Goal: Task Accomplishment & Management: Use online tool/utility

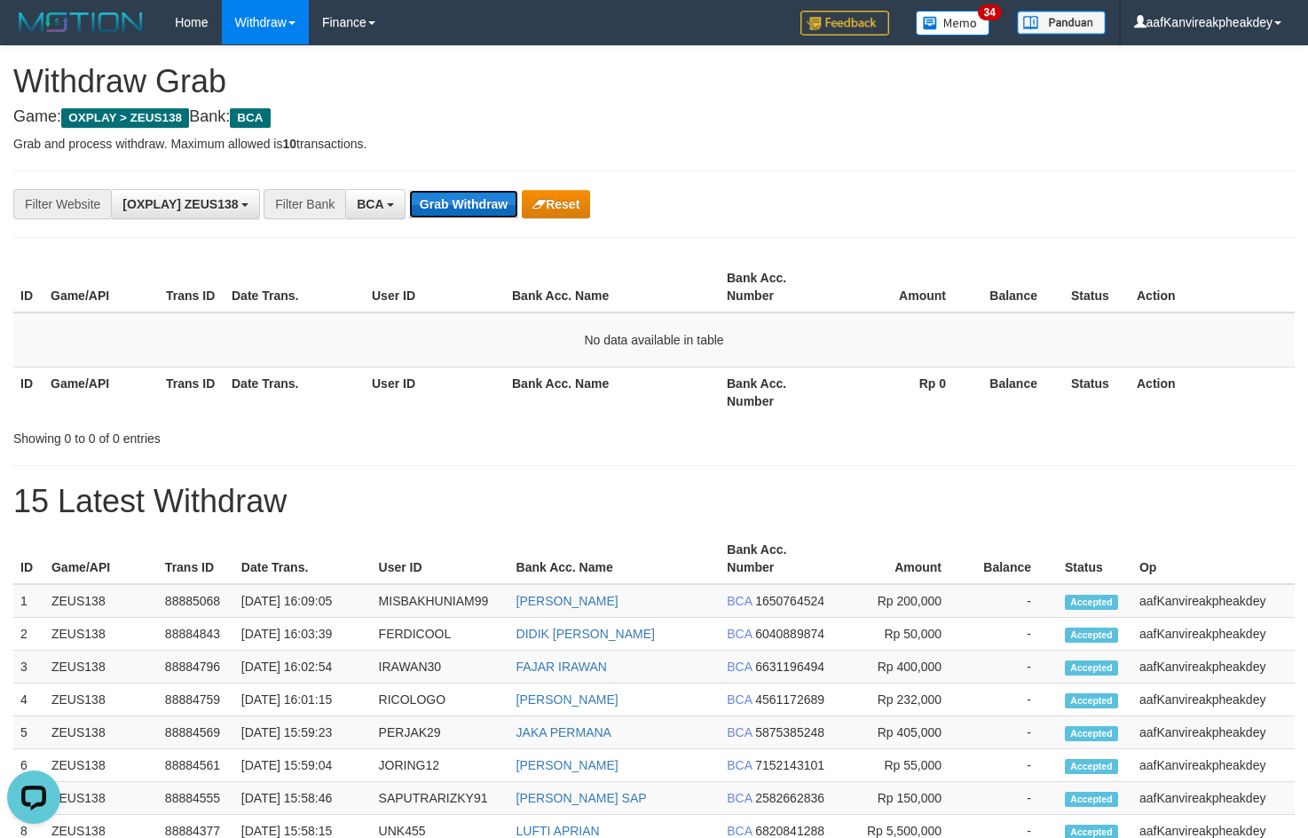
click at [478, 213] on button "Grab Withdraw" at bounding box center [463, 204] width 109 height 28
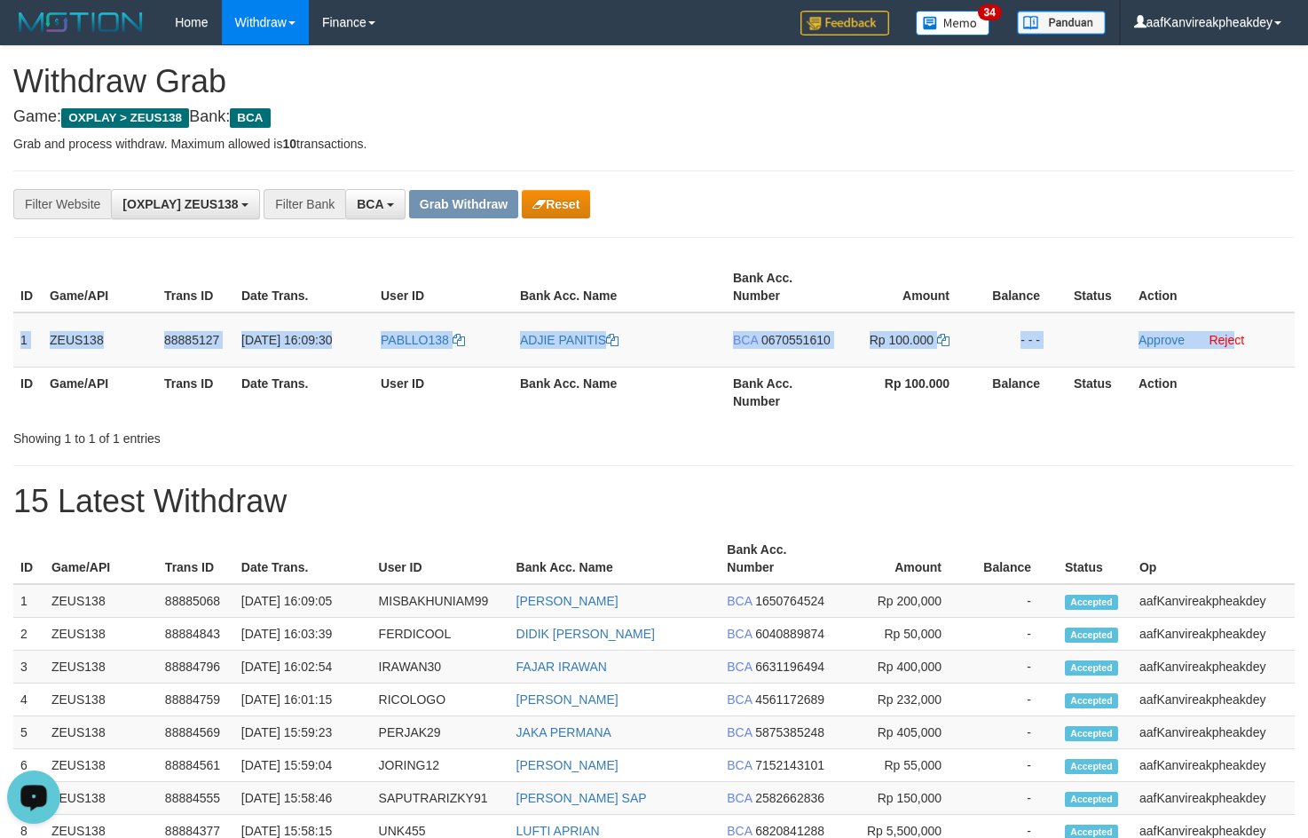
copy tr "1 ZEUS138 88885127 01/10/2025 16:09:30 PABLLO138 ADJIE PANITIS BCA 0670551610 R…"
drag, startPoint x: 13, startPoint y: 335, endPoint x: 1239, endPoint y: 301, distance: 1225.9
click at [1230, 321] on tr "1 ZEUS138 88885127 01/10/2025 16:09:30 PABLLO138 ADJIE PANITIS BCA 0670551610 R…" at bounding box center [653, 339] width 1281 height 55
copy tr "1 ZEUS138 88885127 01/10/2025 16:09:30 PABLLO138 ADJIE PANITIS BCA 0670551610 R…"
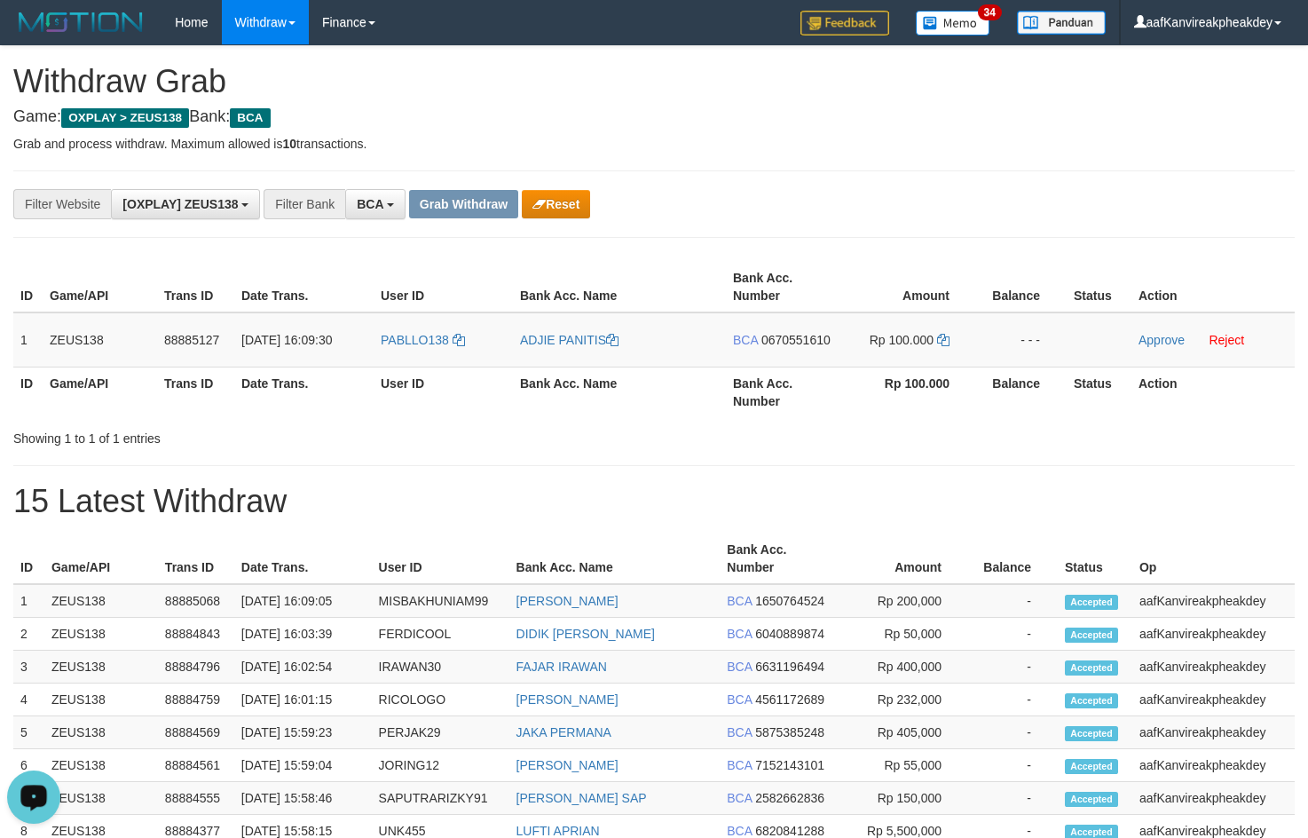
click at [836, 130] on div "**********" at bounding box center [654, 765] width 1308 height 1439
click at [364, 359] on td "01/10/2025 16:09:30" at bounding box center [303, 339] width 139 height 55
click at [380, 359] on td "PABLLO138" at bounding box center [443, 339] width 139 height 55
click at [395, 359] on td "PABLLO138" at bounding box center [443, 339] width 139 height 55
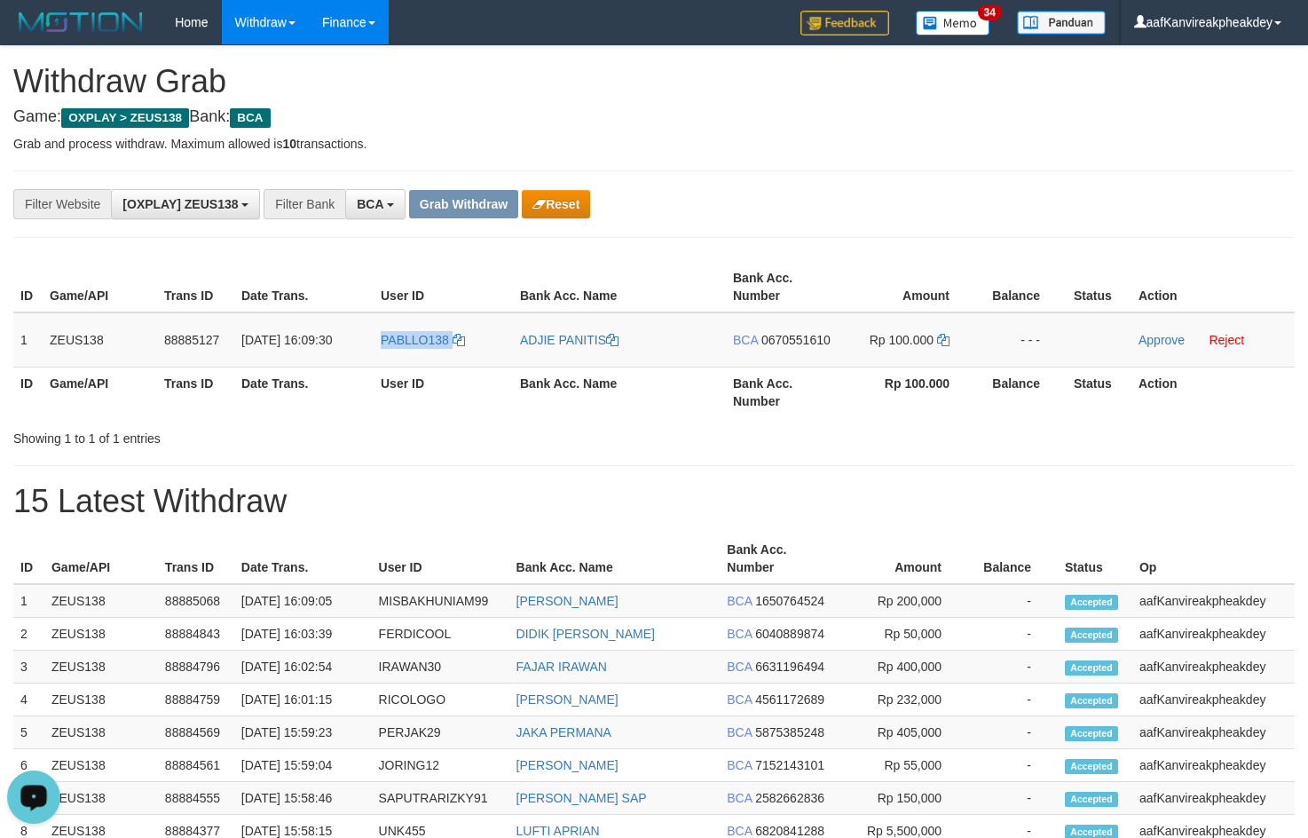
copy link "PABLLO138"
drag, startPoint x: 823, startPoint y: 162, endPoint x: 1311, endPoint y: 298, distance: 507.4
click at [830, 164] on div "**********" at bounding box center [654, 765] width 1308 height 1439
drag, startPoint x: 776, startPoint y: 339, endPoint x: 788, endPoint y: 337, distance: 11.7
click at [779, 339] on span "0670551610" at bounding box center [795, 340] width 69 height 14
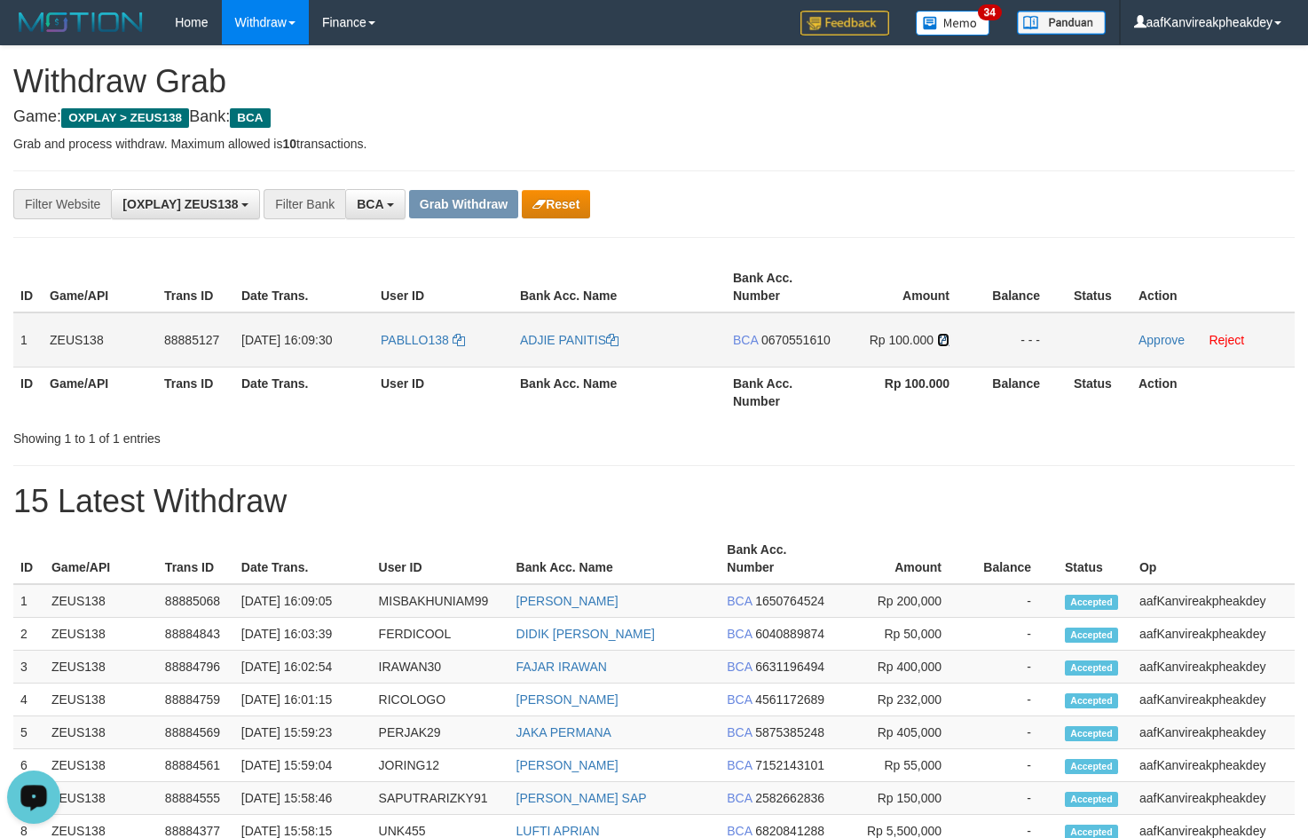
click at [941, 342] on icon at bounding box center [943, 340] width 12 height 12
drag, startPoint x: 941, startPoint y: 342, endPoint x: 1317, endPoint y: 316, distance: 376.2
click at [942, 342] on icon at bounding box center [943, 340] width 12 height 12
click at [1153, 340] on link "Approve" at bounding box center [1161, 340] width 46 height 14
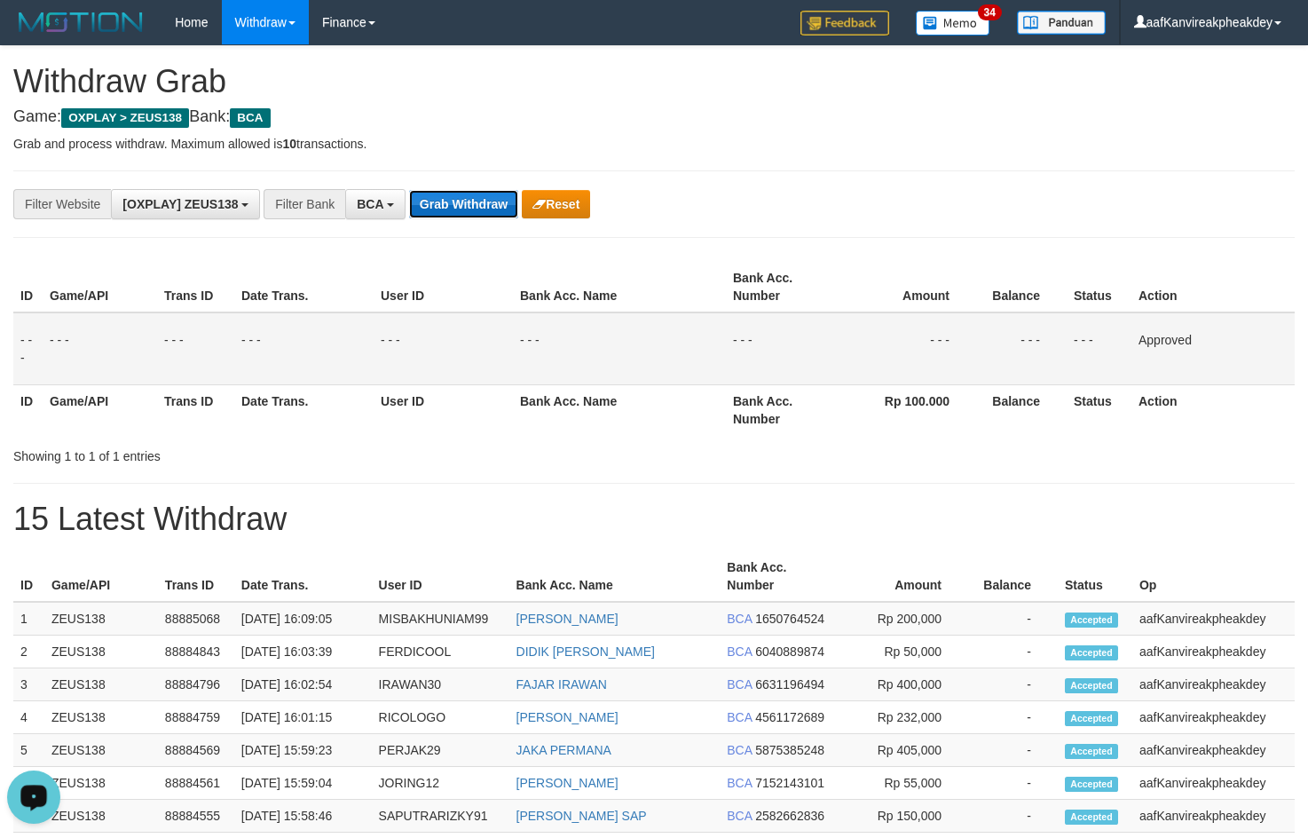
click at [473, 206] on button "Grab Withdraw" at bounding box center [463, 204] width 109 height 28
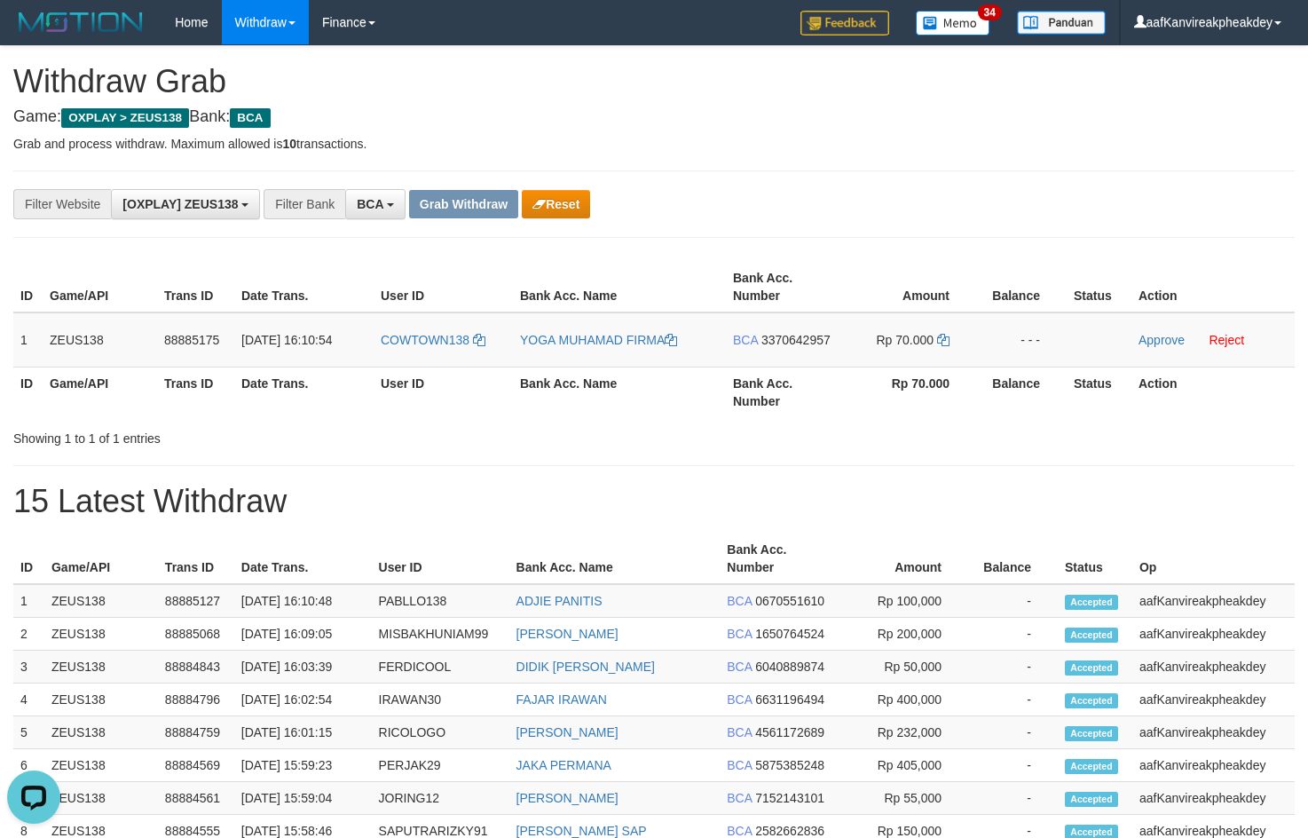
drag, startPoint x: 12, startPoint y: 339, endPoint x: 720, endPoint y: 304, distance: 708.9
click at [650, 322] on div "ID Game/API Trans ID Date Trans. User ID Bank Acc. Name Bank Acc. Number Amount…" at bounding box center [654, 339] width 1308 height 166
click at [855, 233] on div "**********" at bounding box center [653, 203] width 1281 height 67
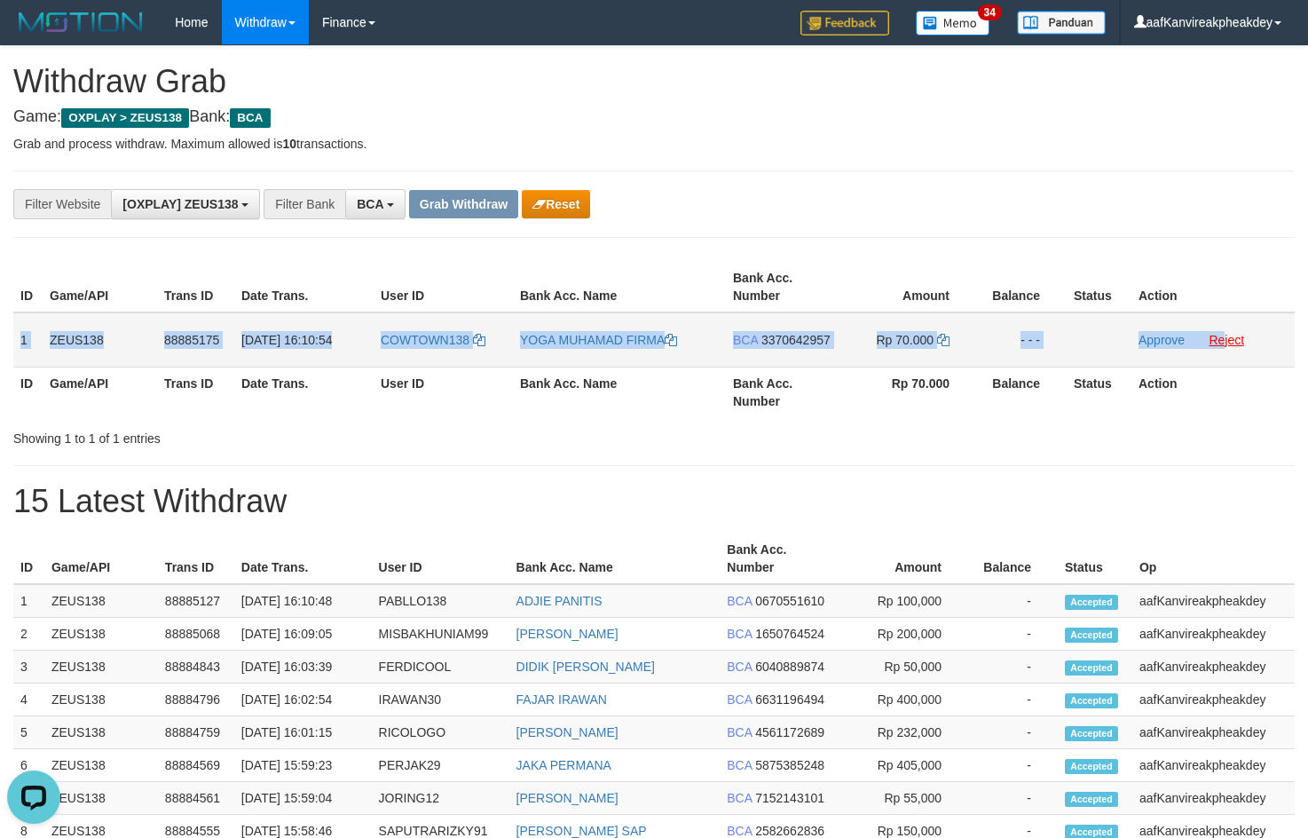
copy tr "1 ZEUS138 88885175 [DATE] 16:10:54 COWTOWN138 YOGA MUHAMAD FIRMA BCA 3370642957…"
drag, startPoint x: 20, startPoint y: 338, endPoint x: 1225, endPoint y: 335, distance: 1205.0
click at [1225, 335] on tr "1 ZEUS138 88885175 01/10/2025 16:10:54 COWTOWN138 YOGA MUHAMAD FIRMA BCA 337064…" at bounding box center [653, 339] width 1281 height 55
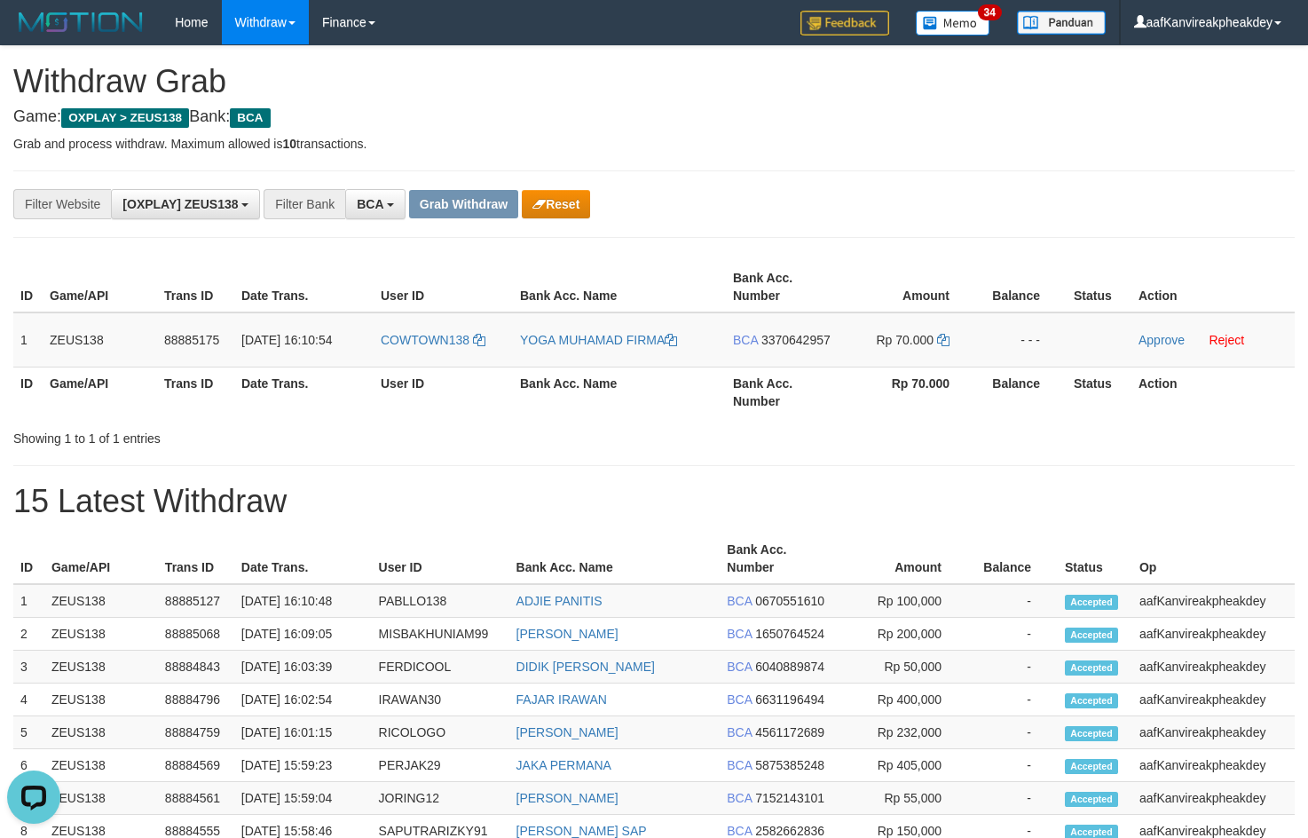
click at [837, 236] on div "**********" at bounding box center [653, 203] width 1281 height 67
click at [436, 358] on td "COWTOWN138" at bounding box center [443, 339] width 139 height 55
copy link "COWTOWN138"
click at [792, 219] on div "**********" at bounding box center [653, 203] width 1281 height 67
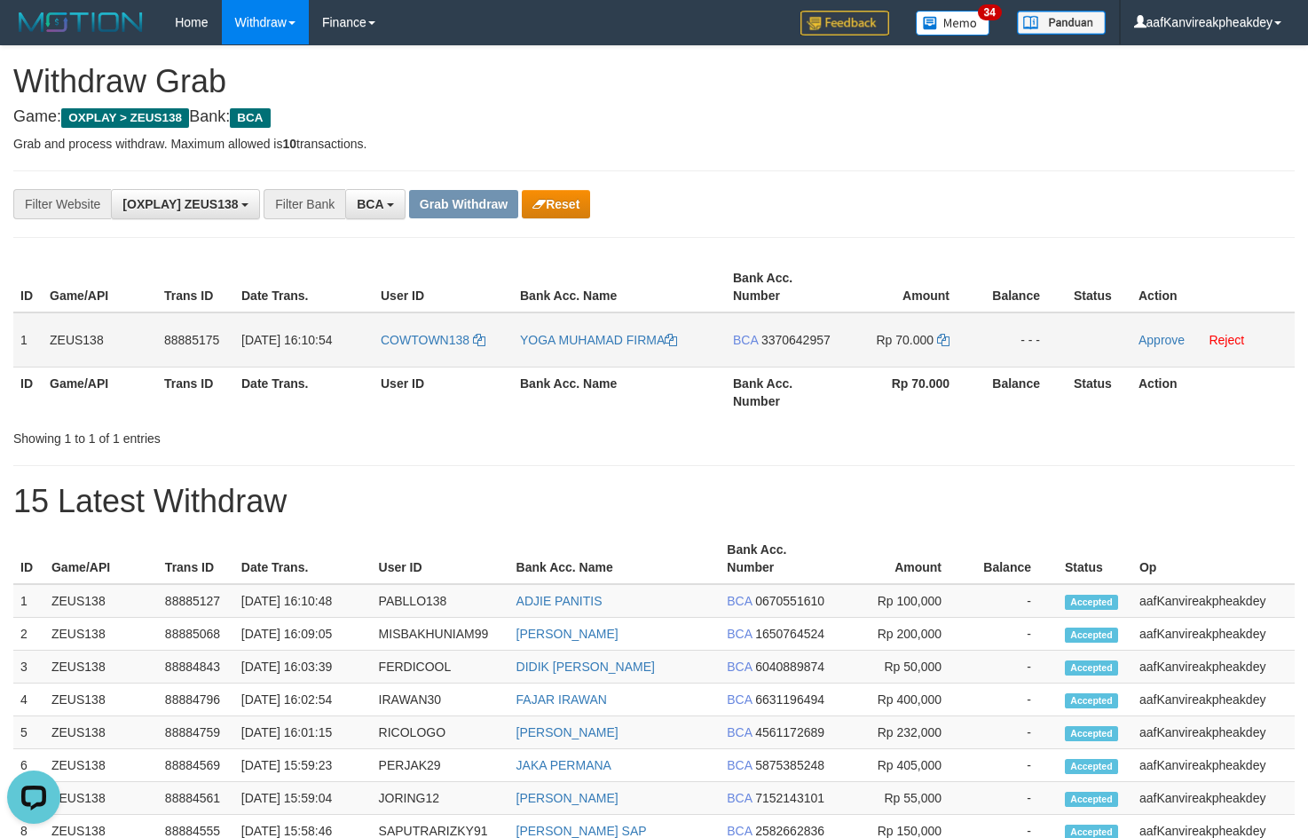
click at [810, 335] on span "3370642957" at bounding box center [795, 340] width 69 height 14
click at [942, 343] on icon at bounding box center [943, 340] width 12 height 12
click at [971, 338] on td "Rp 70.000" at bounding box center [908, 339] width 136 height 55
click at [1145, 337] on link "Approve" at bounding box center [1161, 340] width 46 height 14
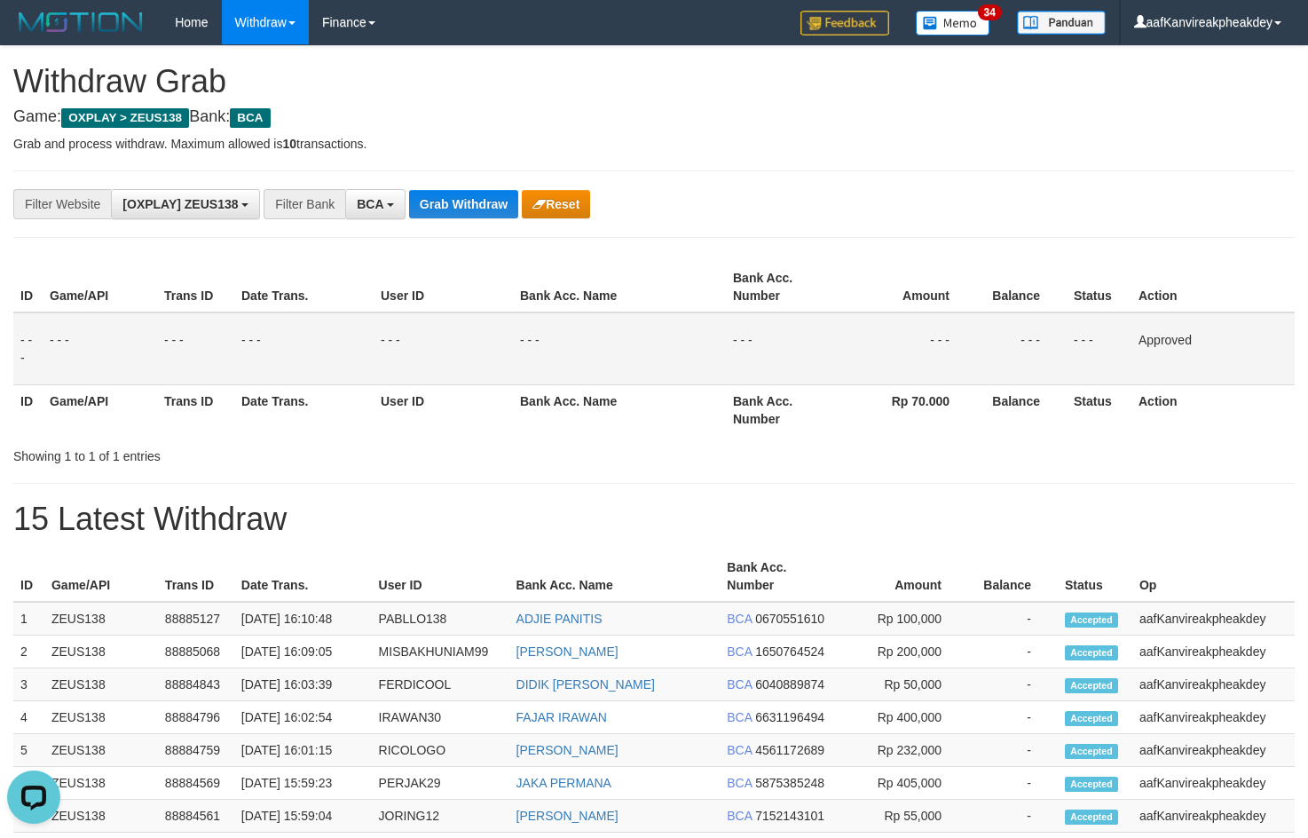
click at [876, 266] on th "Amount" at bounding box center [908, 287] width 136 height 51
click at [438, 217] on button "Grab Withdraw" at bounding box center [463, 204] width 109 height 28
click at [439, 217] on button "Grab Withdraw" at bounding box center [463, 204] width 109 height 28
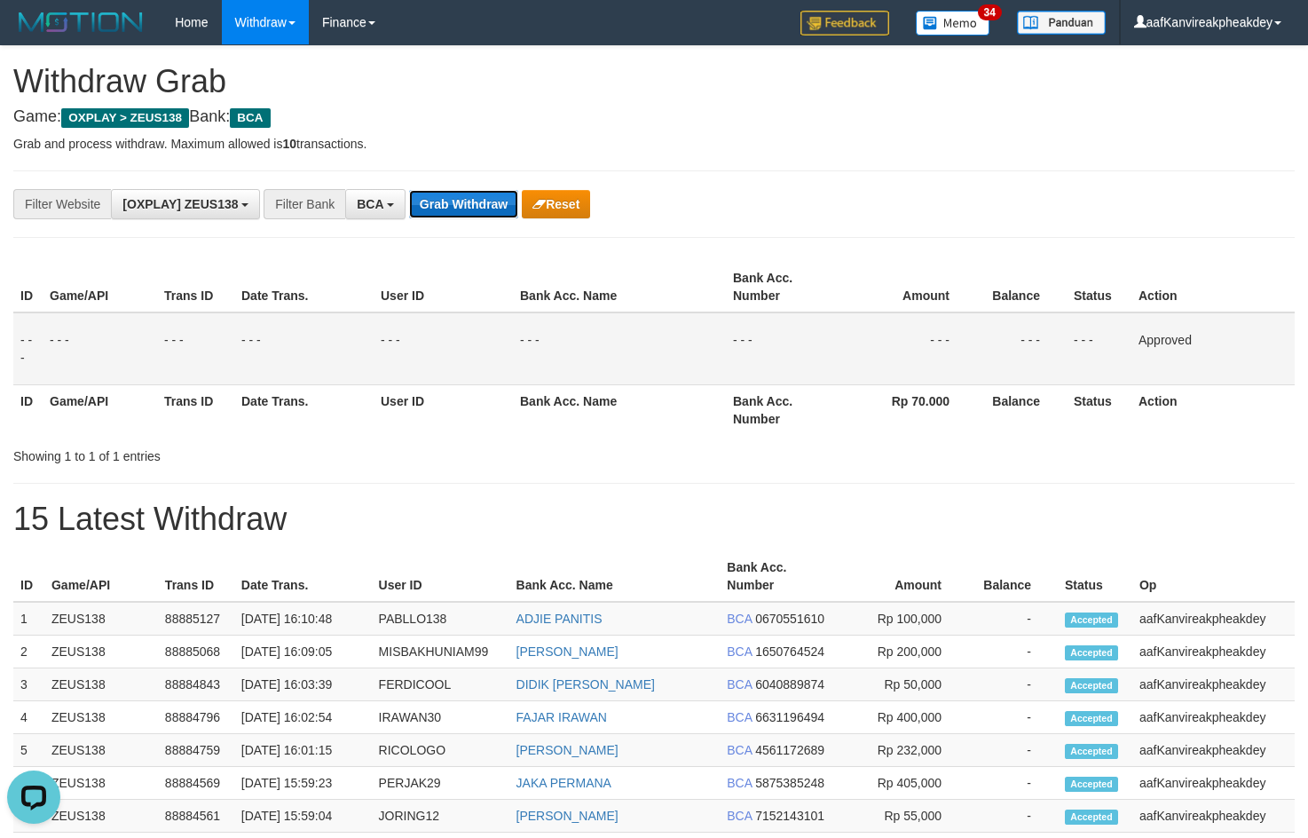
click at [439, 217] on button "Grab Withdraw" at bounding box center [463, 204] width 109 height 28
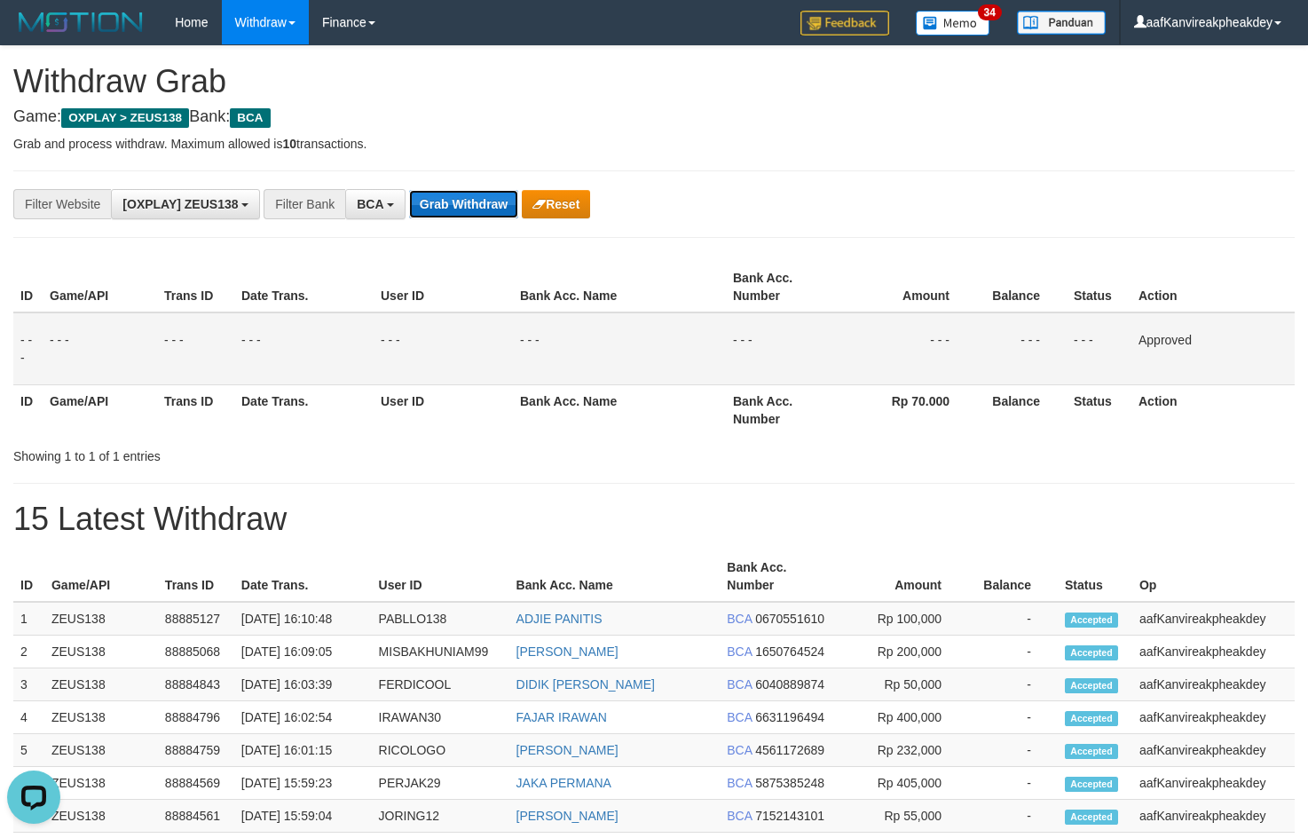
click at [439, 217] on button "Grab Withdraw" at bounding box center [463, 204] width 109 height 28
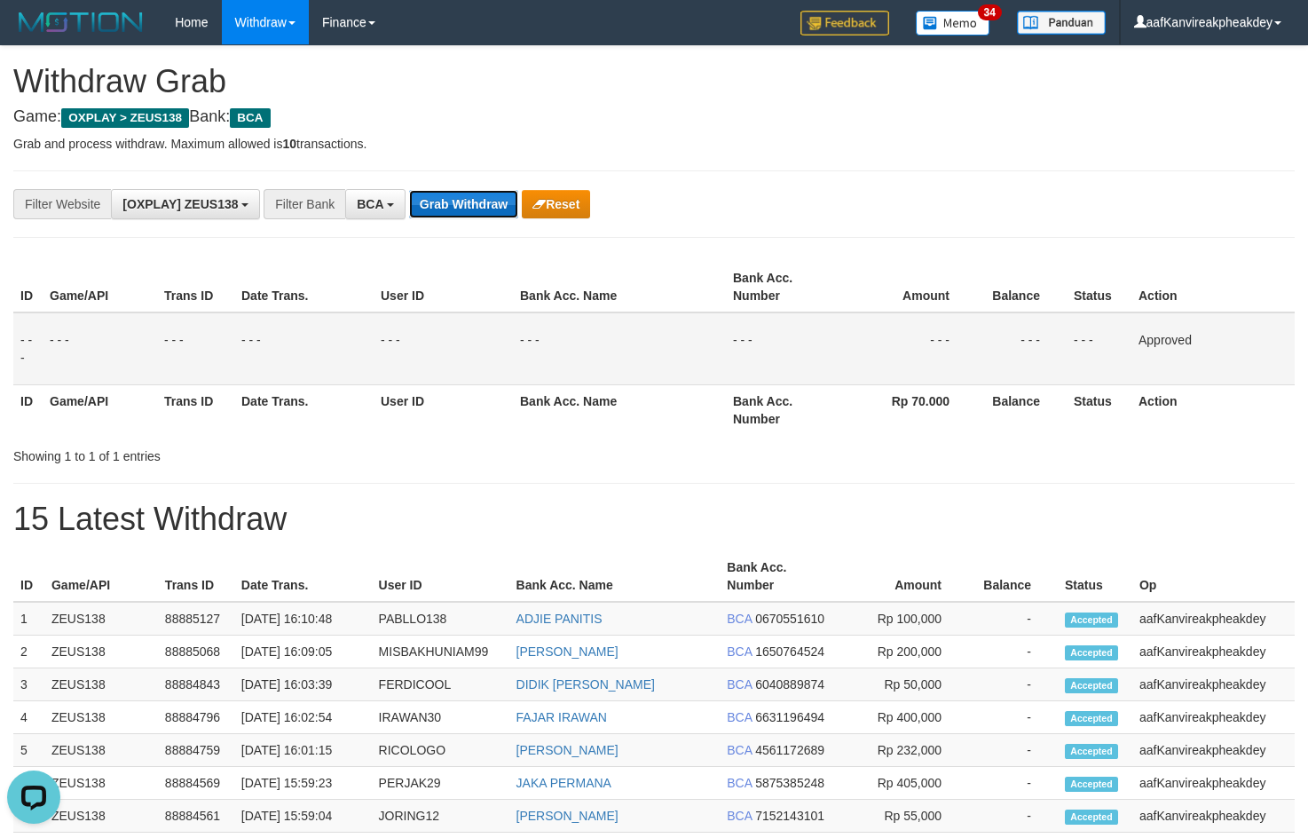
click at [439, 217] on button "Grab Withdraw" at bounding box center [463, 204] width 109 height 28
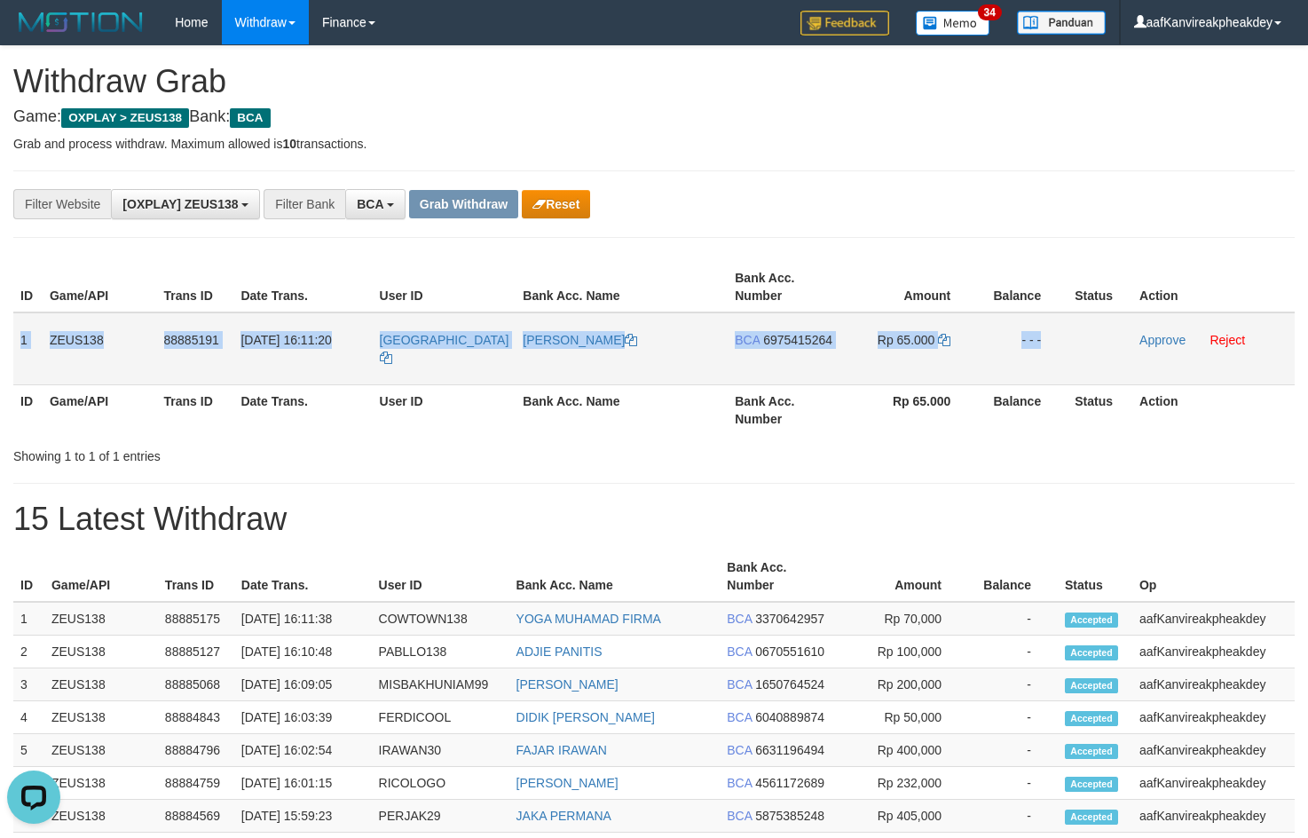
copy tr "1 ZEUS138 88885191 01/10/2025 16:11:20 LILYADELIA LILI APRIYANI BCA 6975415264 …"
drag, startPoint x: 20, startPoint y: 334, endPoint x: 1210, endPoint y: 326, distance: 1190.0
click at [1209, 330] on tr "1 ZEUS138 88885191 01/10/2025 16:11:20 LILYADELIA LILI APRIYANI BCA 6975415264 …" at bounding box center [653, 348] width 1281 height 73
copy tr "1 ZEUS138 88885191 01/10/2025 16:11:20 LILYADELIA LILI APRIYANI BCA 6975415264 …"
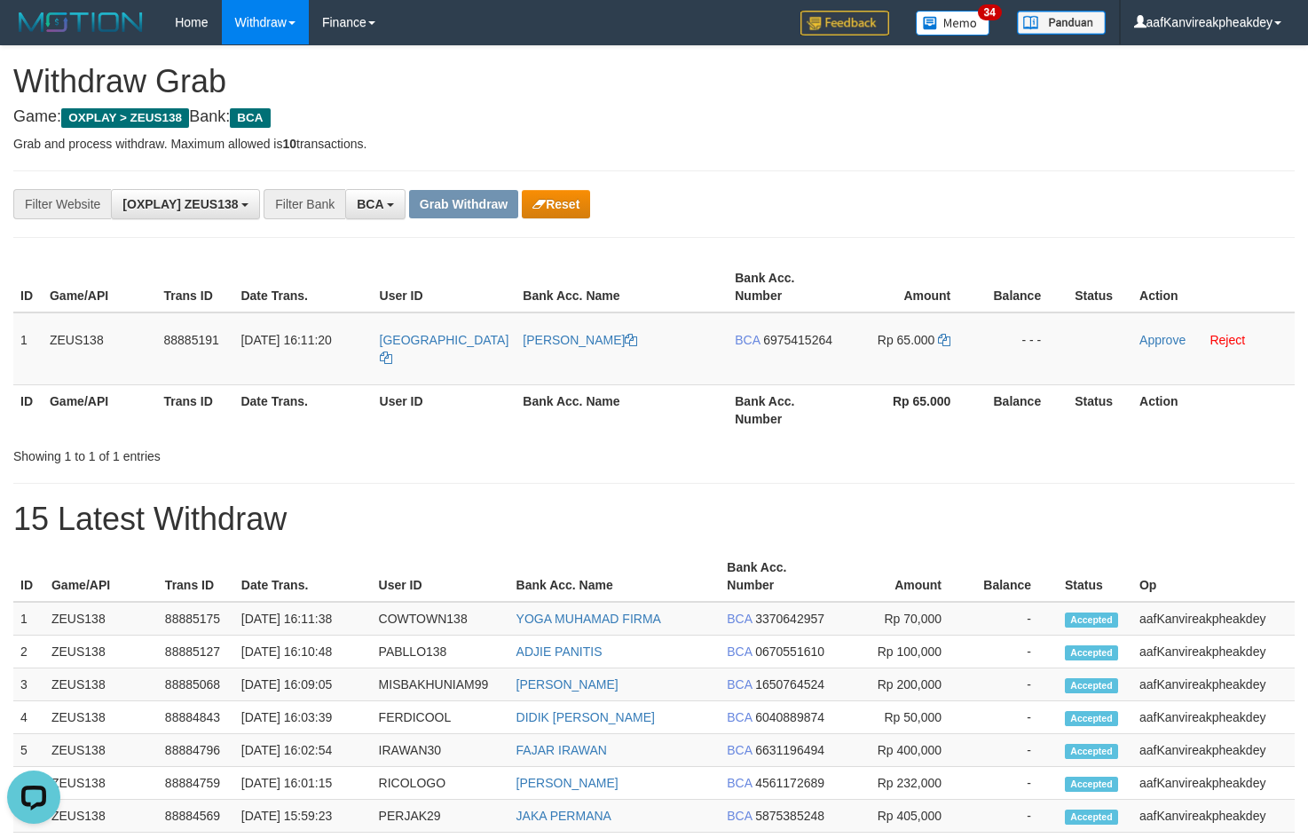
click at [1021, 114] on h4 "Game: OXPLAY > ZEUS138 Bank: BCA" at bounding box center [653, 117] width 1281 height 18
click at [438, 364] on td "LILYADELIA" at bounding box center [445, 348] width 144 height 73
click at [430, 359] on td "LILYADELIA" at bounding box center [445, 348] width 144 height 73
copy link "LILYADELIA"
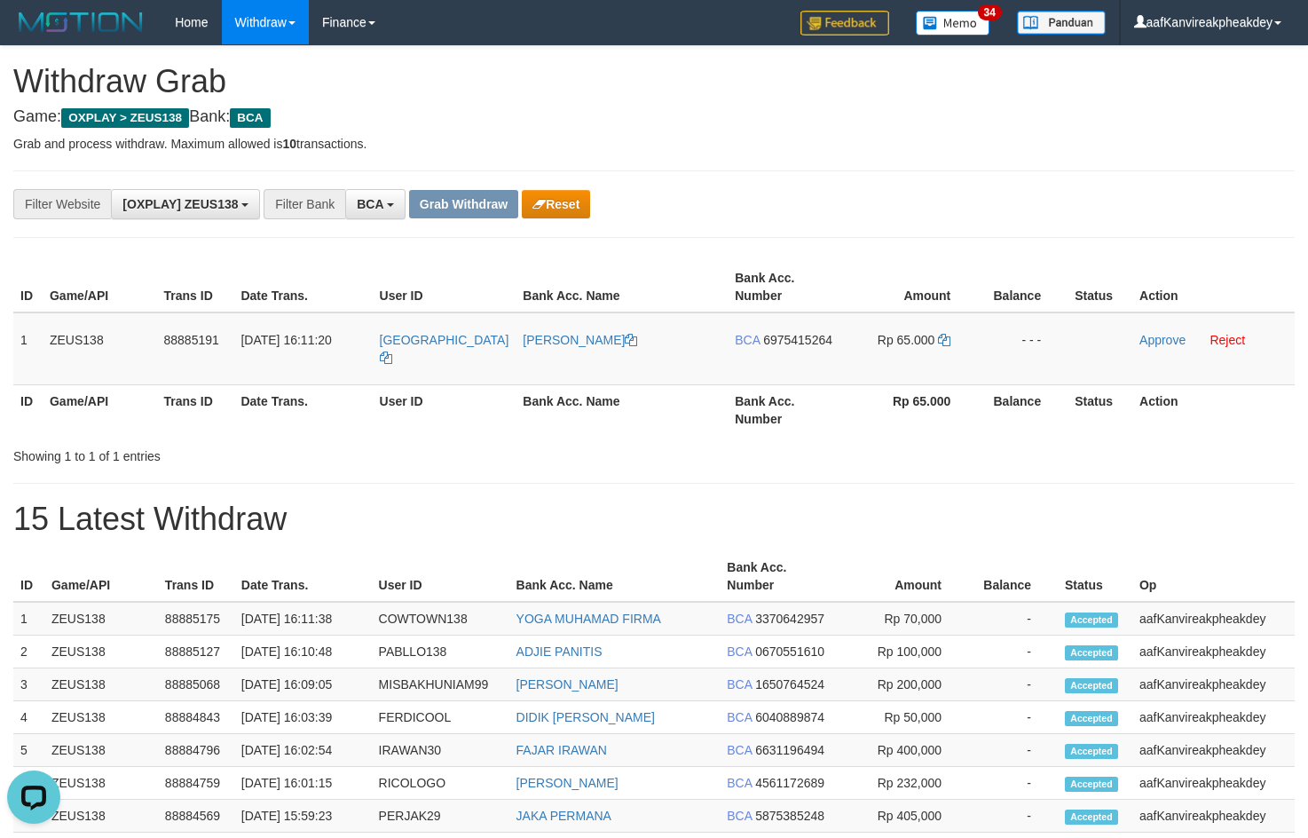
drag, startPoint x: 756, startPoint y: 71, endPoint x: 1209, endPoint y: 252, distance: 488.2
click at [764, 79] on h1 "Withdraw Grab" at bounding box center [653, 81] width 1281 height 35
click at [798, 338] on span "6975415264" at bounding box center [797, 340] width 69 height 14
click at [949, 341] on icon at bounding box center [944, 340] width 12 height 12
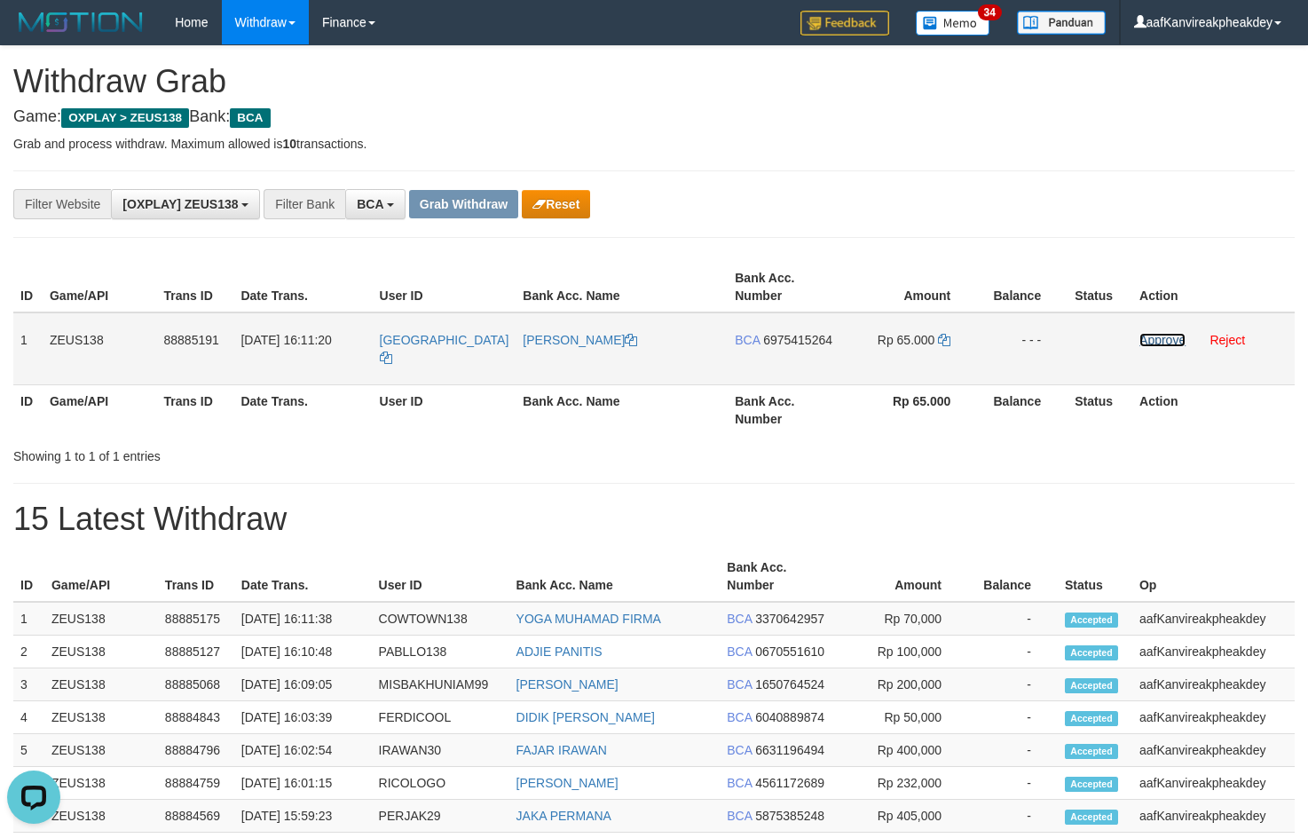
click at [1148, 341] on link "Approve" at bounding box center [1162, 340] width 46 height 14
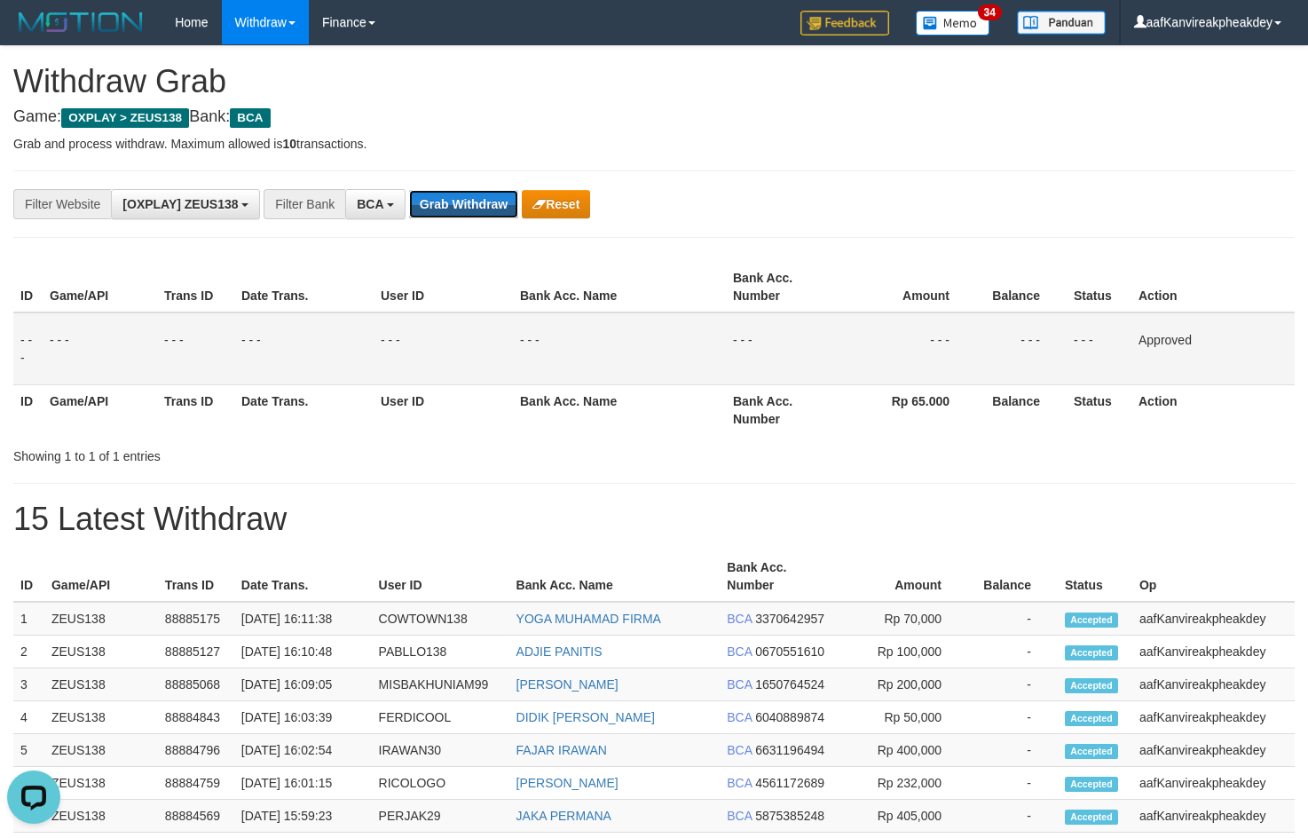
drag, startPoint x: 469, startPoint y: 217, endPoint x: 1036, endPoint y: 200, distance: 568.2
click at [469, 217] on button "Grab Withdraw" at bounding box center [463, 204] width 109 height 28
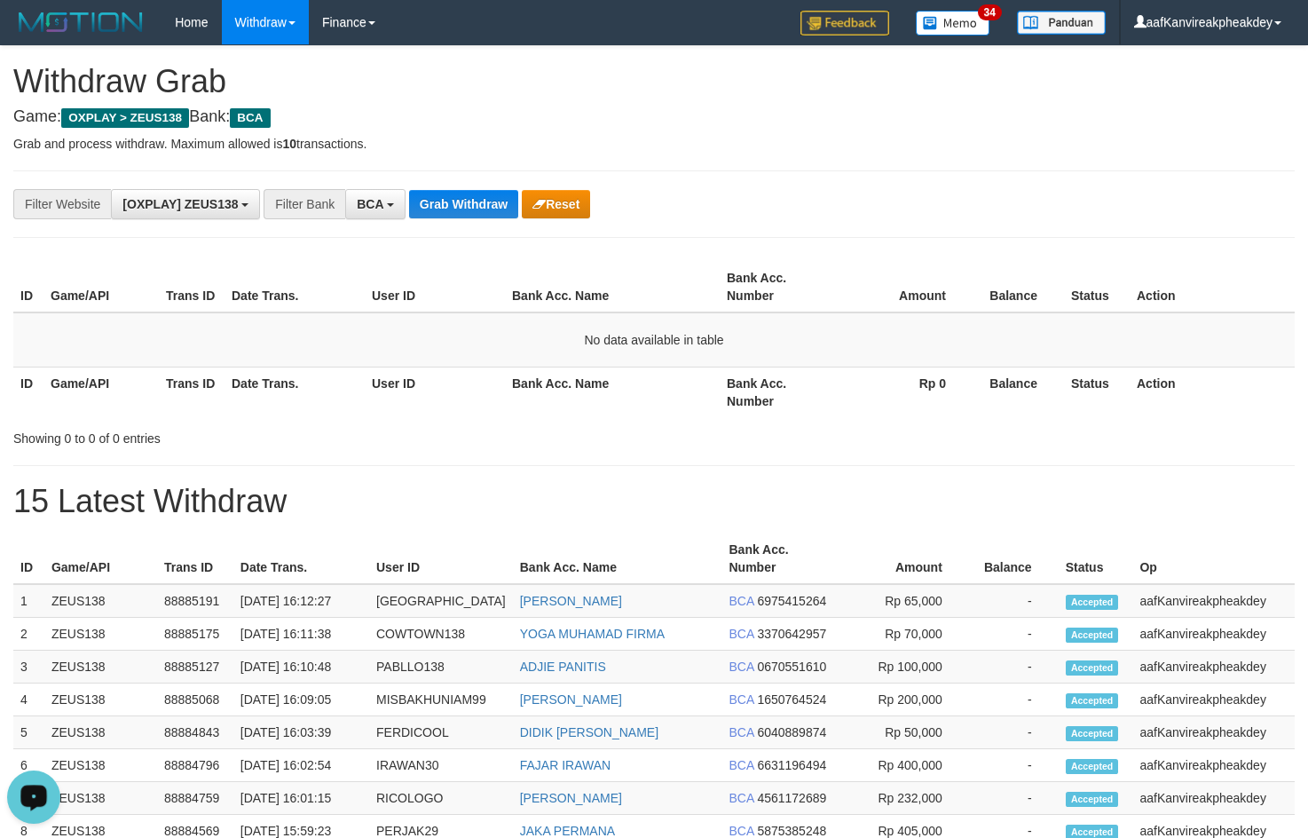
click at [1033, 218] on div "**********" at bounding box center [545, 204] width 1090 height 30
click at [1040, 283] on th "Balance" at bounding box center [1018, 287] width 91 height 51
click at [476, 197] on button "Grab Withdraw" at bounding box center [463, 204] width 109 height 28
click at [792, 398] on th "Bank Acc. Number" at bounding box center [777, 391] width 115 height 51
click at [500, 197] on button "Grab Withdraw" at bounding box center [463, 204] width 109 height 28
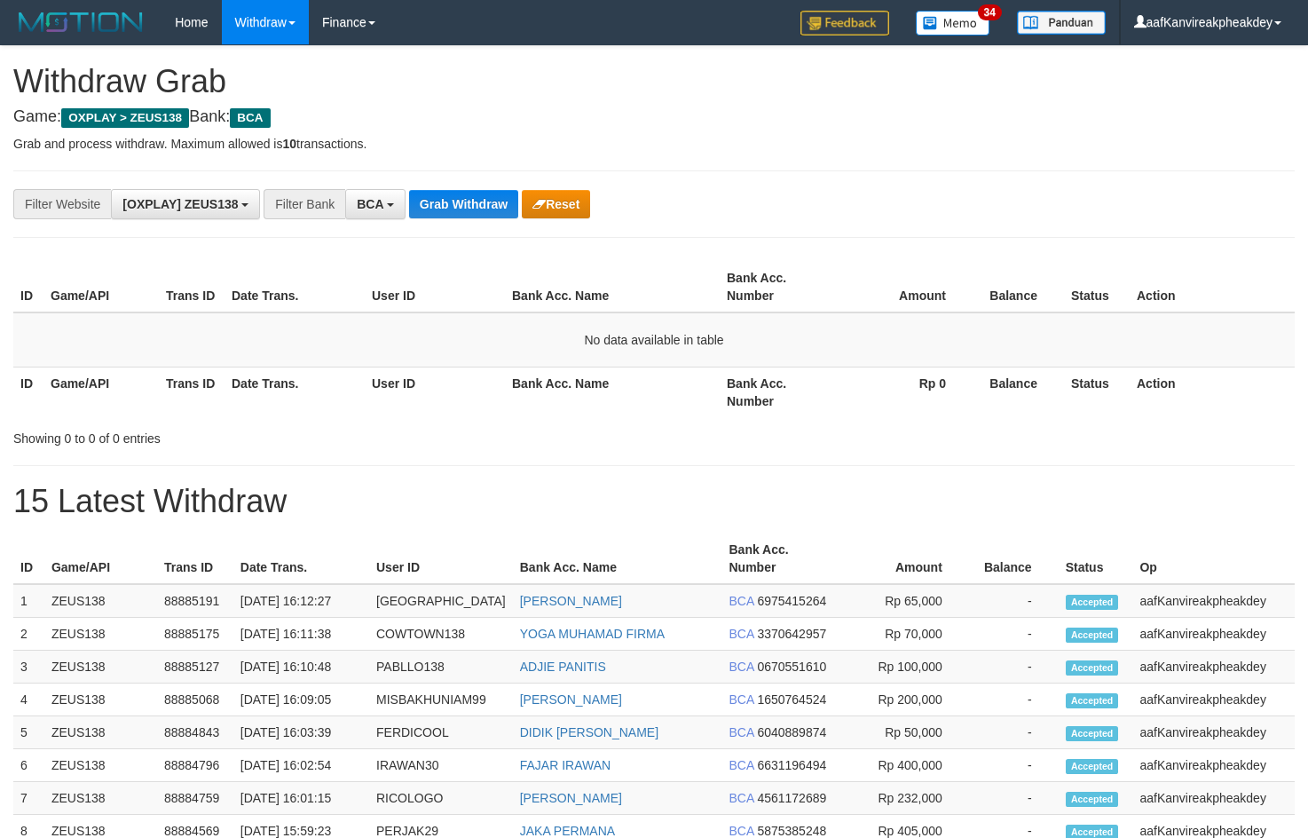
click at [1115, 371] on th "Status" at bounding box center [1097, 391] width 66 height 51
click at [1167, 262] on th "Action" at bounding box center [1212, 287] width 165 height 51
click at [957, 314] on td "No data available in table" at bounding box center [653, 339] width 1281 height 55
click at [461, 196] on button "Grab Withdraw" at bounding box center [463, 204] width 109 height 28
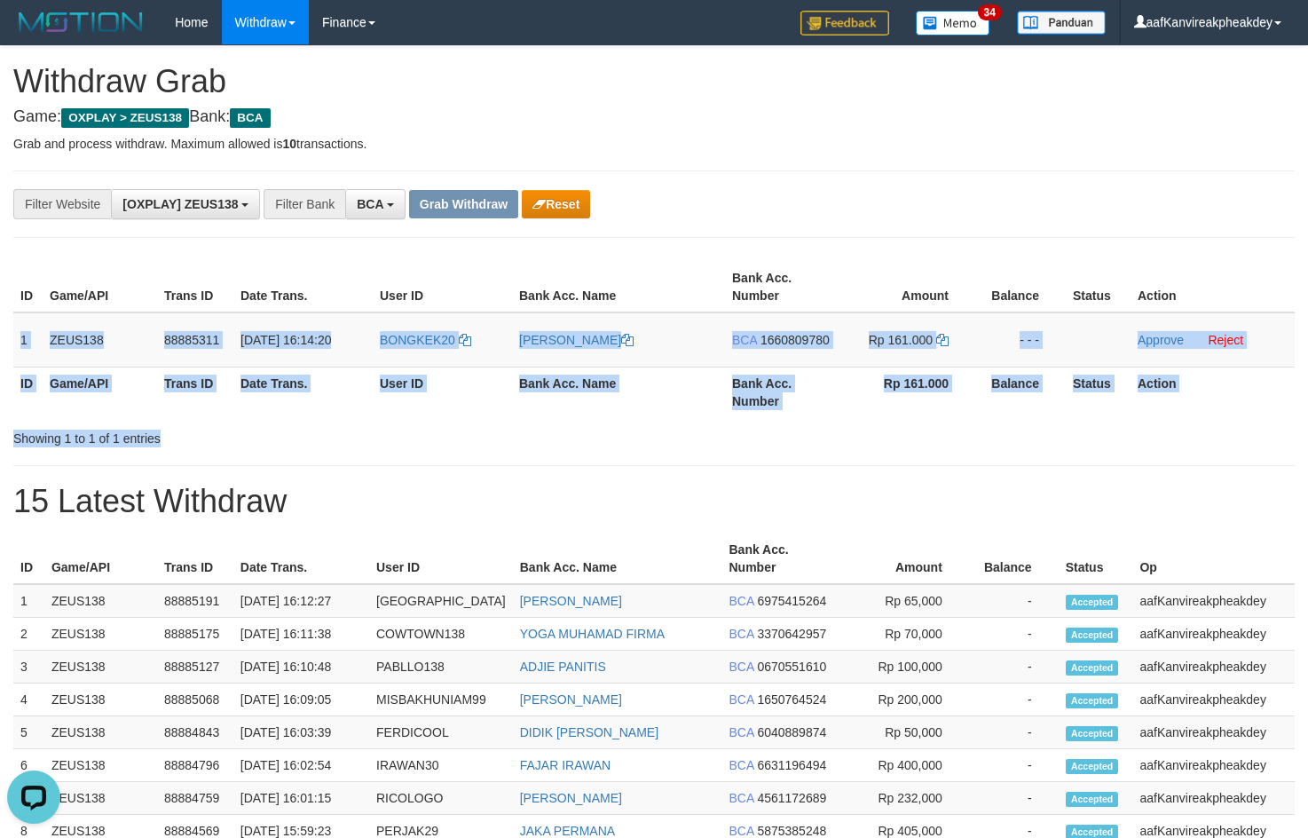
copy div "1 ZEUS138 88885311 [DATE] 16:14:20 BONGKEK20 [PERSON_NAME] BCA 1660809780 Rp 16…"
copy table "1 ZEUS138 88885311 [DATE] 16:14:20 BONGKEK20 [PERSON_NAME] BCA 1660809780 Rp 16…"
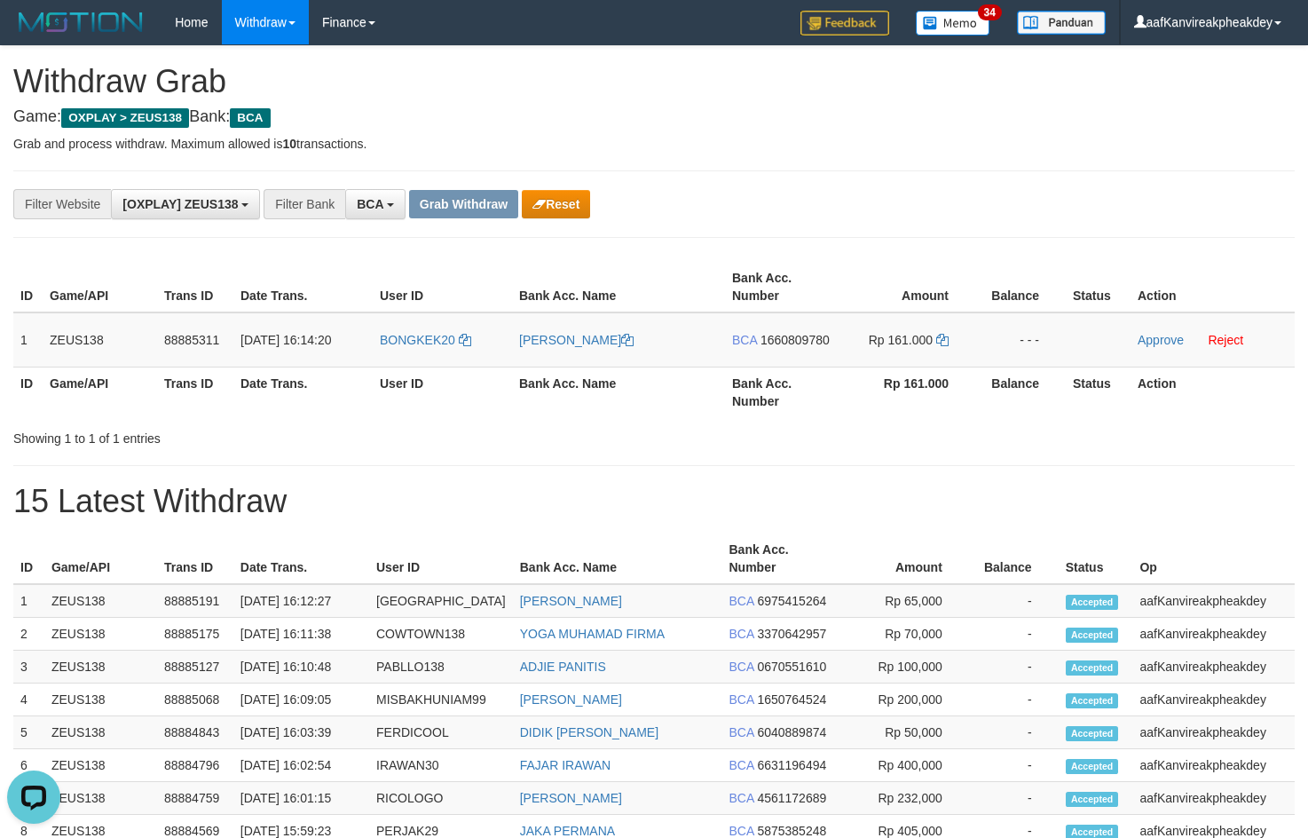
copy table
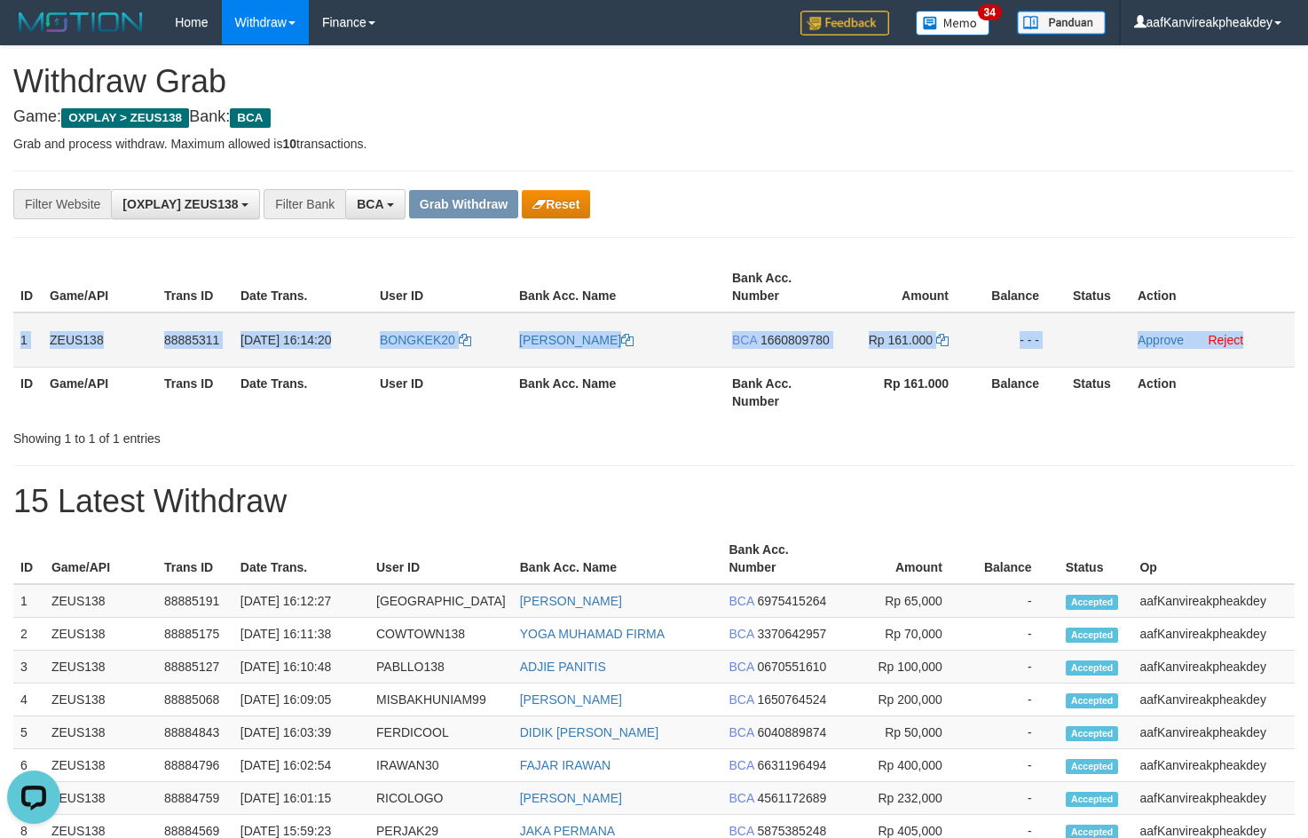
copy tr "1 ZEUS138 88885311 [DATE] 16:14:20 BONGKEK20 [PERSON_NAME] BCA 1660809780 Rp 16…"
drag, startPoint x: 18, startPoint y: 344, endPoint x: 1318, endPoint y: 305, distance: 1300.5
click at [1289, 332] on tr "1 ZEUS138 88885311 [DATE] 16:14:20 BONGKEK20 [PERSON_NAME] BCA 1660809780 Rp 16…" at bounding box center [653, 339] width 1281 height 55
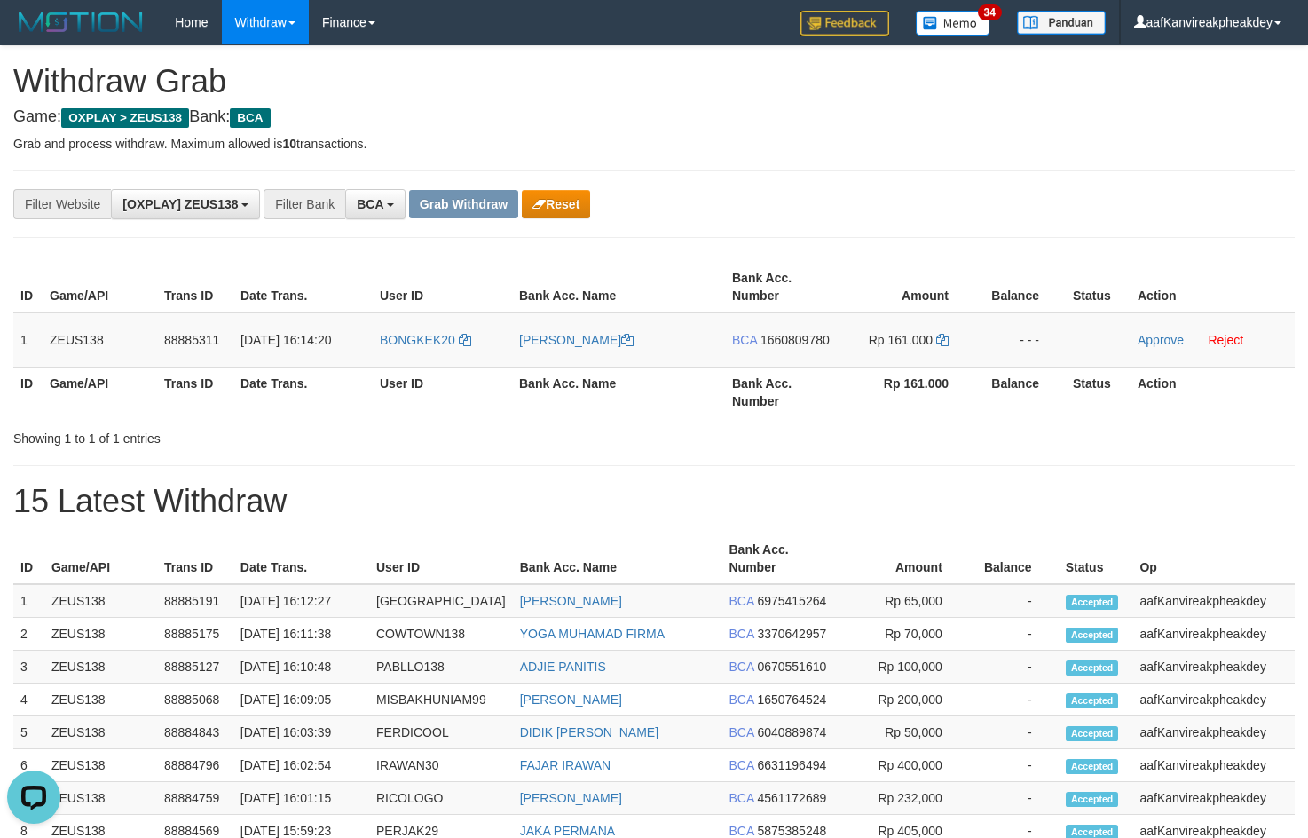
click at [688, 185] on div "**********" at bounding box center [653, 203] width 1281 height 67
click at [432, 360] on td "BONGKEK20" at bounding box center [442, 339] width 139 height 55
copy link "BONGKEK20"
click at [839, 181] on div "**********" at bounding box center [653, 203] width 1281 height 67
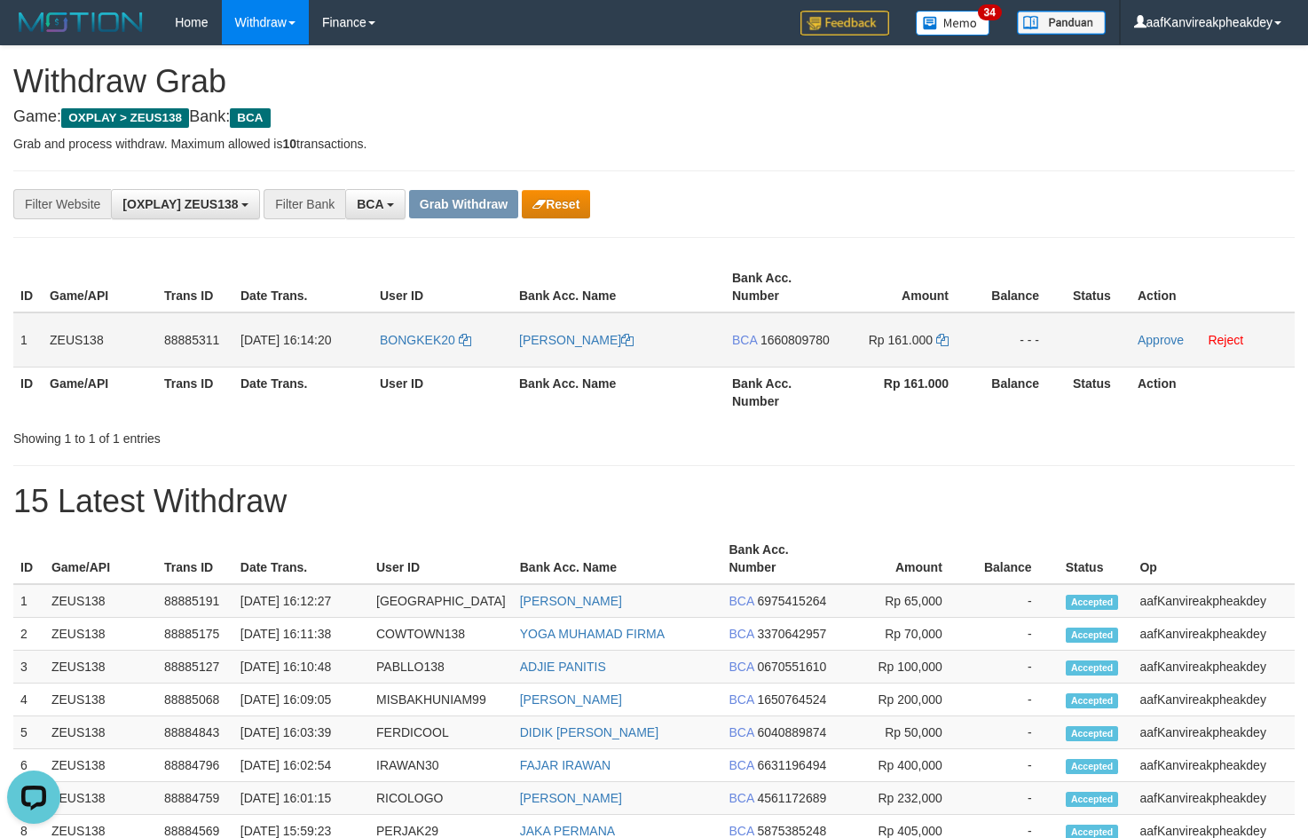
click at [806, 346] on span "1660809780" at bounding box center [794, 340] width 69 height 14
click at [939, 338] on icon at bounding box center [942, 340] width 12 height 12
click at [1154, 340] on link "Approve" at bounding box center [1161, 340] width 46 height 14
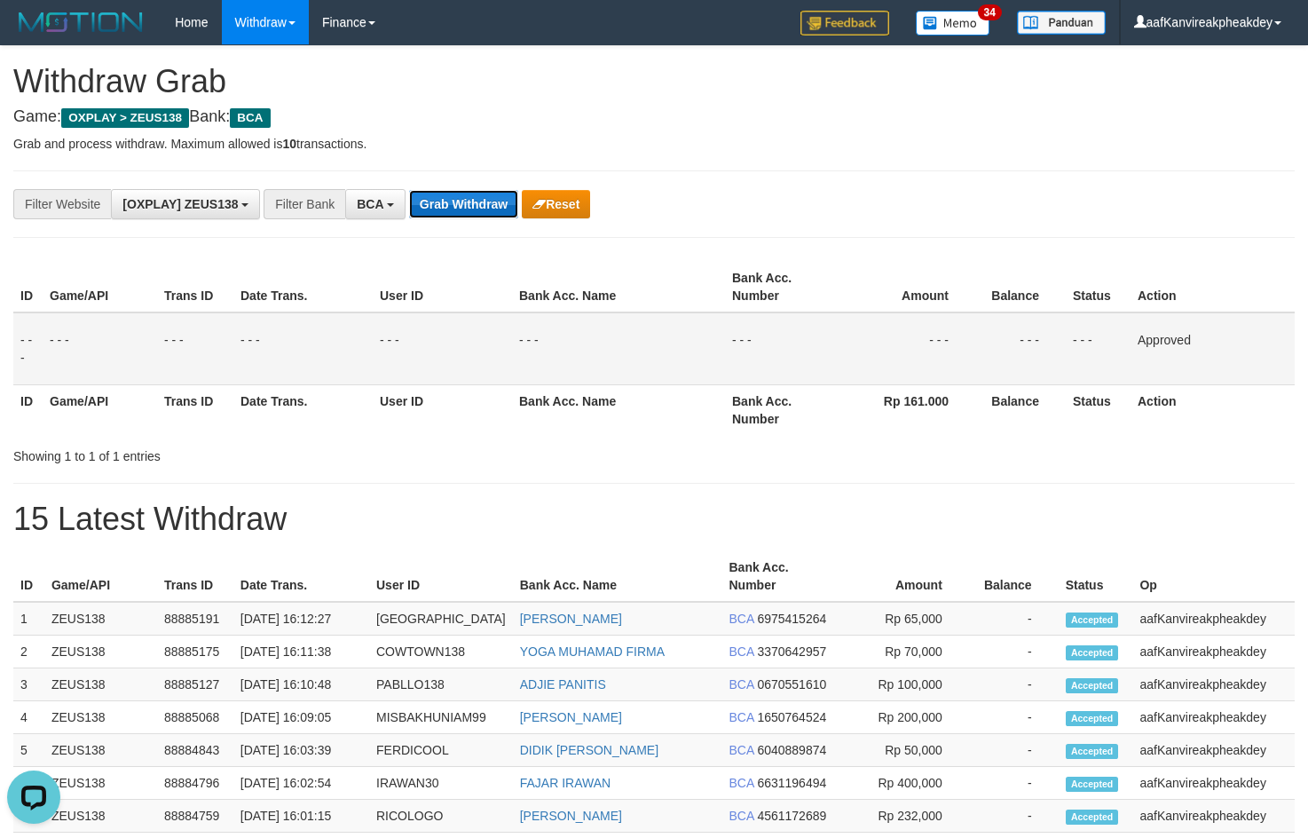
click at [500, 193] on button "Grab Withdraw" at bounding box center [463, 204] width 109 height 28
click at [499, 193] on button "Grab Withdraw" at bounding box center [463, 204] width 109 height 28
click at [498, 193] on button "Grab Withdraw" at bounding box center [463, 204] width 109 height 28
click at [498, 192] on button "Grab Withdraw" at bounding box center [463, 204] width 109 height 28
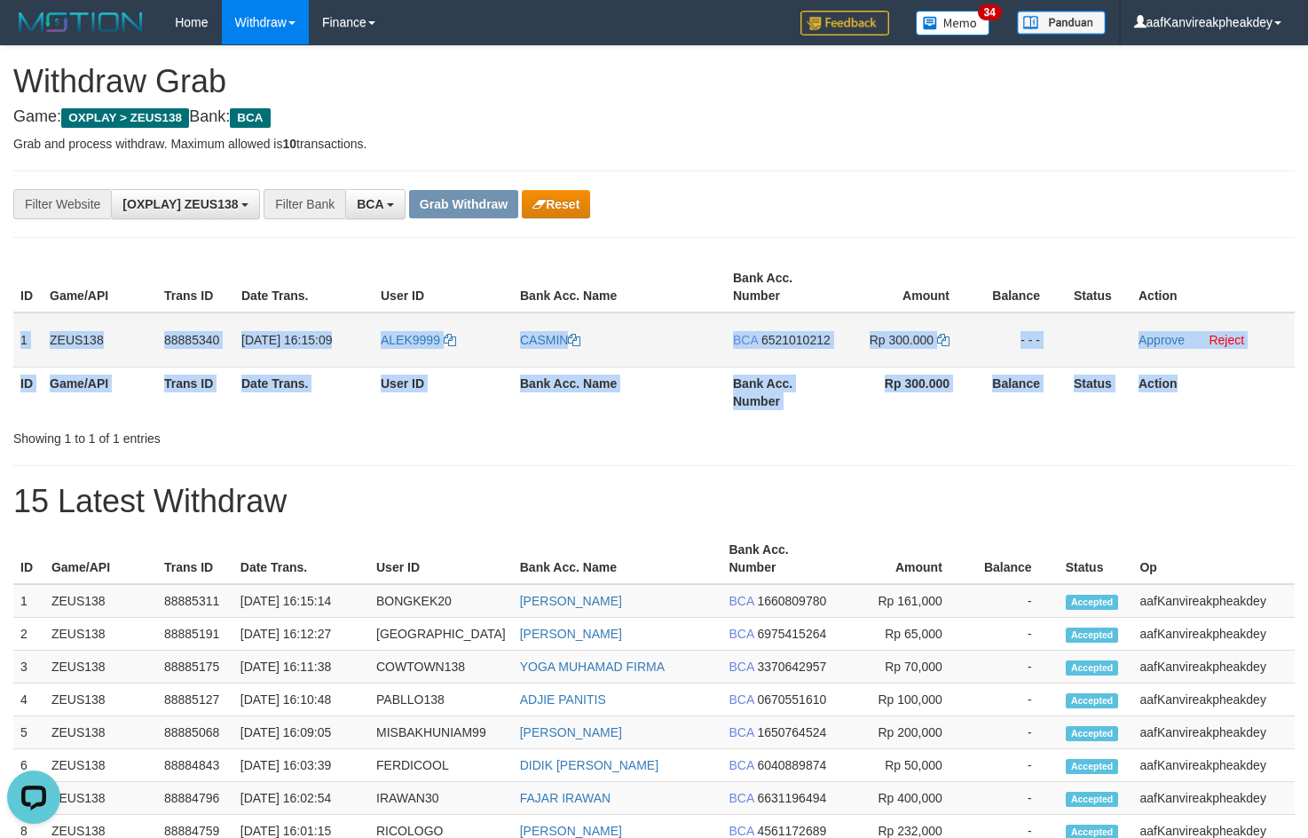
copy table "1 ZEUS138 88885340 [DATE] 16:15:09 ALEK9999 CASMIN BCA 6521010212 Rp 300.000 - …"
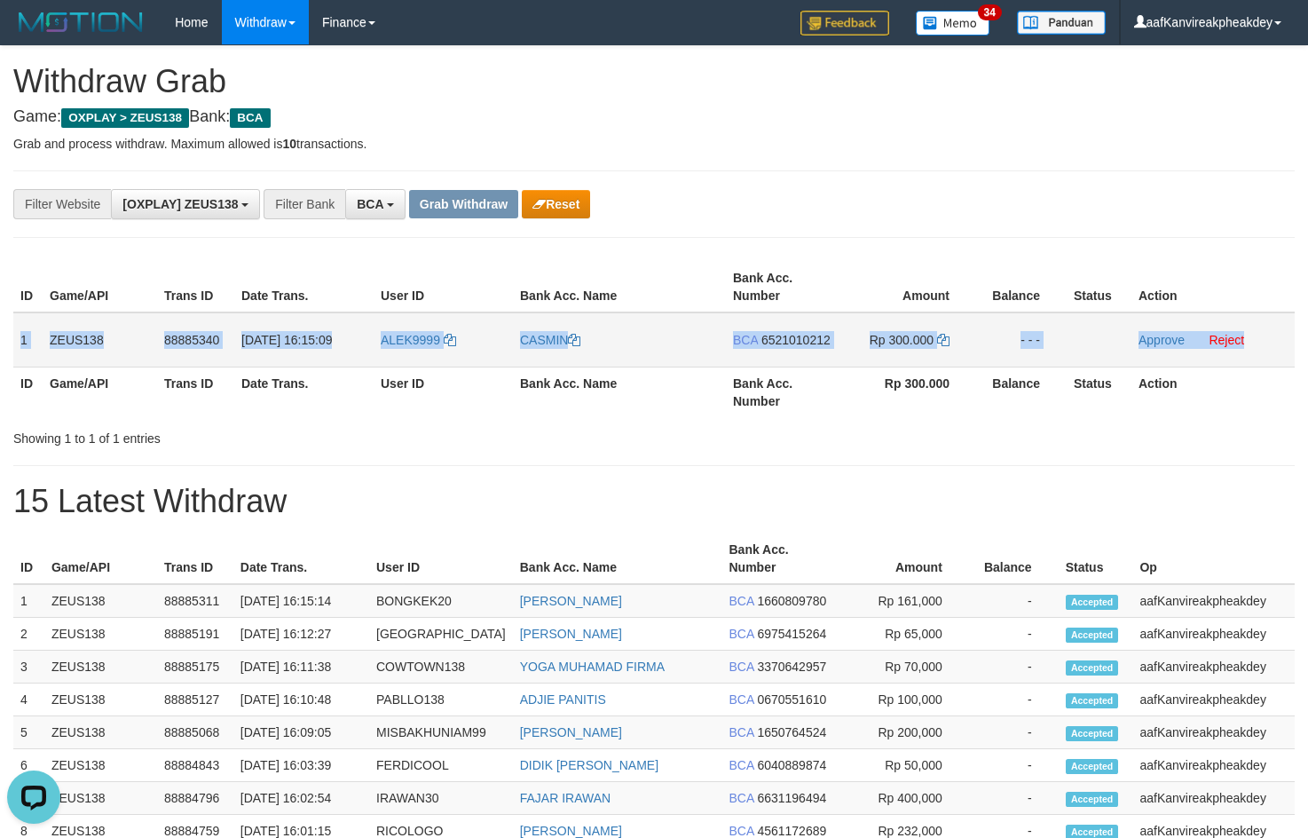
copy tr "1 ZEUS138 88885340 [DATE] 16:15:09 ALEK9999 CASMIN BCA 6521010212 Rp 300.000 - …"
drag, startPoint x: 16, startPoint y: 327, endPoint x: 1253, endPoint y: 339, distance: 1237.0
click at [1253, 339] on tr "1 ZEUS138 88885340 [DATE] 16:15:09 ALEK9999 [GEOGRAPHIC_DATA] BCA 6521010212 Rp…" at bounding box center [653, 339] width 1281 height 55
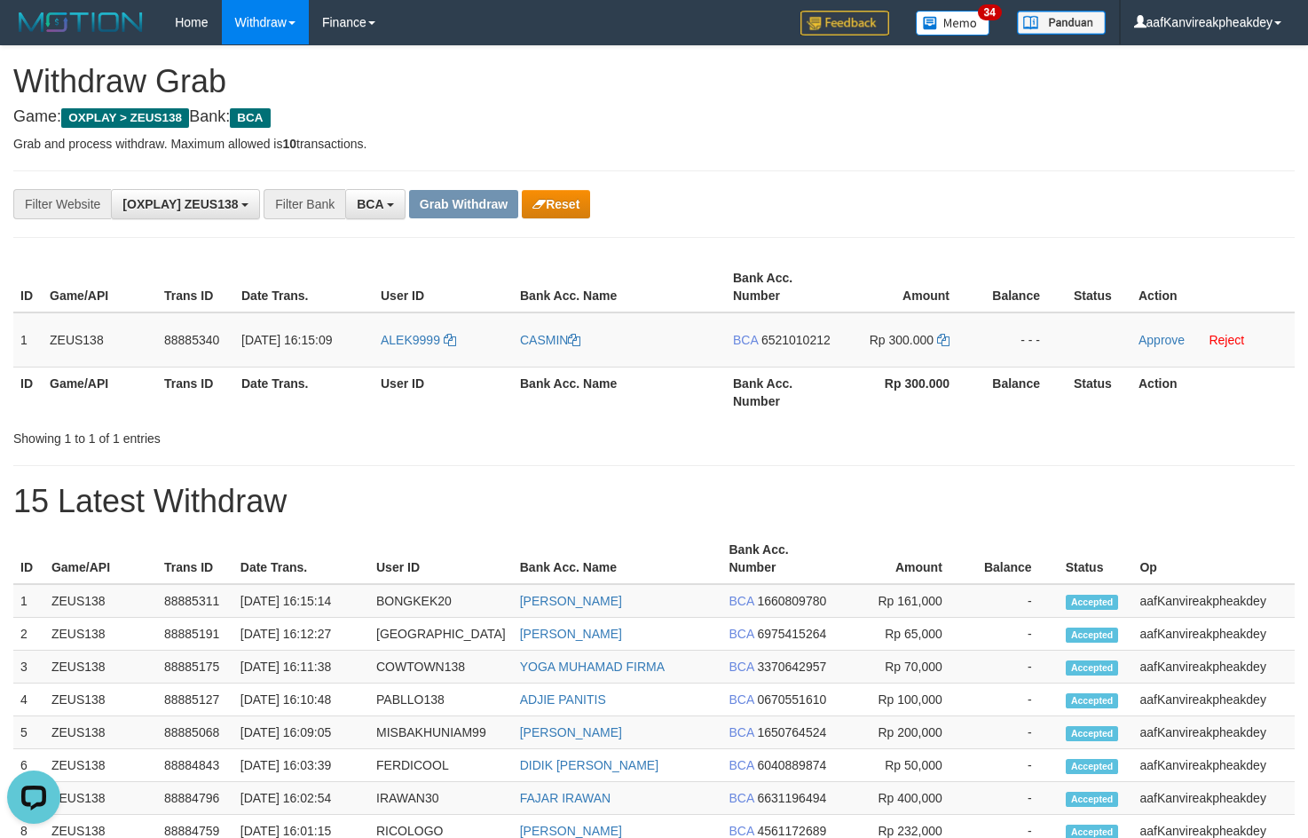
drag, startPoint x: 693, startPoint y: 114, endPoint x: 674, endPoint y: 227, distance: 115.1
click at [693, 118] on h4 "Game: OXPLAY > ZEUS138 Bank: BCA" at bounding box center [653, 117] width 1281 height 18
click at [452, 351] on td "ALEK9999" at bounding box center [443, 339] width 139 height 55
click at [401, 366] on th "User ID" at bounding box center [443, 391] width 139 height 51
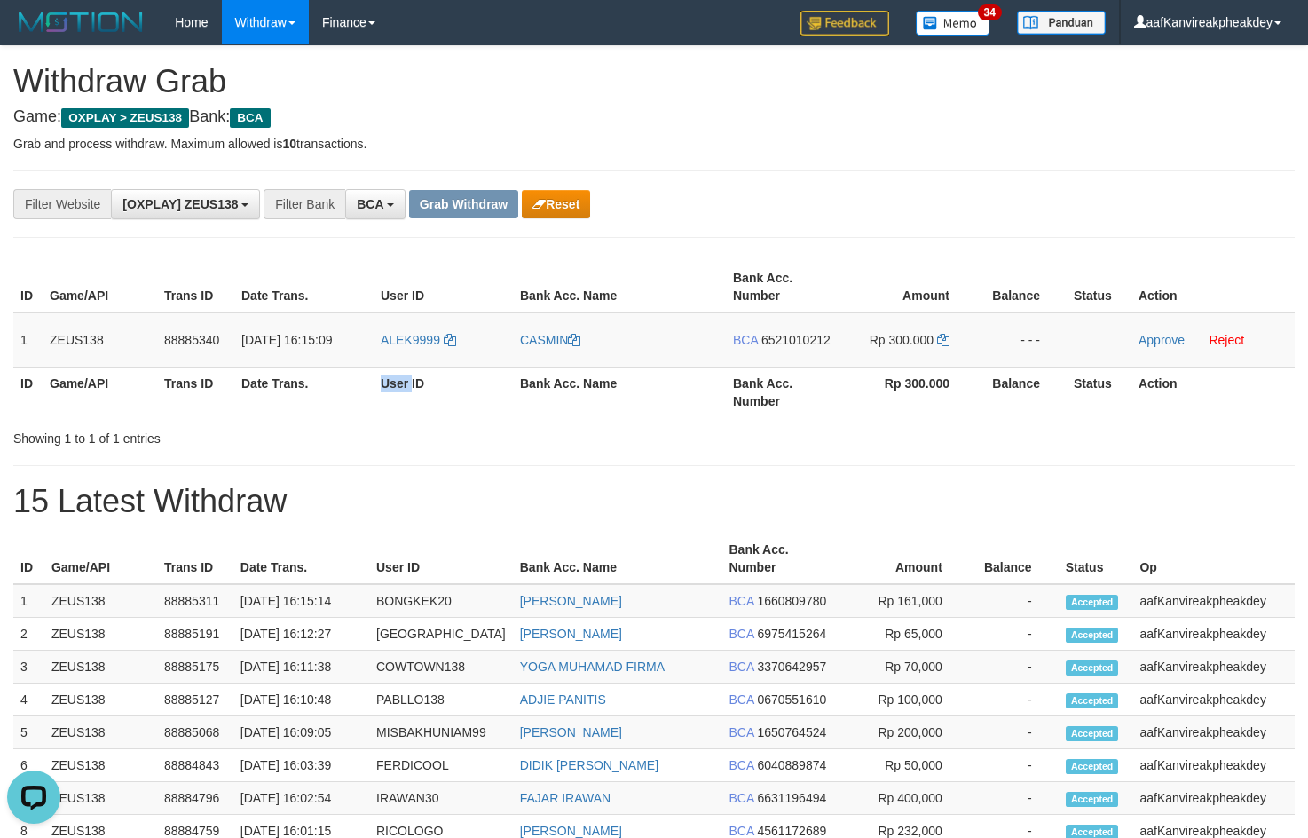
copy th "User"
click at [423, 360] on td "ALEK9999" at bounding box center [443, 339] width 139 height 55
copy link "ALEK9999"
click at [907, 161] on div "**********" at bounding box center [654, 765] width 1308 height 1439
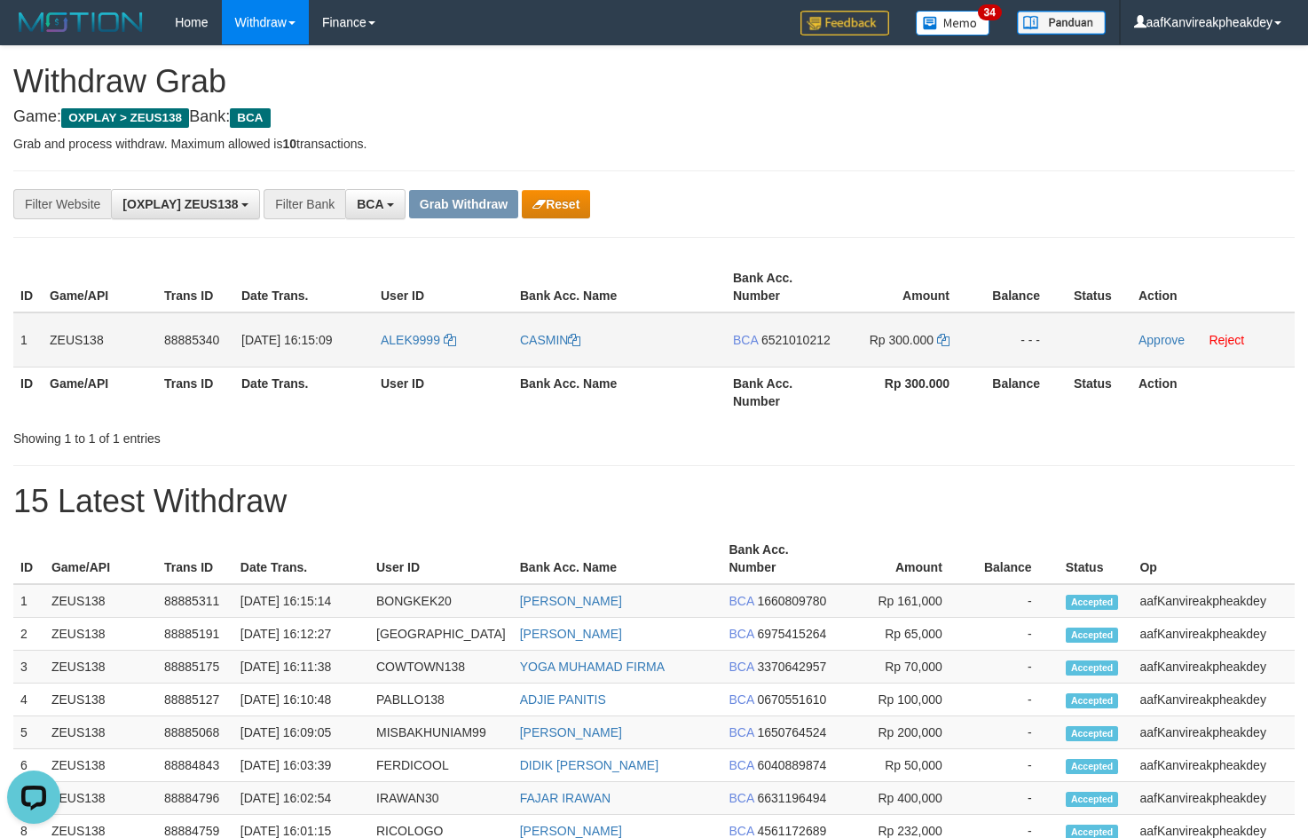
click at [792, 338] on span "6521010212" at bounding box center [795, 340] width 69 height 14
click at [940, 345] on icon at bounding box center [943, 340] width 12 height 12
click at [941, 343] on icon at bounding box center [943, 340] width 12 height 12
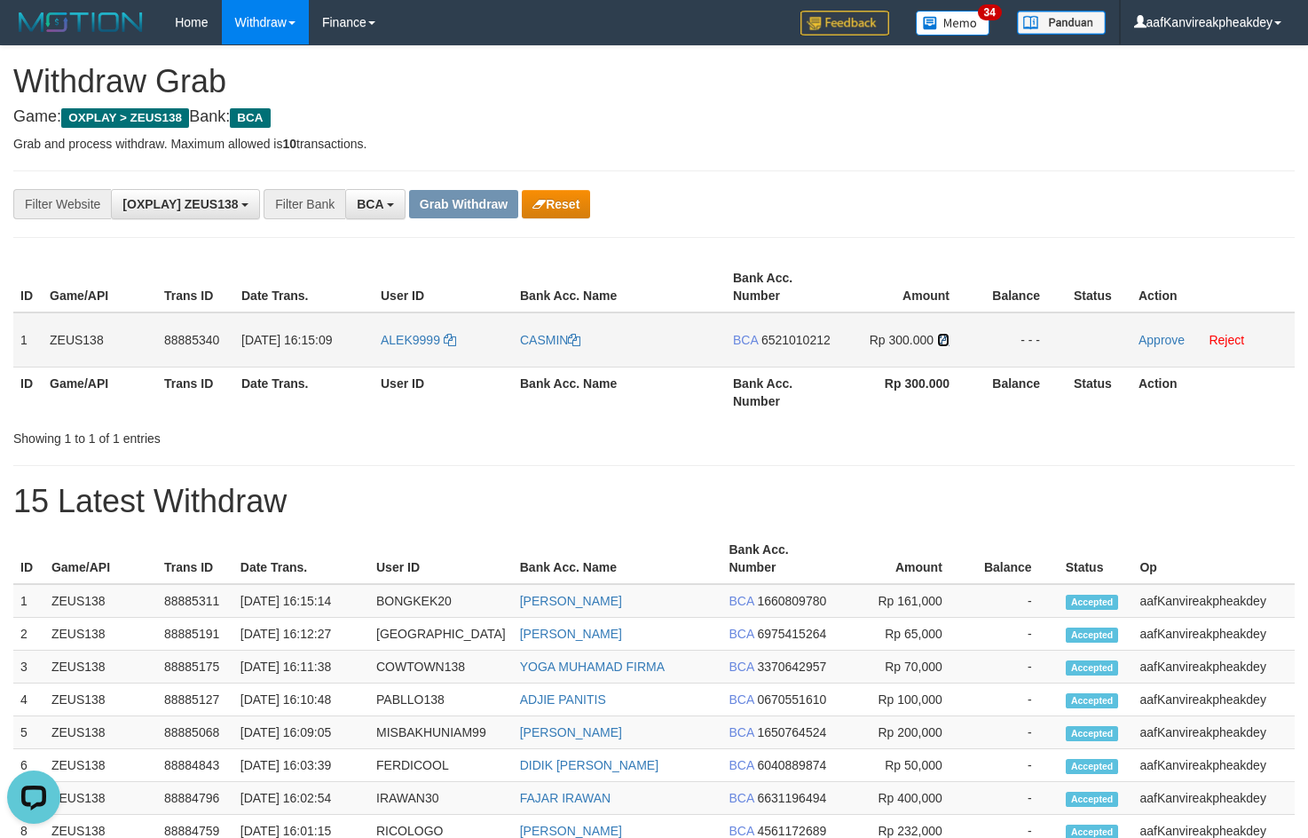
click at [941, 343] on icon at bounding box center [943, 340] width 12 height 12
click at [1147, 342] on link "Approve" at bounding box center [1161, 340] width 46 height 14
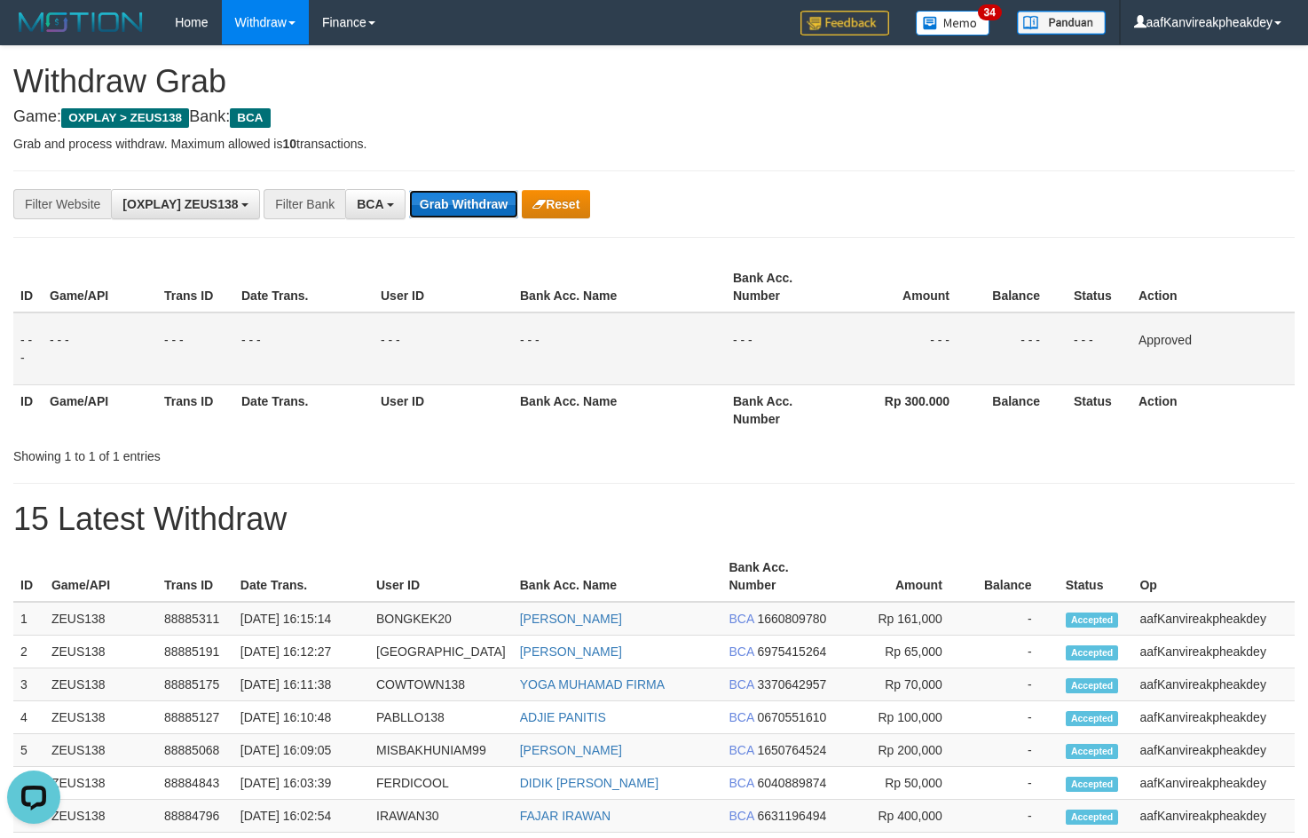
click at [437, 210] on button "Grab Withdraw" at bounding box center [463, 204] width 109 height 28
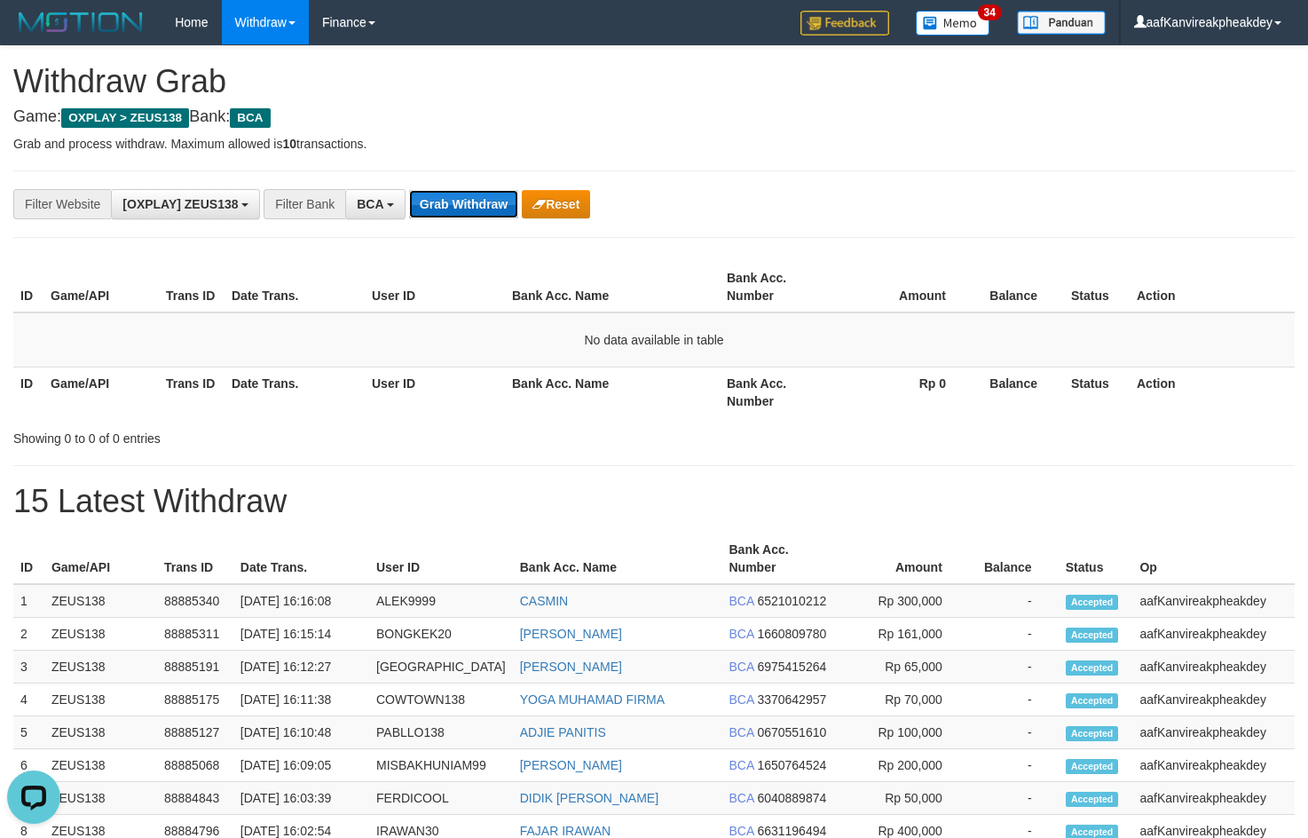
click at [445, 193] on button "Grab Withdraw" at bounding box center [463, 204] width 109 height 28
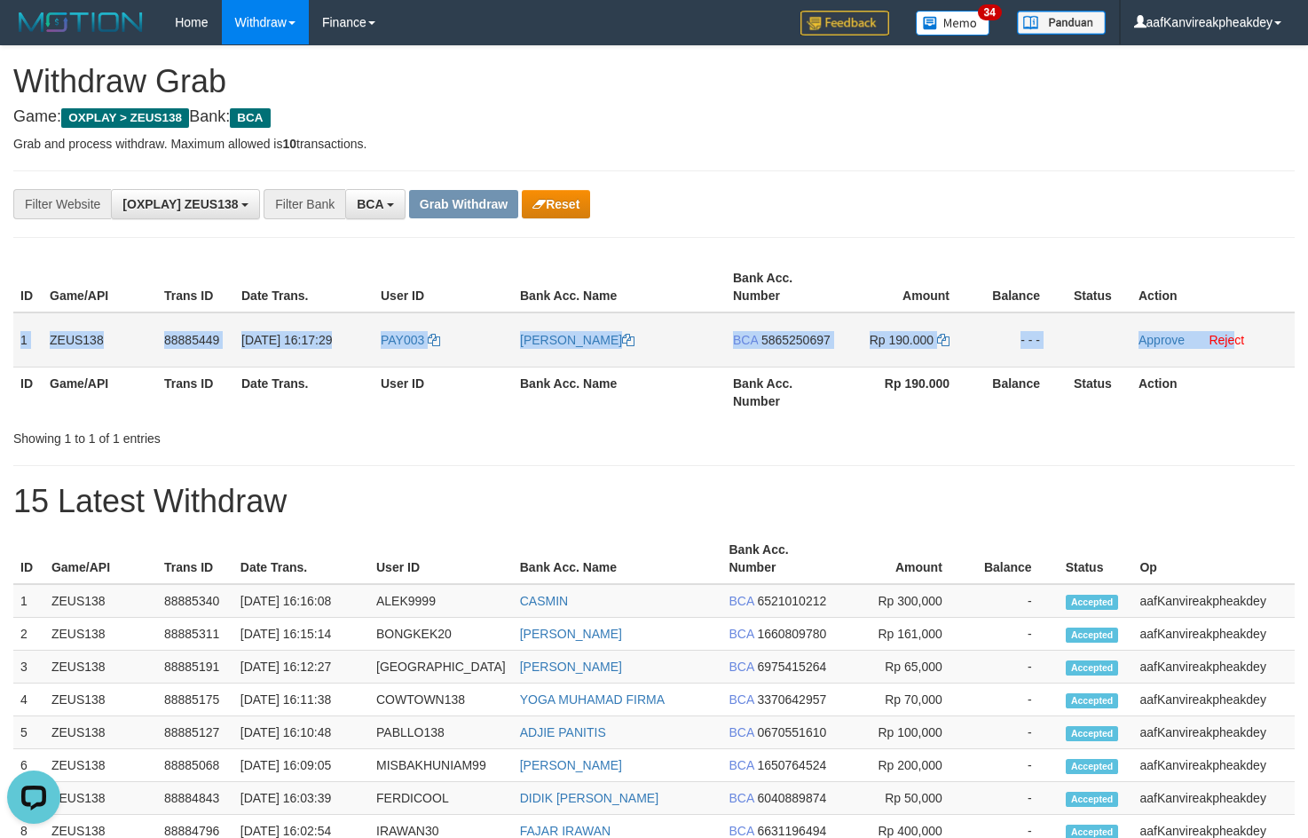
copy tr "1 ZEUS138 88885449 [DATE] 16:17:29 PAY003 [PERSON_NAME] BCA 5865250697 Rp 190.0…"
drag, startPoint x: 15, startPoint y: 334, endPoint x: 1318, endPoint y: 356, distance: 1302.8
click at [1238, 339] on tr "1 ZEUS138 88885449 [DATE] 16:17:29 PAY003 [PERSON_NAME] BCA 5865250697 Rp 190.0…" at bounding box center [653, 339] width 1281 height 55
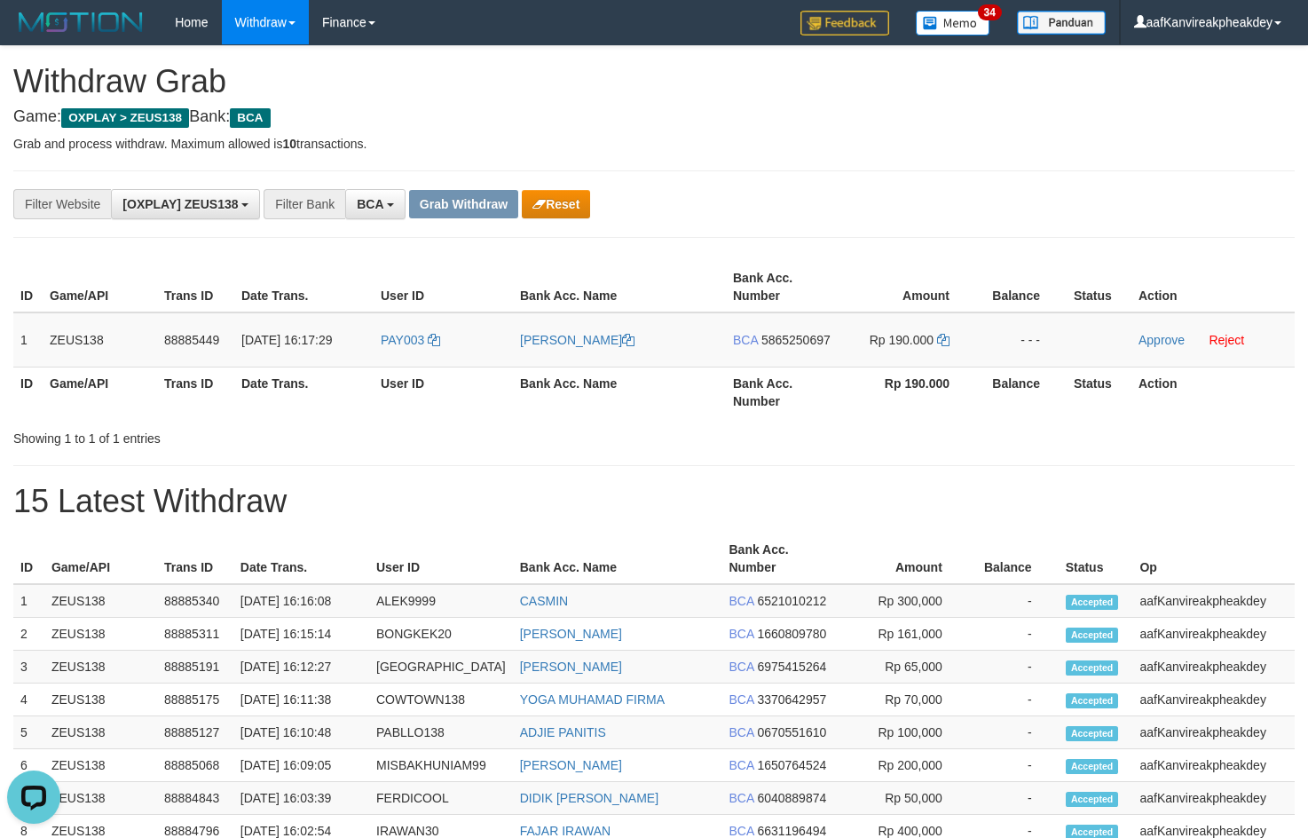
click at [786, 142] on div "**********" at bounding box center [654, 765] width 1308 height 1439
click at [390, 369] on th "User ID" at bounding box center [443, 391] width 139 height 51
click at [385, 343] on span "PAY003" at bounding box center [402, 340] width 43 height 14
click at [390, 351] on td "PAY003" at bounding box center [443, 339] width 139 height 55
click at [390, 352] on td "PAY003" at bounding box center [443, 339] width 139 height 55
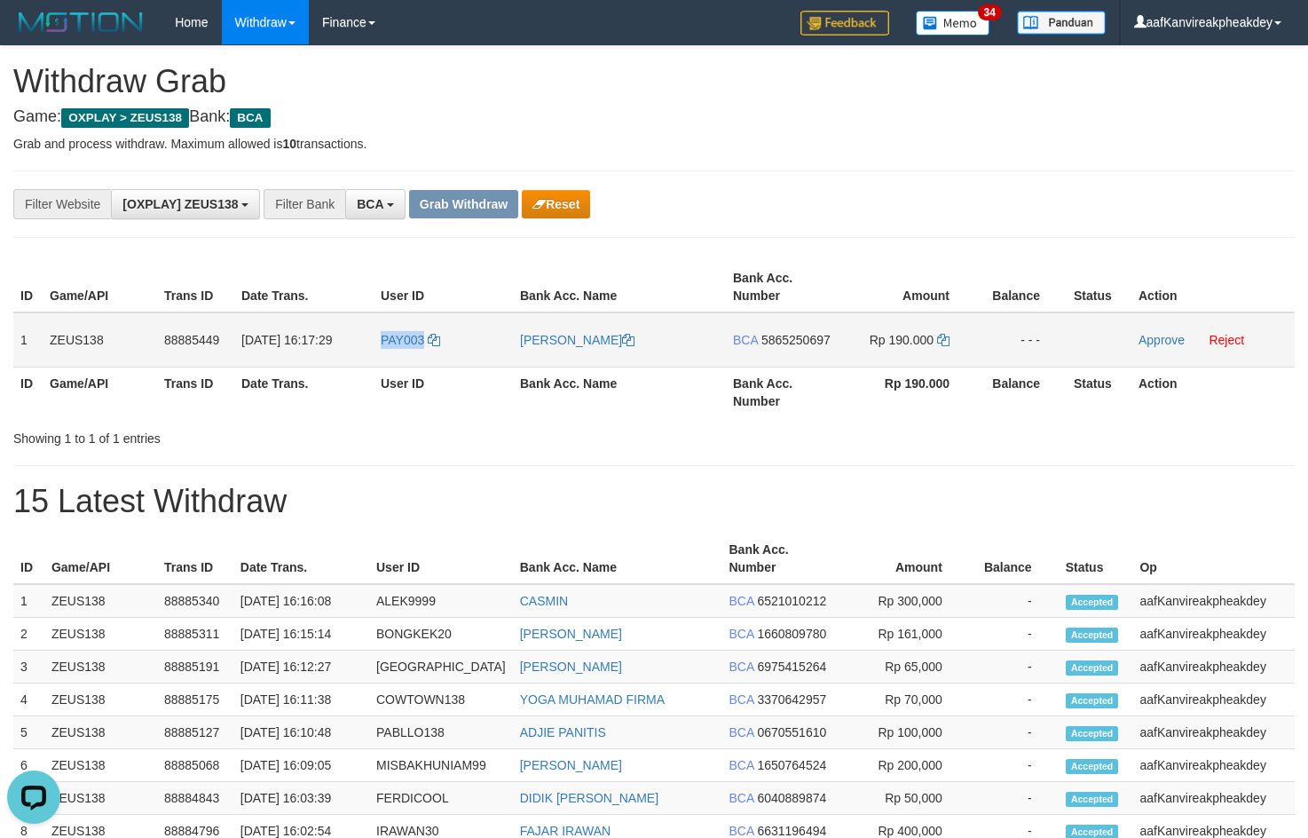
copy span "PAY003"
drag, startPoint x: 913, startPoint y: 88, endPoint x: 1317, endPoint y: 298, distance: 455.2
click at [926, 106] on div "**********" at bounding box center [654, 765] width 1308 height 1439
click at [788, 333] on span "5865250697" at bounding box center [795, 340] width 69 height 14
click at [947, 342] on icon at bounding box center [943, 340] width 12 height 12
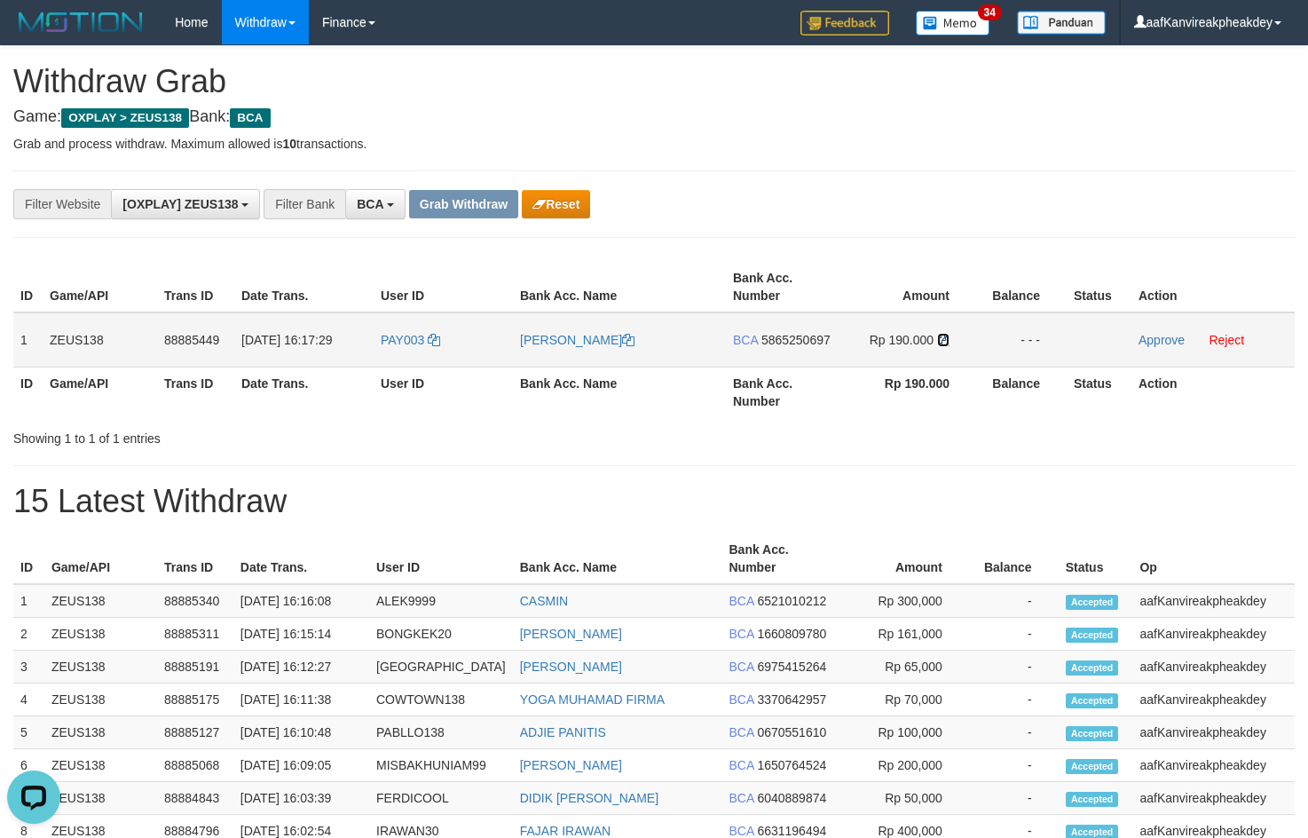
click at [947, 342] on icon at bounding box center [943, 340] width 12 height 12
click at [946, 342] on icon at bounding box center [943, 340] width 12 height 12
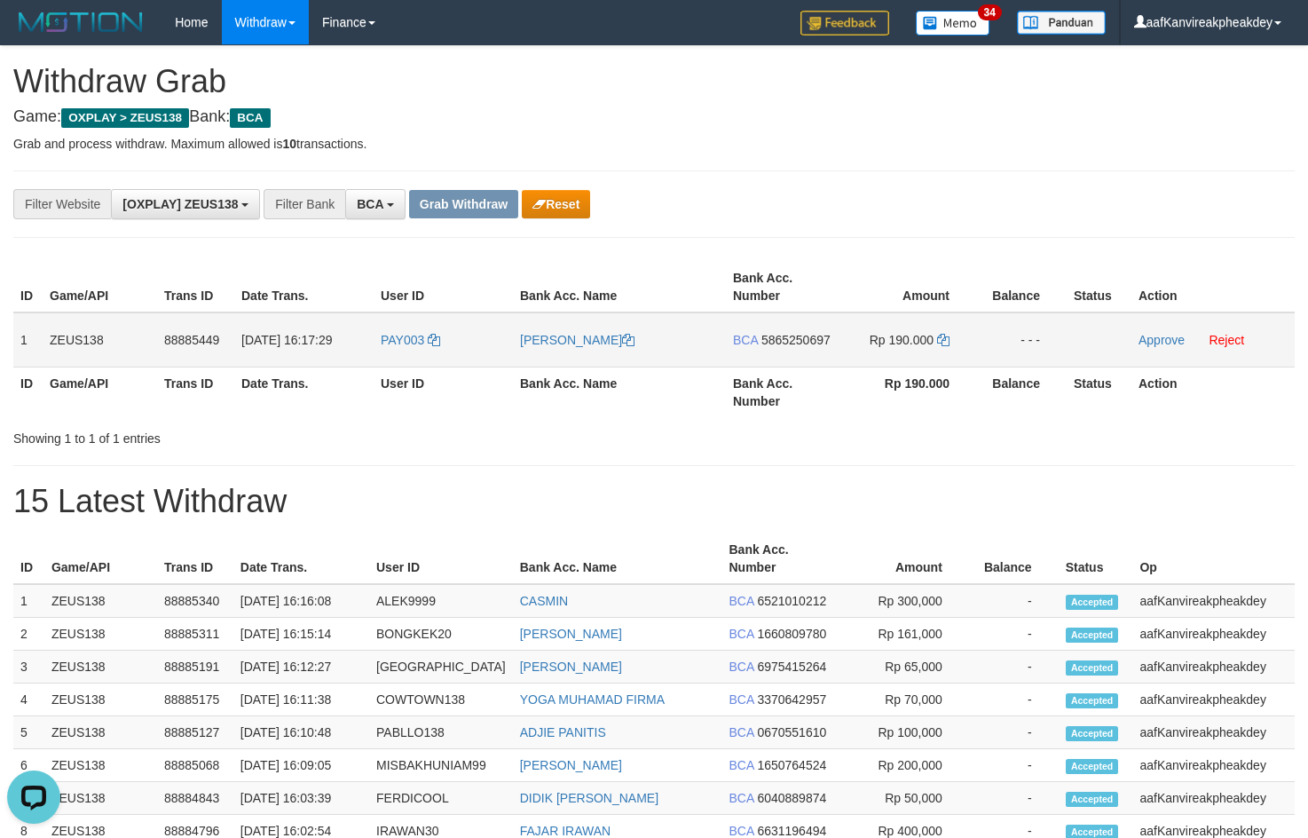
click at [1153, 330] on td "Approve Reject" at bounding box center [1212, 339] width 163 height 55
click at [1155, 343] on link "Approve" at bounding box center [1161, 340] width 46 height 14
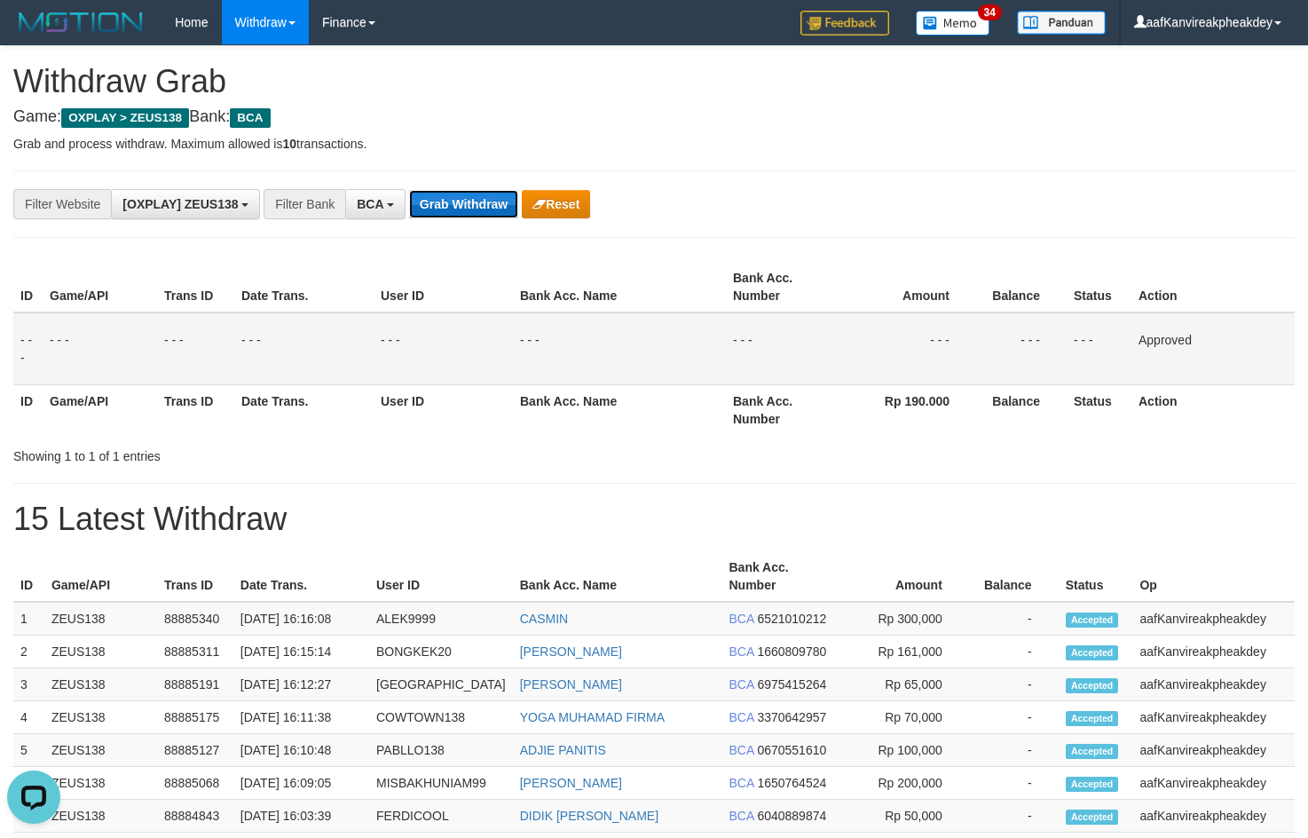
click at [477, 217] on button "Grab Withdraw" at bounding box center [463, 204] width 109 height 28
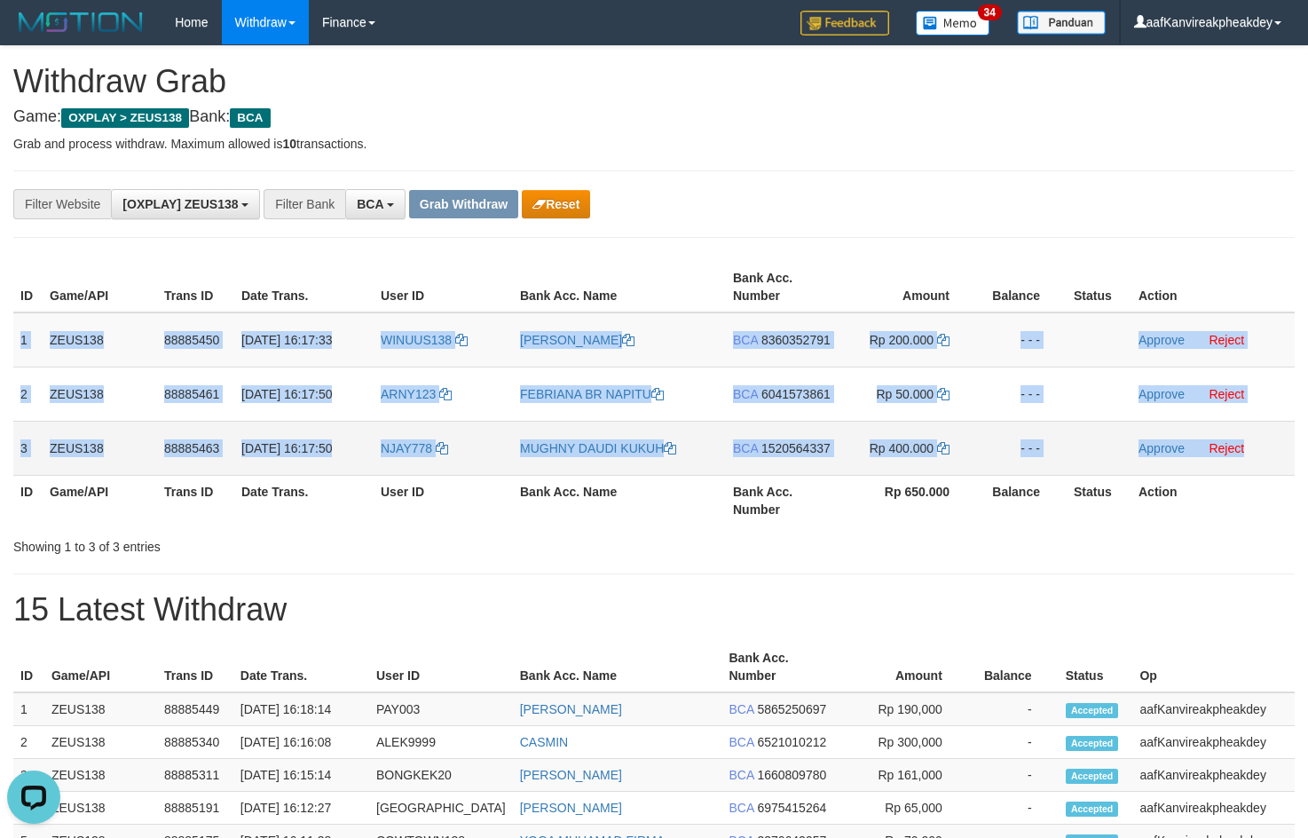
copy tbody "1 ZEUS138 88885450 [DATE] 16:17:33 WINUUS138 ANANTYO [PERSON_NAME] BCA 83603527…"
drag, startPoint x: 18, startPoint y: 340, endPoint x: 1248, endPoint y: 451, distance: 1234.9
click at [1248, 451] on tbody "1 ZEUS138 88885450 01/10/2025 16:17:33 WINUUS138 ANANTYO RIFKY HUDA BCA 8360352…" at bounding box center [653, 393] width 1281 height 163
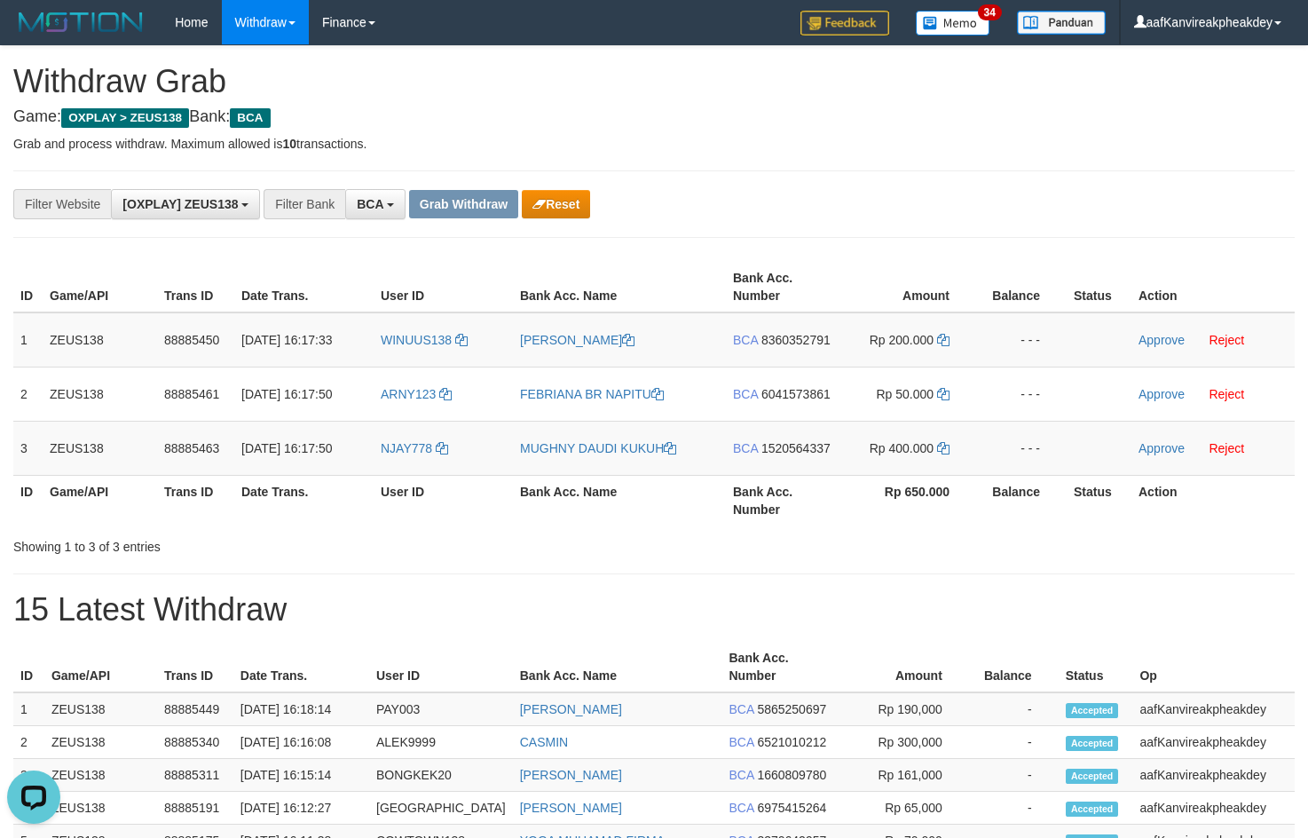
click at [706, 189] on div "**********" at bounding box center [545, 204] width 1090 height 30
click at [406, 352] on td "WINUUS138" at bounding box center [443, 339] width 139 height 55
copy link "WINUUS138"
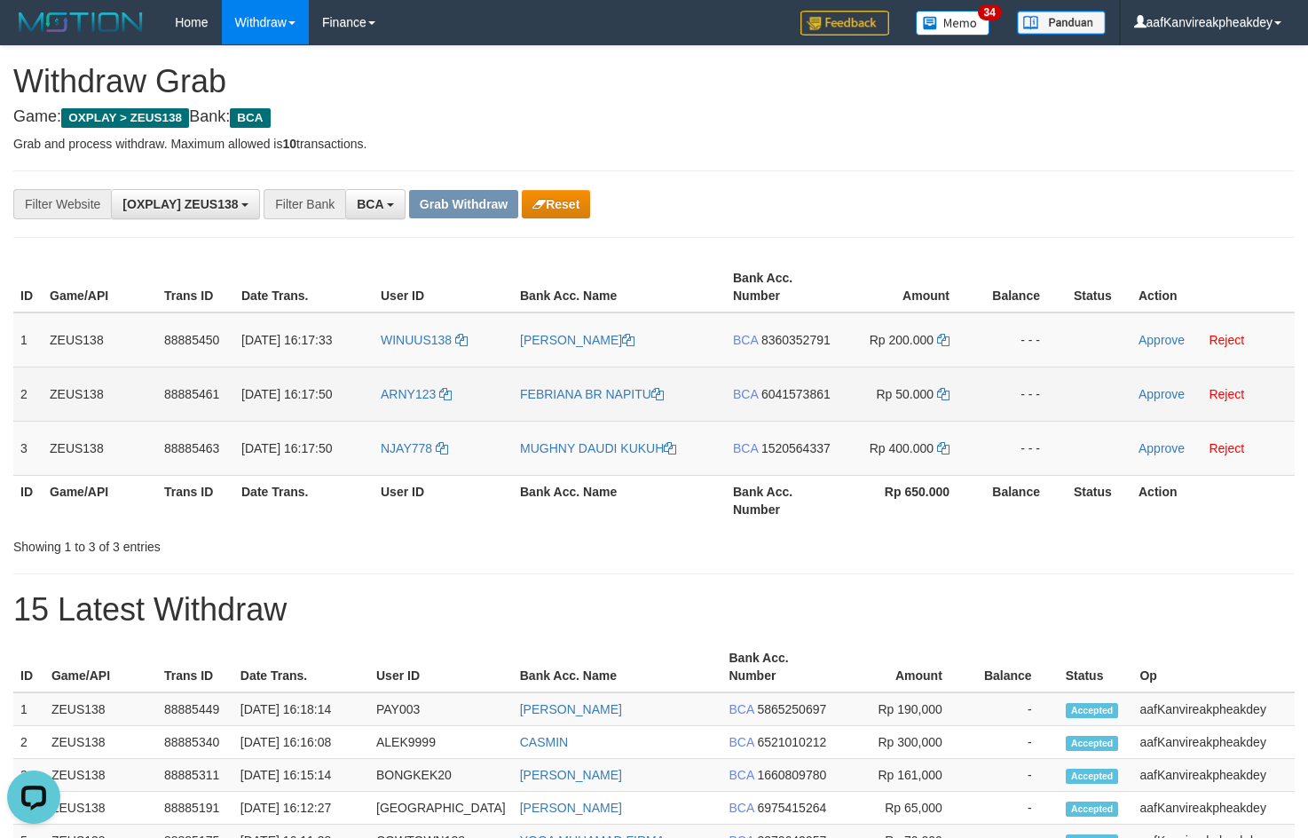
click at [391, 408] on td "ARNY123" at bounding box center [443, 393] width 139 height 54
copy link "ARNY123"
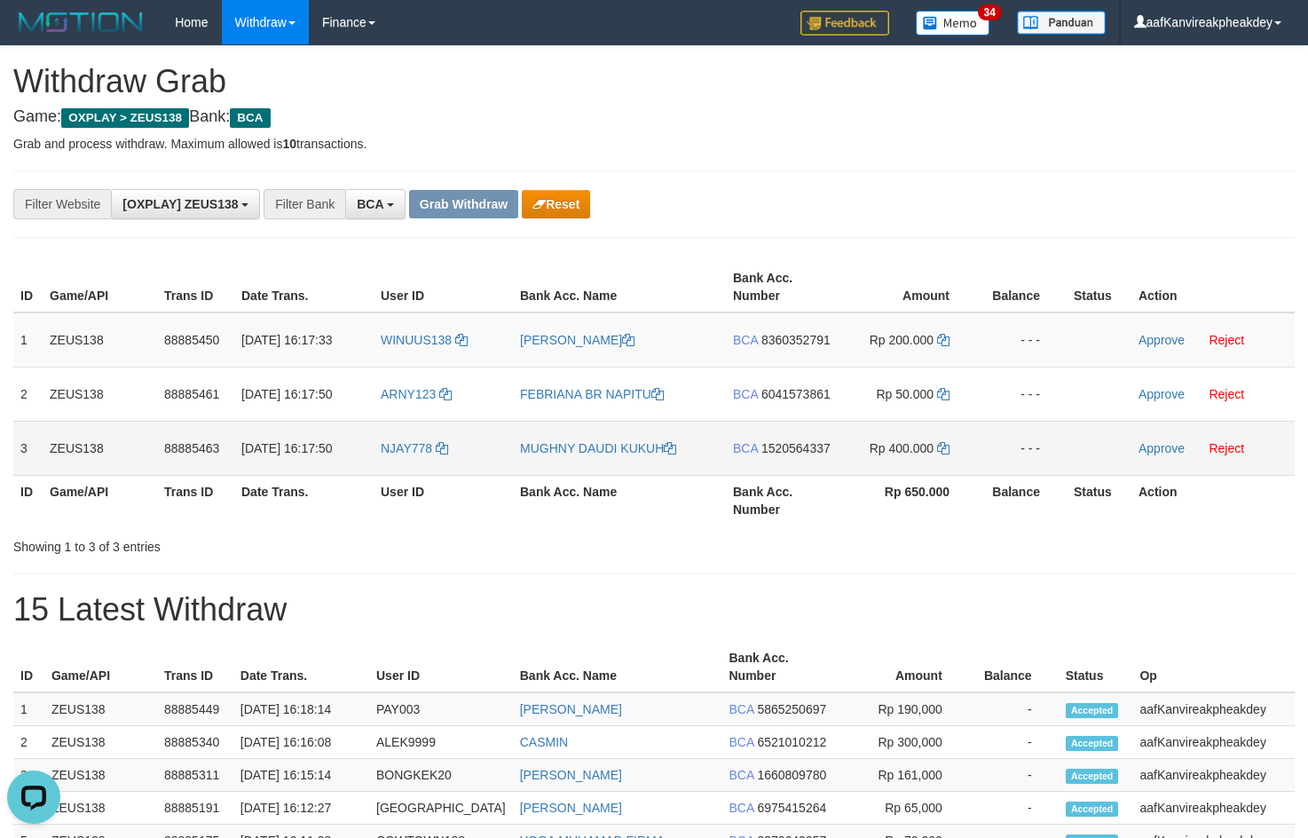
click at [423, 465] on td "NJAY778" at bounding box center [443, 448] width 139 height 54
click at [420, 465] on td "NJAY778" at bounding box center [443, 448] width 139 height 54
copy link "NJAY778"
drag, startPoint x: 857, startPoint y: 164, endPoint x: 893, endPoint y: 181, distance: 39.3
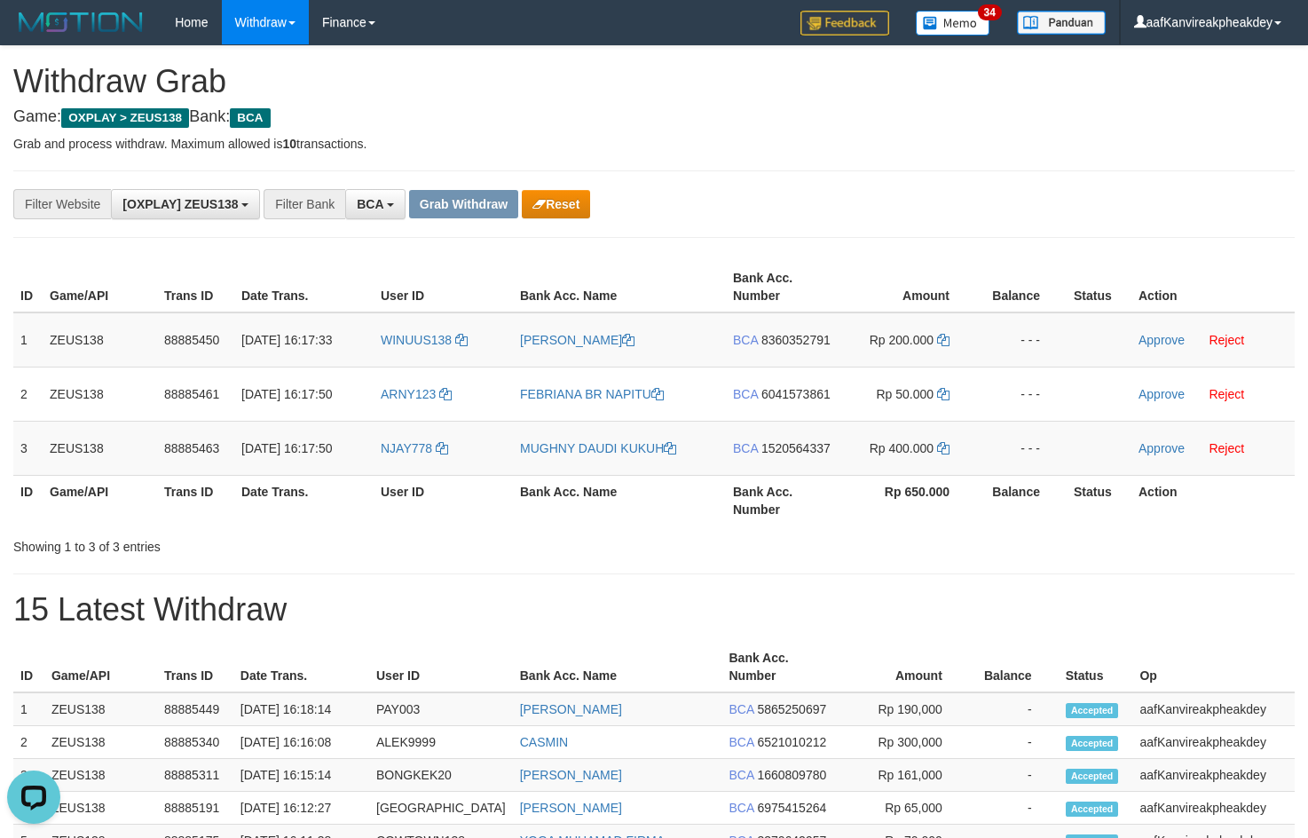
click at [857, 164] on div "**********" at bounding box center [654, 820] width 1308 height 1548
click at [406, 465] on td "NJAY778" at bounding box center [443, 448] width 139 height 54
copy link "NJAY778"
click at [423, 462] on td "NJAY778" at bounding box center [443, 448] width 139 height 54
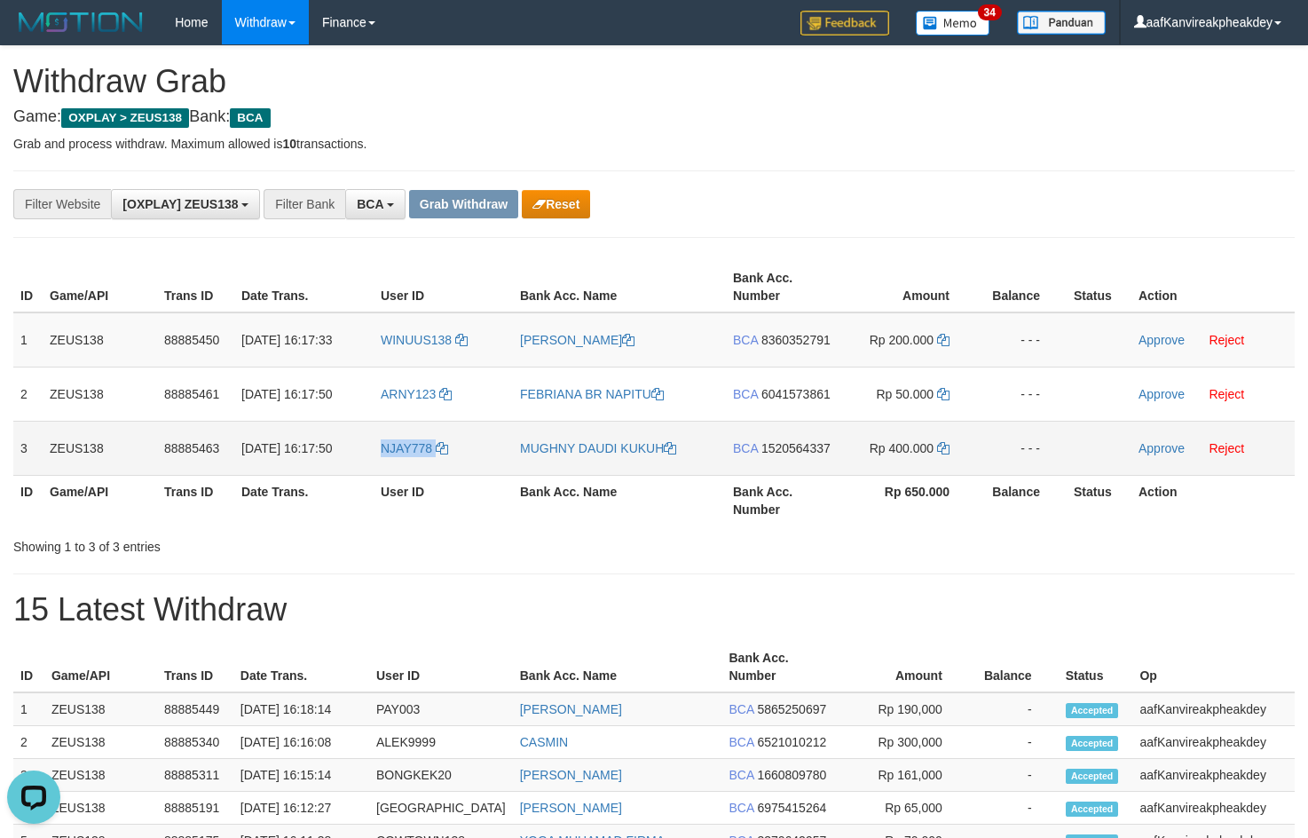
click at [423, 462] on td "NJAY778" at bounding box center [443, 448] width 139 height 54
drag, startPoint x: 929, startPoint y: 127, endPoint x: 965, endPoint y: 108, distance: 40.9
click at [948, 115] on div "**********" at bounding box center [654, 820] width 1308 height 1548
click at [778, 338] on span "8360352791" at bounding box center [795, 340] width 69 height 14
click at [940, 340] on icon at bounding box center [943, 340] width 12 height 12
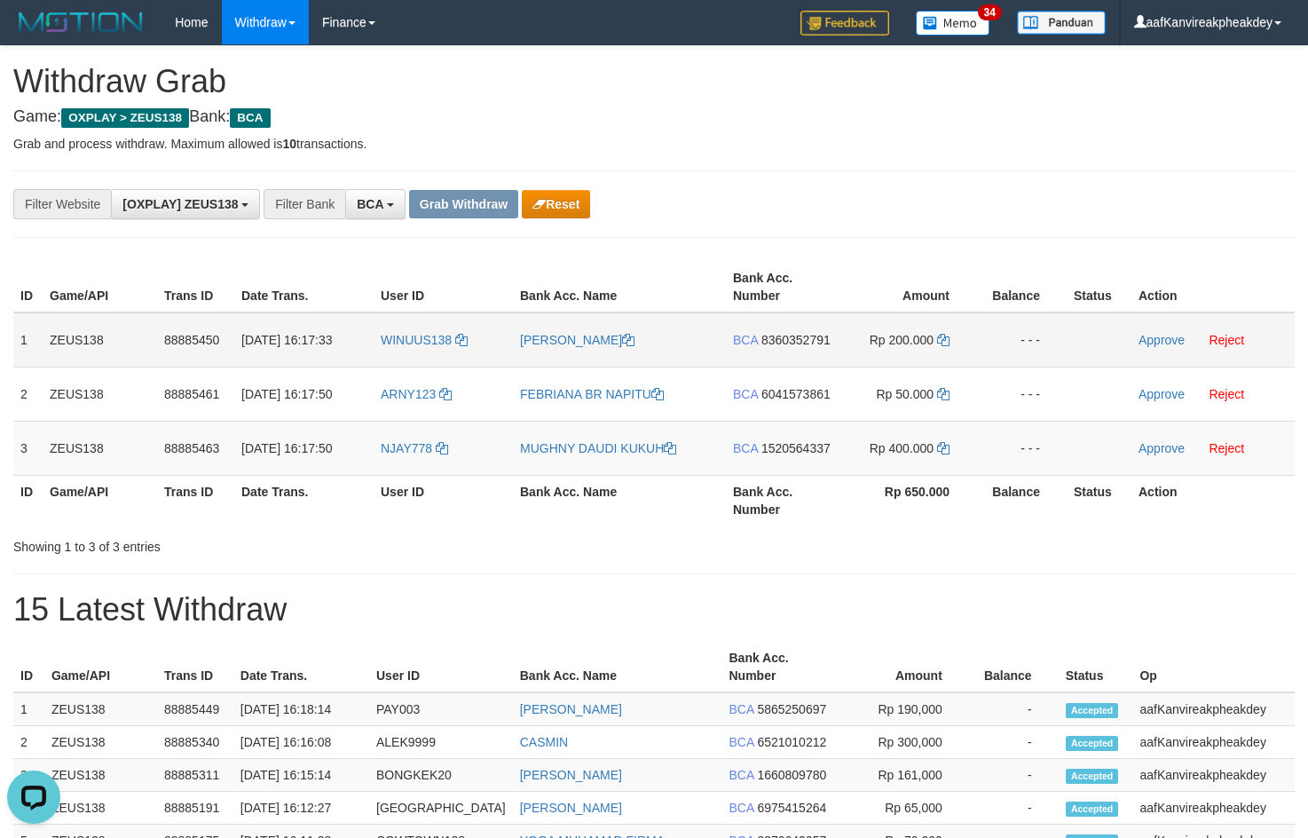
click at [952, 343] on td "Rp 200.000" at bounding box center [908, 339] width 136 height 55
click at [939, 337] on icon at bounding box center [943, 340] width 12 height 12
click at [942, 338] on icon at bounding box center [943, 340] width 12 height 12
drag, startPoint x: 942, startPoint y: 338, endPoint x: 1317, endPoint y: 369, distance: 375.7
click at [949, 340] on td "Rp 200.000" at bounding box center [908, 339] width 136 height 55
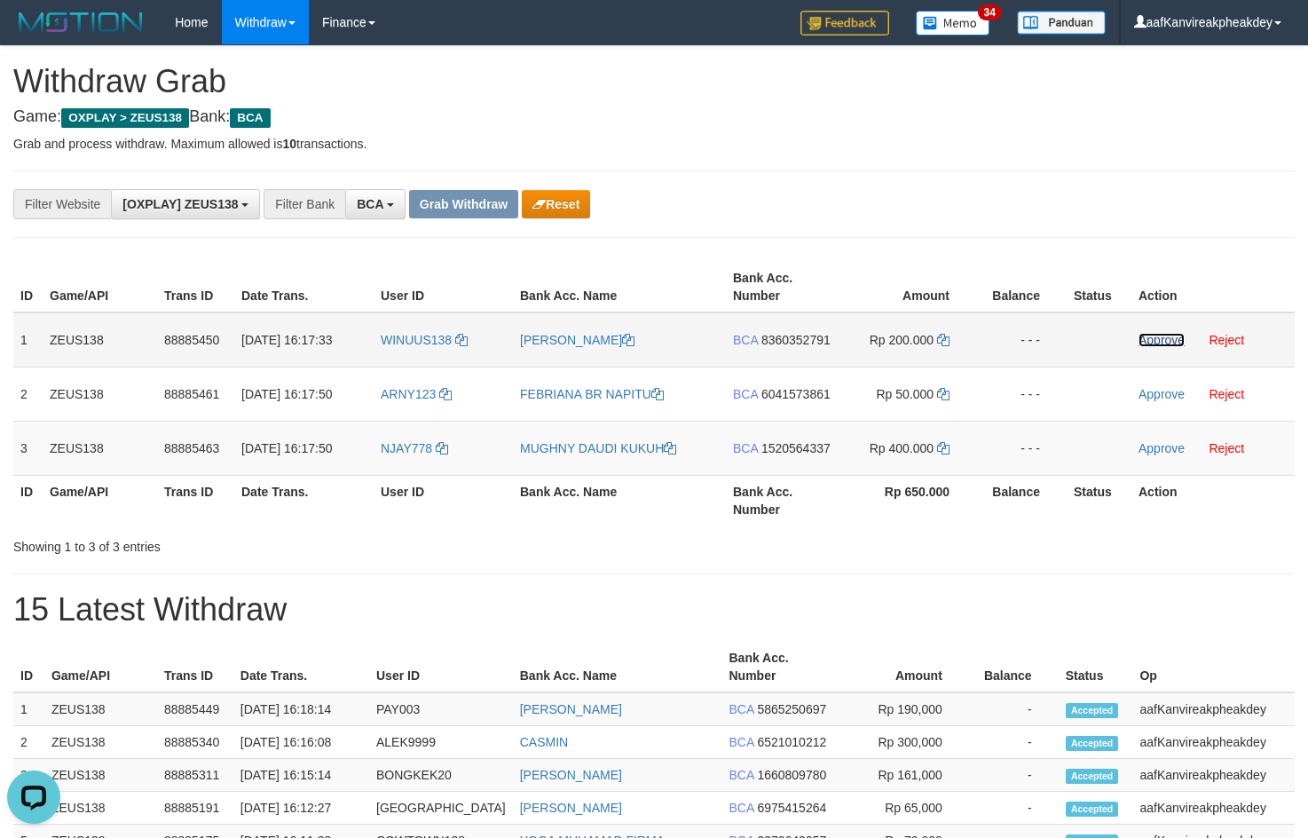
click at [1145, 343] on link "Approve" at bounding box center [1161, 340] width 46 height 14
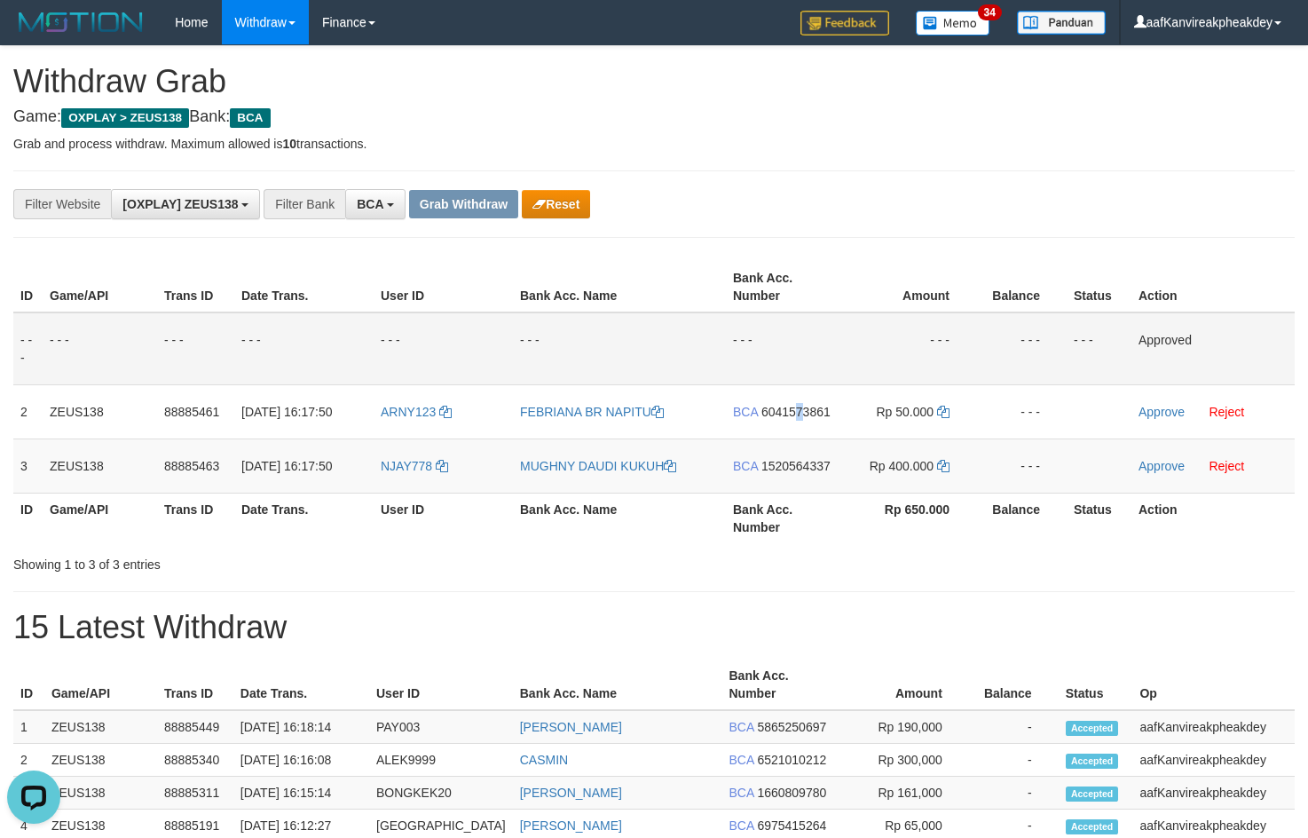
drag, startPoint x: 799, startPoint y: 409, endPoint x: 1320, endPoint y: 279, distance: 537.8
click at [800, 411] on span "6041573861" at bounding box center [795, 412] width 69 height 14
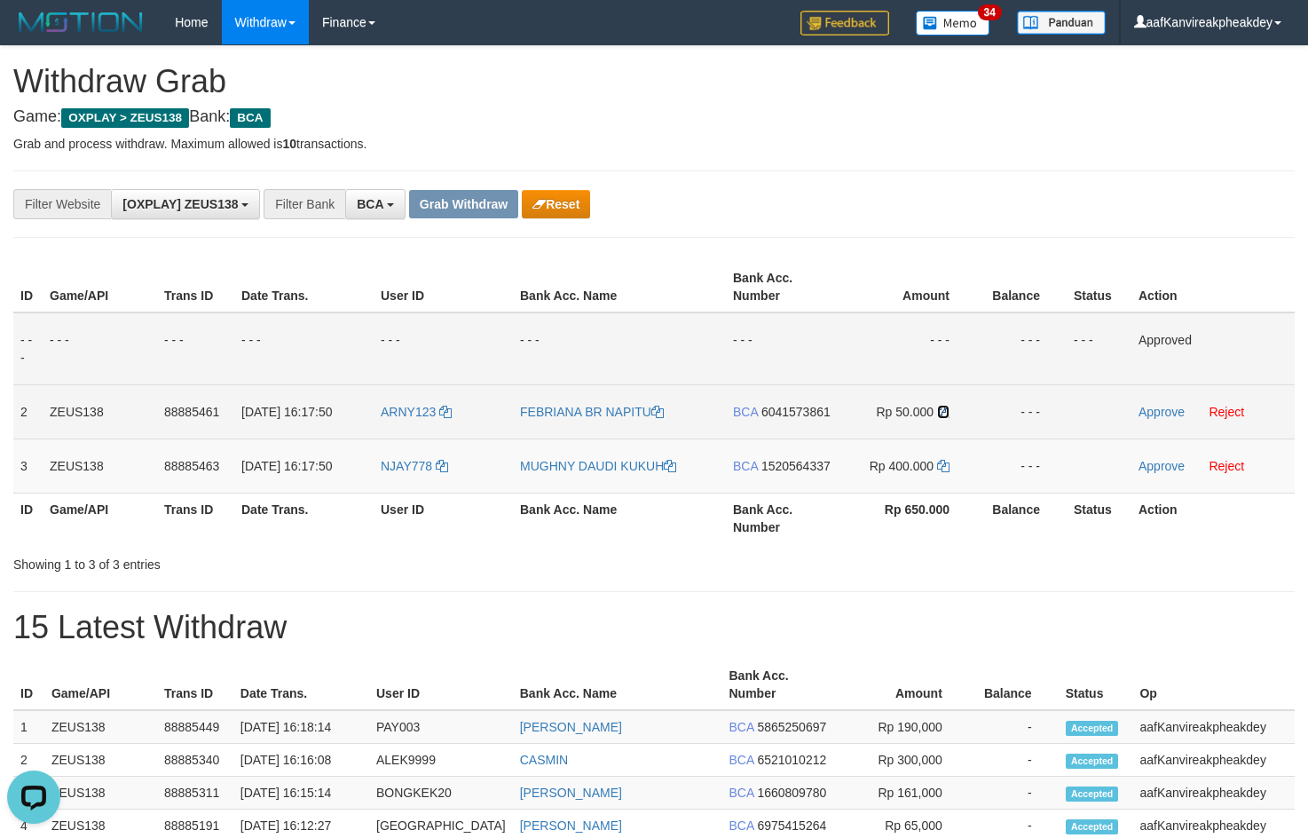
click at [943, 414] on icon at bounding box center [943, 412] width 12 height 12
click at [1157, 406] on link "Approve" at bounding box center [1161, 412] width 46 height 14
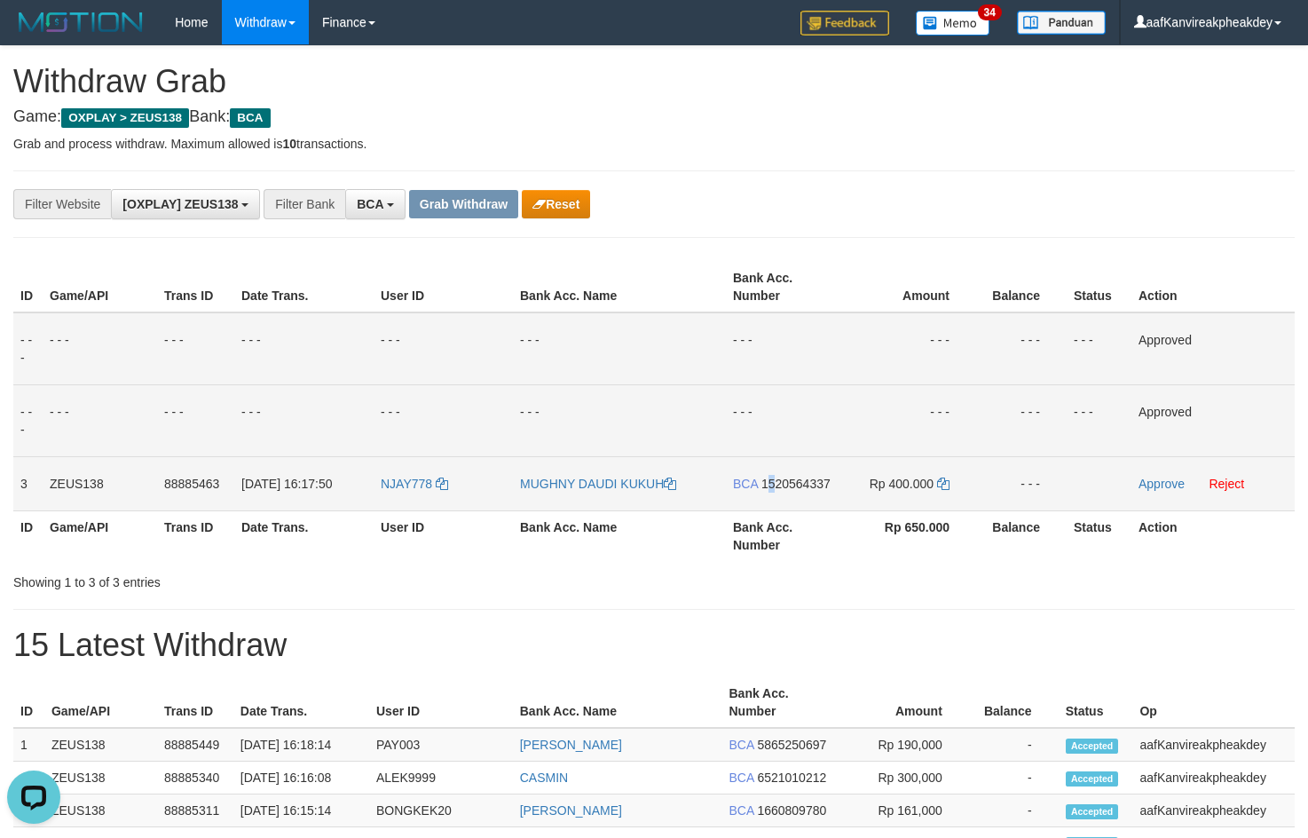
click at [772, 488] on span "1520564337" at bounding box center [795, 484] width 69 height 14
click at [945, 479] on icon at bounding box center [943, 483] width 12 height 12
drag, startPoint x: 944, startPoint y: 479, endPoint x: 1212, endPoint y: 461, distance: 268.6
click at [953, 479] on td "Rp 400.000" at bounding box center [908, 483] width 136 height 54
drag, startPoint x: 1143, startPoint y: 489, endPoint x: 1227, endPoint y: 506, distance: 86.0
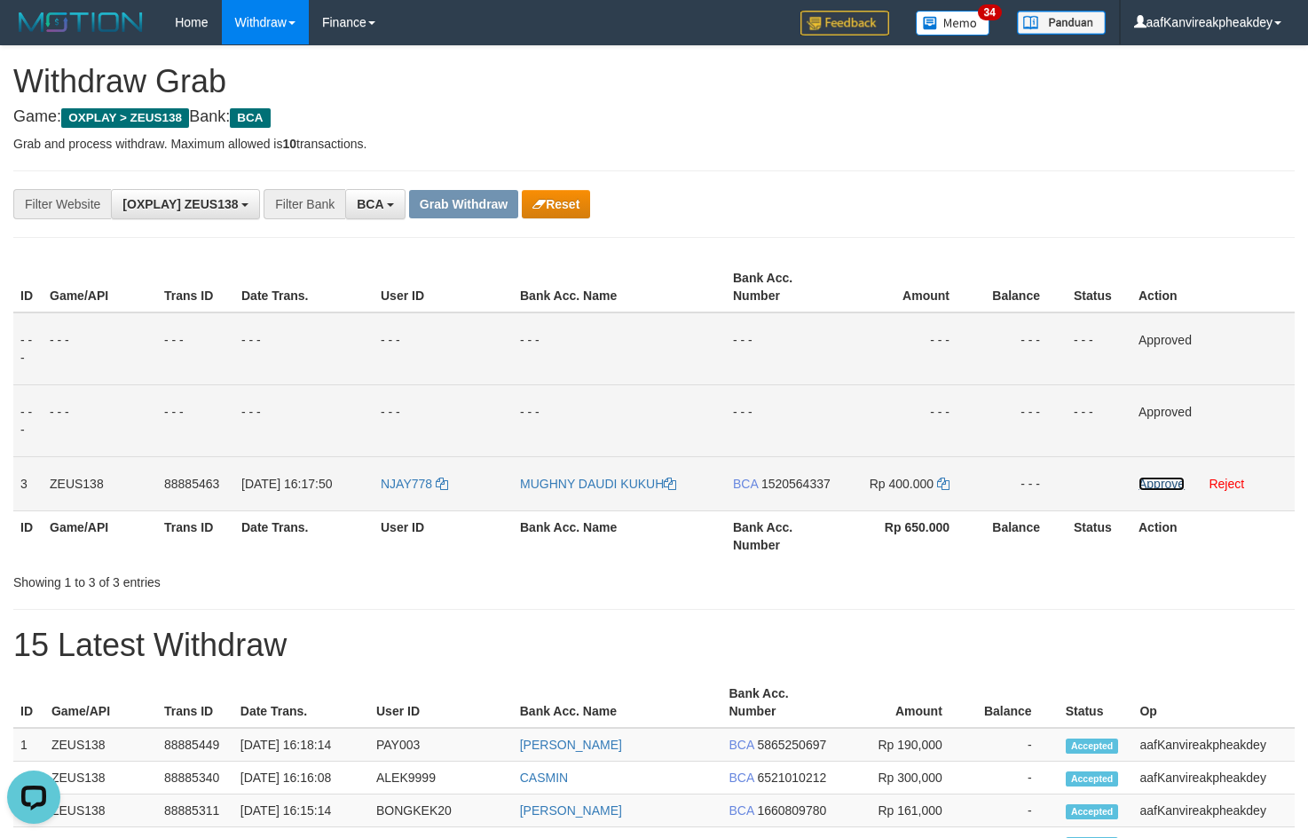
click at [1143, 488] on link "Approve" at bounding box center [1161, 484] width 46 height 14
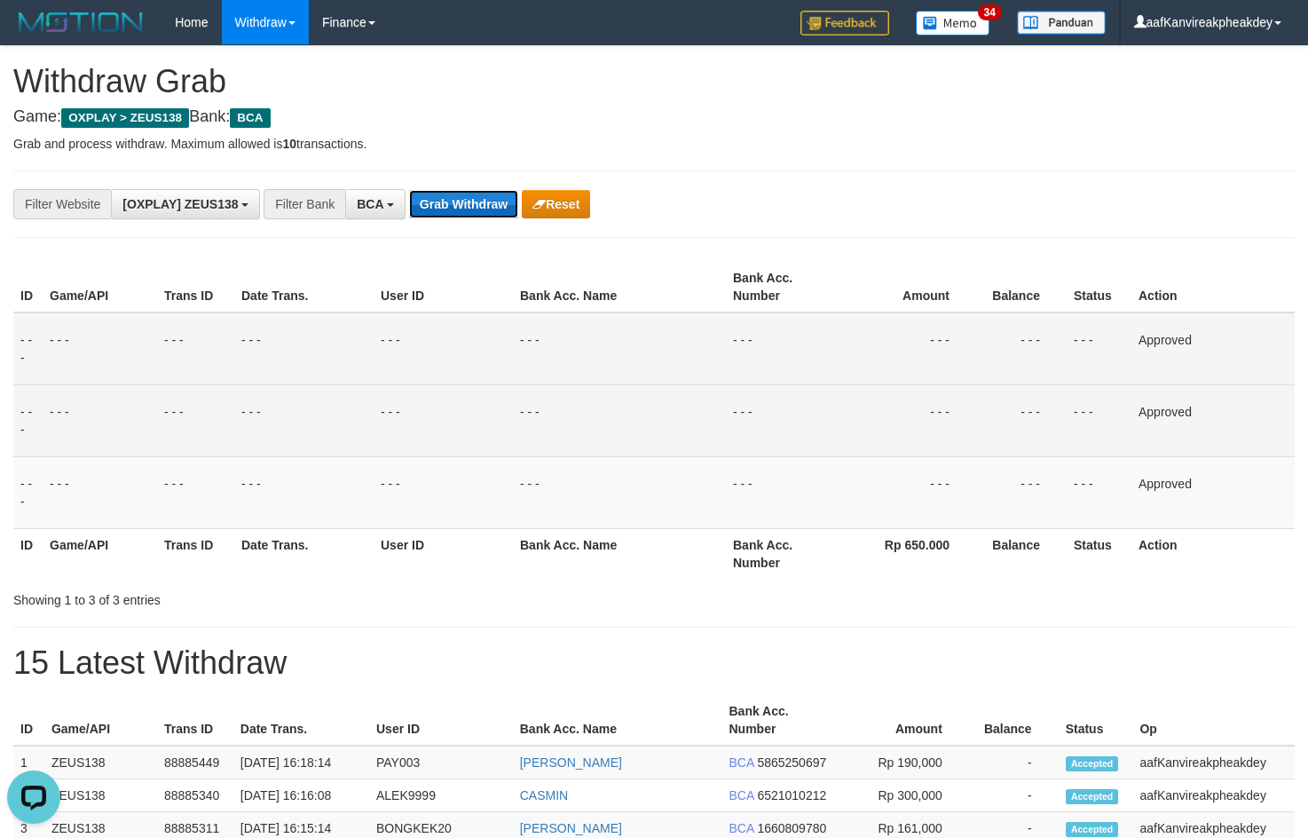
click at [437, 193] on button "Grab Withdraw" at bounding box center [463, 204] width 109 height 28
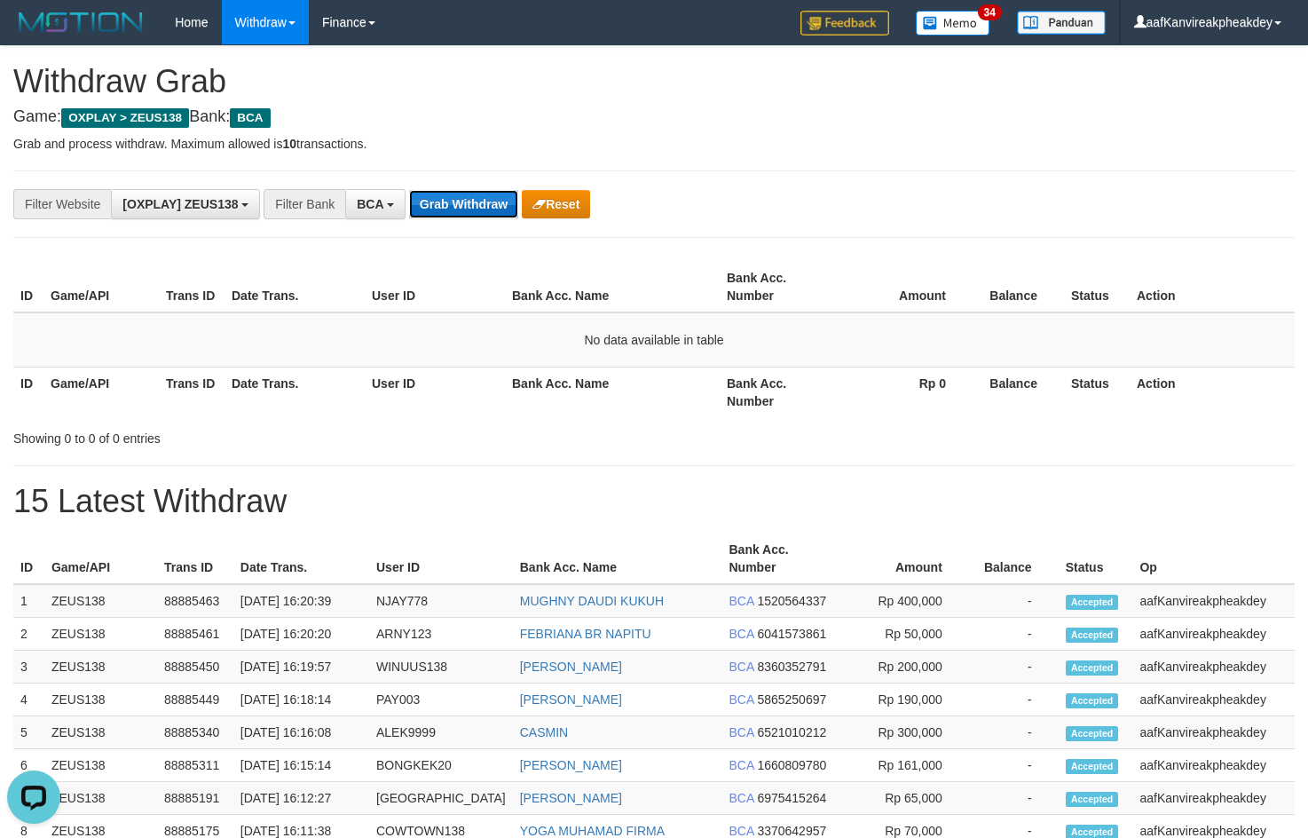
click at [471, 212] on button "Grab Withdraw" at bounding box center [463, 204] width 109 height 28
click at [474, 204] on button "Grab Withdraw" at bounding box center [463, 204] width 109 height 28
click at [472, 192] on button "Grab Withdraw" at bounding box center [463, 204] width 109 height 28
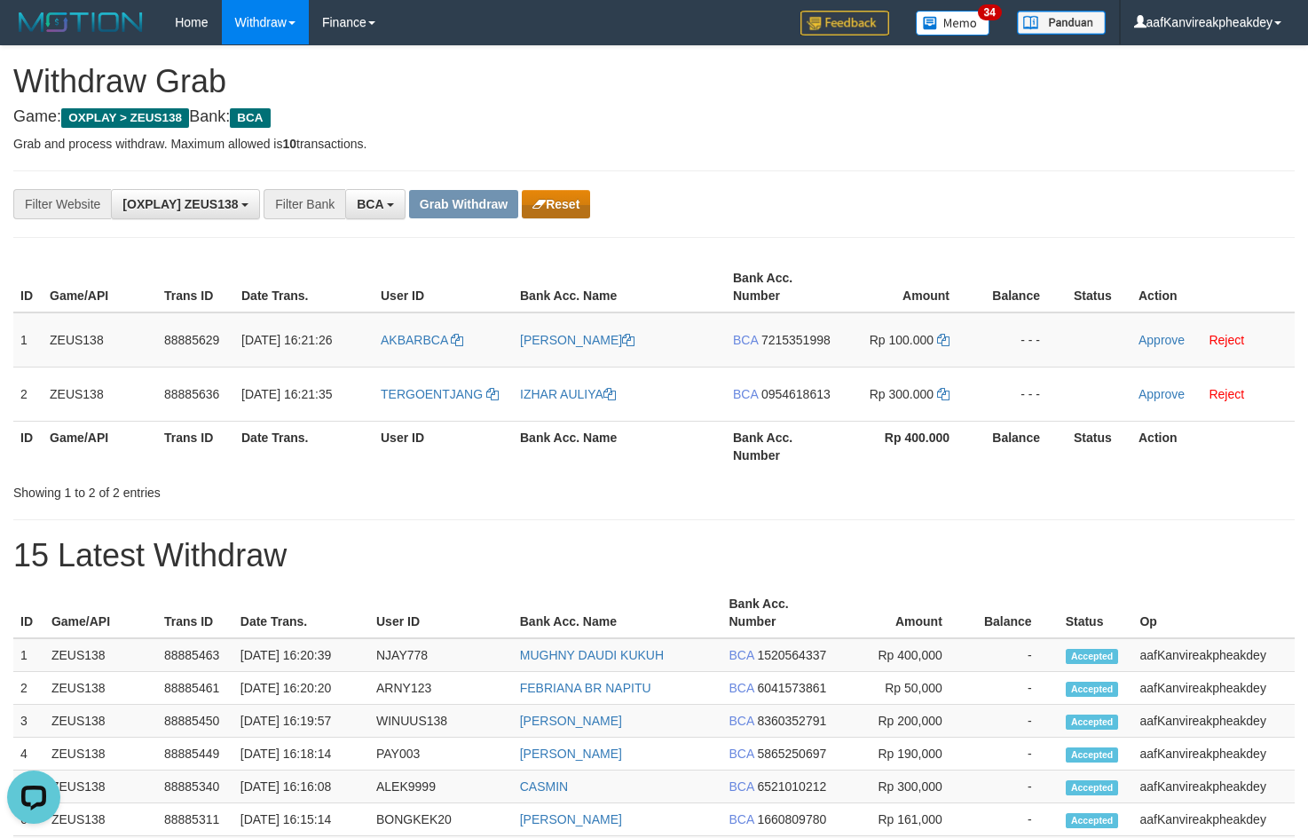
drag, startPoint x: 12, startPoint y: 333, endPoint x: 551, endPoint y: 193, distance: 557.2
click at [369, 359] on div "ID Game/API Trans ID Date Trans. User ID Bank Acc. Name Bank Acc. Number Amount…" at bounding box center [654, 366] width 1308 height 220
drag, startPoint x: 611, startPoint y: 168, endPoint x: 480, endPoint y: 201, distance: 135.4
click at [572, 178] on div "**********" at bounding box center [654, 792] width 1308 height 1493
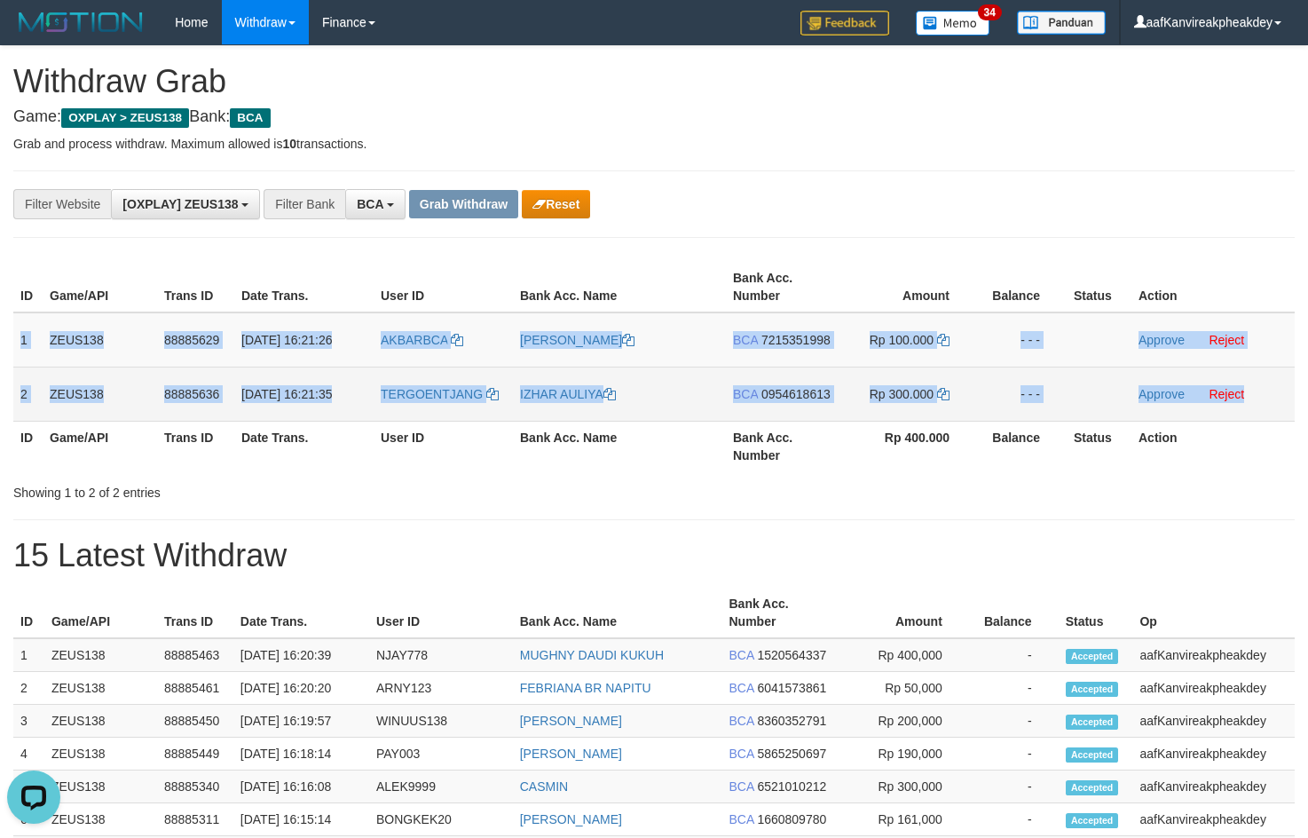
copy tbody "1 ZEUS138 88885629 01/10/2025 16:21:26 AKBARBCA AKBAR LIANSYAH BCA 7215351998 R…"
drag, startPoint x: 21, startPoint y: 339, endPoint x: 1261, endPoint y: 380, distance: 1240.3
click at [1261, 380] on tbody "1 ZEUS138 88885629 01/10/2025 16:21:26 AKBARBCA AKBAR LIANSYAH BCA 7215351998 R…" at bounding box center [653, 366] width 1281 height 109
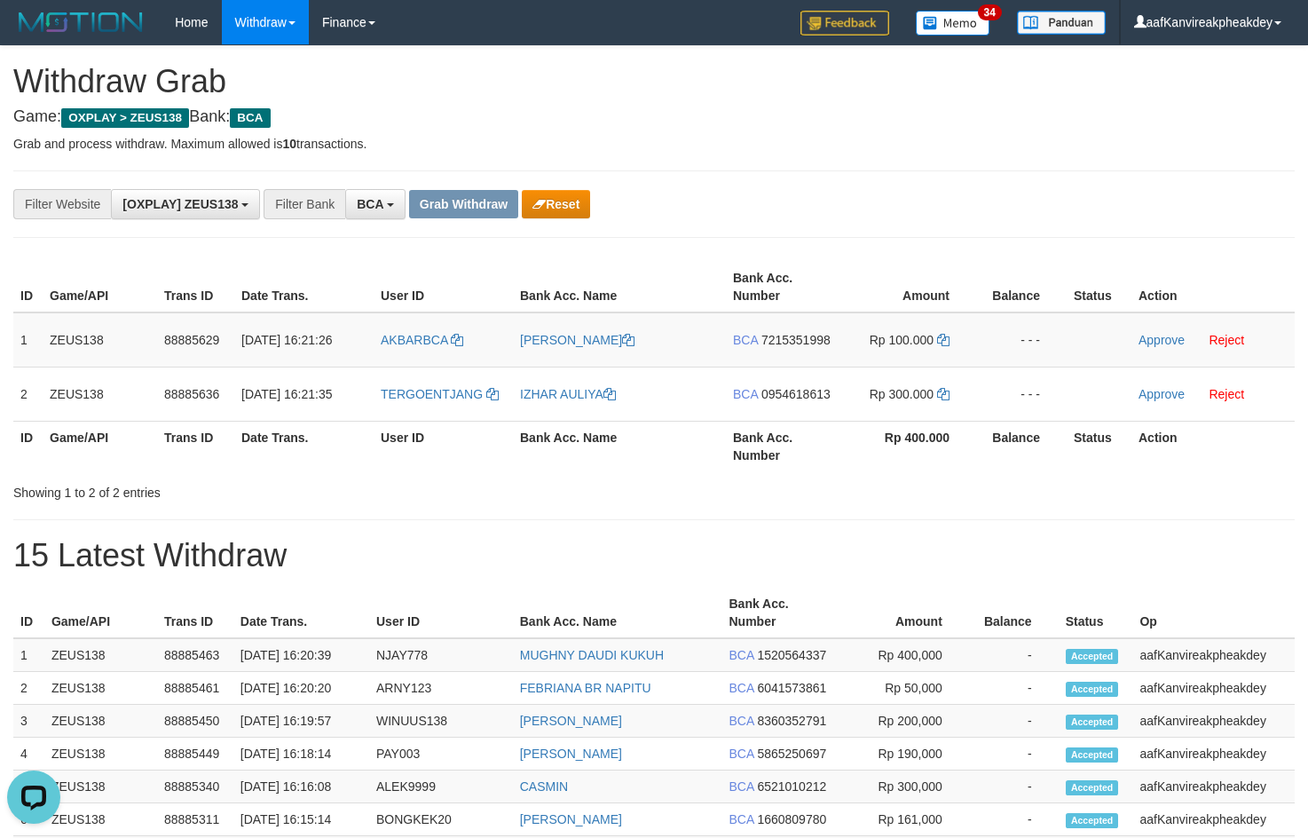
click at [937, 167] on div "**********" at bounding box center [654, 792] width 1308 height 1493
click at [398, 345] on span "AKBARBCA" at bounding box center [414, 340] width 67 height 14
click at [398, 357] on td "AKBARBCA" at bounding box center [443, 339] width 139 height 55
copy link "AKBARBCA"
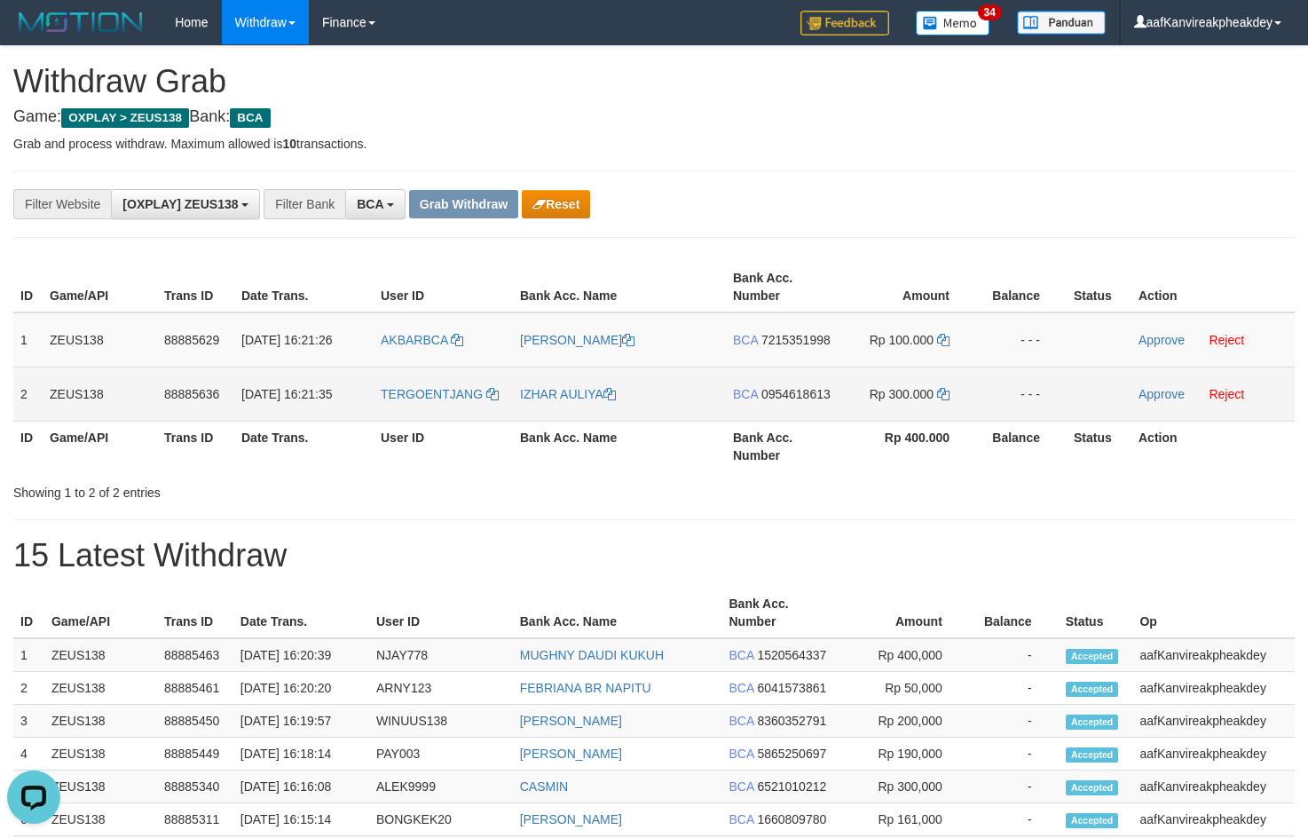
click at [414, 403] on td "TERGOENTJANG" at bounding box center [443, 393] width 139 height 54
copy link "TERGOENTJANG"
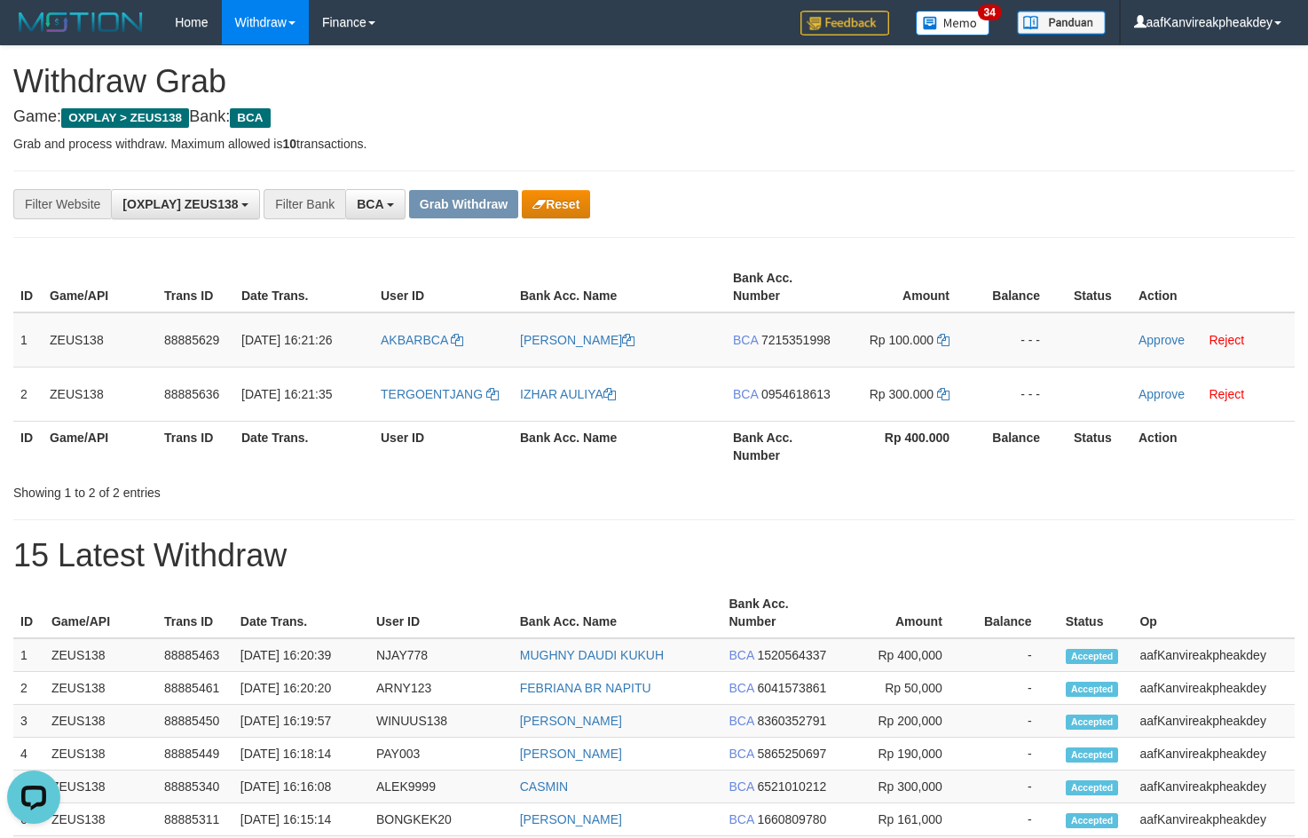
click at [1013, 157] on div "**********" at bounding box center [654, 792] width 1308 height 1493
click at [770, 346] on span "7215351998" at bounding box center [795, 340] width 69 height 14
click at [771, 343] on span "7215351998" at bounding box center [795, 340] width 69 height 14
click at [946, 334] on icon at bounding box center [943, 340] width 12 height 12
click at [936, 344] on td "Rp 100.000" at bounding box center [908, 339] width 136 height 55
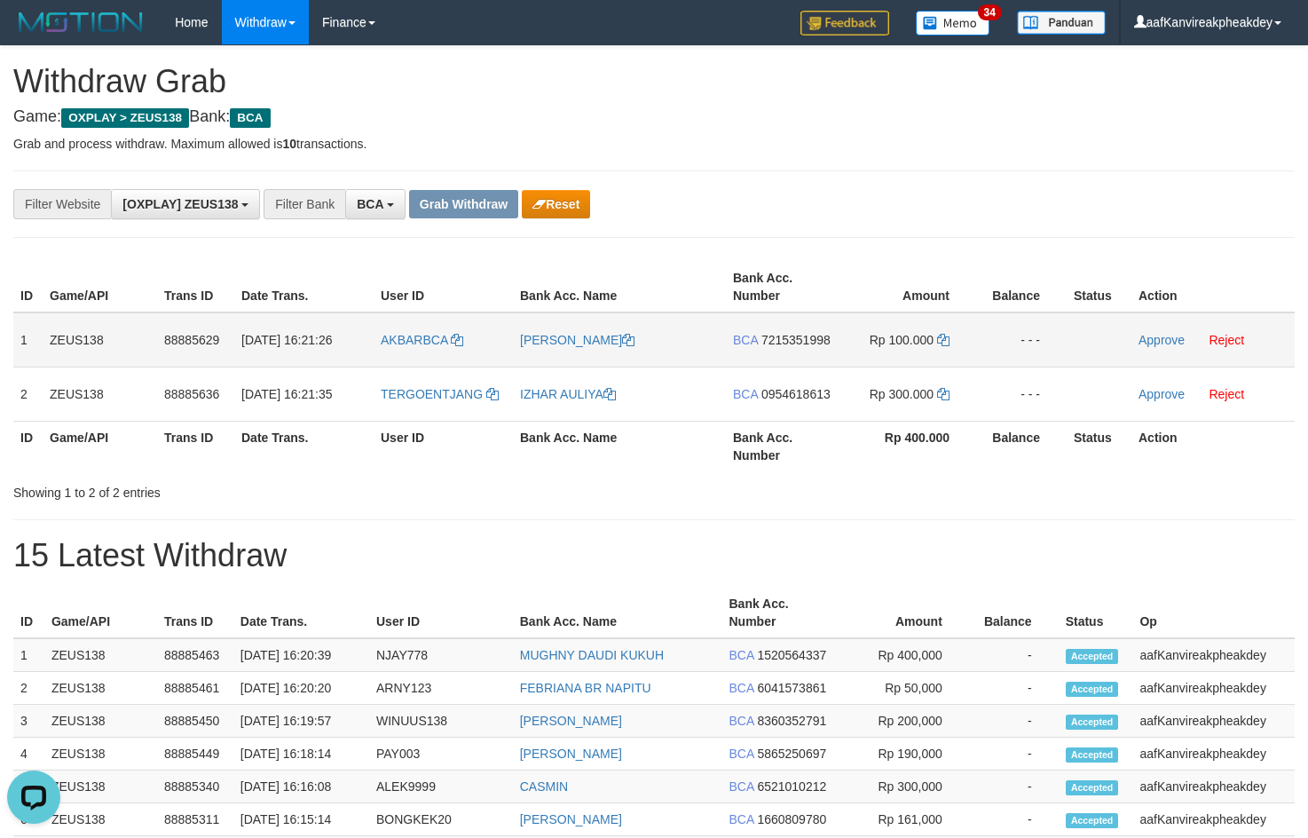
click at [936, 344] on td "Rp 100.000" at bounding box center [908, 339] width 136 height 55
click at [938, 344] on icon at bounding box center [943, 340] width 12 height 12
click at [1154, 345] on link "Approve" at bounding box center [1161, 340] width 46 height 14
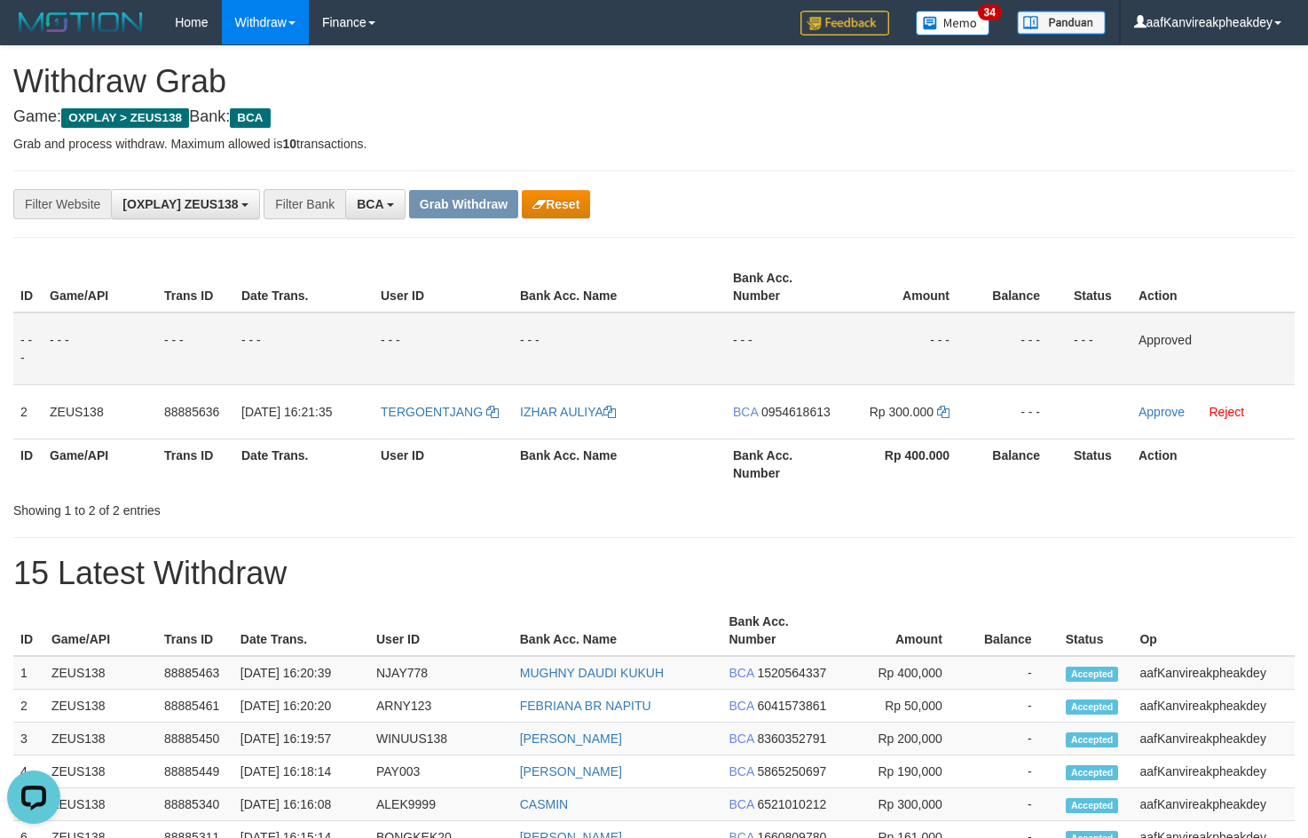
click at [878, 605] on th "Amount" at bounding box center [902, 630] width 134 height 51
click at [887, 554] on div "**********" at bounding box center [654, 801] width 1308 height 1511
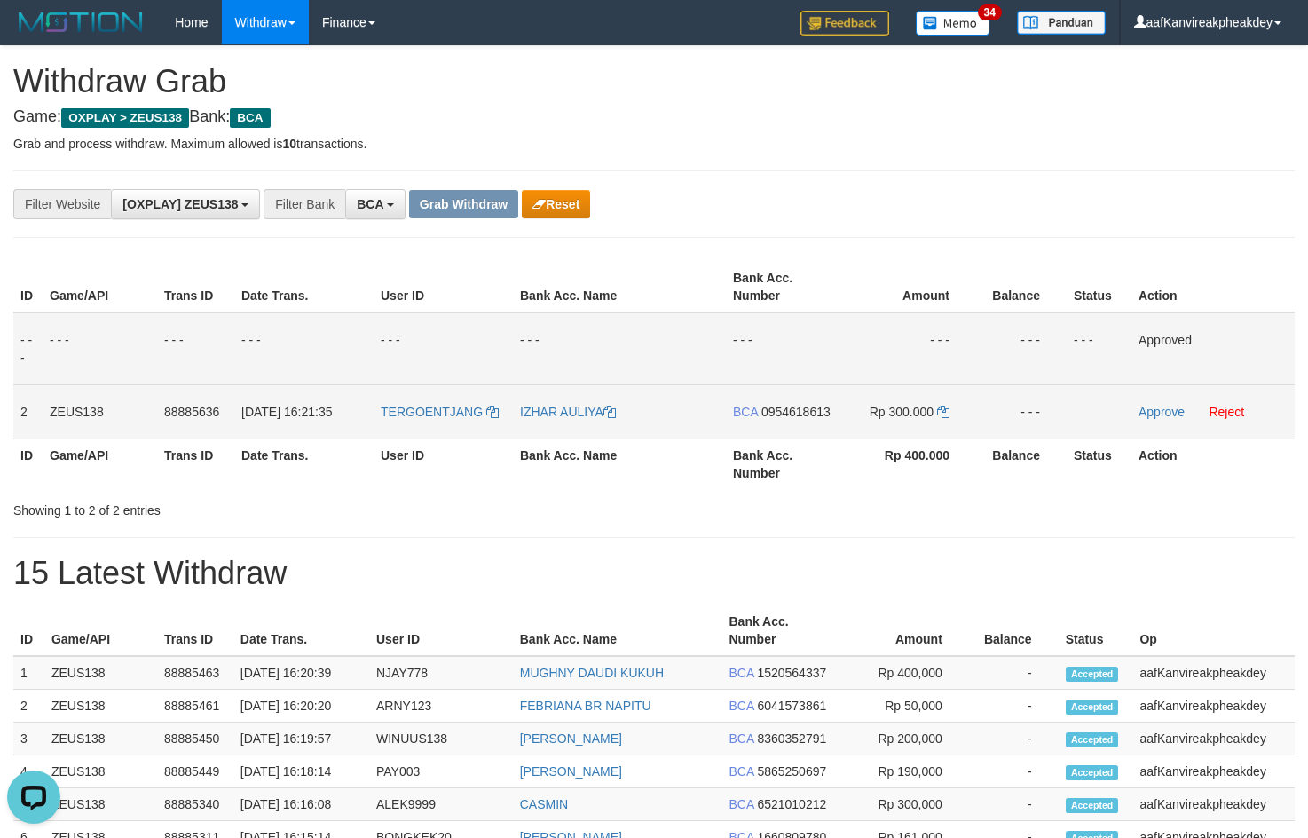
click at [790, 417] on span "0954618613" at bounding box center [795, 412] width 69 height 14
click at [944, 417] on icon at bounding box center [943, 412] width 12 height 12
click at [1140, 415] on link "Approve" at bounding box center [1161, 412] width 46 height 14
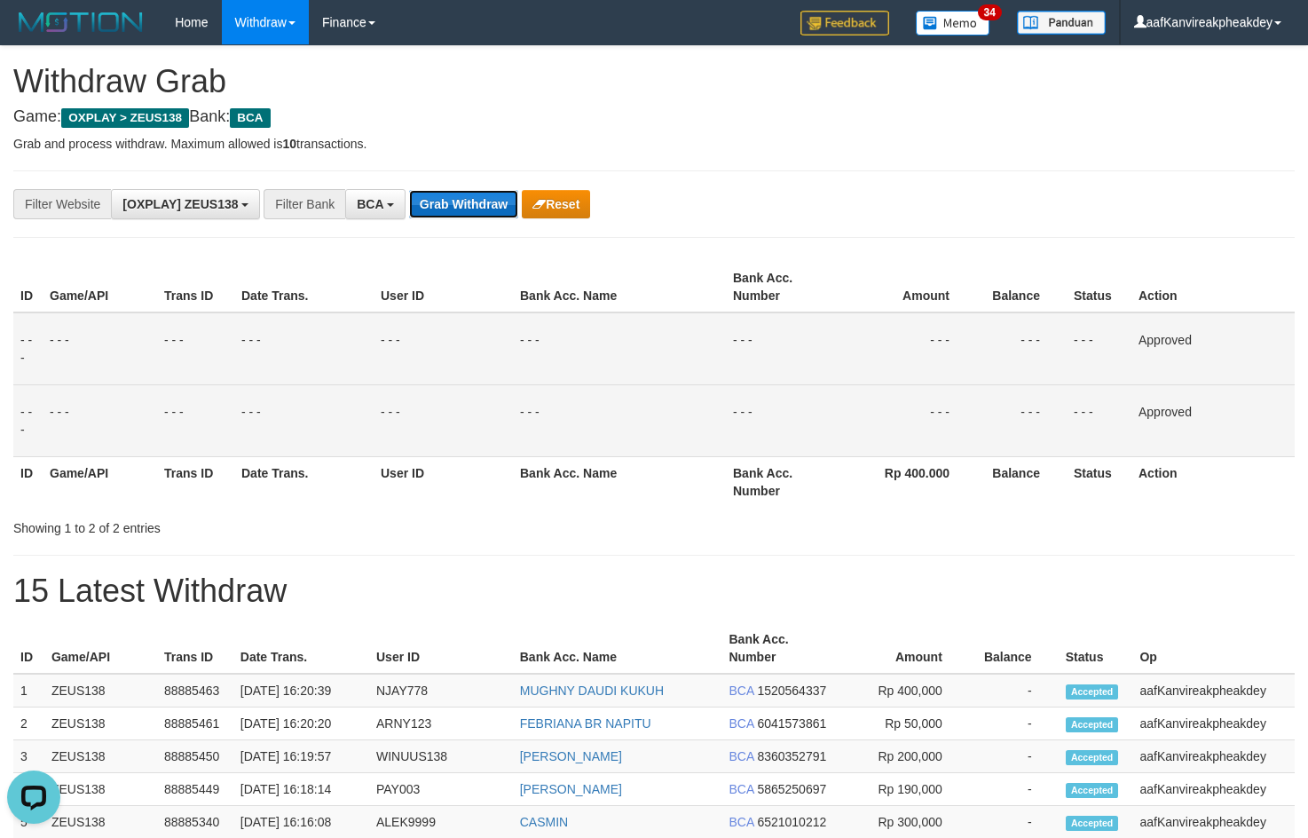
click at [480, 209] on button "Grab Withdraw" at bounding box center [463, 204] width 109 height 28
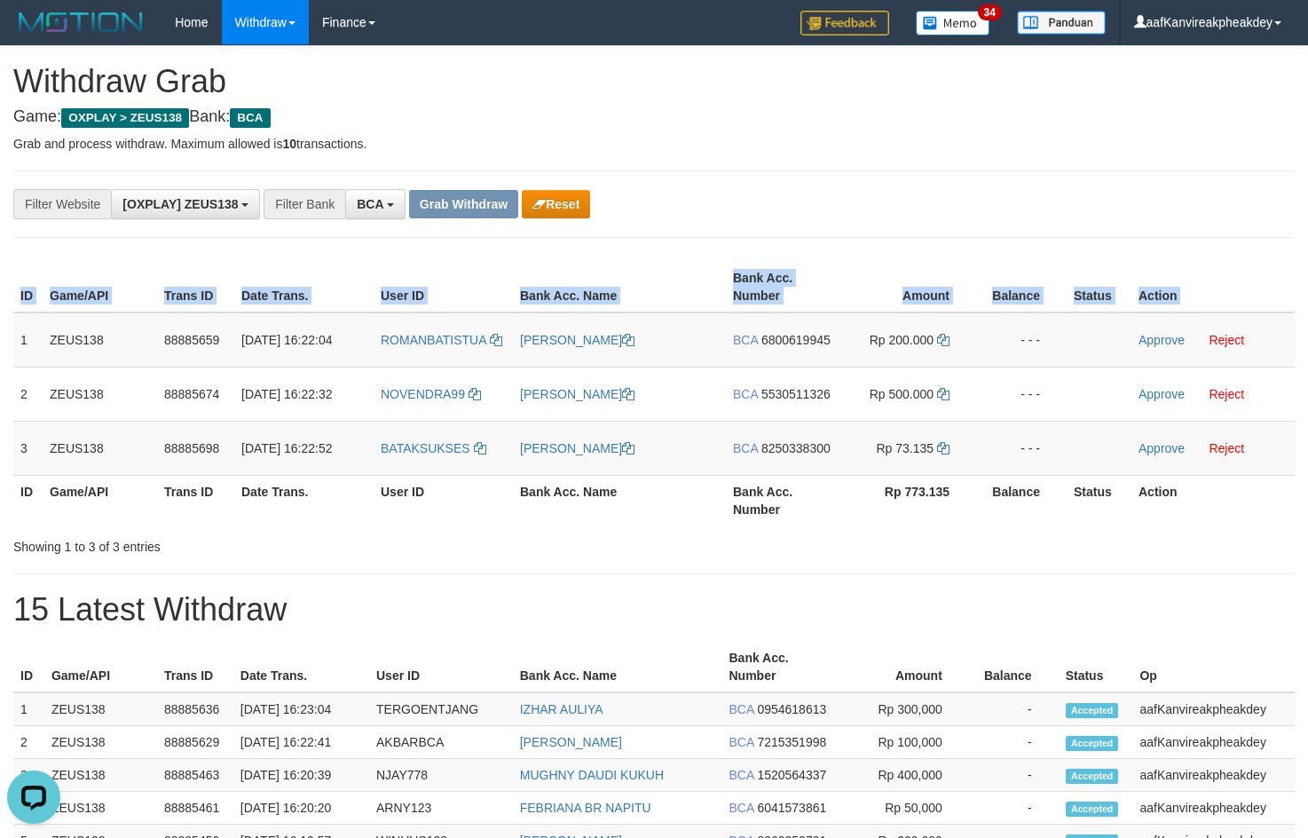
copy table "ID Game/API Trans ID Date Trans. User ID Bank Acc. Name Bank Acc. Number Amount…"
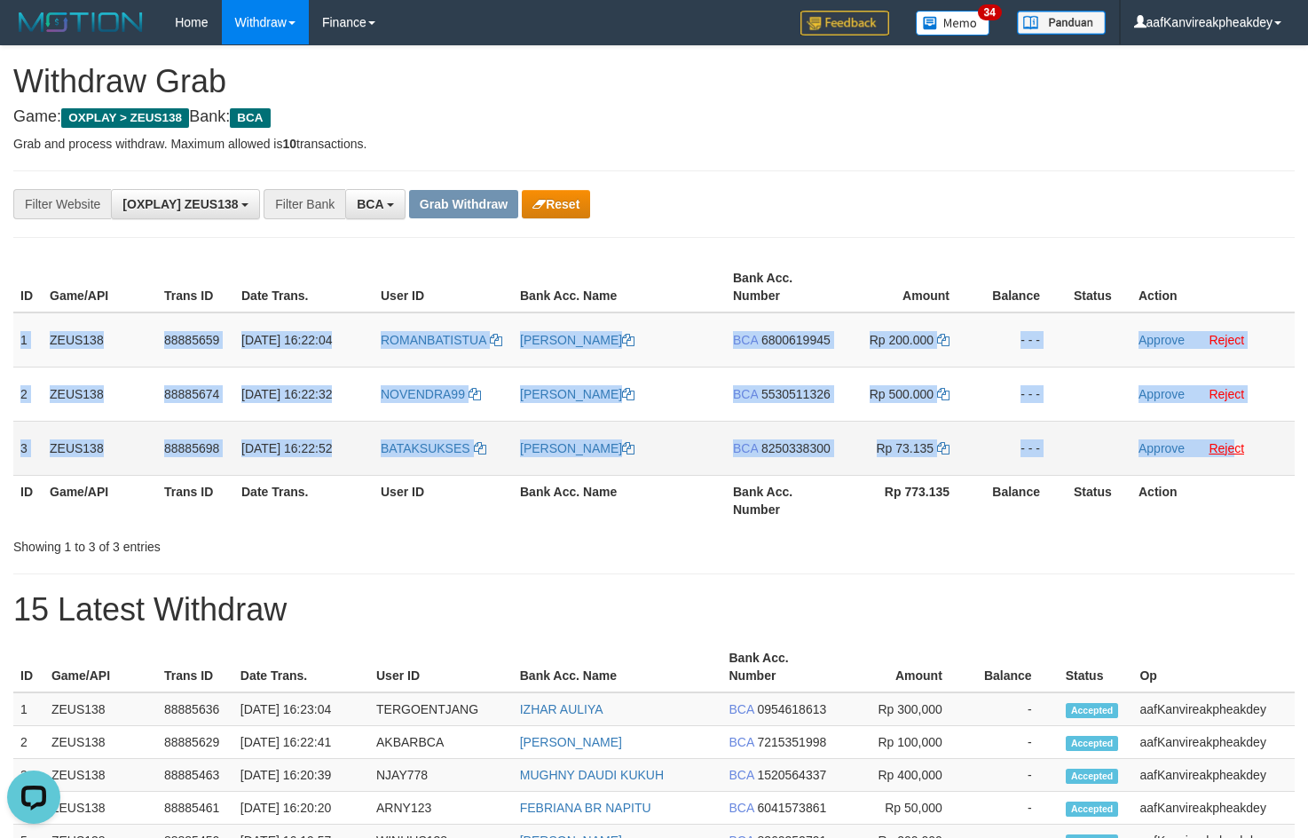
copy tbody "1 ZEUS138 88885659 [DATE] 16:22:04 ROMANBATISTUA SUGIH HARYATI BCA 6800619945 R…"
drag, startPoint x: 16, startPoint y: 348, endPoint x: 1311, endPoint y: 425, distance: 1296.9
click at [1261, 452] on tbody "1 ZEUS138 88885659 [DATE] 16:22:04 ROMANBATISTUA [PERSON_NAME] BCA 6800619945 R…" at bounding box center [653, 393] width 1281 height 163
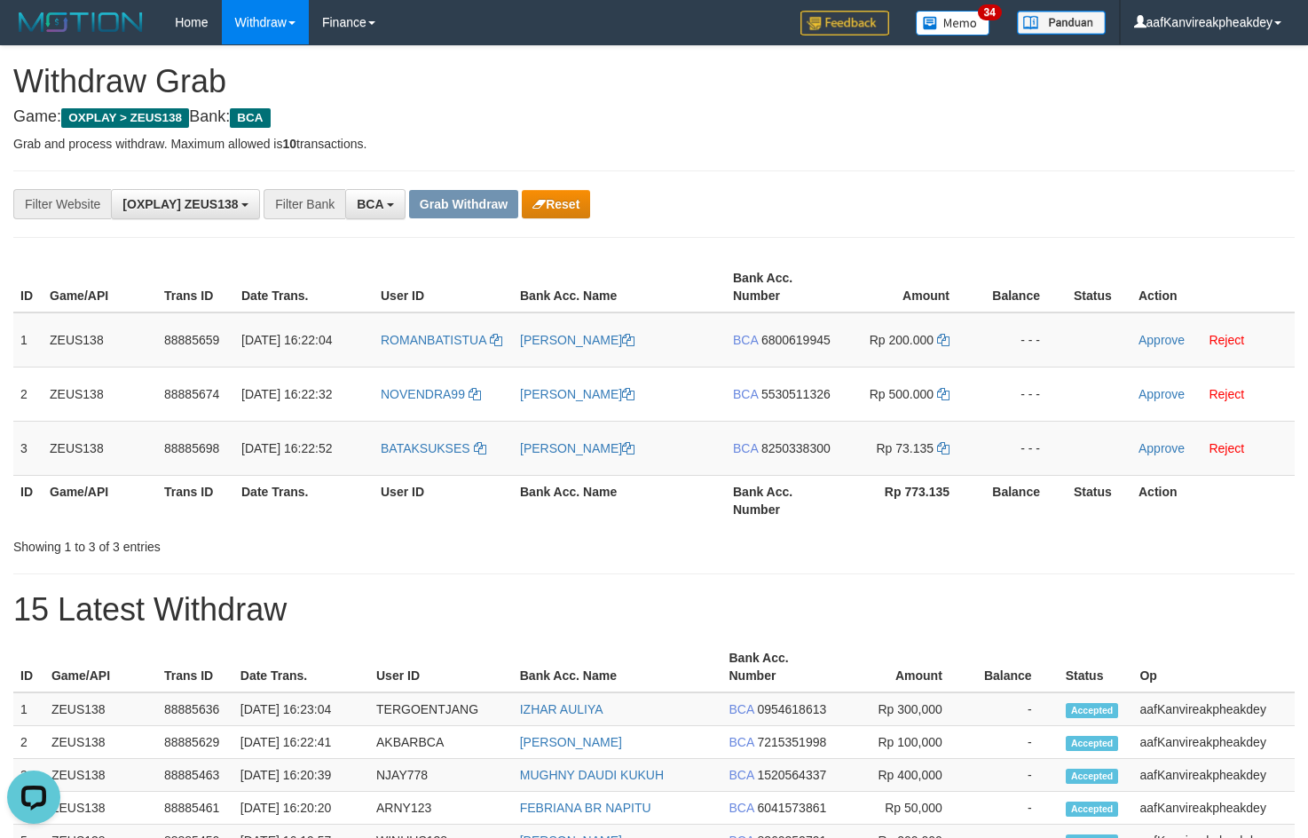
click at [751, 217] on div "**********" at bounding box center [545, 204] width 1090 height 30
click at [415, 351] on td "ROMANBATISTUA" at bounding box center [443, 339] width 139 height 55
click at [416, 356] on td "ROMANBATISTUA" at bounding box center [443, 339] width 139 height 55
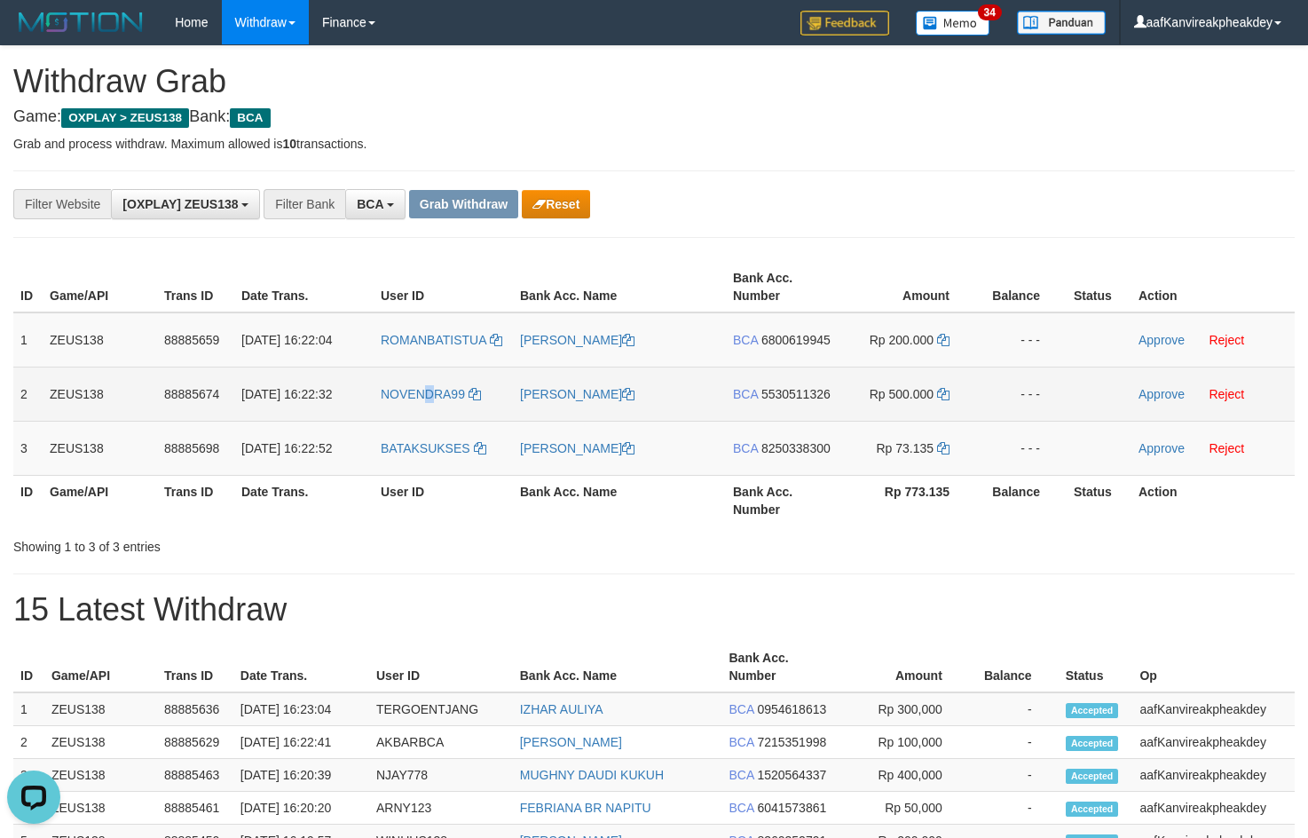
click at [429, 408] on td "NOVENDRA99" at bounding box center [443, 393] width 139 height 54
click at [433, 412] on td "NOVENDRA99" at bounding box center [443, 393] width 139 height 54
copy link "NOVENDRA99"
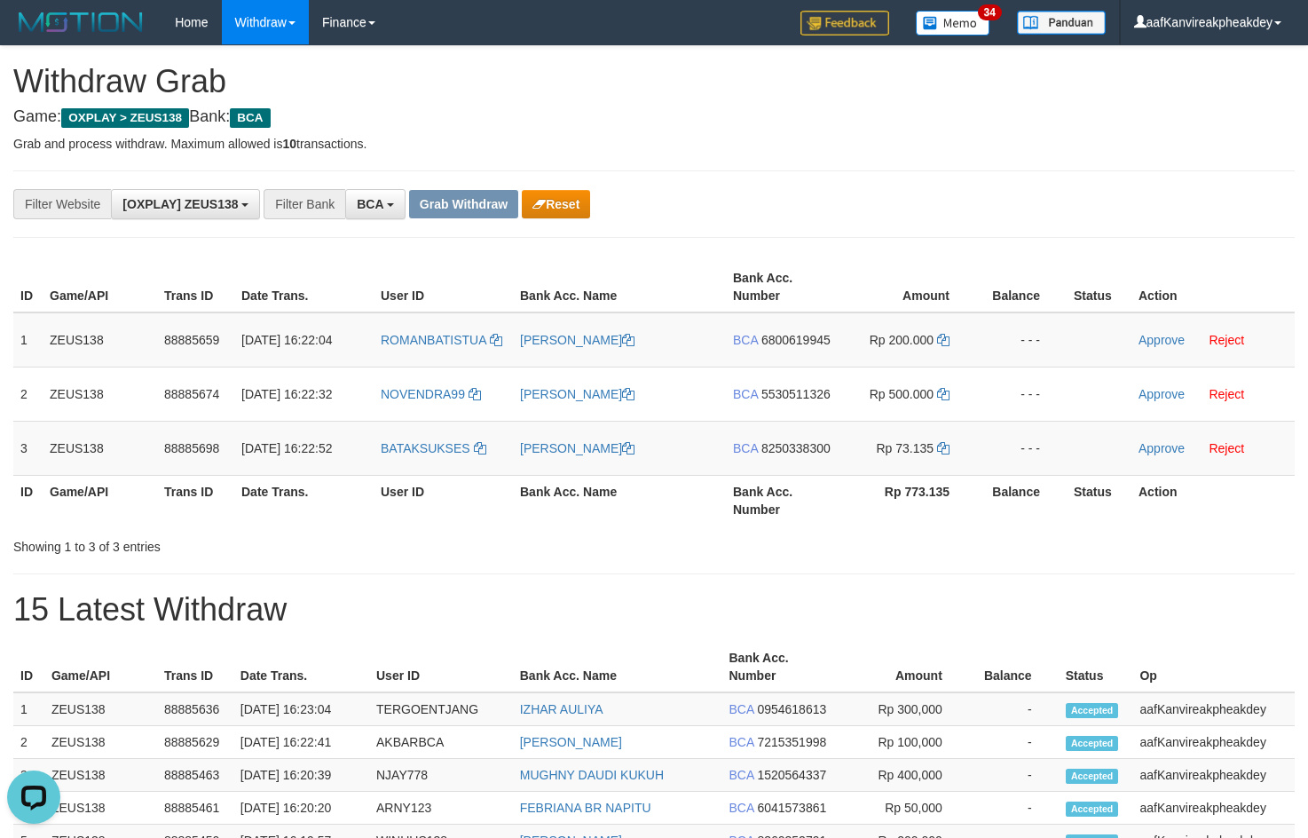
click at [406, 489] on th "User ID" at bounding box center [443, 500] width 139 height 51
click at [404, 475] on th "User ID" at bounding box center [443, 500] width 139 height 51
click at [403, 471] on td "BATAKSUKSES" at bounding box center [443, 448] width 139 height 54
copy link "BATAKSUKSES"
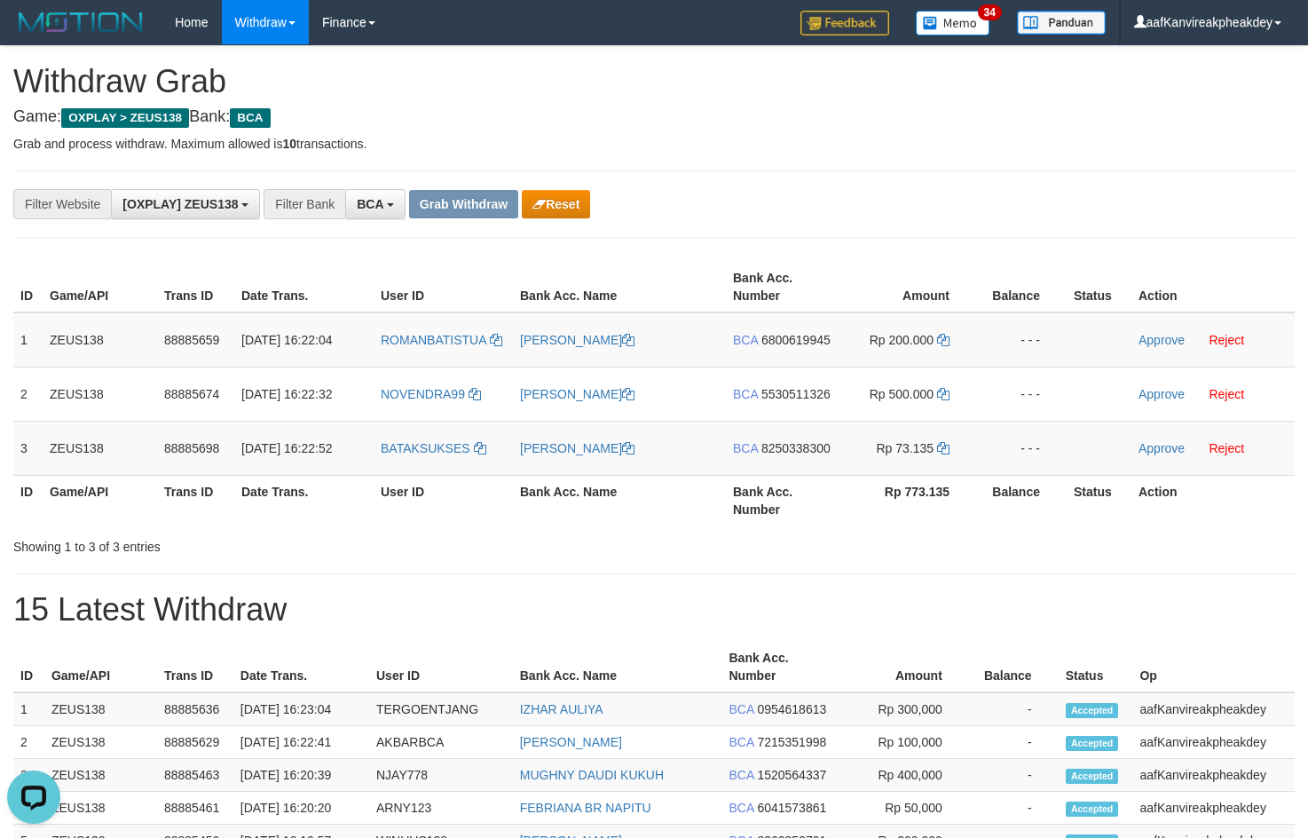
drag, startPoint x: 880, startPoint y: 222, endPoint x: 1059, endPoint y: 271, distance: 184.9
click at [871, 220] on div "**********" at bounding box center [653, 203] width 1281 height 67
click at [798, 344] on span "6800619945" at bounding box center [795, 340] width 69 height 14
click at [935, 338] on td "Rp 200.000" at bounding box center [908, 339] width 136 height 55
click at [941, 342] on icon at bounding box center [943, 340] width 12 height 12
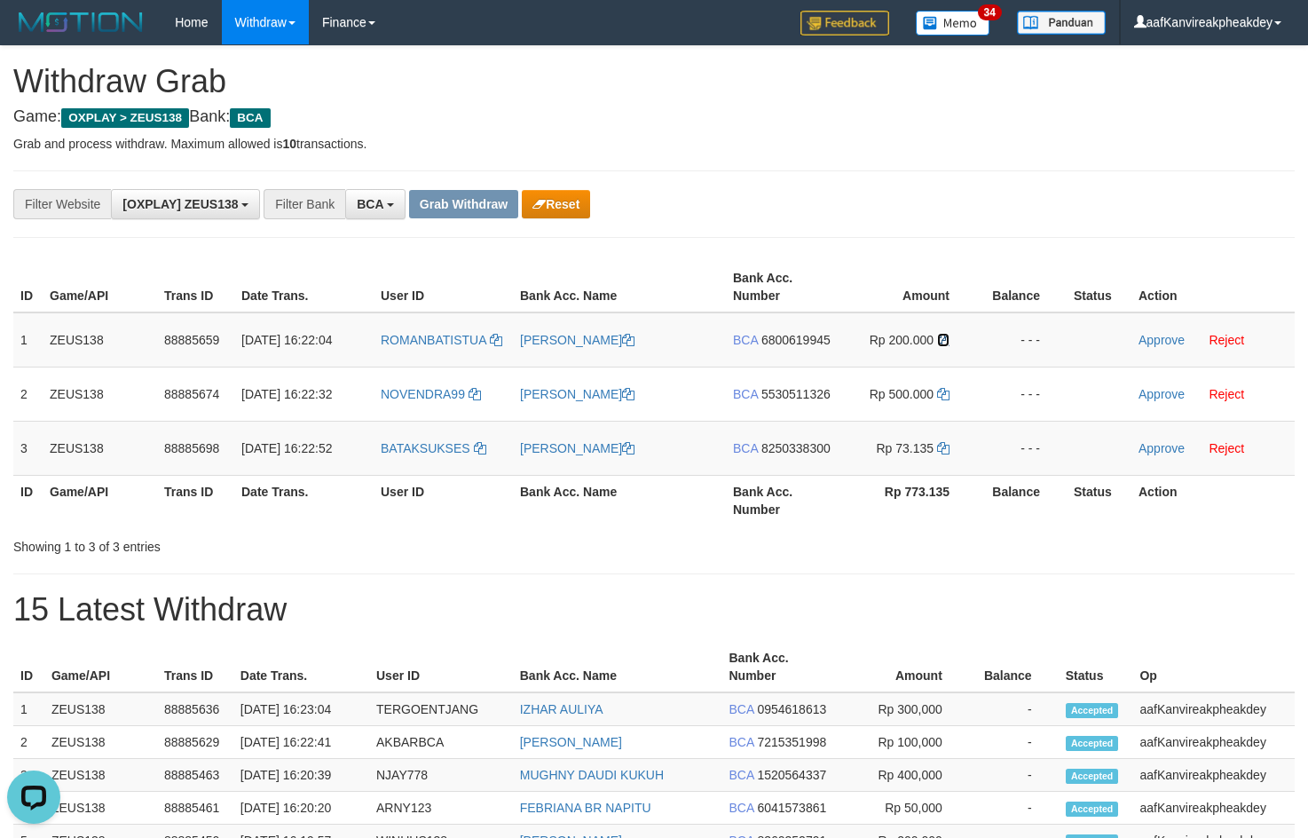
drag, startPoint x: 941, startPoint y: 342, endPoint x: 1312, endPoint y: 318, distance: 371.7
click at [965, 341] on td "Rp 200.000" at bounding box center [908, 339] width 136 height 55
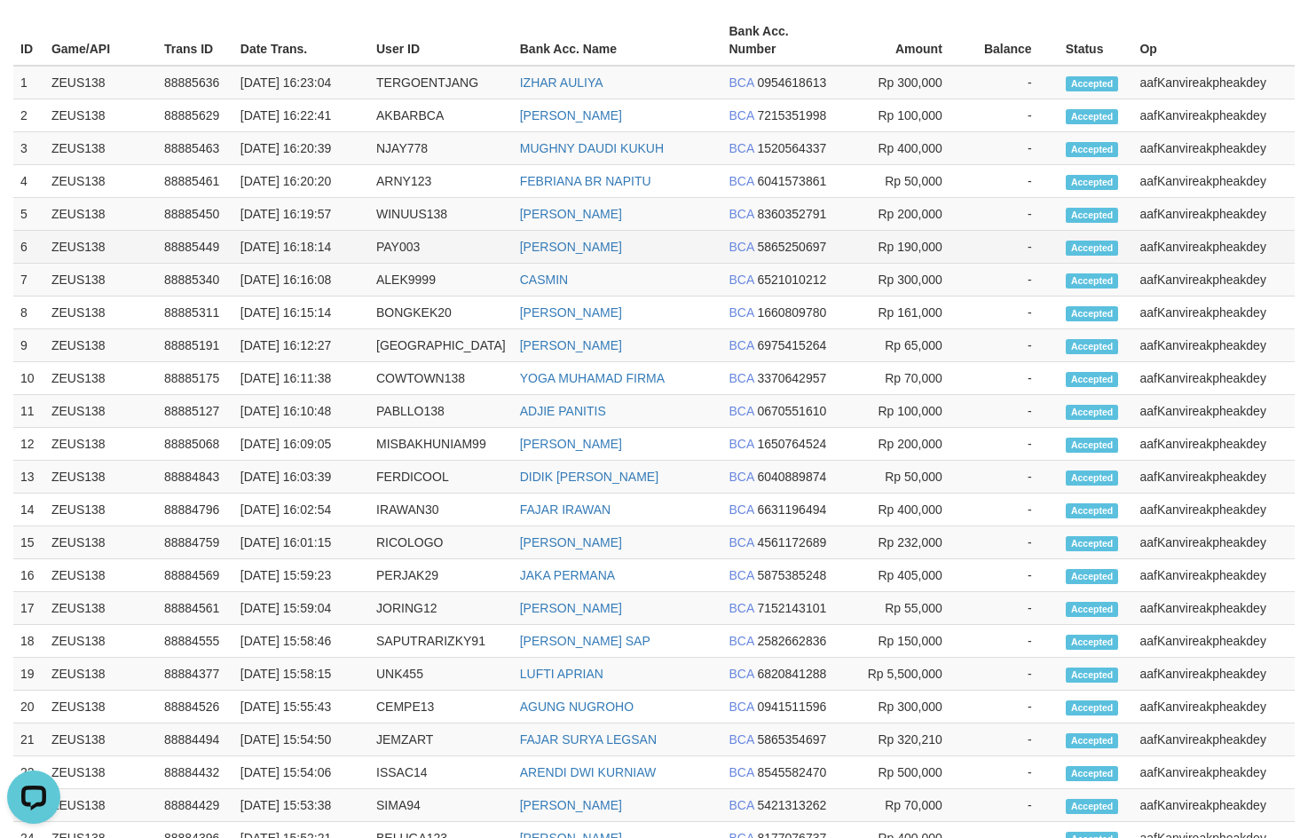
scroll to position [733, 0]
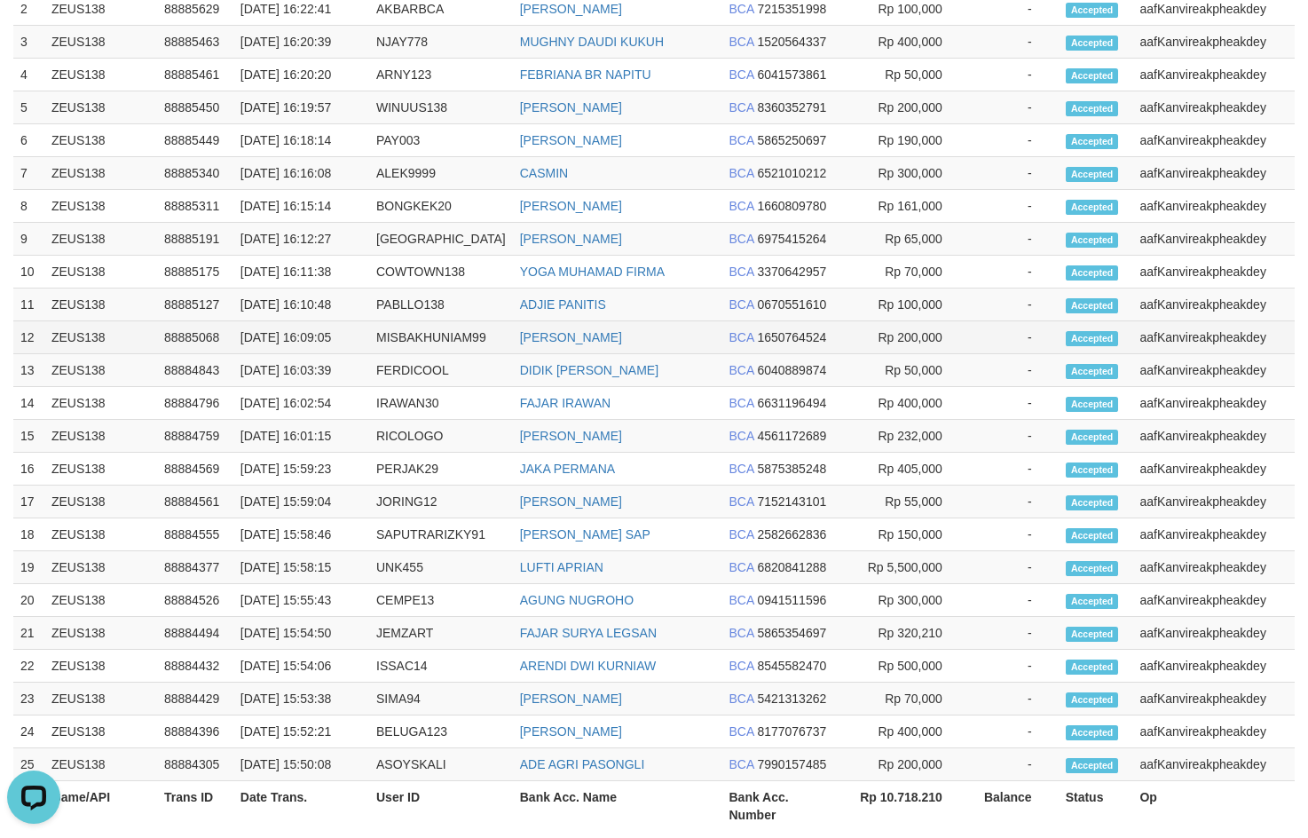
drag, startPoint x: 1148, startPoint y: 343, endPoint x: 1094, endPoint y: 332, distance: 55.3
click at [1094, 332] on div "**********" at bounding box center [654, 87] width 1308 height 1548
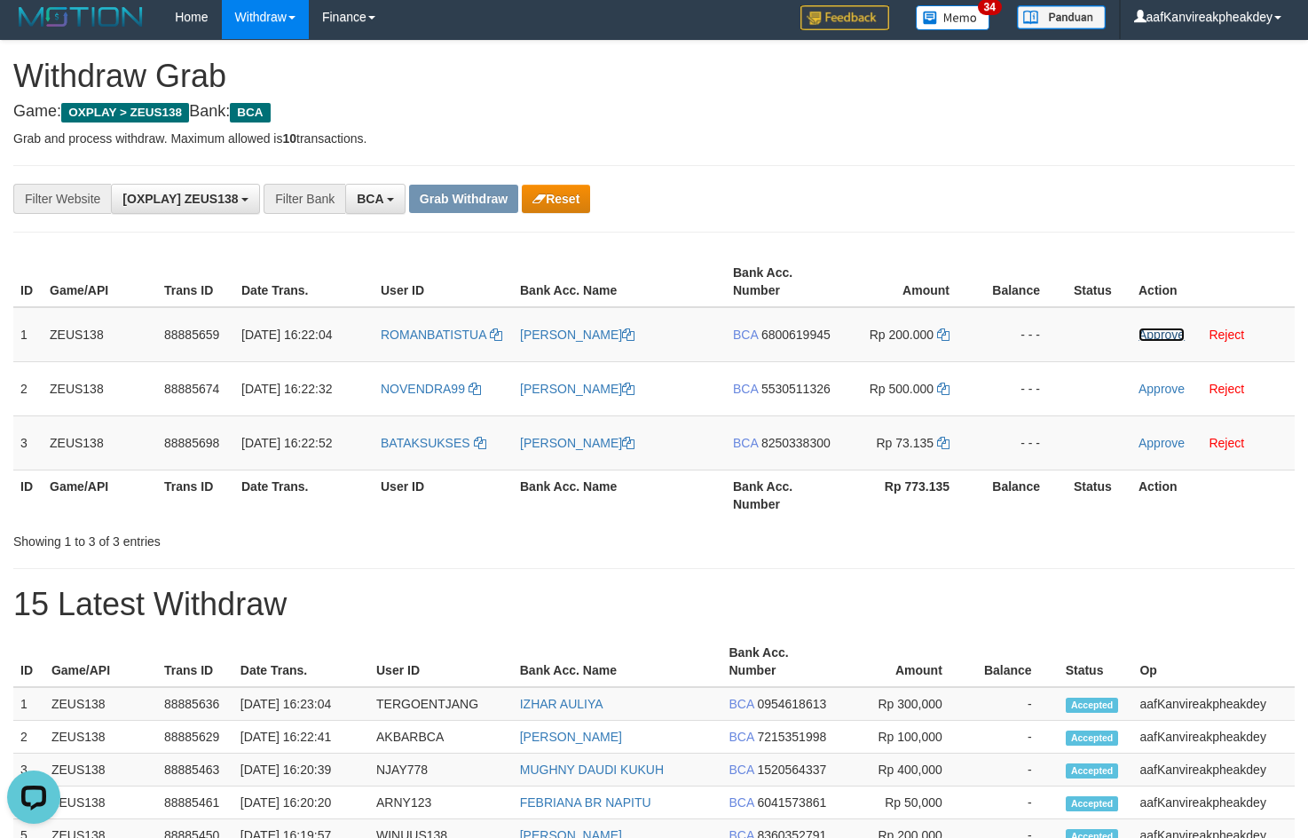
scroll to position [0, 0]
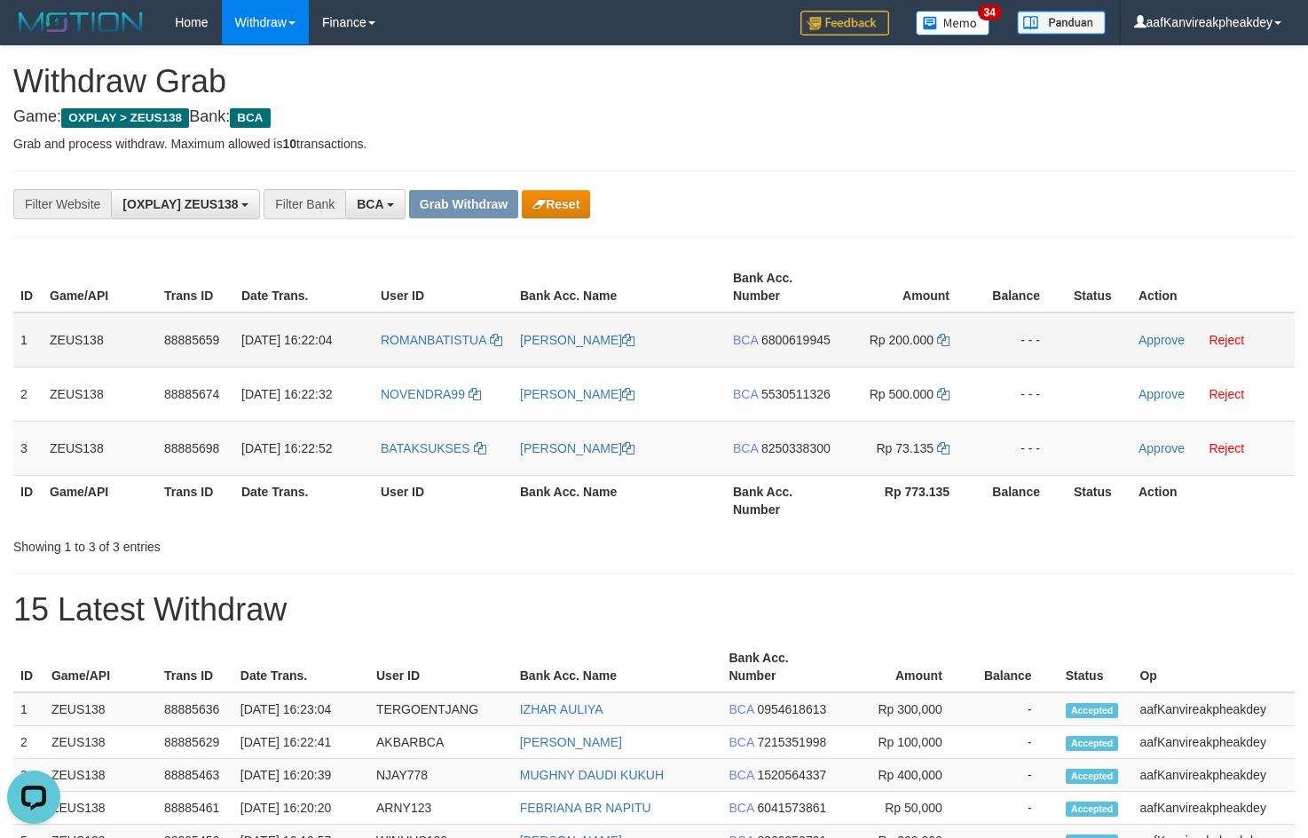
click at [1152, 348] on td "Approve Reject" at bounding box center [1212, 339] width 163 height 55
click at [1152, 344] on link "Approve" at bounding box center [1161, 340] width 46 height 14
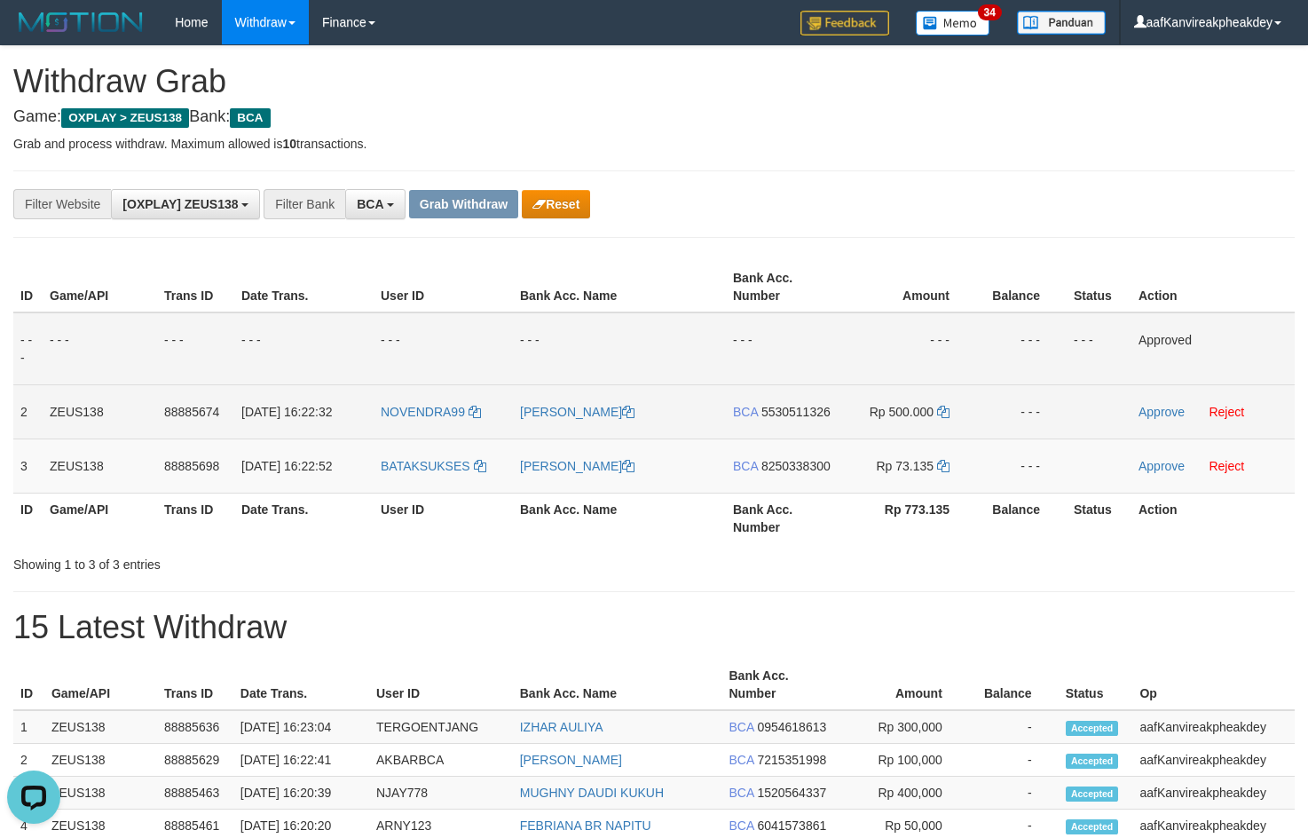
click at [808, 410] on span "5530511326" at bounding box center [795, 412] width 69 height 14
click at [948, 410] on icon at bounding box center [943, 412] width 12 height 12
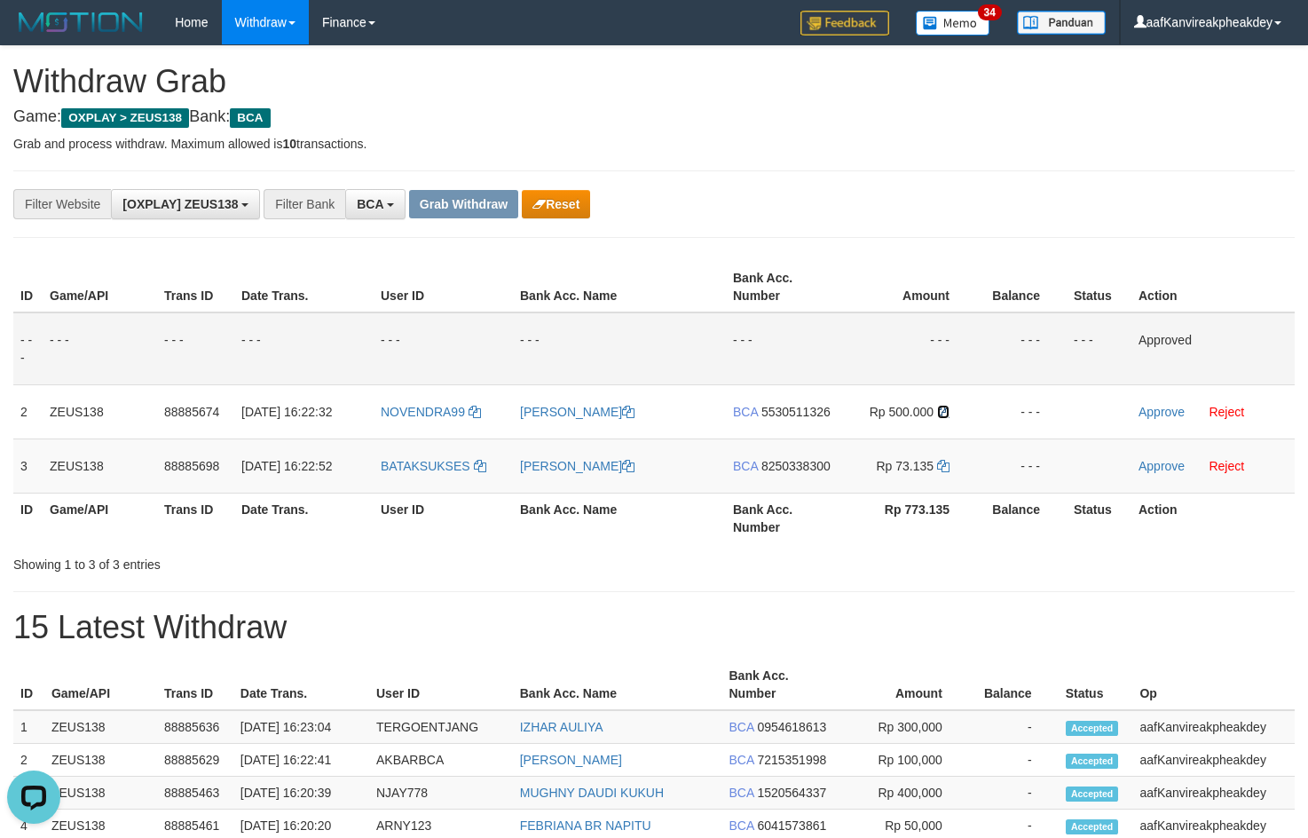
drag, startPoint x: 948, startPoint y: 410, endPoint x: 1316, endPoint y: 383, distance: 369.2
click at [1042, 409] on tr "2 ZEUS138 88885674 01/10/2025 16:22:32 NOVENDRA99 BONG KARMAN WONGSO BCA 553051…" at bounding box center [653, 411] width 1281 height 54
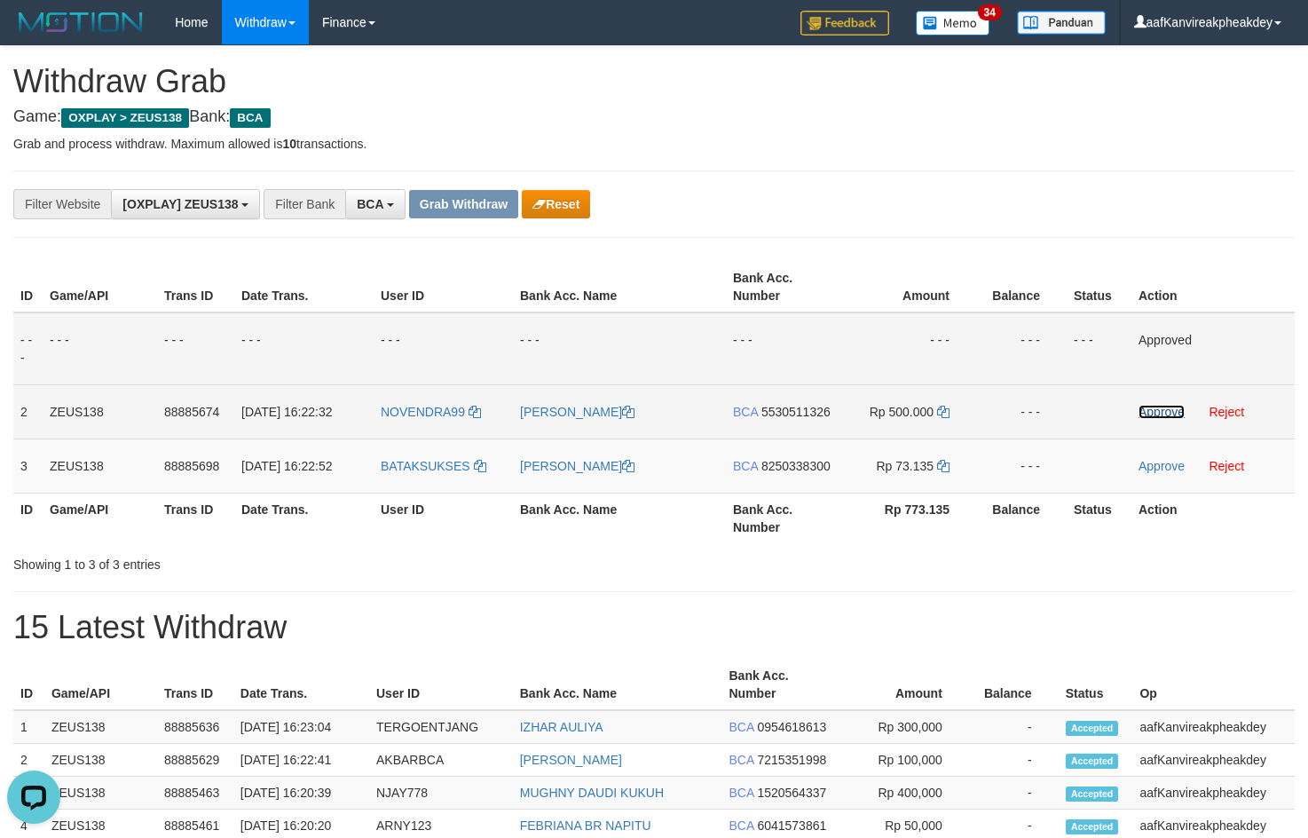
click at [1160, 412] on link "Approve" at bounding box center [1161, 412] width 46 height 14
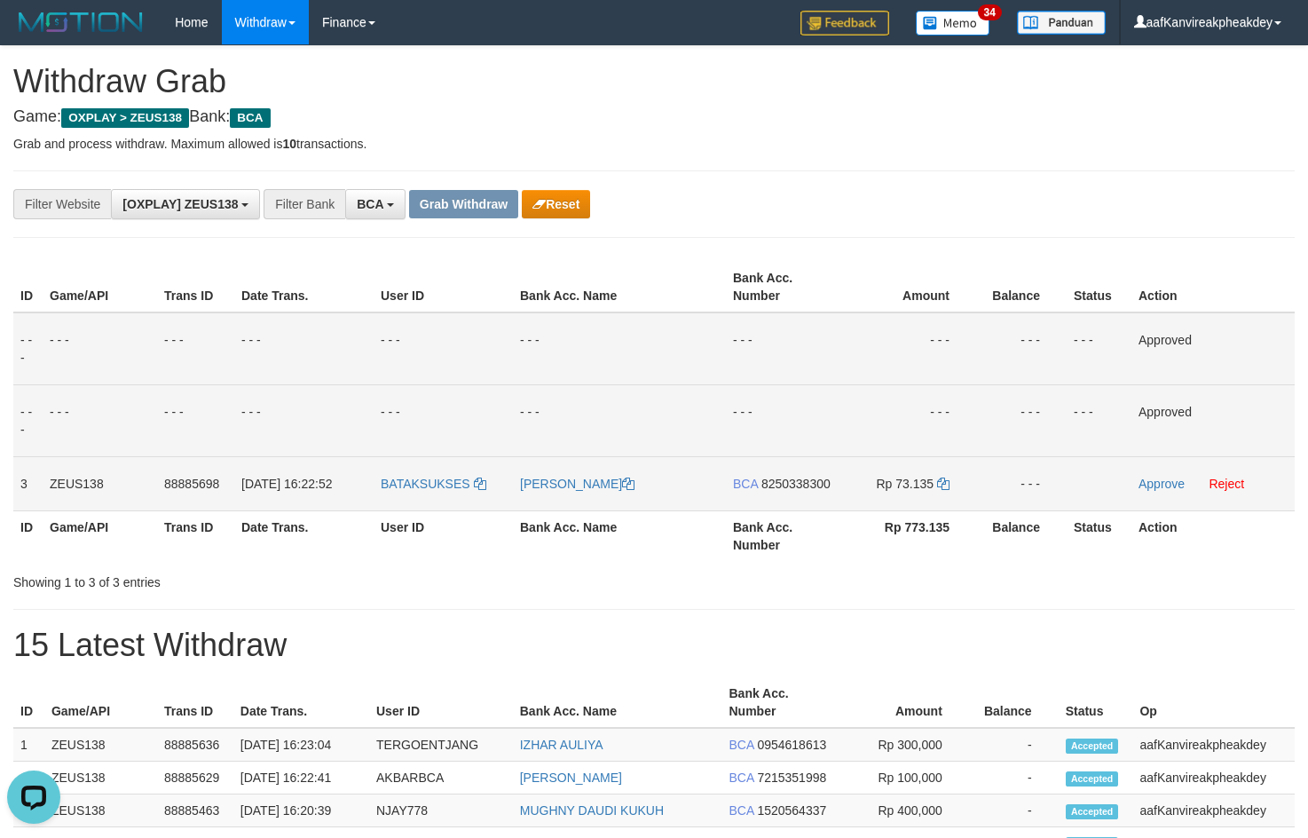
click at [791, 485] on span "8250338300" at bounding box center [795, 484] width 69 height 14
click at [940, 486] on icon at bounding box center [943, 483] width 12 height 12
click at [951, 486] on td "Rp 73.135" at bounding box center [908, 483] width 136 height 54
click at [1152, 481] on link "Approve" at bounding box center [1161, 484] width 46 height 14
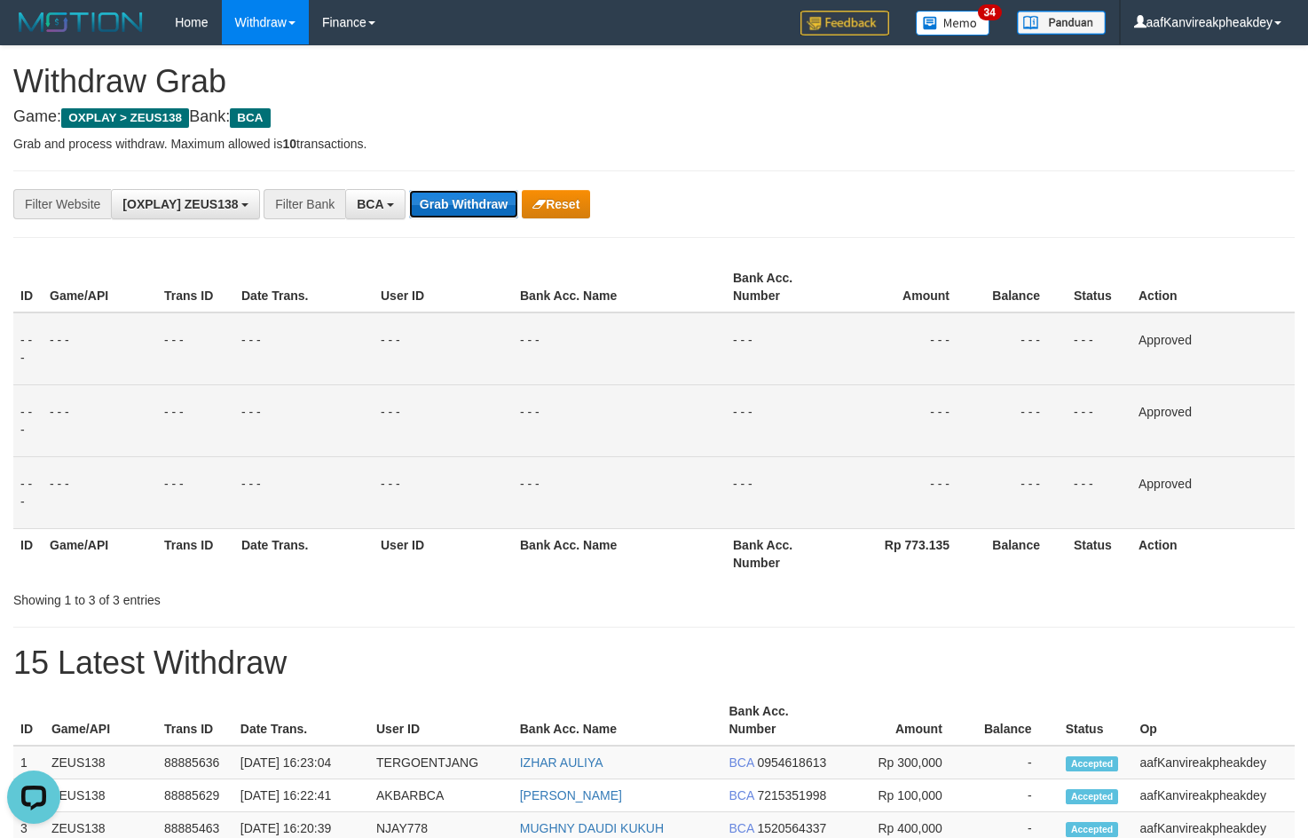
click at [413, 203] on button "Grab Withdraw" at bounding box center [463, 204] width 109 height 28
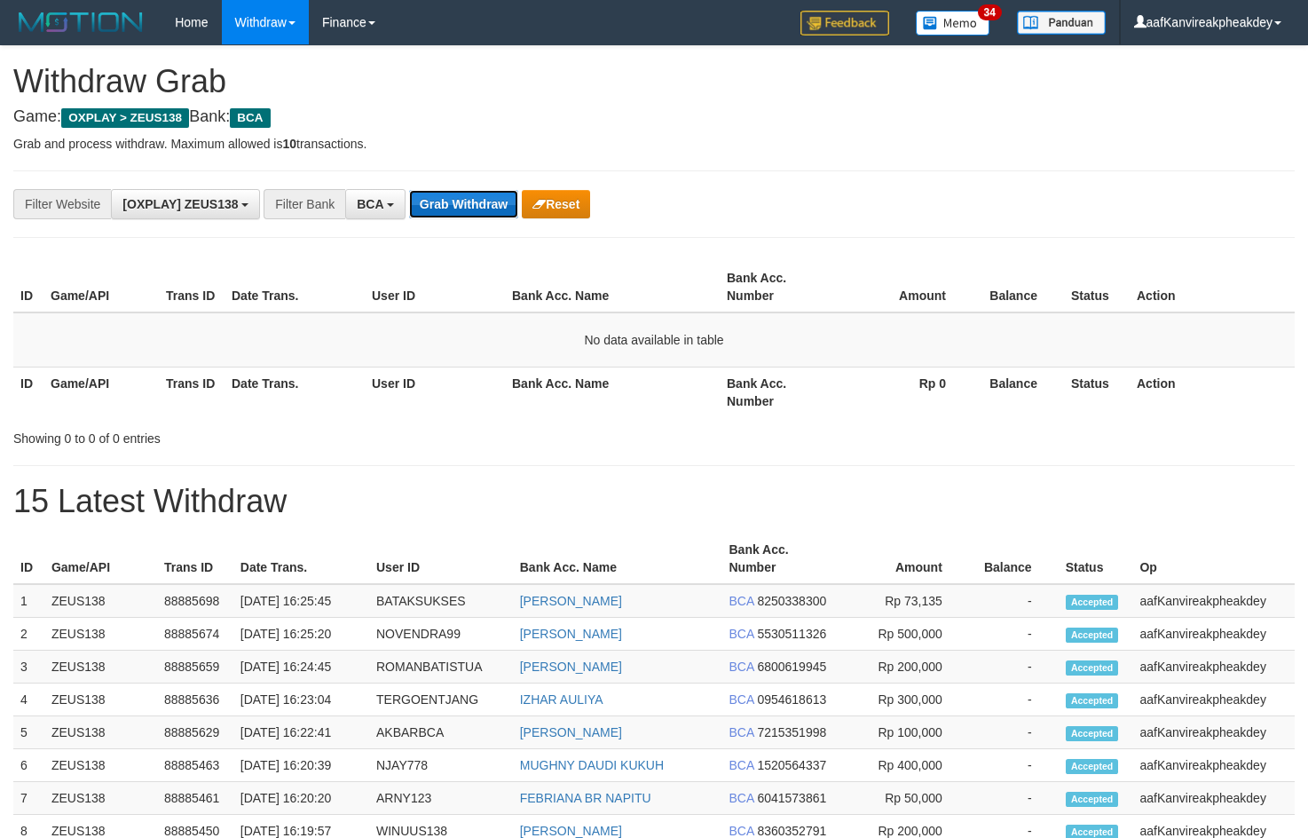
drag, startPoint x: 0, startPoint y: 0, endPoint x: 433, endPoint y: 201, distance: 477.2
click at [433, 201] on button "Grab Withdraw" at bounding box center [463, 204] width 109 height 28
click at [435, 201] on button "Grab Withdraw" at bounding box center [463, 204] width 109 height 28
drag, startPoint x: 0, startPoint y: 0, endPoint x: 436, endPoint y: 201, distance: 479.6
click at [436, 201] on button "Grab Withdraw" at bounding box center [463, 204] width 109 height 28
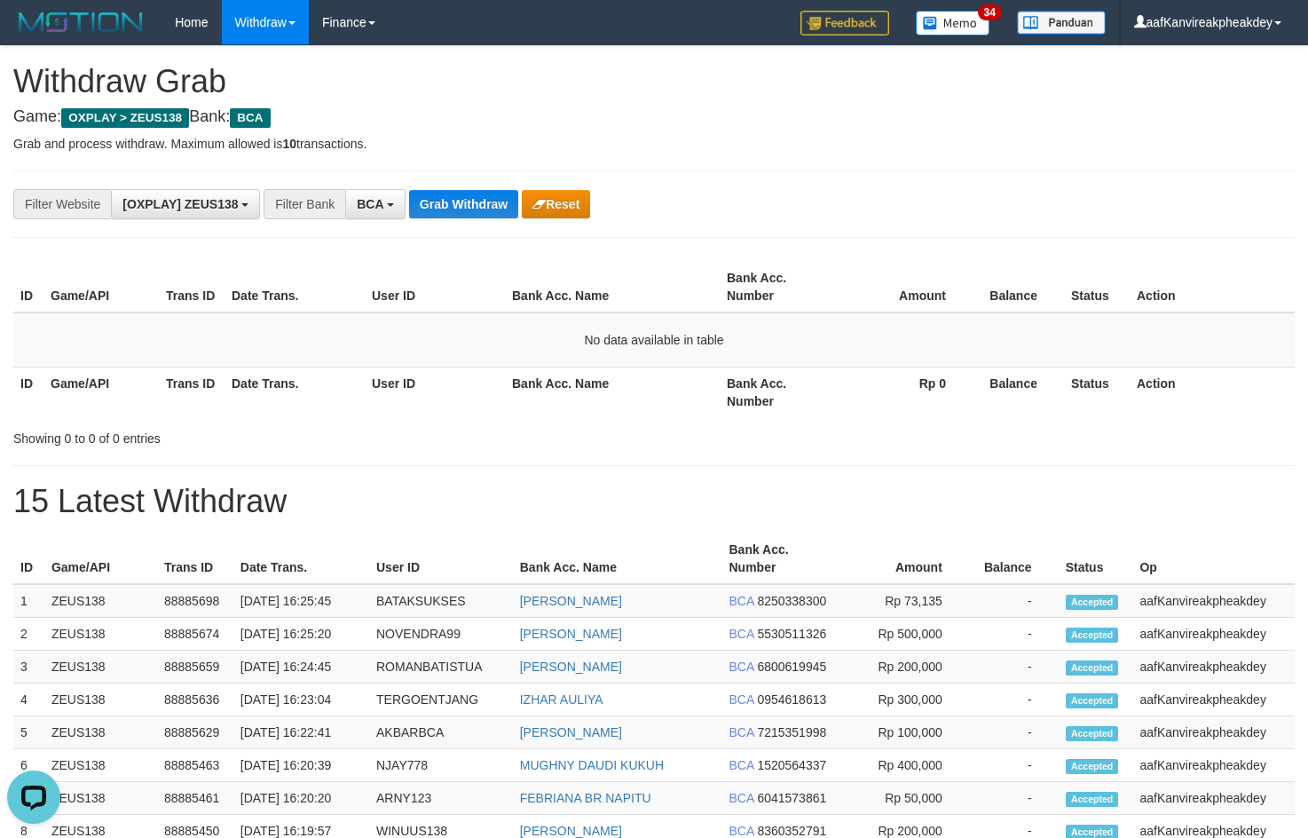
click at [893, 391] on th "Rp 0" at bounding box center [904, 391] width 138 height 51
click at [437, 217] on button "Grab Withdraw" at bounding box center [463, 204] width 109 height 28
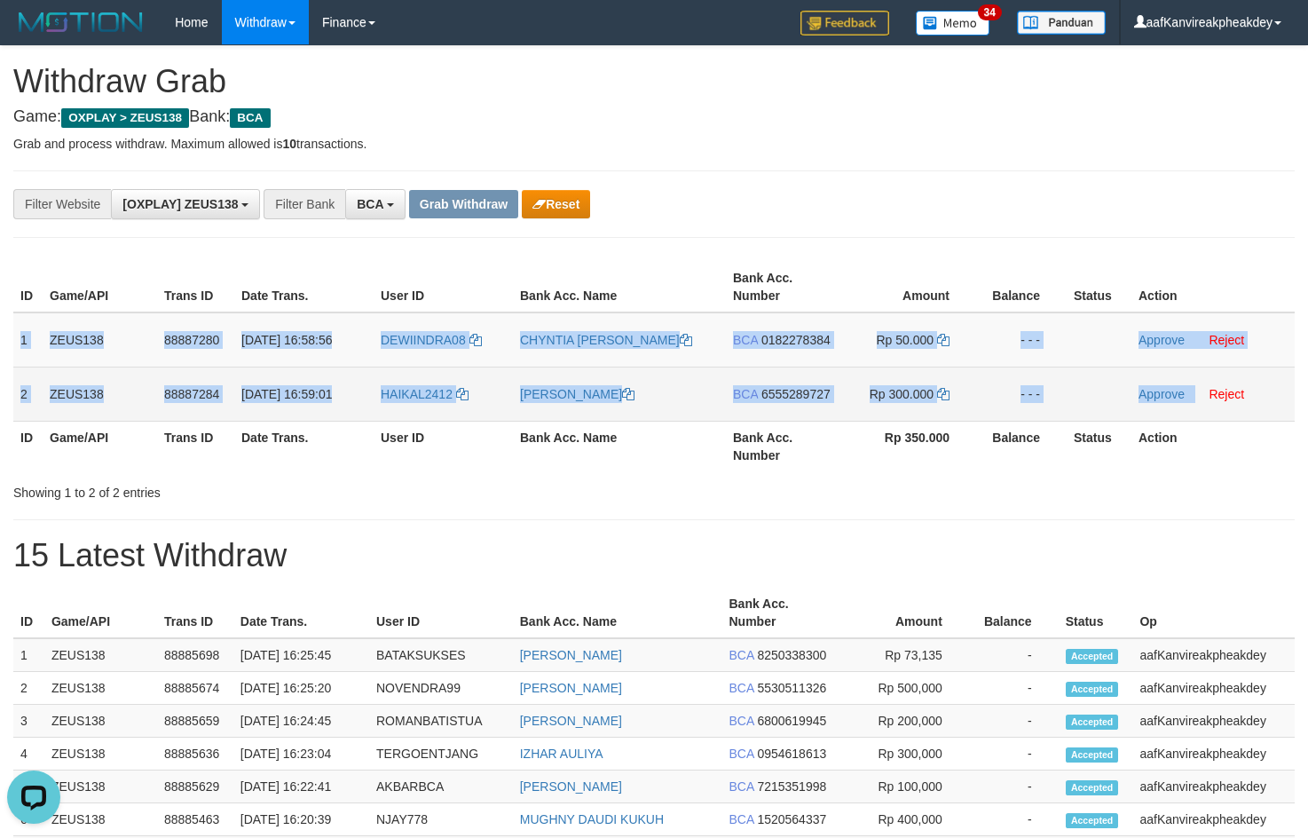
copy tbody "1 ZEUS138 88887280 [DATE] 16:58:56 DEWIINDRA08 [PERSON_NAME] BCA 0182278384 Rp …"
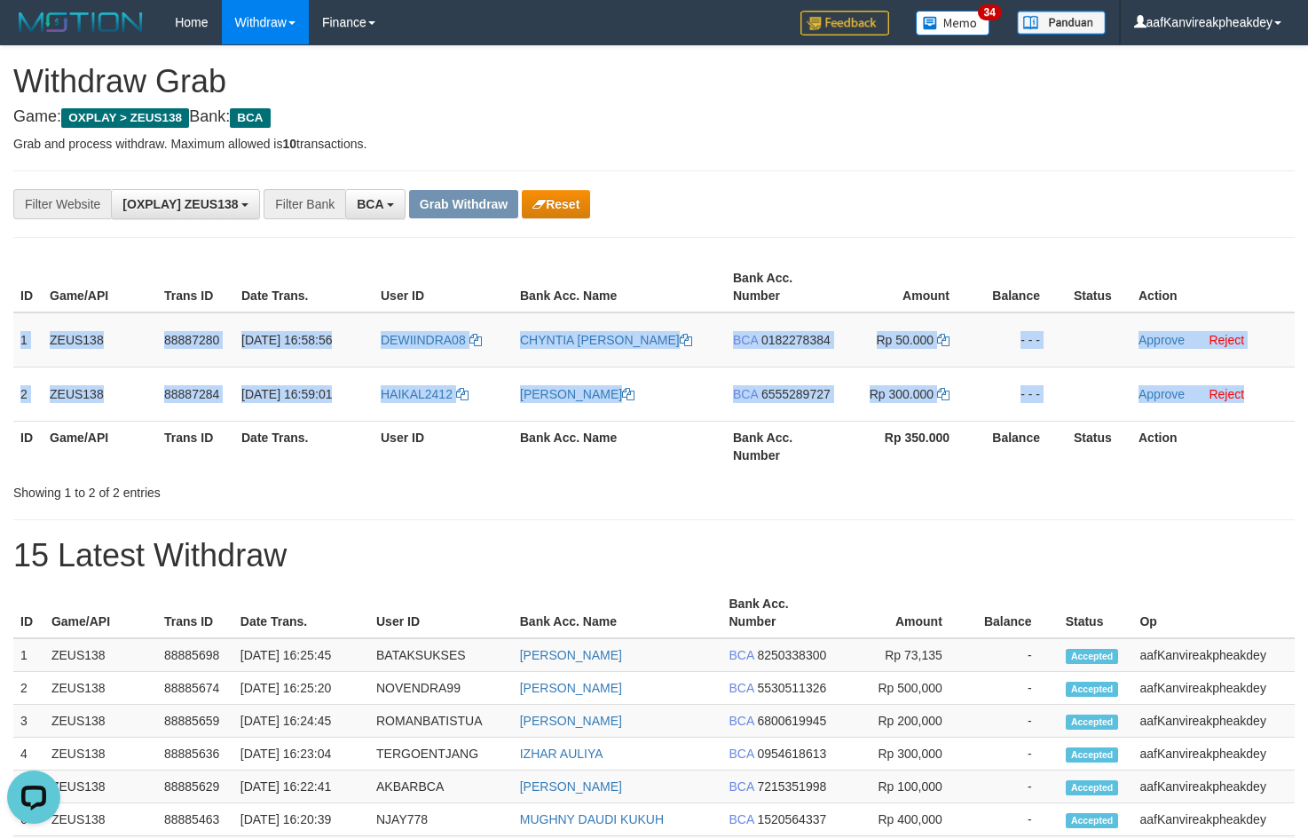
drag, startPoint x: 15, startPoint y: 337, endPoint x: 1320, endPoint y: 341, distance: 1305.3
click at [1259, 380] on tbody "1 ZEUS138 88887280 [DATE] 16:58:56 DEWIINDRA08 [PERSON_NAME] BCA 0182278384 Rp …" at bounding box center [653, 366] width 1281 height 109
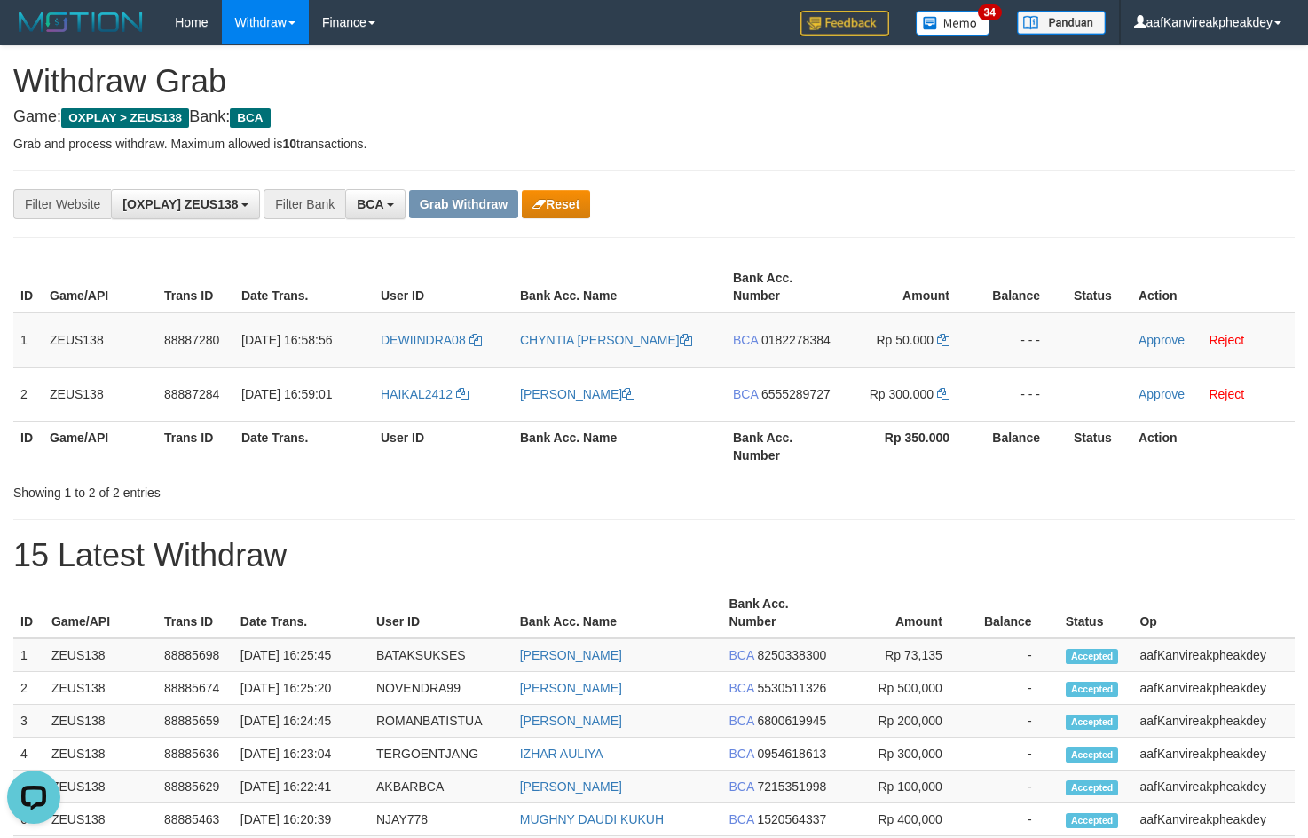
click at [935, 262] on th "Amount" at bounding box center [908, 287] width 136 height 51
click at [418, 362] on td "DEWIINDRA08" at bounding box center [443, 339] width 139 height 55
click at [417, 355] on td "DEWIINDRA08" at bounding box center [443, 339] width 139 height 55
click at [417, 357] on td "DEWIINDRA08" at bounding box center [443, 339] width 139 height 55
copy span "DEWIINDRA08"
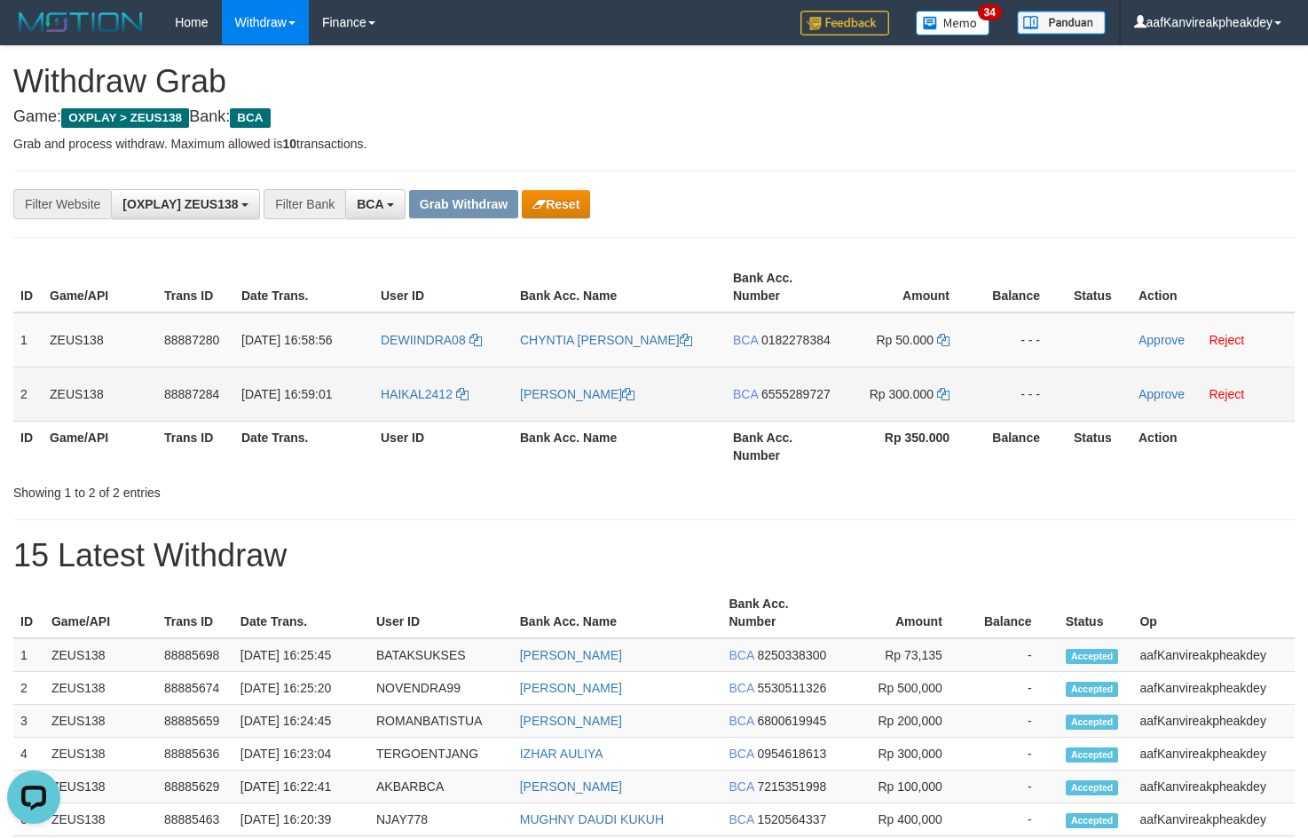
click at [420, 407] on td "HAIKAL2412" at bounding box center [443, 393] width 139 height 54
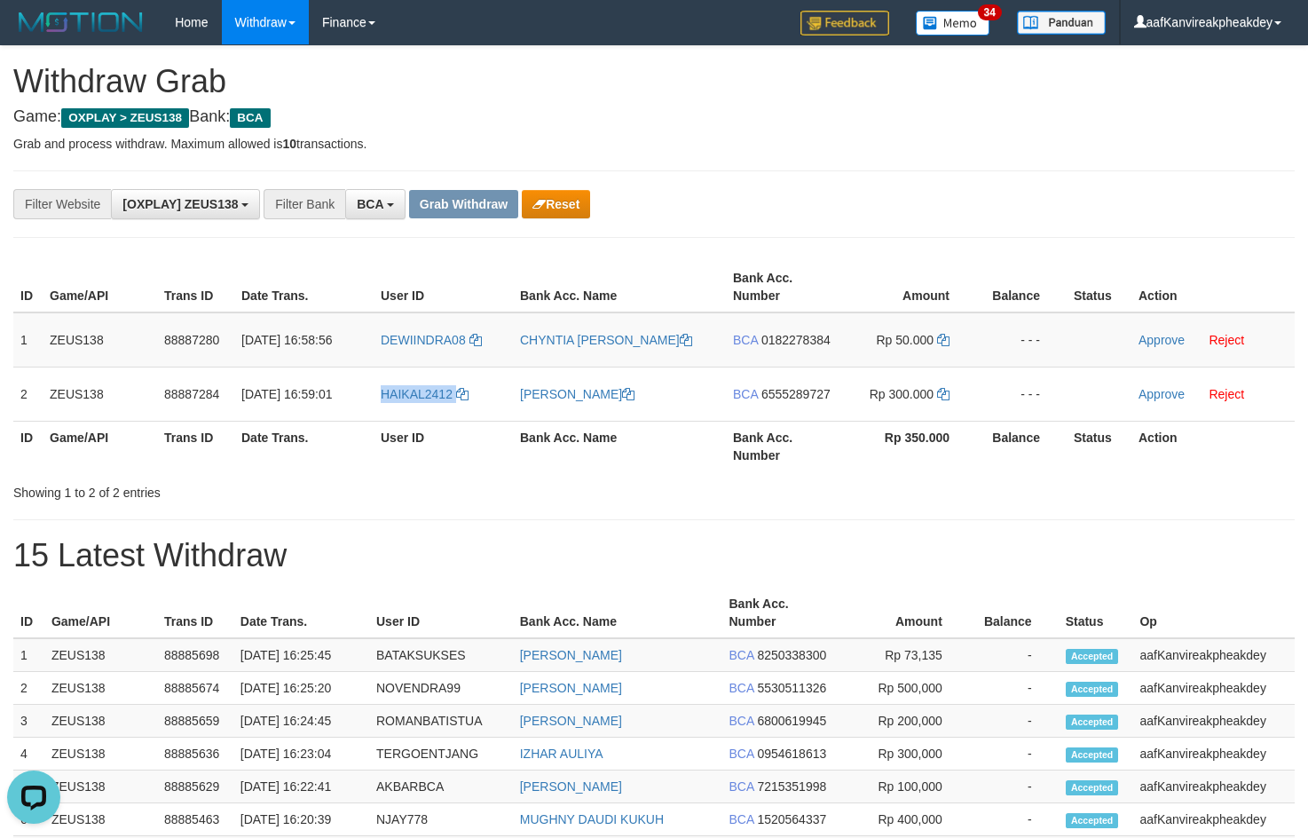
copy link "HAIKAL2412"
click at [866, 177] on div "**********" at bounding box center [653, 203] width 1281 height 67
click at [807, 340] on span "0182278384" at bounding box center [795, 340] width 69 height 14
click at [945, 338] on icon at bounding box center [943, 340] width 12 height 12
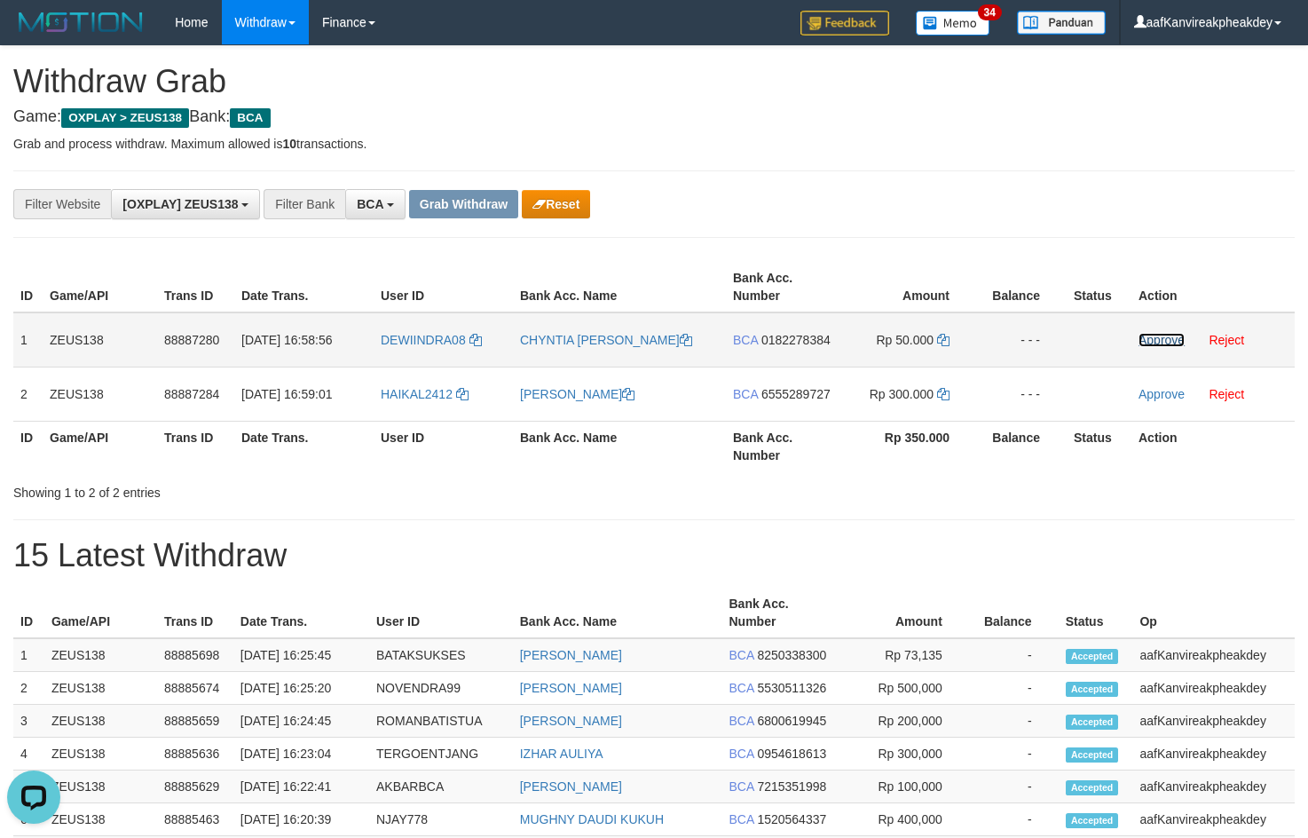
click at [1148, 345] on link "Approve" at bounding box center [1161, 340] width 46 height 14
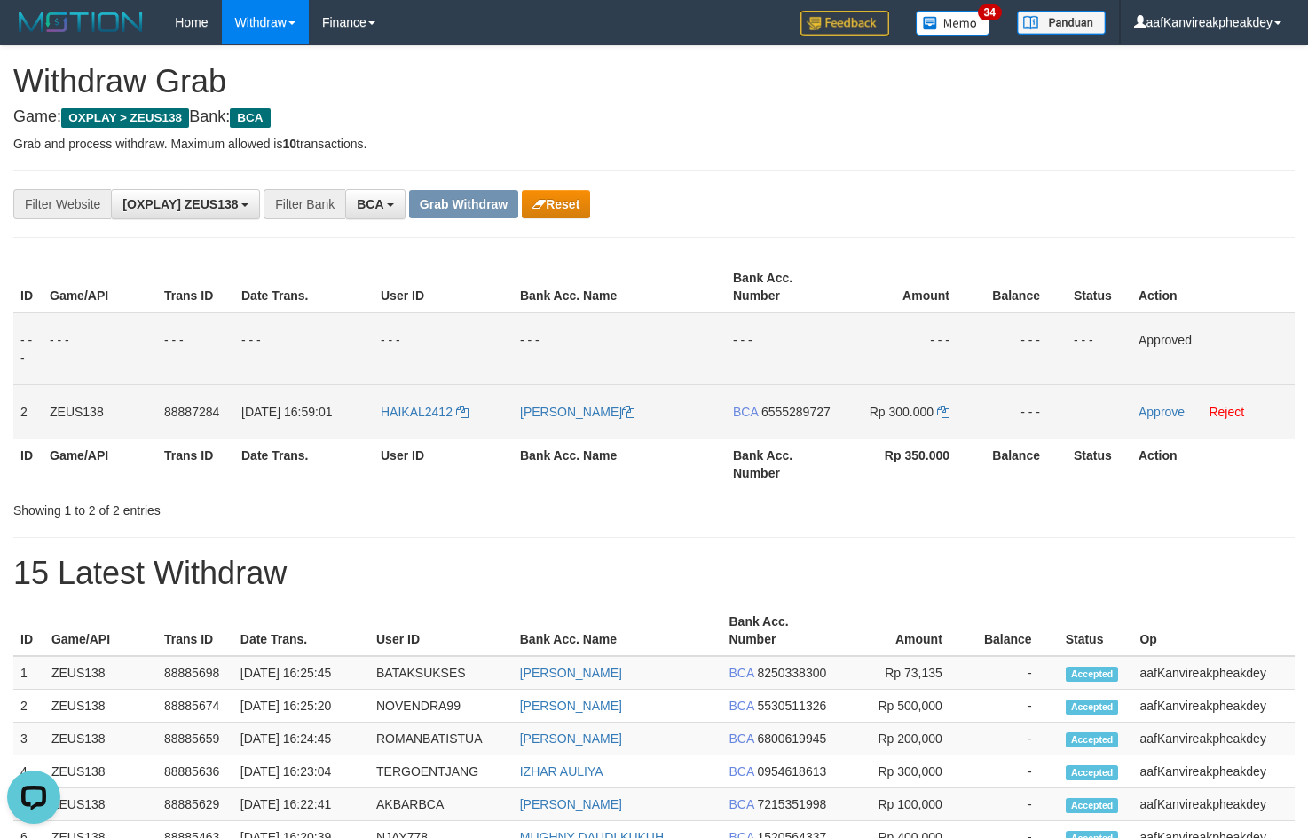
click at [798, 399] on td "BCA 6555289727" at bounding box center [783, 411] width 114 height 54
click at [800, 410] on span "6555289727" at bounding box center [795, 412] width 69 height 14
click at [944, 414] on icon at bounding box center [943, 412] width 12 height 12
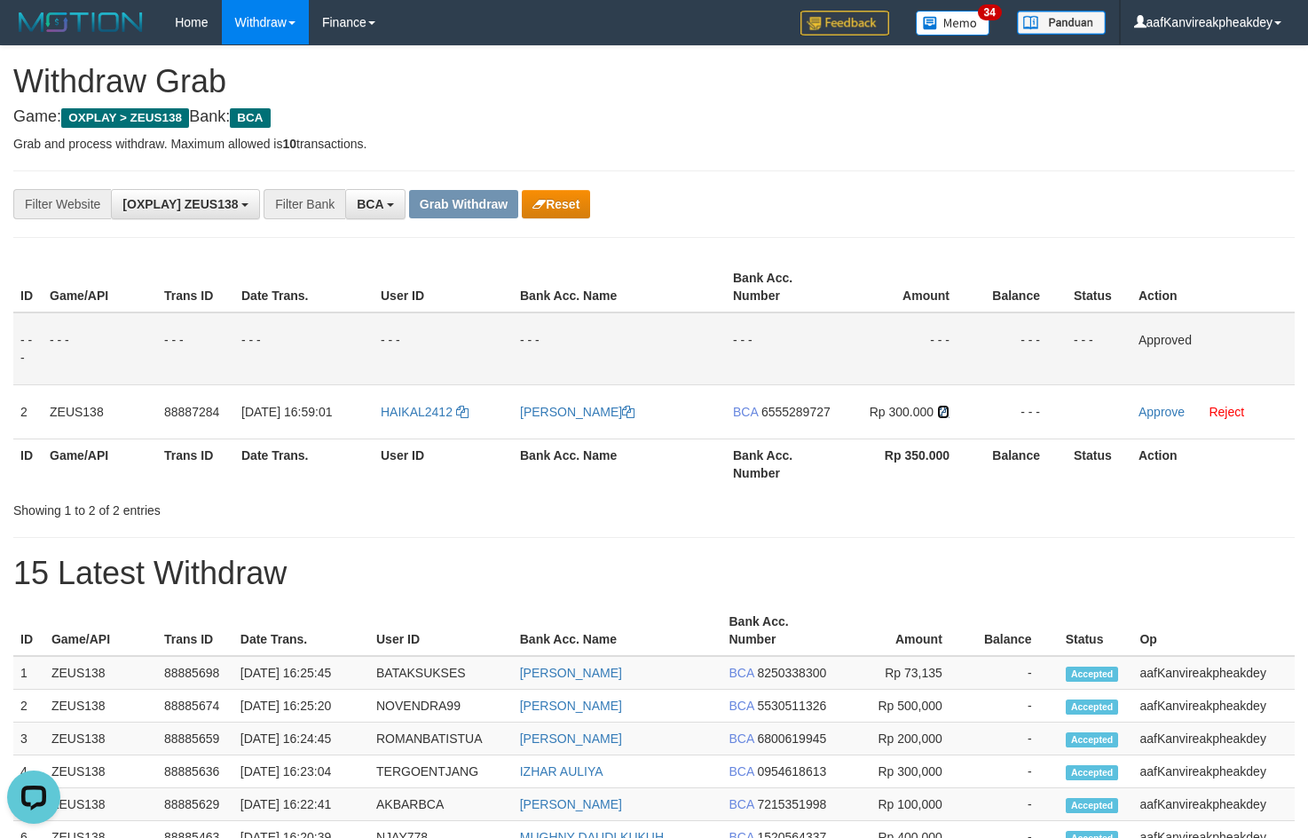
drag, startPoint x: 944, startPoint y: 414, endPoint x: 1315, endPoint y: 399, distance: 371.2
click at [977, 414] on tr "2 ZEUS138 88887284 01/10/2025 16:59:01 HAIKAL2412 HAIKAL NAKIFAR ALF BCA 655528…" at bounding box center [653, 411] width 1281 height 54
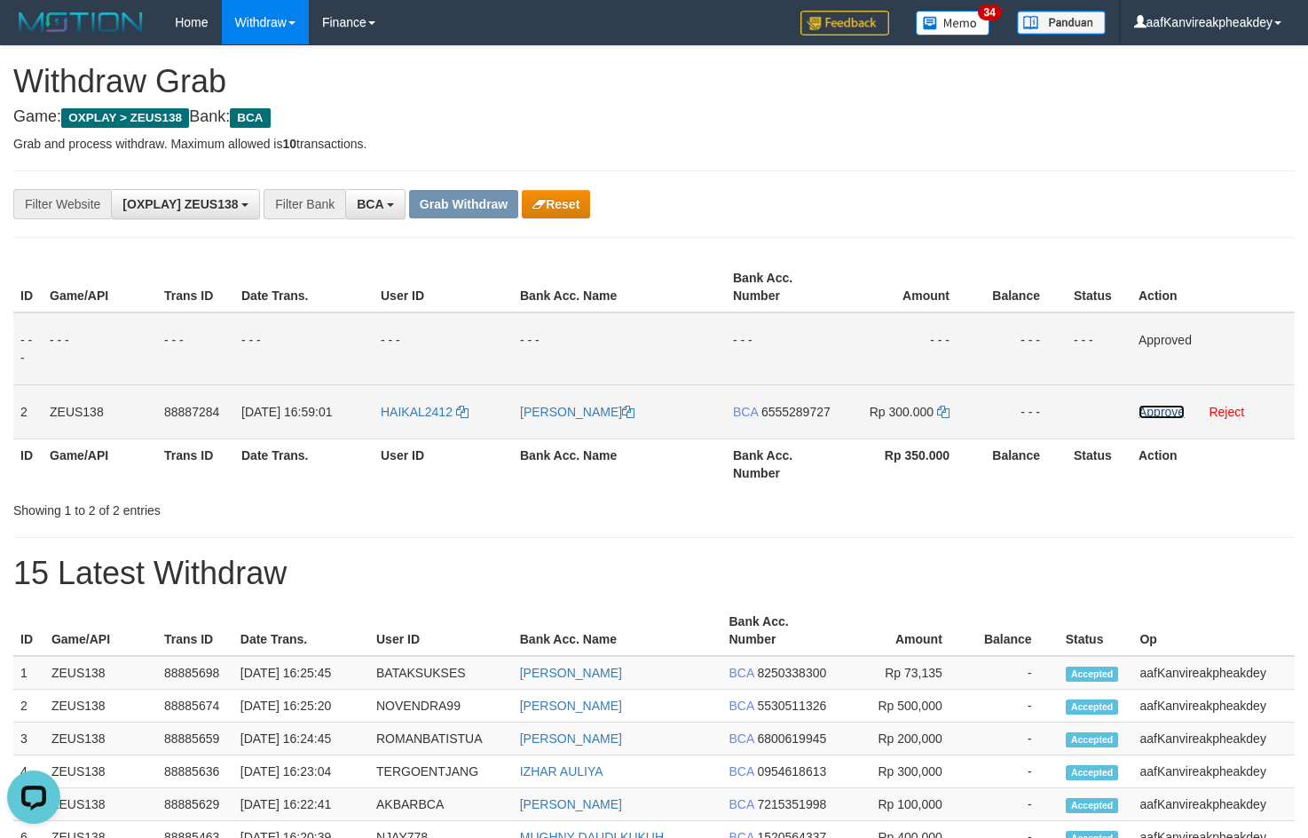
click at [1156, 413] on link "Approve" at bounding box center [1161, 412] width 46 height 14
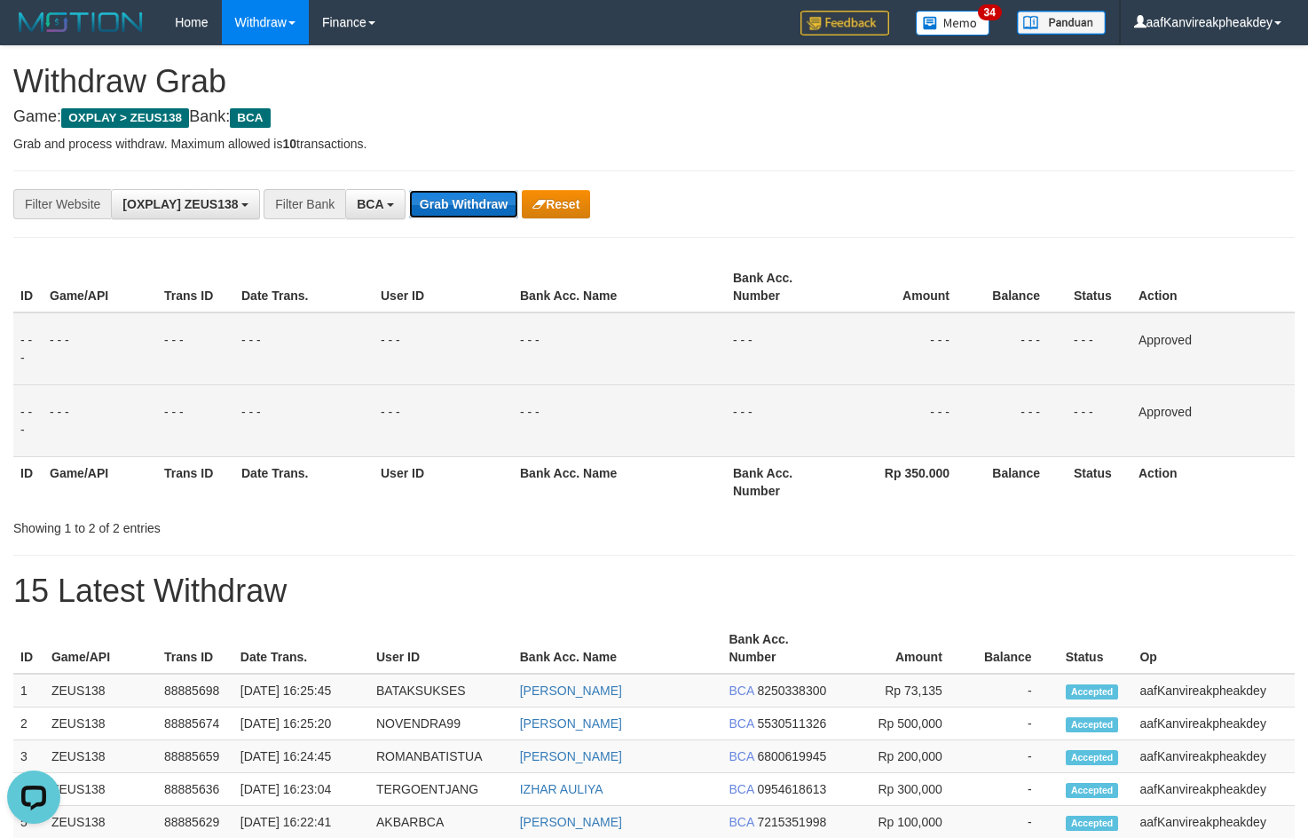
click at [504, 204] on button "Grab Withdraw" at bounding box center [463, 204] width 109 height 28
click at [503, 204] on button "Grab Withdraw" at bounding box center [463, 204] width 109 height 28
click at [489, 210] on button "Grab Withdraw" at bounding box center [463, 204] width 109 height 28
click at [476, 205] on button "Grab Withdraw" at bounding box center [463, 204] width 109 height 28
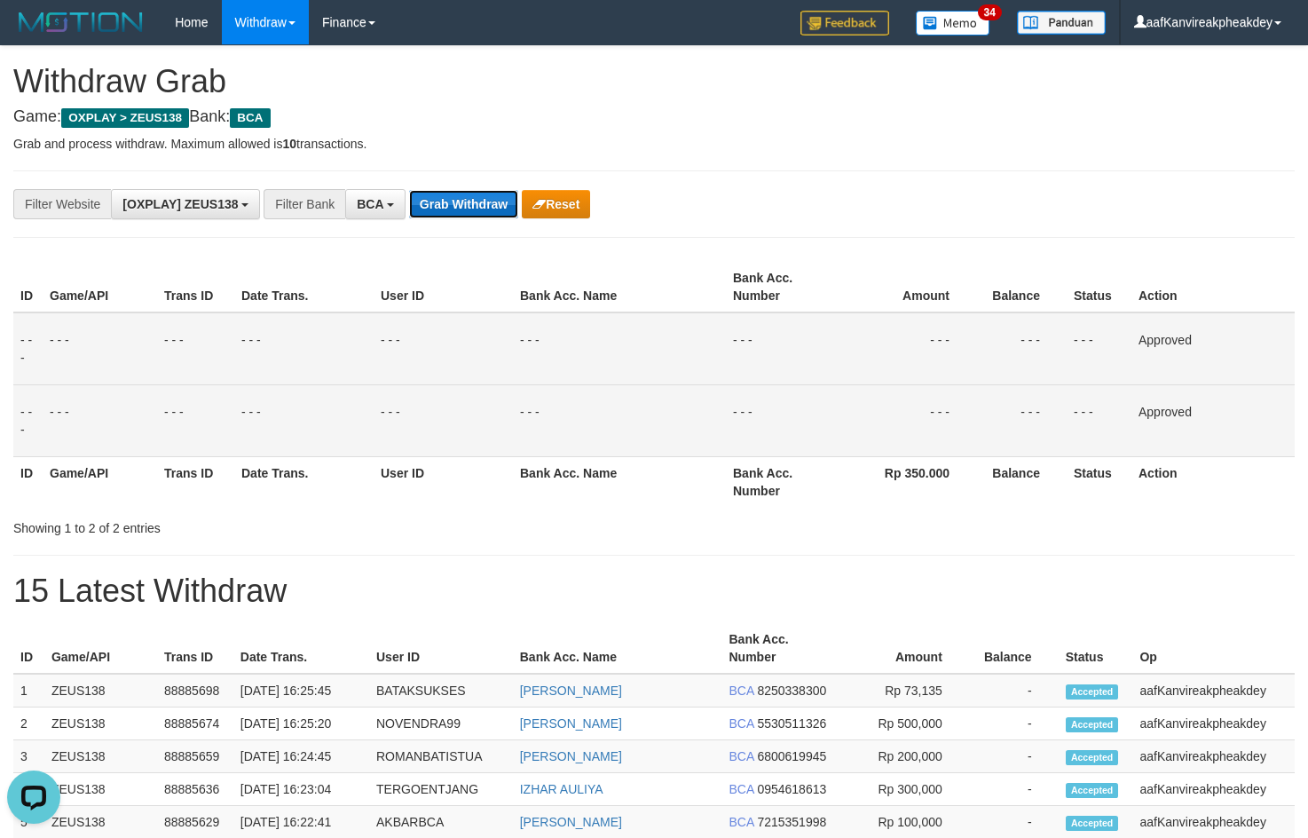
click at [476, 205] on button "Grab Withdraw" at bounding box center [463, 204] width 109 height 28
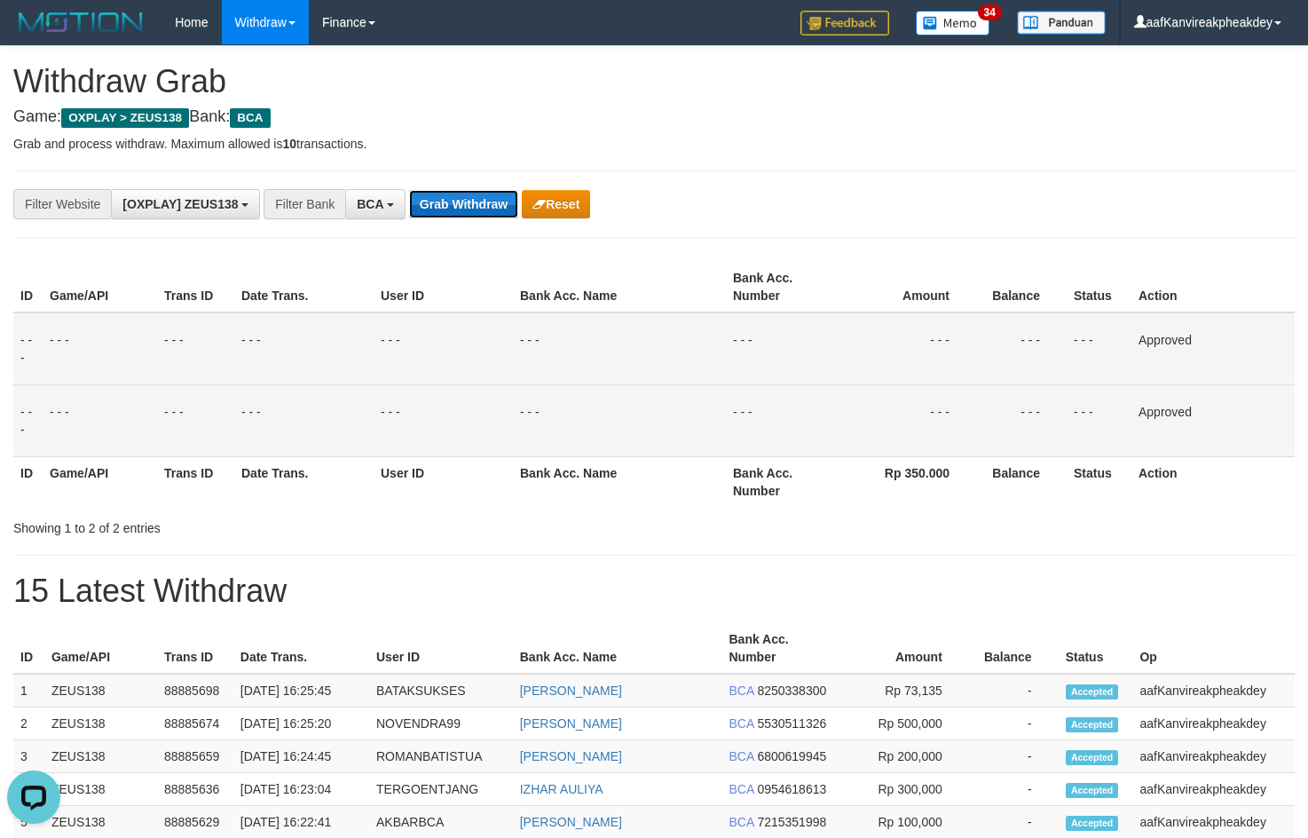
click at [476, 205] on button "Grab Withdraw" at bounding box center [463, 204] width 109 height 28
click at [476, 206] on button "Grab Withdraw" at bounding box center [463, 204] width 109 height 28
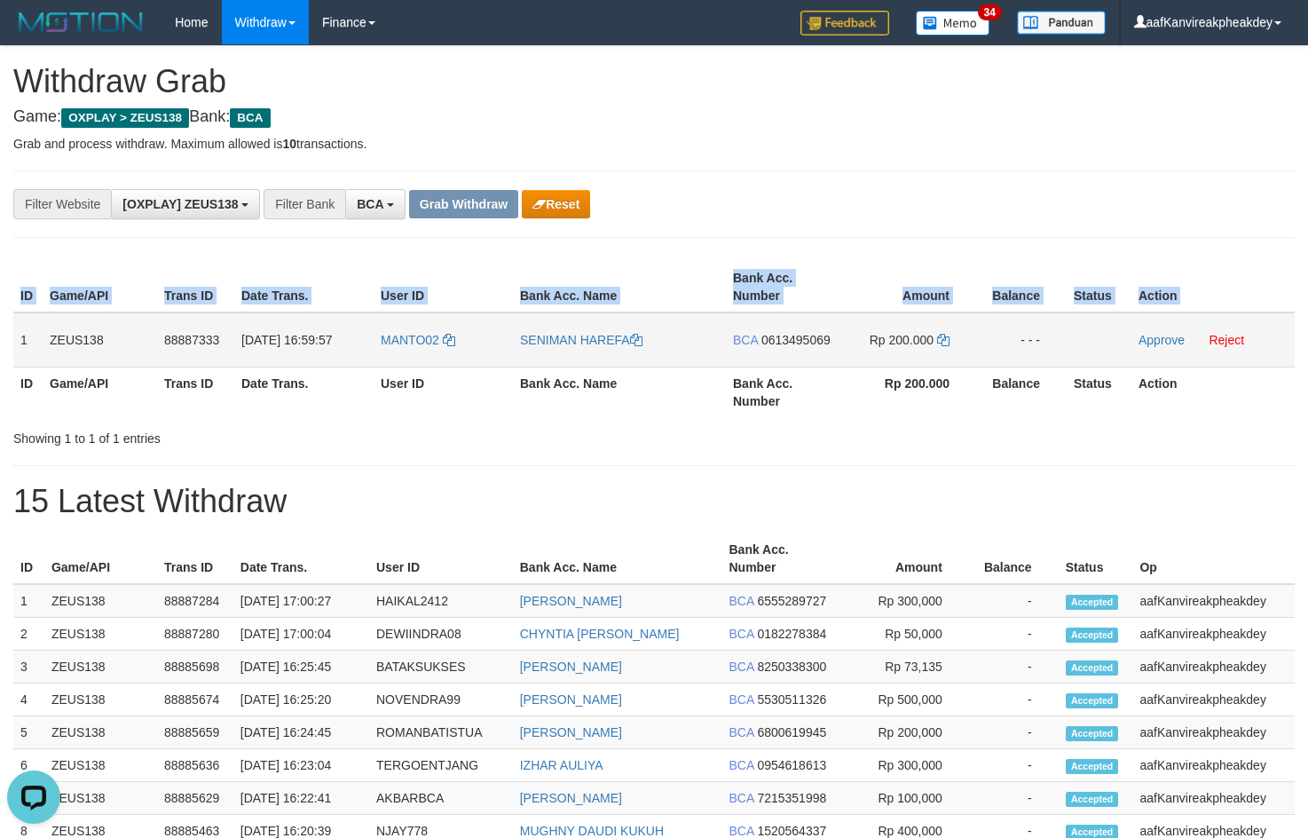
copy div "ID Game/API Trans ID Date Trans. User ID Bank Acc. Name Bank Acc. Number Amount…"
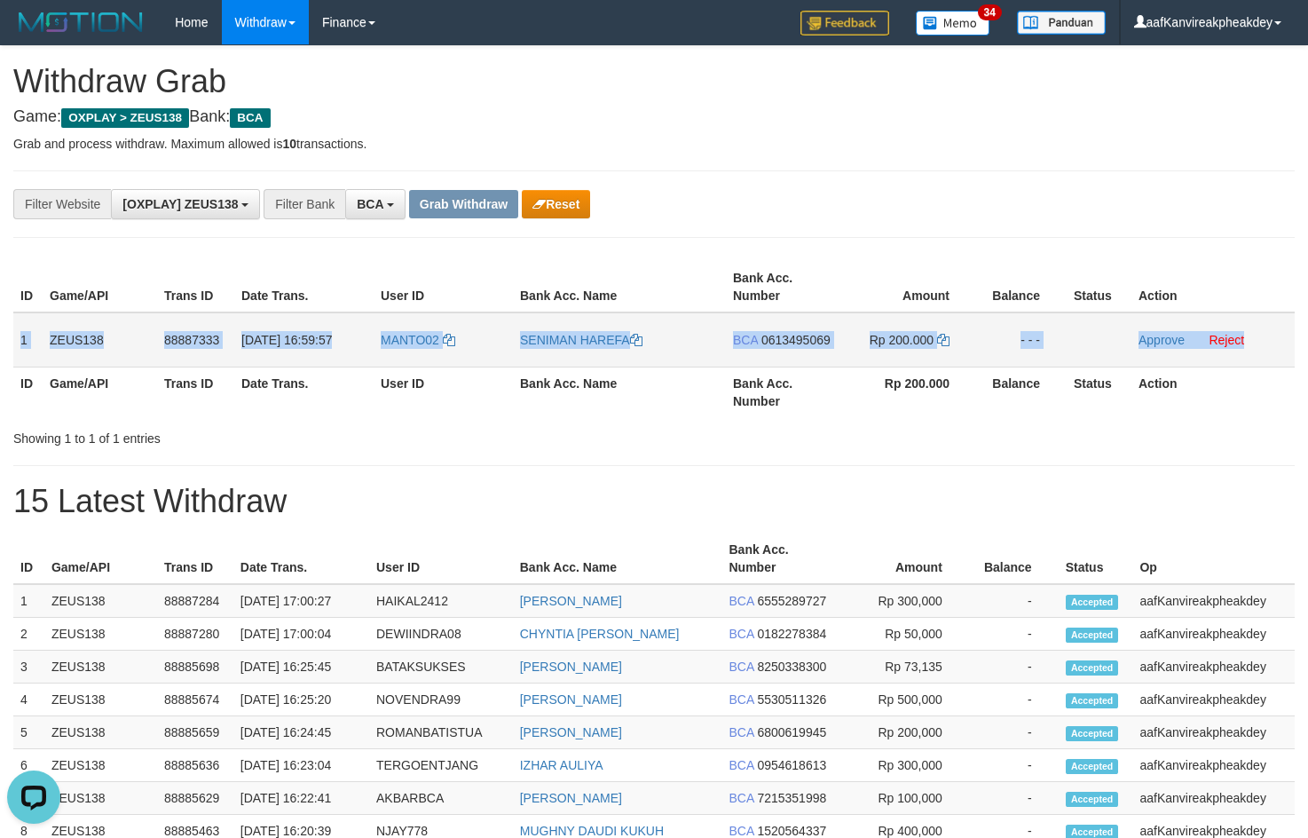
copy tr "1 ZEUS138 88887333 [DATE] 16:59:57 MANTO02 SENIMAN HAREFA BCA 0613495069 Rp 200…"
drag, startPoint x: 20, startPoint y: 347, endPoint x: 1316, endPoint y: 318, distance: 1296.7
click at [1254, 343] on tr "1 ZEUS138 88887333 [DATE] 16:59:57 MANTO02 SENIMAN HAREFA BCA 0613495069 Rp 200…" at bounding box center [653, 339] width 1281 height 55
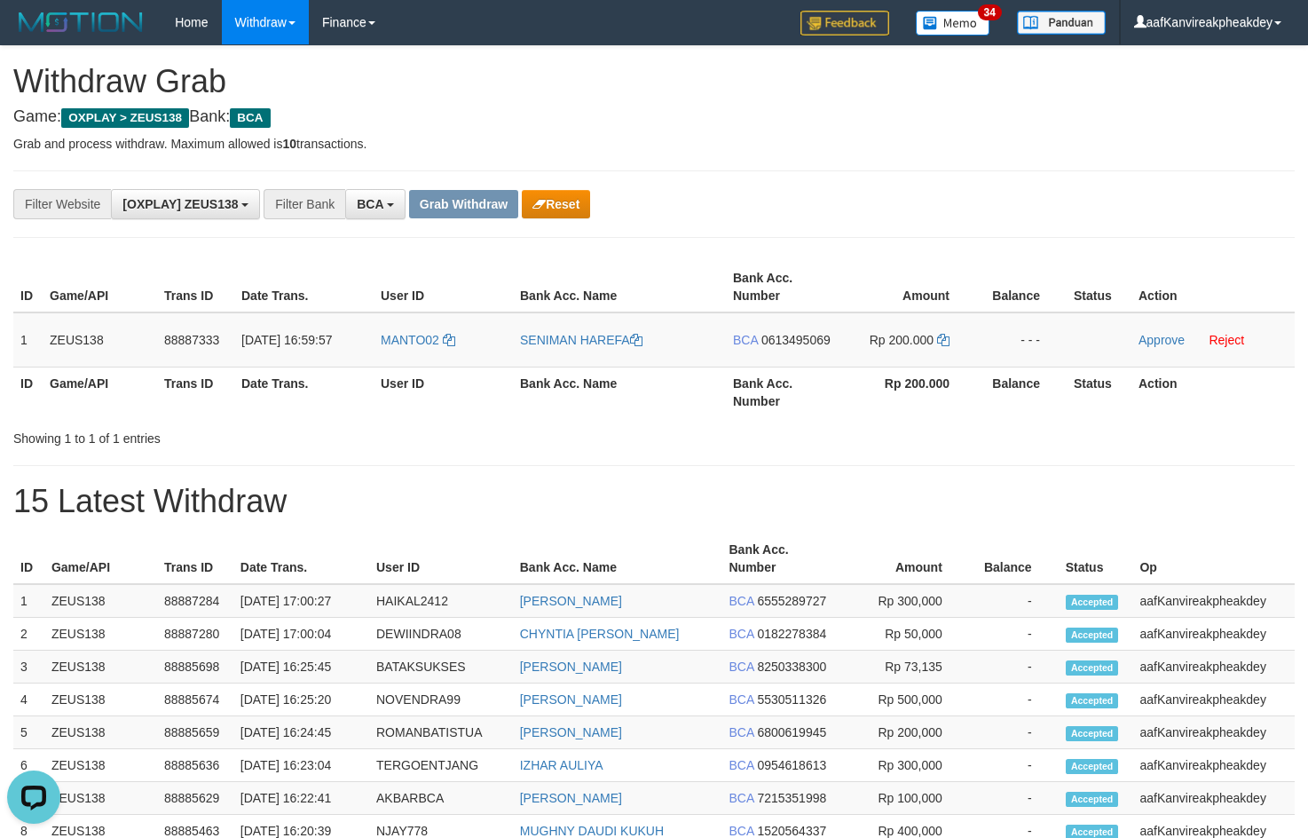
click at [978, 164] on div "**********" at bounding box center [654, 765] width 1308 height 1439
click at [421, 349] on td "MANTO02" at bounding box center [443, 339] width 139 height 55
copy link "MANTO02"
click at [846, 147] on p "Grab and process withdraw. Maximum allowed is 10 transactions." at bounding box center [653, 144] width 1281 height 18
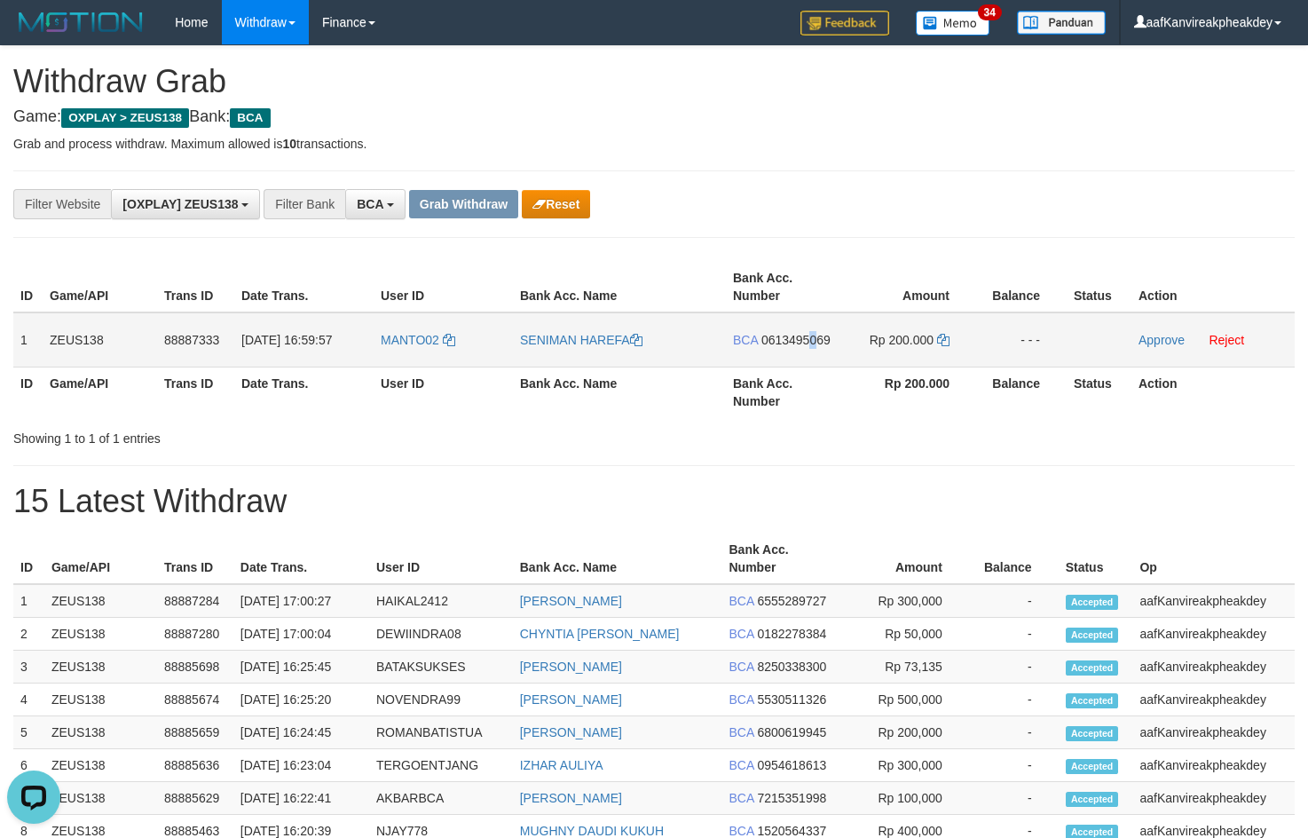
click at [814, 336] on span "0613495069" at bounding box center [795, 340] width 69 height 14
copy span "0"
click at [944, 343] on icon at bounding box center [943, 340] width 12 height 12
drag, startPoint x: 944, startPoint y: 343, endPoint x: 1312, endPoint y: 317, distance: 369.2
click at [973, 343] on td "Rp 200.000" at bounding box center [908, 339] width 136 height 55
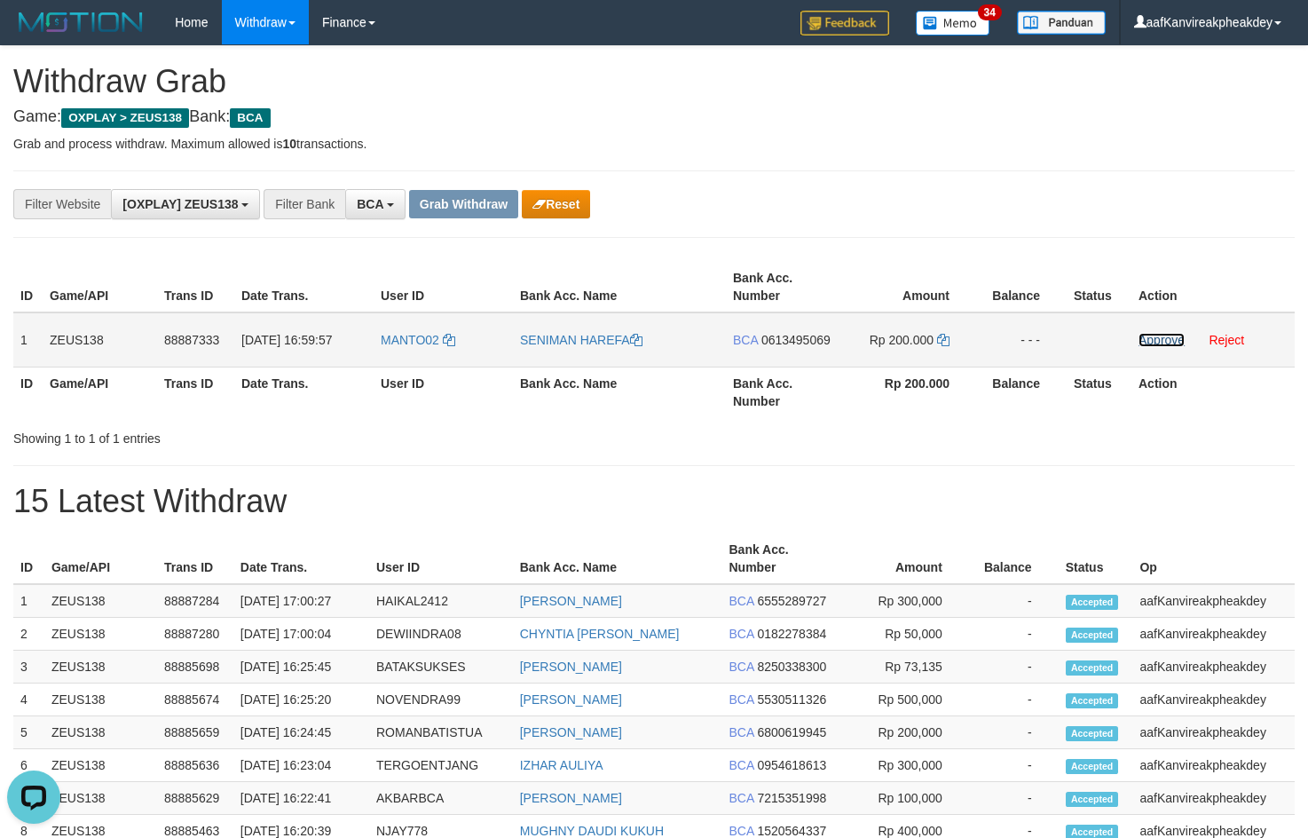
click at [1151, 345] on link "Approve" at bounding box center [1161, 340] width 46 height 14
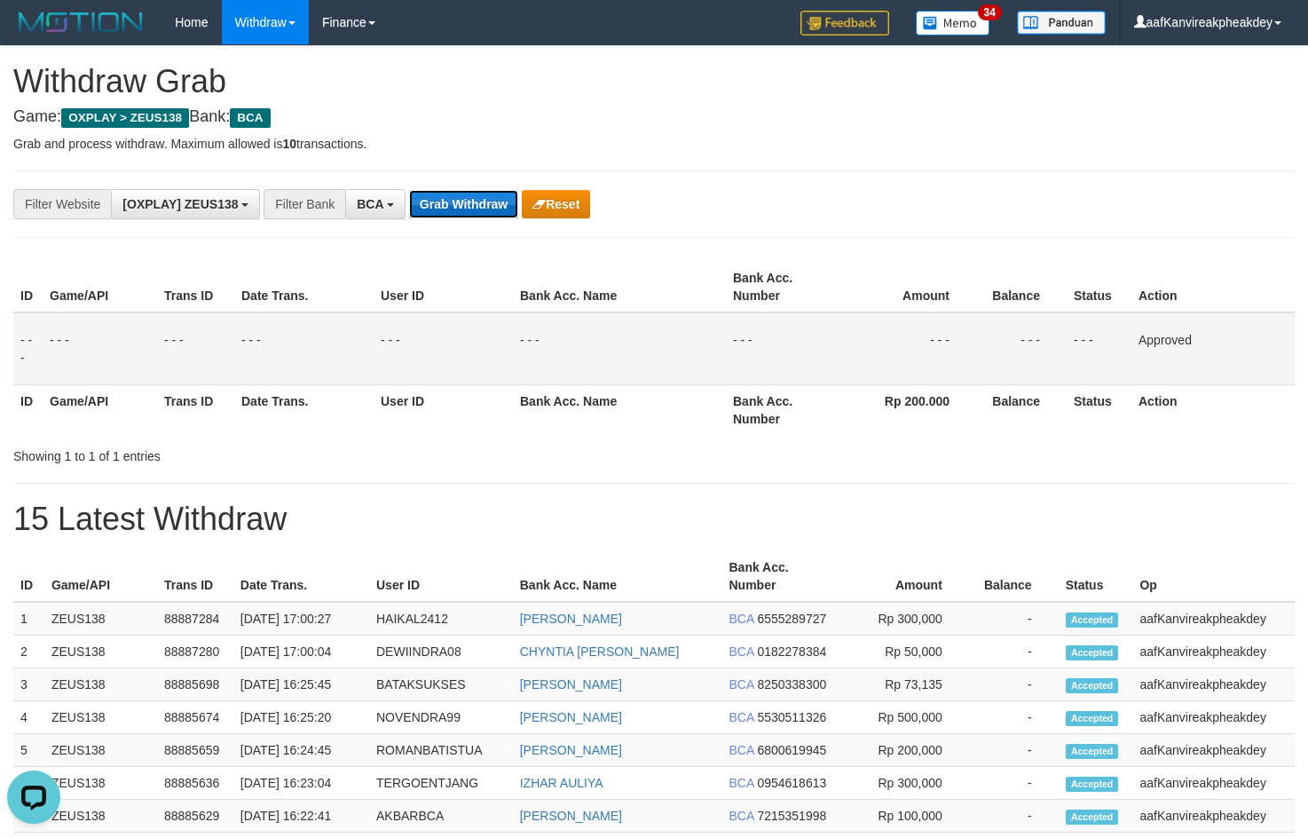
click at [473, 210] on button "Grab Withdraw" at bounding box center [463, 204] width 109 height 28
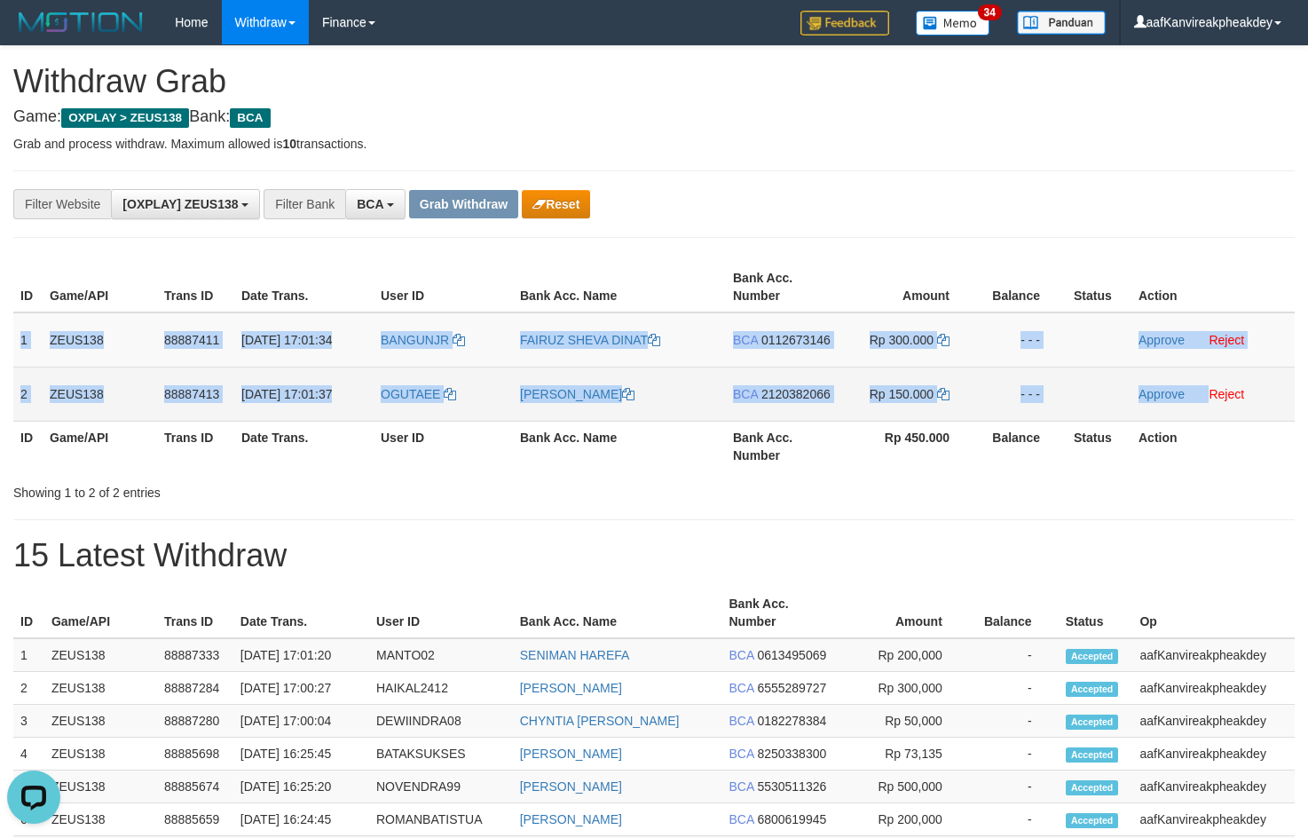
copy tbody "1 ZEUS138 88887411 [DATE] 17:01:34 BANGUNJR [PERSON_NAME] SHEVA DINAT BCA 01126…"
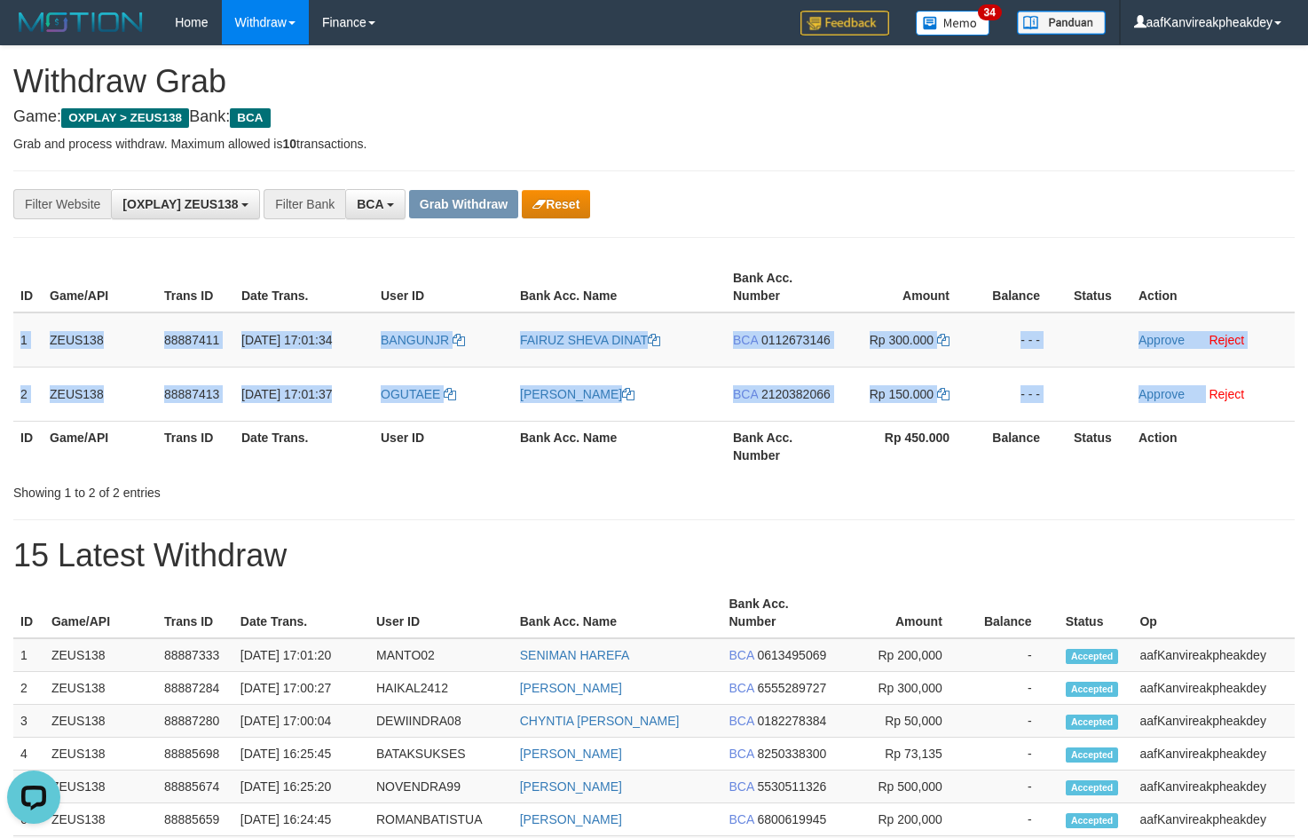
copy tbody "1 ZEUS138 88887411 [DATE] 17:01:34 BANGUNJR [PERSON_NAME] SHEVA DINAT BCA 01126…"
drag, startPoint x: 21, startPoint y: 341, endPoint x: 1315, endPoint y: 371, distance: 1294.1
click at [1226, 384] on tbody "1 ZEUS138 88887411 [DATE] 17:01:34 [GEOGRAPHIC_DATA] [PERSON_NAME] SHEVA DINAT …" at bounding box center [653, 366] width 1281 height 109
copy tbody "1 ZEUS138 88887411 [DATE] 17:01:34 BANGUNJR [PERSON_NAME] SHEVA DINAT BCA 01126…"
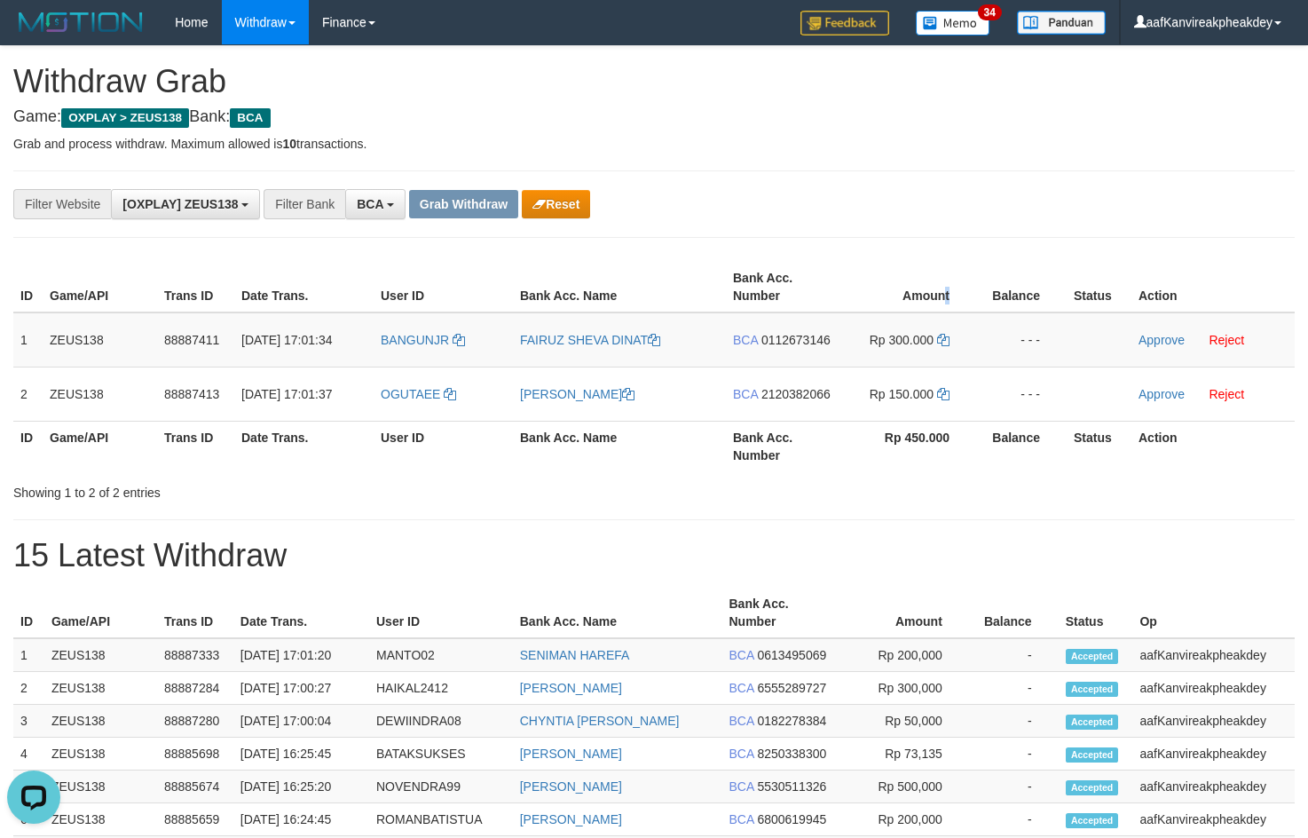
click at [941, 263] on th "Amount" at bounding box center [908, 287] width 136 height 51
click at [421, 343] on span "BANGUNJR" at bounding box center [415, 340] width 68 height 14
copy th "nt"
click at [415, 356] on td "BANGUNJR" at bounding box center [443, 339] width 139 height 55
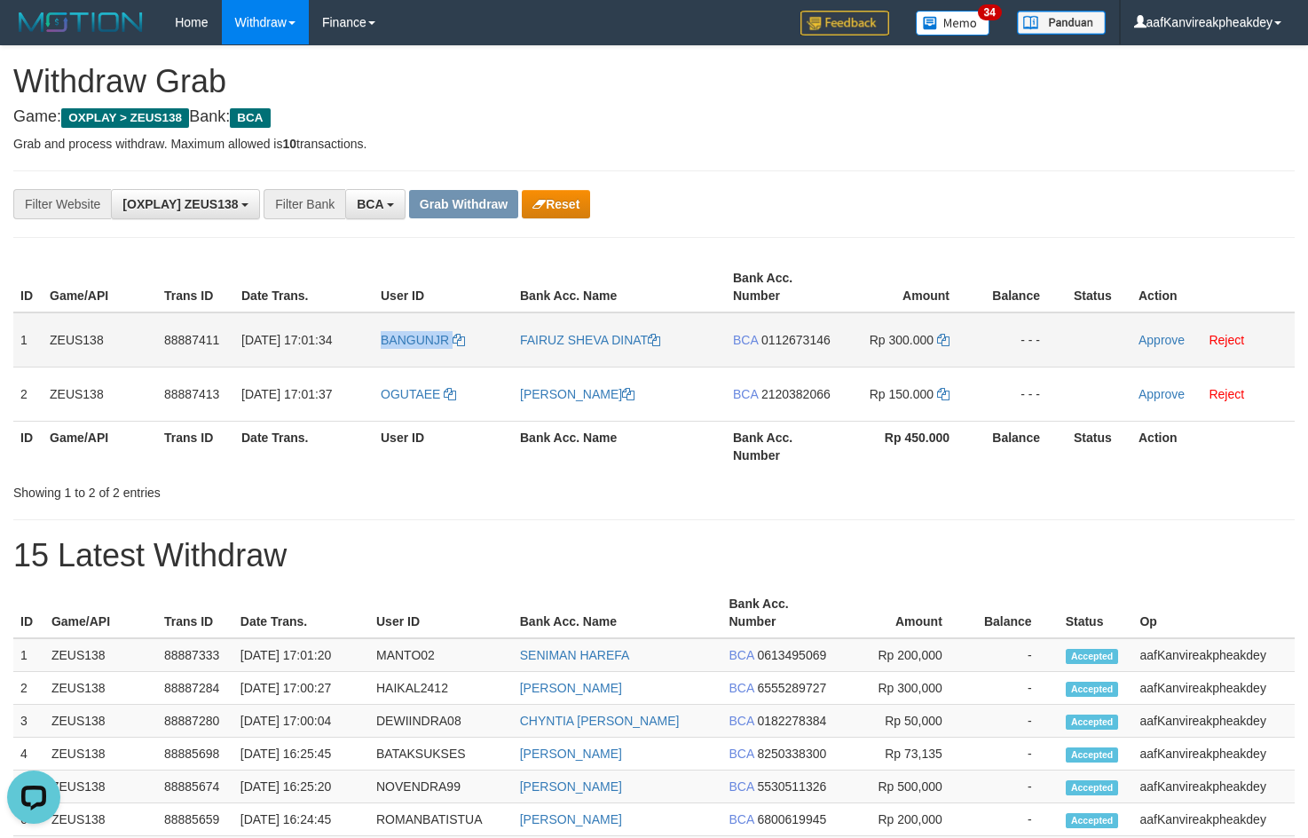
copy link "BANGUNJR"
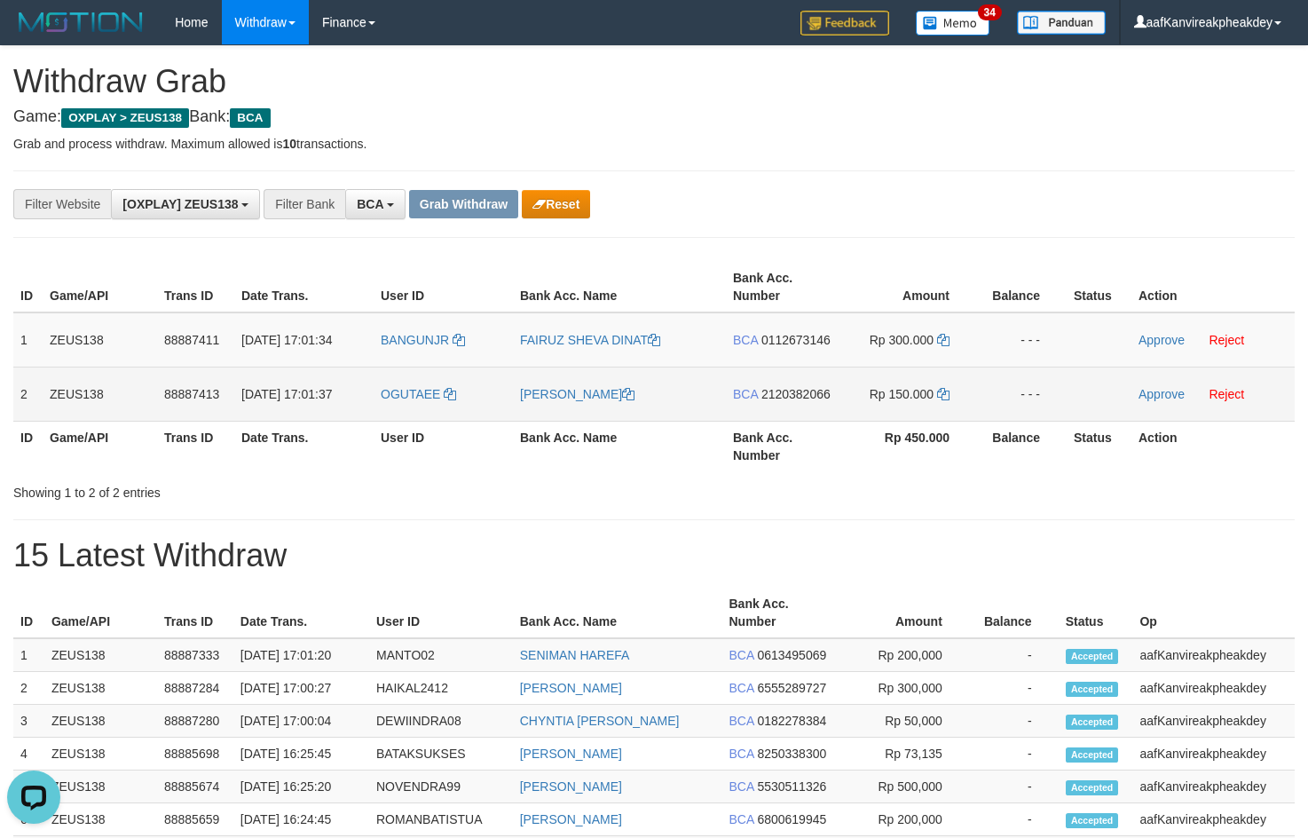
click at [406, 413] on td "OGUTAEE" at bounding box center [443, 393] width 139 height 54
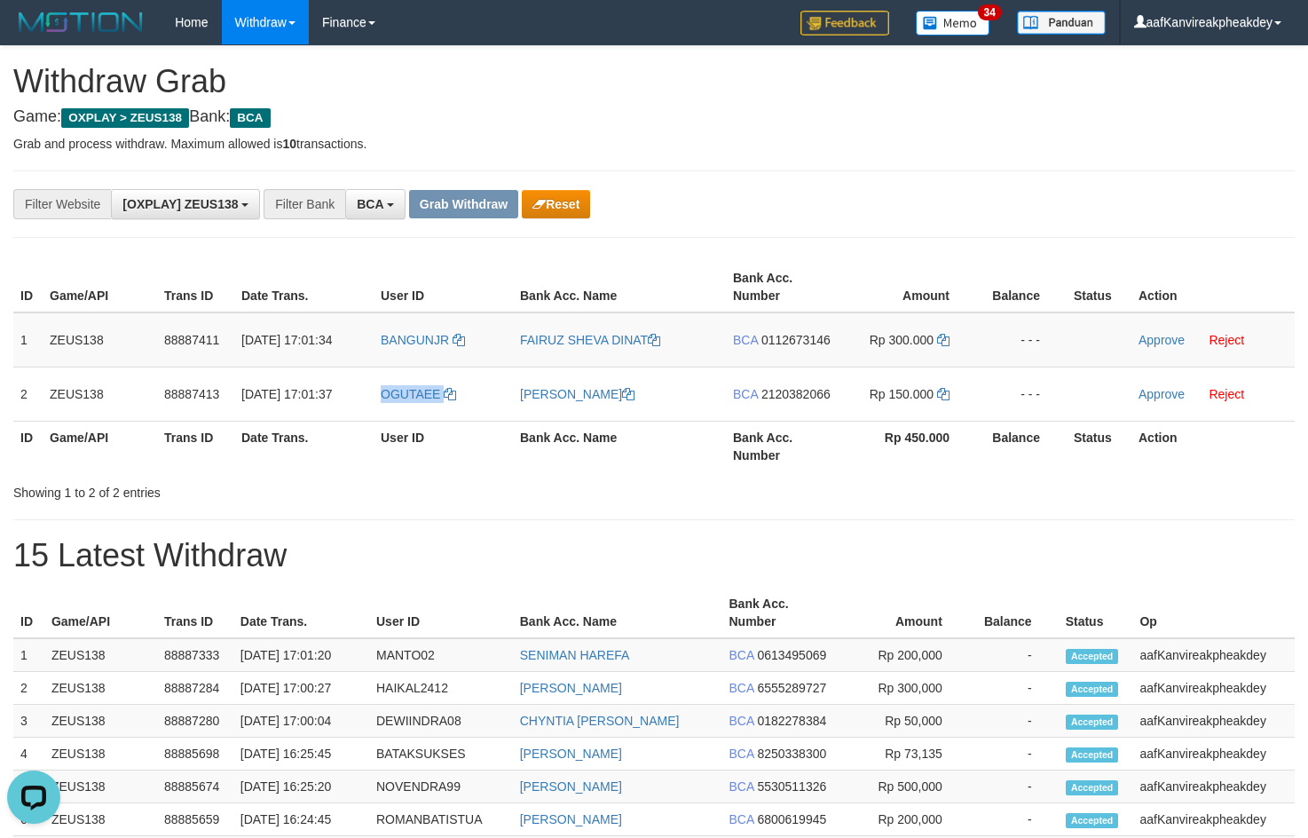
drag, startPoint x: 406, startPoint y: 413, endPoint x: 195, endPoint y: 51, distance: 419.1
click at [406, 412] on td "OGUTAEE" at bounding box center [443, 393] width 139 height 54
copy span "OGUTAEE"
drag, startPoint x: 914, startPoint y: 217, endPoint x: 1037, endPoint y: 282, distance: 139.3
click at [943, 232] on div "**********" at bounding box center [653, 203] width 1281 height 67
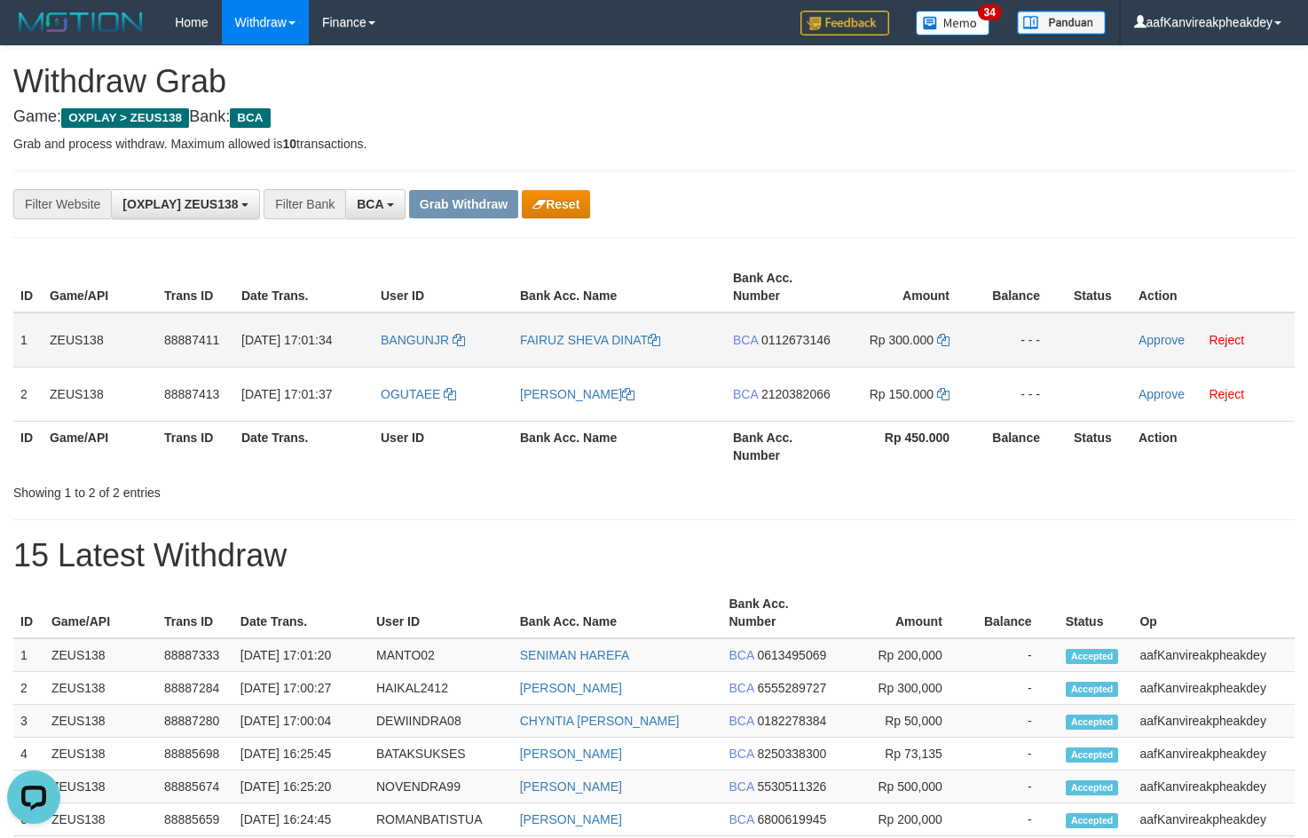
click at [789, 346] on span "0112673146" at bounding box center [795, 340] width 69 height 14
click at [942, 343] on icon at bounding box center [943, 340] width 12 height 12
drag, startPoint x: 942, startPoint y: 343, endPoint x: 1317, endPoint y: 342, distance: 374.5
click at [1089, 342] on tr "1 ZEUS138 88887411 01/10/2025 17:01:34 BANGUNJR FAIRUZ SHEVA DINAT BCA 01126731…" at bounding box center [653, 339] width 1281 height 55
click at [1143, 341] on link "Approve" at bounding box center [1161, 340] width 46 height 14
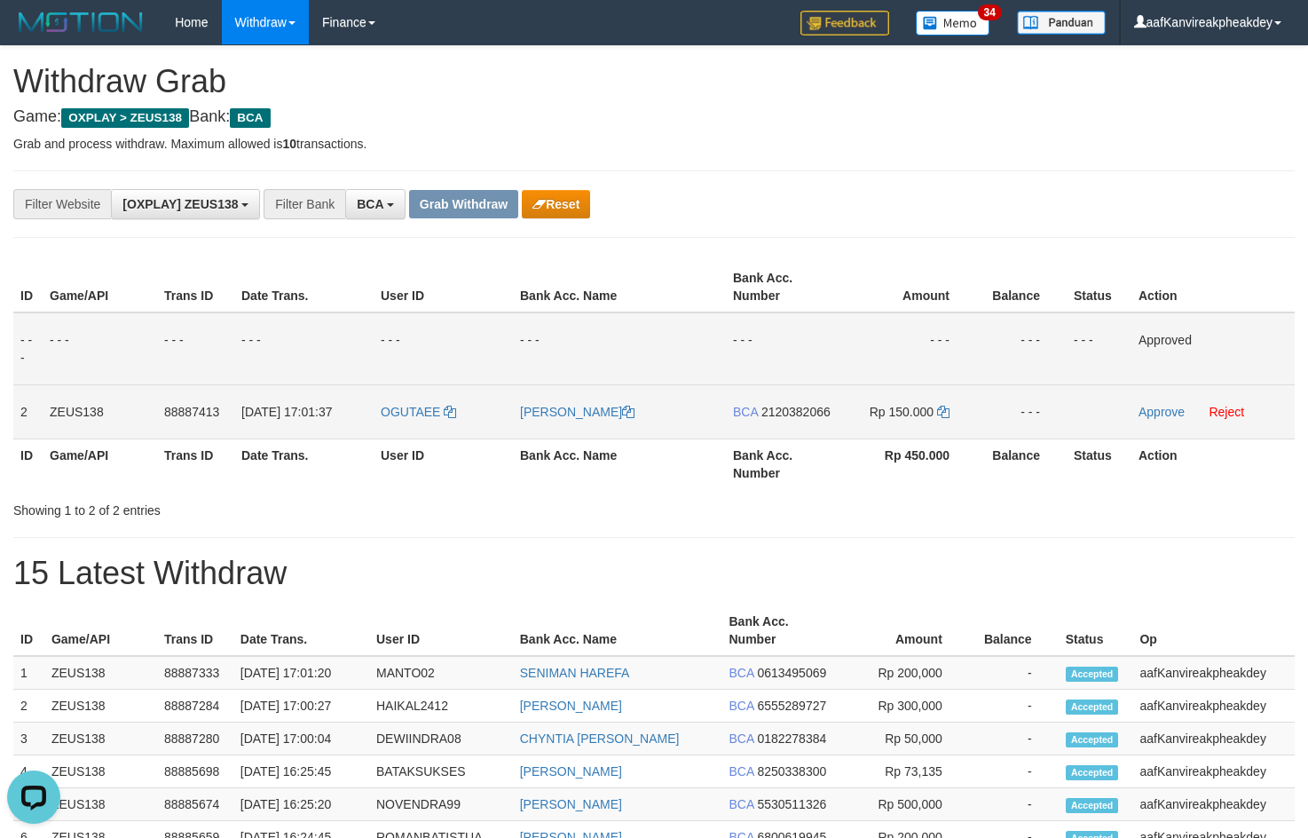
click at [776, 413] on span "2120382066" at bounding box center [795, 412] width 69 height 14
click at [947, 416] on icon at bounding box center [943, 412] width 12 height 12
click at [947, 414] on icon at bounding box center [943, 412] width 12 height 12
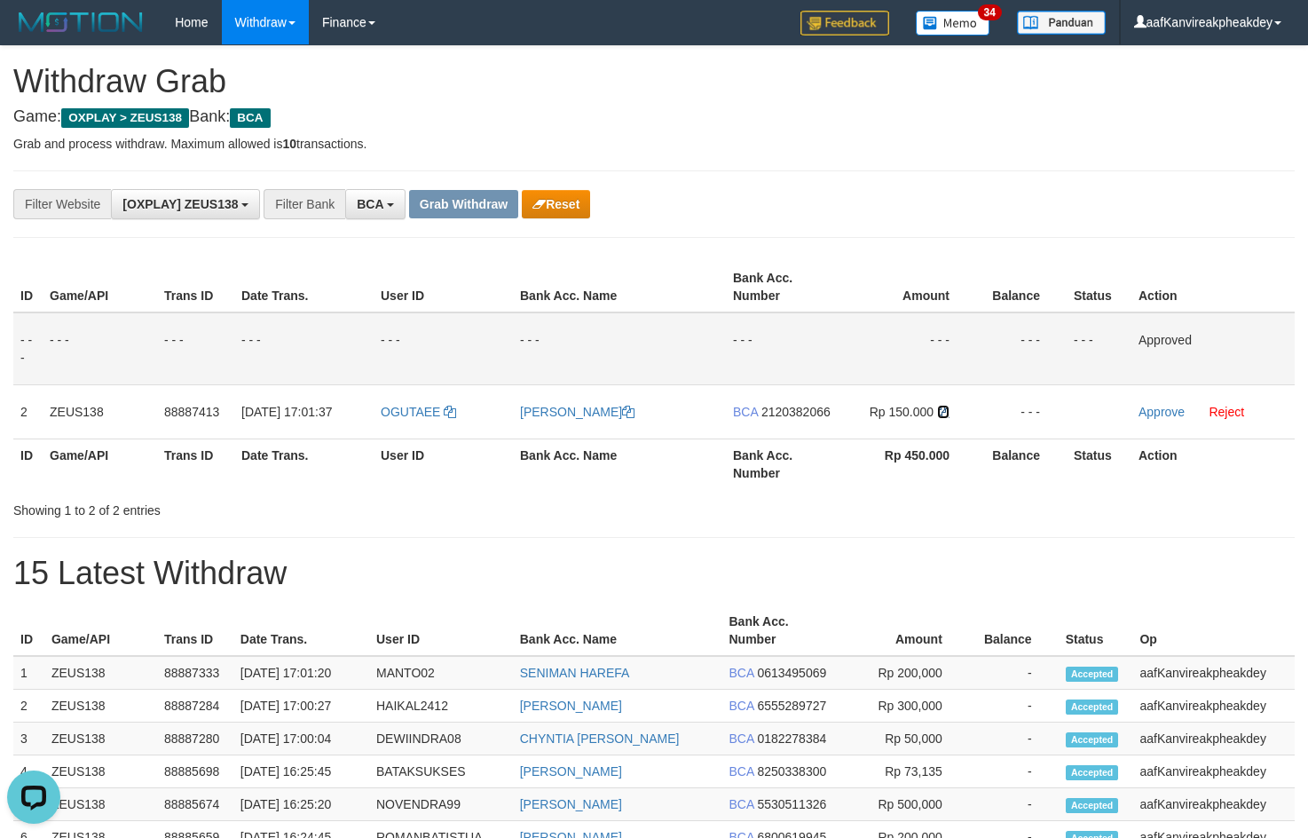
drag, startPoint x: 947, startPoint y: 414, endPoint x: 1319, endPoint y: 359, distance: 376.6
click at [961, 409] on td "Rp 150.000" at bounding box center [908, 411] width 136 height 54
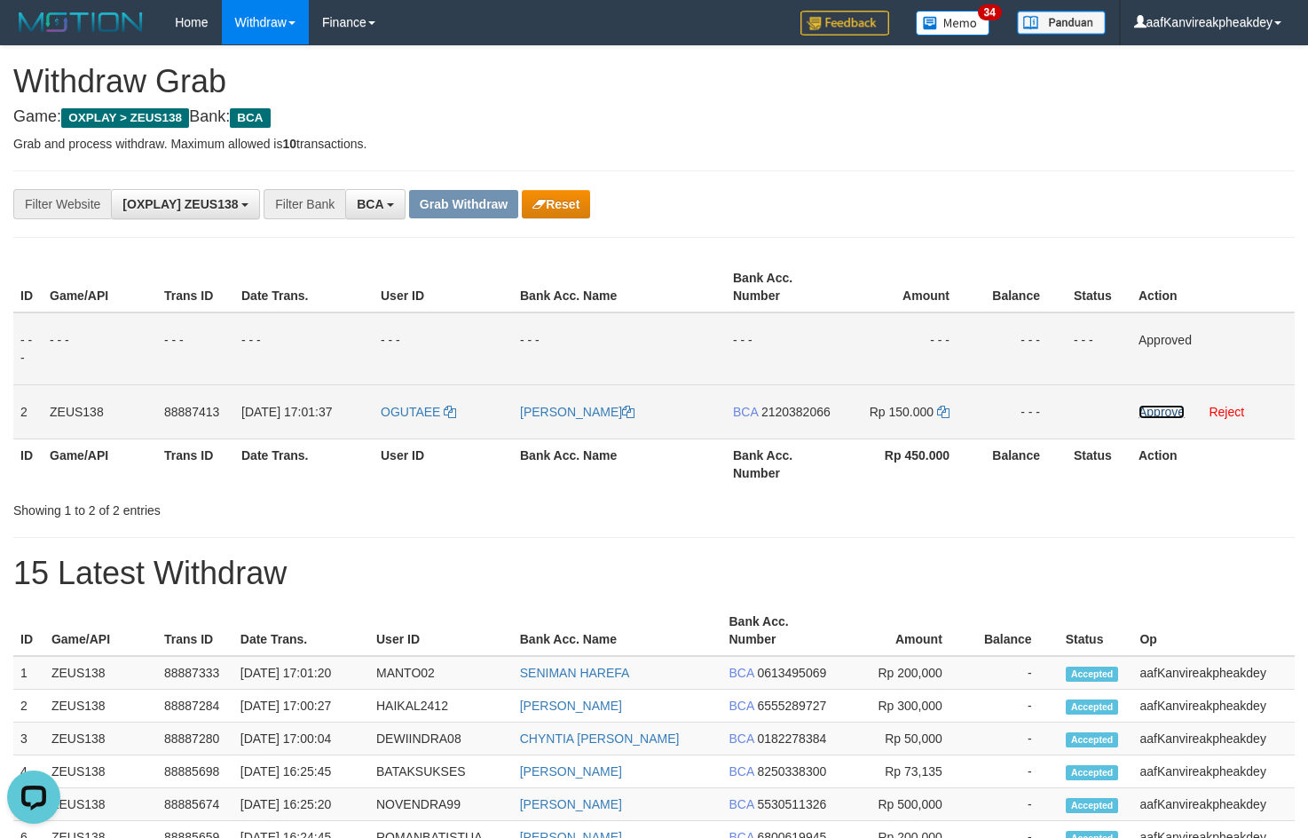
click at [1146, 414] on link "Approve" at bounding box center [1161, 412] width 46 height 14
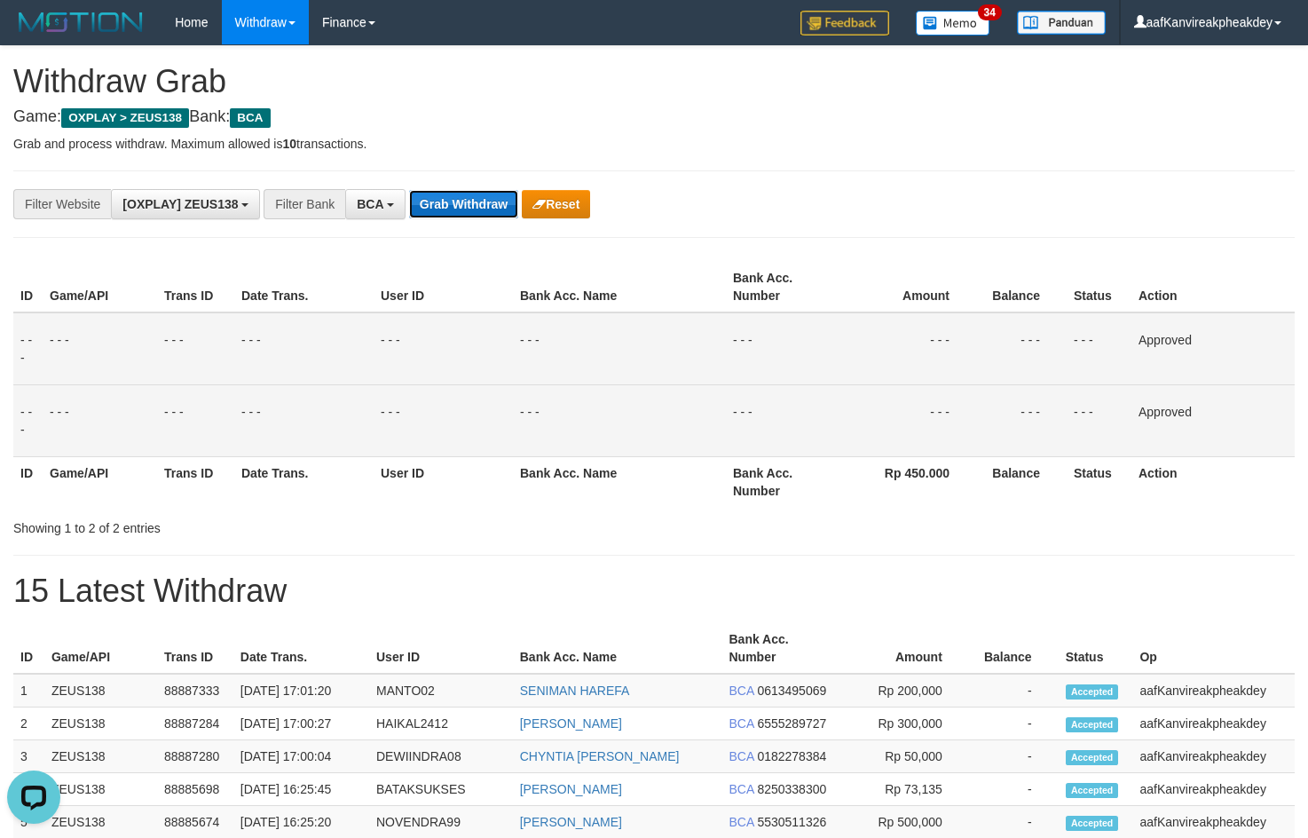
click at [492, 196] on button "Grab Withdraw" at bounding box center [463, 204] width 109 height 28
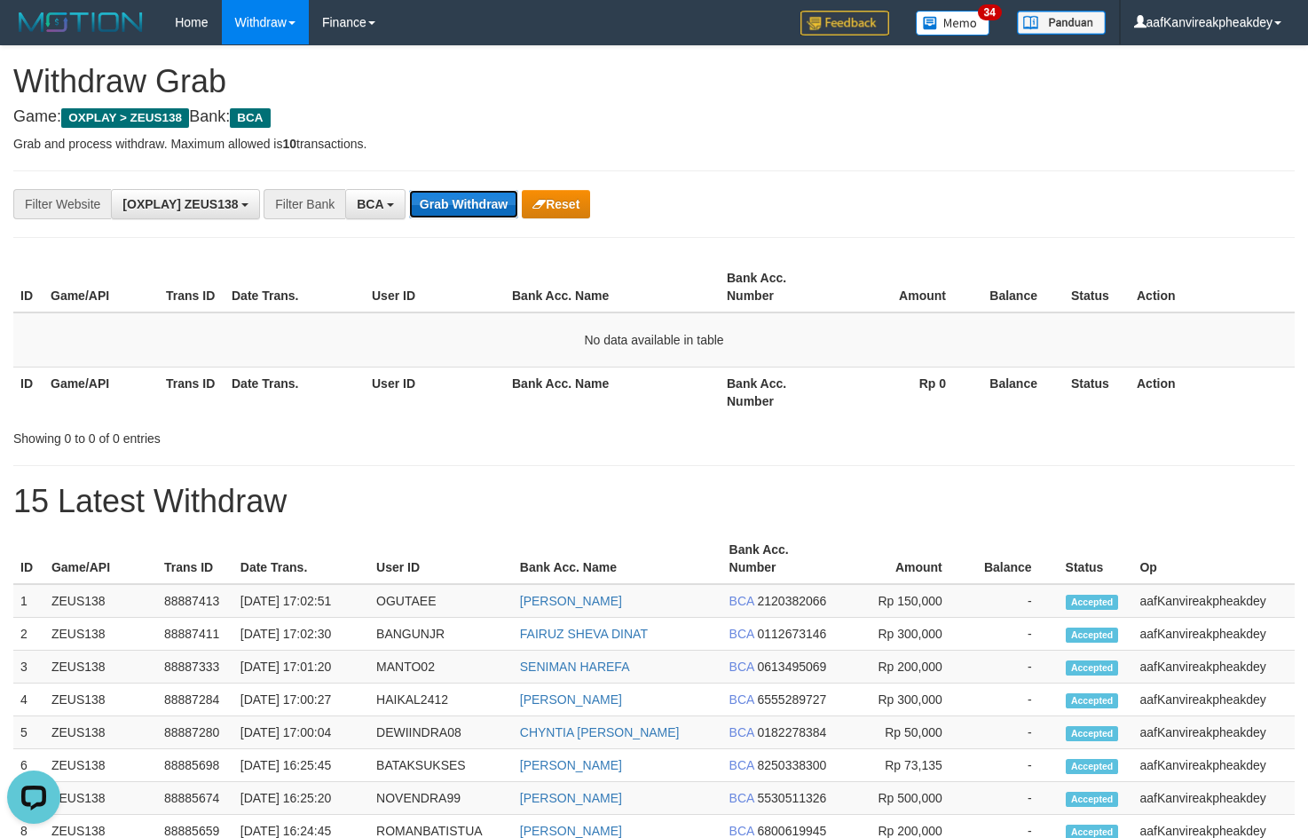
click at [447, 193] on button "Grab Withdraw" at bounding box center [463, 204] width 109 height 28
click at [933, 386] on th "Rp 0" at bounding box center [904, 391] width 138 height 51
click at [770, 463] on div "**********" at bounding box center [654, 765] width 1308 height 1439
click at [465, 201] on button "Grab Withdraw" at bounding box center [463, 204] width 109 height 28
click at [850, 378] on th "Rp 0" at bounding box center [904, 391] width 138 height 51
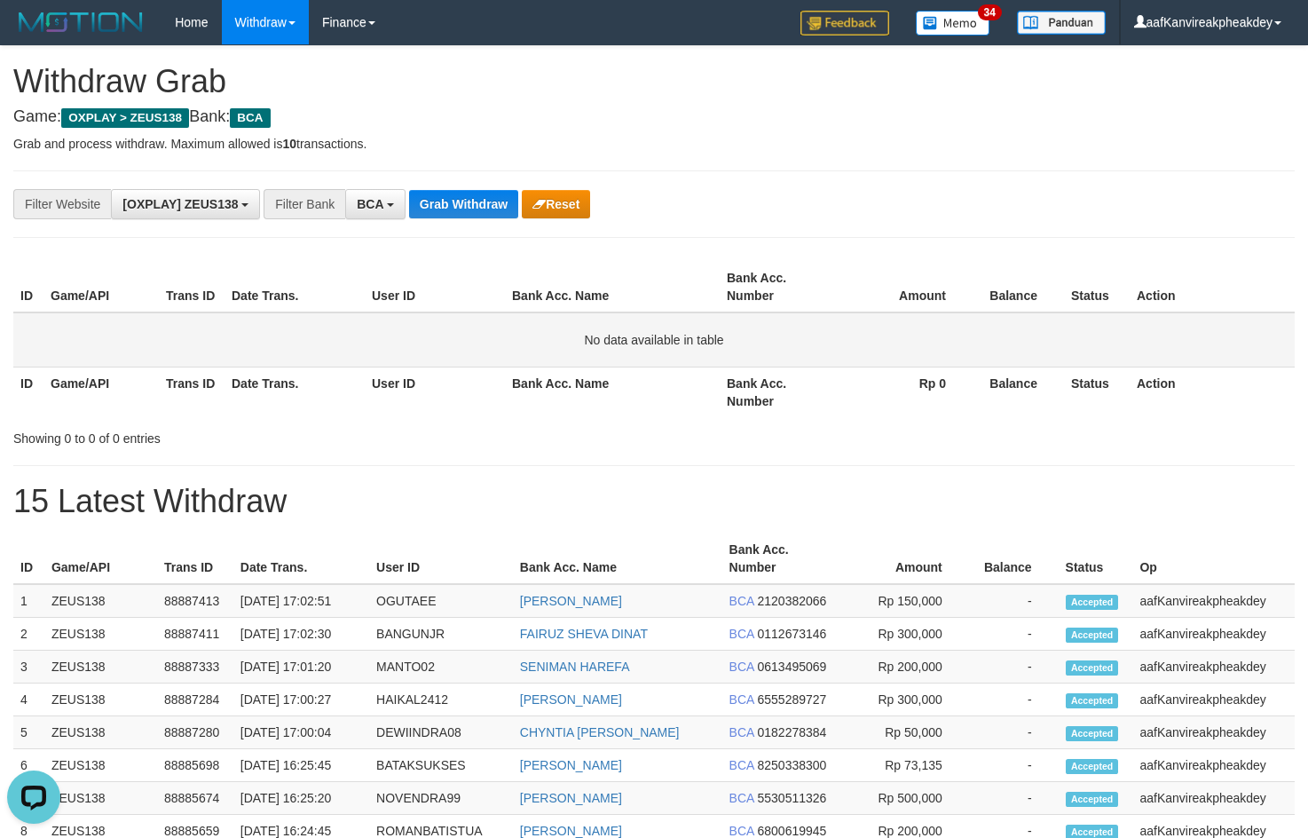
click at [788, 328] on td "No data available in table" at bounding box center [653, 339] width 1281 height 55
click at [437, 194] on button "Grab Withdraw" at bounding box center [463, 204] width 109 height 28
click at [439, 214] on button "Grab Withdraw" at bounding box center [463, 204] width 109 height 28
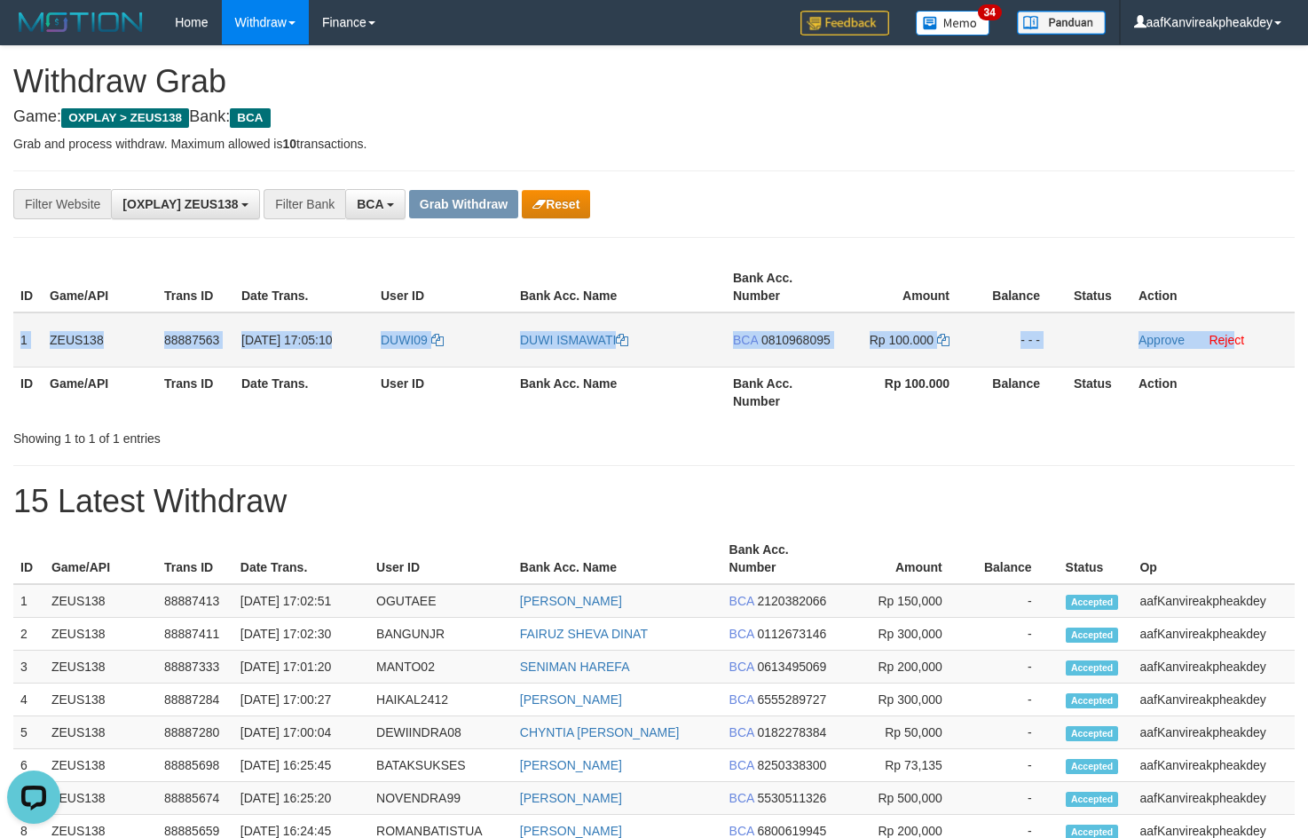
copy tr "1 ZEUS138 88887563 [DATE] 17:05:10 DUWI09 DUWI ISMAWATI BCA 0810968095 Rp 100.0…"
drag, startPoint x: 15, startPoint y: 340, endPoint x: 1235, endPoint y: 347, distance: 1220.1
click at [1235, 347] on tr "1 ZEUS138 88887563 [DATE] 17:05:10 DUWI09 DUWI ISMAWATI BCA 0810968095 Rp 100.0…" at bounding box center [653, 339] width 1281 height 55
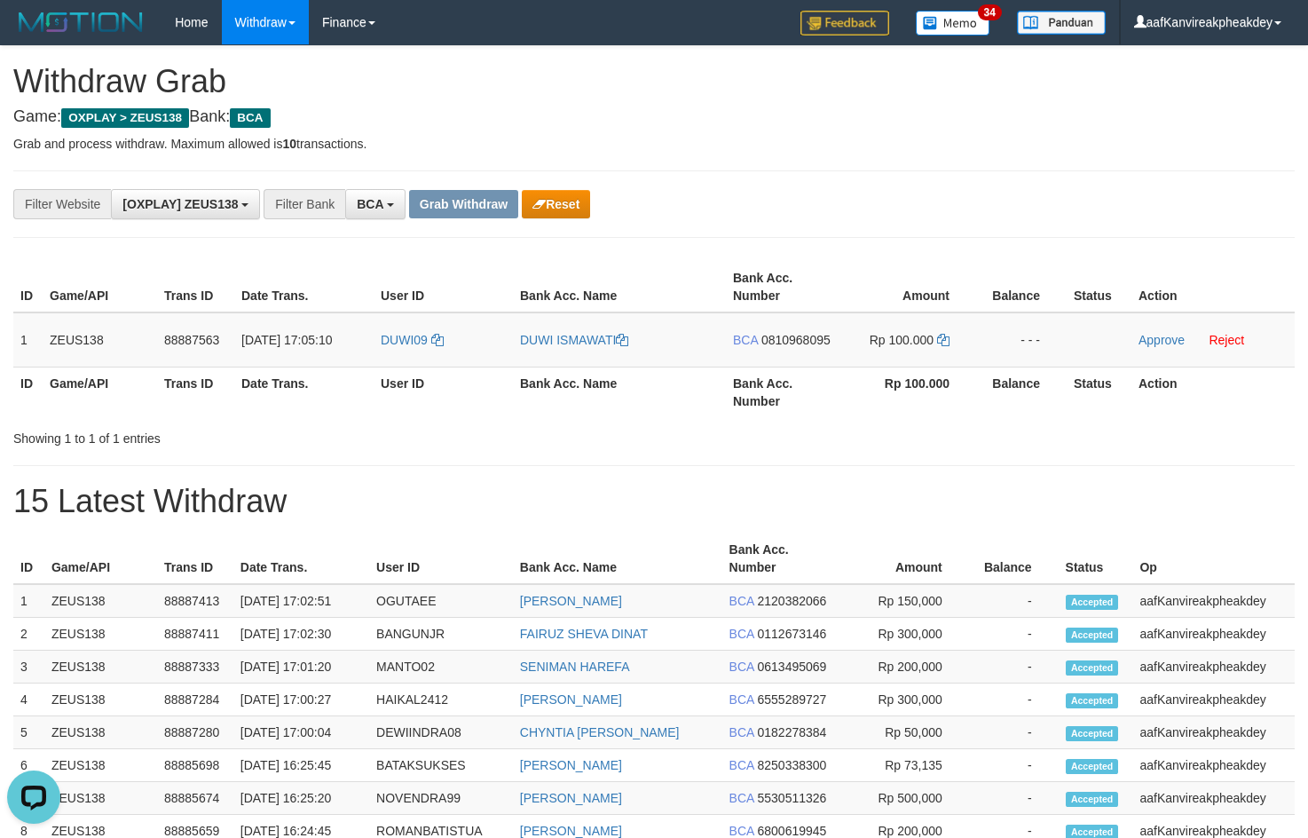
click at [788, 175] on div "**********" at bounding box center [653, 203] width 1281 height 67
click at [391, 359] on td "DUWI09" at bounding box center [443, 339] width 139 height 55
copy link "DUWI09"
click at [391, 361] on td "DUWI09" at bounding box center [443, 339] width 139 height 55
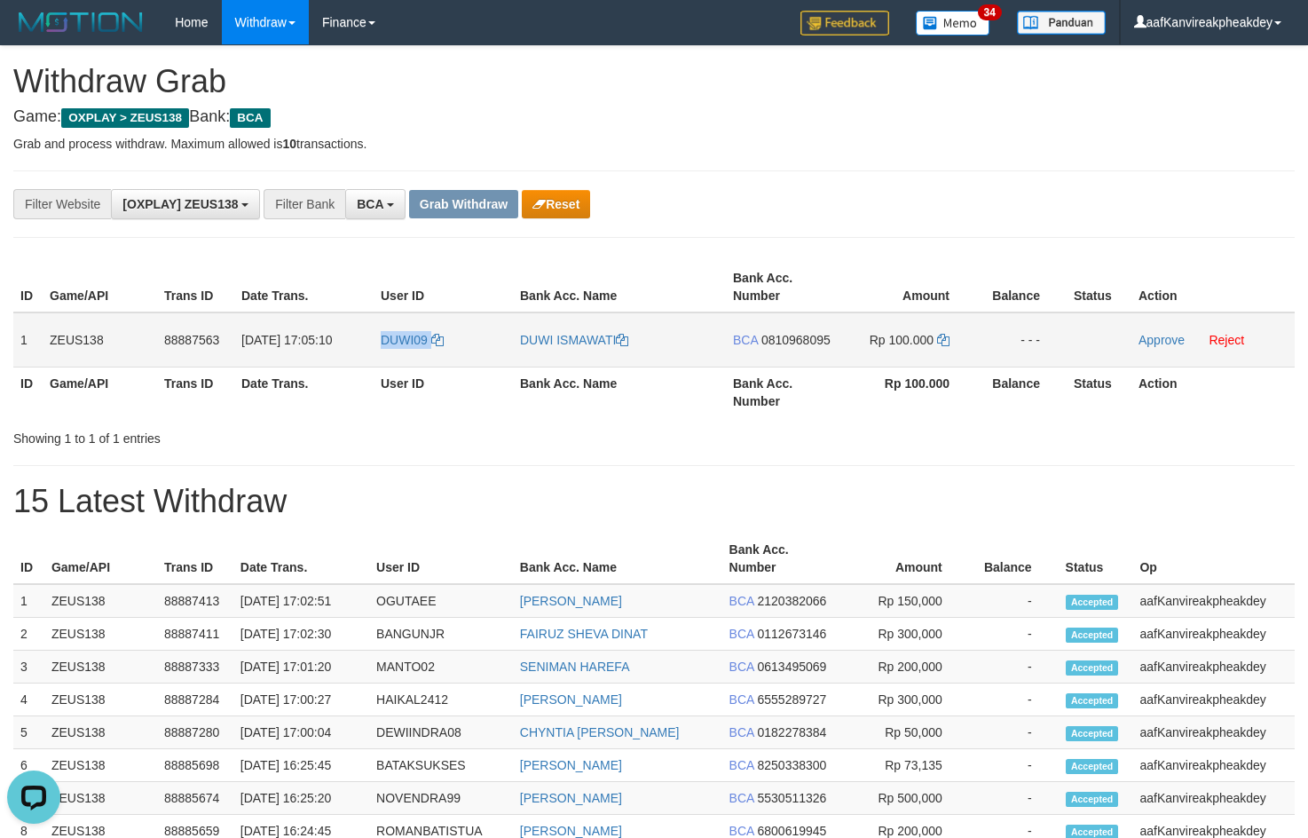
click at [391, 361] on td "DUWI09" at bounding box center [443, 339] width 139 height 55
click at [828, 337] on span "0810968095" at bounding box center [795, 340] width 69 height 14
click at [948, 338] on icon at bounding box center [943, 340] width 12 height 12
drag, startPoint x: 948, startPoint y: 338, endPoint x: 1315, endPoint y: 320, distance: 367.8
click at [950, 338] on td "Rp 100.000" at bounding box center [908, 339] width 136 height 55
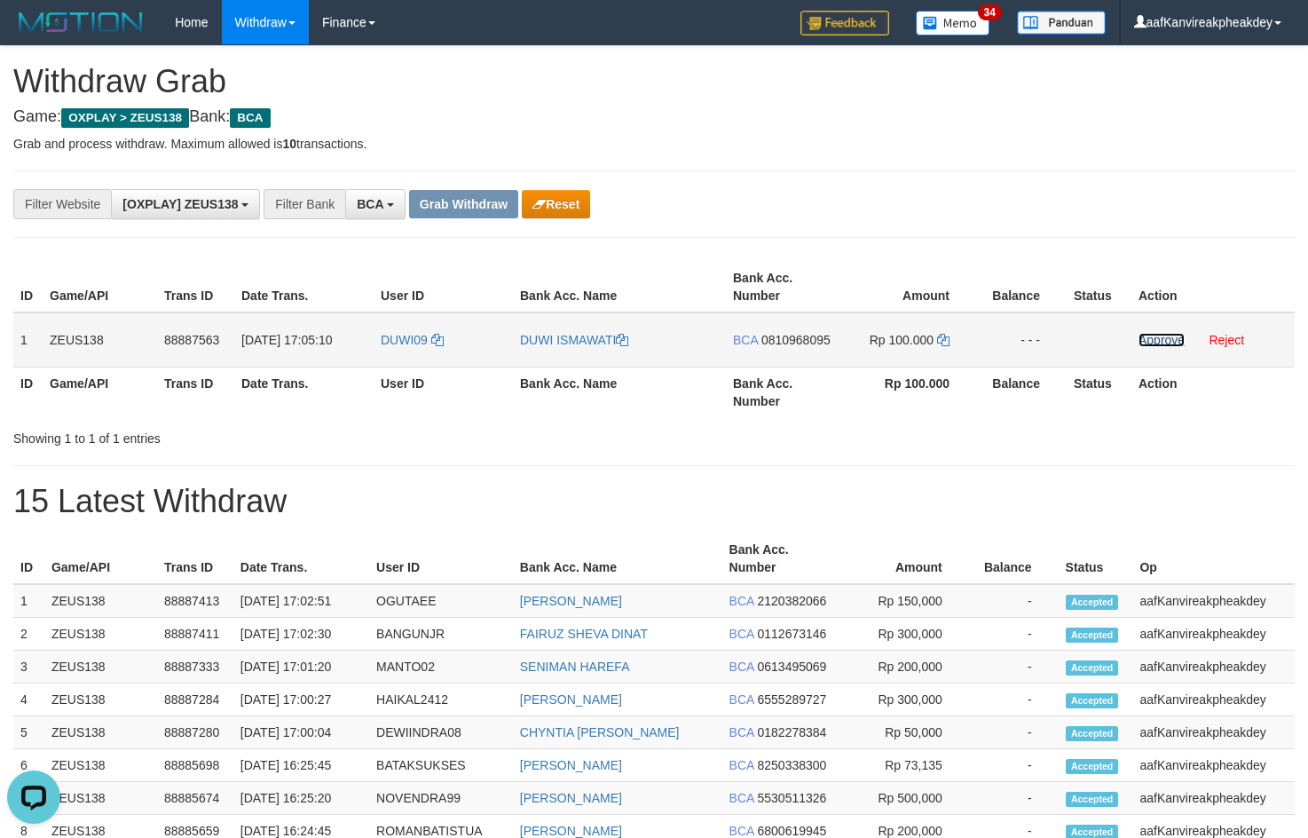
click at [1153, 343] on link "Approve" at bounding box center [1161, 340] width 46 height 14
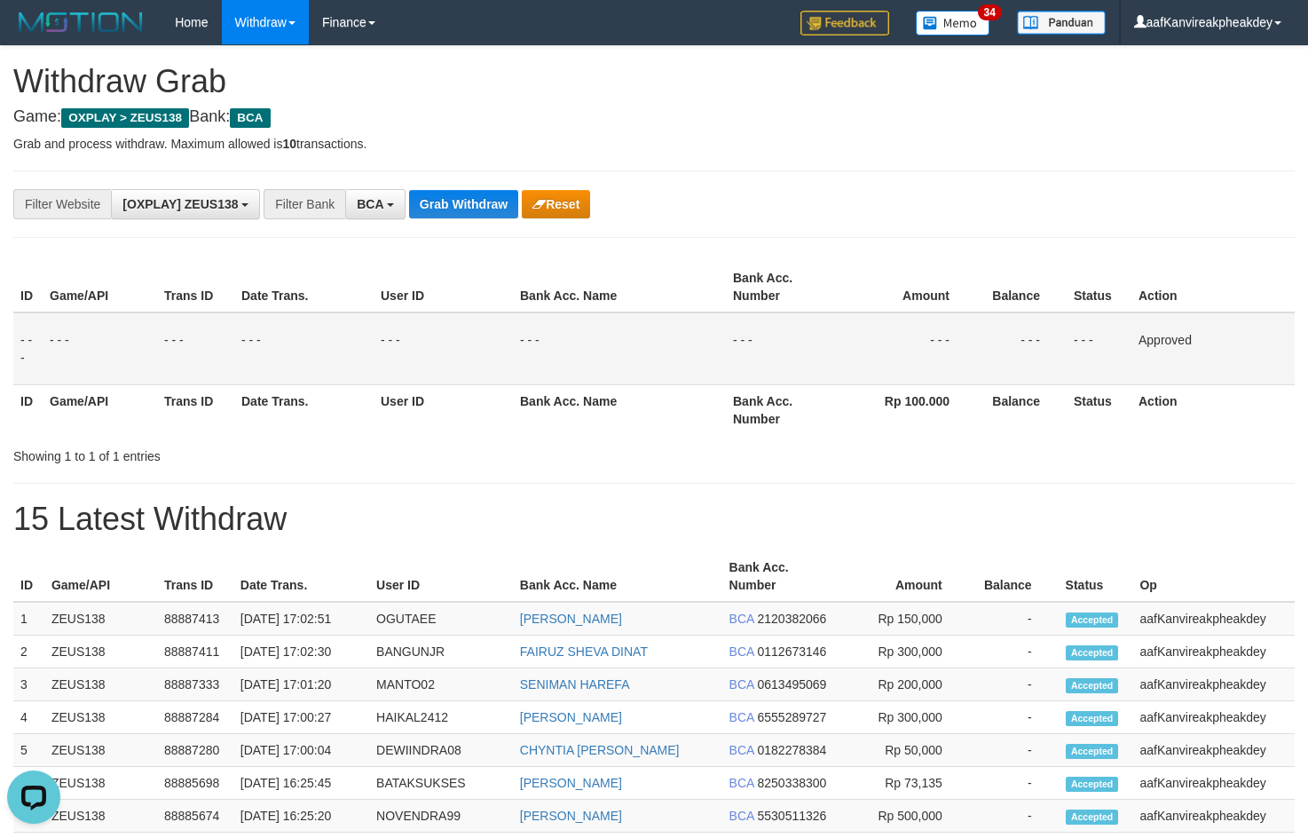
click at [453, 218] on div "**********" at bounding box center [545, 204] width 1090 height 30
click at [453, 216] on button "Grab Withdraw" at bounding box center [463, 204] width 109 height 28
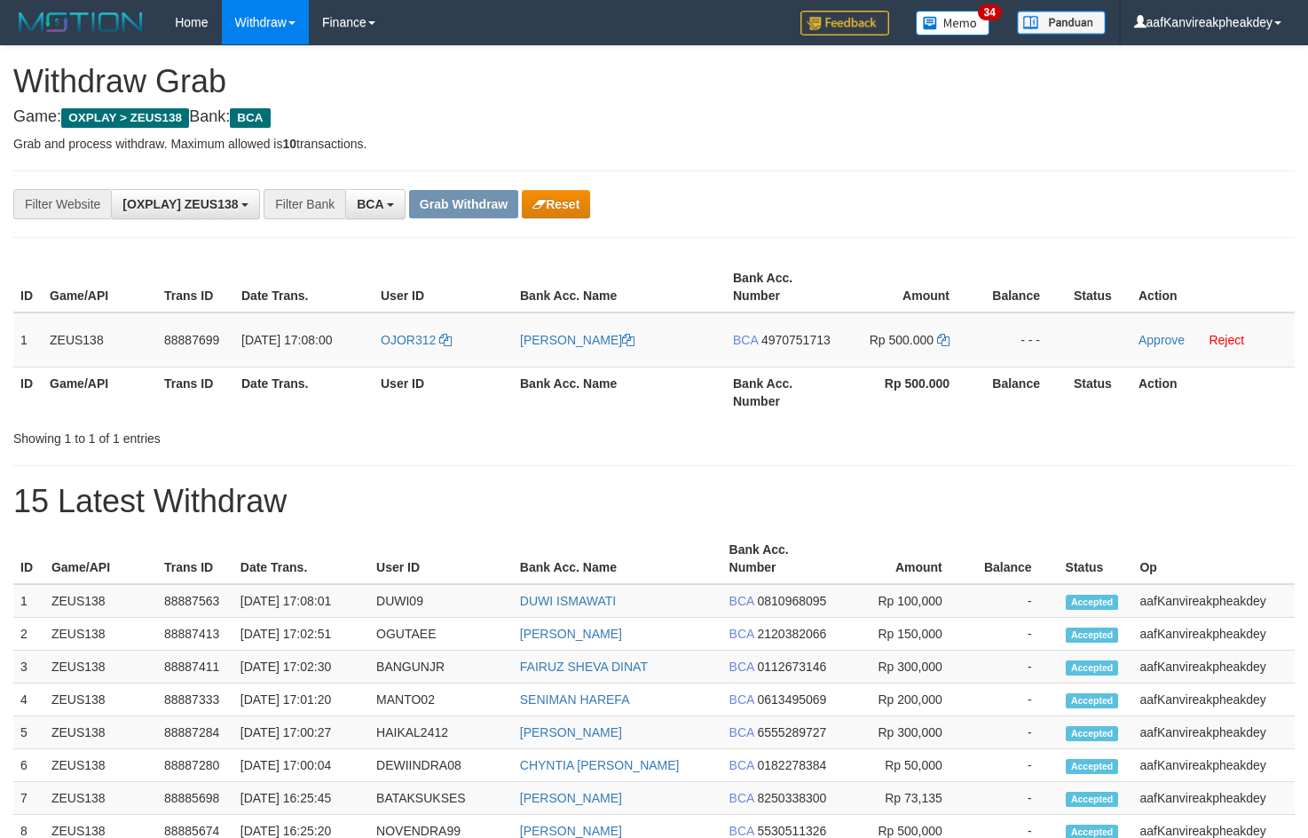
click at [846, 151] on p "Grab and process withdraw. Maximum allowed is 10 transactions." at bounding box center [653, 144] width 1281 height 18
copy tr "1 ZEUS138 88887699 [DATE] 17:08:00 OJOR312 [PERSON_NAME] BCA 4970751713 Rp 500.…"
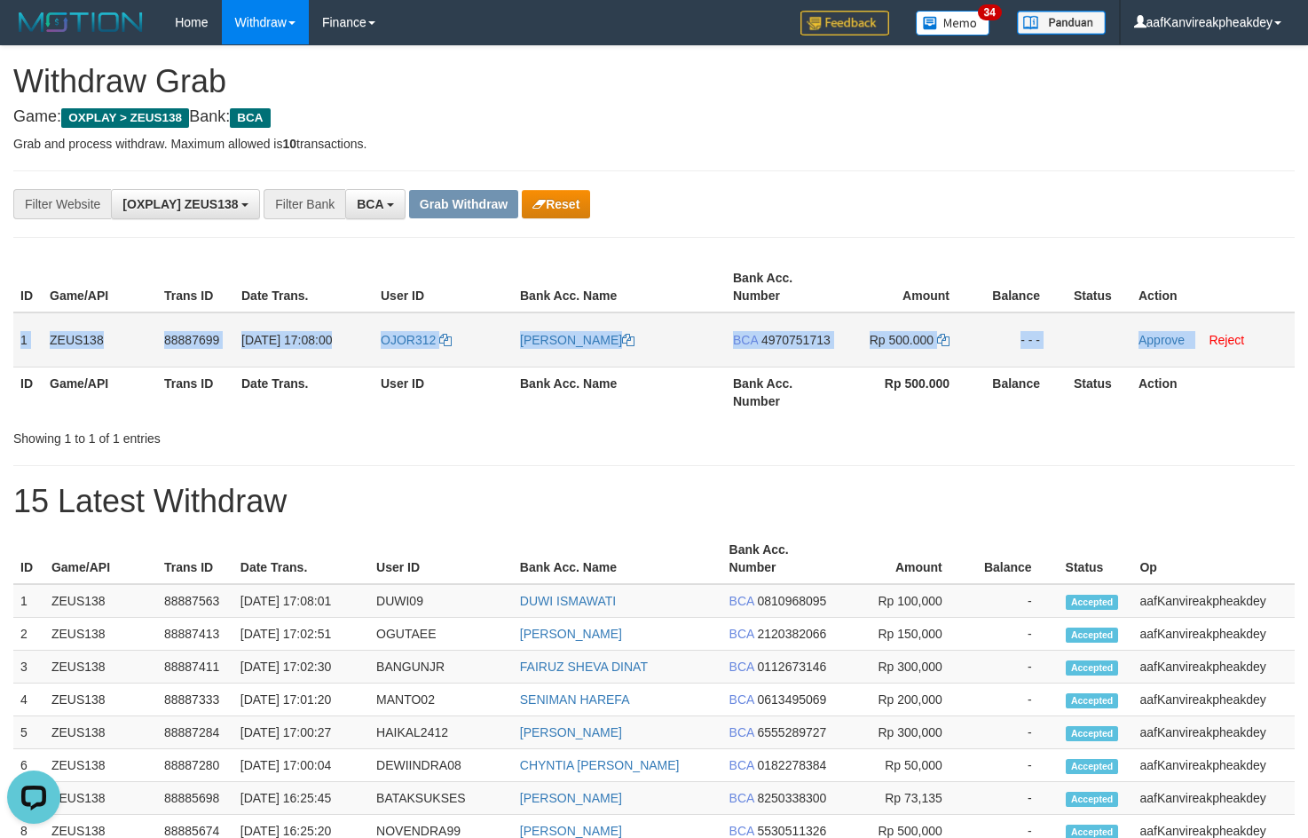
copy tr "1 ZEUS138 88887699 [DATE] 17:08:00 OJOR312 [PERSON_NAME] BCA 4970751713 Rp 500.…"
drag, startPoint x: 22, startPoint y: 335, endPoint x: 1229, endPoint y: 313, distance: 1207.0
click at [1229, 313] on tr "1 ZEUS138 88887699 [DATE] 17:08:00 OJOR312 [PERSON_NAME] BCA 4970751713 Rp 500.…" at bounding box center [653, 339] width 1281 height 55
copy tr "1 ZEUS138 88887699 [DATE] 17:08:00 OJOR312 [PERSON_NAME] BCA 4970751713 Rp 500.…"
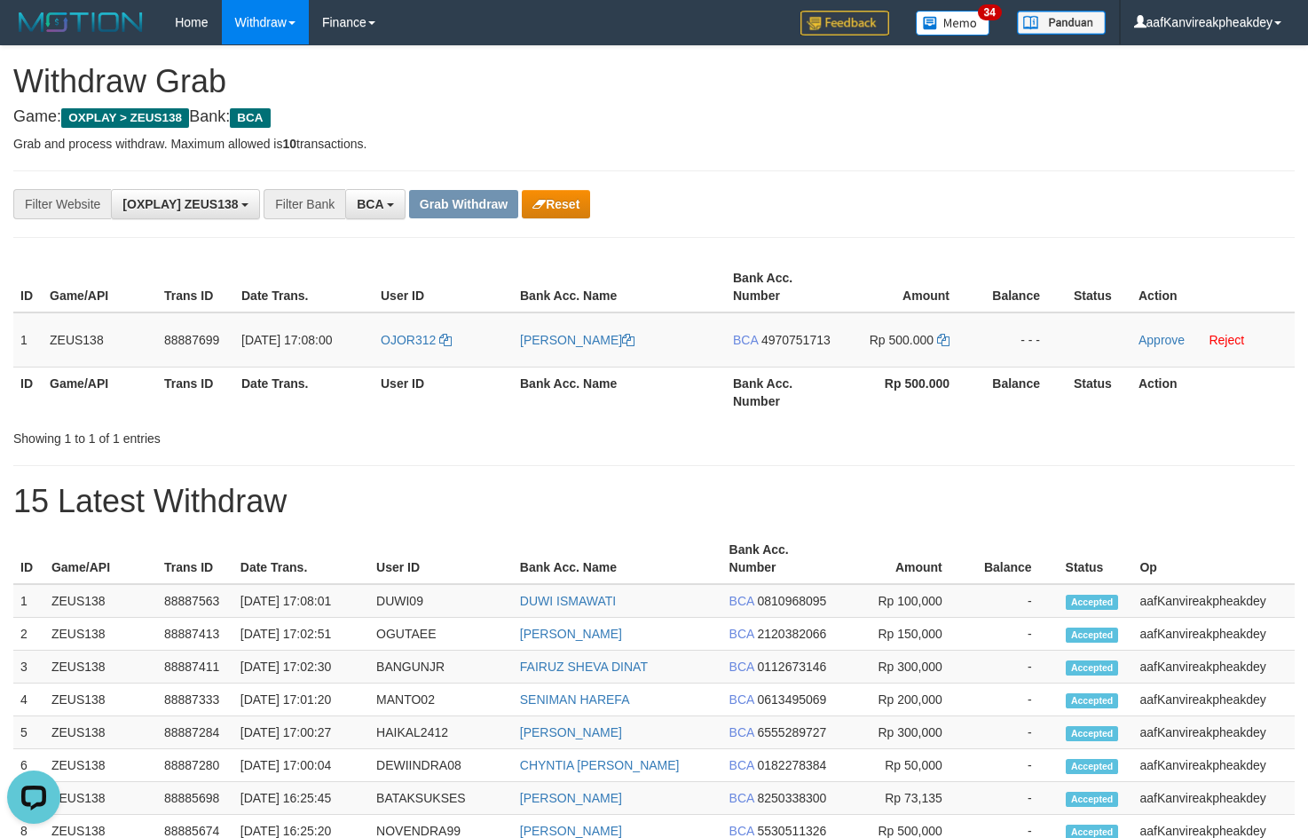
click at [852, 158] on div "**********" at bounding box center [654, 765] width 1308 height 1439
click at [411, 341] on span "OJOR312" at bounding box center [408, 340] width 55 height 14
click at [409, 348] on td "OJOR312" at bounding box center [443, 339] width 139 height 55
copy link "OJOR312"
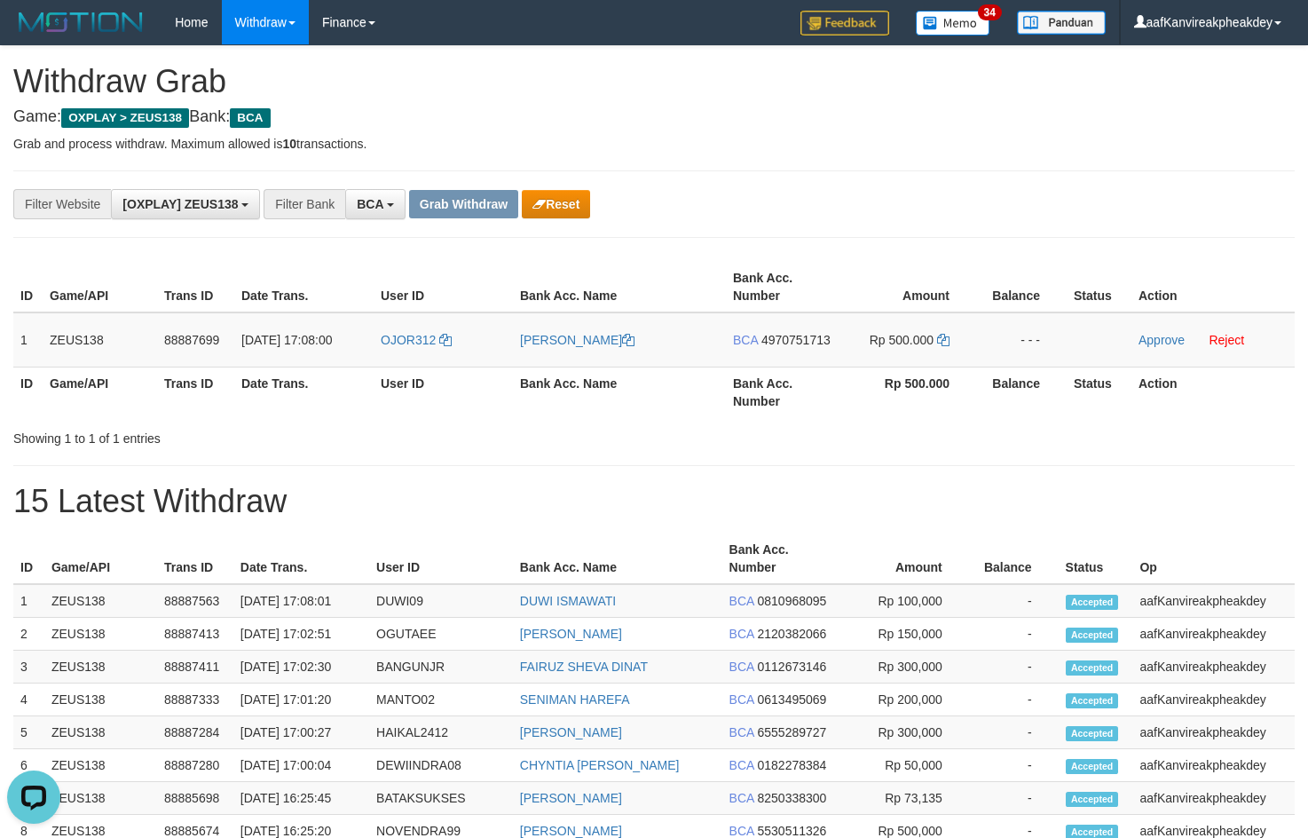
drag, startPoint x: 933, startPoint y: 182, endPoint x: 1314, endPoint y: 290, distance: 395.8
click at [944, 185] on div "**********" at bounding box center [653, 203] width 1281 height 67
click at [794, 343] on span "4970751713" at bounding box center [795, 340] width 69 height 14
click at [942, 341] on icon at bounding box center [943, 340] width 12 height 12
drag, startPoint x: 942, startPoint y: 341, endPoint x: 1292, endPoint y: 340, distance: 349.6
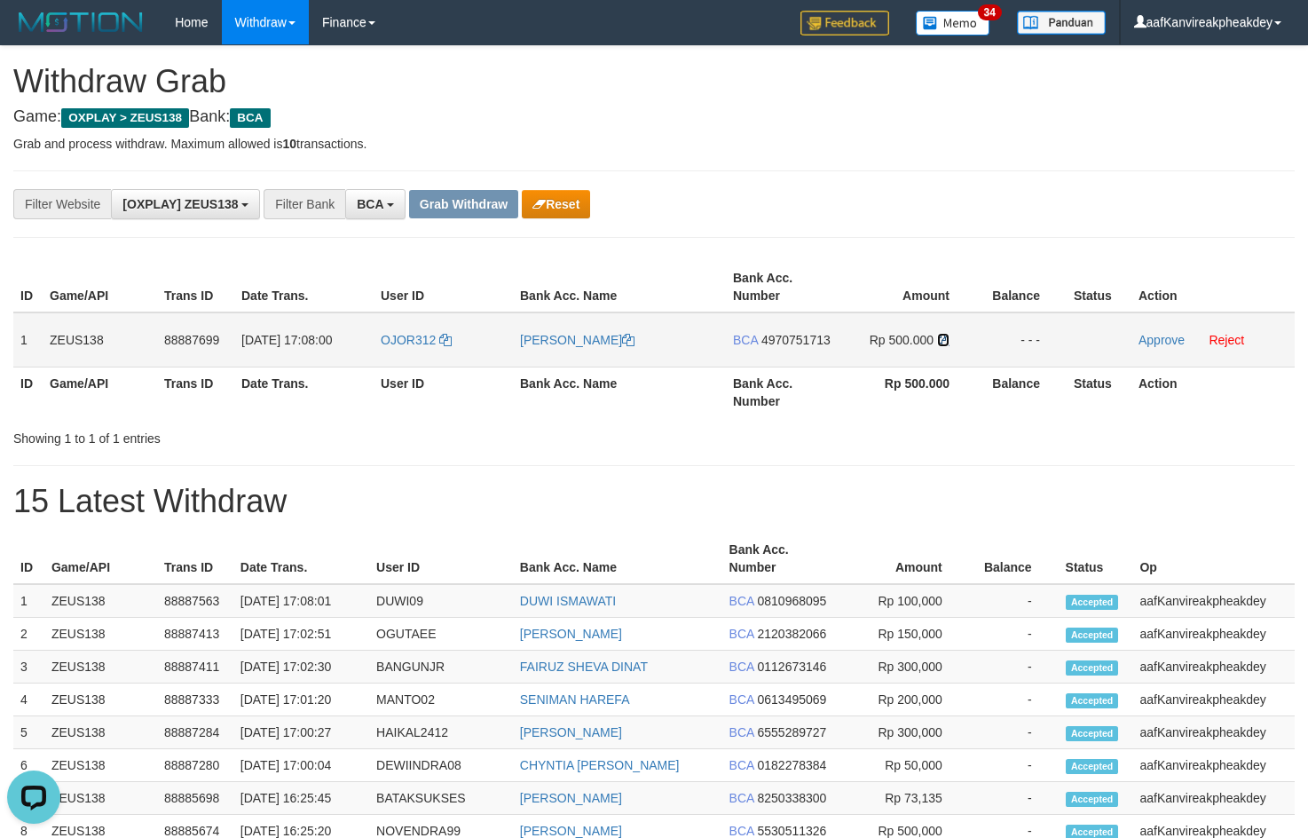
click at [1079, 335] on tr "1 ZEUS138 88887699 01/10/2025 17:08:00 OJOR312 MUHAMMAD JORKI BCA 4970751713 Rp…" at bounding box center [653, 339] width 1281 height 55
click at [1155, 338] on link "Approve" at bounding box center [1161, 340] width 46 height 14
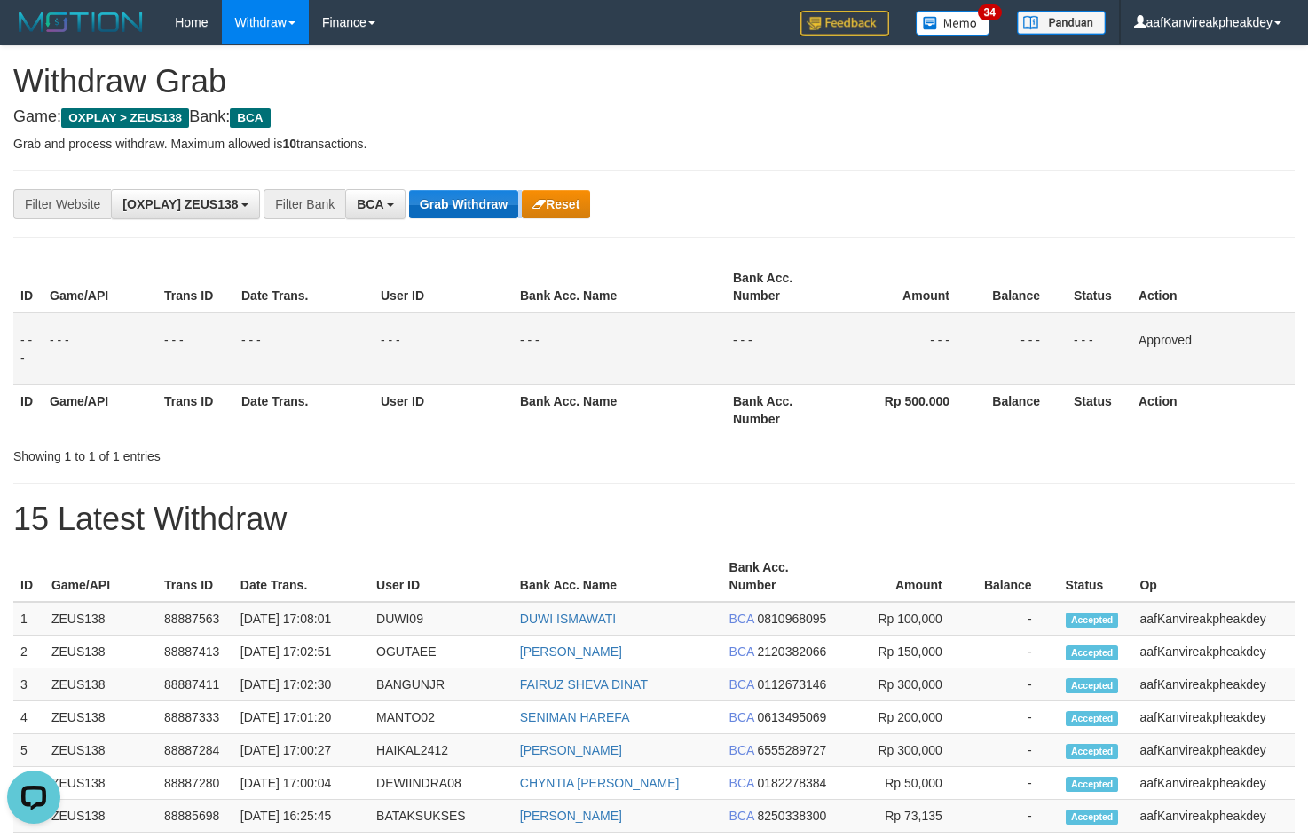
click at [481, 215] on div "**********" at bounding box center [545, 204] width 1090 height 30
click at [481, 214] on button "Grab Withdraw" at bounding box center [463, 204] width 109 height 28
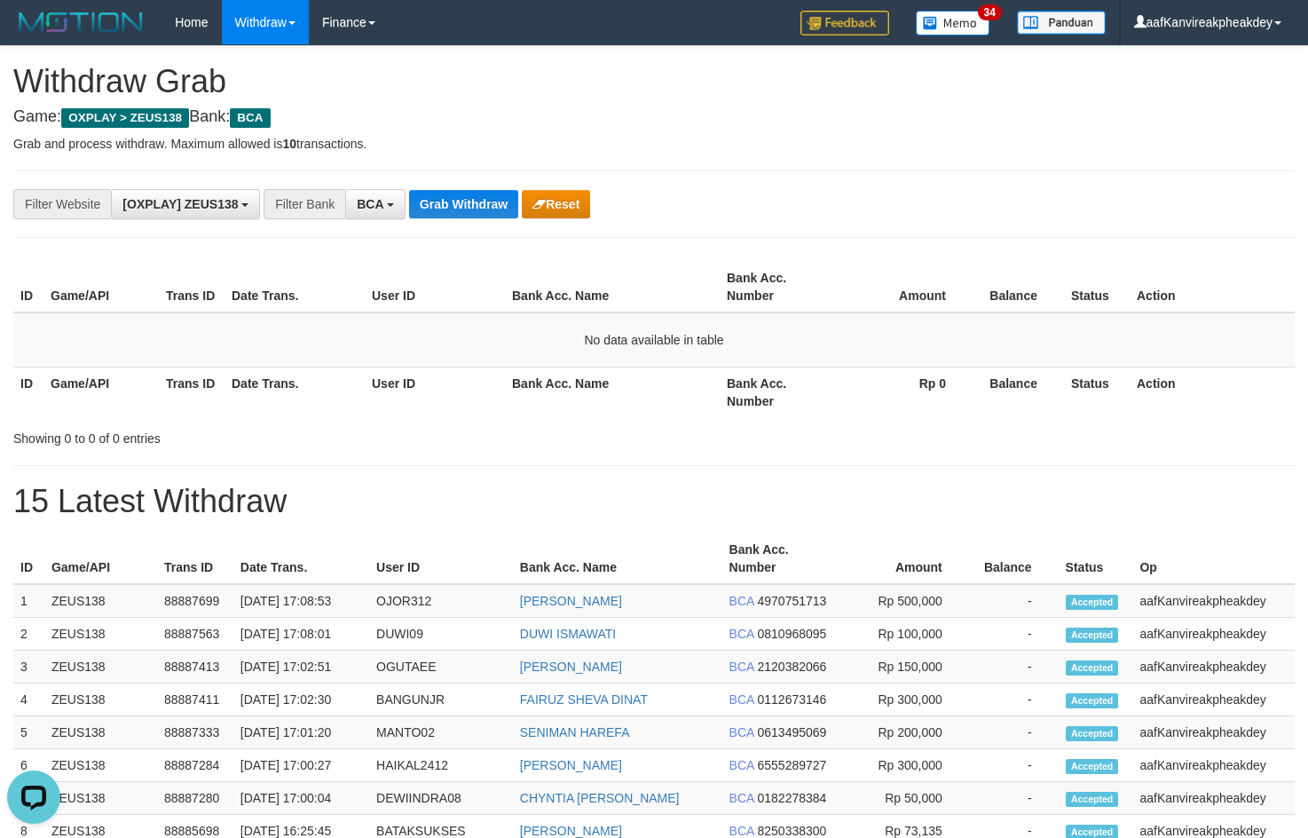
drag, startPoint x: 1091, startPoint y: 376, endPoint x: 1109, endPoint y: 383, distance: 19.1
click at [1108, 382] on th "Status" at bounding box center [1097, 391] width 66 height 51
drag, startPoint x: 984, startPoint y: 329, endPoint x: 987, endPoint y: 313, distance: 16.2
click at [985, 312] on td "No data available in table" at bounding box center [653, 339] width 1281 height 55
click at [975, 347] on td "No data available in table" at bounding box center [653, 339] width 1281 height 55
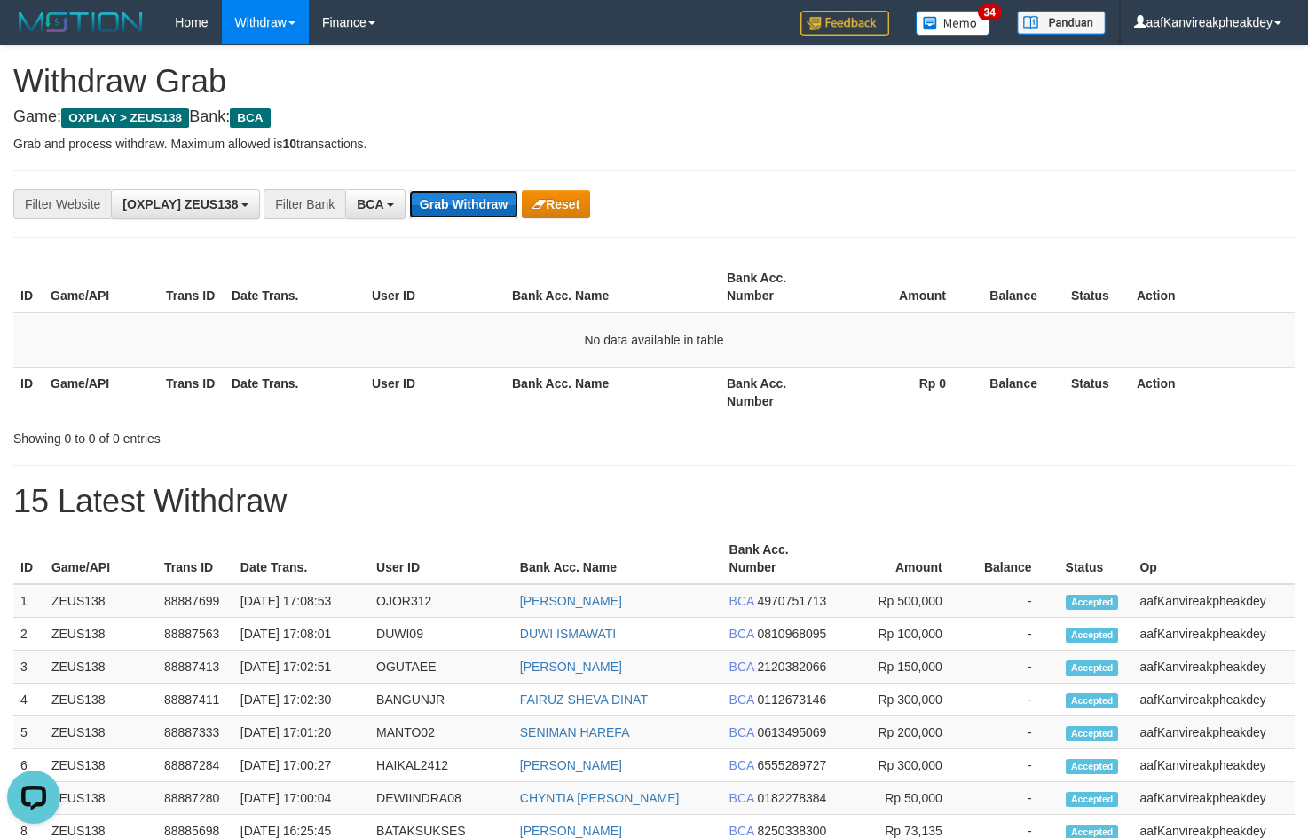
click at [424, 203] on button "Grab Withdraw" at bounding box center [463, 204] width 109 height 28
drag, startPoint x: 466, startPoint y: 198, endPoint x: 1942, endPoint y: 371, distance: 1485.8
click at [1307, 371] on html "Toggle navigation Home Withdraw WD List WD Grab Mutasi WD Report Report Link Hi…" at bounding box center [654, 792] width 1308 height 1584
click at [458, 207] on button "Grab Withdraw" at bounding box center [463, 204] width 109 height 28
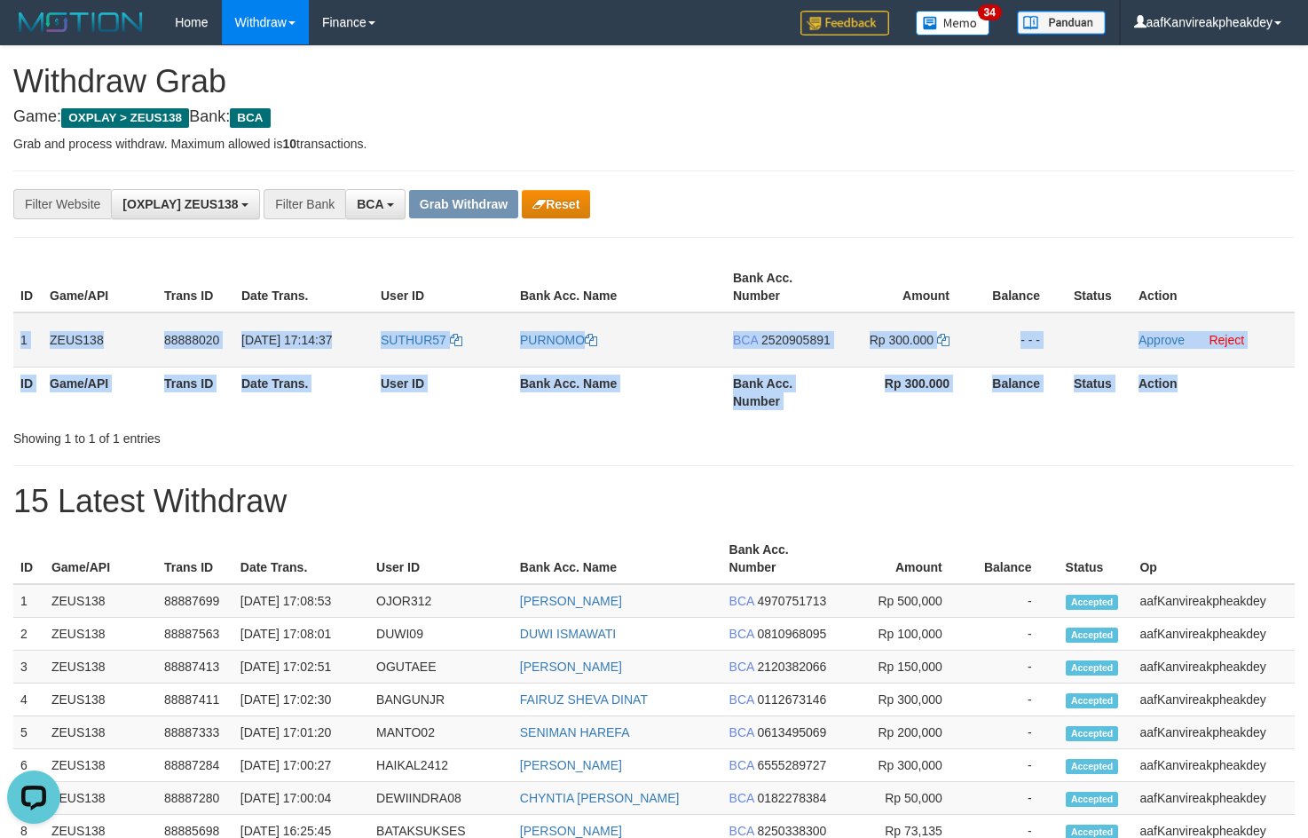
copy table "1 ZEUS138 88888020 01/10/2025 17:14:37 SUTHUR57 PURNOMO BCA 2520905891 Rp 300.0…"
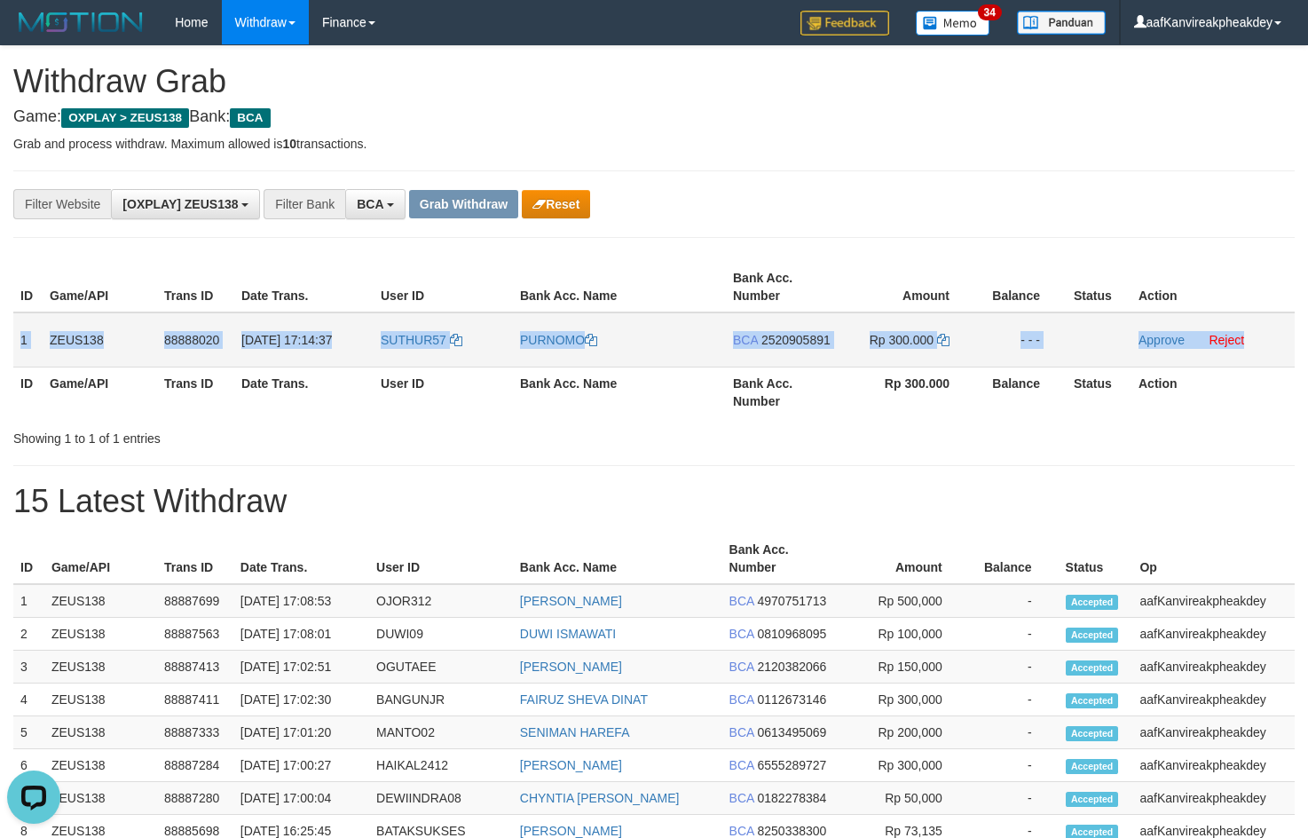
copy tr "1 ZEUS138 88888020 01/10/2025 17:14:37 SUTHUR57 PURNOMO BCA 2520905891 Rp 300.0…"
drag, startPoint x: 59, startPoint y: 346, endPoint x: 1301, endPoint y: 334, distance: 1242.3
click at [1249, 344] on tr "1 ZEUS138 88888020 01/10/2025 17:14:37 SUTHUR57 PURNOMO BCA 2520905891 Rp 300.0…" at bounding box center [653, 339] width 1281 height 55
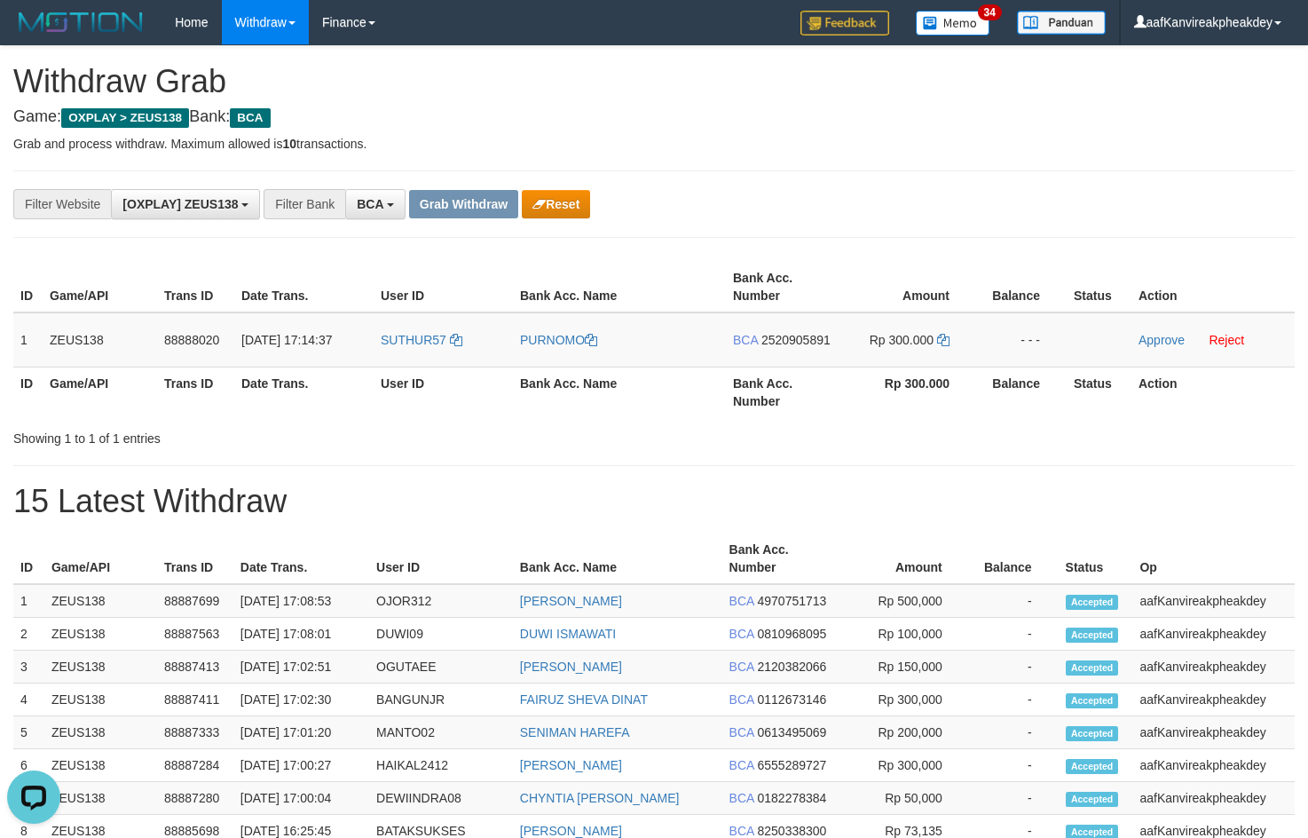
click at [789, 148] on p "Grab and process withdraw. Maximum allowed is 10 transactions." at bounding box center [653, 144] width 1281 height 18
click at [411, 352] on td "SUTHUR57" at bounding box center [443, 339] width 139 height 55
click at [412, 352] on td "SUTHUR57" at bounding box center [443, 339] width 139 height 55
copy span "SUTHUR57"
drag, startPoint x: 977, startPoint y: 183, endPoint x: 1314, endPoint y: 289, distance: 353.6
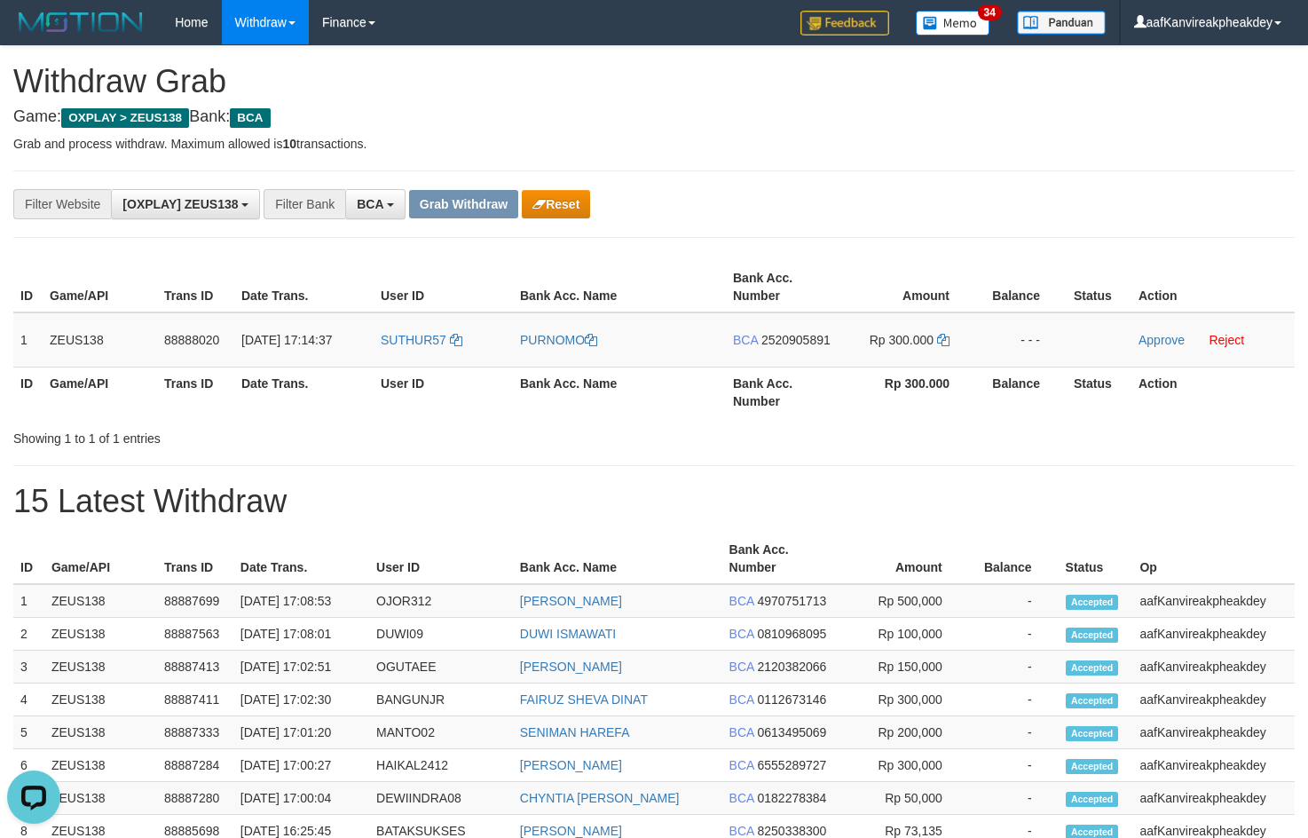
click at [978, 183] on div "**********" at bounding box center [653, 203] width 1281 height 67
click at [792, 346] on span "2520905891" at bounding box center [795, 340] width 69 height 14
click at [949, 344] on td "Rp 300.000" at bounding box center [908, 339] width 136 height 55
drag, startPoint x: 947, startPoint y: 344, endPoint x: 940, endPoint y: 330, distance: 15.9
click at [947, 343] on icon at bounding box center [943, 340] width 12 height 12
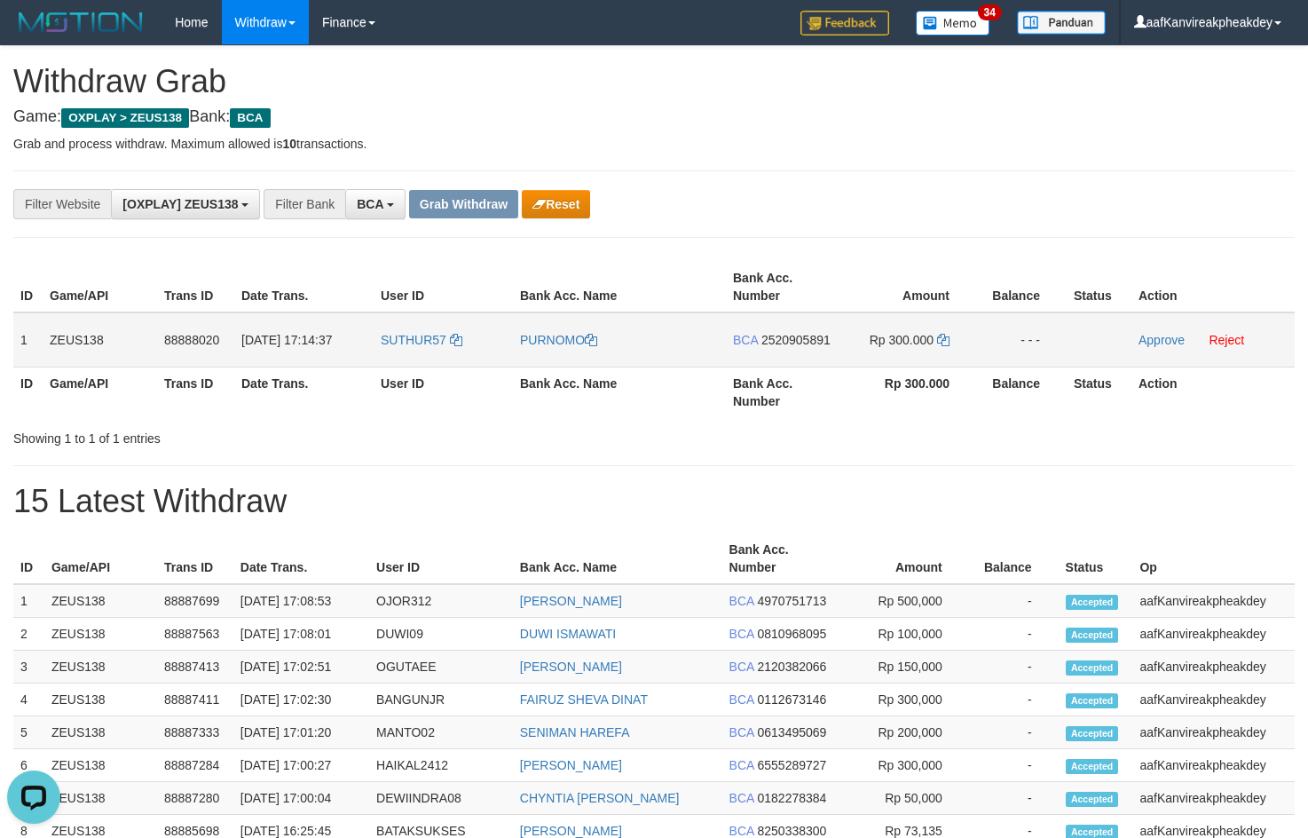
click at [940, 330] on td "Rp 300.000" at bounding box center [908, 339] width 136 height 55
click at [941, 336] on icon at bounding box center [943, 340] width 12 height 12
drag, startPoint x: 941, startPoint y: 336, endPoint x: 1314, endPoint y: 374, distance: 374.6
click at [1041, 356] on tr "1 ZEUS138 88888020 01/10/2025 17:14:37 SUTHUR57 PURNOMO BCA 2520905891 Rp 300.0…" at bounding box center [653, 339] width 1281 height 55
click at [1164, 339] on link "Approve" at bounding box center [1161, 340] width 46 height 14
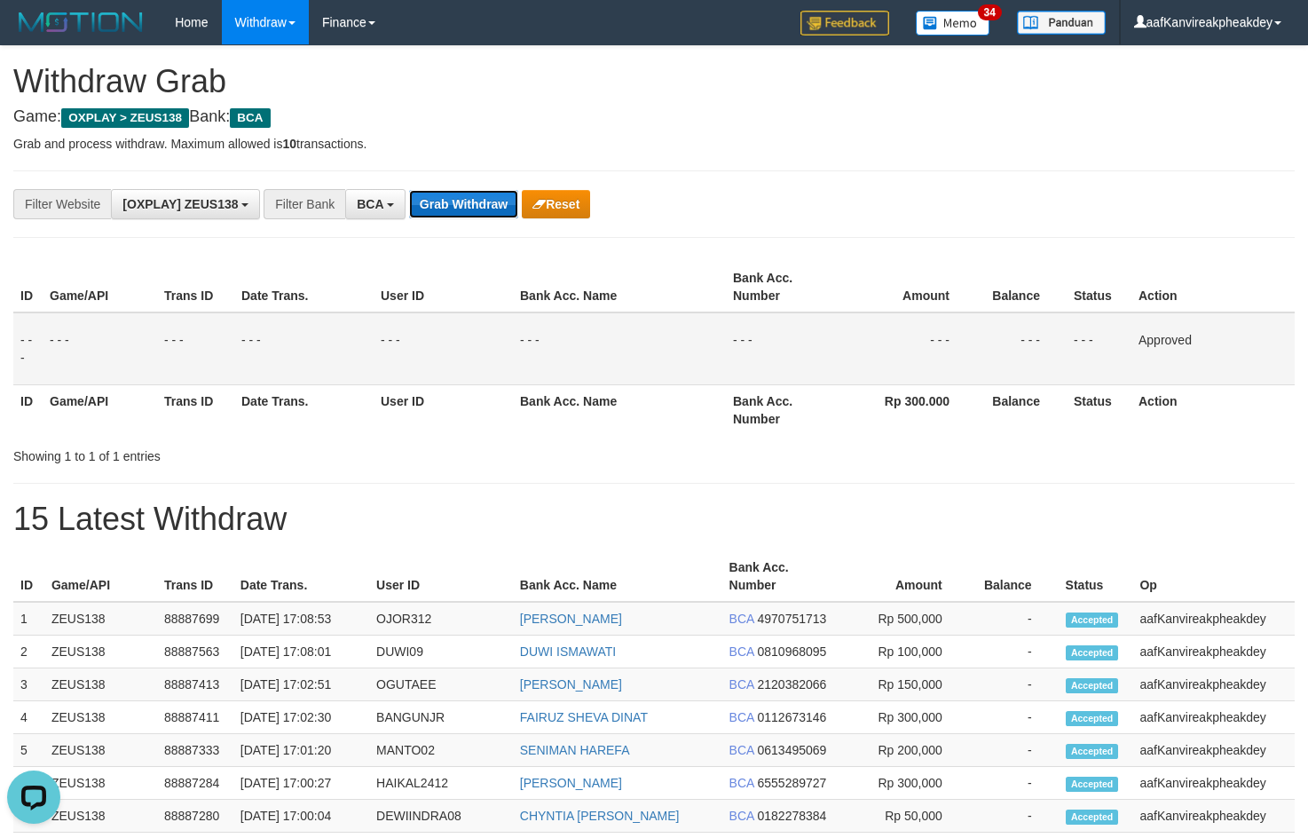
click at [484, 202] on button "Grab Withdraw" at bounding box center [463, 204] width 109 height 28
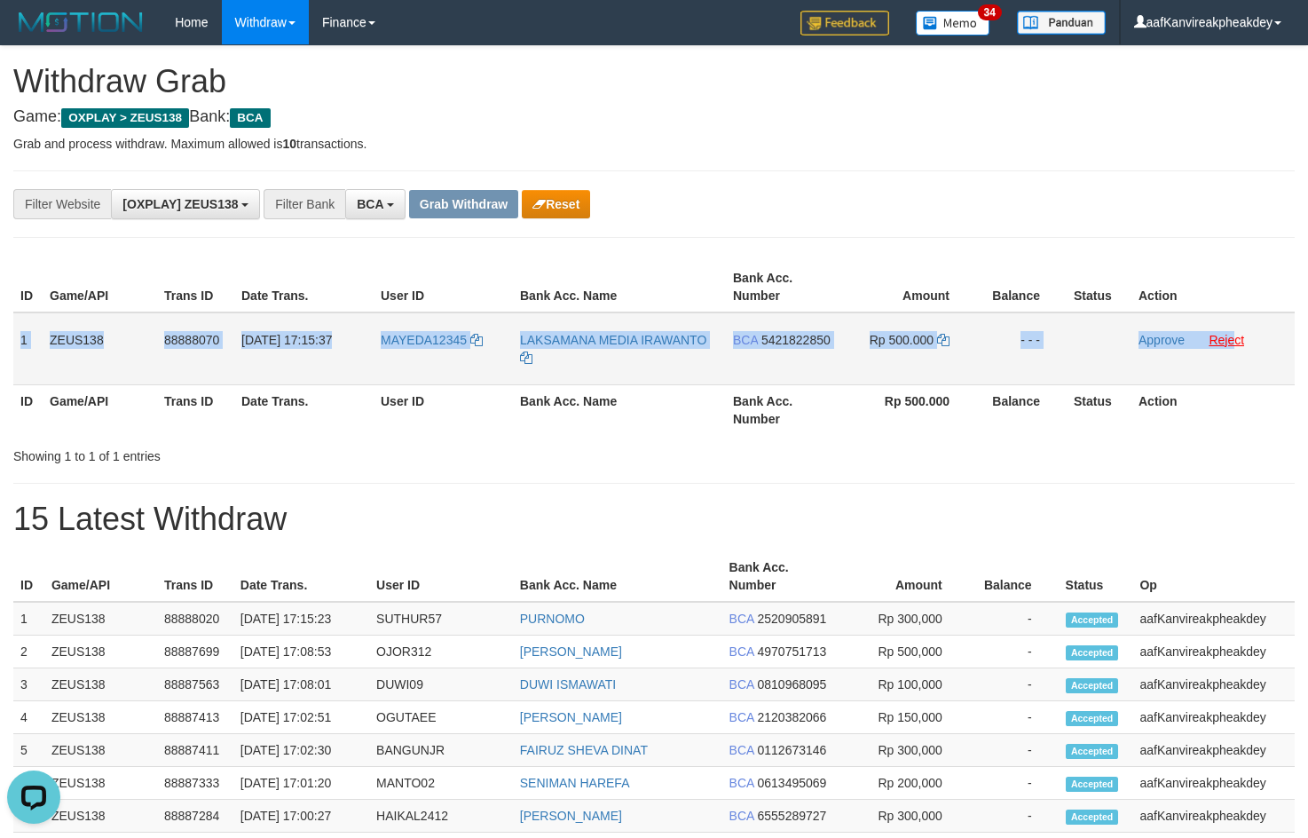
copy tr "1 ZEUS138 88888070 [DATE] 17:15:37 MAYEDA12345 LAKSAMANA MEDIA IRAWANTO BCA 542…"
drag, startPoint x: 17, startPoint y: 337, endPoint x: 1233, endPoint y: 336, distance: 1216.6
click at [1233, 336] on tr "1 ZEUS138 88888070 [DATE] 17:15:37 MAYEDA12345 LAKSAMANA MEDIA IRAWANTO BCA 542…" at bounding box center [653, 348] width 1281 height 73
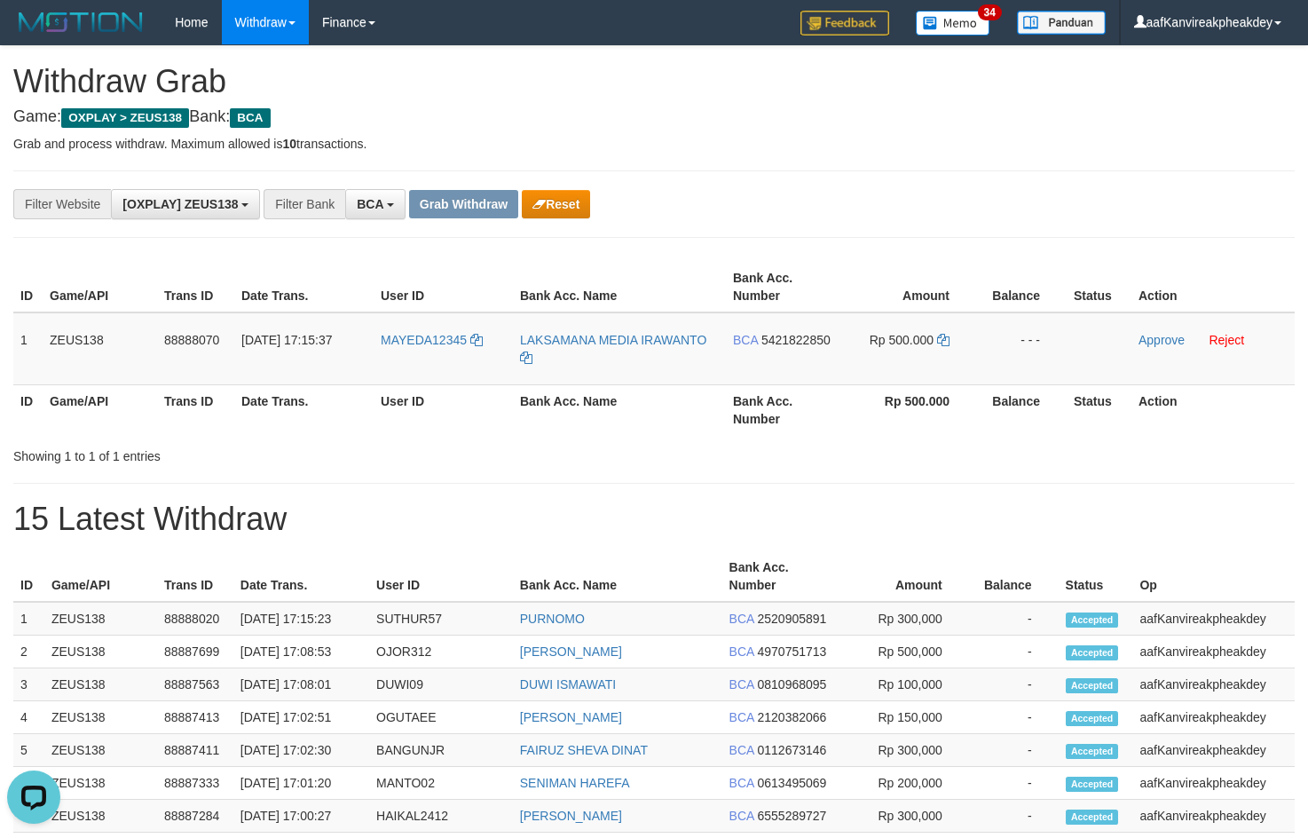
click at [937, 163] on div "**********" at bounding box center [654, 774] width 1308 height 1457
click at [445, 356] on td "MAYEDA12345" at bounding box center [443, 348] width 139 height 73
copy link "MAYEDA12345"
drag, startPoint x: 845, startPoint y: 86, endPoint x: 1055, endPoint y: 178, distance: 229.7
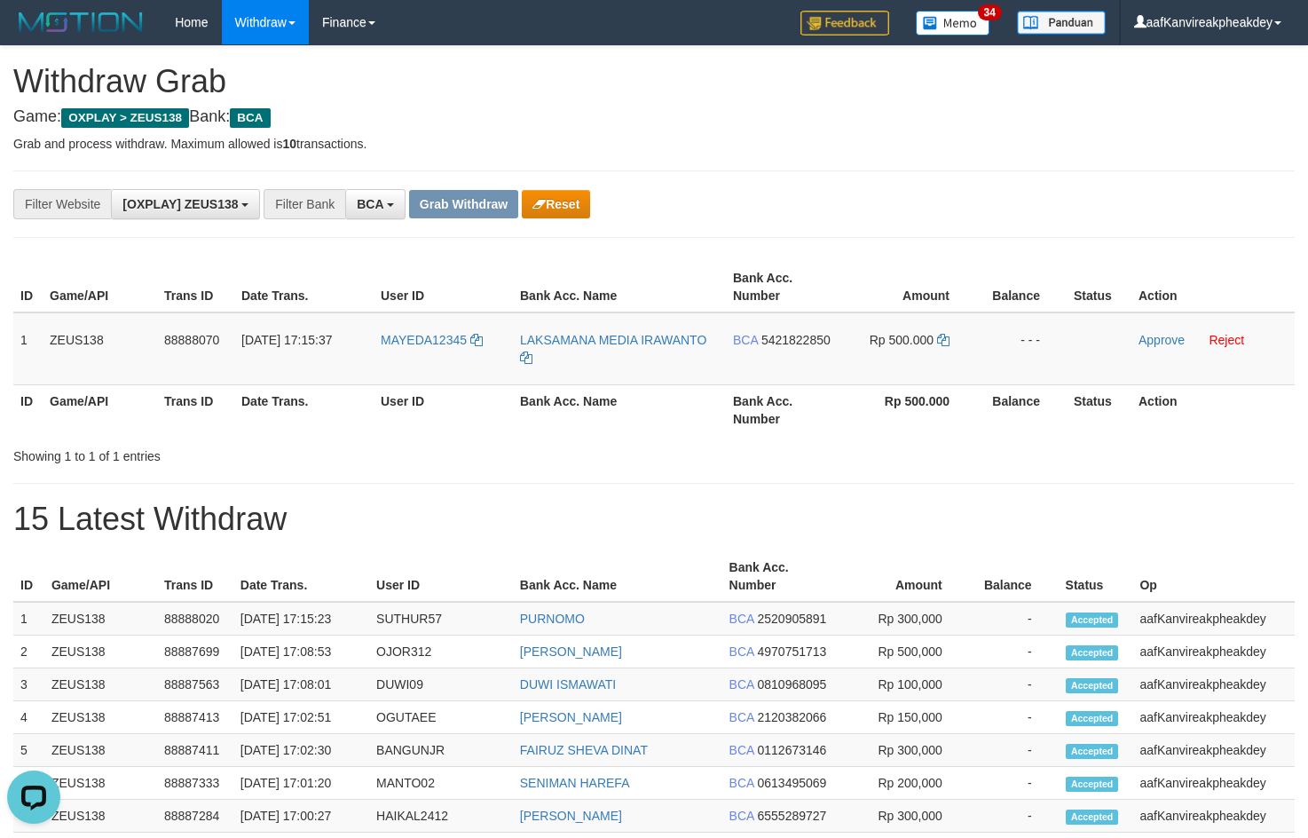
click at [847, 87] on h1 "Withdraw Grab" at bounding box center [653, 81] width 1281 height 35
click at [794, 335] on span "5421822850" at bounding box center [795, 340] width 69 height 14
click at [937, 348] on td "Rp 500.000" at bounding box center [908, 348] width 136 height 73
click at [939, 346] on link at bounding box center [943, 340] width 12 height 14
click at [941, 345] on icon at bounding box center [943, 340] width 12 height 12
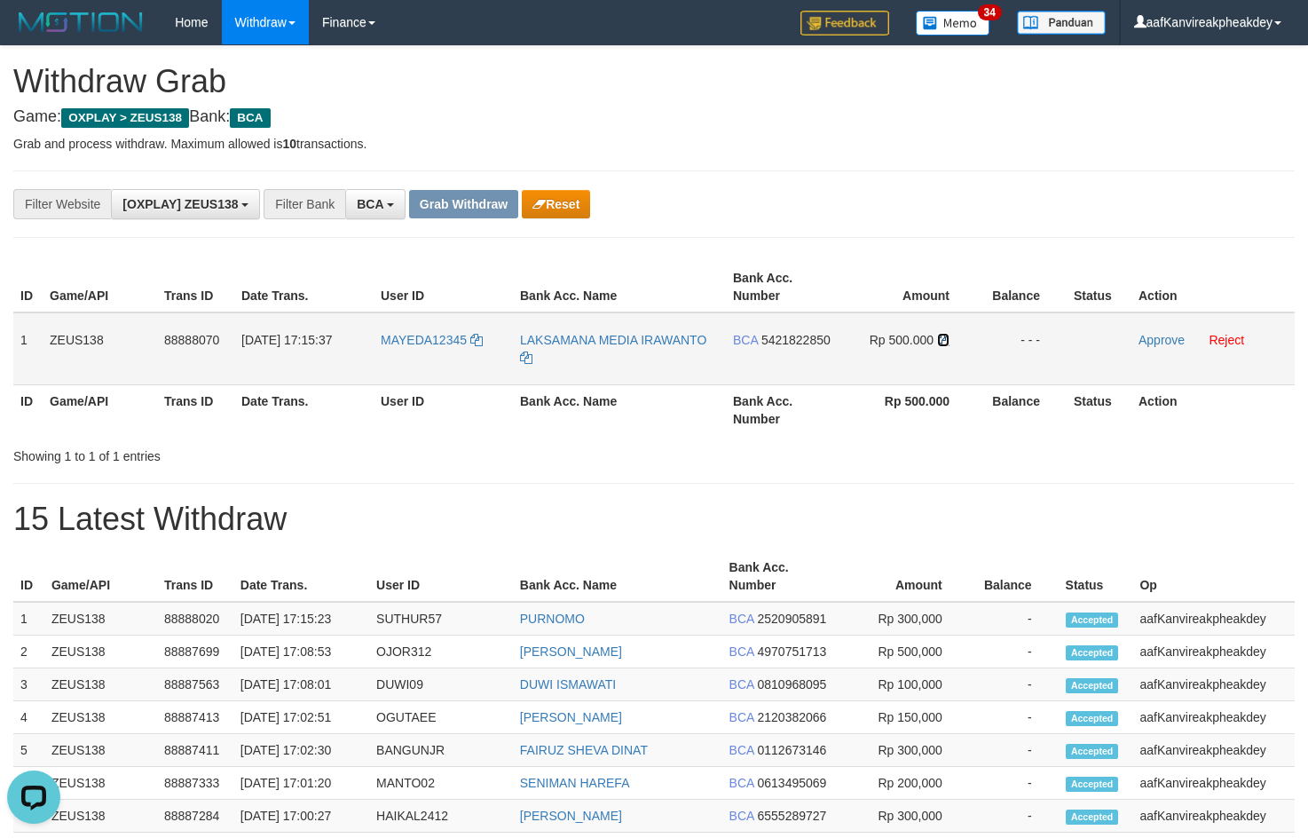
click at [941, 345] on icon at bounding box center [943, 340] width 12 height 12
click at [942, 345] on icon at bounding box center [943, 340] width 12 height 12
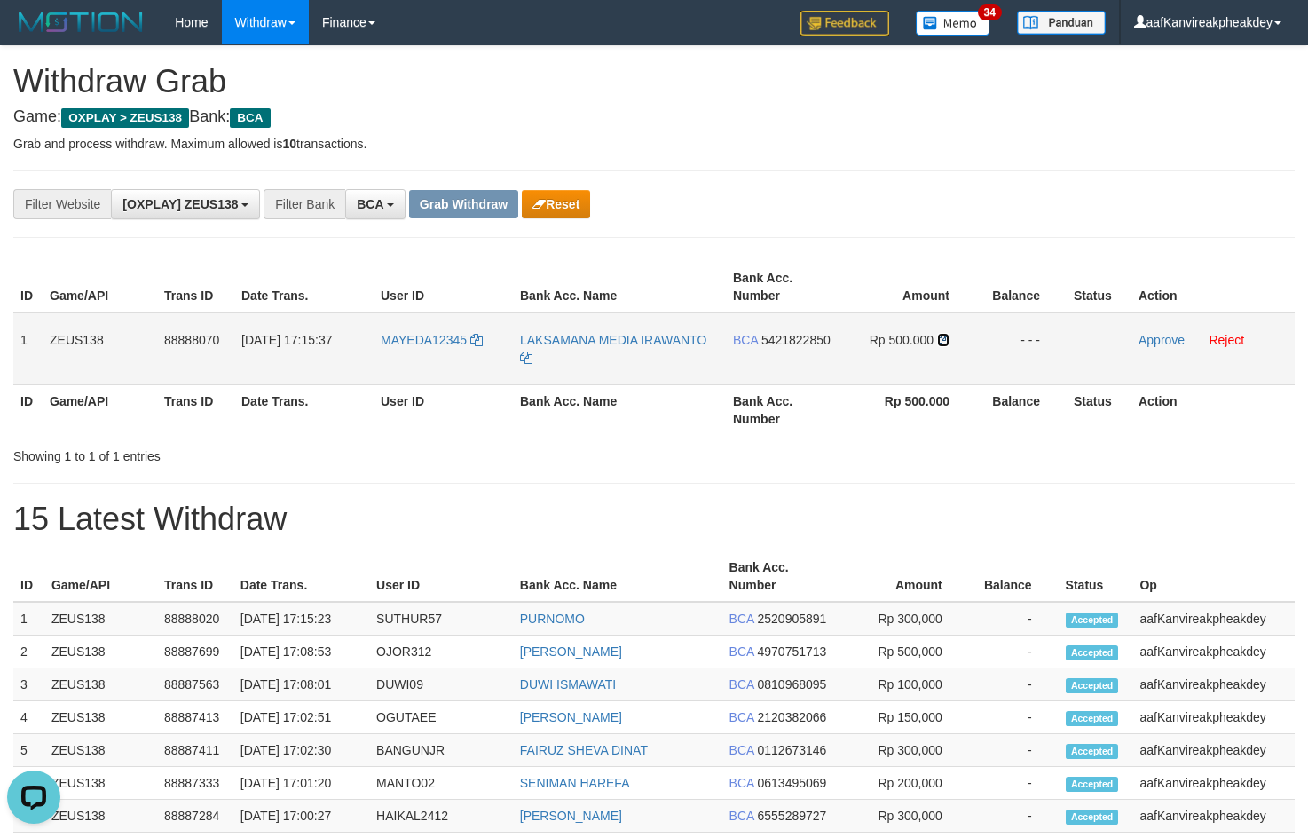
click at [943, 344] on icon at bounding box center [943, 340] width 12 height 12
click at [1158, 333] on link "Approve" at bounding box center [1161, 340] width 46 height 14
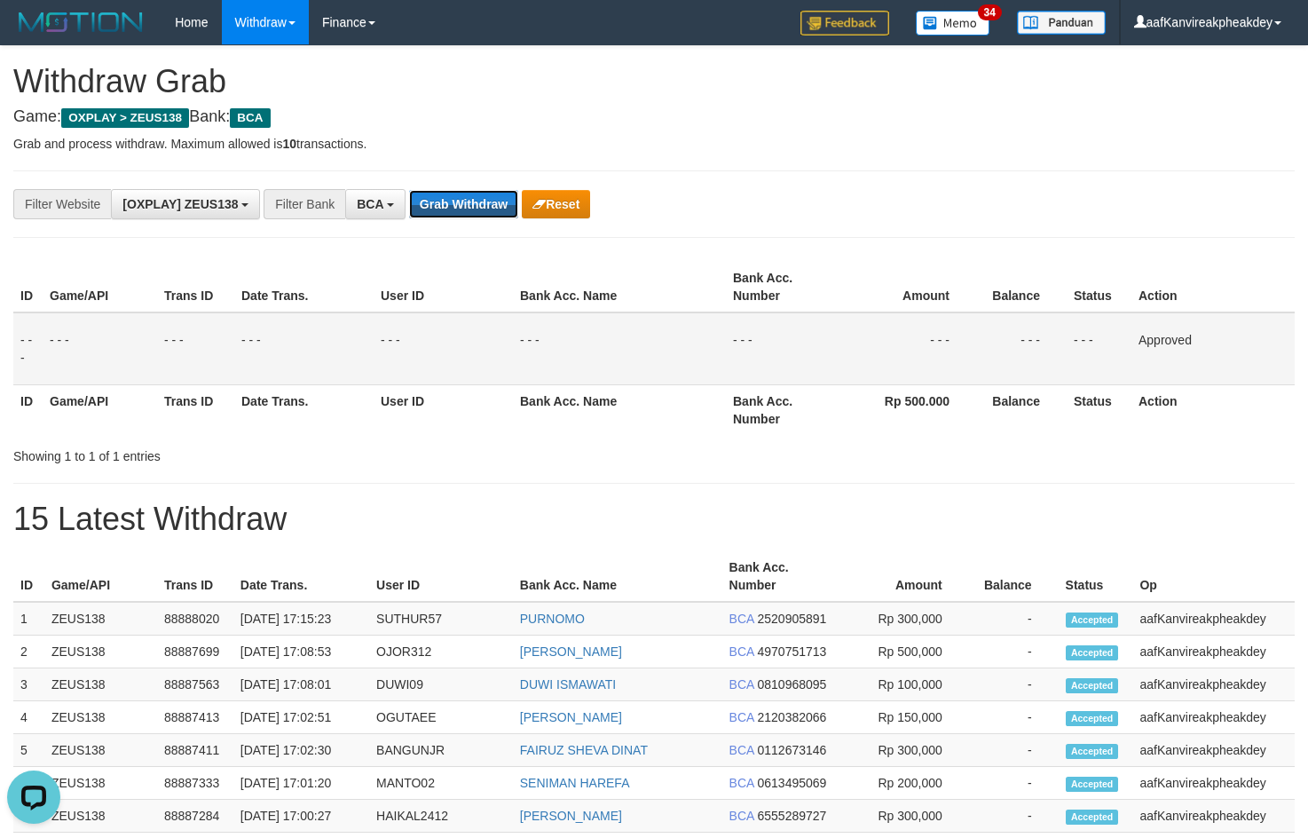
click at [435, 200] on button "Grab Withdraw" at bounding box center [463, 204] width 109 height 28
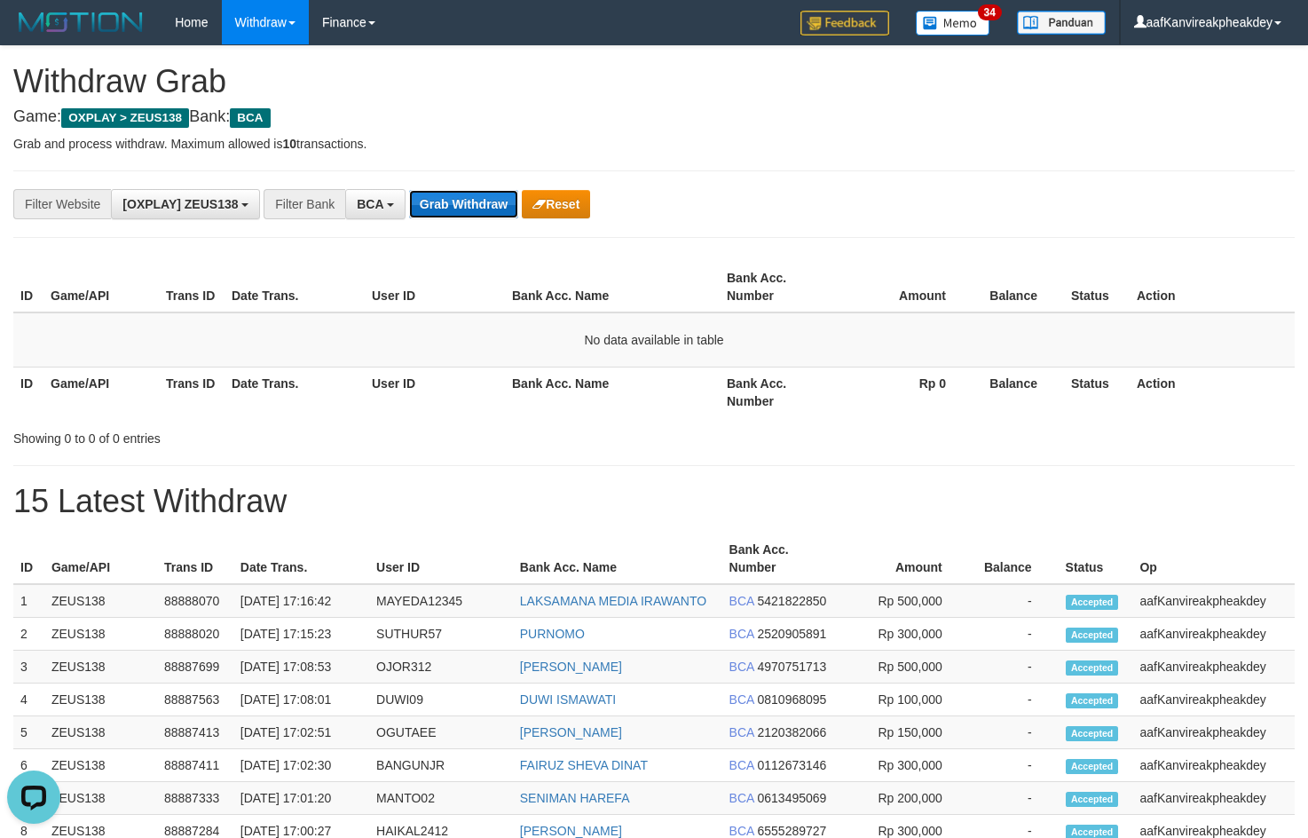
click at [486, 216] on button "Grab Withdraw" at bounding box center [463, 204] width 109 height 28
drag, startPoint x: 432, startPoint y: 219, endPoint x: 439, endPoint y: 212, distance: 10.0
click at [437, 216] on div "**********" at bounding box center [545, 204] width 1090 height 30
drag, startPoint x: 439, startPoint y: 212, endPoint x: 460, endPoint y: 209, distance: 20.6
click at [451, 210] on button "Grab Withdraw" at bounding box center [463, 204] width 109 height 28
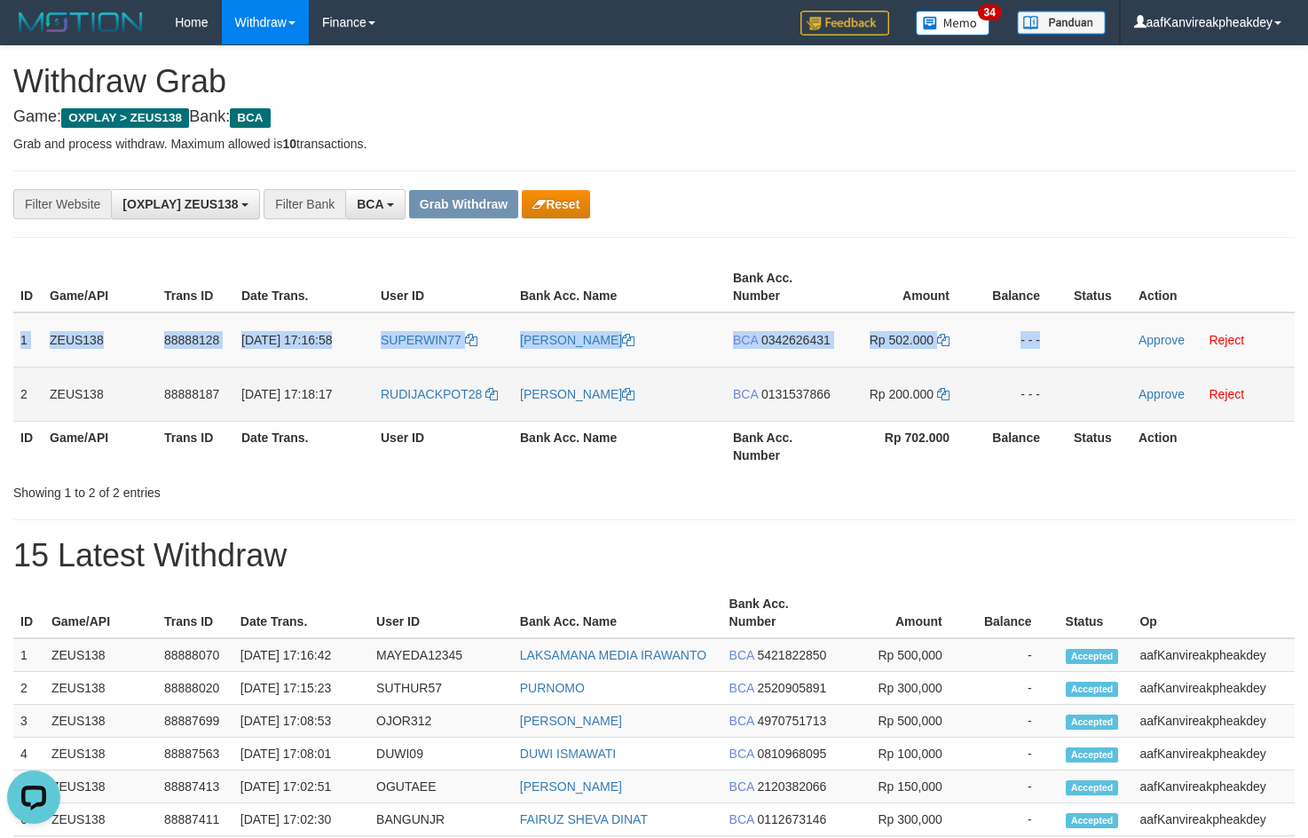
copy tr "1 ZEUS138 88888128 01/10/2025 17:16:58 SUPERWIN77 EDWAR YUANDA BCA 0342626431 R…"
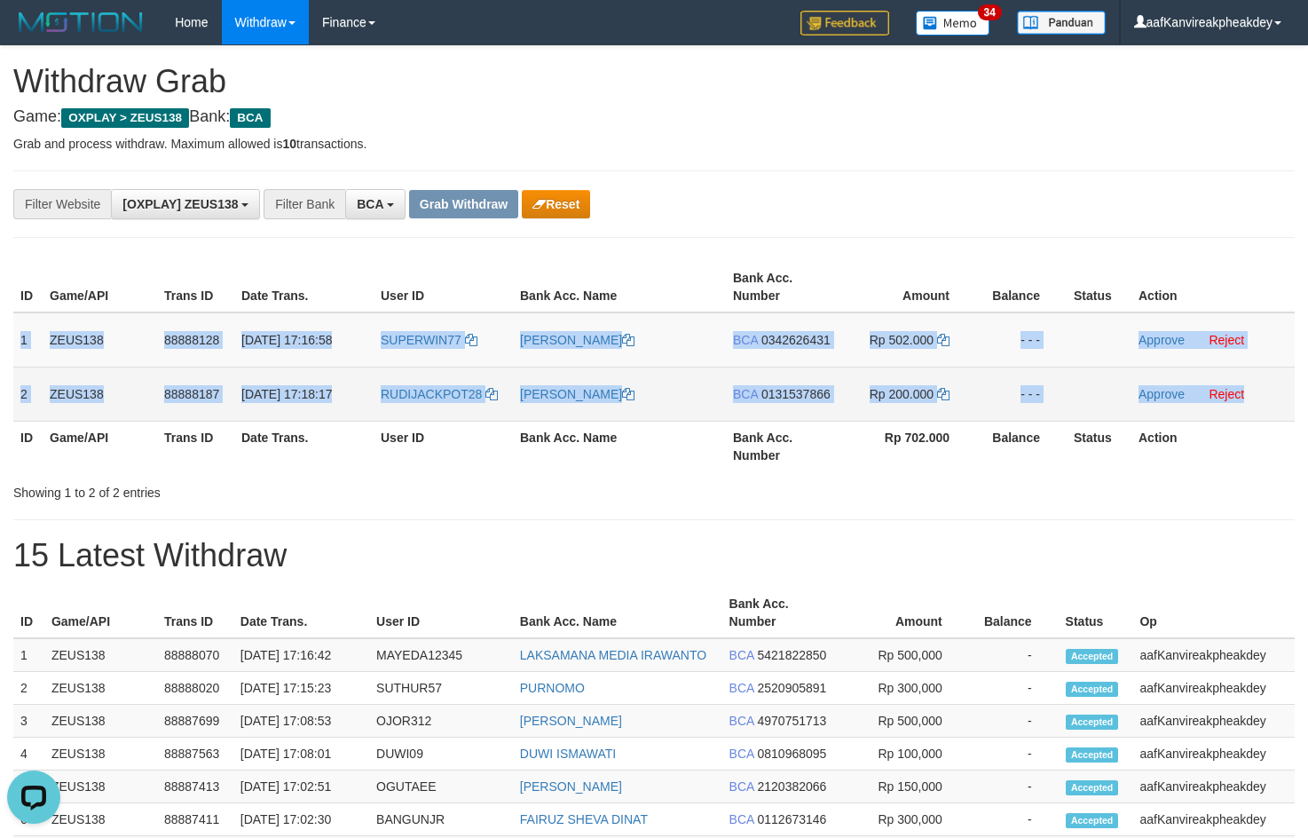
copy tbody "1 ZEUS138 88888128 01/10/2025 17:16:58 SUPERWIN77 EDWAR YUANDA BCA 0342626431 R…"
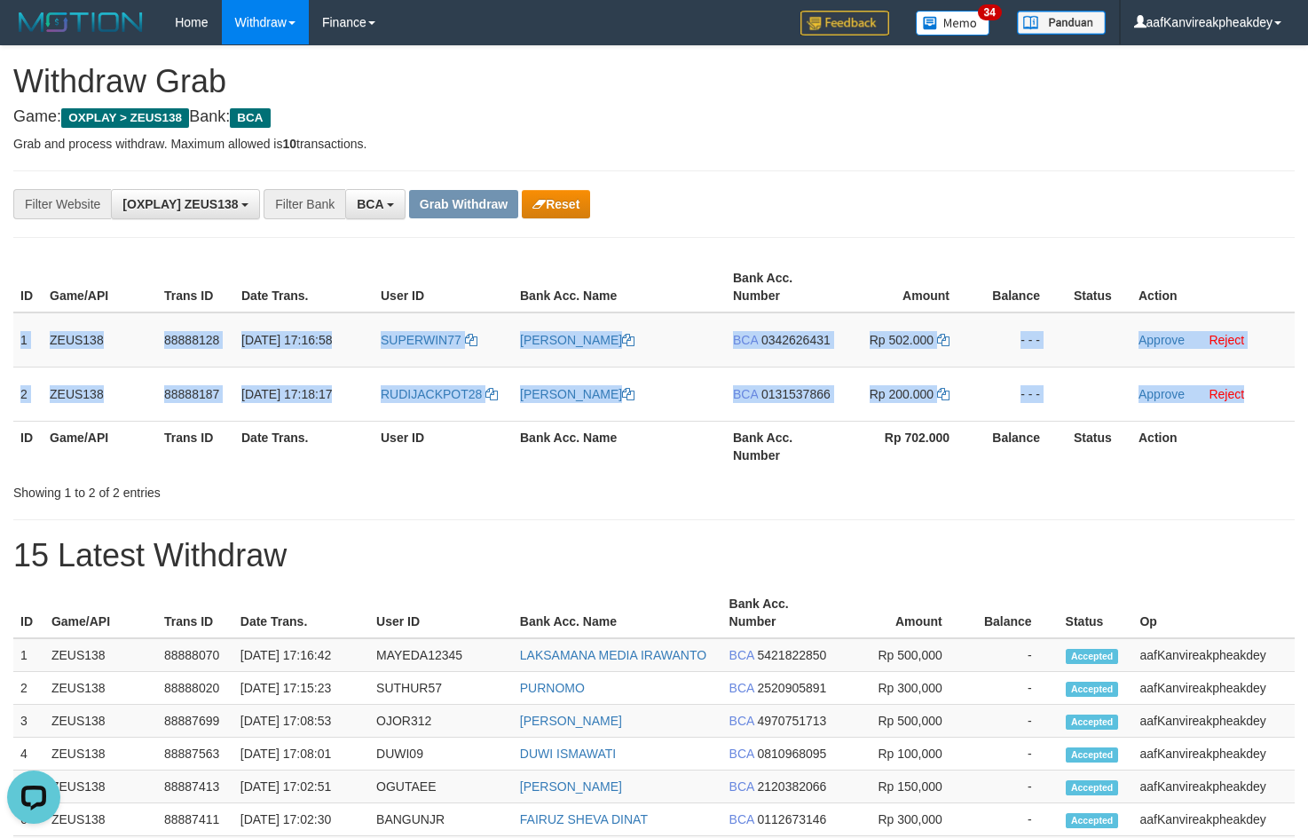
drag, startPoint x: 22, startPoint y: 335, endPoint x: 1308, endPoint y: 353, distance: 1285.9
click at [1256, 377] on tbody "1 ZEUS138 88888128 01/10/2025 17:16:58 SUPERWIN77 EDWAR YUANDA BCA 0342626431 R…" at bounding box center [653, 366] width 1281 height 109
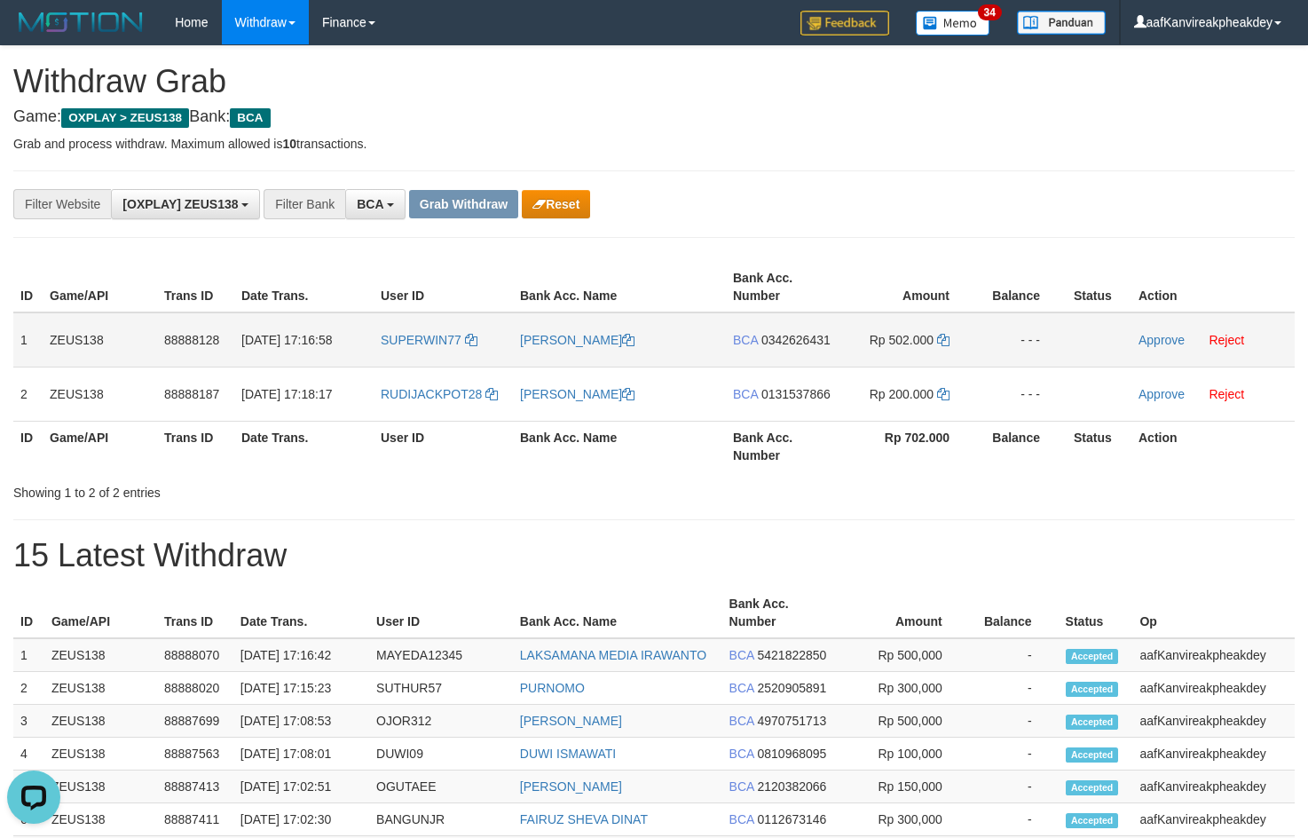
drag, startPoint x: 792, startPoint y: 217, endPoint x: 589, endPoint y: 321, distance: 227.8
click at [792, 217] on div "**********" at bounding box center [545, 204] width 1090 height 30
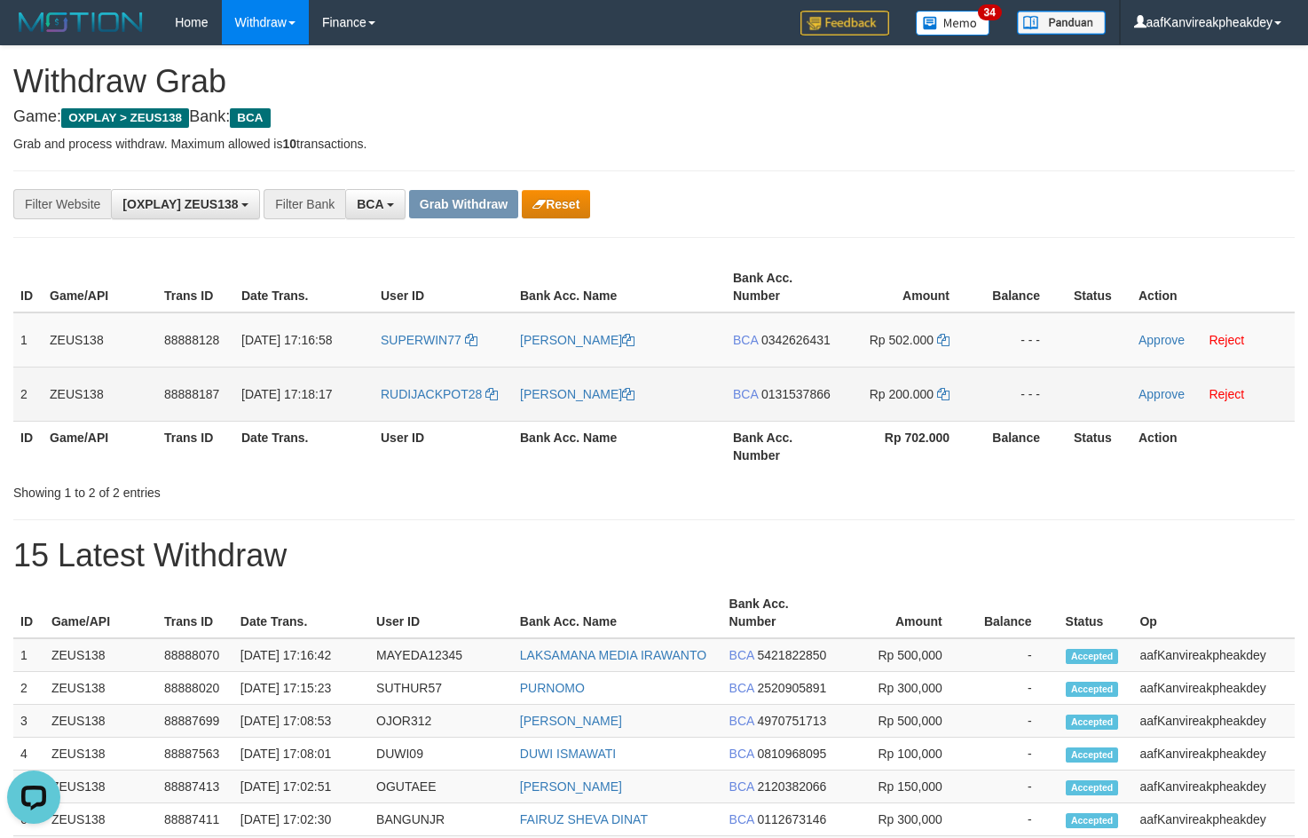
click at [433, 418] on td "RUDIJACKPOT28" at bounding box center [443, 393] width 139 height 54
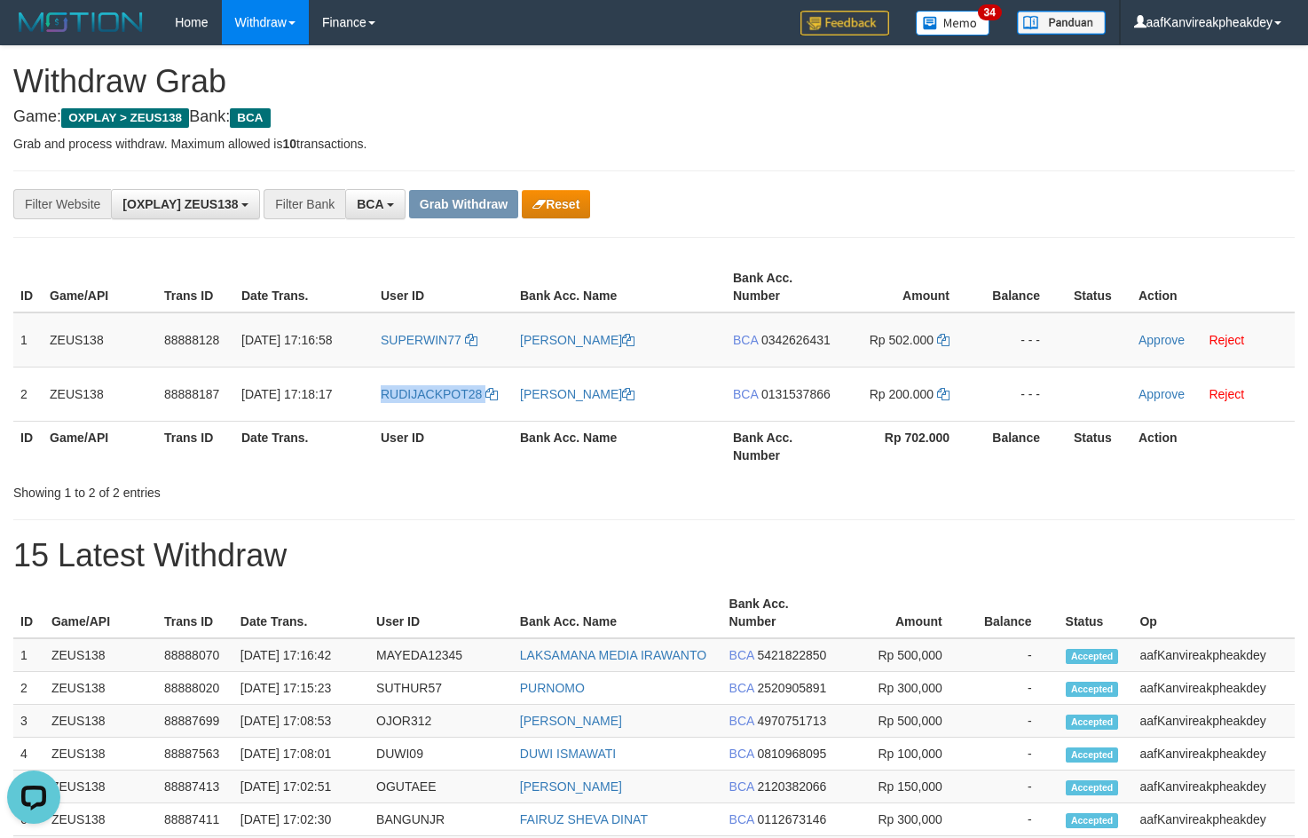
copy link "RUDIJACKPOT28"
drag, startPoint x: 924, startPoint y: 172, endPoint x: 1268, endPoint y: 305, distance: 369.1
click at [927, 159] on div "**********" at bounding box center [654, 792] width 1308 height 1493
click at [796, 341] on span "0342626431" at bounding box center [795, 340] width 69 height 14
click at [947, 343] on icon at bounding box center [943, 340] width 12 height 12
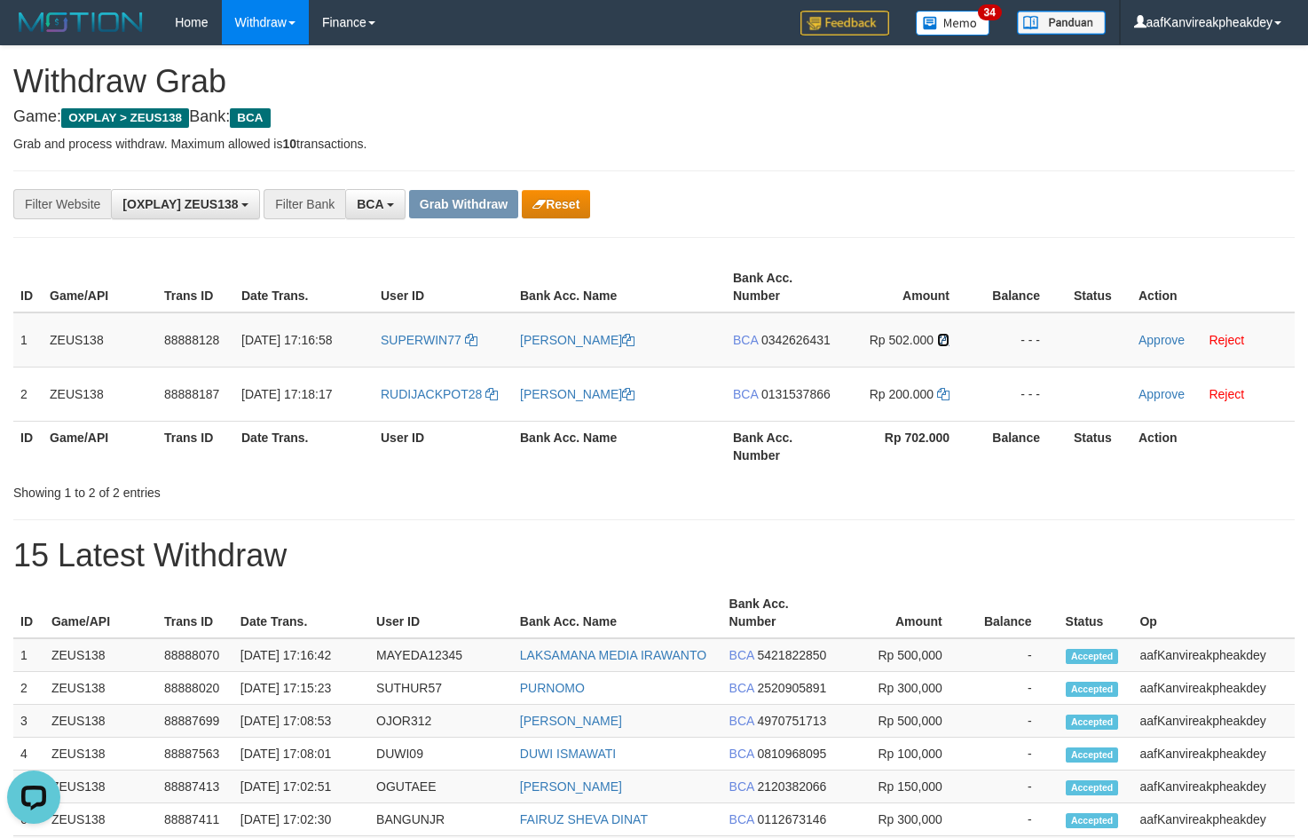
drag, startPoint x: 947, startPoint y: 343, endPoint x: 1315, endPoint y: 333, distance: 368.4
click at [1017, 343] on tr "1 ZEUS138 88888128 01/10/2025 17:16:58 SUPERWIN77 EDWAR YUANDA BCA 0342626431 R…" at bounding box center [653, 339] width 1281 height 55
click at [1148, 331] on td "Approve Reject" at bounding box center [1212, 339] width 163 height 55
click at [1146, 334] on link "Approve" at bounding box center [1161, 340] width 46 height 14
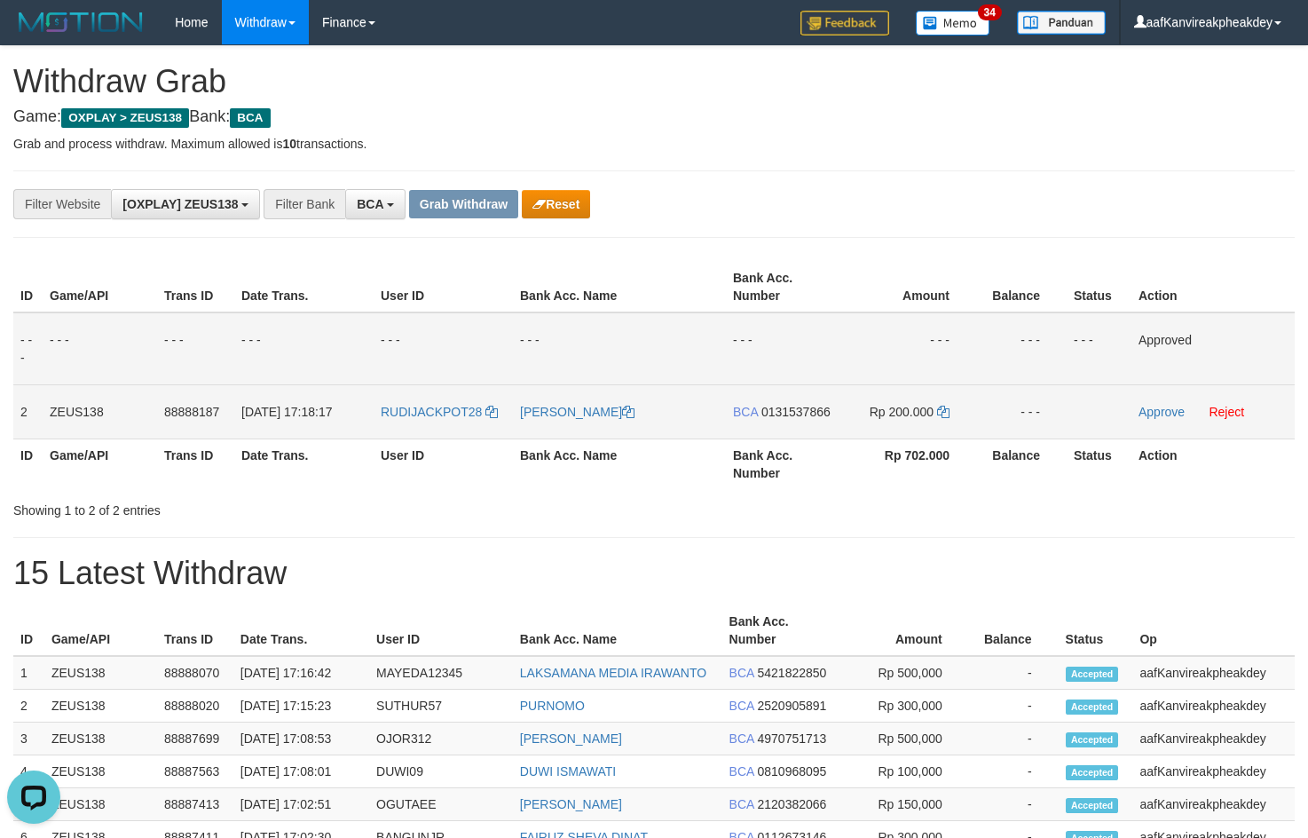
click at [820, 411] on span "0131537866" at bounding box center [795, 412] width 69 height 14
click at [939, 414] on icon at bounding box center [943, 412] width 12 height 12
click at [1165, 414] on link "Approve" at bounding box center [1161, 412] width 46 height 14
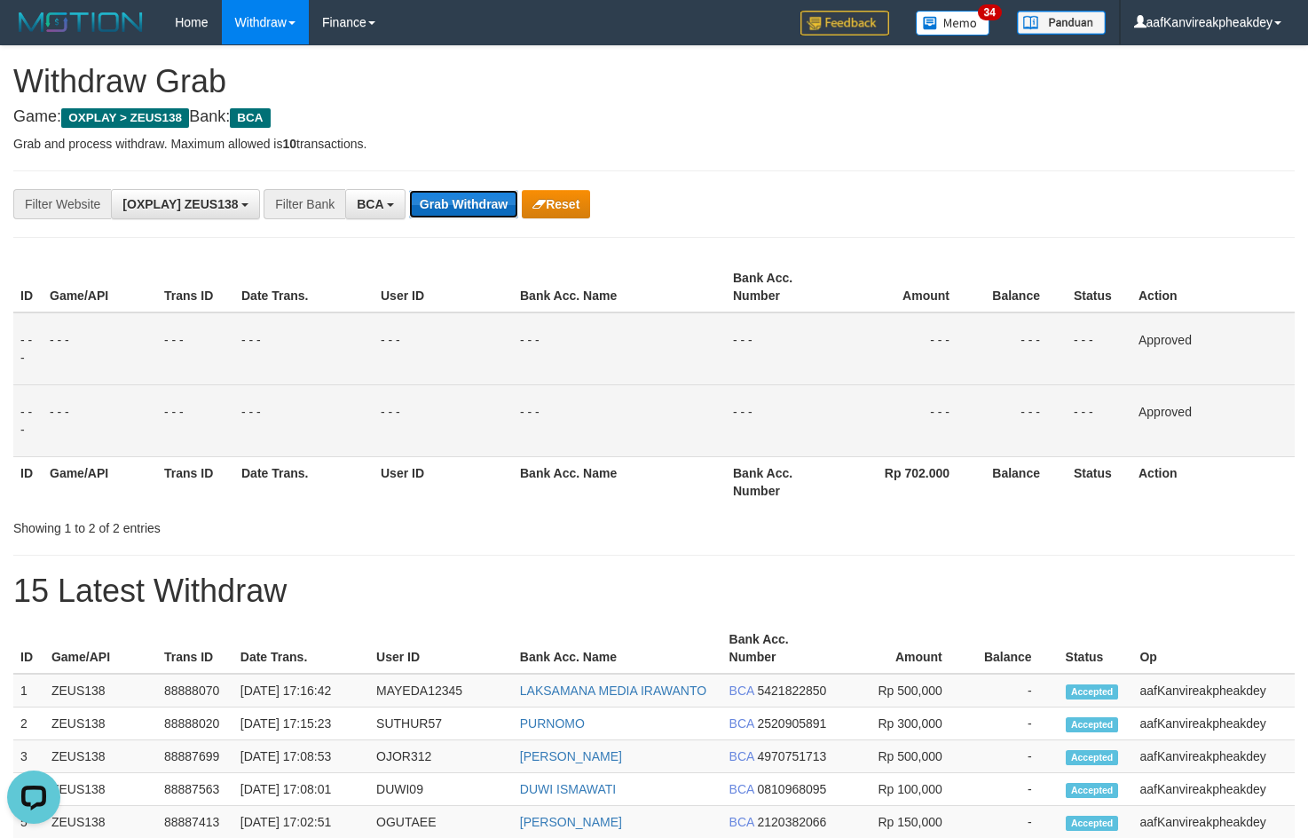
click at [460, 192] on button "Grab Withdraw" at bounding box center [463, 204] width 109 height 28
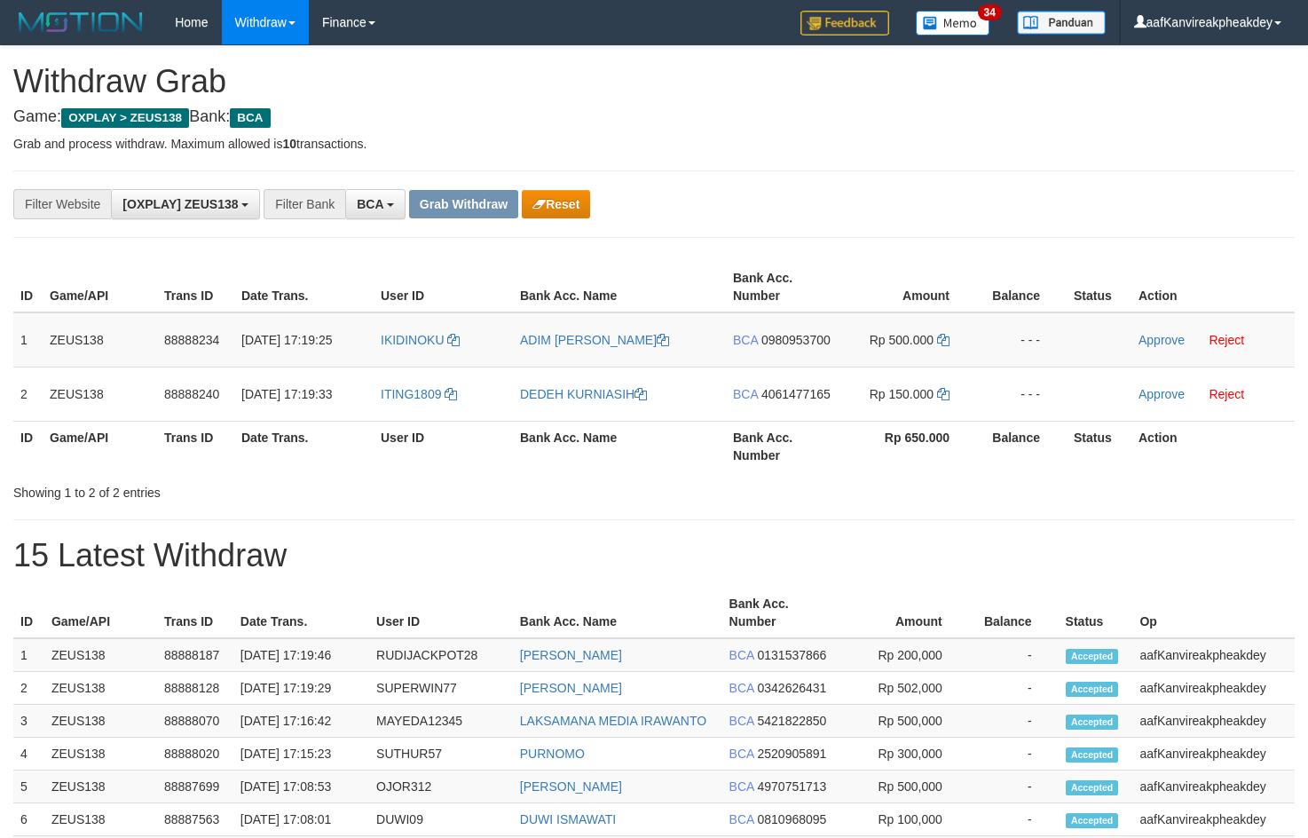
click at [971, 237] on hr at bounding box center [653, 237] width 1281 height 1
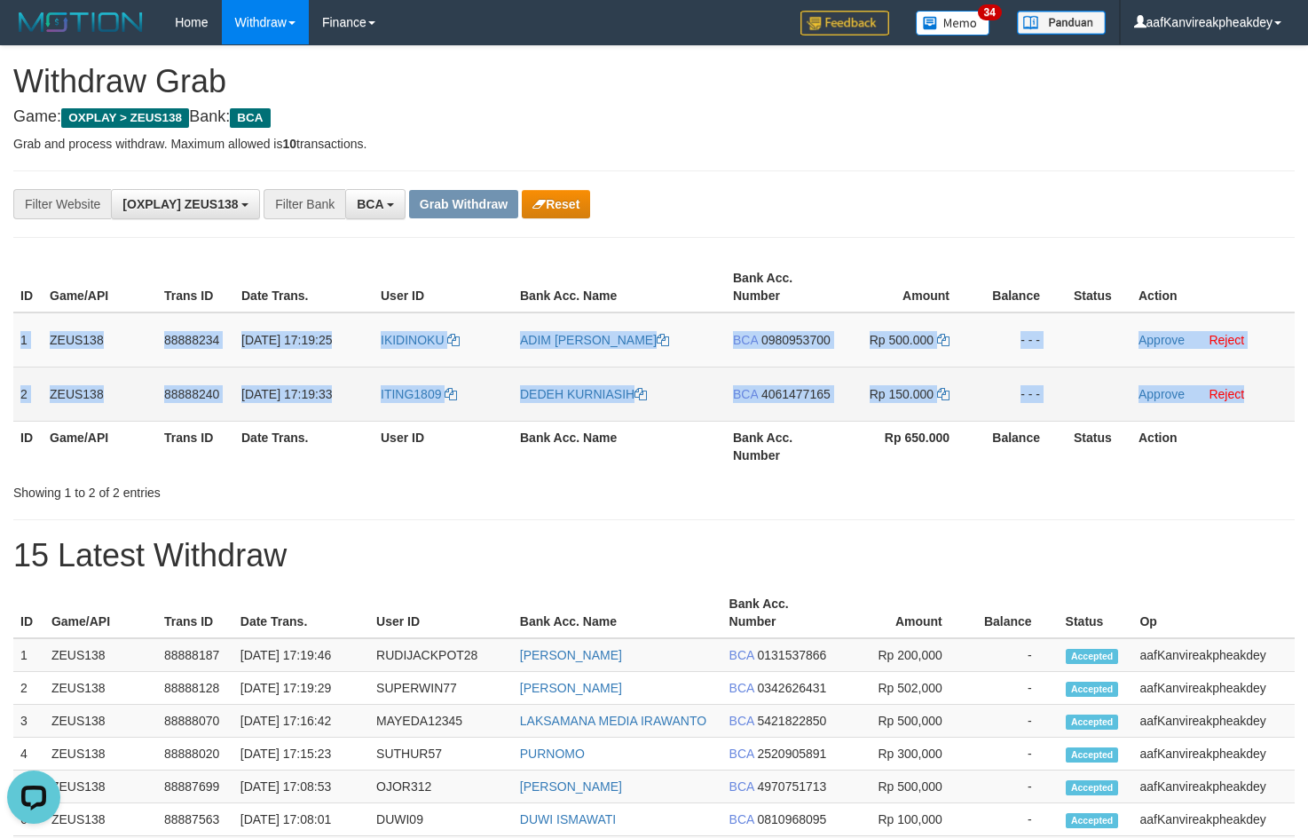
copy tbody "1 ZEUS138 88888234 01/10/2025 17:19:25 IKIDINOKU ADIM MAULANA FIRDA BCA 0980953…"
drag, startPoint x: 17, startPoint y: 343, endPoint x: 1278, endPoint y: 407, distance: 1262.5
click at [1278, 407] on tbody "1 ZEUS138 88888234 01/10/2025 17:19:25 IKIDINOKU ADIM MAULANA FIRDA BCA 0980953…" at bounding box center [653, 366] width 1281 height 109
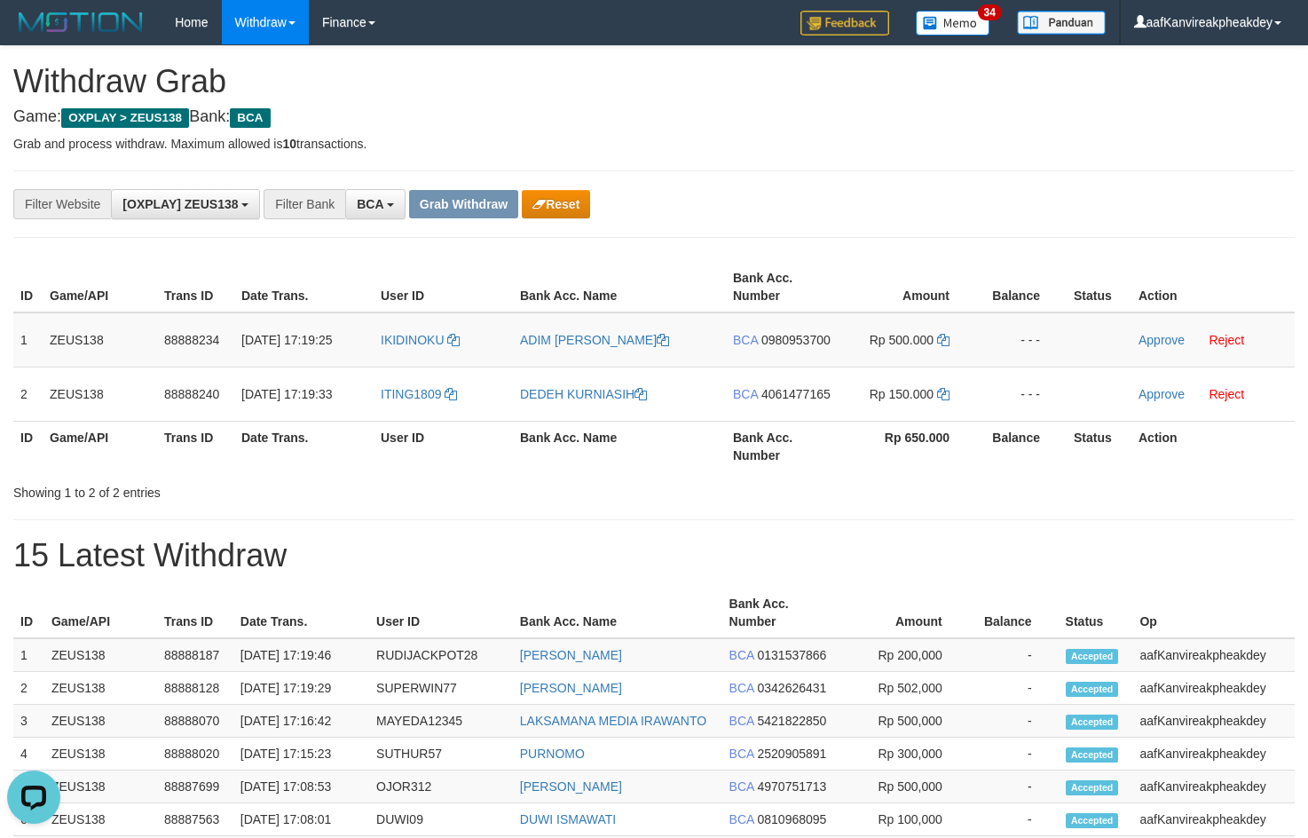
drag, startPoint x: 1070, startPoint y: 176, endPoint x: 1228, endPoint y: 201, distance: 160.0
click at [1069, 173] on div "**********" at bounding box center [653, 203] width 1281 height 67
click at [408, 344] on span "IKIDINOKU" at bounding box center [413, 340] width 64 height 14
click at [406, 350] on td "IKIDINOKU" at bounding box center [443, 339] width 139 height 55
copy link "IKIDINOKU"
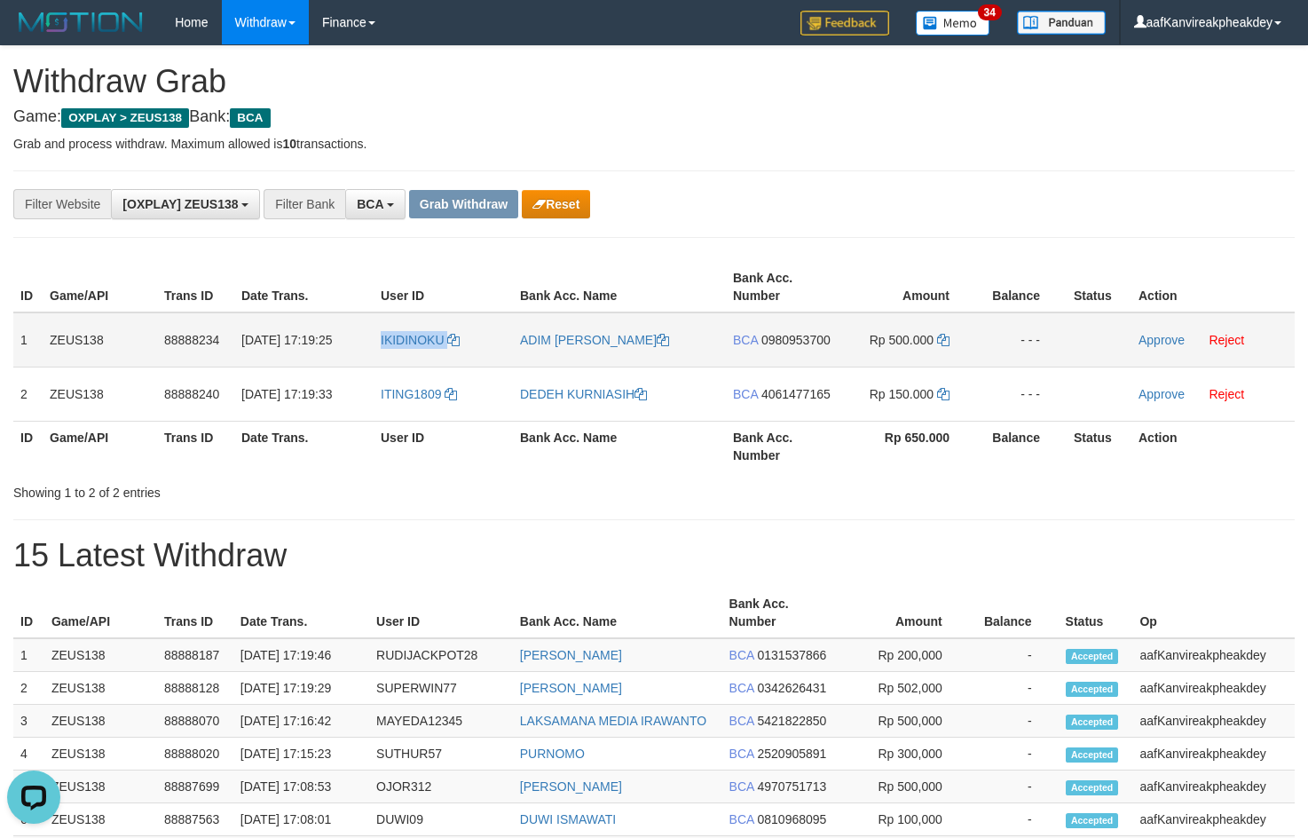
click at [406, 350] on td "IKIDINOKU" at bounding box center [443, 339] width 139 height 55
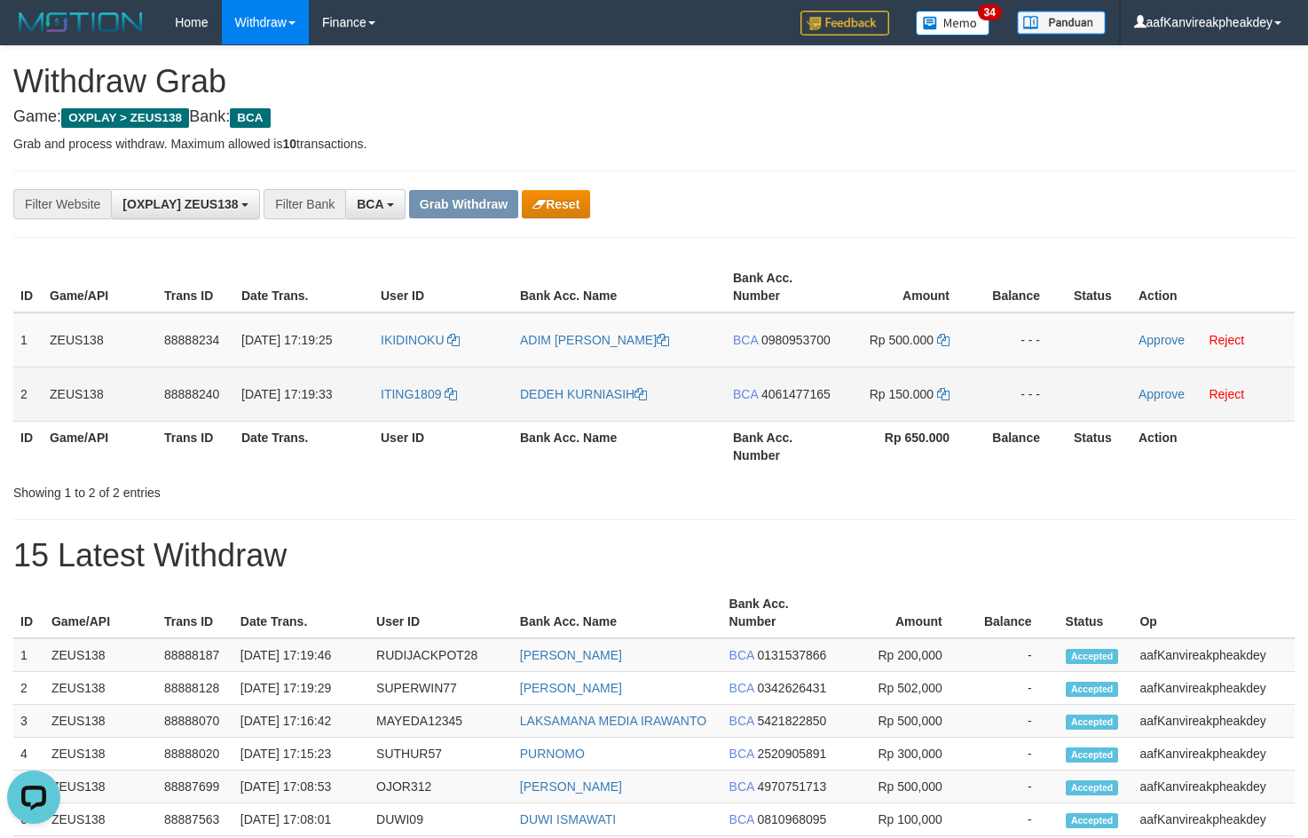
click at [421, 414] on td "ITING1809" at bounding box center [443, 393] width 139 height 54
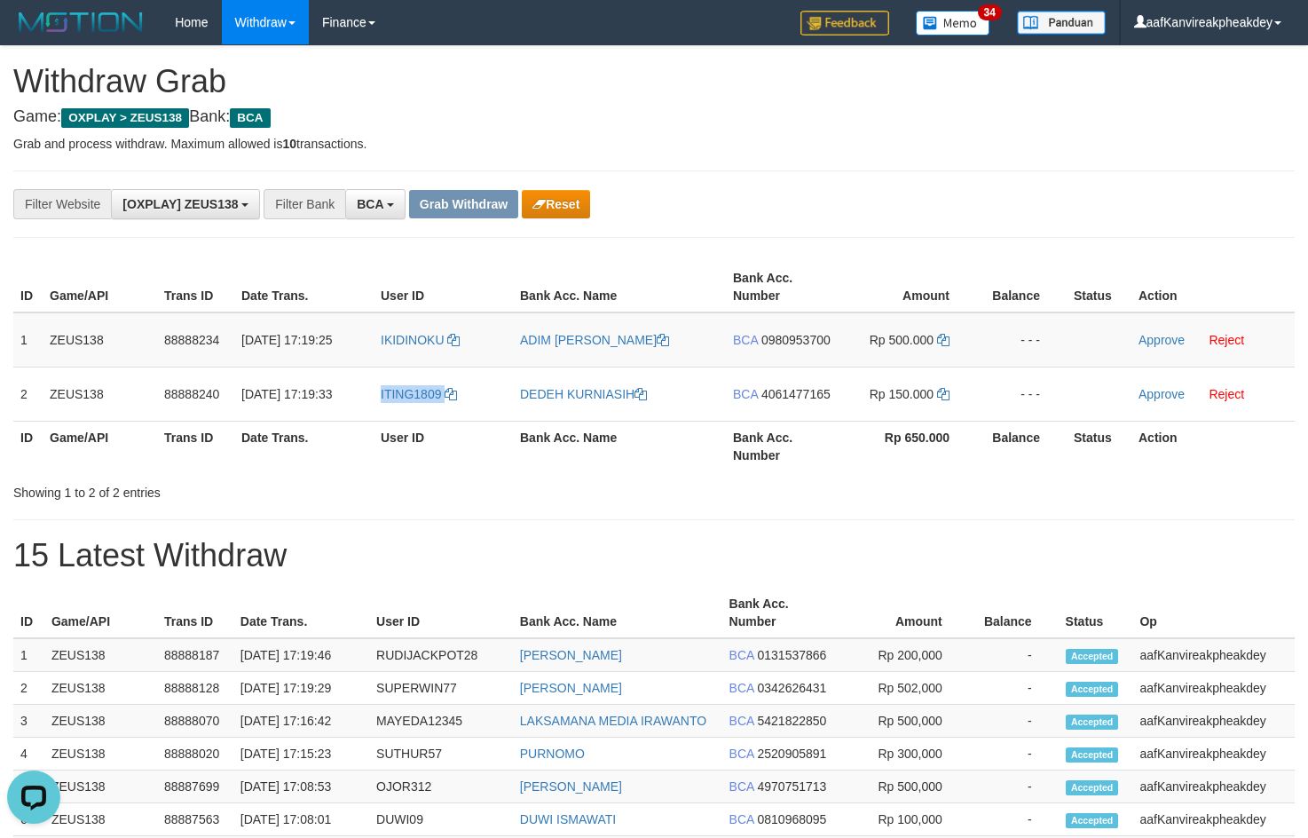
drag, startPoint x: 421, startPoint y: 414, endPoint x: 259, endPoint y: 80, distance: 370.7
click at [421, 413] on td "ITING1809" at bounding box center [443, 393] width 139 height 54
copy link "ITING1809"
copy span "ITING1809"
click at [834, 93] on h1 "Withdraw Grab" at bounding box center [653, 81] width 1281 height 35
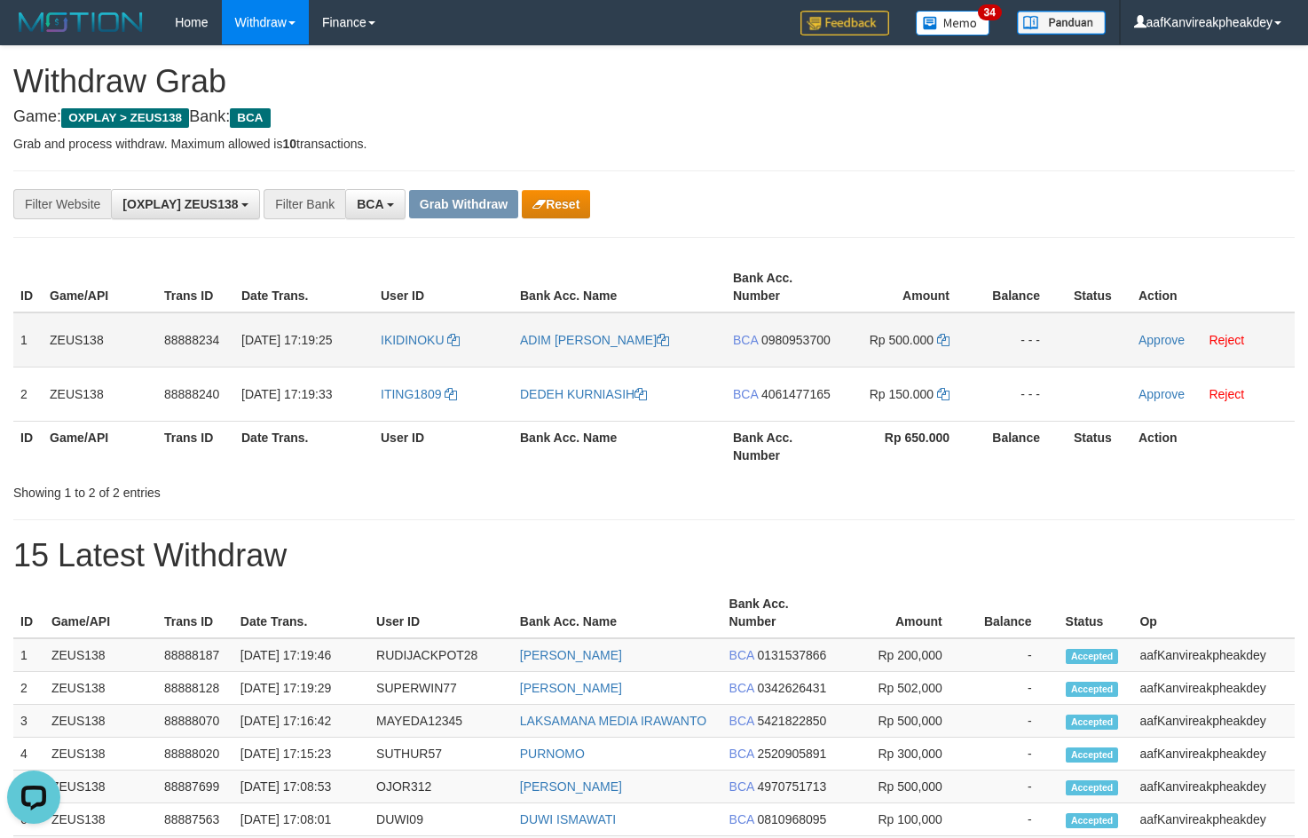
click at [809, 348] on td "BCA 0980953700" at bounding box center [783, 339] width 114 height 55
drag, startPoint x: 801, startPoint y: 339, endPoint x: 1316, endPoint y: 193, distance: 534.8
click at [801, 338] on span "0980953700" at bounding box center [795, 340] width 69 height 14
click at [942, 341] on icon at bounding box center [943, 340] width 12 height 12
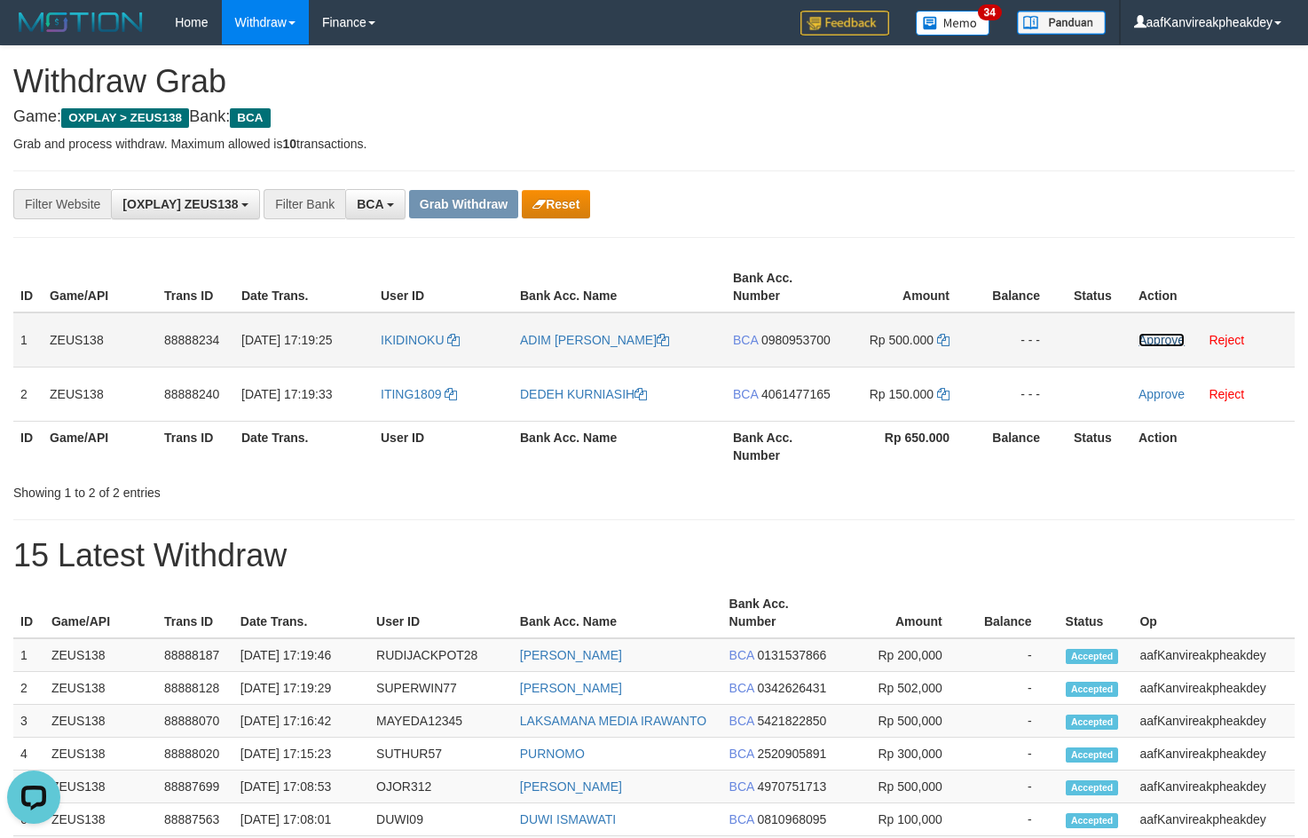
click at [1152, 342] on link "Approve" at bounding box center [1161, 340] width 46 height 14
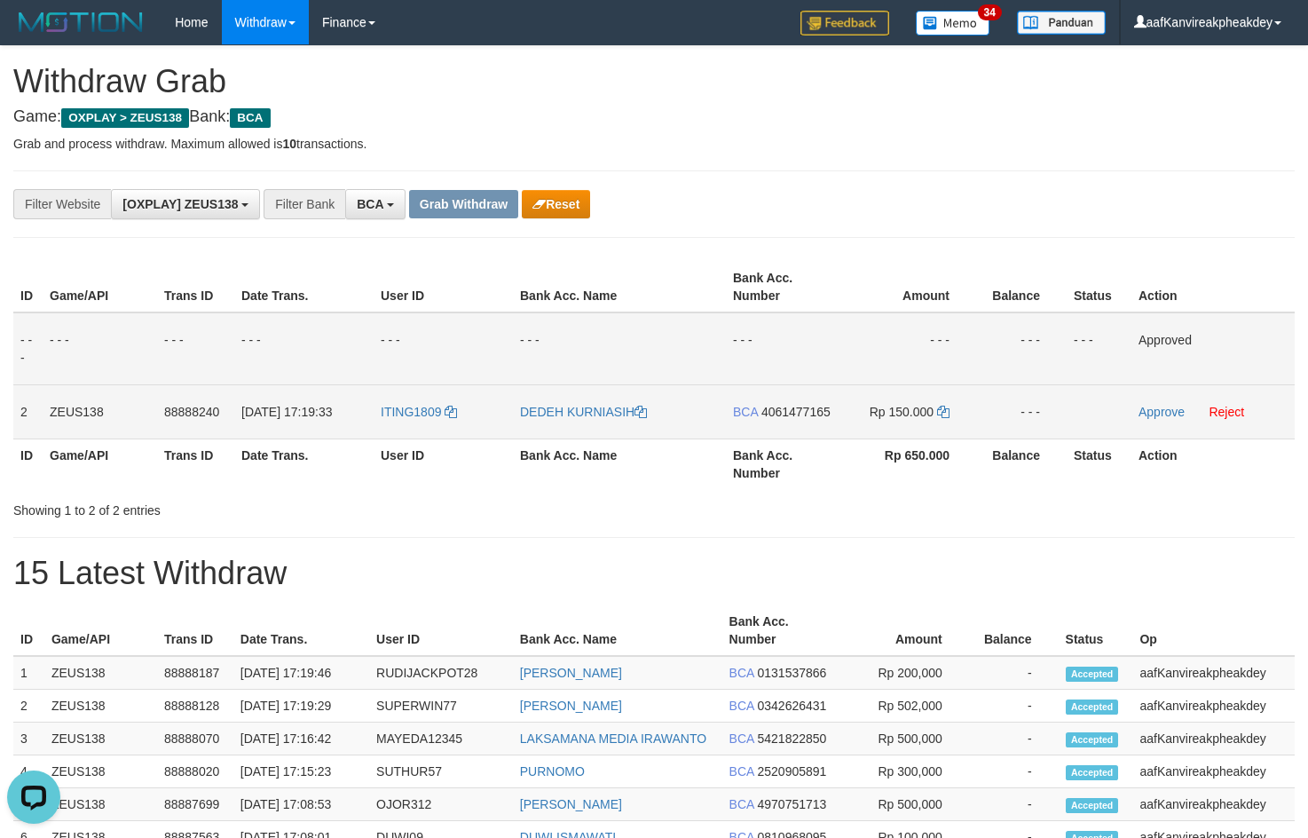
click at [795, 405] on span "4061477165" at bounding box center [795, 412] width 69 height 14
click at [941, 413] on icon at bounding box center [943, 412] width 12 height 12
click at [1162, 414] on link "Approve" at bounding box center [1161, 412] width 46 height 14
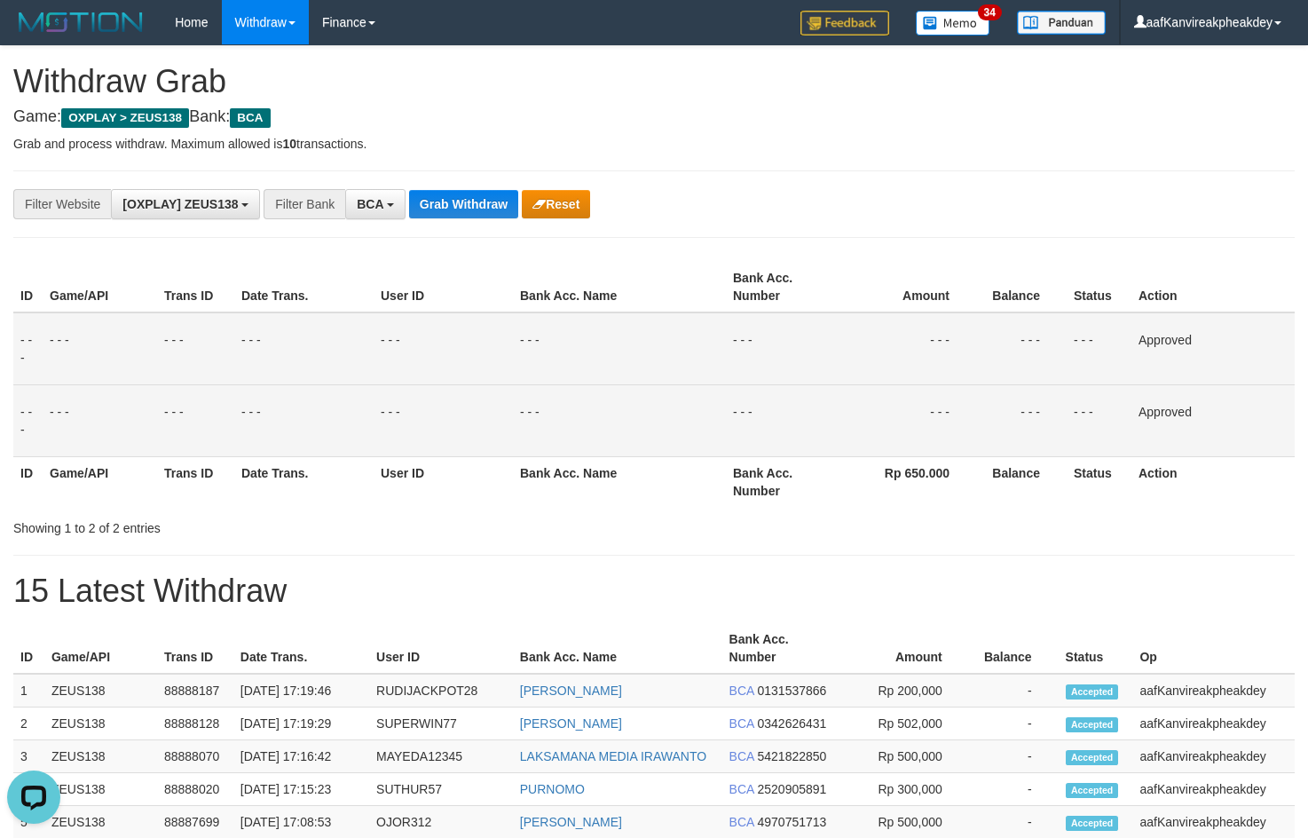
click at [414, 186] on div "**********" at bounding box center [653, 203] width 1281 height 67
click at [424, 190] on div "**********" at bounding box center [653, 203] width 1281 height 67
click at [430, 194] on button "Grab Withdraw" at bounding box center [463, 204] width 109 height 28
click at [431, 194] on button "Grab Withdraw" at bounding box center [463, 204] width 109 height 28
click at [432, 195] on button "Grab Withdraw" at bounding box center [463, 204] width 109 height 28
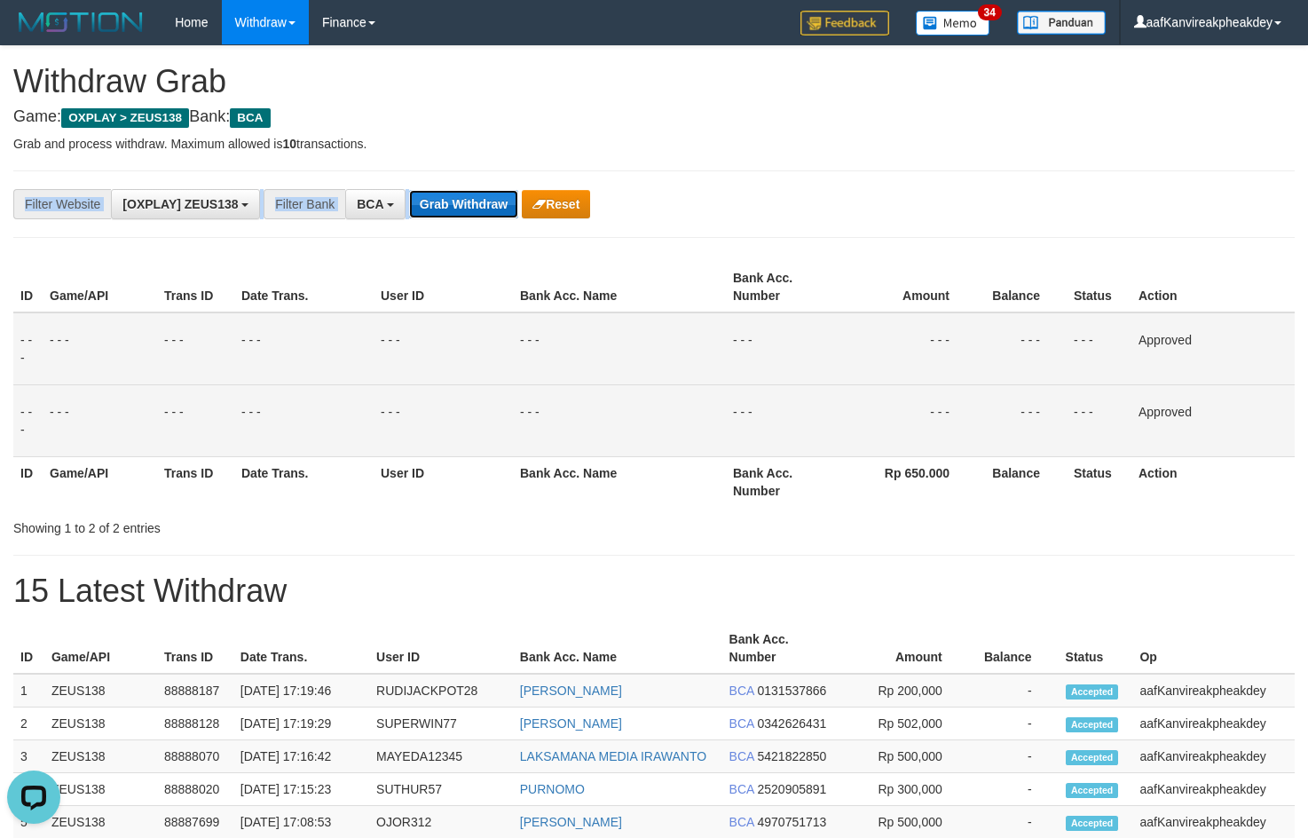
click at [432, 195] on button "Grab Withdraw" at bounding box center [463, 204] width 109 height 28
click at [434, 196] on button "Grab Withdraw" at bounding box center [463, 204] width 109 height 28
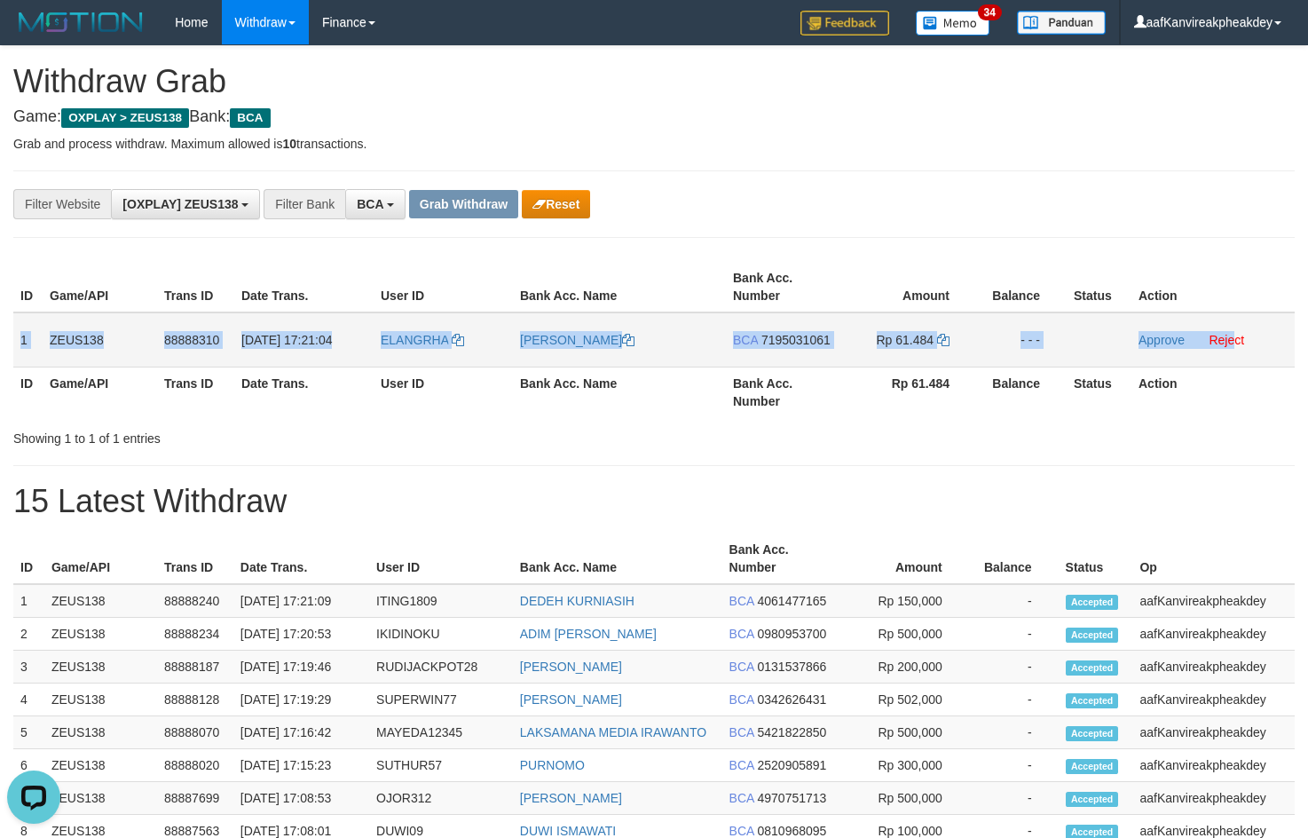
copy tr "1 ZEUS138 88888310 [DATE] 17:21:04 [PERSON_NAME] BCA 7195031061 Rp 61.484 - - -…"
drag, startPoint x: 21, startPoint y: 335, endPoint x: 1233, endPoint y: 354, distance: 1211.4
click at [1233, 354] on tr "1 ZEUS138 88888310 [DATE] 17:21:04 [GEOGRAPHIC_DATA] [GEOGRAPHIC_DATA] BCA 7195…" at bounding box center [653, 339] width 1281 height 55
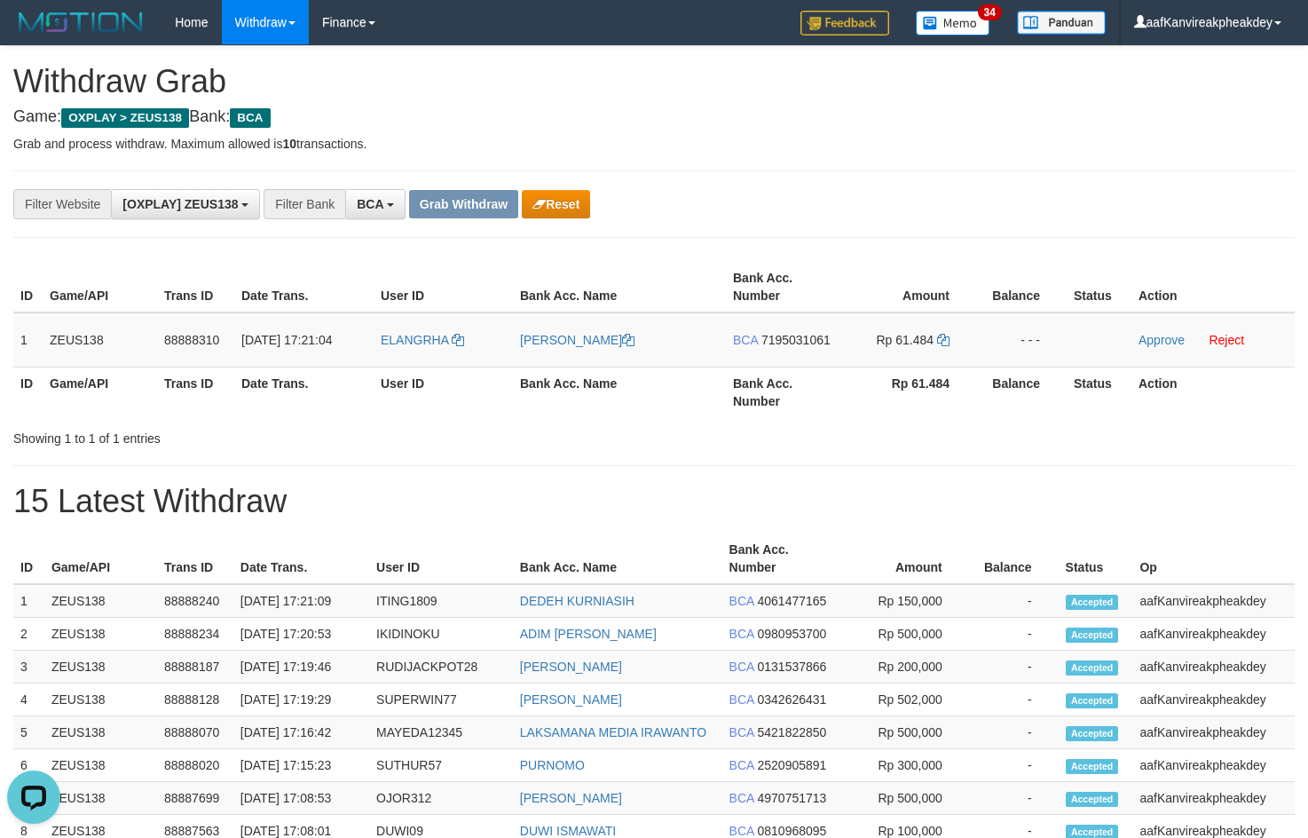
drag, startPoint x: 617, startPoint y: 120, endPoint x: 620, endPoint y: 195, distance: 75.5
click at [636, 130] on div "**********" at bounding box center [654, 765] width 1308 height 1439
click at [390, 362] on td "ELANGRHA" at bounding box center [443, 339] width 139 height 55
copy link "ELANGRHA"
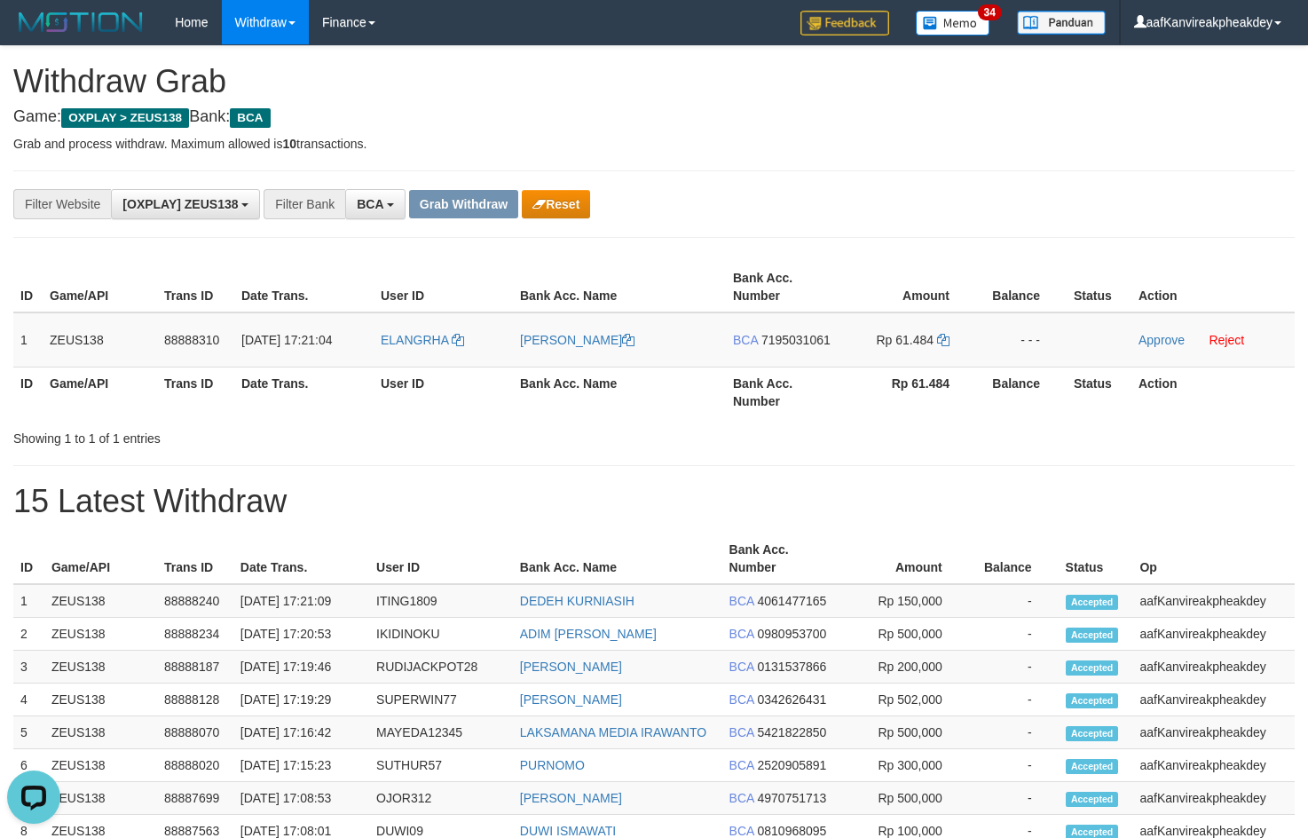
click at [887, 115] on h4 "Game: OXPLAY > ZEUS138 Bank: BCA" at bounding box center [653, 117] width 1281 height 18
click at [796, 346] on span "7195031061" at bounding box center [795, 340] width 69 height 14
click at [796, 340] on span "7195031061" at bounding box center [795, 340] width 69 height 14
click at [945, 343] on icon at bounding box center [943, 340] width 12 height 12
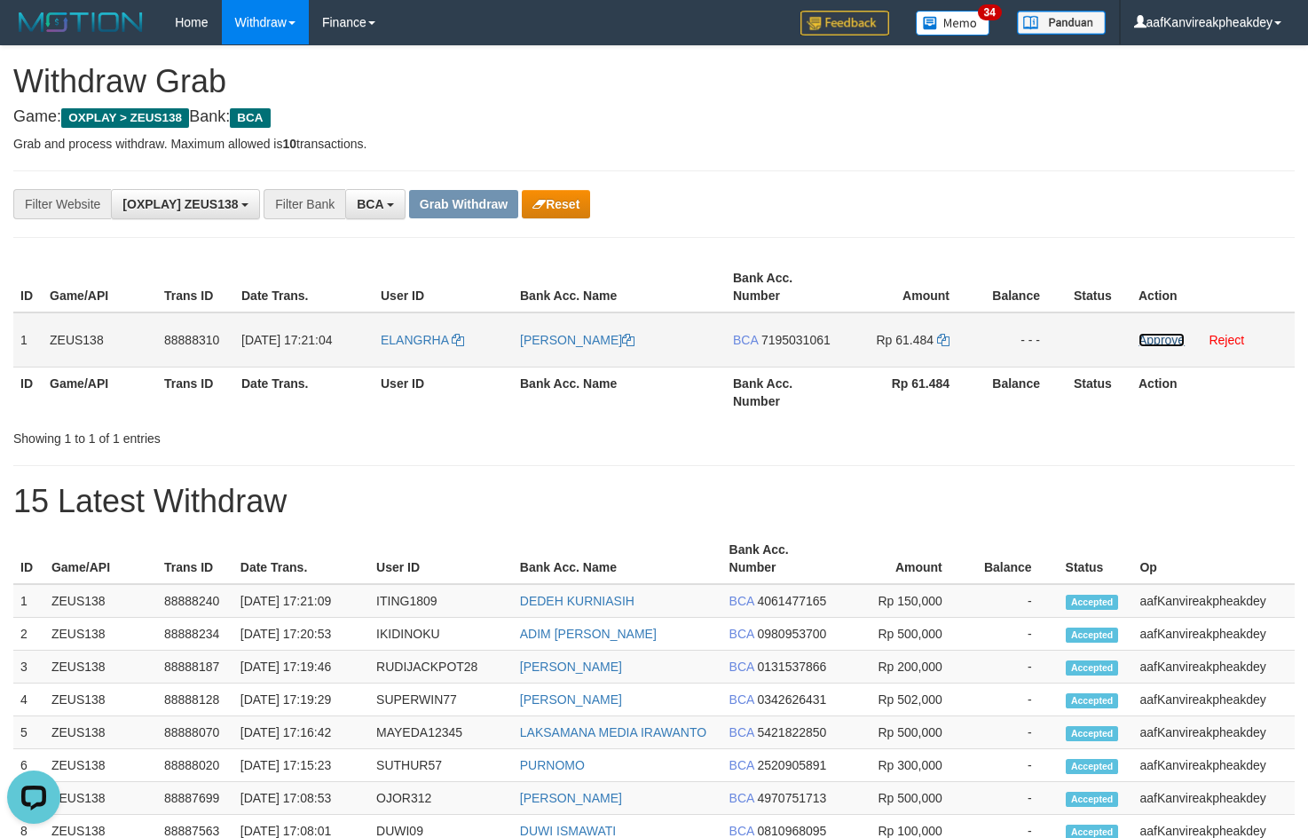
click at [1142, 345] on link "Approve" at bounding box center [1161, 340] width 46 height 14
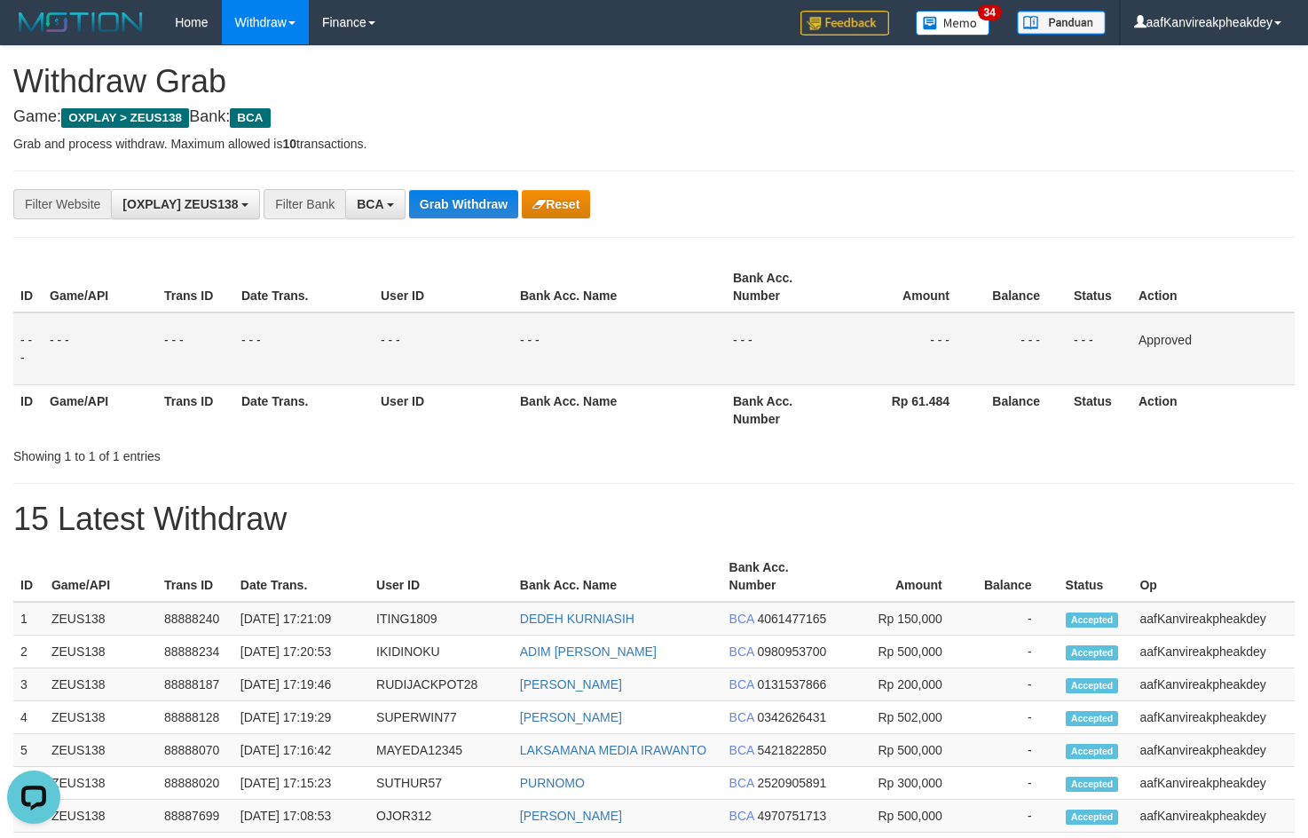
click at [741, 427] on th "Bank Acc. Number" at bounding box center [783, 409] width 114 height 51
click at [486, 185] on div "**********" at bounding box center [653, 203] width 1281 height 67
click at [484, 200] on button "Grab Withdraw" at bounding box center [463, 204] width 109 height 28
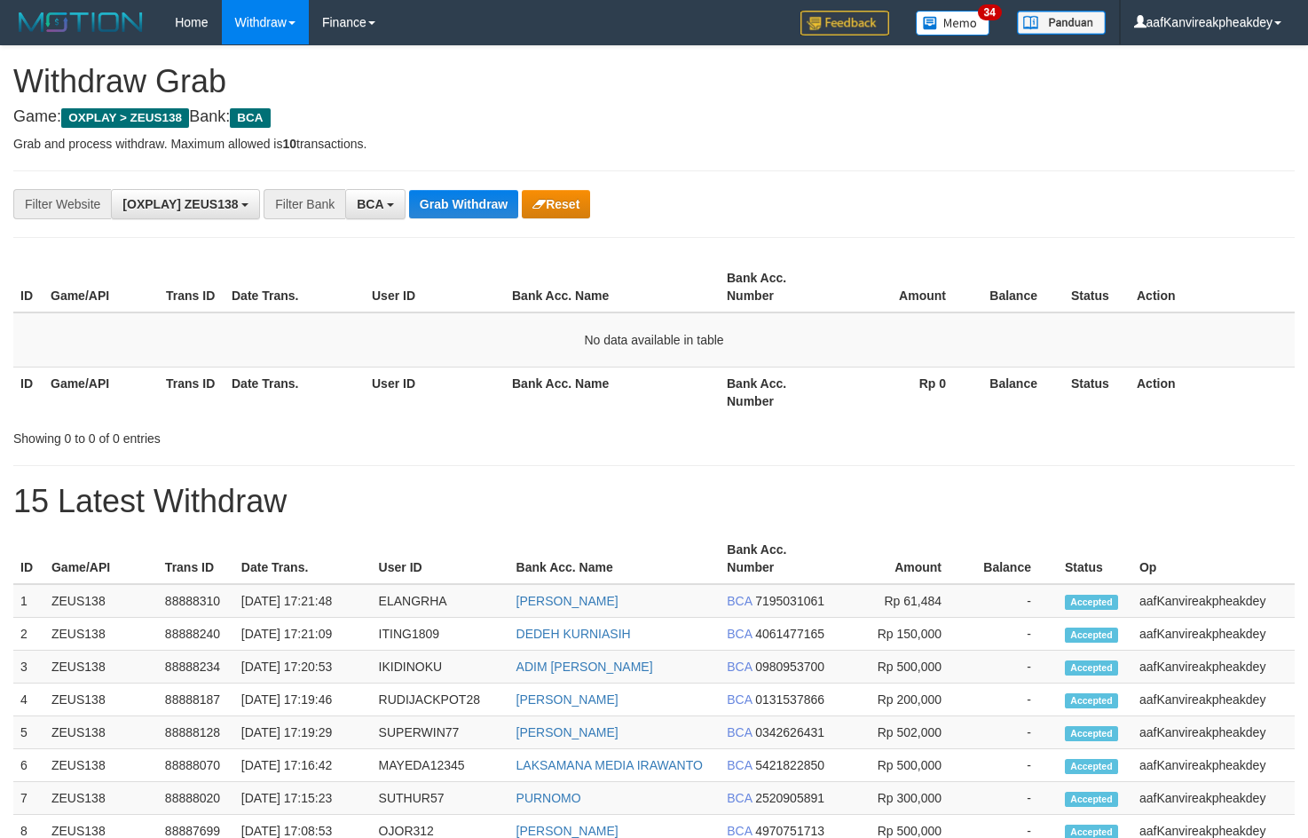
drag, startPoint x: 934, startPoint y: 146, endPoint x: 923, endPoint y: 158, distance: 17.0
click at [923, 158] on div "**********" at bounding box center [654, 765] width 1308 height 1439
drag, startPoint x: 636, startPoint y: 453, endPoint x: 626, endPoint y: 421, distance: 33.4
click at [634, 445] on div "**********" at bounding box center [654, 765] width 1308 height 1439
click at [501, 215] on button "Grab Withdraw" at bounding box center [463, 204] width 109 height 28
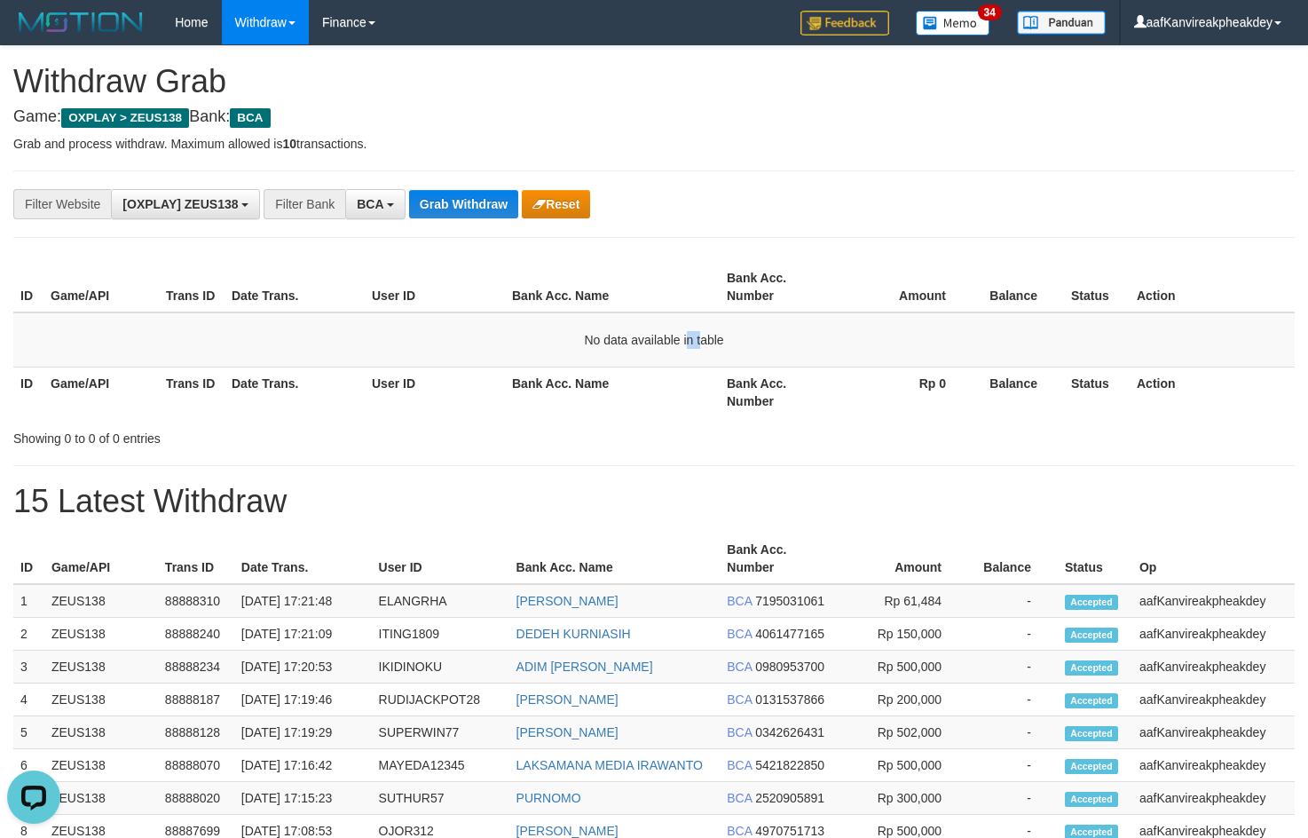
drag, startPoint x: 680, startPoint y: 339, endPoint x: 694, endPoint y: 211, distance: 128.6
click at [693, 319] on td "No data available in table" at bounding box center [653, 339] width 1281 height 55
click at [507, 210] on button "Grab Withdraw" at bounding box center [463, 204] width 109 height 28
click at [458, 190] on button "Grab Withdraw" at bounding box center [463, 204] width 109 height 28
drag, startPoint x: 408, startPoint y: 170, endPoint x: 452, endPoint y: 226, distance: 70.8
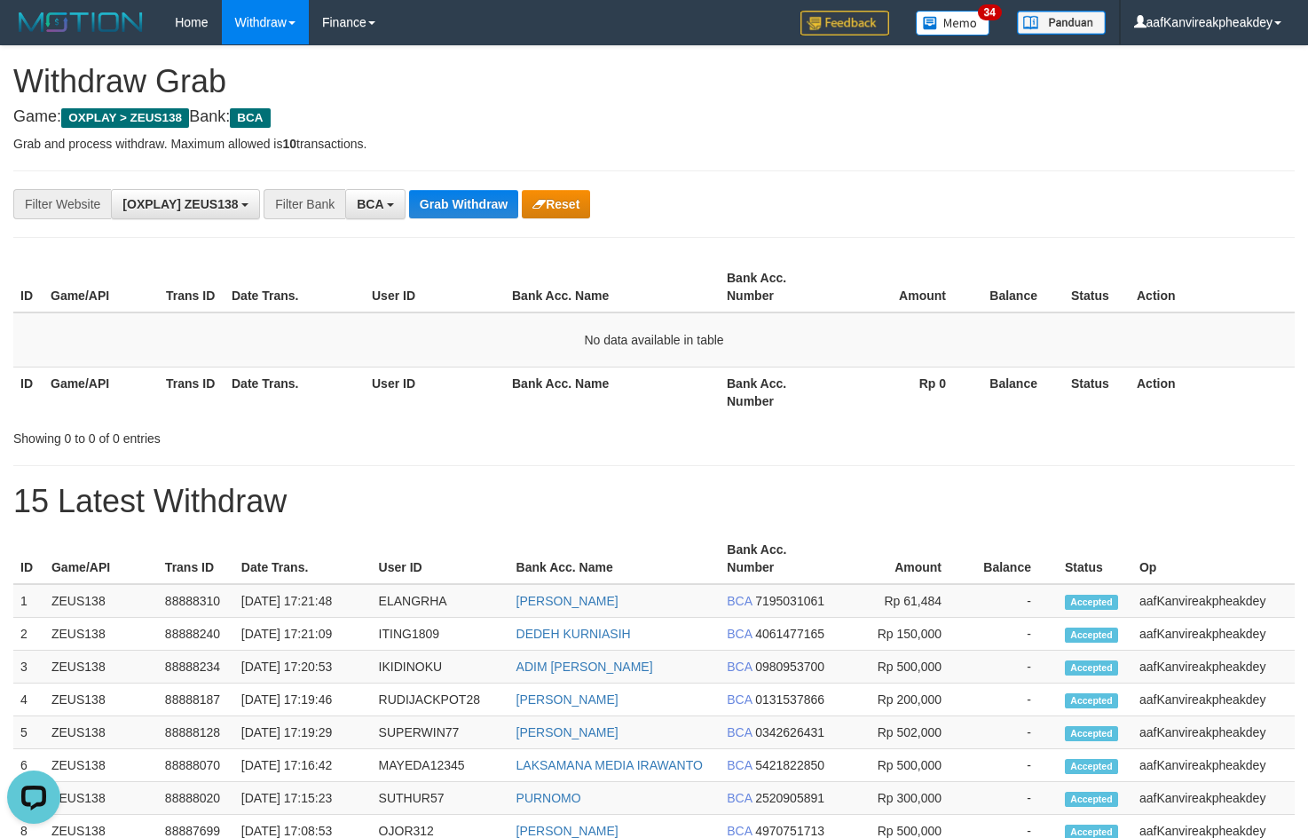
click at [428, 208] on div "**********" at bounding box center [653, 203] width 1281 height 67
click at [450, 211] on button "Grab Withdraw" at bounding box center [463, 204] width 109 height 28
click at [470, 194] on button "Grab Withdraw" at bounding box center [463, 204] width 109 height 28
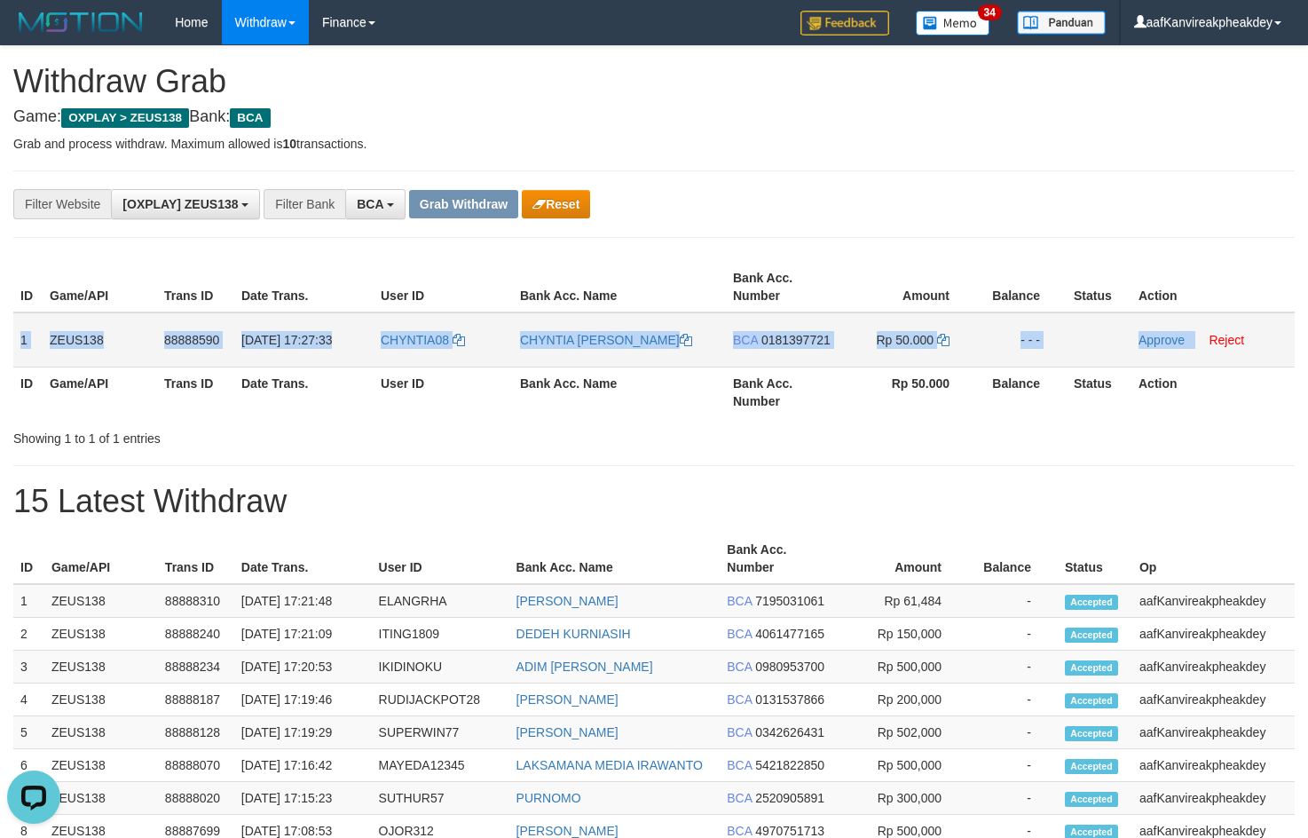
copy tr "1 ZEUS138 88888590 [DATE] 17:27:33 CHYNTIA08 [PERSON_NAME] BCA 0181397721 Rp 50…"
drag, startPoint x: 18, startPoint y: 339, endPoint x: 1318, endPoint y: 353, distance: 1300.0
click at [1277, 353] on tr "1 ZEUS138 88888590 01/10/2025 17:27:33 CHYNTIA08 CHYNTIA INDRA DEWI BCA 0181397…" at bounding box center [653, 339] width 1281 height 55
copy tr "1 ZEUS138 88888590 01/10/2025 17:27:33 CHYNTIA08 CHYNTIA INDRA DEWI BCA 0181397…"
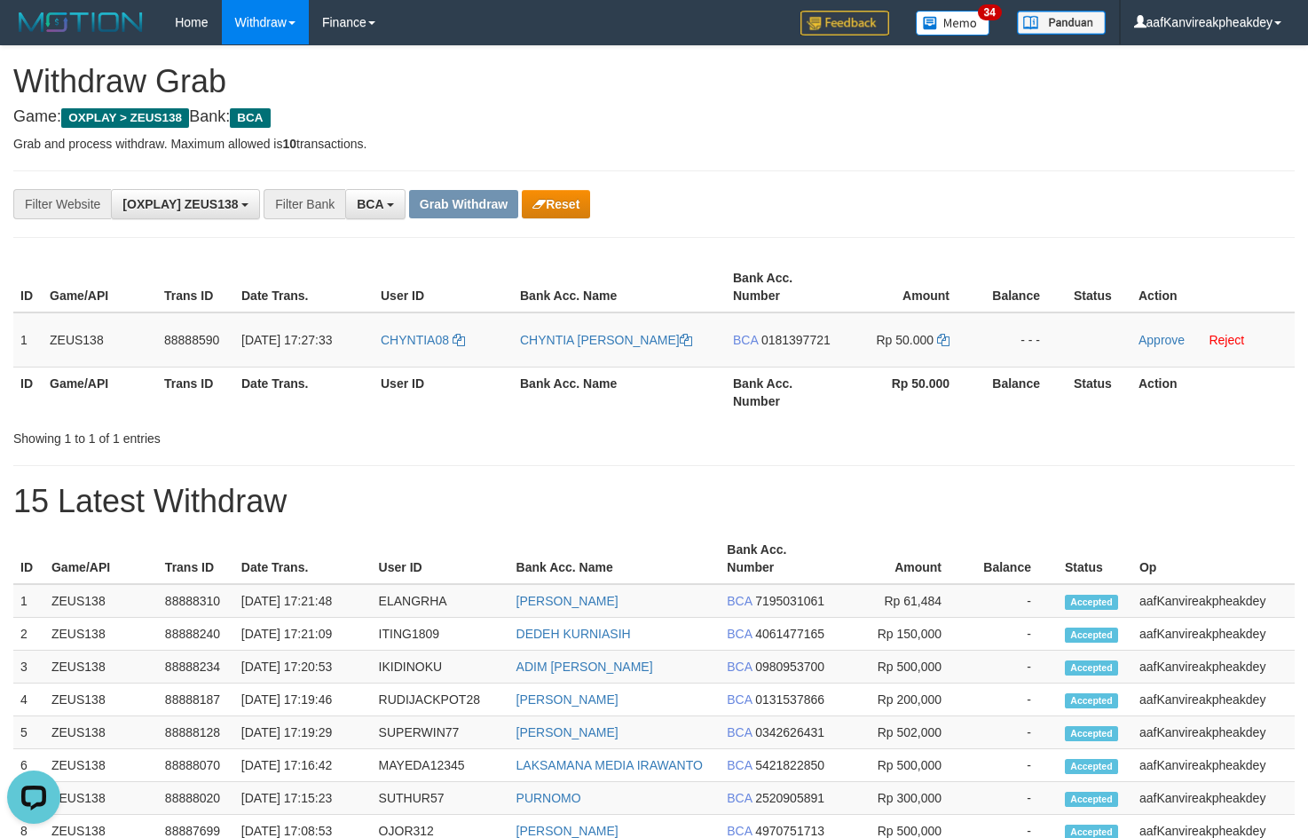
drag, startPoint x: 923, startPoint y: 210, endPoint x: 500, endPoint y: 394, distance: 461.4
click at [919, 231] on div "**********" at bounding box center [653, 203] width 1281 height 67
click at [397, 361] on td "CHYNTIA08" at bounding box center [443, 339] width 139 height 55
click at [398, 361] on td "CHYNTIA08" at bounding box center [443, 339] width 139 height 55
copy link "CHYNTIA08"
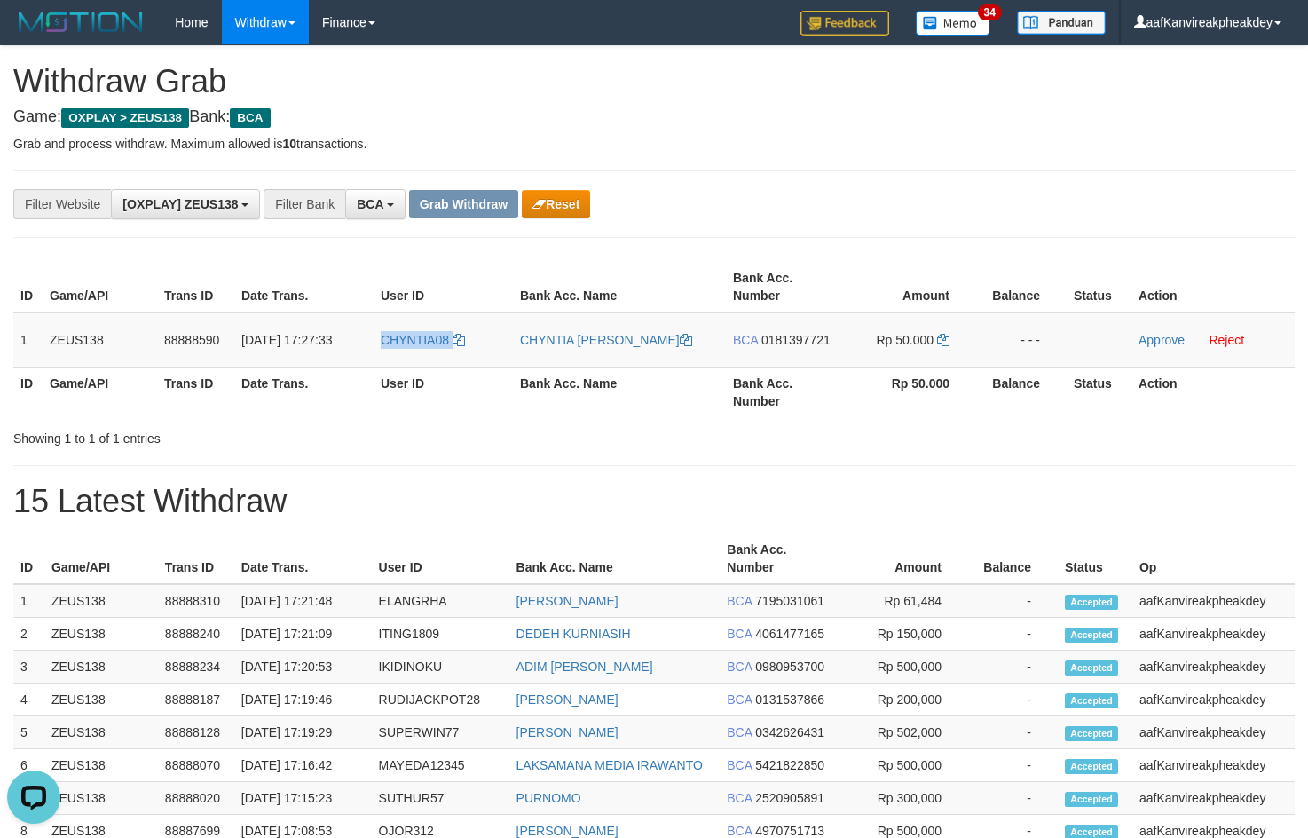
drag, startPoint x: 934, startPoint y: 160, endPoint x: 926, endPoint y: 152, distance: 11.9
click at [926, 152] on div "**********" at bounding box center [654, 765] width 1308 height 1439
click at [784, 351] on td "BCA 0181397721" at bounding box center [783, 339] width 114 height 55
click at [780, 334] on span "0181397721" at bounding box center [795, 340] width 69 height 14
click at [943, 342] on icon at bounding box center [943, 340] width 12 height 12
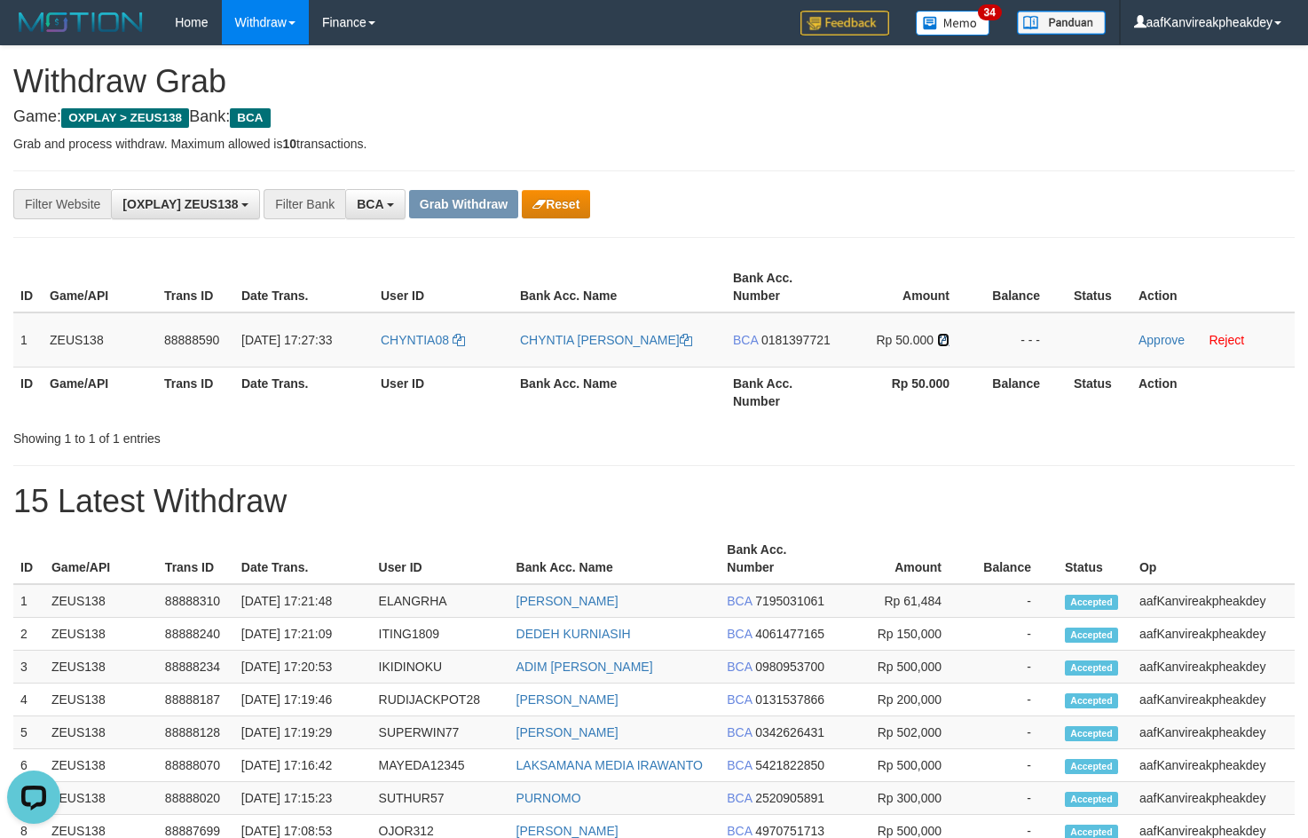
drag, startPoint x: 943, startPoint y: 342, endPoint x: 1319, endPoint y: 366, distance: 377.0
click at [1067, 357] on tr "1 ZEUS138 88888590 01/10/2025 17:27:33 CHYNTIA08 CHYNTIA INDRA DEWI BCA 0181397…" at bounding box center [653, 339] width 1281 height 55
click at [1158, 341] on link "Approve" at bounding box center [1161, 340] width 46 height 14
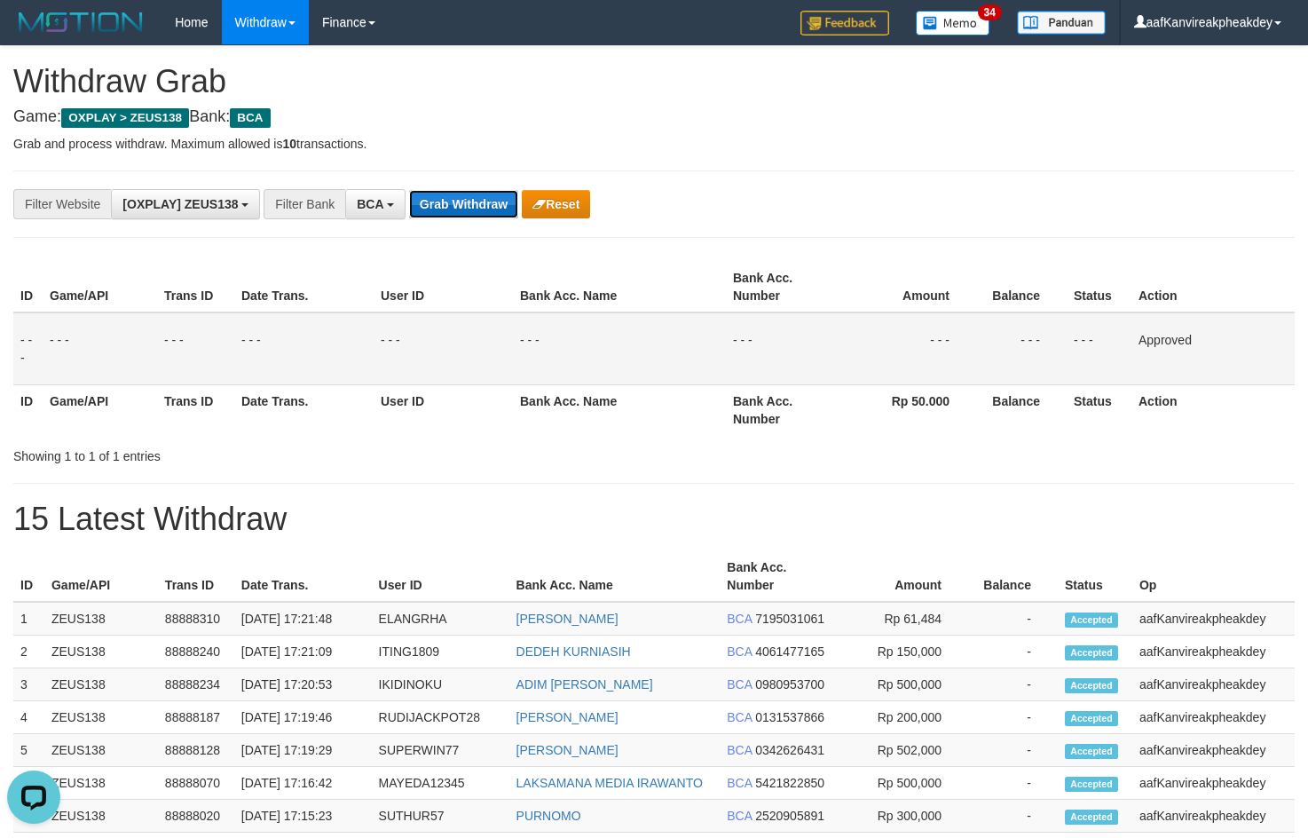
click at [478, 196] on button "Grab Withdraw" at bounding box center [463, 204] width 109 height 28
drag, startPoint x: 478, startPoint y: 196, endPoint x: 1320, endPoint y: 376, distance: 861.1
click at [479, 196] on button "Grab Withdraw" at bounding box center [463, 204] width 109 height 28
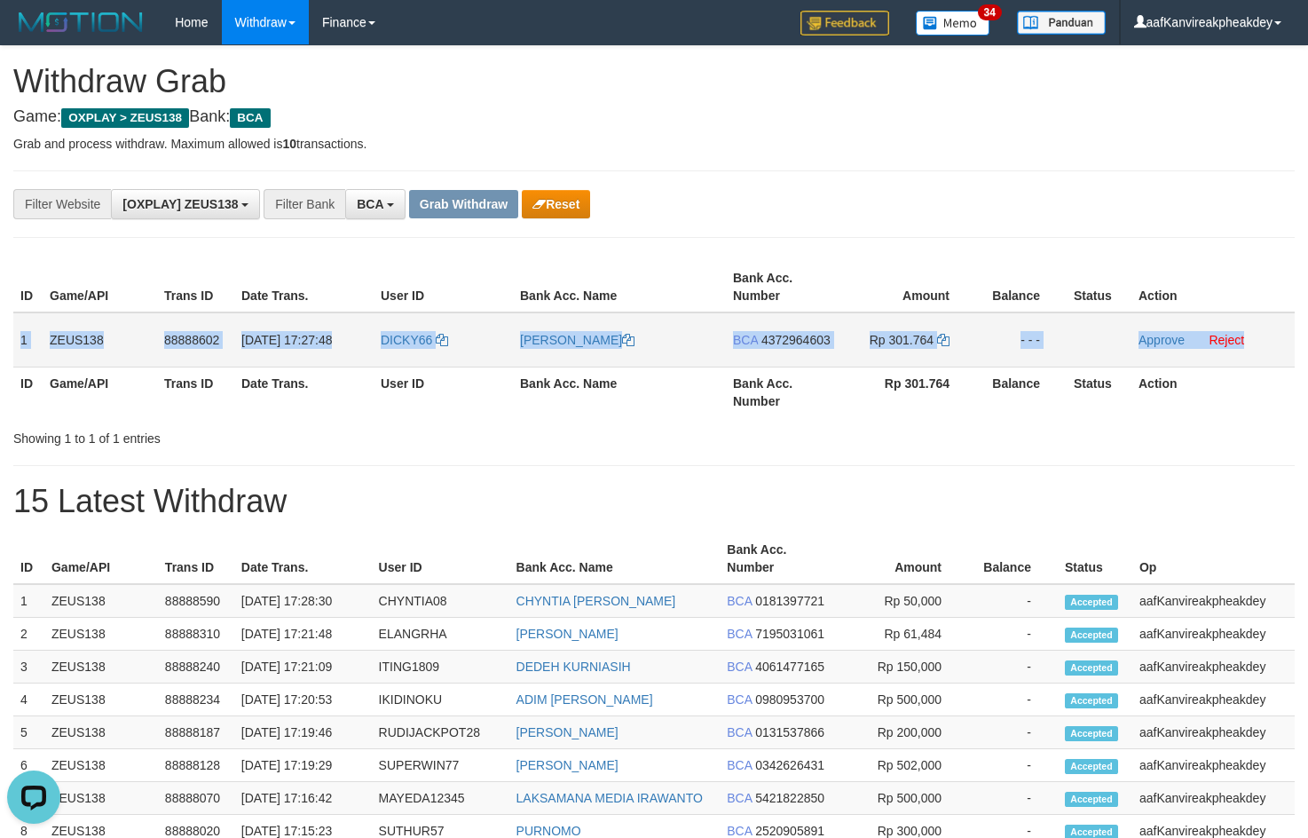
copy tr "1 ZEUS138 88888602 [DATE] 17:27:48 DICKY66 [PERSON_NAME] BCA 4372964603 Rp 301.…"
drag, startPoint x: 14, startPoint y: 336, endPoint x: 1287, endPoint y: 343, distance: 1272.5
click at [1287, 343] on tr "1 ZEUS138 88888602 [DATE] 17:27:48 DICKY66 [PERSON_NAME] BCA 4372964603 Rp 301.…" at bounding box center [653, 339] width 1281 height 55
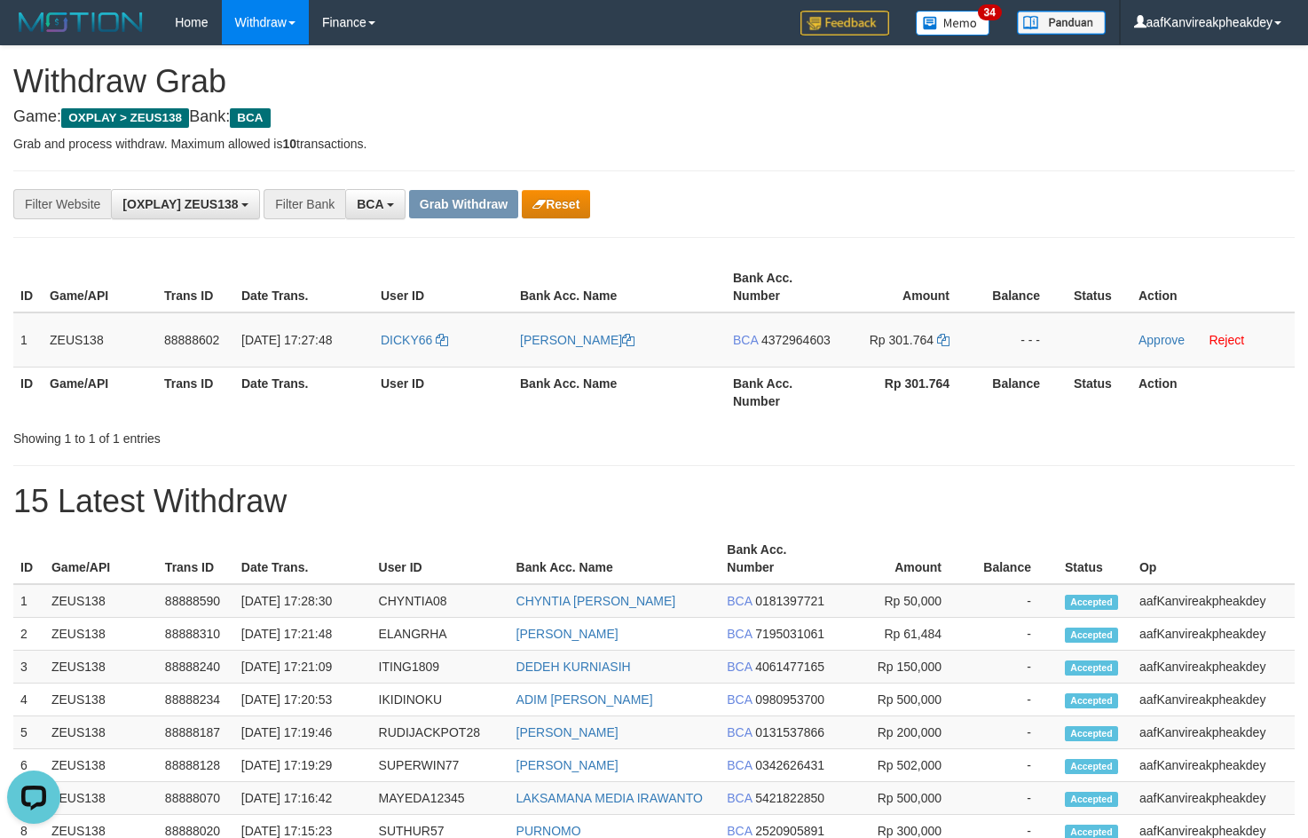
drag, startPoint x: 807, startPoint y: 129, endPoint x: 657, endPoint y: 301, distance: 228.9
click at [808, 132] on div "**********" at bounding box center [654, 765] width 1308 height 1439
click at [406, 366] on th "User ID" at bounding box center [443, 391] width 139 height 51
click at [403, 358] on td "DICKY66" at bounding box center [443, 339] width 139 height 55
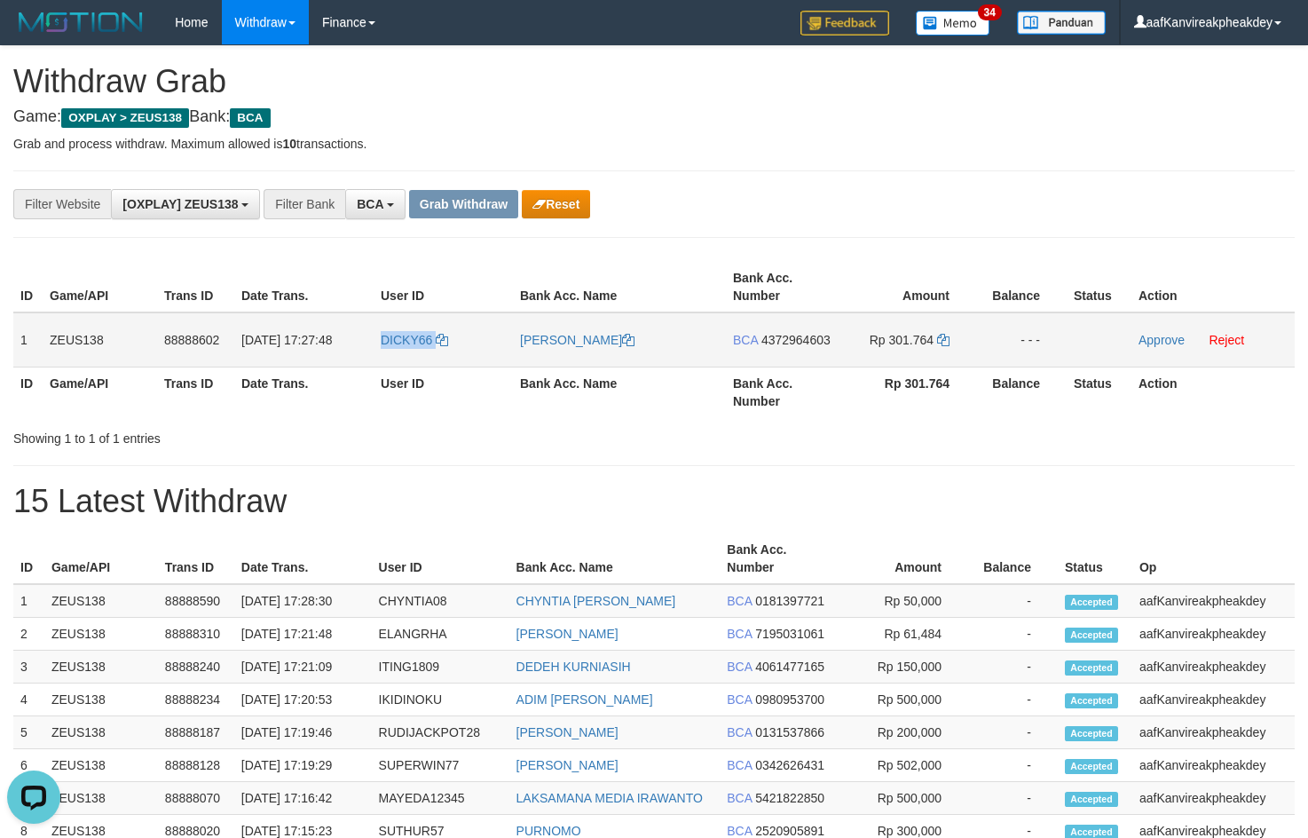
click at [403, 358] on td "DICKY66" at bounding box center [443, 339] width 139 height 55
copy link "DICKY66"
click at [1047, 157] on div "**********" at bounding box center [654, 765] width 1308 height 1439
click at [815, 344] on span "4372964603" at bounding box center [795, 340] width 69 height 14
click at [939, 338] on icon at bounding box center [943, 340] width 12 height 12
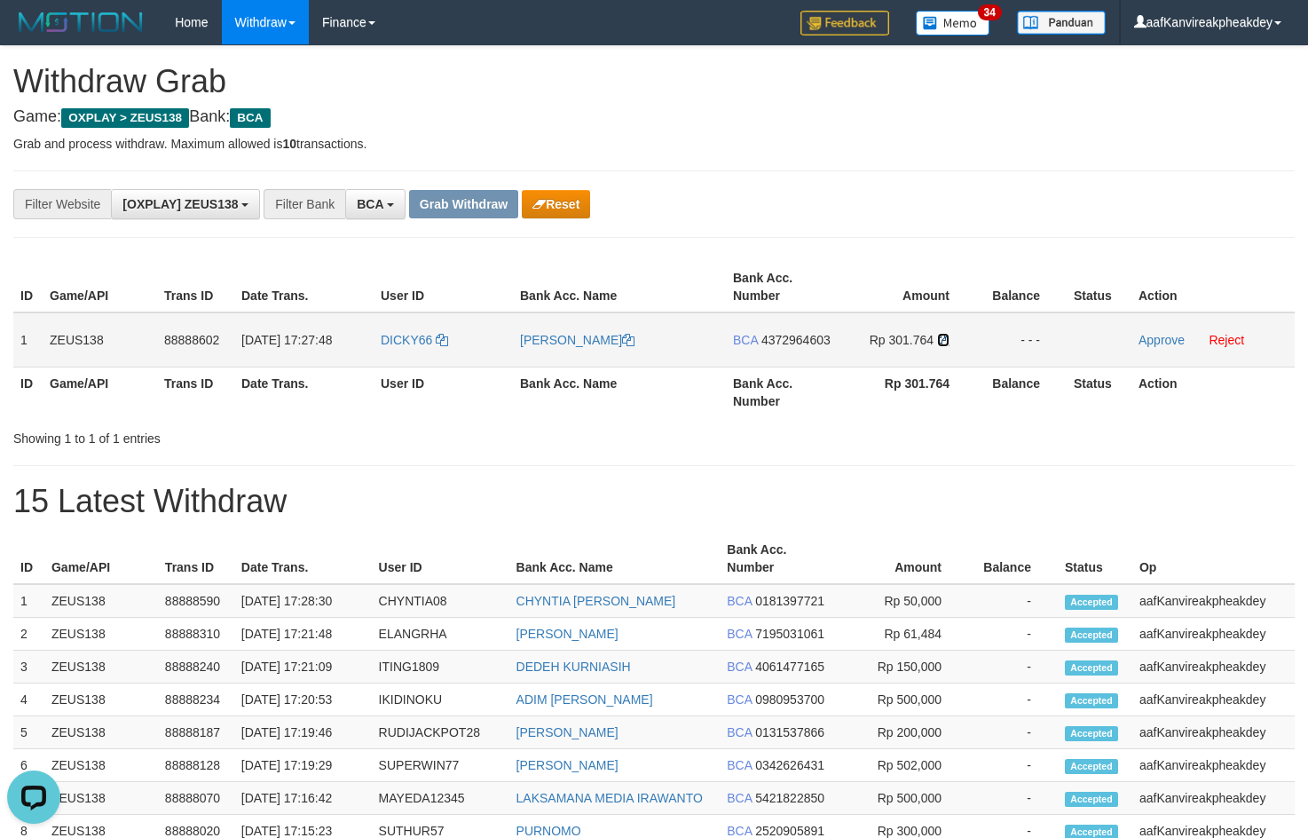
click at [946, 341] on icon at bounding box center [943, 340] width 12 height 12
drag, startPoint x: 946, startPoint y: 341, endPoint x: 1312, endPoint y: 317, distance: 367.3
click at [987, 338] on tr "1 ZEUS138 88888602 [DATE] 17:27:48 DICKY66 [PERSON_NAME] BCA 4372964603 Rp 301.…" at bounding box center [653, 339] width 1281 height 55
click at [1160, 342] on link "Approve" at bounding box center [1161, 340] width 46 height 14
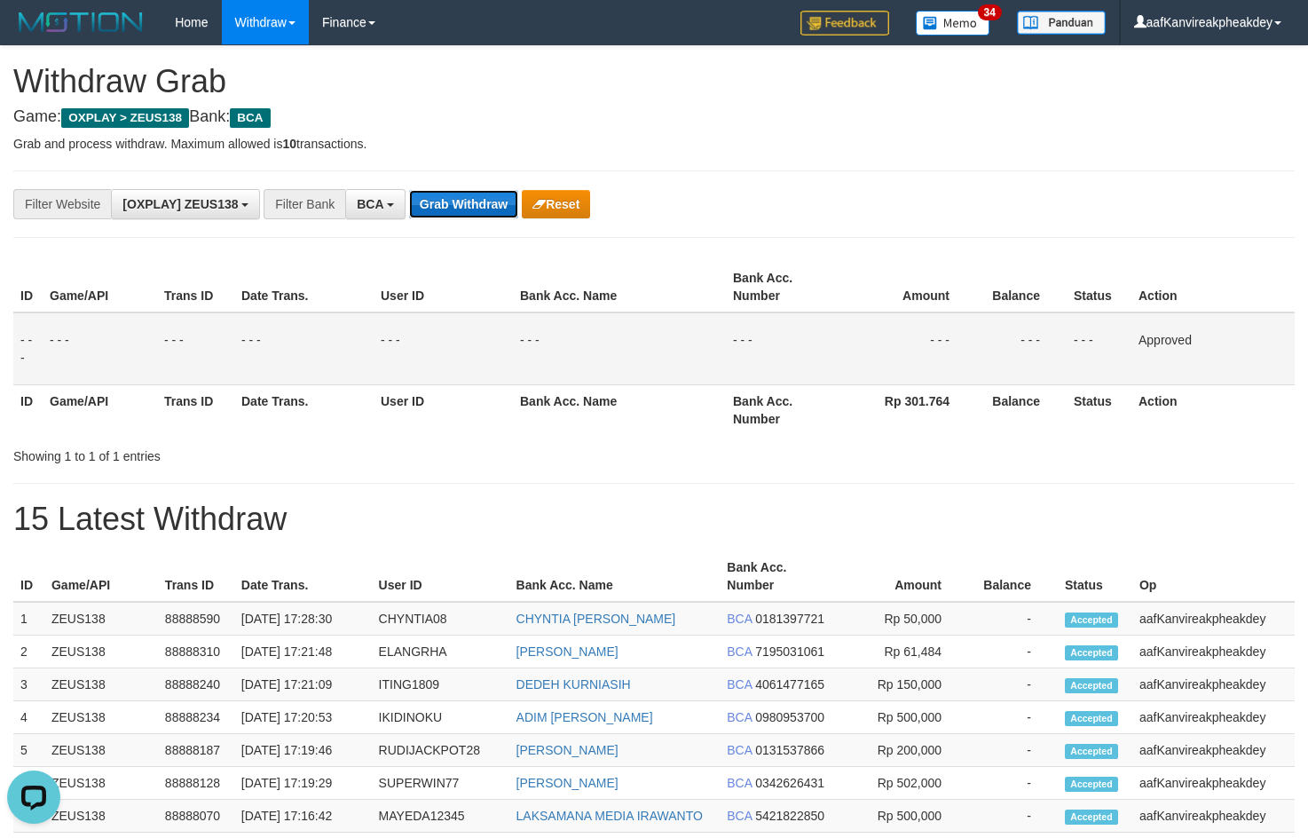
click at [484, 202] on button "Grab Withdraw" at bounding box center [463, 204] width 109 height 28
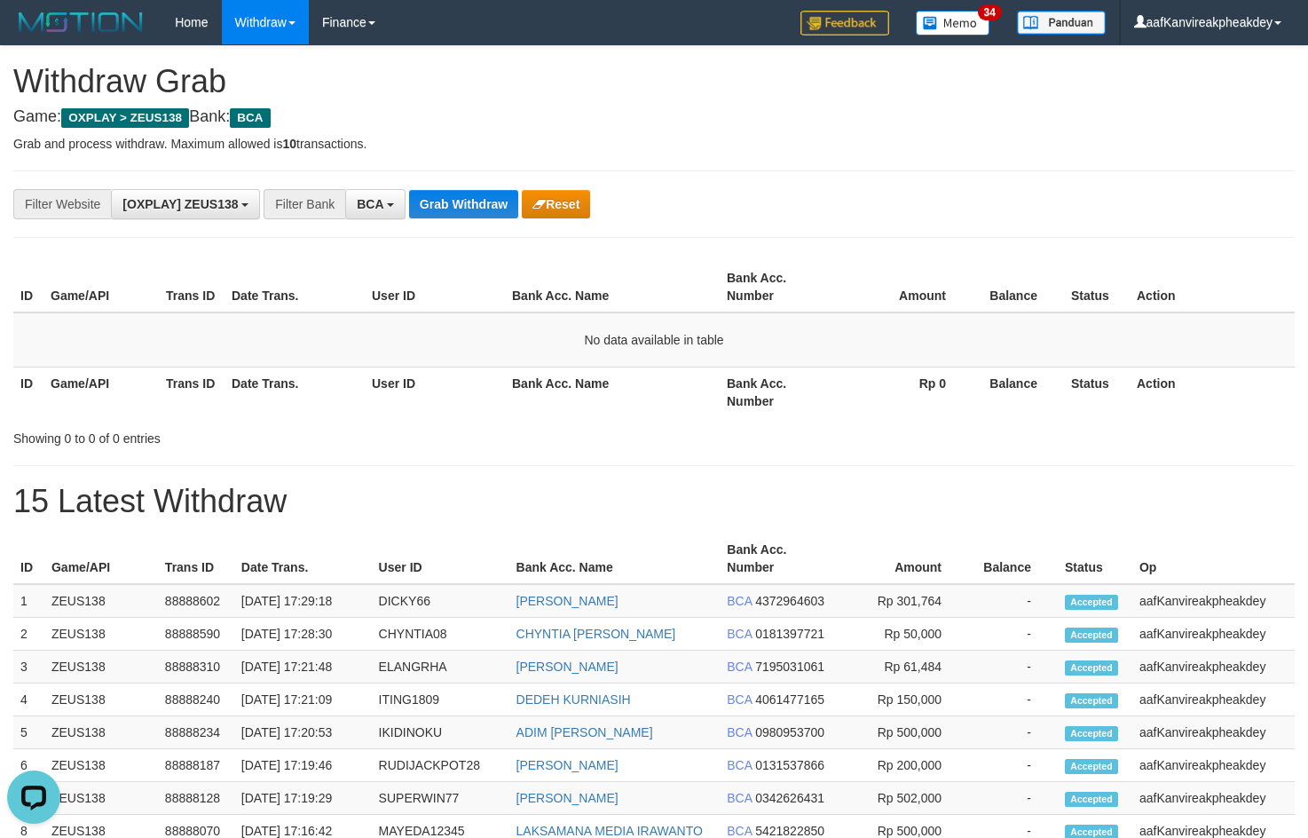
click at [848, 306] on th "Amount" at bounding box center [904, 287] width 138 height 51
click at [515, 209] on button "Grab Withdraw" at bounding box center [463, 204] width 109 height 28
click at [495, 209] on button "Grab Withdraw" at bounding box center [463, 204] width 109 height 28
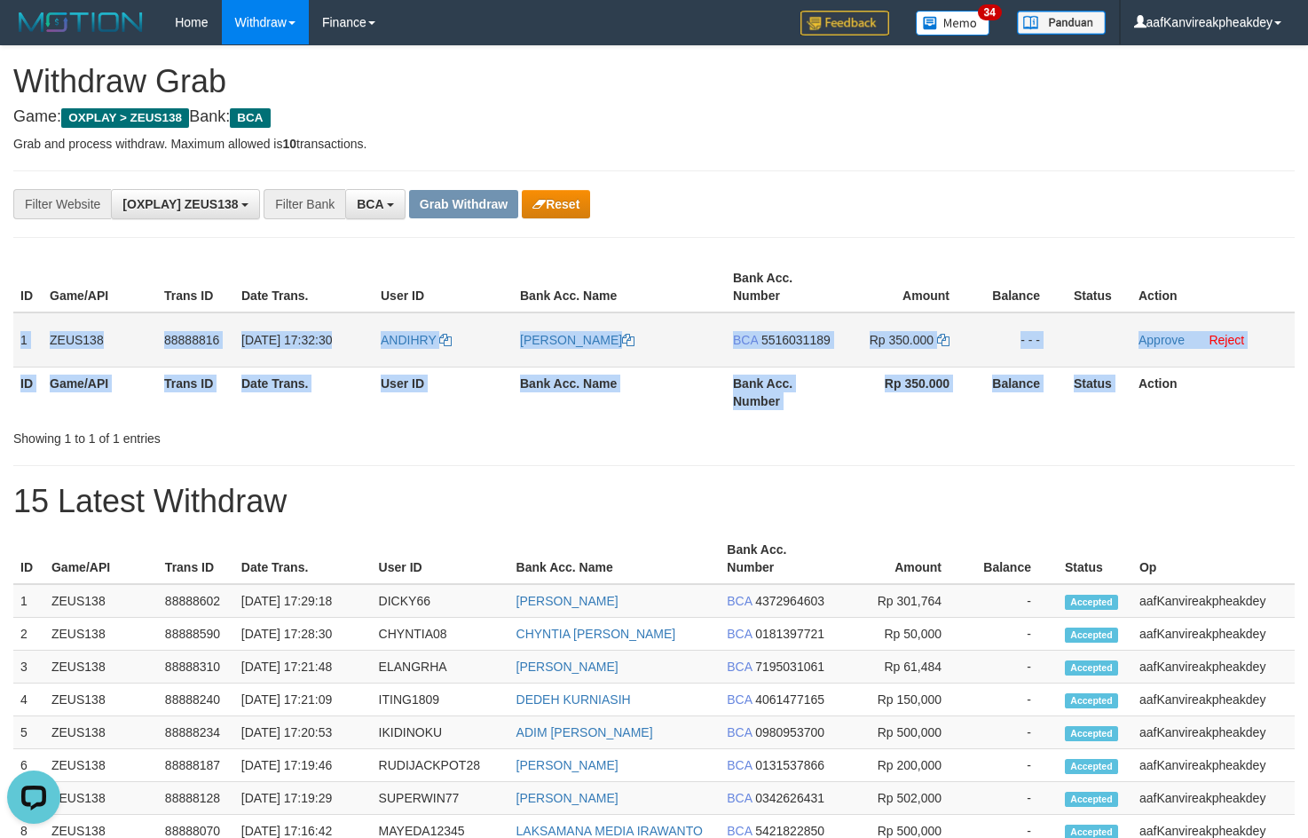
copy table "1 ZEUS138 88888816 [DATE] 17:32:30 [PERSON_NAME] BCA 5516031189 Rp 350.000 - - …"
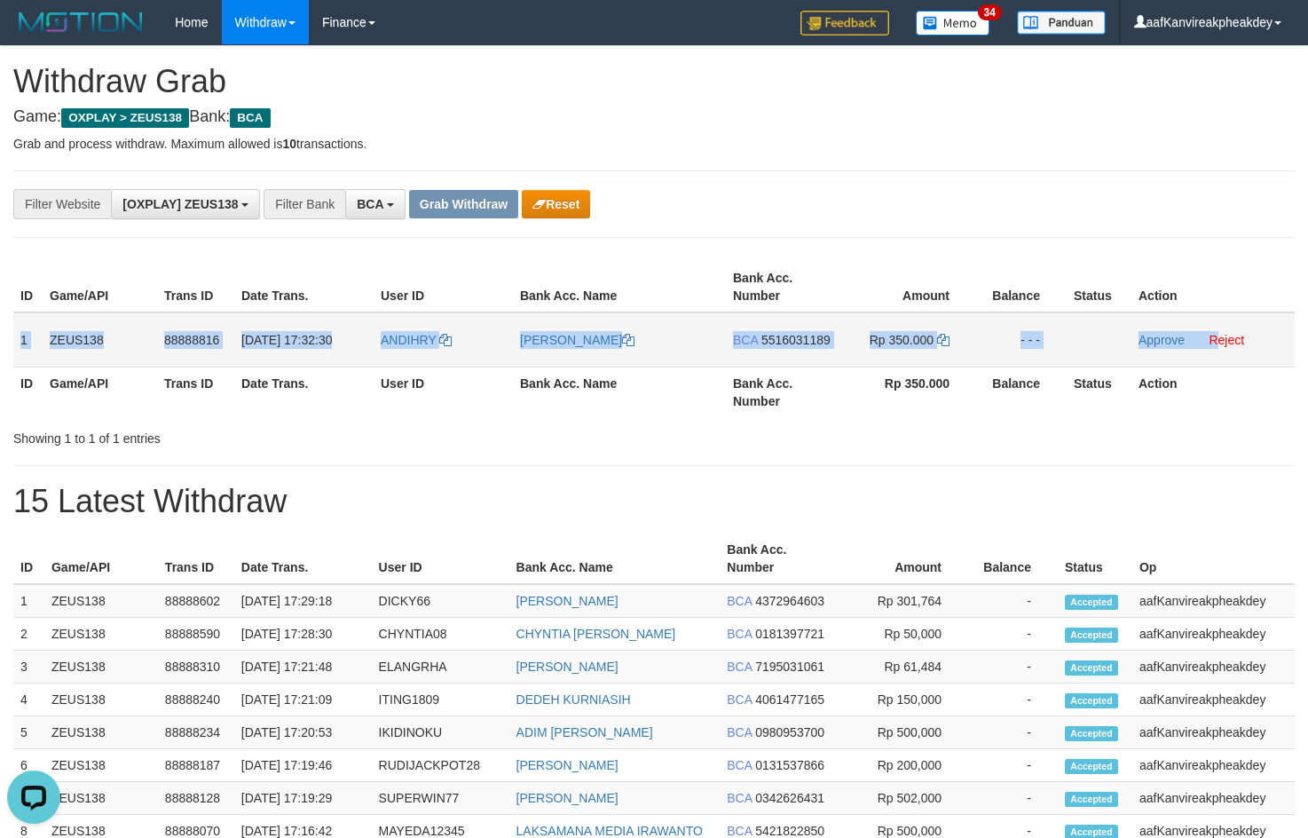
copy tr "1 ZEUS138 88888816 [DATE] 17:32:30 [PERSON_NAME] BCA 5516031189 Rp 350.000 - - …"
drag, startPoint x: 14, startPoint y: 342, endPoint x: 1319, endPoint y: 356, distance: 1305.4
click at [1235, 350] on tr "1 ZEUS138 88888816 [DATE] 17:32:30 ANDIHRY [PERSON_NAME] BCA 5516031189 Rp 350.…" at bounding box center [653, 339] width 1281 height 55
copy tr "1 ZEUS138 88888816 [DATE] 17:32:30 [PERSON_NAME] BCA 5516031189 Rp 350.000 - - …"
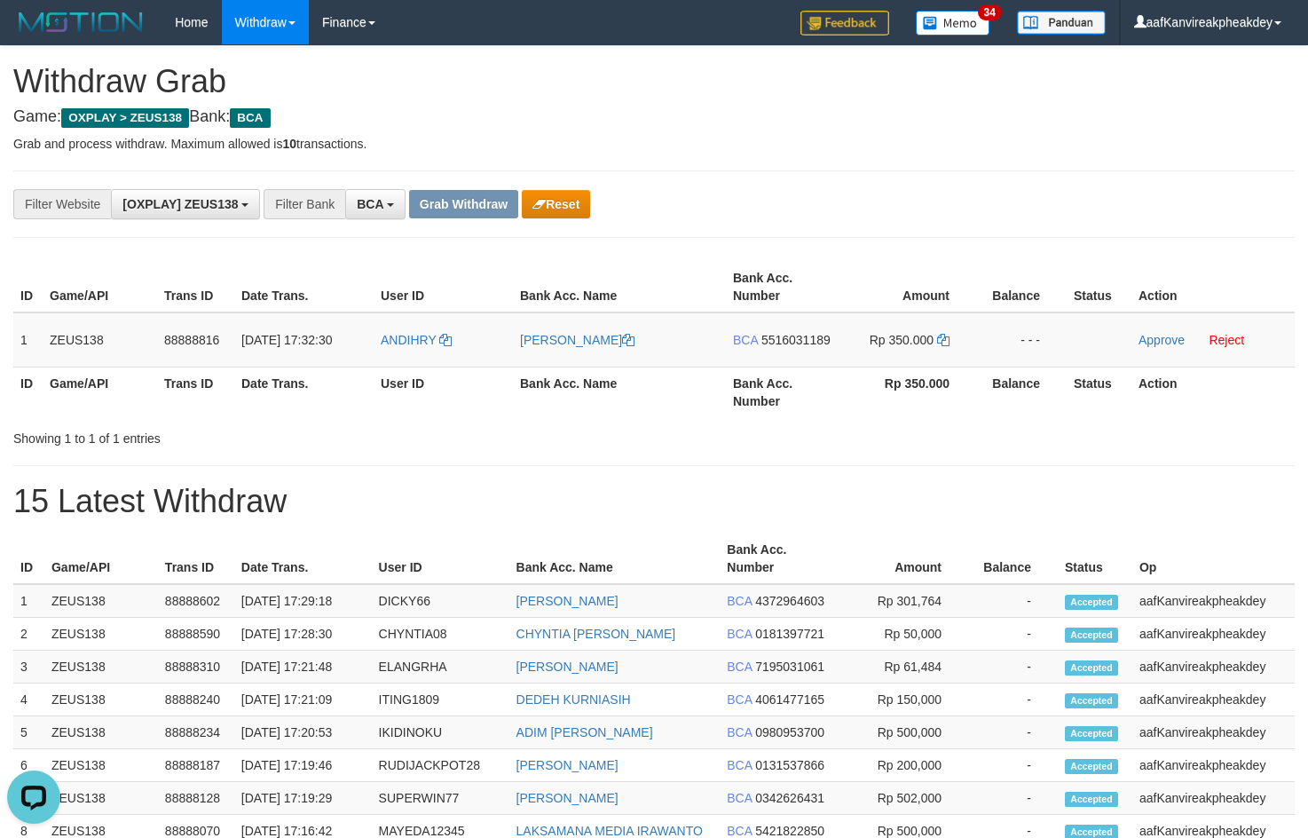
click at [744, 180] on div "**********" at bounding box center [653, 203] width 1281 height 67
drag, startPoint x: 421, startPoint y: 351, endPoint x: 410, endPoint y: 358, distance: 12.3
click at [412, 357] on td "ANDIHRY" at bounding box center [443, 339] width 139 height 55
click at [410, 358] on td "ANDIHRY" at bounding box center [443, 339] width 139 height 55
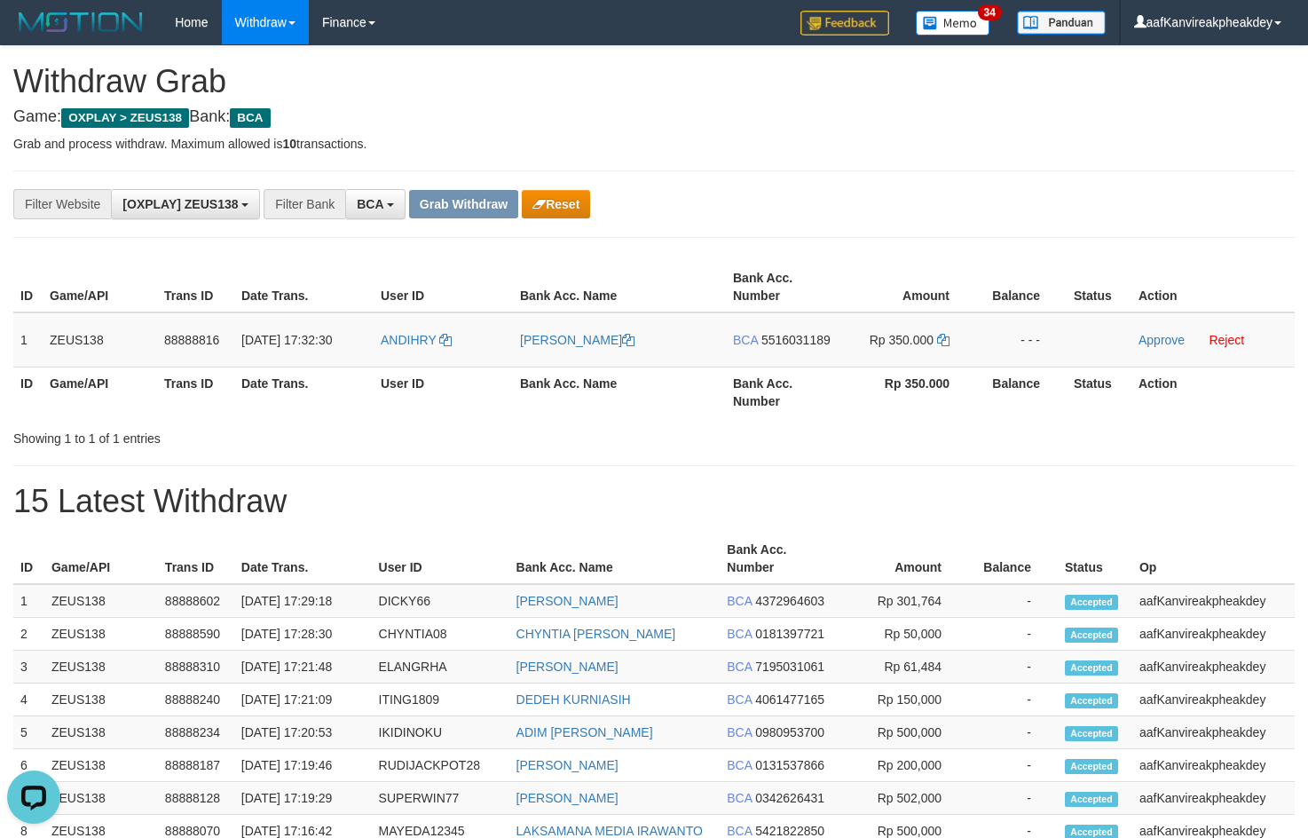
click at [1098, 168] on div "**********" at bounding box center [654, 765] width 1308 height 1439
click at [784, 351] on td "BCA 5516031189" at bounding box center [783, 339] width 114 height 55
click at [790, 348] on td "BCA 5516031189" at bounding box center [783, 339] width 114 height 55
click at [790, 345] on span "5516031189" at bounding box center [795, 340] width 69 height 14
click at [940, 343] on icon at bounding box center [943, 340] width 12 height 12
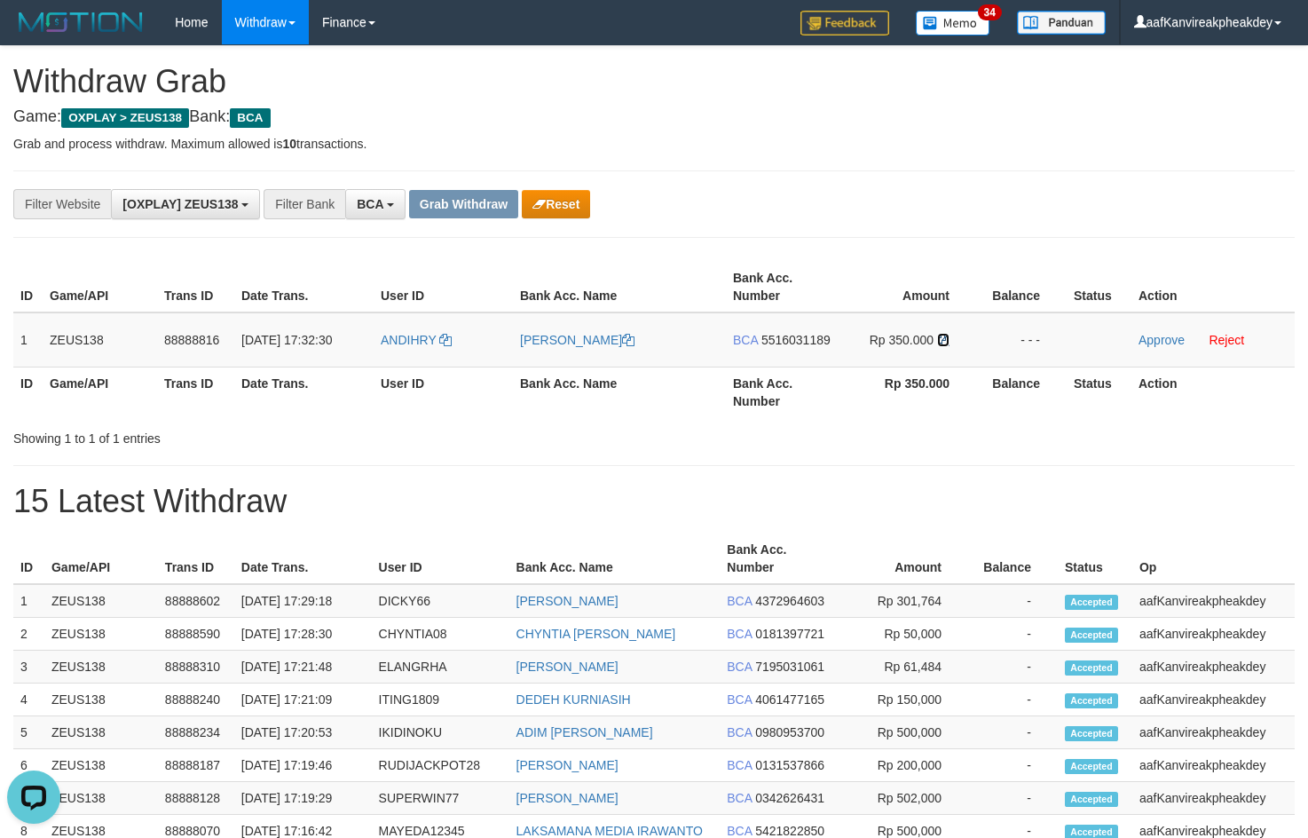
drag, startPoint x: 940, startPoint y: 343, endPoint x: 1320, endPoint y: 358, distance: 381.0
click at [981, 343] on tr "1 ZEUS138 88888816 01/10/2025 17:32:30 ANDIHRY ANDI HERYANTO BCA 5516031189 Rp …" at bounding box center [653, 339] width 1281 height 55
click at [1154, 343] on link "Approve" at bounding box center [1161, 340] width 46 height 14
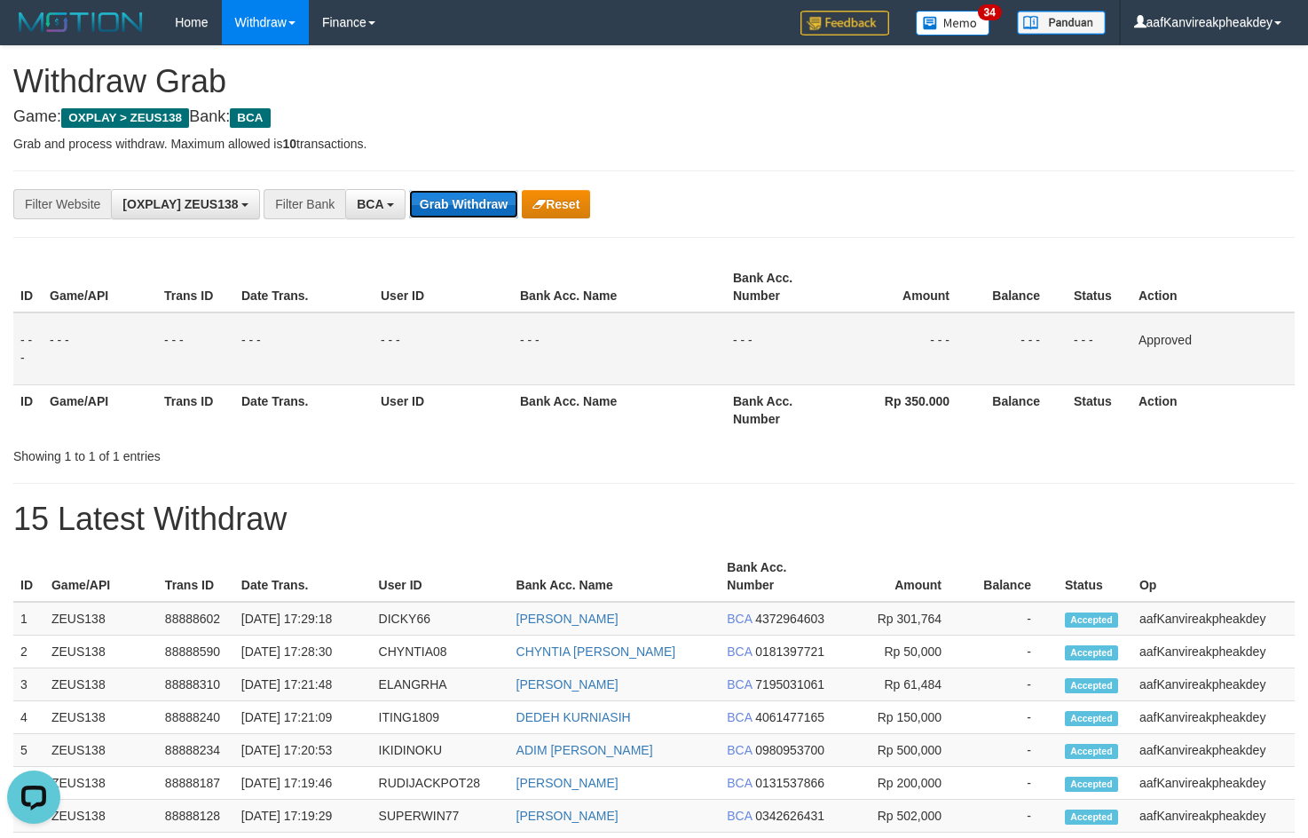
click at [469, 216] on button "Grab Withdraw" at bounding box center [463, 204] width 109 height 28
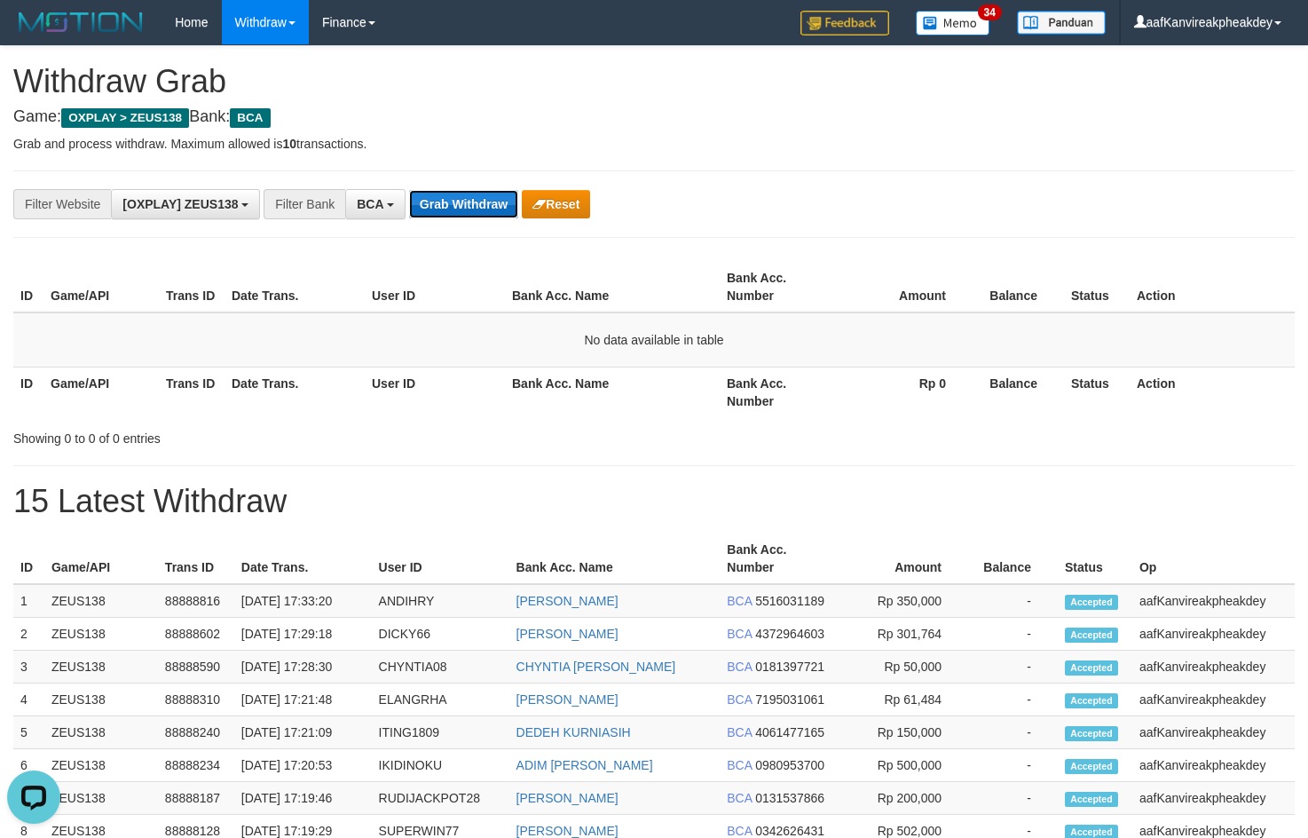
click at [473, 207] on button "Grab Withdraw" at bounding box center [463, 204] width 109 height 28
click at [504, 180] on div "**********" at bounding box center [653, 203] width 1281 height 67
click at [485, 213] on button "Grab Withdraw" at bounding box center [463, 204] width 109 height 28
click at [492, 217] on button "Grab Withdraw" at bounding box center [463, 204] width 109 height 28
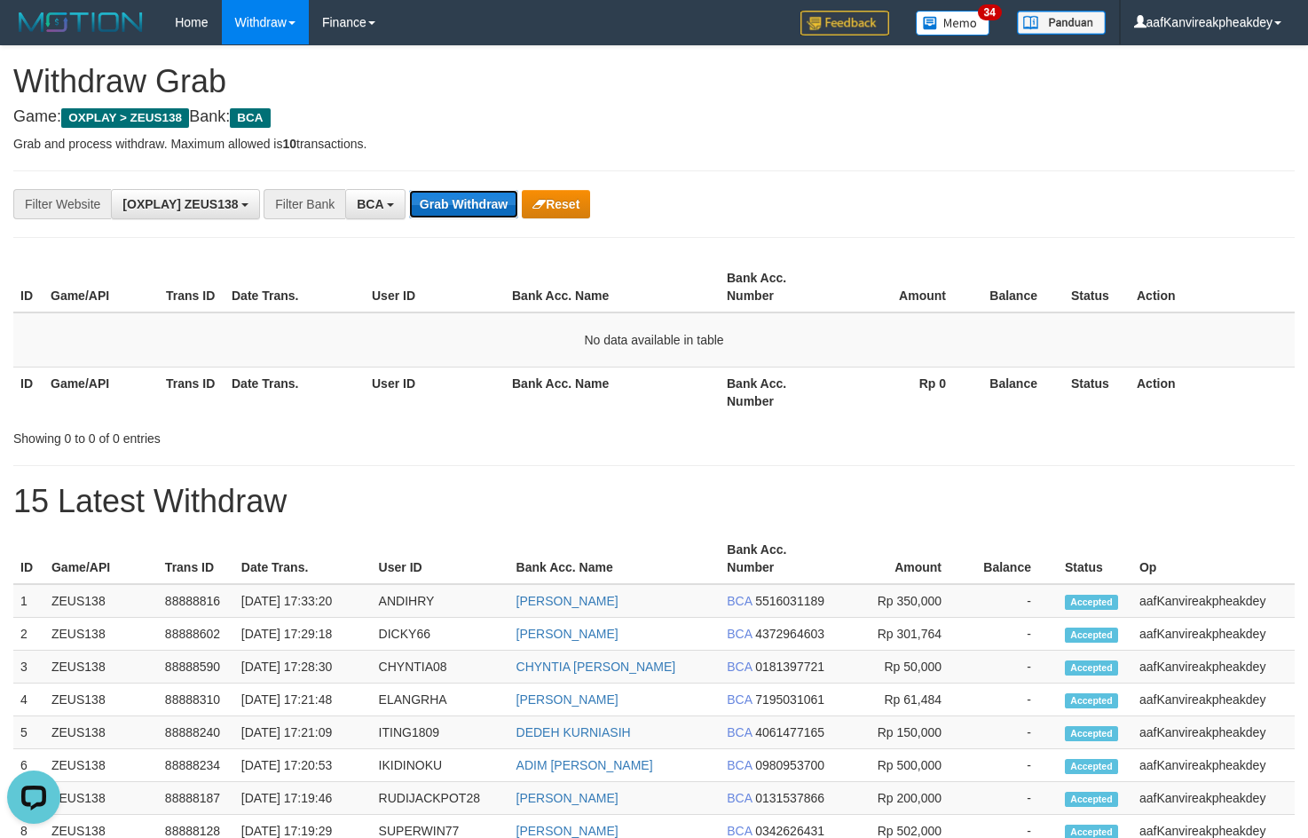
click at [474, 202] on button "Grab Withdraw" at bounding box center [463, 204] width 109 height 28
click at [454, 201] on button "Grab Withdraw" at bounding box center [463, 204] width 109 height 28
drag, startPoint x: 687, startPoint y: 232, endPoint x: 1280, endPoint y: 282, distance: 594.8
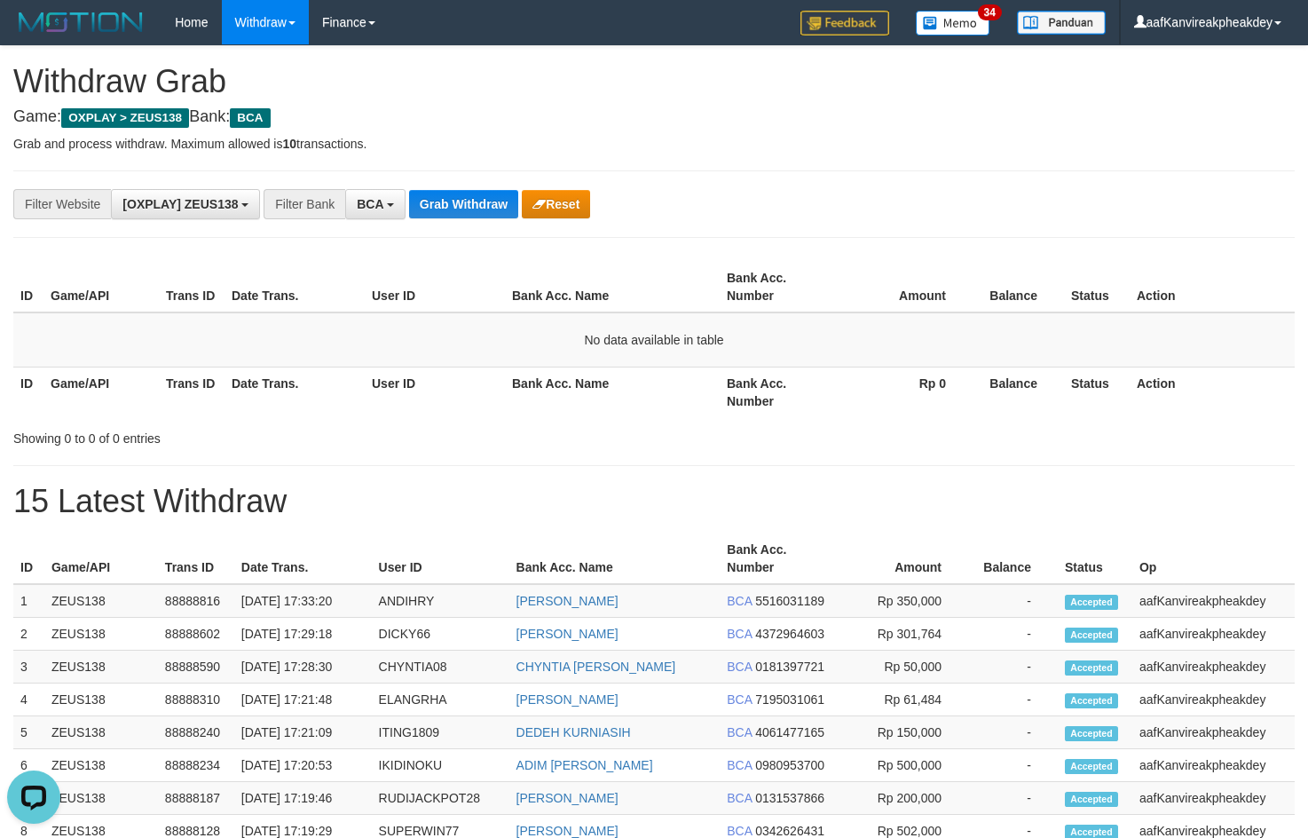
click at [729, 226] on div "**********" at bounding box center [653, 203] width 1281 height 67
click at [438, 207] on button "Grab Withdraw" at bounding box center [463, 204] width 109 height 28
click at [469, 217] on button "Grab Withdraw" at bounding box center [463, 204] width 109 height 28
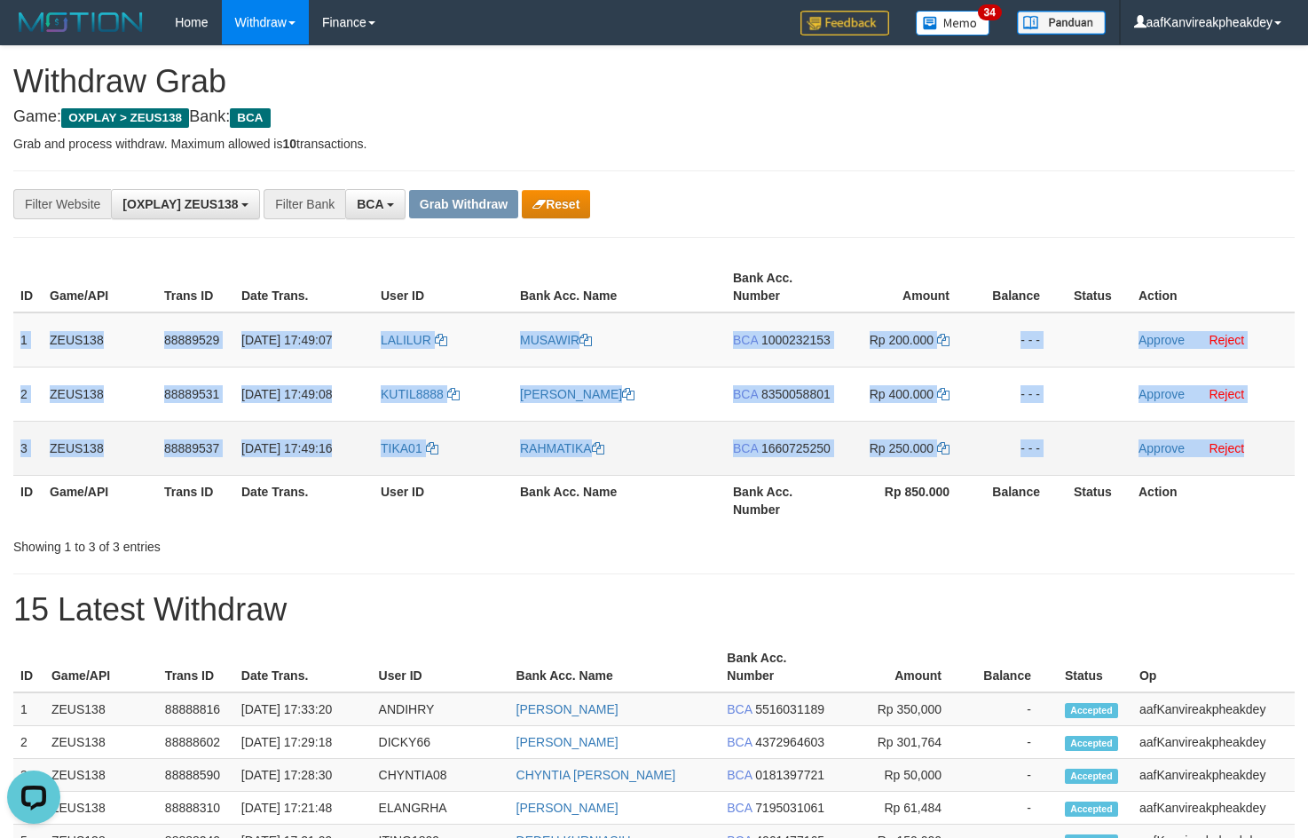
copy tbody "1 ZEUS138 88889529 [DATE] 17:49:07 LALILUR MUSAWIR BCA 1000232153 Rp 200.000 - …"
drag, startPoint x: 23, startPoint y: 330, endPoint x: 1272, endPoint y: 437, distance: 1253.1
click at [1272, 437] on tbody "1 ZEUS138 88889529 [DATE] 17:49:07 LALILUR MUSAWIR BCA 1000232153 Rp 200.000 - …" at bounding box center [653, 393] width 1281 height 163
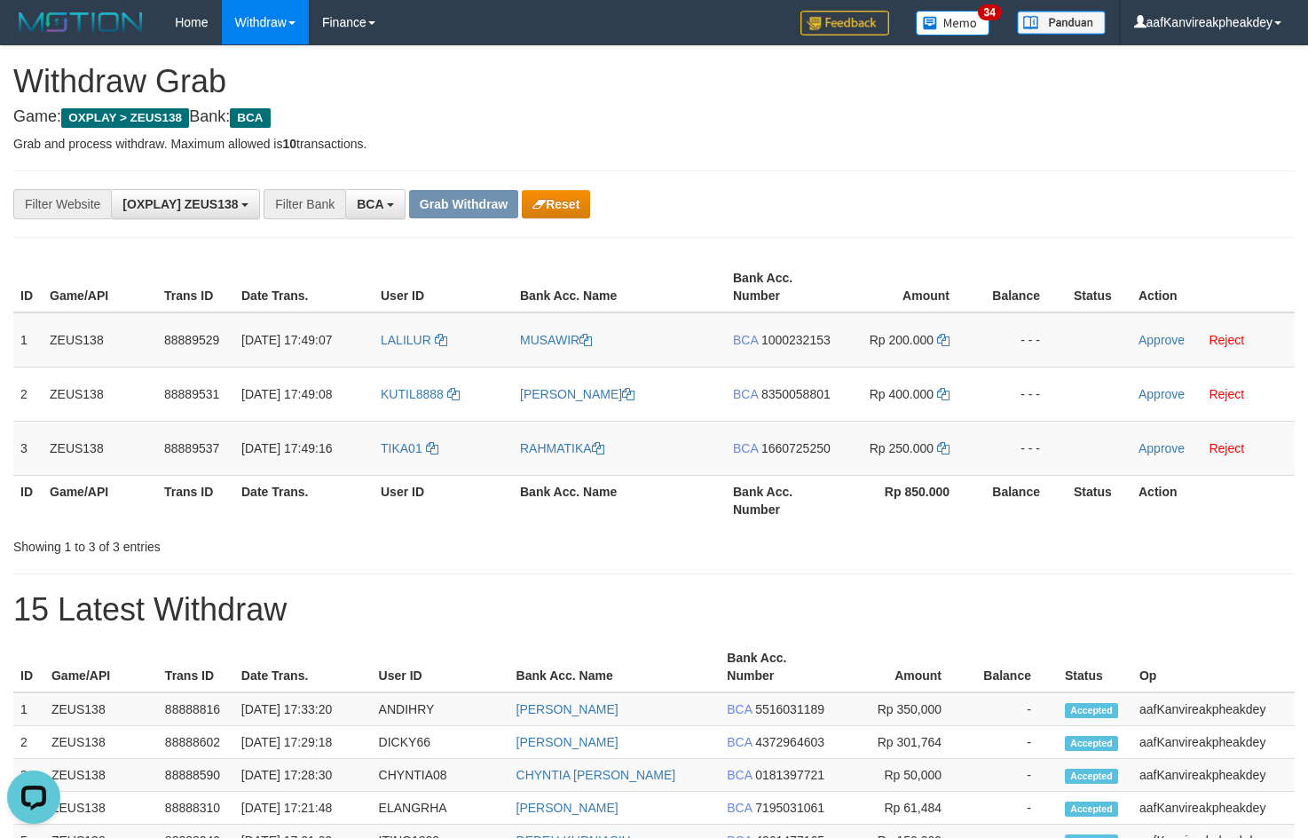
click at [855, 185] on div "**********" at bounding box center [653, 203] width 1281 height 67
click at [394, 345] on span "LALILUR" at bounding box center [406, 340] width 51 height 14
click at [395, 360] on td "LALILUR" at bounding box center [443, 339] width 139 height 55
copy span "LALILUR"
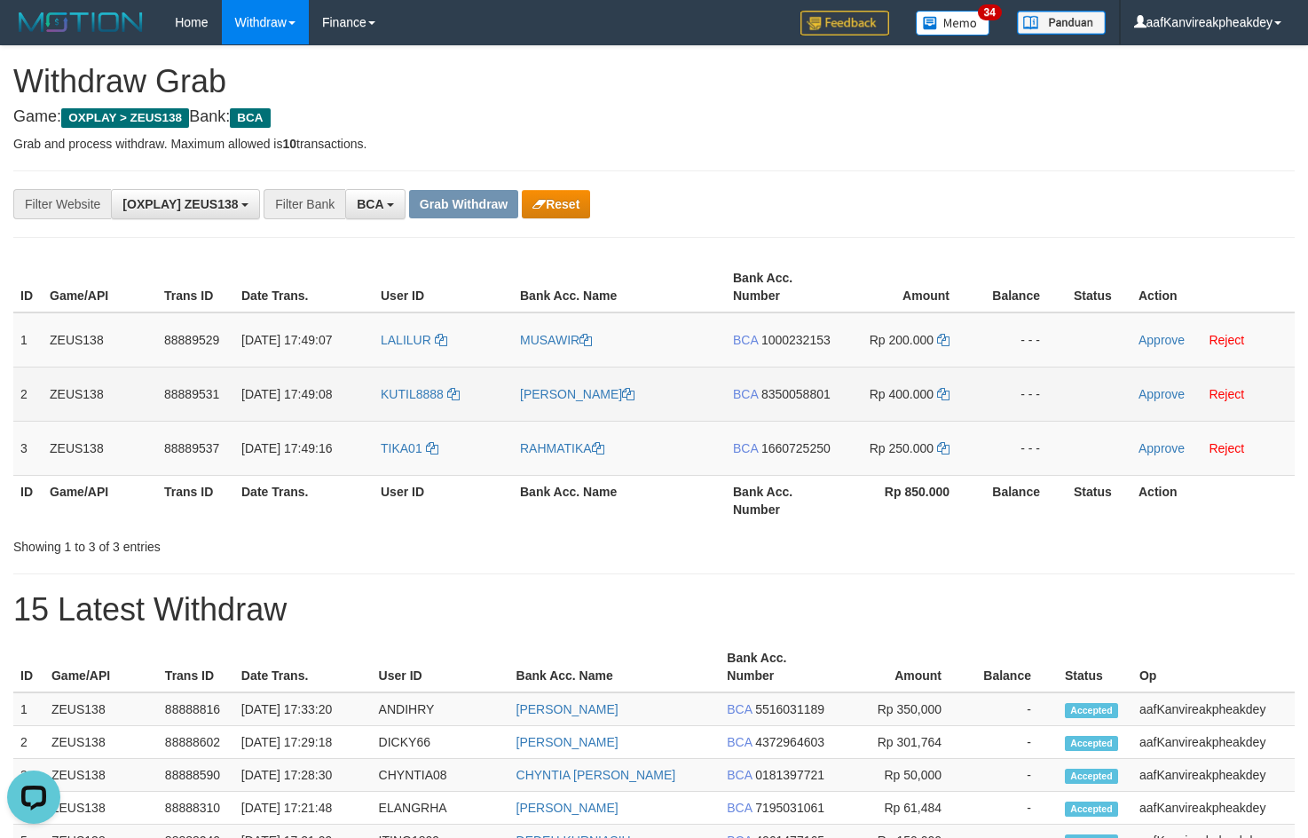
click at [435, 409] on td "KUTIL8888" at bounding box center [443, 393] width 139 height 54
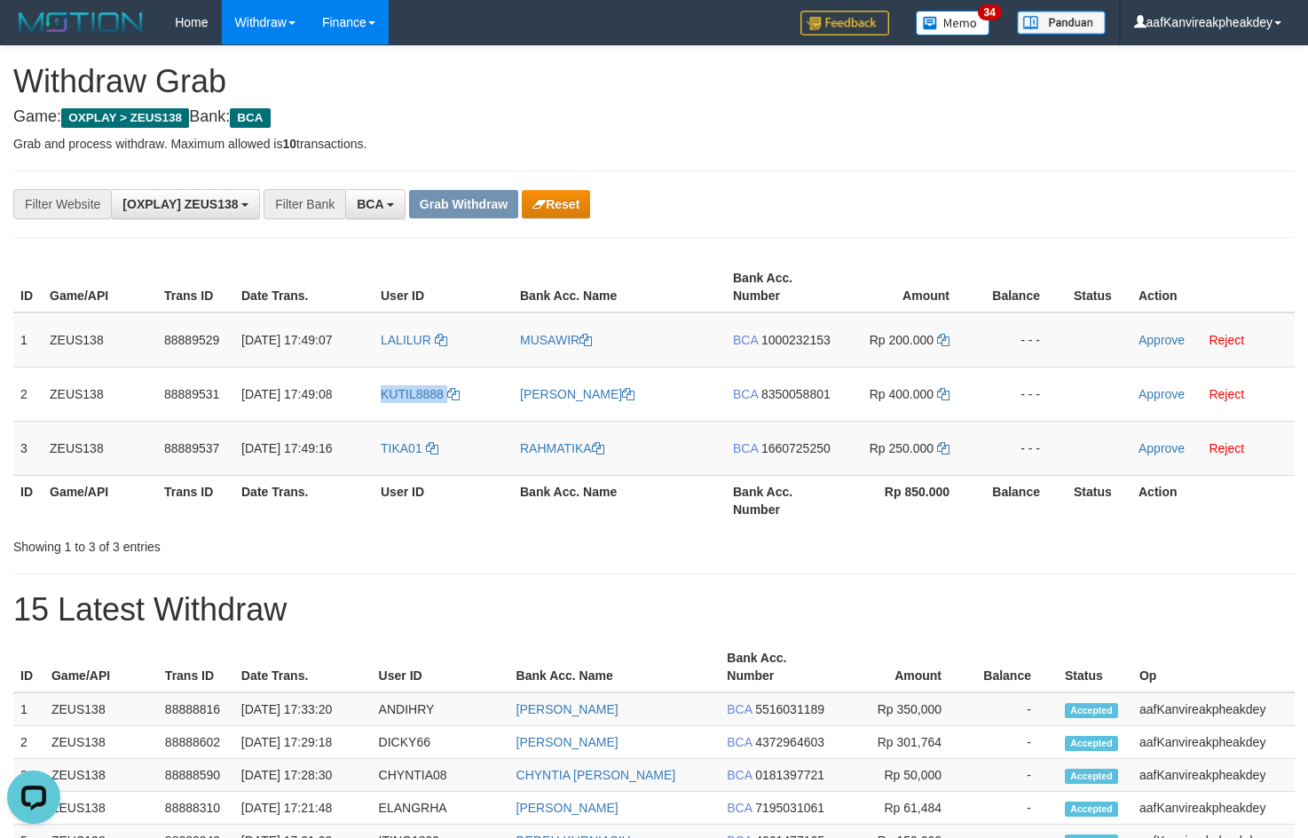
copy link "KUTIL8888"
click at [421, 467] on td "TIKA01" at bounding box center [443, 448] width 139 height 54
click at [406, 461] on td "TIKA01" at bounding box center [443, 448] width 139 height 54
click at [406, 463] on td "TIKA01" at bounding box center [443, 448] width 139 height 54
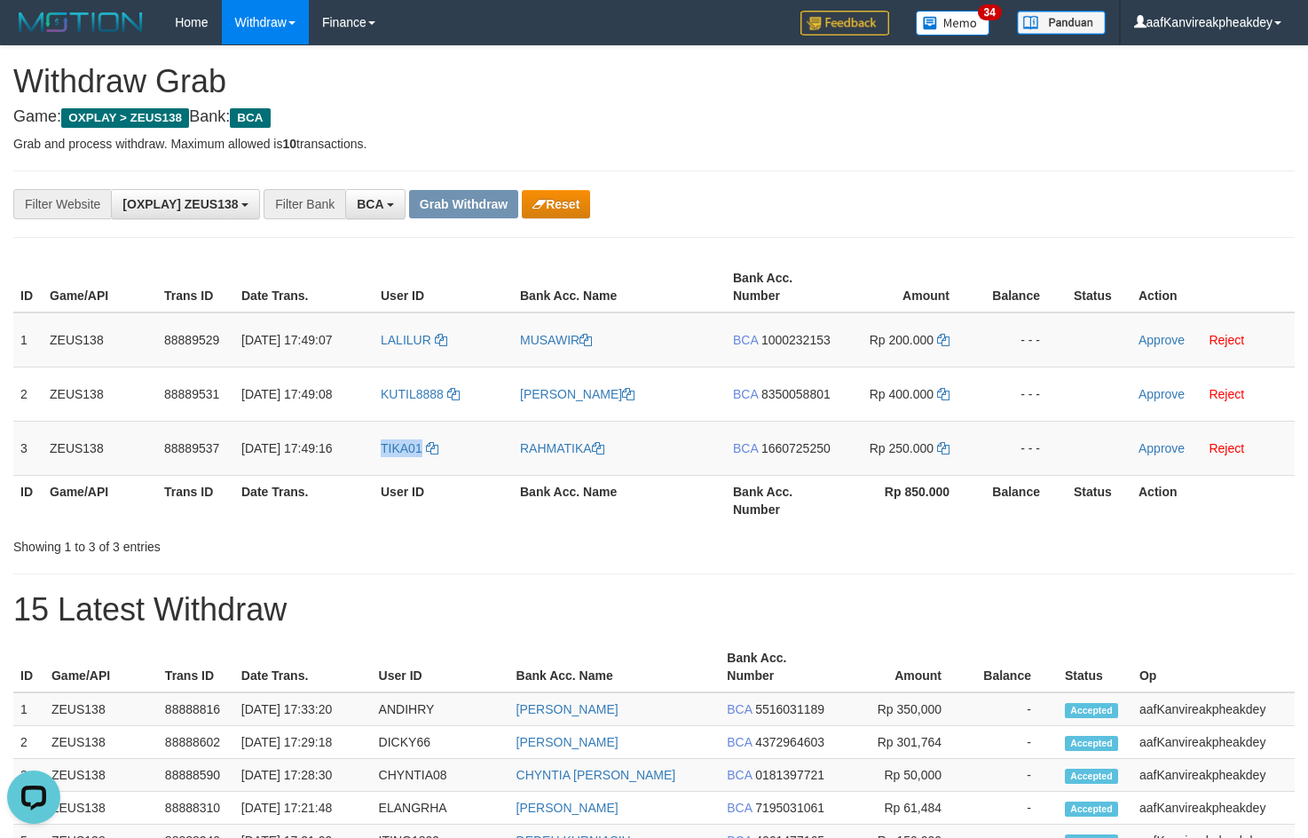
copy span "TIKA01"
drag, startPoint x: 920, startPoint y: 138, endPoint x: 959, endPoint y: 135, distance: 39.1
click at [932, 137] on p "Grab and process withdraw. Maximum allowed is 10 transactions." at bounding box center [653, 144] width 1281 height 18
click at [806, 326] on td "BCA 1000232153" at bounding box center [783, 339] width 114 height 55
click at [805, 338] on span "1000232153" at bounding box center [795, 340] width 69 height 14
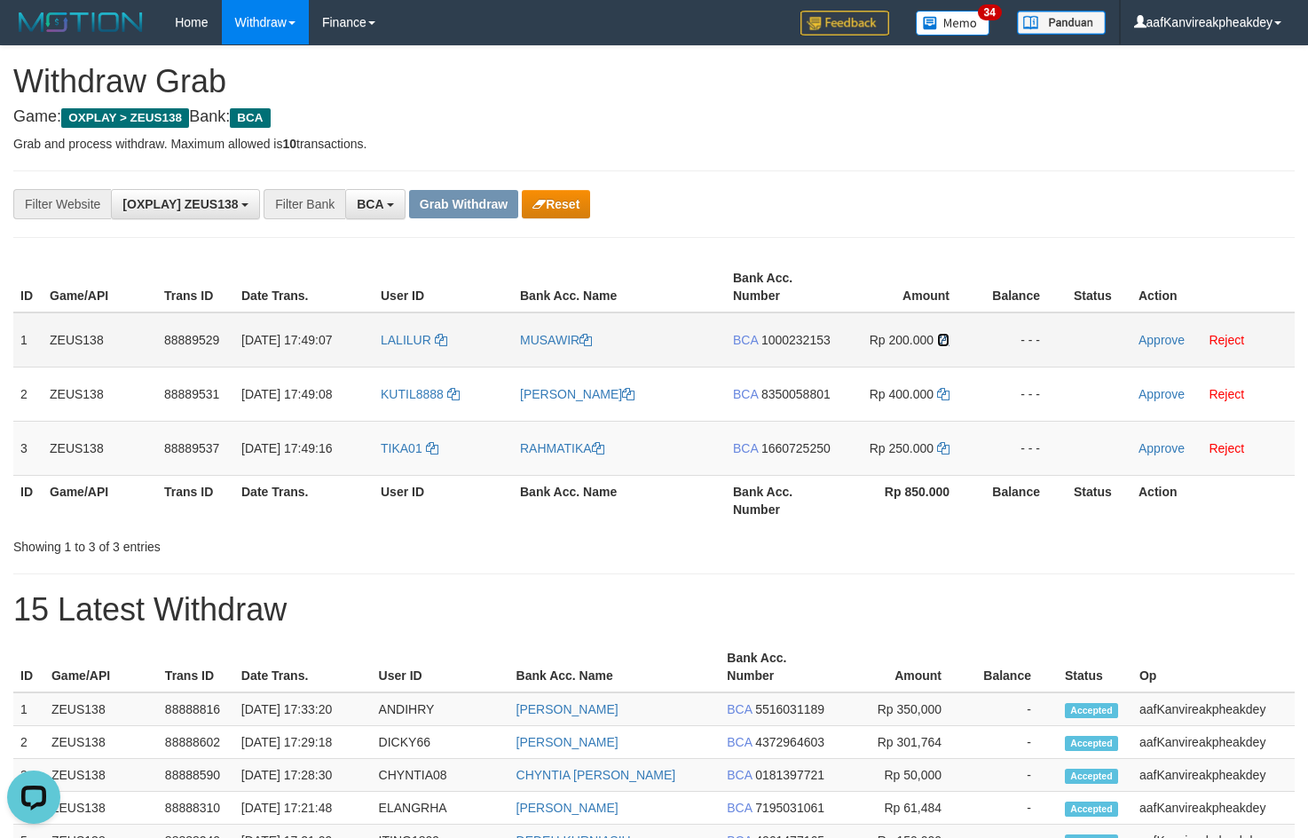
click at [947, 343] on icon at bounding box center [943, 340] width 12 height 12
click at [946, 343] on icon at bounding box center [943, 340] width 12 height 12
click at [945, 342] on icon at bounding box center [943, 340] width 12 height 12
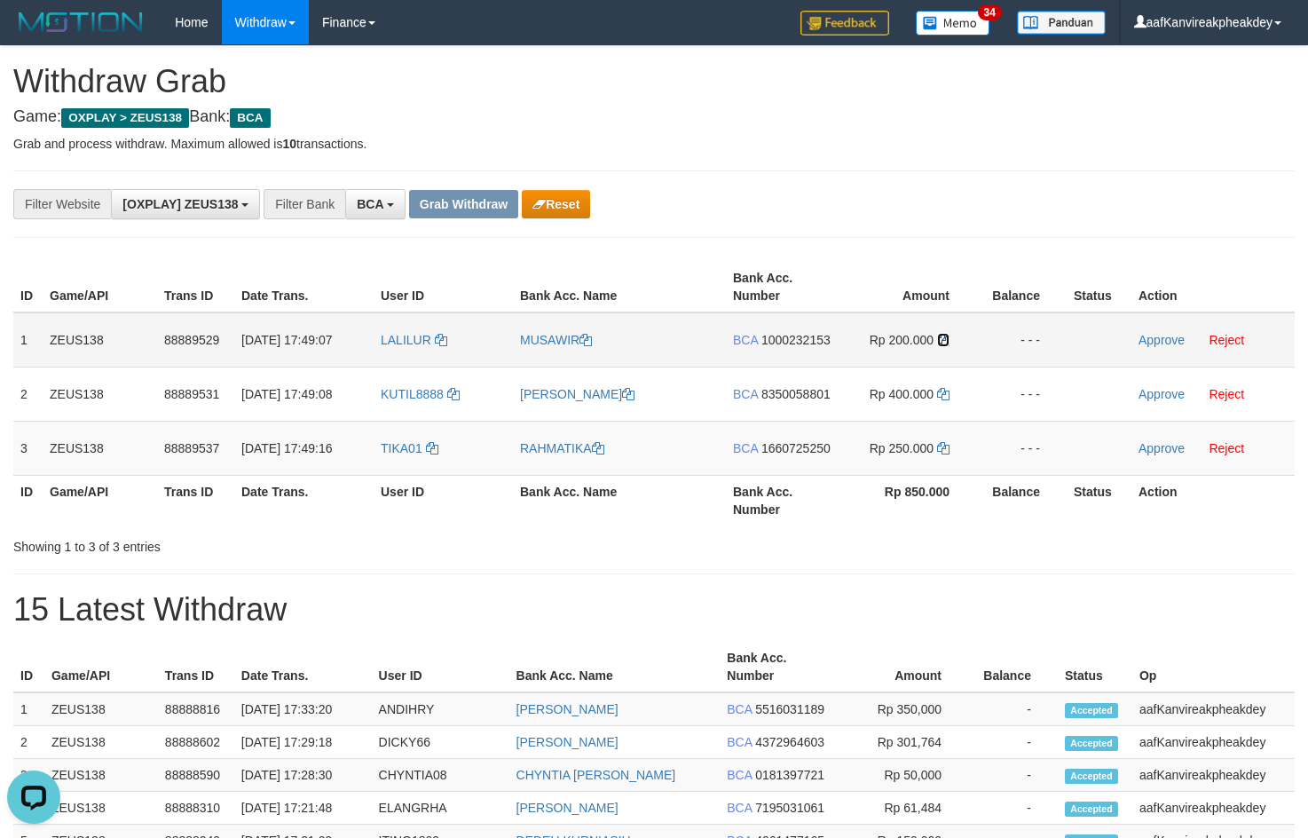
click at [945, 342] on icon at bounding box center [943, 340] width 12 height 12
click at [944, 342] on icon at bounding box center [943, 340] width 12 height 12
click at [944, 341] on icon at bounding box center [943, 340] width 12 height 12
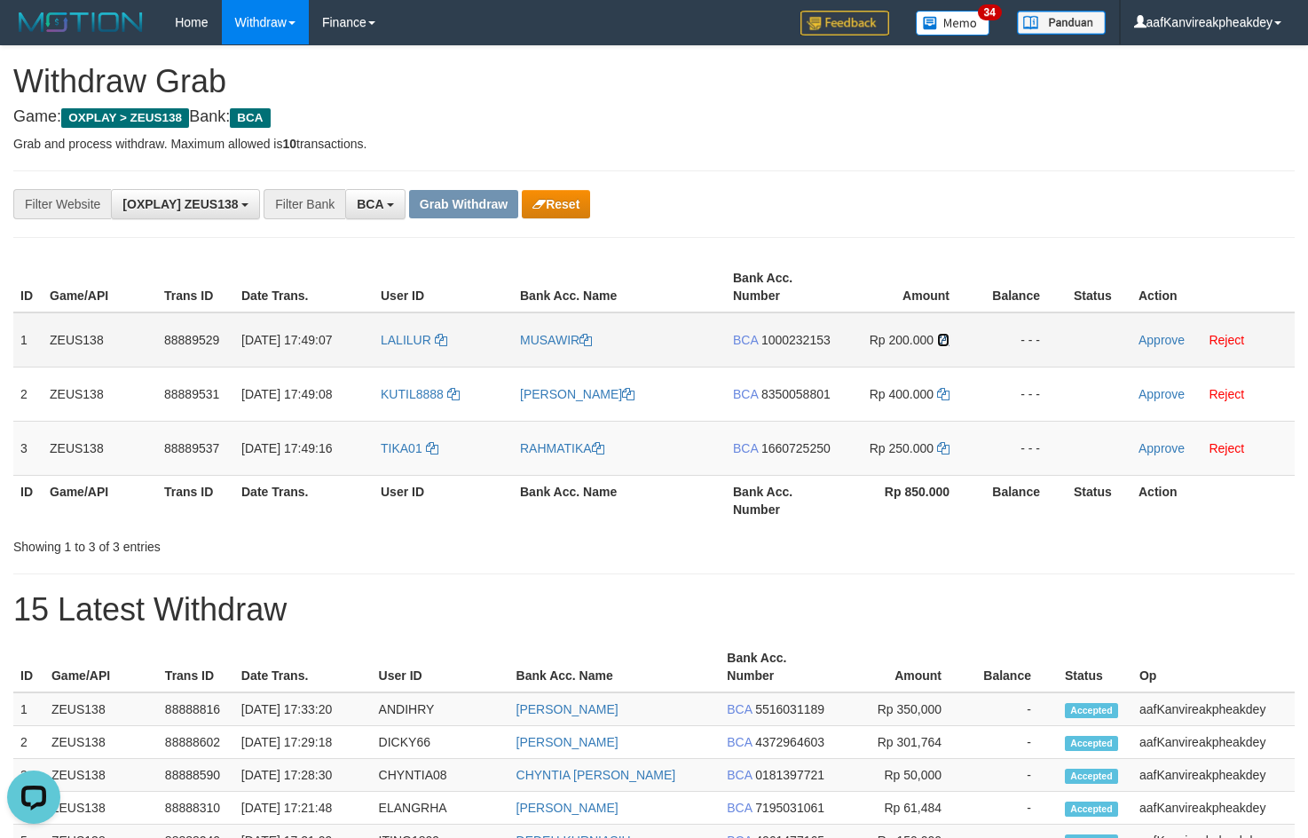
click at [944, 341] on icon at bounding box center [943, 340] width 12 height 12
click at [942, 340] on icon at bounding box center [943, 340] width 12 height 12
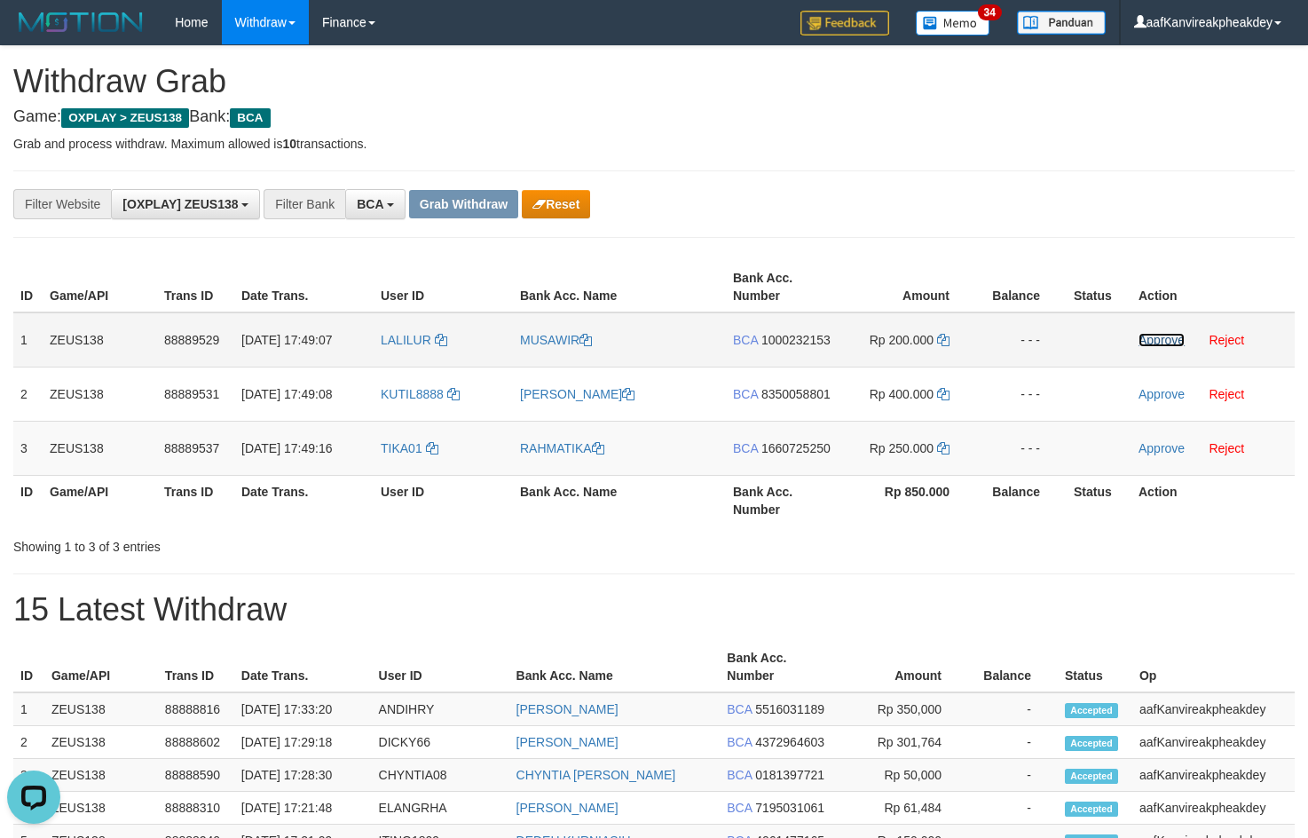
click at [1153, 342] on link "Approve" at bounding box center [1161, 340] width 46 height 14
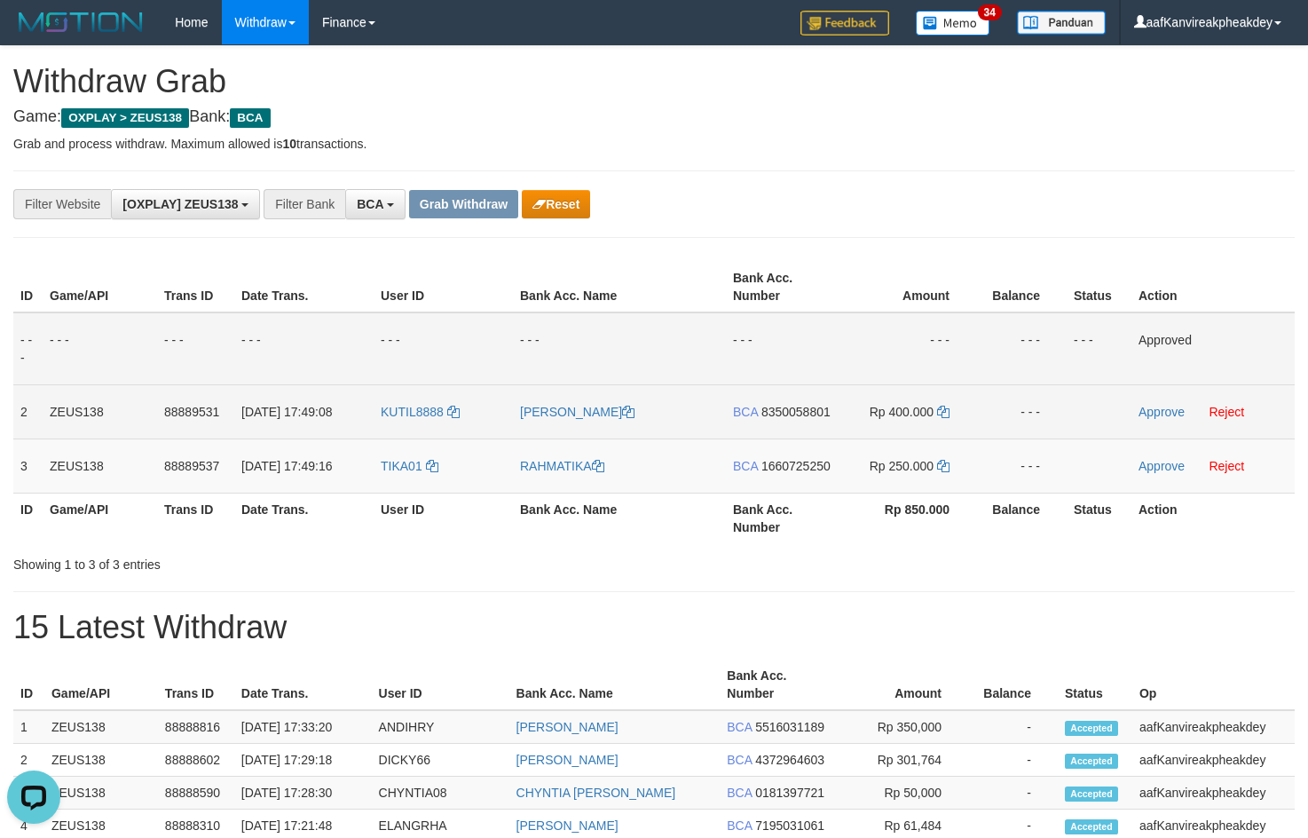
click at [809, 406] on span "8350058801" at bounding box center [795, 412] width 69 height 14
click at [948, 413] on icon at bounding box center [943, 412] width 12 height 12
drag, startPoint x: 948, startPoint y: 413, endPoint x: 1060, endPoint y: 391, distance: 114.7
click at [950, 413] on td "Rp 400.000" at bounding box center [908, 411] width 136 height 54
click at [1150, 401] on td "Approve Reject" at bounding box center [1212, 411] width 163 height 54
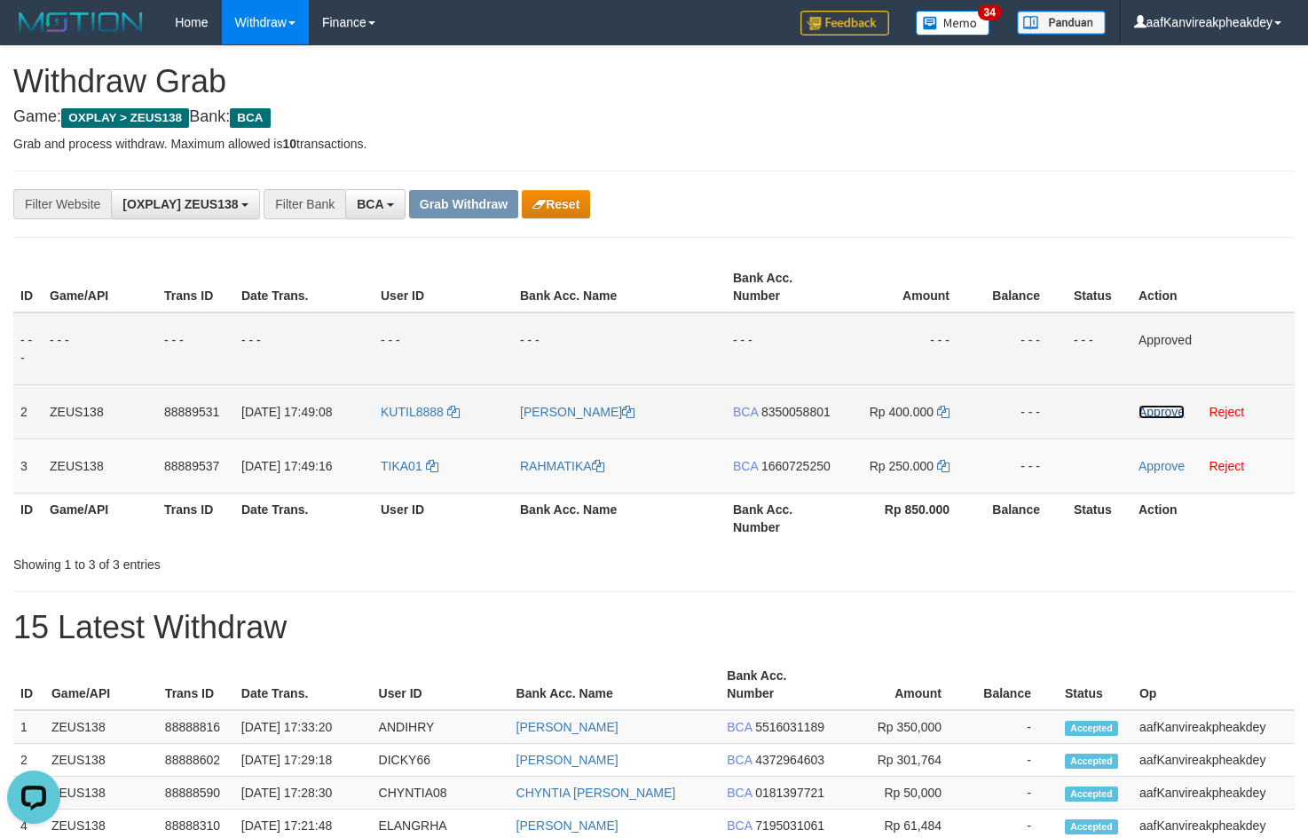
click at [1150, 406] on link "Approve" at bounding box center [1161, 412] width 46 height 14
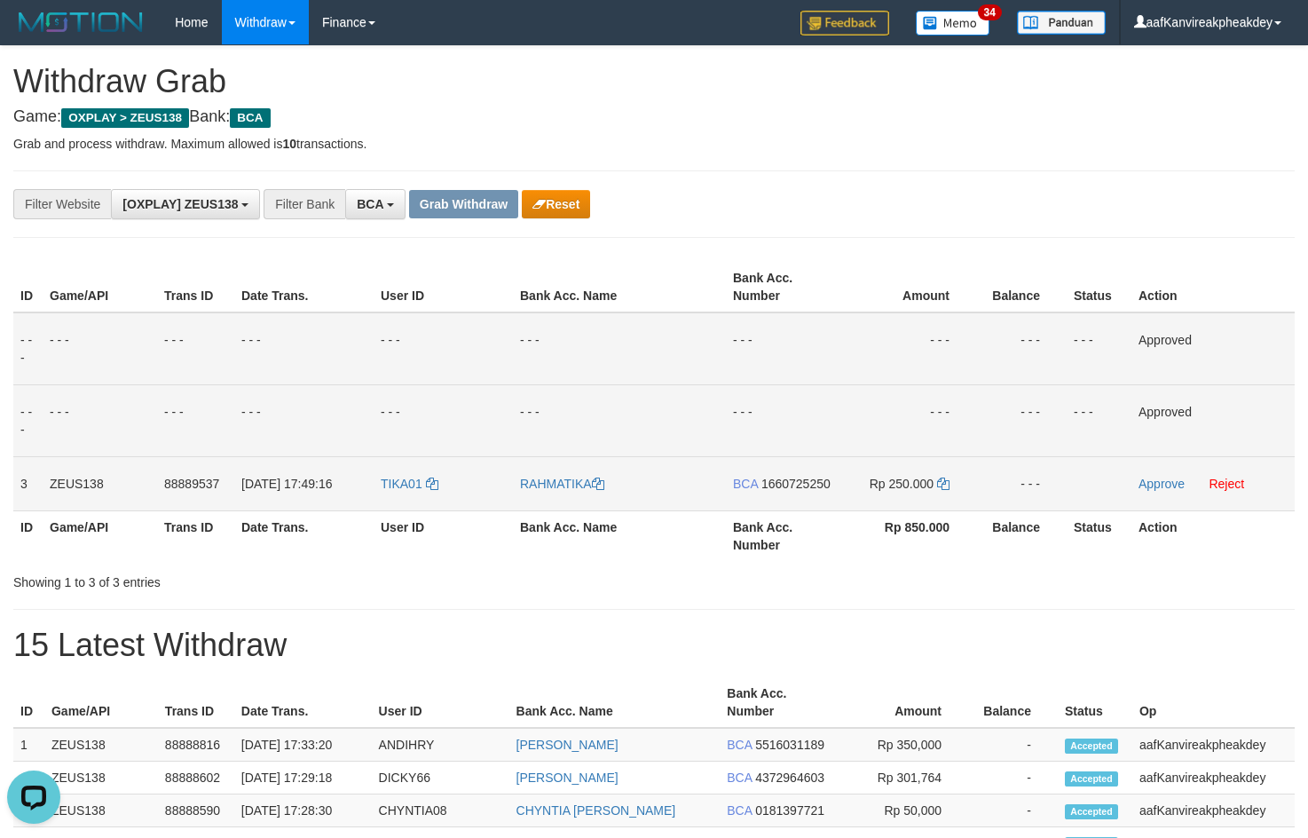
drag, startPoint x: 789, startPoint y: 479, endPoint x: 1320, endPoint y: 204, distance: 598.5
click at [788, 479] on span "1660725250" at bounding box center [795, 484] width 69 height 14
click at [959, 491] on td "Rp 250.000" at bounding box center [908, 483] width 136 height 54
click at [943, 484] on icon at bounding box center [943, 483] width 12 height 12
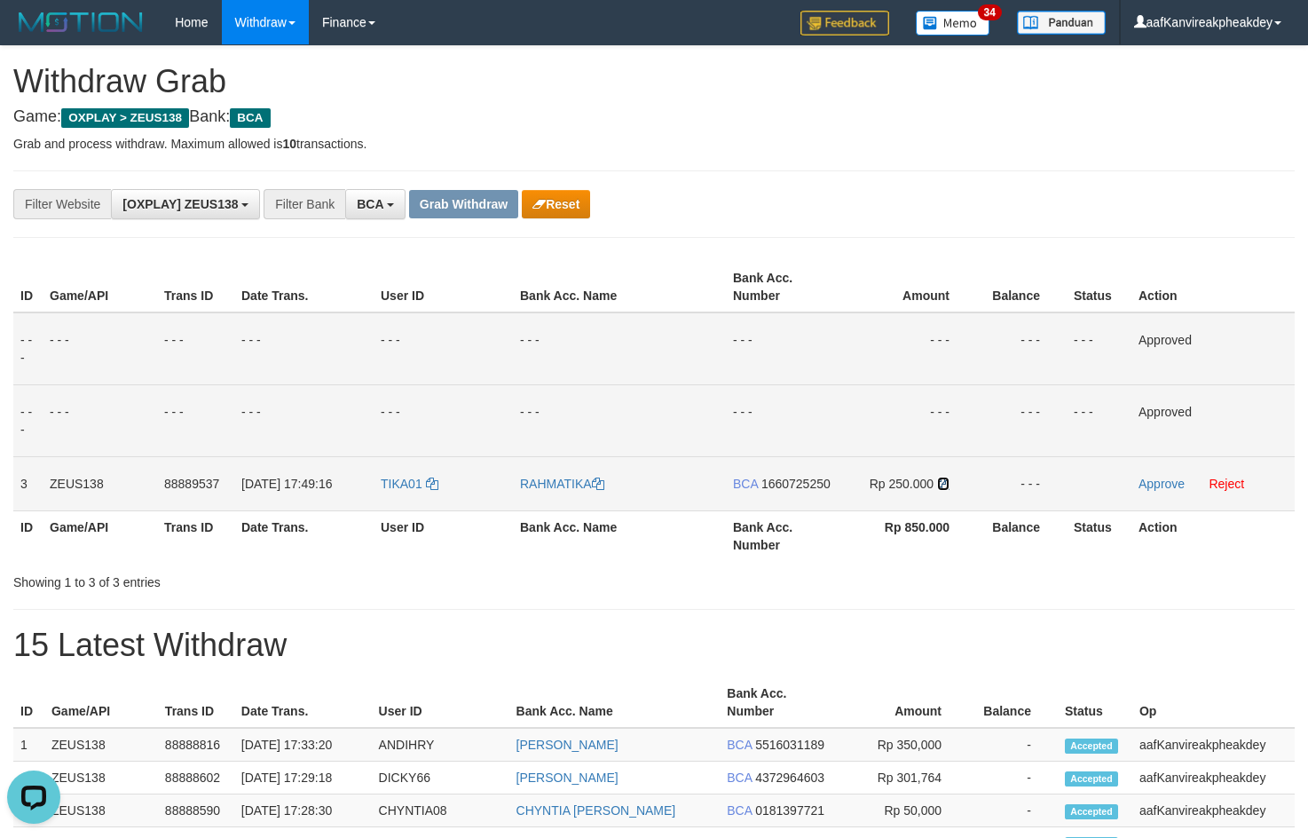
click at [943, 484] on icon at bounding box center [943, 483] width 12 height 12
click at [1150, 488] on link "Approve" at bounding box center [1161, 484] width 46 height 14
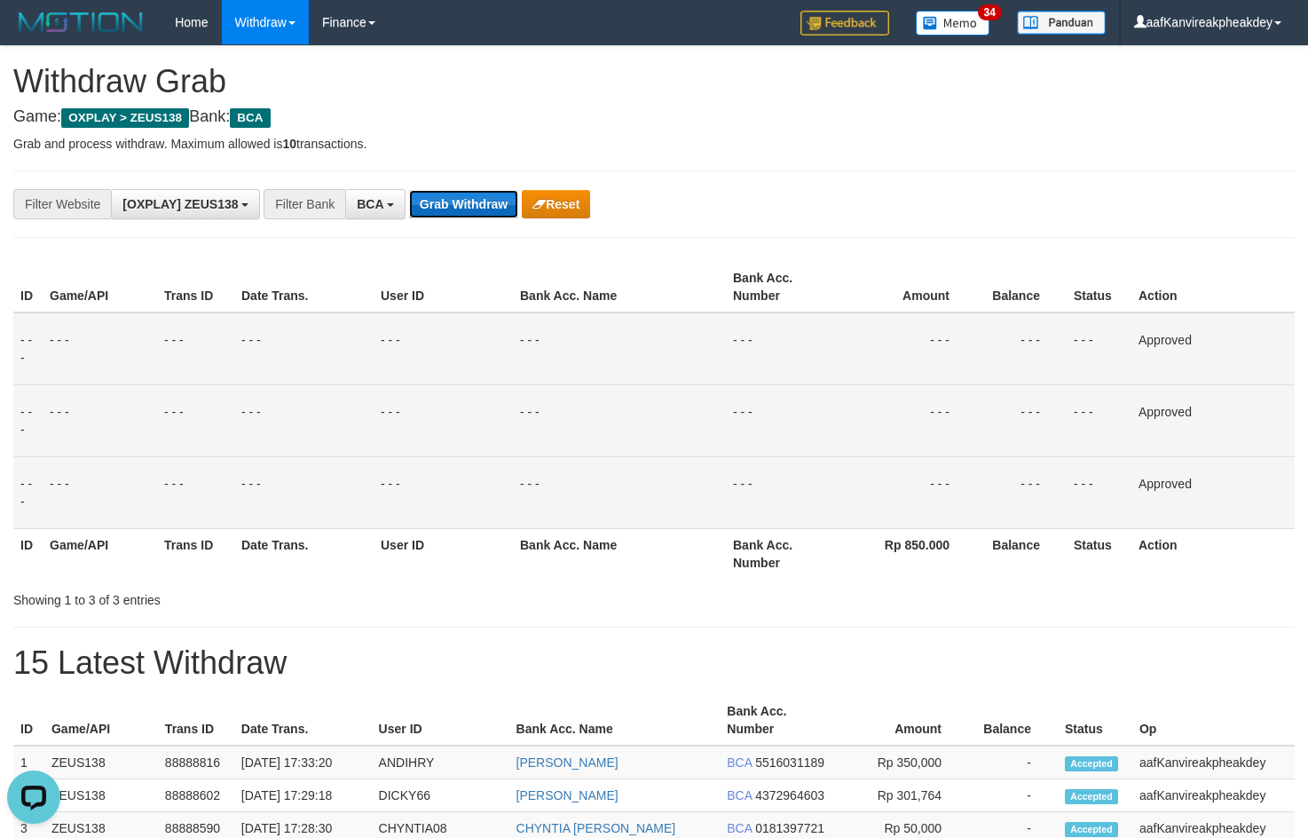
click at [486, 205] on button "Grab Withdraw" at bounding box center [463, 204] width 109 height 28
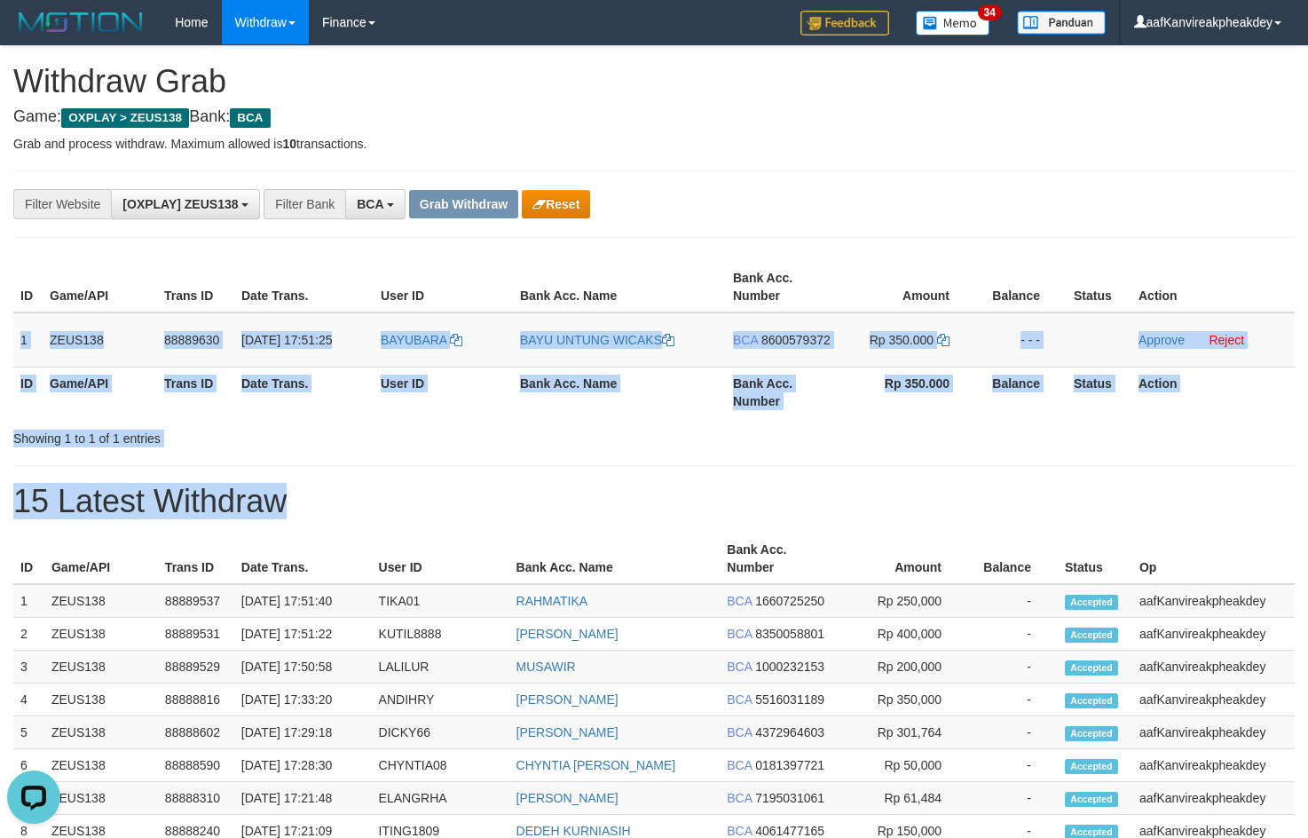
copy div "1 ZEUS138 88889630 [DATE] 17:51:25 BAYUBARA BAYU UNTUNG WICAKS BCA 8600579372 R…"
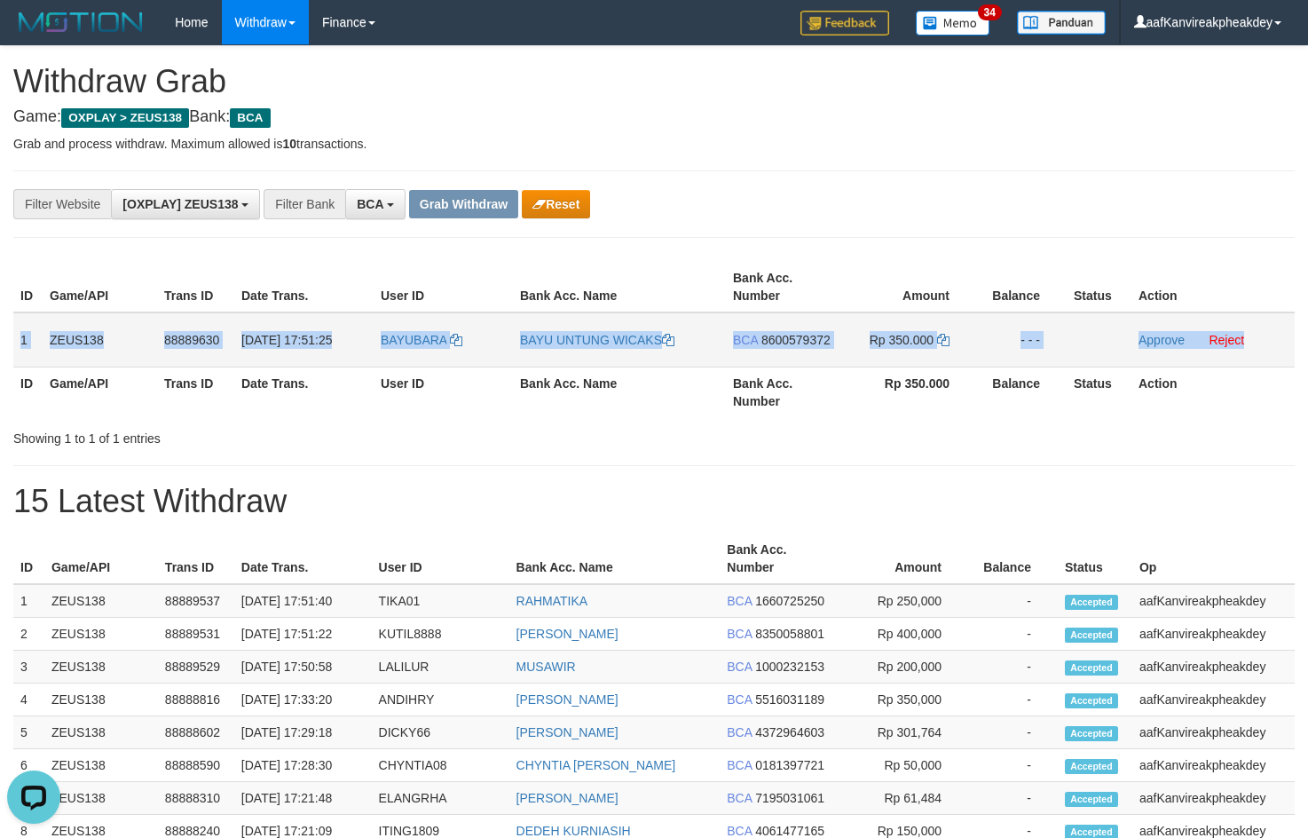
copy tr "1 ZEUS138 88889630 [DATE] 17:51:25 BAYUBARA BAYU UNTUNG WICAKS BCA 8600579372 R…"
drag, startPoint x: 22, startPoint y: 341, endPoint x: 1258, endPoint y: 335, distance: 1236.1
click at [1258, 335] on tr "1 ZEUS138 88889630 [DATE] 17:51:25 [GEOGRAPHIC_DATA] BAYU UNTUNG WICAKS BCA 860…" at bounding box center [653, 339] width 1281 height 55
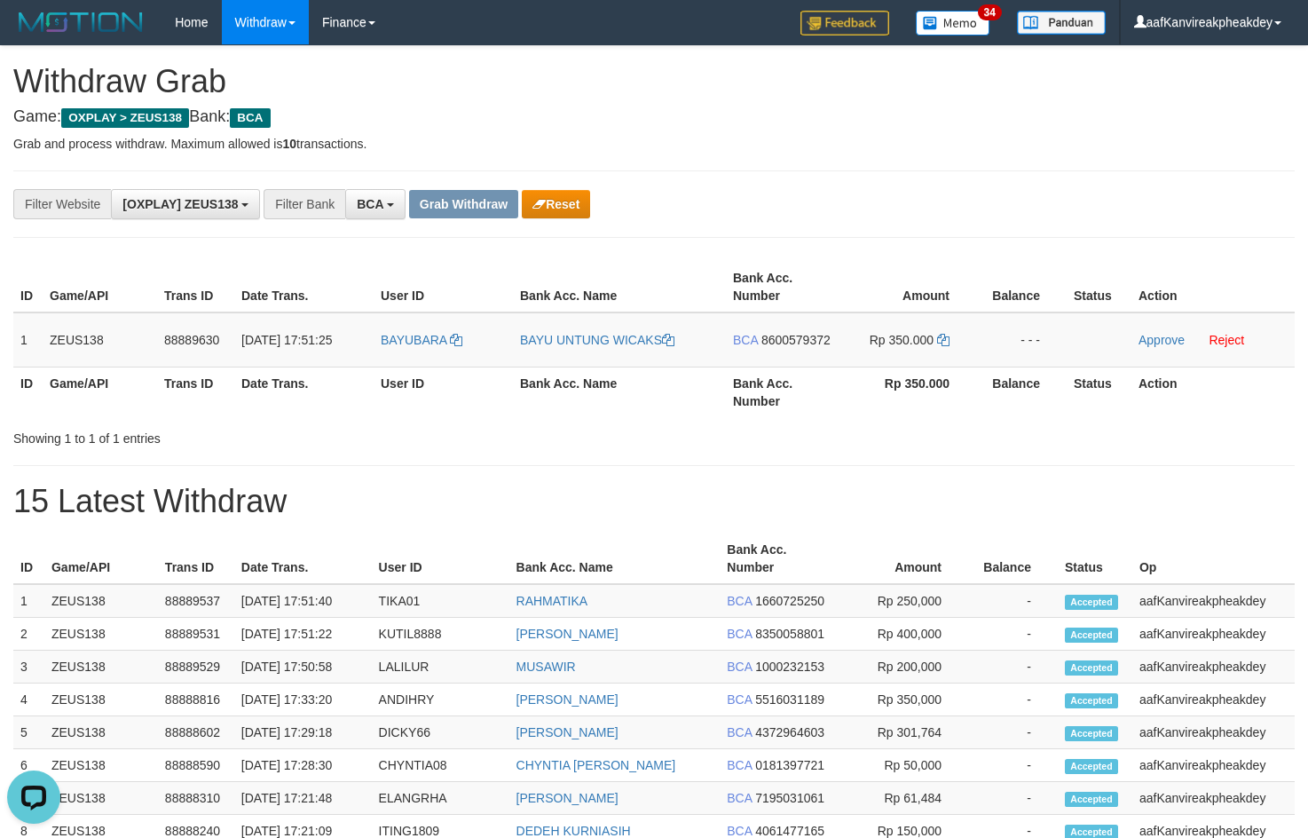
drag, startPoint x: 926, startPoint y: 144, endPoint x: 897, endPoint y: 207, distance: 69.1
click at [925, 145] on p "Grab and process withdraw. Maximum allowed is 10 transactions." at bounding box center [653, 144] width 1281 height 18
click at [421, 358] on td "BAYUBARA" at bounding box center [443, 339] width 139 height 55
copy link "BAYUBARA"
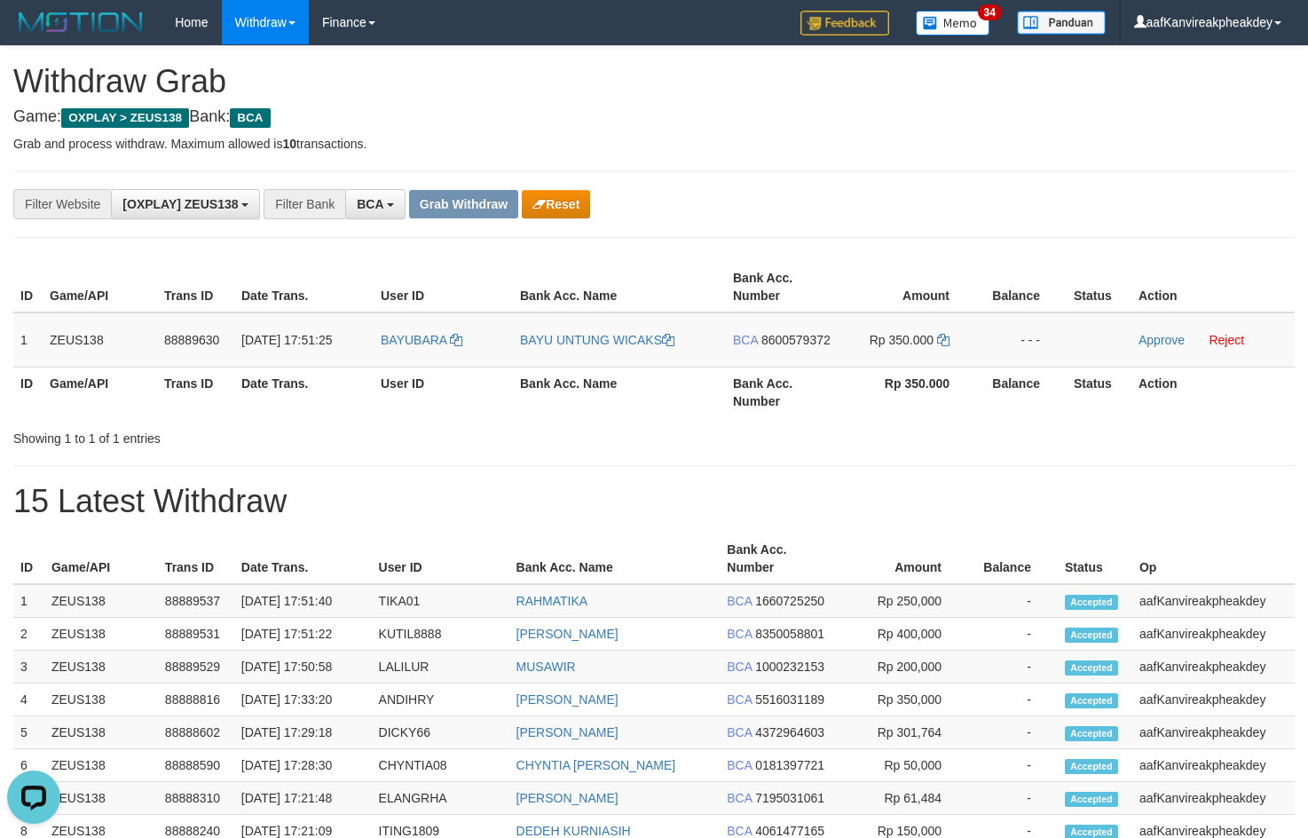
drag, startPoint x: 792, startPoint y: 217, endPoint x: 987, endPoint y: 264, distance: 200.1
click at [793, 216] on div "**********" at bounding box center [545, 204] width 1090 height 30
click at [797, 343] on span "8600579372" at bounding box center [795, 340] width 69 height 14
click at [948, 345] on icon at bounding box center [943, 340] width 12 height 12
click at [947, 343] on icon at bounding box center [943, 340] width 12 height 12
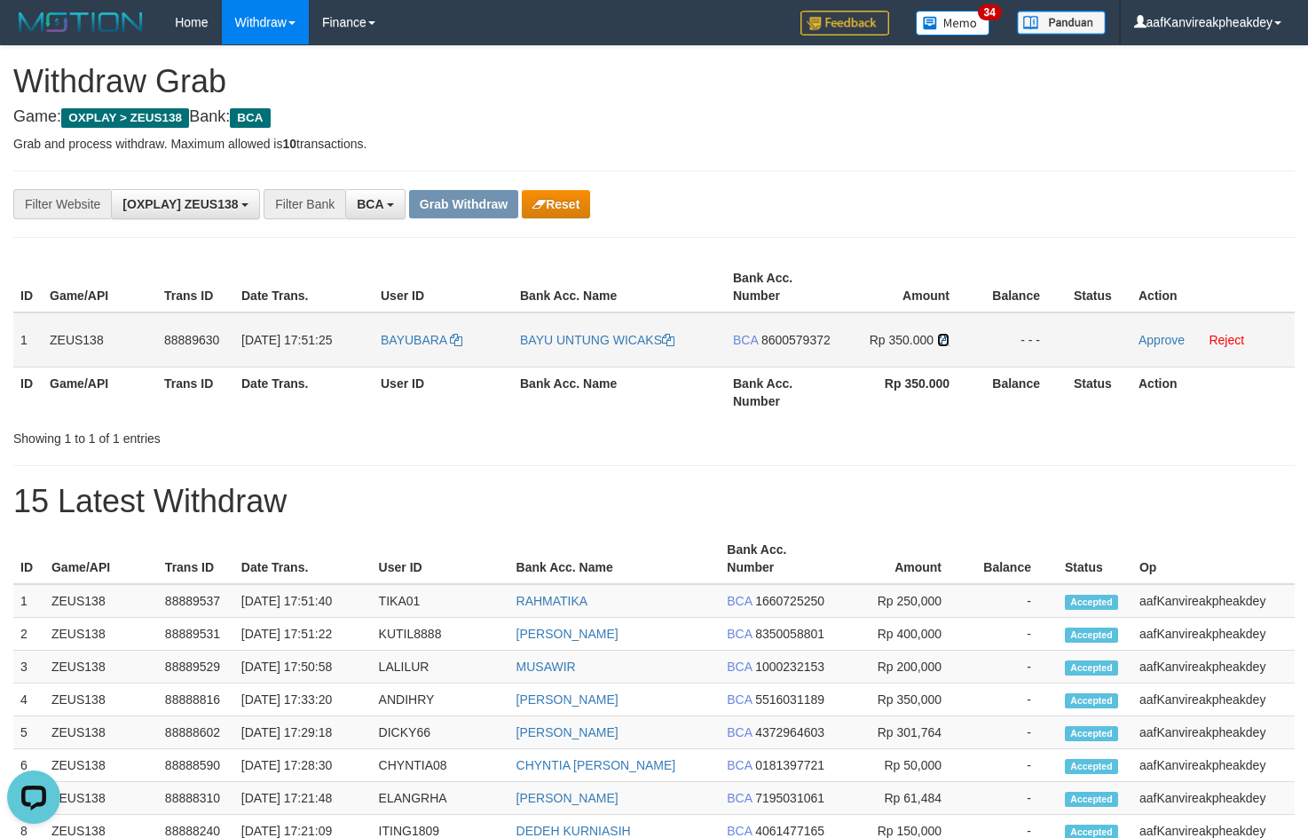
click at [947, 343] on icon at bounding box center [943, 340] width 12 height 12
click at [1144, 336] on link "Approve" at bounding box center [1161, 340] width 46 height 14
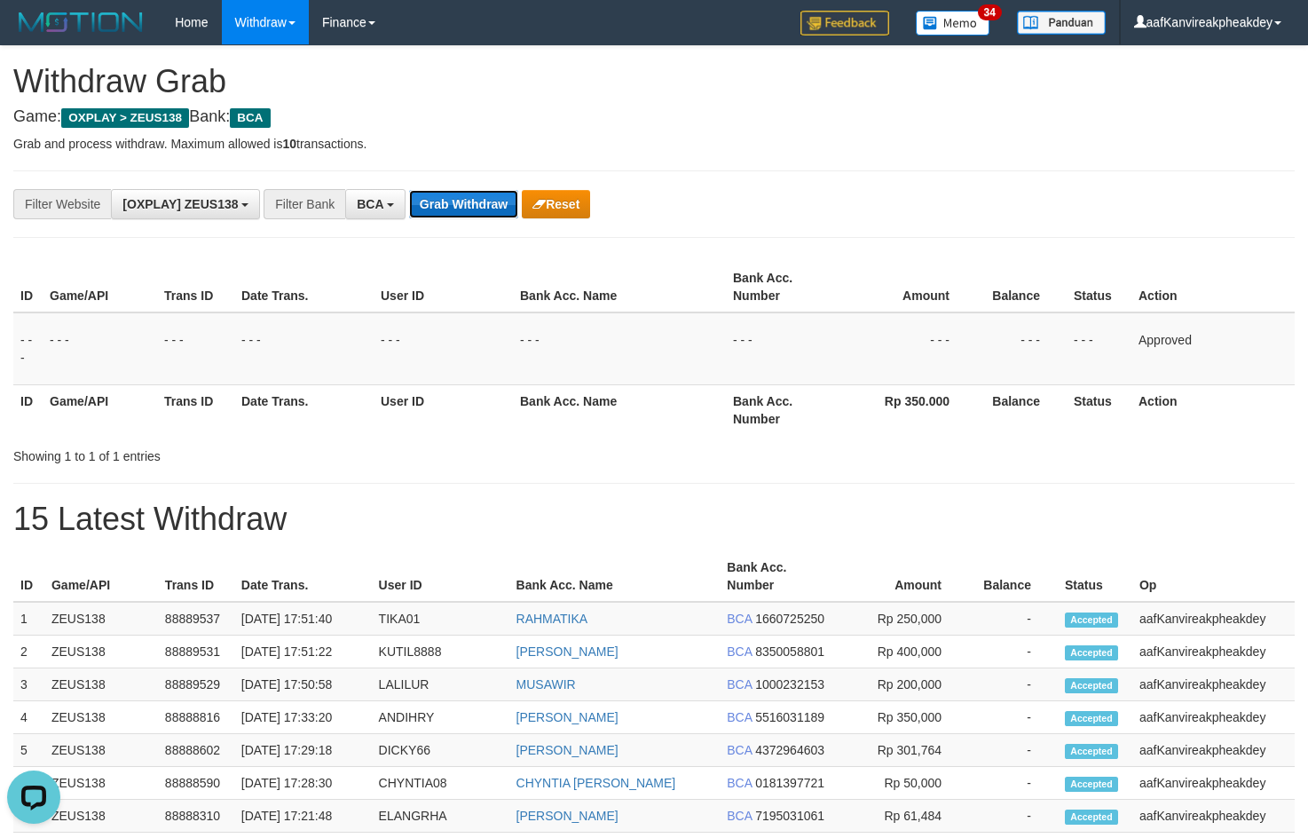
click at [489, 208] on button "Grab Withdraw" at bounding box center [463, 204] width 109 height 28
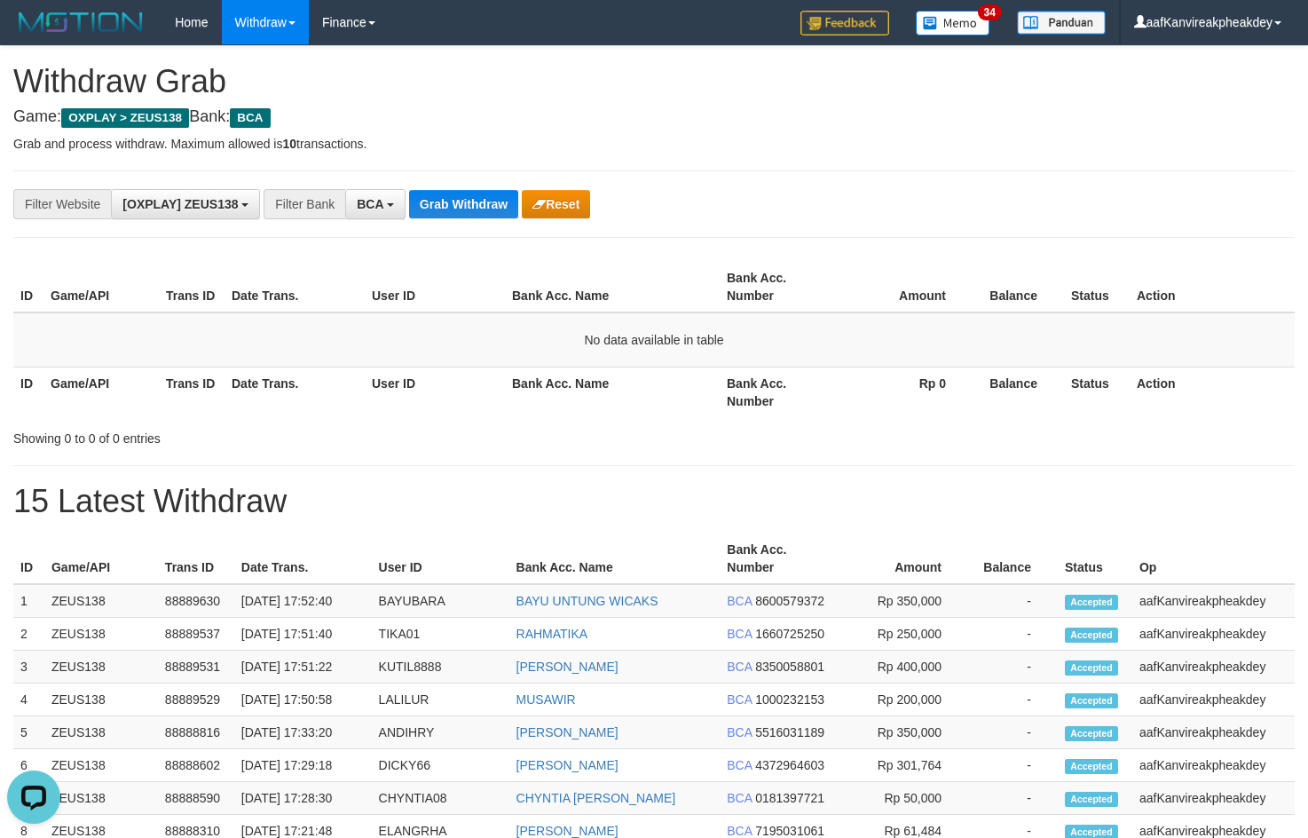
click at [453, 219] on div "**********" at bounding box center [653, 203] width 1281 height 67
click at [453, 218] on div "**********" at bounding box center [653, 203] width 1281 height 67
click at [453, 216] on button "Grab Withdraw" at bounding box center [463, 204] width 109 height 28
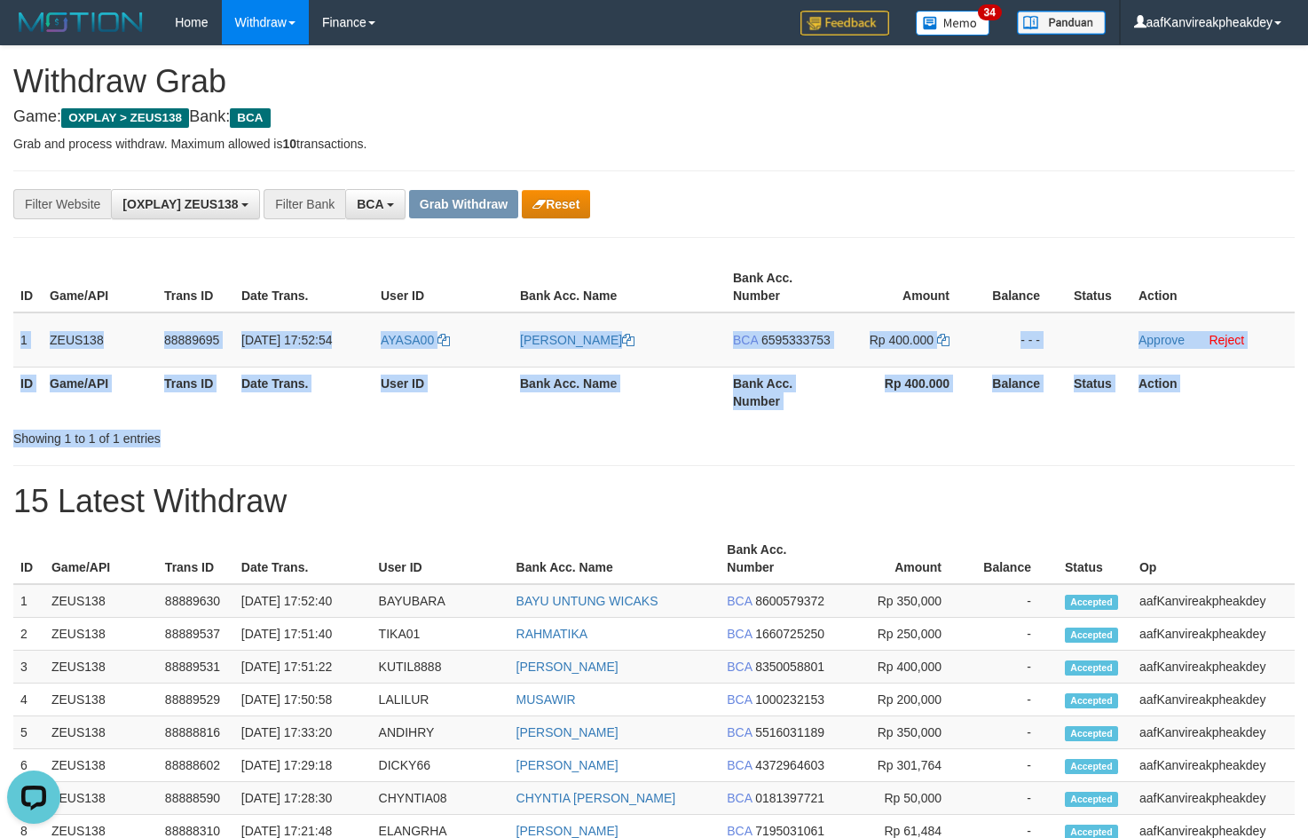
copy div "1 ZEUS138 88889695 01/10/2025 17:52:54 AYASA00 HELMI SURYADI BCA 6595333753 Rp …"
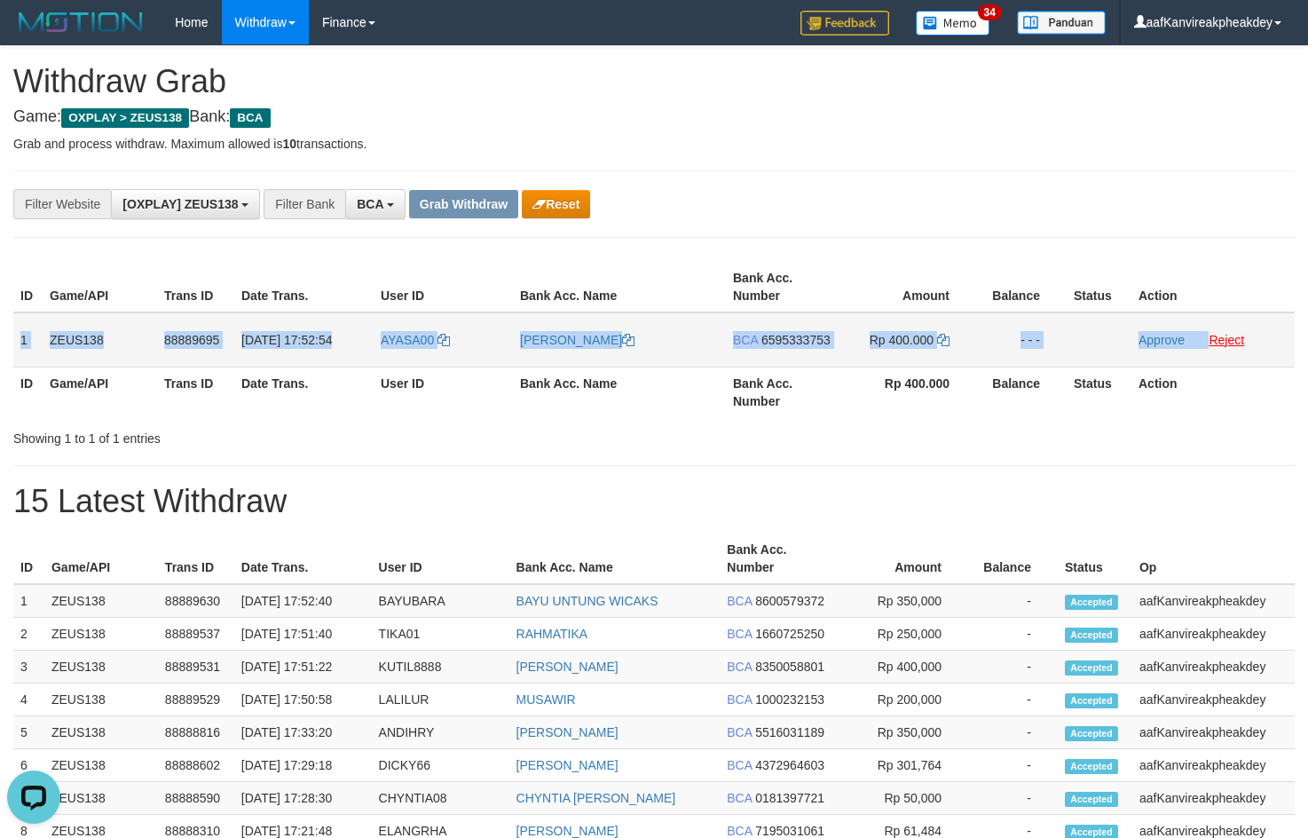
copy tr "1 ZEUS138 88889695 01/10/2025 17:52:54 AYASA00 HELMI SURYADI BCA 6595333753 Rp …"
drag, startPoint x: 16, startPoint y: 334, endPoint x: 1221, endPoint y: 335, distance: 1205.0
click at [1221, 335] on tr "1 ZEUS138 88889695 01/10/2025 17:52:54 AYASA00 HELMI SURYADI BCA 6595333753 Rp …" at bounding box center [653, 339] width 1281 height 55
copy tr "1 ZEUS138 88889695 01/10/2025 17:52:54 AYASA00 HELMI SURYADI BCA 6595333753 Rp …"
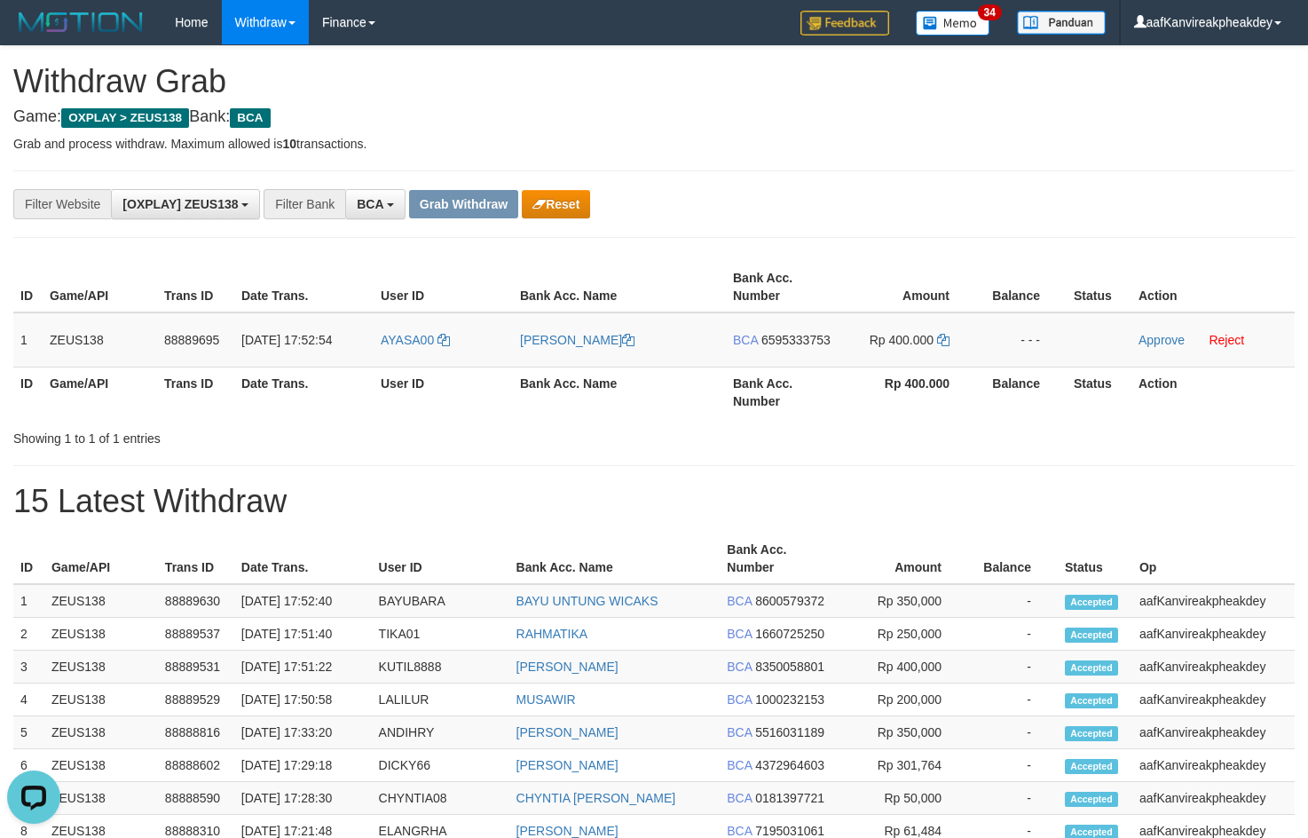
click at [642, 167] on div "**********" at bounding box center [654, 765] width 1308 height 1439
click at [407, 358] on td "AYASA00" at bounding box center [443, 339] width 139 height 55
copy link "AYASA00"
click at [949, 227] on div "**********" at bounding box center [653, 203] width 1281 height 67
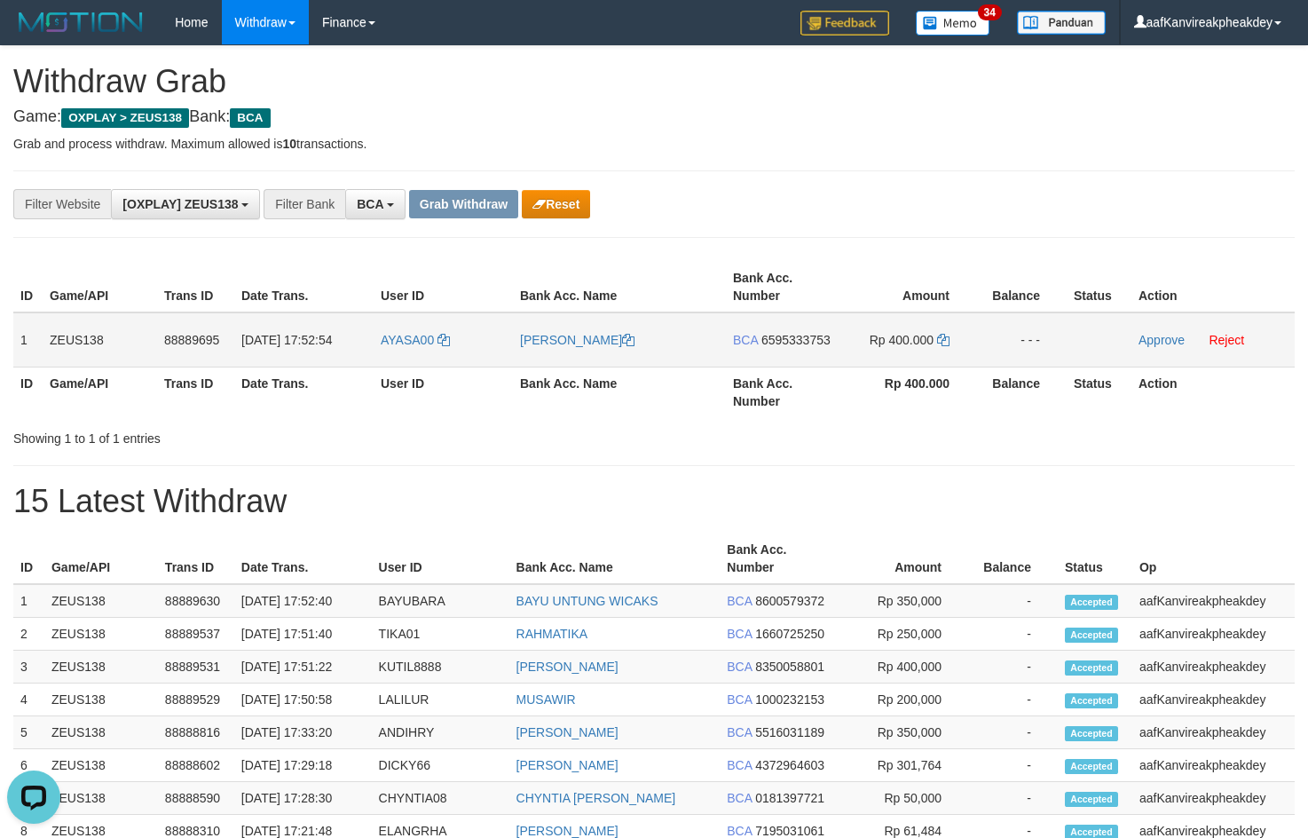
click at [797, 336] on span "6595333753" at bounding box center [795, 340] width 69 height 14
click at [948, 336] on icon at bounding box center [943, 340] width 12 height 12
click at [947, 336] on icon at bounding box center [943, 340] width 12 height 12
click at [940, 349] on td "Rp 400.000" at bounding box center [908, 339] width 136 height 55
click at [942, 343] on icon at bounding box center [943, 340] width 12 height 12
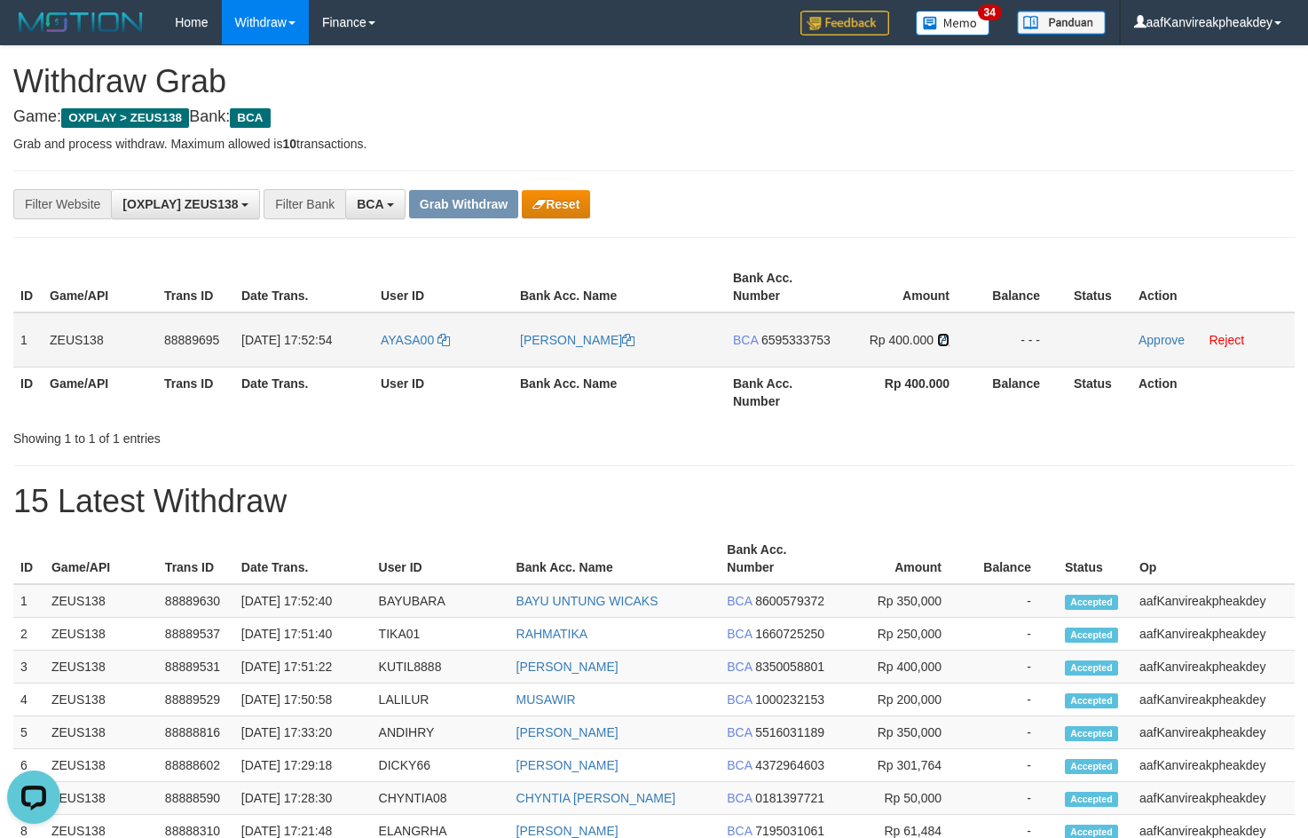
click at [942, 343] on icon at bounding box center [943, 340] width 12 height 12
drag, startPoint x: 942, startPoint y: 343, endPoint x: 1318, endPoint y: 345, distance: 375.4
click at [950, 342] on td "Rp 400.000" at bounding box center [908, 339] width 136 height 55
click at [1151, 342] on link "Approve" at bounding box center [1161, 340] width 46 height 14
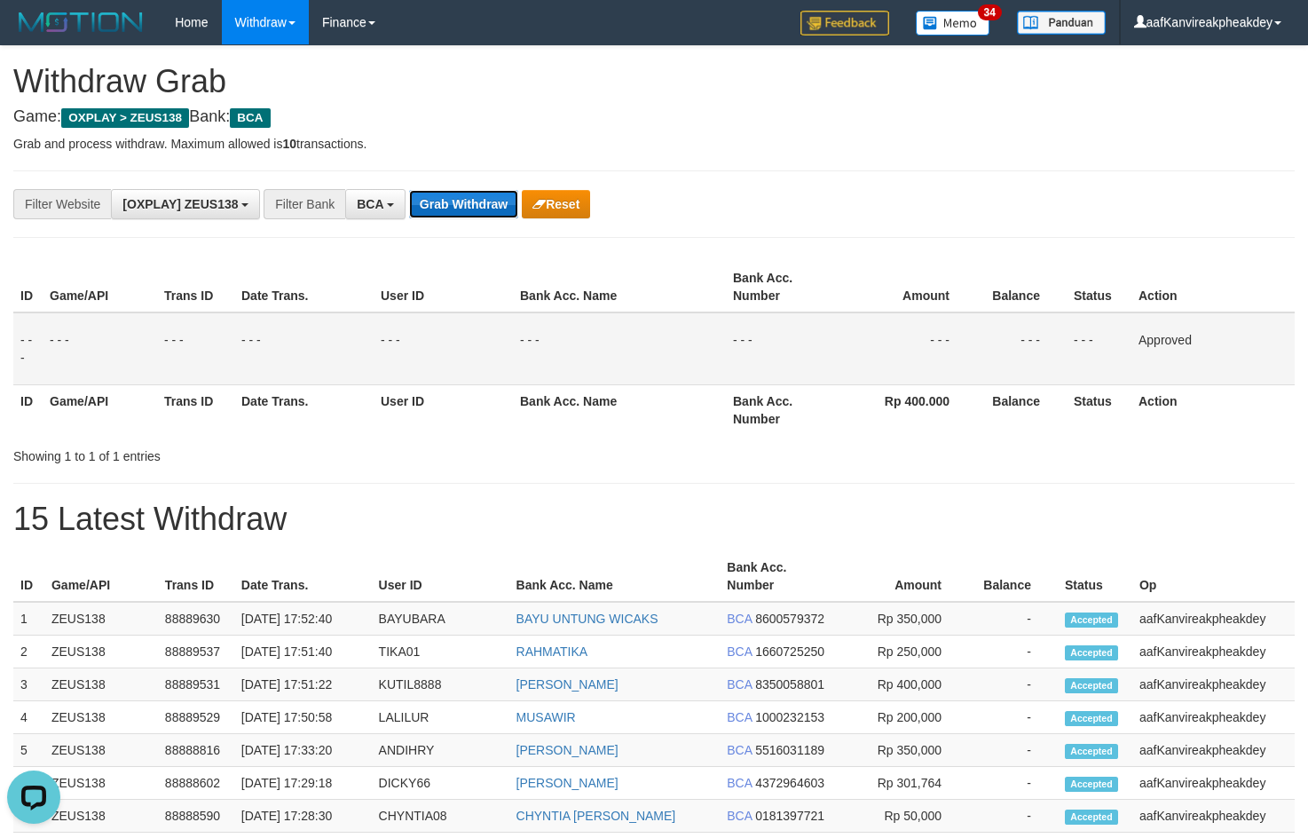
click at [473, 216] on button "Grab Withdraw" at bounding box center [463, 204] width 109 height 28
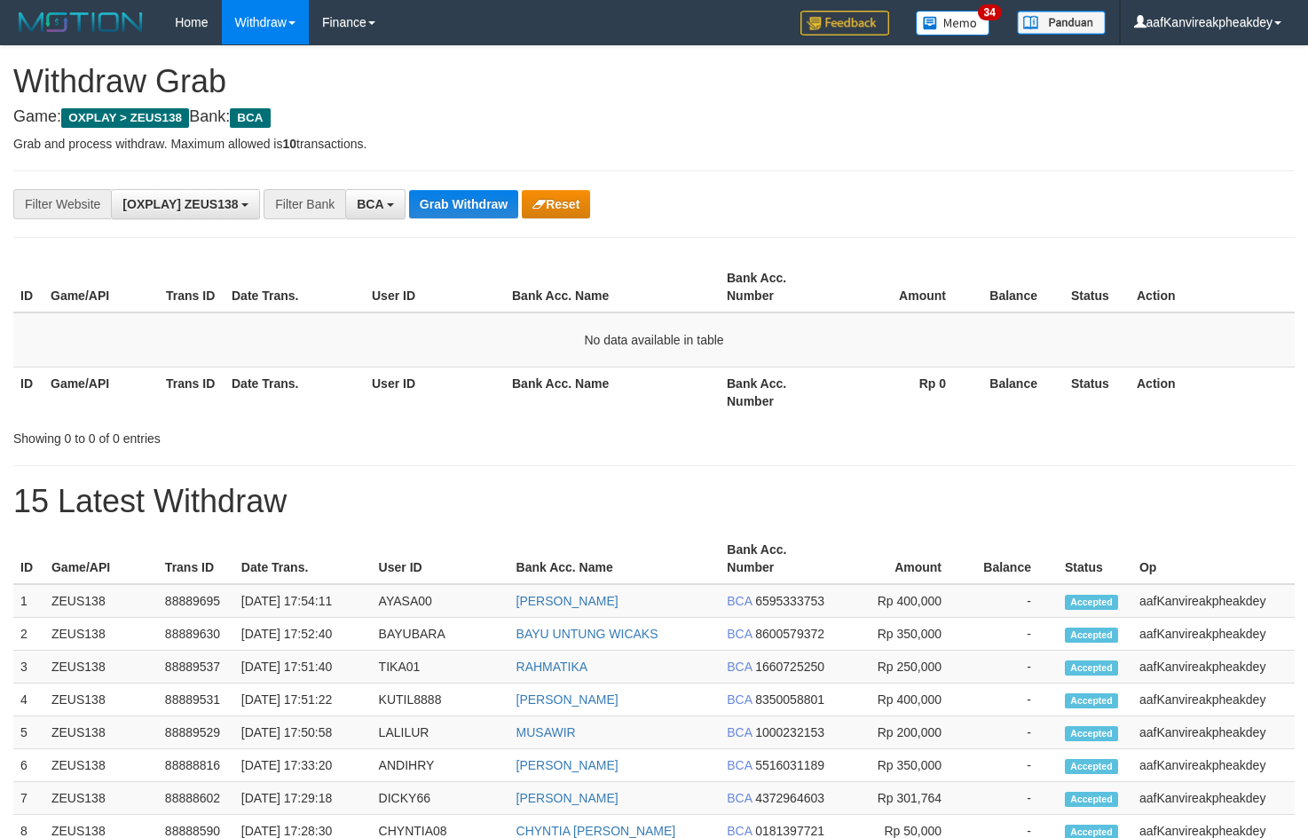
click at [825, 468] on div "**********" at bounding box center [654, 765] width 1308 height 1439
drag, startPoint x: 855, startPoint y: 309, endPoint x: 1308, endPoint y: 279, distance: 453.6
click at [873, 307] on th "Amount" at bounding box center [904, 287] width 138 height 51
click at [965, 451] on div "**********" at bounding box center [654, 765] width 1308 height 1439
click at [487, 201] on button "Grab Withdraw" at bounding box center [463, 204] width 109 height 28
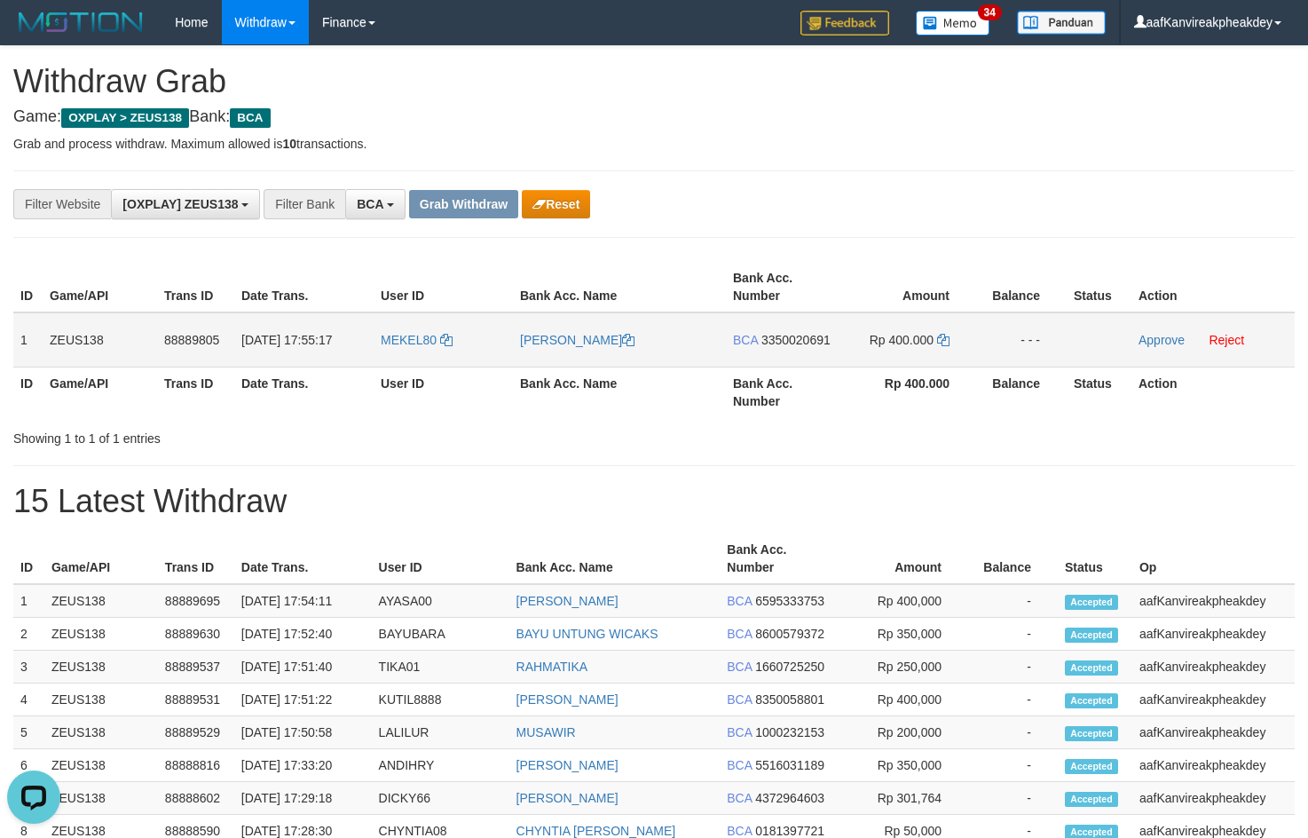
click at [27, 340] on td "1" at bounding box center [27, 339] width 29 height 55
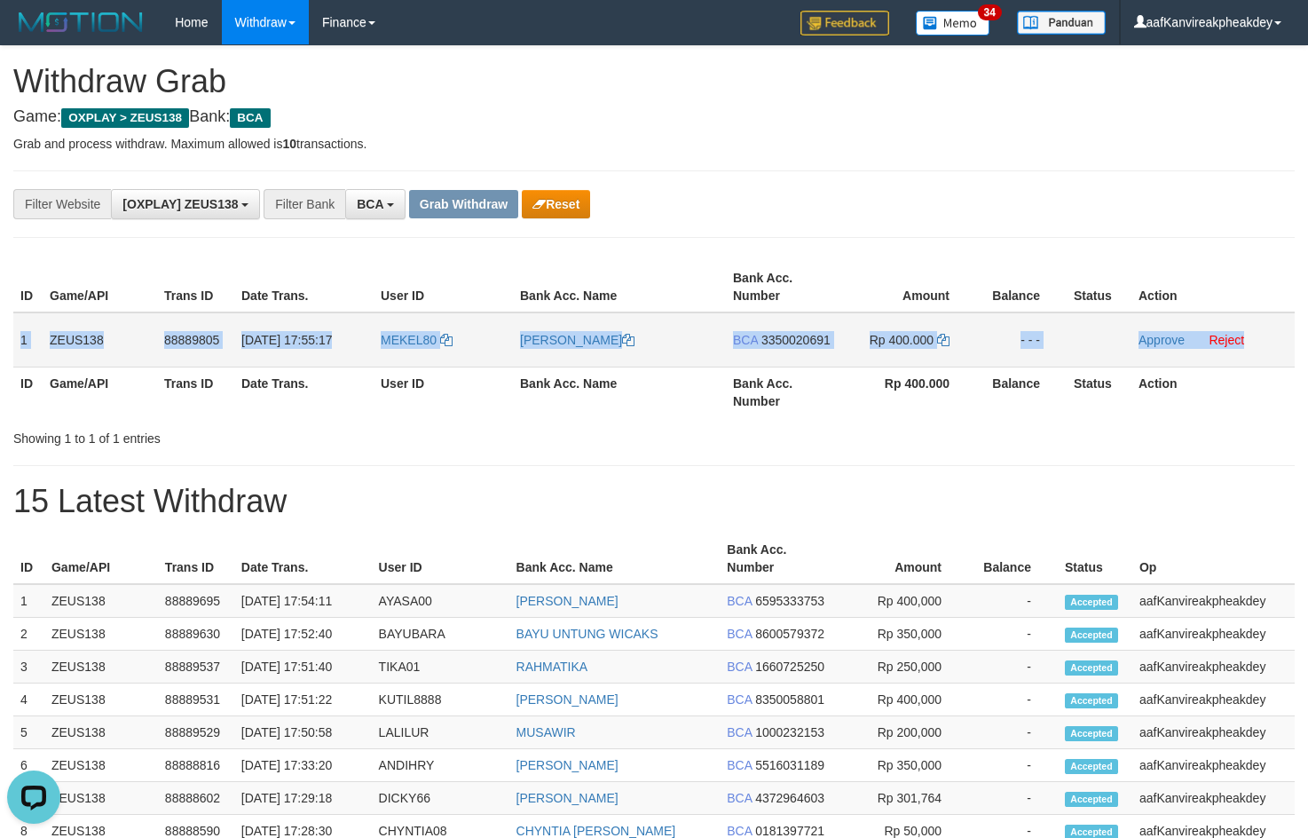
copy tr "1 ZEUS138 88889805 [DATE] 17:55:17 MEKEL80 [PERSON_NAME] BCA 3350020691 Rp 400.…"
drag, startPoint x: 14, startPoint y: 338, endPoint x: 1253, endPoint y: 334, distance: 1238.7
click at [1253, 334] on tr "1 ZEUS138 88889805 [DATE] 17:55:17 MEKEL80 [PERSON_NAME] BCA 3350020691 Rp 400.…" at bounding box center [653, 339] width 1281 height 55
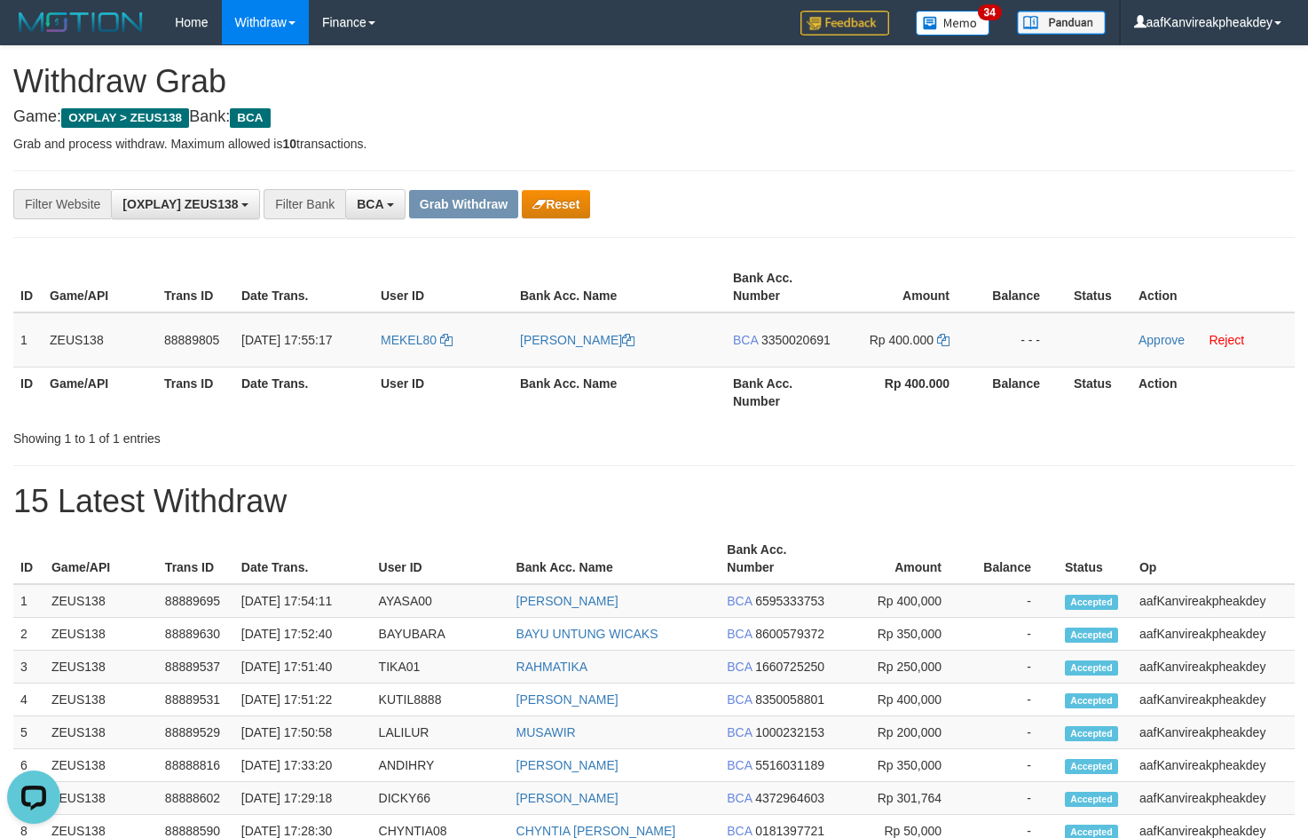
click at [633, 250] on div "**********" at bounding box center [654, 765] width 1308 height 1439
click at [425, 358] on td "MEKEL80" at bounding box center [443, 339] width 139 height 55
click at [424, 358] on td "MEKEL80" at bounding box center [443, 339] width 139 height 55
copy link "MEKEL80"
drag, startPoint x: 888, startPoint y: 128, endPoint x: 1315, endPoint y: 295, distance: 458.6
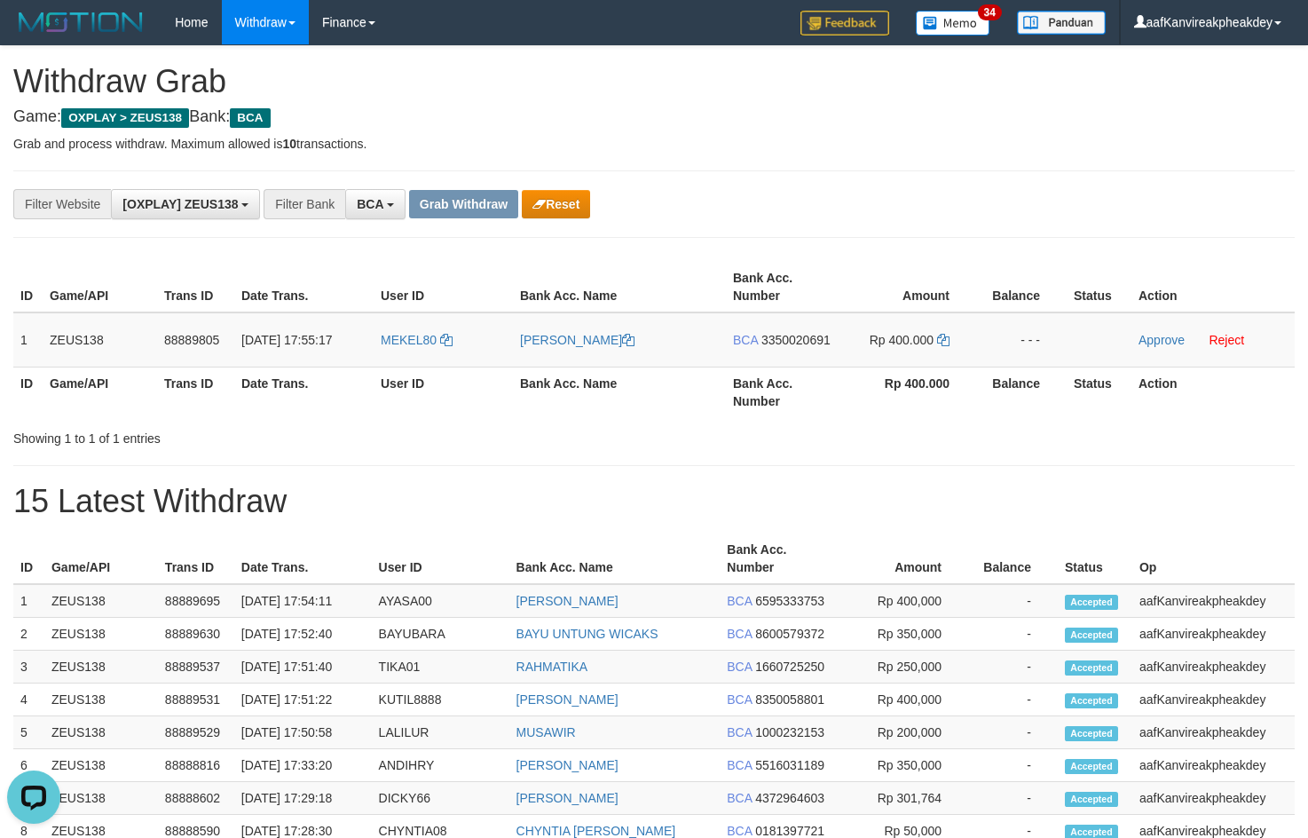
click at [898, 135] on div "**********" at bounding box center [654, 765] width 1308 height 1439
click at [811, 333] on span "3350020691" at bounding box center [795, 340] width 69 height 14
click at [802, 346] on span "3350020691" at bounding box center [795, 340] width 69 height 14
click at [941, 337] on icon at bounding box center [943, 340] width 12 height 12
drag, startPoint x: 941, startPoint y: 337, endPoint x: 1309, endPoint y: 359, distance: 368.0
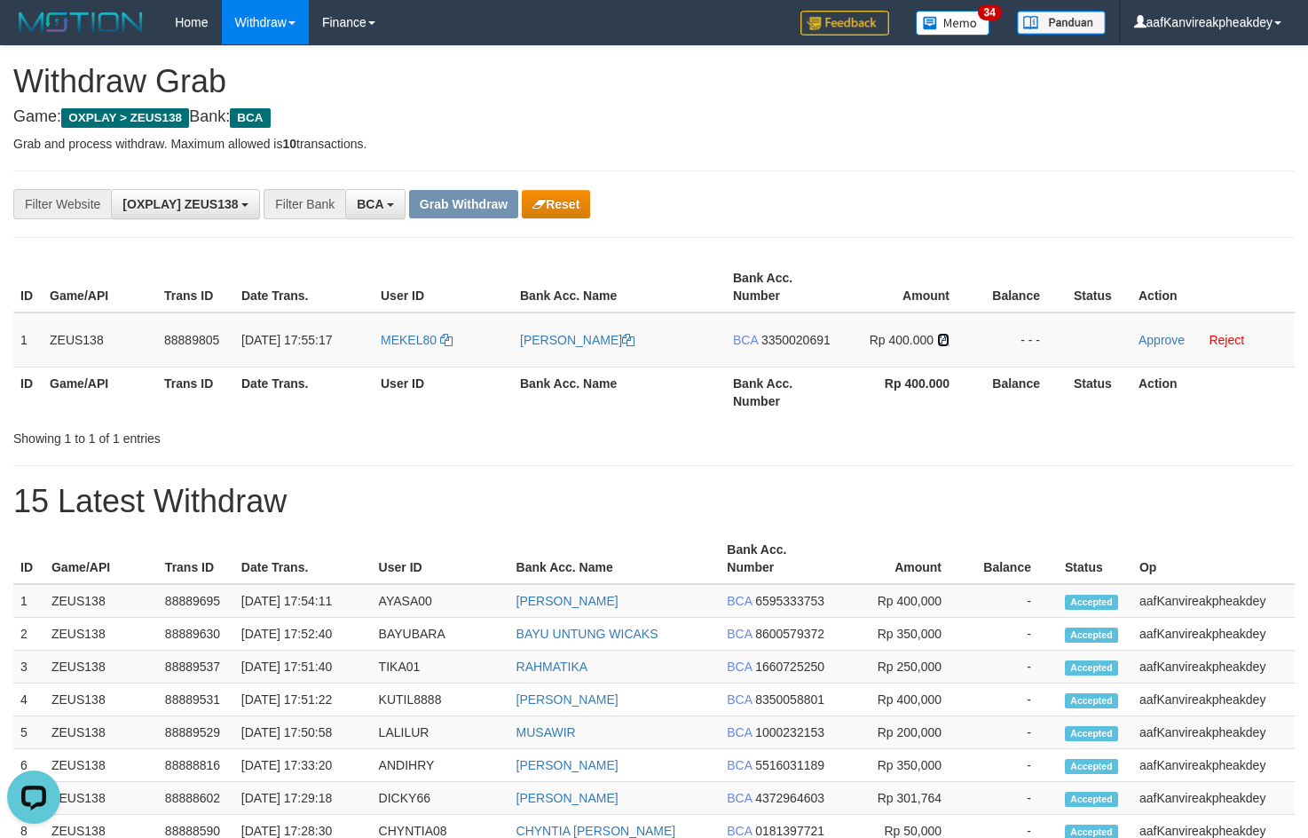
click at [944, 337] on icon at bounding box center [943, 340] width 12 height 12
click at [1152, 348] on td "Approve Reject" at bounding box center [1212, 339] width 163 height 55
click at [1152, 344] on link "Approve" at bounding box center [1161, 340] width 46 height 14
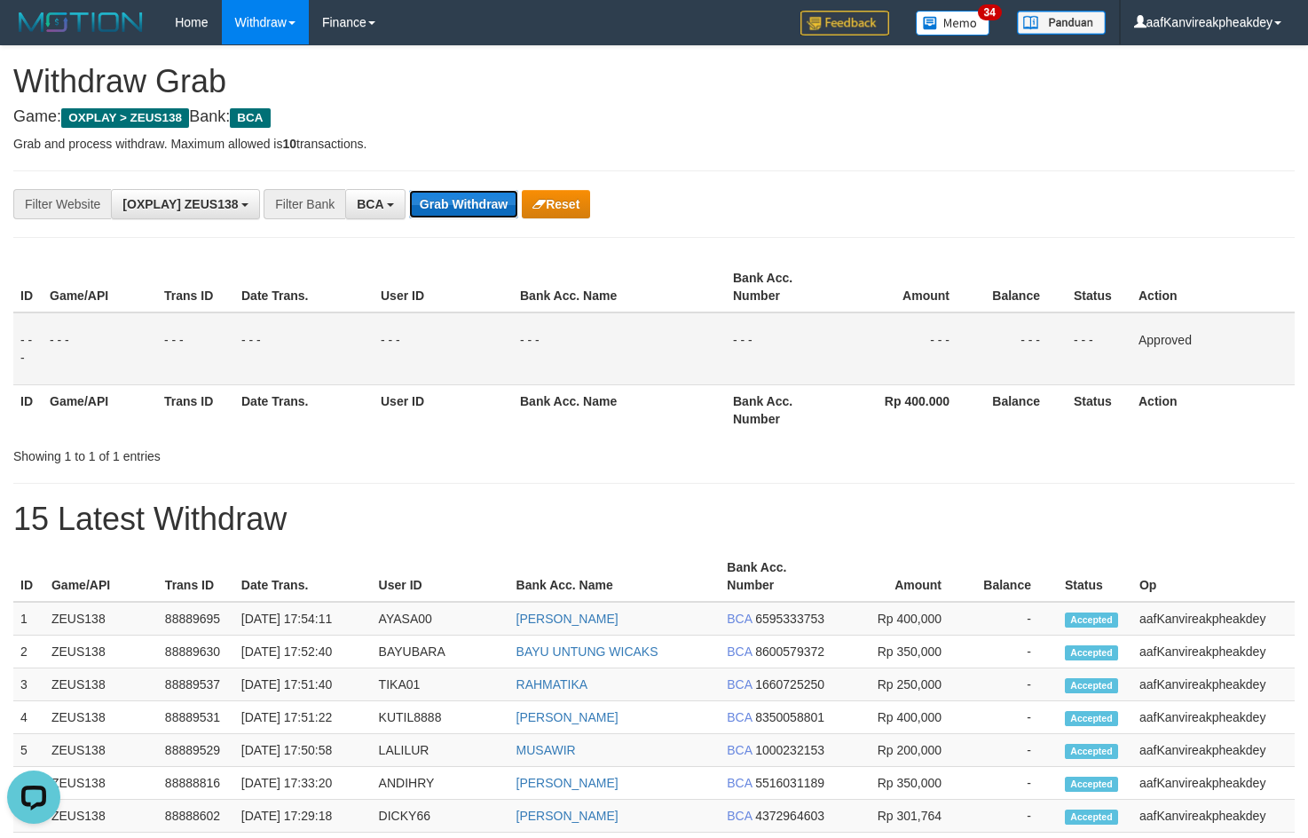
click at [485, 209] on button "Grab Withdraw" at bounding box center [463, 204] width 109 height 28
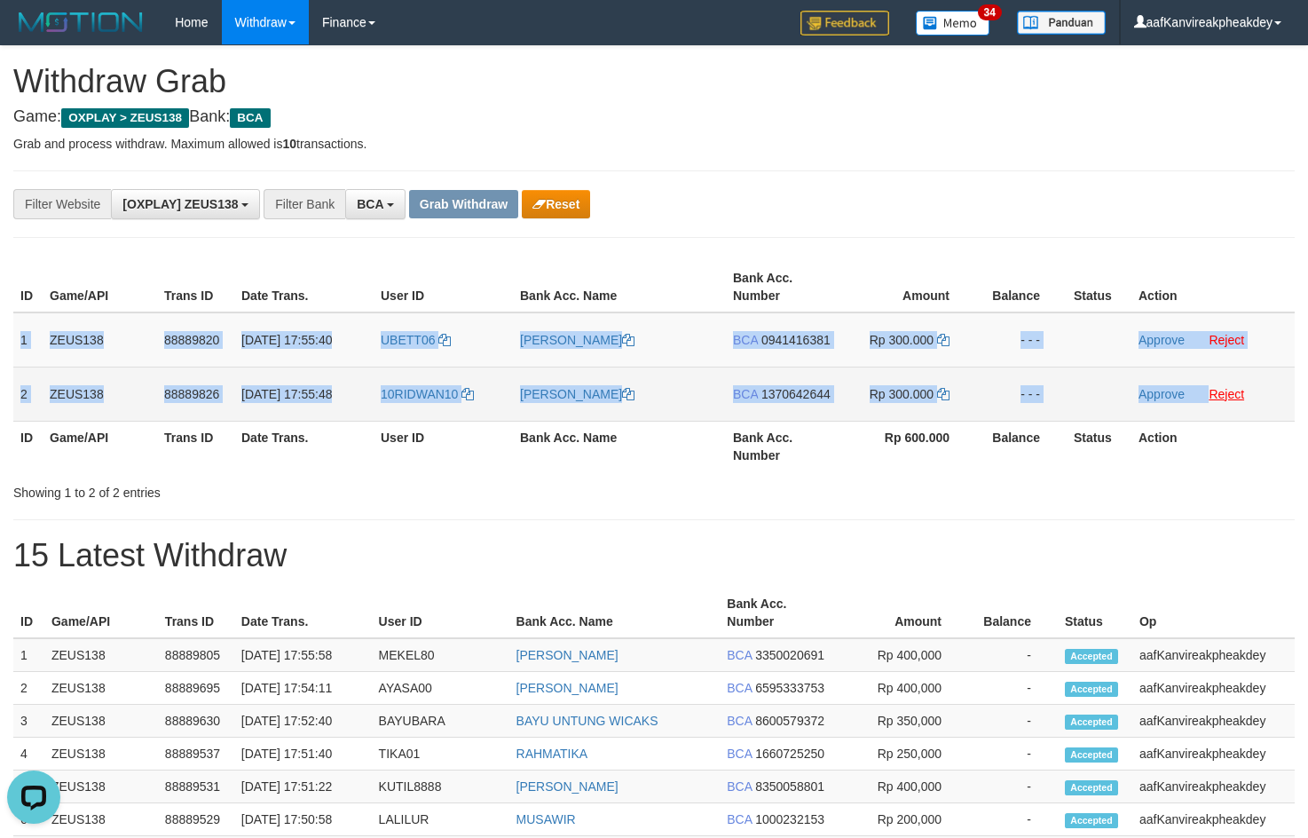
copy tbody "1 ZEUS138 88889820 [DATE] 17:55:40 UBETT06 [PERSON_NAME] BCA 0941416381 Rp 300.…"
drag, startPoint x: 19, startPoint y: 343, endPoint x: 1211, endPoint y: 387, distance: 1193.4
click at [1211, 387] on tbody "1 ZEUS138 88889820 [DATE] 17:55:40 UBETT06 [PERSON_NAME] BCA 0941416381 Rp 300.…" at bounding box center [653, 366] width 1281 height 109
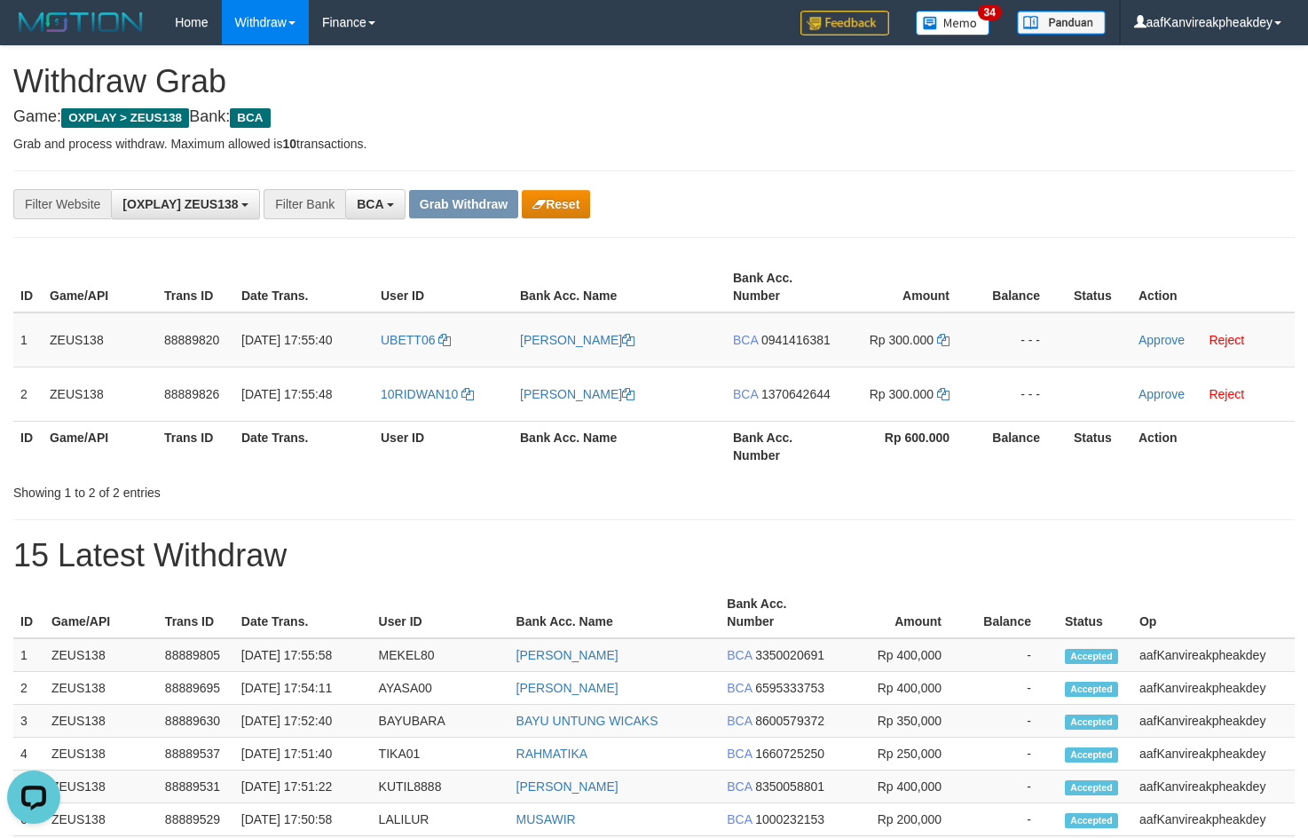
click at [913, 183] on div "**********" at bounding box center [653, 203] width 1281 height 67
click at [419, 361] on td "UBETT06" at bounding box center [443, 339] width 139 height 55
copy link "UBETT06"
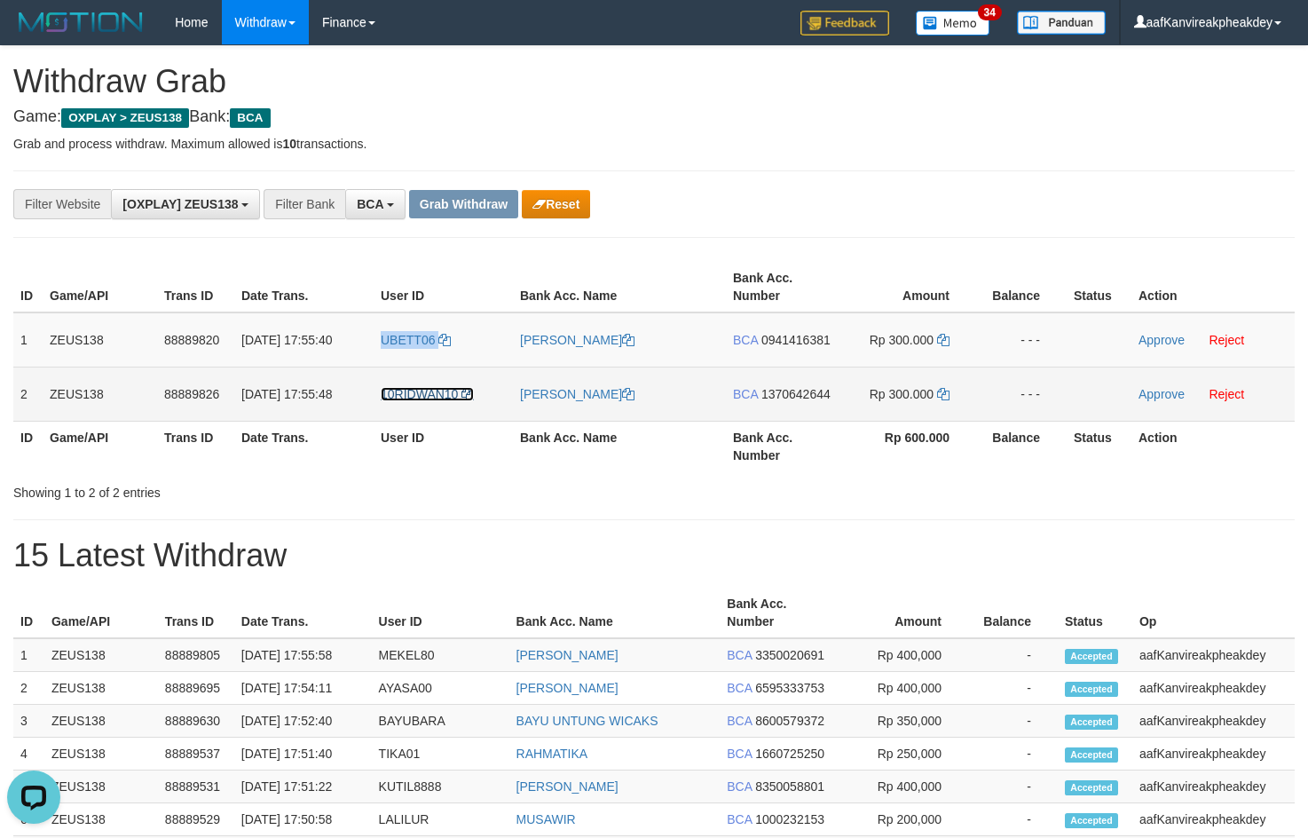
click at [422, 396] on span "10RIDWAN10" at bounding box center [419, 394] width 77 height 14
copy link "UBETT06"
click at [425, 407] on td "10RIDWAN10" at bounding box center [443, 393] width 139 height 54
copy link "10RIDWAN10"
click at [425, 407] on td "10RIDWAN10" at bounding box center [443, 393] width 139 height 54
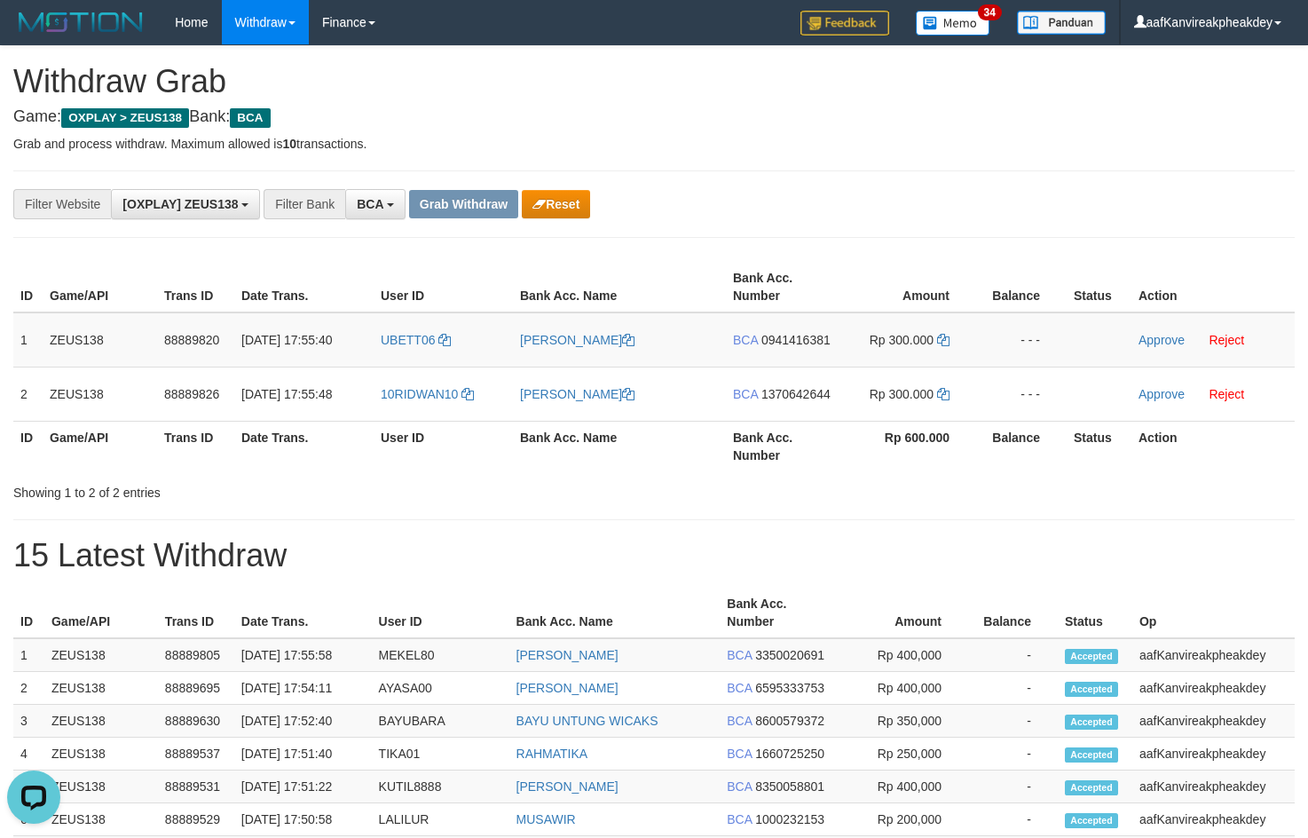
drag, startPoint x: 865, startPoint y: 119, endPoint x: 1312, endPoint y: 304, distance: 484.1
click at [866, 119] on h4 "Game: OXPLAY > ZEUS138 Bank: BCA" at bounding box center [653, 117] width 1281 height 18
click at [798, 347] on td "BCA 0941416381" at bounding box center [783, 339] width 114 height 55
click at [792, 333] on span "0941416381" at bounding box center [795, 340] width 69 height 14
click at [941, 342] on icon at bounding box center [943, 340] width 12 height 12
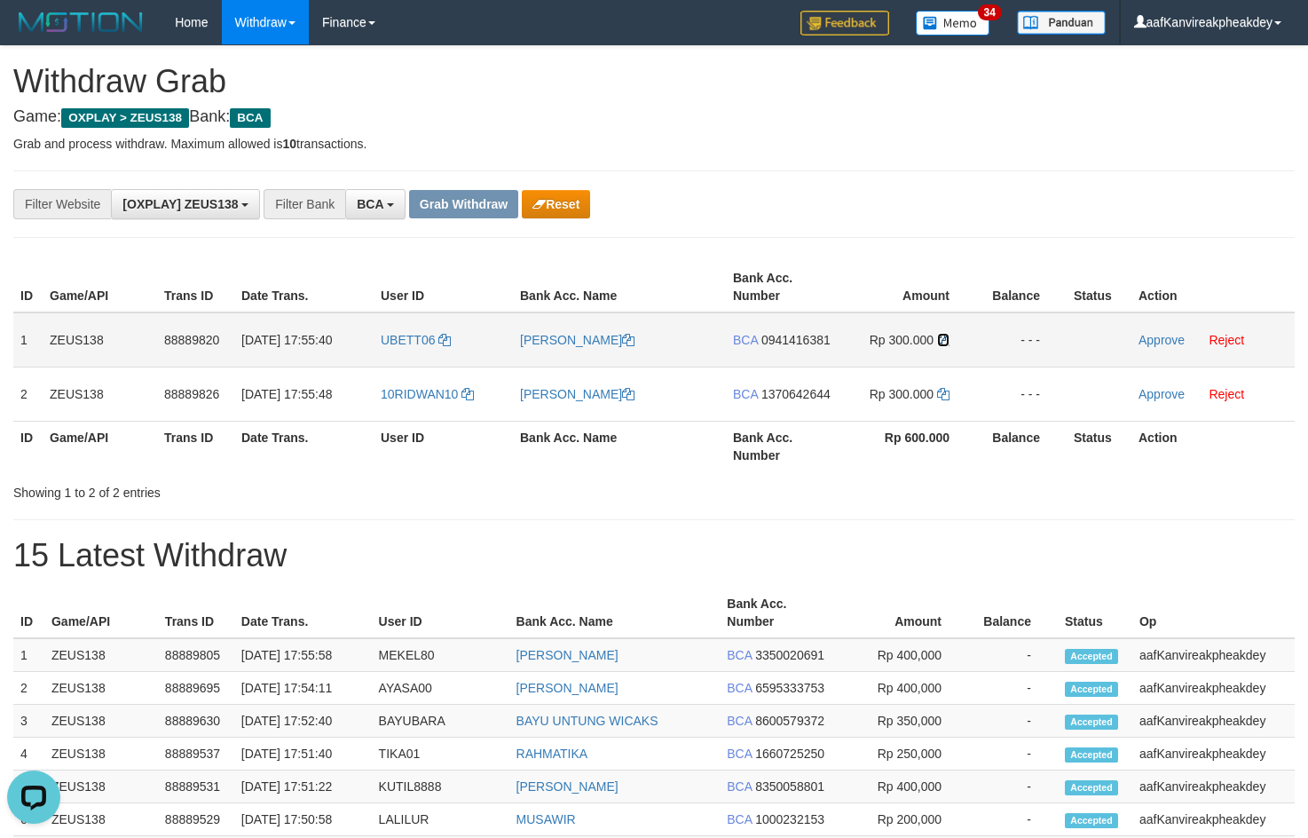
click at [941, 342] on icon at bounding box center [943, 340] width 12 height 12
drag, startPoint x: 941, startPoint y: 342, endPoint x: 1036, endPoint y: 329, distance: 94.9
click at [949, 343] on td "Rp 300.000" at bounding box center [908, 339] width 136 height 55
click at [1146, 340] on link "Approve" at bounding box center [1161, 340] width 46 height 14
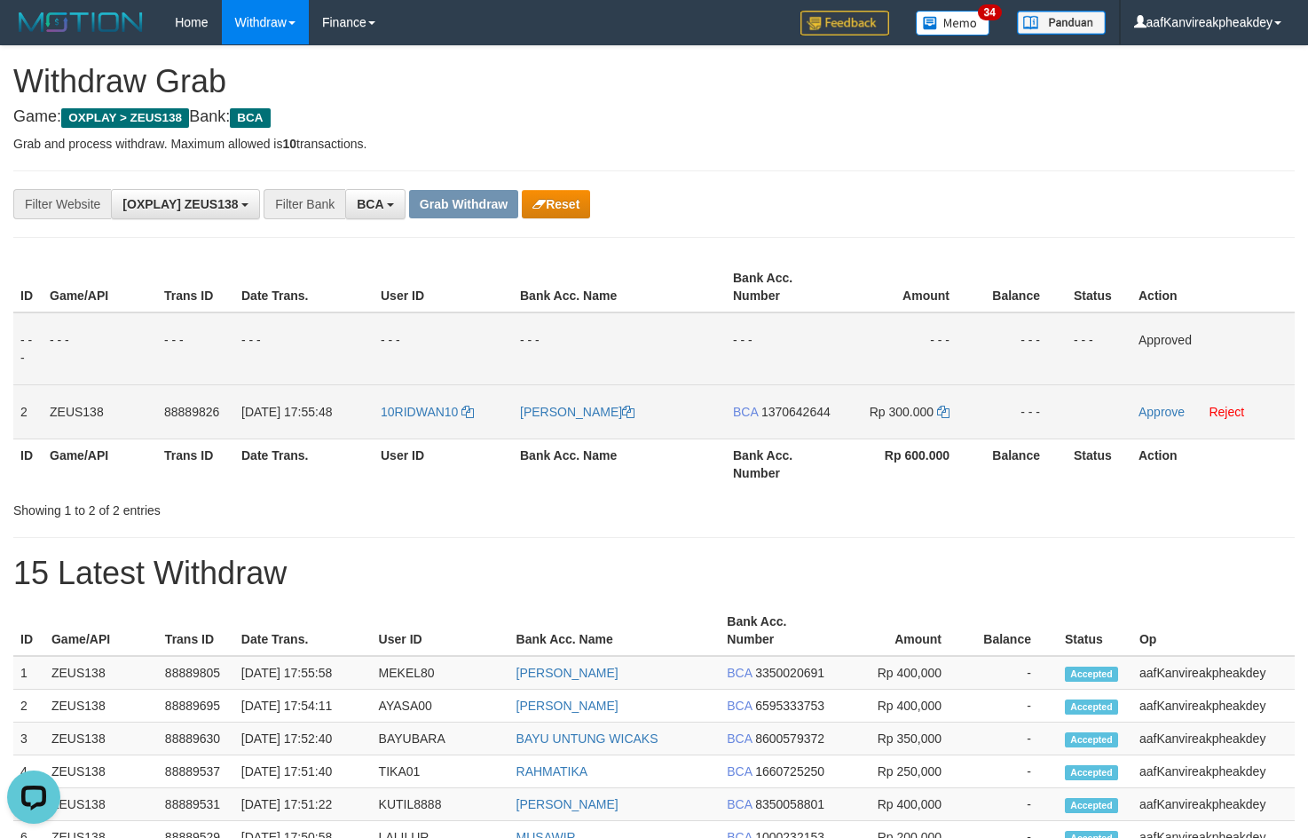
click at [790, 397] on td "BCA 1370642644" at bounding box center [783, 411] width 114 height 54
click at [795, 414] on span "1370642644" at bounding box center [795, 412] width 69 height 14
click at [944, 417] on icon at bounding box center [943, 412] width 12 height 12
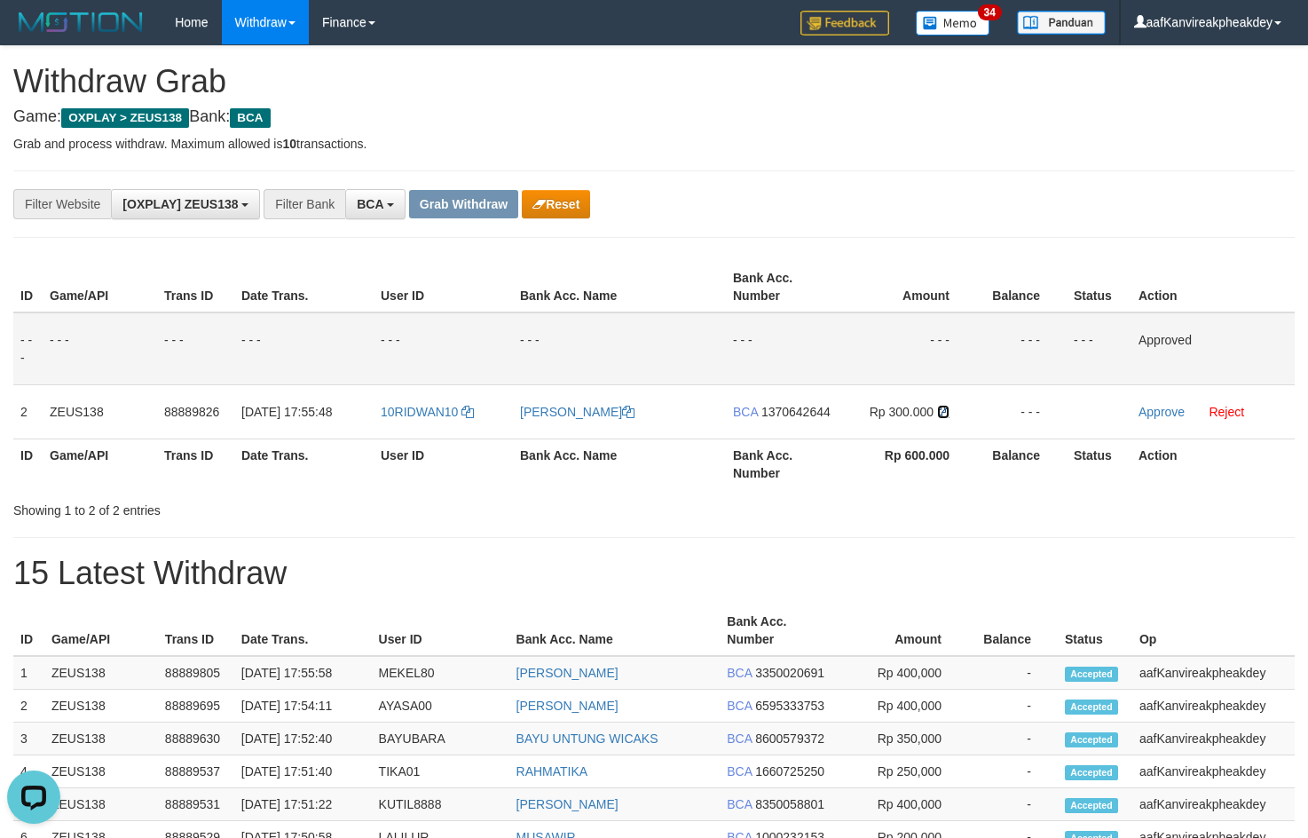
drag, startPoint x: 944, startPoint y: 417, endPoint x: 1319, endPoint y: 398, distance: 375.0
click at [945, 416] on icon at bounding box center [943, 412] width 12 height 12
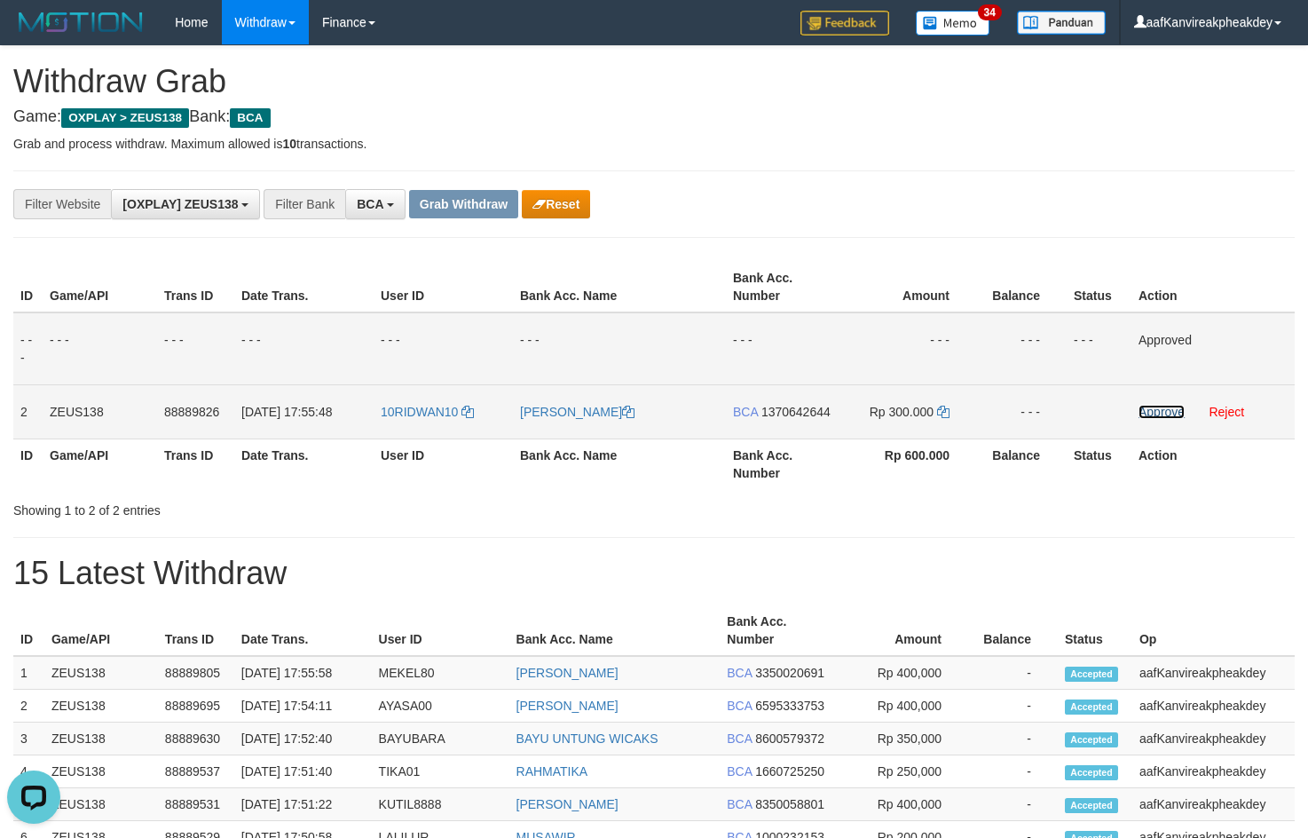
click at [1156, 412] on link "Approve" at bounding box center [1161, 412] width 46 height 14
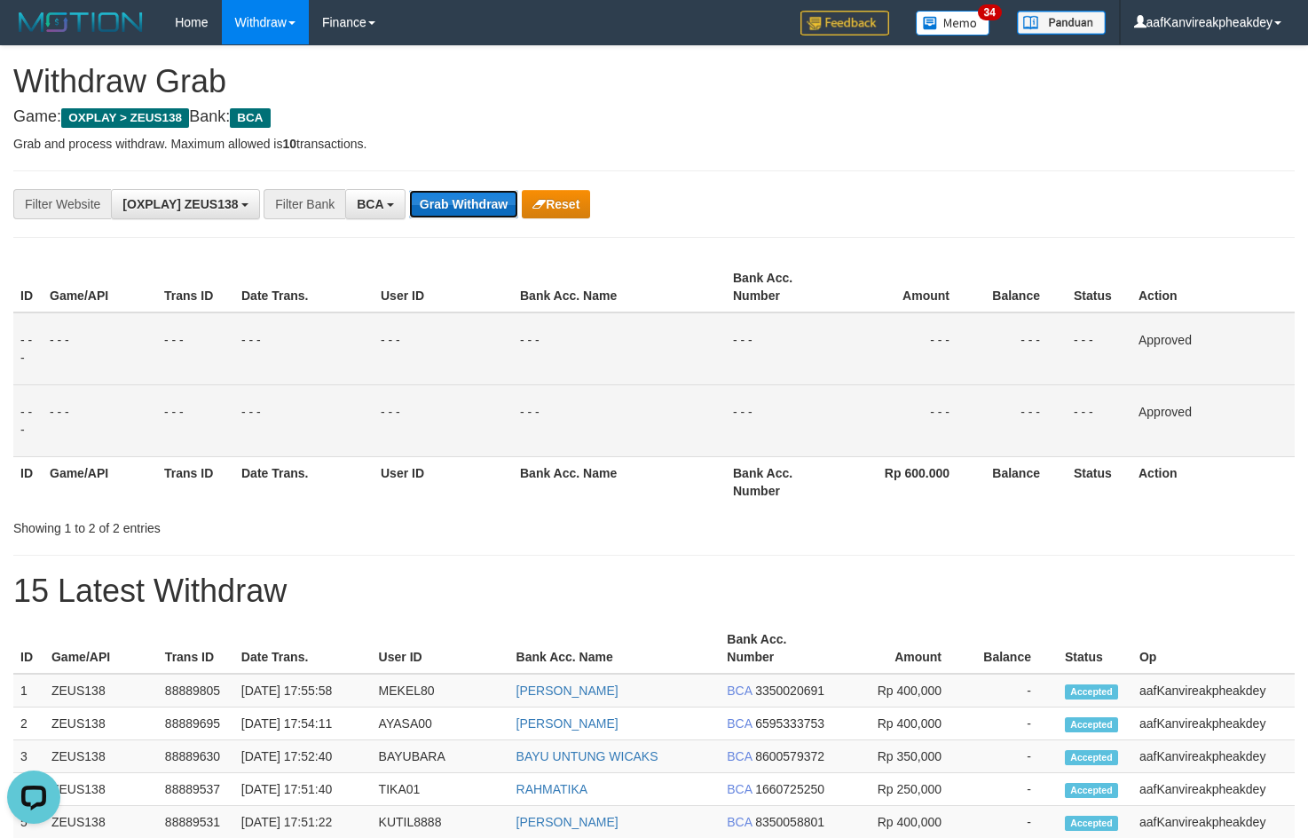
drag, startPoint x: 492, startPoint y: 209, endPoint x: 620, endPoint y: 204, distance: 127.9
click at [492, 208] on button "Grab Withdraw" at bounding box center [463, 204] width 109 height 28
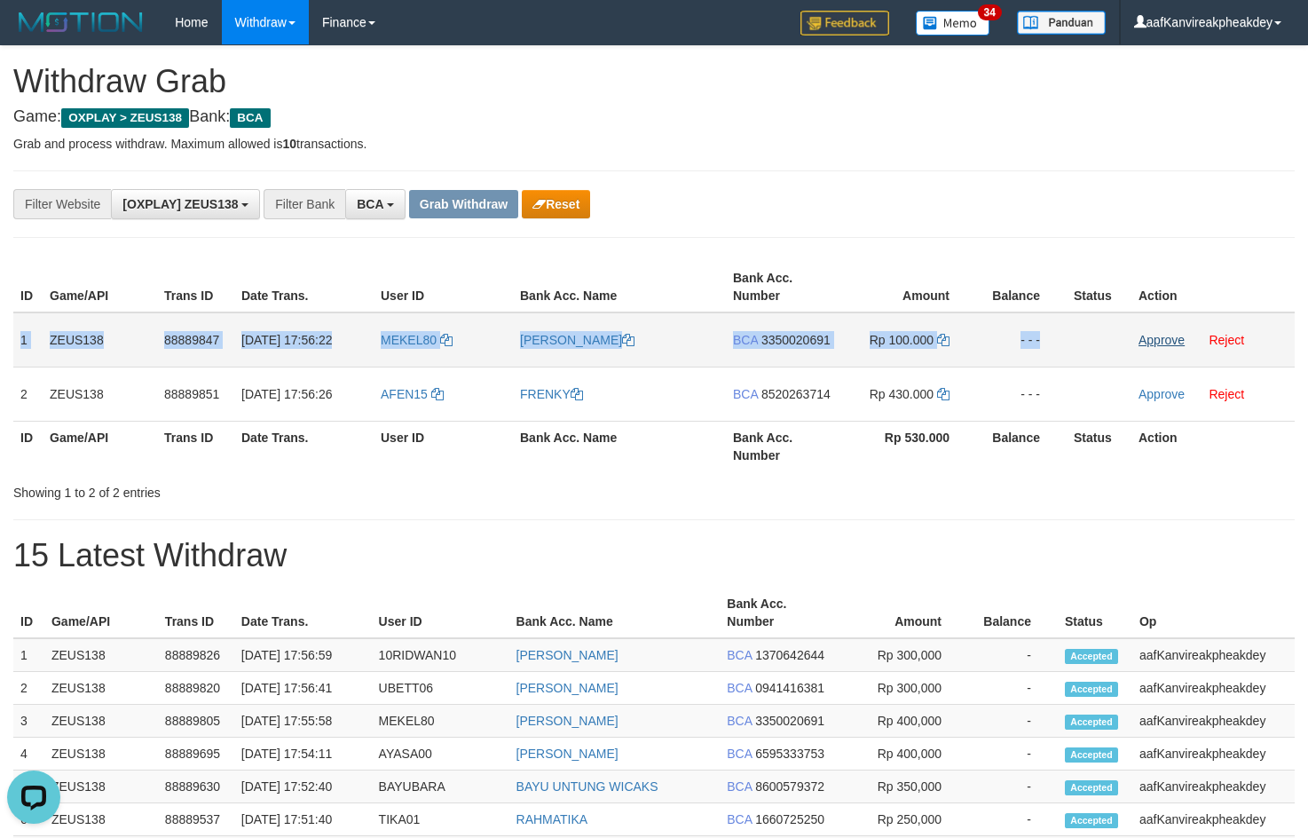
copy tr "1 ZEUS138 88889847 [DATE] 17:56:22 MEKEL80 [PERSON_NAME] BCA 3350020691 Rp 100.…"
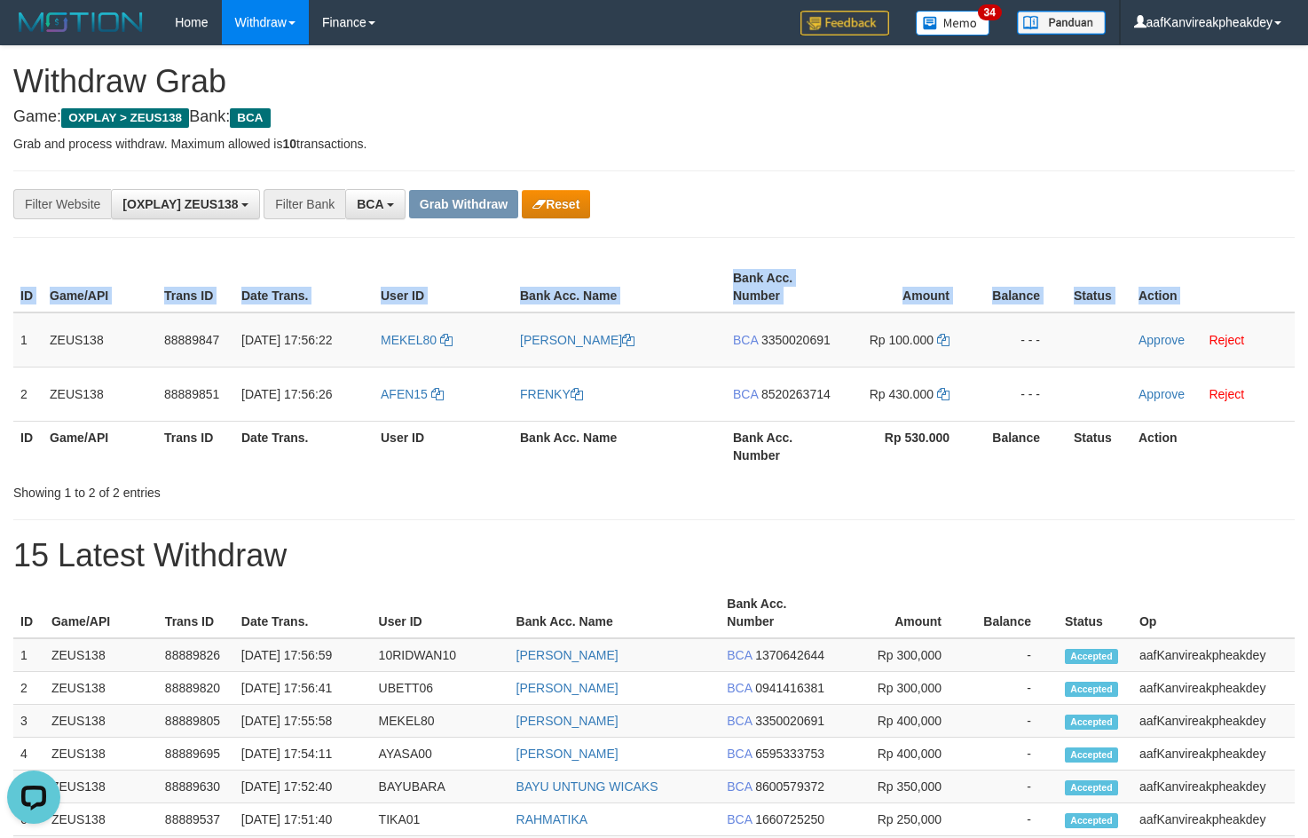
copy table "ID Game/API Trans ID Date Trans. User ID Bank Acc. Name Bank Acc. Number Amount…"
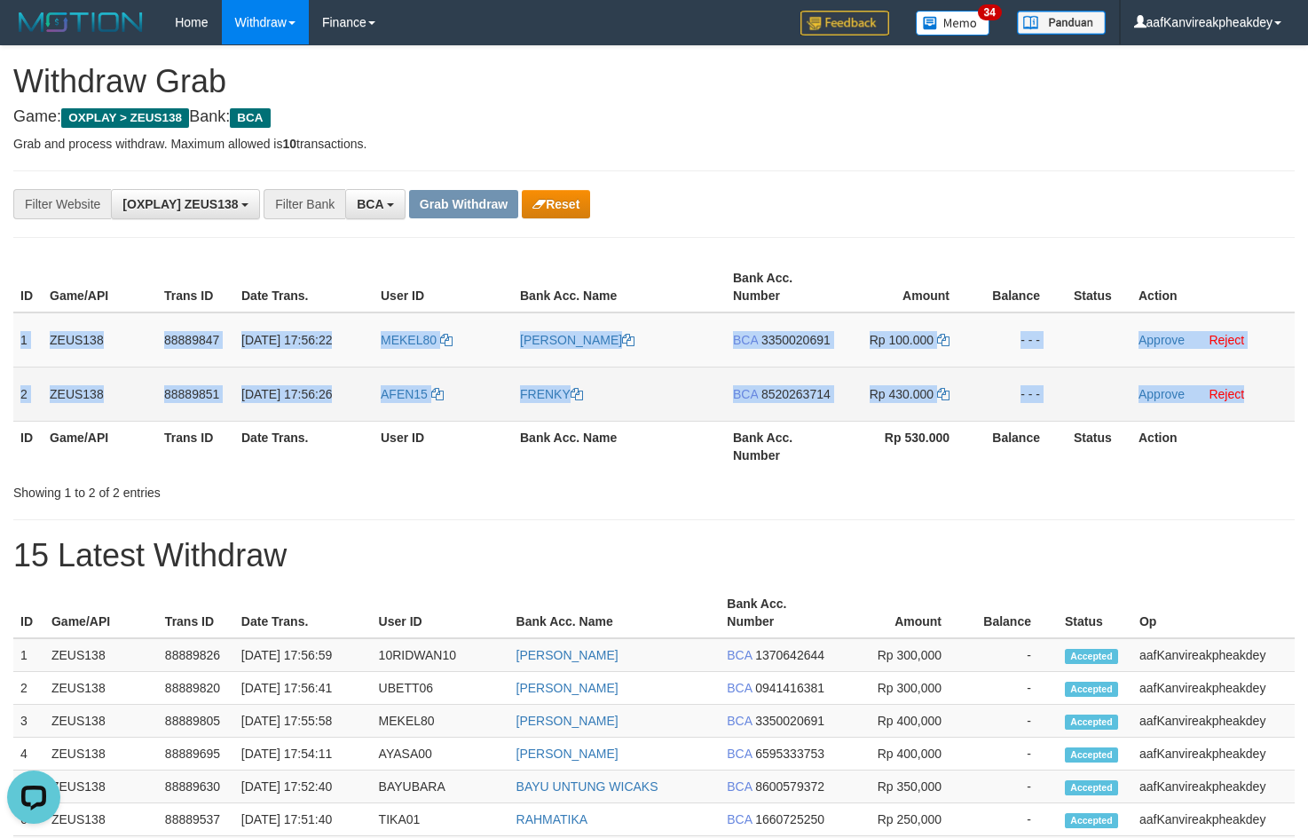
copy tbody "1 ZEUS138 88889847 [DATE] 17:56:22 MEKEL80 [PERSON_NAME] BCA 3350020691 Rp 100.…"
drag, startPoint x: 18, startPoint y: 343, endPoint x: 1243, endPoint y: 404, distance: 1226.9
click at [1243, 404] on tbody "1 ZEUS138 88889847 [DATE] 17:56:22 MEKEL80 [PERSON_NAME] BCA 3350020691 Rp 100.…" at bounding box center [653, 366] width 1281 height 109
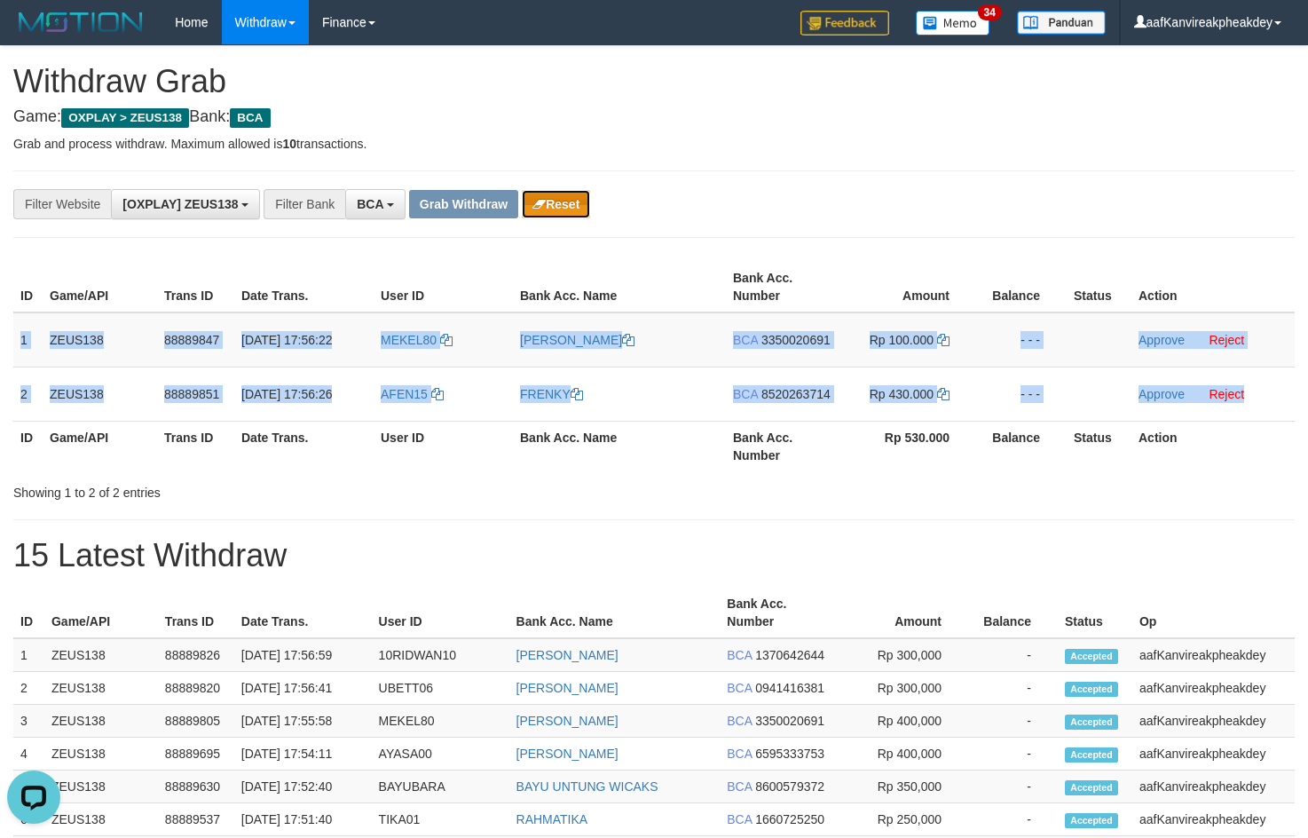
click at [585, 209] on button "Reset" at bounding box center [556, 204] width 68 height 28
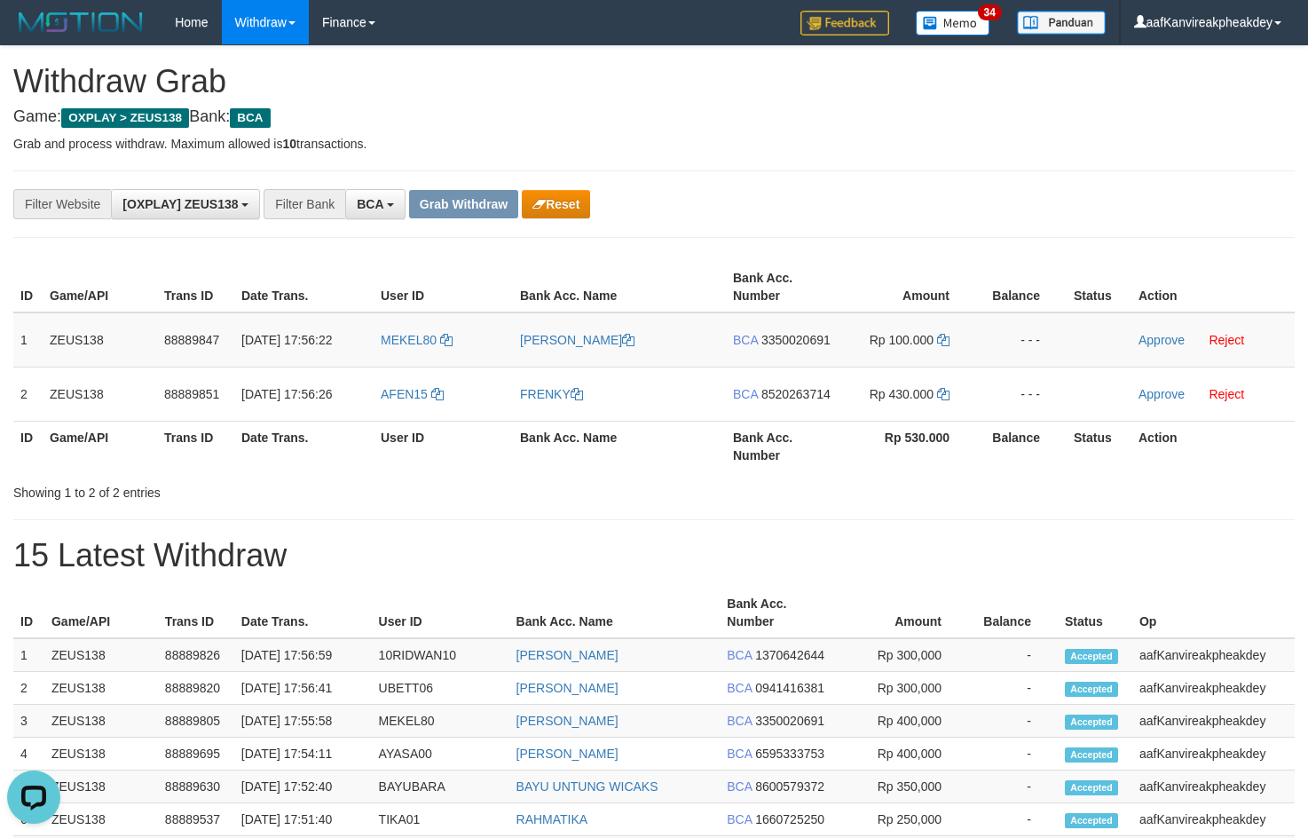
click at [820, 201] on div "**********" at bounding box center [545, 204] width 1090 height 30
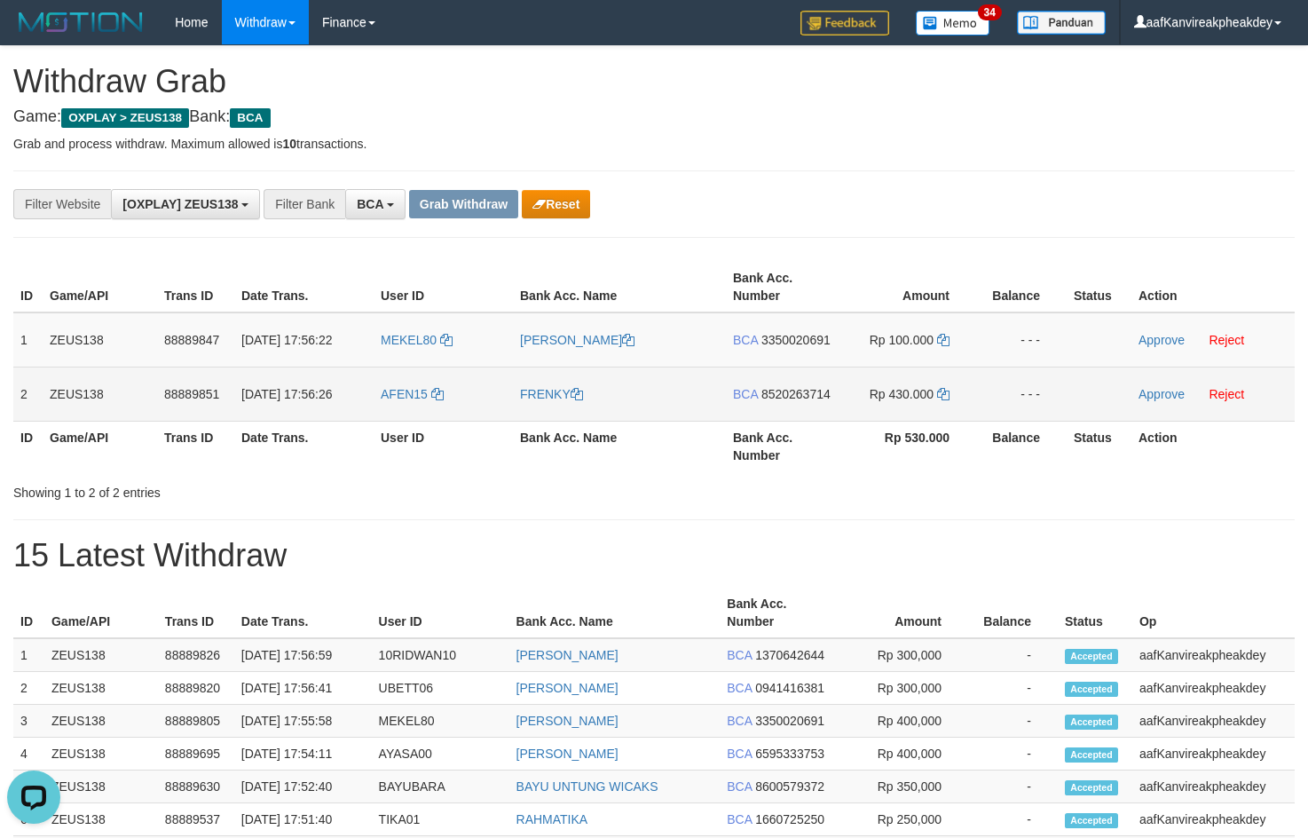
click at [421, 368] on td "AFEN15" at bounding box center [443, 393] width 139 height 54
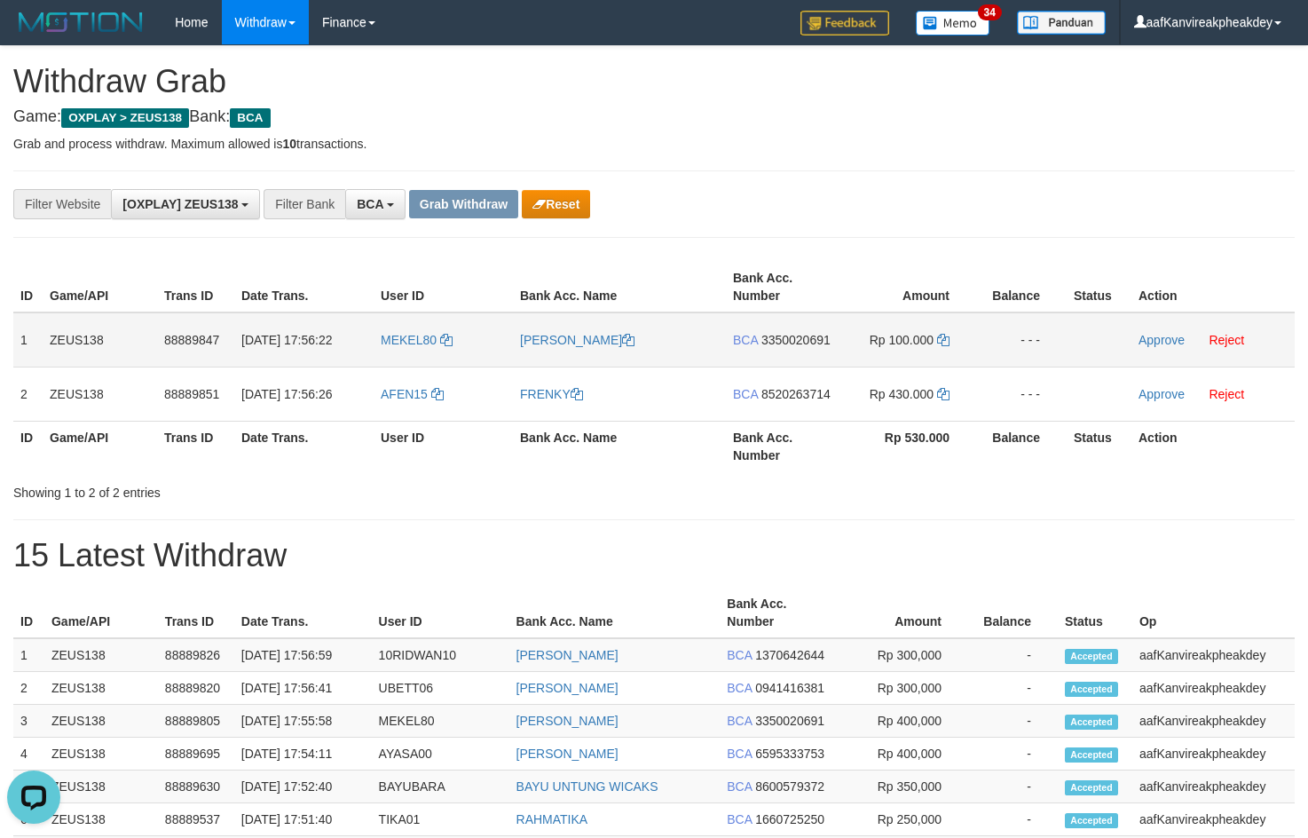
click at [420, 358] on td "MEKEL80" at bounding box center [443, 339] width 139 height 55
copy link "MEKEL80"
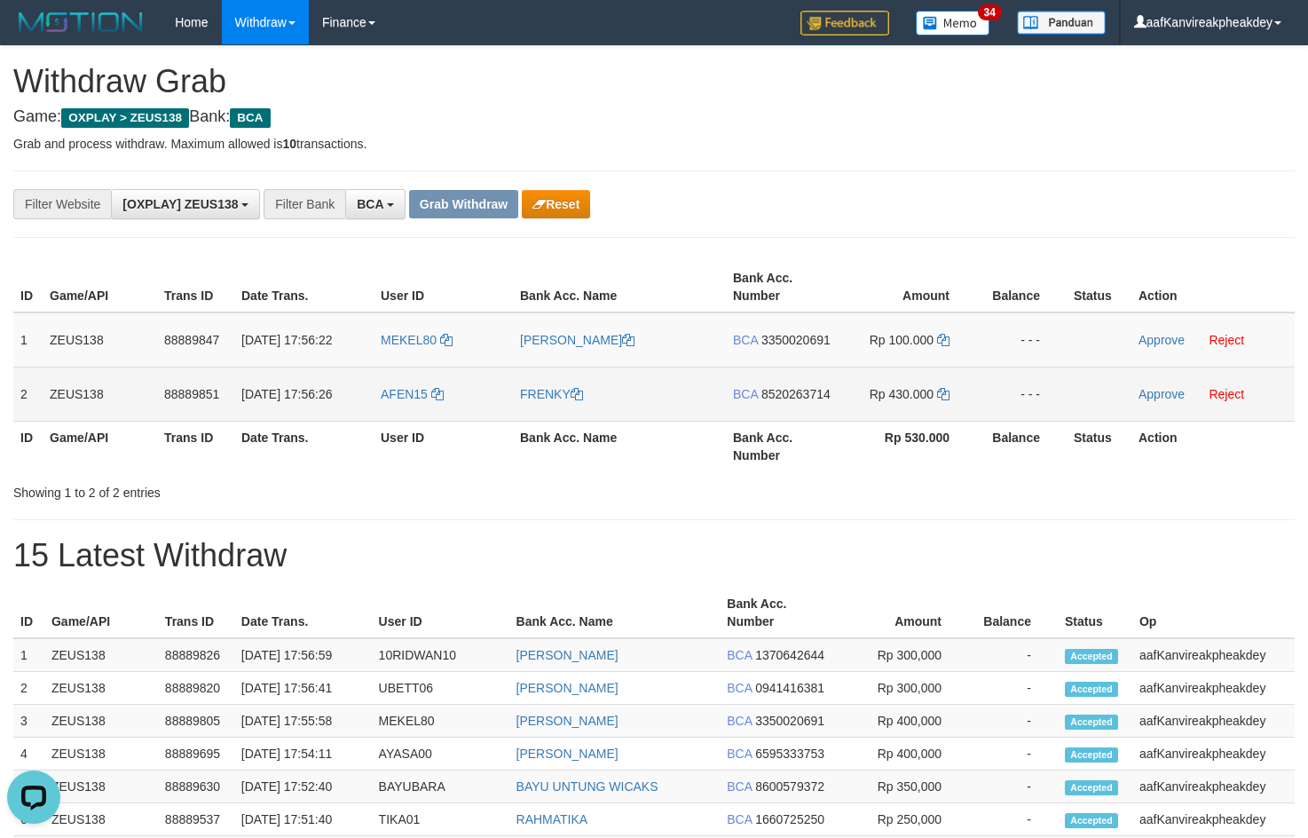
click at [391, 408] on td "AFEN15" at bounding box center [443, 393] width 139 height 54
copy link "AFEN15"
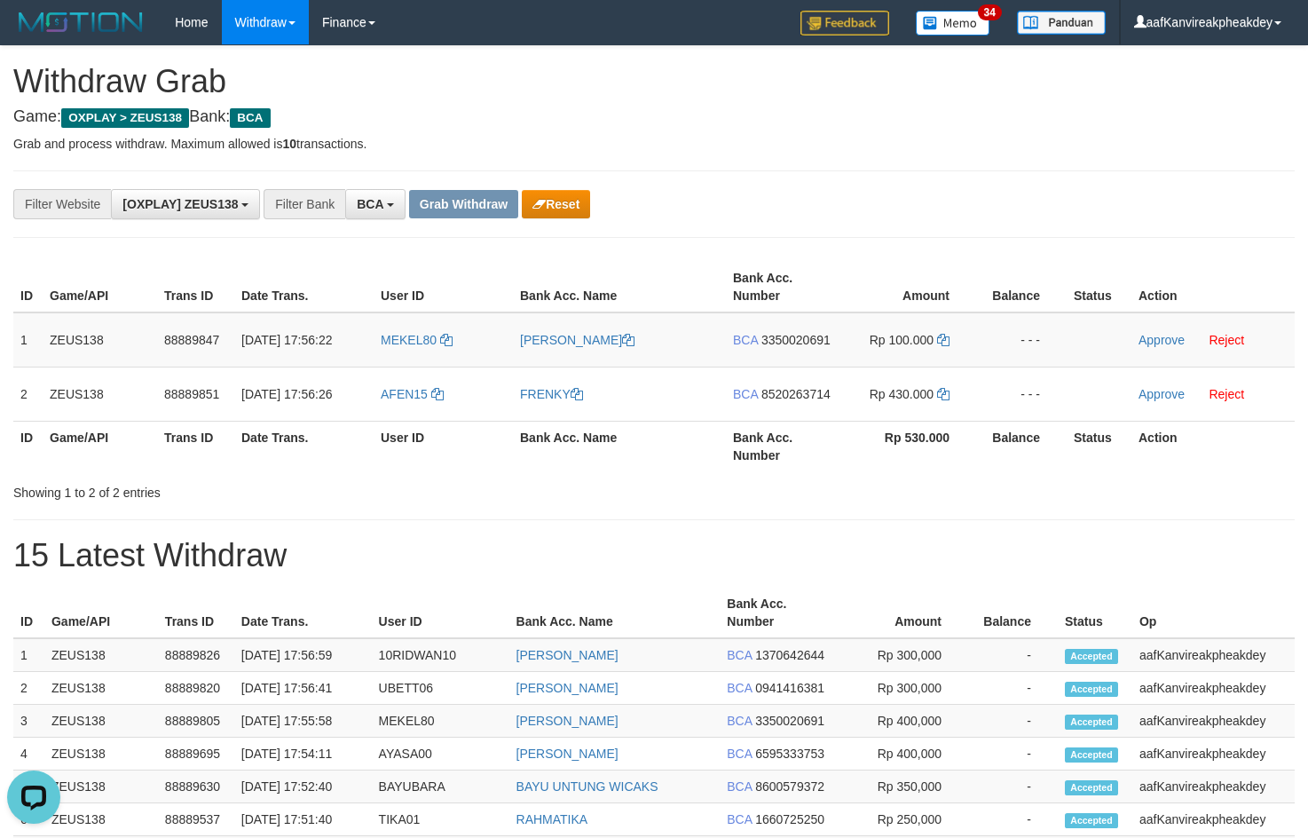
drag, startPoint x: 941, startPoint y: 202, endPoint x: 1305, endPoint y: 362, distance: 398.1
click at [941, 202] on div "**********" at bounding box center [545, 204] width 1090 height 30
click at [807, 325] on td "BCA 3350020691" at bounding box center [783, 339] width 114 height 55
click at [805, 335] on span "3350020691" at bounding box center [795, 340] width 69 height 14
click at [932, 347] on td "Rp 100.000" at bounding box center [908, 339] width 136 height 55
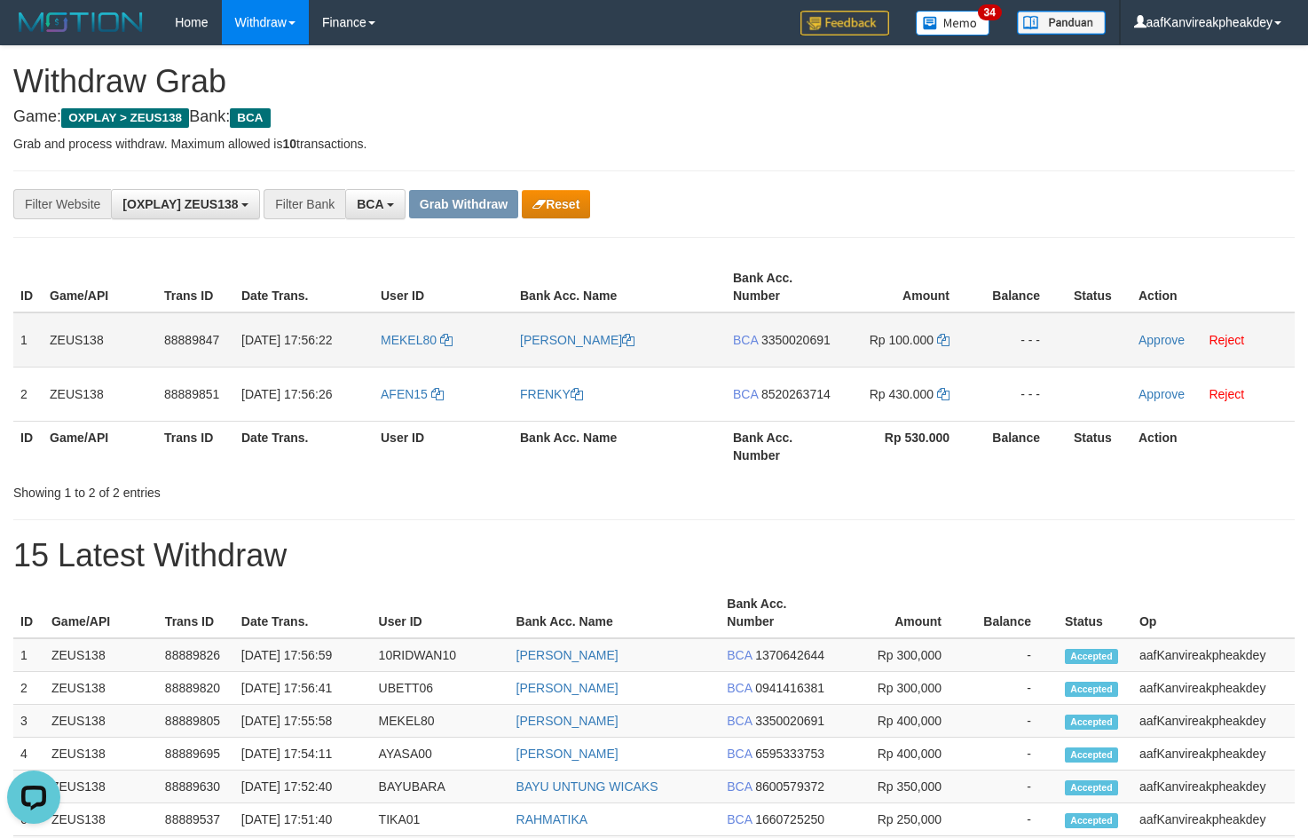
click at [956, 337] on td "Rp 100.000" at bounding box center [908, 339] width 136 height 55
click at [945, 340] on icon at bounding box center [943, 340] width 12 height 12
click at [1149, 338] on link "Approve" at bounding box center [1161, 340] width 46 height 14
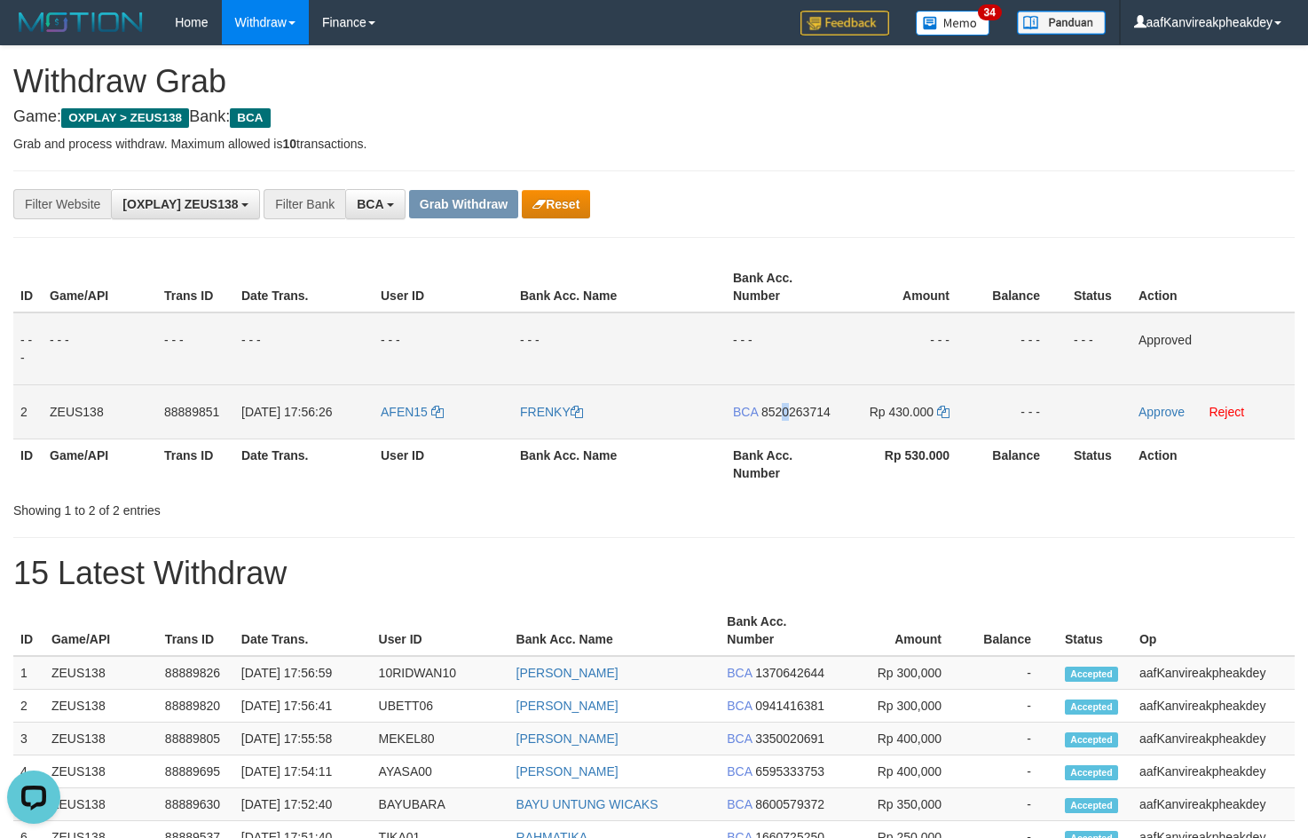
click at [788, 398] on td "BCA 8520263714" at bounding box center [783, 411] width 114 height 54
click at [790, 401] on td "BCA 8520263714" at bounding box center [783, 411] width 114 height 54
click at [795, 415] on span "8520263714" at bounding box center [795, 412] width 69 height 14
click at [935, 414] on td "Rp 430.000" at bounding box center [908, 411] width 136 height 54
click at [938, 414] on icon at bounding box center [943, 412] width 12 height 12
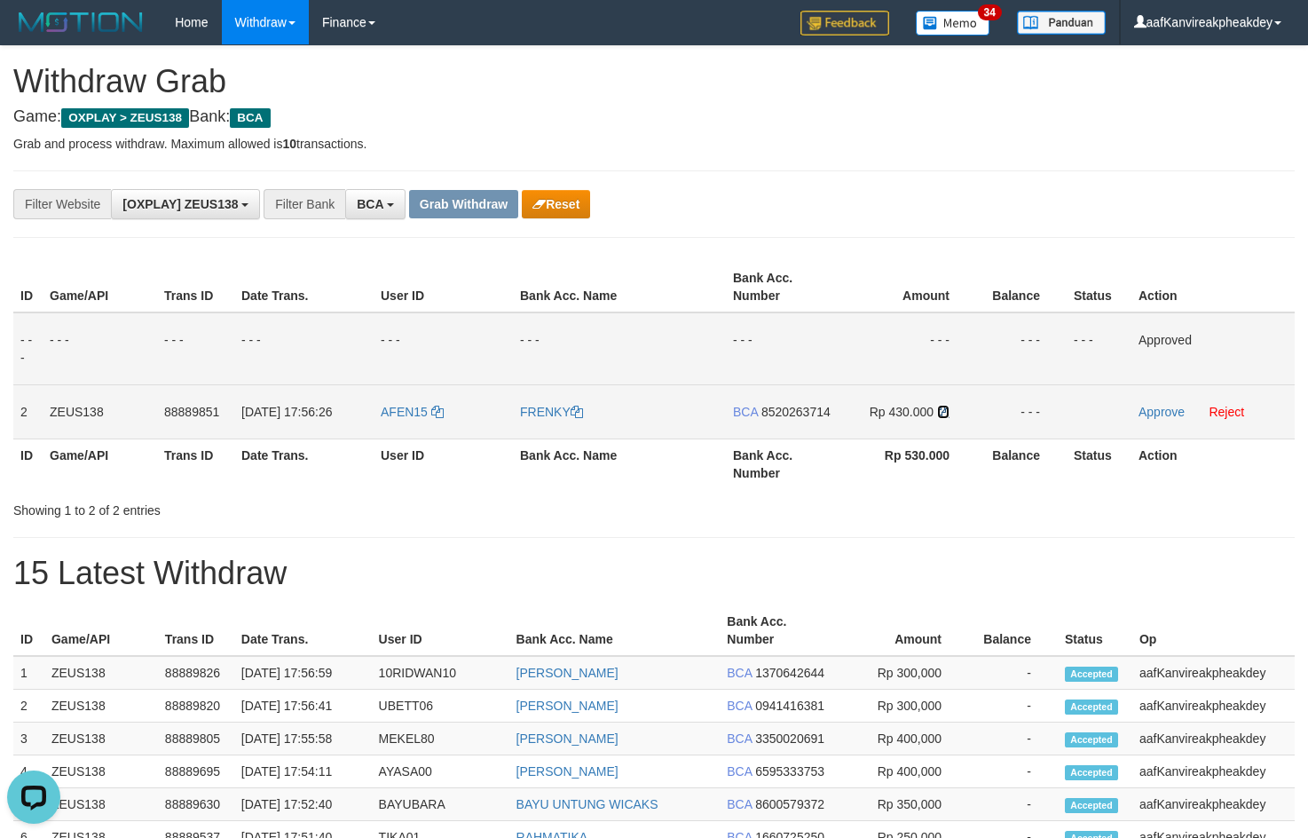
click at [948, 411] on icon at bounding box center [943, 412] width 12 height 12
click at [945, 409] on icon at bounding box center [943, 412] width 12 height 12
drag, startPoint x: 945, startPoint y: 409, endPoint x: 971, endPoint y: 406, distance: 26.0
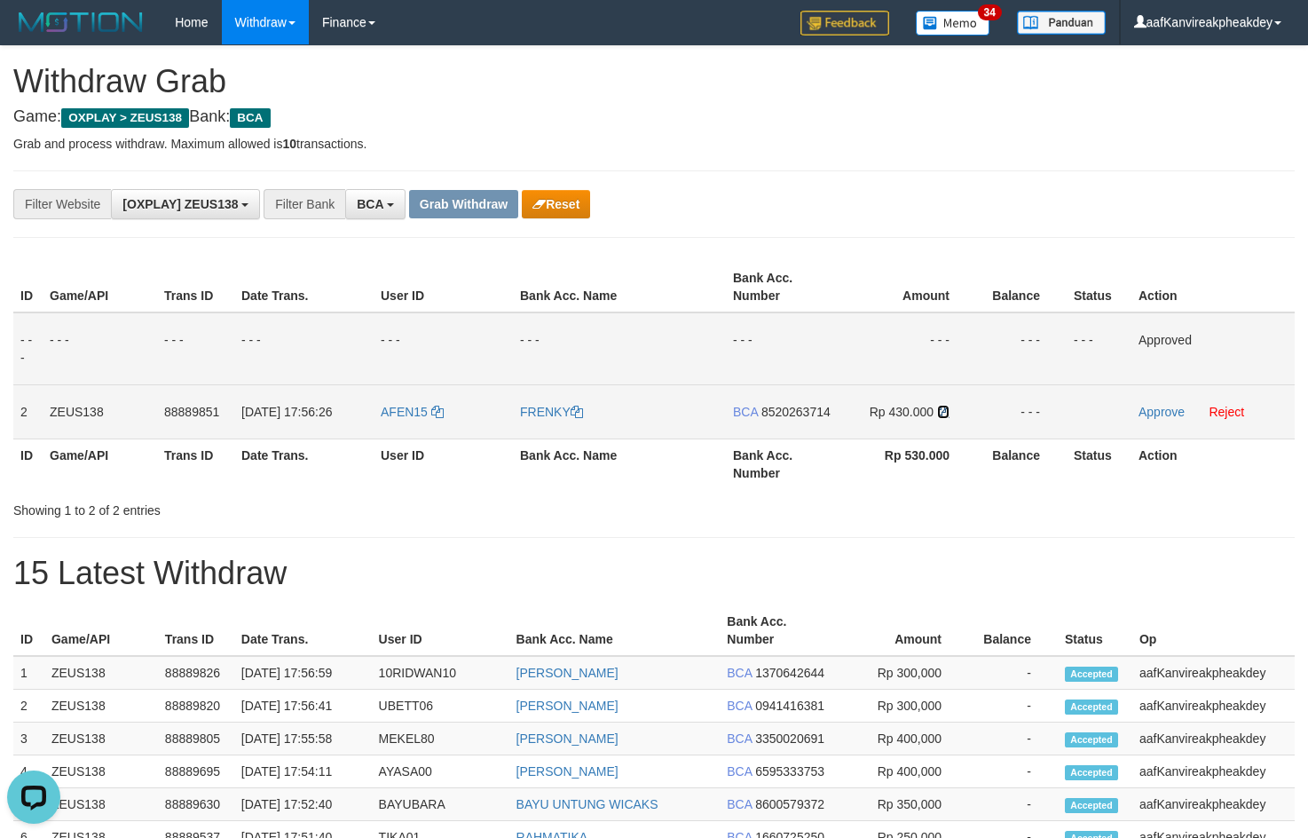
click at [955, 408] on td "Rp 430.000" at bounding box center [908, 411] width 136 height 54
click at [1147, 408] on link "Approve" at bounding box center [1161, 412] width 46 height 14
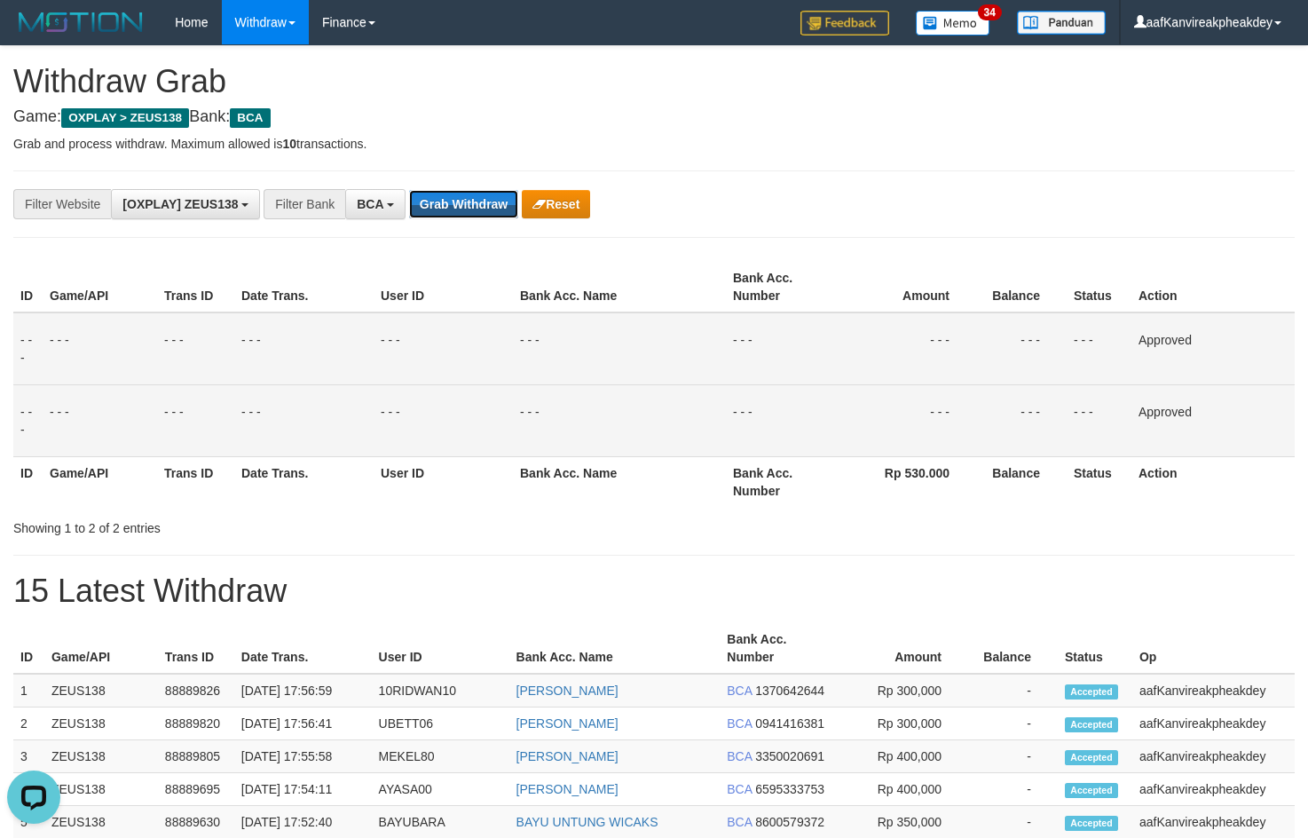
drag, startPoint x: 485, startPoint y: 195, endPoint x: 1266, endPoint y: 154, distance: 781.9
click at [485, 196] on button "Grab Withdraw" at bounding box center [463, 204] width 109 height 28
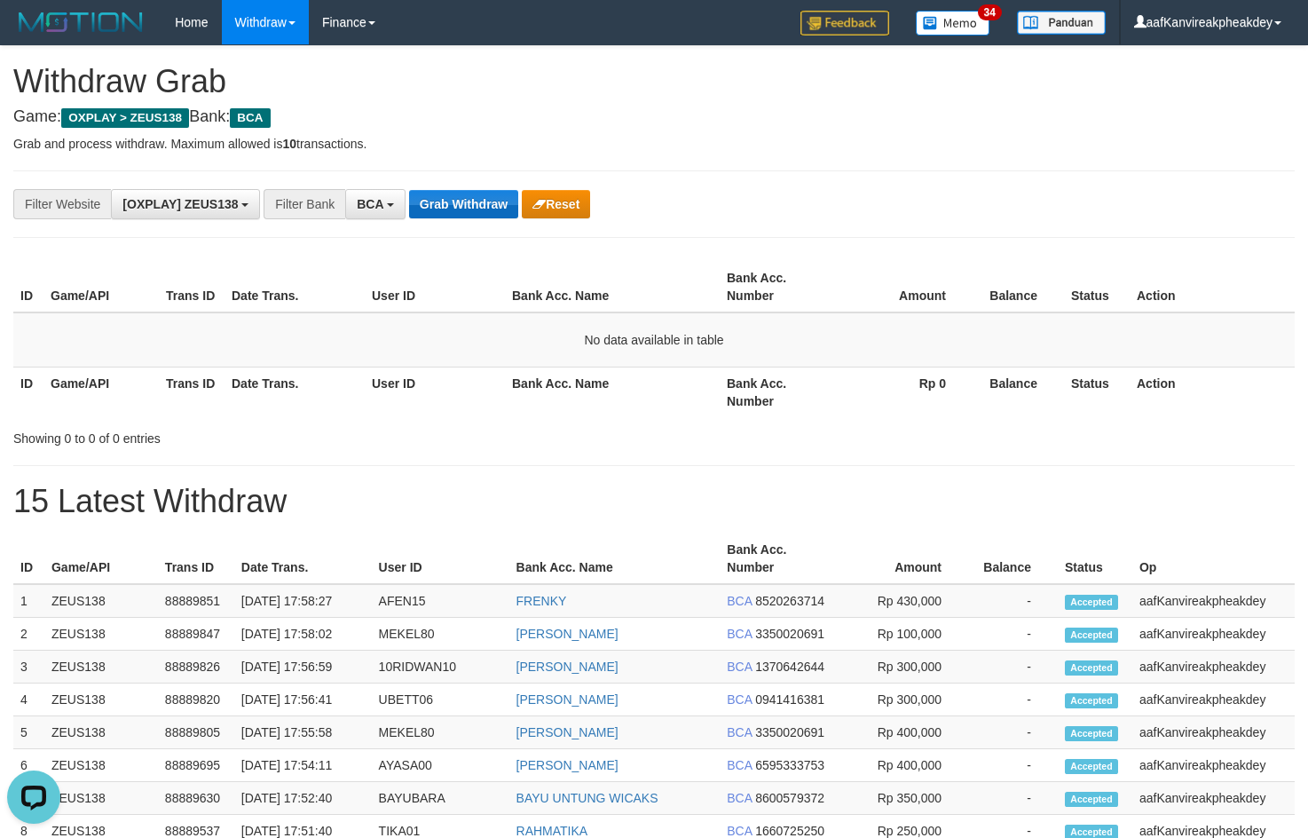
click at [479, 222] on div "**********" at bounding box center [653, 203] width 1281 height 67
click at [475, 212] on button "Grab Withdraw" at bounding box center [463, 204] width 109 height 28
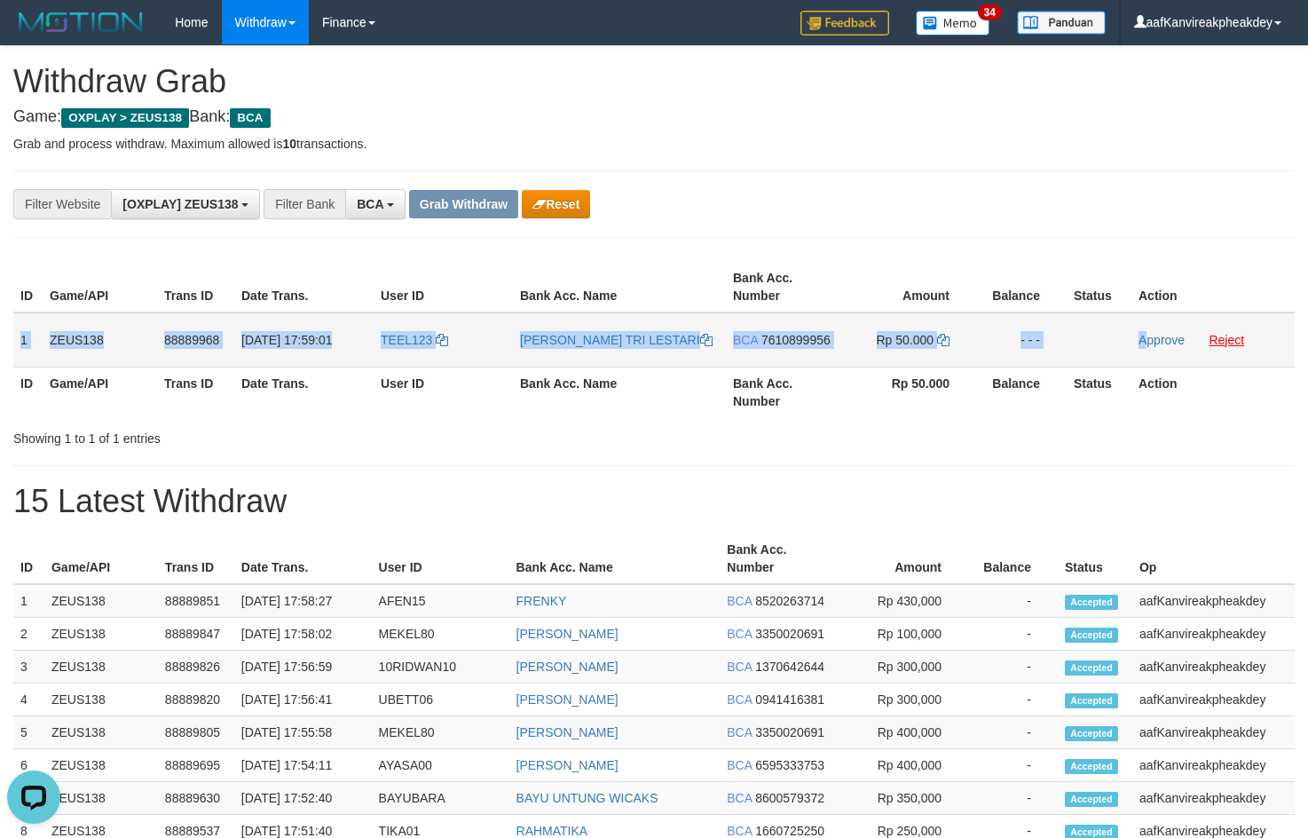
copy tr "1 ZEUS138 88889968 [DATE] 17:59:01 TEEL123 [PERSON_NAME] TRI LESTARI BCA 761089…"
drag, startPoint x: 20, startPoint y: 336, endPoint x: 1260, endPoint y: 343, distance: 1239.6
click at [1236, 343] on tr "1 ZEUS138 88889968 [DATE] 17:59:01 TEEL123 [PERSON_NAME] TRI LESTARI BCA 761089…" at bounding box center [653, 339] width 1281 height 55
copy tr "1 ZEUS138 88889968 [DATE] 17:59:01 TEEL123 [PERSON_NAME] TRI LESTARI BCA 761089…"
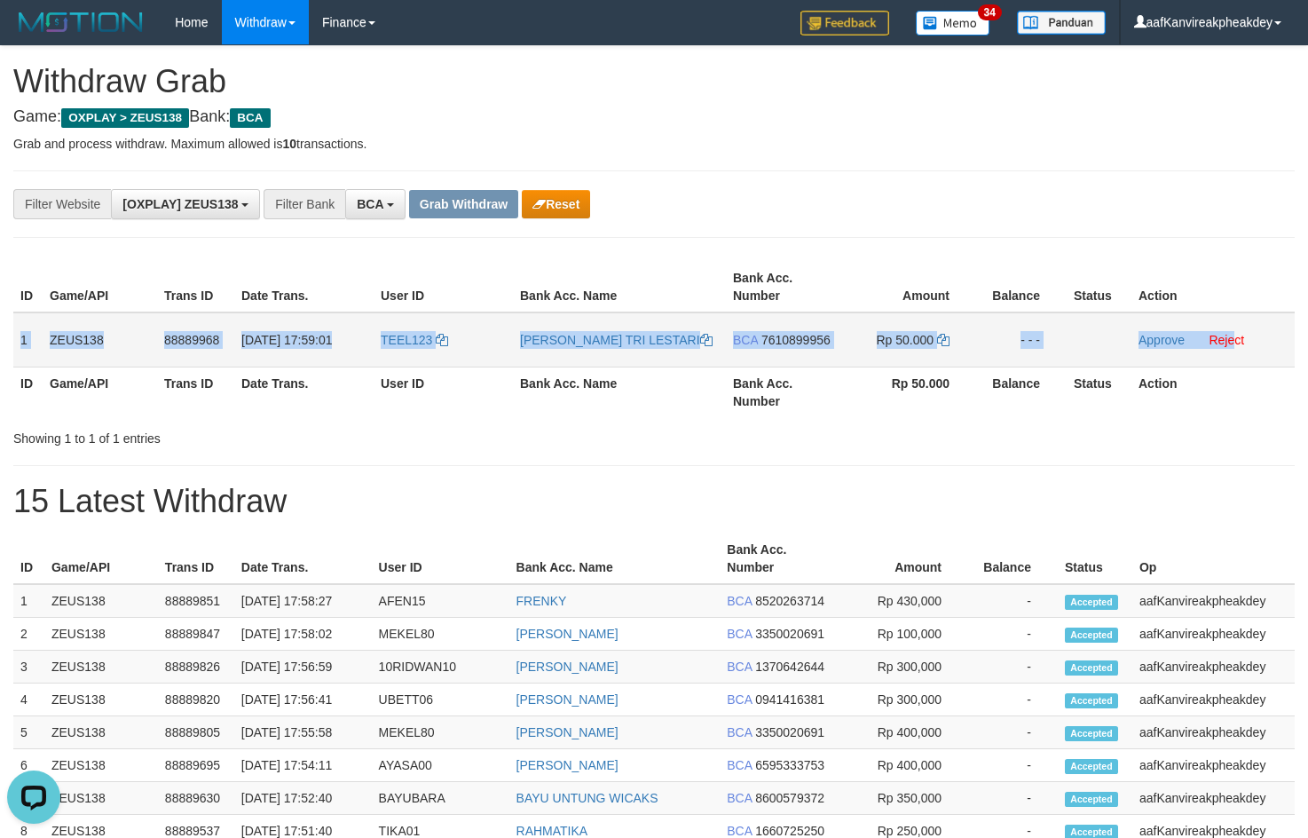
click at [413, 356] on td "TEEL123" at bounding box center [443, 339] width 139 height 55
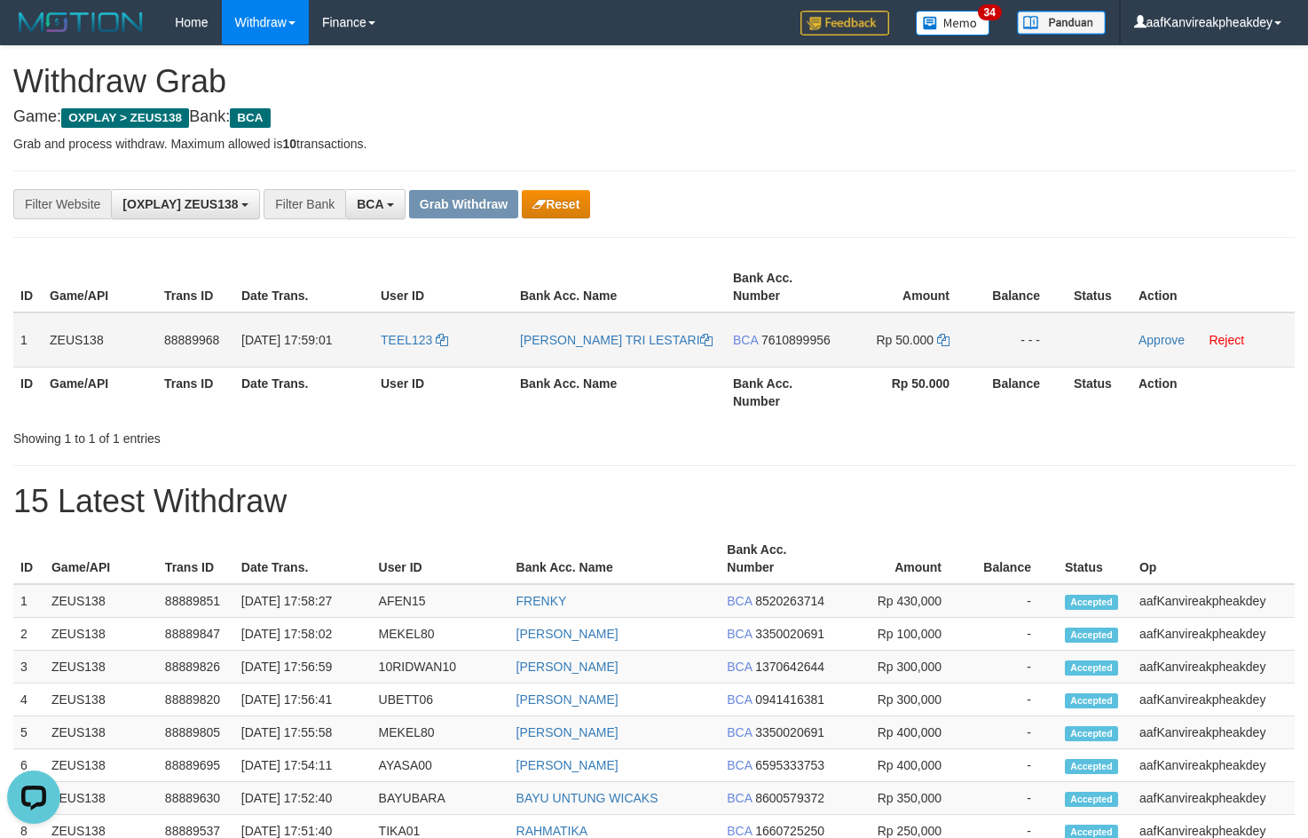
click at [407, 356] on td "TEEL123" at bounding box center [443, 339] width 139 height 55
copy link "TEEL123"
click at [407, 356] on td "TEEL123" at bounding box center [443, 339] width 139 height 55
click at [957, 197] on div "**********" at bounding box center [545, 204] width 1090 height 30
click at [787, 339] on span "7610899956" at bounding box center [795, 340] width 69 height 14
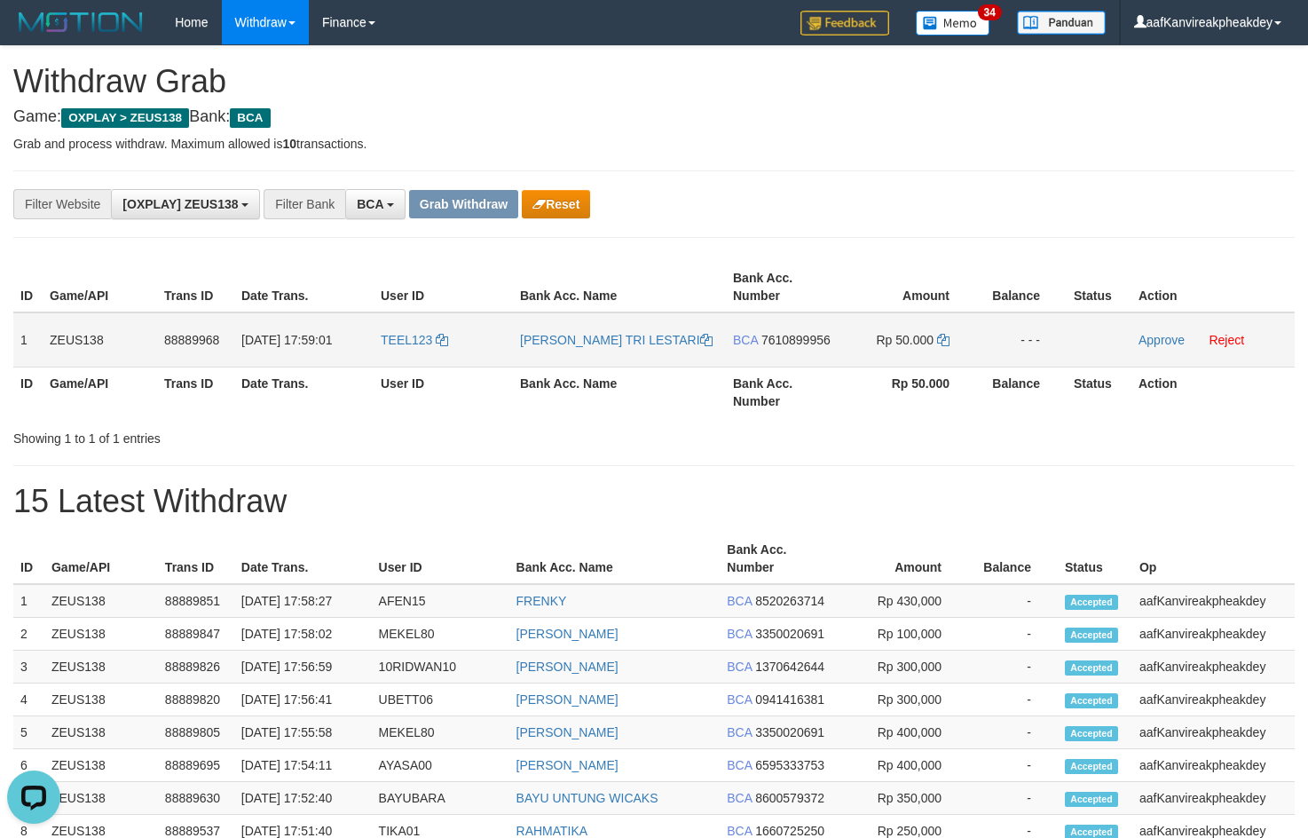
click at [815, 342] on span "7610899956" at bounding box center [795, 340] width 69 height 14
drag, startPoint x: 814, startPoint y: 341, endPoint x: 1318, endPoint y: 241, distance: 513.7
click at [819, 339] on span "7610899956" at bounding box center [795, 340] width 69 height 14
click at [933, 338] on span "Rp 50.000" at bounding box center [906, 340] width 58 height 14
click at [944, 339] on icon at bounding box center [943, 340] width 12 height 12
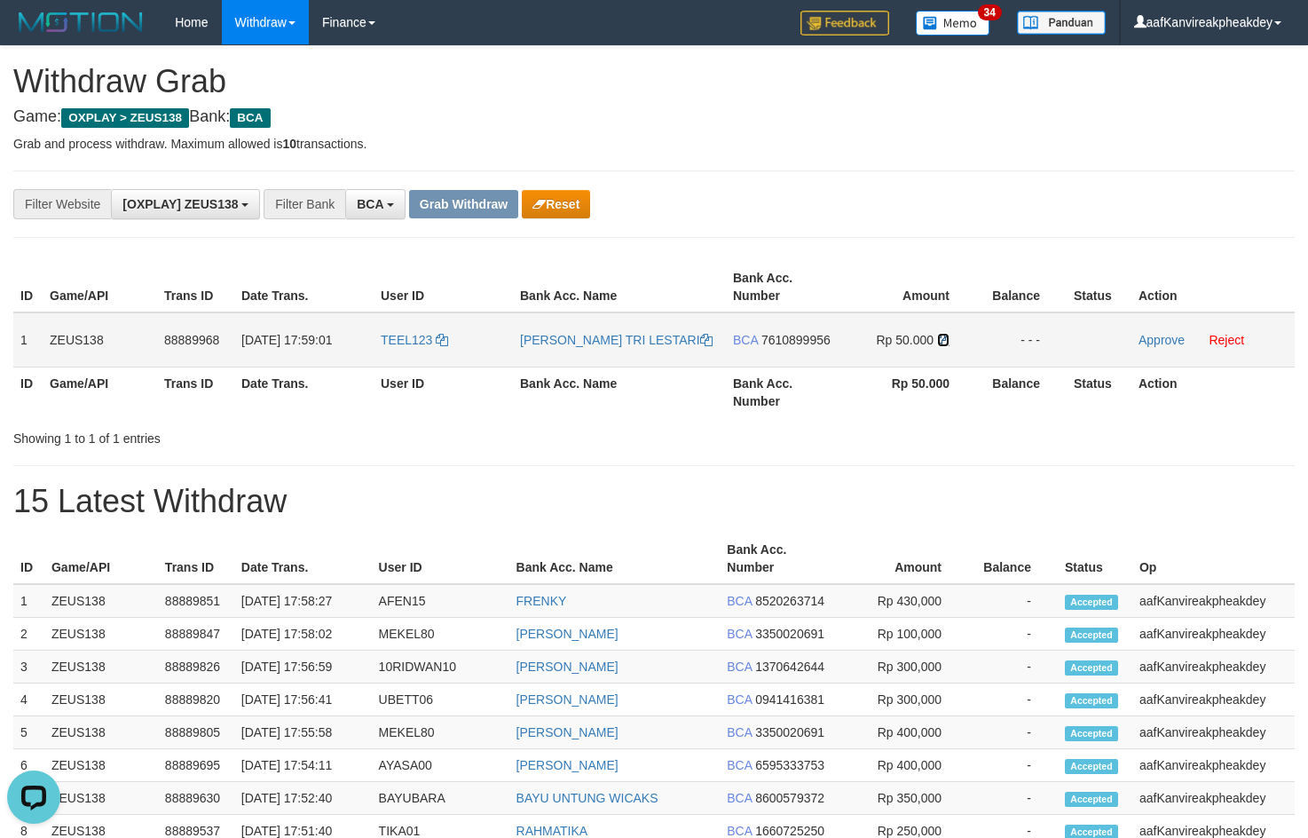
click at [945, 340] on icon at bounding box center [943, 340] width 12 height 12
click at [1154, 348] on td "Approve Reject" at bounding box center [1212, 339] width 163 height 55
click at [1149, 335] on link "Approve" at bounding box center [1161, 340] width 46 height 14
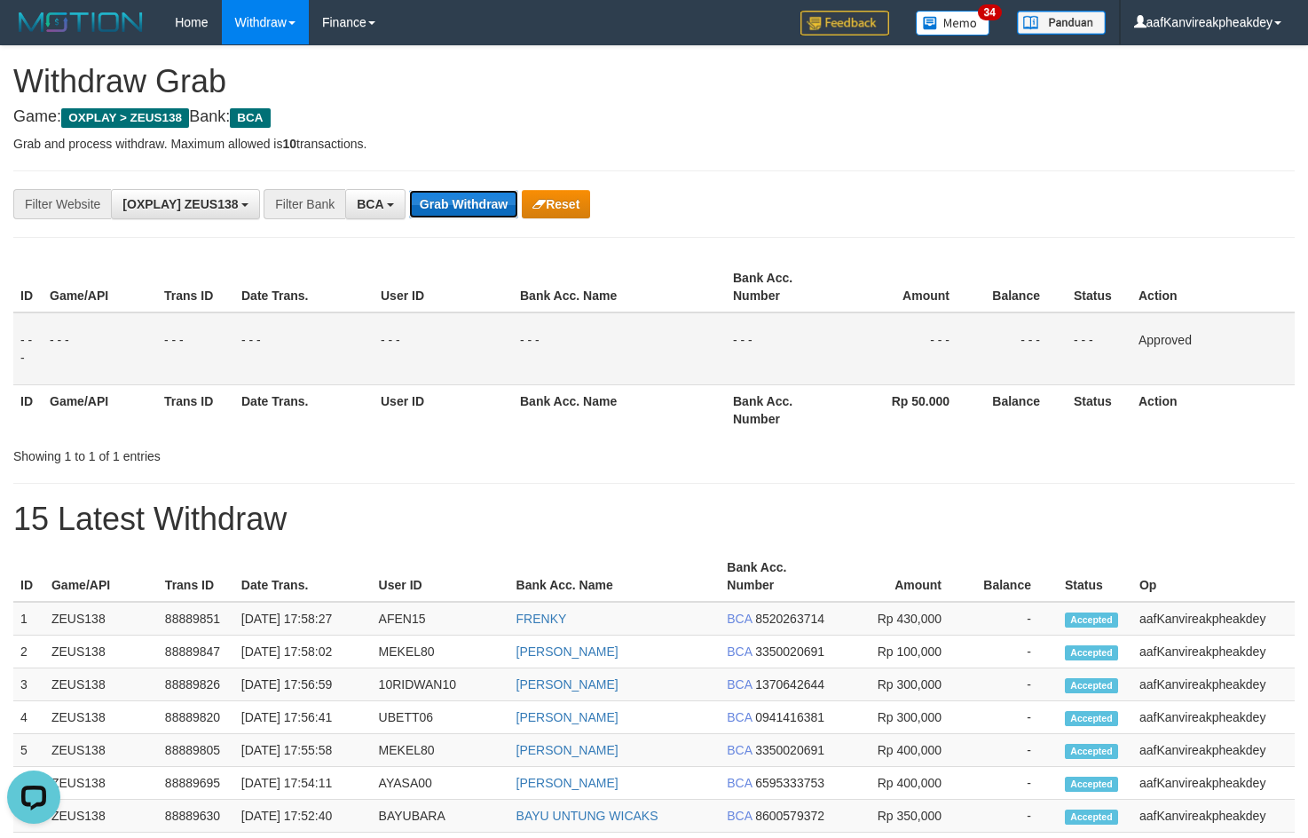
click at [478, 195] on button "Grab Withdraw" at bounding box center [463, 204] width 109 height 28
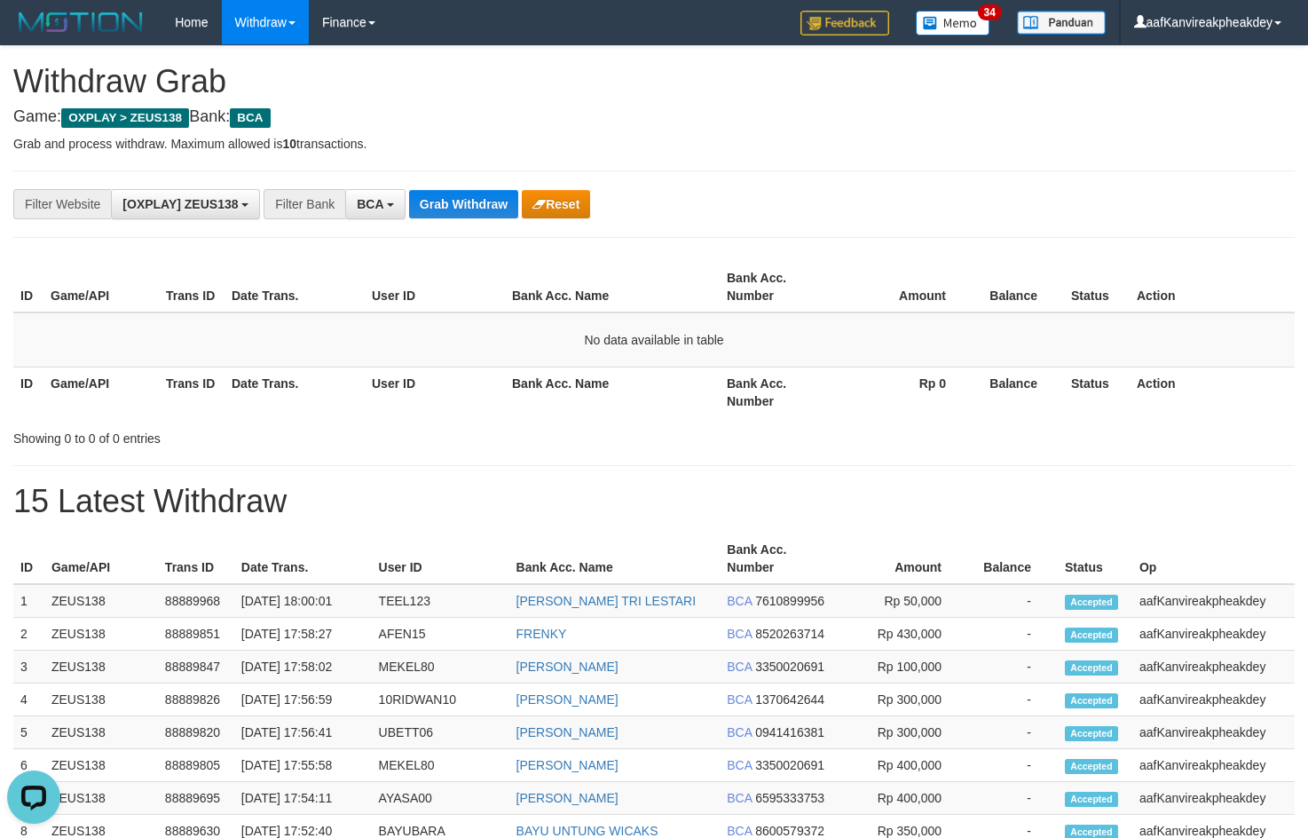
click at [469, 174] on div "**********" at bounding box center [653, 203] width 1281 height 67
click at [436, 203] on button "Grab Withdraw" at bounding box center [463, 204] width 109 height 28
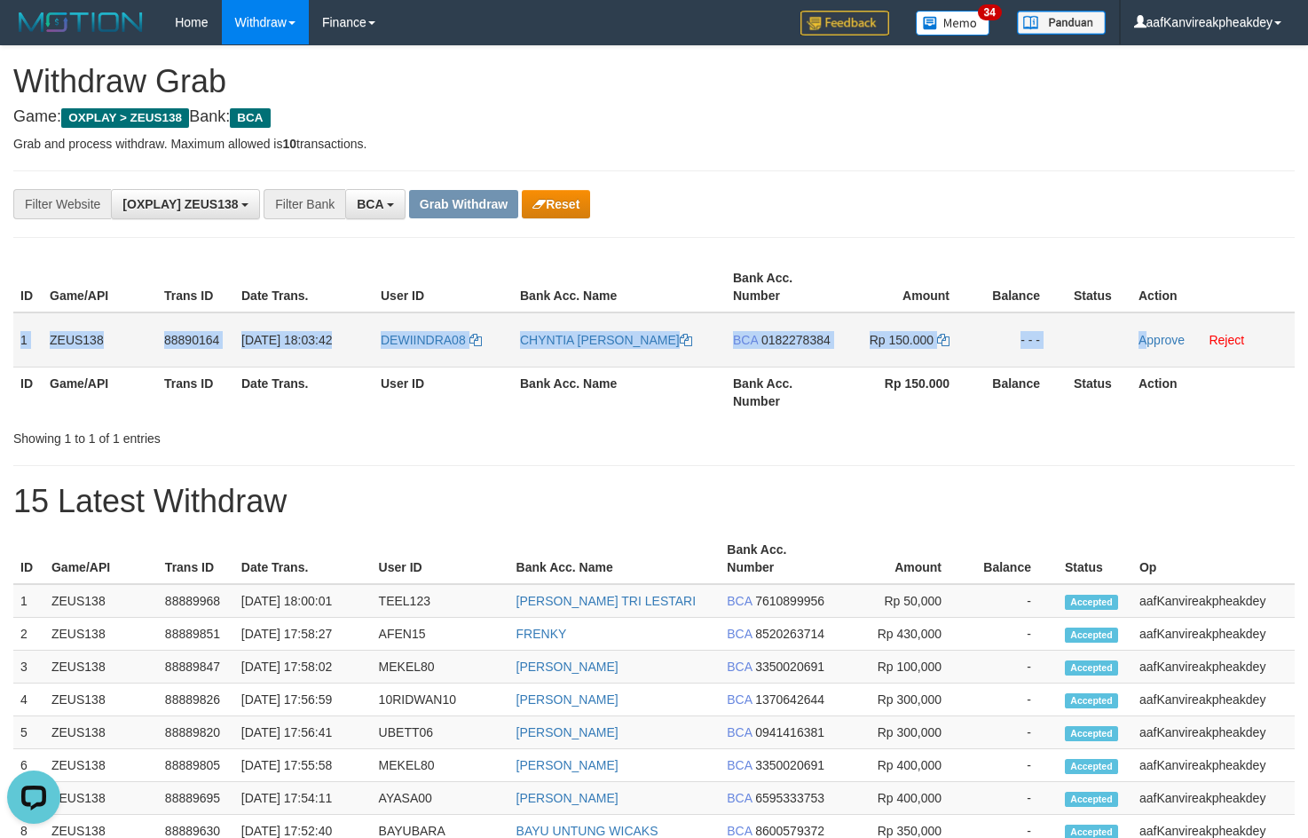
copy tr "1 ZEUS138 88890164 [DATE] 18:03:42 DEWIINDRA08 [PERSON_NAME] BCA 0182278384 Rp …"
drag, startPoint x: 20, startPoint y: 341, endPoint x: 1225, endPoint y: 327, distance: 1204.2
click at [1218, 331] on tr "1 ZEUS138 88890164 [DATE] 18:03:42 DEWIINDRA08 [PERSON_NAME] BCA 0182278384 Rp …" at bounding box center [653, 339] width 1281 height 55
copy tr "1 ZEUS138 88890164 [DATE] 18:03:42 DEWIINDRA08 [PERSON_NAME] BCA 0182278384 Rp …"
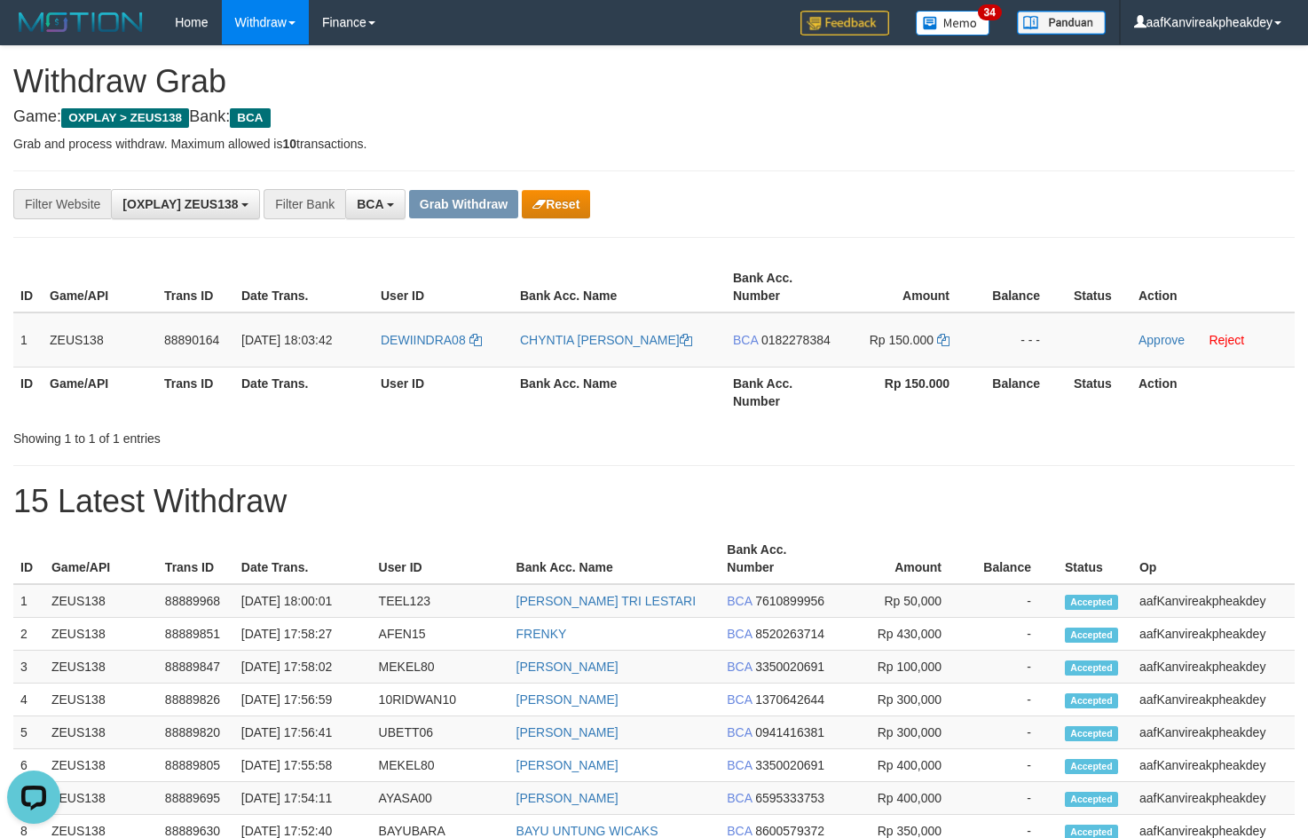
click at [915, 161] on div "**********" at bounding box center [654, 765] width 1308 height 1439
click at [424, 356] on td "DEWIINDRA08" at bounding box center [443, 339] width 139 height 55
copy link "DEWIINDRA08"
drag, startPoint x: 884, startPoint y: 92, endPoint x: 1311, endPoint y: 374, distance: 511.7
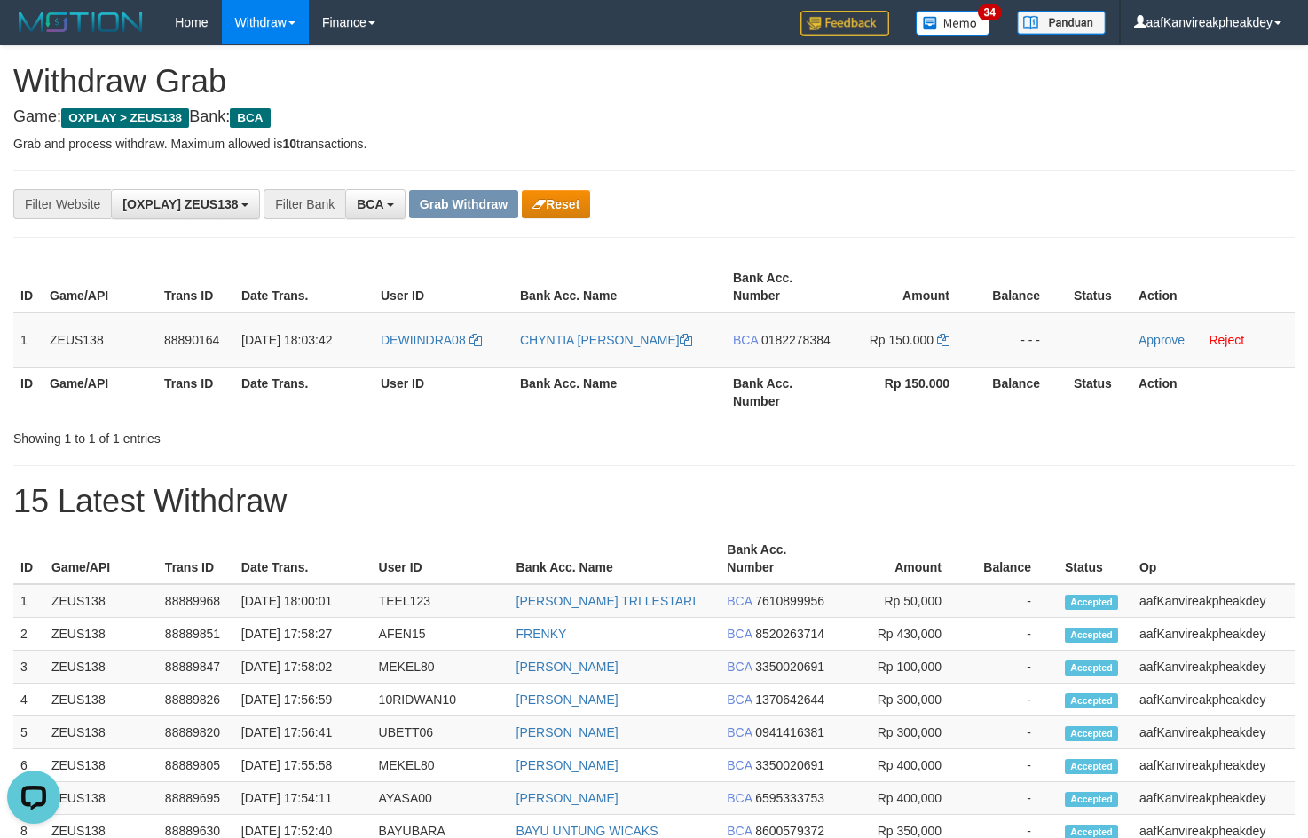
click at [906, 101] on div "**********" at bounding box center [654, 765] width 1308 height 1439
click at [760, 338] on td "BCA 0182278384" at bounding box center [783, 339] width 114 height 55
click at [769, 341] on span "0182278384" at bounding box center [795, 340] width 69 height 14
click at [946, 343] on icon at bounding box center [943, 340] width 12 height 12
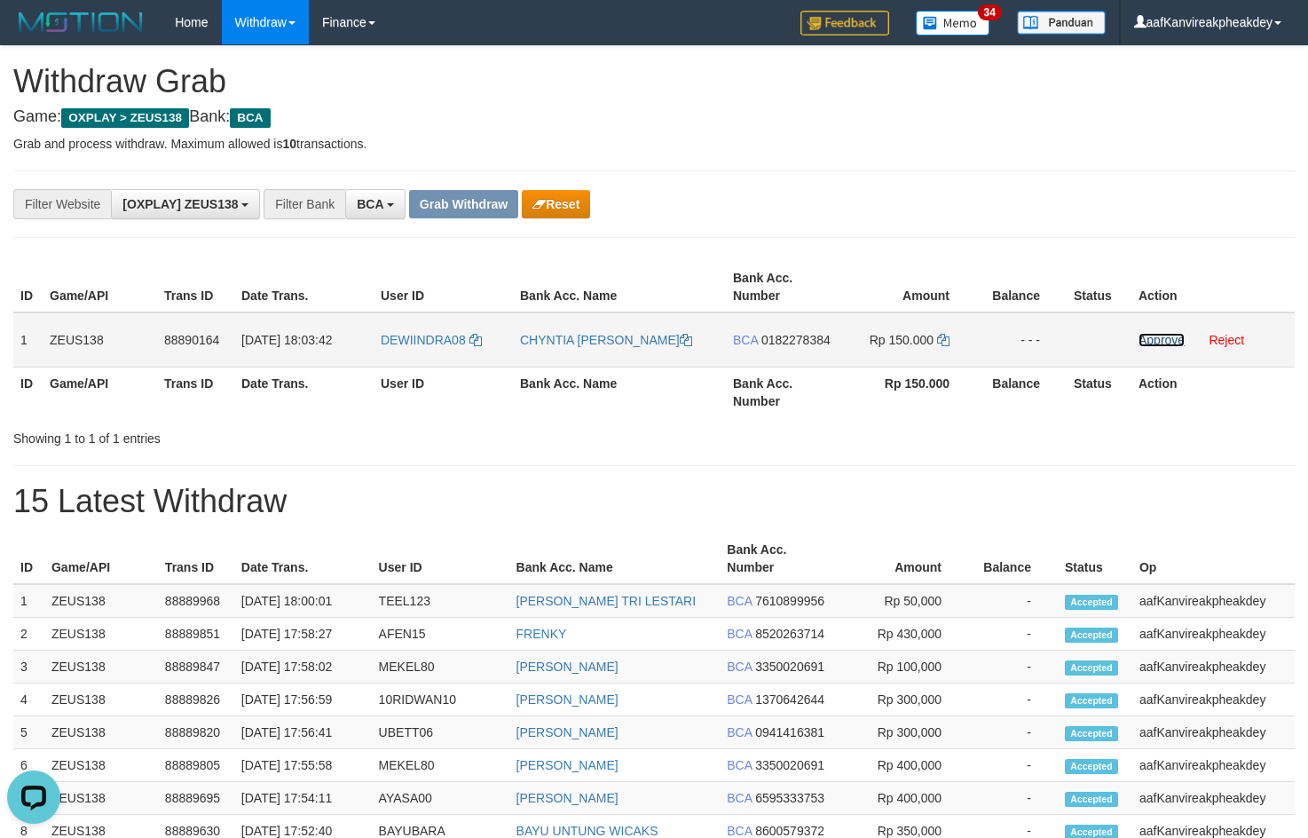
click at [1145, 340] on link "Approve" at bounding box center [1161, 340] width 46 height 14
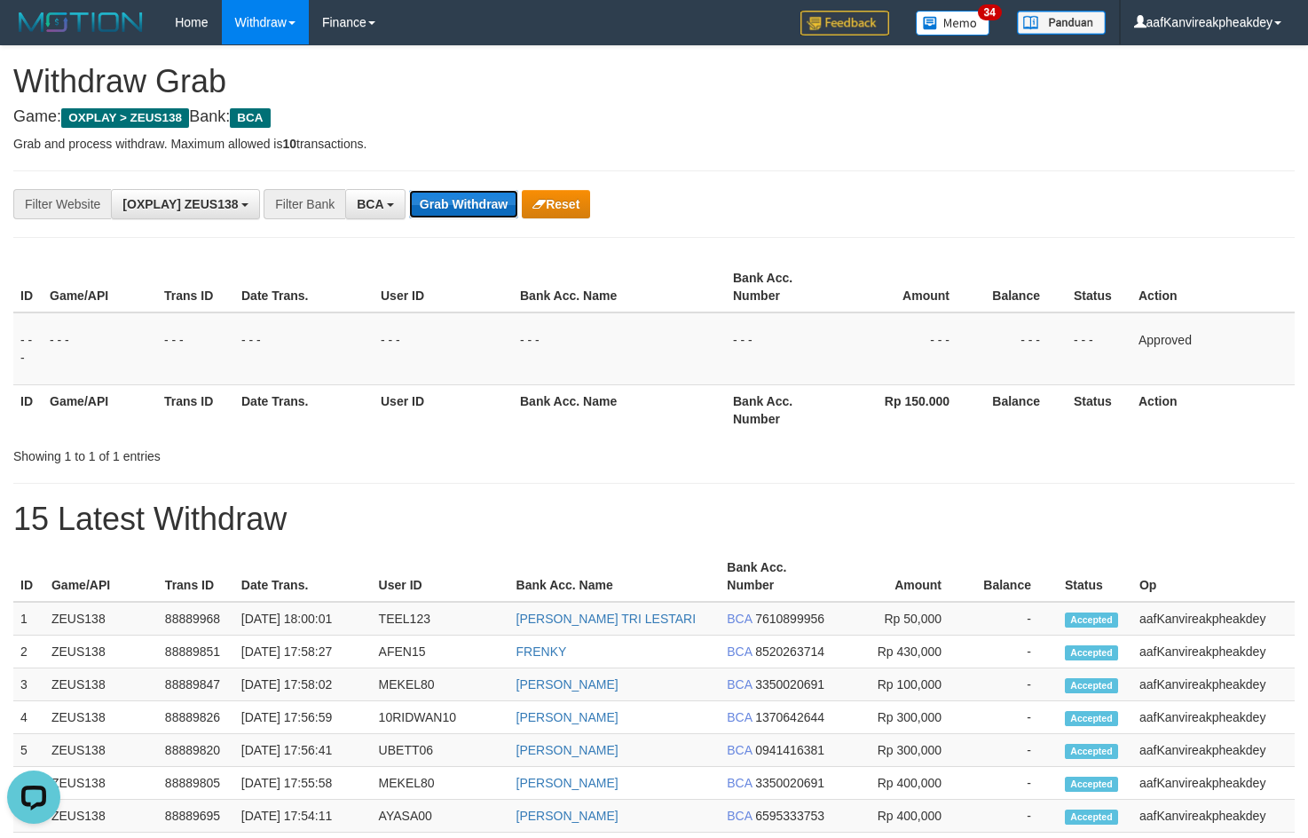
click at [438, 210] on button "Grab Withdraw" at bounding box center [463, 204] width 109 height 28
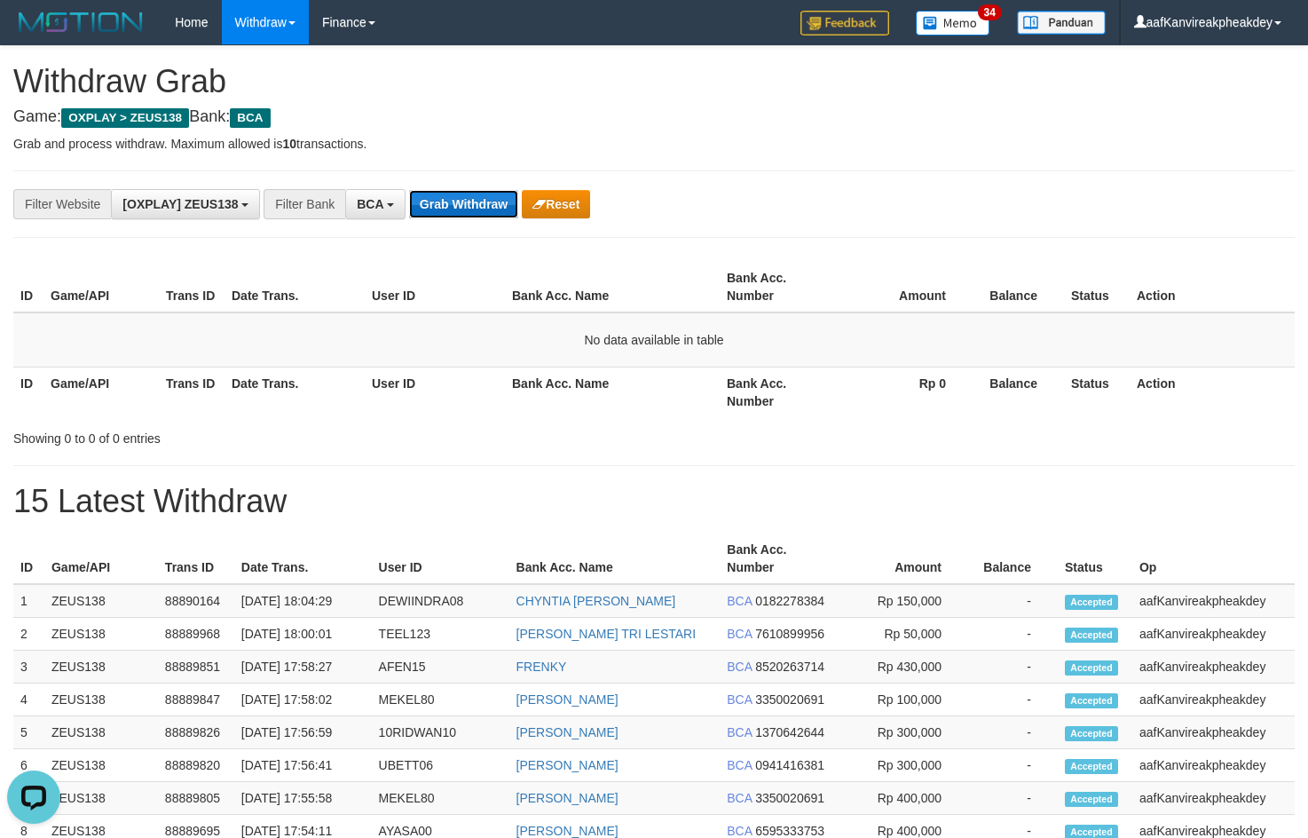
click at [462, 209] on button "Grab Withdraw" at bounding box center [463, 204] width 109 height 28
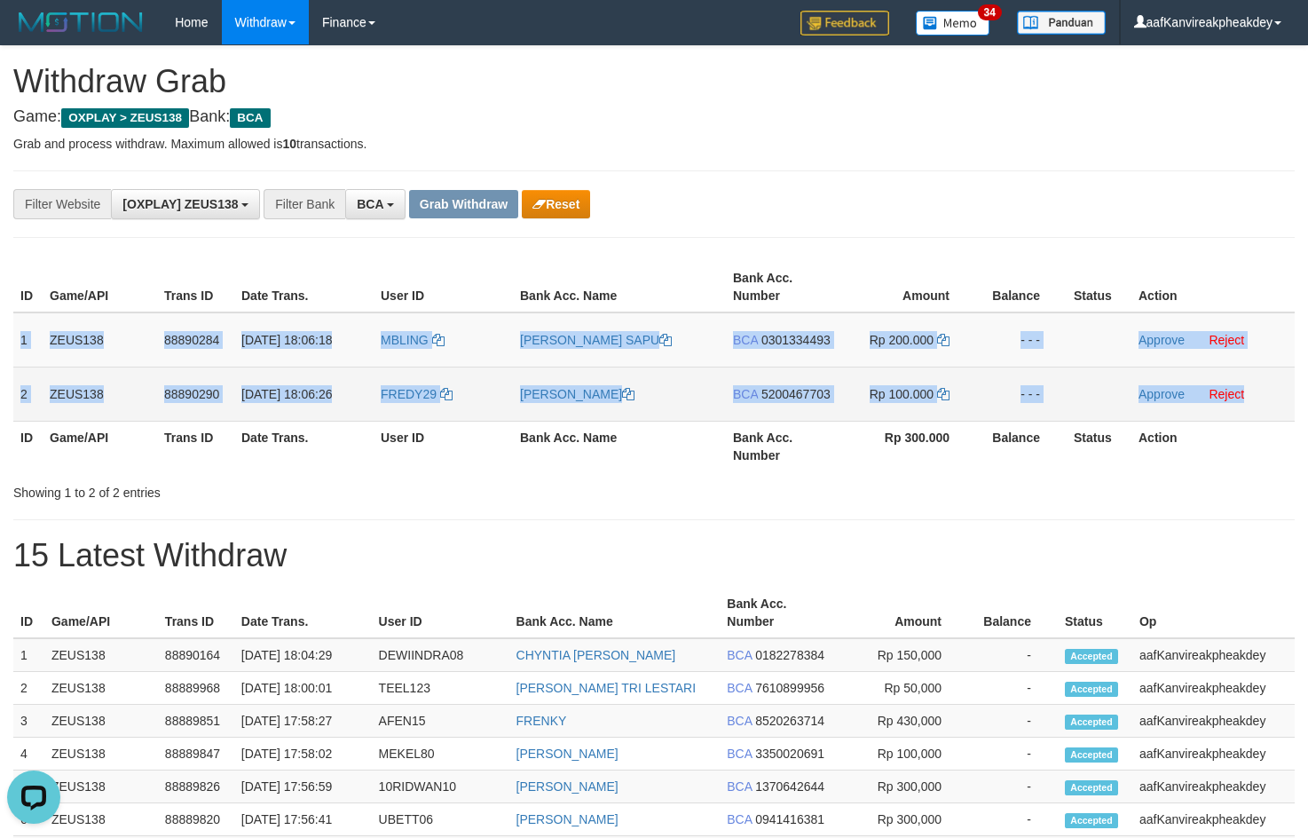
copy tbody "1 ZEUS138 88890284 [DATE] 18:06:18 MBLING [PERSON_NAME] SAPU BCA 0301334493 Rp …"
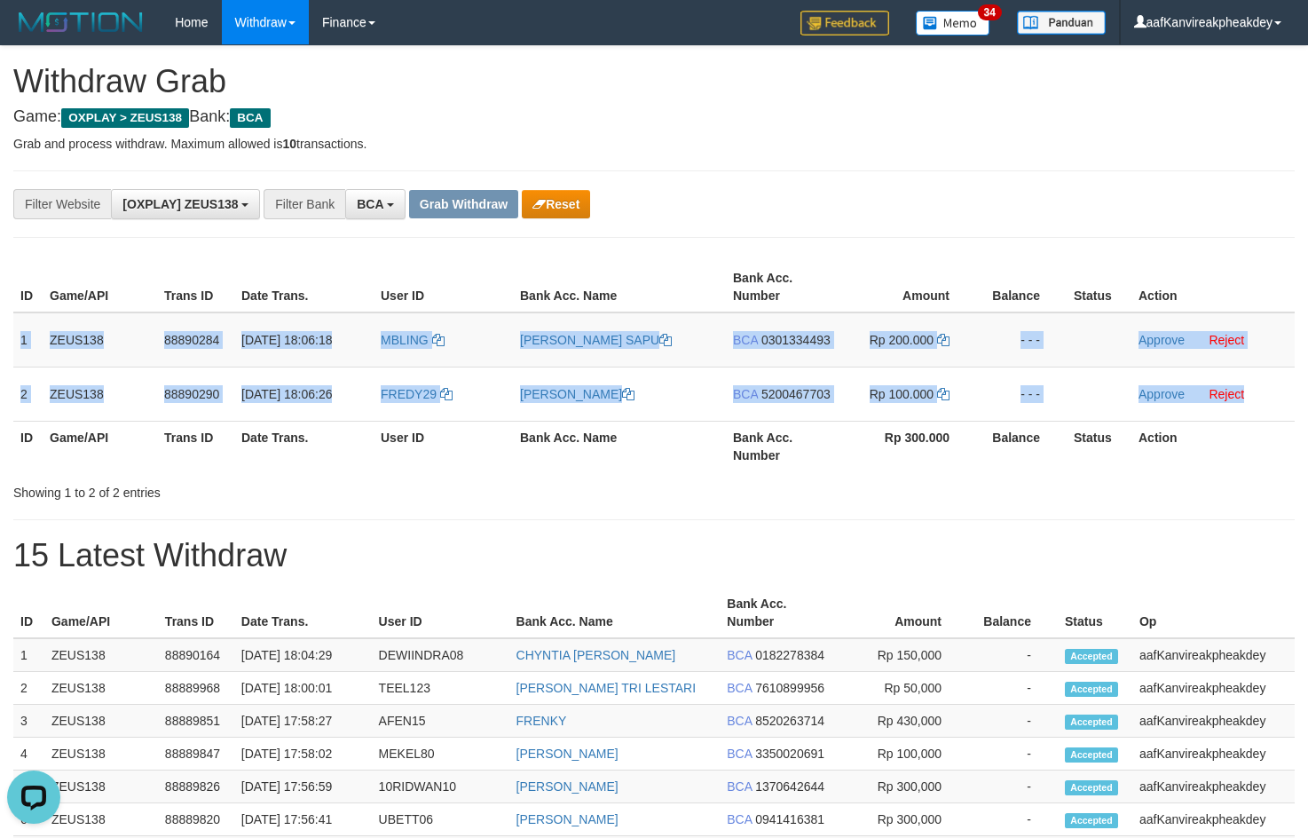
drag, startPoint x: 17, startPoint y: 341, endPoint x: 1320, endPoint y: 397, distance: 1304.7
click at [1269, 374] on tbody "1 ZEUS138 88890284 [DATE] 18:06:18 MBLING [PERSON_NAME] SAPU BCA 0301334493 Rp …" at bounding box center [653, 366] width 1281 height 109
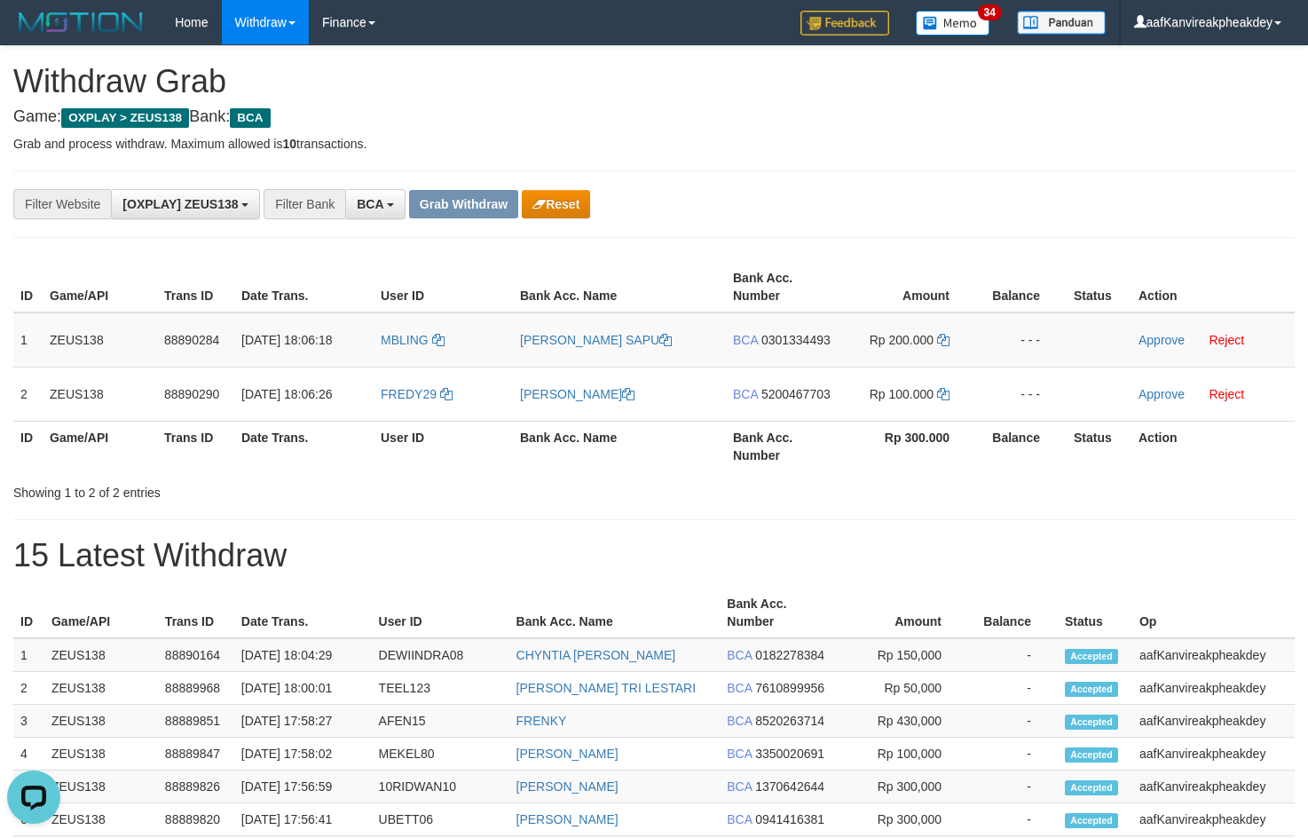
click at [961, 202] on div "**********" at bounding box center [545, 204] width 1090 height 30
click at [410, 351] on td "MBLING" at bounding box center [443, 339] width 139 height 55
copy link "MBLING"
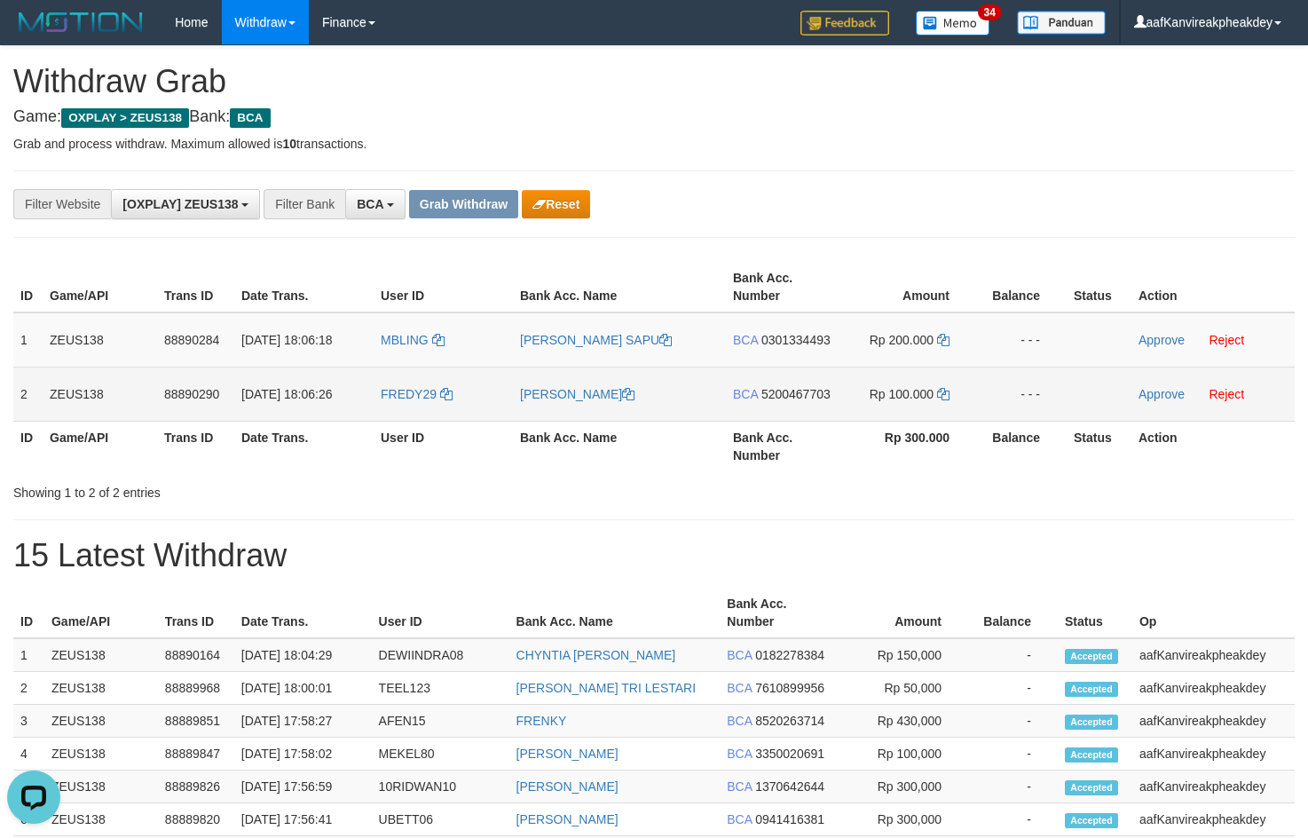
click at [410, 407] on td "FREDY29" at bounding box center [443, 393] width 139 height 54
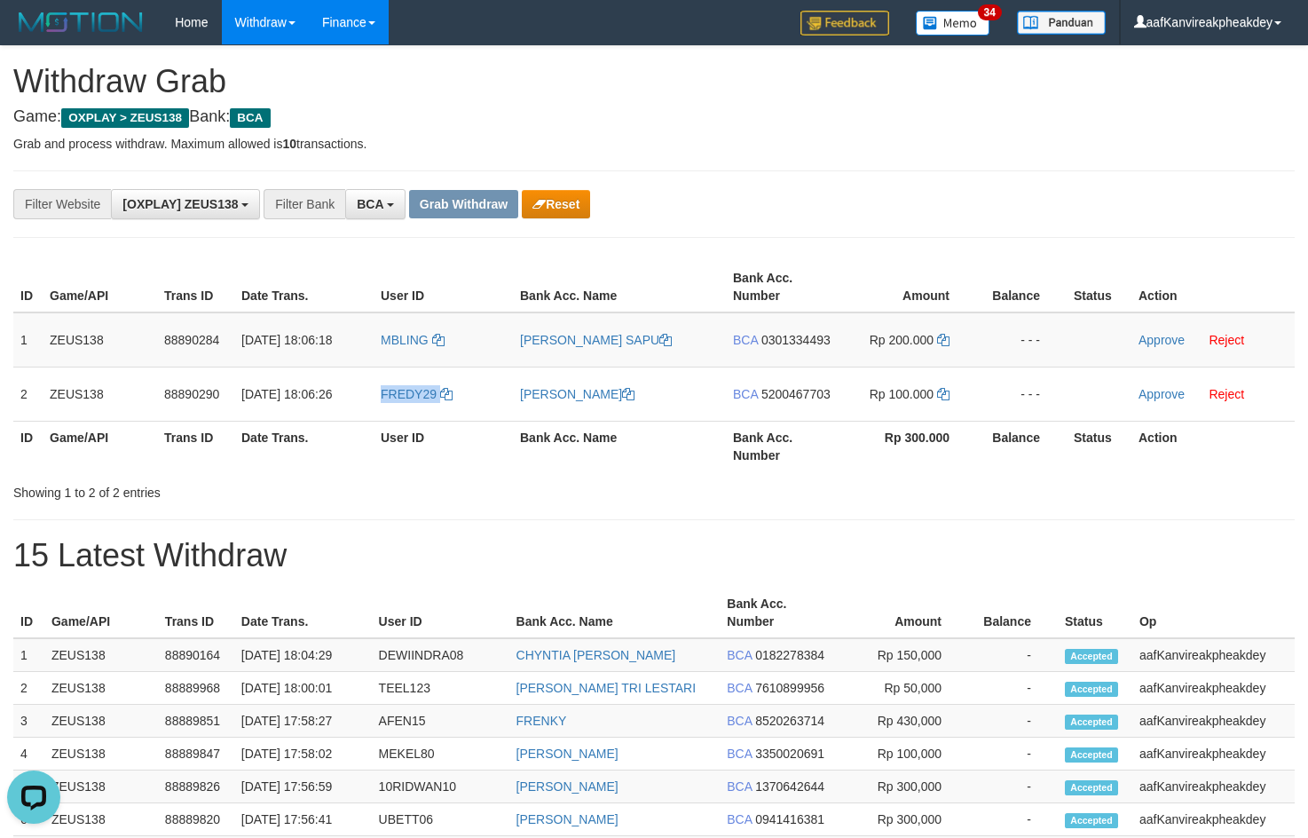
copy link "FREDY29"
drag, startPoint x: 935, startPoint y: 101, endPoint x: 1144, endPoint y: 188, distance: 225.9
click at [936, 101] on div "**********" at bounding box center [654, 792] width 1308 height 1493
click at [776, 347] on td "BCA 0301334493" at bounding box center [783, 339] width 114 height 55
click at [781, 343] on span "0301334493" at bounding box center [795, 340] width 69 height 14
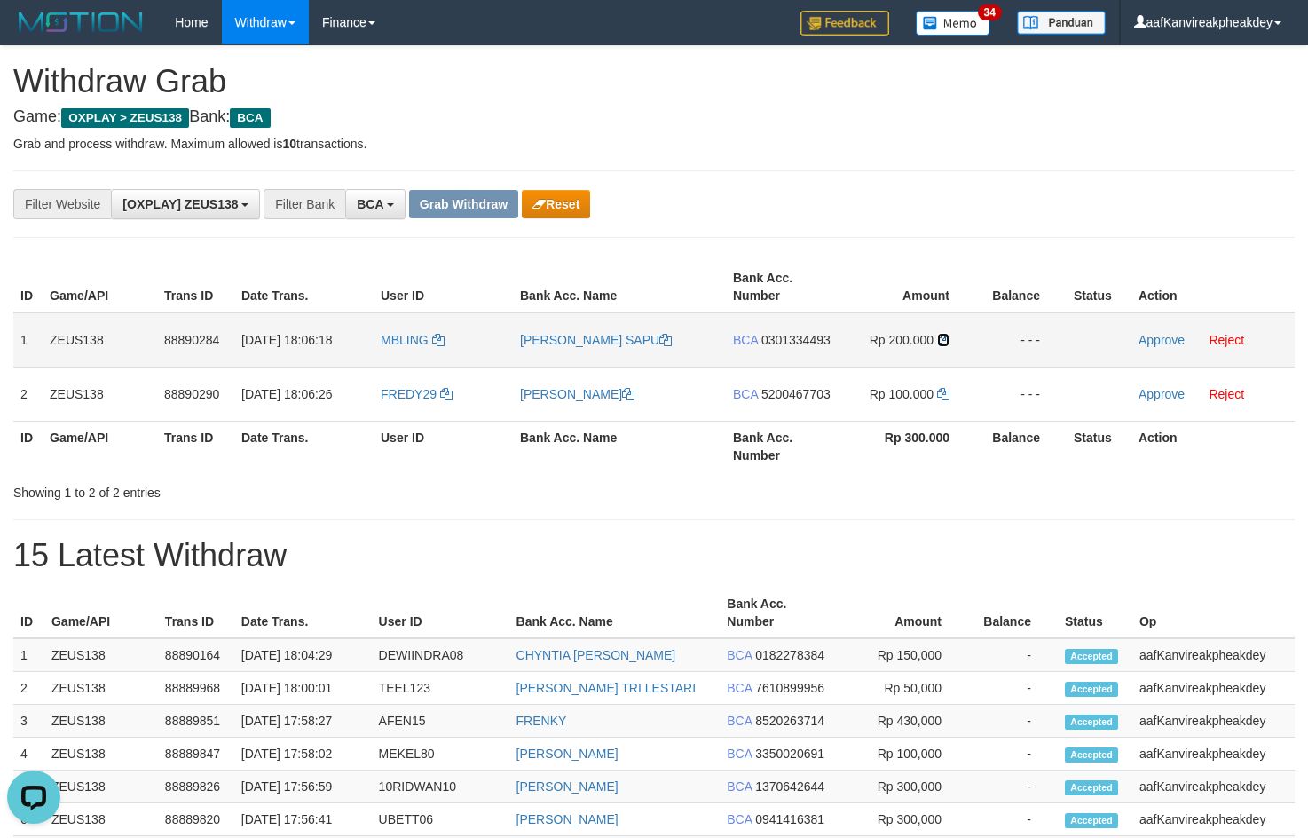
click at [941, 340] on icon at bounding box center [943, 340] width 12 height 12
drag, startPoint x: 941, startPoint y: 340, endPoint x: 1319, endPoint y: 340, distance: 377.1
click at [1110, 345] on tr "1 ZEUS138 88890284 01/10/2025 18:06:18 MBLING MUHAMAD RADIK SAPU BCA 0301334493…" at bounding box center [653, 339] width 1281 height 55
click at [1150, 340] on link "Approve" at bounding box center [1161, 340] width 46 height 14
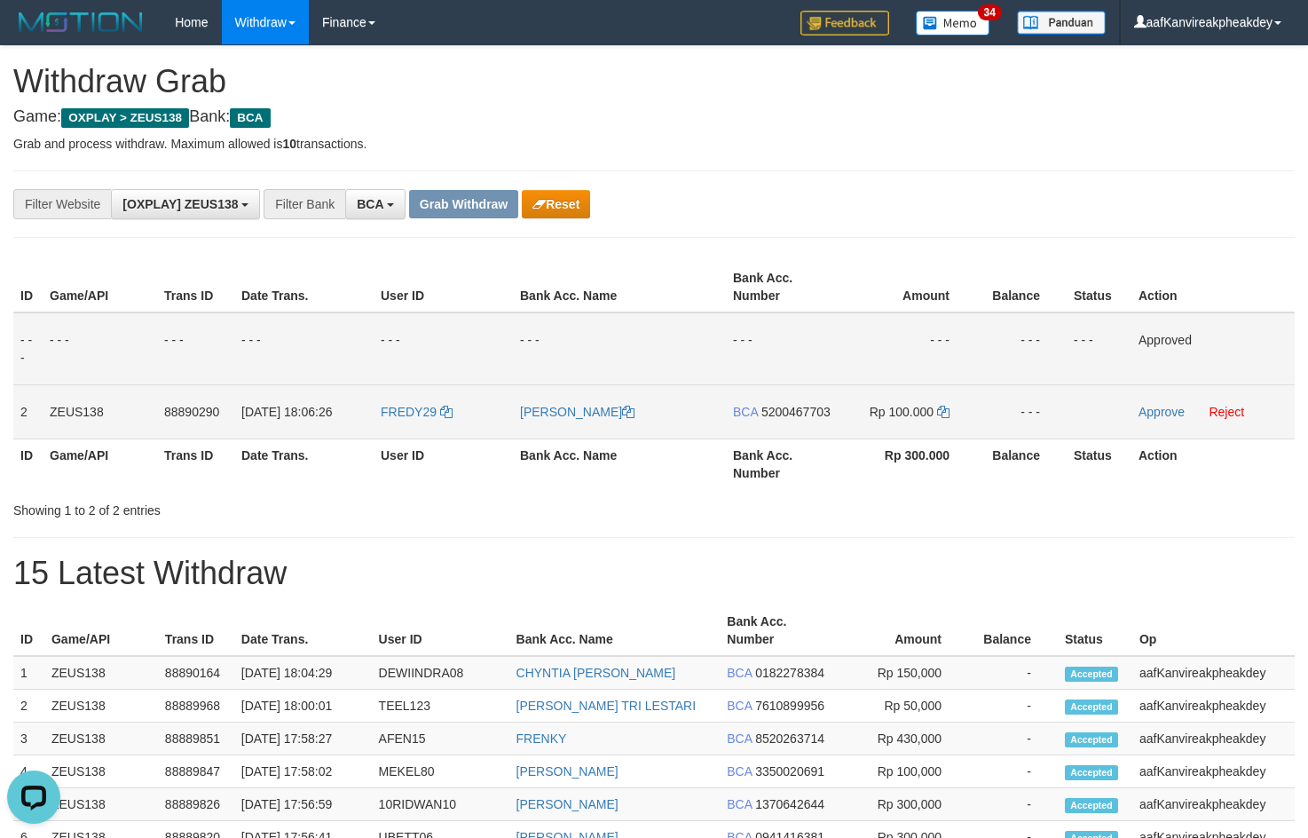
click at [794, 411] on span "5200467703" at bounding box center [795, 412] width 69 height 14
click at [946, 406] on icon at bounding box center [943, 412] width 12 height 12
click at [945, 407] on icon at bounding box center [943, 412] width 12 height 12
click at [1152, 421] on td "Approve Reject" at bounding box center [1212, 411] width 163 height 54
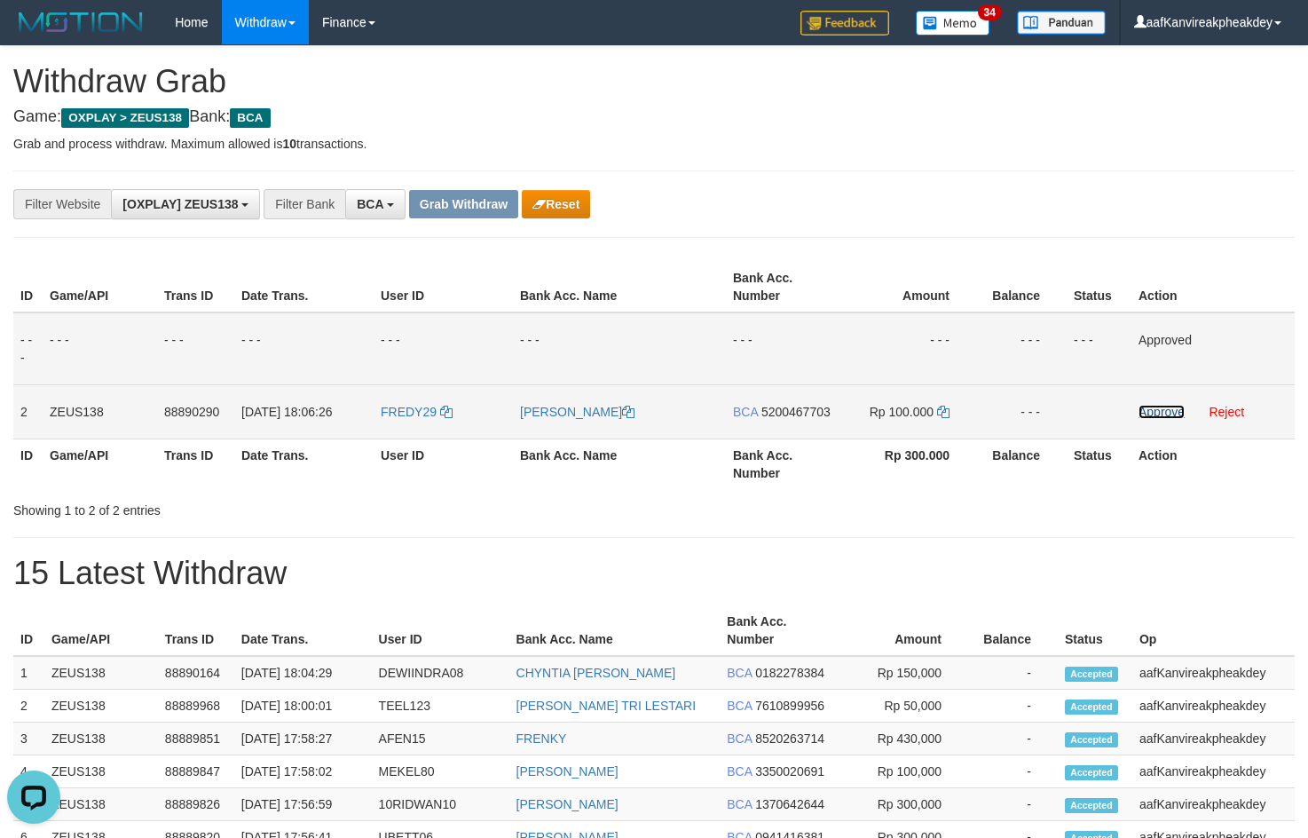
click at [1152, 413] on link "Approve" at bounding box center [1161, 412] width 46 height 14
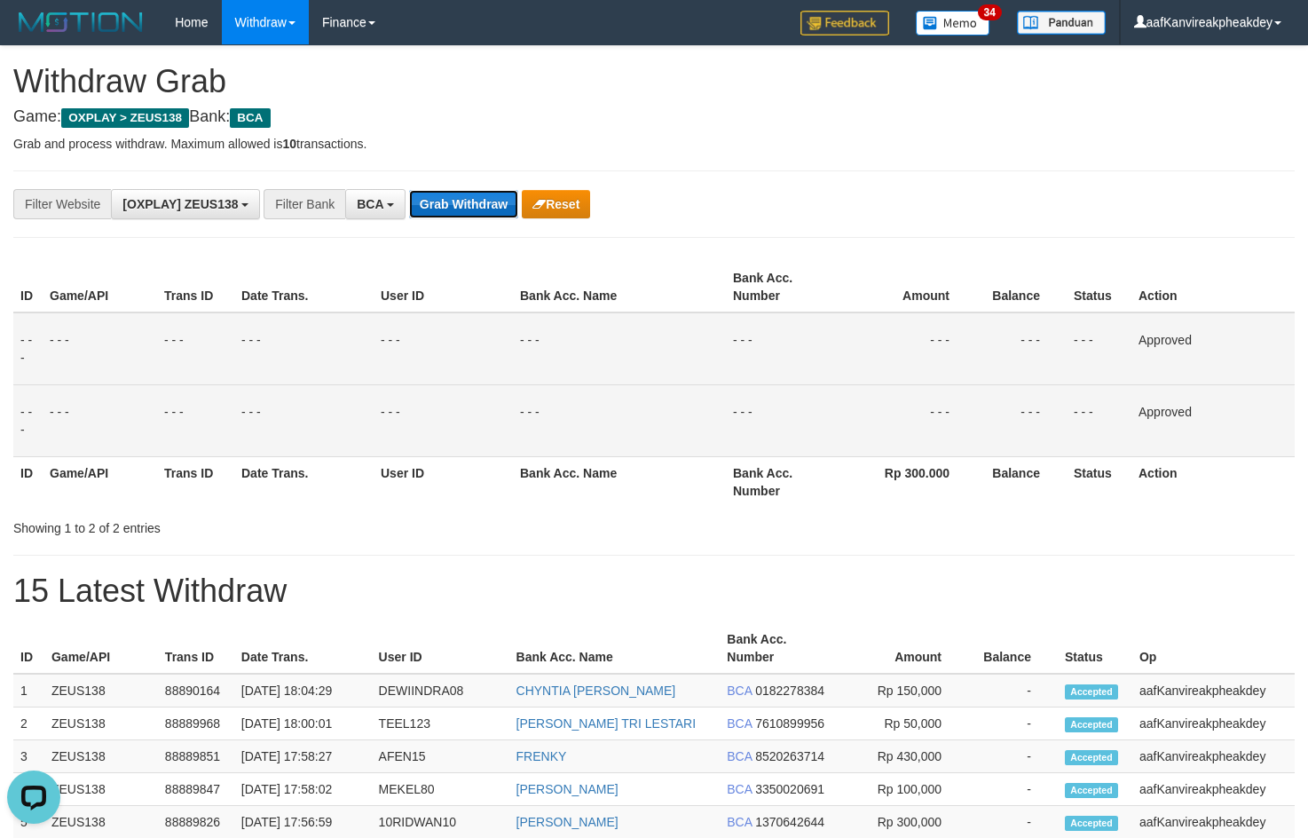
click at [422, 211] on button "Grab Withdraw" at bounding box center [463, 204] width 109 height 28
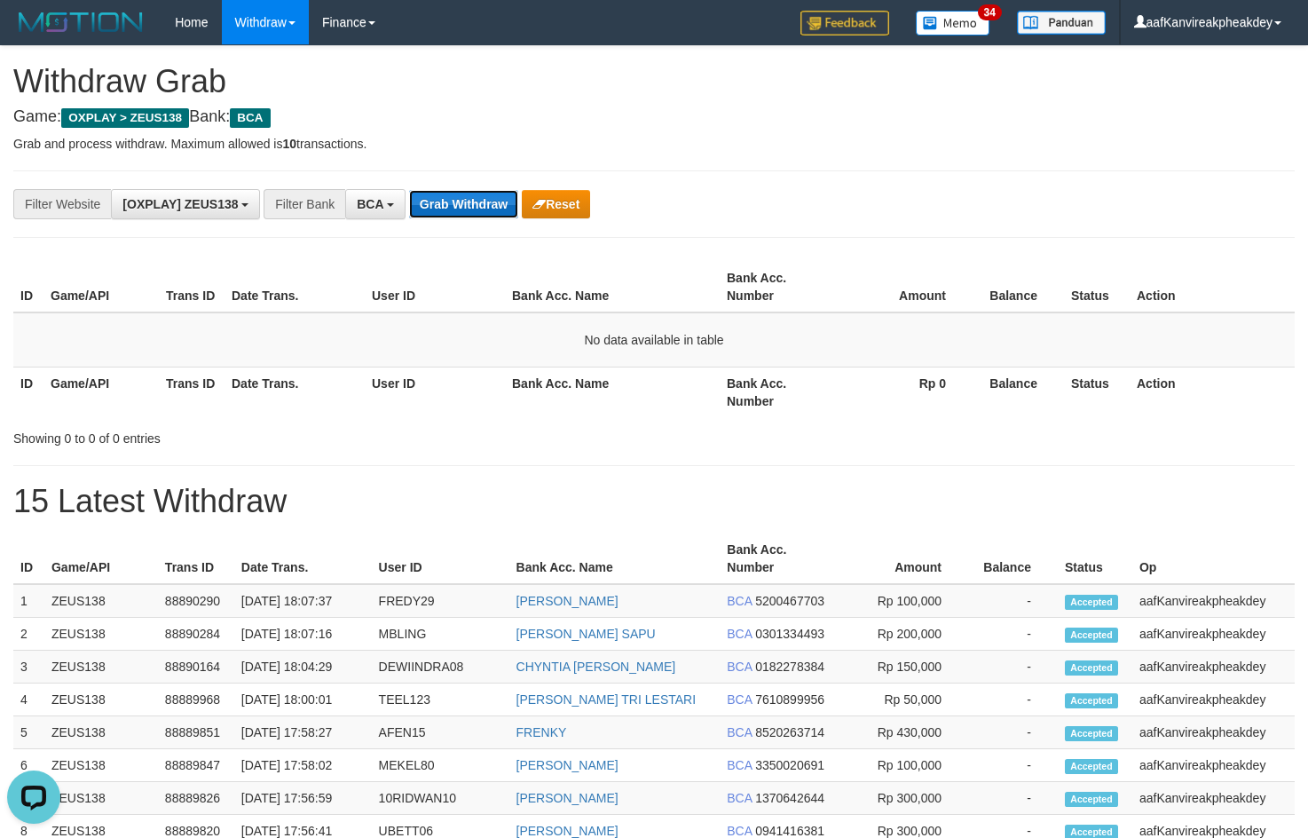
click at [462, 209] on button "Grab Withdraw" at bounding box center [463, 204] width 109 height 28
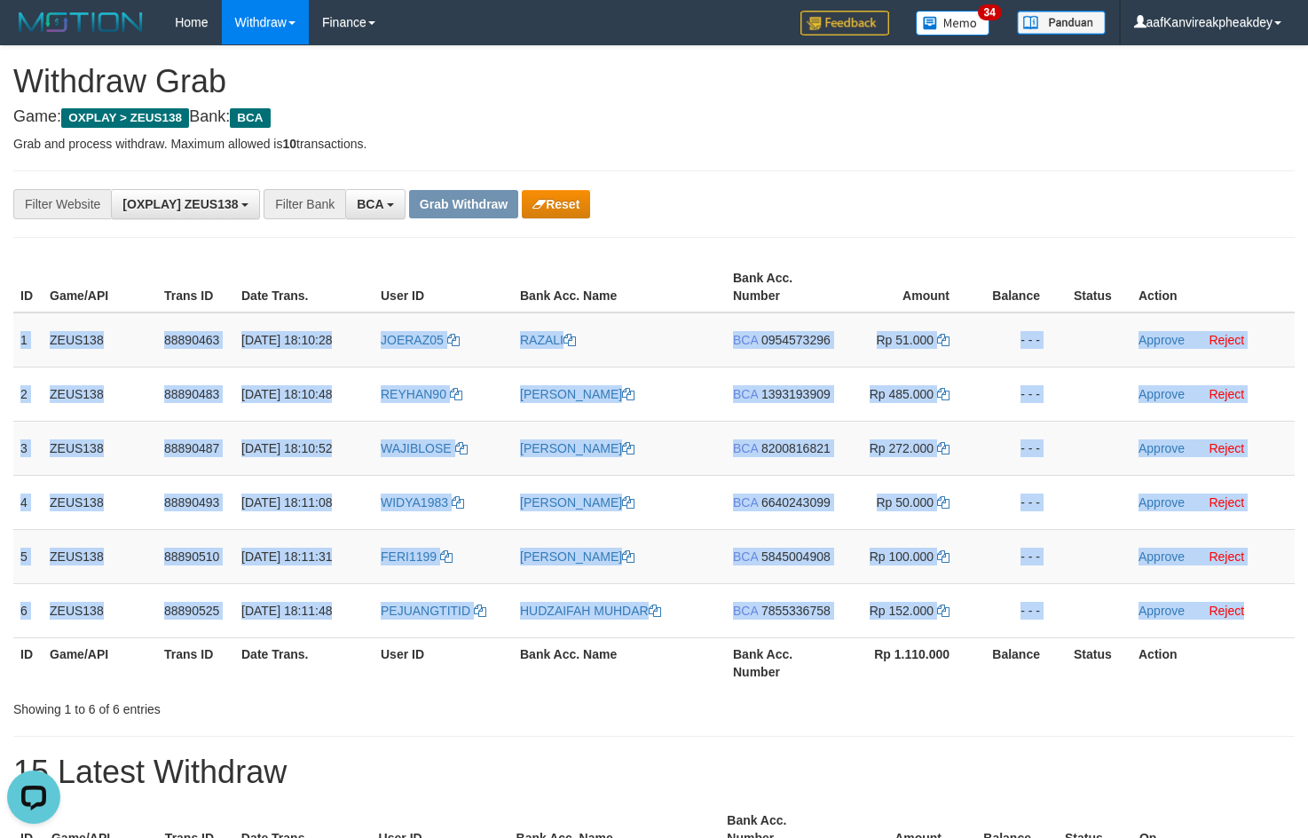
copy tbody "1 ZEUS138 88890463 [DATE] 18:10:28 JOERAZ05 RAZALI BCA 0954573296 Rp 51.000 - -…"
drag, startPoint x: 20, startPoint y: 347, endPoint x: 1319, endPoint y: 579, distance: 1319.6
click at [1264, 610] on tbody "1 ZEUS138 88890463 [DATE] 18:10:28 JOERAZ05 [GEOGRAPHIC_DATA] BCA 0954573296 Rp…" at bounding box center [653, 475] width 1281 height 326
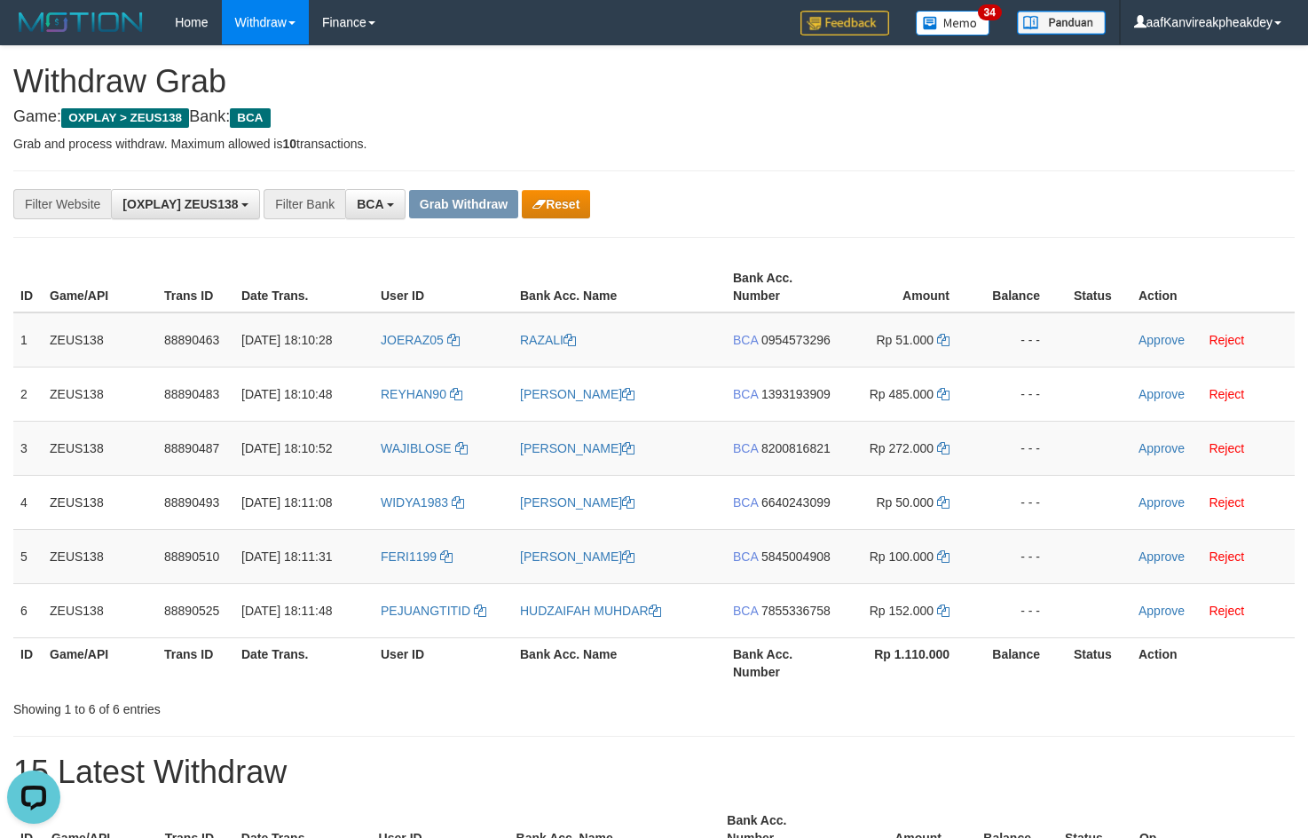
drag, startPoint x: 914, startPoint y: 224, endPoint x: 154, endPoint y: 720, distance: 906.7
click at [878, 234] on div "**********" at bounding box center [653, 203] width 1281 height 67
click at [407, 366] on td "JOERAZ05" at bounding box center [443, 339] width 139 height 55
copy link "JOERAZ05"
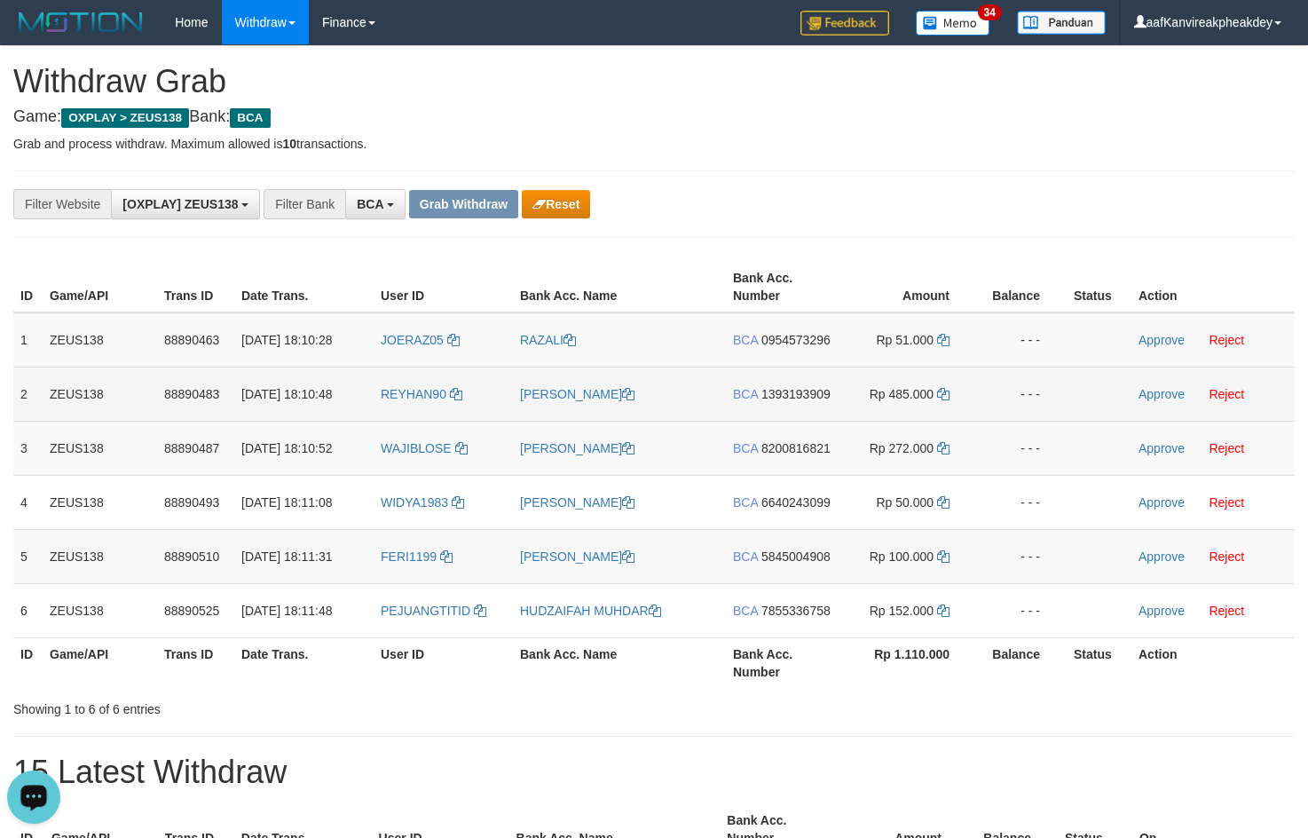
click at [390, 407] on td "REYHAN90" at bounding box center [443, 393] width 139 height 54
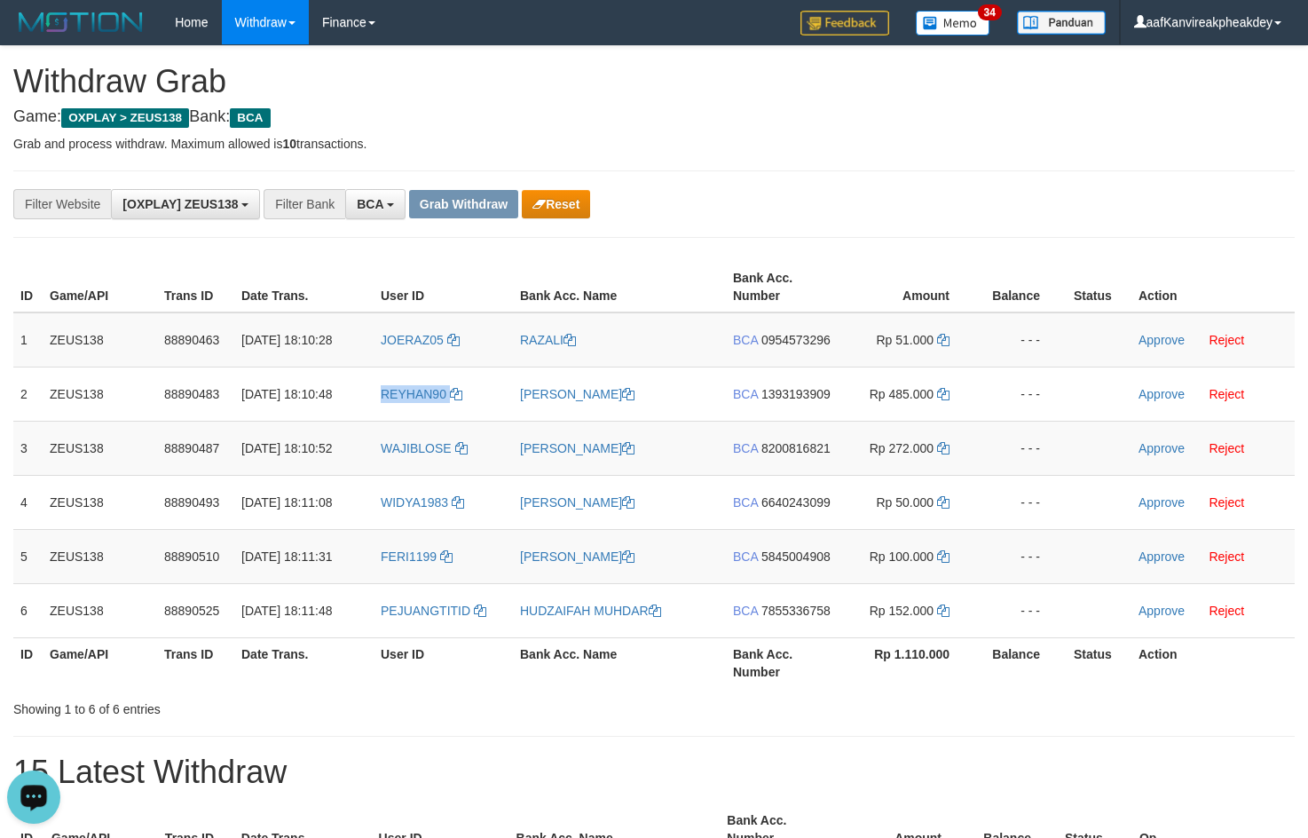
copy link "REYHAN90"
click at [391, 463] on td "WAJIBLOSE" at bounding box center [443, 448] width 139 height 54
copy link "WAJIBLOSE"
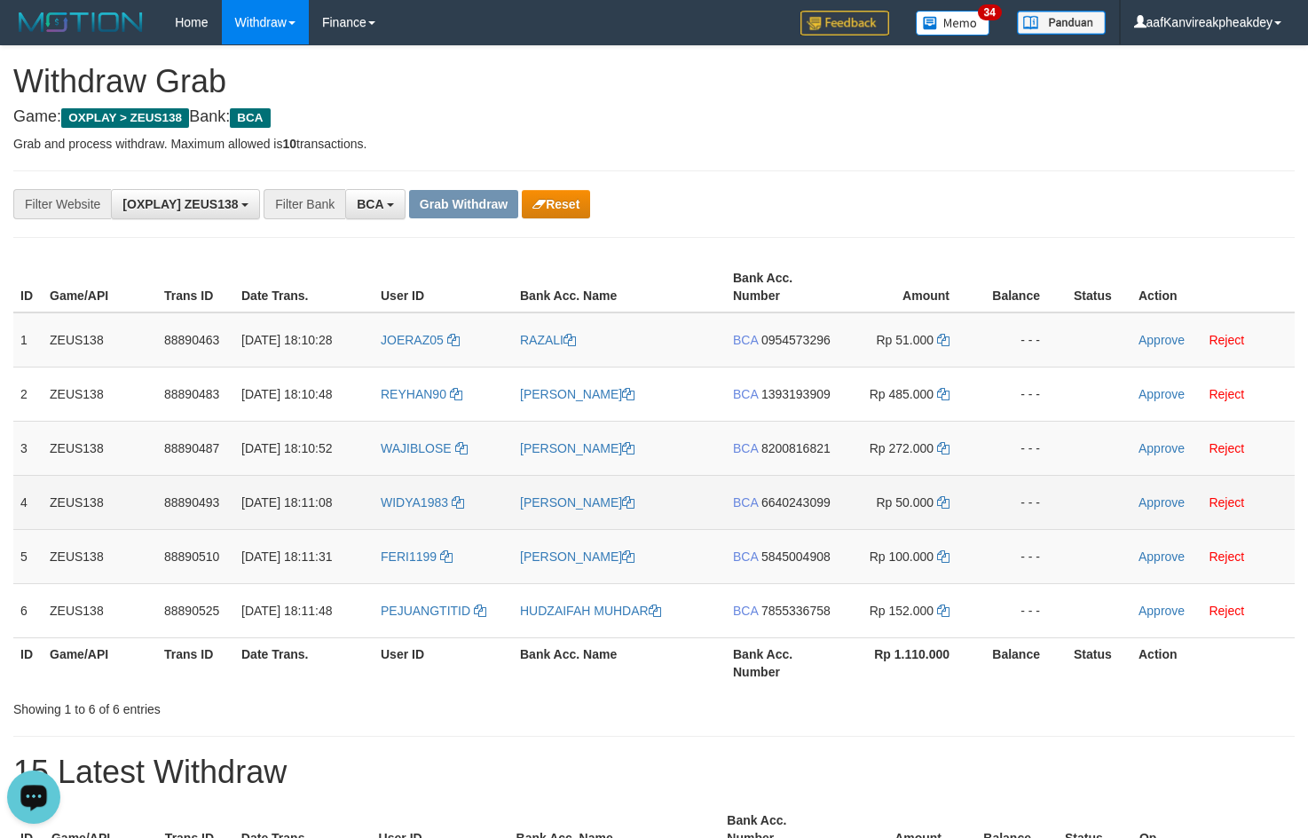
click at [429, 514] on td "WIDYA1983" at bounding box center [443, 502] width 139 height 54
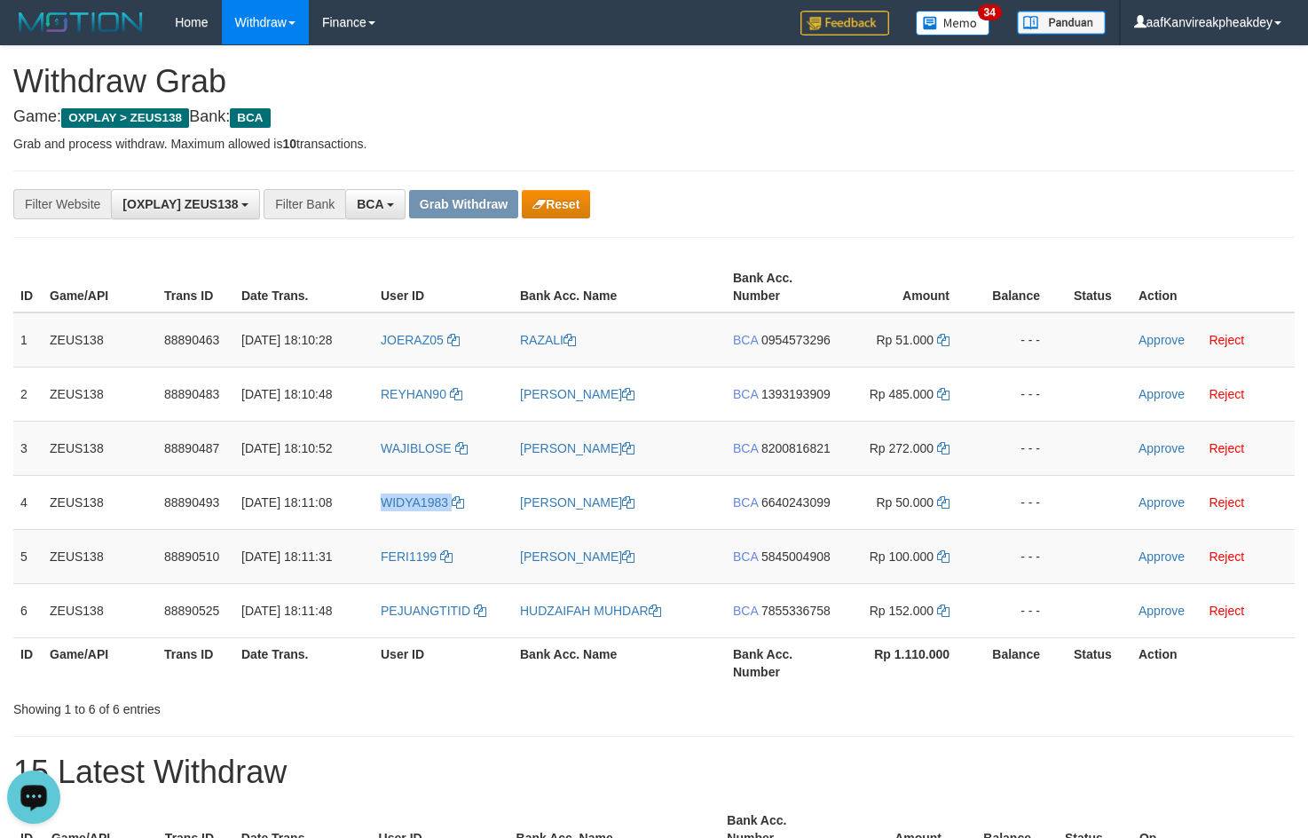
copy link "WIDYA1983"
click at [417, 571] on td "FERI1199" at bounding box center [443, 556] width 139 height 54
copy link "FERI1199"
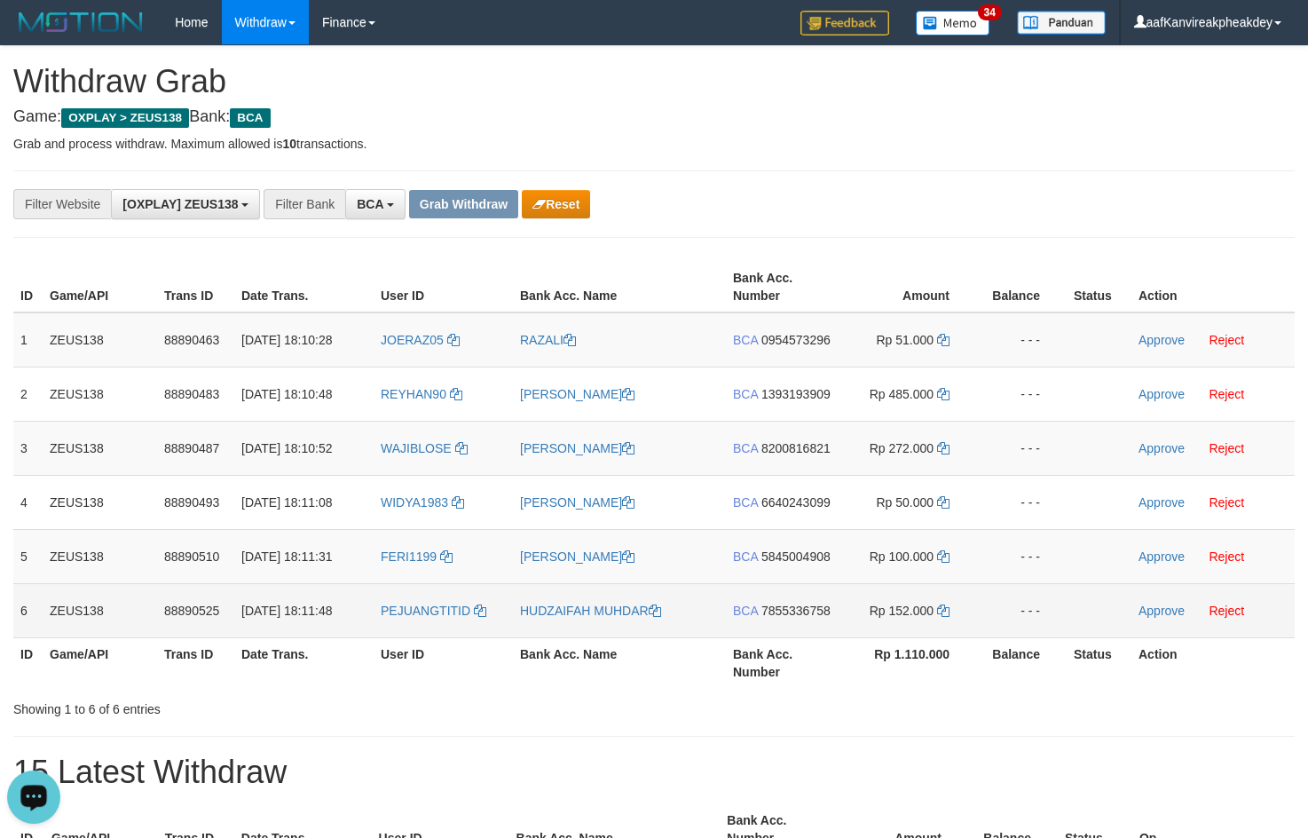
click at [429, 627] on td "PEJUANGTITID" at bounding box center [443, 610] width 139 height 54
copy link "PEJUANGTITID"
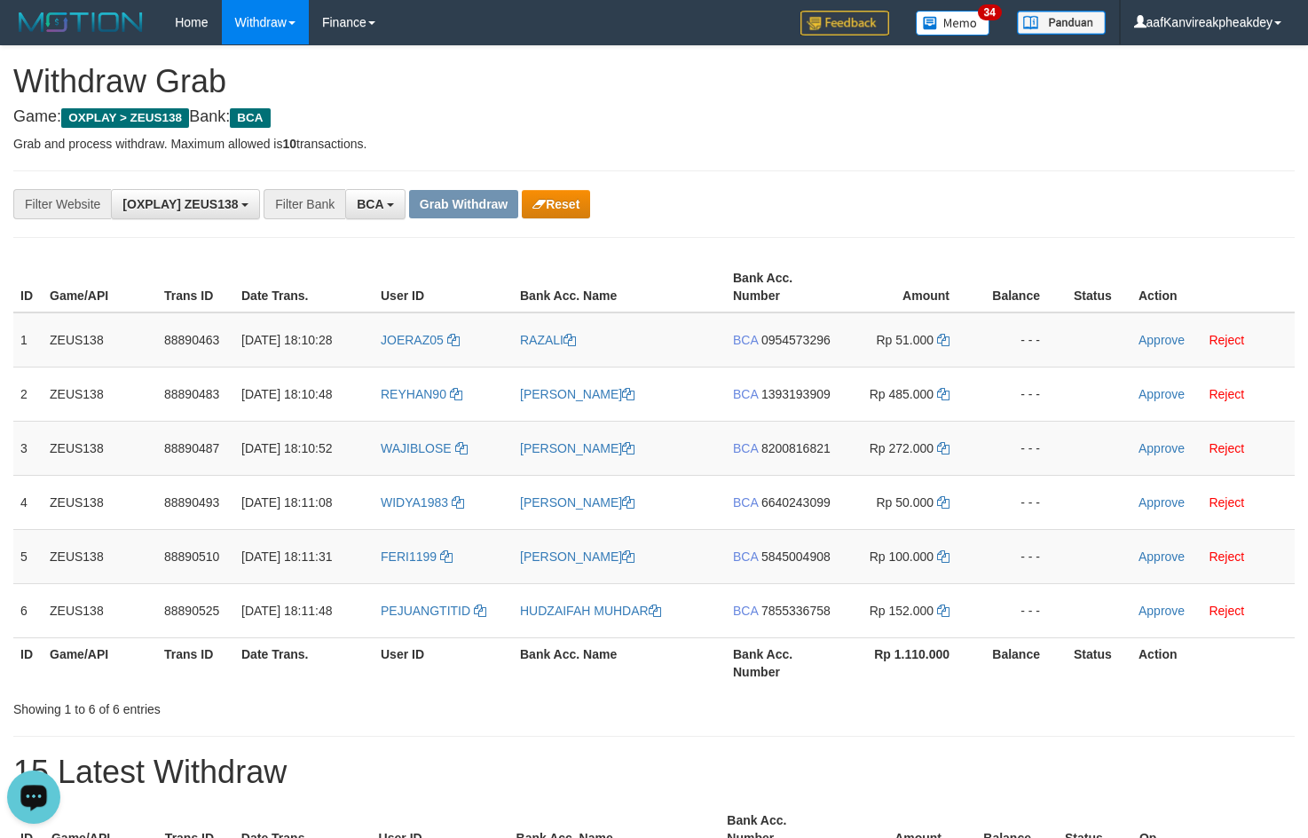
drag, startPoint x: 809, startPoint y: 260, endPoint x: 1318, endPoint y: 533, distance: 577.2
click at [809, 261] on div "ID Game/API Trans ID Date Trans. User ID Bank Acc. Name Bank Acc. Number Amount…" at bounding box center [654, 474] width 1308 height 437
click at [1102, 221] on div "**********" at bounding box center [653, 203] width 1281 height 67
click at [794, 342] on span "0954573296" at bounding box center [795, 340] width 69 height 14
click at [944, 342] on icon at bounding box center [943, 340] width 12 height 12
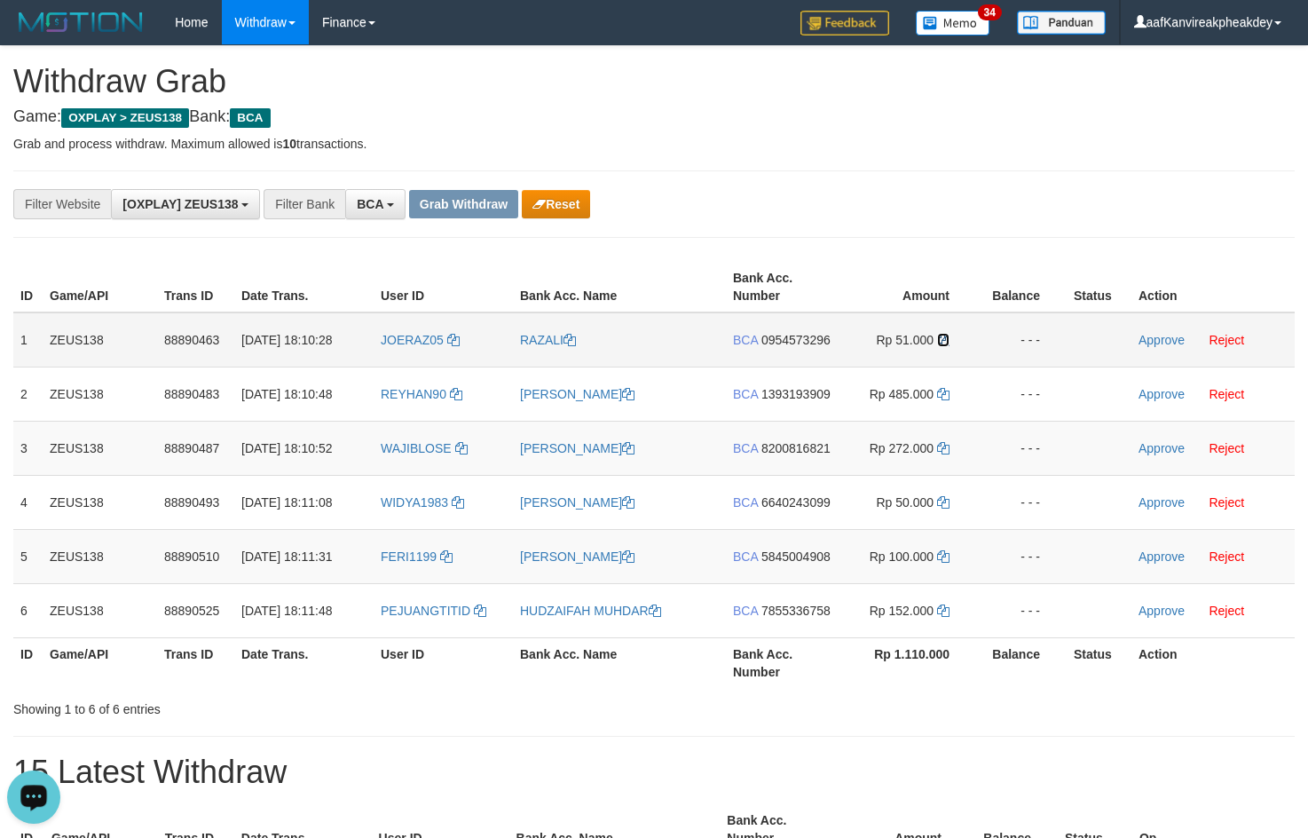
click at [943, 342] on icon at bounding box center [943, 340] width 12 height 12
click at [1146, 337] on link "Approve" at bounding box center [1161, 340] width 46 height 14
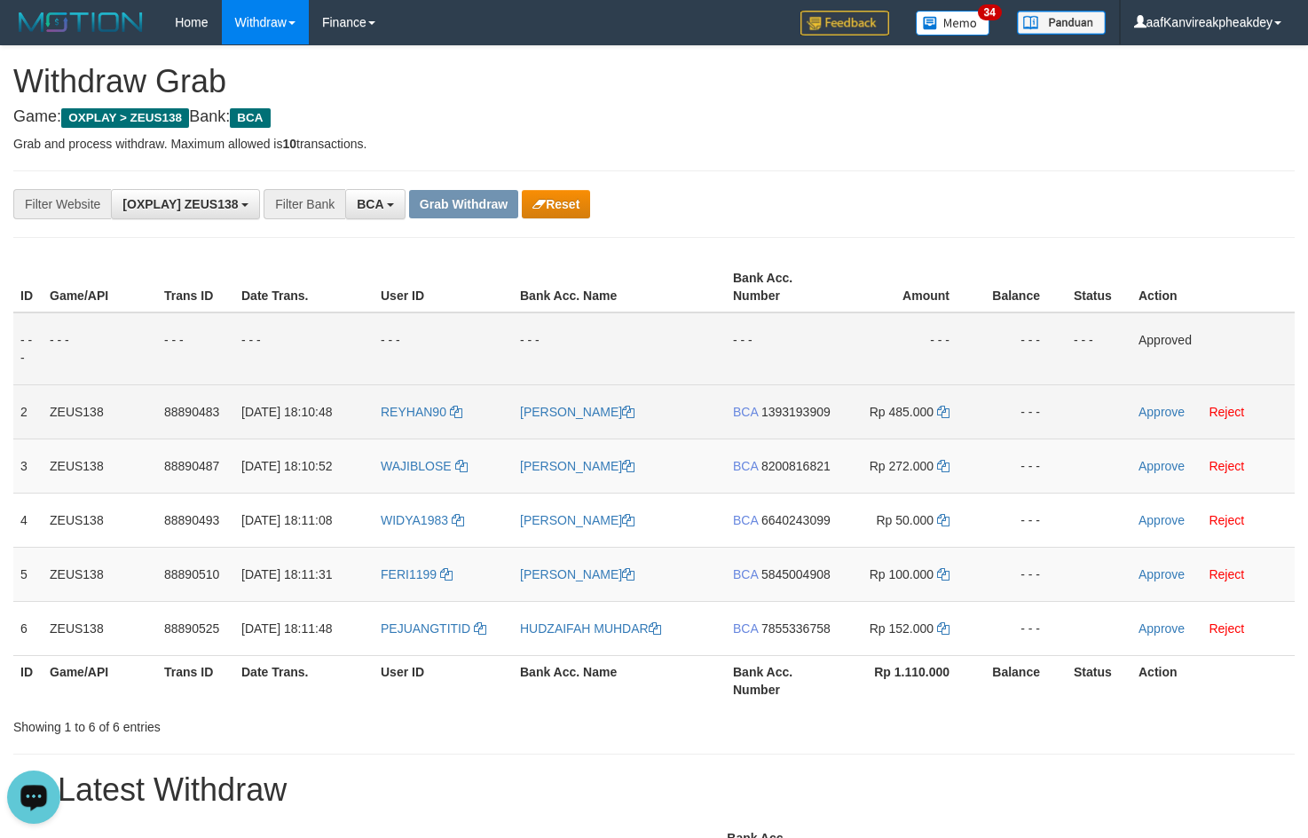
click at [785, 420] on td "BCA 1393193909" at bounding box center [783, 411] width 114 height 54
click at [785, 415] on span "1393193909" at bounding box center [795, 412] width 69 height 14
click at [947, 413] on icon at bounding box center [943, 412] width 12 height 12
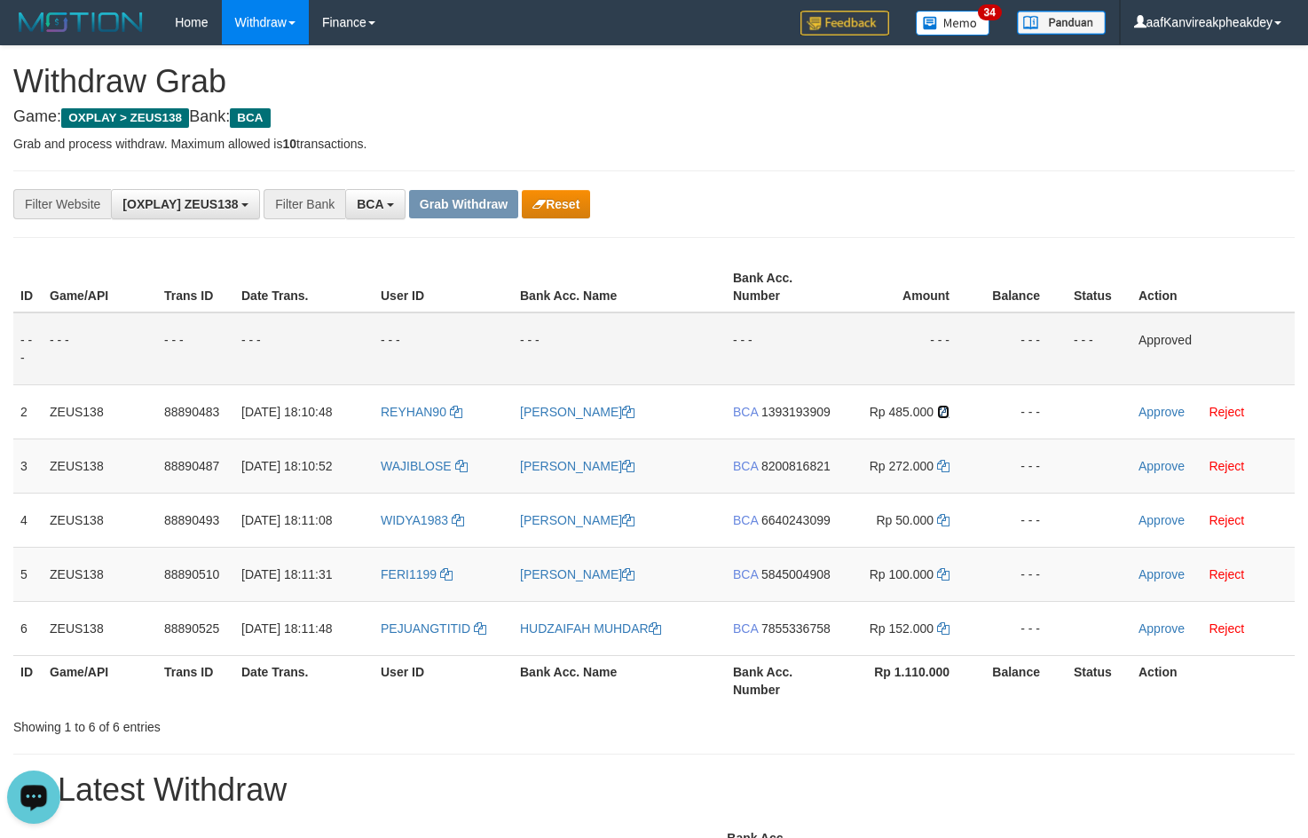
drag, startPoint x: 947, startPoint y: 413, endPoint x: 1319, endPoint y: 391, distance: 373.3
click at [948, 413] on icon at bounding box center [943, 412] width 12 height 12
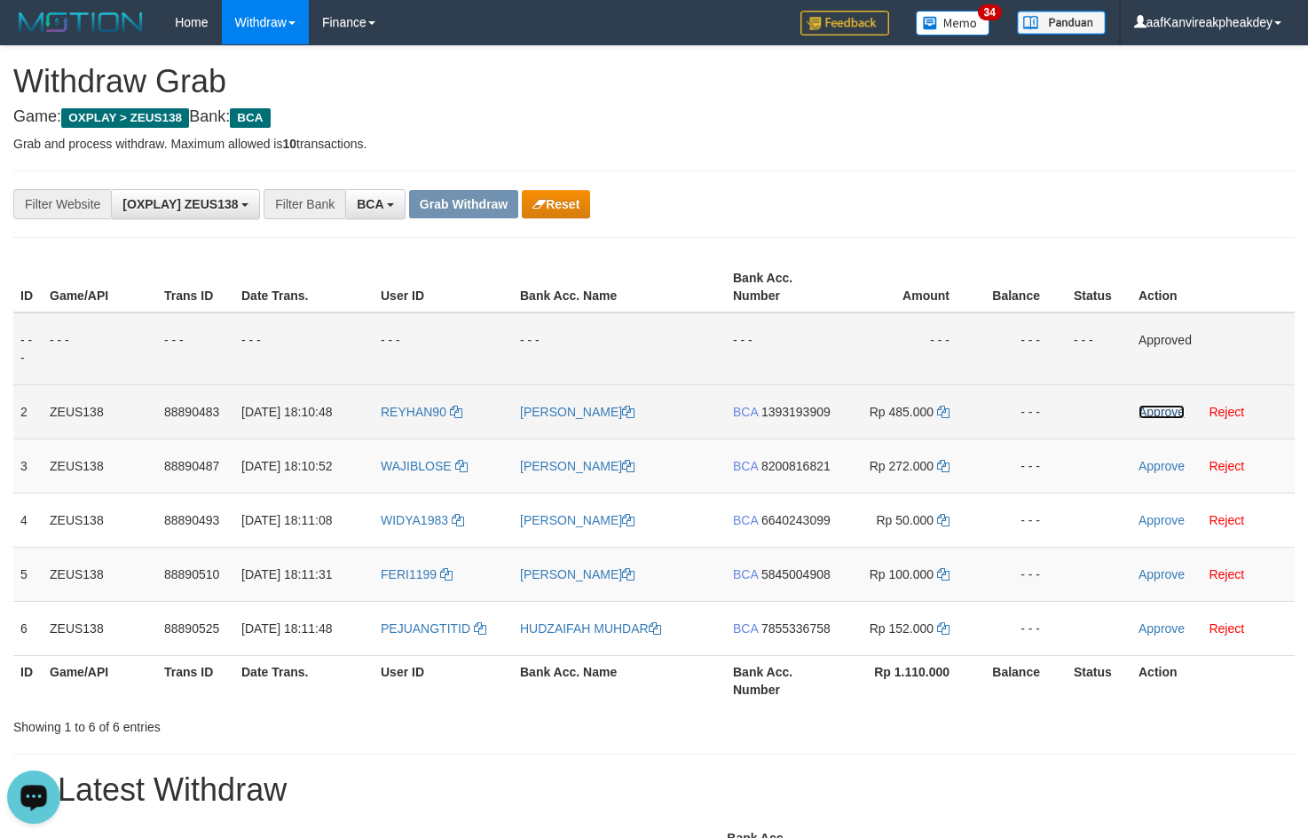
click at [1155, 412] on link "Approve" at bounding box center [1161, 412] width 46 height 14
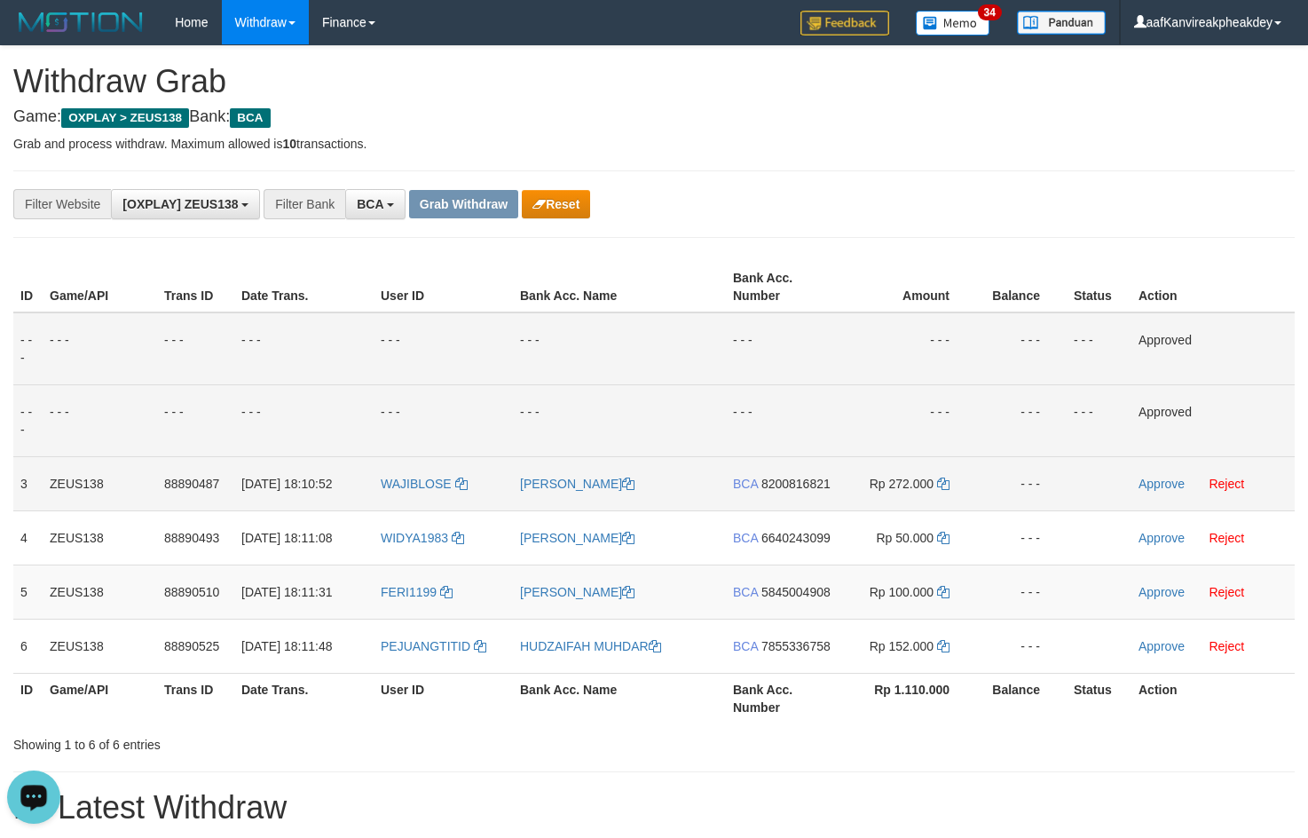
click at [809, 489] on span "8200816821" at bounding box center [795, 484] width 69 height 14
click at [949, 473] on td "Rp 272.000" at bounding box center [908, 483] width 136 height 54
click at [941, 483] on icon at bounding box center [943, 483] width 12 height 12
drag, startPoint x: 941, startPoint y: 483, endPoint x: 1296, endPoint y: 411, distance: 361.3
click at [989, 486] on tr "3 ZEUS138 88890487 01/10/2025 18:10:52 WAJIBLOSE DIMAS PRATAMA BCA 8200816821 R…" at bounding box center [653, 483] width 1281 height 54
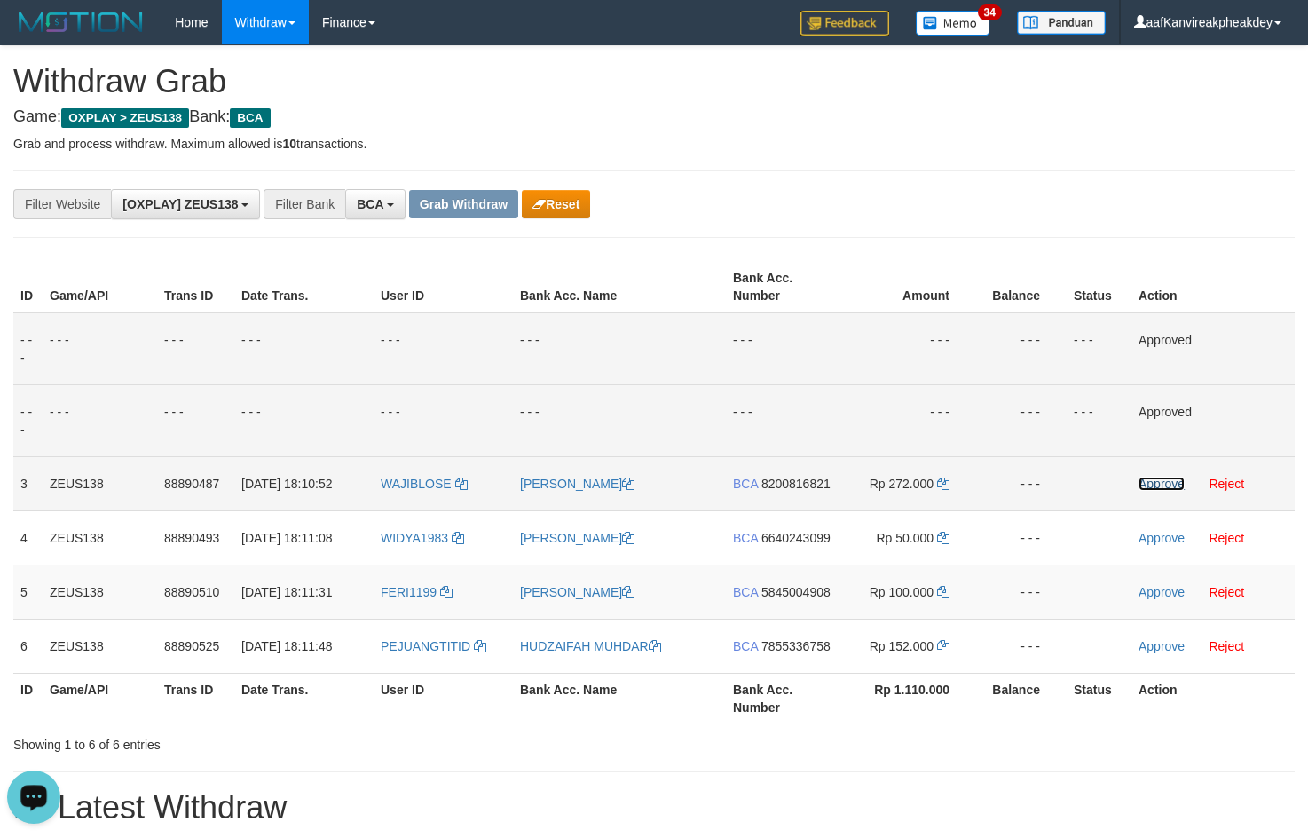
click at [1151, 486] on link "Approve" at bounding box center [1161, 484] width 46 height 14
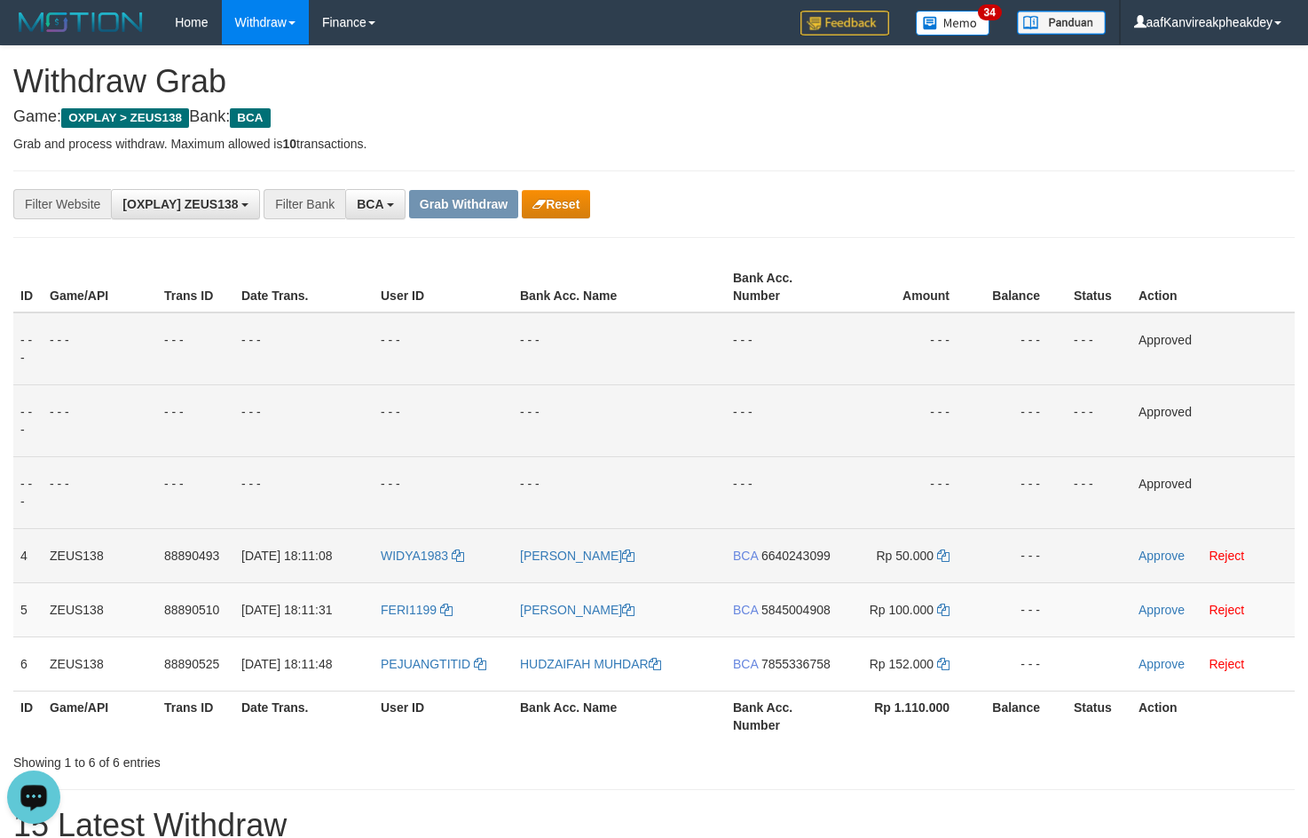
click at [782, 553] on span "6640243099" at bounding box center [795, 555] width 69 height 14
click at [947, 554] on icon at bounding box center [943, 555] width 12 height 12
click at [947, 555] on icon at bounding box center [943, 555] width 12 height 12
click at [944, 555] on icon at bounding box center [943, 555] width 12 height 12
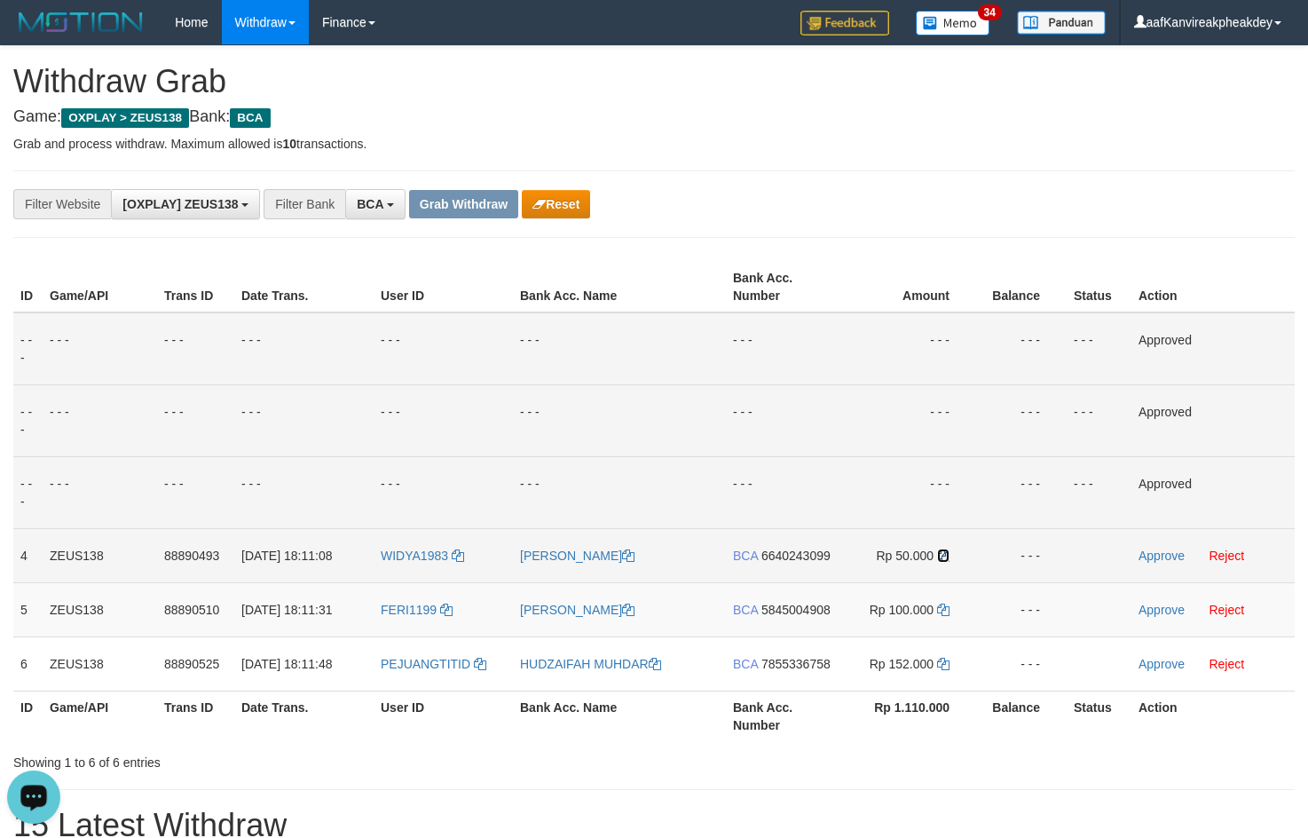
drag, startPoint x: 944, startPoint y: 555, endPoint x: 1319, endPoint y: 499, distance: 378.6
click at [944, 555] on icon at bounding box center [943, 555] width 12 height 12
click at [1148, 555] on link "Approve" at bounding box center [1161, 555] width 46 height 14
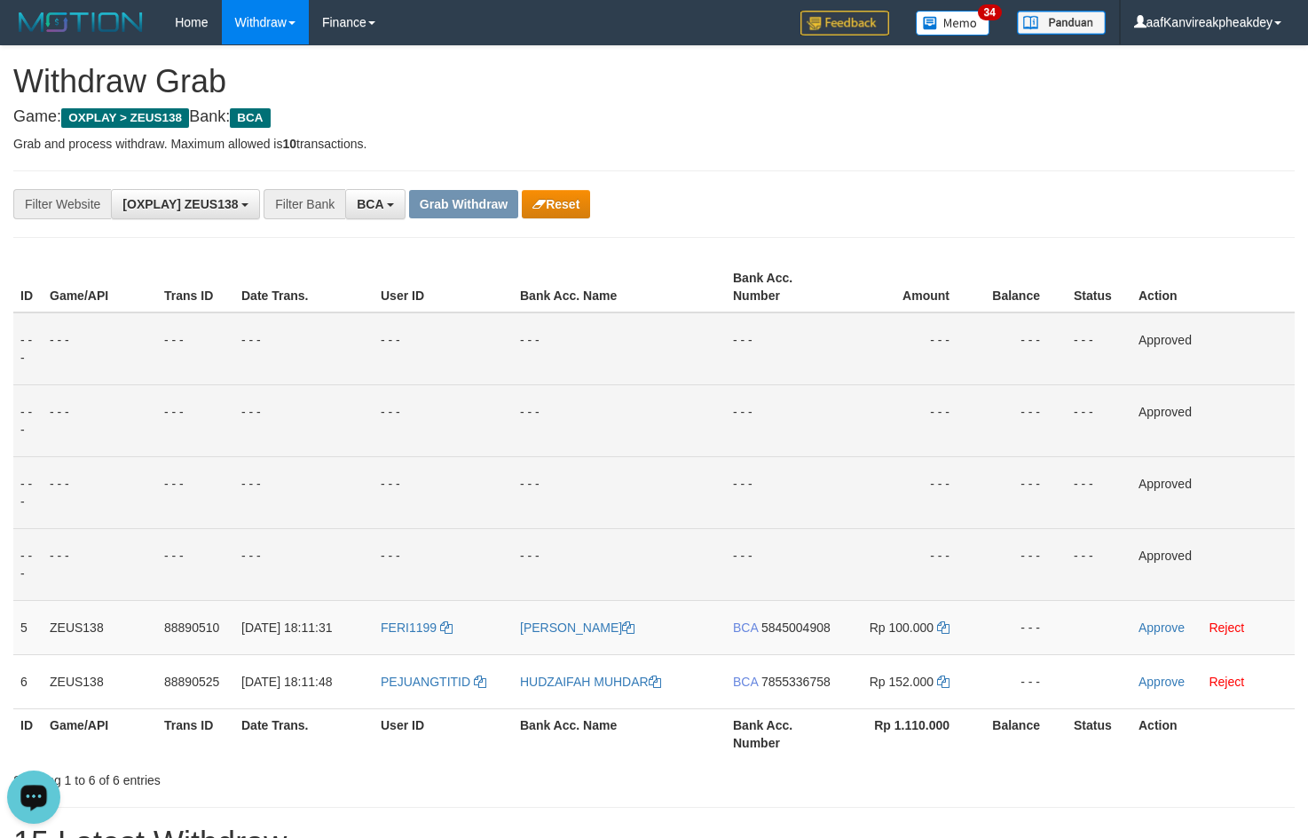
click at [1065, 383] on td "- - -" at bounding box center [1021, 348] width 91 height 73
click at [822, 623] on span "5845004908" at bounding box center [795, 627] width 69 height 14
click at [945, 624] on td "Rp 100.000" at bounding box center [908, 627] width 136 height 54
click at [945, 626] on icon at bounding box center [943, 627] width 12 height 12
drag, startPoint x: 945, startPoint y: 626, endPoint x: 1319, endPoint y: 555, distance: 380.4
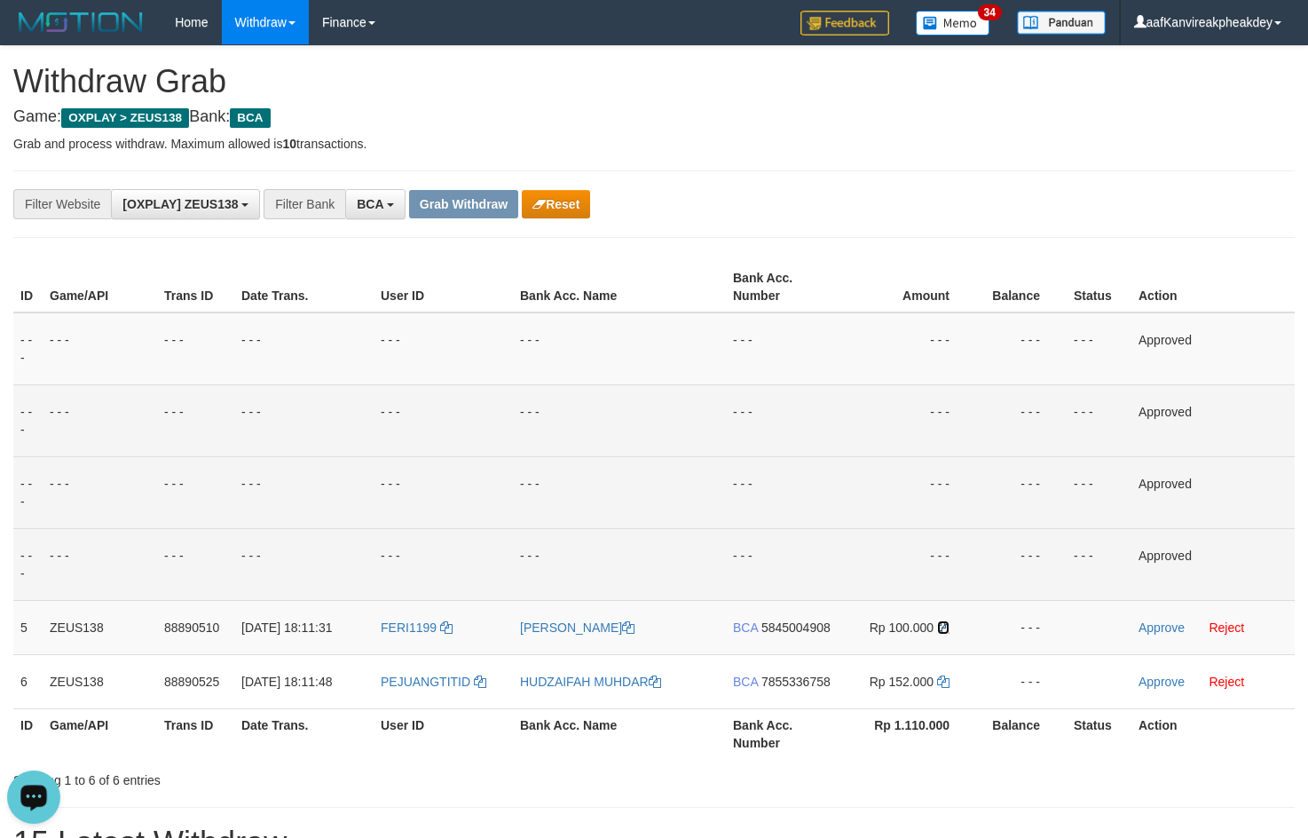
click at [1003, 622] on tr "5 ZEUS138 88890510 01/10/2025 18:11:31 FERI1199 FERI YANTO SUTIYONO BCA 5845004…" at bounding box center [653, 627] width 1281 height 54
click at [1146, 634] on link "Approve" at bounding box center [1161, 627] width 46 height 14
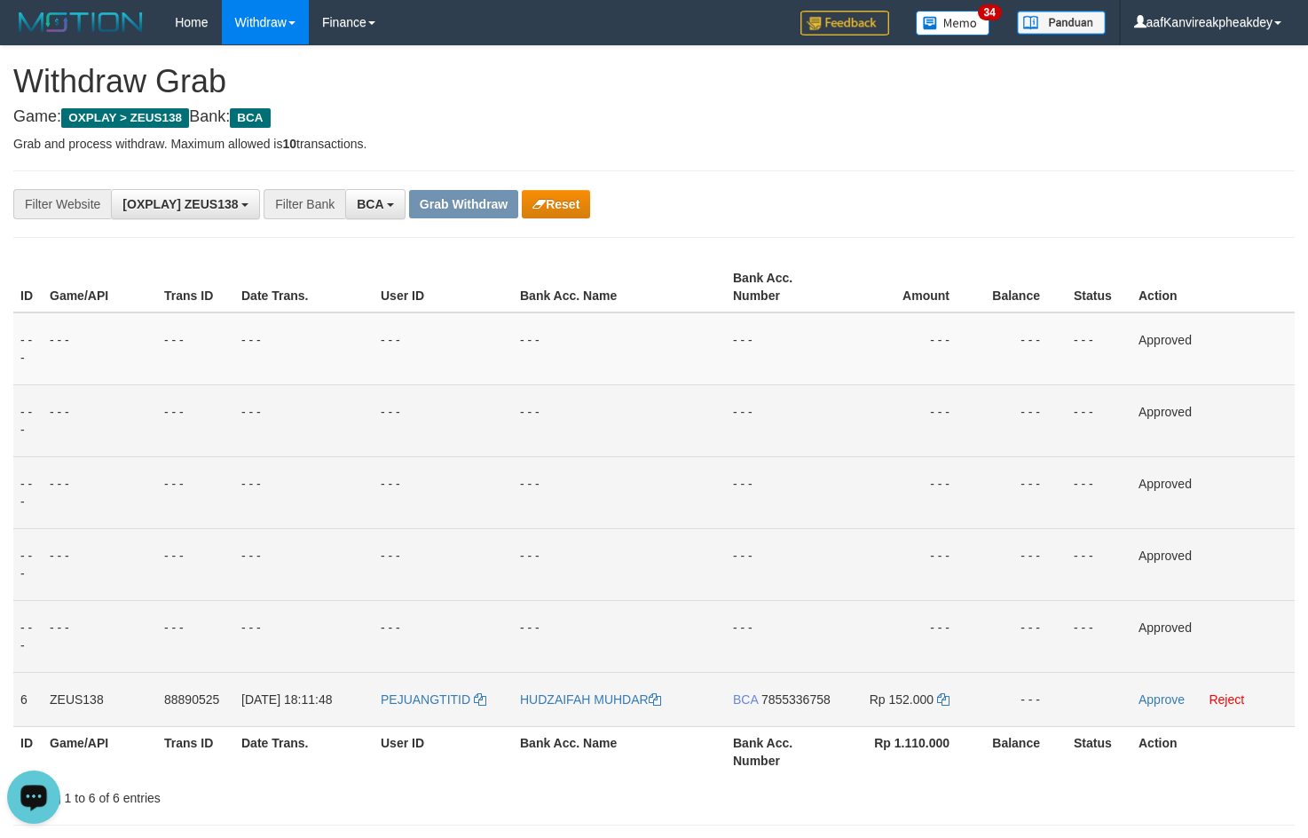
click at [799, 685] on td "BCA 7855336758" at bounding box center [783, 699] width 114 height 54
click at [799, 695] on span "7855336758" at bounding box center [795, 699] width 69 height 14
click at [941, 695] on icon at bounding box center [943, 699] width 12 height 12
click at [1162, 698] on link "Approve" at bounding box center [1161, 699] width 46 height 14
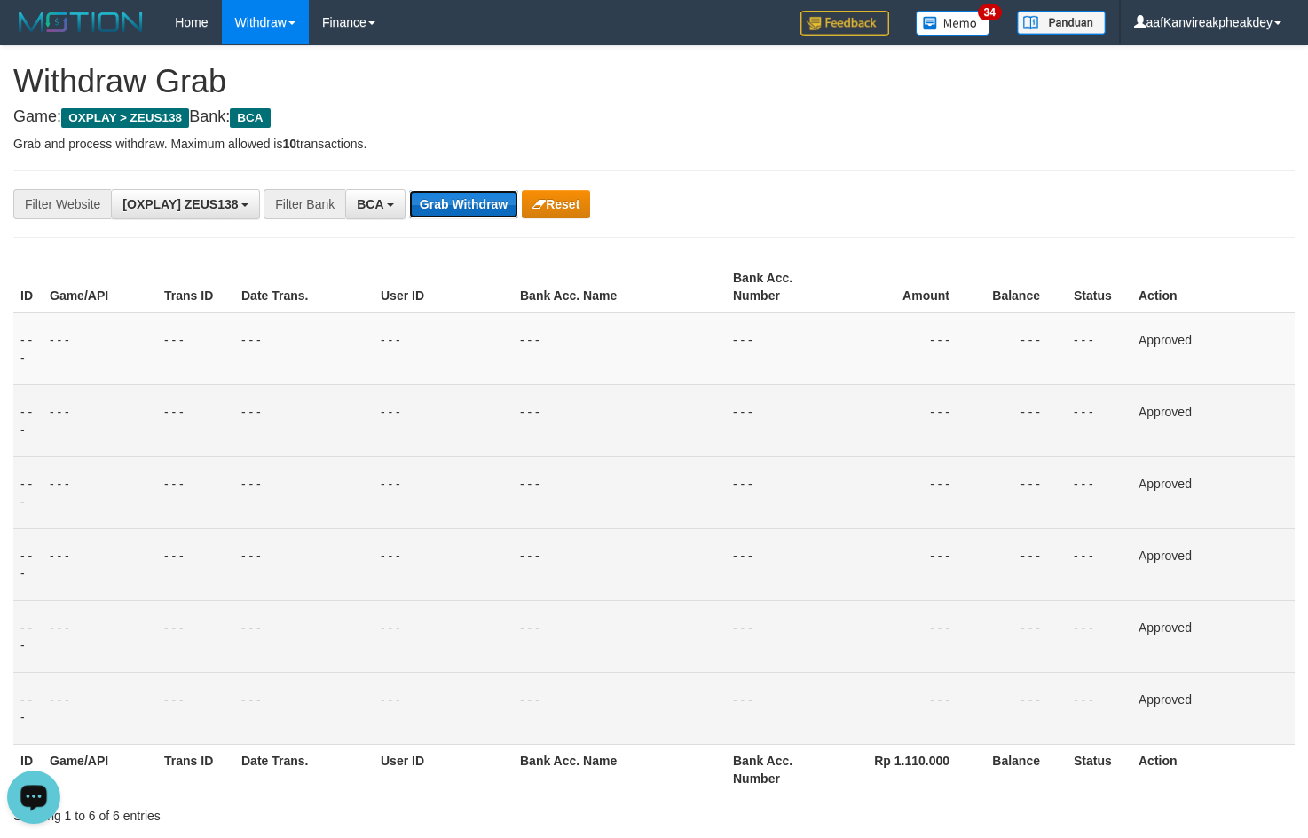
click at [438, 196] on button "Grab Withdraw" at bounding box center [463, 204] width 109 height 28
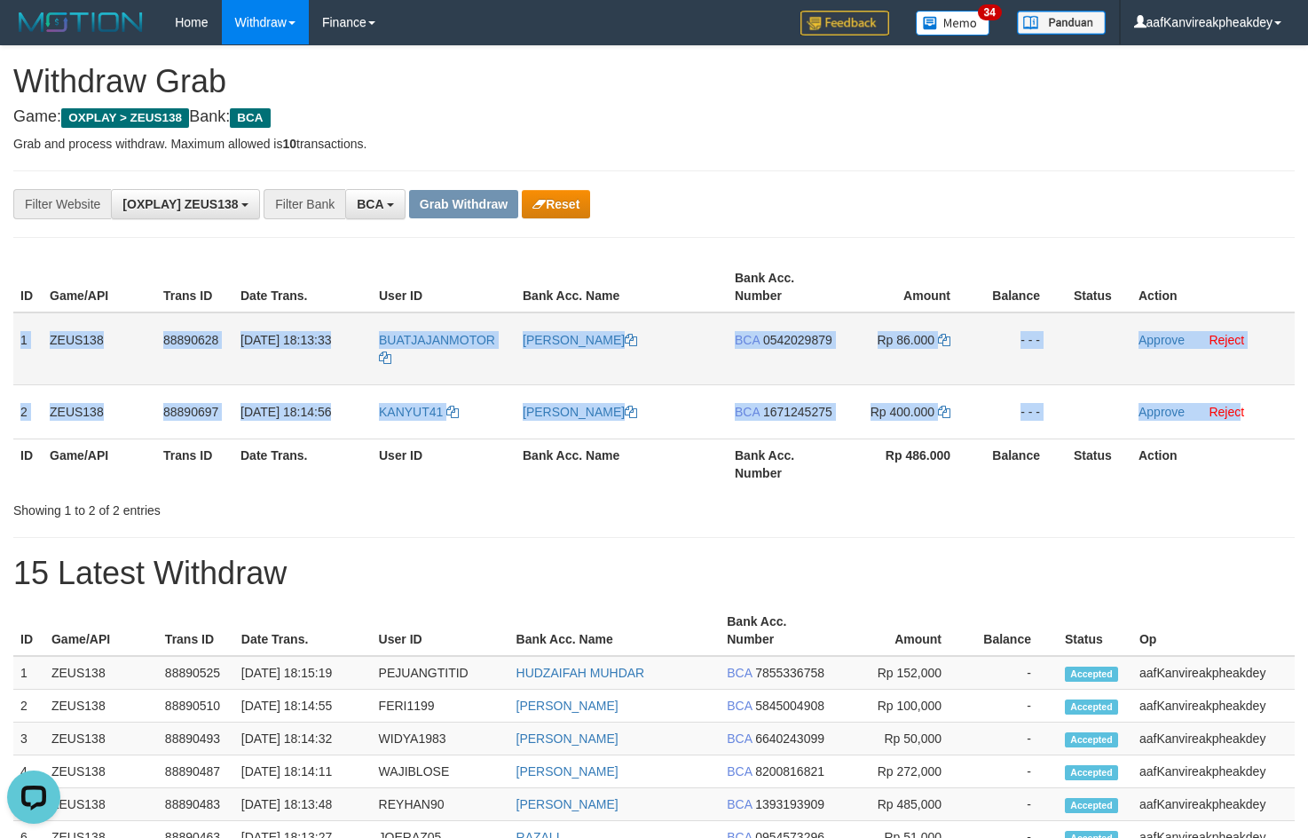
copy tbody "1 ZEUS138 88890628 [DATE] 18:13:33 BUATJAJANMOTOR [PERSON_NAME] BCA 0542029879 …"
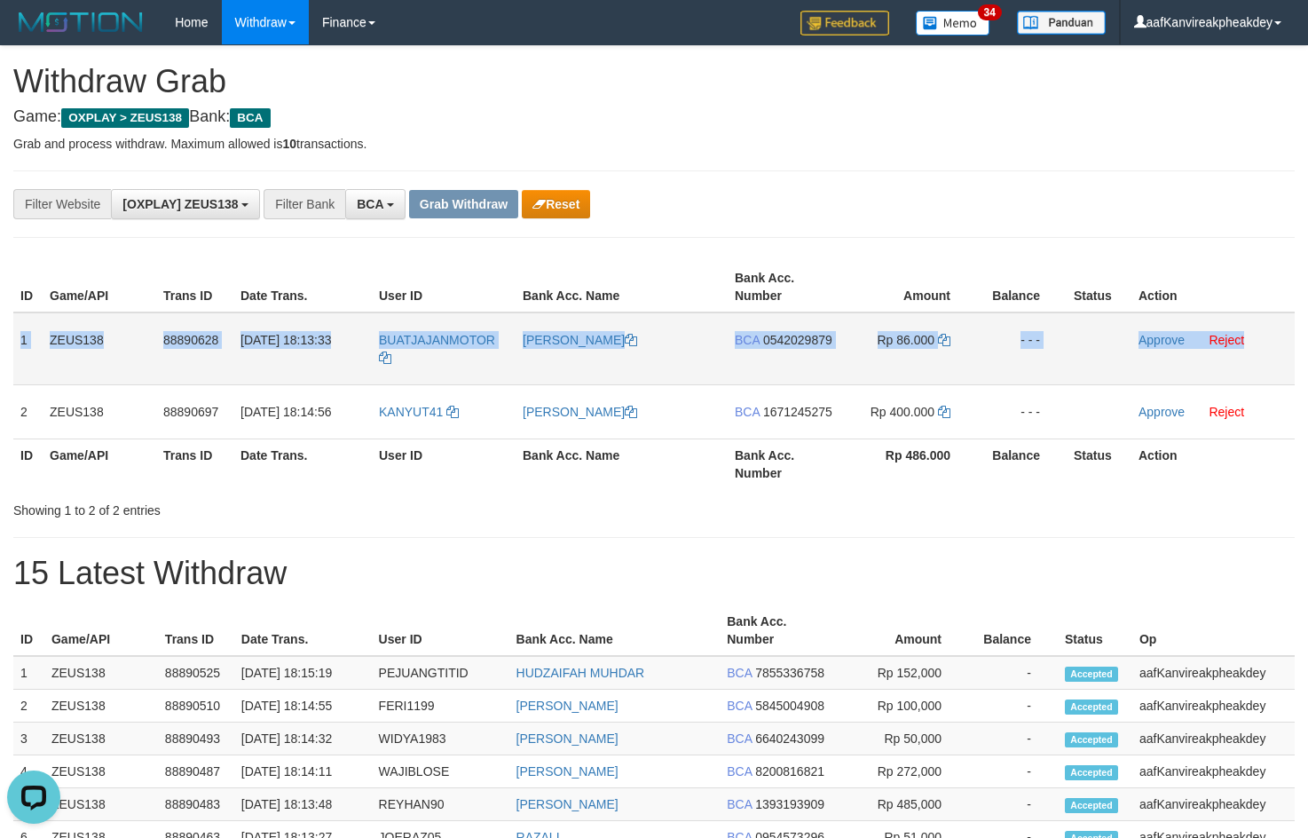
copy tr "1 ZEUS138 88890628 [DATE] 18:13:33 BUATJAJANMOTOR [PERSON_NAME] BCA 0542029879 …"
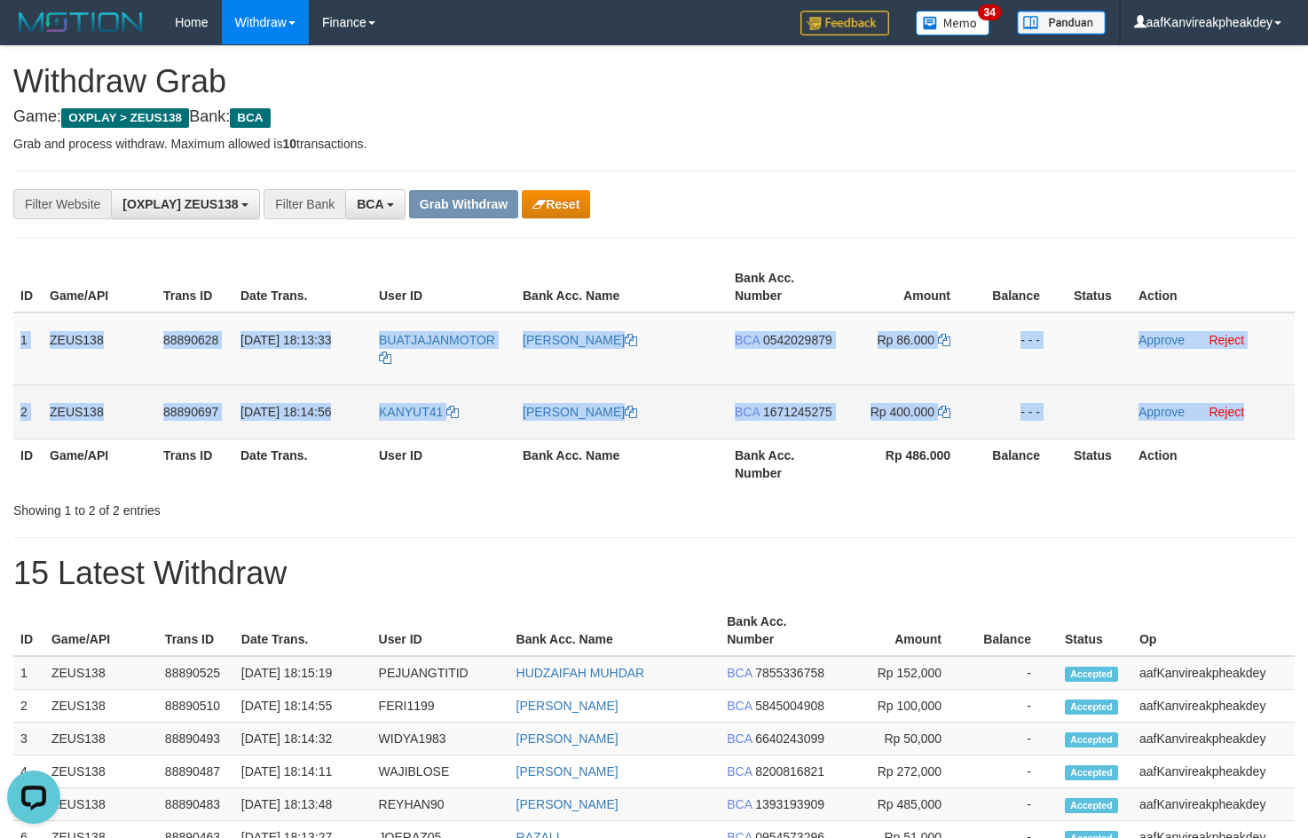
copy tbody "1 ZEUS138 88890628 [DATE] 18:13:33 BUATJAJANMOTOR [PERSON_NAME] BCA 0542029879 …"
drag, startPoint x: 20, startPoint y: 341, endPoint x: 1268, endPoint y: 391, distance: 1248.6
click at [1267, 392] on tbody "1 ZEUS138 88890628 01/10/2025 18:13:33 BUATJAJANMOTOR ANDHIKA NURFAHMI BCA 0542…" at bounding box center [653, 375] width 1281 height 127
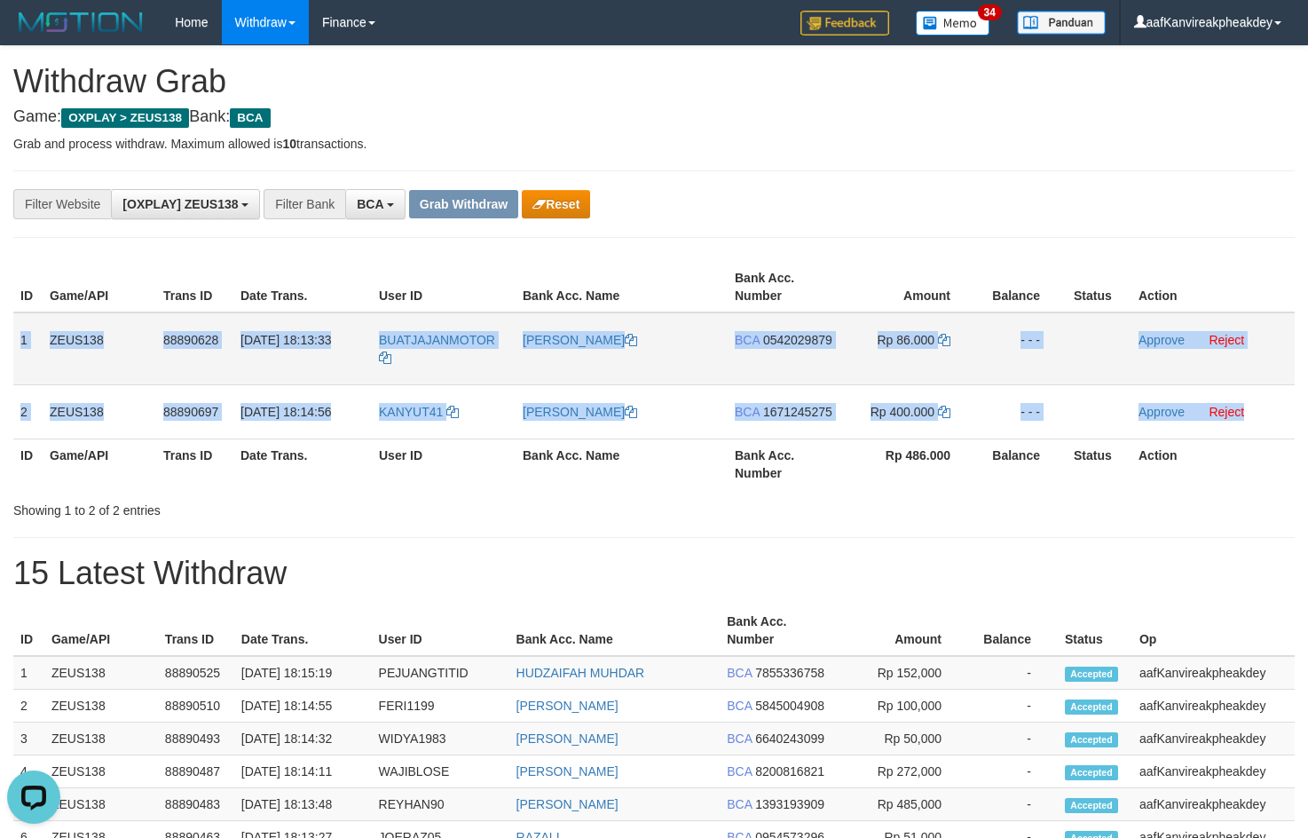
click at [663, 315] on td "[PERSON_NAME]" at bounding box center [622, 348] width 212 height 73
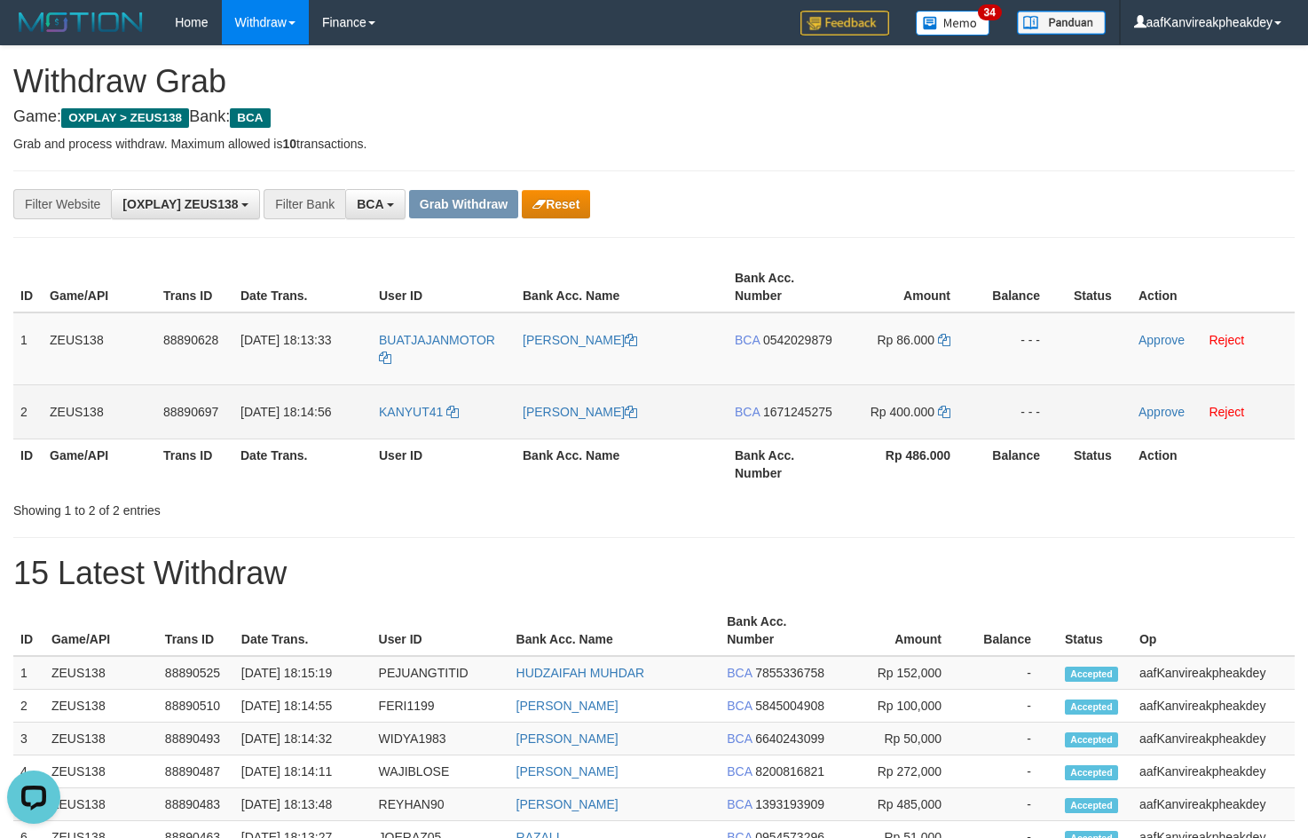
drag, startPoint x: 483, startPoint y: 416, endPoint x: 484, endPoint y: 390, distance: 25.7
click at [484, 414] on td "KANYUT41" at bounding box center [444, 411] width 144 height 54
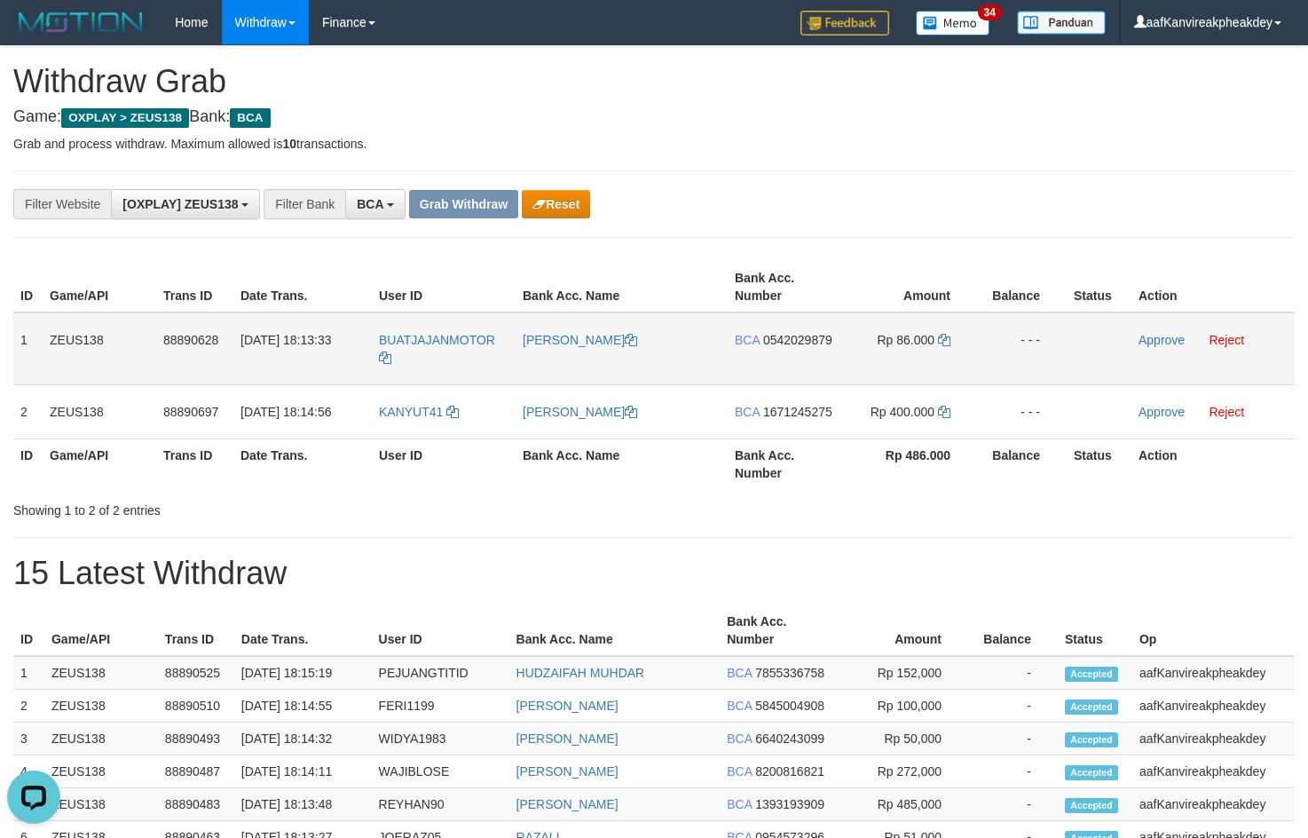
click at [447, 365] on td "BUATJAJANMOTOR" at bounding box center [444, 348] width 144 height 73
copy tr "BUATJAJANMOTOR"
click at [447, 365] on td "BUATJAJANMOTOR" at bounding box center [444, 348] width 144 height 73
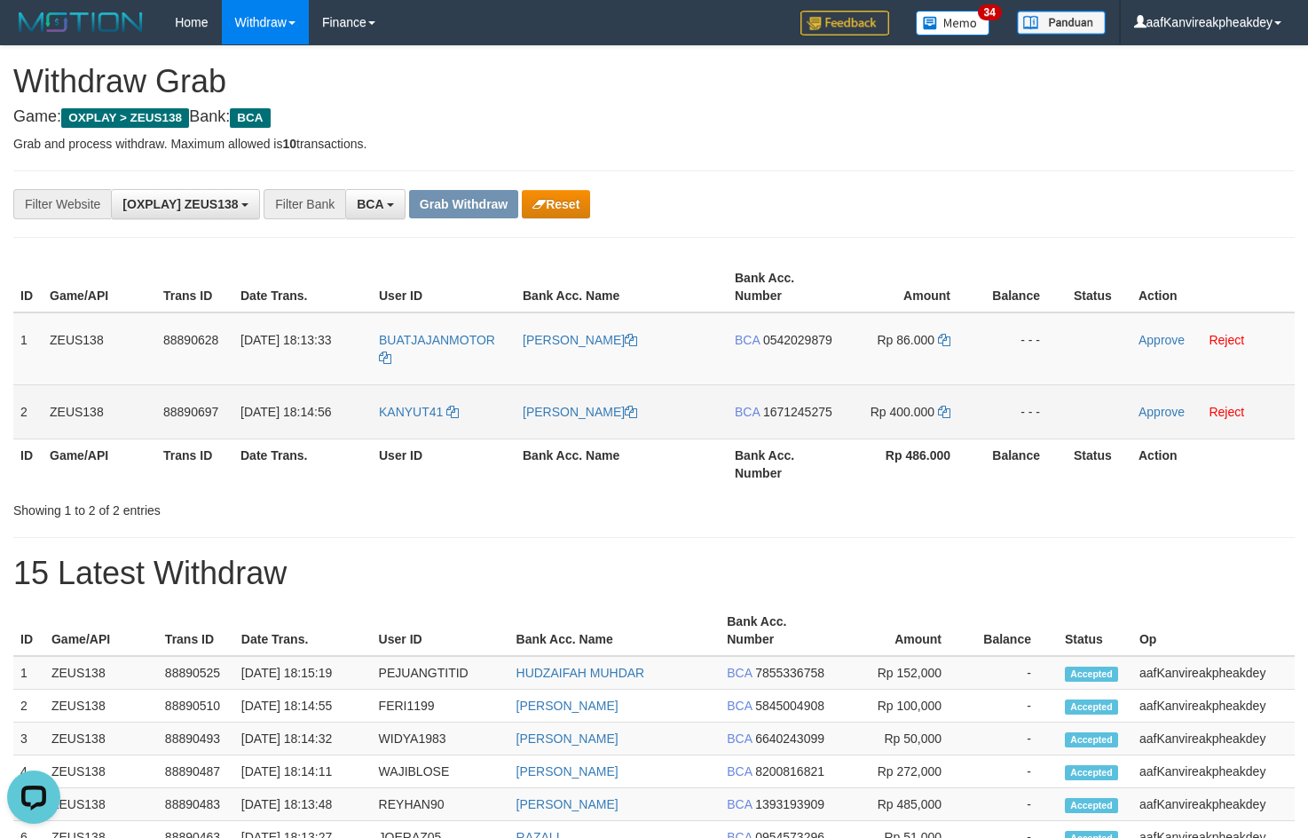
click at [424, 427] on td "KANYUT41" at bounding box center [444, 411] width 144 height 54
copy link "KANYUT41"
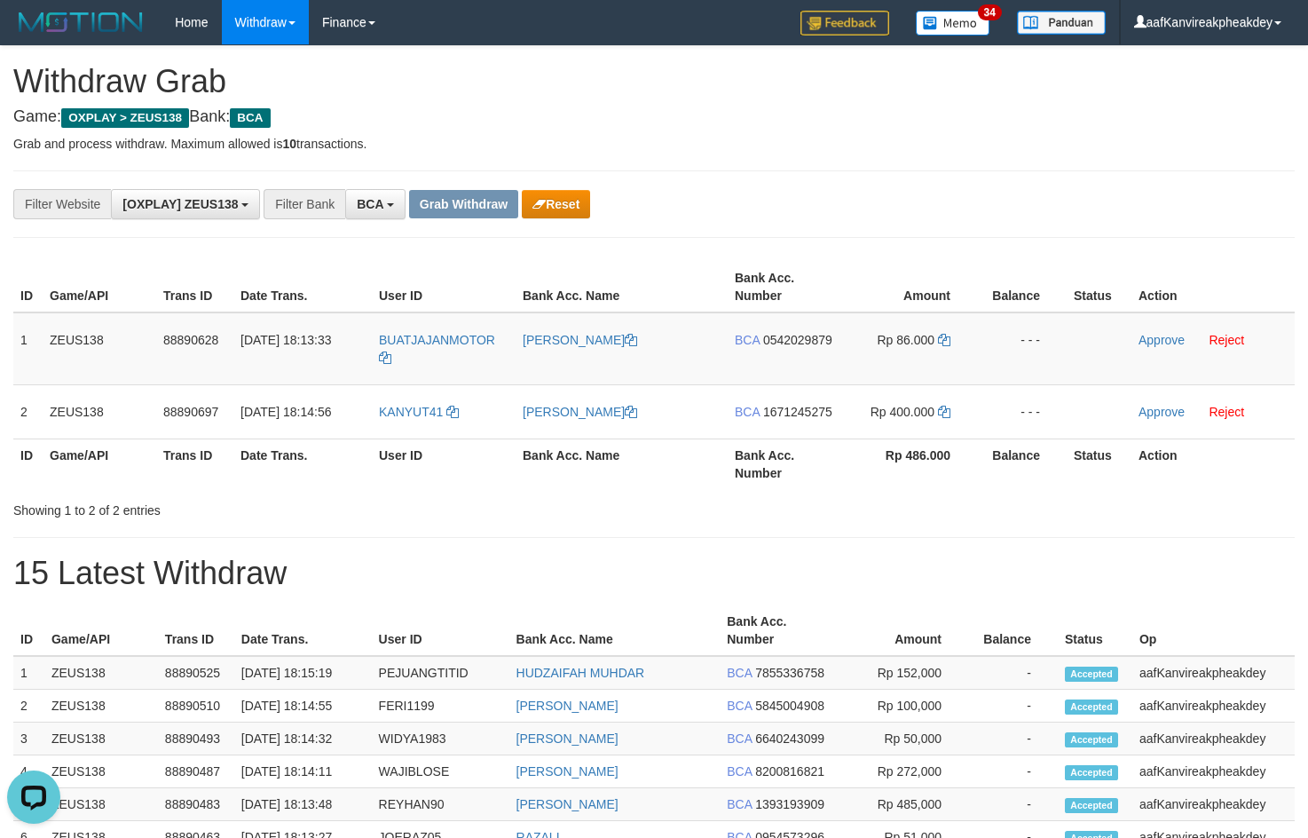
click at [855, 264] on th "Amount" at bounding box center [909, 287] width 136 height 51
click at [799, 346] on span "0542029879" at bounding box center [797, 340] width 69 height 14
click at [794, 342] on span "0542029879" at bounding box center [797, 340] width 69 height 14
click at [940, 343] on icon at bounding box center [944, 340] width 12 height 12
click at [941, 342] on icon at bounding box center [944, 340] width 12 height 12
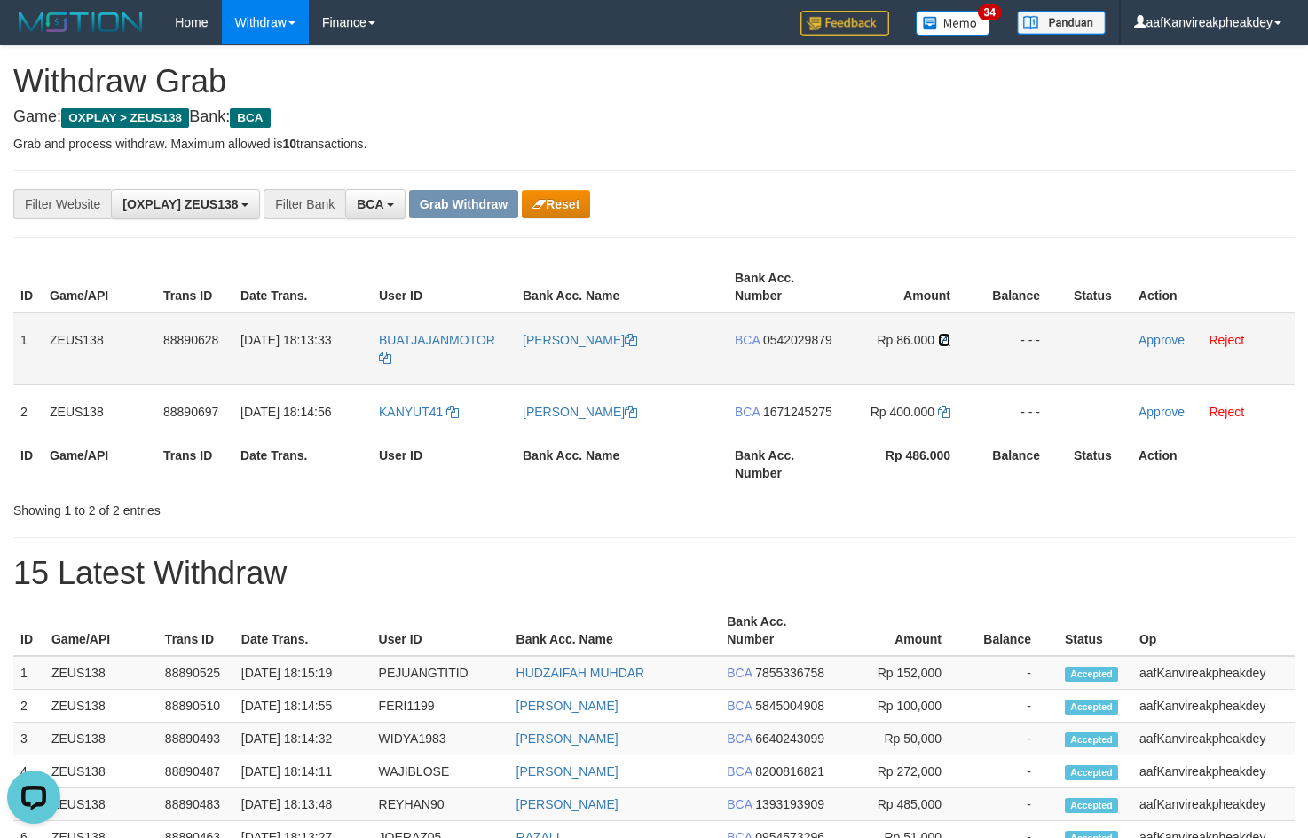
click at [941, 342] on icon at bounding box center [944, 340] width 12 height 12
click at [941, 341] on icon at bounding box center [944, 340] width 12 height 12
drag, startPoint x: 941, startPoint y: 341, endPoint x: 949, endPoint y: 315, distance: 26.7
click at [942, 341] on icon at bounding box center [944, 340] width 12 height 12
click at [1150, 337] on link "Approve" at bounding box center [1161, 340] width 46 height 14
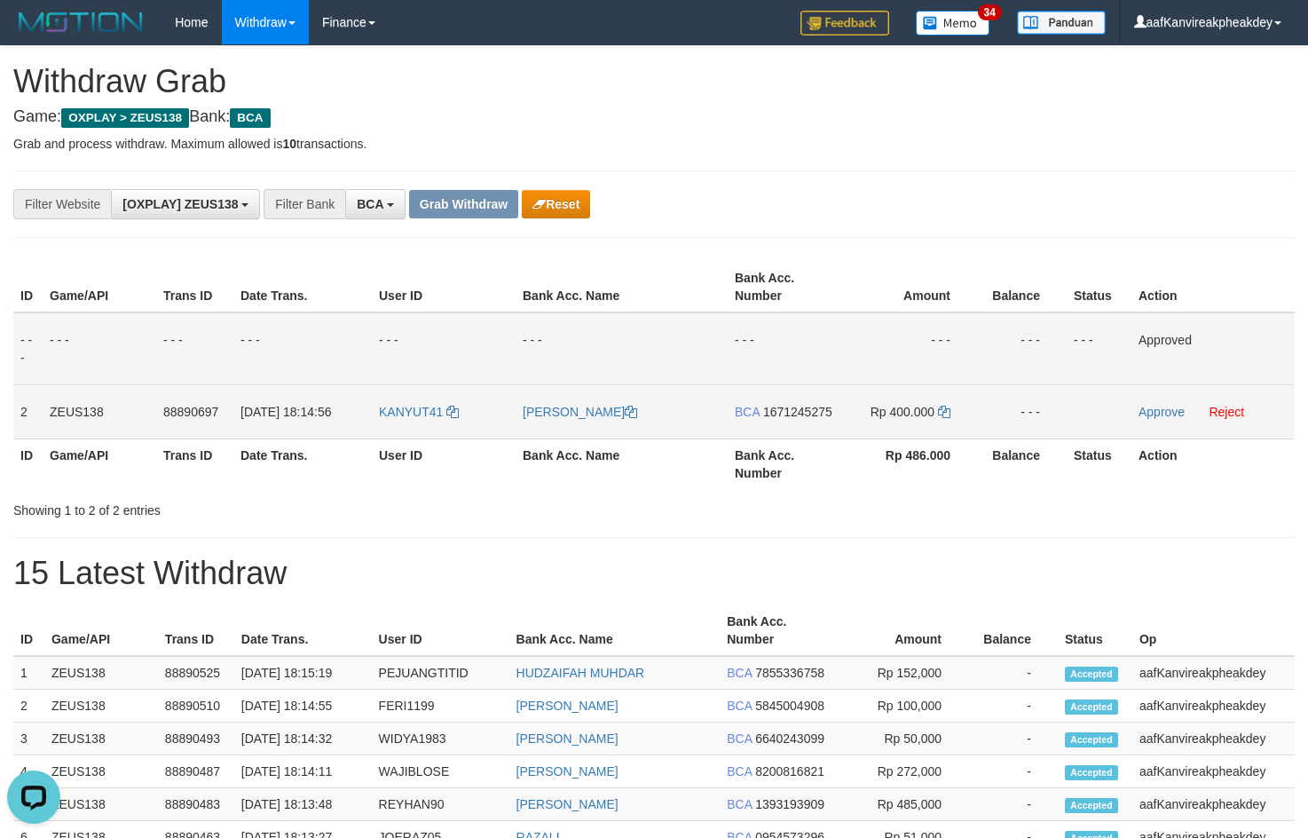
click at [790, 414] on span "1671245275" at bounding box center [797, 412] width 69 height 14
click at [942, 419] on td "Rp 400.000" at bounding box center [909, 411] width 136 height 54
click at [944, 416] on icon at bounding box center [944, 412] width 12 height 12
click at [944, 414] on icon at bounding box center [944, 412] width 12 height 12
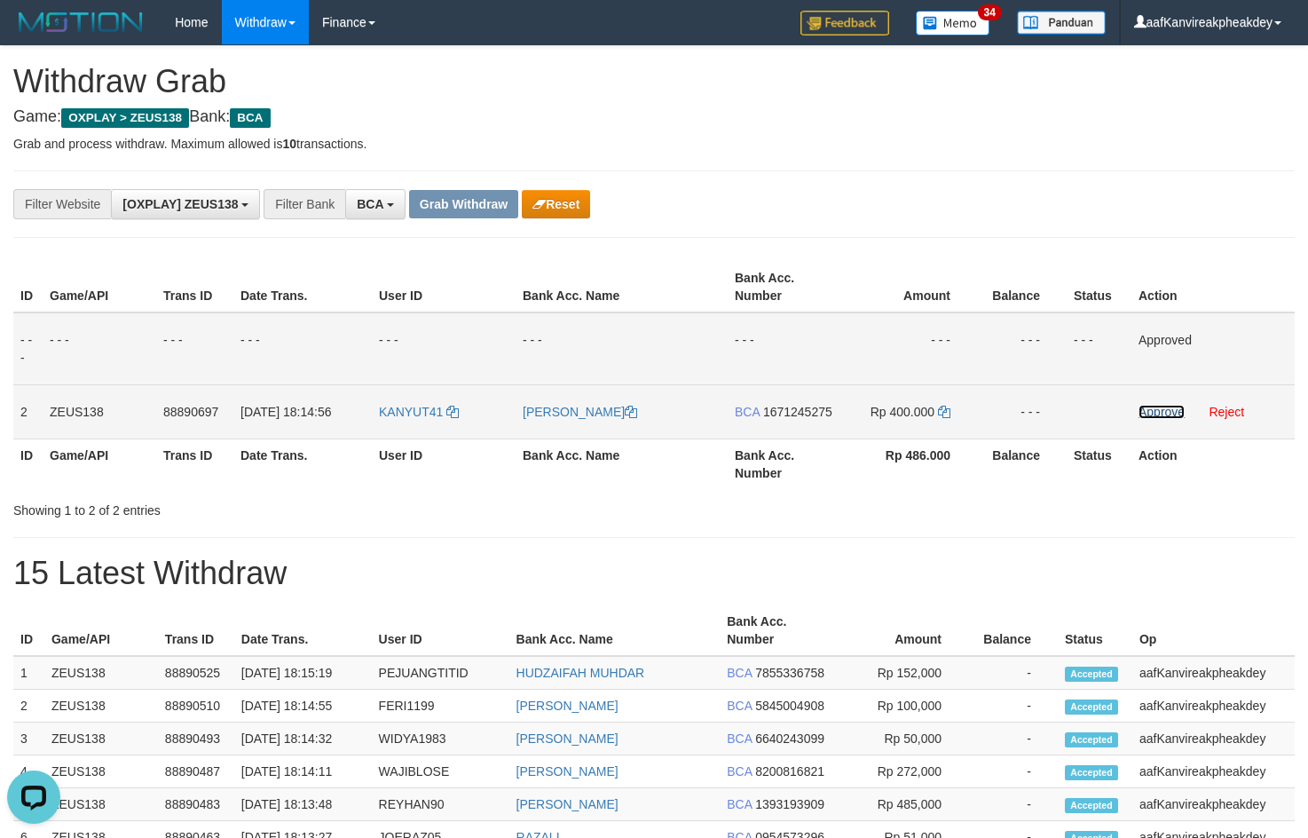
click at [1146, 406] on link "Approve" at bounding box center [1161, 412] width 46 height 14
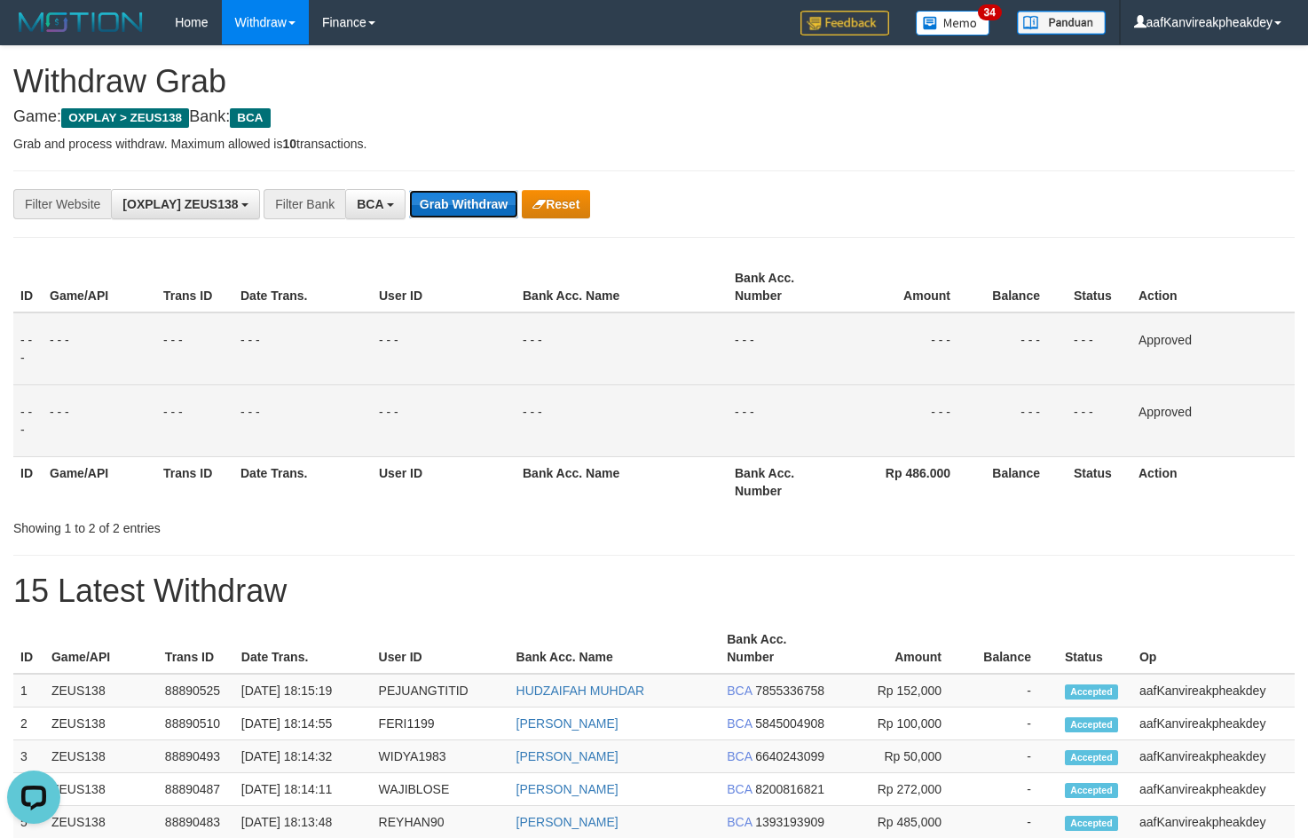
click at [475, 190] on button "Grab Withdraw" at bounding box center [463, 204] width 109 height 28
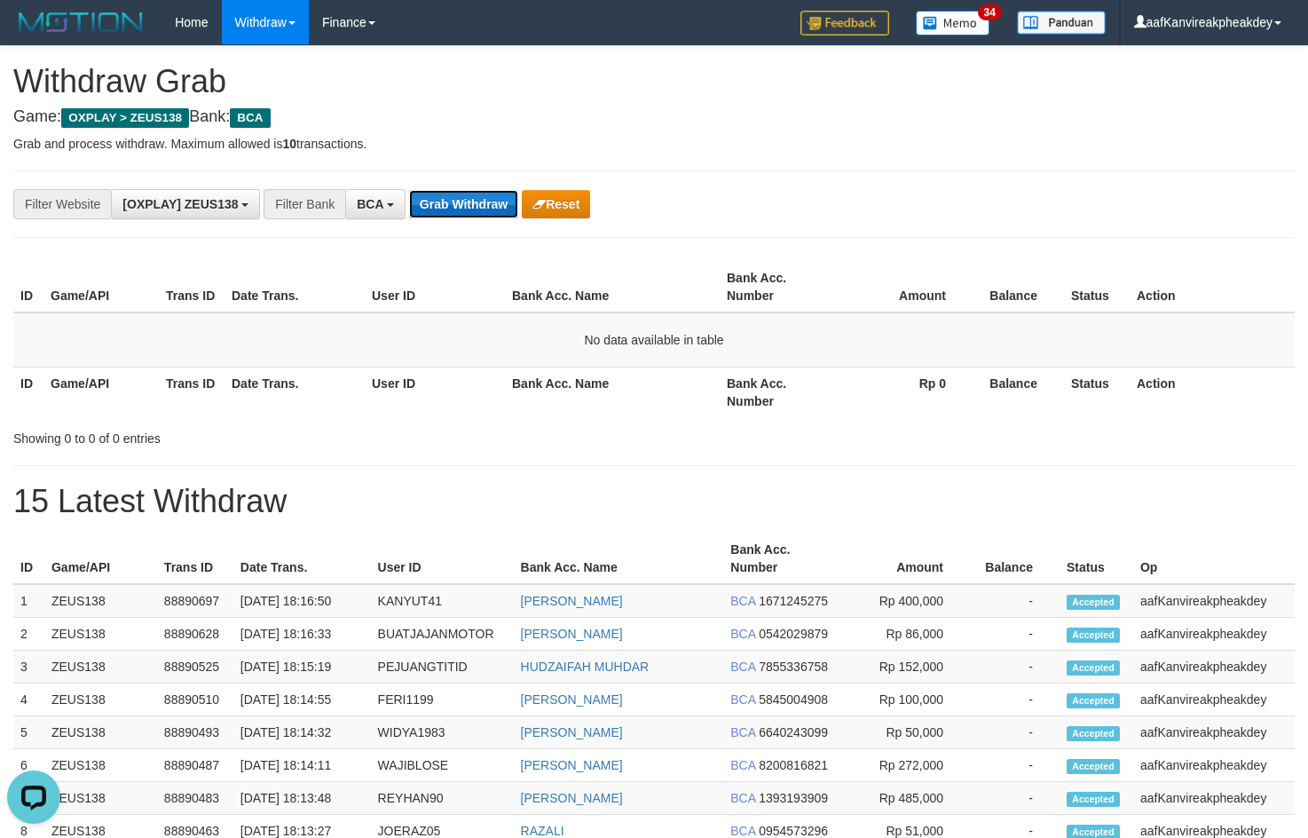
click at [436, 210] on button "Grab Withdraw" at bounding box center [463, 204] width 109 height 28
click at [491, 194] on button "Grab Withdraw" at bounding box center [463, 204] width 109 height 28
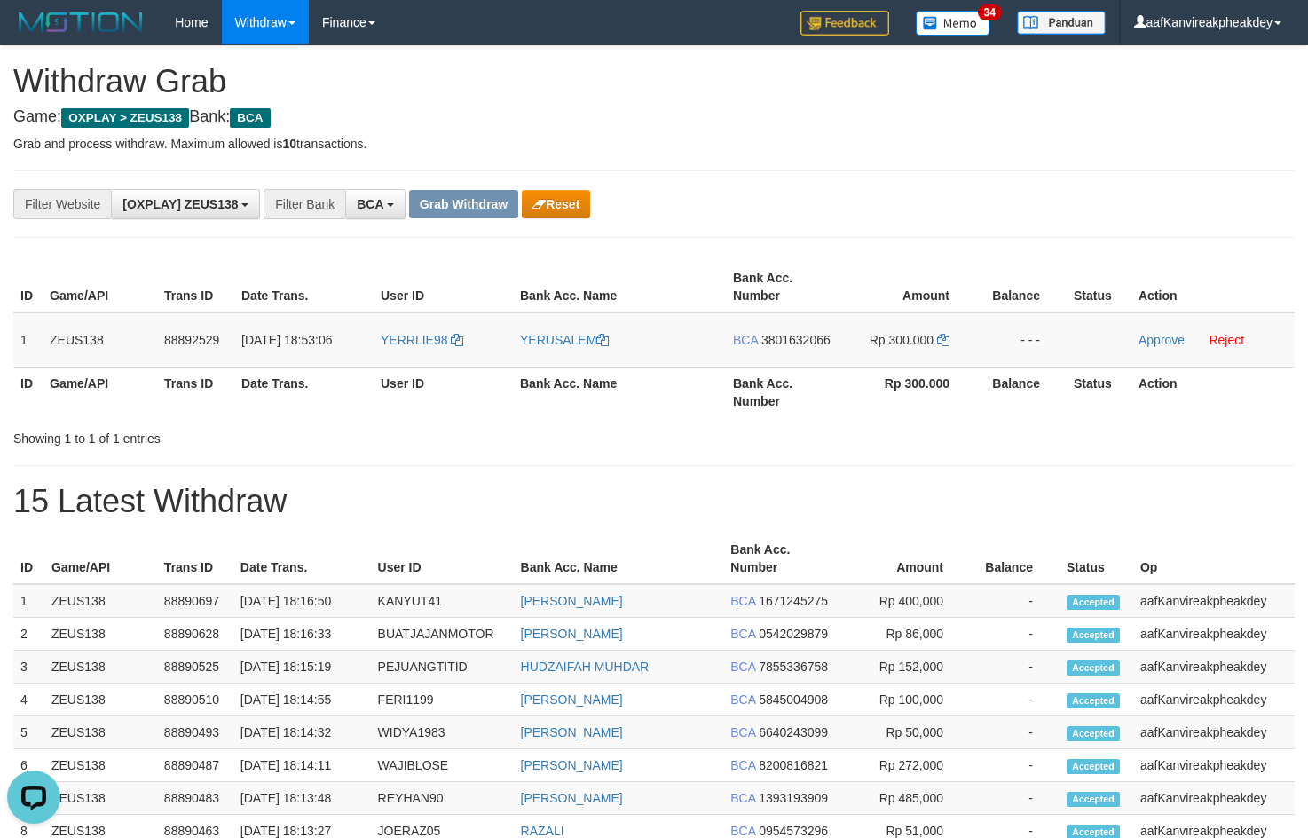
copy table
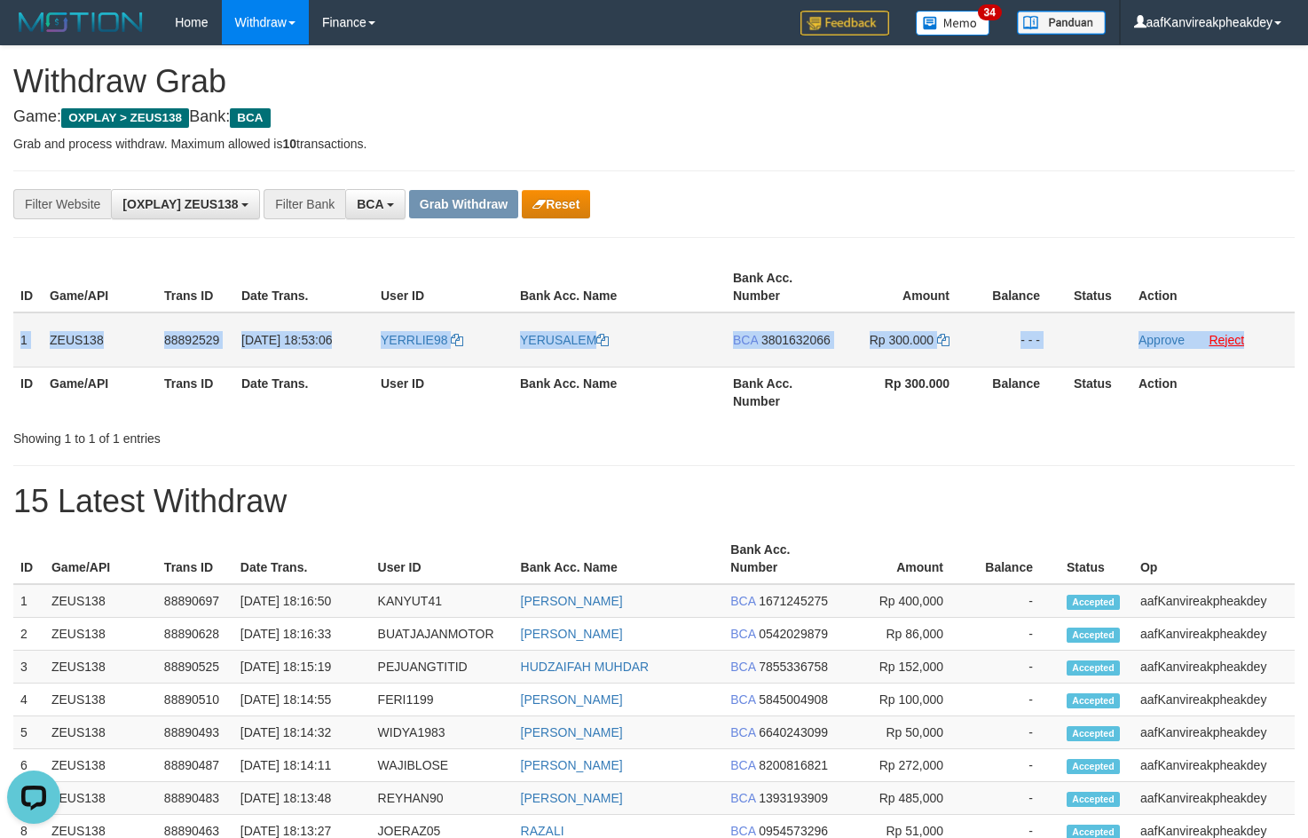
copy tr "1 ZEUS138 88892529 01/10/2025 18:53:06 YERRLIE98 YERUSALEM BCA 3801632066 Rp 30…"
drag, startPoint x: 13, startPoint y: 344, endPoint x: 1236, endPoint y: 340, distance: 1222.8
click at [1236, 340] on tr "1 ZEUS138 88892529 01/10/2025 18:53:06 YERRLIE98 YERUSALEM BCA 3801632066 Rp 30…" at bounding box center [653, 339] width 1281 height 55
copy tr "1 ZEUS138 88892529 01/10/2025 18:53:06 YERRLIE98 YERUSALEM BCA 3801632066 Rp 30…"
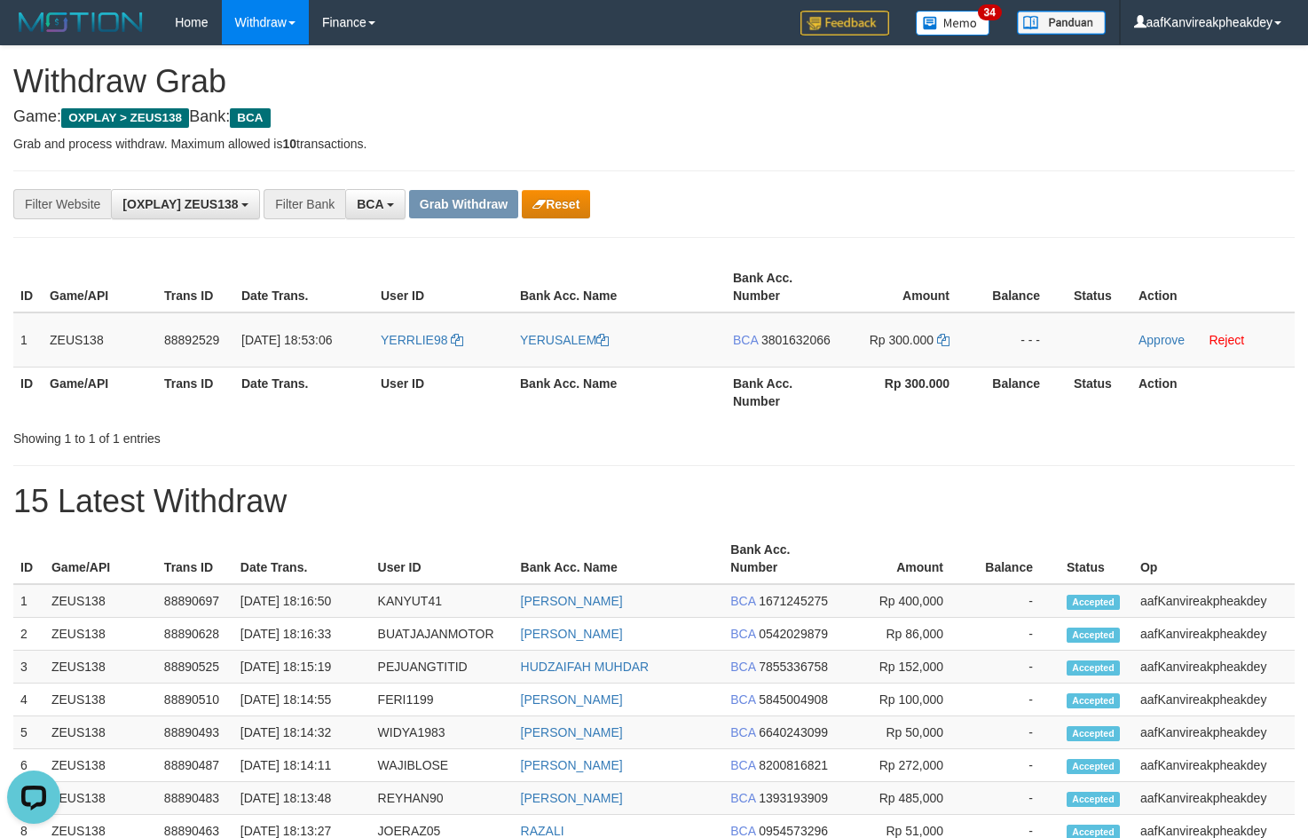
click at [829, 176] on div "**********" at bounding box center [653, 203] width 1281 height 67
click at [421, 351] on td "YERRLIE98" at bounding box center [443, 339] width 139 height 55
copy link "YERRLIE98"
drag, startPoint x: 839, startPoint y: 134, endPoint x: 1313, endPoint y: 348, distance: 520.7
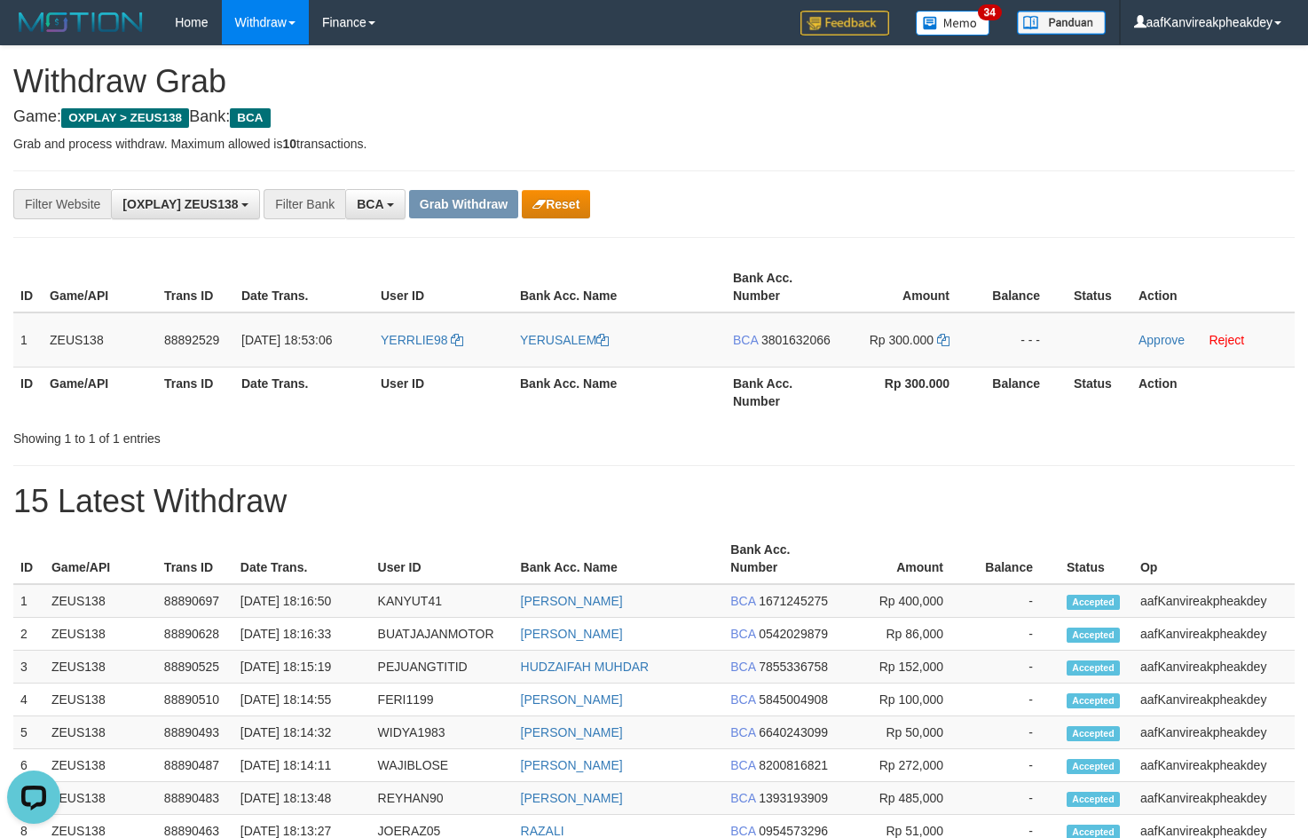
click at [840, 137] on div "**********" at bounding box center [654, 765] width 1308 height 1439
click at [784, 333] on span "3801632066" at bounding box center [795, 340] width 69 height 14
click at [945, 341] on icon at bounding box center [943, 340] width 12 height 12
drag, startPoint x: 944, startPoint y: 340, endPoint x: 1312, endPoint y: 319, distance: 368.8
click at [1009, 330] on tr "1 ZEUS138 88892529 01/10/2025 18:53:06 YERRLIE98 YERUSALEM BCA 3801632066 Rp 30…" at bounding box center [653, 339] width 1281 height 55
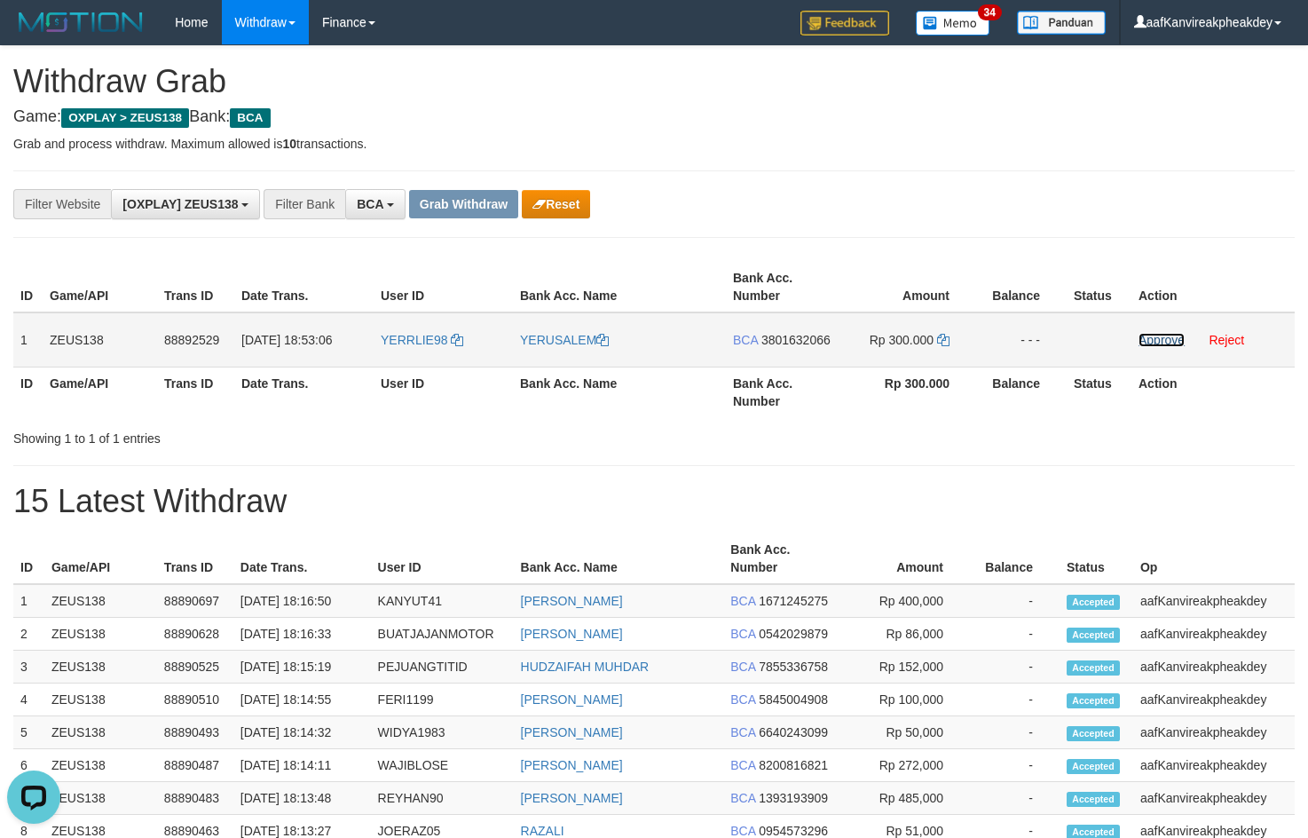
click at [1158, 337] on link "Approve" at bounding box center [1161, 340] width 46 height 14
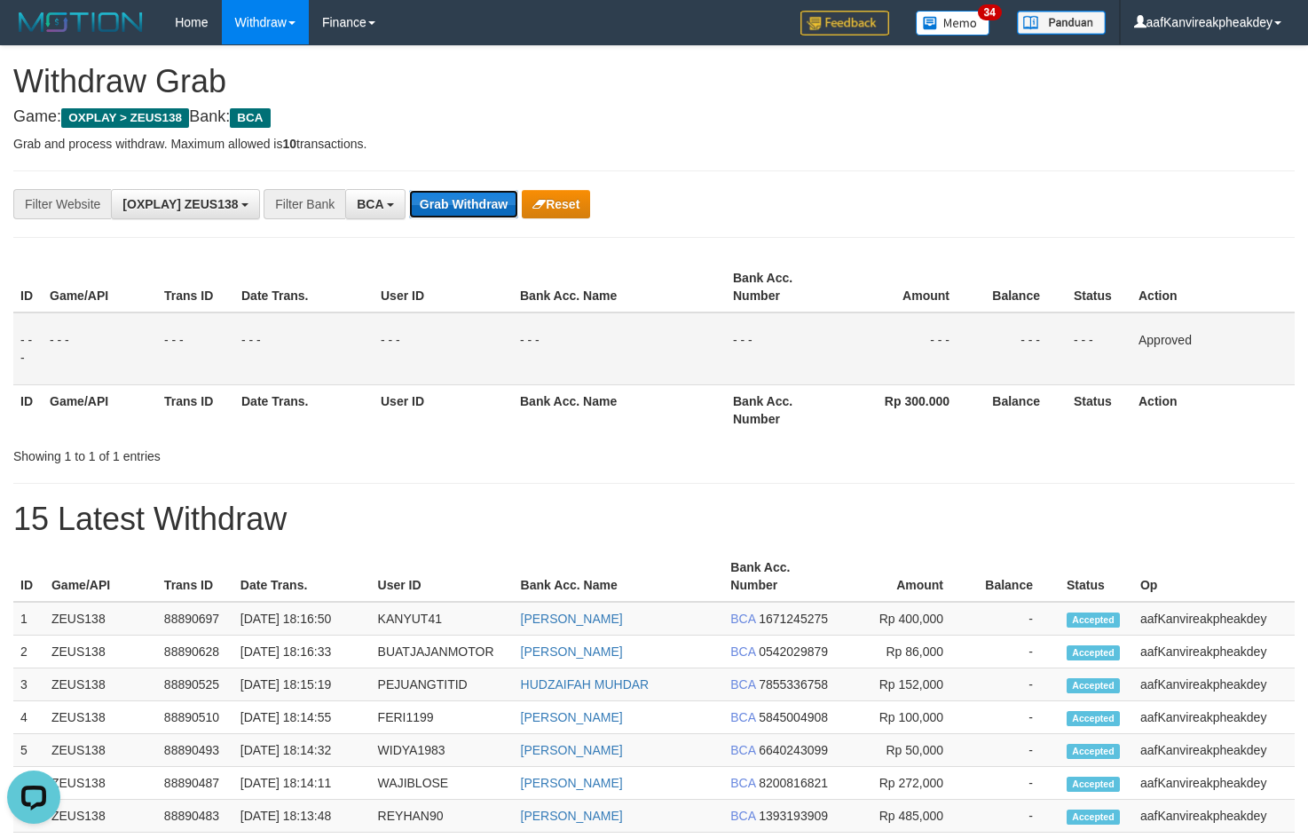
click at [442, 211] on button "Grab Withdraw" at bounding box center [463, 204] width 109 height 28
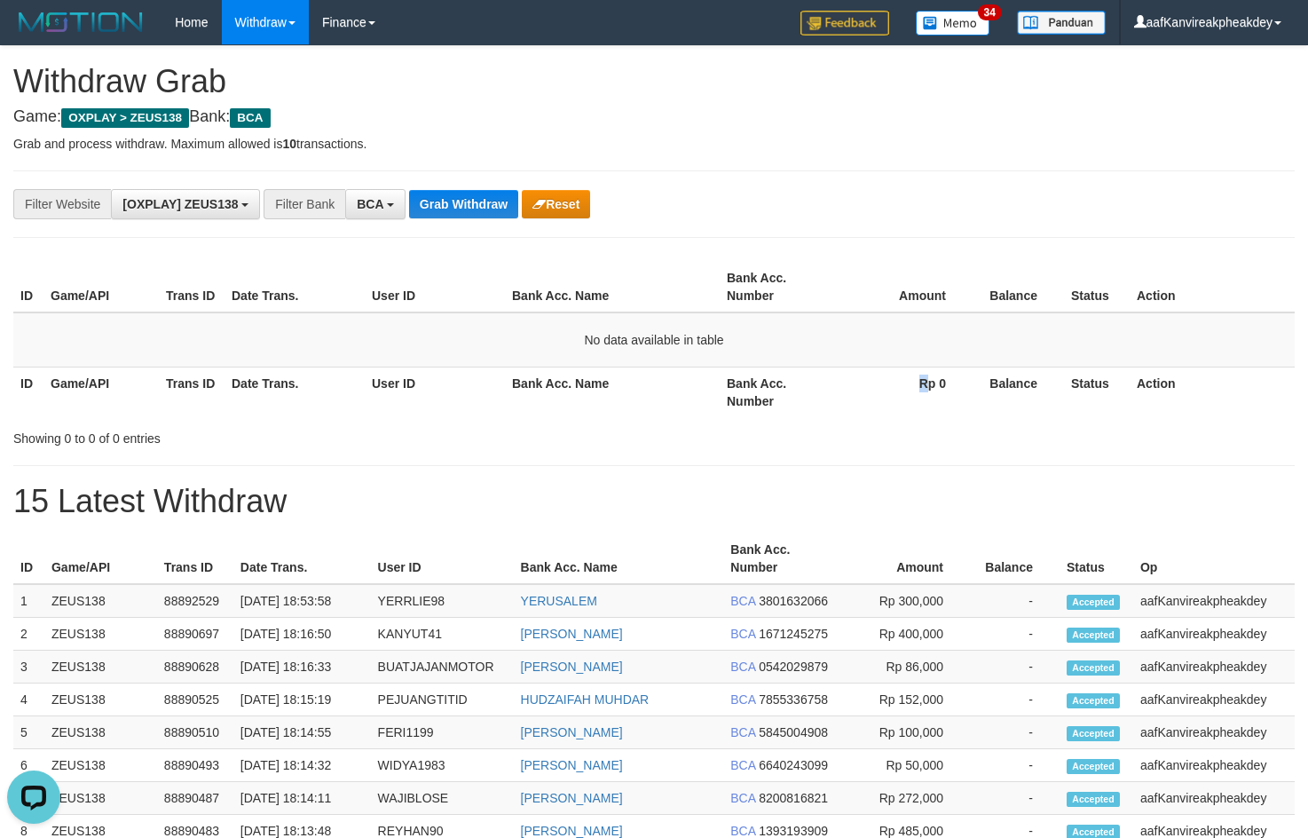
click at [923, 374] on th "Rp 0" at bounding box center [904, 391] width 138 height 51
drag, startPoint x: 458, startPoint y: 203, endPoint x: 448, endPoint y: 220, distance: 19.5
click at [452, 205] on button "Grab Withdraw" at bounding box center [463, 204] width 109 height 28
click at [481, 208] on button "Grab Withdraw" at bounding box center [463, 204] width 109 height 28
click at [483, 207] on button "Grab Withdraw" at bounding box center [463, 204] width 109 height 28
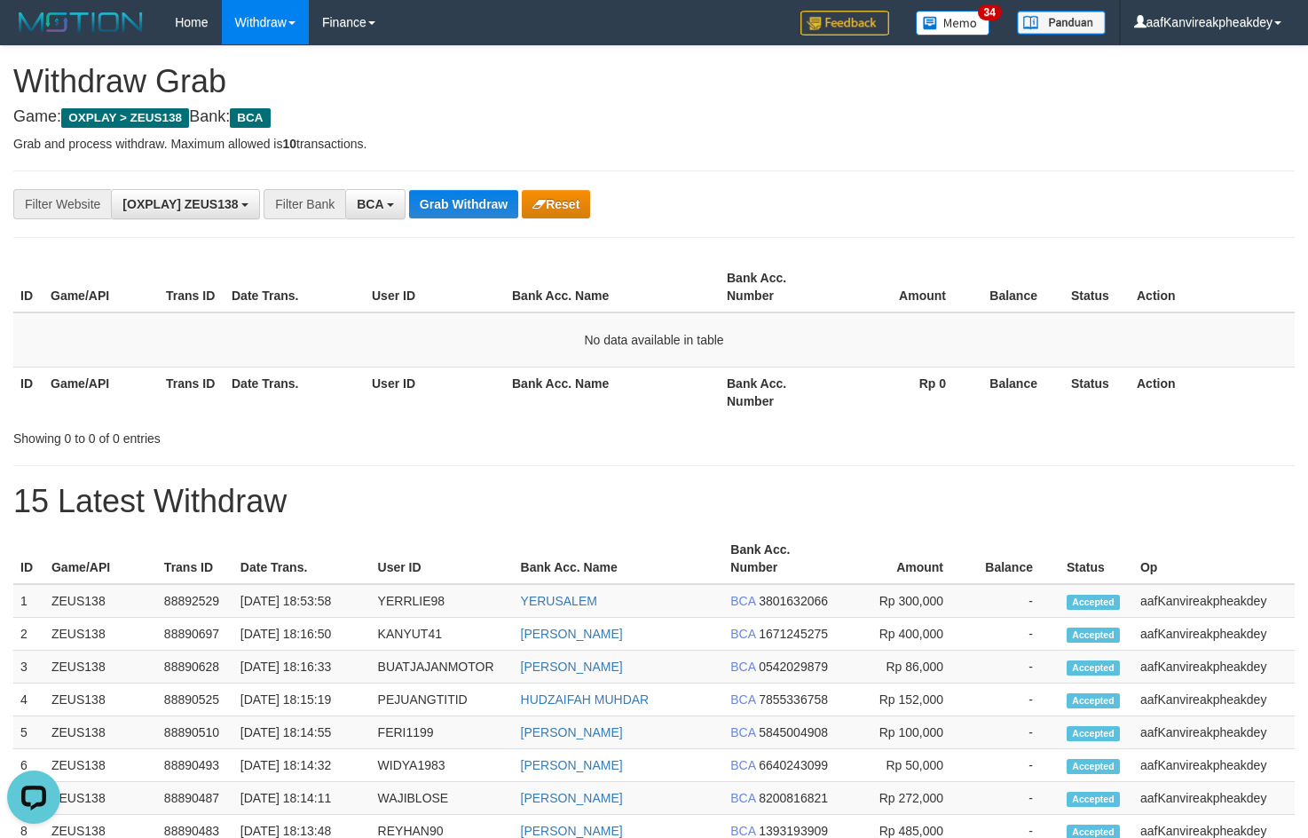
drag, startPoint x: 471, startPoint y: 217, endPoint x: 483, endPoint y: 185, distance: 34.8
click at [479, 193] on div "**********" at bounding box center [545, 204] width 1090 height 30
drag, startPoint x: 483, startPoint y: 185, endPoint x: 484, endPoint y: 194, distance: 9.9
click at [484, 193] on div "**********" at bounding box center [653, 203] width 1281 height 67
click at [485, 199] on button "Grab Withdraw" at bounding box center [463, 204] width 109 height 28
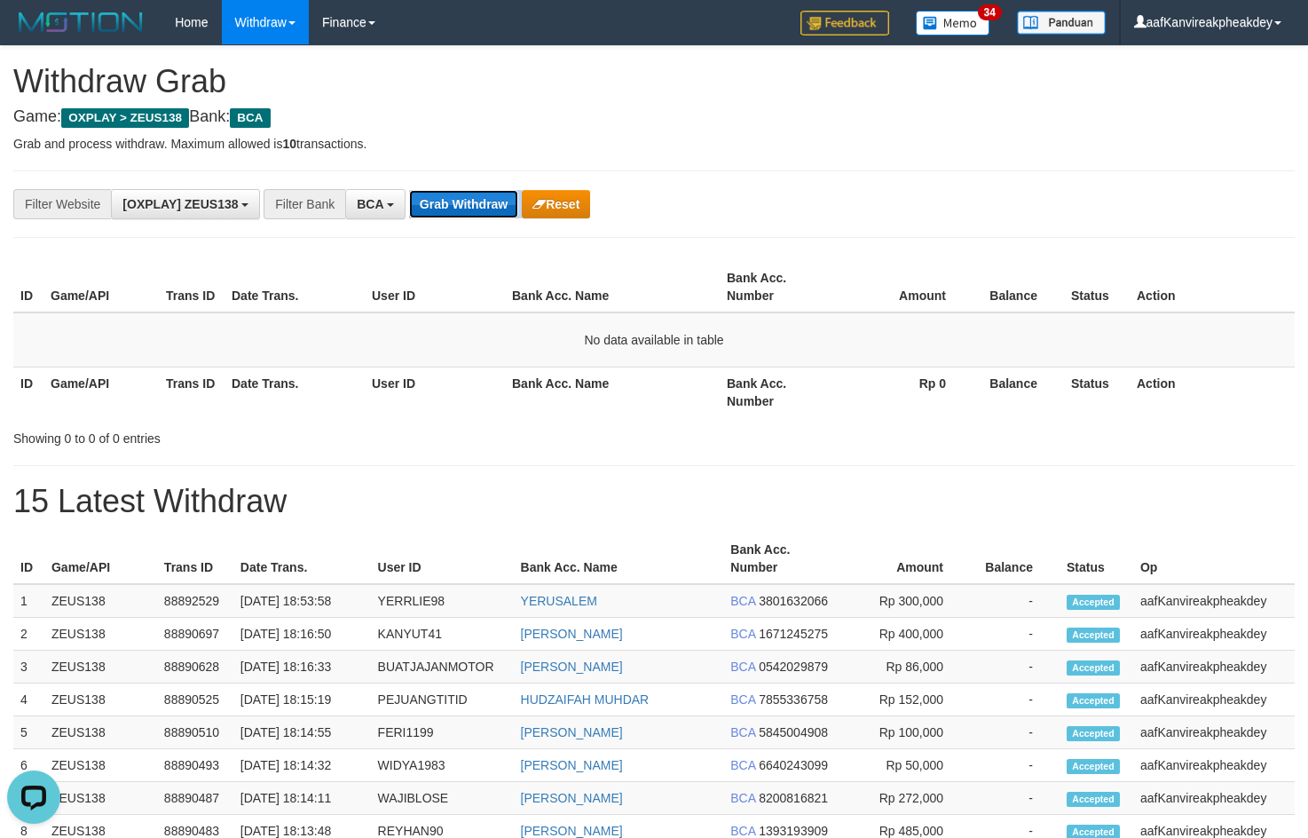
click at [487, 202] on button "Grab Withdraw" at bounding box center [463, 204] width 109 height 28
click at [461, 214] on button "Grab Withdraw" at bounding box center [463, 204] width 109 height 28
drag, startPoint x: 977, startPoint y: 228, endPoint x: 1079, endPoint y: 204, distance: 104.8
click at [976, 228] on div "**********" at bounding box center [653, 203] width 1281 height 67
click at [427, 201] on button "Grab Withdraw" at bounding box center [463, 204] width 109 height 28
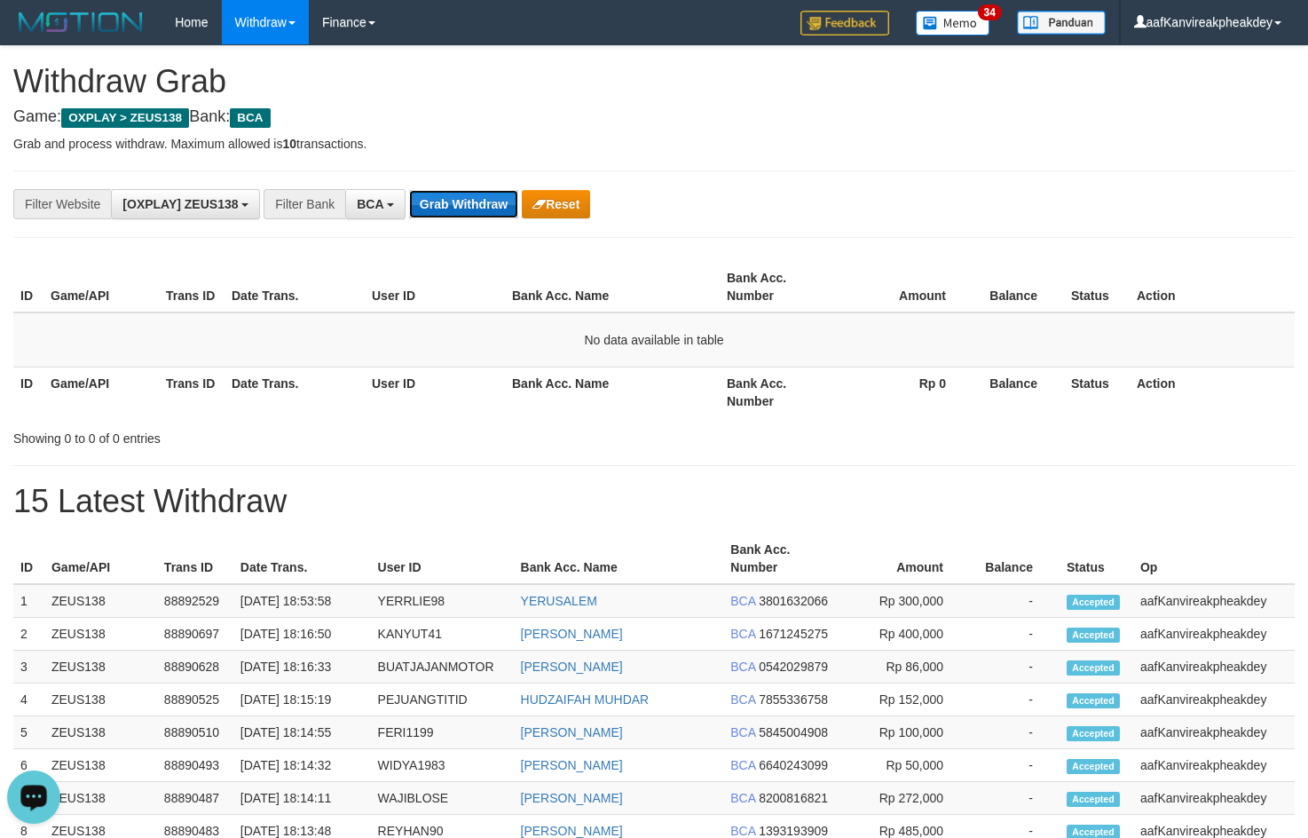
click at [427, 201] on button "Grab Withdraw" at bounding box center [463, 204] width 109 height 28
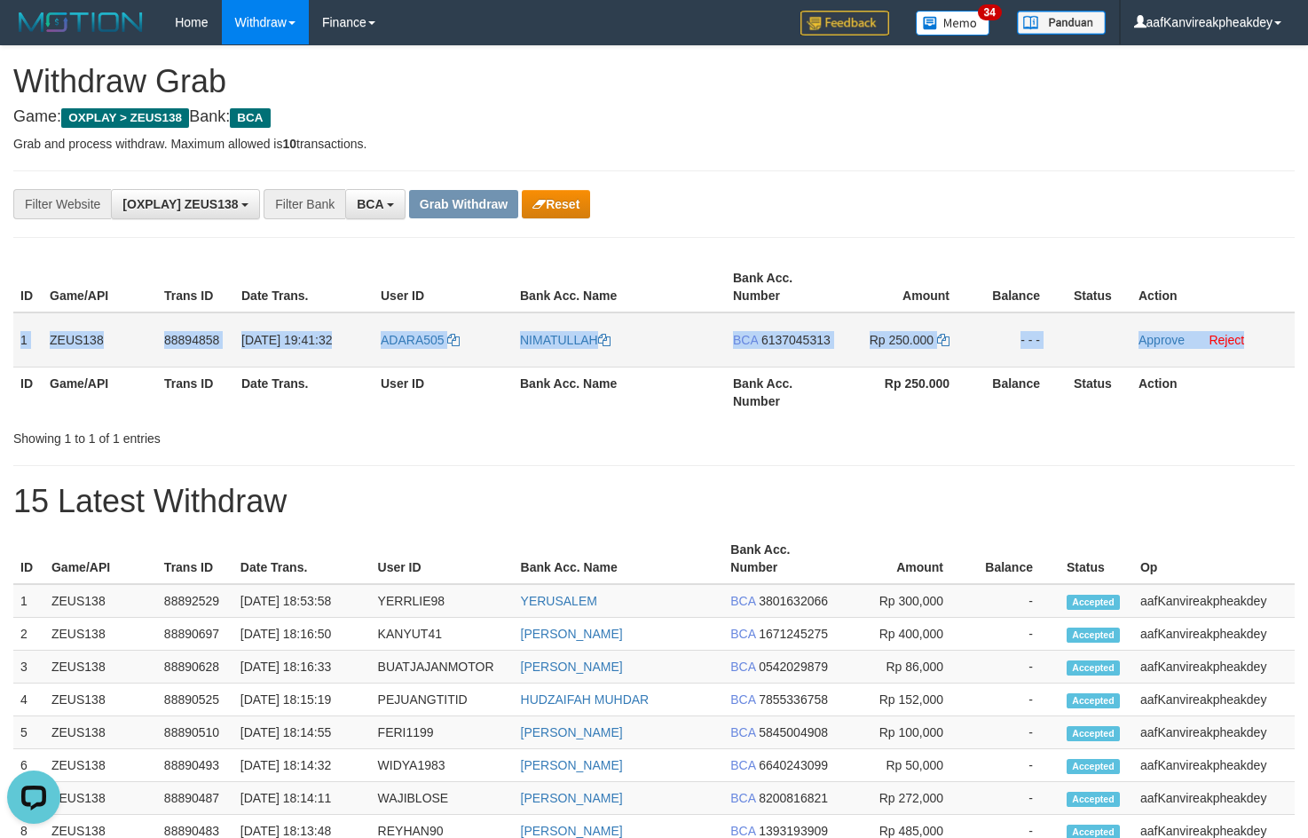
copy tr "1 ZEUS138 88894858 01/10/2025 19:41:32 ADARA505 NIMATULLAH BCA 6137045313 Rp 25…"
drag, startPoint x: 28, startPoint y: 335, endPoint x: 1252, endPoint y: 325, distance: 1224.6
click at [1252, 325] on tr "1 ZEUS138 88894858 01/10/2025 19:41:32 ADARA505 NIMATULLAH BCA 6137045313 Rp 25…" at bounding box center [653, 339] width 1281 height 55
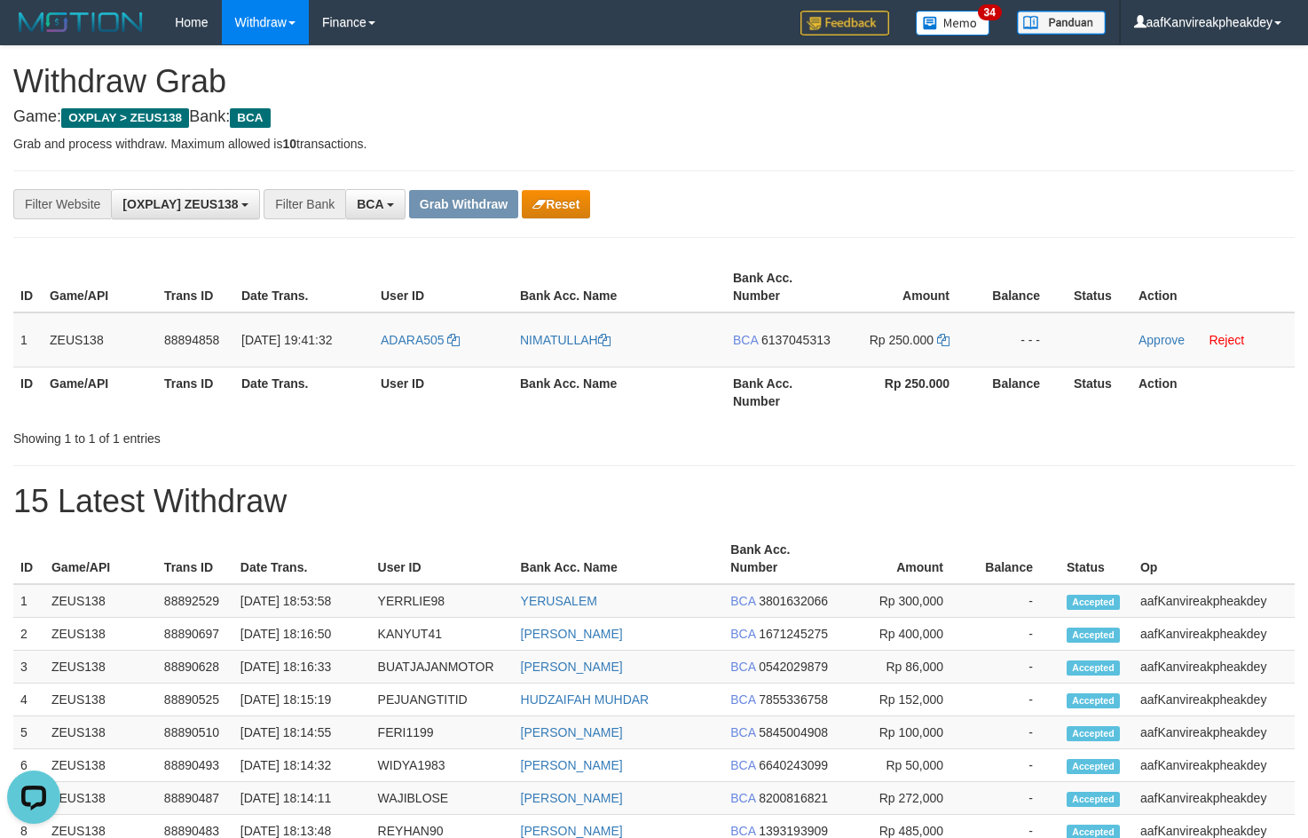
click at [849, 193] on div "**********" at bounding box center [545, 204] width 1090 height 30
click at [409, 354] on td "ADARA505" at bounding box center [443, 339] width 139 height 55
copy link "ADARA505"
drag, startPoint x: 910, startPoint y: 213, endPoint x: 1319, endPoint y: 348, distance: 431.6
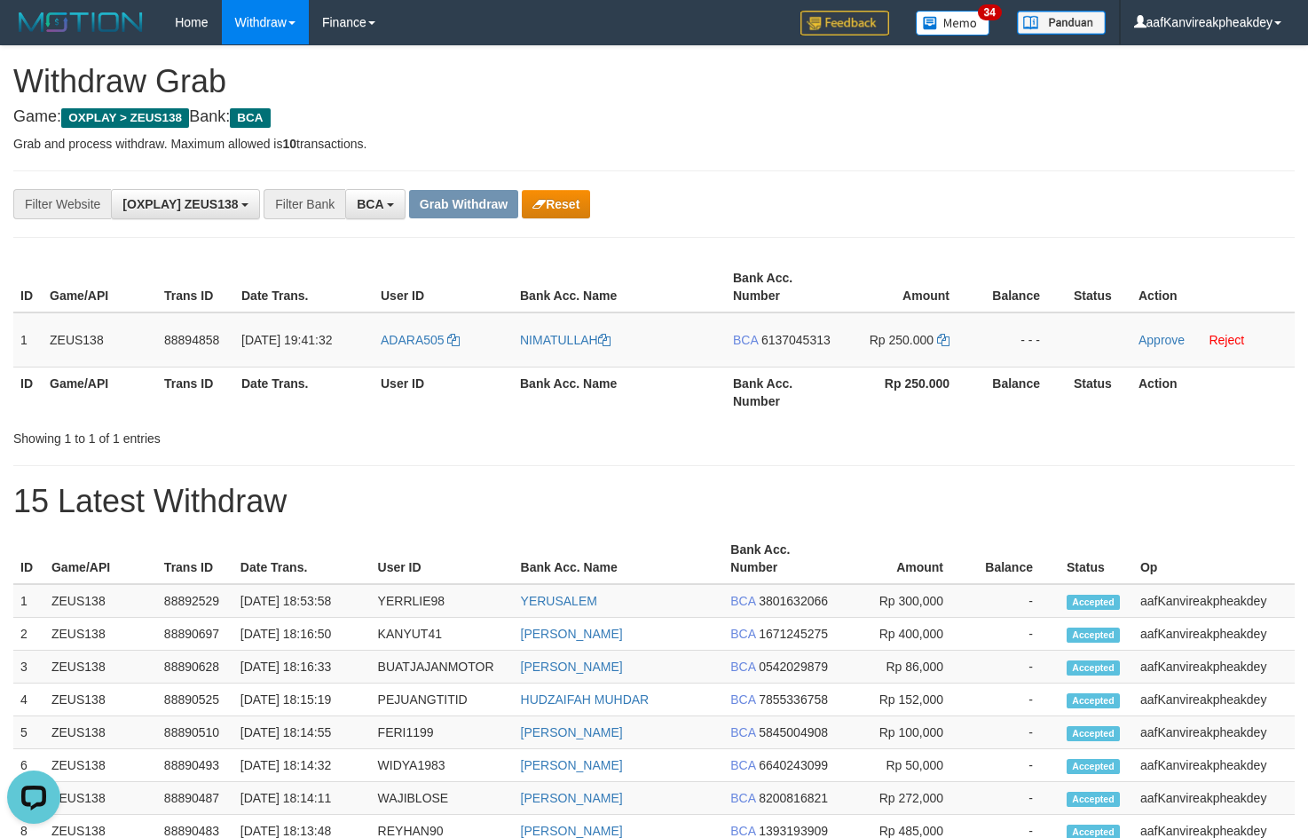
click at [925, 224] on div "**********" at bounding box center [653, 203] width 1281 height 67
click at [792, 341] on span "6137045313" at bounding box center [795, 340] width 69 height 14
click at [944, 343] on icon at bounding box center [943, 340] width 12 height 12
drag, startPoint x: 944, startPoint y: 343, endPoint x: 1311, endPoint y: 277, distance: 372.5
click at [1091, 322] on tr "1 ZEUS138 88894858 01/10/2025 19:41:32 ADARA505 NIMATULLAH BCA 6137045313 Rp 25…" at bounding box center [653, 339] width 1281 height 55
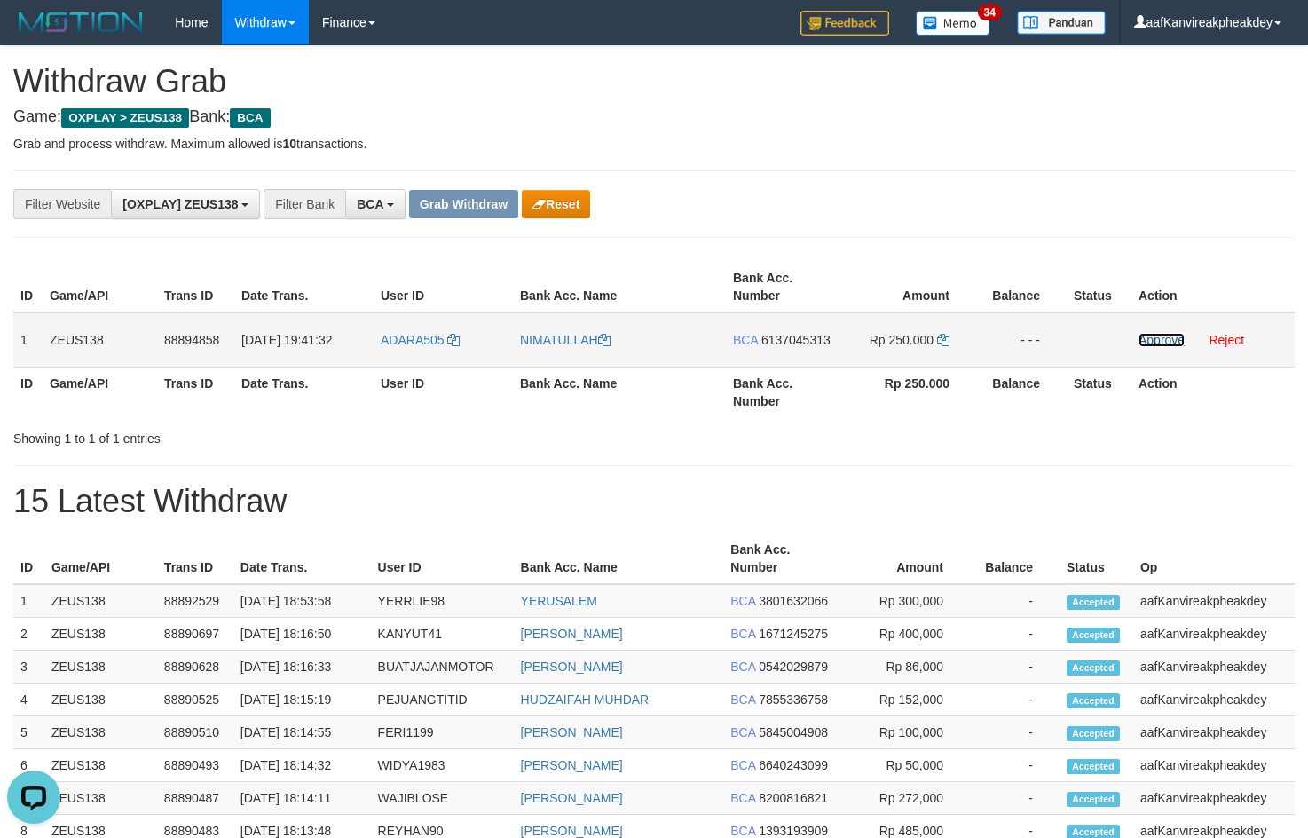
click at [1138, 343] on link "Approve" at bounding box center [1161, 340] width 46 height 14
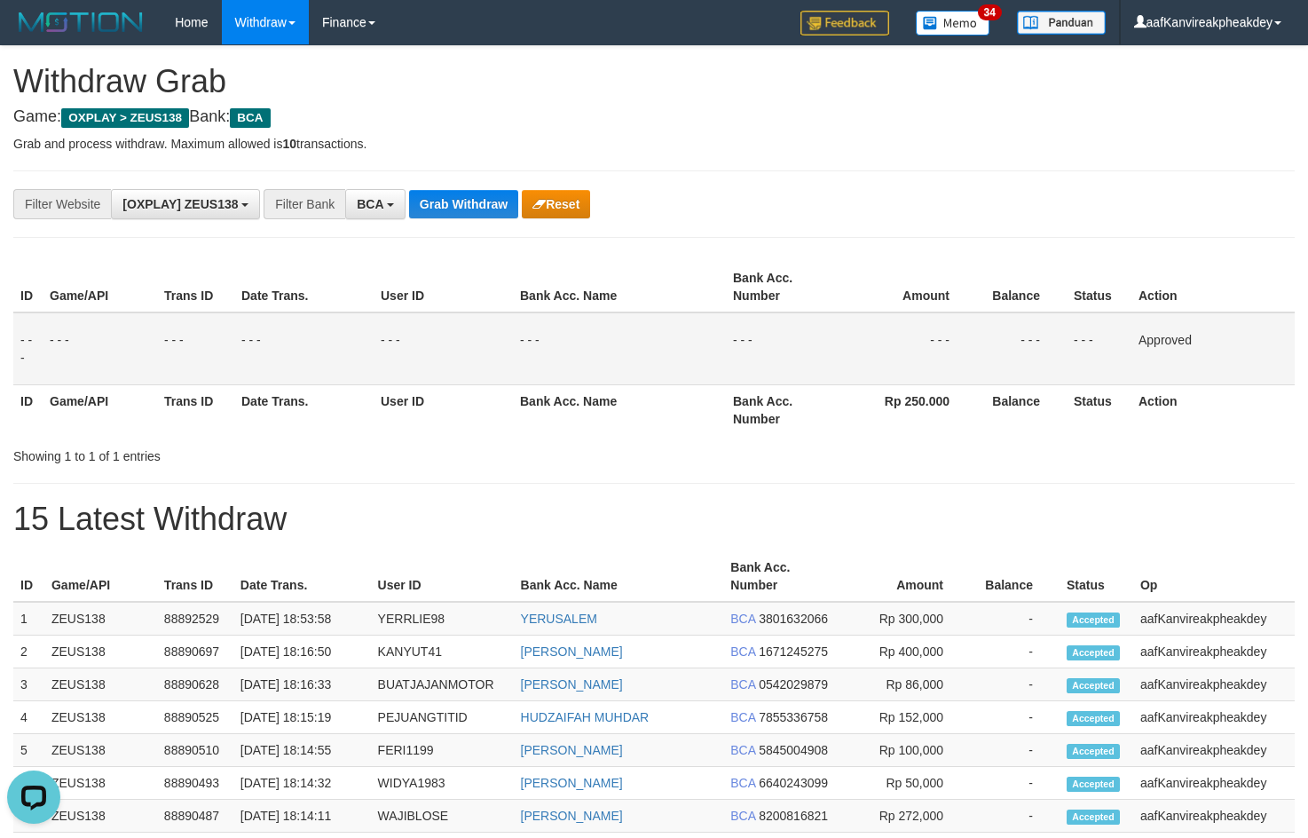
drag, startPoint x: 1085, startPoint y: 288, endPoint x: 1319, endPoint y: 426, distance: 271.7
click at [1085, 288] on th "Status" at bounding box center [1099, 287] width 65 height 51
click at [484, 216] on button "Grab Withdraw" at bounding box center [463, 204] width 109 height 28
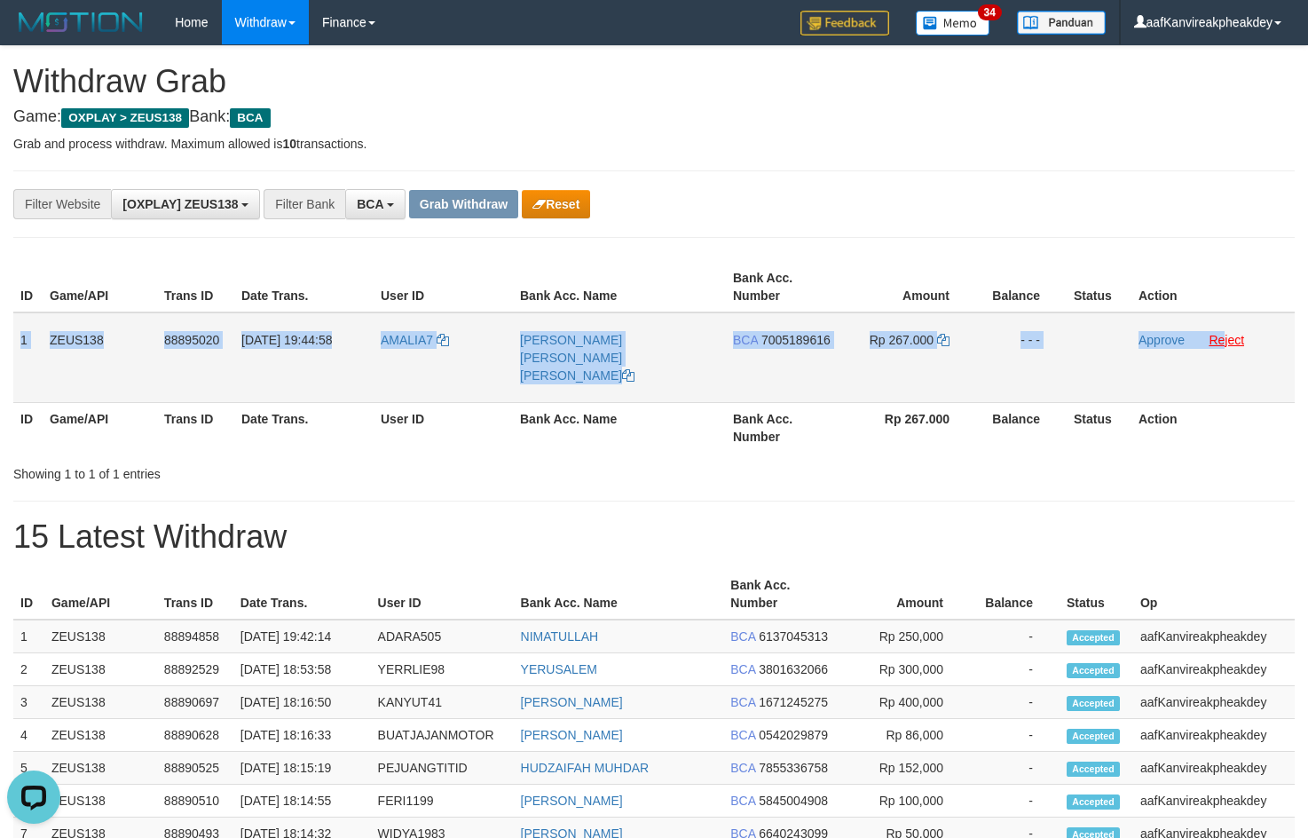
copy tr "1 ZEUS138 88895020 [DATE] 19:44:58 AMALIA7 [PERSON_NAME] [PERSON_NAME] [PERSON_…"
drag, startPoint x: 20, startPoint y: 327, endPoint x: 1230, endPoint y: 317, distance: 1209.5
click at [1230, 326] on tr "1 ZEUS138 88895020 [DATE] 19:44:58 AMALIA7 [PERSON_NAME] [PERSON_NAME] [PERSON_…" at bounding box center [653, 357] width 1281 height 91
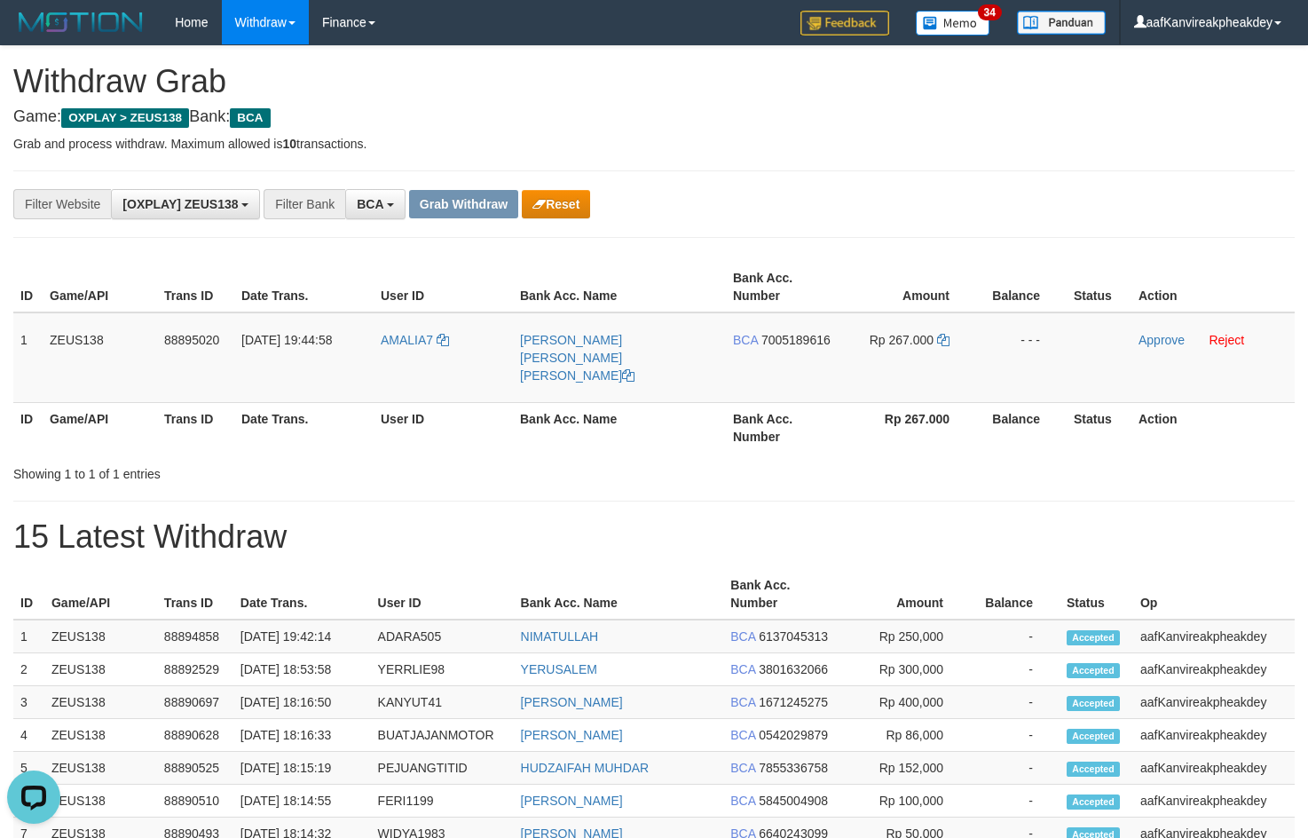
click at [836, 182] on div "**********" at bounding box center [653, 203] width 1281 height 67
click at [392, 351] on td "AMALIA7" at bounding box center [443, 357] width 139 height 91
drag, startPoint x: 392, startPoint y: 351, endPoint x: 285, endPoint y: 144, distance: 233.8
click at [393, 351] on td "AMALIA7" at bounding box center [443, 357] width 139 height 91
copy span "AMALIA7"
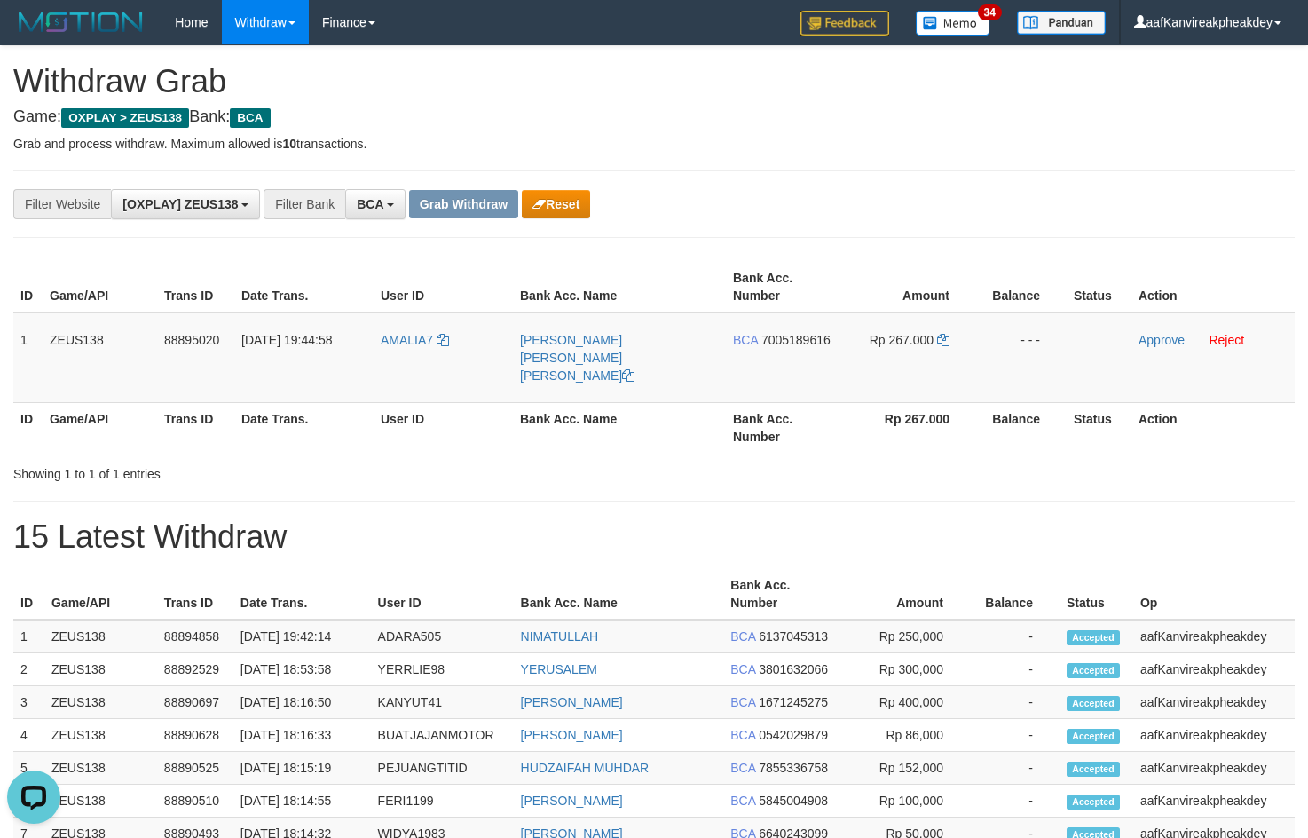
drag, startPoint x: 926, startPoint y: 123, endPoint x: 1225, endPoint y: 219, distance: 314.9
click at [927, 125] on h4 "Game: OXPLAY > ZEUS138 Bank: BCA" at bounding box center [653, 117] width 1281 height 18
click at [813, 343] on span "7005189616" at bounding box center [795, 340] width 69 height 14
click at [944, 335] on icon at bounding box center [943, 340] width 12 height 12
drag, startPoint x: 944, startPoint y: 335, endPoint x: 1319, endPoint y: 303, distance: 376.7
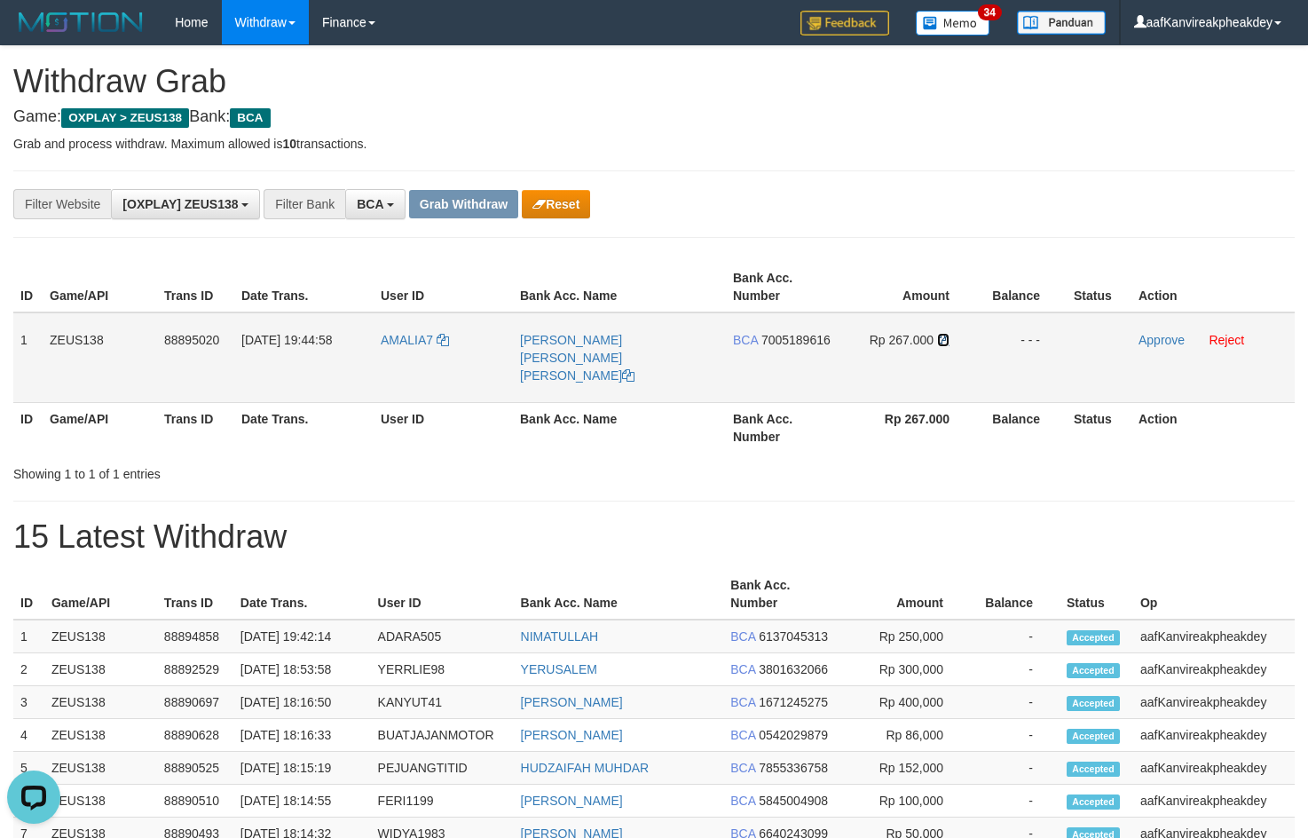
click at [949, 335] on td "Rp 267.000" at bounding box center [908, 357] width 136 height 91
click at [1155, 336] on link "Approve" at bounding box center [1161, 340] width 46 height 14
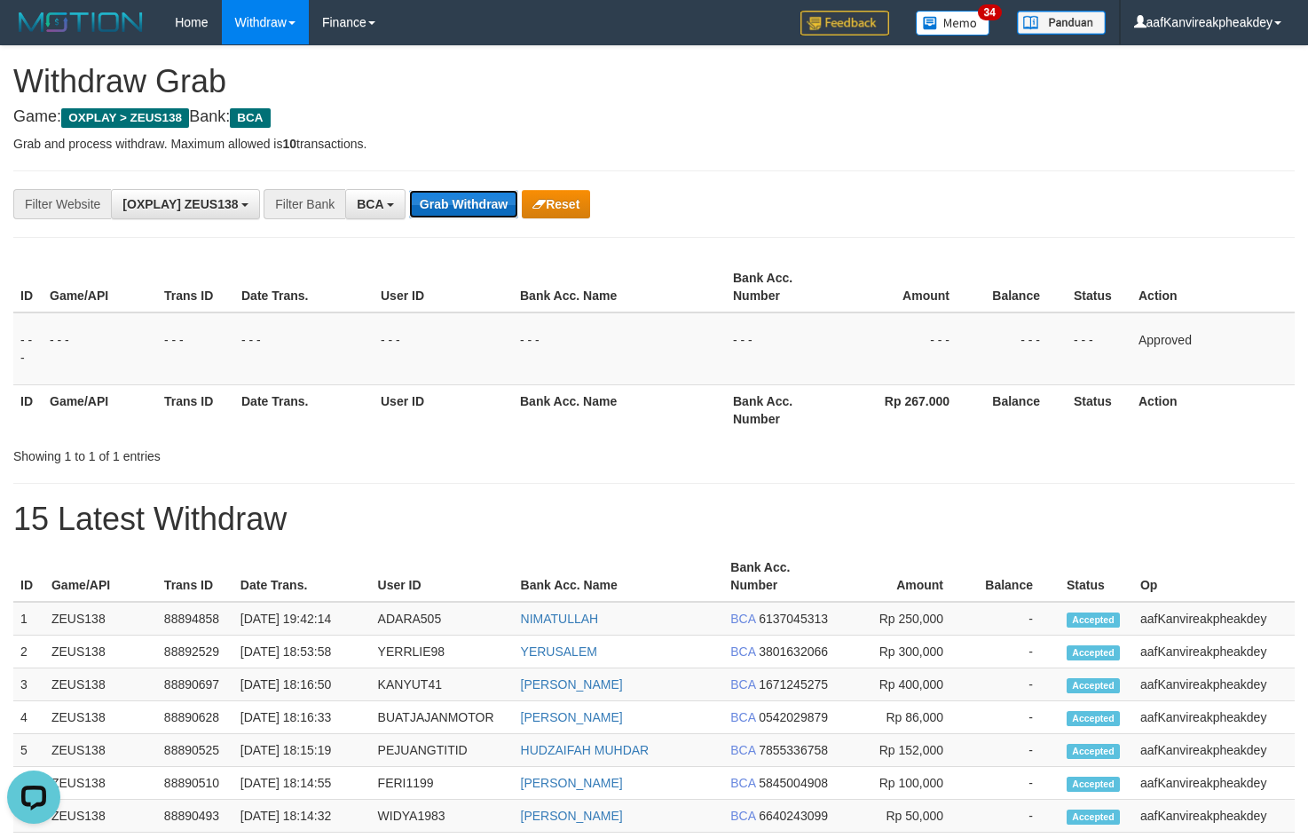
click at [487, 195] on button "Grab Withdraw" at bounding box center [463, 204] width 109 height 28
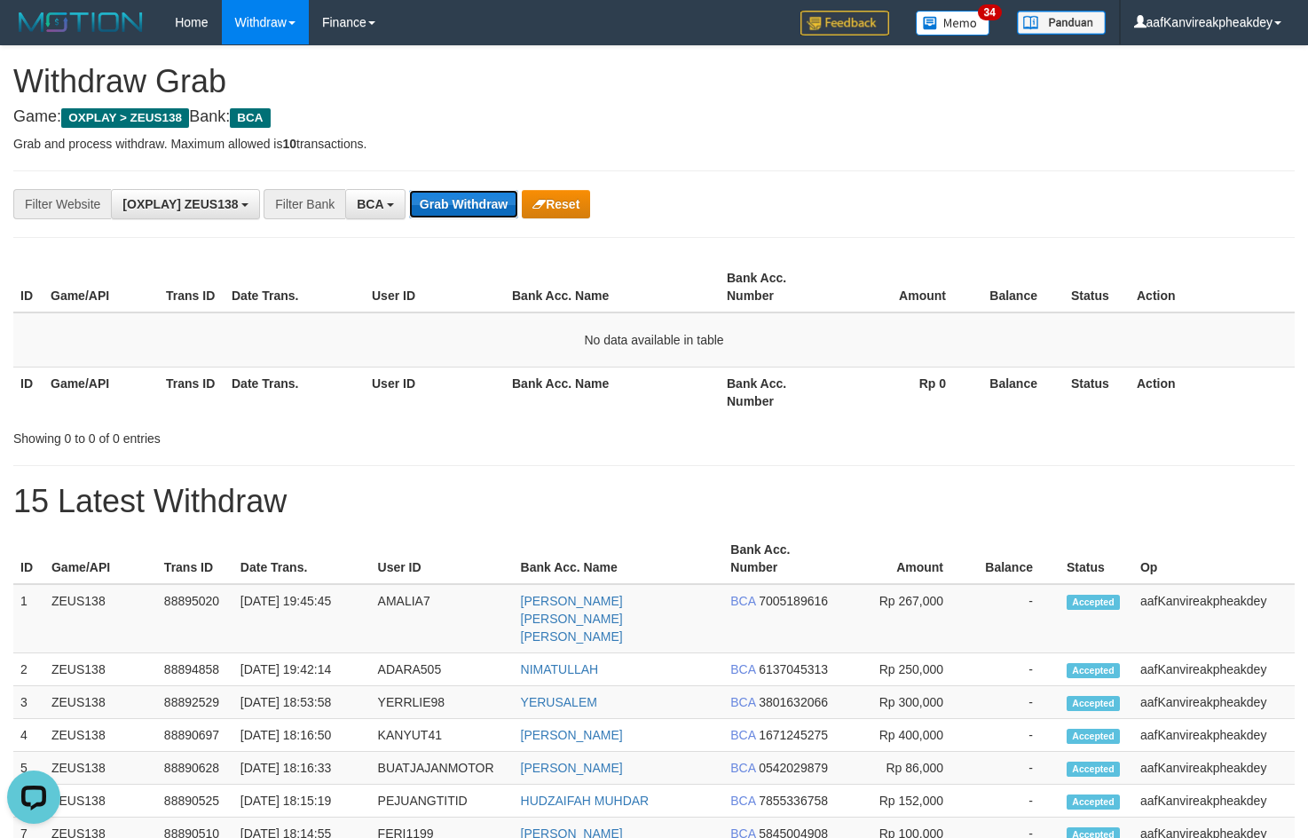
click at [432, 215] on button "Grab Withdraw" at bounding box center [463, 204] width 109 height 28
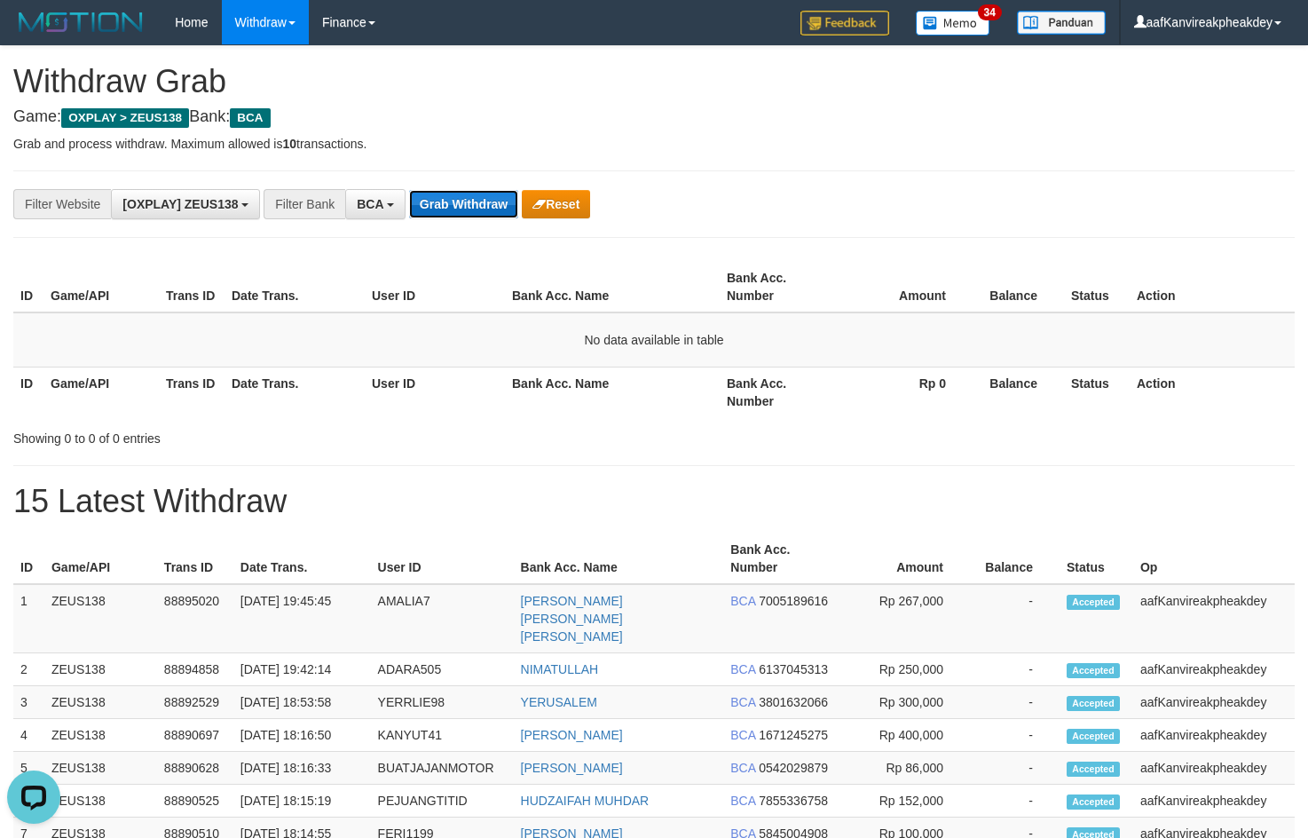
click at [432, 215] on button "Grab Withdraw" at bounding box center [463, 204] width 109 height 28
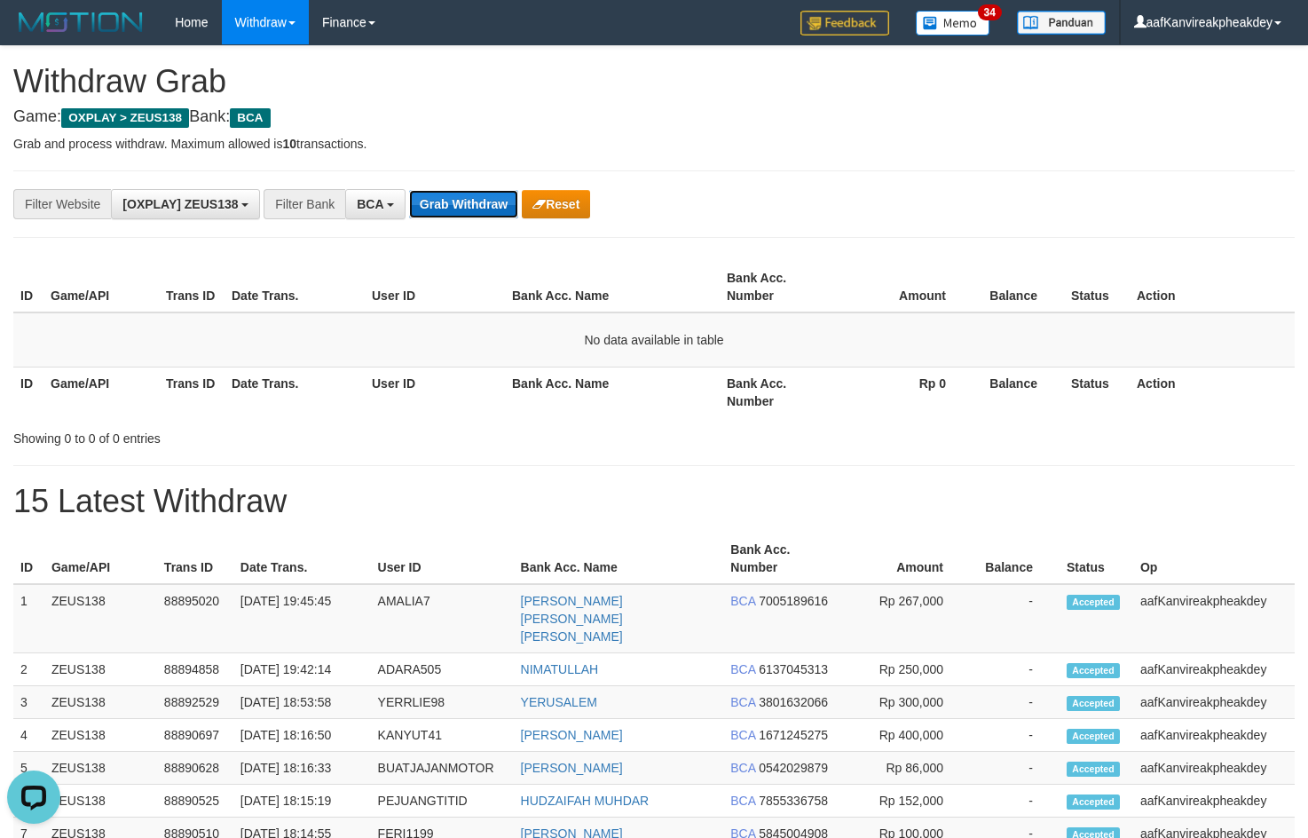
click at [469, 213] on button "Grab Withdraw" at bounding box center [463, 204] width 109 height 28
click at [469, 212] on button "Grab Withdraw" at bounding box center [463, 204] width 109 height 28
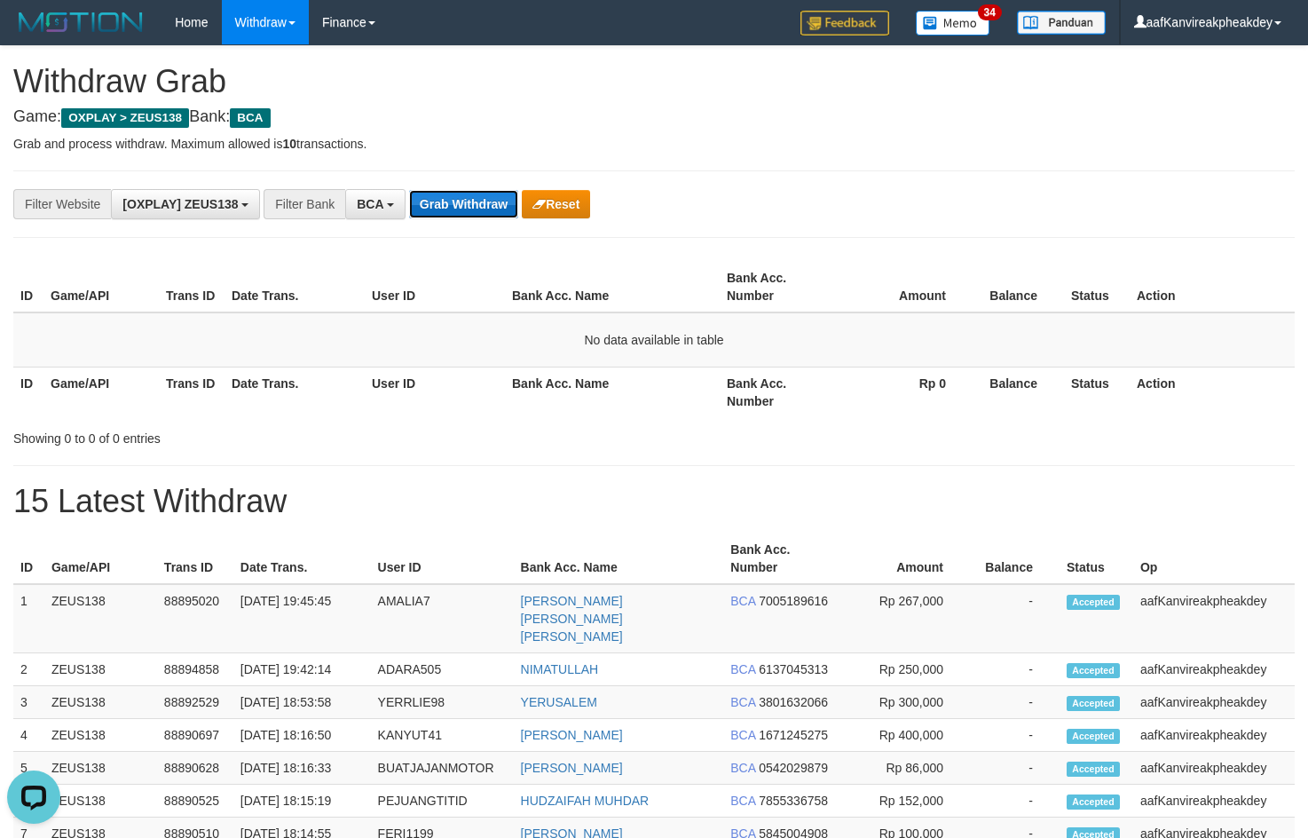
click at [469, 215] on button "Grab Withdraw" at bounding box center [463, 204] width 109 height 28
click at [468, 217] on button "Grab Withdraw" at bounding box center [463, 204] width 109 height 28
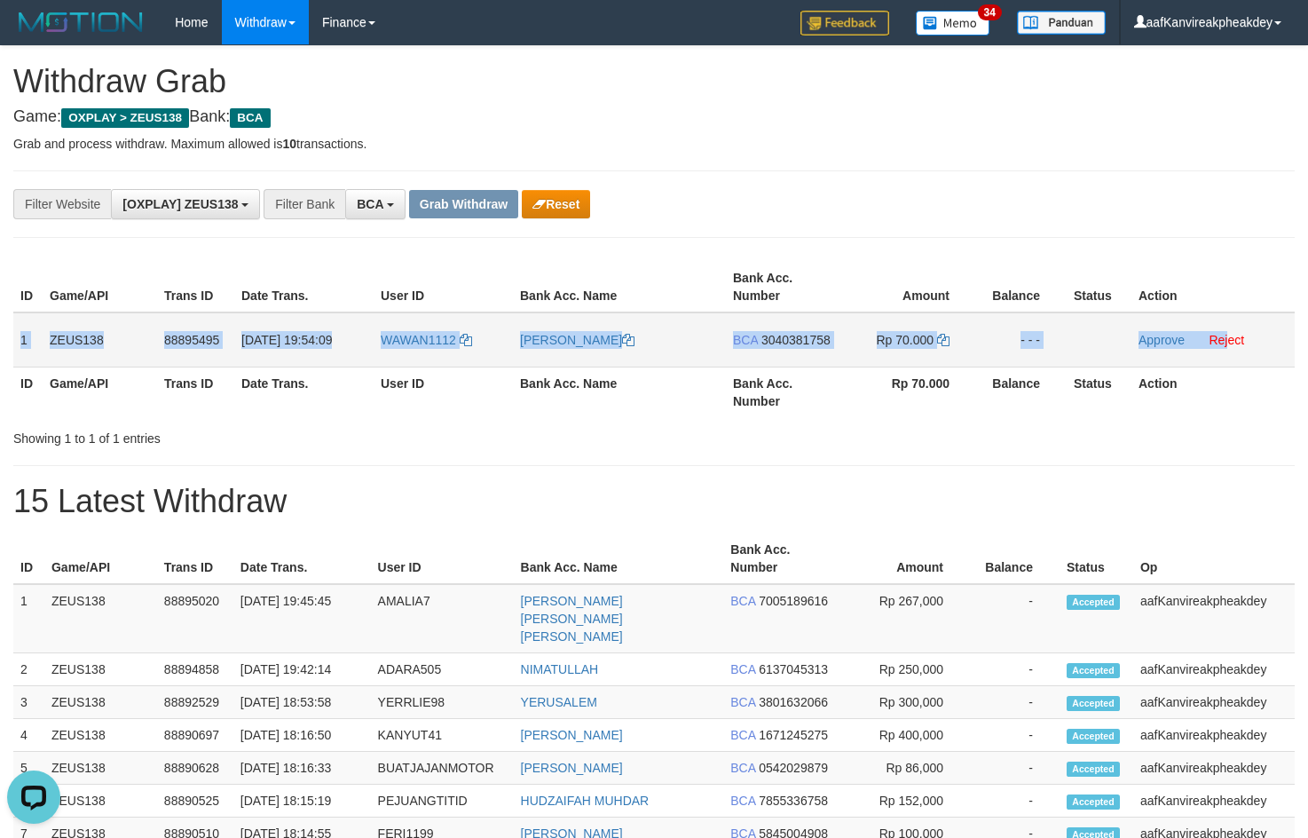
copy tr "1 ZEUS138 88895495 01/10/2025 19:54:09 WAWAN1112 WAWAN BADRIYAH BCA 3040381758 …"
drag, startPoint x: 18, startPoint y: 334, endPoint x: 1277, endPoint y: 337, distance: 1259.1
click at [1256, 333] on tr "1 ZEUS138 88895495 01/10/2025 19:54:09 WAWAN1112 WAWAN BADRIYAH BCA 3040381758 …" at bounding box center [653, 339] width 1281 height 55
copy tr "1 ZEUS138 88895495 01/10/2025 19:54:09 WAWAN1112 WAWAN BADRIYAH BCA 3040381758 …"
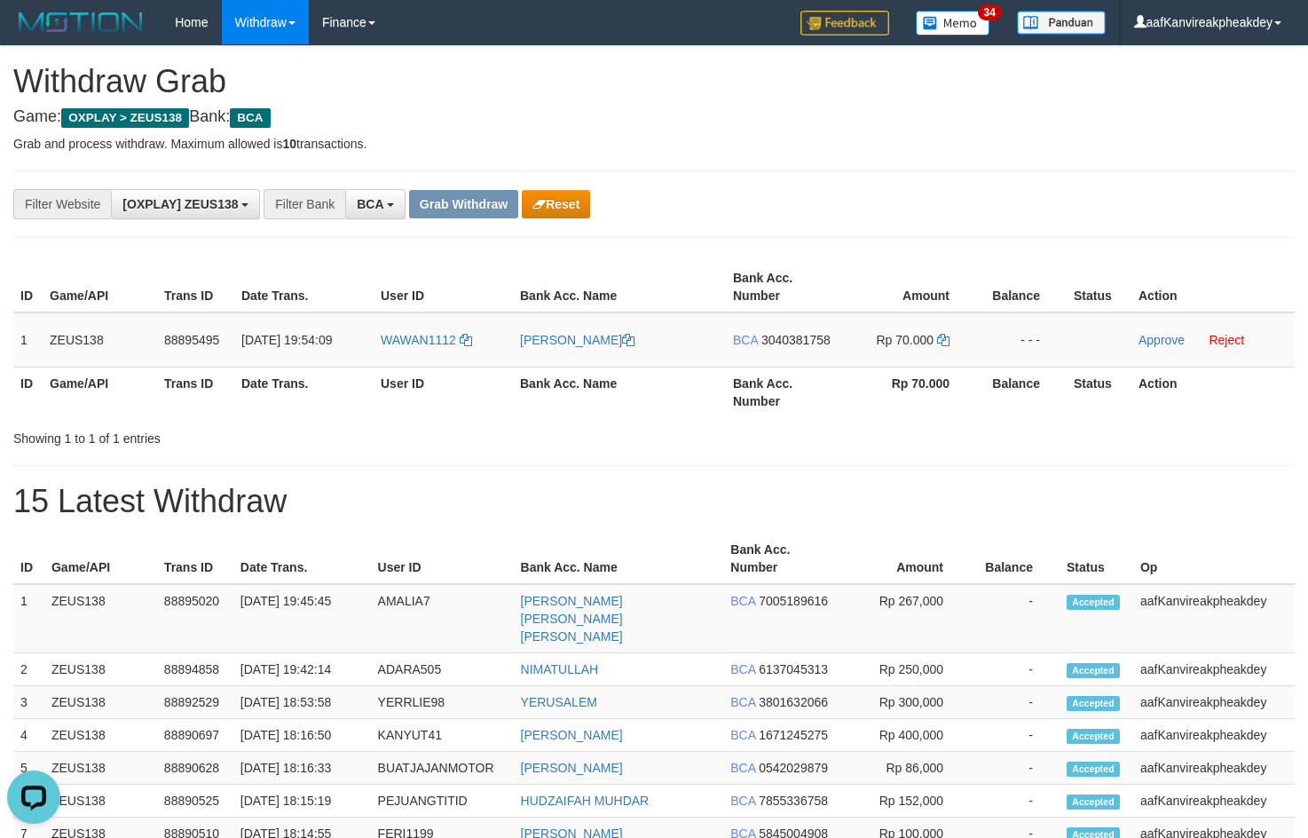
click at [746, 237] on div "**********" at bounding box center [654, 783] width 1308 height 1475
click at [415, 344] on span "WAWAN1112" at bounding box center [418, 340] width 75 height 14
copy div
click at [415, 348] on td "WAWAN1112" at bounding box center [443, 339] width 139 height 55
drag, startPoint x: 415, startPoint y: 348, endPoint x: 410, endPoint y: 305, distance: 42.9
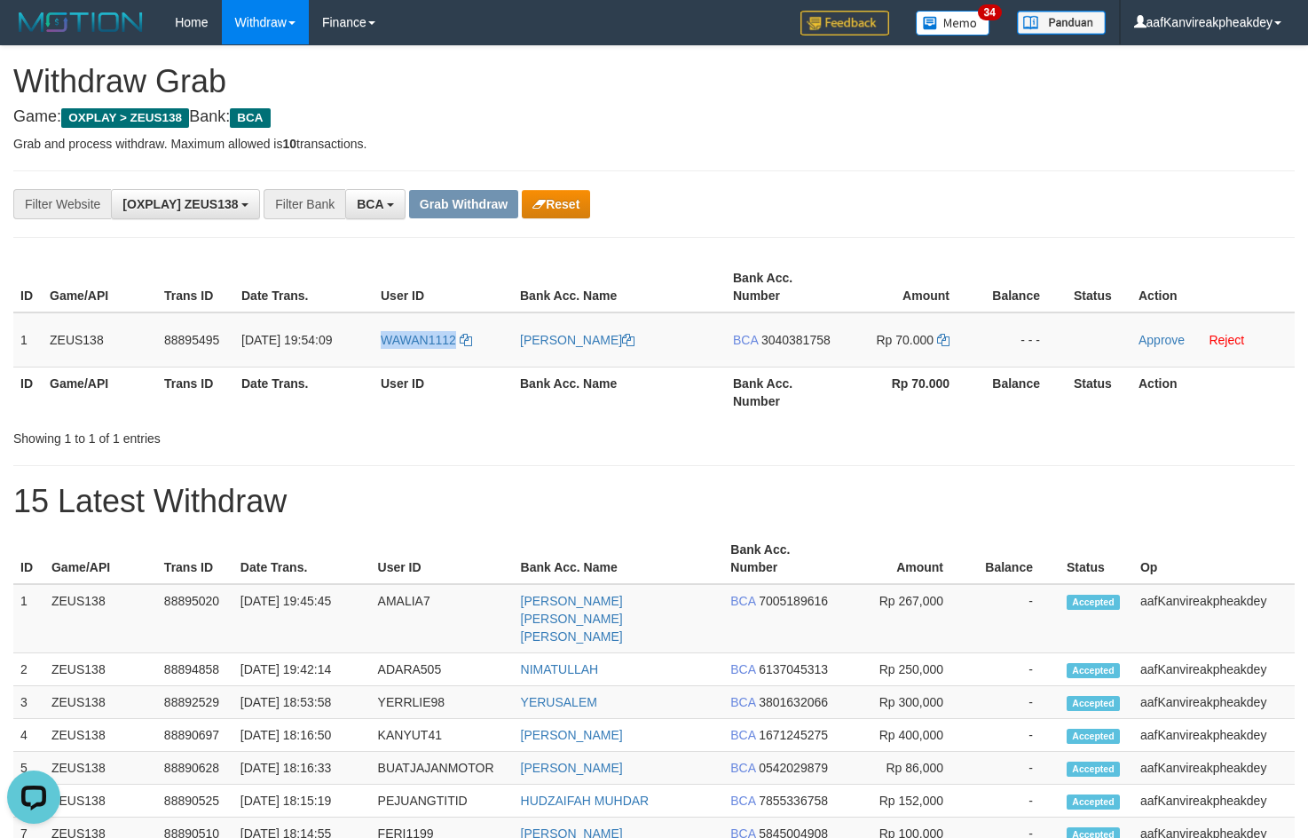
click at [416, 348] on td "WAWAN1112" at bounding box center [443, 339] width 139 height 55
copy span "WAWAN1112"
drag, startPoint x: 1024, startPoint y: 142, endPoint x: 1316, endPoint y: 303, distance: 333.6
click at [1038, 155] on div "**********" at bounding box center [654, 783] width 1308 height 1475
click at [802, 342] on span "3040381758" at bounding box center [795, 340] width 69 height 14
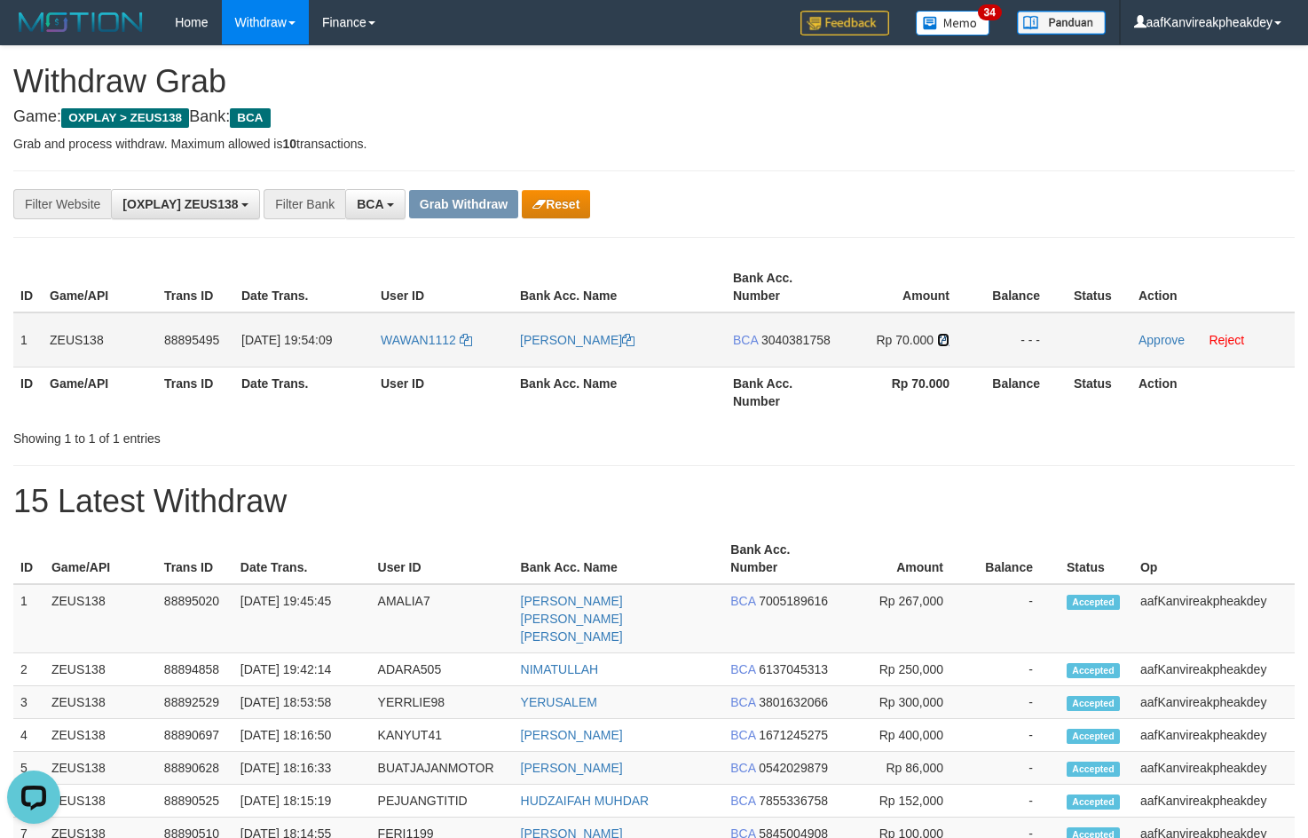
click at [948, 343] on icon at bounding box center [943, 340] width 12 height 12
drag, startPoint x: 948, startPoint y: 343, endPoint x: 1318, endPoint y: 303, distance: 372.2
click at [984, 339] on tr "1 ZEUS138 88895495 01/10/2025 19:54:09 WAWAN1112 WAWAN BADRIYAH BCA 3040381758 …" at bounding box center [653, 339] width 1281 height 55
click at [1146, 334] on link "Approve" at bounding box center [1161, 340] width 46 height 14
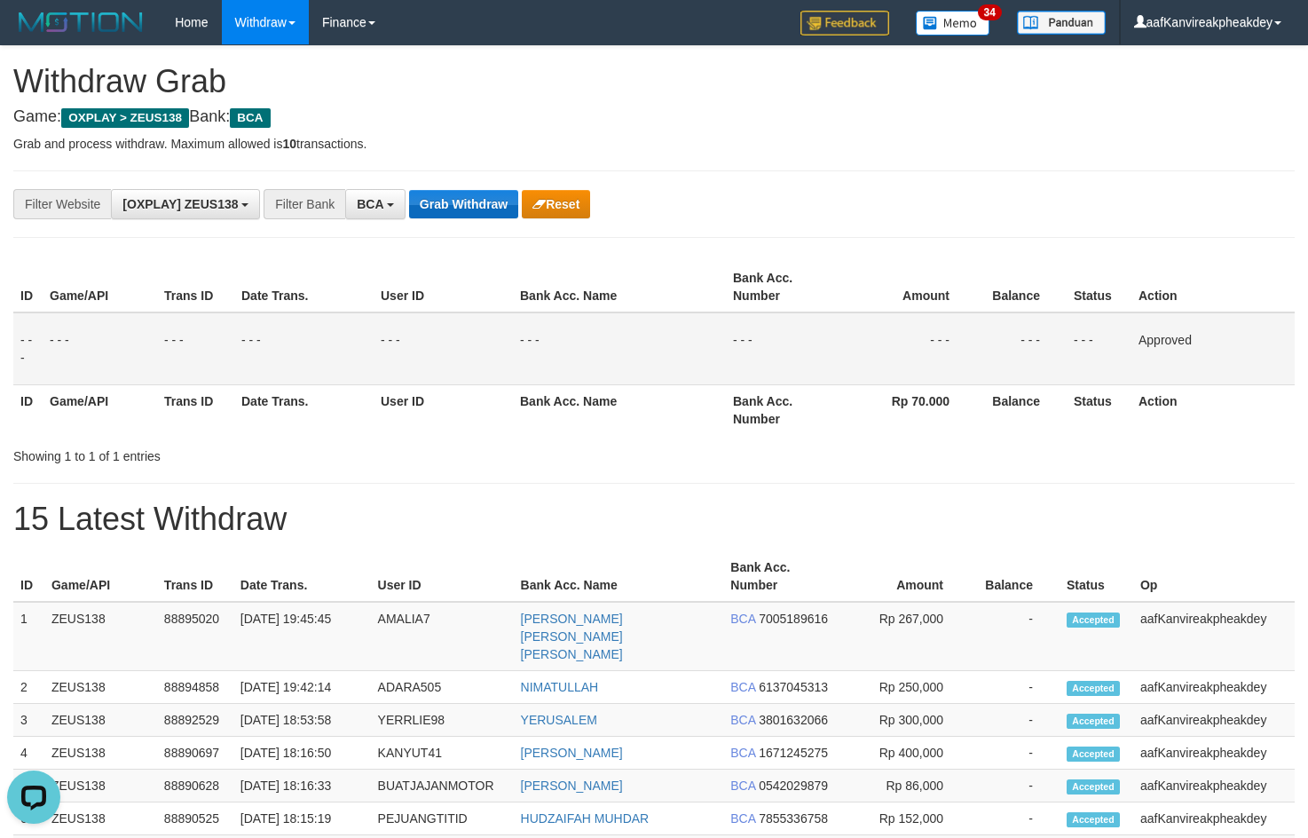
drag, startPoint x: 434, startPoint y: 224, endPoint x: 445, endPoint y: 215, distance: 14.4
click at [437, 223] on div "**********" at bounding box center [653, 203] width 1281 height 67
click at [452, 209] on button "Grab Withdraw" at bounding box center [463, 204] width 109 height 28
click at [453, 208] on button "Grab Withdraw" at bounding box center [463, 204] width 109 height 28
click at [455, 208] on button "Grab Withdraw" at bounding box center [463, 204] width 109 height 28
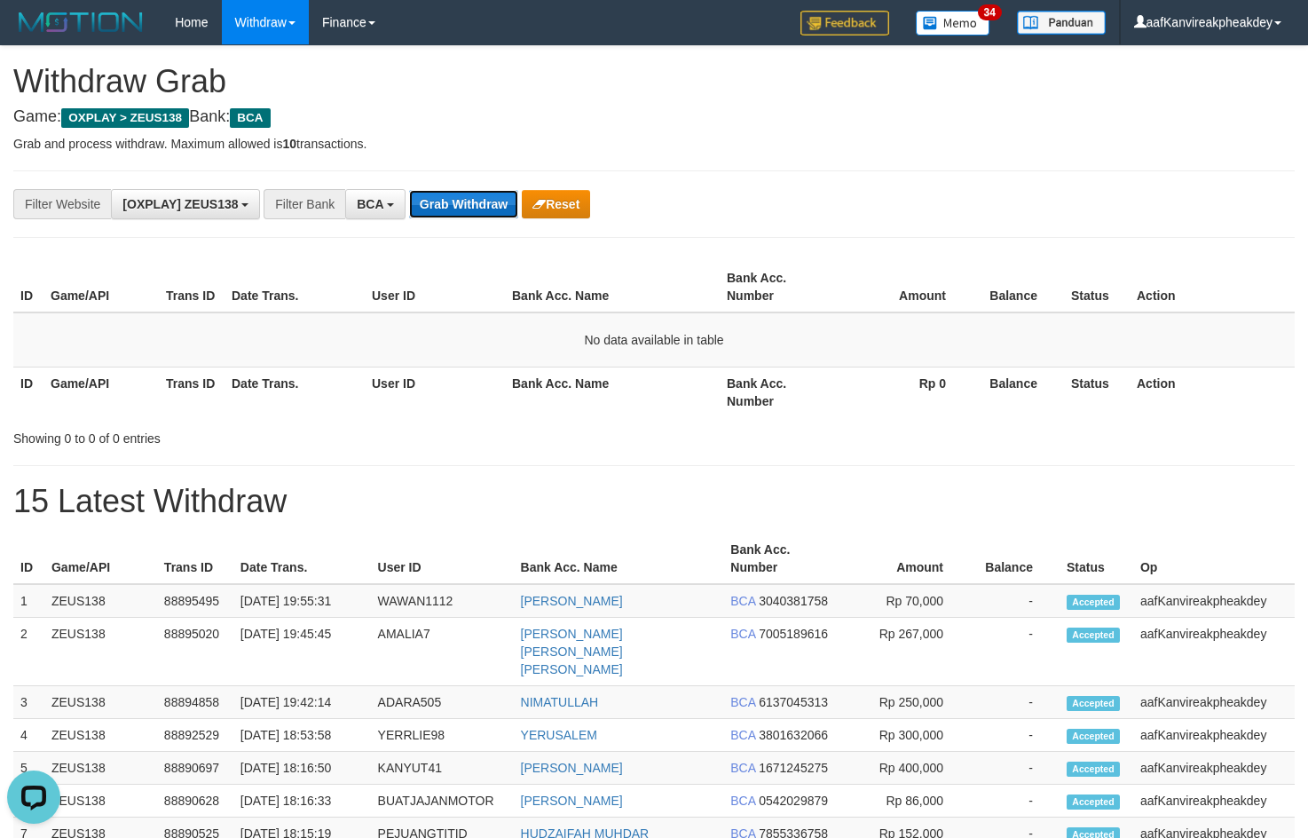
click at [481, 201] on button "Grab Withdraw" at bounding box center [463, 204] width 109 height 28
drag, startPoint x: 1075, startPoint y: 297, endPoint x: 1307, endPoint y: 238, distance: 240.0
click at [1083, 297] on th "Status" at bounding box center [1097, 287] width 66 height 51
click at [902, 243] on div "**********" at bounding box center [654, 783] width 1308 height 1475
click at [501, 194] on button "Grab Withdraw" at bounding box center [463, 204] width 109 height 28
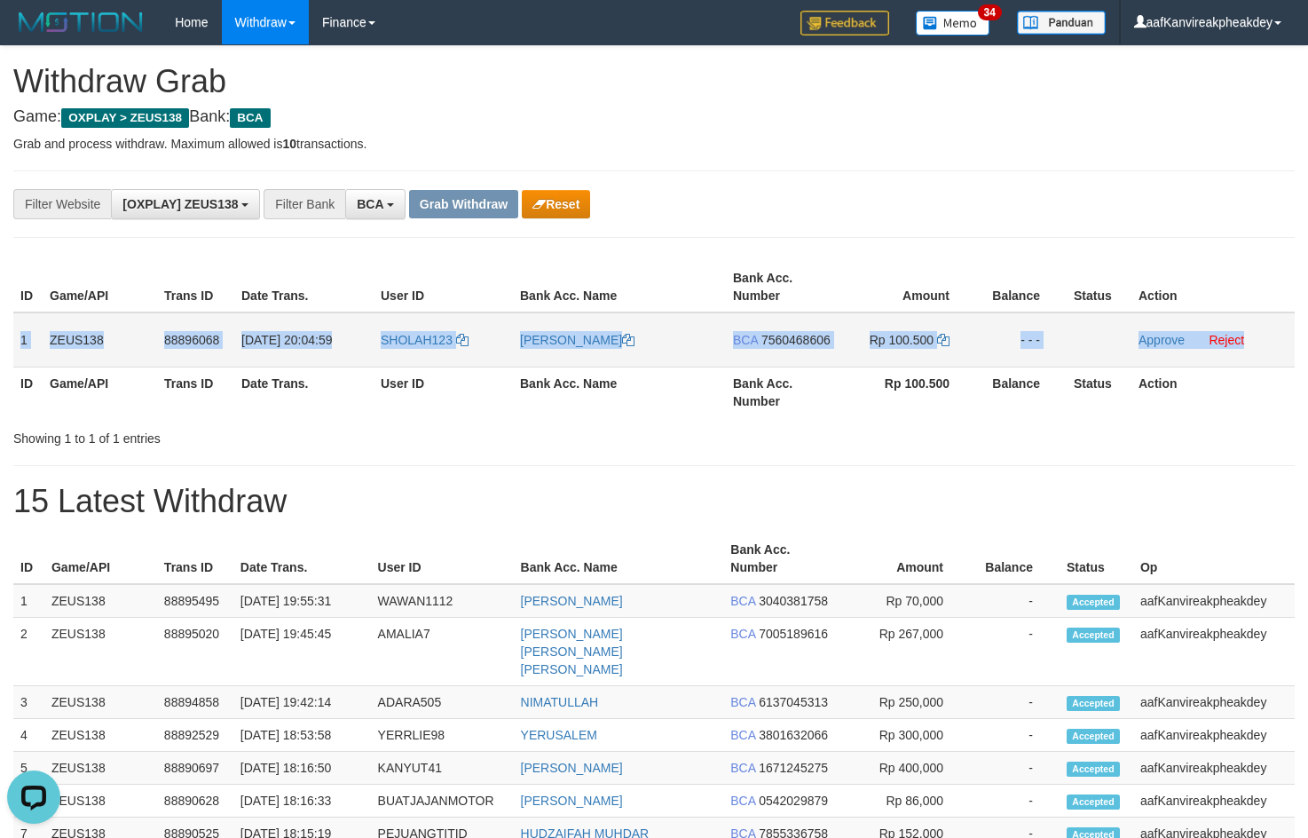
copy tr "1 ZEUS138 88896068 [DATE] 20:04:59 SHOLAH123 [PERSON_NAME] BCA 7560468606 Rp 10…"
drag, startPoint x: 15, startPoint y: 328, endPoint x: 1315, endPoint y: 319, distance: 1300.0
click at [1254, 336] on tr "1 ZEUS138 88896068 [DATE] 20:04:59 SHOLAH123 [PERSON_NAME] BCA 7560468606 Rp 10…" at bounding box center [653, 339] width 1281 height 55
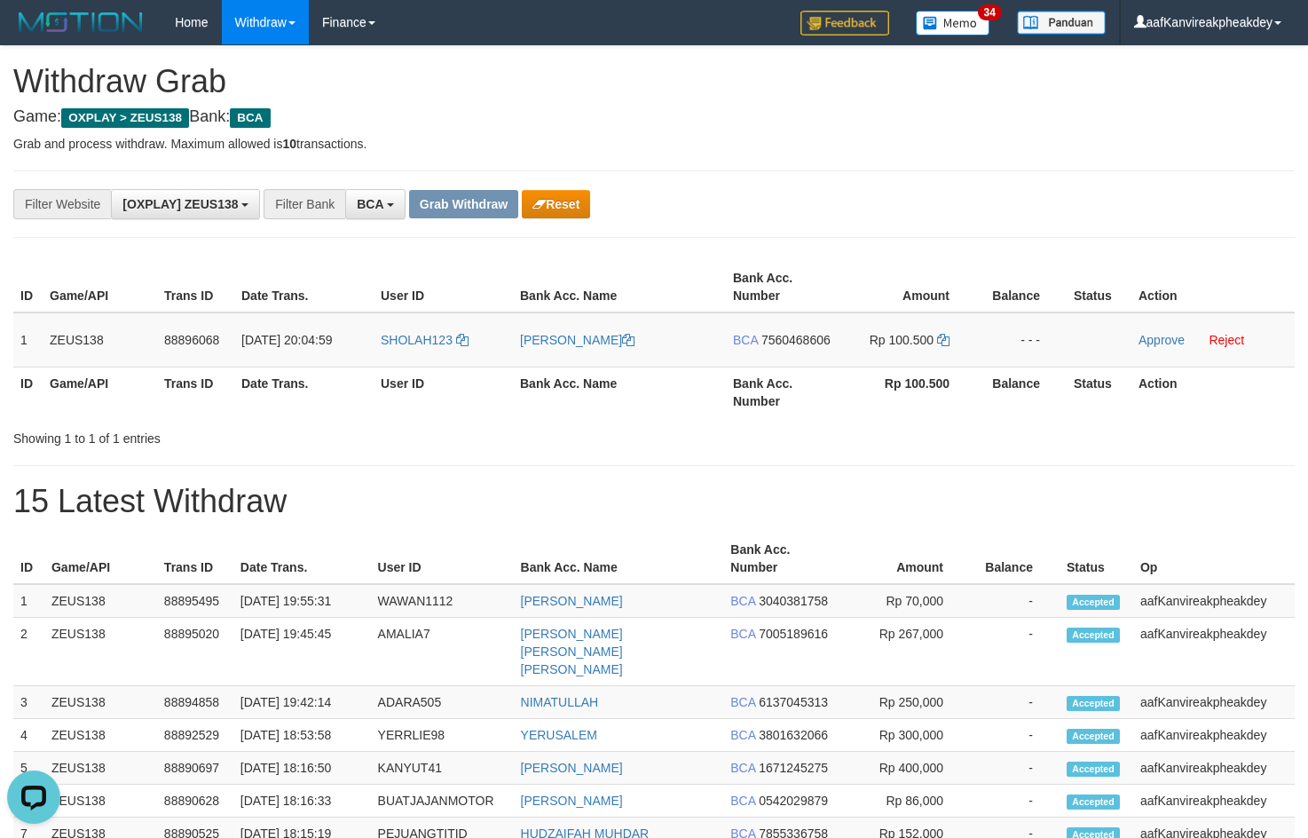
drag, startPoint x: 736, startPoint y: 53, endPoint x: 748, endPoint y: 134, distance: 81.7
click at [738, 59] on div "**********" at bounding box center [654, 783] width 1308 height 1475
click at [419, 358] on td "SHOLAH123" at bounding box center [443, 339] width 139 height 55
copy link "SHOLAH123"
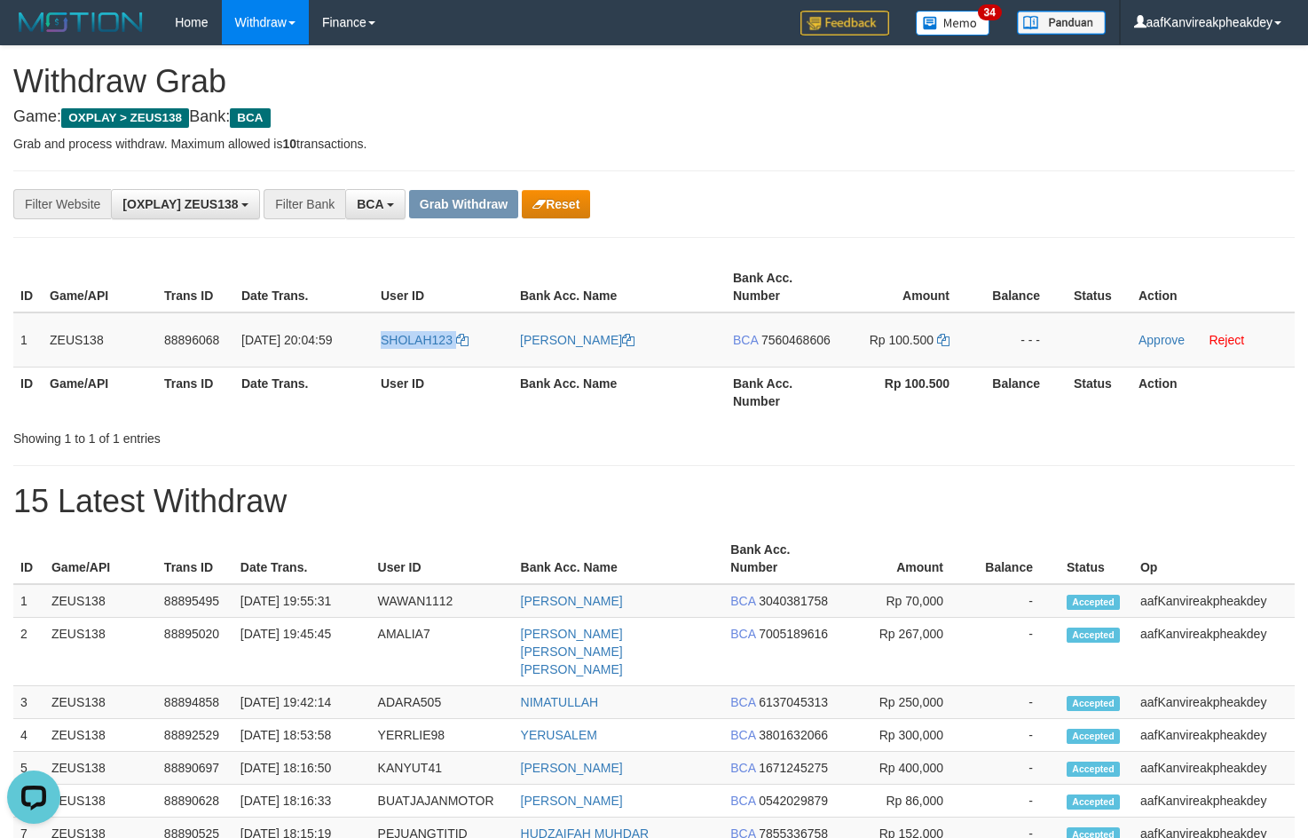
drag, startPoint x: 853, startPoint y: 125, endPoint x: 1318, endPoint y: 258, distance: 483.6
click at [860, 126] on div "**********" at bounding box center [654, 783] width 1308 height 1475
click at [823, 330] on td "BCA 7560468606" at bounding box center [783, 339] width 114 height 55
click at [819, 333] on span "7560468606" at bounding box center [795, 340] width 69 height 14
click at [805, 334] on span "7560468606" at bounding box center [795, 340] width 69 height 14
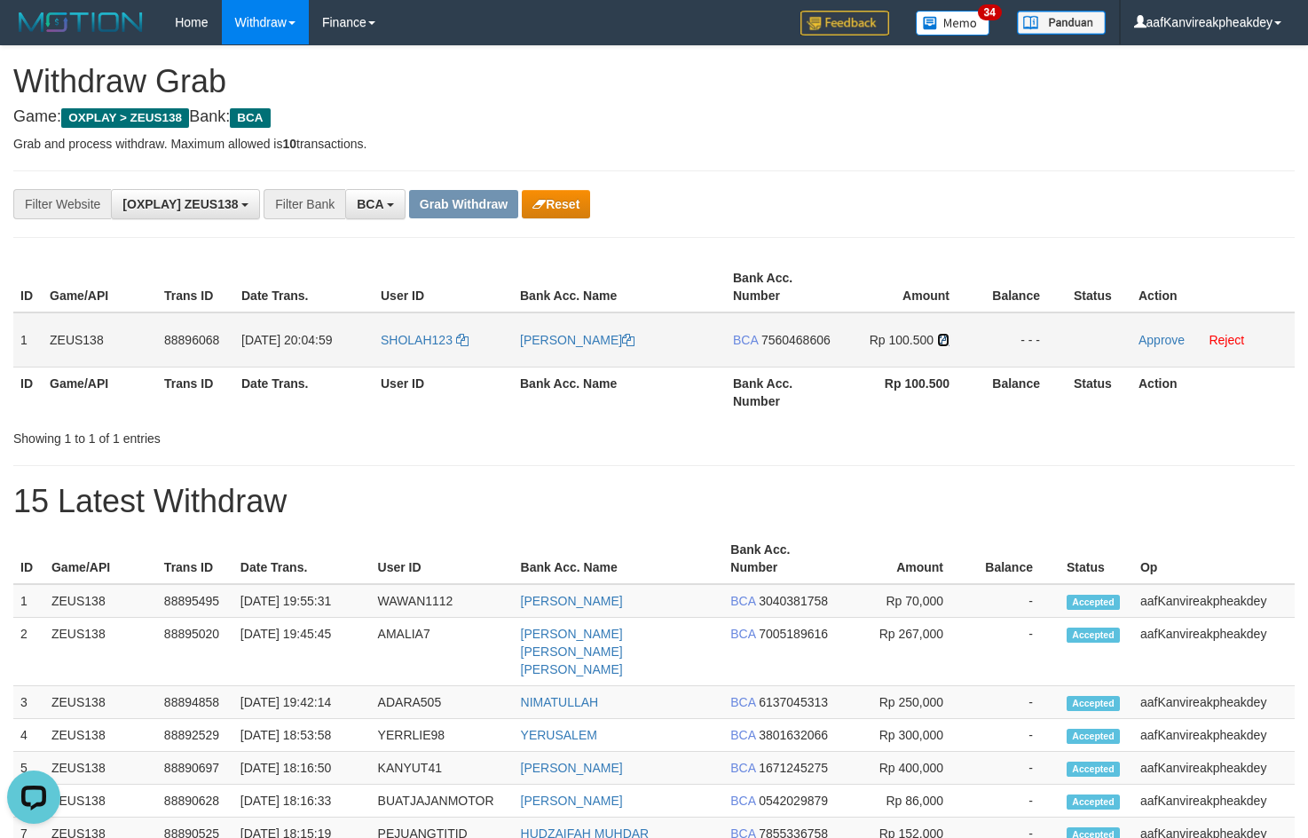
click at [946, 339] on icon at bounding box center [943, 340] width 12 height 12
click at [944, 339] on icon at bounding box center [943, 340] width 12 height 12
click at [1150, 335] on link "Approve" at bounding box center [1161, 340] width 46 height 14
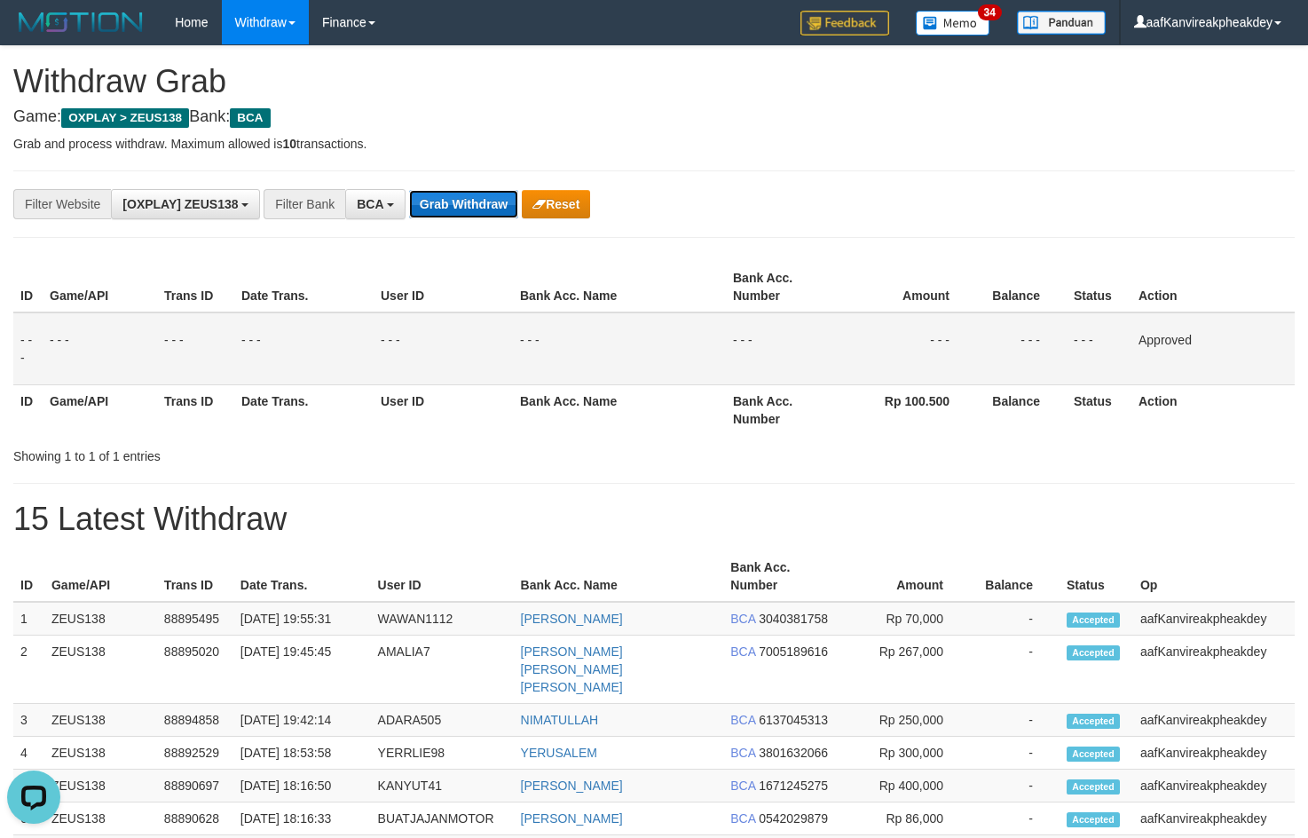
click at [467, 215] on button "Grab Withdraw" at bounding box center [463, 204] width 109 height 28
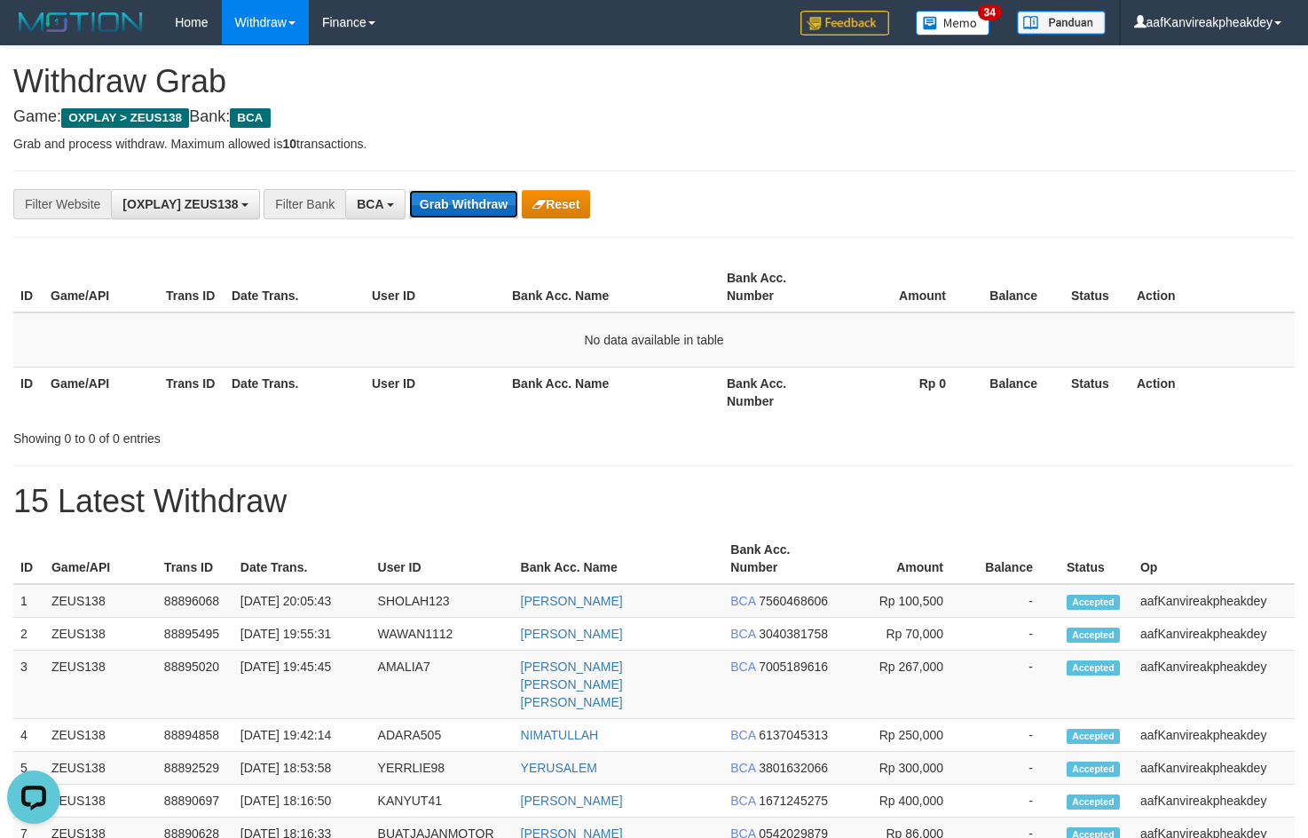
click at [498, 212] on button "Grab Withdraw" at bounding box center [463, 204] width 109 height 28
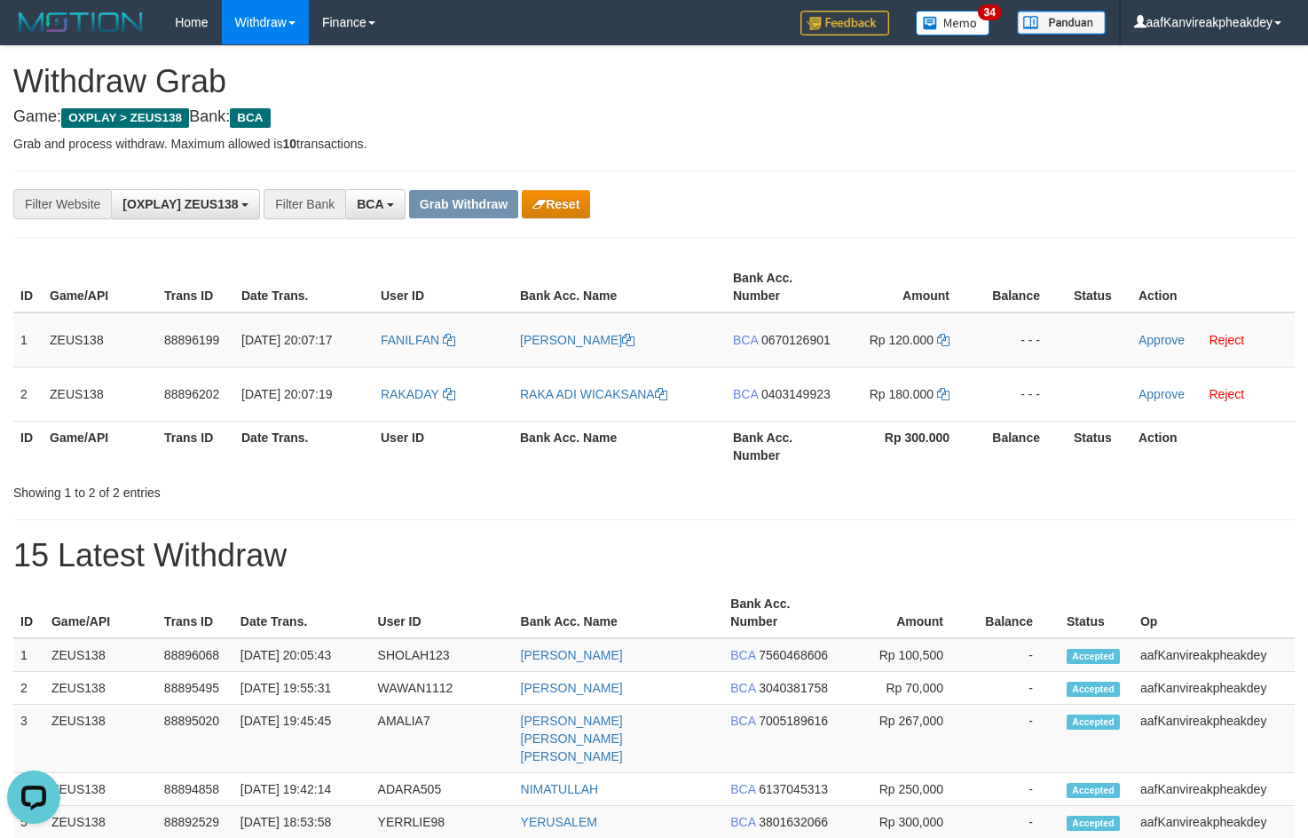
click at [66, 265] on th "Game/API" at bounding box center [100, 287] width 114 height 51
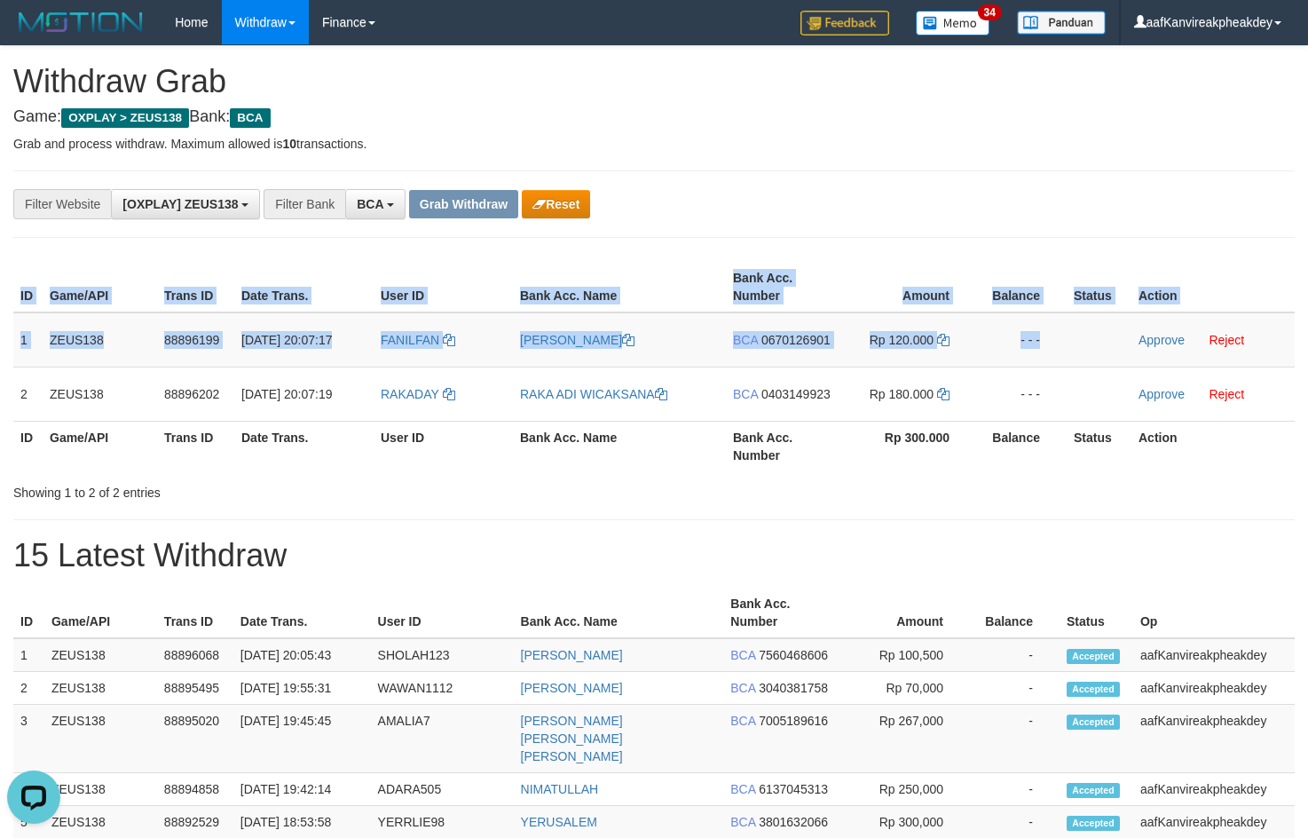
drag, startPoint x: 15, startPoint y: 338, endPoint x: 1120, endPoint y: 304, distance: 1105.3
click at [1122, 325] on div "ID Game/API Trans ID Date Trans. User ID Bank Acc. Name Bank Acc. Number Amount…" at bounding box center [654, 366] width 1308 height 220
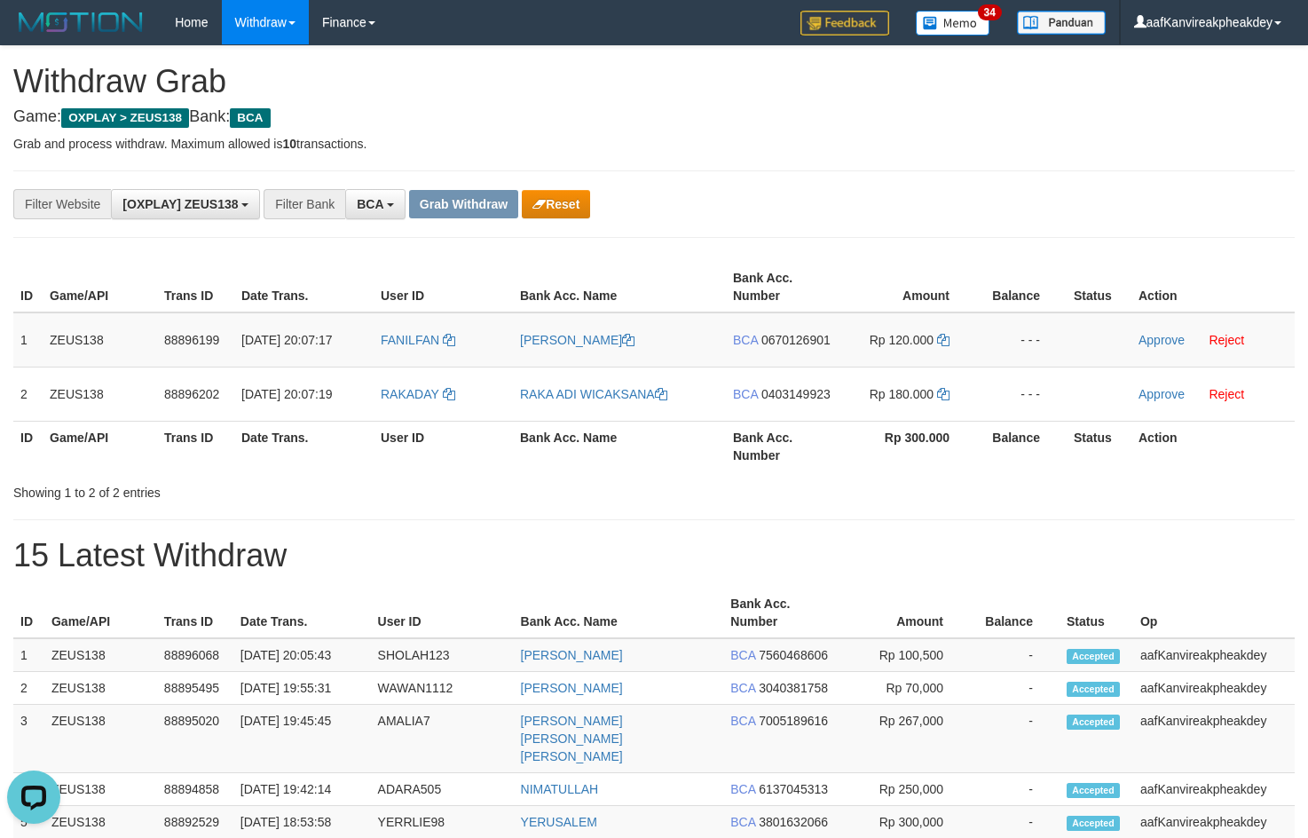
drag, startPoint x: 1002, startPoint y: 201, endPoint x: 652, endPoint y: 293, distance: 361.6
click at [964, 201] on div "**********" at bounding box center [545, 204] width 1090 height 30
click at [31, 335] on td "1" at bounding box center [27, 339] width 29 height 55
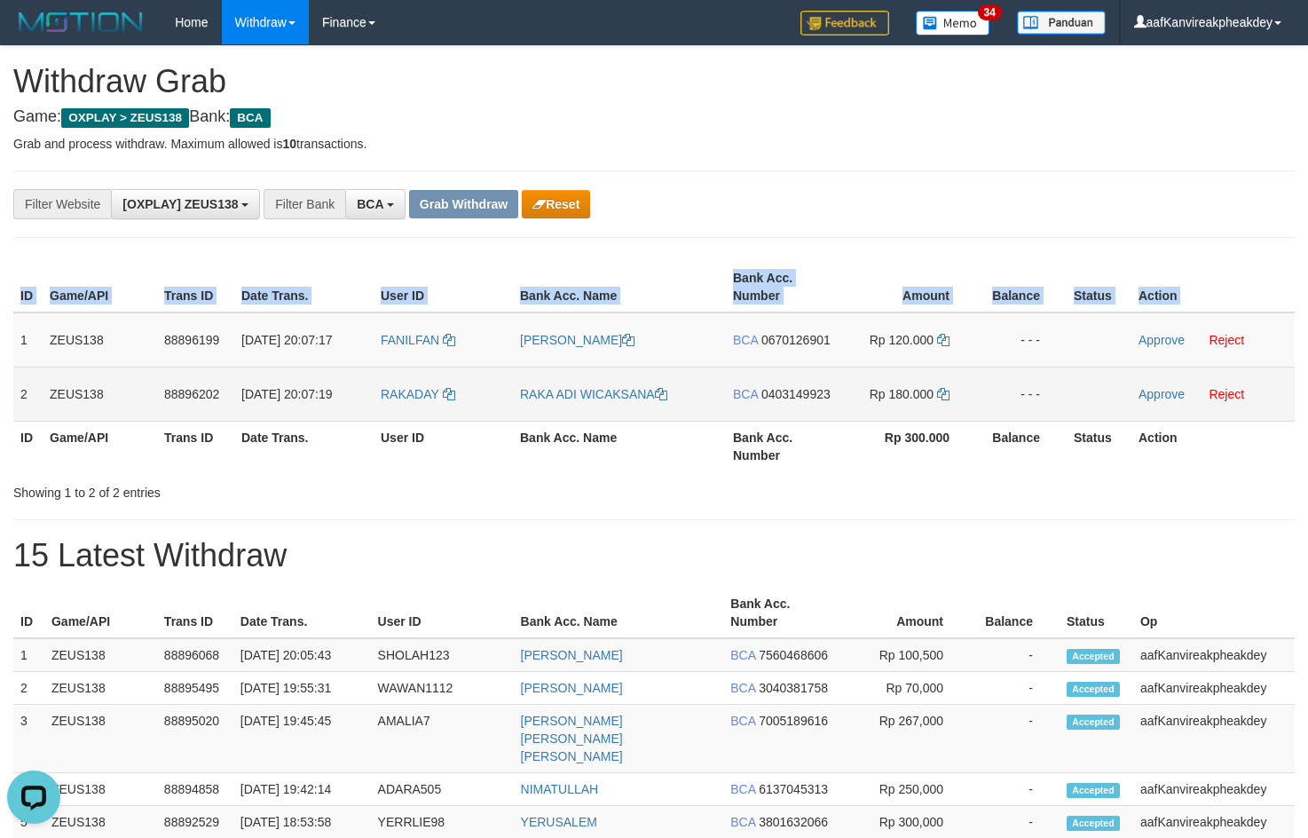
copy table "ID Game/API Trans ID Date Trans. User ID Bank Acc. Name Bank Acc. Number Amount…"
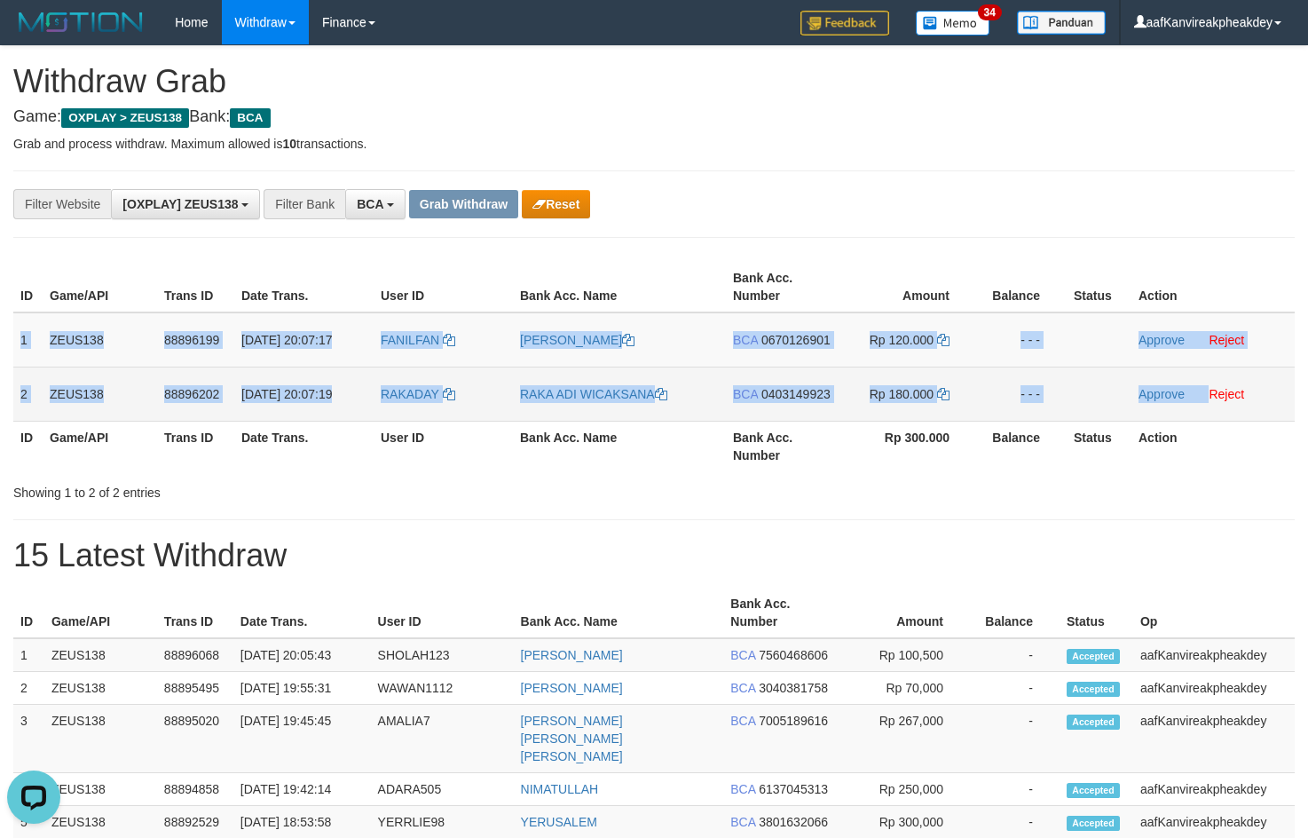
copy tbody "1 ZEUS138 88896199 01/10/2025 20:07:17 FANILFAN ILFAN SAPUTRA BCA 0670126901 Rp…"
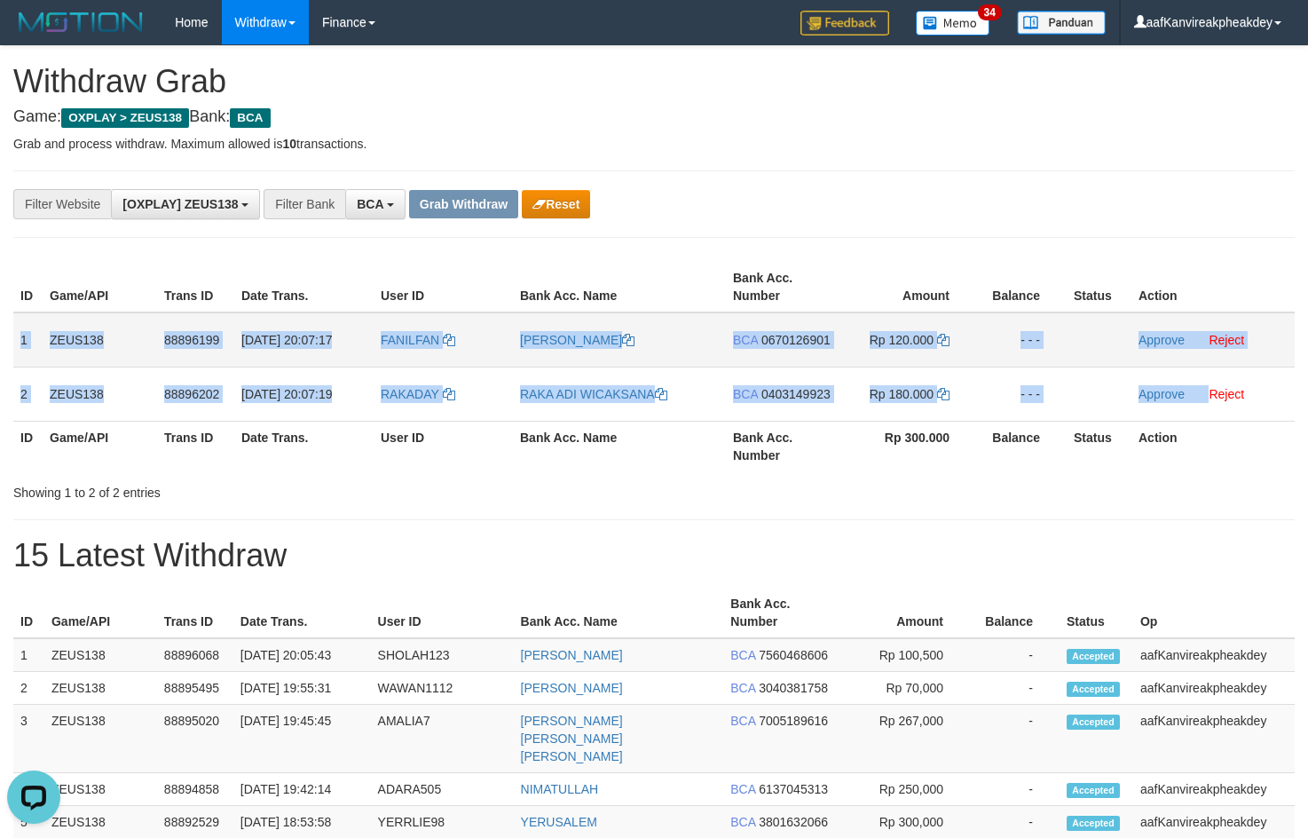
drag, startPoint x: 21, startPoint y: 332, endPoint x: 1250, endPoint y: 341, distance: 1229.0
click at [1211, 384] on tbody "1 ZEUS138 88896199 01/10/2025 20:07:17 FANILFAN ILFAN SAPUTRA BCA 0670126901 Rp…" at bounding box center [653, 366] width 1281 height 109
copy tbody "1 ZEUS138 88896199 01/10/2025 20:07:17 FANILFAN ILFAN SAPUTRA BCA 0670126901 Rp…"
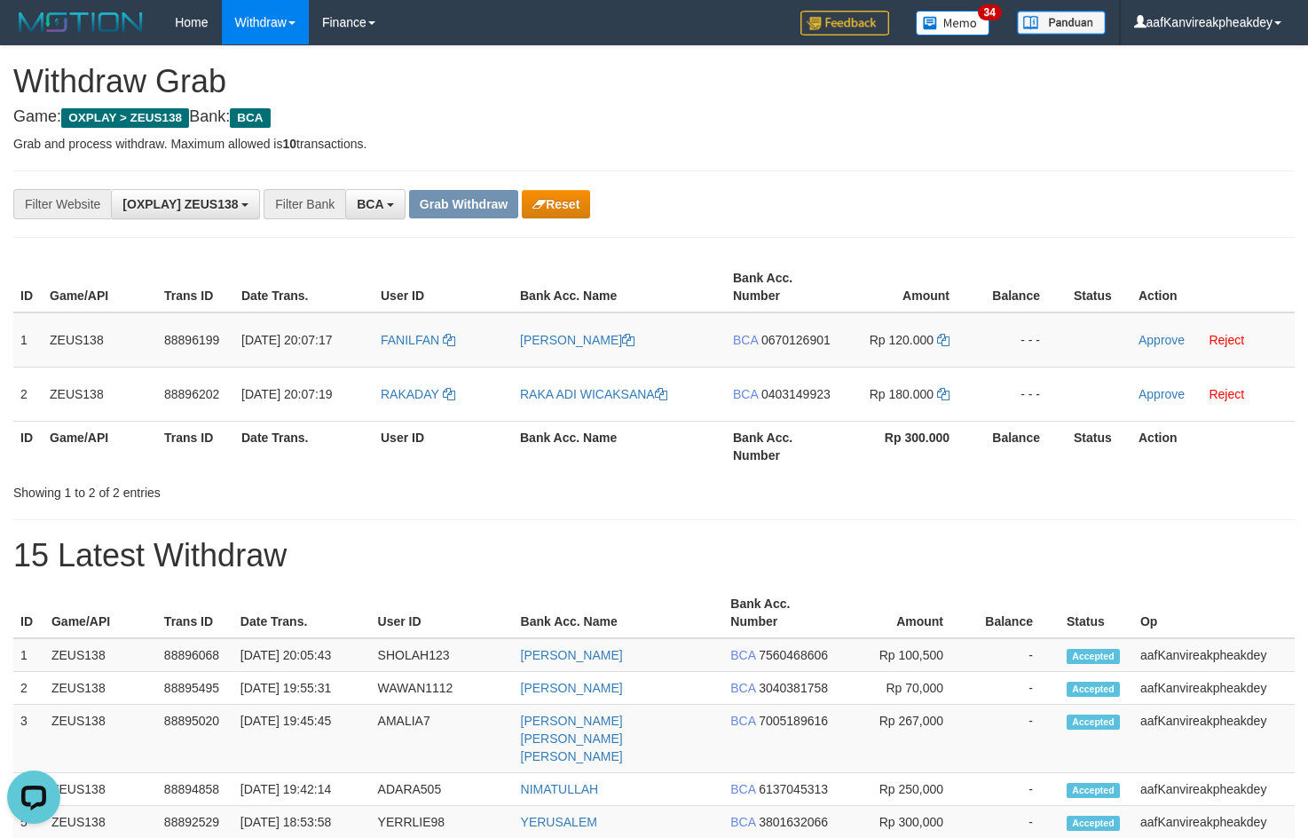
drag, startPoint x: 956, startPoint y: 210, endPoint x: 542, endPoint y: 474, distance: 490.3
click at [963, 222] on div "**********" at bounding box center [653, 203] width 1281 height 67
click at [420, 360] on td "FANILFAN" at bounding box center [443, 339] width 139 height 55
drag, startPoint x: 420, startPoint y: 360, endPoint x: 419, endPoint y: 334, distance: 26.6
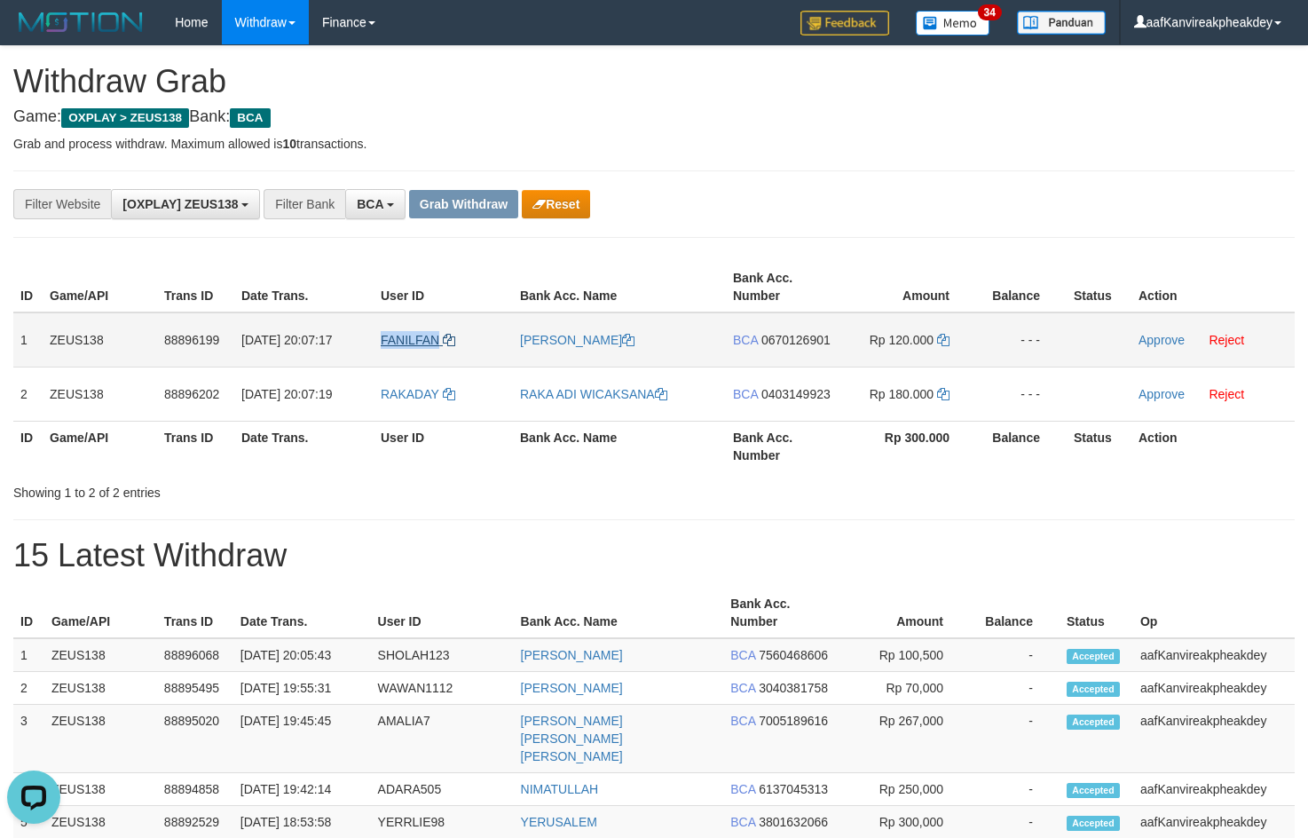
click at [422, 364] on td "FANILFAN" at bounding box center [443, 339] width 139 height 55
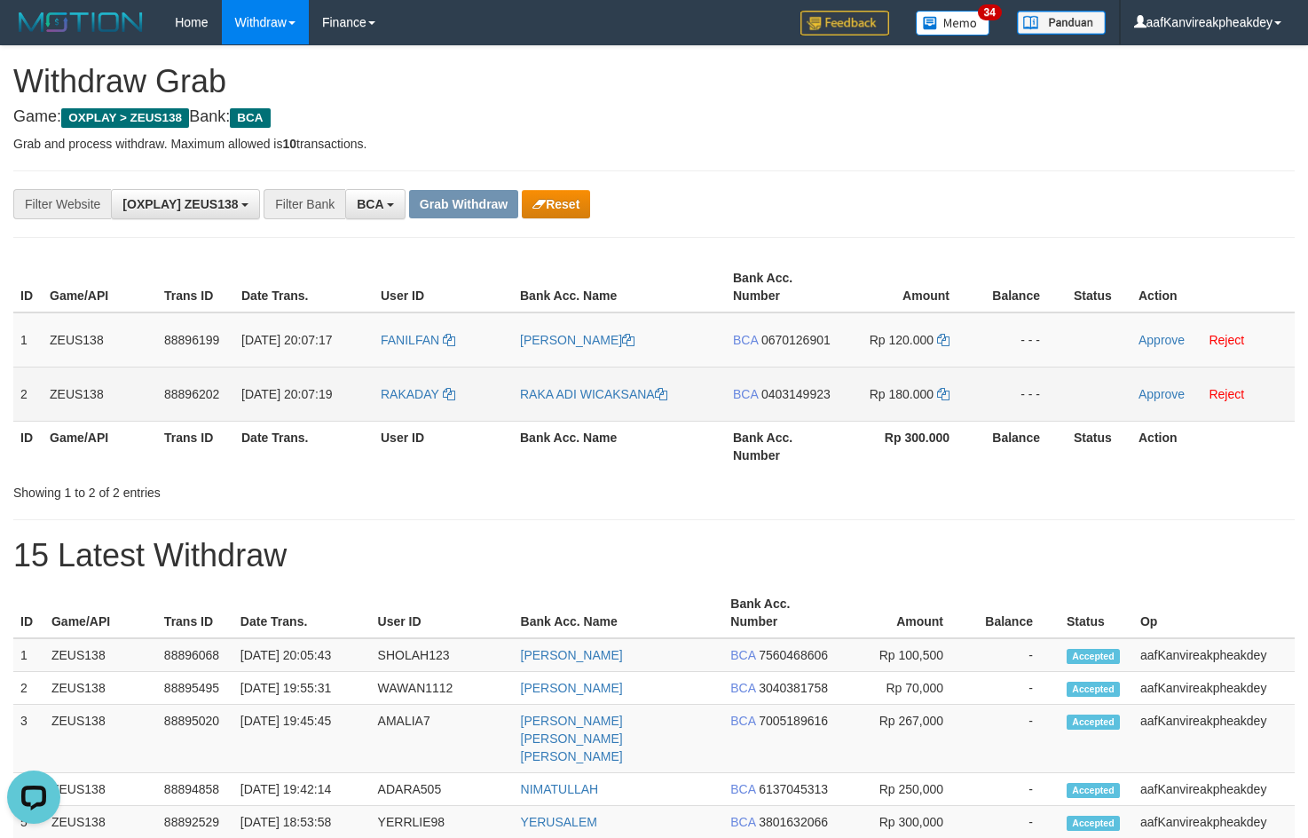
click at [424, 410] on td "RAKADAY" at bounding box center [443, 393] width 139 height 54
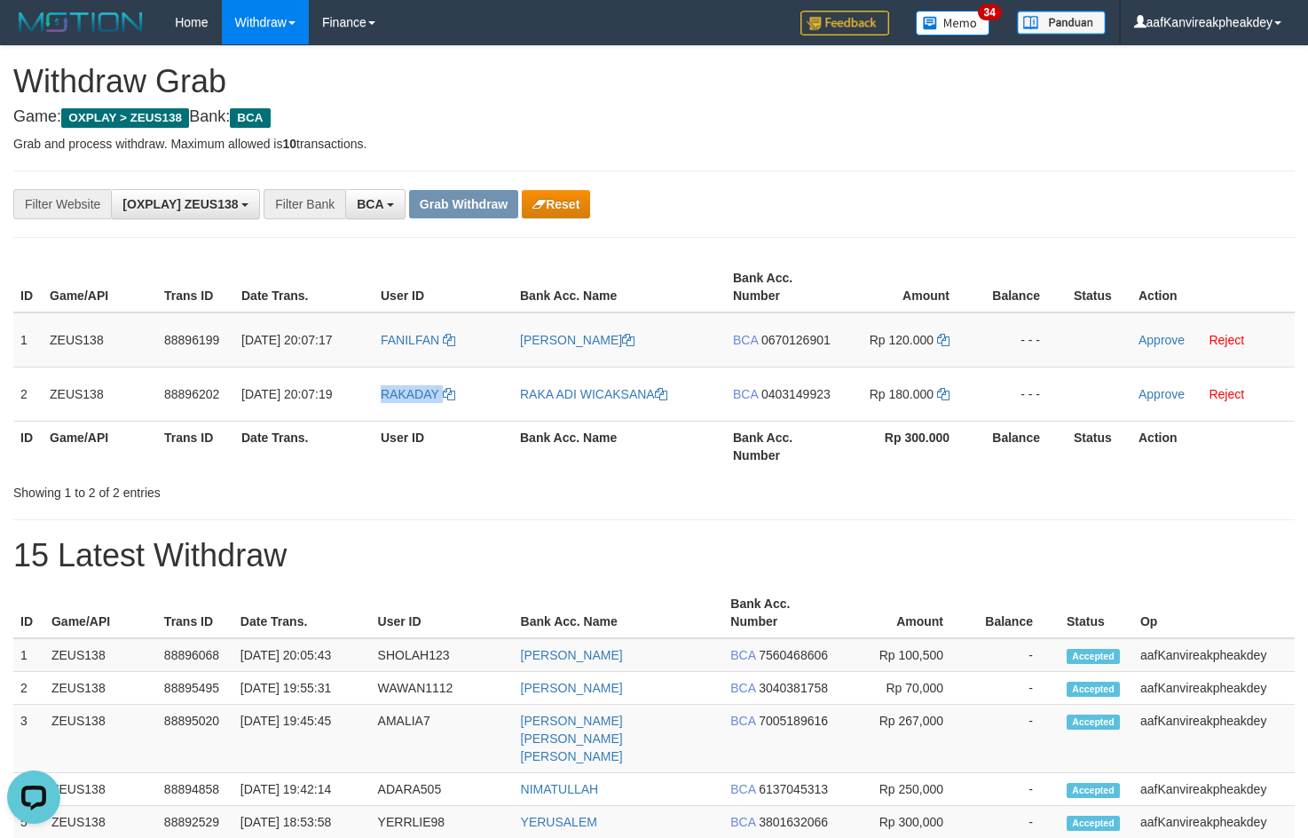
copy link "RAKADAY"
click at [910, 144] on div "**********" at bounding box center [654, 810] width 1308 height 1529
click at [803, 349] on td "BCA 0670126901" at bounding box center [783, 339] width 114 height 55
click at [795, 335] on span "0670126901" at bounding box center [795, 340] width 69 height 14
click at [947, 344] on icon at bounding box center [943, 340] width 12 height 12
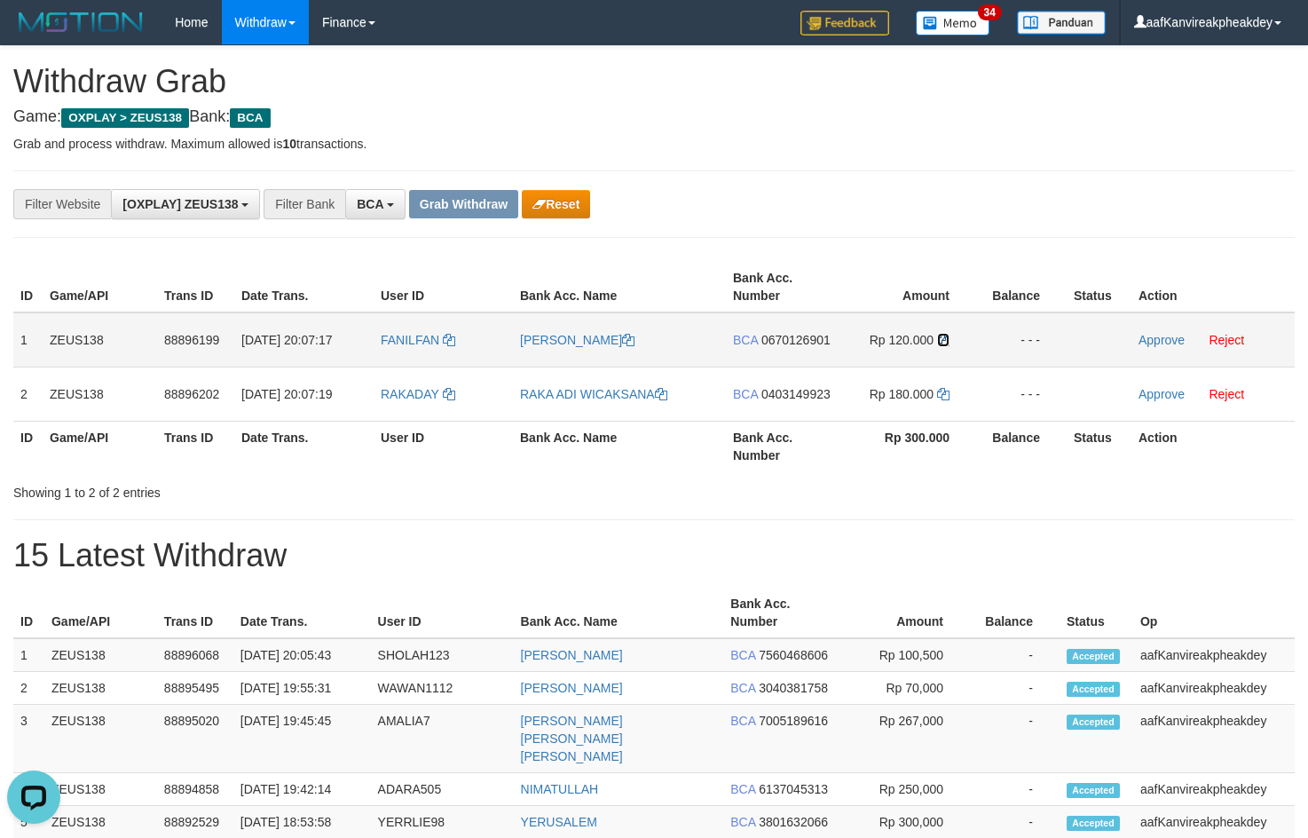
click at [946, 343] on icon at bounding box center [943, 340] width 12 height 12
click at [1146, 335] on link "Approve" at bounding box center [1161, 340] width 46 height 14
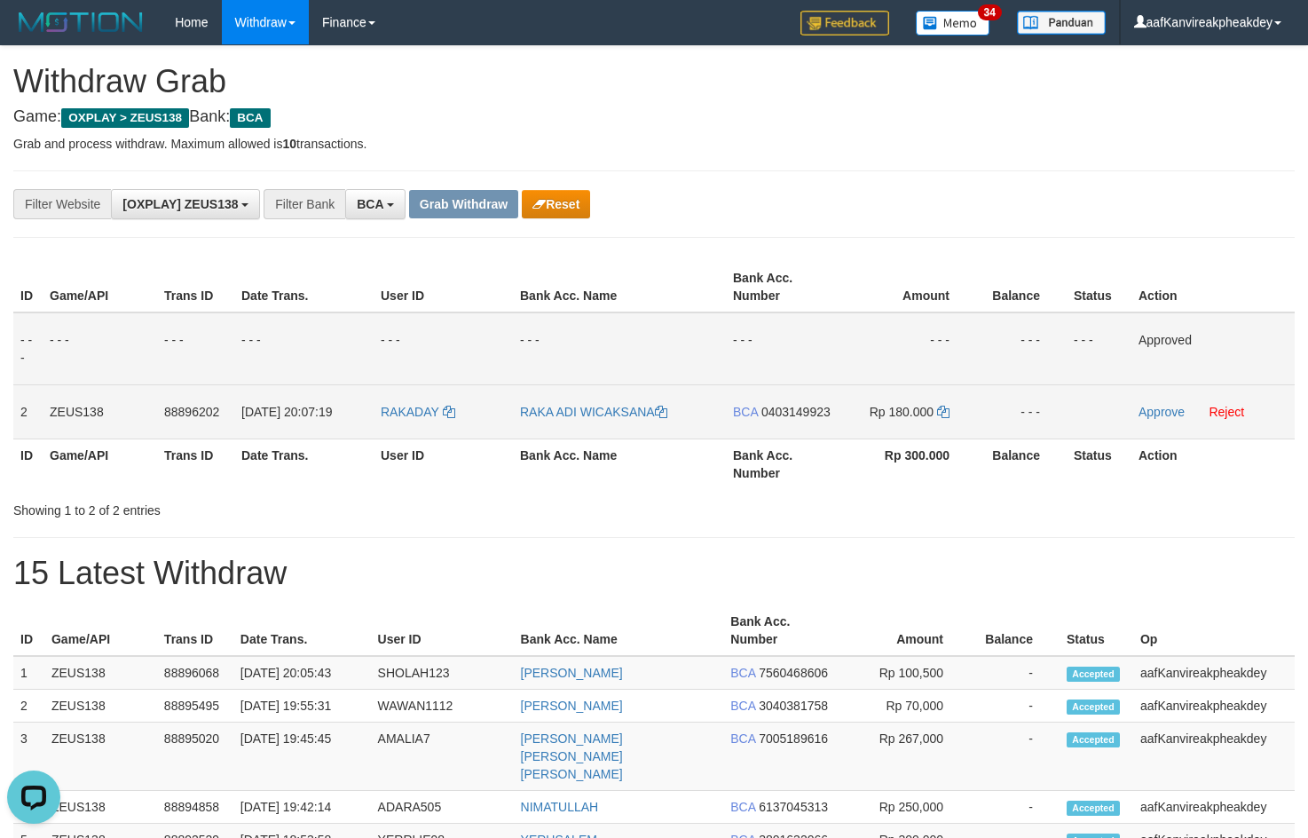
click at [817, 414] on span "0403149923" at bounding box center [795, 412] width 69 height 14
click at [940, 414] on icon at bounding box center [943, 412] width 12 height 12
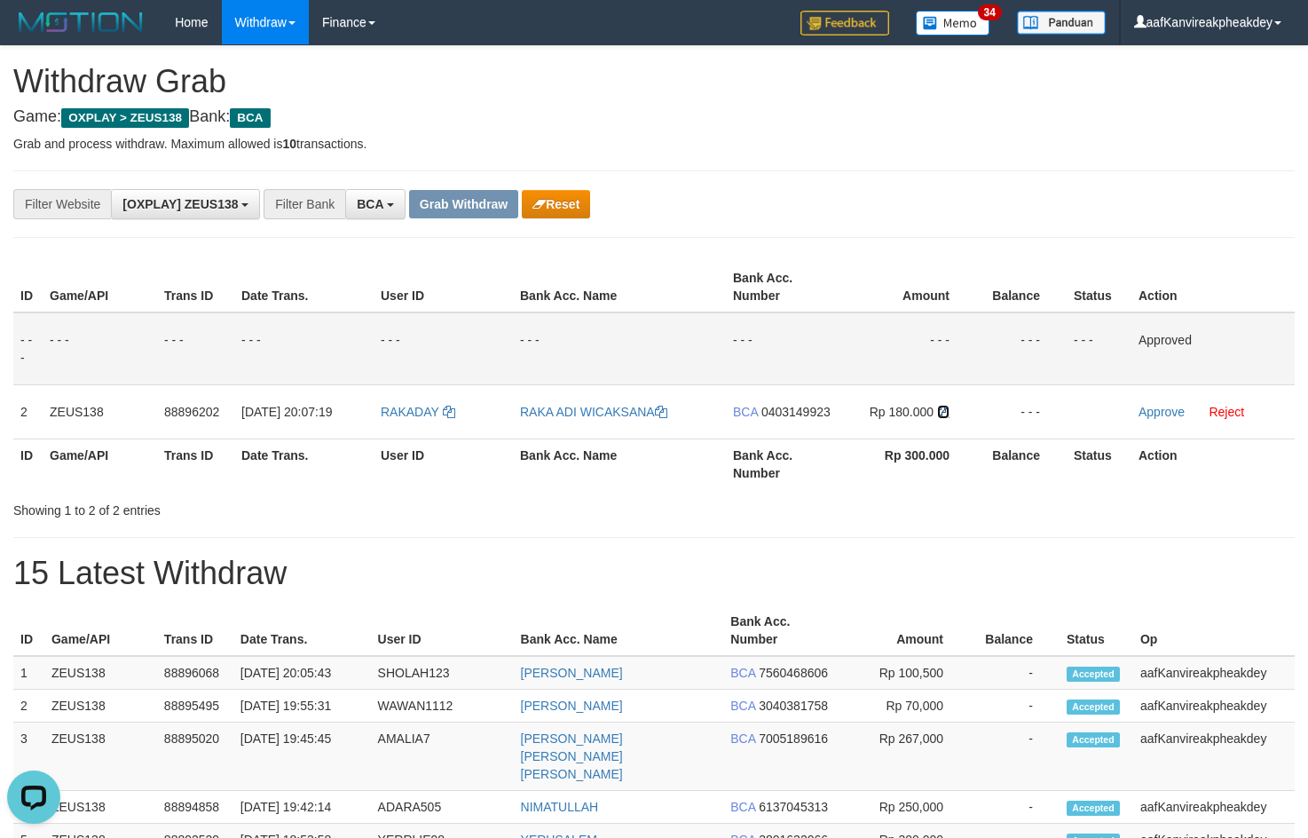
drag, startPoint x: 940, startPoint y: 414, endPoint x: 1319, endPoint y: 337, distance: 387.4
click at [948, 411] on icon at bounding box center [943, 412] width 12 height 12
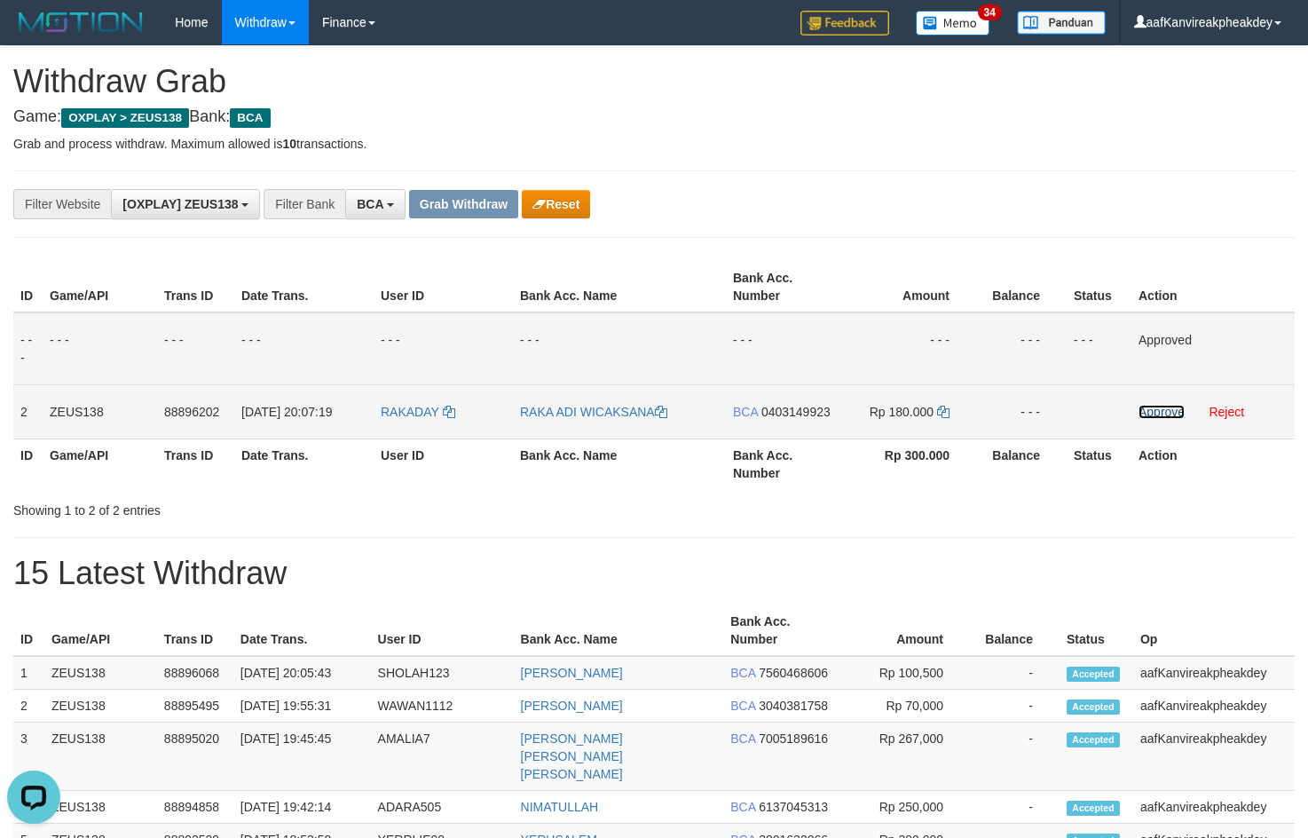
click at [1154, 405] on link "Approve" at bounding box center [1161, 412] width 46 height 14
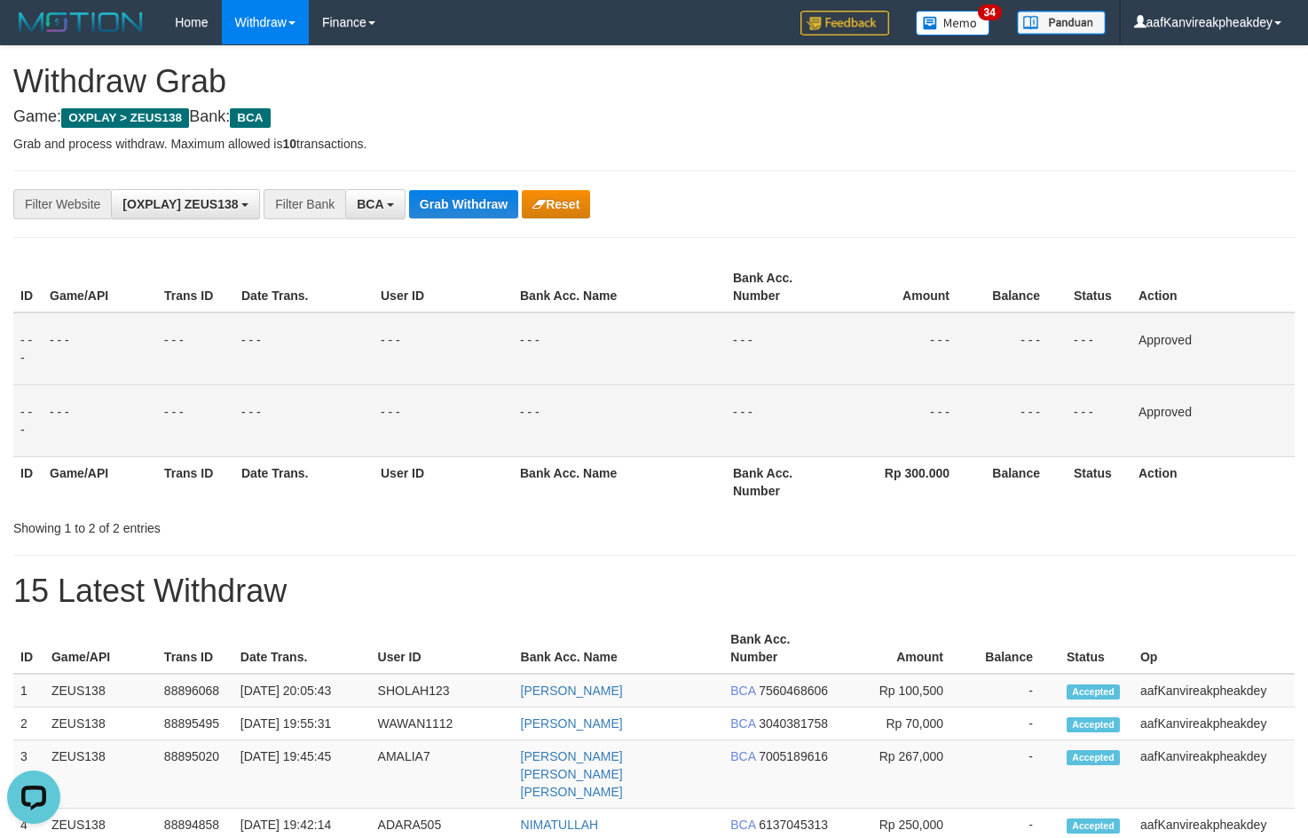
click at [1128, 248] on div "**********" at bounding box center [654, 828] width 1308 height 1564
drag, startPoint x: 810, startPoint y: 272, endPoint x: 781, endPoint y: 271, distance: 29.3
click at [844, 295] on tr "ID Game/API Trans ID Date Trans. User ID Bank Acc. Name Bank Acc. Number Amount…" at bounding box center [653, 287] width 1281 height 51
click at [461, 214] on button "Grab Withdraw" at bounding box center [463, 204] width 109 height 28
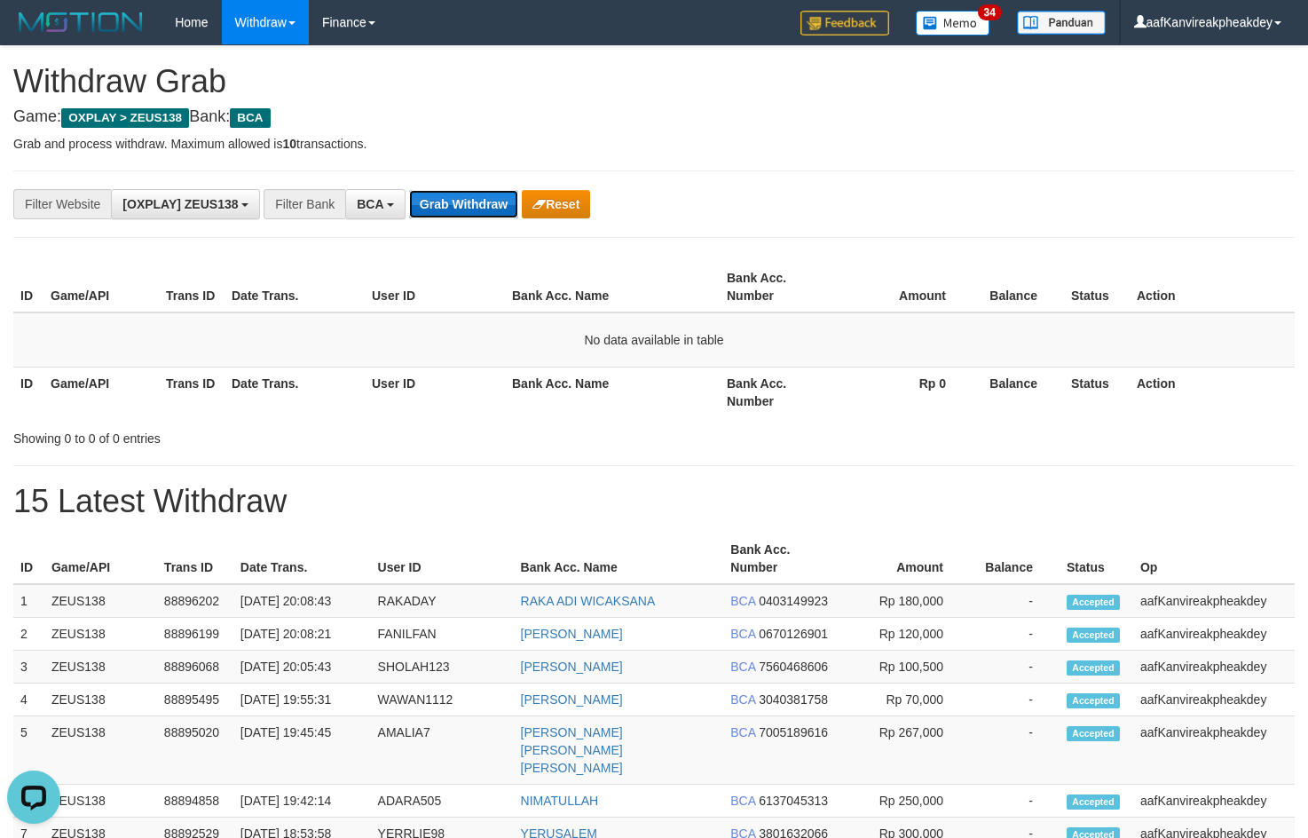
click at [489, 193] on button "Grab Withdraw" at bounding box center [463, 204] width 109 height 28
drag, startPoint x: 954, startPoint y: 235, endPoint x: 1311, endPoint y: 252, distance: 357.1
click at [1079, 244] on div "**********" at bounding box center [654, 783] width 1308 height 1475
click at [1117, 221] on div "**********" at bounding box center [653, 203] width 1281 height 67
drag, startPoint x: 448, startPoint y: 219, endPoint x: 456, endPoint y: 207, distance: 14.8
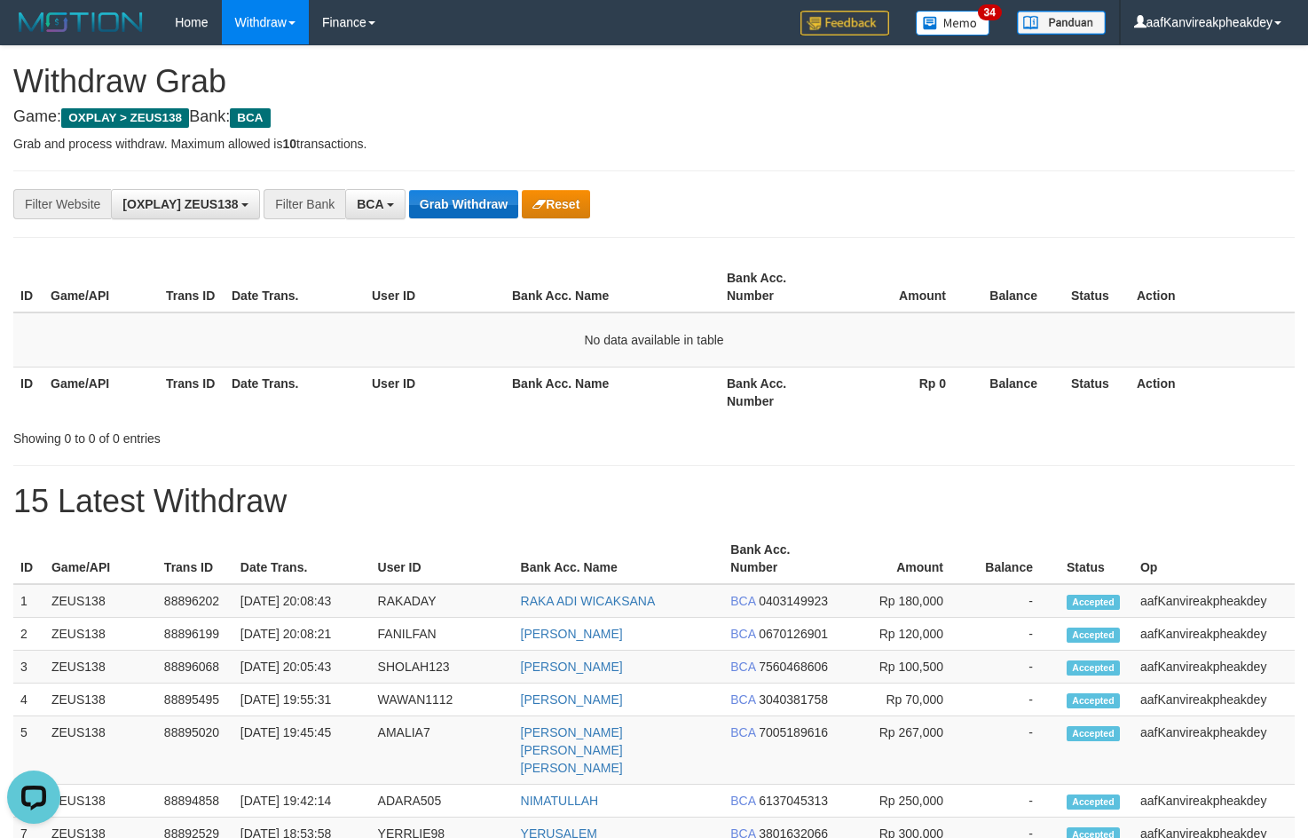
click at [451, 219] on div "**********" at bounding box center [653, 203] width 1281 height 67
click at [476, 210] on button "Grab Withdraw" at bounding box center [463, 204] width 109 height 28
drag, startPoint x: 473, startPoint y: 204, endPoint x: 515, endPoint y: 164, distance: 57.7
click at [480, 209] on button "Grab Withdraw" at bounding box center [463, 204] width 109 height 28
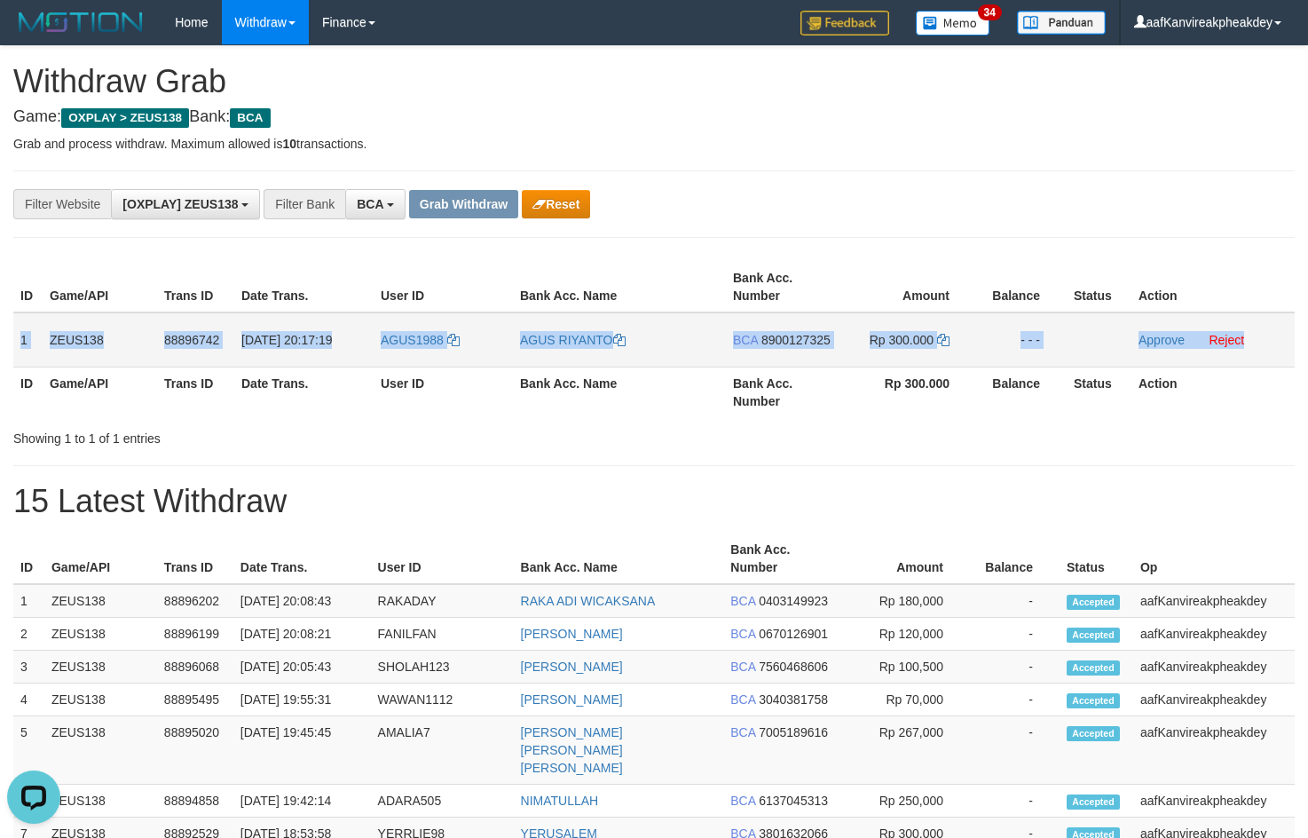
copy tr "1 ZEUS138 88896742 [DATE] 20:17:19 AGUS1988 AGUS RIYANTO BCA 8900127325 Rp 300.…"
drag, startPoint x: 22, startPoint y: 346, endPoint x: 1293, endPoint y: 329, distance: 1270.8
click at [1293, 329] on tr "1 ZEUS138 88896742 [DATE] 20:17:19 AGUS1988 AGUS RIYANTO BCA 8900127325 Rp 300.…" at bounding box center [653, 339] width 1281 height 55
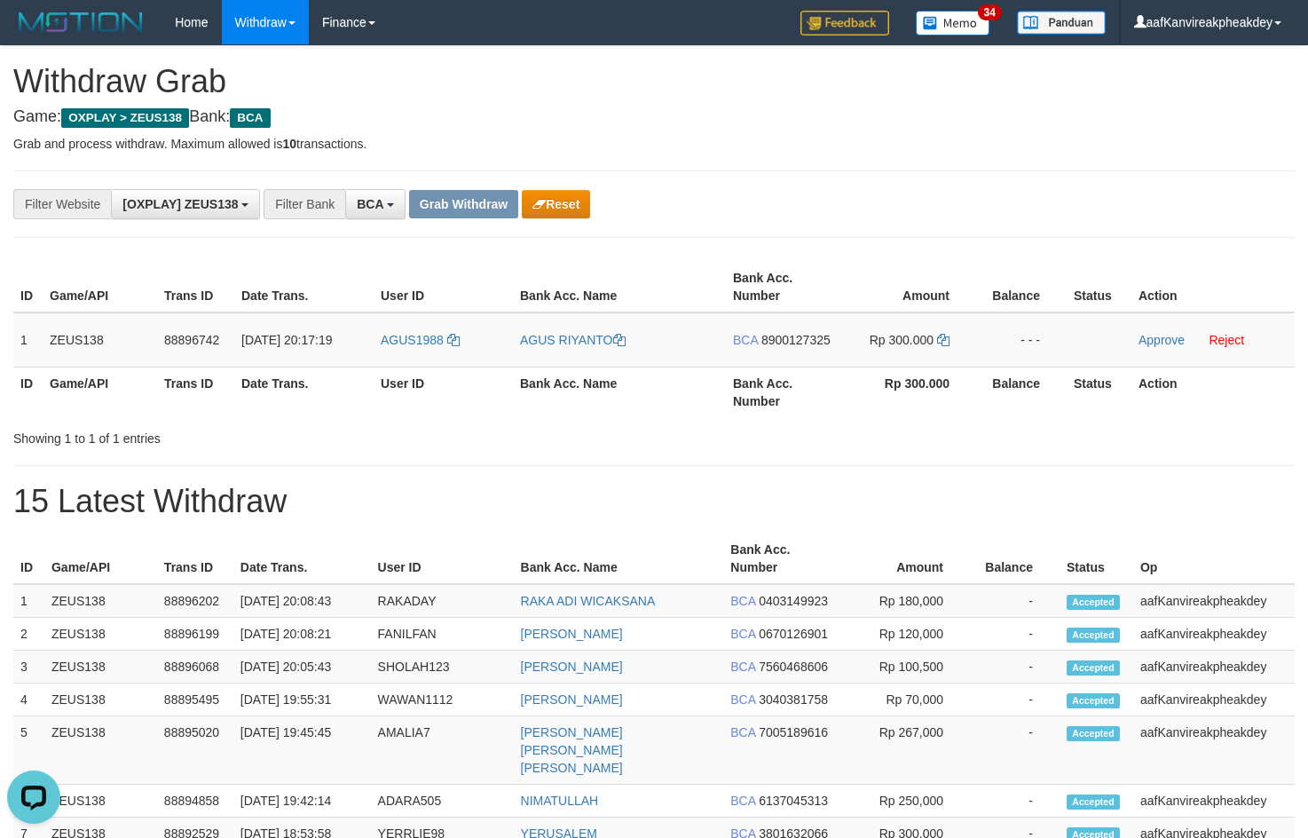
click at [1143, 120] on h4 "Game: OXPLAY > ZEUS138 Bank: BCA" at bounding box center [653, 117] width 1281 height 18
click at [447, 360] on td "AGUS1988" at bounding box center [443, 339] width 139 height 55
click at [441, 348] on td "AGUS1988" at bounding box center [443, 339] width 139 height 55
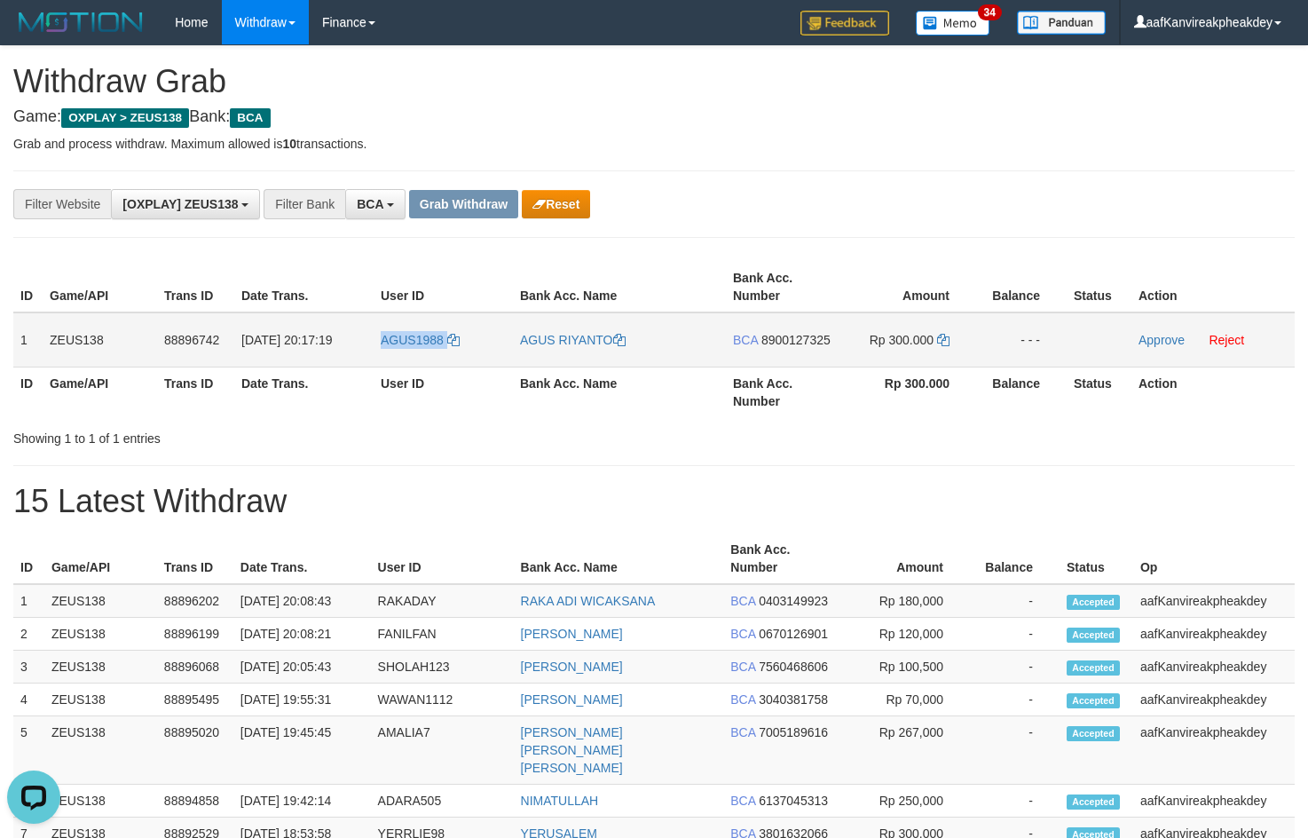
click at [441, 348] on td "AGUS1988" at bounding box center [443, 339] width 139 height 55
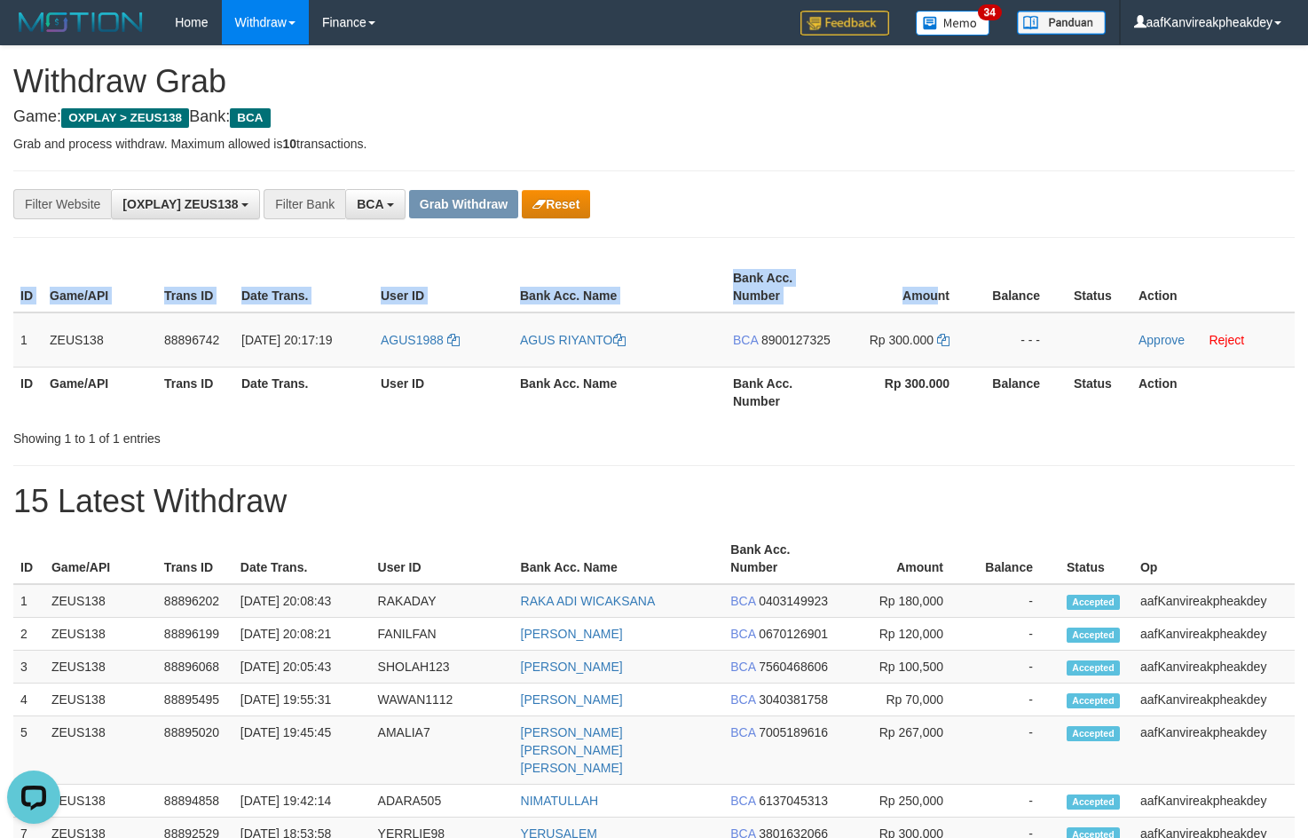
click at [939, 261] on div "ID Game/API Trans ID Date Trans. User ID Bank Acc. Name Bank Acc. Number Amount…" at bounding box center [654, 339] width 1308 height 166
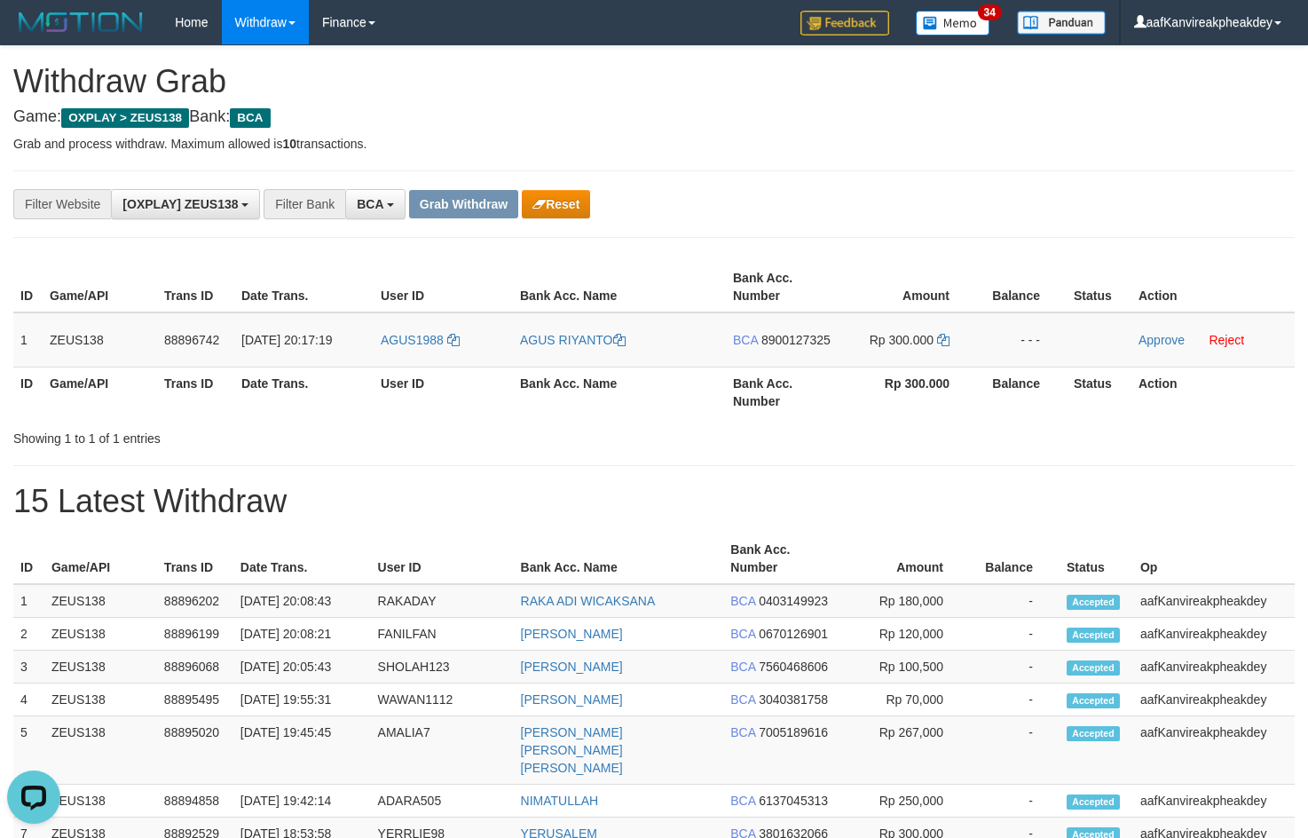
click at [1135, 197] on div "**********" at bounding box center [654, 204] width 1308 height 30
click at [795, 348] on td "BCA 8900127325" at bounding box center [783, 339] width 114 height 55
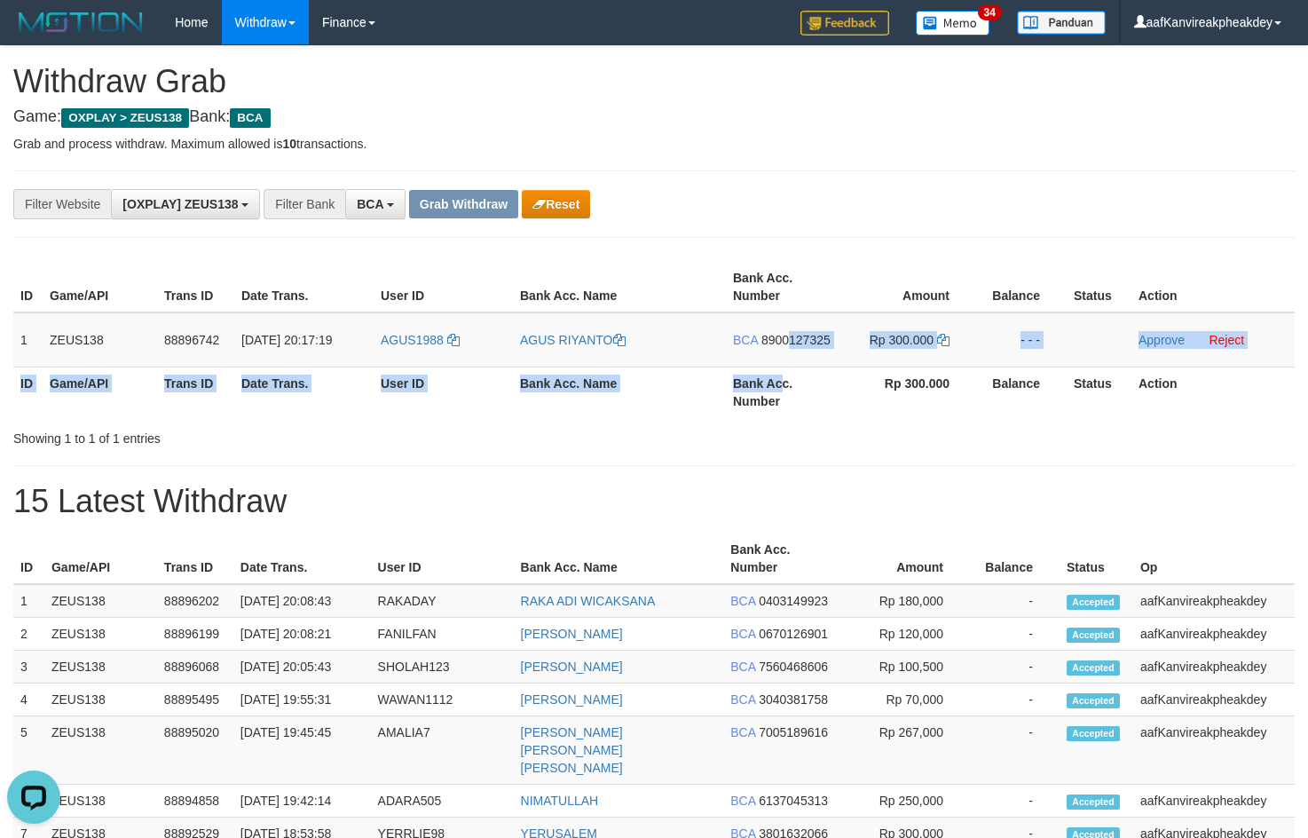
click at [790, 449] on div "**********" at bounding box center [654, 783] width 1308 height 1475
click at [807, 361] on td "BCA 8900127325" at bounding box center [783, 339] width 114 height 55
click at [799, 343] on span "8900127325" at bounding box center [795, 340] width 69 height 14
copy div "127325 Rp 300.000 - - - Approve Reject ID Game/API Trans ID Date Trans. User ID…"
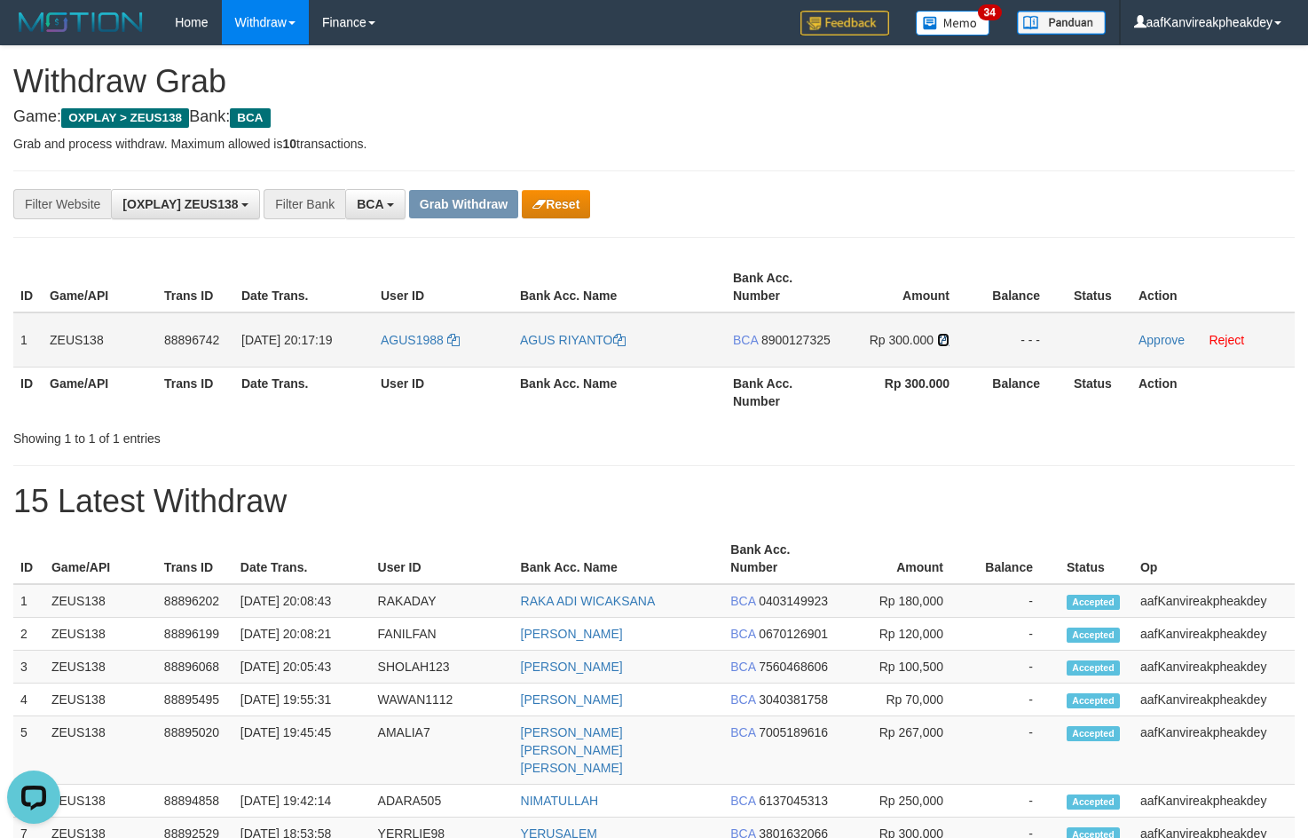
click at [941, 346] on link at bounding box center [943, 340] width 12 height 14
click at [943, 344] on icon at bounding box center [943, 340] width 12 height 12
click at [1162, 343] on link "Approve" at bounding box center [1161, 340] width 46 height 14
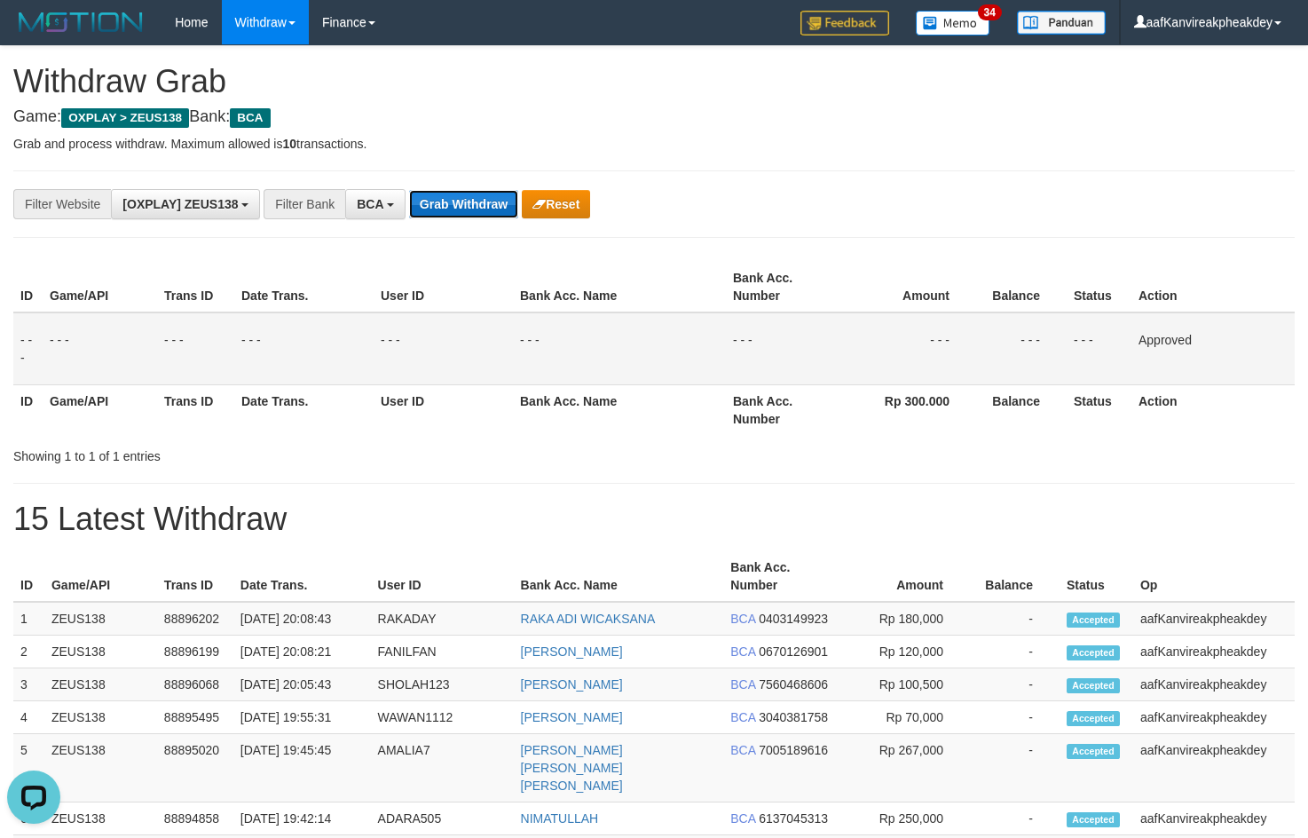
click at [478, 195] on button "Grab Withdraw" at bounding box center [463, 204] width 109 height 28
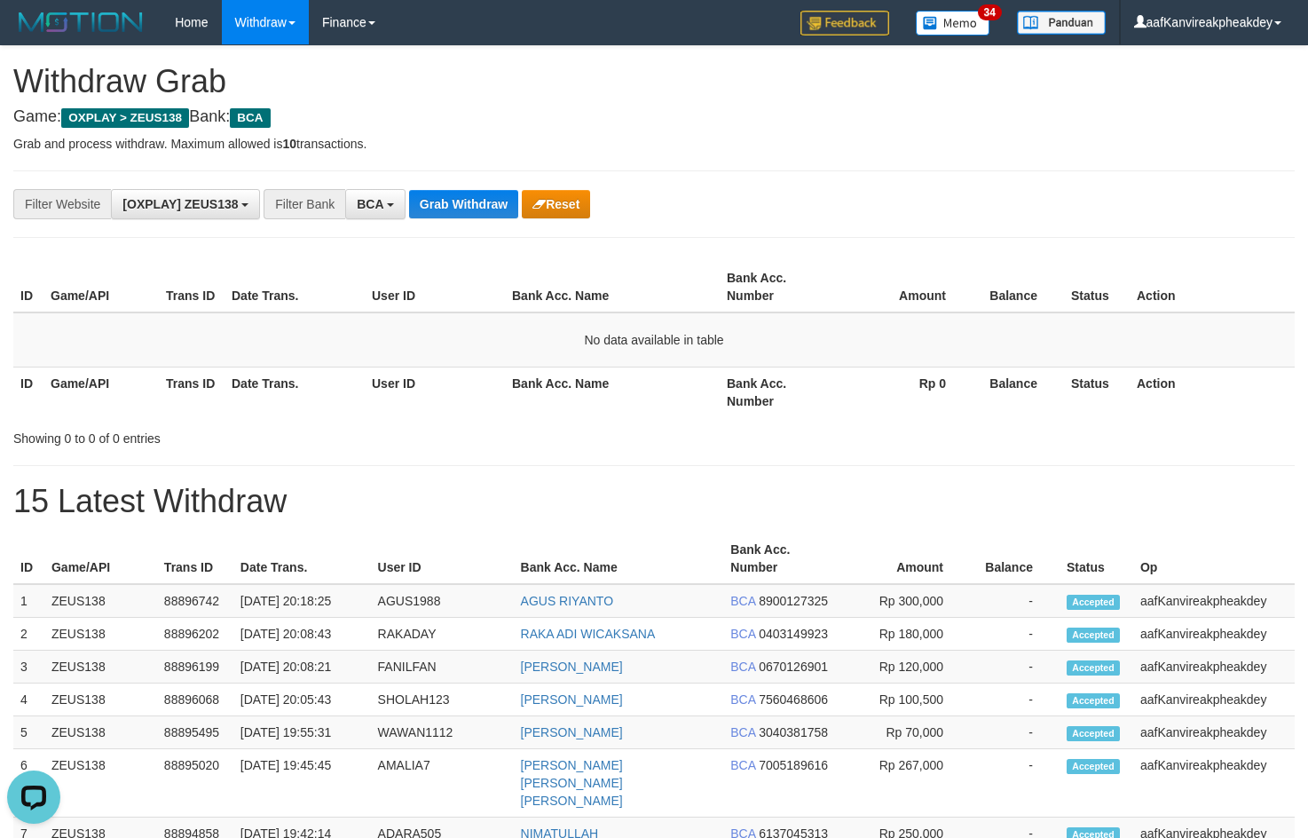
click at [1044, 310] on th "Balance" at bounding box center [1018, 287] width 91 height 51
click at [439, 210] on button "Grab Withdraw" at bounding box center [463, 204] width 109 height 28
drag, startPoint x: 439, startPoint y: 210, endPoint x: 451, endPoint y: 208, distance: 11.8
click at [440, 210] on button "Grab Withdraw" at bounding box center [463, 204] width 109 height 28
click at [473, 202] on button "Grab Withdraw" at bounding box center [463, 204] width 109 height 28
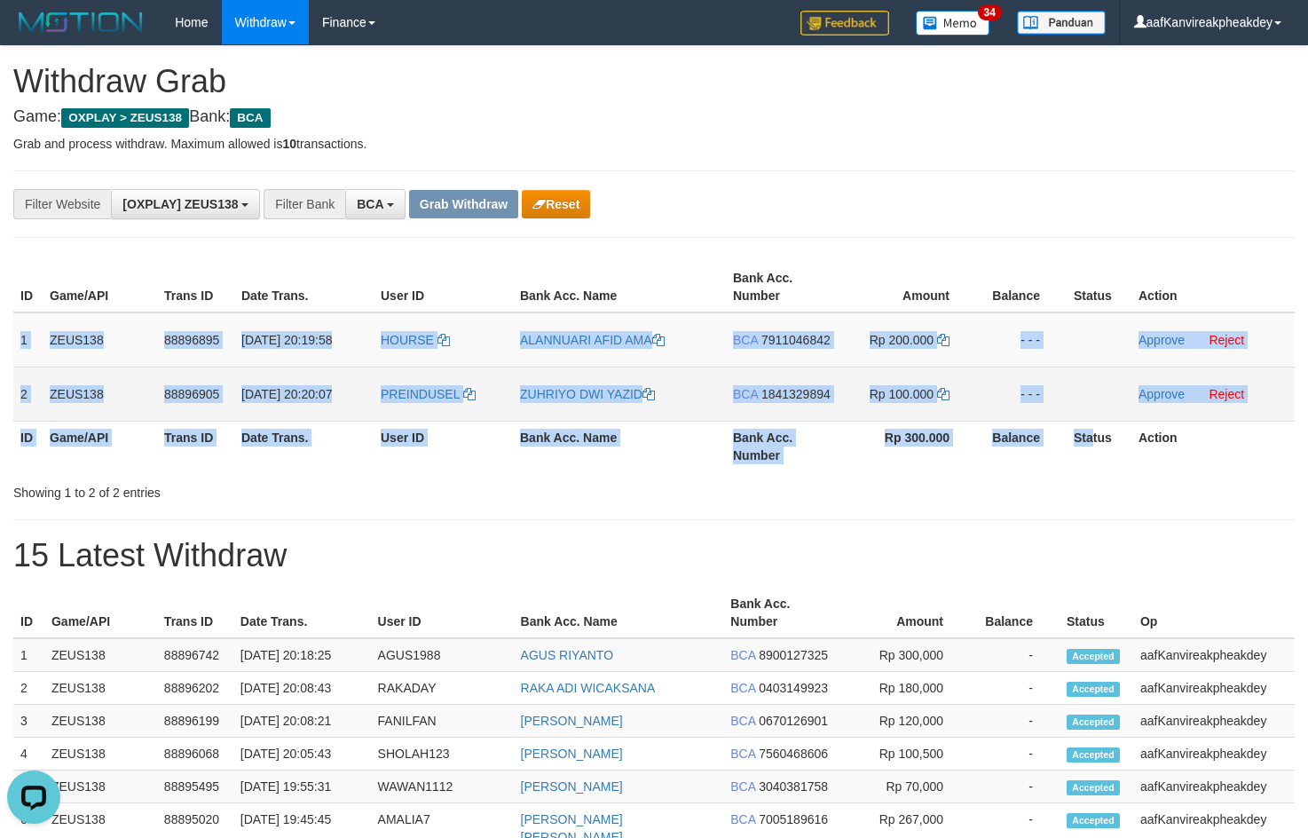
copy table "1 ZEUS138 88896895 [DATE] 20:19:58 HOURSE ALANNUARI AFID AMA BCA 7911046842 Rp …"
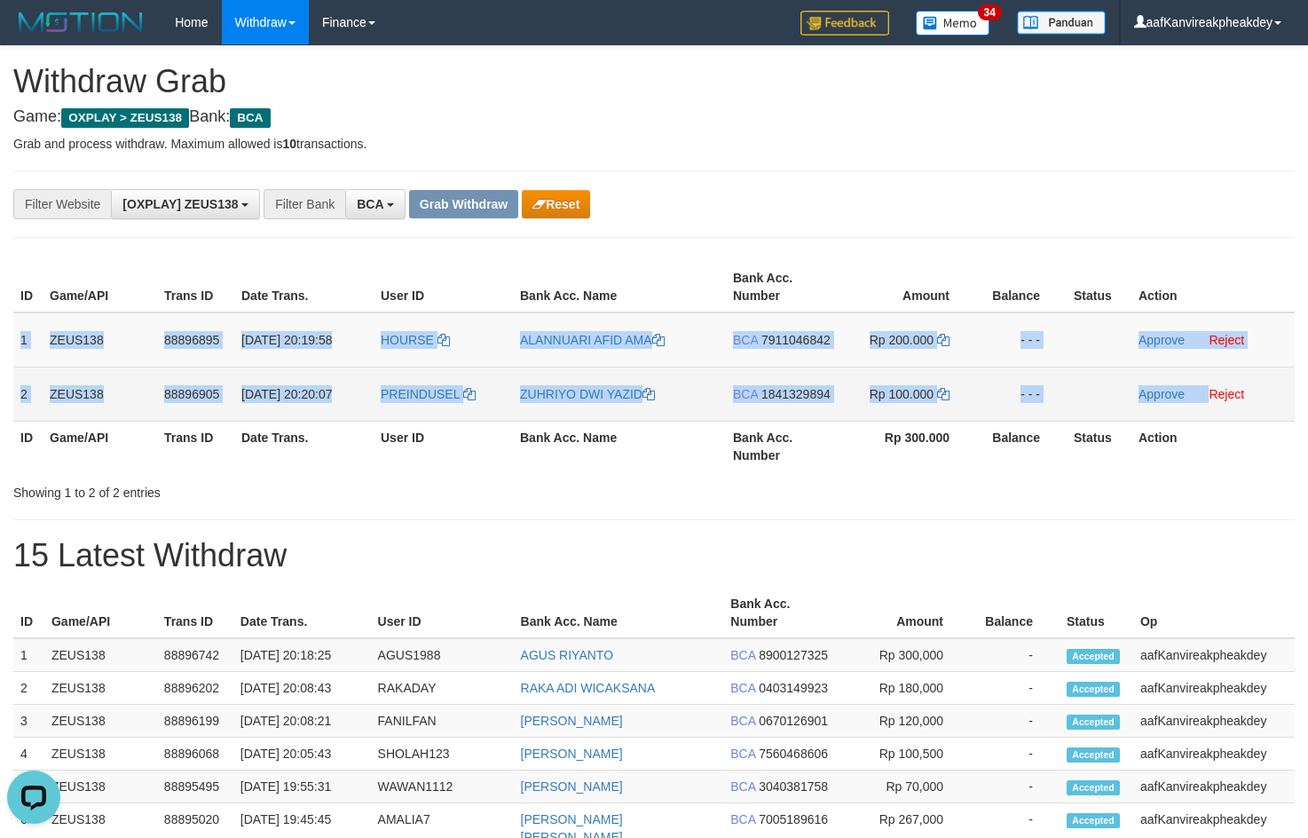
copy tbody "1 ZEUS138 88896895 [DATE] 20:19:58 HOURSE ALANNUARI AFID AMA BCA 7911046842 Rp …"
drag, startPoint x: 16, startPoint y: 340, endPoint x: 1275, endPoint y: 391, distance: 1260.2
click at [1275, 391] on tbody "1 ZEUS138 88896895 [DATE] 20:19:58 HOURSE ALANNUARI AFID AMA BCA 7911046842 Rp …" at bounding box center [653, 366] width 1281 height 109
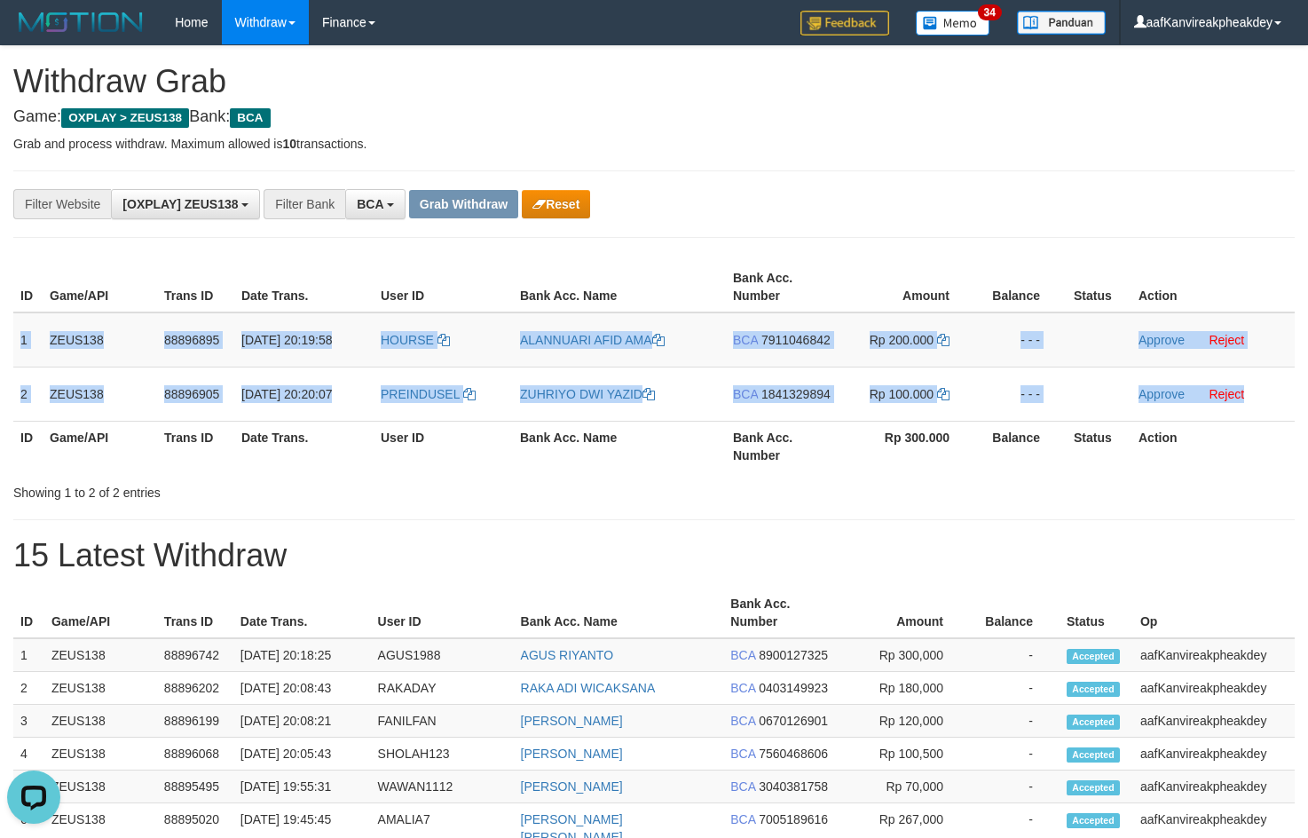
copy tbody "1 ZEUS138 88896895 [DATE] 20:19:58 HOURSE ALANNUARI AFID AMA BCA 7911046842 Rp …"
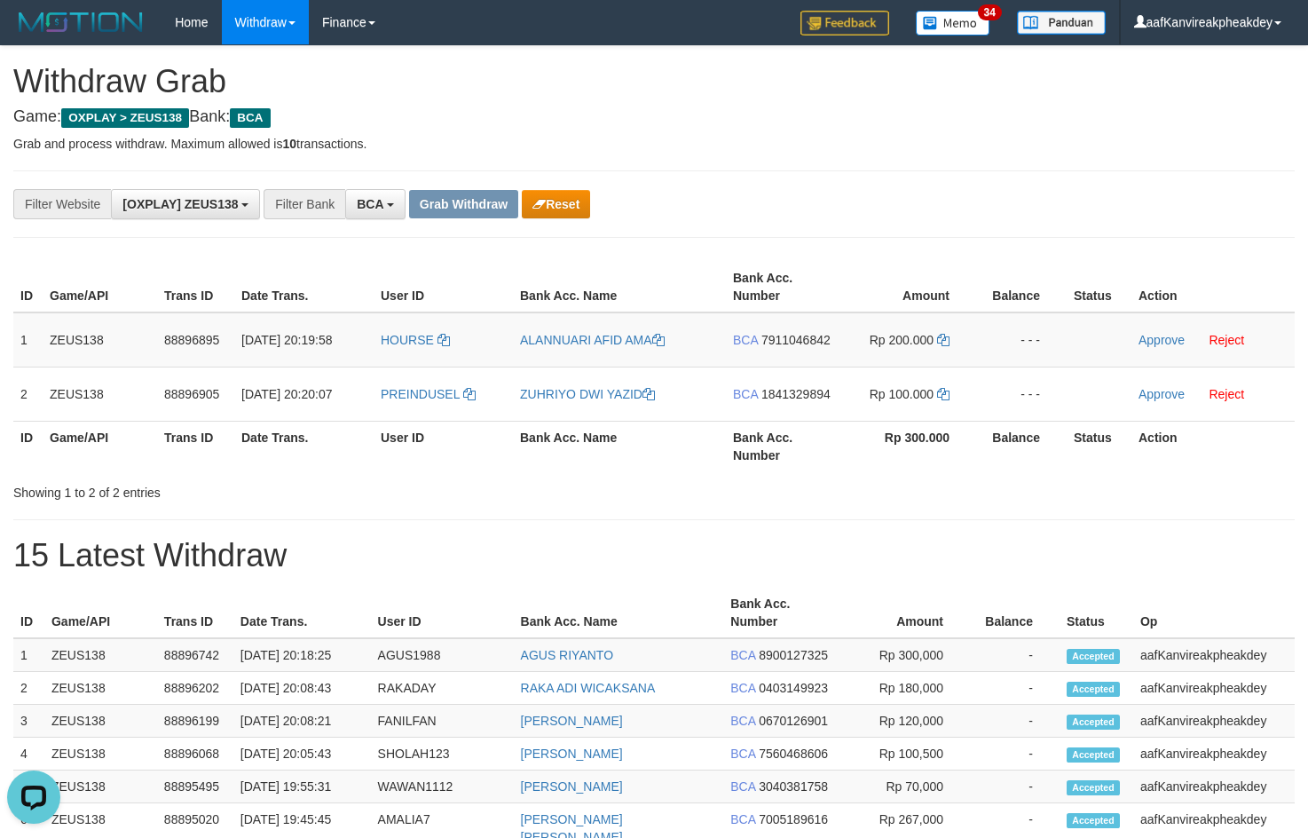
click at [658, 239] on div "**********" at bounding box center [654, 810] width 1308 height 1529
click at [387, 353] on td "HOURSE" at bounding box center [443, 339] width 139 height 55
click at [388, 353] on td "HOURSE" at bounding box center [443, 339] width 139 height 55
copy span "HOURSE"
drag, startPoint x: 672, startPoint y: 344, endPoint x: 660, endPoint y: 349, distance: 12.4
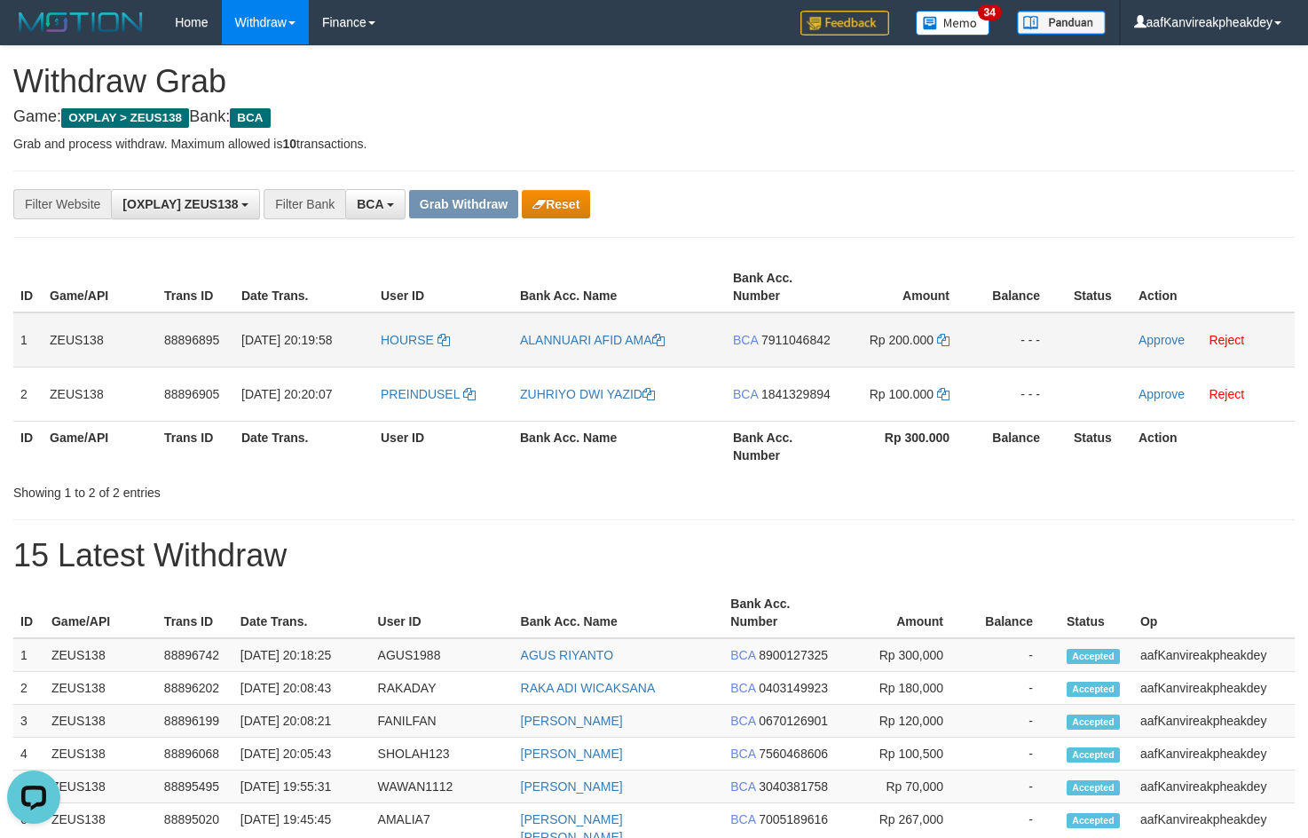
click at [668, 344] on td "ALANNUARI AFID AMA" at bounding box center [619, 339] width 213 height 55
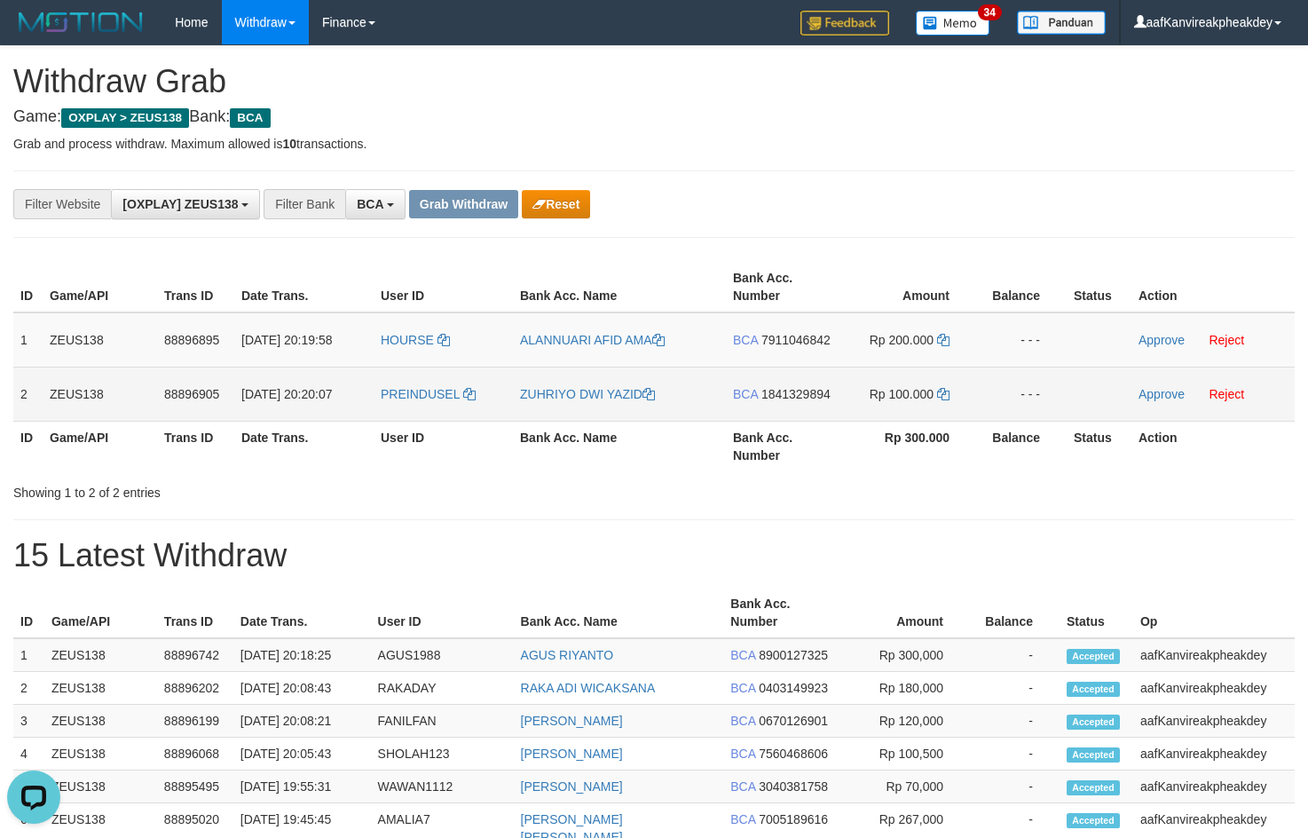
click at [420, 414] on td "PREINDUSEL" at bounding box center [443, 393] width 139 height 54
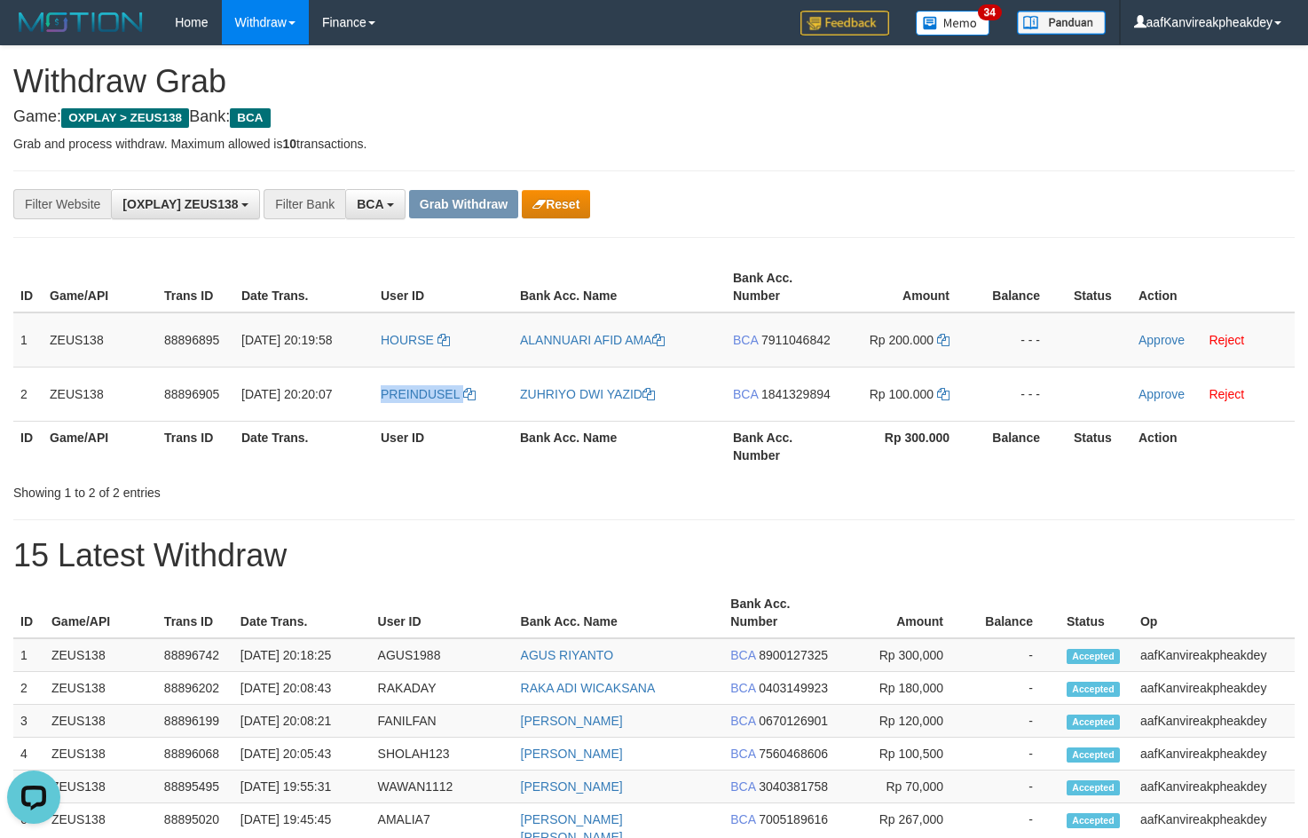
copy link "PREINDUSEL"
drag, startPoint x: 921, startPoint y: 130, endPoint x: 1317, endPoint y: 300, distance: 430.9
click at [941, 165] on div "**********" at bounding box center [654, 810] width 1308 height 1529
click at [794, 336] on span "7911046842" at bounding box center [795, 340] width 69 height 14
click at [946, 338] on icon at bounding box center [943, 340] width 12 height 12
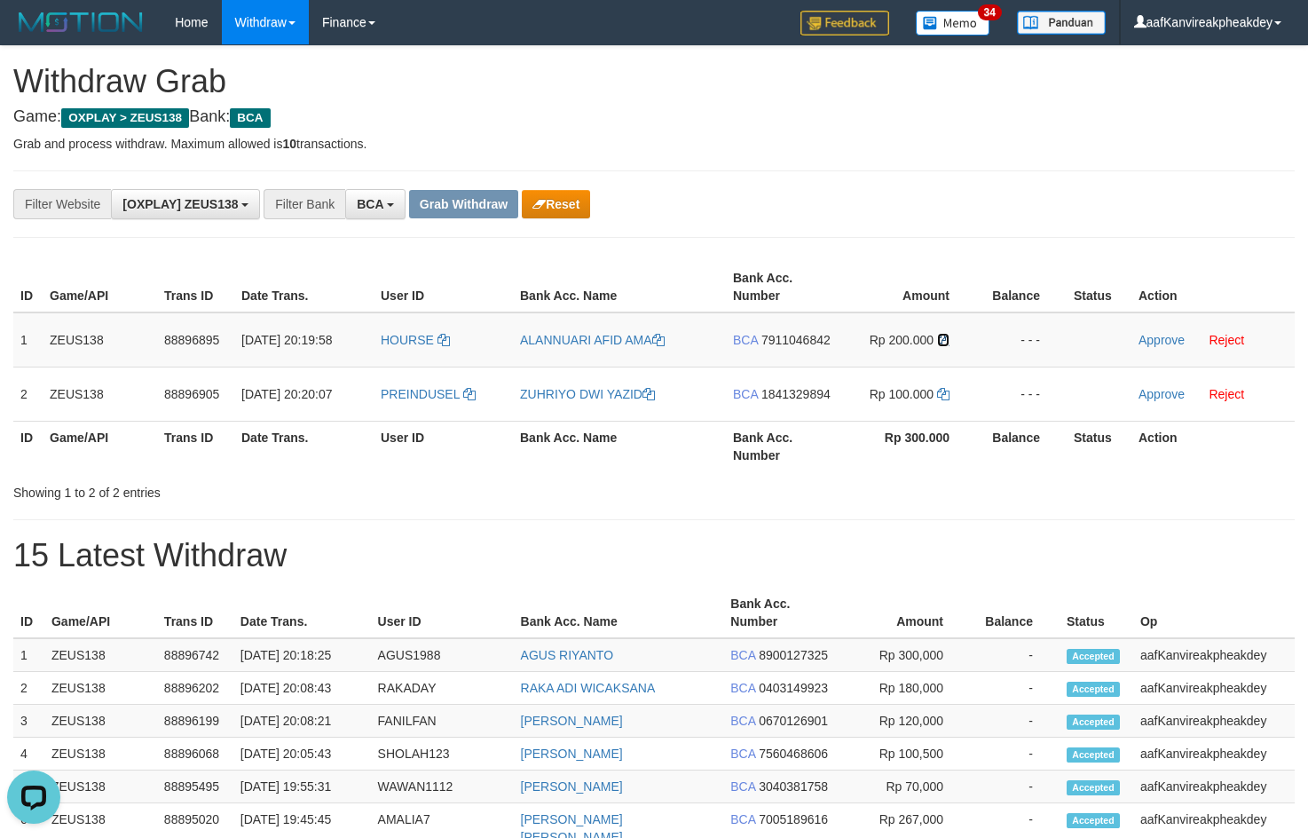
drag, startPoint x: 946, startPoint y: 338, endPoint x: 1320, endPoint y: 241, distance: 386.7
click at [1015, 321] on tr "1 ZEUS138 88896895 01/10/2025 20:19:58 HOURSE ALANNUARI AFID AMA BCA 7911046842…" at bounding box center [653, 339] width 1281 height 55
click at [1155, 349] on td "Approve Reject" at bounding box center [1212, 339] width 163 height 55
click at [1154, 345] on link "Approve" at bounding box center [1161, 340] width 46 height 14
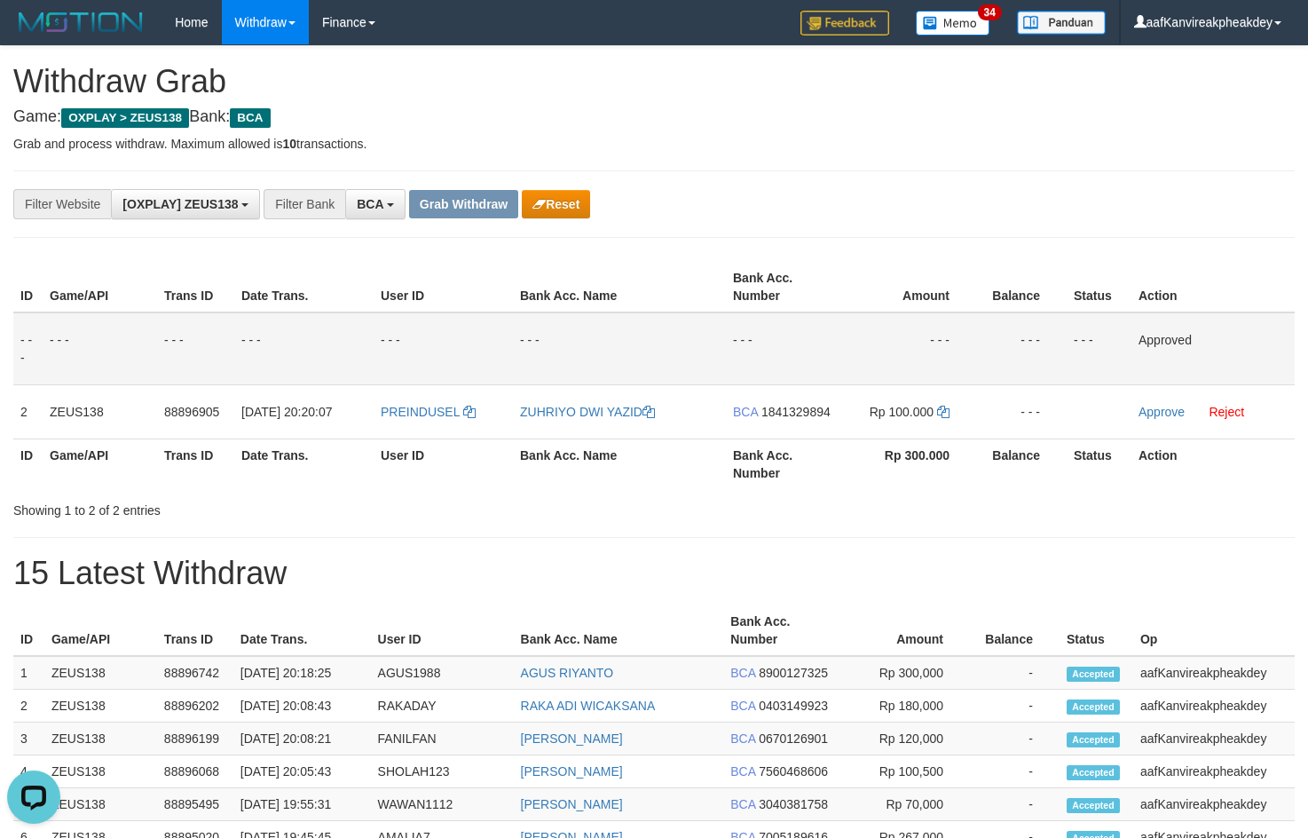
click at [884, 186] on div "**********" at bounding box center [653, 203] width 1281 height 67
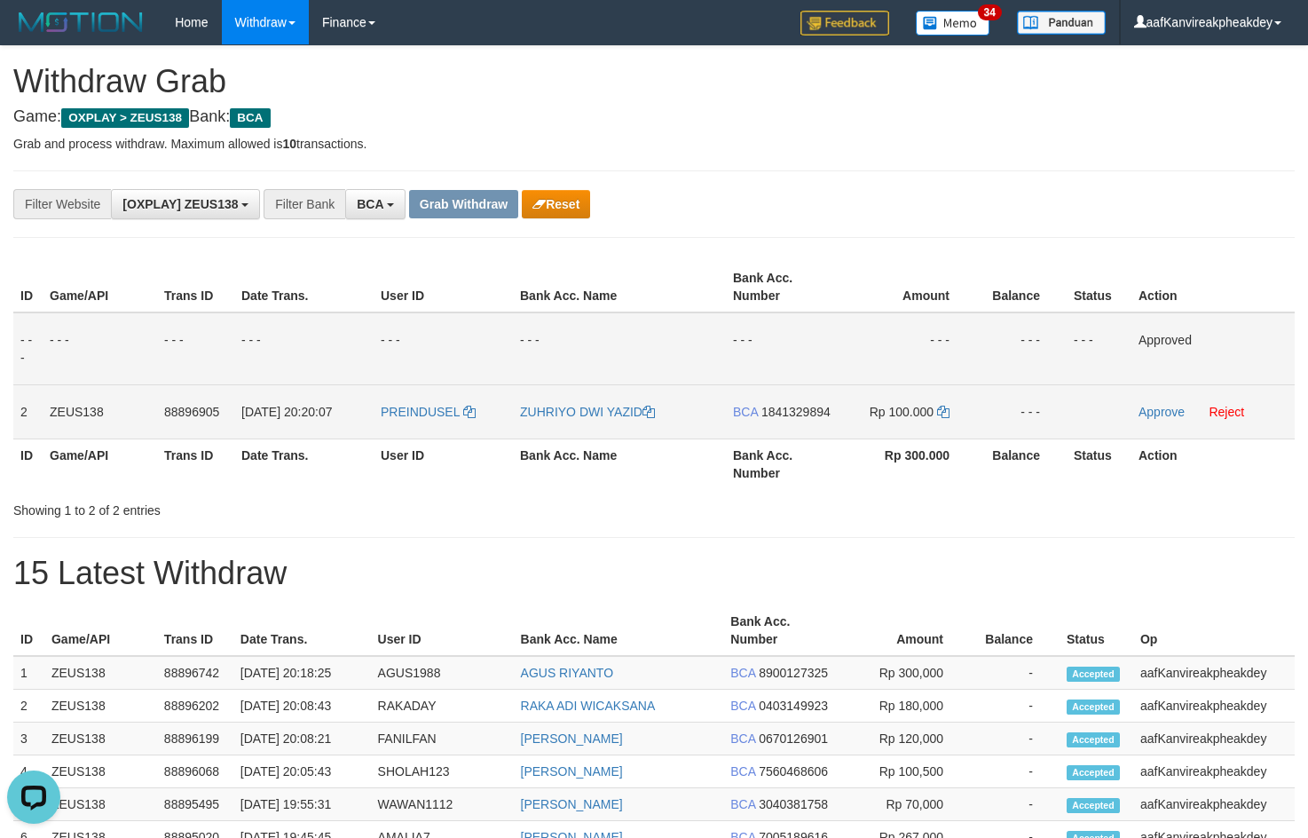
click at [791, 421] on td "BCA 1841329894" at bounding box center [783, 411] width 114 height 54
click at [792, 398] on td "BCA 1841329894" at bounding box center [783, 411] width 114 height 54
click at [792, 402] on td "BCA 1841329894" at bounding box center [783, 411] width 114 height 54
click at [793, 411] on span "1841329894" at bounding box center [795, 412] width 69 height 14
drag, startPoint x: 932, startPoint y: 402, endPoint x: 943, endPoint y: 405, distance: 11.8
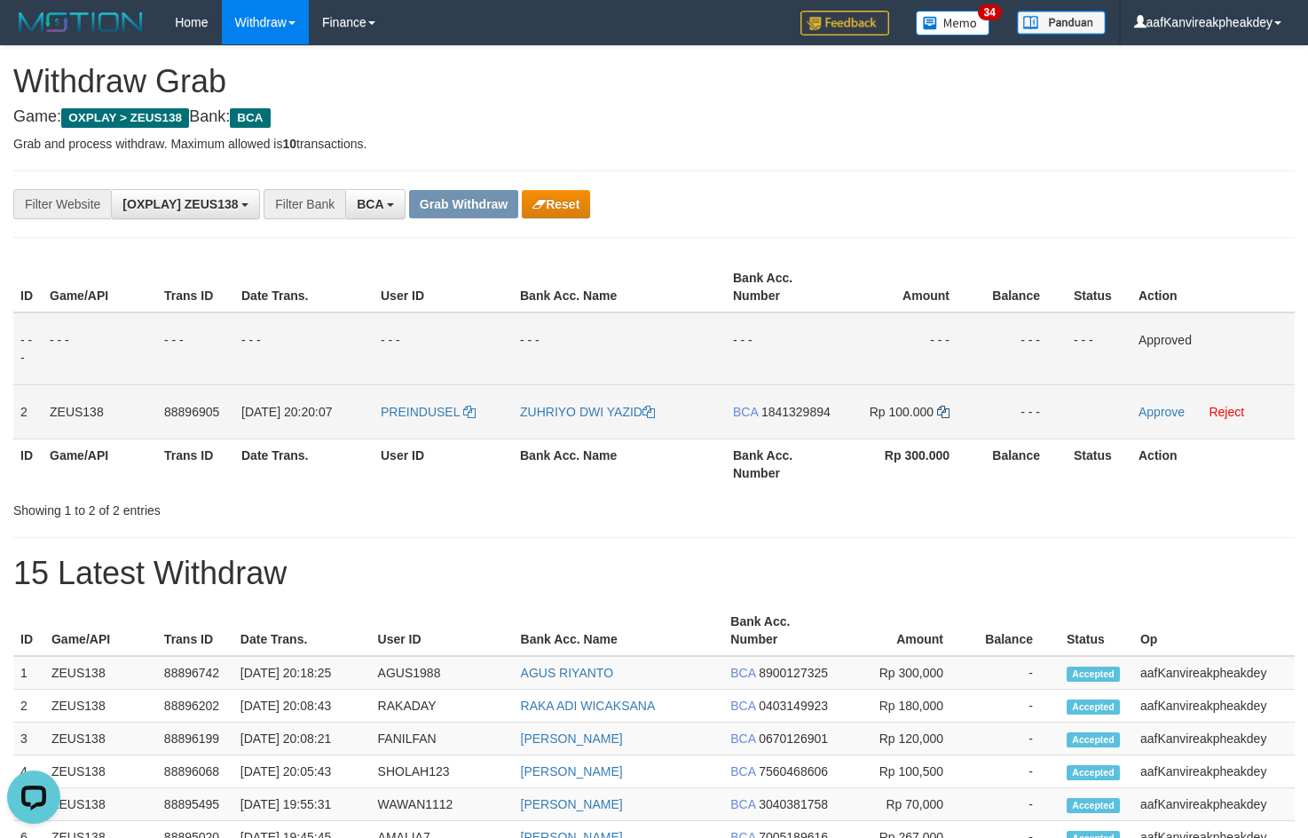
click at [943, 405] on td "Rp 100.000" at bounding box center [908, 411] width 136 height 54
click at [947, 407] on icon at bounding box center [943, 412] width 12 height 12
copy td
click at [945, 411] on icon at bounding box center [943, 412] width 12 height 12
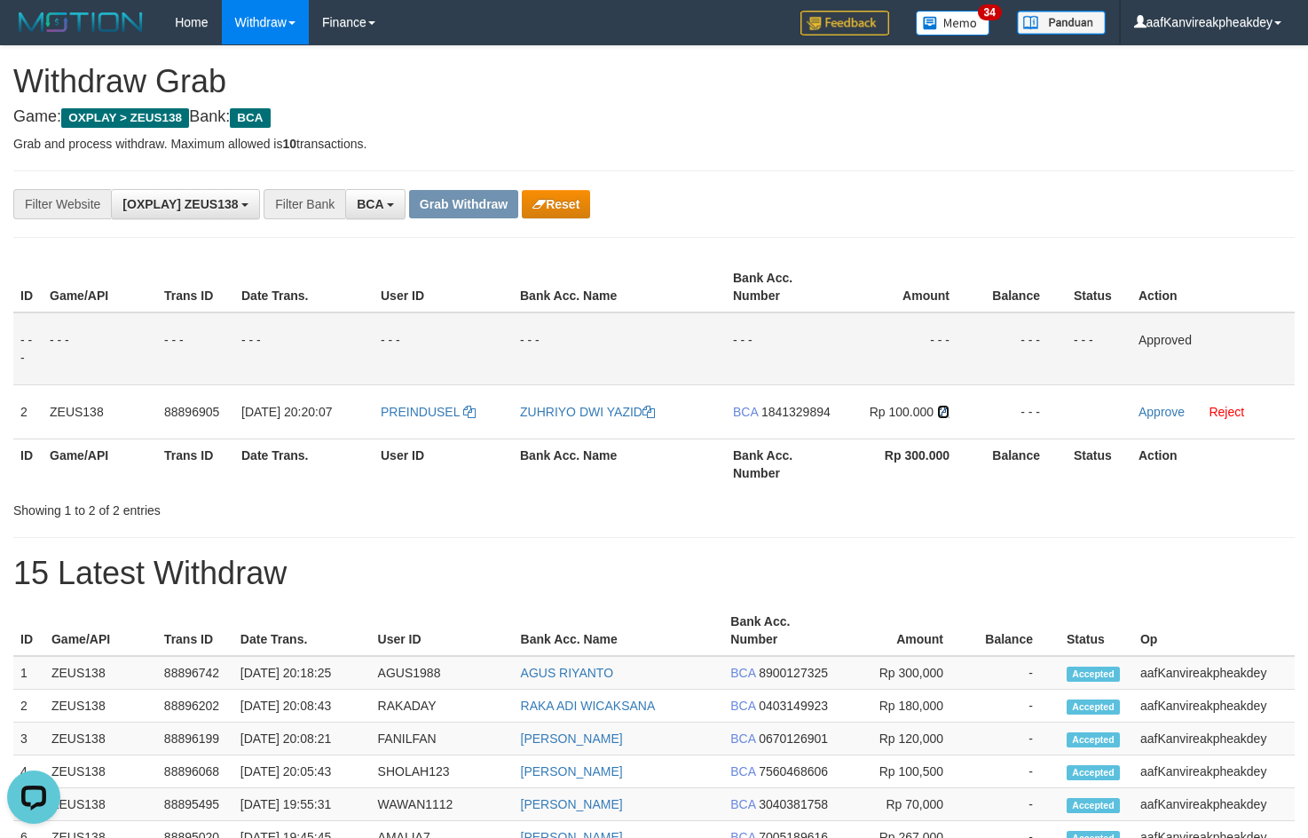
drag, startPoint x: 945, startPoint y: 411, endPoint x: 1315, endPoint y: 366, distance: 372.7
click at [1053, 414] on tr "2 ZEUS138 88896905 01/10/2025 20:20:07 PREINDUSEL ZUHRIYO DWI YAZID BCA 1841329…" at bounding box center [653, 411] width 1281 height 54
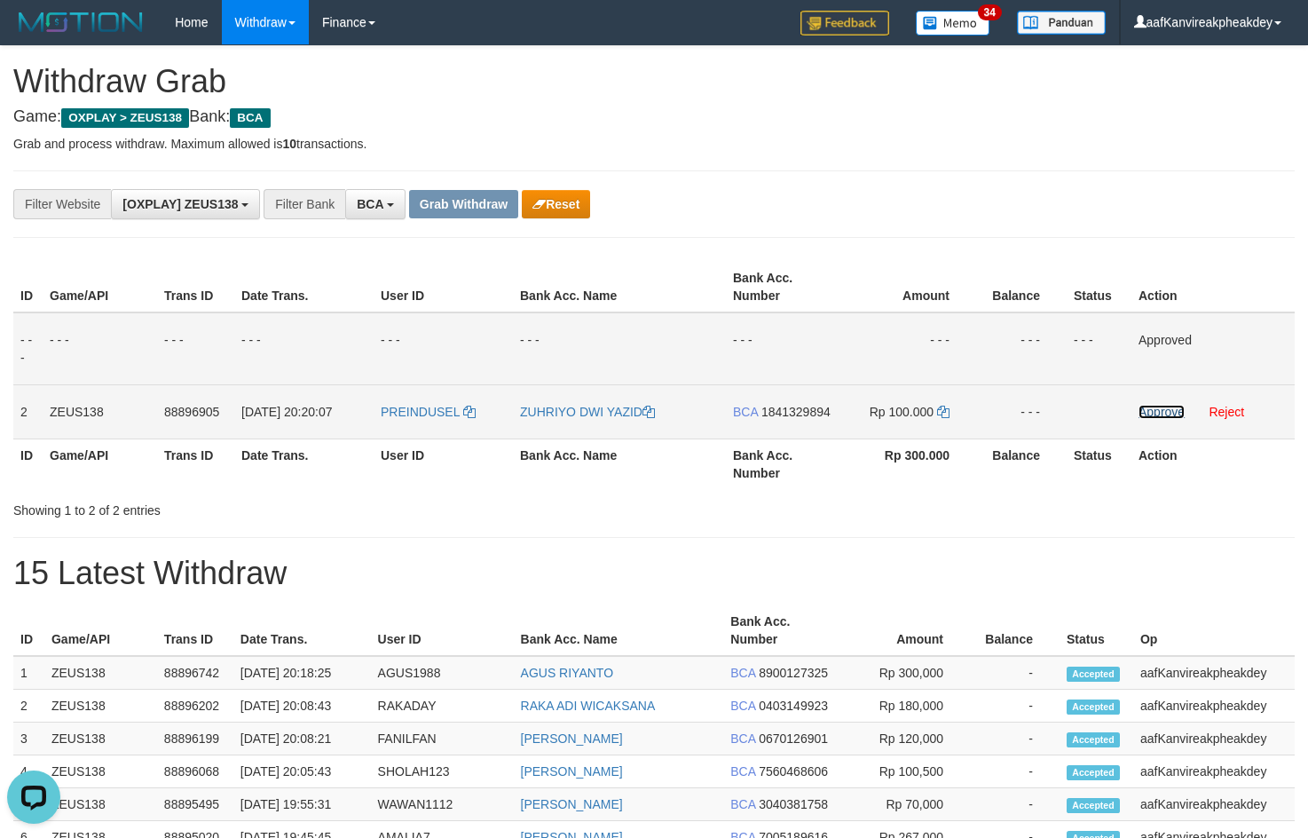
click at [1154, 412] on link "Approve" at bounding box center [1161, 412] width 46 height 14
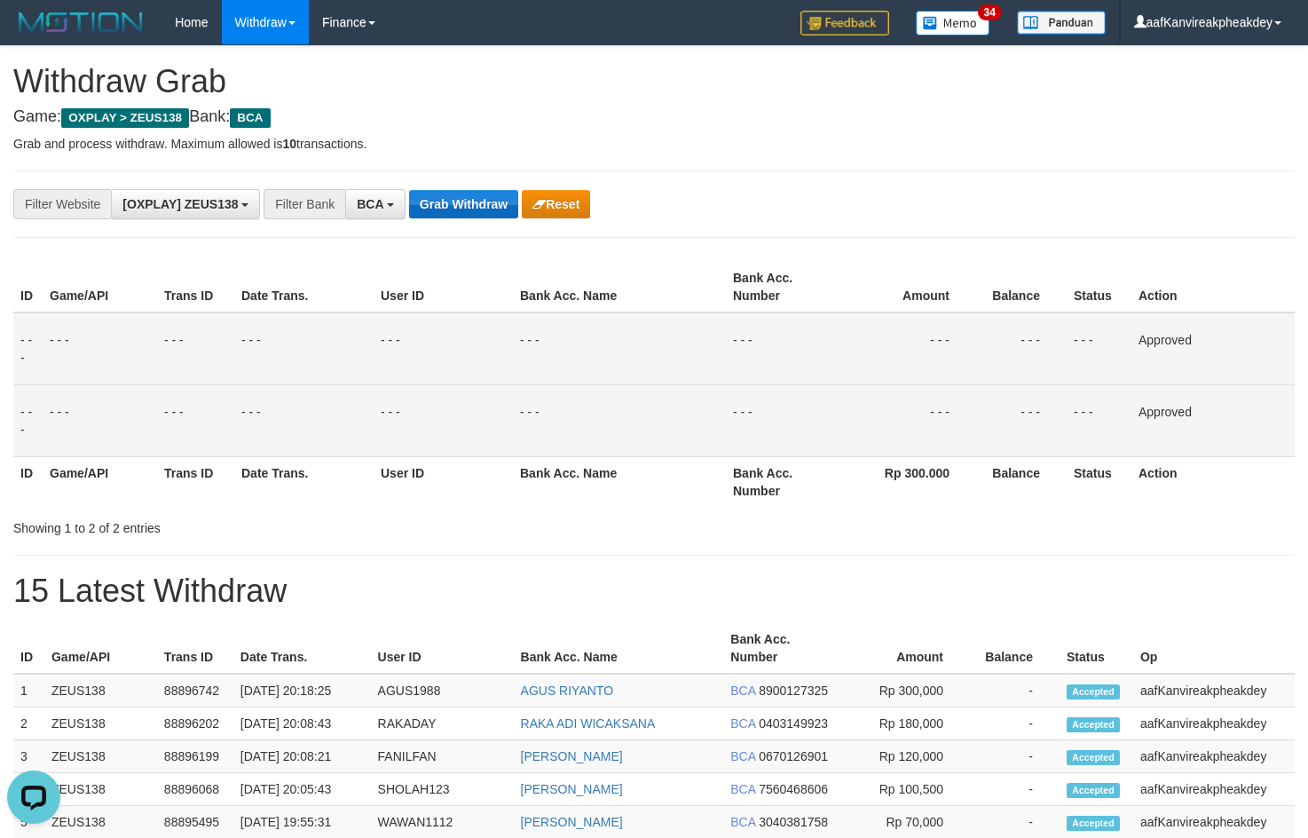
click at [437, 189] on div "**********" at bounding box center [545, 204] width 1090 height 30
click at [441, 202] on button "Grab Withdraw" at bounding box center [463, 204] width 109 height 28
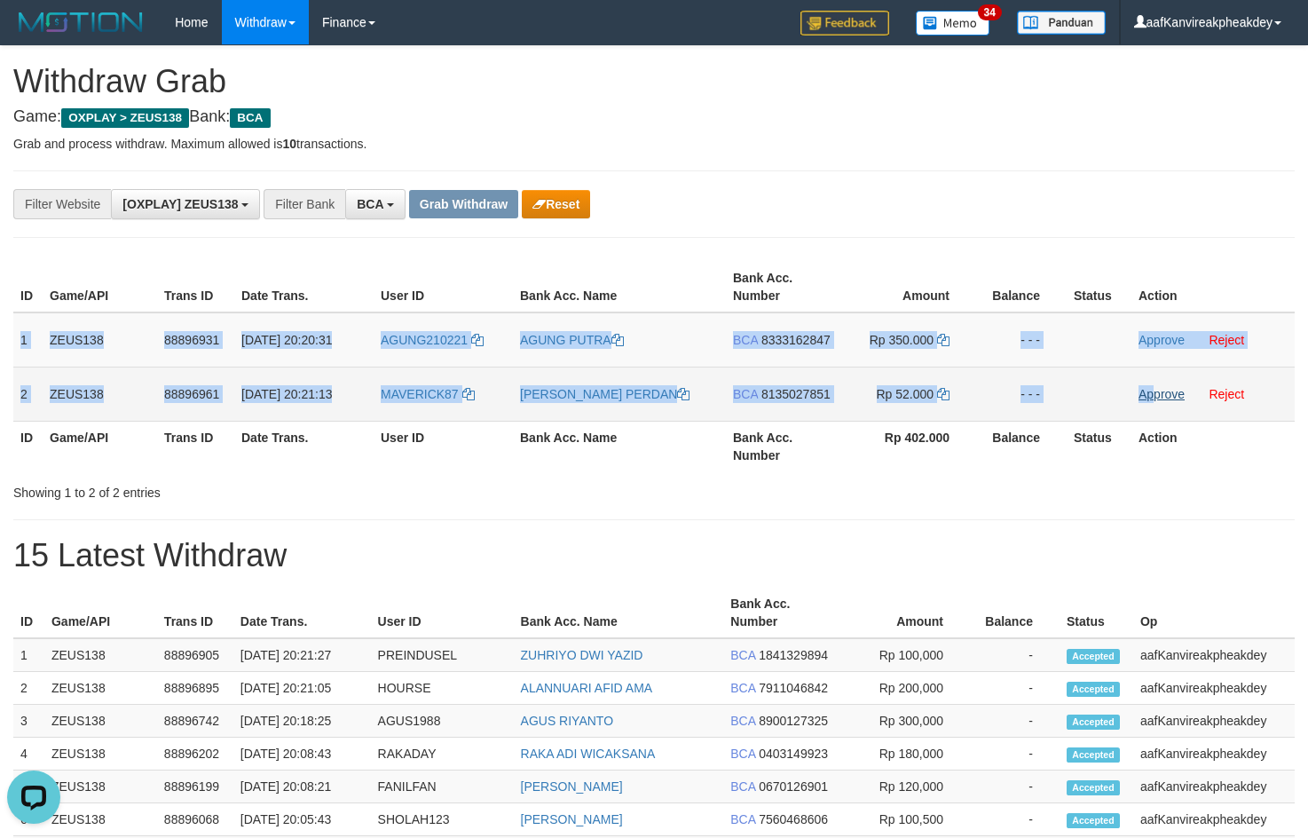
copy tbody "1 ZEUS138 88896931 01/10/2025 20:20:31 AGUNG210221 AGUNG PUTRA BCA 8333162847 R…"
drag, startPoint x: 14, startPoint y: 335, endPoint x: 1224, endPoint y: 387, distance: 1210.6
click at [1224, 387] on tbody "1 ZEUS138 88896931 01/10/2025 20:20:31 AGUNG210221 AGUNG PUTRA BCA 8333162847 R…" at bounding box center [653, 366] width 1281 height 109
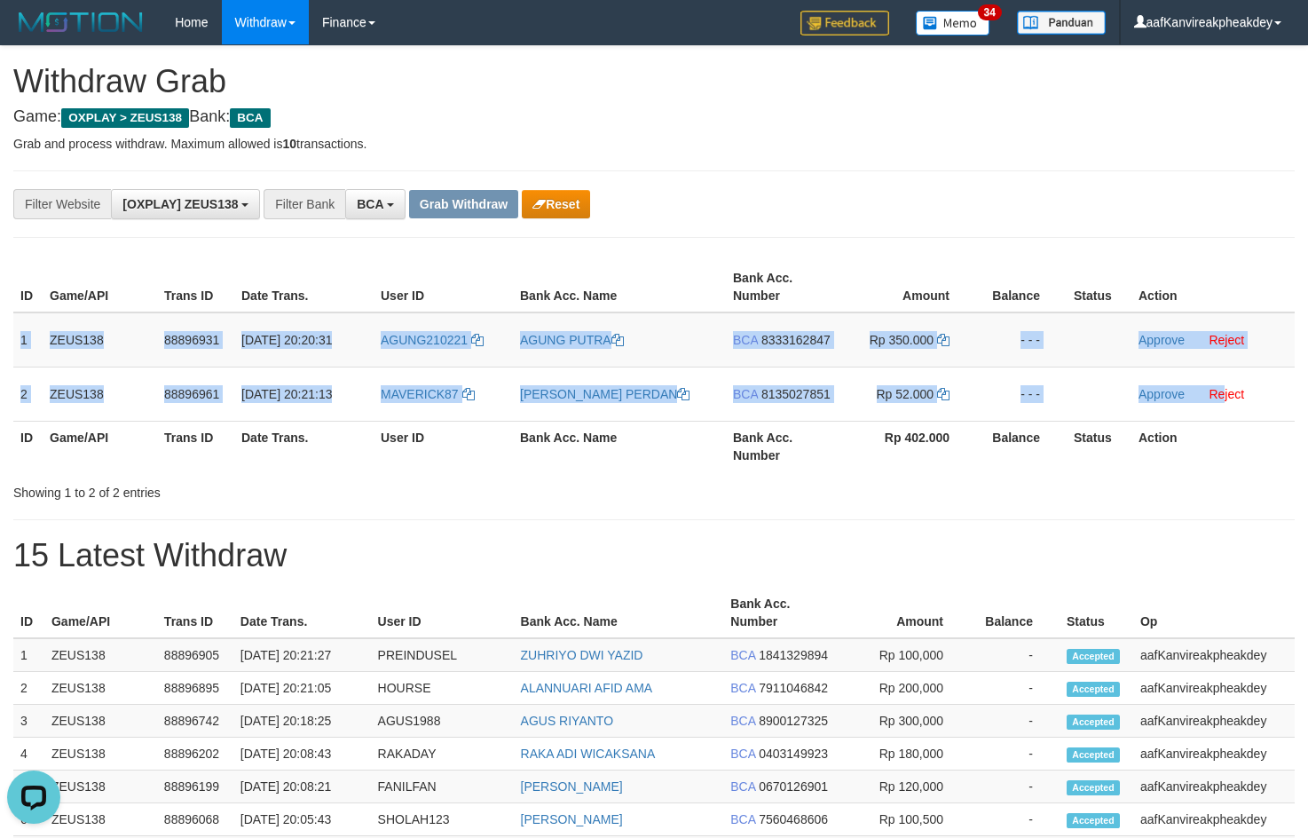
copy tbody "1 ZEUS138 88896931 01/10/2025 20:20:31 AGUNG210221 AGUNG PUTRA BCA 8333162847 R…"
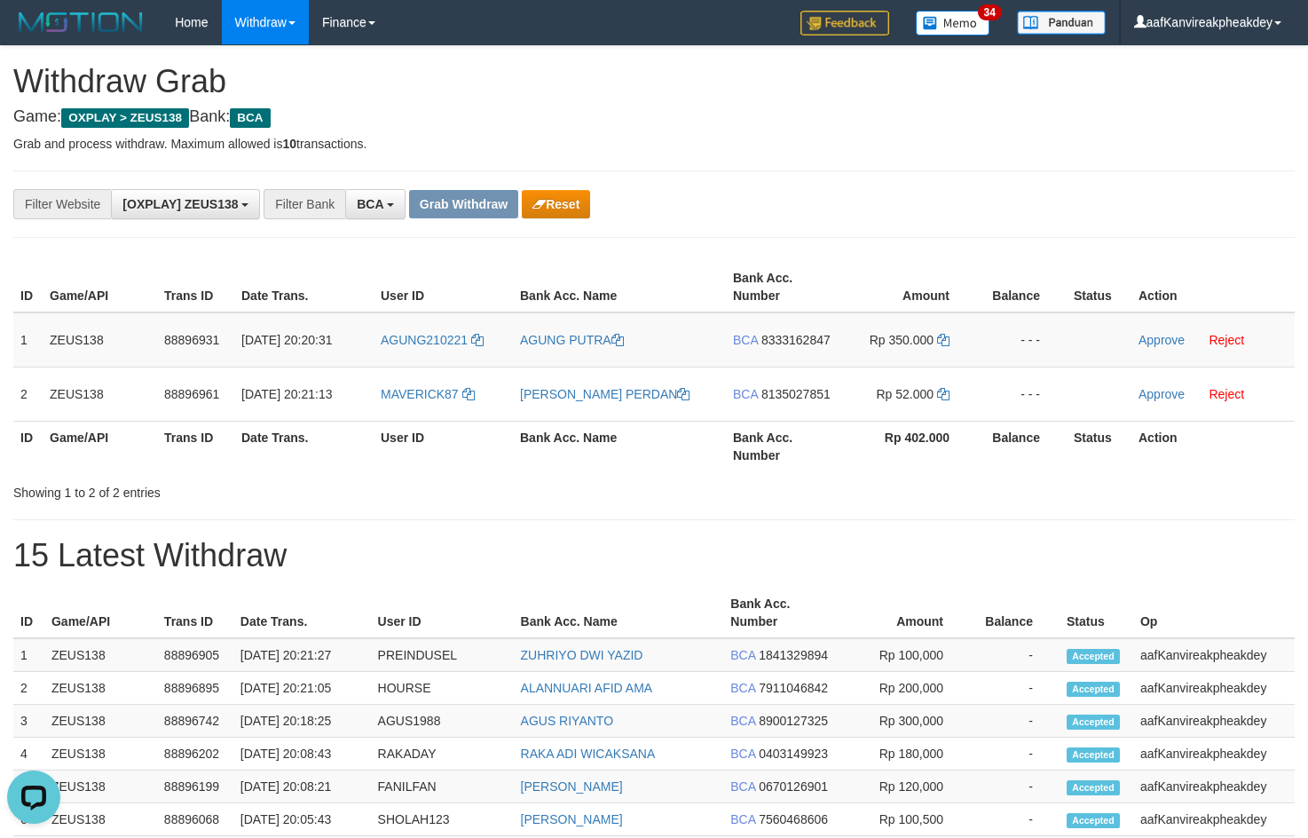
click at [751, 175] on div "**********" at bounding box center [653, 203] width 1281 height 67
click at [603, 232] on div "**********" at bounding box center [653, 203] width 1281 height 67
click at [417, 356] on td "AGUNG210221" at bounding box center [443, 339] width 139 height 55
copy link "AGUNG210221"
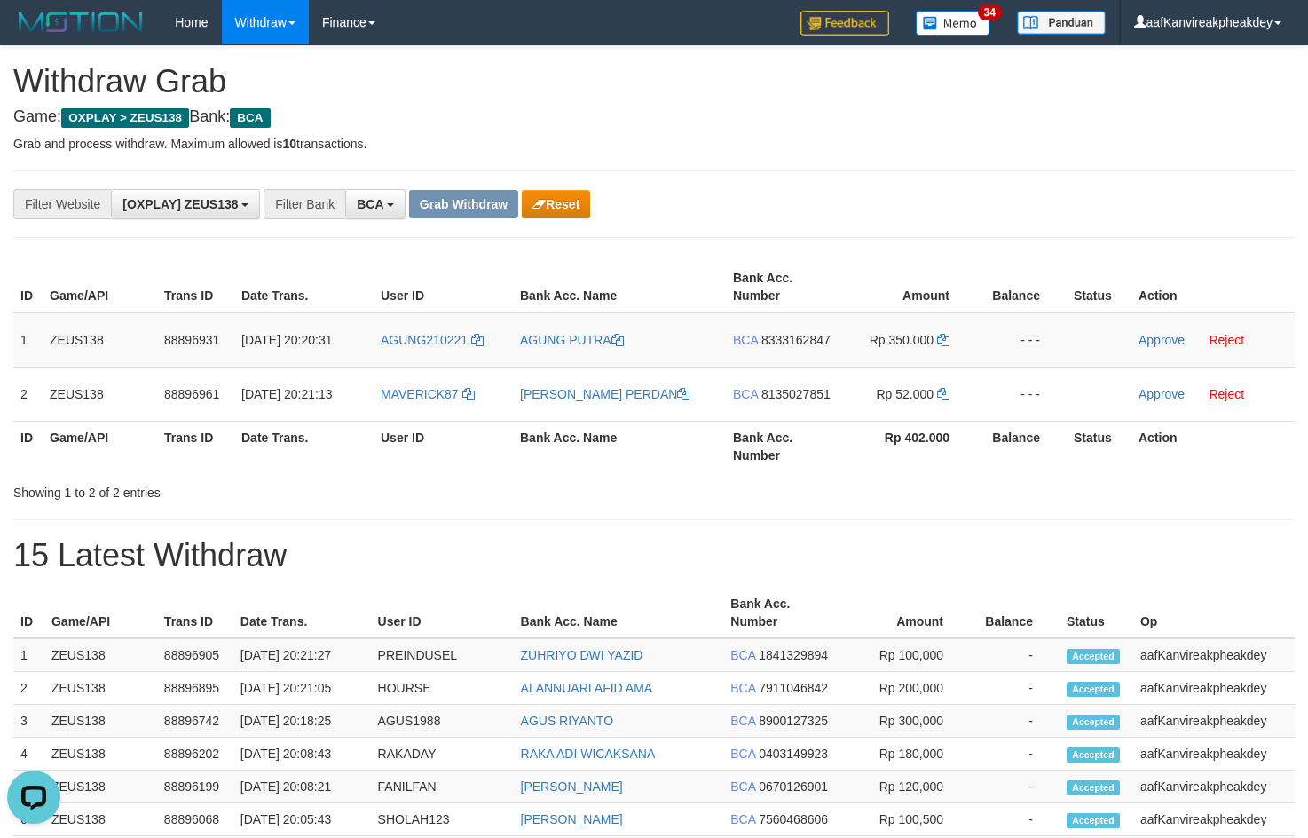
click at [385, 423] on th "User ID" at bounding box center [443, 446] width 139 height 51
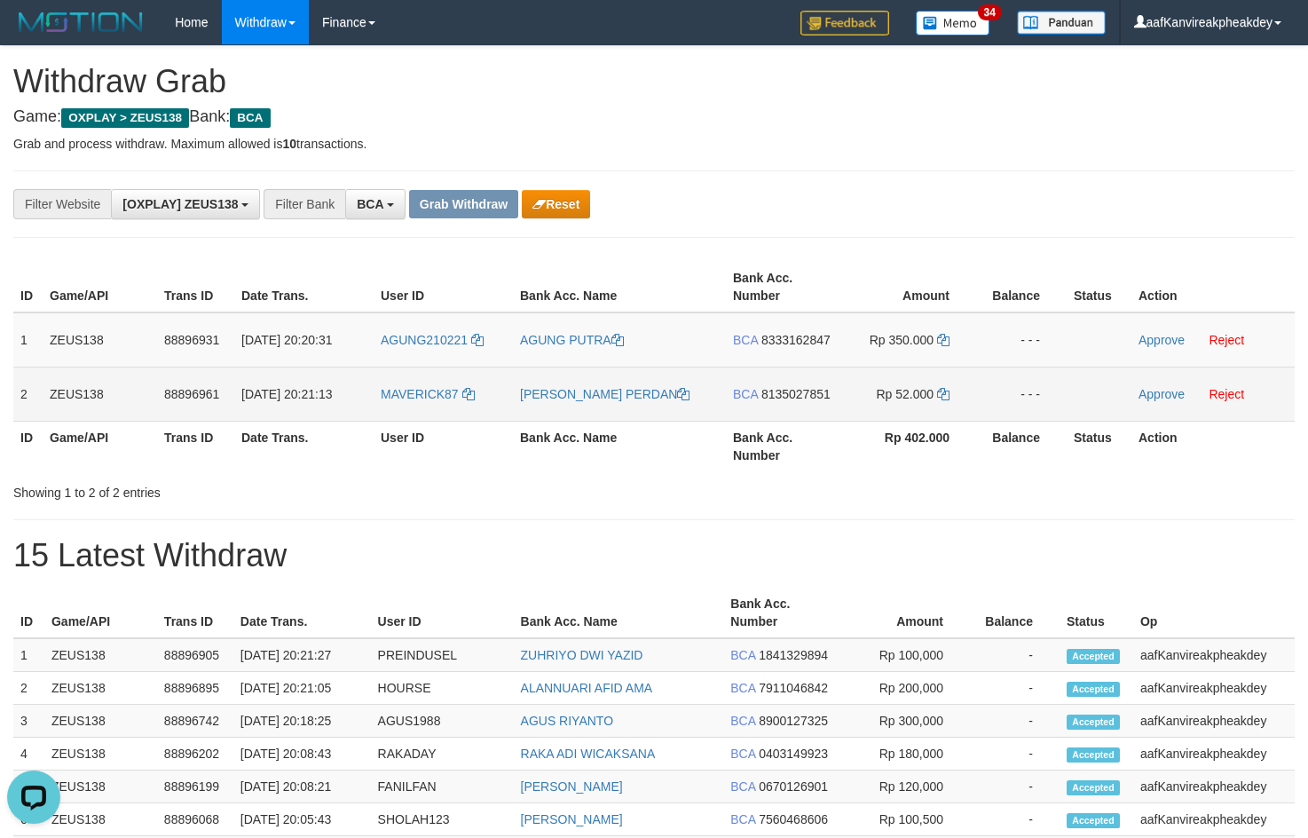
click at [397, 409] on td "MAVERICK87" at bounding box center [443, 393] width 139 height 54
copy link "MAVERICK87"
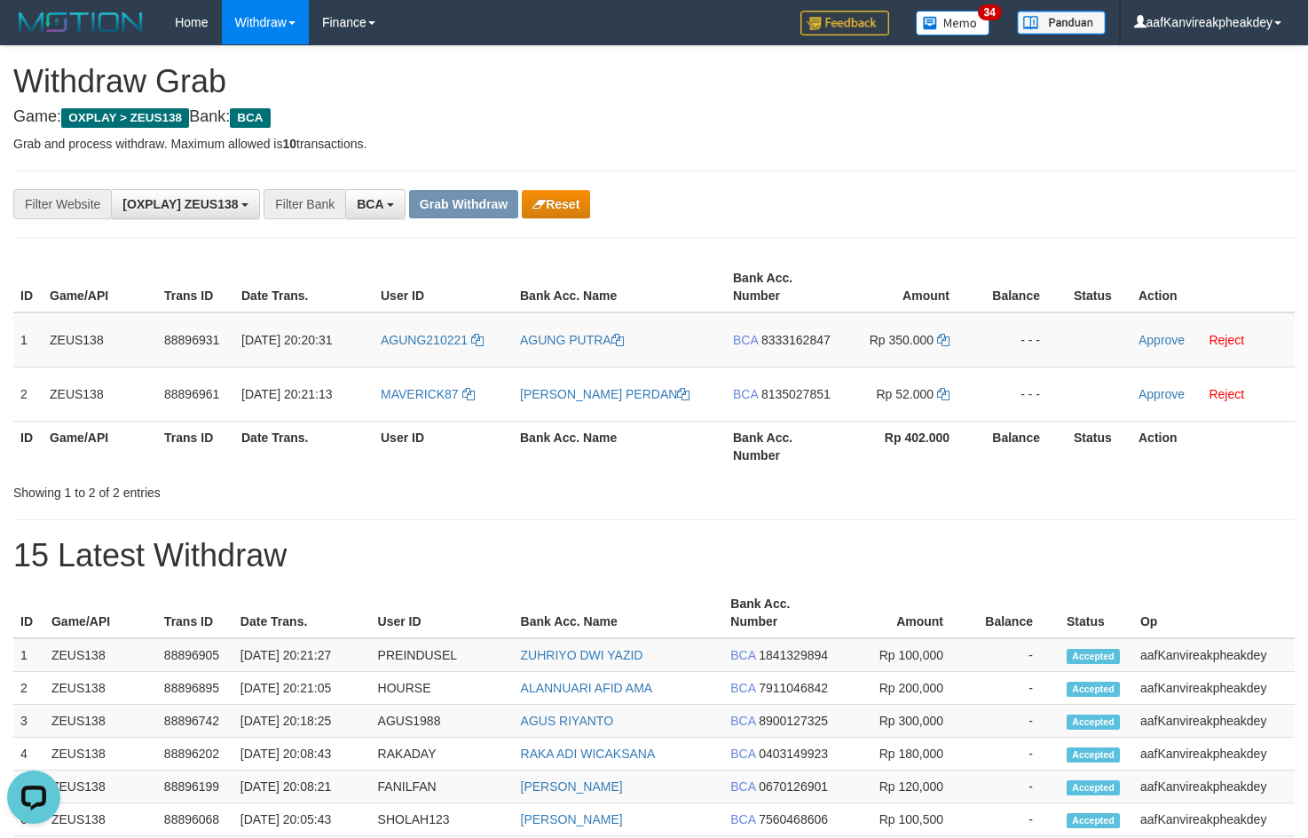
drag, startPoint x: 913, startPoint y: 223, endPoint x: 1307, endPoint y: 328, distance: 407.9
click at [916, 223] on div "**********" at bounding box center [653, 203] width 1281 height 67
click at [784, 339] on span "8333162847" at bounding box center [795, 340] width 69 height 14
click at [957, 331] on td "Rp 350.000" at bounding box center [908, 339] width 136 height 55
click at [947, 339] on icon at bounding box center [943, 340] width 12 height 12
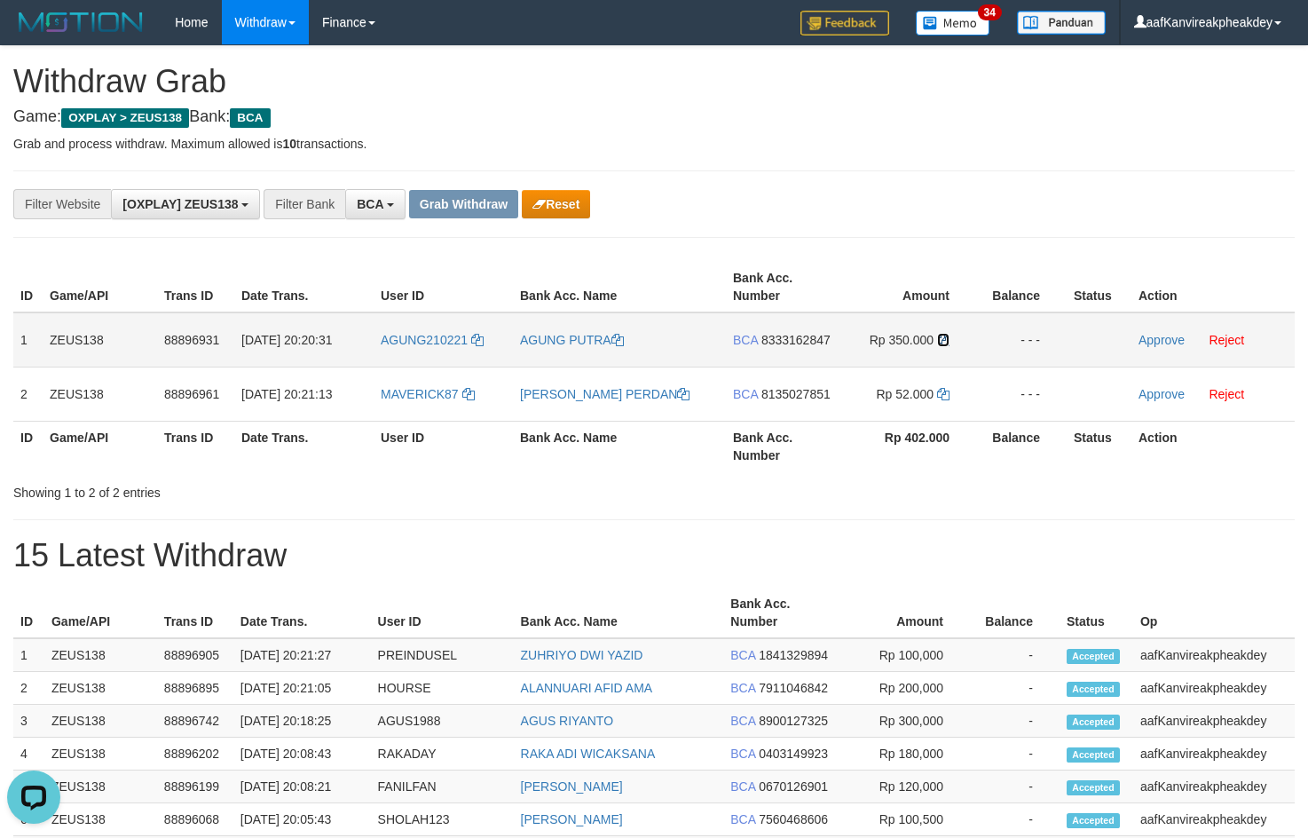
click at [947, 339] on icon at bounding box center [943, 340] width 12 height 12
click at [1146, 339] on link "Approve" at bounding box center [1161, 340] width 46 height 14
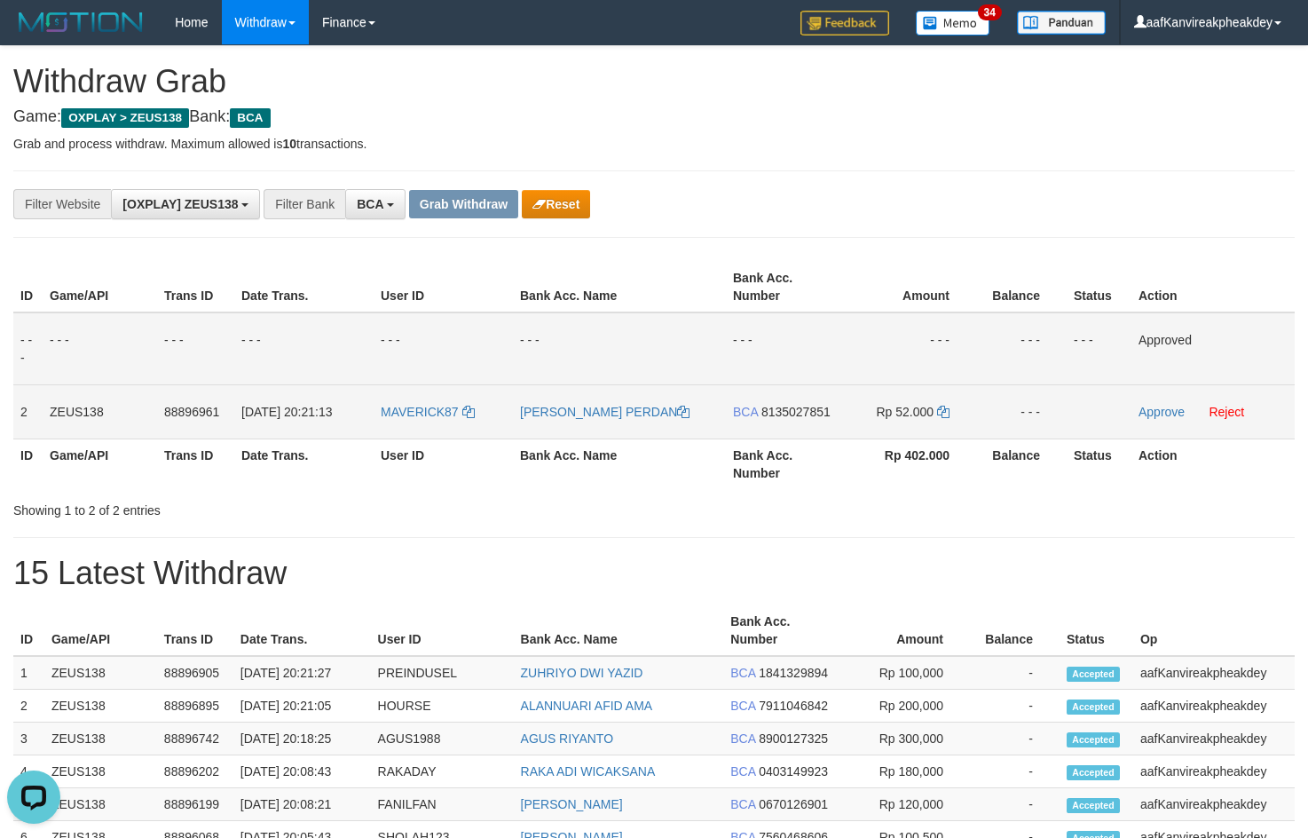
click at [777, 392] on td "BCA 8135027851" at bounding box center [783, 411] width 114 height 54
click at [778, 413] on span "8135027851" at bounding box center [795, 412] width 69 height 14
click at [943, 413] on icon at bounding box center [943, 412] width 12 height 12
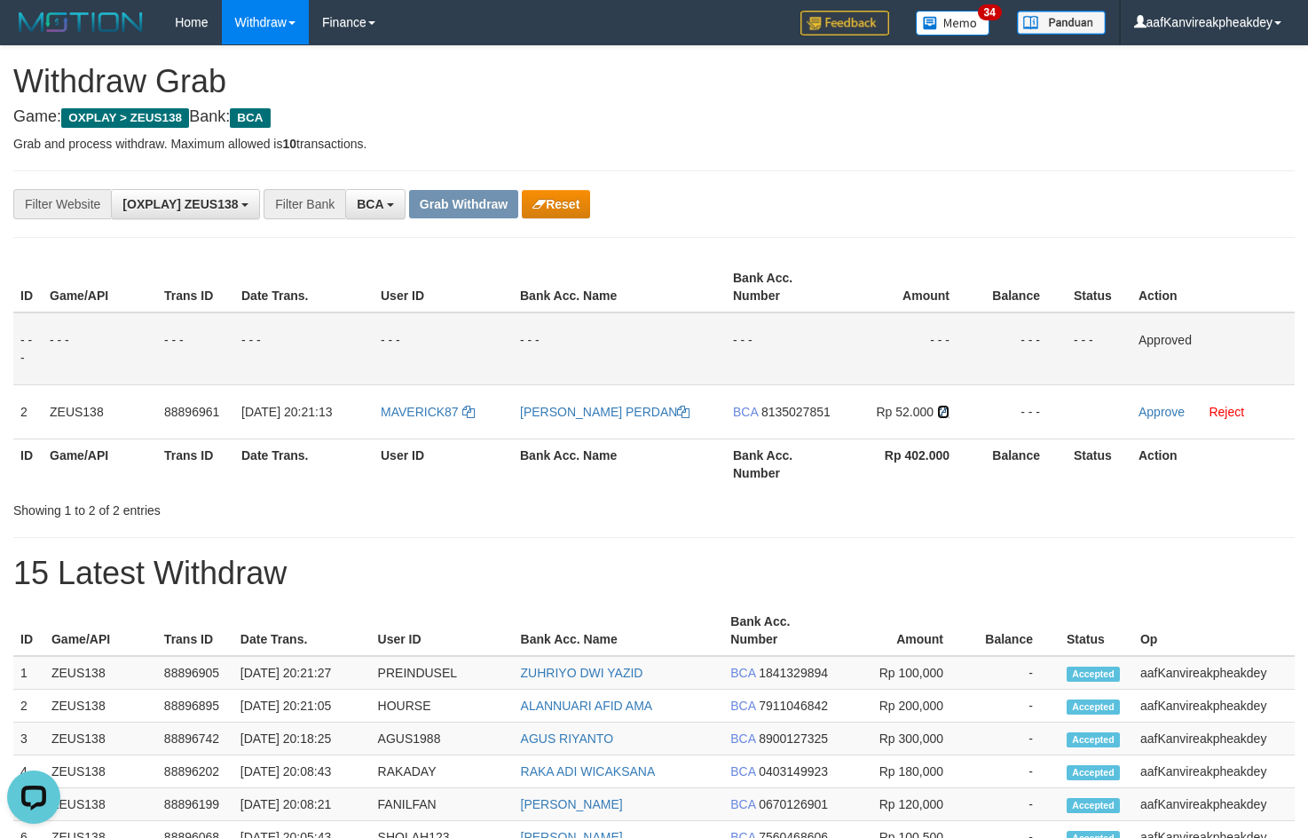
drag, startPoint x: 943, startPoint y: 413, endPoint x: 1310, endPoint y: 424, distance: 366.7
click at [1107, 422] on tr "2 ZEUS138 88896961 01/10/2025 20:21:13 MAVERICK87 DIMAS WAHYU PERDAN BCA 813502…" at bounding box center [653, 411] width 1281 height 54
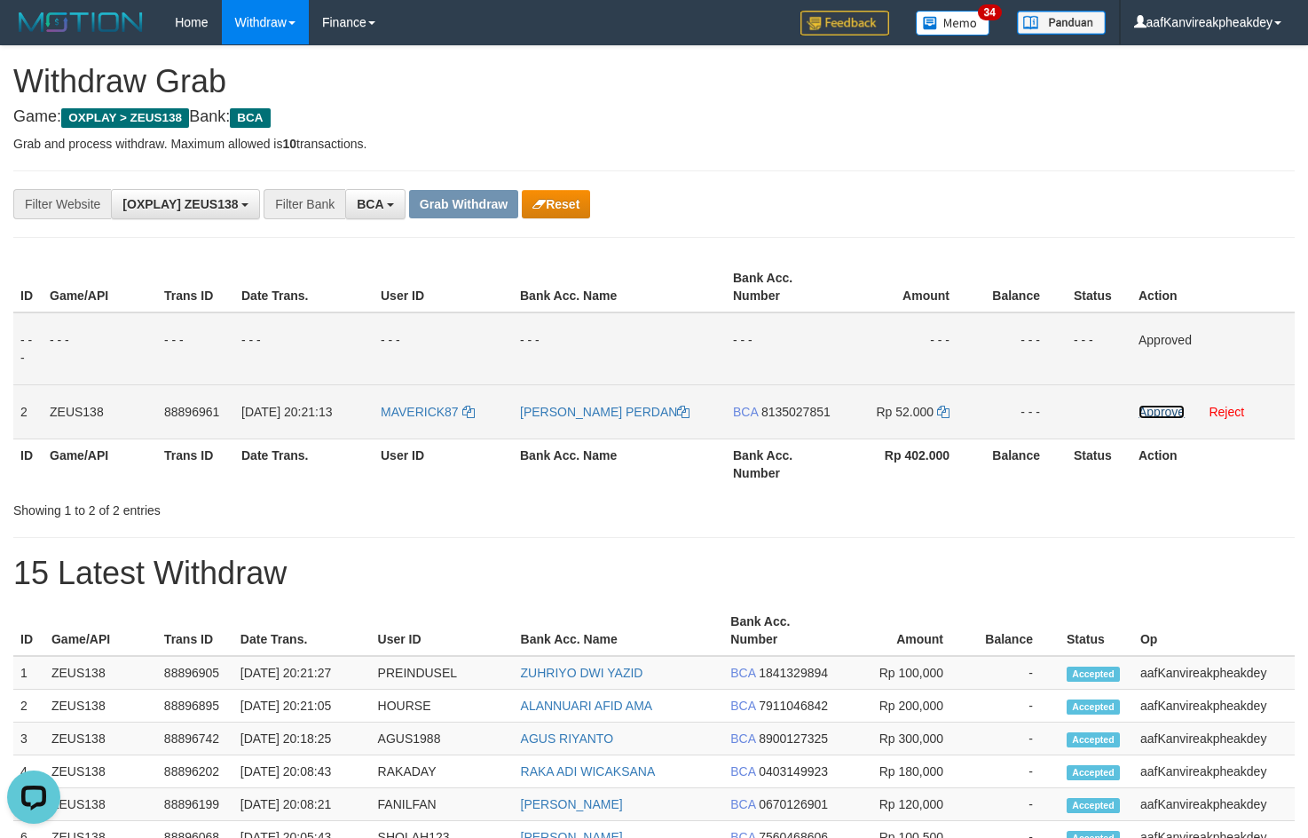
click at [1148, 406] on link "Approve" at bounding box center [1161, 412] width 46 height 14
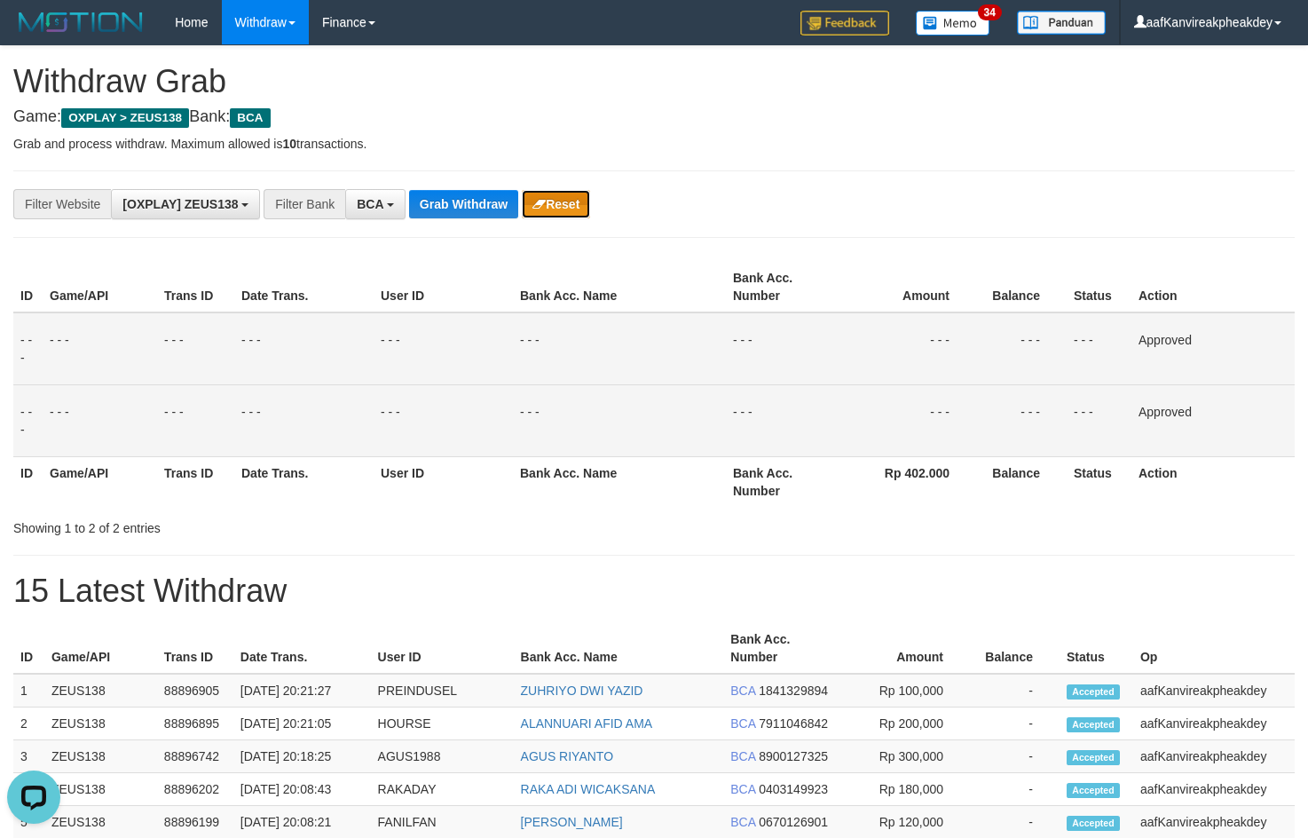
drag, startPoint x: 542, startPoint y: 193, endPoint x: 800, endPoint y: 92, distance: 277.0
click at [541, 193] on button "Reset" at bounding box center [556, 204] width 68 height 28
click at [477, 205] on button "Grab Withdraw" at bounding box center [463, 204] width 109 height 28
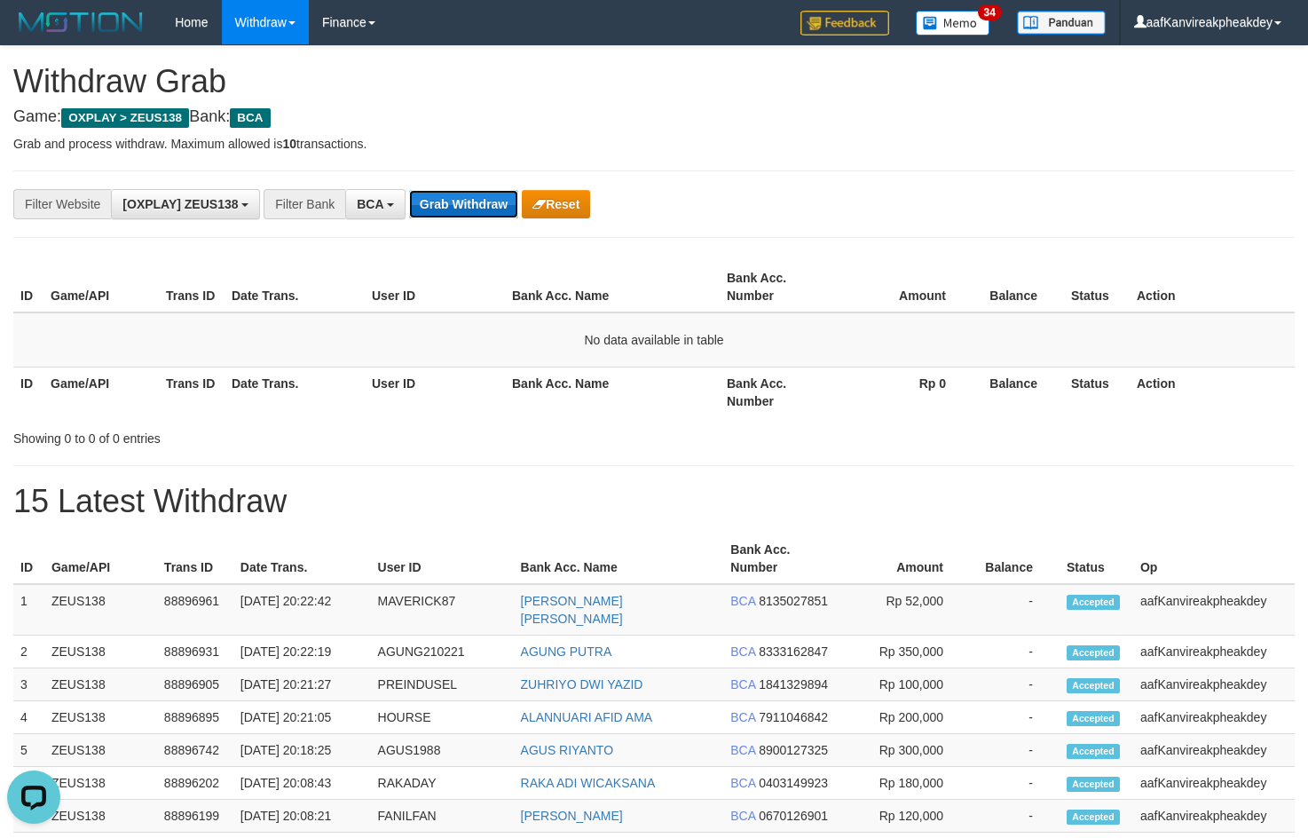
click at [479, 208] on button "Grab Withdraw" at bounding box center [463, 204] width 109 height 28
click at [469, 218] on div "**********" at bounding box center [545, 204] width 1090 height 30
click at [471, 206] on button "Grab Withdraw" at bounding box center [463, 204] width 109 height 28
click at [471, 207] on button "Grab Withdraw" at bounding box center [463, 204] width 109 height 28
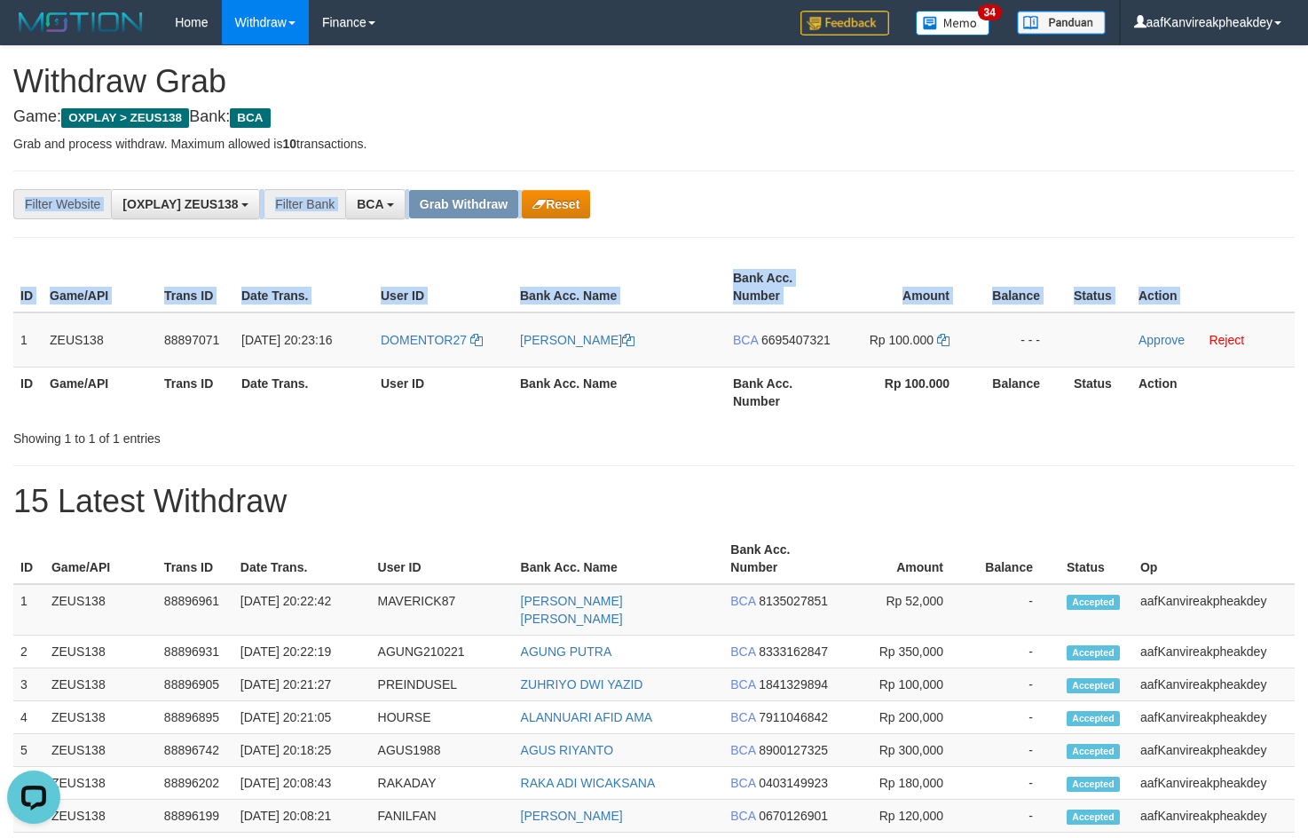
copy div "**********"
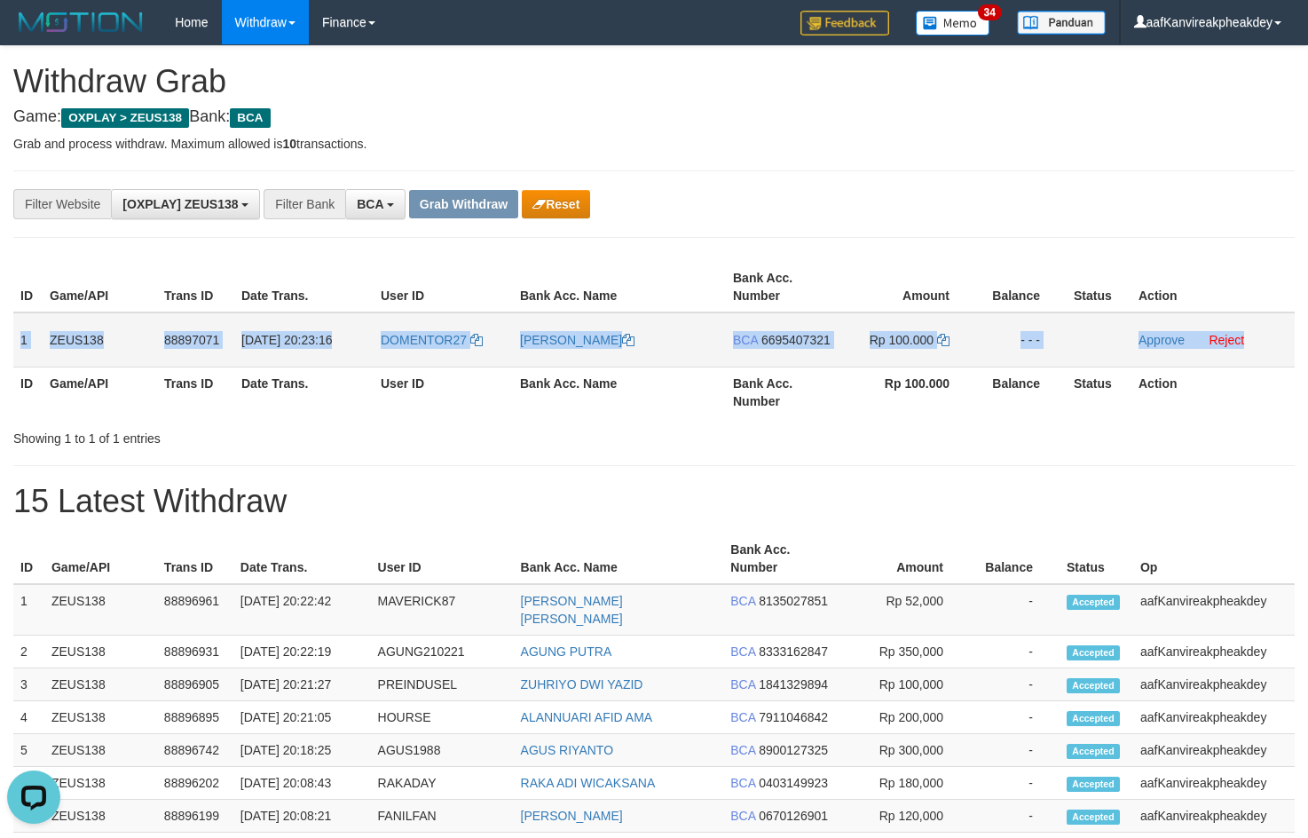
copy tr "1 ZEUS138 88897071 [DATE] 20:23:16 DOMENTOR27 [PERSON_NAME] ROLIE BCA 669540732…"
drag, startPoint x: 19, startPoint y: 324, endPoint x: 1256, endPoint y: 335, distance: 1237.0
click at [1256, 335] on tr "1 ZEUS138 88897071 [DATE] 20:23:16 DOMENTOR27 [PERSON_NAME] BCA 6695407321 Rp 1…" at bounding box center [653, 339] width 1281 height 55
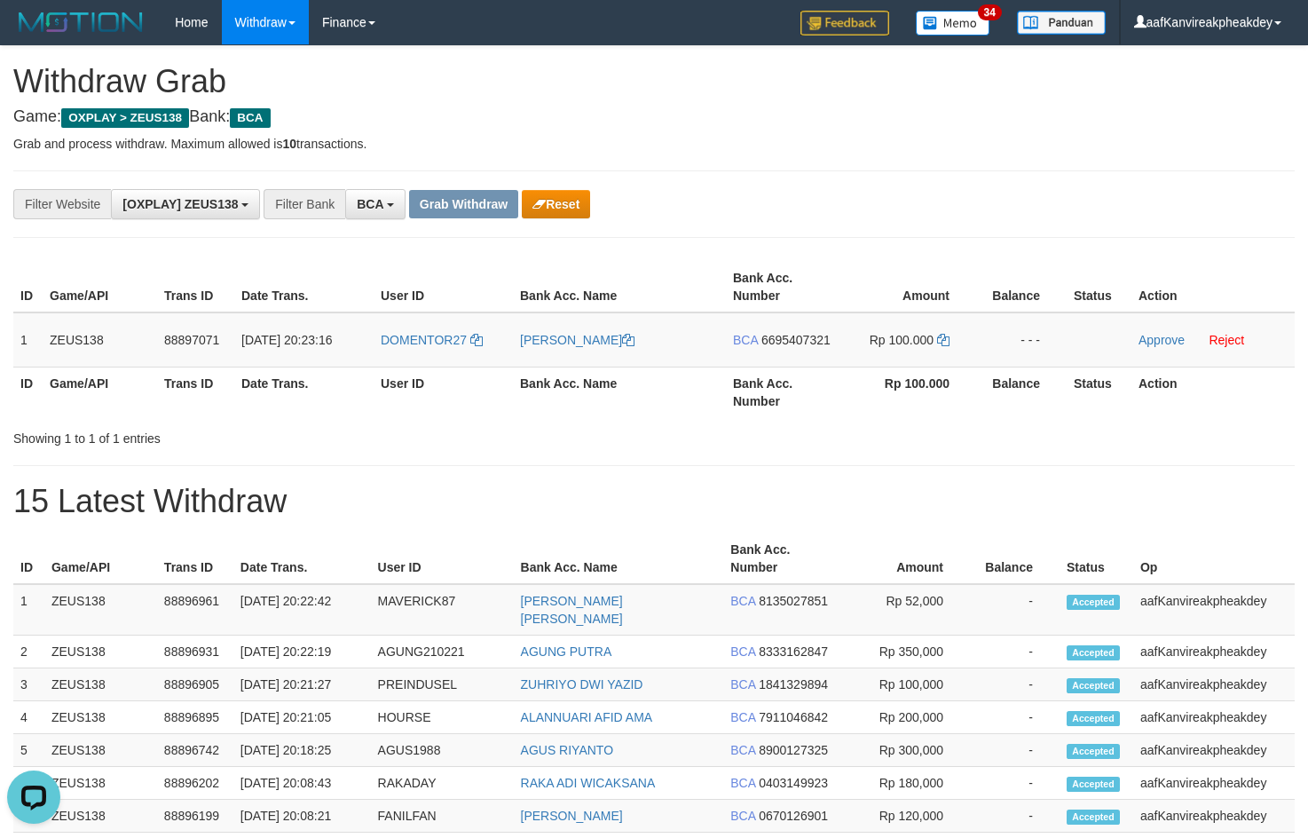
click at [886, 198] on div "**********" at bounding box center [545, 204] width 1090 height 30
click at [425, 340] on span "DOMENTOR27" at bounding box center [424, 340] width 86 height 14
click at [420, 349] on td "DOMENTOR27" at bounding box center [443, 339] width 139 height 55
click at [420, 348] on td "DOMENTOR27" at bounding box center [443, 339] width 139 height 55
copy span "DOMENTOR27"
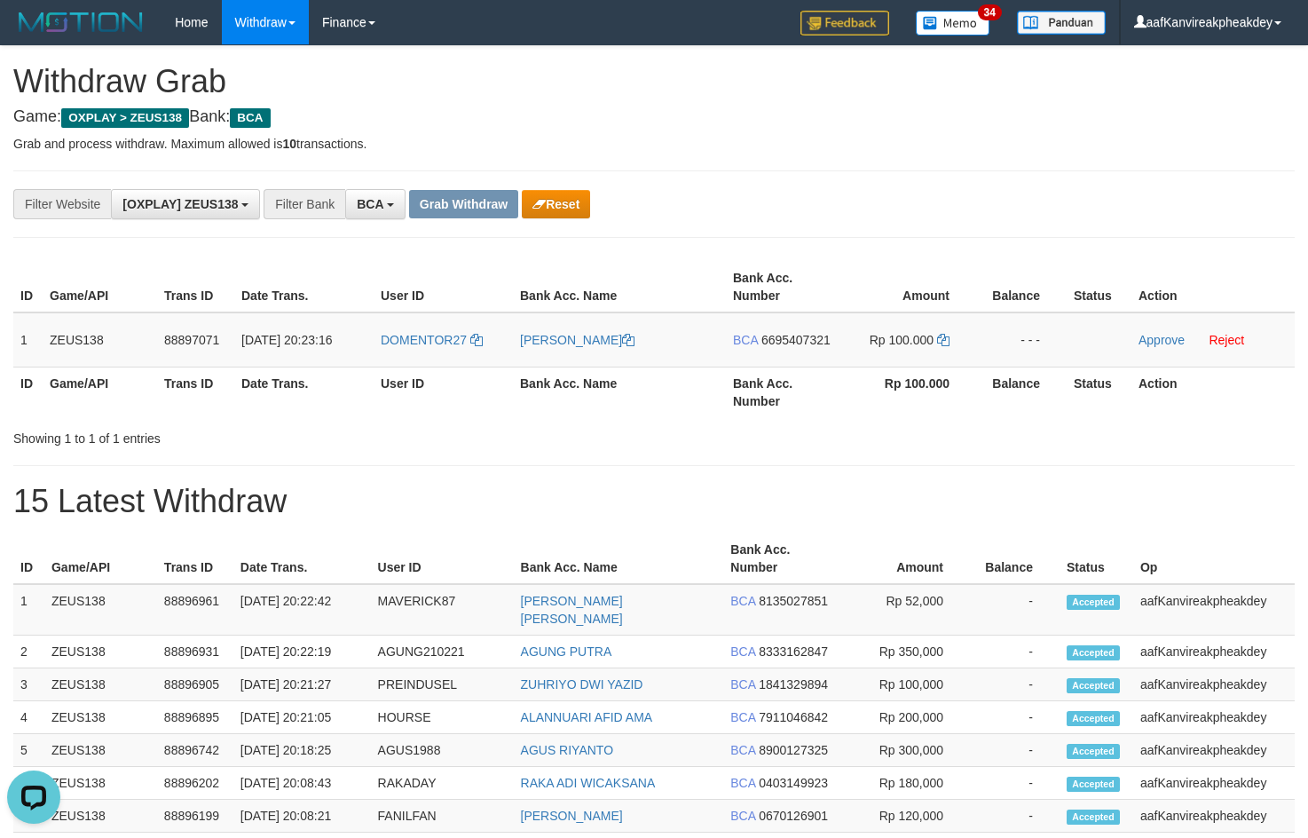
drag, startPoint x: 989, startPoint y: 224, endPoint x: 1320, endPoint y: 371, distance: 362.7
click at [1036, 250] on div "**********" at bounding box center [654, 792] width 1308 height 1493
click at [782, 330] on td "BCA 6695407321" at bounding box center [783, 339] width 114 height 55
click at [782, 341] on span "6695407321" at bounding box center [795, 340] width 69 height 14
copy span "5"
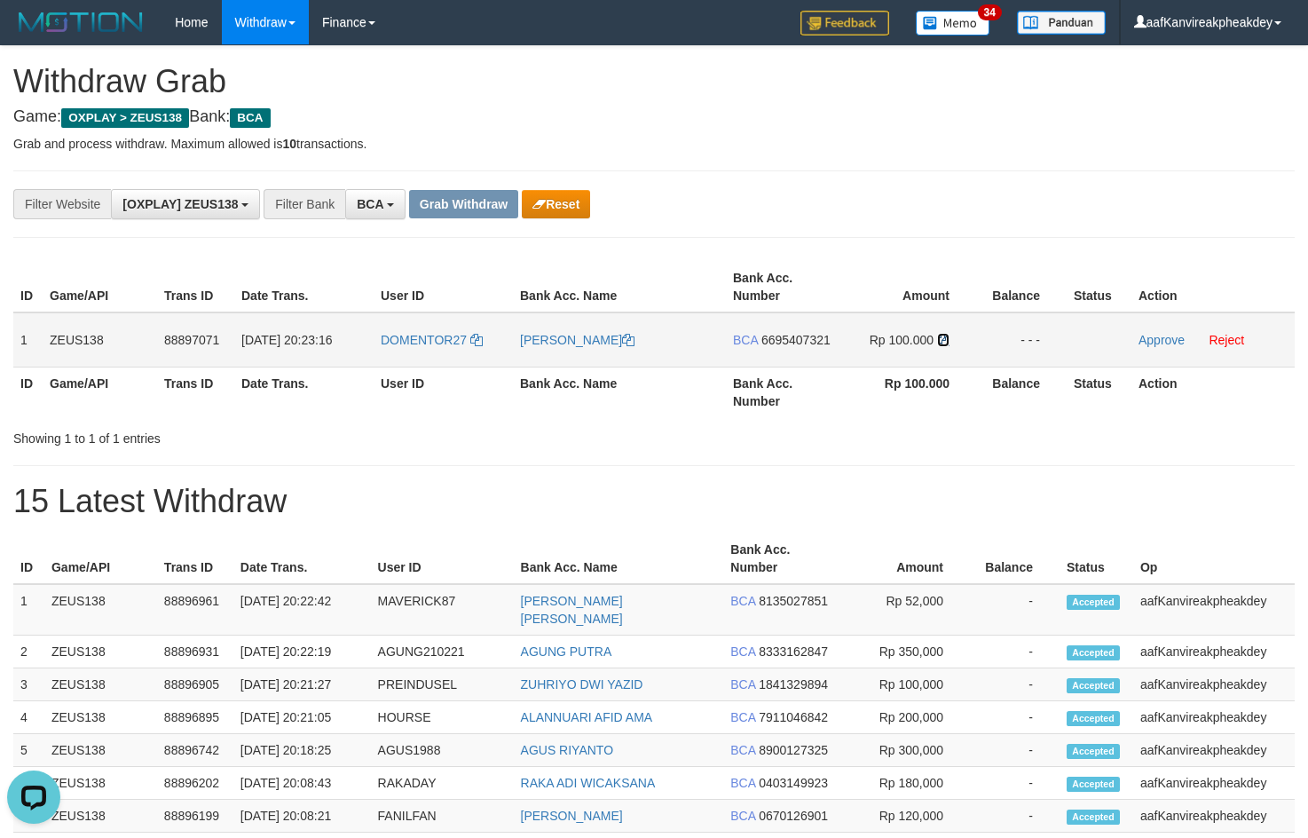
click at [938, 346] on link at bounding box center [943, 340] width 12 height 14
click at [940, 343] on icon at bounding box center [943, 340] width 12 height 12
click at [953, 346] on td "Rp 100.000" at bounding box center [908, 339] width 136 height 55
click at [945, 337] on icon at bounding box center [943, 340] width 12 height 12
drag, startPoint x: 945, startPoint y: 337, endPoint x: 1313, endPoint y: 286, distance: 371.8
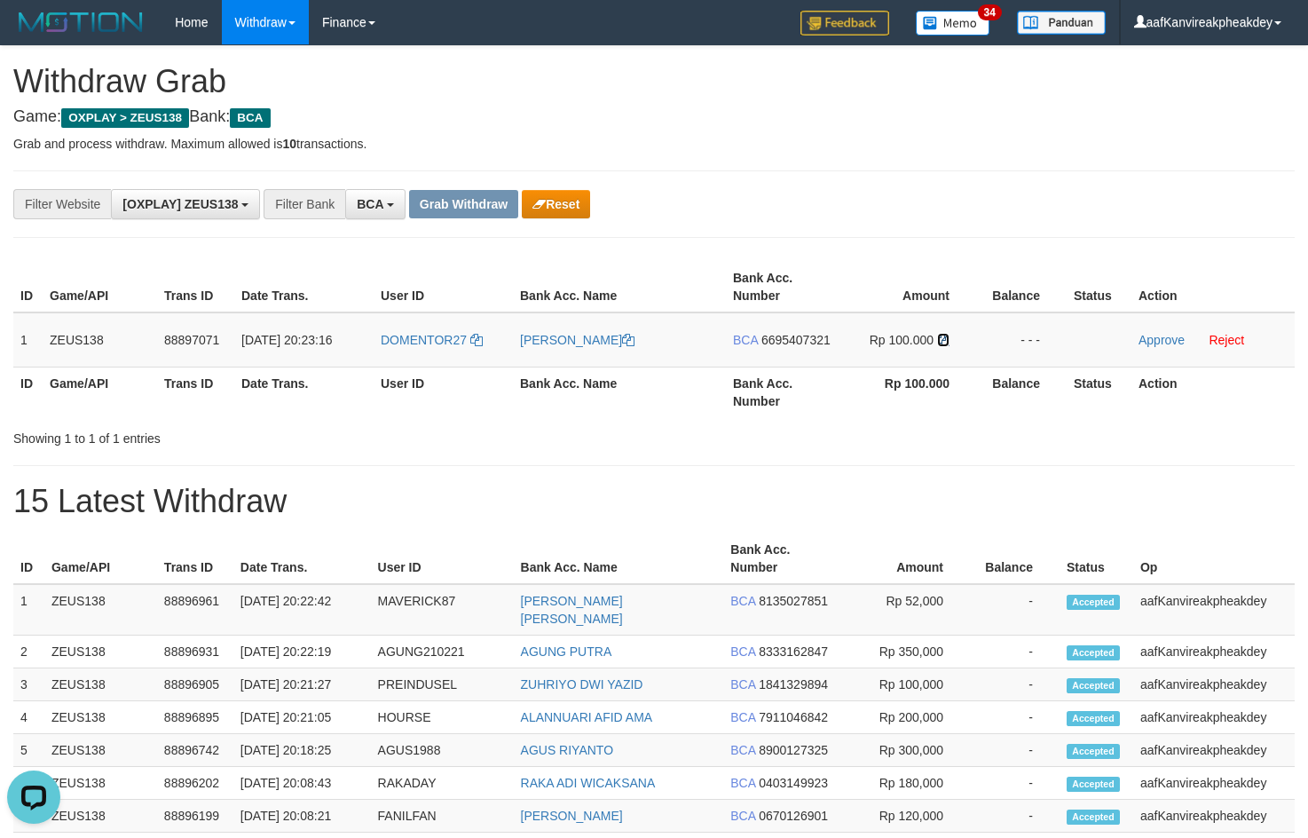
click at [1046, 330] on tr "1 ZEUS138 88897071 01/10/2025 20:23:16 DOMENTOR27 DANIEL PUTRA ROLIE BCA 669540…" at bounding box center [653, 339] width 1281 height 55
click at [1145, 335] on link "Approve" at bounding box center [1161, 340] width 46 height 14
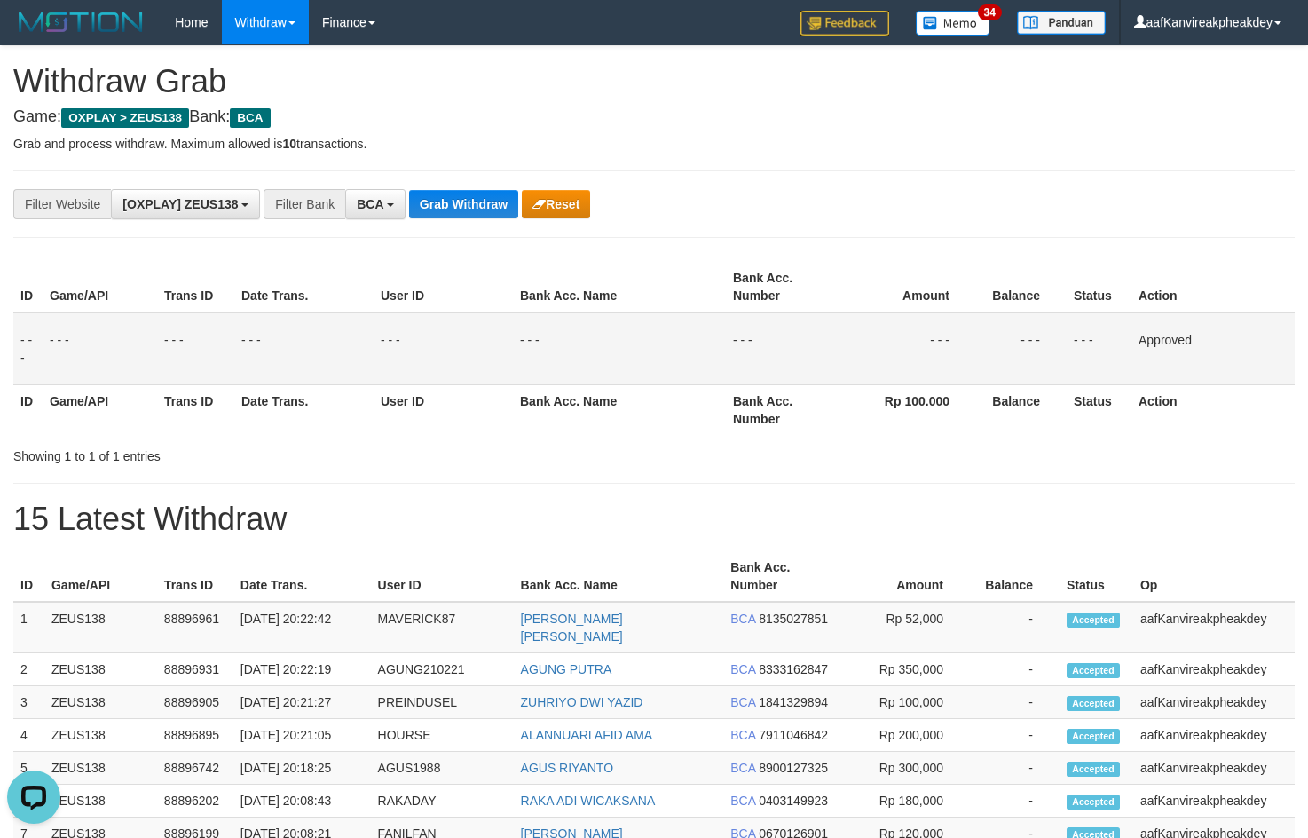
click at [463, 186] on div "**********" at bounding box center [653, 203] width 1281 height 67
click at [465, 176] on div "**********" at bounding box center [653, 203] width 1281 height 67
click at [455, 197] on button "Grab Withdraw" at bounding box center [463, 204] width 109 height 28
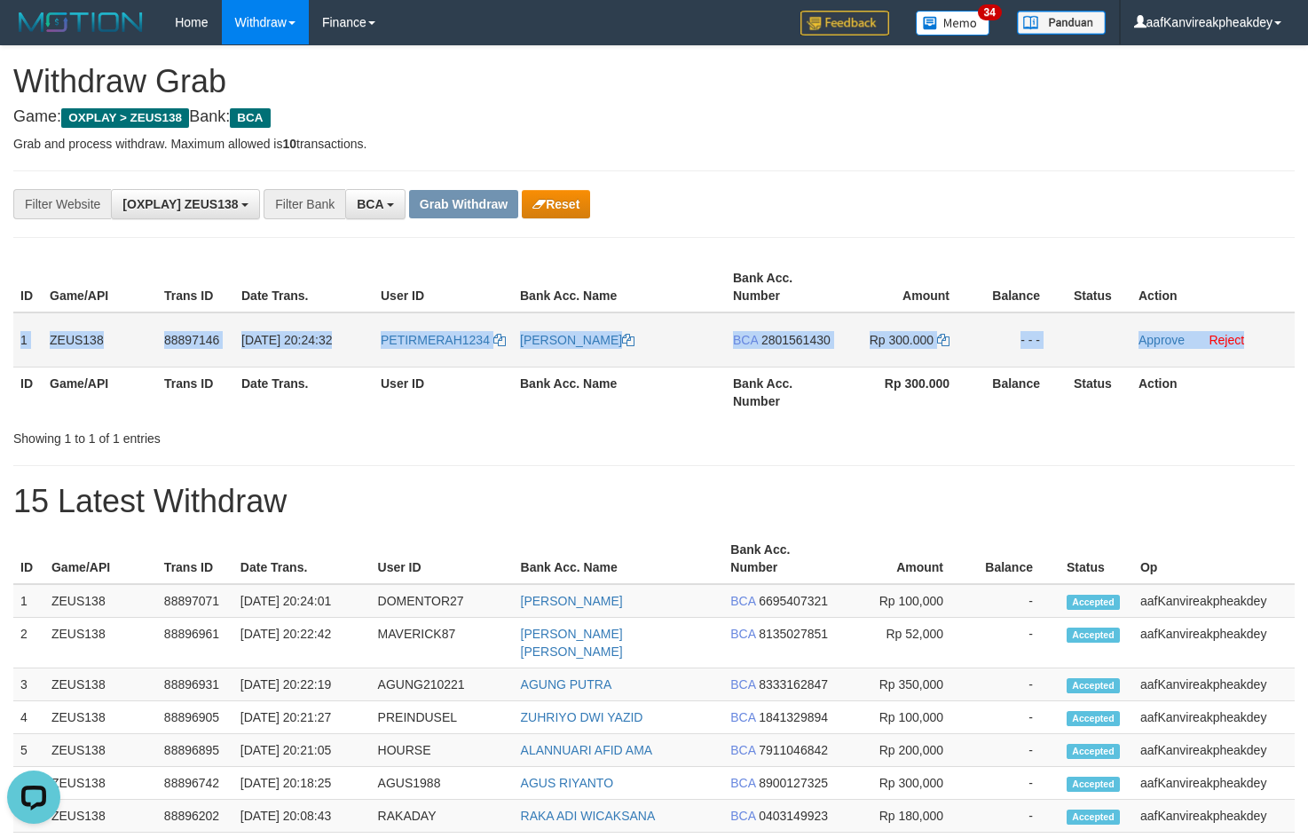
copy tr "1 ZEUS138 88897146 [DATE] 20:24:32 PETIRMERAH1234 [PERSON_NAME] BCA 2801561430 …"
drag, startPoint x: 17, startPoint y: 328, endPoint x: 1261, endPoint y: 325, distance: 1244.1
click at [1261, 325] on tr "1 ZEUS138 88897146 [DATE] 20:24:32 PETIRMERAH1234 [PERSON_NAME] BCA 2801561430 …" at bounding box center [653, 339] width 1281 height 55
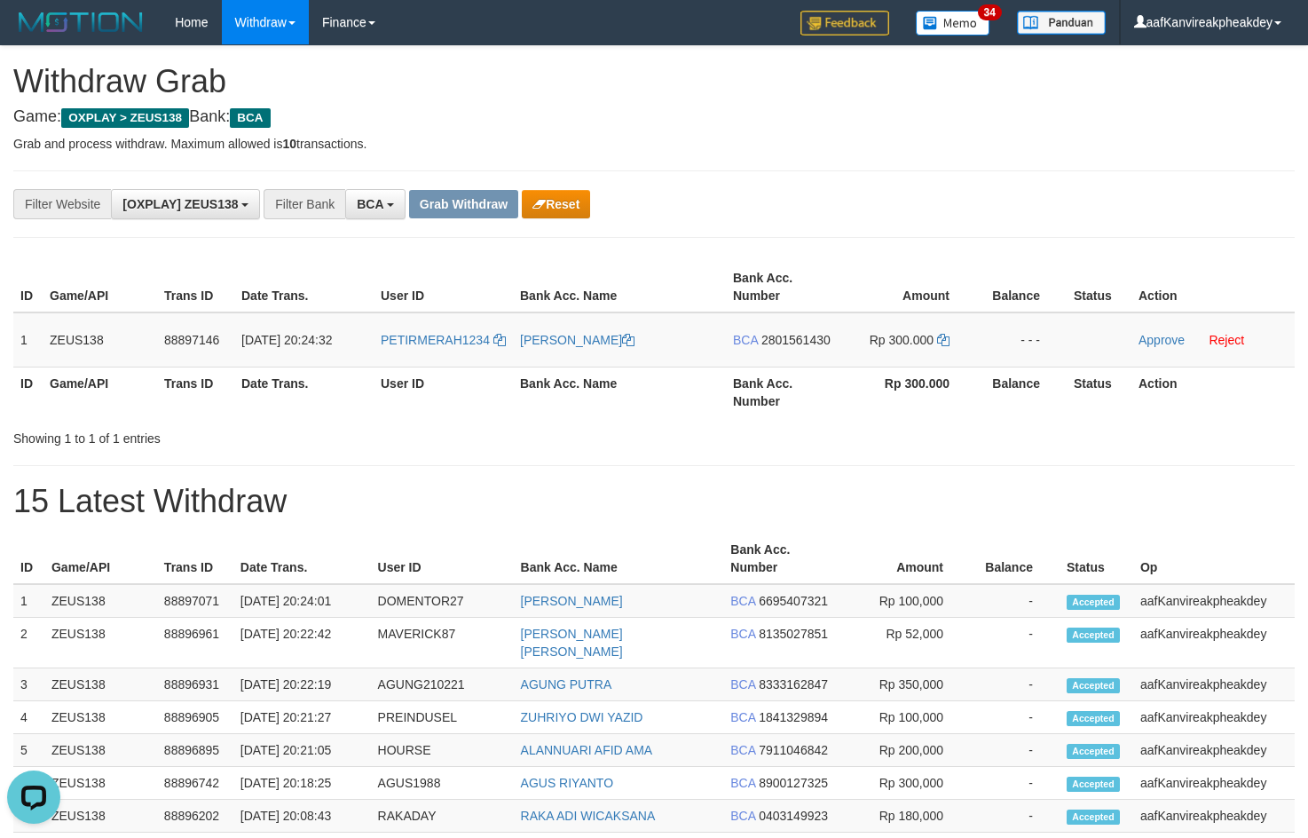
click at [664, 222] on div "**********" at bounding box center [653, 203] width 1281 height 67
click at [445, 357] on td "PETIRMERAH1234" at bounding box center [443, 339] width 139 height 55
copy link "PETIRMERAH1234"
click at [445, 357] on td "PETIRMERAH1234" at bounding box center [443, 339] width 139 height 55
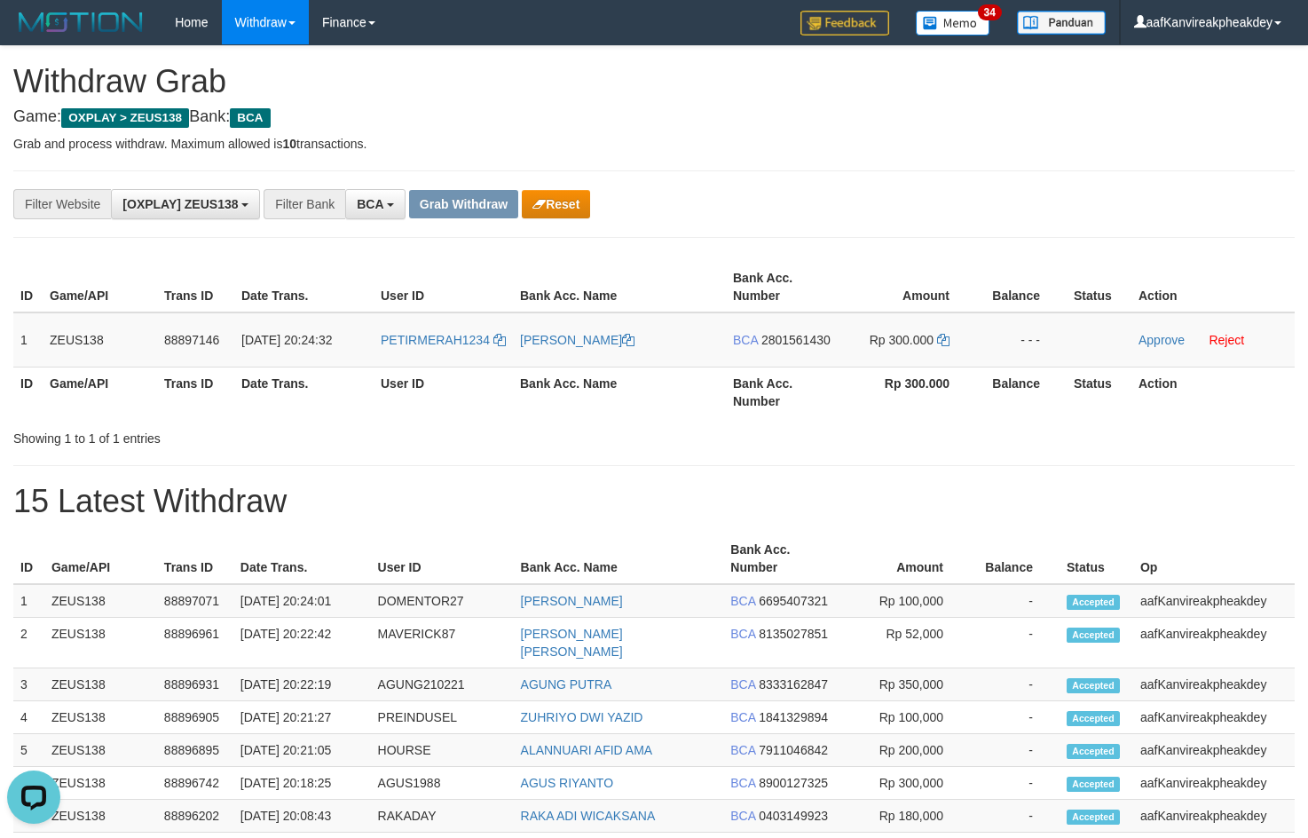
drag, startPoint x: 838, startPoint y: 149, endPoint x: 1311, endPoint y: 206, distance: 476.4
click at [859, 154] on div "**********" at bounding box center [654, 792] width 1308 height 1493
click at [783, 346] on span "2801561430" at bounding box center [795, 340] width 69 height 14
click at [947, 347] on td "Rp 300.000" at bounding box center [908, 339] width 136 height 55
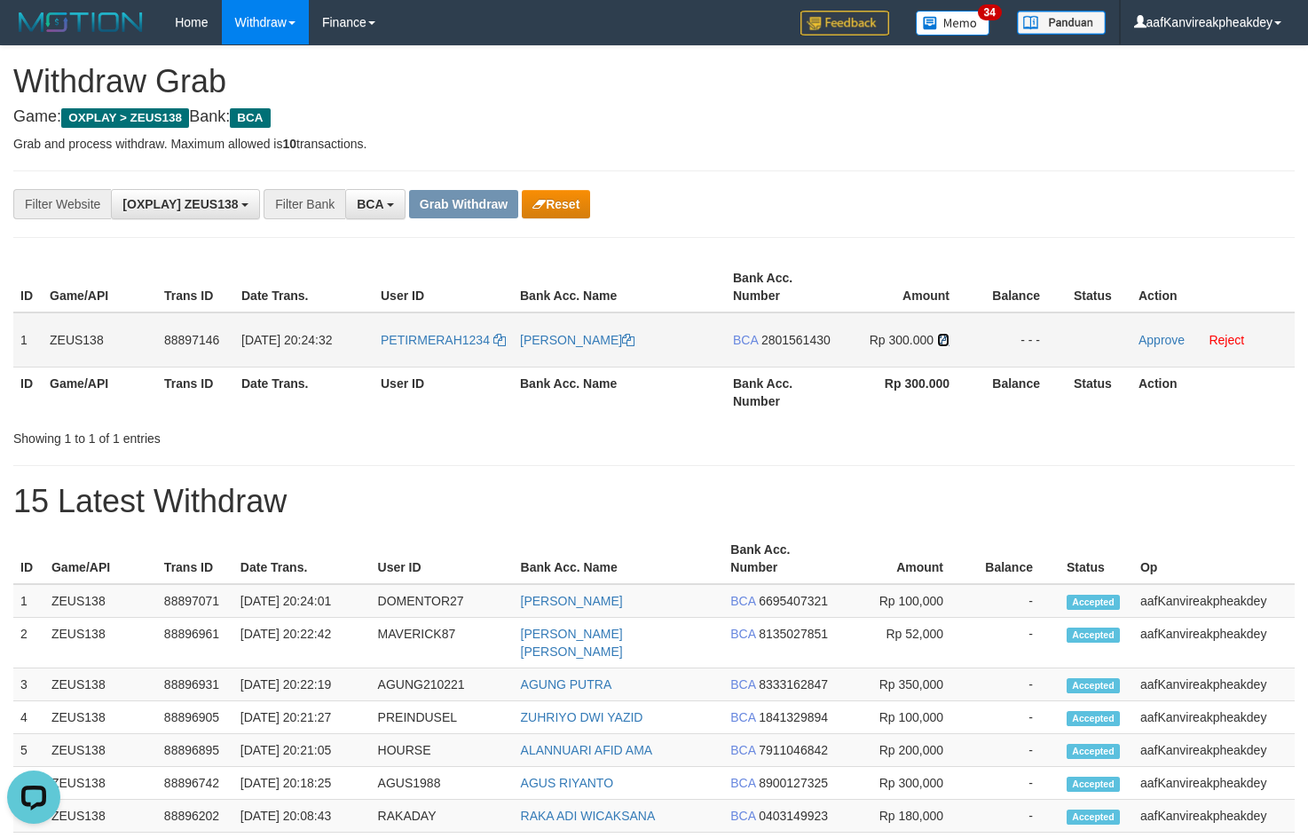
click at [945, 340] on icon at bounding box center [943, 340] width 12 height 12
drag, startPoint x: 945, startPoint y: 340, endPoint x: 1315, endPoint y: 278, distance: 375.2
click at [949, 339] on icon at bounding box center [943, 340] width 12 height 12
click at [1138, 335] on td "Approve Reject" at bounding box center [1212, 339] width 163 height 55
click at [1145, 340] on link "Approve" at bounding box center [1161, 340] width 46 height 14
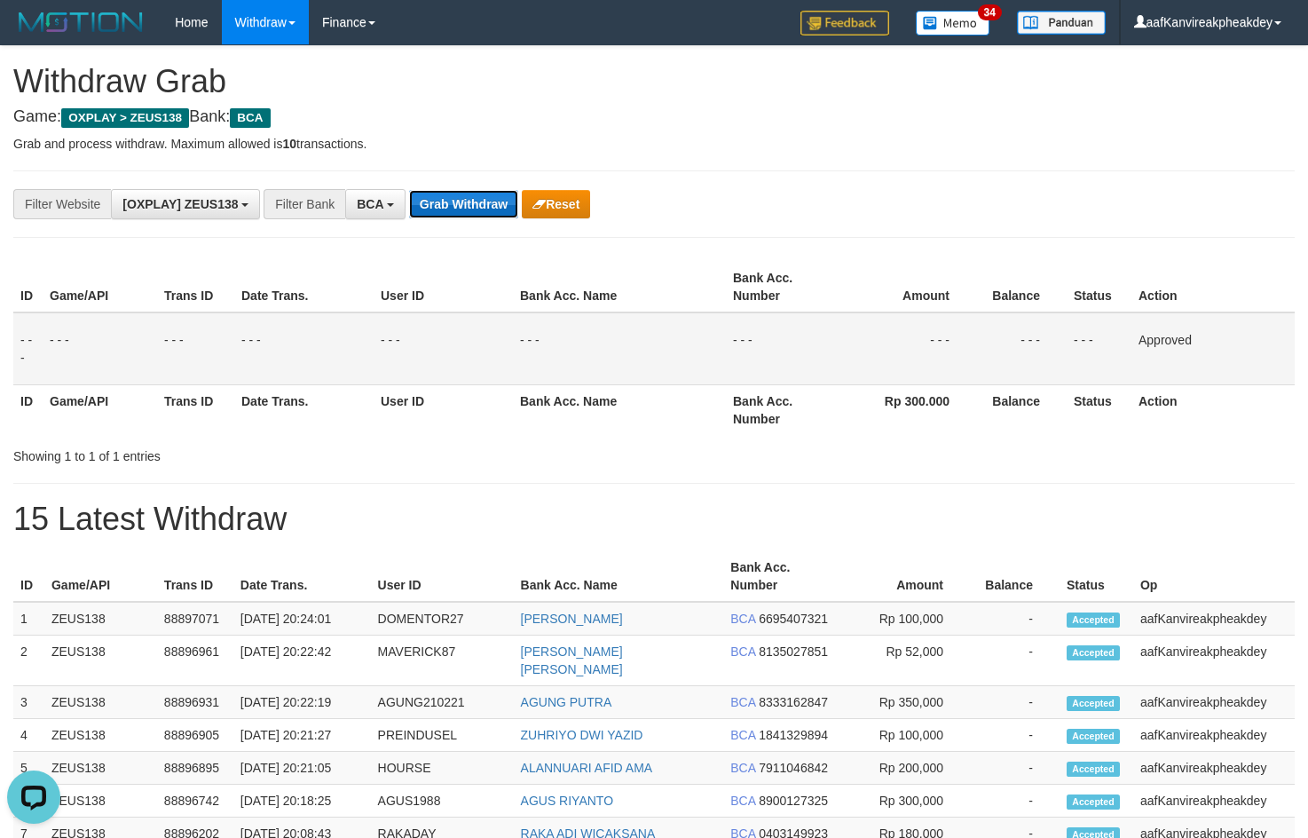
click at [477, 216] on button "Grab Withdraw" at bounding box center [463, 204] width 109 height 28
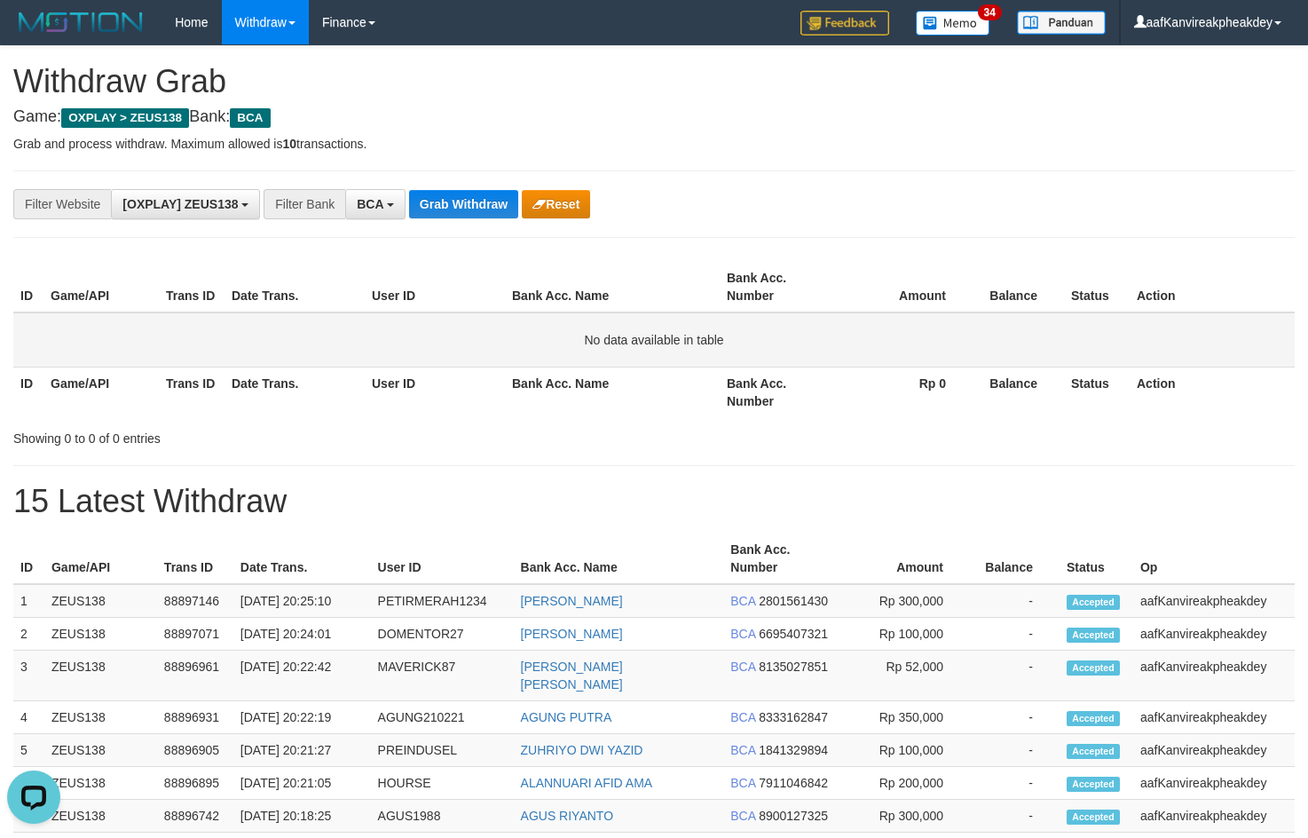
drag, startPoint x: 910, startPoint y: 337, endPoint x: 906, endPoint y: 328, distance: 9.9
click at [910, 337] on td "No data available in table" at bounding box center [653, 339] width 1281 height 55
drag, startPoint x: 424, startPoint y: 222, endPoint x: 440, endPoint y: 193, distance: 33.4
click at [435, 202] on div "**********" at bounding box center [653, 203] width 1281 height 67
click at [443, 193] on button "Grab Withdraw" at bounding box center [463, 204] width 109 height 28
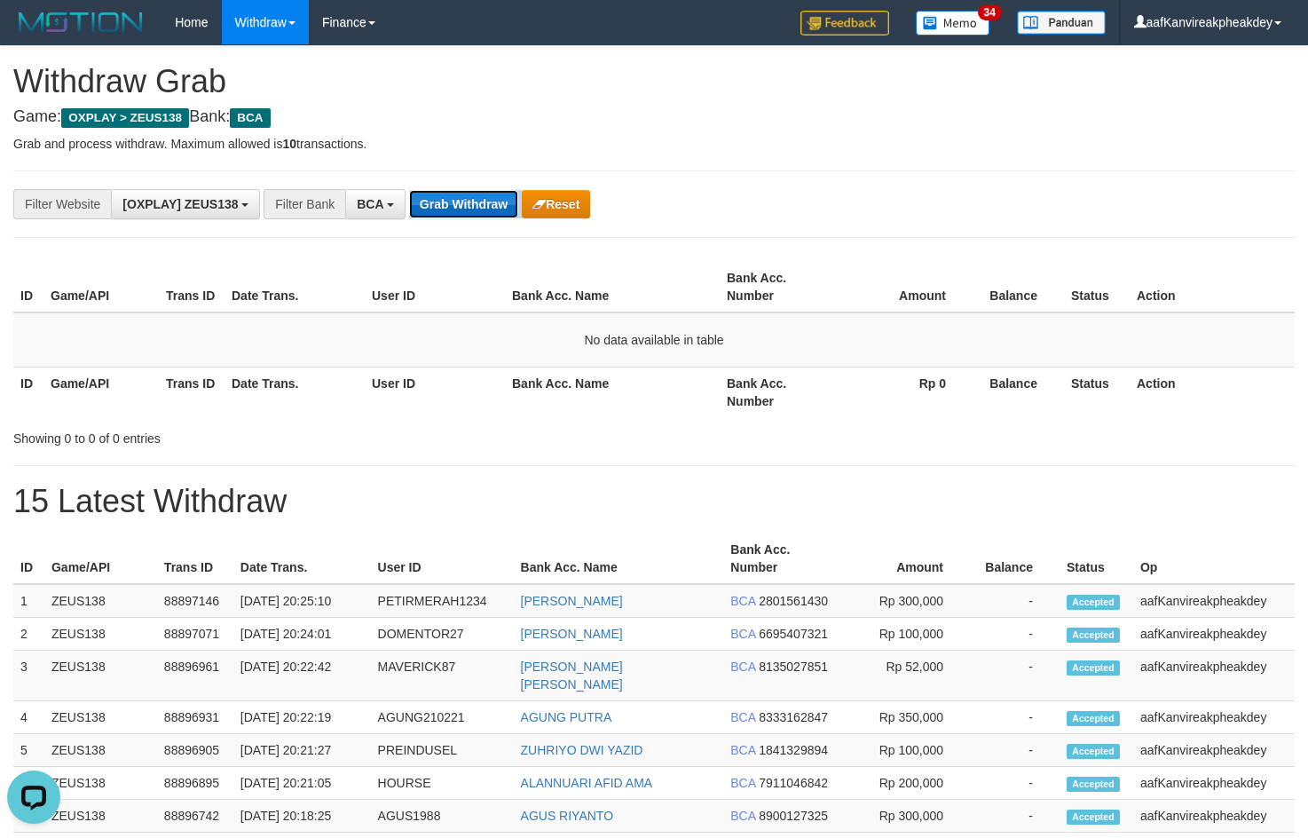
click at [443, 193] on button "Grab Withdraw" at bounding box center [463, 204] width 109 height 28
click at [444, 193] on button "Grab Withdraw" at bounding box center [463, 204] width 109 height 28
click at [444, 194] on button "Grab Withdraw" at bounding box center [463, 204] width 109 height 28
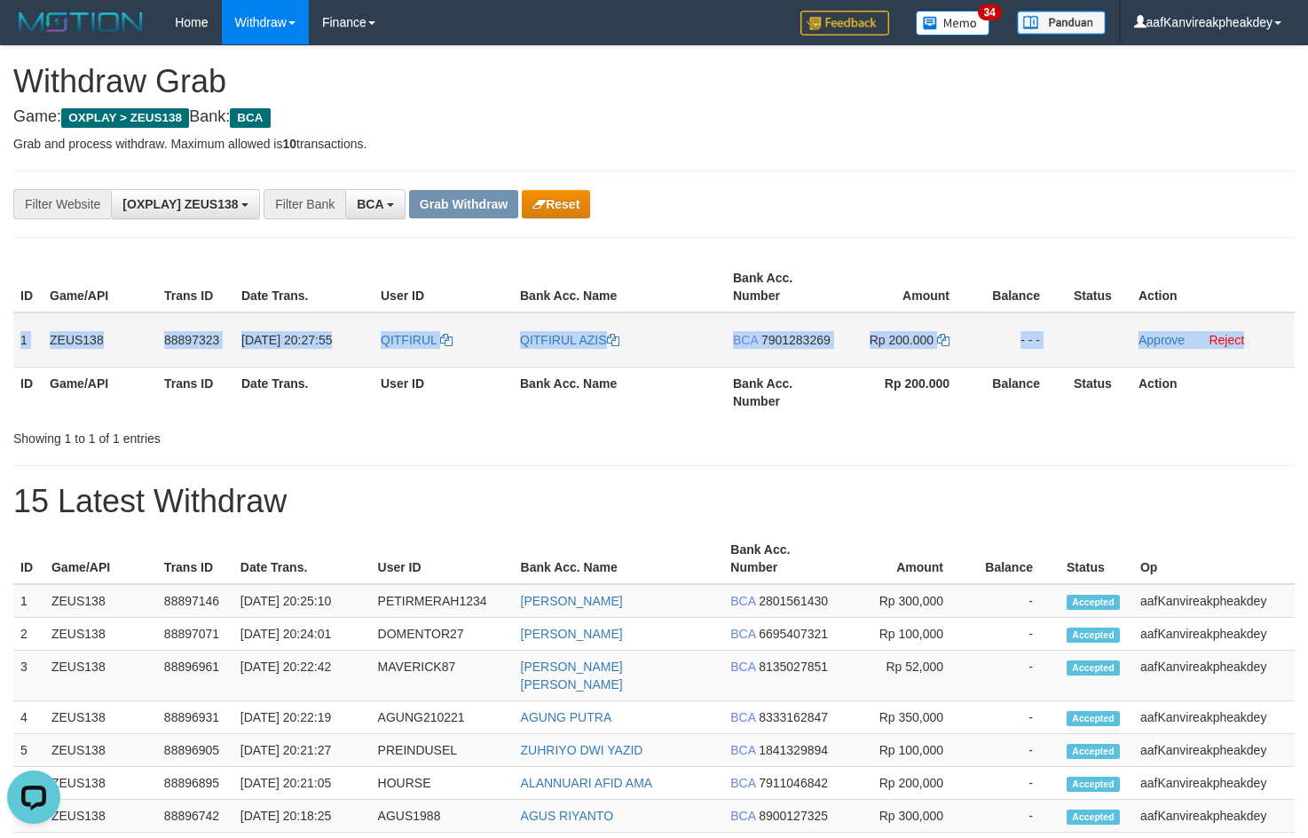
copy tr "1 ZEUS138 88897323 [DATE] 20:27:55 QITFIRUL QITFIRUL AZIS BCA 7901283269 Rp 200…"
drag, startPoint x: 20, startPoint y: 345, endPoint x: 1256, endPoint y: 343, distance: 1236.1
click at [1256, 343] on tr "1 ZEUS138 88897323 [DATE] 20:27:55 QITFIRUL QITFIRUL AZIS BCA 7901283269 Rp 200…" at bounding box center [653, 339] width 1281 height 55
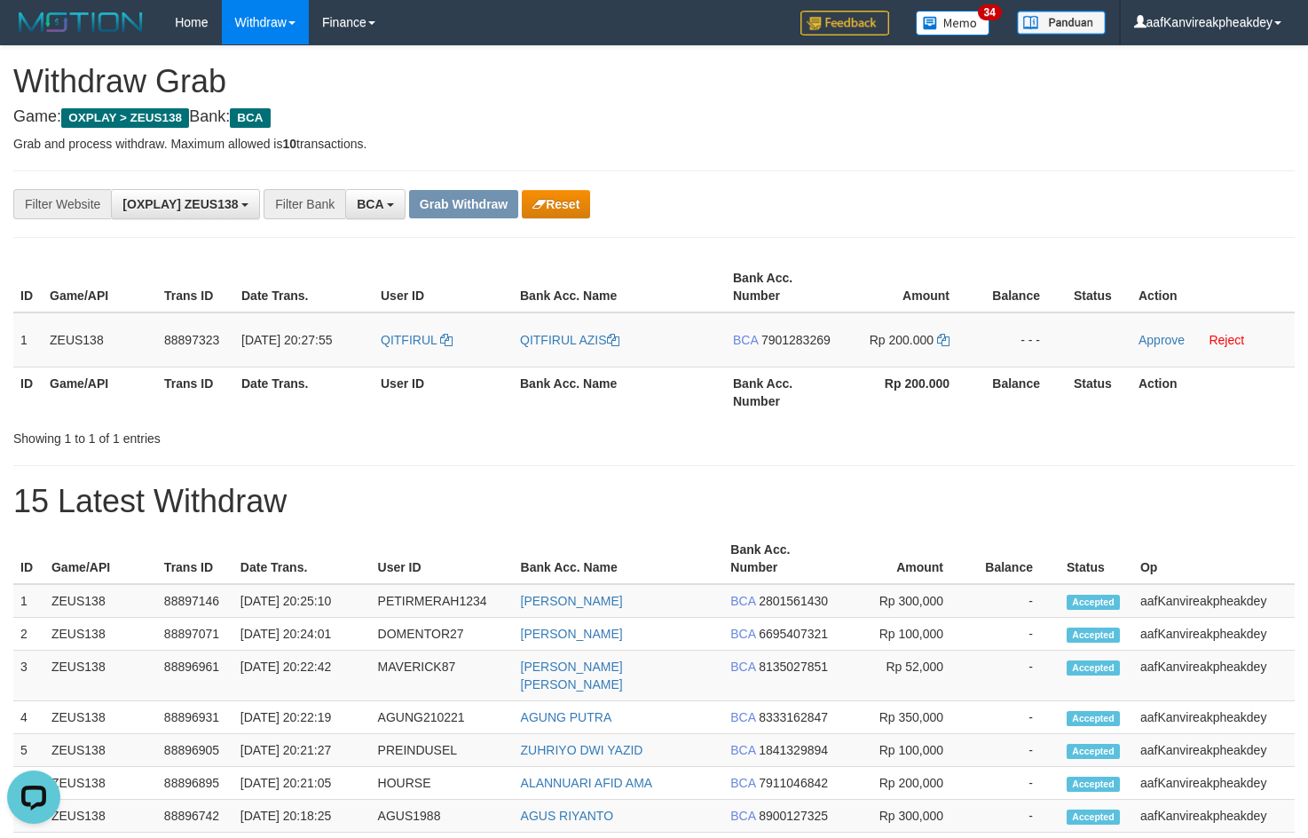
click at [766, 180] on div "**********" at bounding box center [653, 203] width 1281 height 67
click at [411, 358] on td "QITFIRUL" at bounding box center [443, 339] width 139 height 55
copy link "QITFIRUL"
drag, startPoint x: 910, startPoint y: 122, endPoint x: 974, endPoint y: 190, distance: 93.5
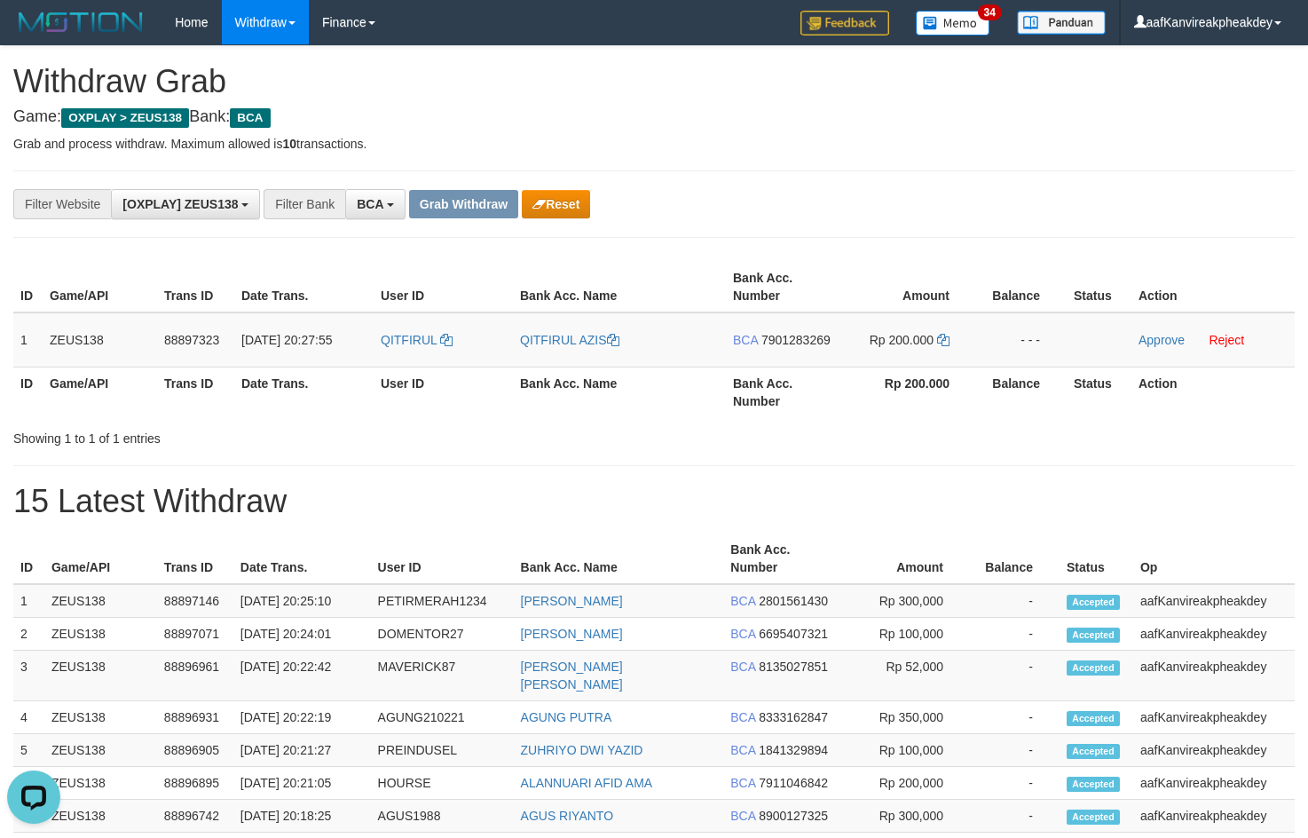
click at [927, 149] on div "**********" at bounding box center [654, 792] width 1308 height 1493
click at [798, 324] on td "BCA 7901283269" at bounding box center [783, 339] width 114 height 55
click at [791, 347] on td "BCA 7901283269" at bounding box center [783, 339] width 114 height 55
click at [811, 337] on span "7901283269" at bounding box center [795, 340] width 69 height 14
click at [946, 342] on icon at bounding box center [943, 340] width 12 height 12
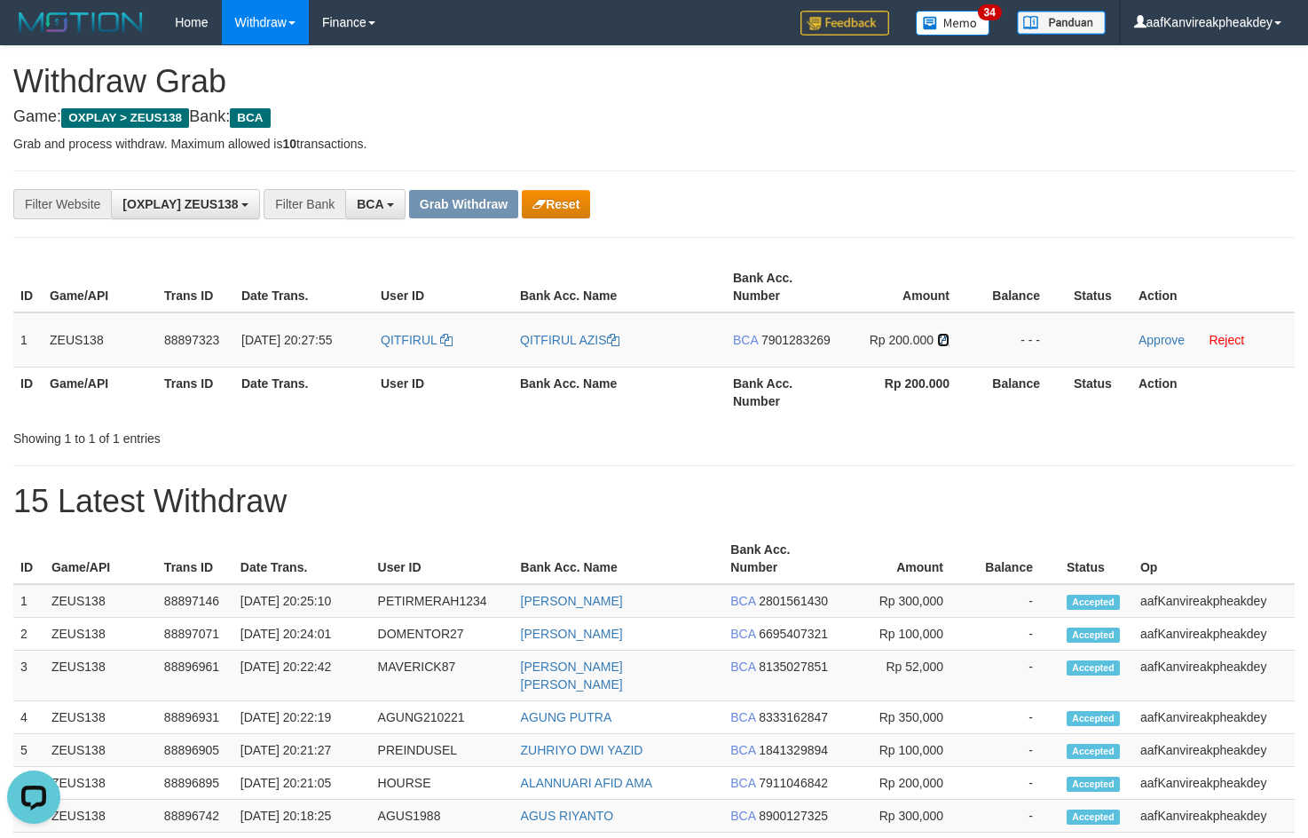
drag, startPoint x: 946, startPoint y: 342, endPoint x: 1319, endPoint y: 360, distance: 373.2
click at [977, 343] on tr "1 ZEUS138 88897323 01/10/2025 20:27:55 QITFIRUL QITFIRUL AZIS BCA 7901283269 Rp…" at bounding box center [653, 339] width 1281 height 55
click at [1169, 343] on link "Approve" at bounding box center [1161, 340] width 46 height 14
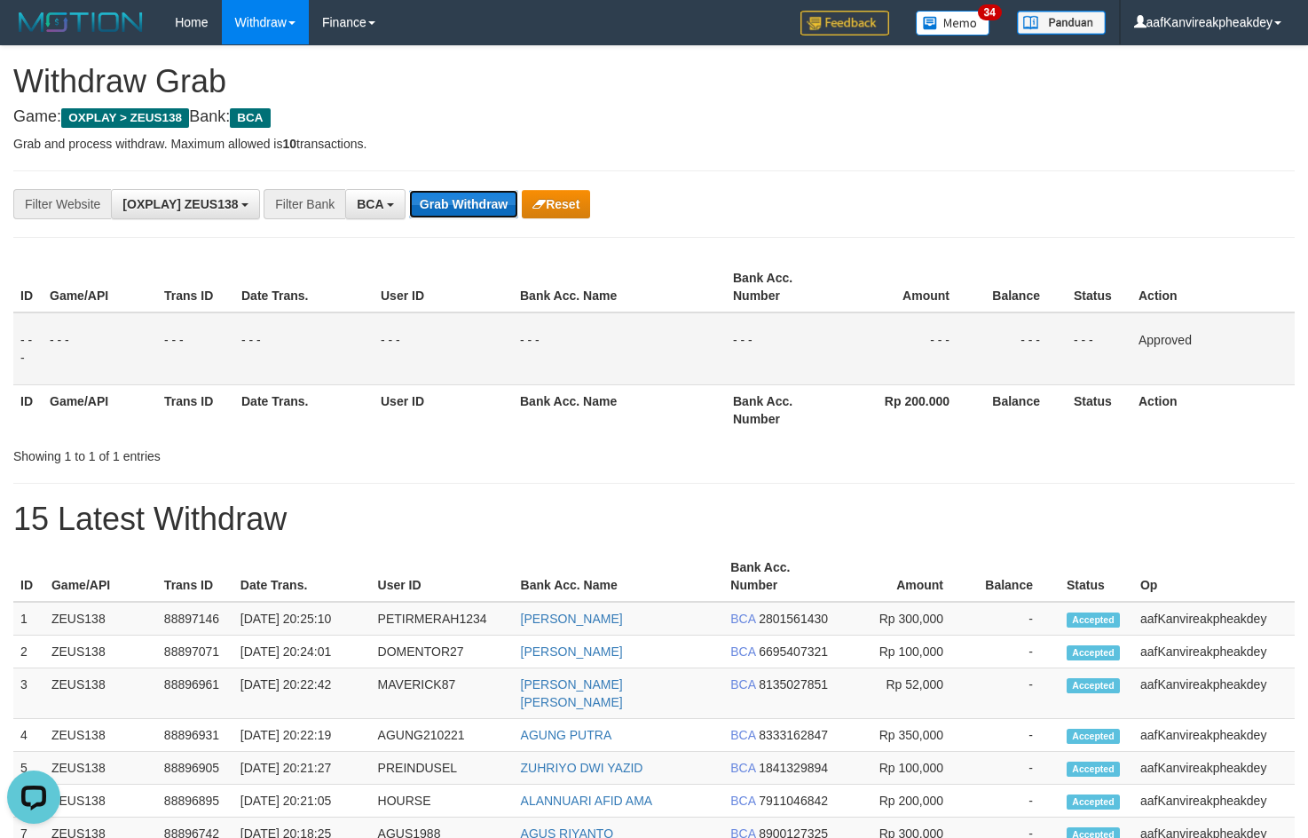
click at [439, 217] on button "Grab Withdraw" at bounding box center [463, 204] width 109 height 28
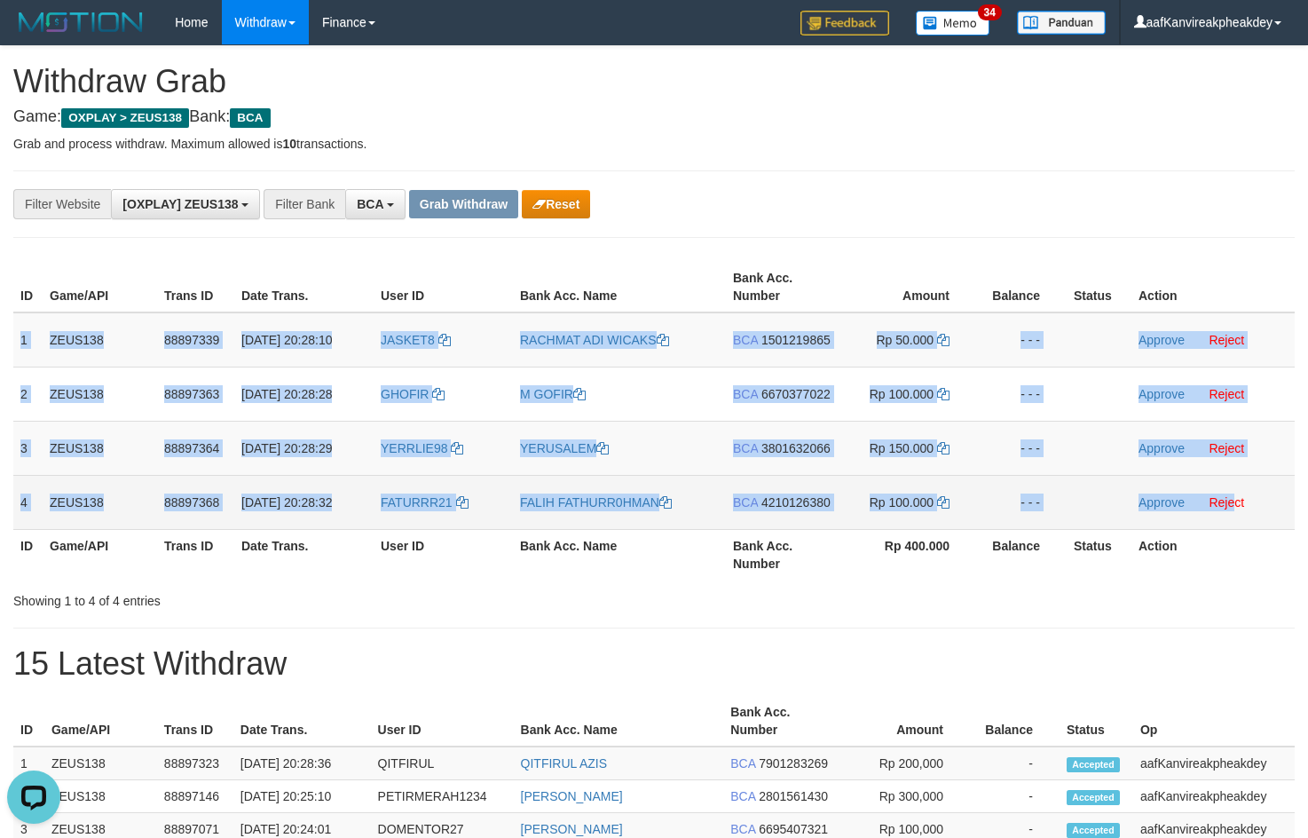
drag, startPoint x: 20, startPoint y: 352, endPoint x: 1276, endPoint y: 493, distance: 1264.4
click at [1232, 517] on tbody "1 ZEUS138 88897339 [DATE] 20:28:10 JASKET8 [PERSON_NAME] BCA 1501219865 Rp 50.0…" at bounding box center [653, 420] width 1281 height 217
copy tbody "1 ZEUS138 88897339 [DATE] 20:28:10 JASKET8 [PERSON_NAME] BCA 1501219865 Rp 50.0…"
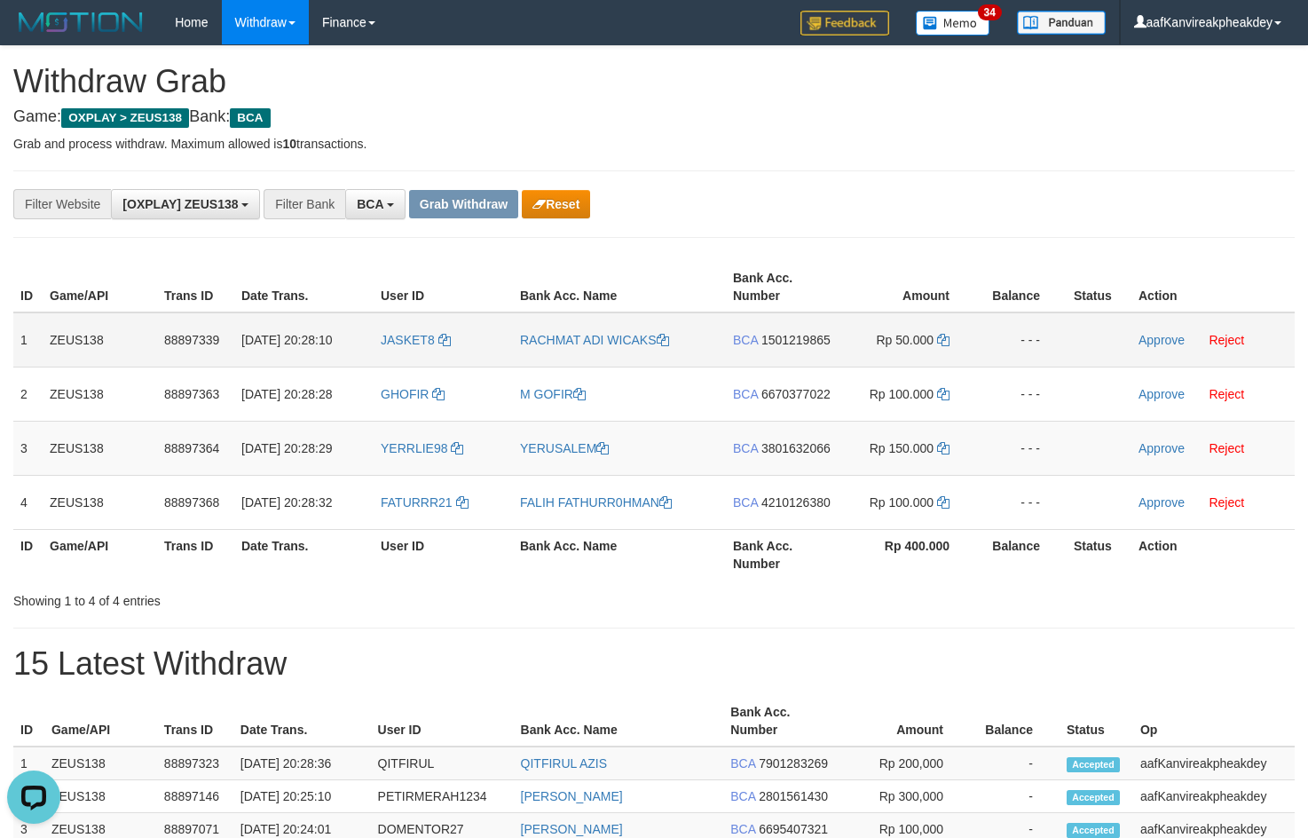
drag, startPoint x: 836, startPoint y: 228, endPoint x: 590, endPoint y: 323, distance: 263.5
click at [826, 231] on div "**********" at bounding box center [653, 203] width 1281 height 67
click at [409, 354] on td "JASKET8" at bounding box center [443, 339] width 139 height 55
click at [408, 354] on td "JASKET8" at bounding box center [443, 339] width 139 height 55
copy link "JASKET8"
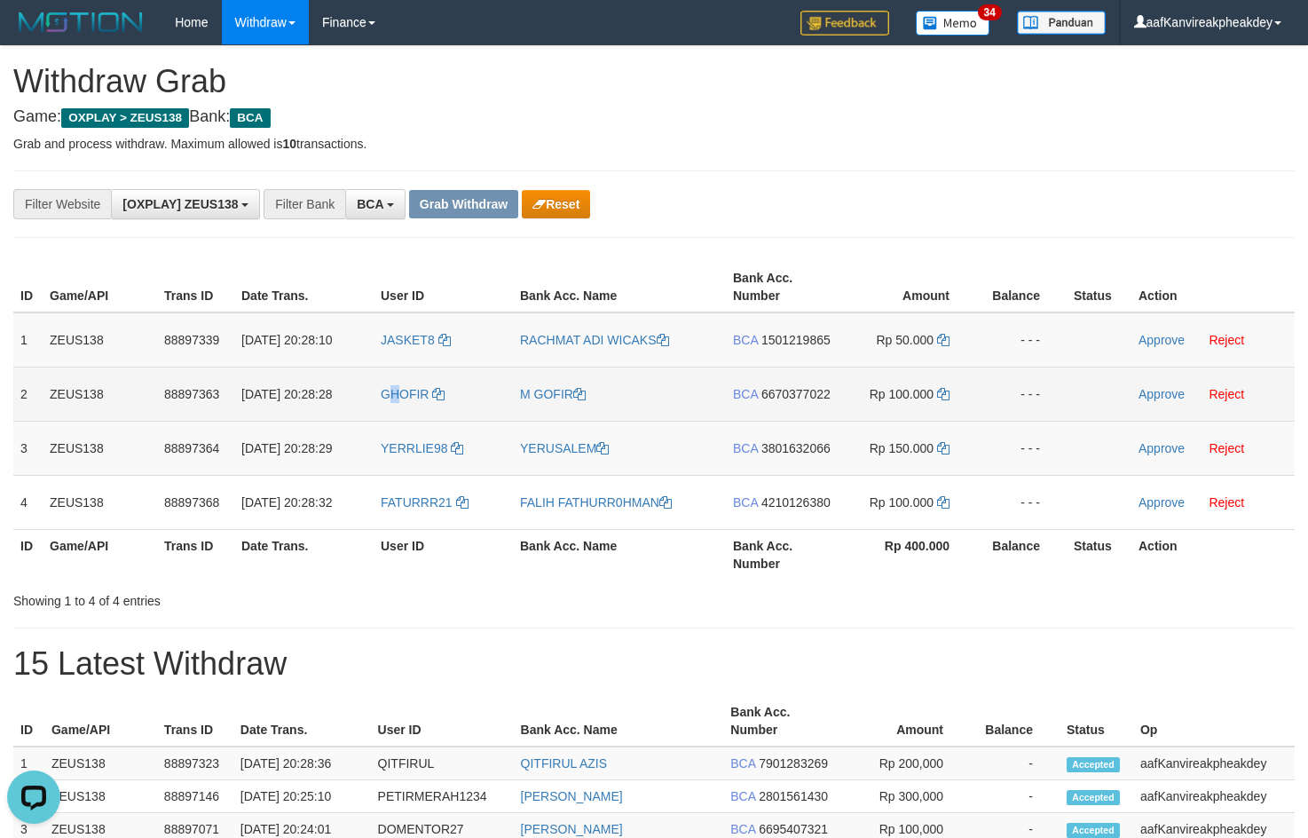
click at [395, 409] on td "GHOFIR" at bounding box center [443, 393] width 139 height 54
copy link "GHOFIR"
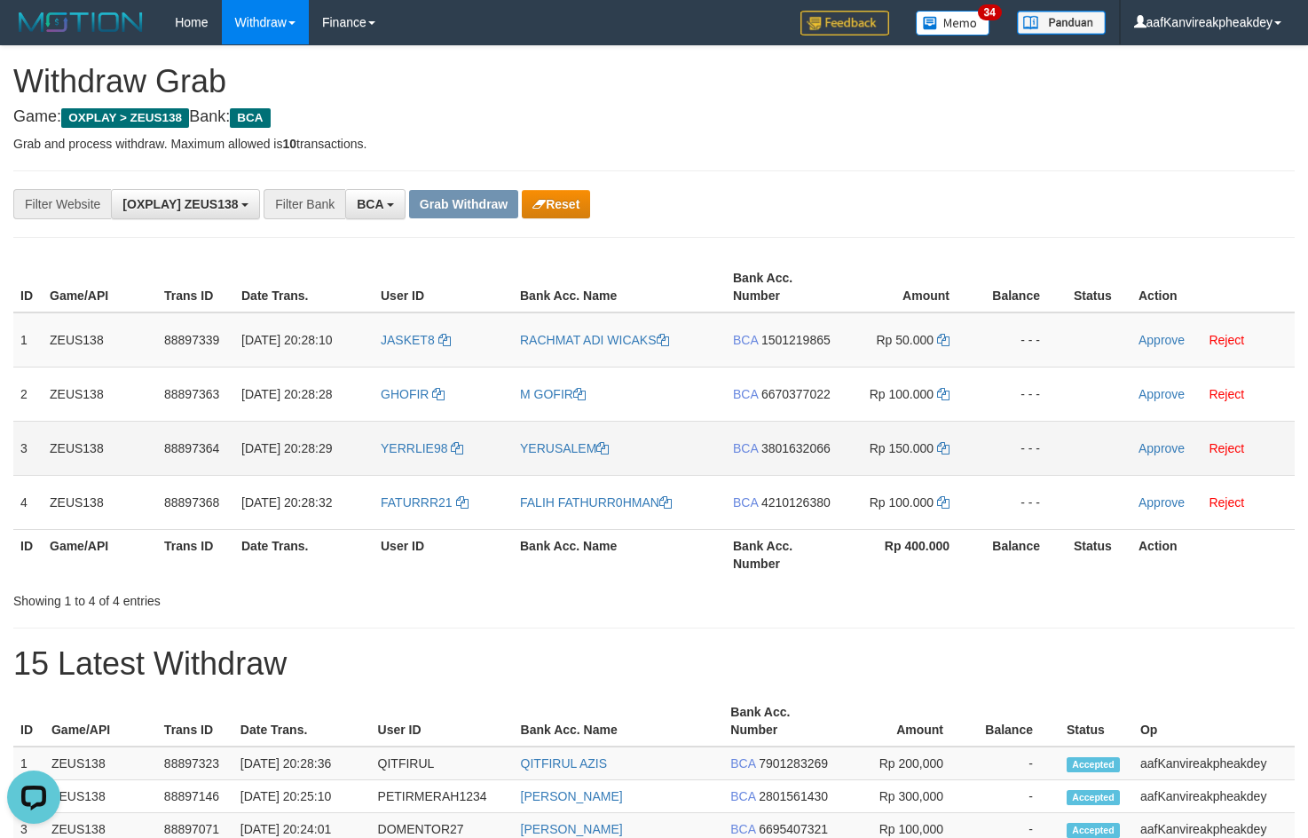
click at [416, 455] on td "YERRLIE98" at bounding box center [443, 448] width 139 height 54
copy link "YERRLIE98"
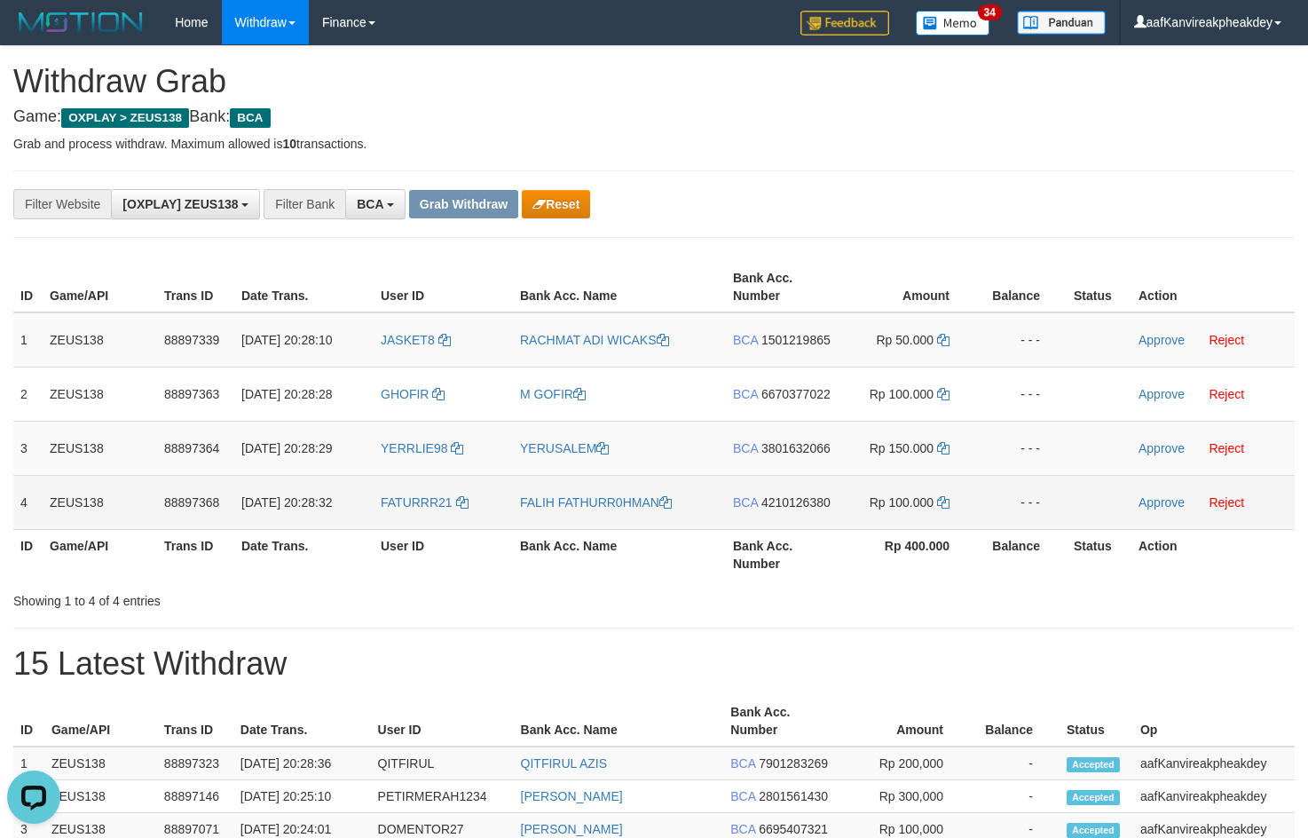
click at [443, 526] on td "FATURRR21" at bounding box center [443, 502] width 139 height 54
click at [439, 524] on td "FATURRR21" at bounding box center [443, 502] width 139 height 54
copy link "FATURRR21"
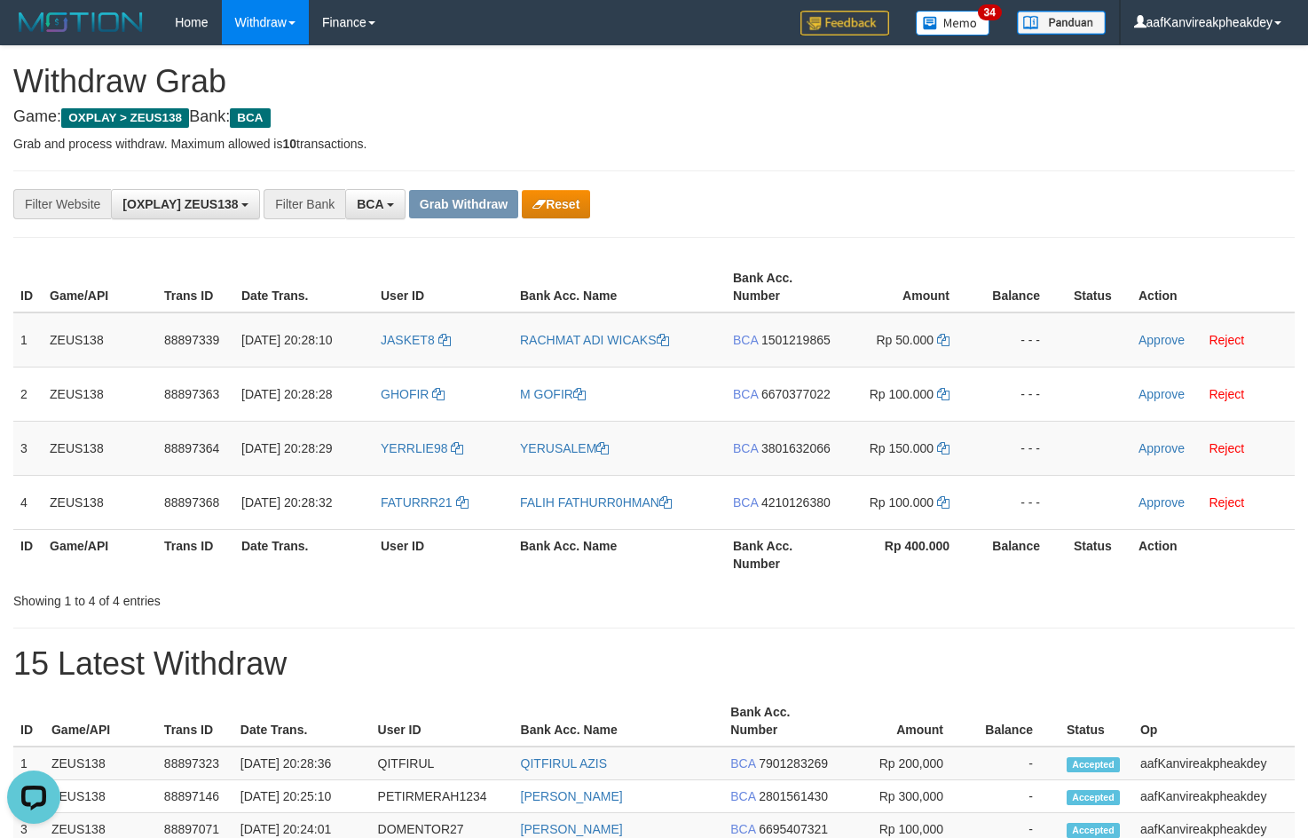
click at [879, 266] on th "Amount" at bounding box center [908, 287] width 136 height 51
click at [781, 343] on span "1501219865" at bounding box center [795, 340] width 69 height 14
click at [781, 342] on span "1501219865" at bounding box center [795, 340] width 69 height 14
click at [941, 345] on icon at bounding box center [943, 340] width 12 height 12
click at [941, 343] on icon at bounding box center [943, 340] width 12 height 12
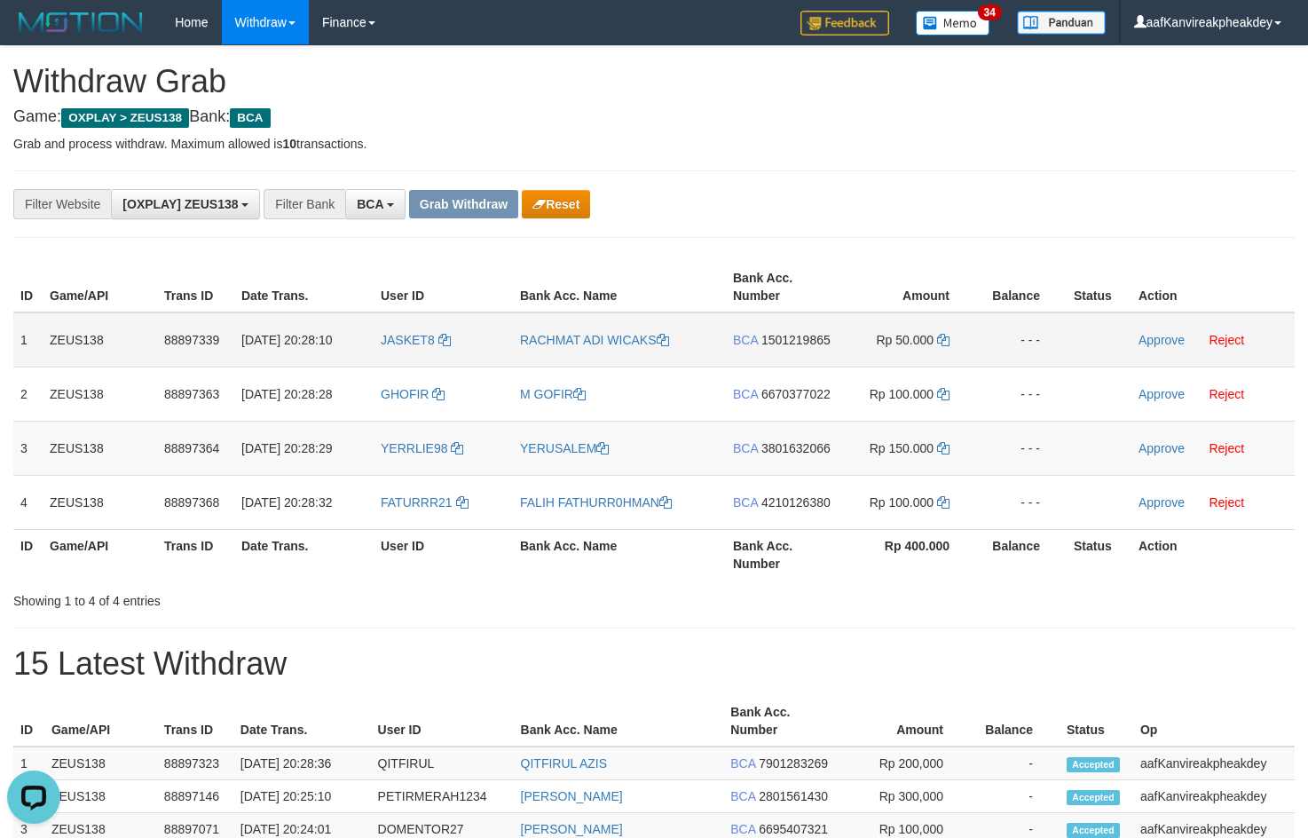
click at [1162, 348] on td "Approve Reject" at bounding box center [1212, 339] width 163 height 55
click at [1160, 343] on link "Approve" at bounding box center [1161, 340] width 46 height 14
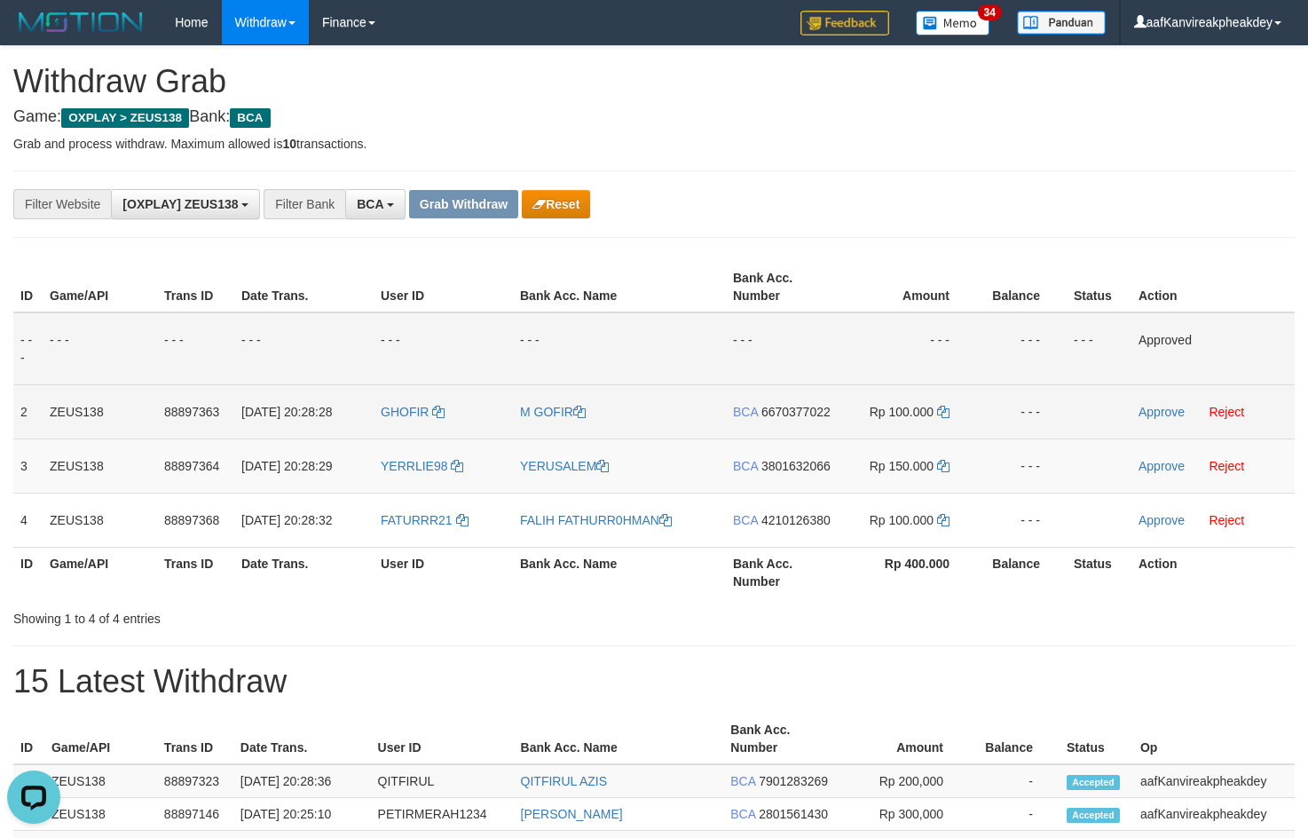
click at [808, 414] on span "6670377022" at bounding box center [795, 412] width 69 height 14
click at [943, 414] on icon at bounding box center [943, 412] width 12 height 12
click at [1163, 405] on link "Approve" at bounding box center [1161, 412] width 46 height 14
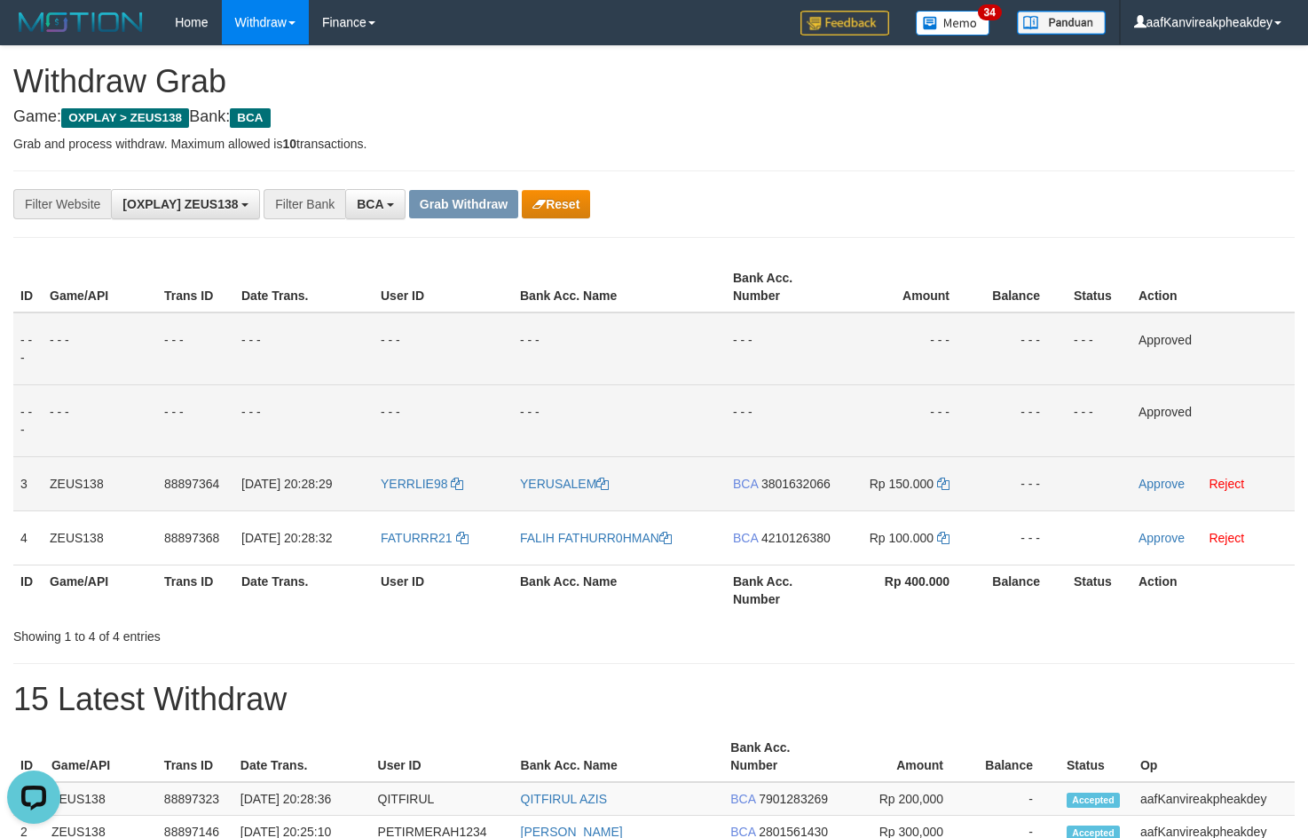
click at [790, 477] on span "3801632066" at bounding box center [795, 484] width 69 height 14
click at [946, 485] on icon at bounding box center [943, 483] width 12 height 12
click at [945, 485] on icon at bounding box center [943, 483] width 12 height 12
click at [1160, 481] on link "Approve" at bounding box center [1161, 484] width 46 height 14
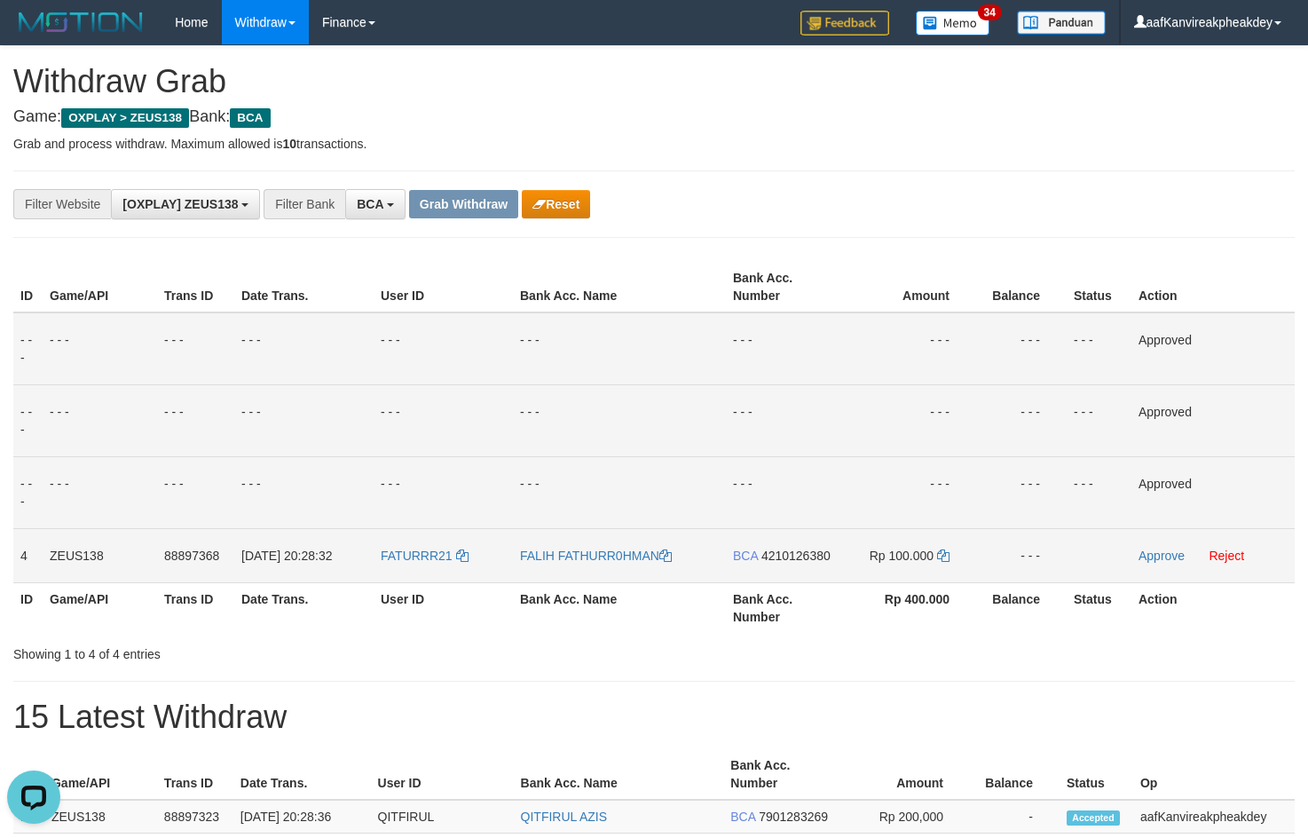
click at [797, 545] on td "BCA 4210126380" at bounding box center [783, 555] width 114 height 54
click at [799, 550] on span "4210126380" at bounding box center [795, 555] width 69 height 14
click at [944, 557] on icon at bounding box center [943, 555] width 12 height 12
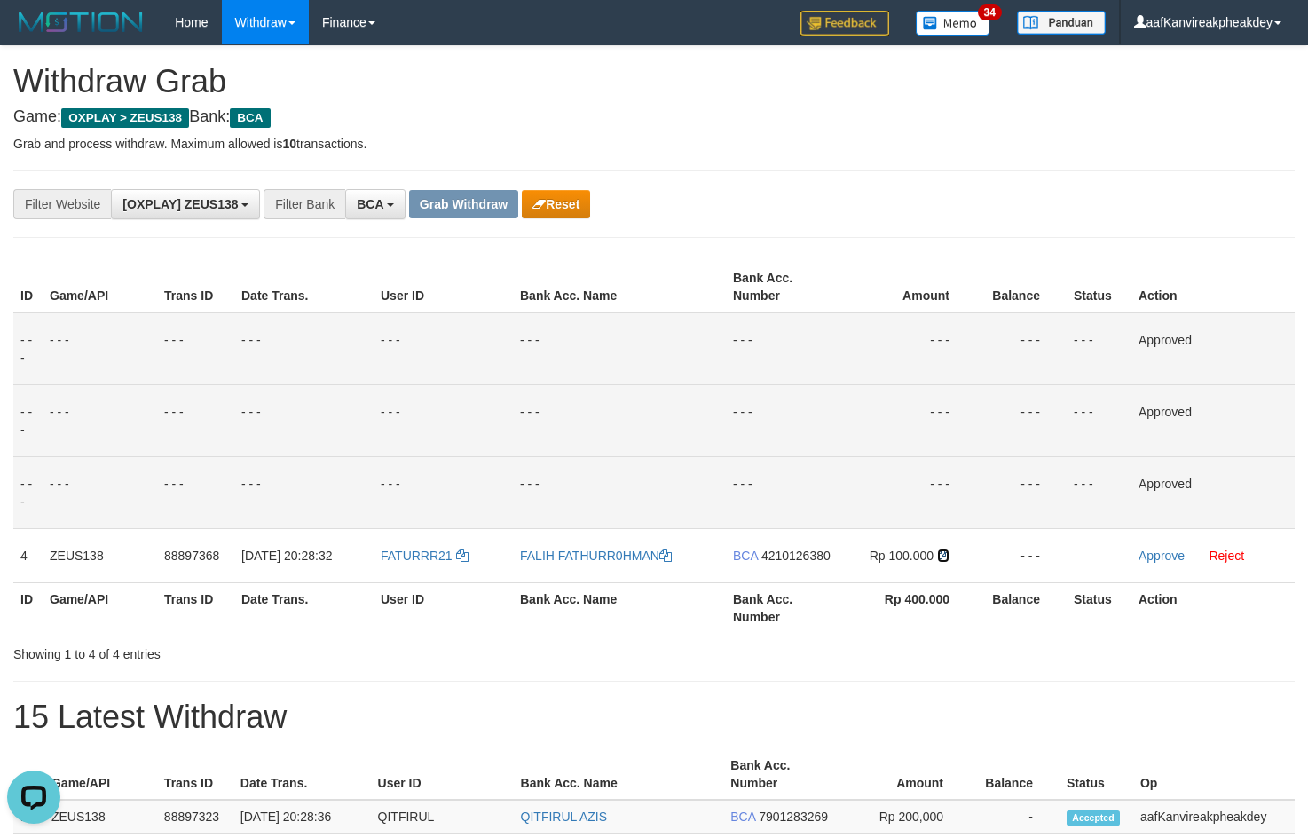
drag, startPoint x: 944, startPoint y: 557, endPoint x: 1319, endPoint y: 500, distance: 379.8
click at [954, 557] on td "Rp 100.000" at bounding box center [908, 555] width 136 height 54
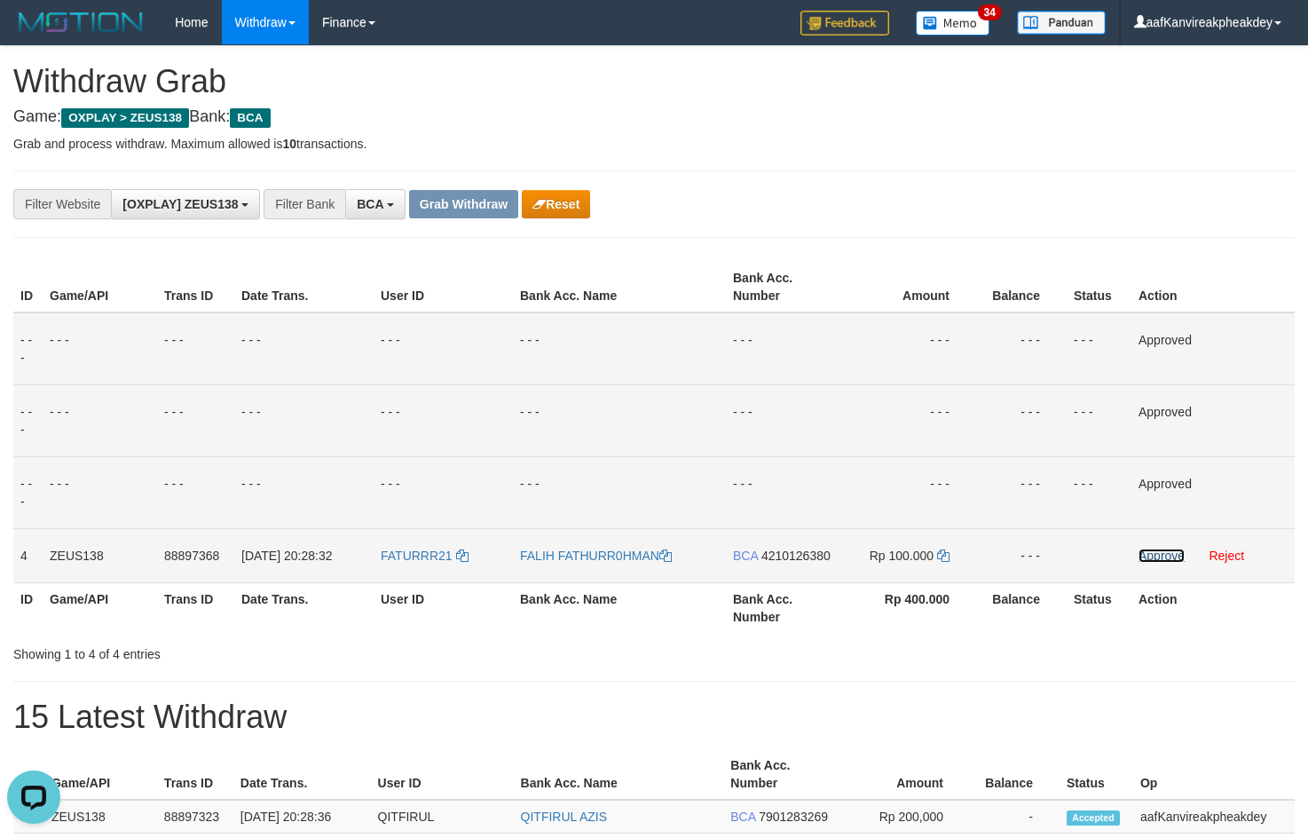
click at [1141, 560] on link "Approve" at bounding box center [1161, 555] width 46 height 14
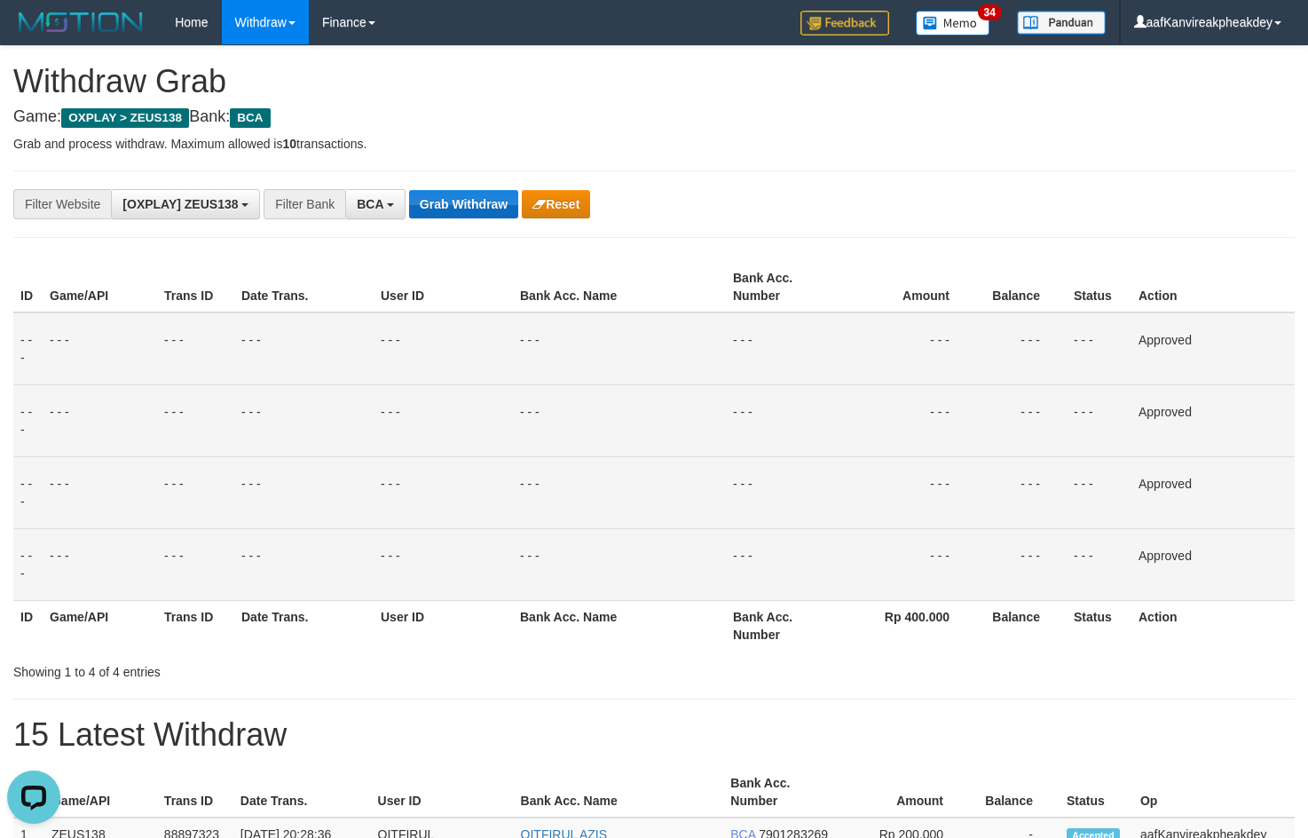
drag, startPoint x: 464, startPoint y: 220, endPoint x: 467, endPoint y: 209, distance: 11.8
click at [465, 213] on div "**********" at bounding box center [653, 203] width 1281 height 67
click at [468, 206] on button "Grab Withdraw" at bounding box center [463, 204] width 109 height 28
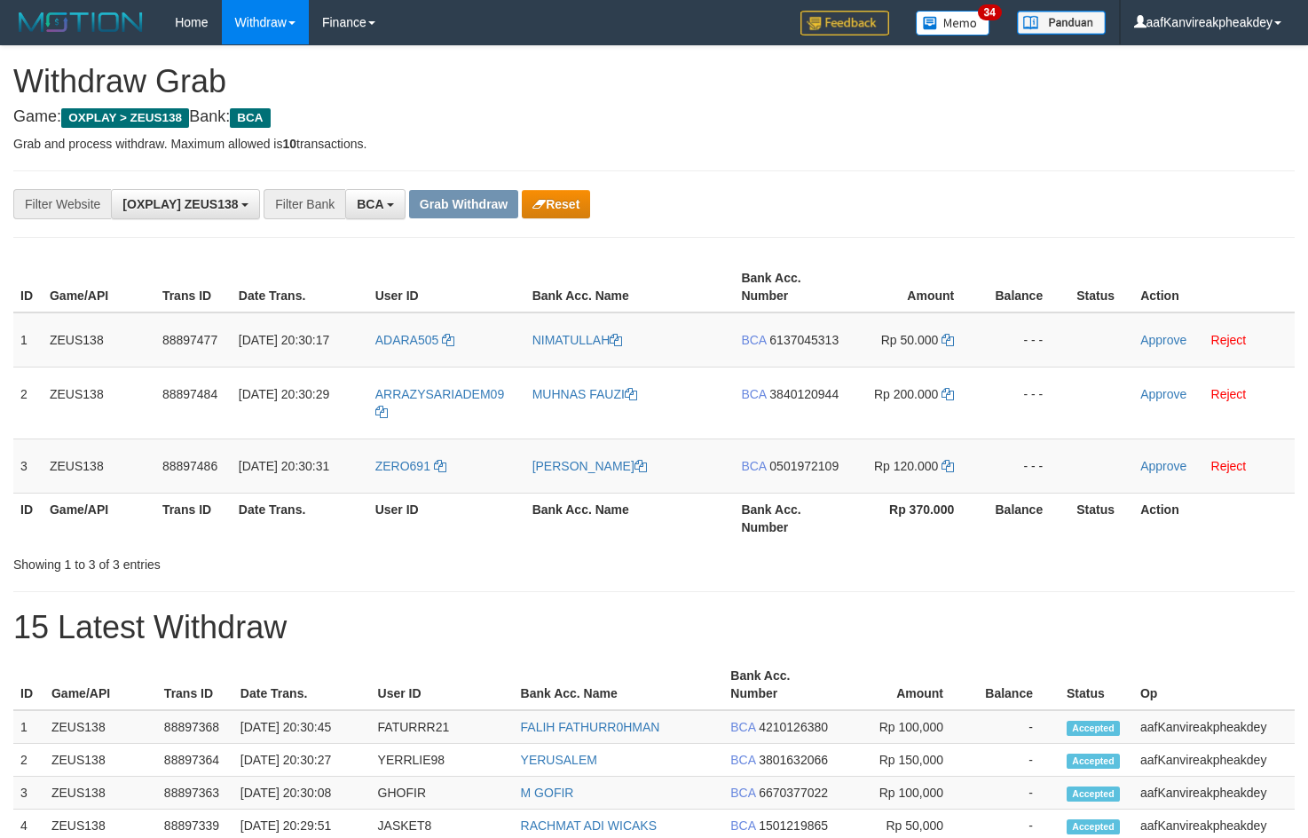
click at [799, 189] on div "**********" at bounding box center [545, 204] width 1090 height 30
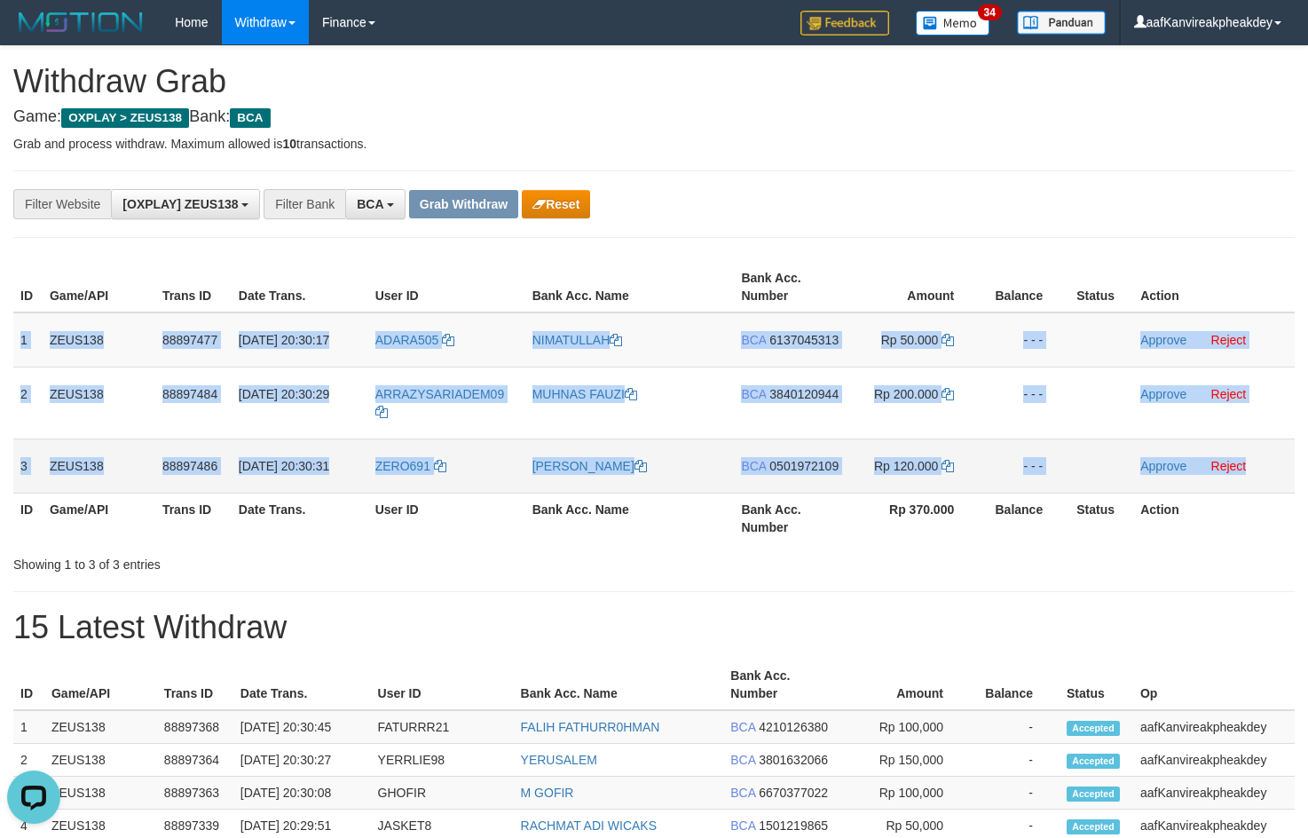
copy tbody "1 ZEUS138 88897477 [DATE] 20:30:17 ADARA505 NIMATULLAH BCA 6137045313 Rp 50.000…"
drag, startPoint x: 15, startPoint y: 340, endPoint x: 1271, endPoint y: 451, distance: 1260.5
click at [1271, 451] on tbody "1 ZEUS138 88897477 [DATE] 20:30:17 ADARA505 [GEOGRAPHIC_DATA] BCA 6137045313 Rp…" at bounding box center [653, 402] width 1281 height 181
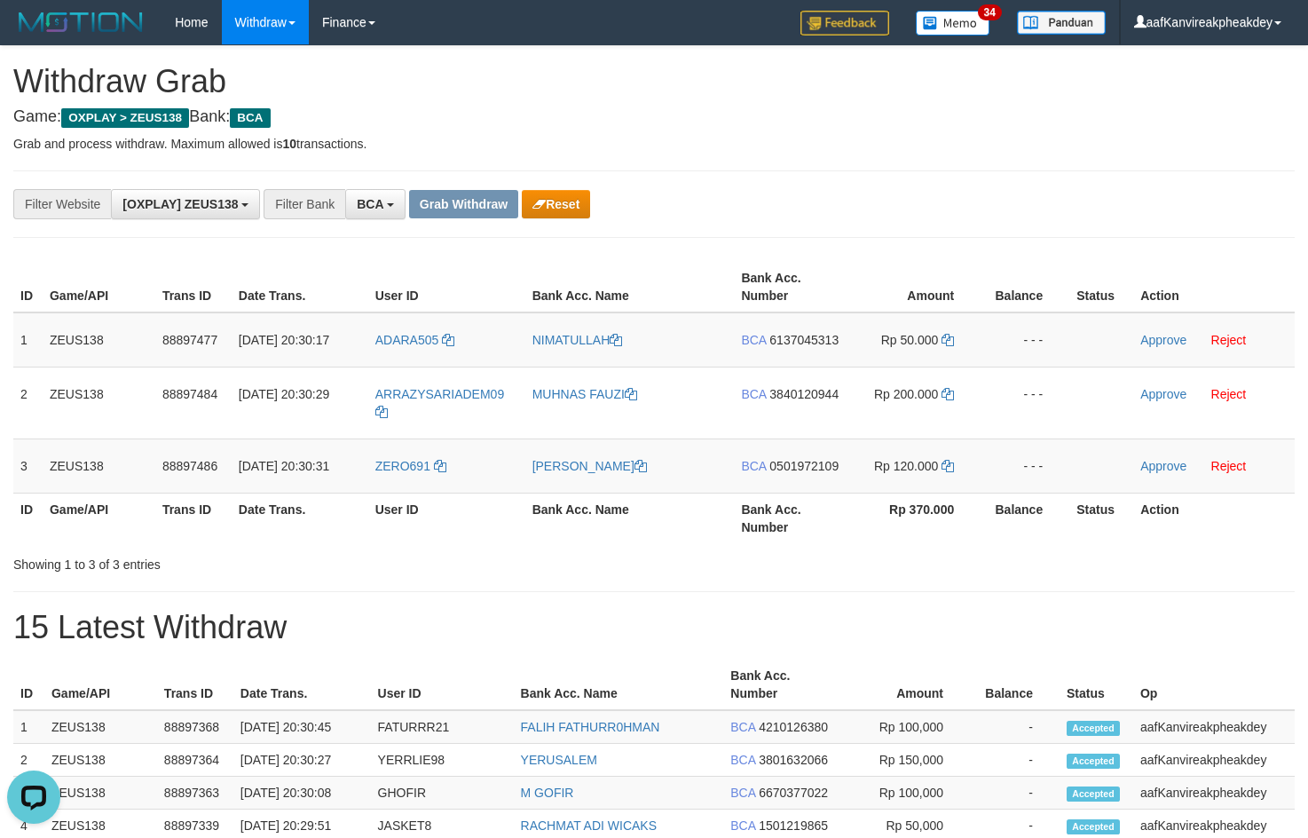
drag, startPoint x: 658, startPoint y: 93, endPoint x: 662, endPoint y: 108, distance: 15.5
click at [659, 93] on h1 "Withdraw Grab" at bounding box center [653, 81] width 1281 height 35
click at [418, 363] on td "ADARA505" at bounding box center [446, 339] width 157 height 55
copy link "ADARA505"
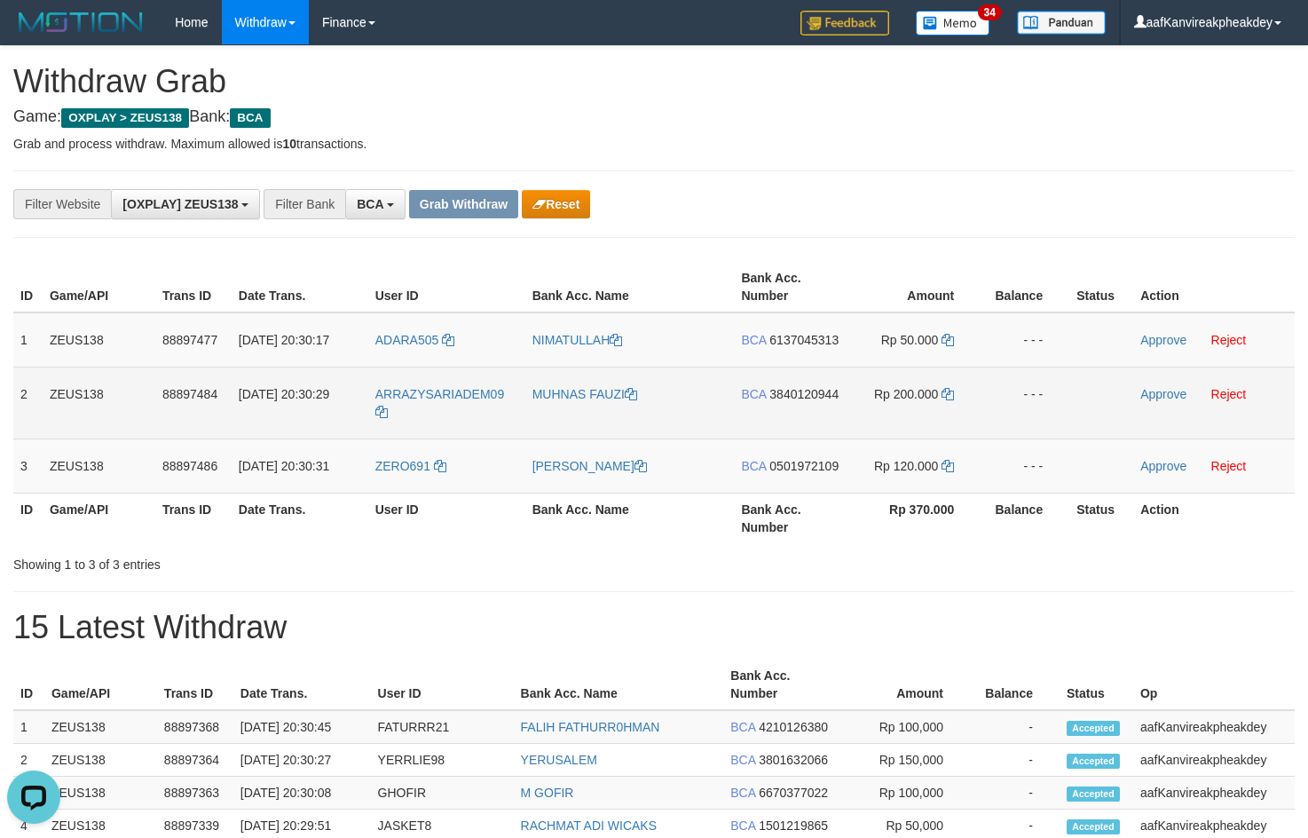
click at [406, 418] on td "ARRAZYSARIADEM09" at bounding box center [446, 402] width 157 height 72
copy tr "ARRAZYSARIADEM09"
click at [406, 417] on td "ARRAZYSARIADEM09" at bounding box center [446, 402] width 157 height 72
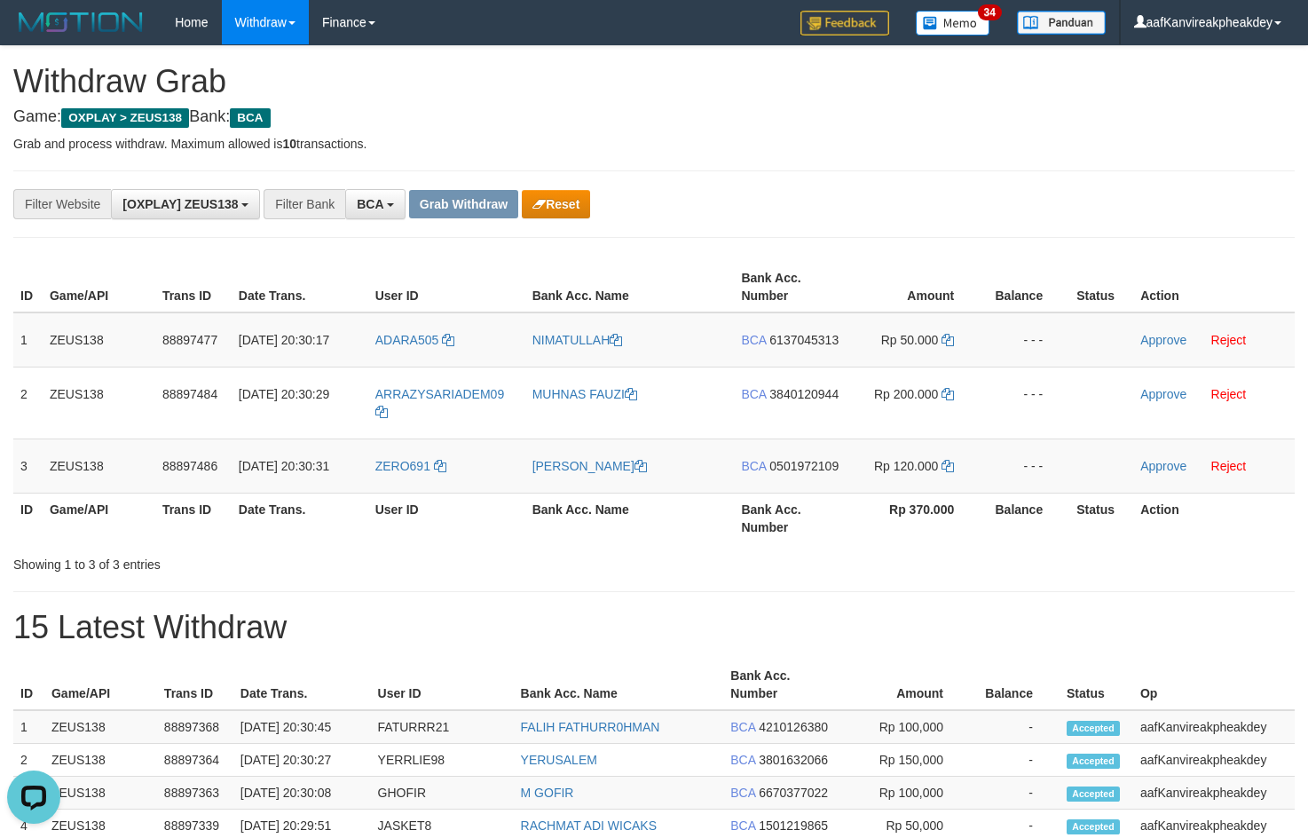
click at [396, 492] on th "User ID" at bounding box center [446, 517] width 157 height 51
copy th "User"
click at [393, 466] on span "ZERO691" at bounding box center [402, 466] width 55 height 14
click at [405, 487] on td "ZERO691" at bounding box center [446, 465] width 157 height 54
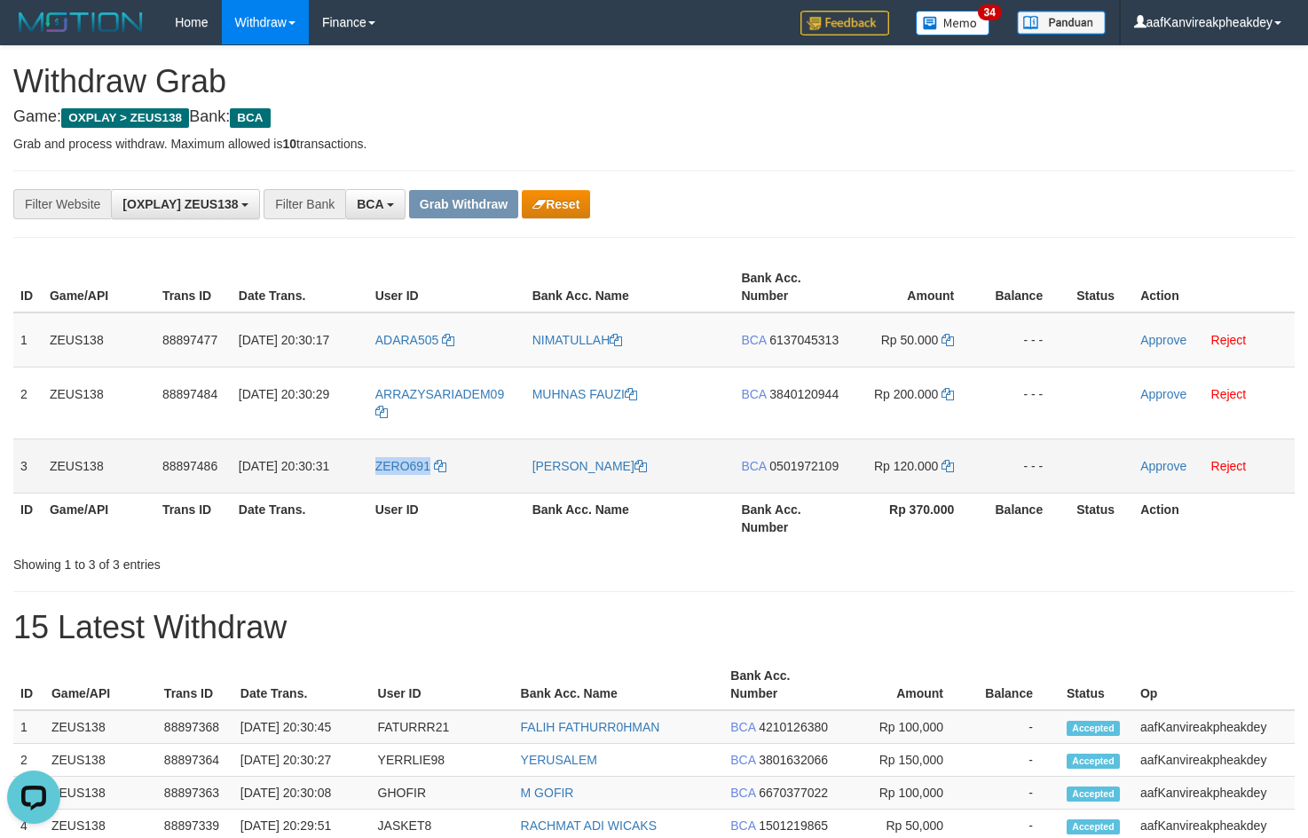
drag, startPoint x: 405, startPoint y: 487, endPoint x: 404, endPoint y: 478, distance: 8.9
click at [406, 487] on td "ZERO691" at bounding box center [446, 465] width 157 height 54
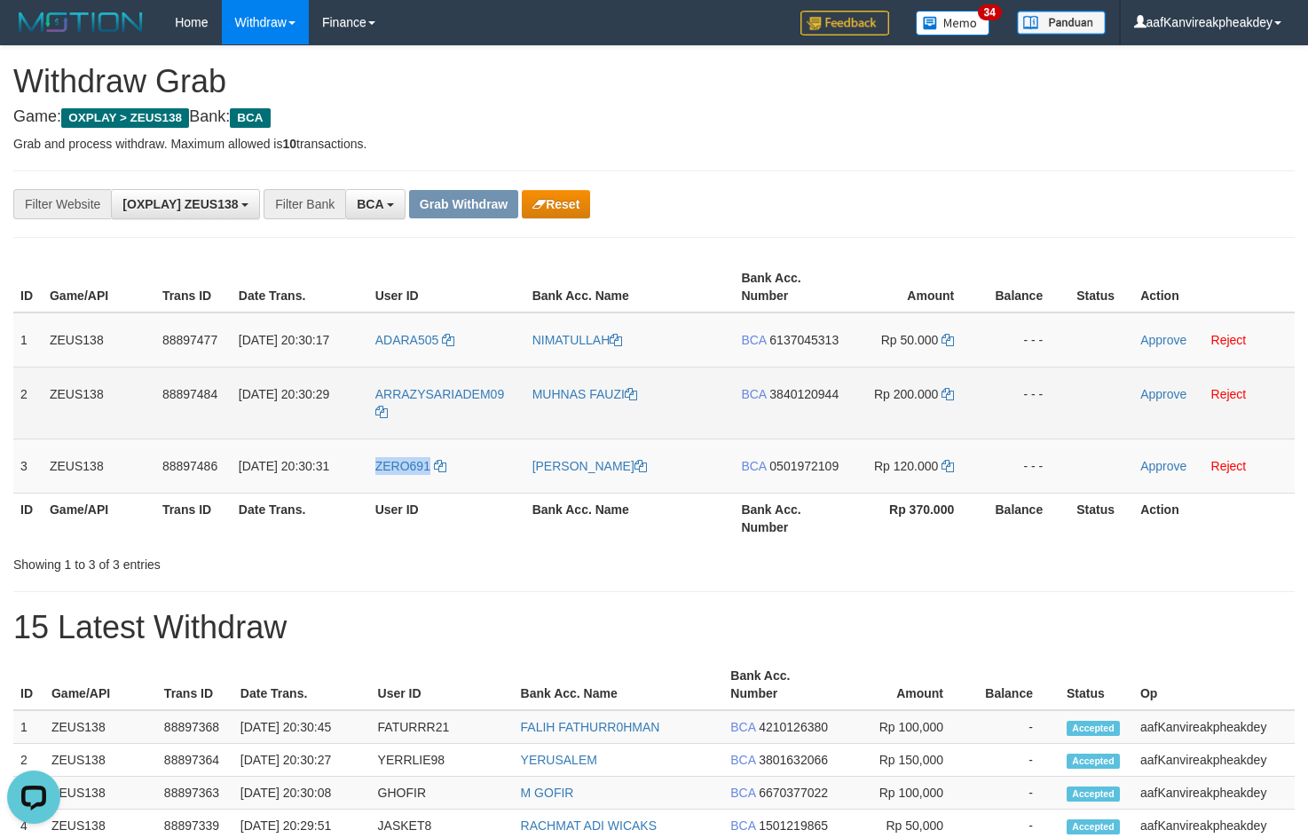
copy span "ZERO691"
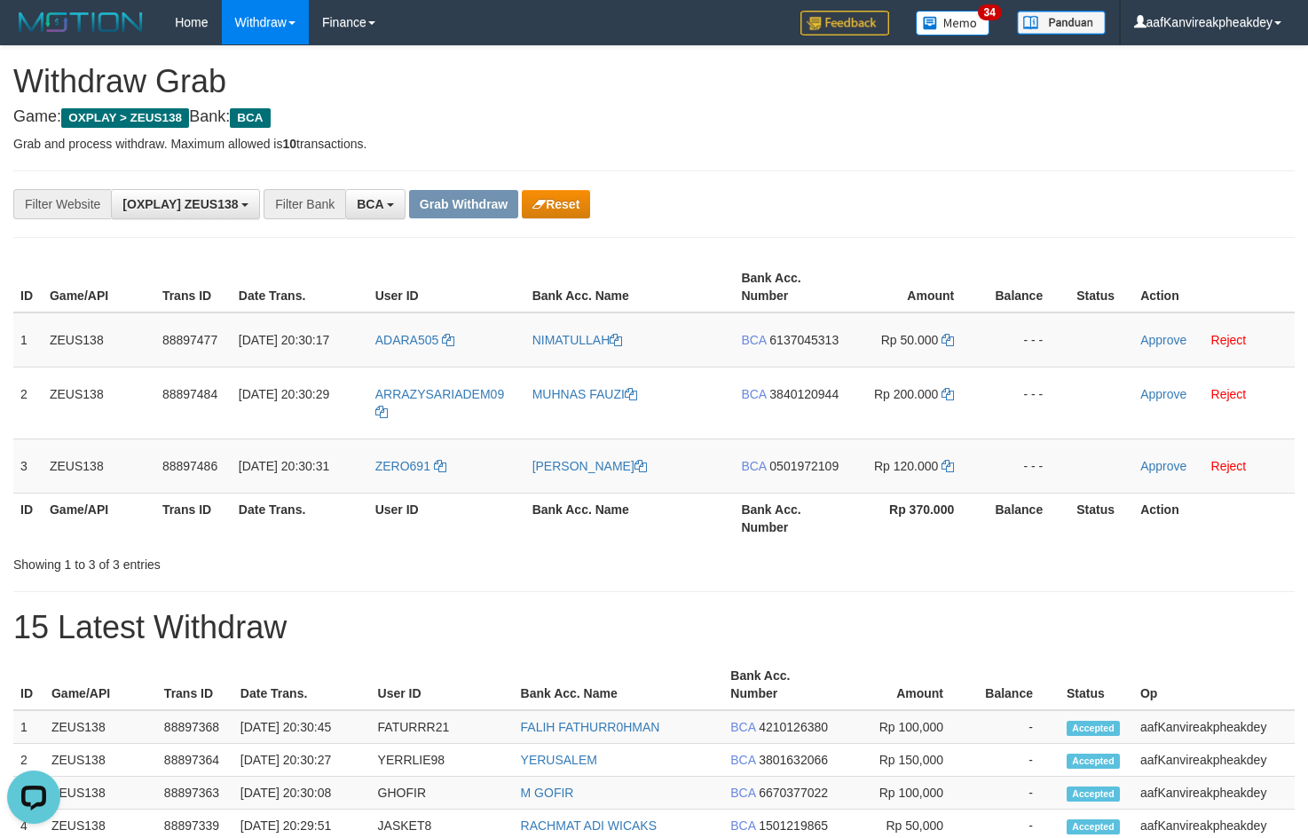
click at [772, 348] on td "BCA 6137045313" at bounding box center [790, 339] width 113 height 55
click at [778, 345] on span "6137045313" at bounding box center [803, 340] width 69 height 14
click at [944, 339] on icon at bounding box center [947, 340] width 12 height 12
drag, startPoint x: 944, startPoint y: 339, endPoint x: 960, endPoint y: 338, distance: 16.0
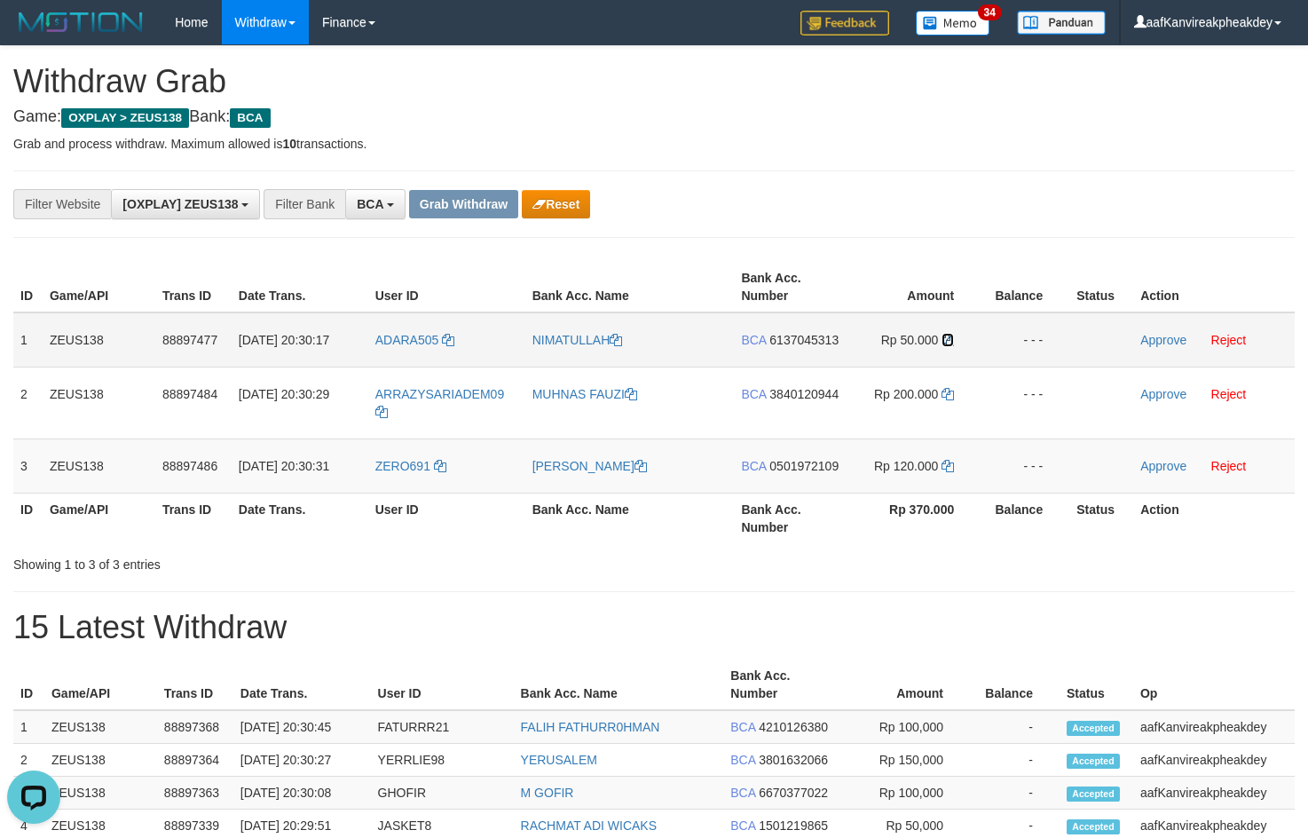
click at [960, 338] on td "Rp 50.000" at bounding box center [914, 339] width 134 height 55
click at [1159, 338] on link "Approve" at bounding box center [1163, 340] width 46 height 14
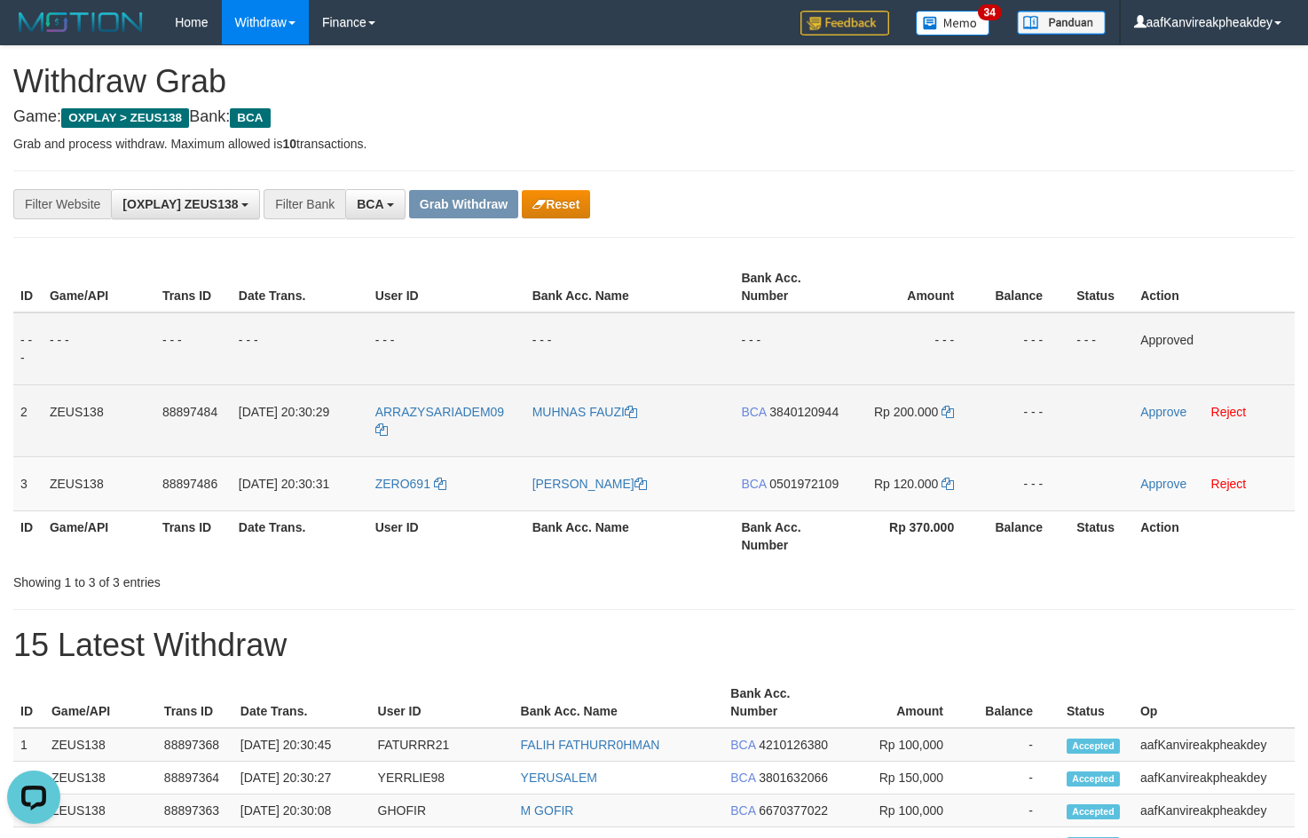
click at [792, 401] on td "BCA 3840120944" at bounding box center [790, 420] width 113 height 72
click at [792, 403] on td "BCA 3840120944" at bounding box center [790, 420] width 113 height 72
click at [792, 405] on span "3840120944" at bounding box center [803, 412] width 69 height 14
copy span "3840120944"
click at [949, 413] on icon at bounding box center [947, 412] width 12 height 12
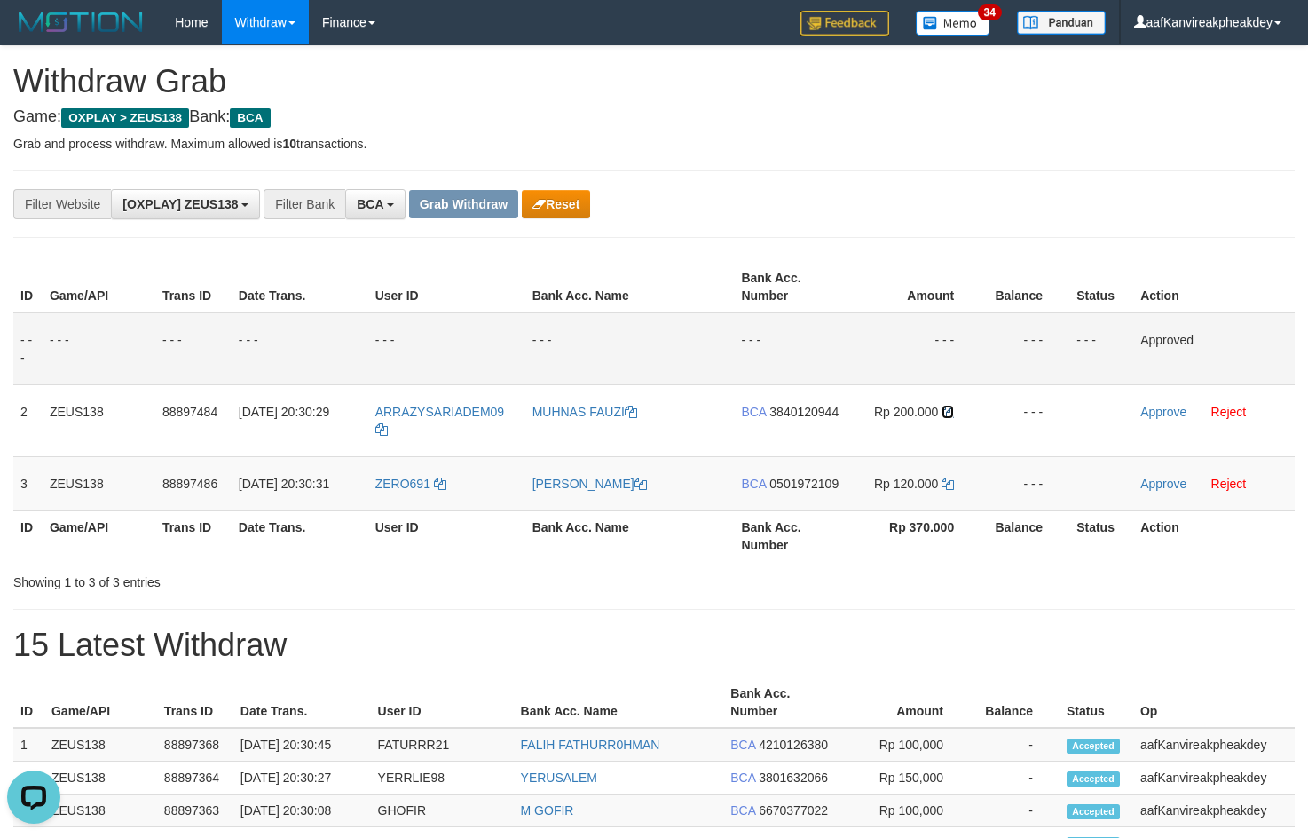
drag, startPoint x: 949, startPoint y: 413, endPoint x: 1266, endPoint y: 353, distance: 323.2
click at [1055, 391] on tr "2 ZEUS138 88897484 01/10/2025 20:30:29 ARRAZYSARIADEM09 MUHNAS FAUZI BCA 384012…" at bounding box center [653, 420] width 1281 height 72
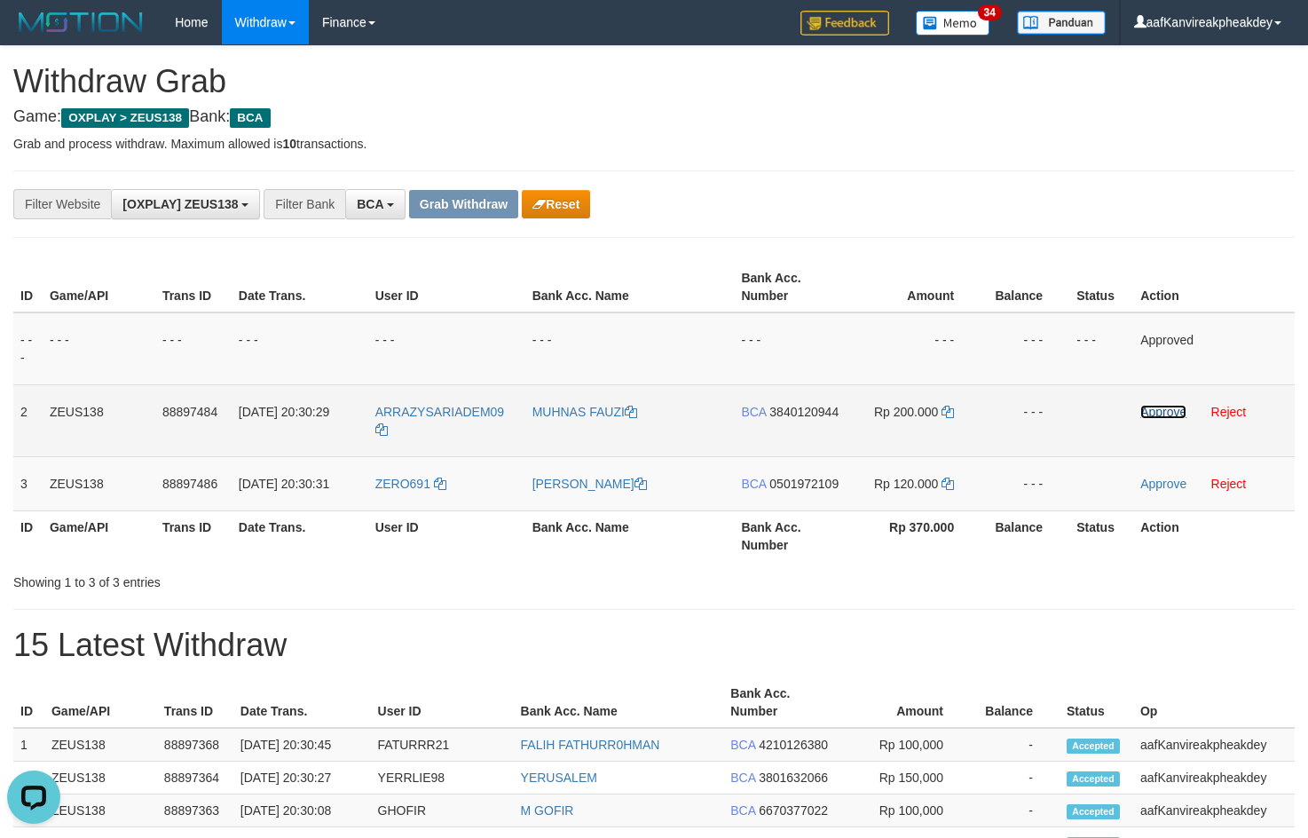
click at [1150, 416] on link "Approve" at bounding box center [1163, 412] width 46 height 14
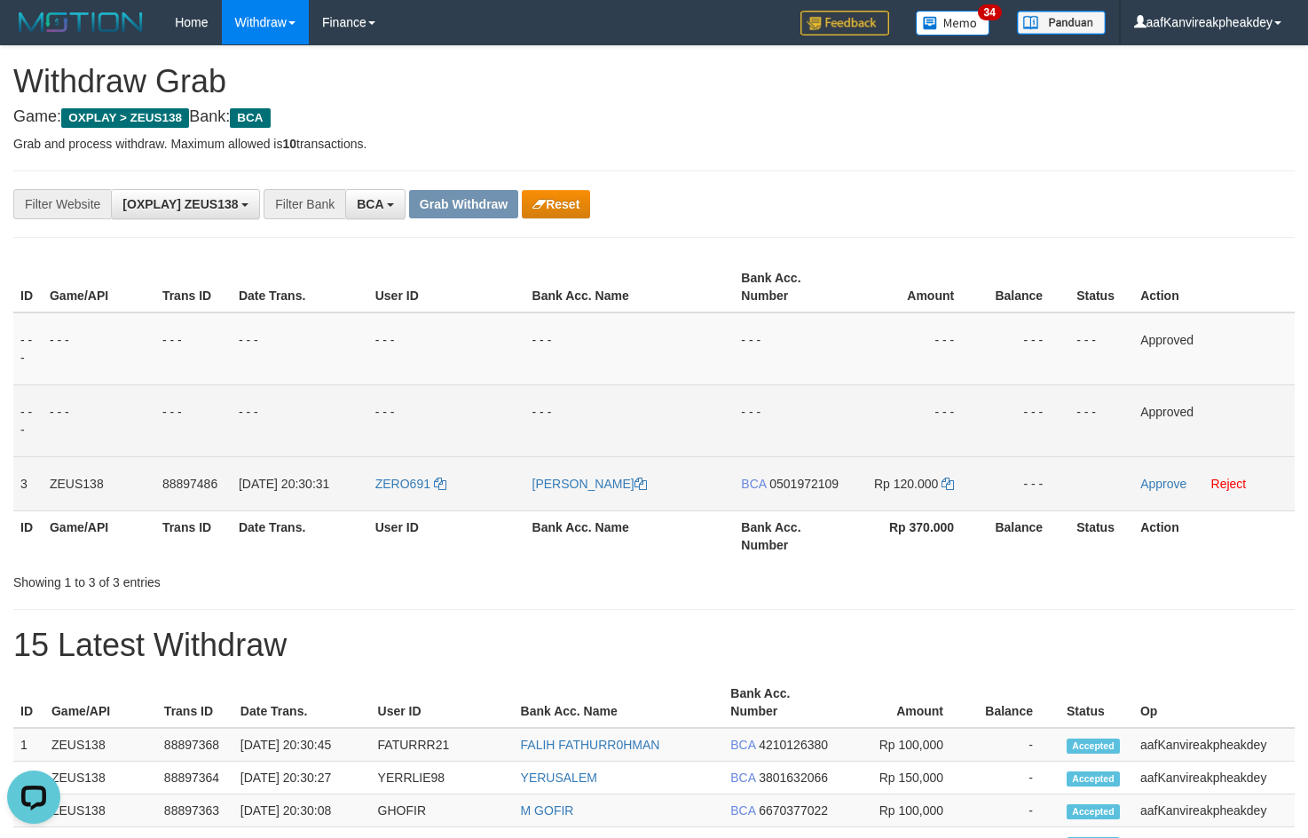
click at [783, 477] on td "BCA 0501972109" at bounding box center [790, 483] width 113 height 54
drag, startPoint x: 805, startPoint y: 484, endPoint x: 838, endPoint y: 468, distance: 36.9
click at [807, 484] on span "0501972109" at bounding box center [803, 484] width 69 height 14
click at [951, 488] on icon at bounding box center [947, 483] width 12 height 12
click at [950, 484] on icon at bounding box center [947, 483] width 12 height 12
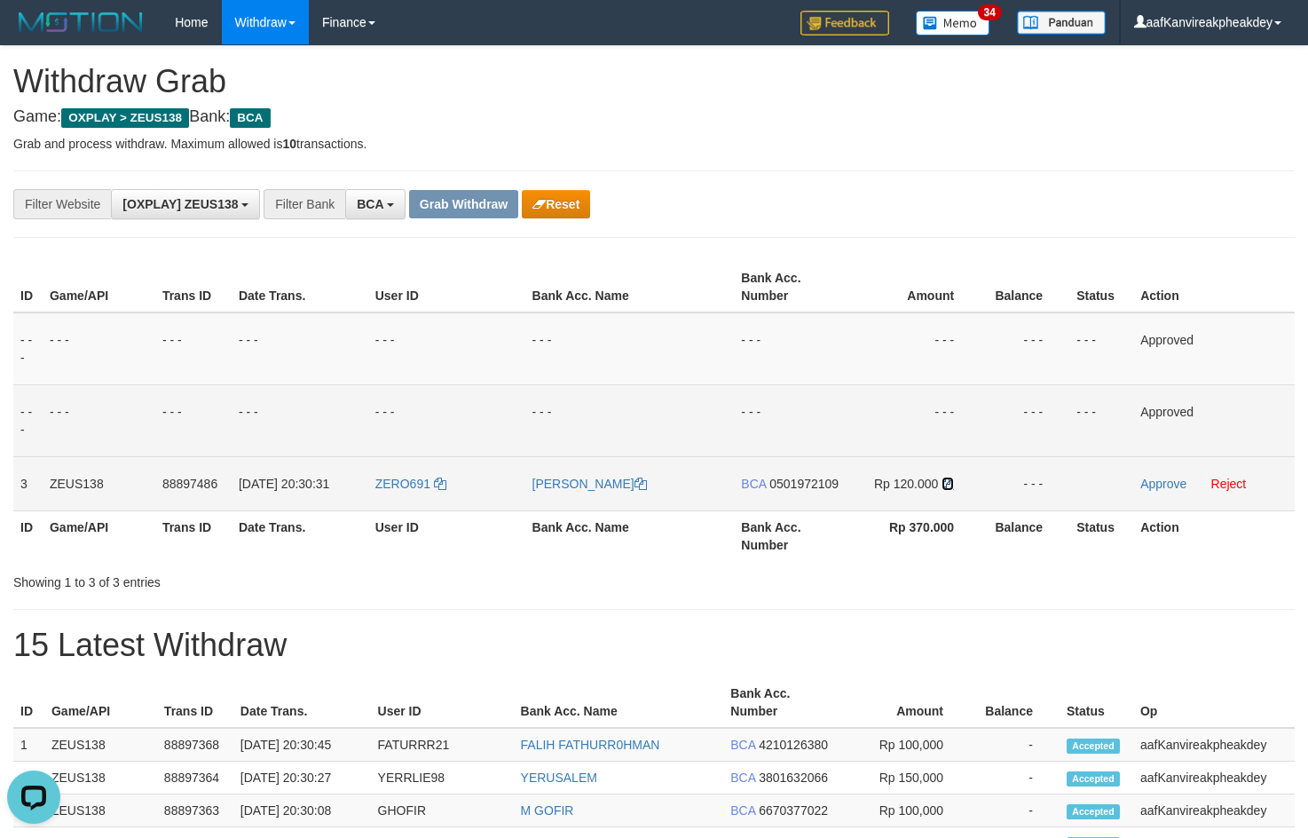
drag, startPoint x: 950, startPoint y: 484, endPoint x: 1282, endPoint y: 455, distance: 333.2
click at [1019, 483] on tr "3 ZEUS138 88897486 01/10/2025 20:30:31 ZERO691 MUHAMMAD ALVIN FAR BCA 050197210…" at bounding box center [653, 483] width 1281 height 54
click at [1142, 480] on link "Approve" at bounding box center [1163, 484] width 46 height 14
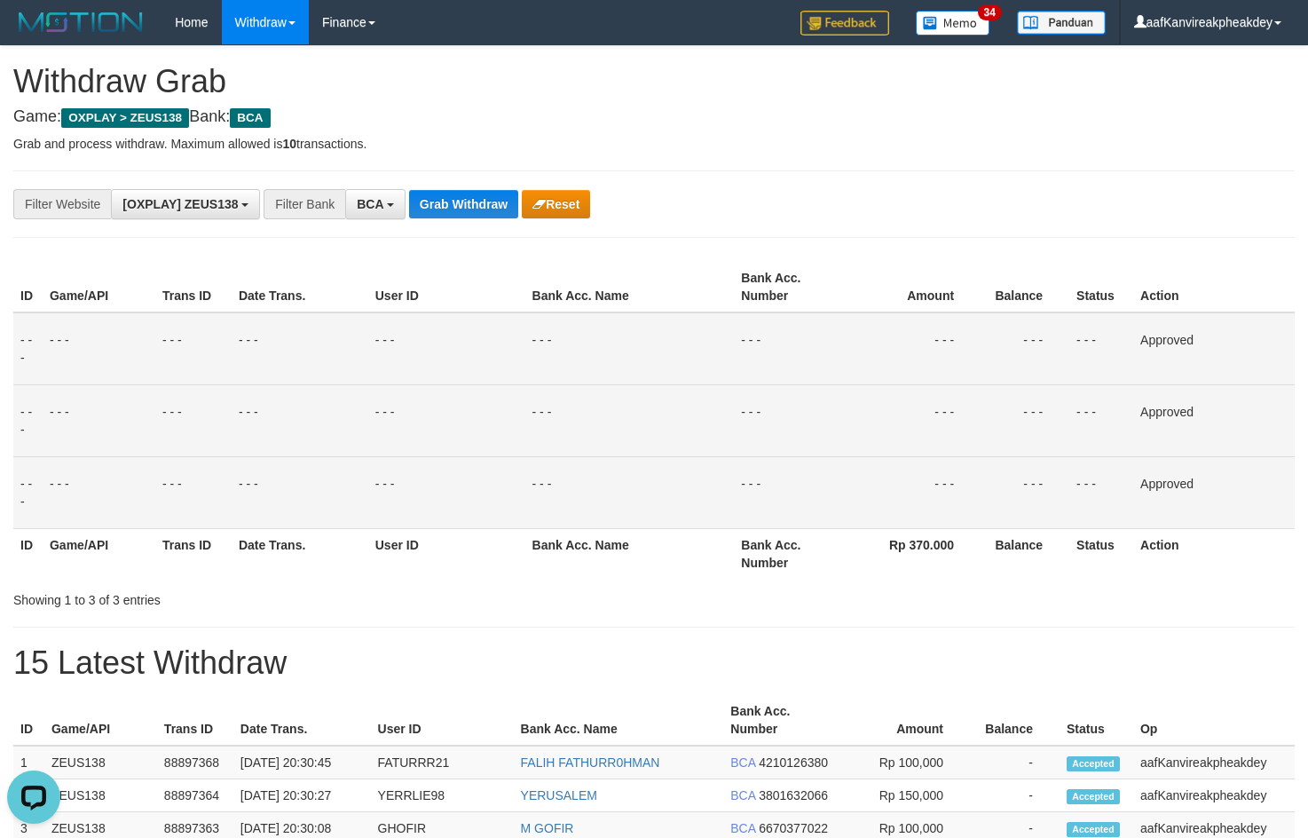
click at [963, 318] on td "- - -" at bounding box center [914, 348] width 134 height 73
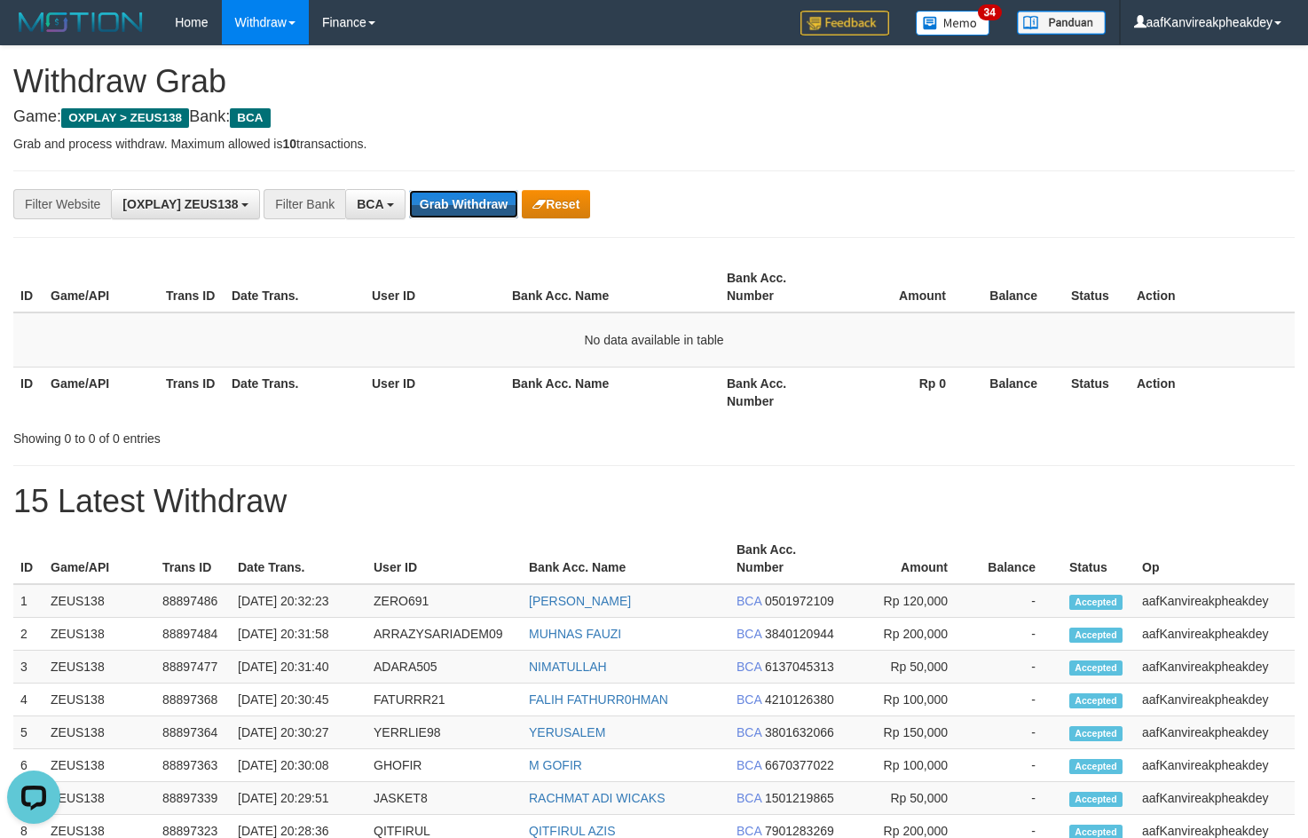
click at [434, 218] on div "**********" at bounding box center [545, 204] width 1090 height 30
click at [438, 207] on button "Grab Withdraw" at bounding box center [463, 204] width 109 height 28
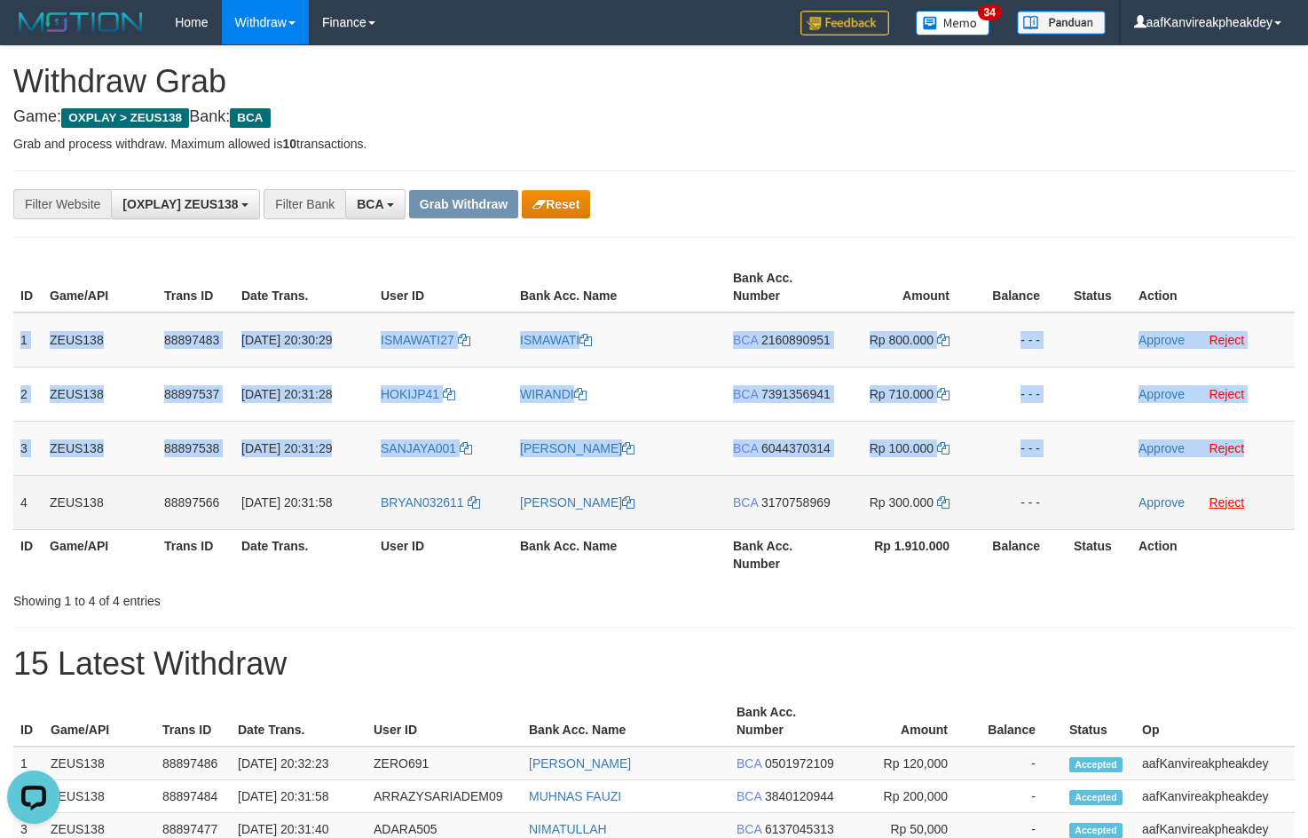
copy tbody "1 ZEUS138 88897483 01/10/2025 20:30:29 ISMAWATI27 ISMAWATI BCA 2160890951 Rp 80…"
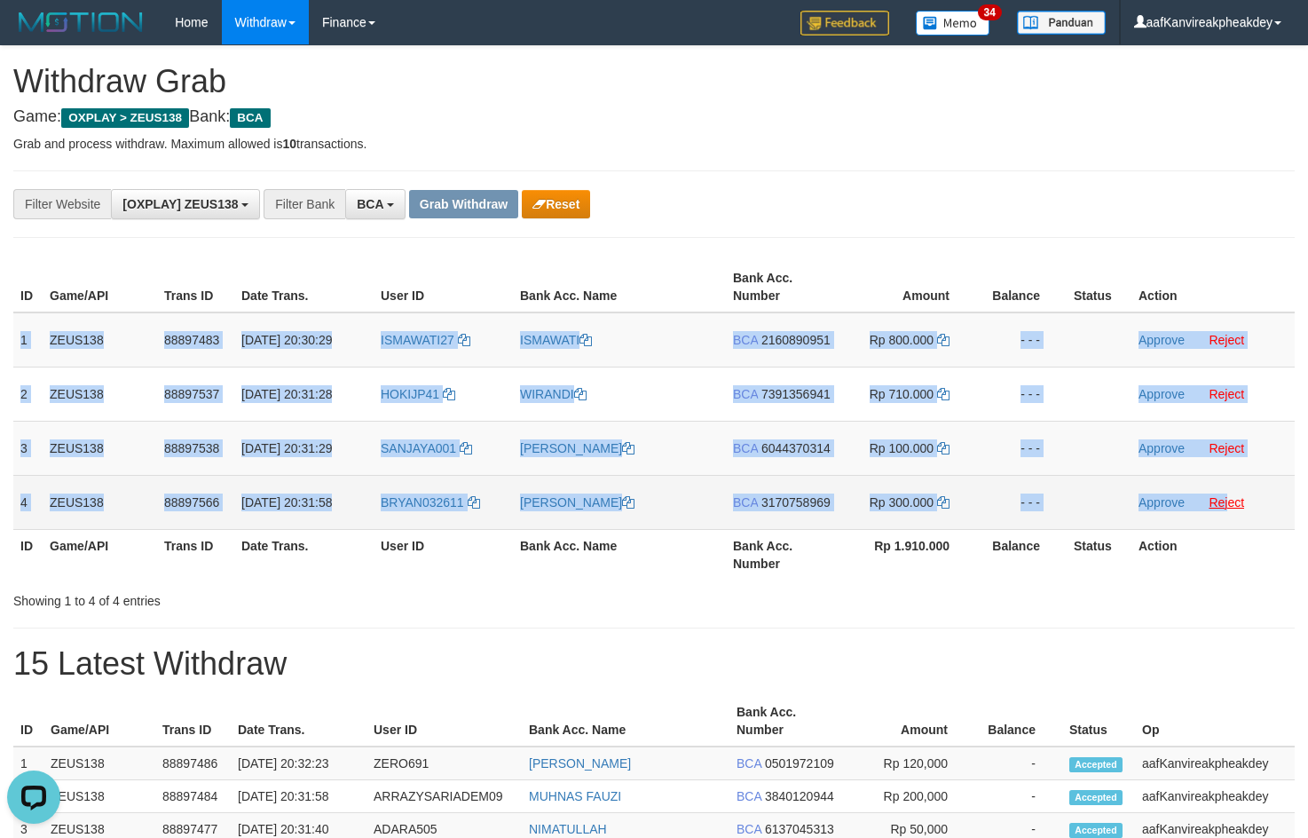
copy tbody "1 ZEUS138 88897483 01/10/2025 20:30:29 ISMAWATI27 ISMAWATI BCA 2160890951 Rp 80…"
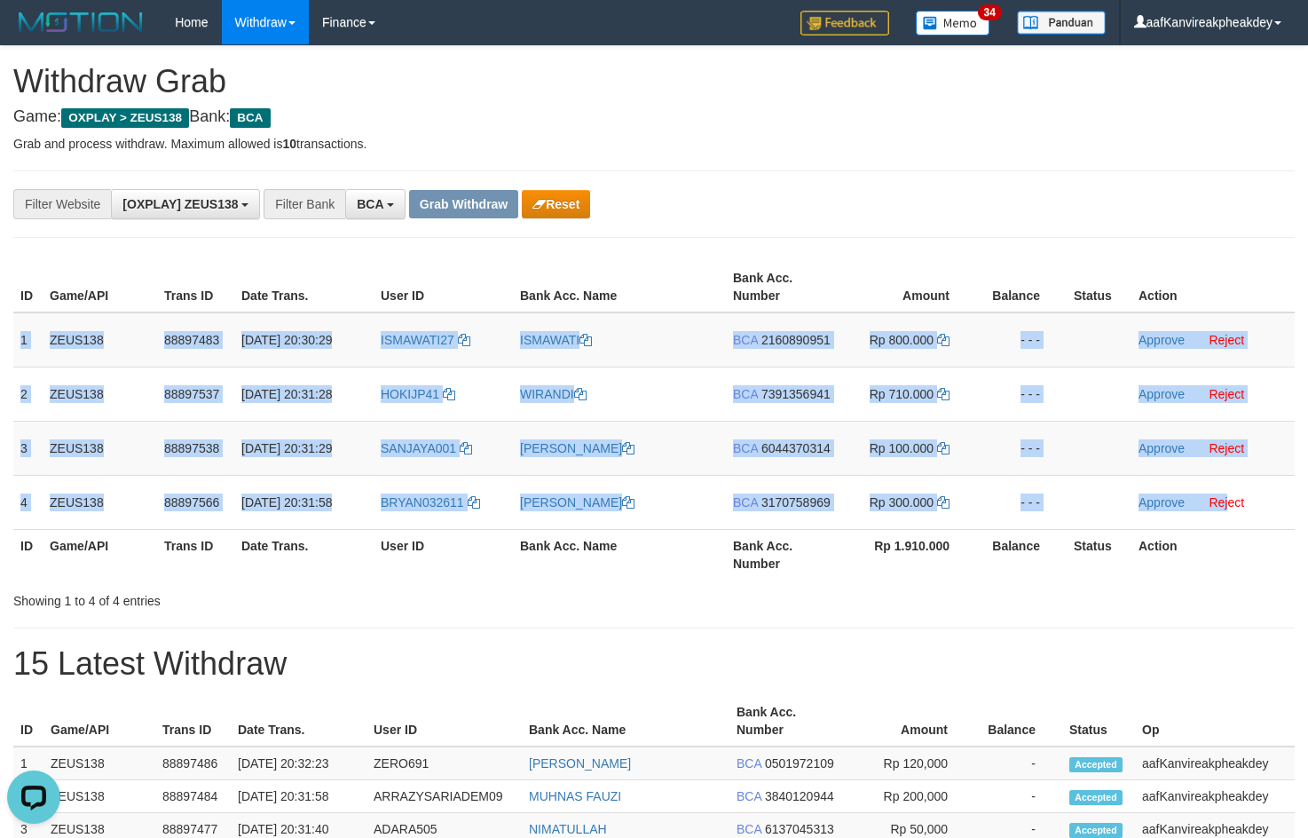
drag, startPoint x: 19, startPoint y: 349, endPoint x: 1311, endPoint y: 494, distance: 1300.1
click at [1239, 503] on tbody "1 ZEUS138 88897483 01/10/2025 20:30:29 ISMAWATI27 ISMAWATI BCA 2160890951 Rp 80…" at bounding box center [653, 420] width 1281 height 217
copy tbody "1 ZEUS138 88897483 01/10/2025 20:30:29 ISMAWATI27 ISMAWATI BCA 2160890951 Rp 80…"
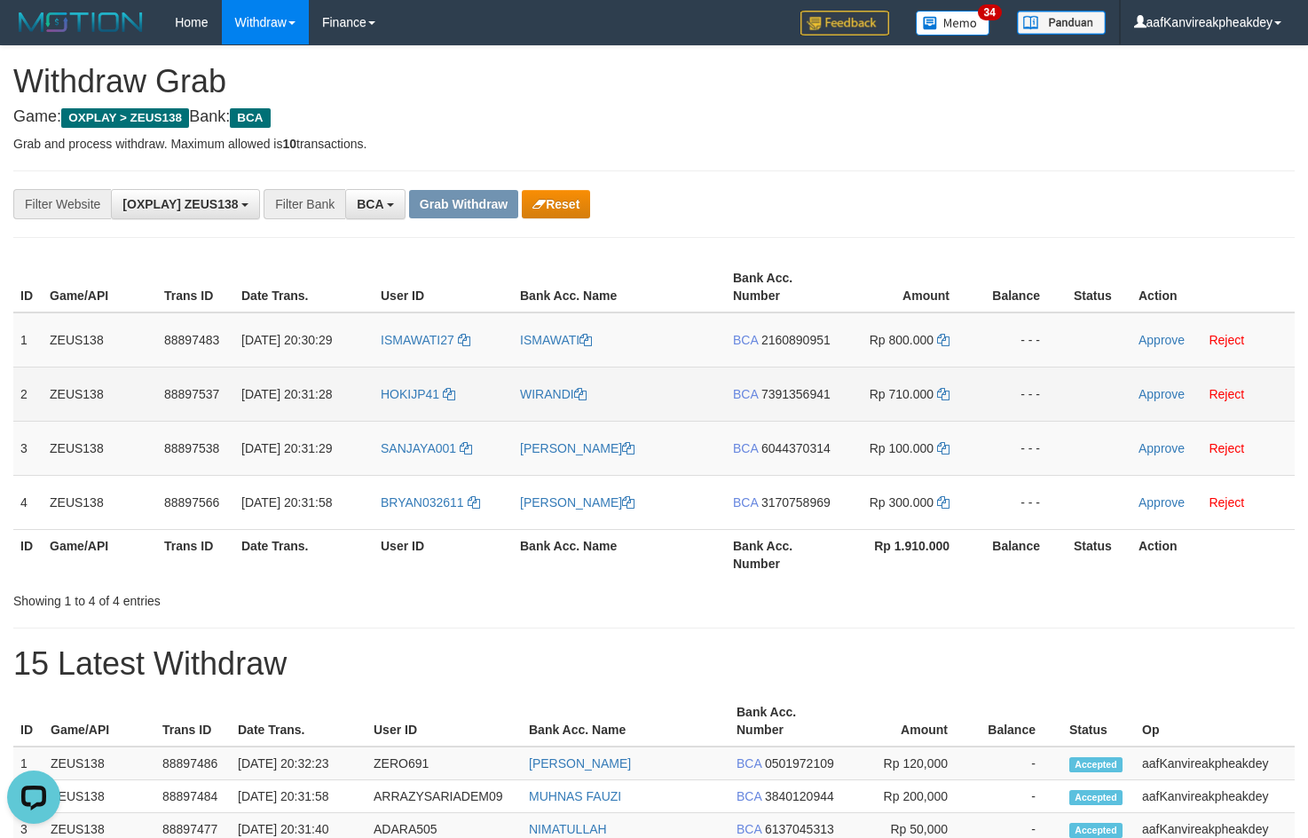
drag, startPoint x: 967, startPoint y: 184, endPoint x: 590, endPoint y: 417, distance: 443.5
click at [965, 200] on div "**********" at bounding box center [653, 203] width 1281 height 67
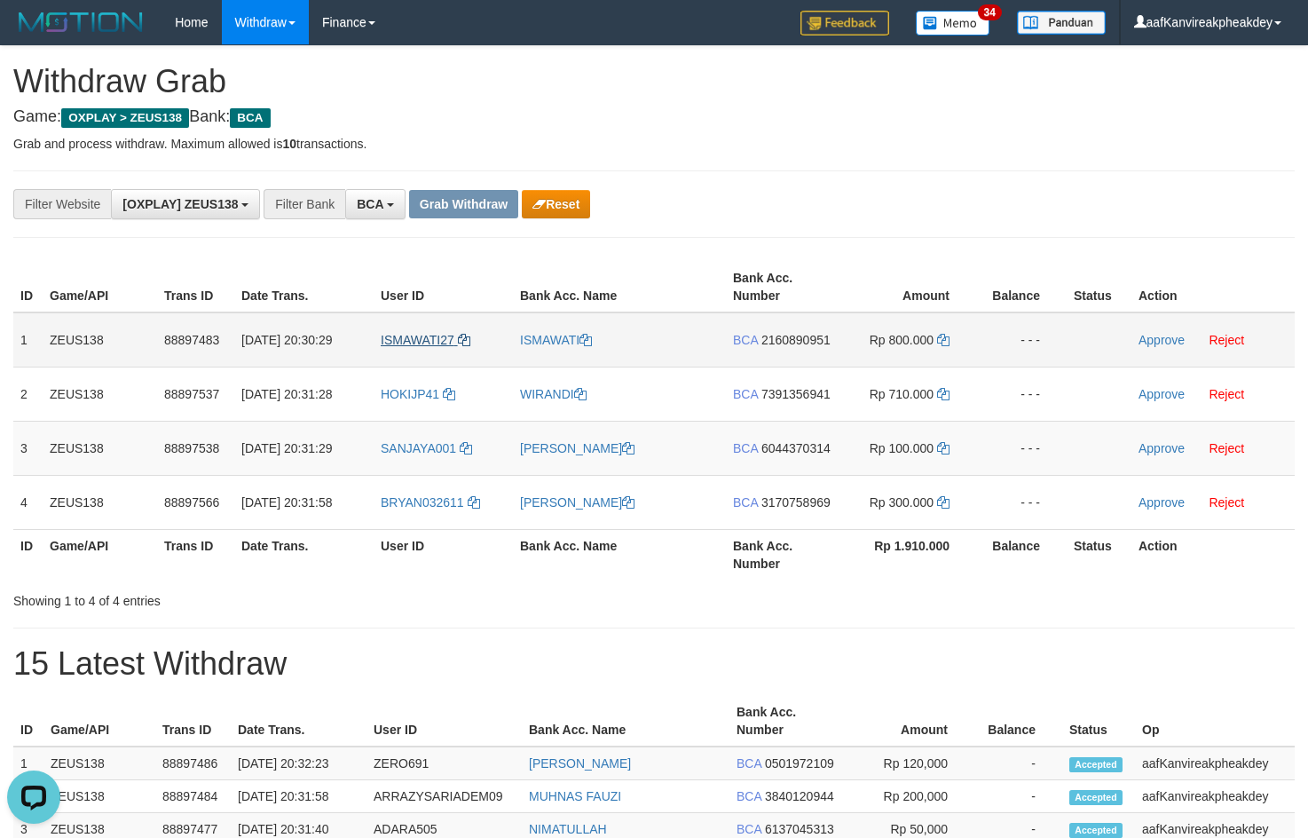
click at [413, 346] on td "ISMAWATI27" at bounding box center [443, 339] width 139 height 55
click at [413, 346] on span "ISMAWATI27" at bounding box center [418, 340] width 74 height 14
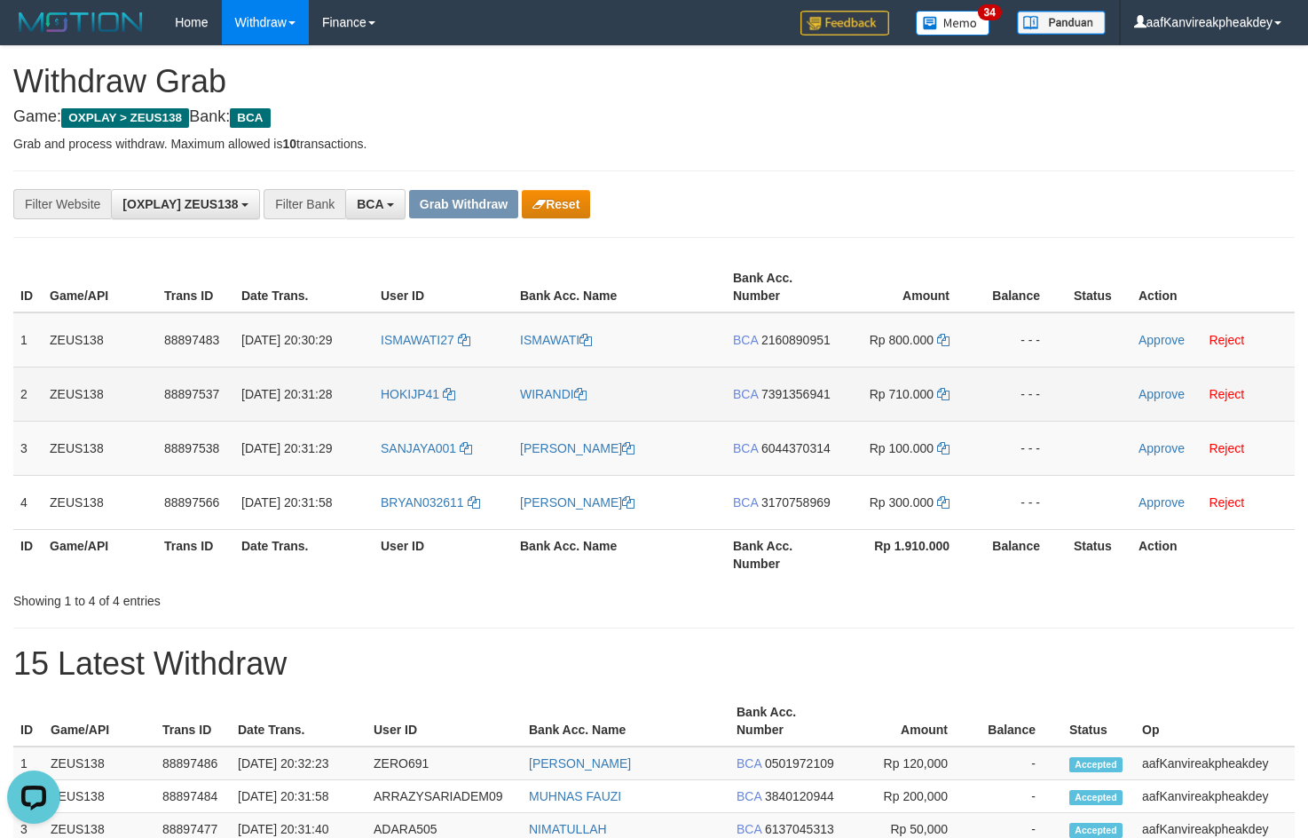
click at [437, 415] on td "HOKIJP41" at bounding box center [443, 393] width 139 height 54
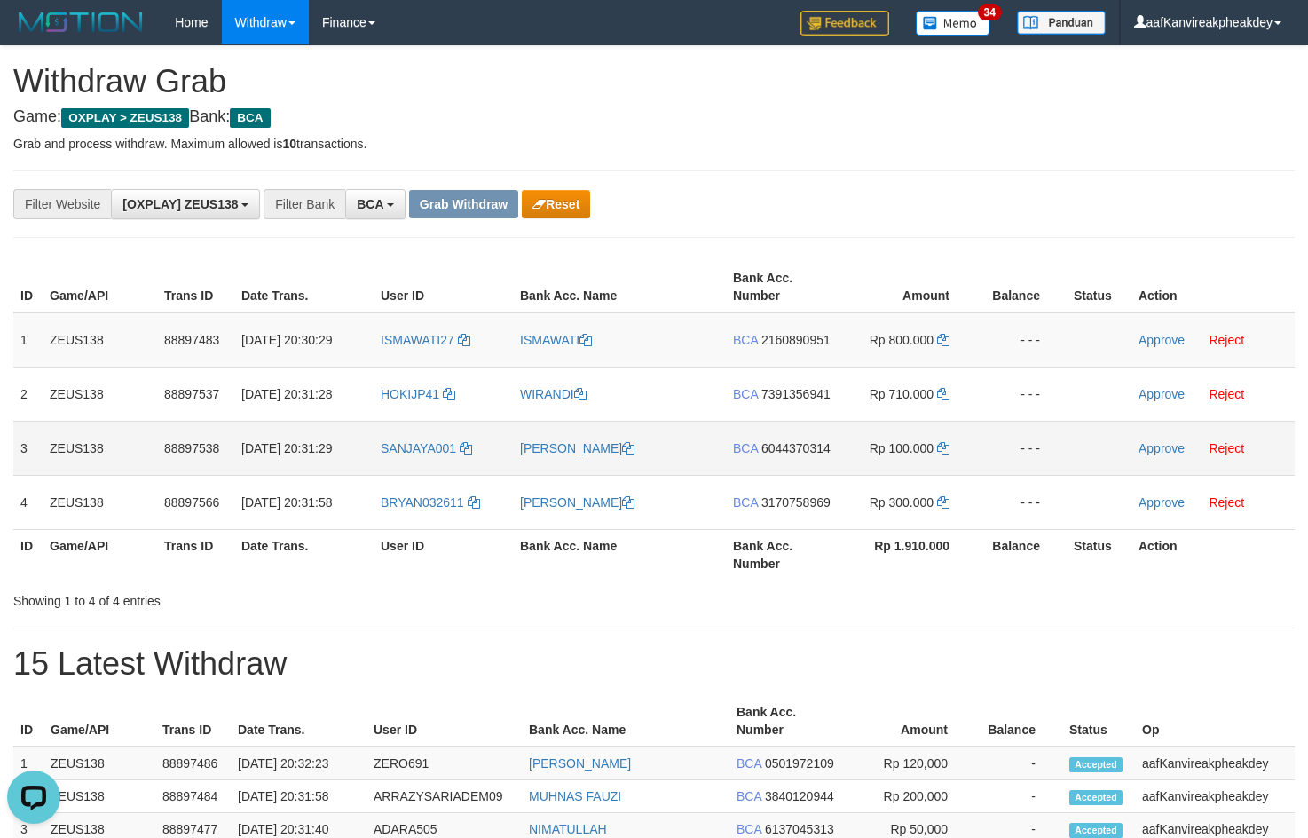
click at [456, 464] on td "SANJAYA001" at bounding box center [443, 448] width 139 height 54
click at [437, 469] on td "SANJAYA001" at bounding box center [443, 448] width 139 height 54
copy link "SANJAYA001"
click at [411, 531] on th "User ID" at bounding box center [443, 554] width 139 height 51
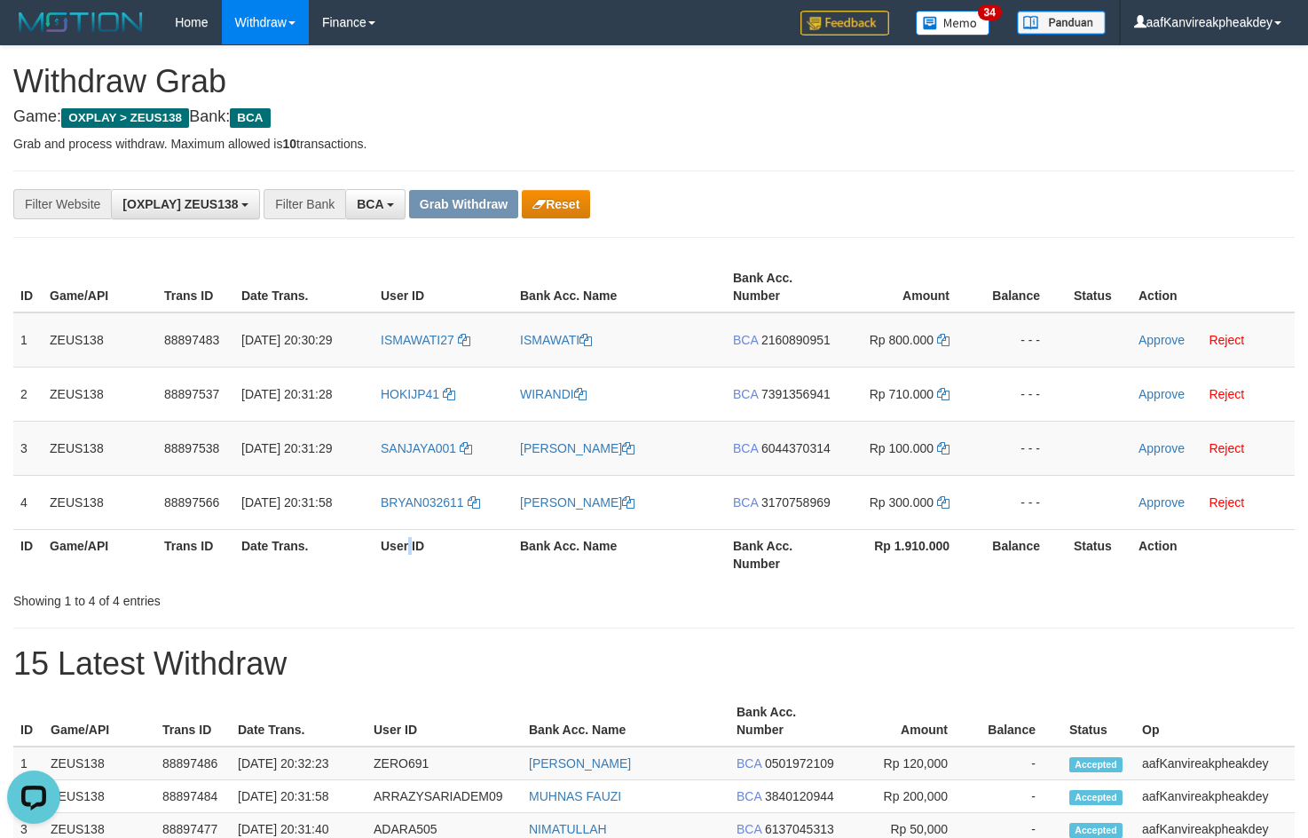
click at [410, 530] on th "User ID" at bounding box center [443, 554] width 139 height 51
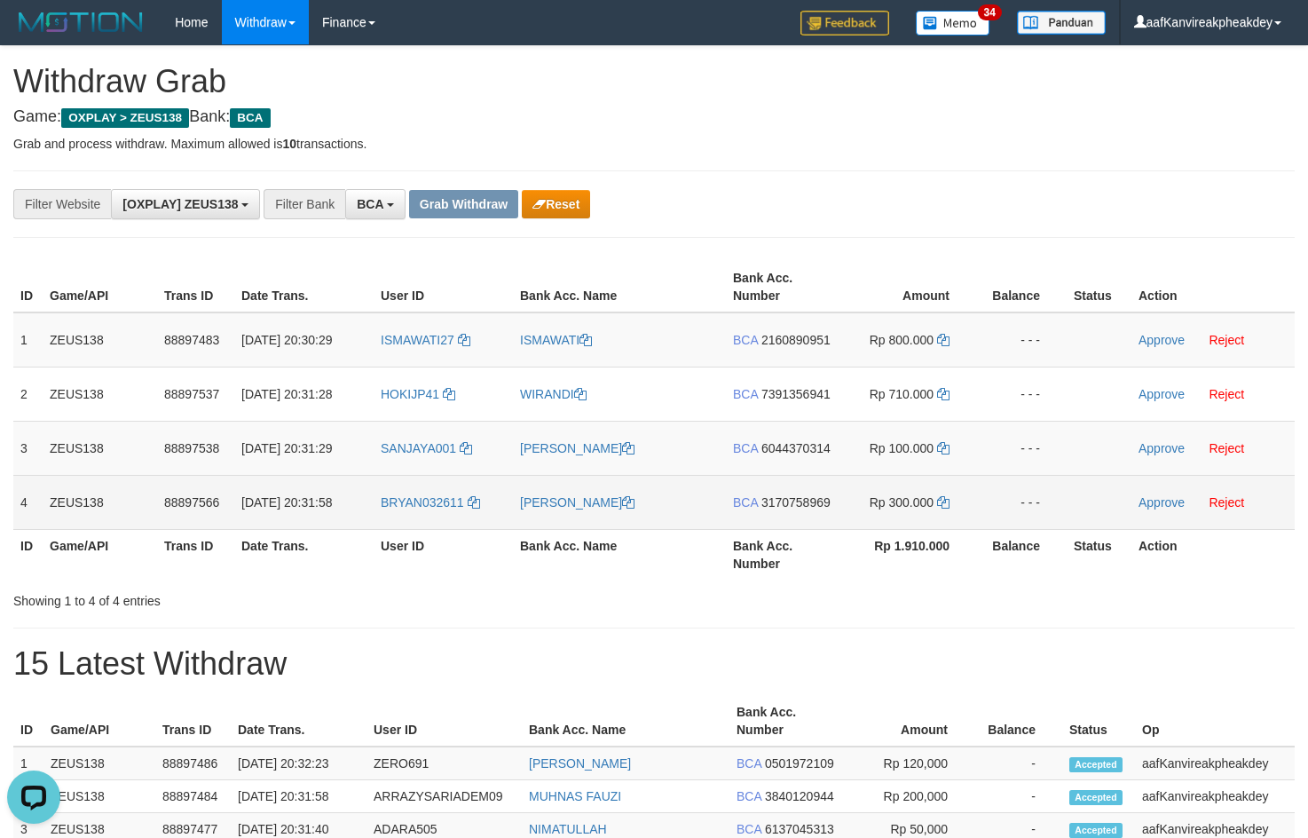
click at [396, 489] on td "BRYAN032611" at bounding box center [443, 502] width 139 height 54
click at [412, 507] on span "BRYAN032611" at bounding box center [422, 502] width 83 height 14
click at [414, 517] on td "BRYAN032611" at bounding box center [443, 502] width 139 height 54
drag, startPoint x: 414, startPoint y: 516, endPoint x: 408, endPoint y: 507, distance: 10.3
click at [413, 515] on td "BRYAN032611" at bounding box center [443, 502] width 139 height 54
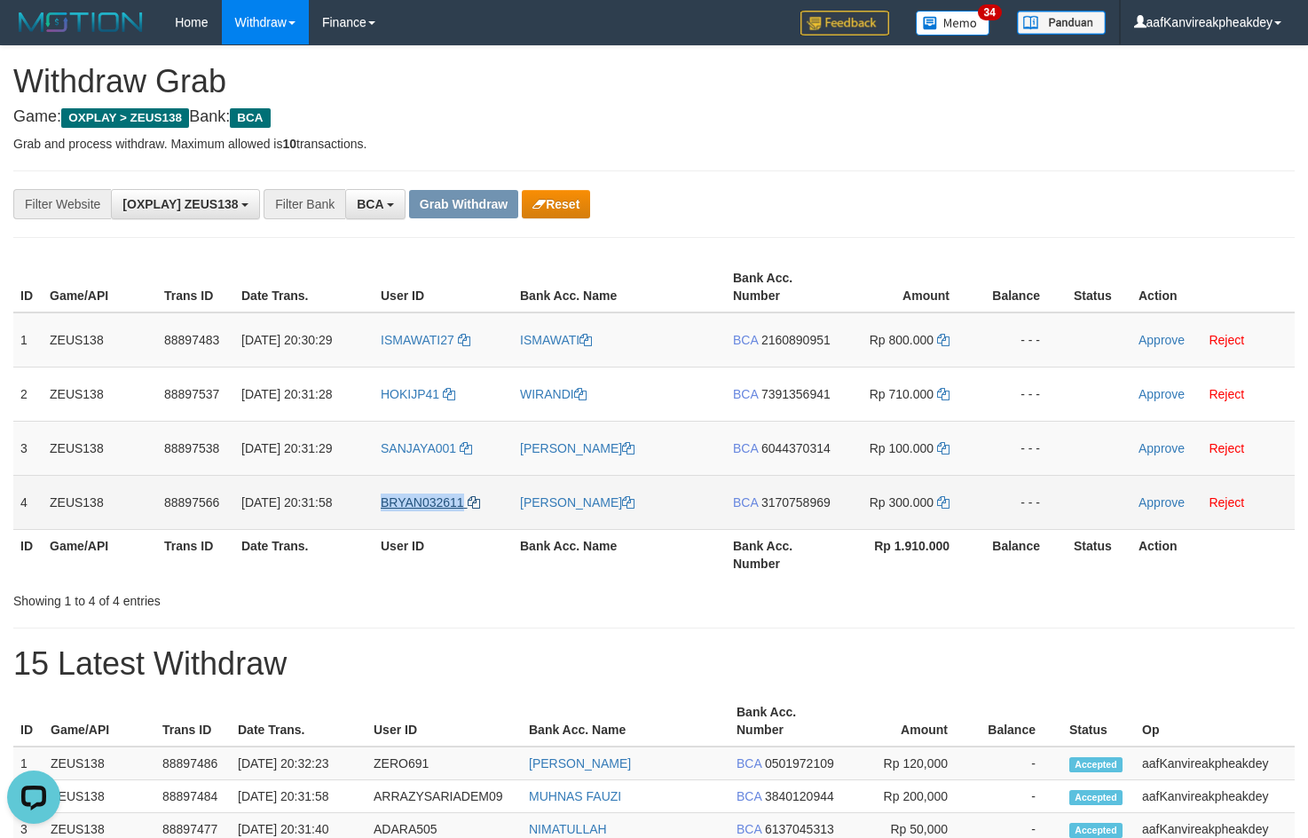
copy span "BRYAN032611"
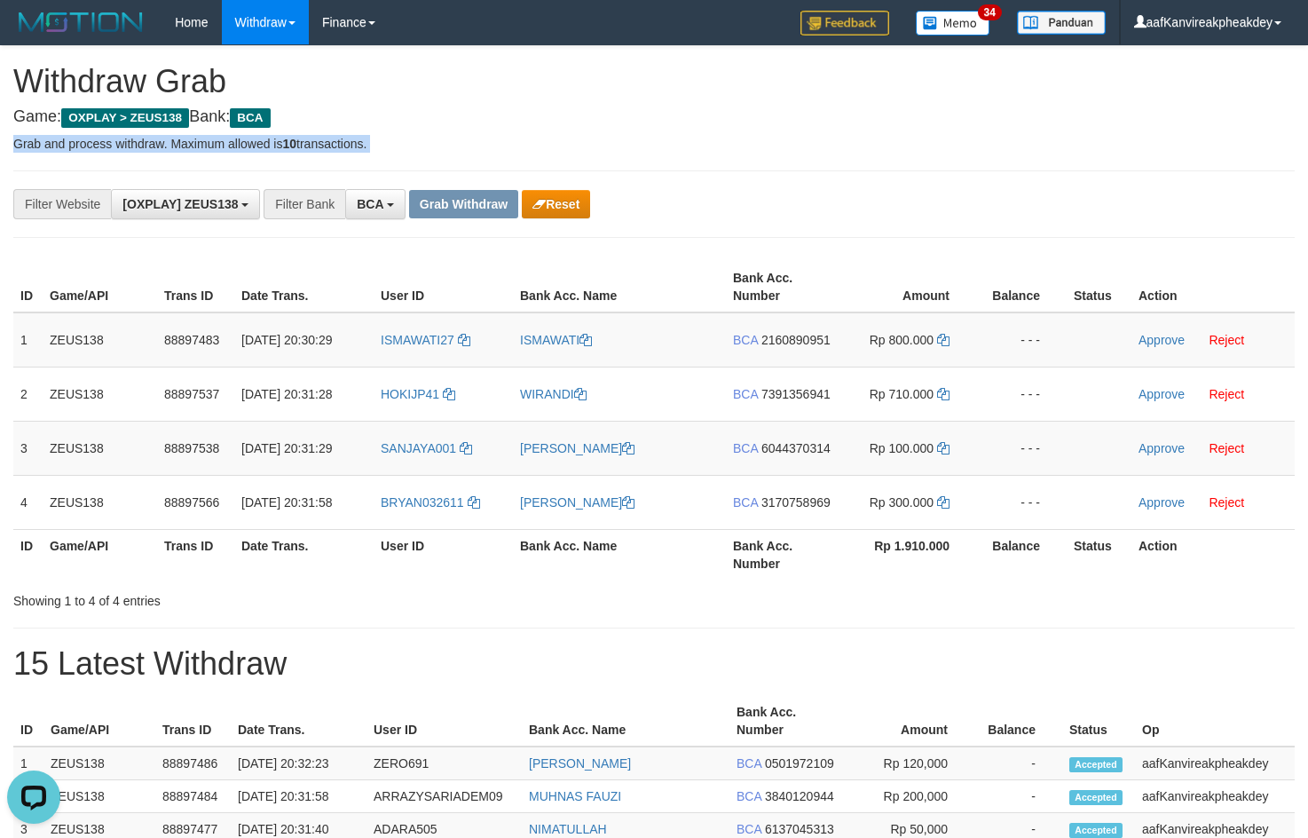
drag, startPoint x: 994, startPoint y: 114, endPoint x: 1319, endPoint y: 237, distance: 347.1
click at [791, 345] on span "2160890951" at bounding box center [795, 340] width 69 height 14
click at [948, 335] on icon at bounding box center [943, 340] width 12 height 12
click at [944, 338] on icon at bounding box center [943, 340] width 12 height 12
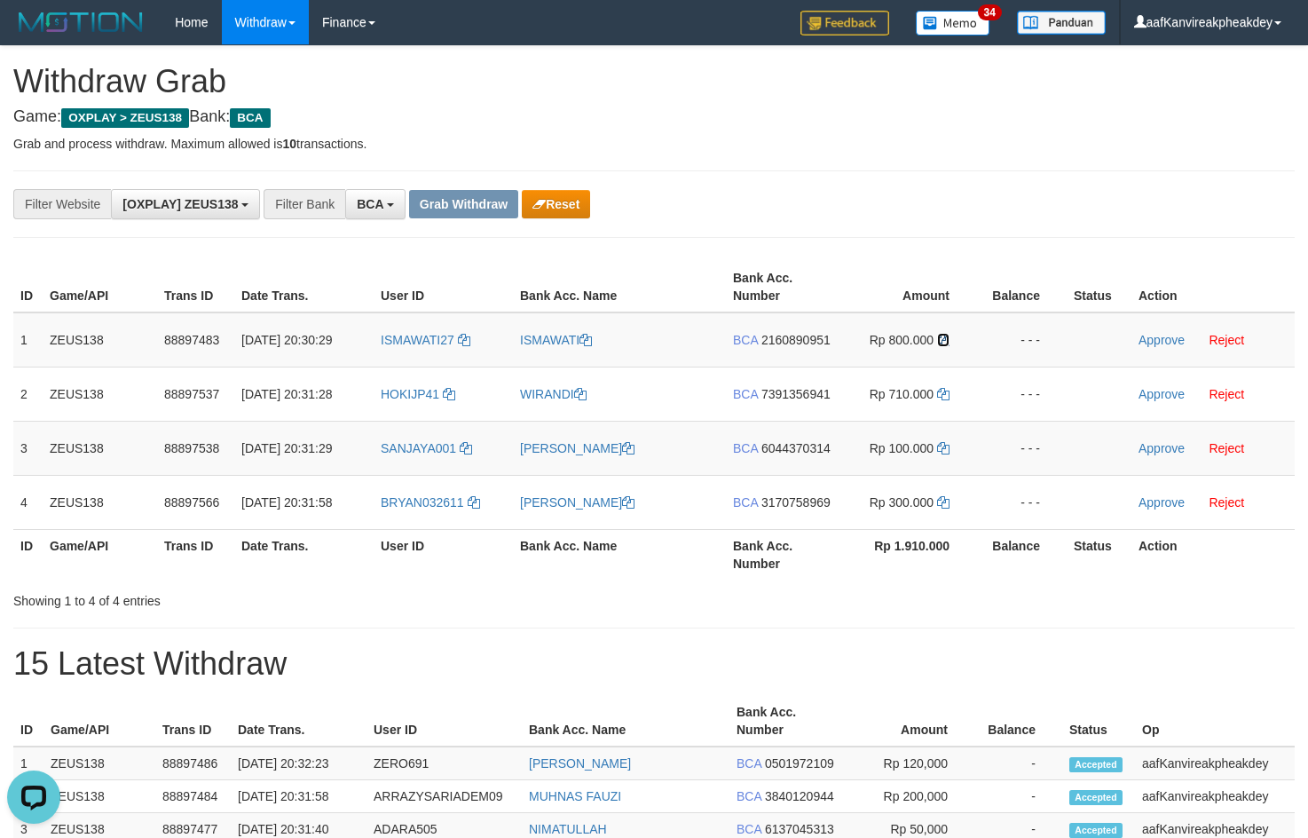
drag, startPoint x: 944, startPoint y: 338, endPoint x: 1317, endPoint y: 337, distance: 372.7
click at [949, 342] on icon at bounding box center [943, 340] width 12 height 12
click at [1146, 344] on link "Approve" at bounding box center [1161, 340] width 46 height 14
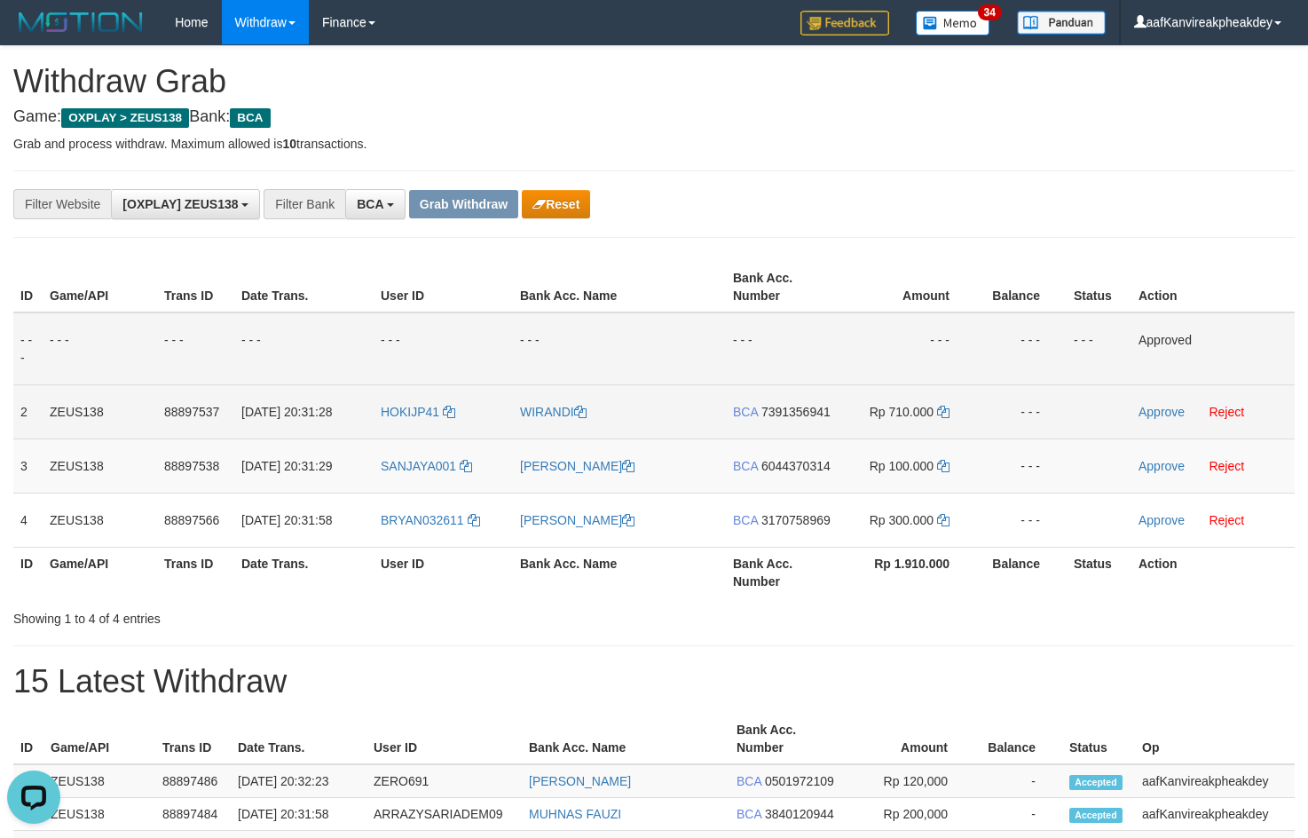
click at [804, 414] on span "7391356941" at bounding box center [795, 412] width 69 height 14
click at [941, 417] on icon at bounding box center [943, 412] width 12 height 12
click at [941, 415] on icon at bounding box center [943, 412] width 12 height 12
click at [942, 414] on icon at bounding box center [943, 412] width 12 height 12
drag, startPoint x: 942, startPoint y: 414, endPoint x: 1312, endPoint y: 334, distance: 378.5
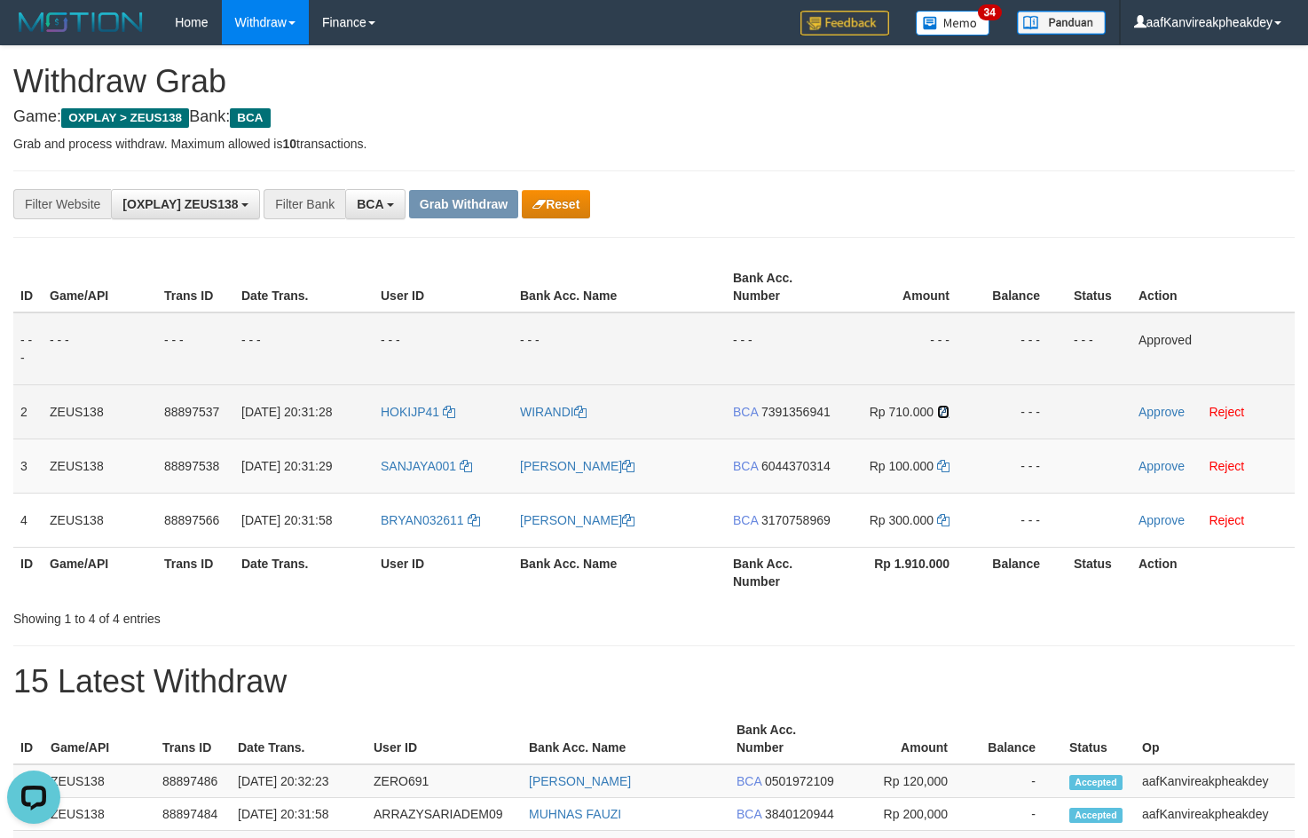
click at [943, 413] on icon at bounding box center [943, 412] width 12 height 12
click at [1154, 414] on link "Approve" at bounding box center [1161, 412] width 46 height 14
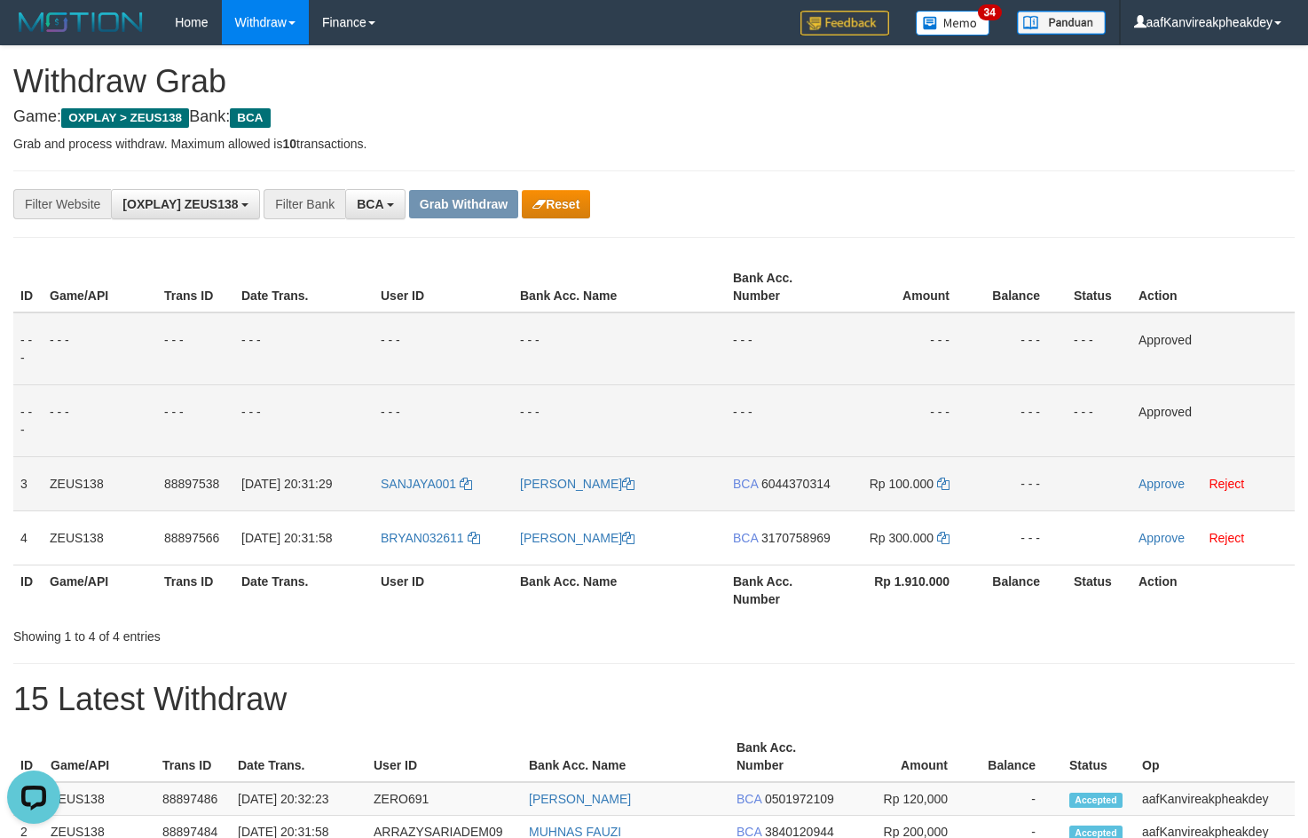
click at [808, 470] on td "BCA 6044370314" at bounding box center [783, 483] width 114 height 54
click at [807, 477] on span "6044370314" at bounding box center [795, 484] width 69 height 14
copy span "6044370314"
click at [939, 489] on icon at bounding box center [943, 483] width 12 height 12
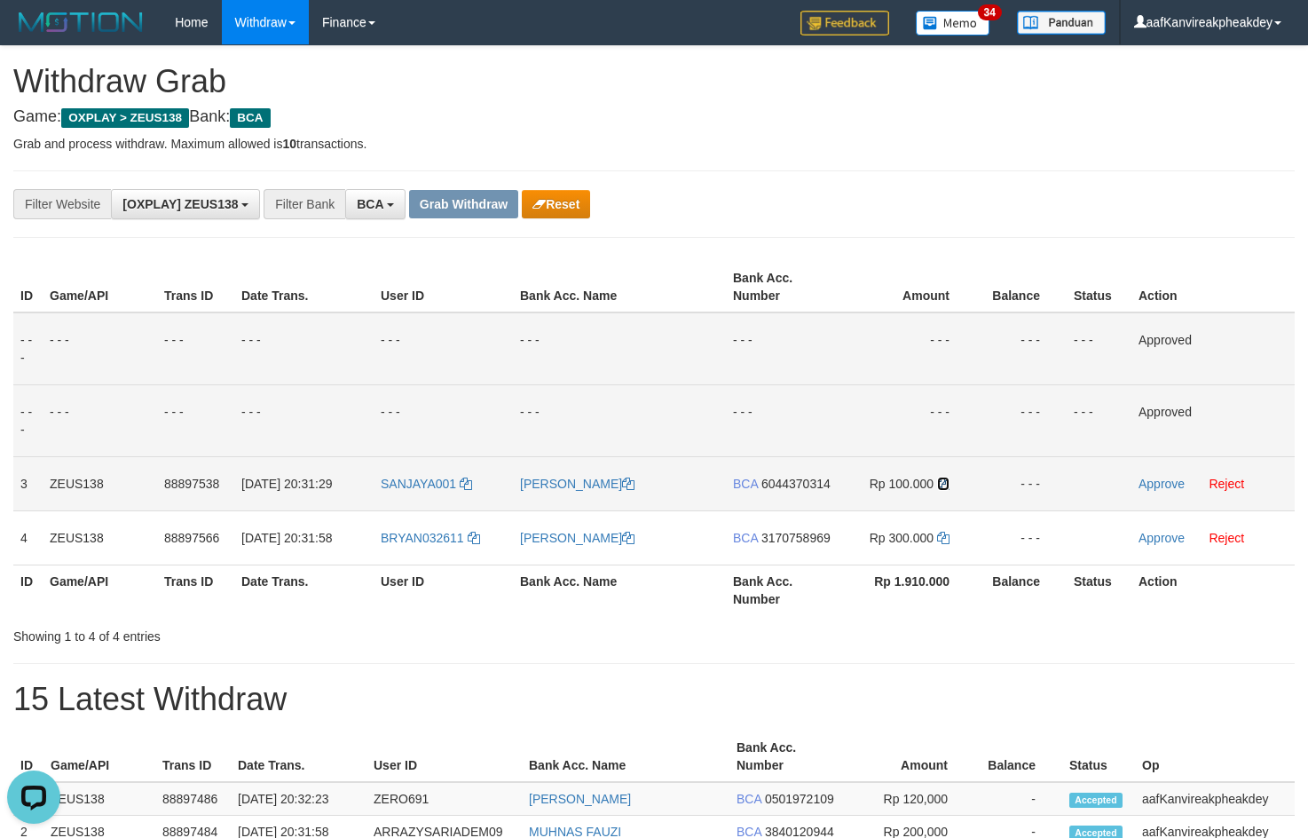
click at [944, 482] on icon at bounding box center [943, 483] width 12 height 12
click at [944, 481] on icon at bounding box center [943, 483] width 12 height 12
click at [1158, 484] on link "Approve" at bounding box center [1161, 484] width 46 height 14
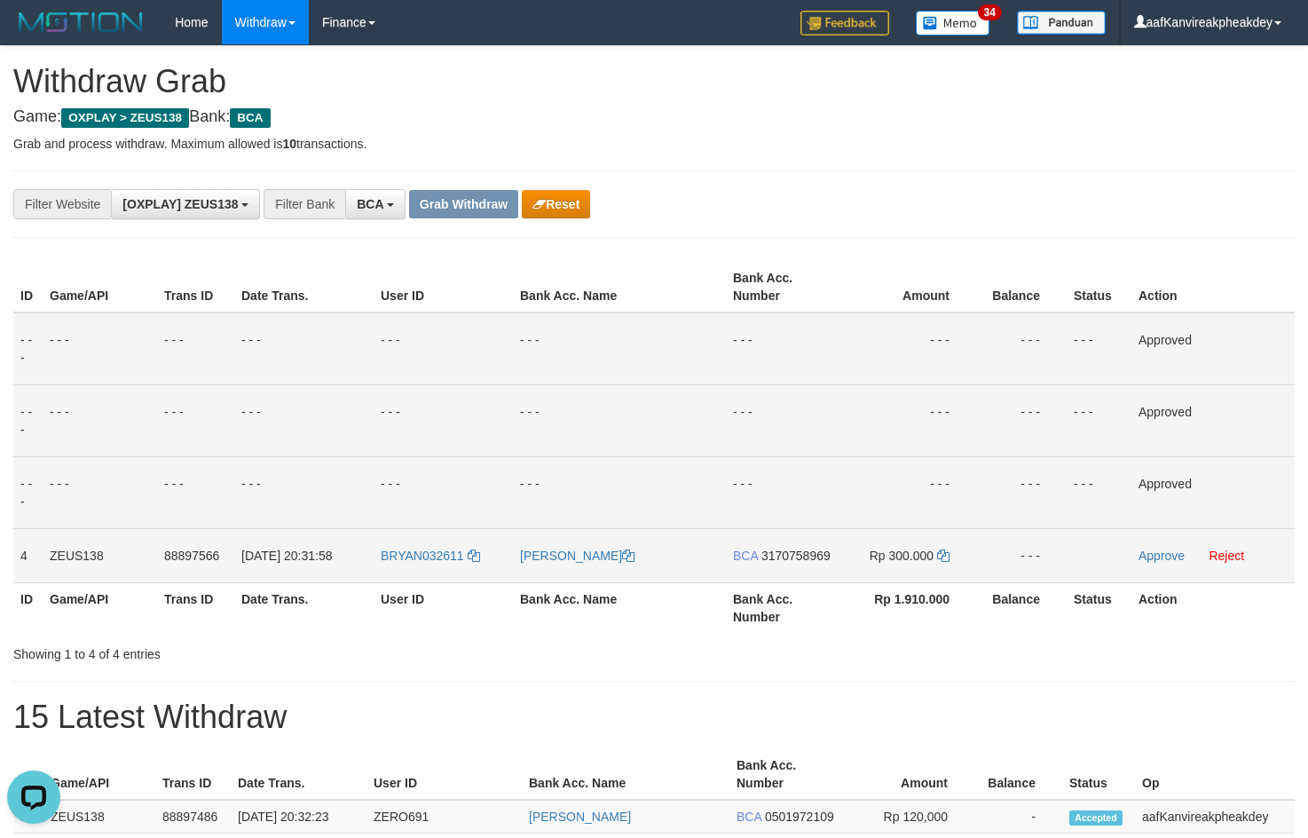
click at [789, 555] on span "3170758969" at bounding box center [795, 555] width 69 height 14
click at [942, 553] on icon at bounding box center [943, 555] width 12 height 12
click at [1146, 556] on link "Approve" at bounding box center [1161, 555] width 46 height 14
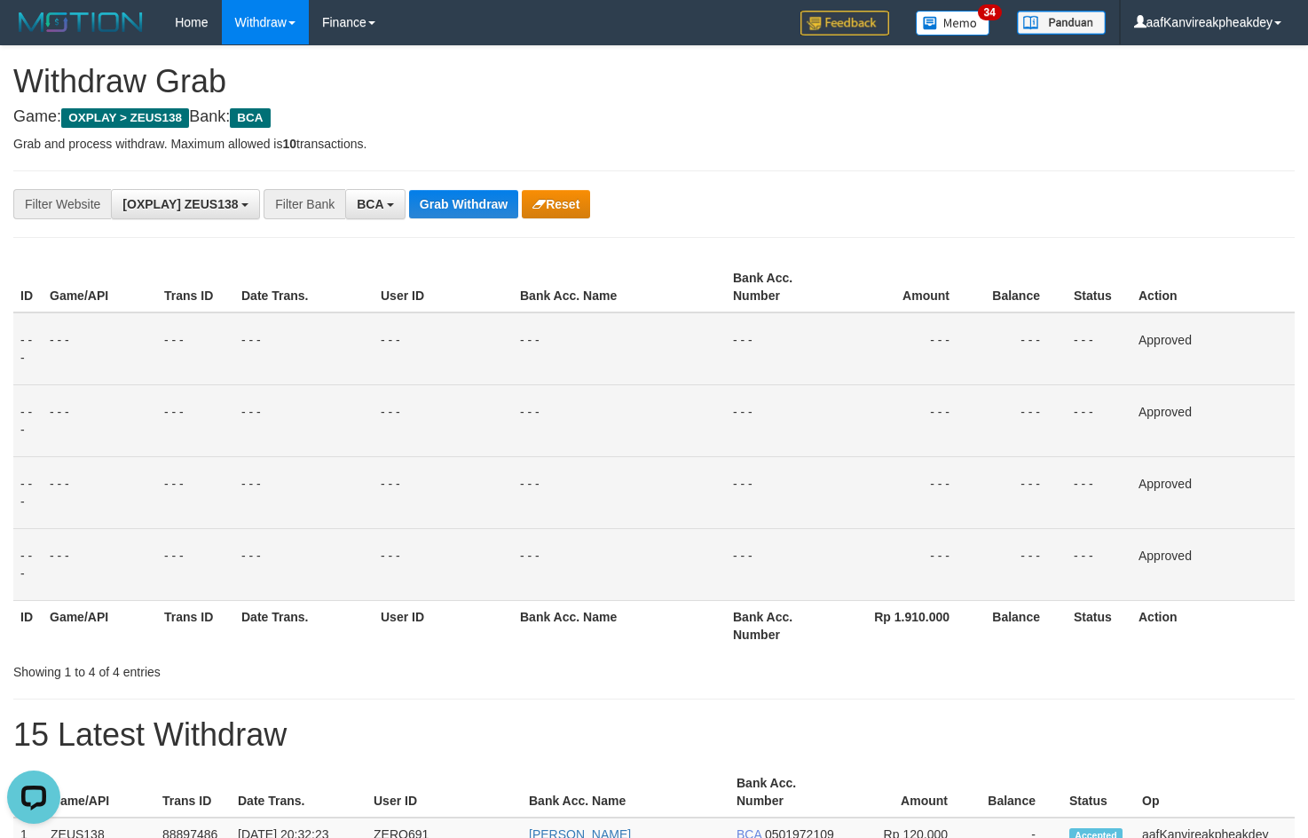
click at [468, 170] on hr at bounding box center [653, 170] width 1281 height 1
drag, startPoint x: 468, startPoint y: 193, endPoint x: 468, endPoint y: 218, distance: 24.8
click at [468, 218] on div "**********" at bounding box center [545, 204] width 1090 height 30
click at [464, 210] on button "Grab Withdraw" at bounding box center [463, 204] width 109 height 28
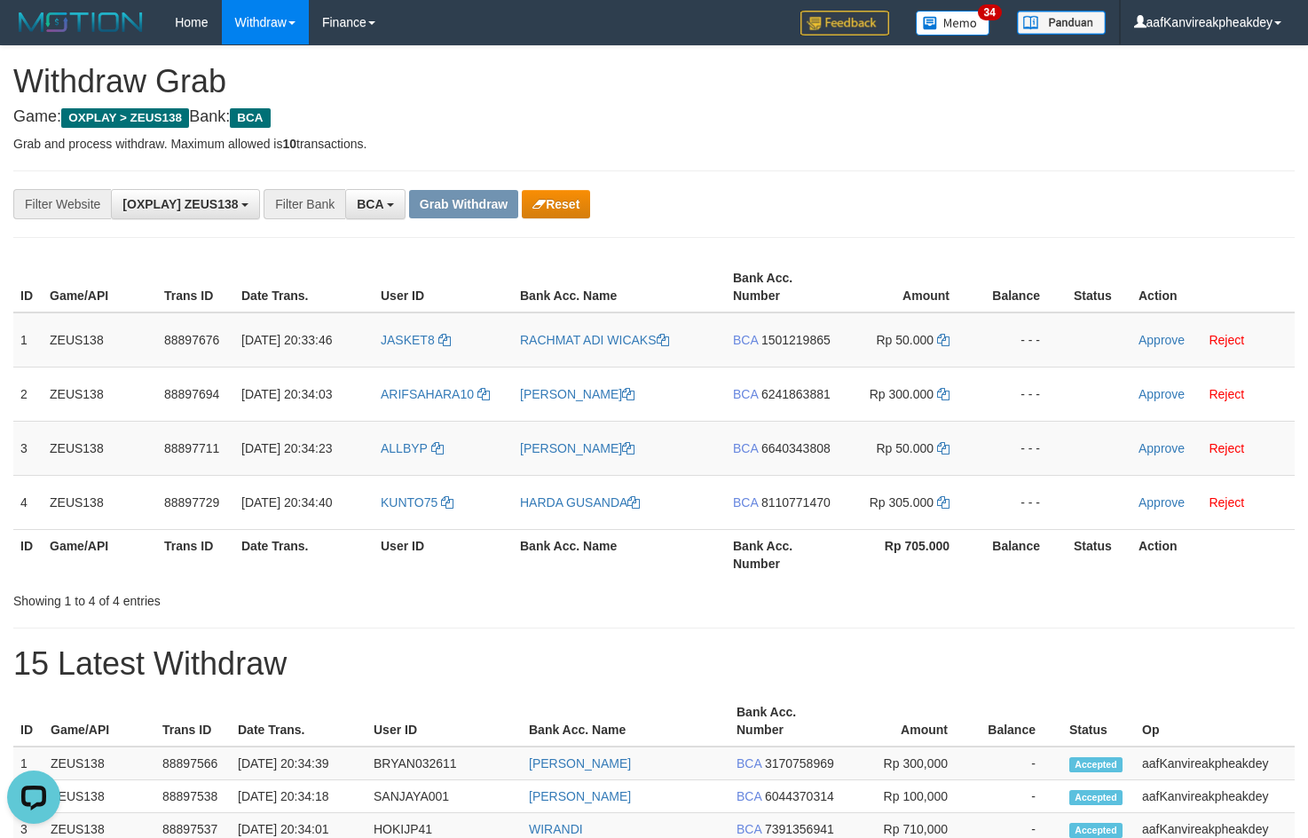
click at [975, 140] on p "Grab and process withdraw. Maximum allowed is 10 transactions." at bounding box center [653, 144] width 1281 height 18
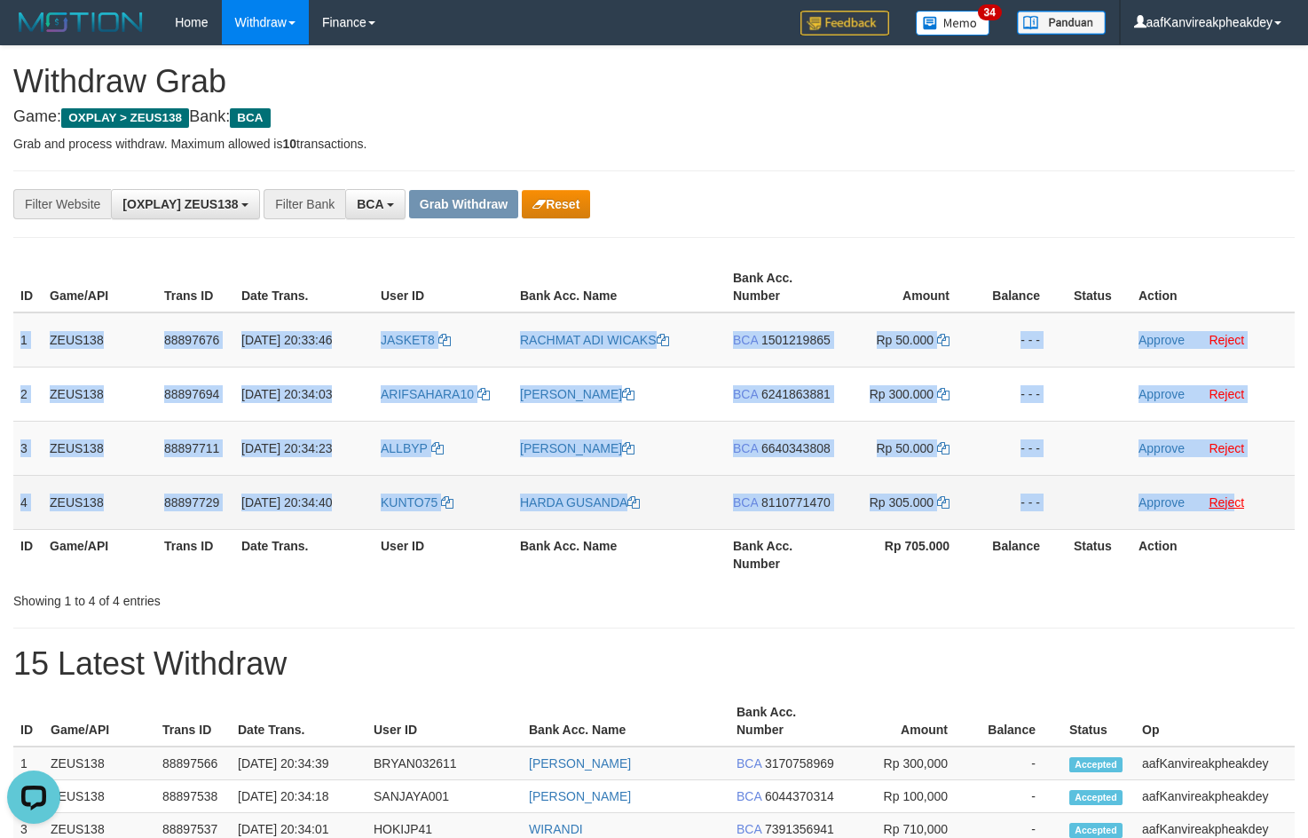
drag, startPoint x: 21, startPoint y: 343, endPoint x: 1236, endPoint y: 499, distance: 1224.8
click at [1236, 499] on tbody "1 ZEUS138 88897676 [DATE] 20:33:46 JASKET8 RACHMAT ADI WICAKS BCA 1501219865 Rp…" at bounding box center [653, 420] width 1281 height 217
copy tbody "1 ZEUS138 88897676 [DATE] 20:33:46 JASKET8 RACHMAT ADI WICAKS BCA 1501219865 Rp…"
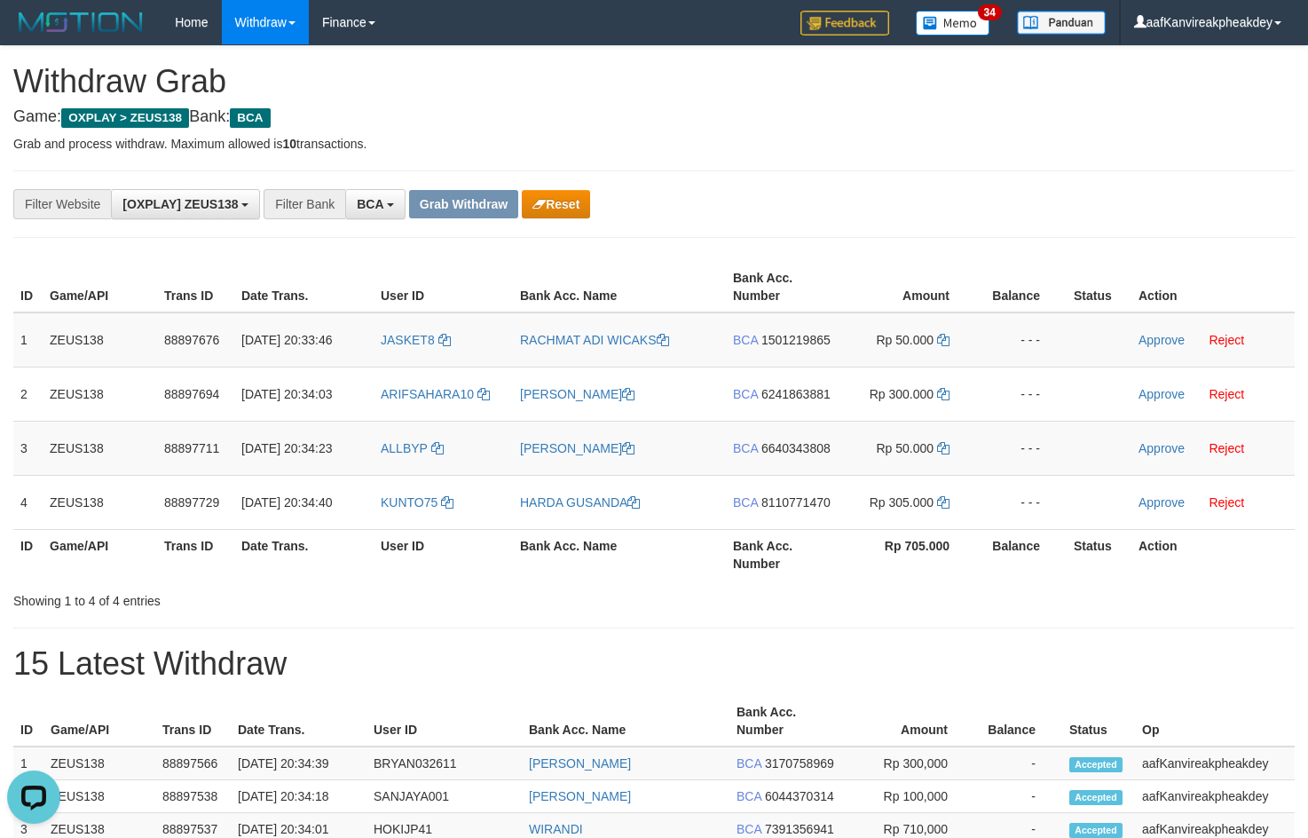
click at [906, 137] on p "Grab and process withdraw. Maximum allowed is 10 transactions." at bounding box center [653, 144] width 1281 height 18
drag, startPoint x: 359, startPoint y: 364, endPoint x: 368, endPoint y: 352, distance: 14.6
click at [362, 358] on td "[DATE] 20:33:46" at bounding box center [303, 339] width 139 height 55
click at [403, 351] on td "JASKET8" at bounding box center [443, 339] width 139 height 55
click at [400, 348] on td "JASKET8" at bounding box center [443, 339] width 139 height 55
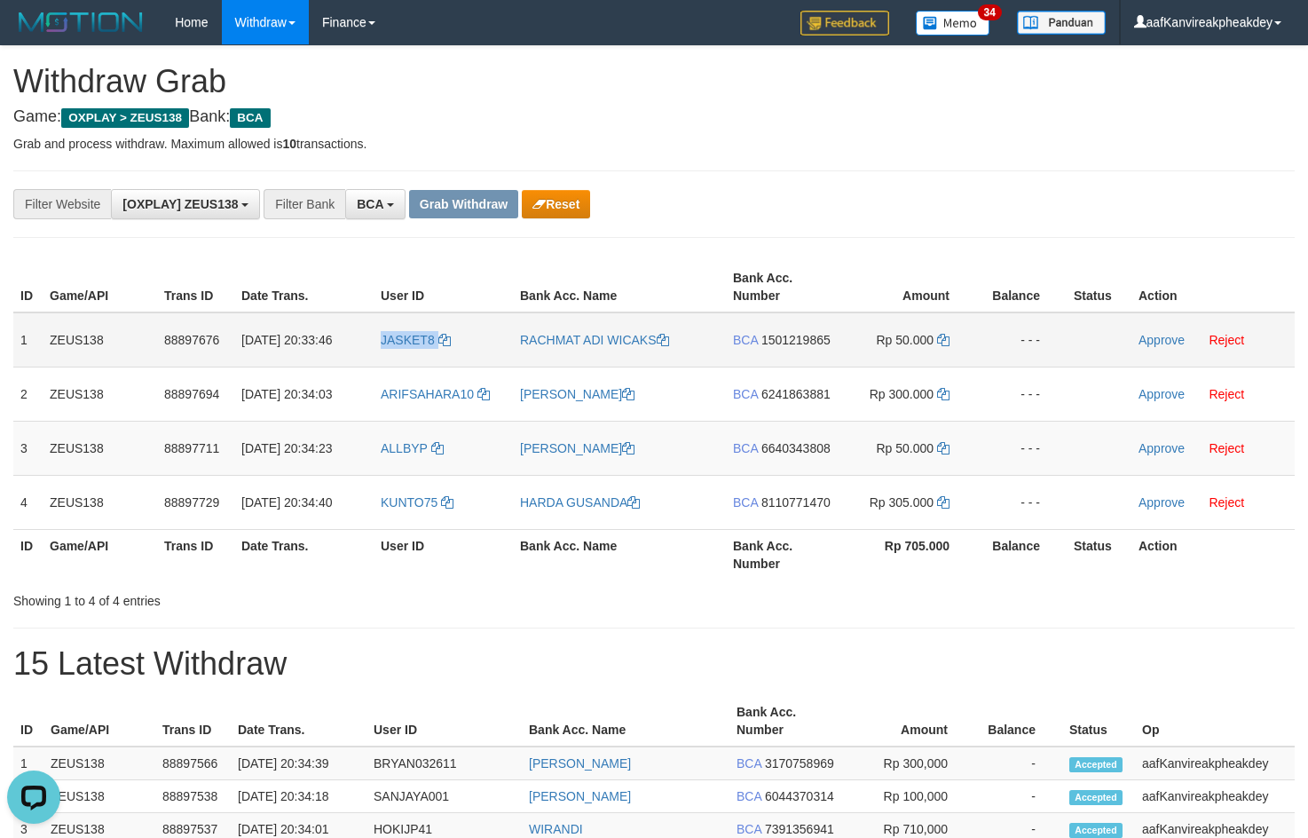
click at [400, 348] on td "JASKET8" at bounding box center [443, 339] width 139 height 55
click at [451, 424] on td "ALLBYP" at bounding box center [443, 448] width 139 height 54
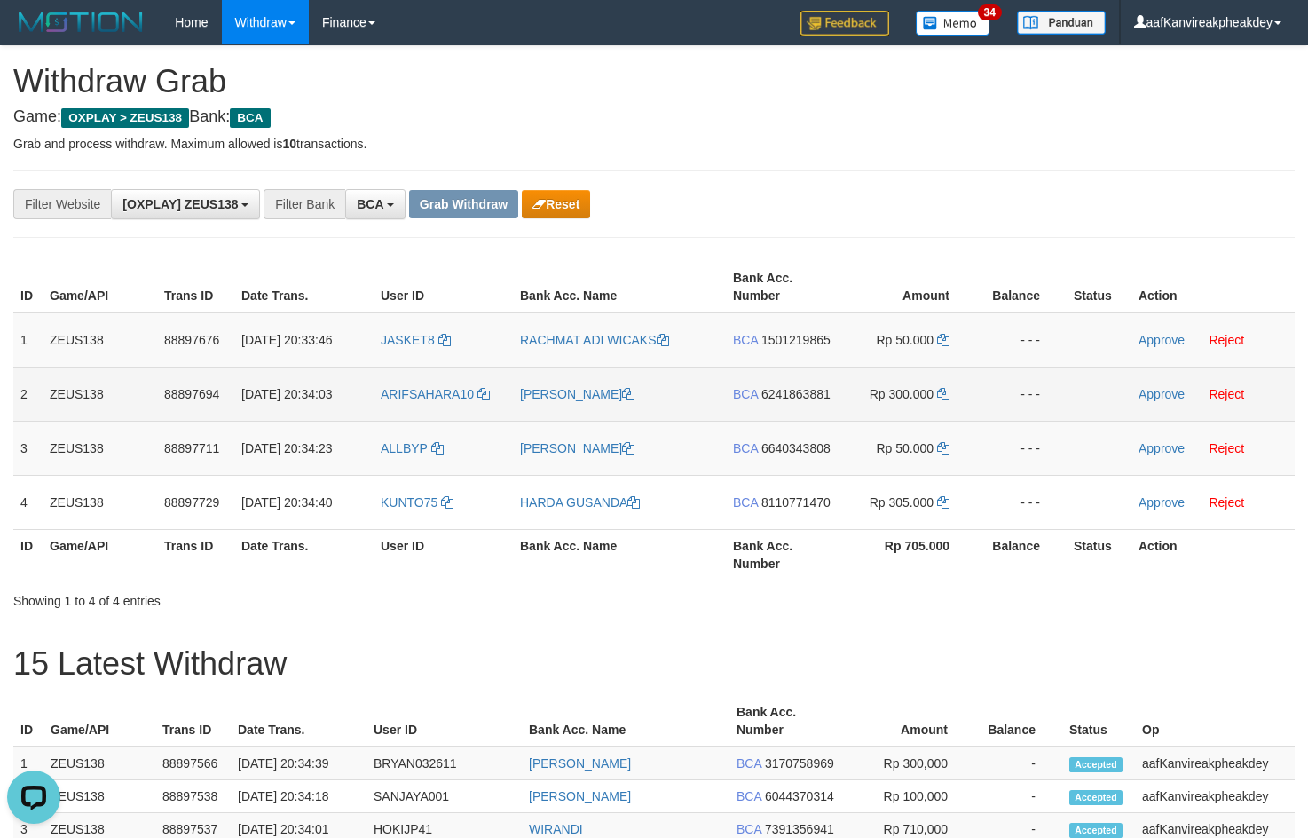
click at [441, 409] on td "ARIFSAHARA10" at bounding box center [443, 393] width 139 height 54
click at [439, 402] on td "ARIFSAHARA10" at bounding box center [443, 393] width 139 height 54
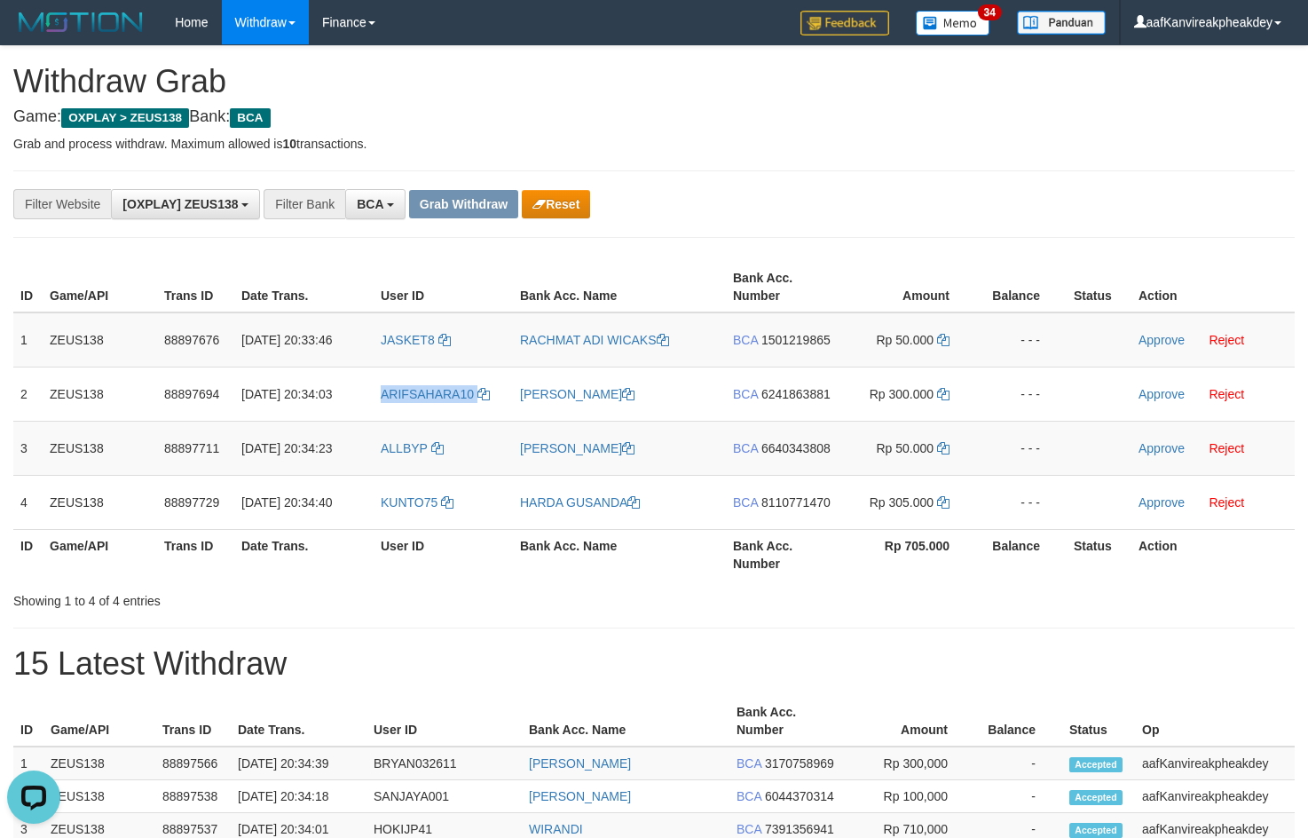
copy link "ARIFSAHARA10"
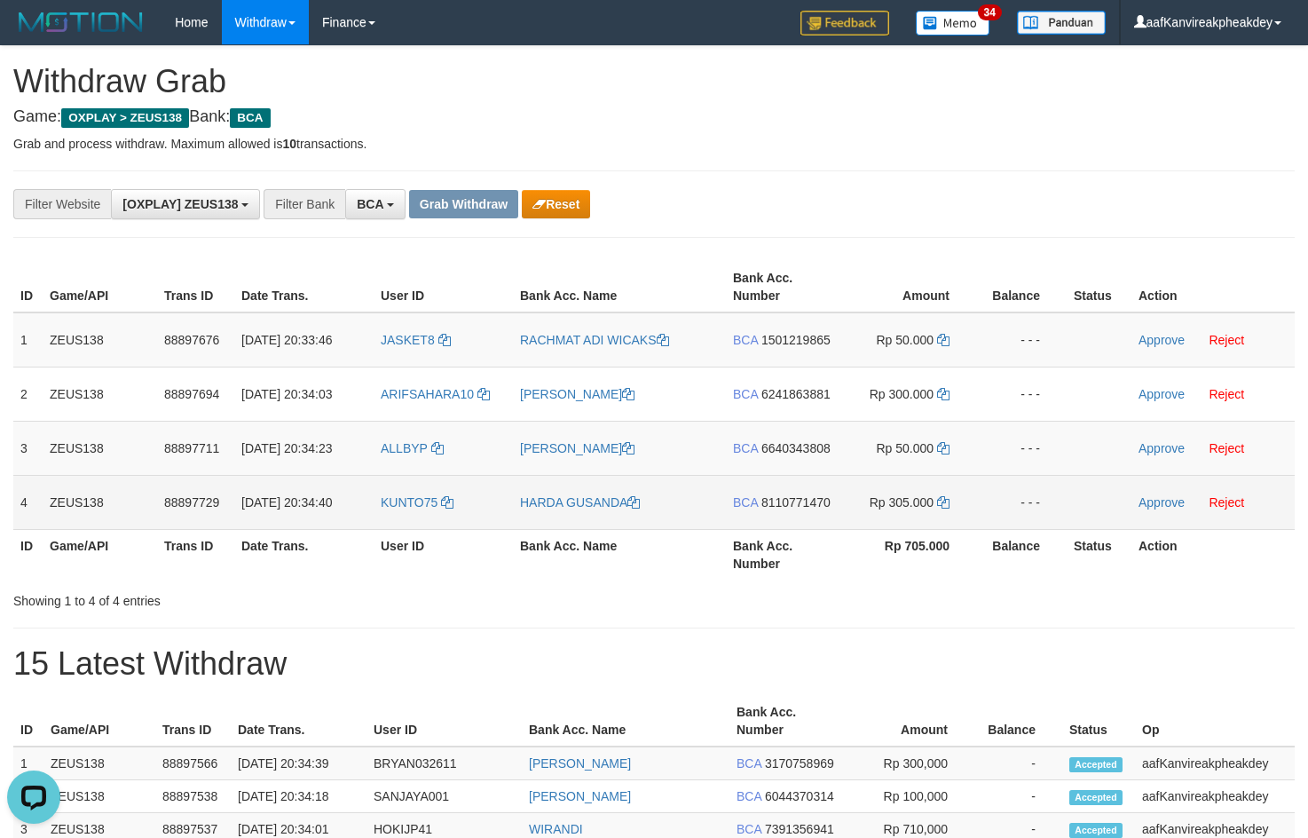
click at [399, 475] on td "KUNTO75" at bounding box center [443, 502] width 139 height 54
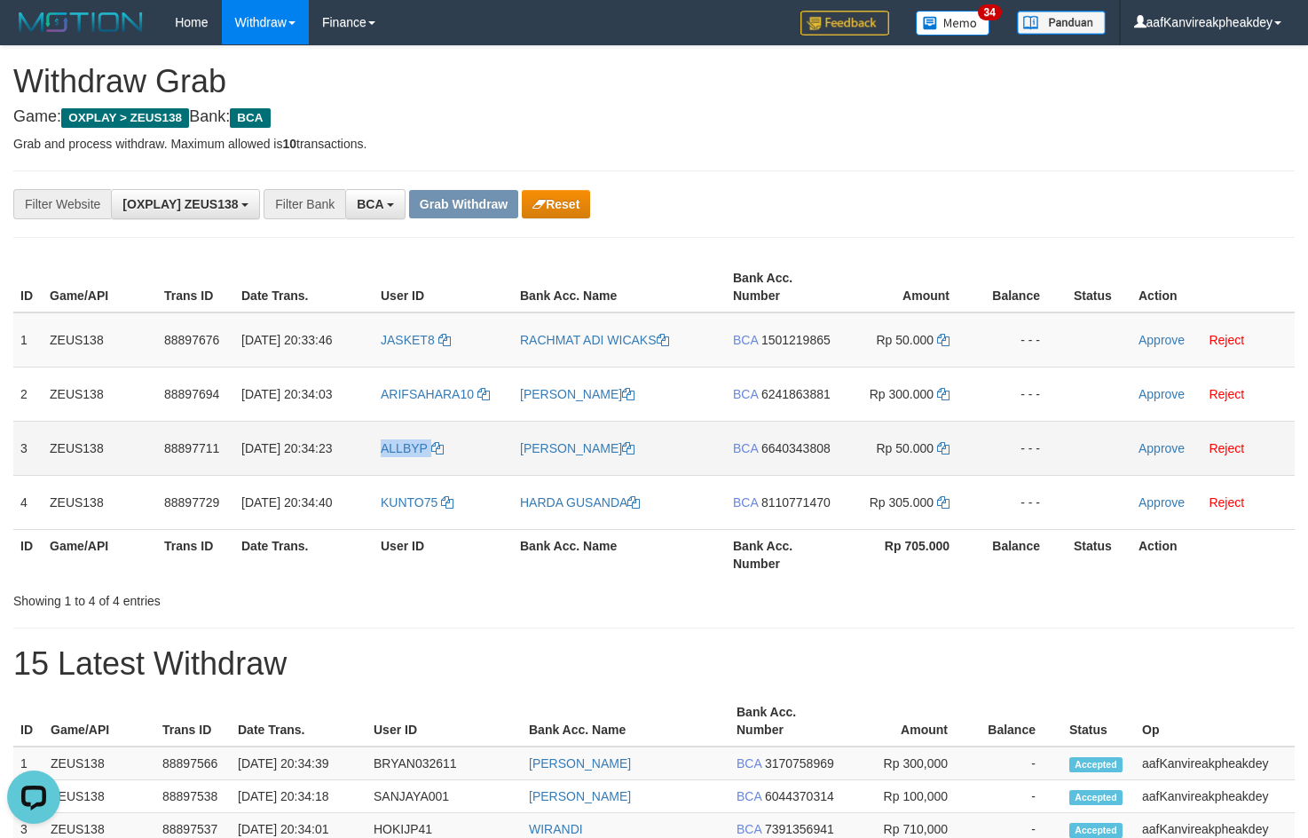
click at [398, 474] on td "ALLBYP" at bounding box center [443, 448] width 139 height 54
copy link "ALLBYP"
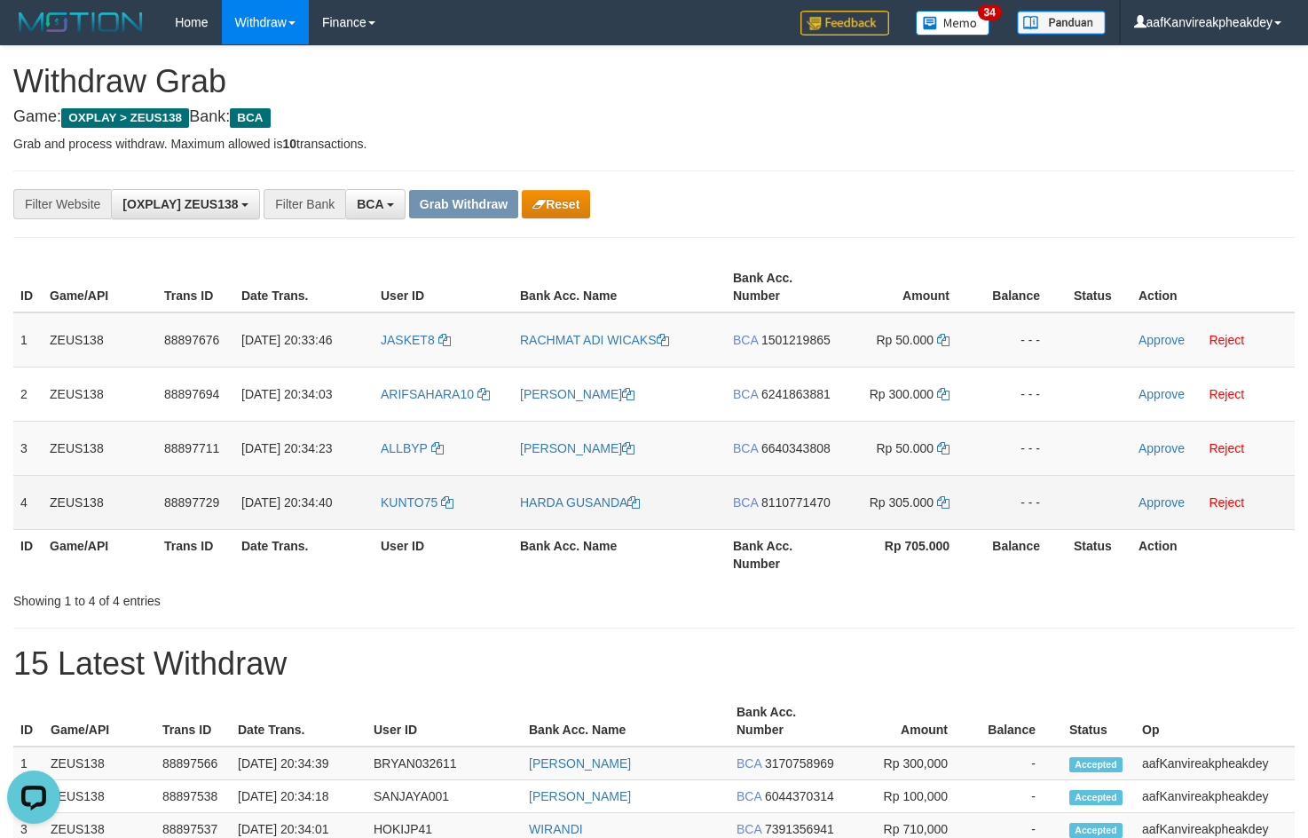
click at [421, 518] on td "KUNTO75" at bounding box center [443, 502] width 139 height 54
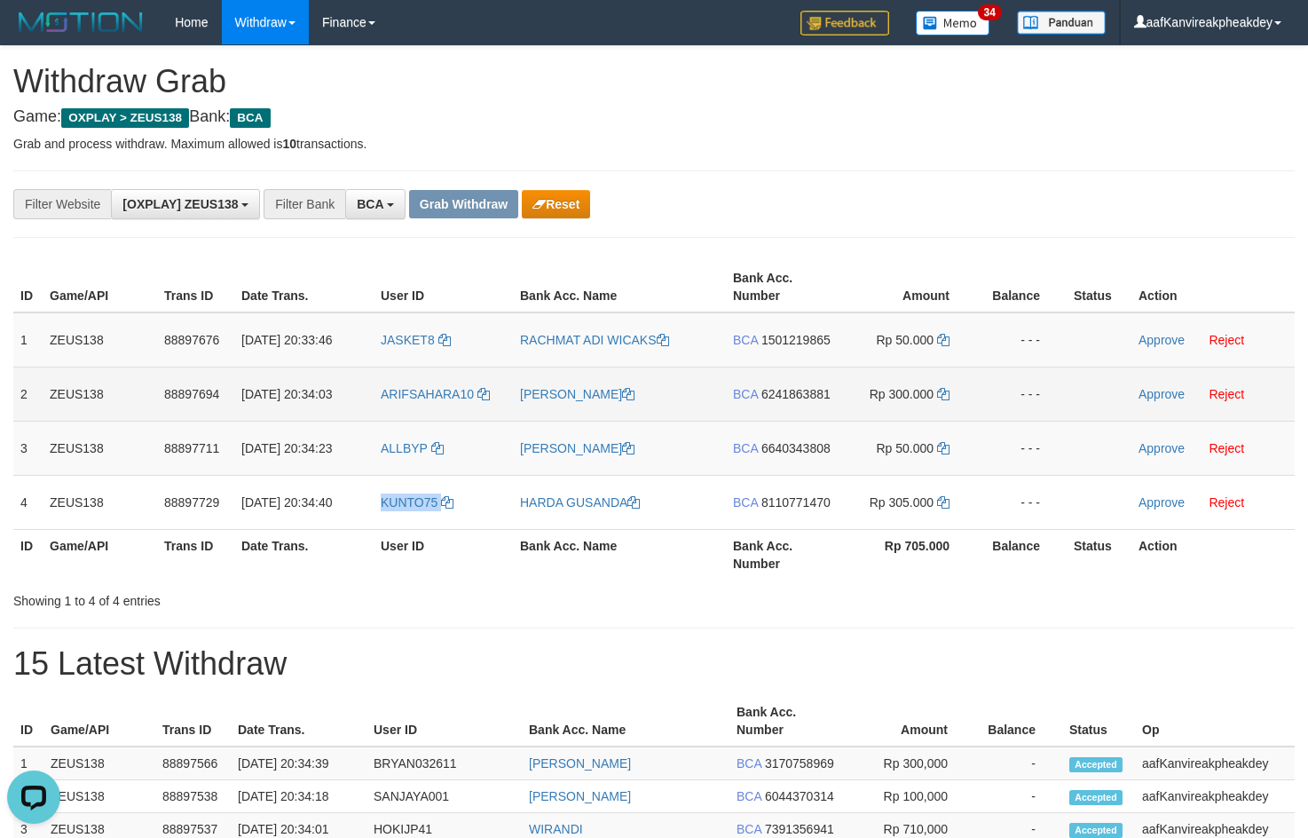
copy link "KUNTO75"
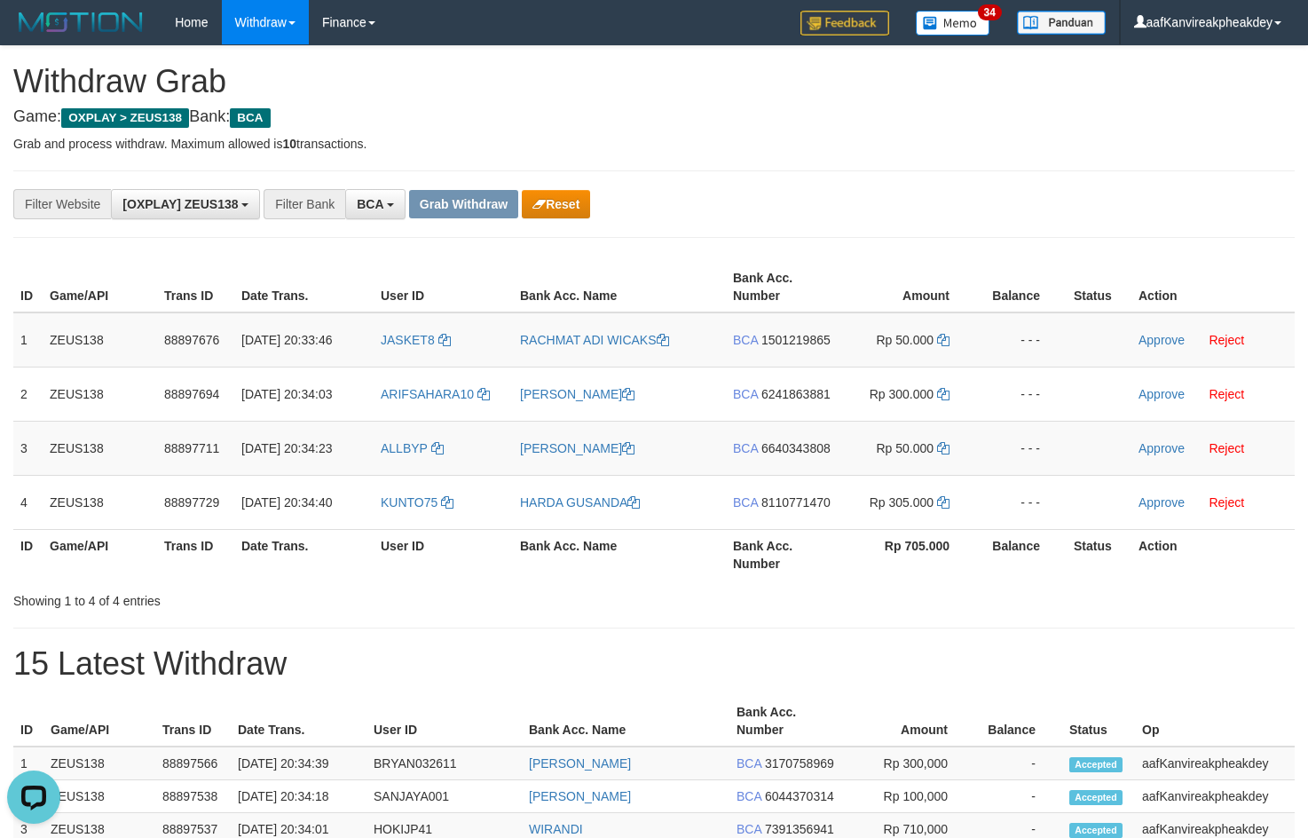
click at [878, 78] on h1 "Withdraw Grab" at bounding box center [653, 81] width 1281 height 35
click at [774, 345] on span "1501219865" at bounding box center [795, 340] width 69 height 14
click at [947, 339] on icon at bounding box center [943, 340] width 12 height 12
click at [947, 337] on icon at bounding box center [943, 340] width 12 height 12
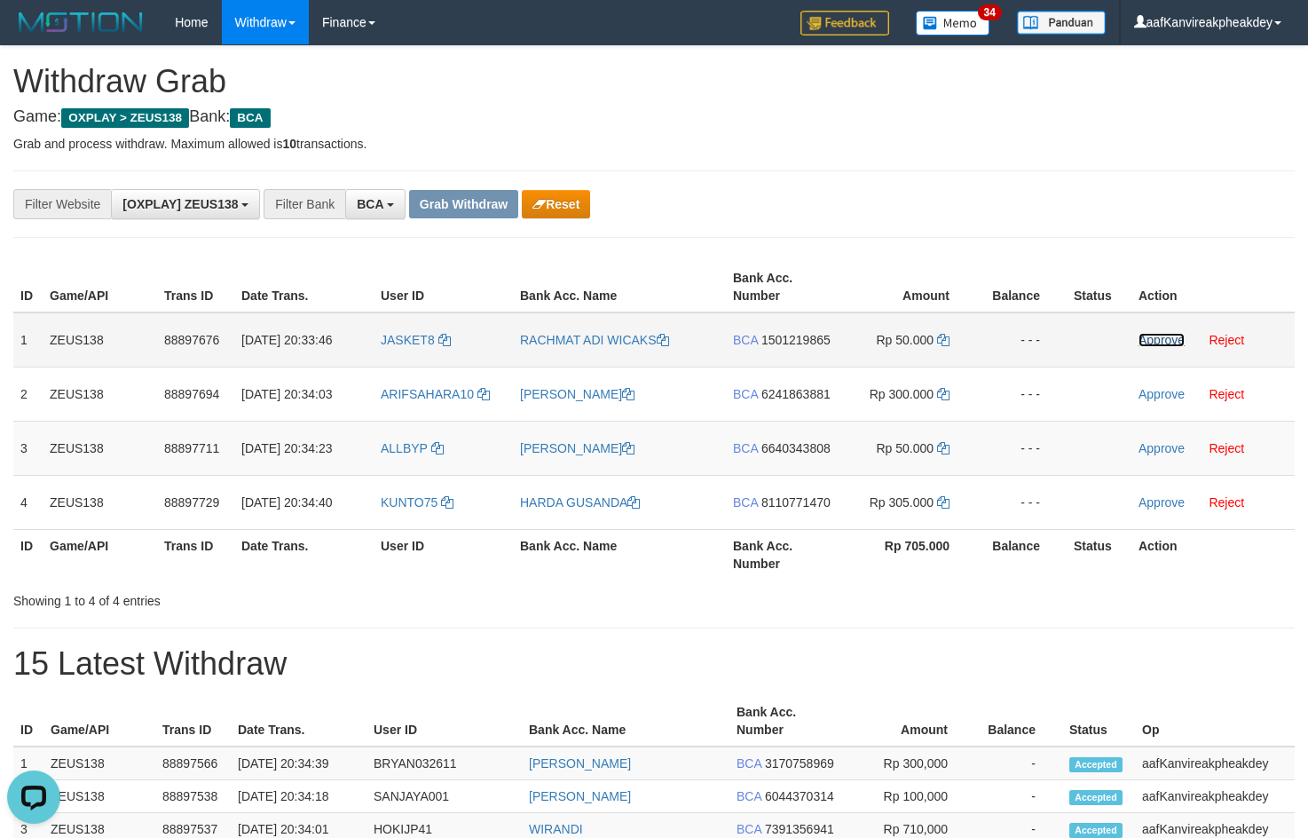
click at [1147, 346] on link "Approve" at bounding box center [1161, 340] width 46 height 14
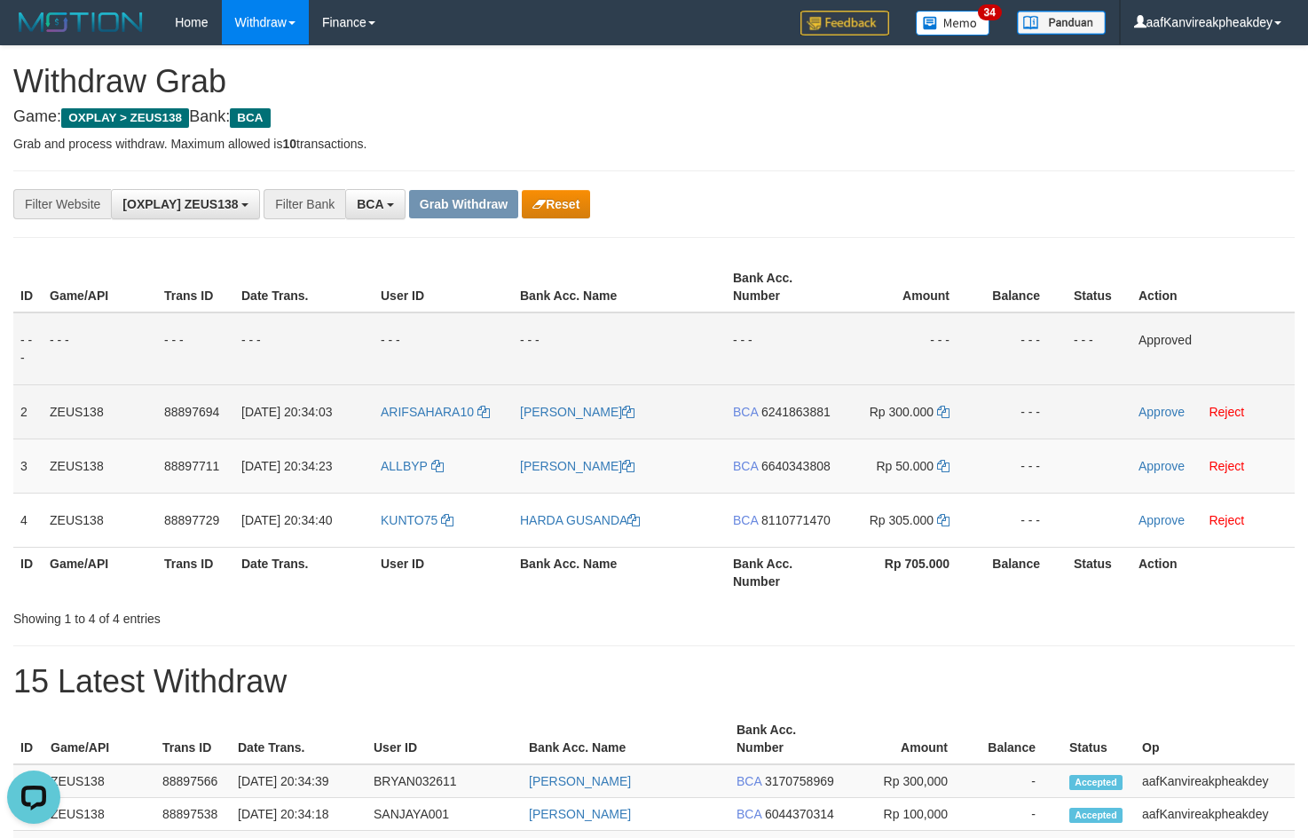
click at [788, 414] on span "6241863881" at bounding box center [795, 412] width 69 height 14
click at [948, 390] on td "Rp 300.000" at bounding box center [908, 411] width 136 height 54
click at [943, 420] on td "Rp 300.000" at bounding box center [908, 411] width 136 height 54
click at [947, 406] on icon at bounding box center [943, 412] width 12 height 12
click at [947, 408] on icon at bounding box center [943, 412] width 12 height 12
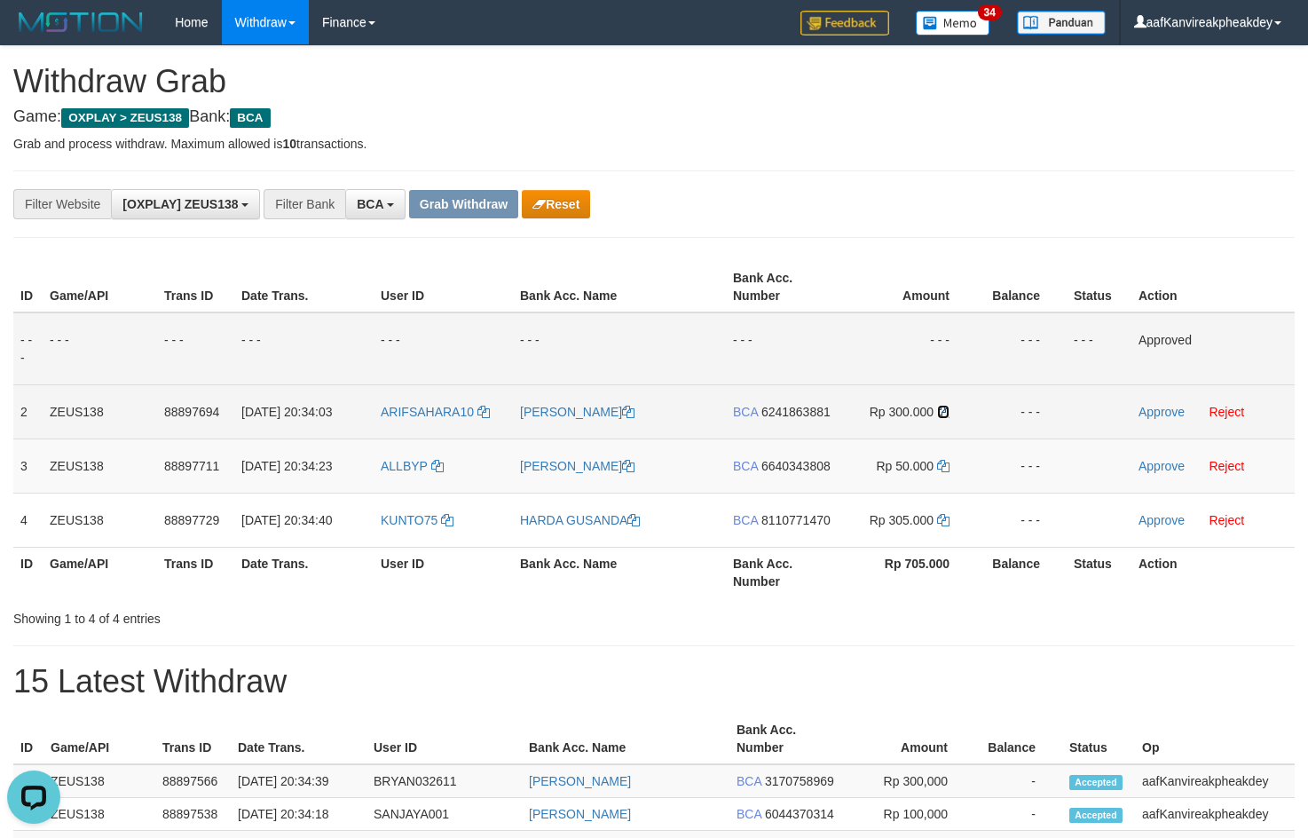
click at [947, 408] on icon at bounding box center [943, 412] width 12 height 12
drag, startPoint x: 946, startPoint y: 410, endPoint x: 938, endPoint y: 415, distance: 9.6
click at [938, 415] on icon at bounding box center [943, 412] width 12 height 12
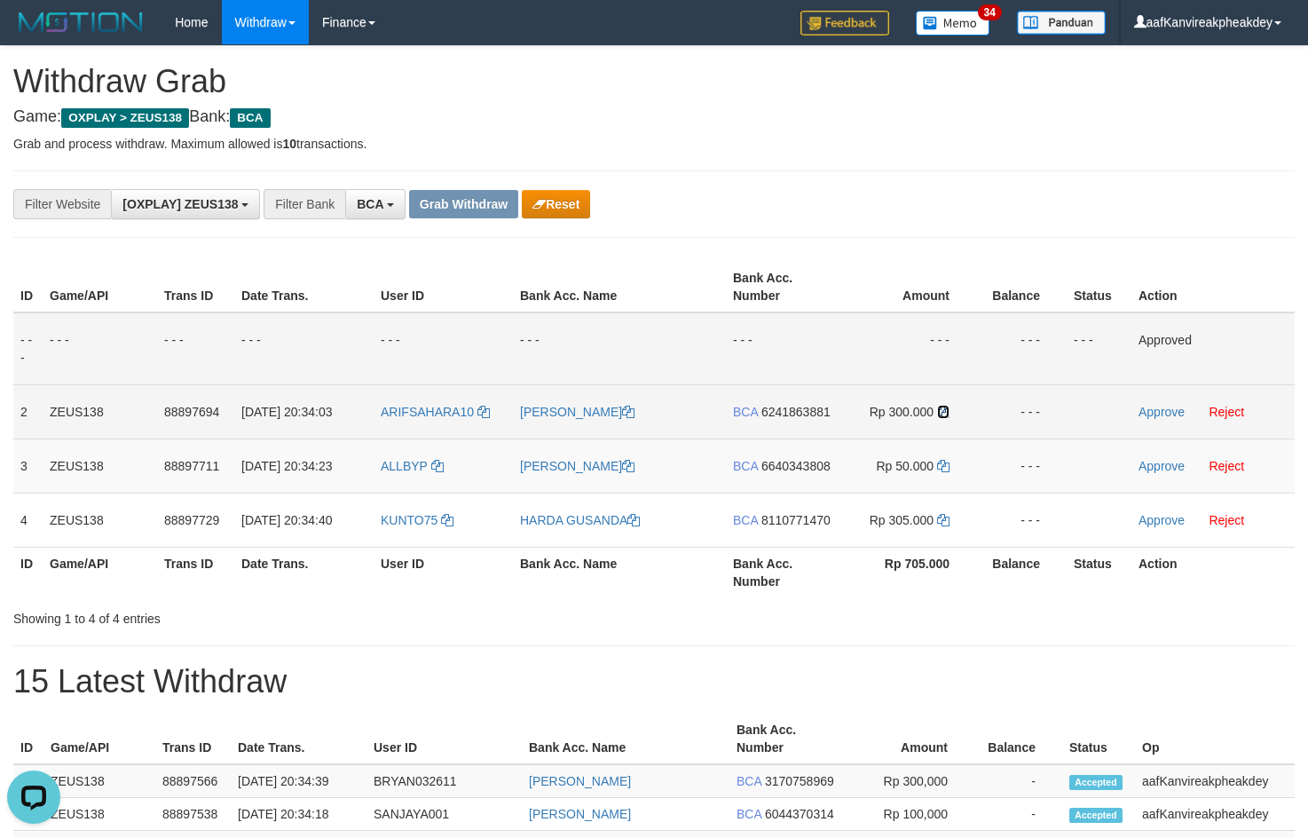
click at [938, 415] on icon at bounding box center [943, 412] width 12 height 12
click at [1150, 414] on link "Approve" at bounding box center [1161, 412] width 46 height 14
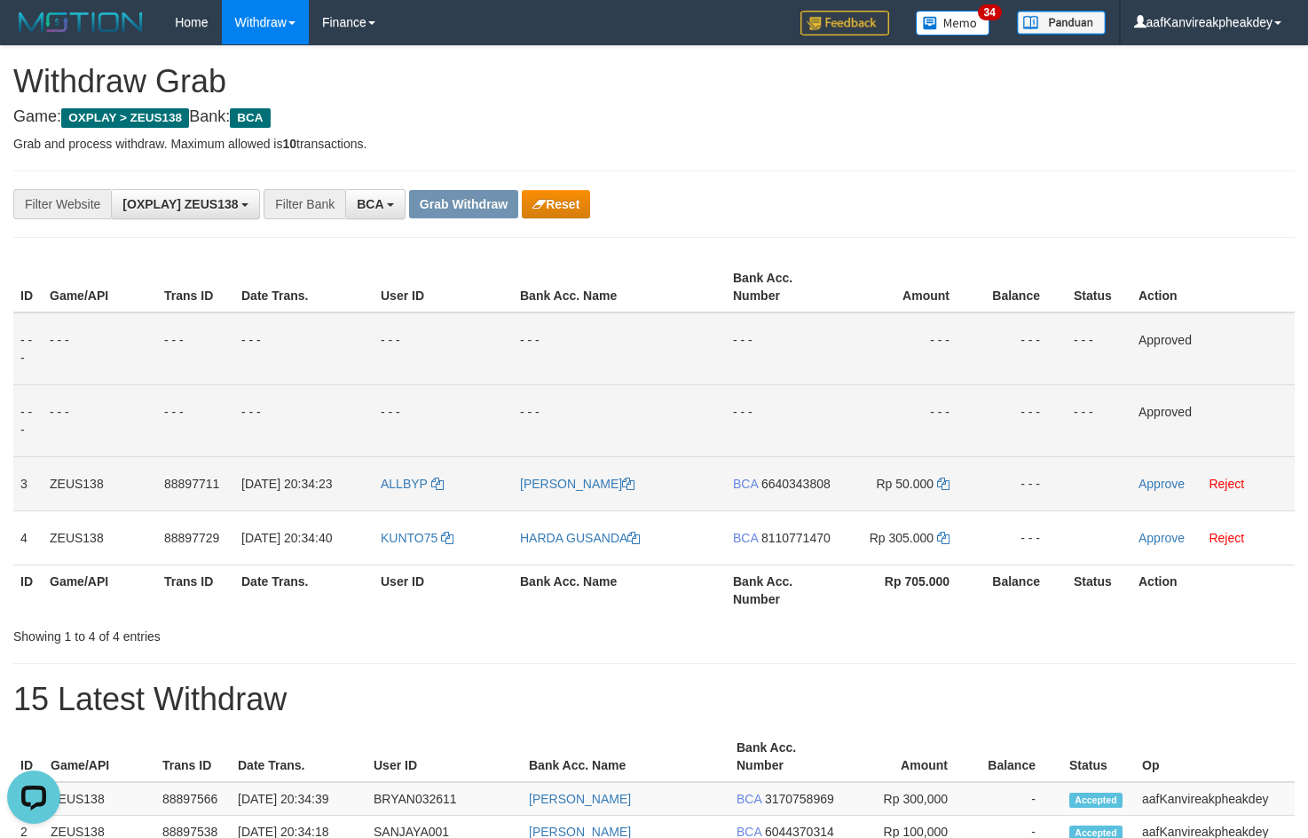
click at [784, 477] on span "6640343808" at bounding box center [795, 484] width 69 height 14
click at [941, 489] on icon at bounding box center [943, 483] width 12 height 12
click at [941, 487] on icon at bounding box center [943, 483] width 12 height 12
click at [942, 487] on icon at bounding box center [943, 483] width 12 height 12
click at [1145, 485] on link "Approve" at bounding box center [1161, 484] width 46 height 14
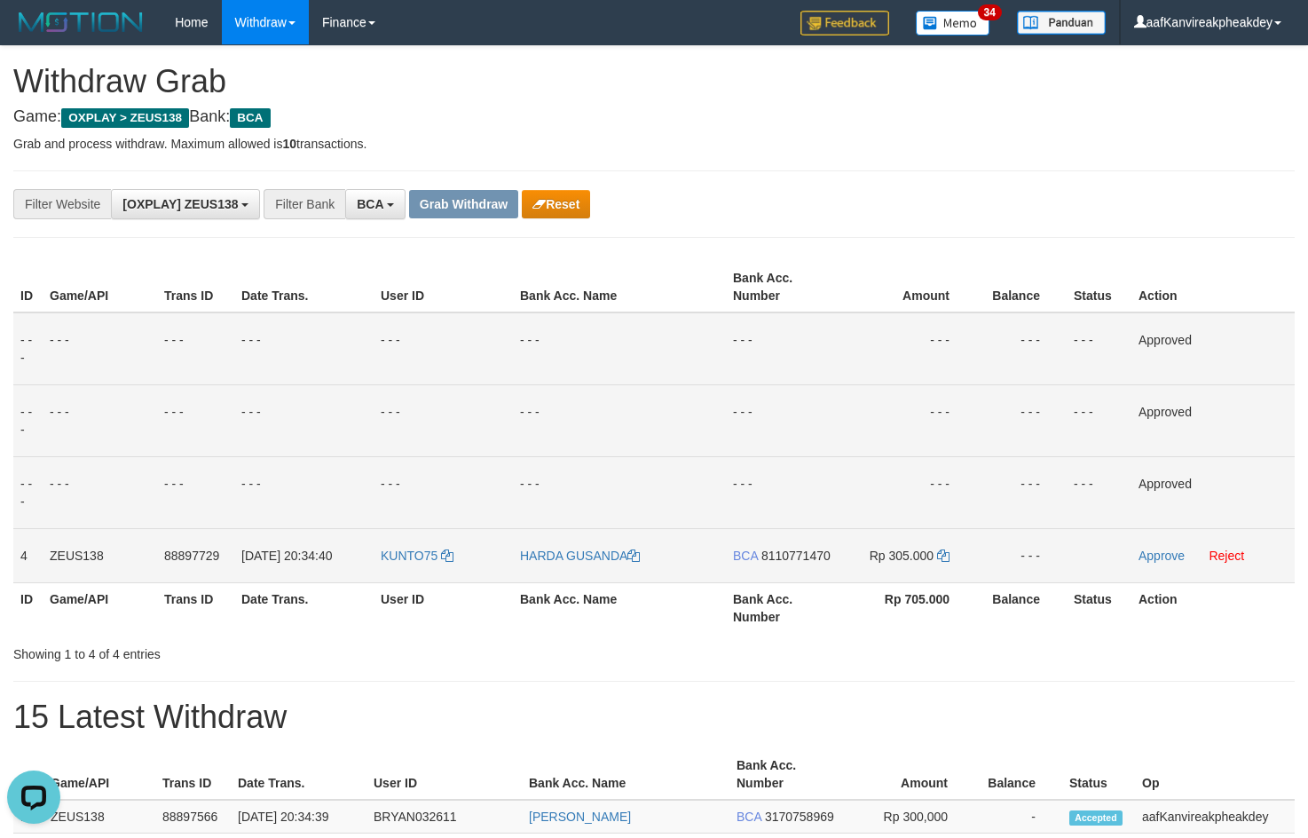
click at [797, 552] on span "8110771470" at bounding box center [795, 555] width 69 height 14
click at [946, 554] on icon at bounding box center [943, 555] width 12 height 12
click at [1155, 555] on link "Approve" at bounding box center [1161, 555] width 46 height 14
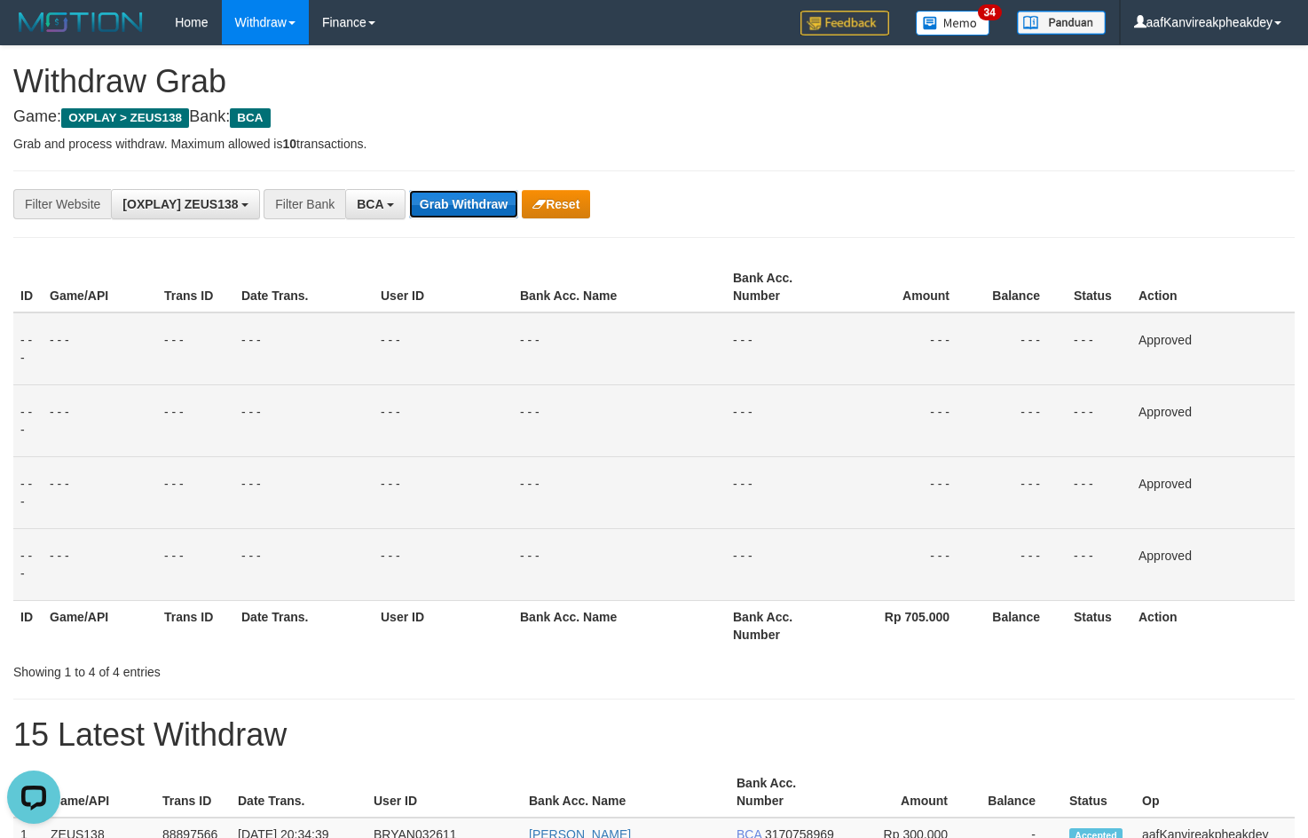
click at [463, 214] on button "Grab Withdraw" at bounding box center [463, 204] width 109 height 28
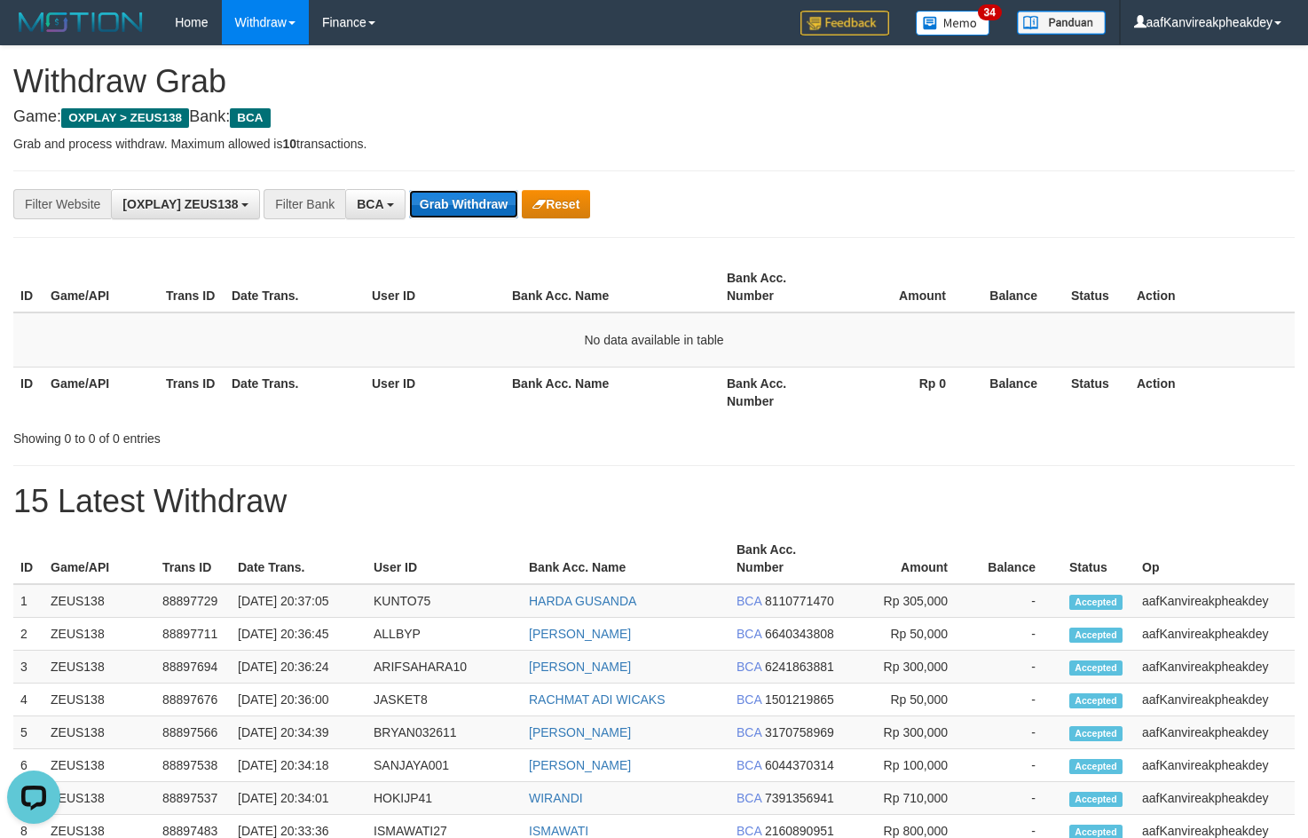
click at [484, 208] on button "Grab Withdraw" at bounding box center [463, 204] width 109 height 28
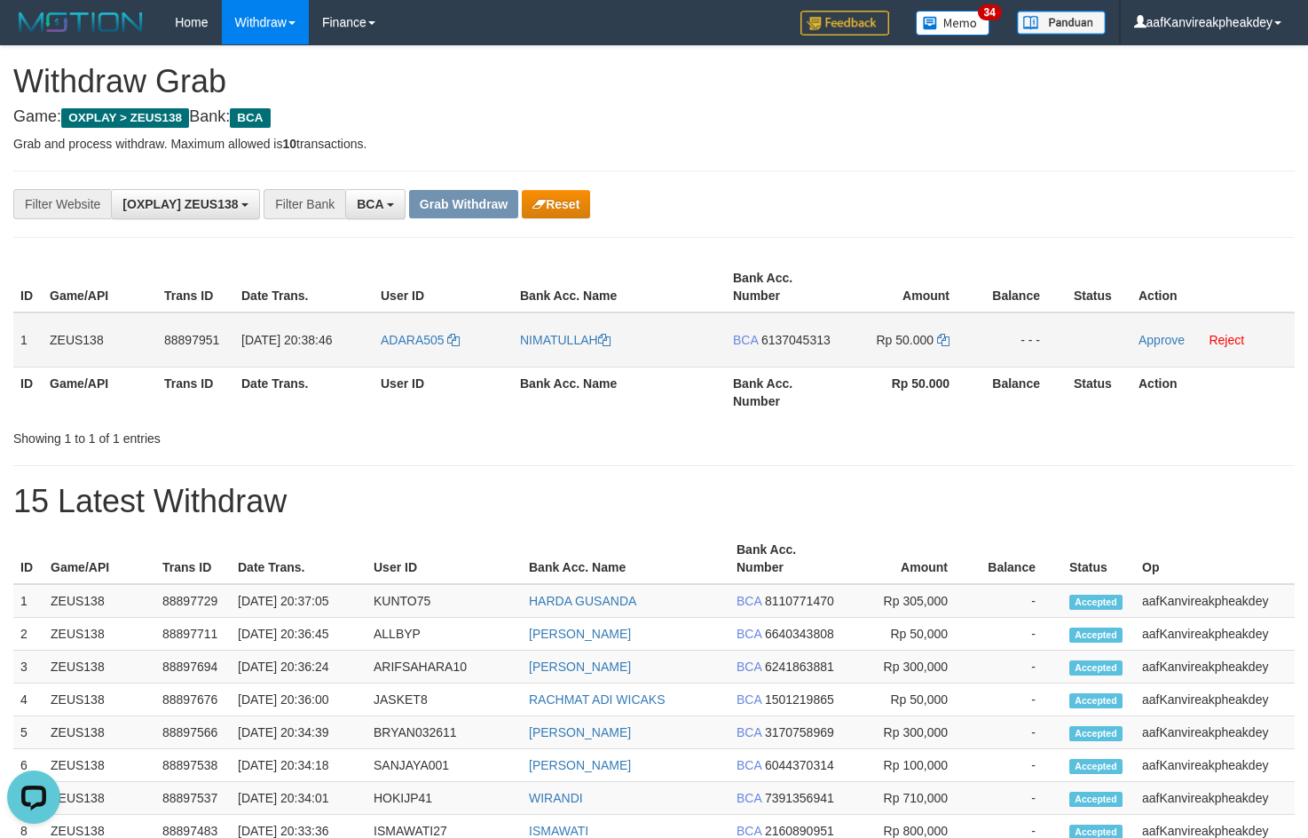
drag, startPoint x: 25, startPoint y: 341, endPoint x: 34, endPoint y: 339, distance: 9.0
click at [34, 339] on td "1" at bounding box center [27, 339] width 29 height 55
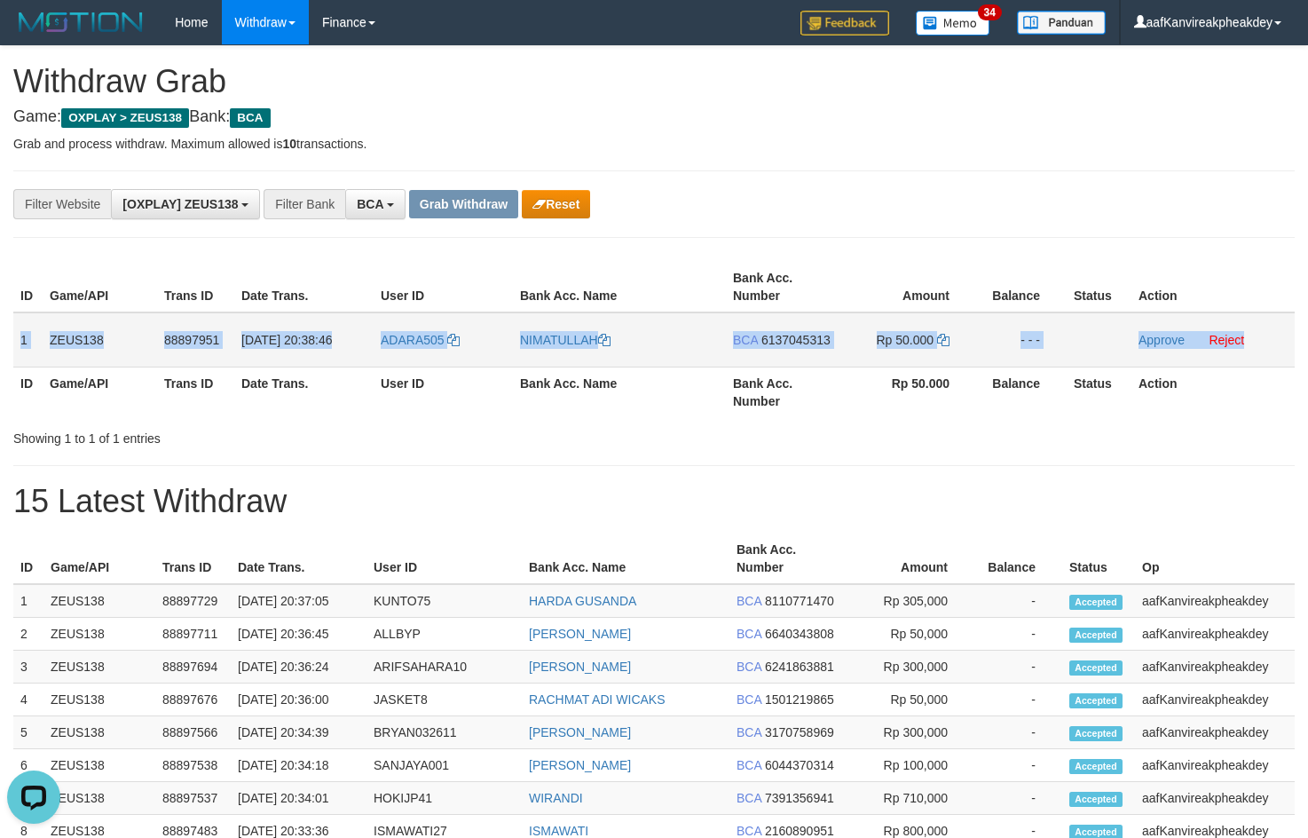
copy tr "1 ZEUS138 88897951 01/10/2025 20:38:46 ADARA505 NIMATULLAH BCA 6137045313 Rp 50…"
drag, startPoint x: 20, startPoint y: 334, endPoint x: 1262, endPoint y: 319, distance: 1242.4
click at [1262, 319] on tr "1 ZEUS138 88897951 01/10/2025 20:38:46 ADARA505 NIMATULLAH BCA 6137045313 Rp 50…" at bounding box center [653, 339] width 1281 height 55
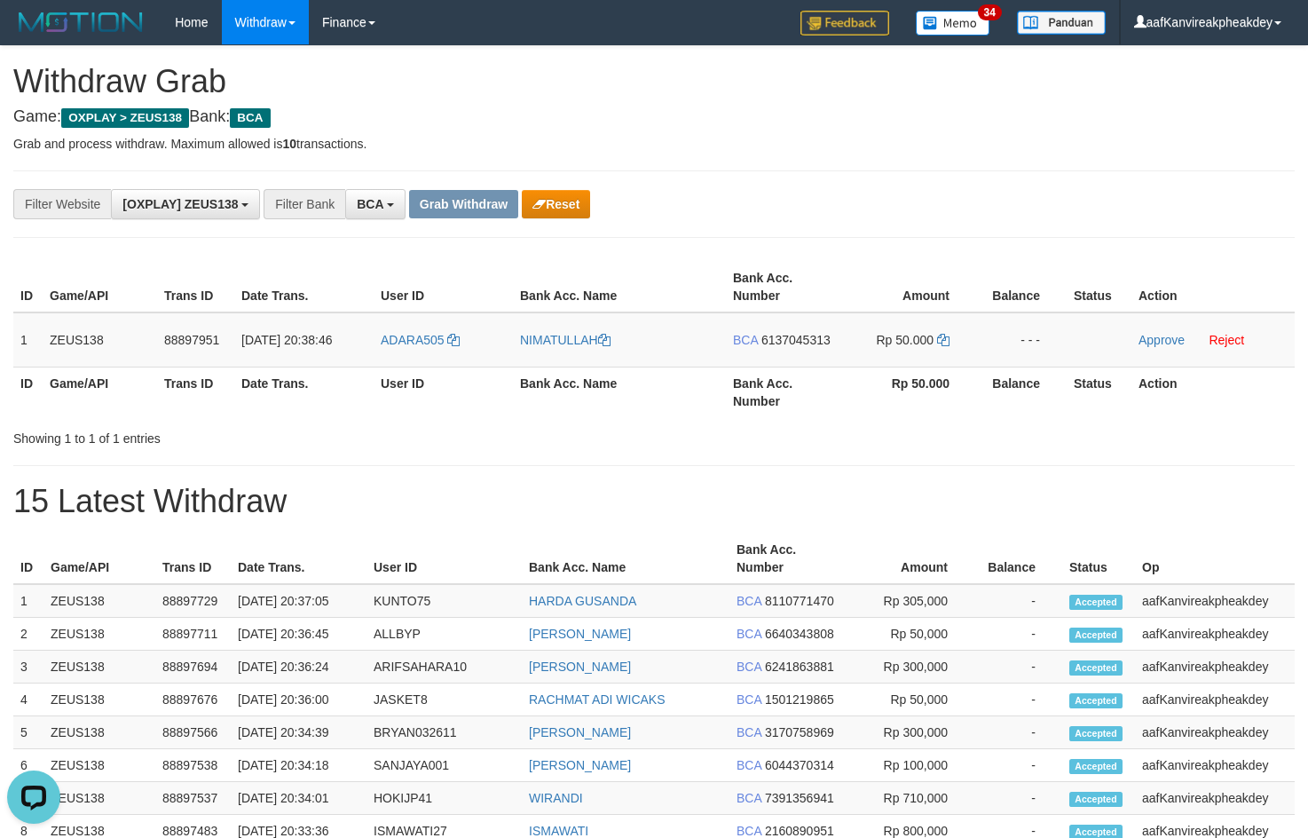
click at [863, 218] on div "**********" at bounding box center [545, 204] width 1090 height 30
drag, startPoint x: 382, startPoint y: 358, endPoint x: 403, endPoint y: 374, distance: 26.6
click at [400, 369] on table "ID Game/API Trans ID Date Trans. User ID Bank Acc. Name Bank Acc. Number Amount…" at bounding box center [653, 339] width 1281 height 155
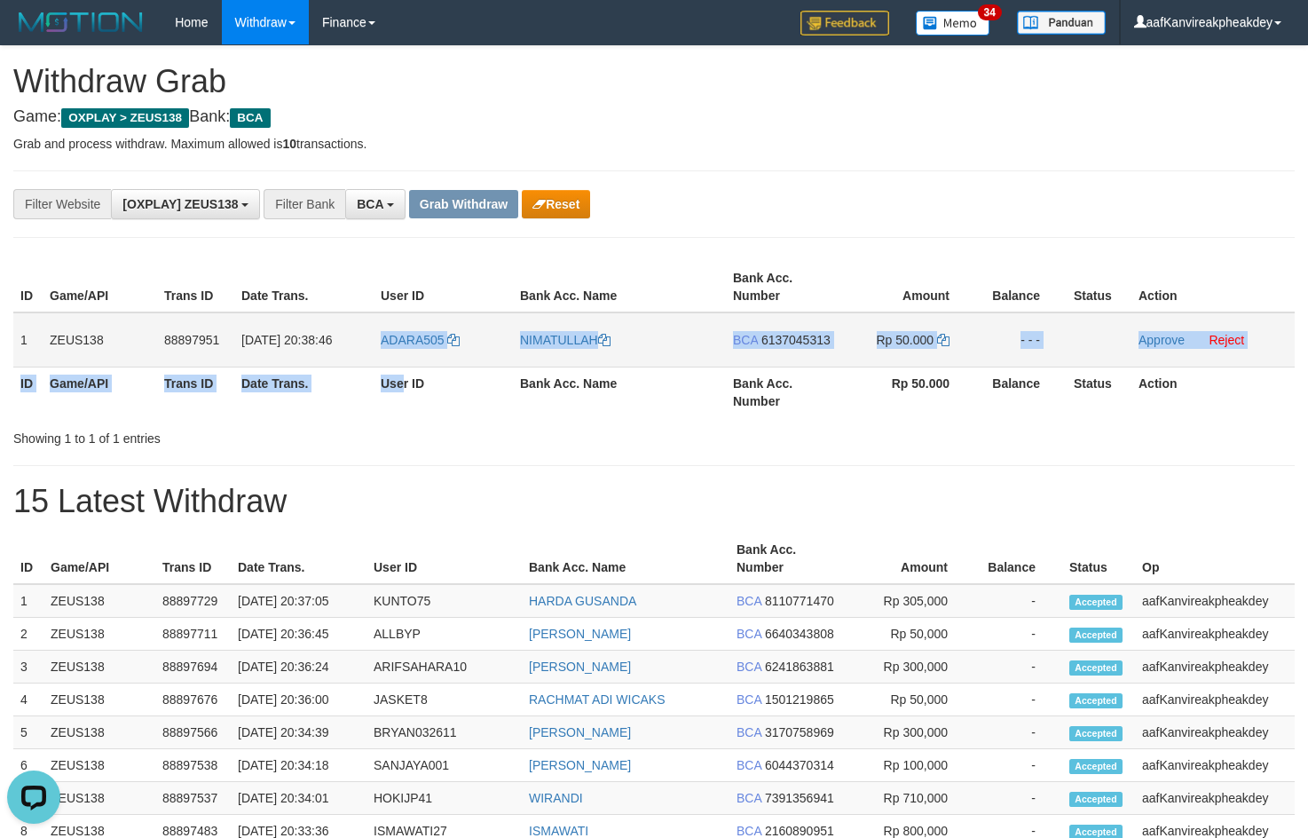
click at [405, 365] on td "ADARA505" at bounding box center [443, 339] width 139 height 55
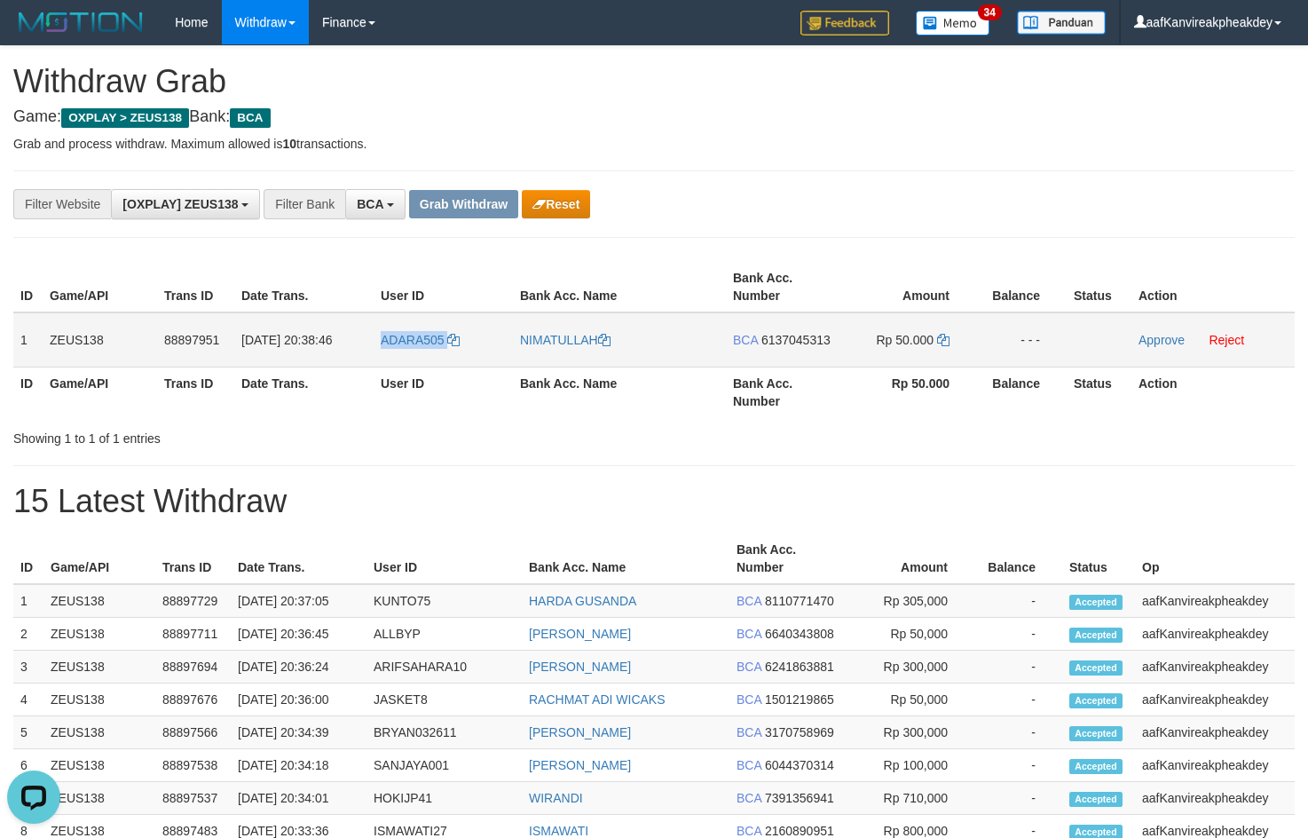
click at [405, 365] on td "ADARA505" at bounding box center [443, 339] width 139 height 55
click at [776, 156] on div "**********" at bounding box center [654, 774] width 1308 height 1457
click at [809, 330] on td "BCA 6137045313" at bounding box center [783, 339] width 114 height 55
click at [807, 333] on span "6137045313" at bounding box center [795, 340] width 69 height 14
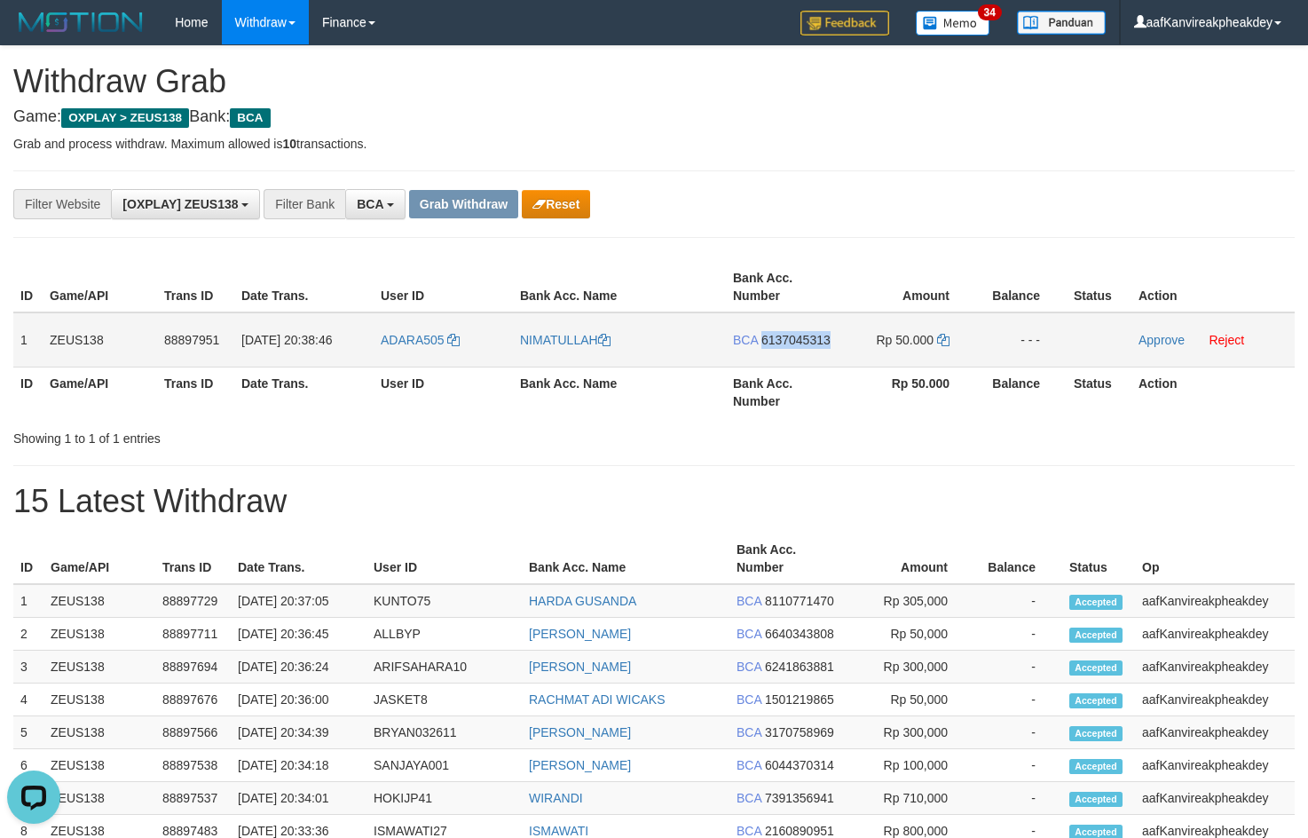
copy span "6137045313"
click at [786, 324] on td "BCA 6137045313" at bounding box center [783, 339] width 114 height 55
click at [789, 351] on td "BCA 6137045313" at bounding box center [783, 339] width 114 height 55
click at [789, 345] on span "6137045313" at bounding box center [795, 340] width 69 height 14
click at [940, 342] on icon at bounding box center [943, 340] width 12 height 12
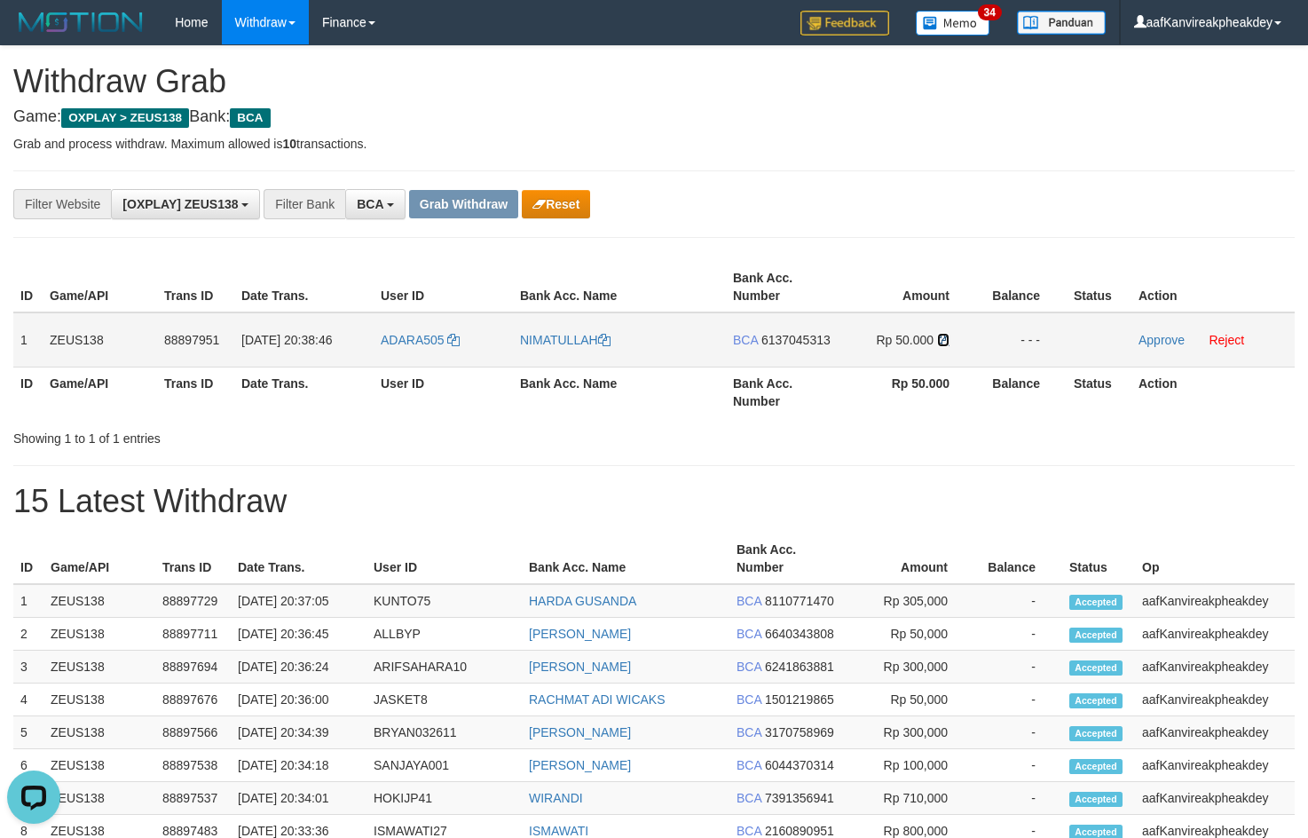
click at [940, 342] on icon at bounding box center [943, 340] width 12 height 12
click at [1144, 341] on link "Approve" at bounding box center [1161, 340] width 46 height 14
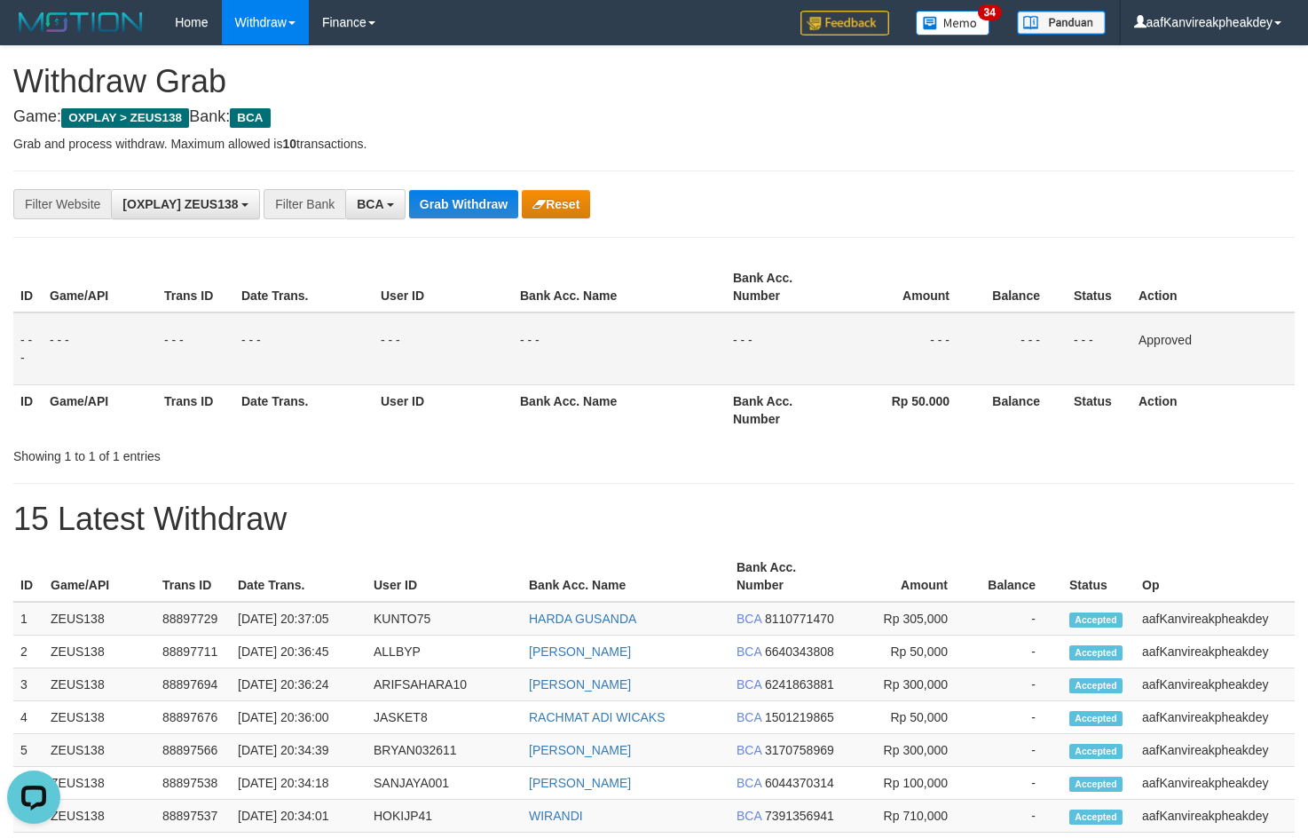
click at [1028, 264] on th "Balance" at bounding box center [1021, 287] width 91 height 51
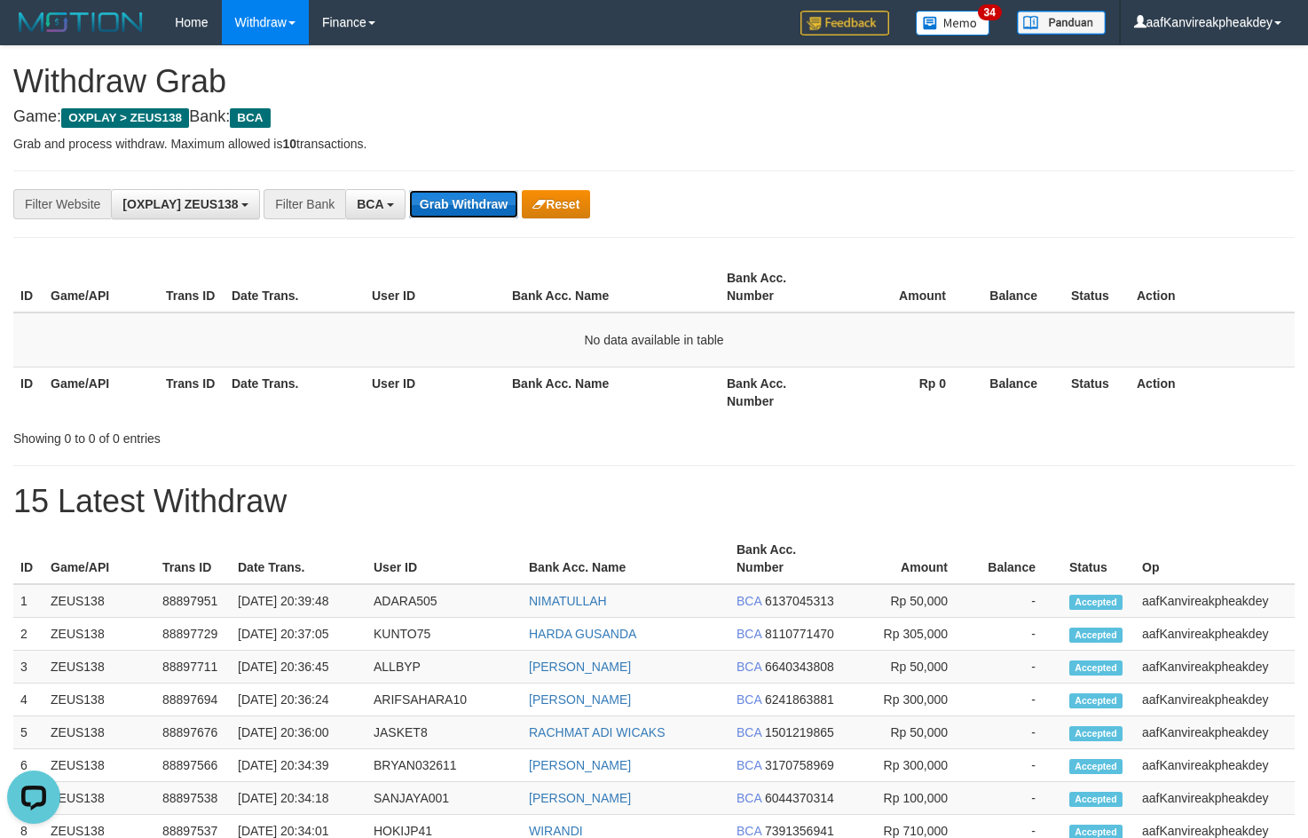
click at [441, 215] on button "Grab Withdraw" at bounding box center [463, 204] width 109 height 28
click at [482, 212] on button "Grab Withdraw" at bounding box center [463, 204] width 109 height 28
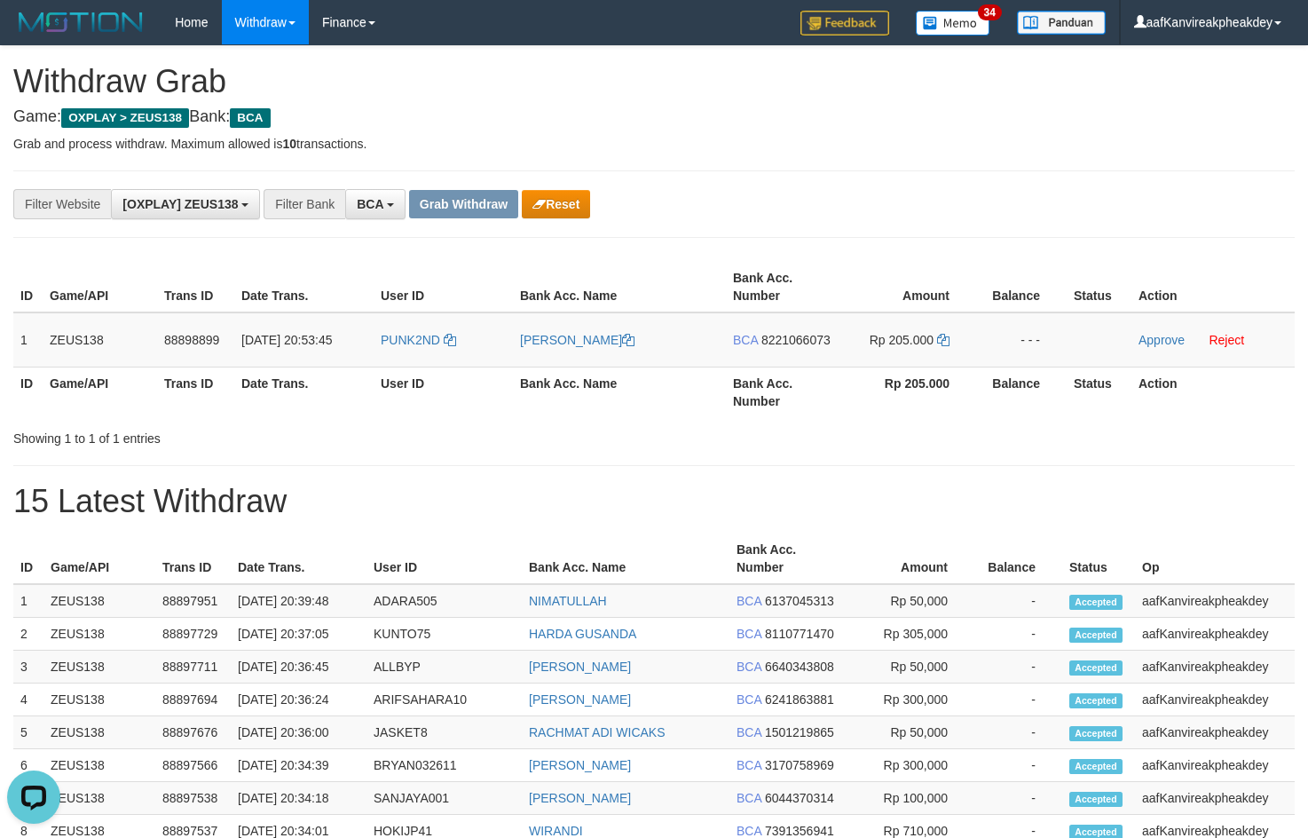
copy table
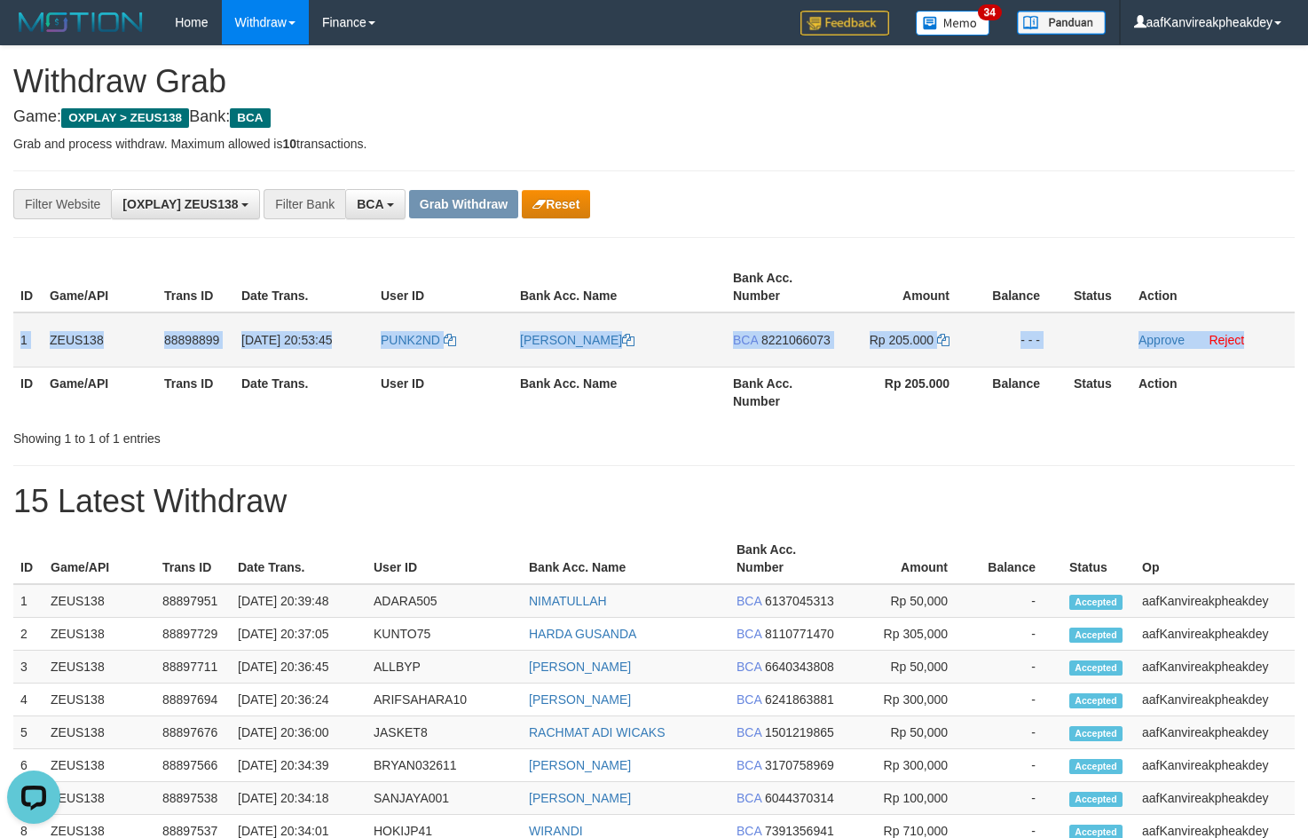
copy tr "1 ZEUS138 88898899 [DATE] 20:53:45 PUNK2ND [PERSON_NAME] BCA 8221066073 Rp 205.…"
drag, startPoint x: 21, startPoint y: 343, endPoint x: 1244, endPoint y: 327, distance: 1222.9
click at [1244, 327] on tr "1 ZEUS138 88898899 [DATE] 20:53:45 PUNK2ND [PERSON_NAME] BCA 8221066073 Rp 205.…" at bounding box center [653, 339] width 1281 height 55
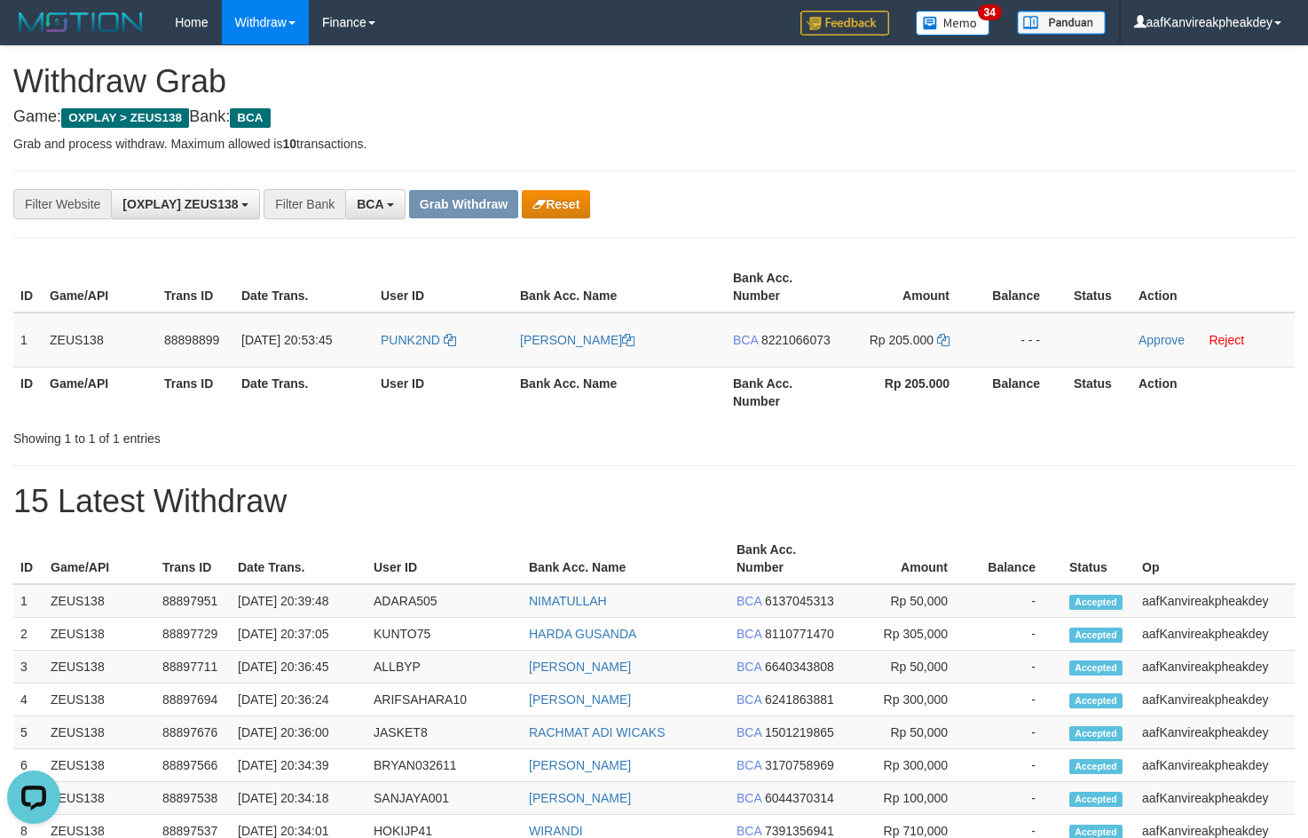
drag, startPoint x: 858, startPoint y: 169, endPoint x: 871, endPoint y: 207, distance: 40.4
click at [863, 173] on div "**********" at bounding box center [654, 774] width 1308 height 1457
click at [412, 358] on td "PUNK2ND" at bounding box center [443, 339] width 139 height 55
copy link "PUNK2ND"
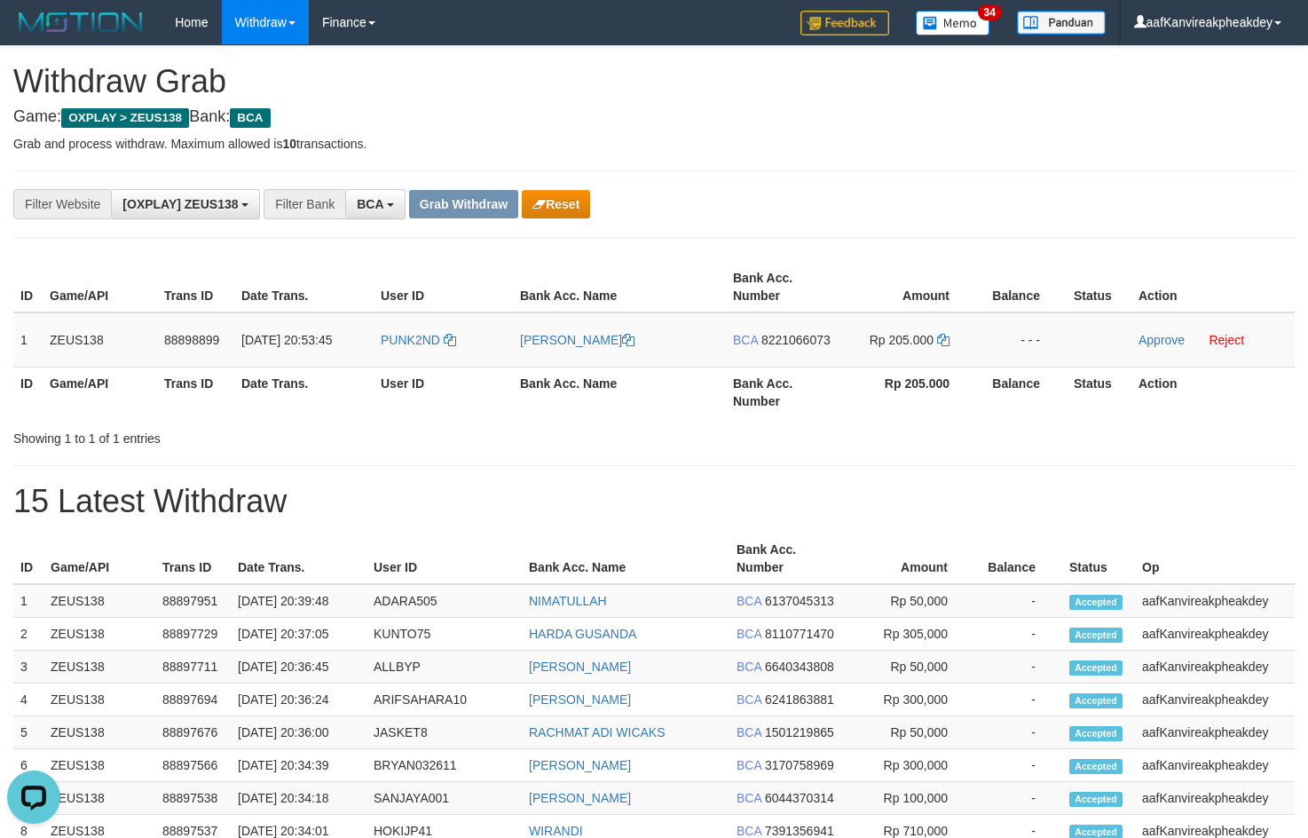
drag, startPoint x: 934, startPoint y: 109, endPoint x: 1314, endPoint y: 307, distance: 428.2
click at [936, 109] on h4 "Game: OXPLAY > ZEUS138 Bank: BCA" at bounding box center [653, 117] width 1281 height 18
click at [770, 339] on span "8221066073" at bounding box center [795, 340] width 69 height 14
click at [947, 342] on icon at bounding box center [943, 340] width 12 height 12
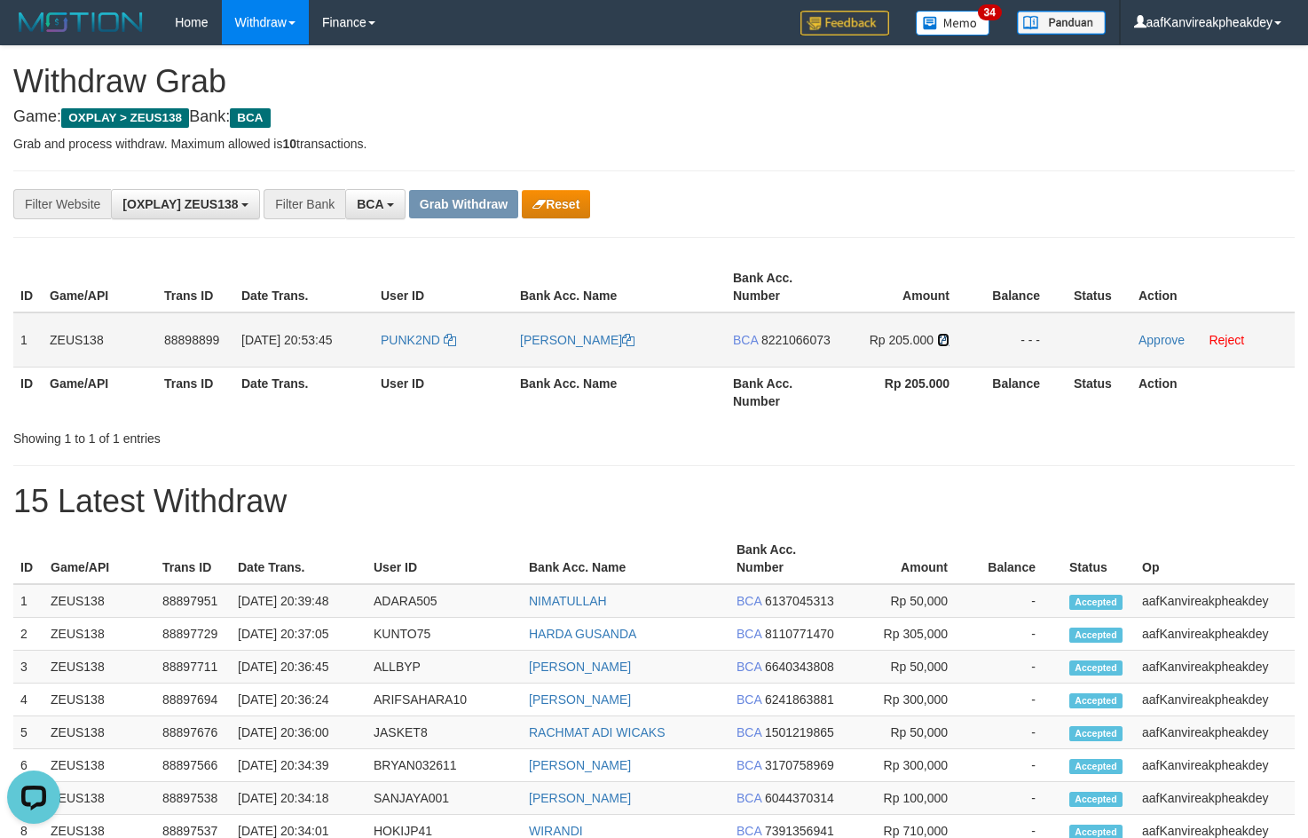
click at [946, 342] on icon at bounding box center [943, 340] width 12 height 12
click at [1157, 337] on link "Approve" at bounding box center [1161, 340] width 46 height 14
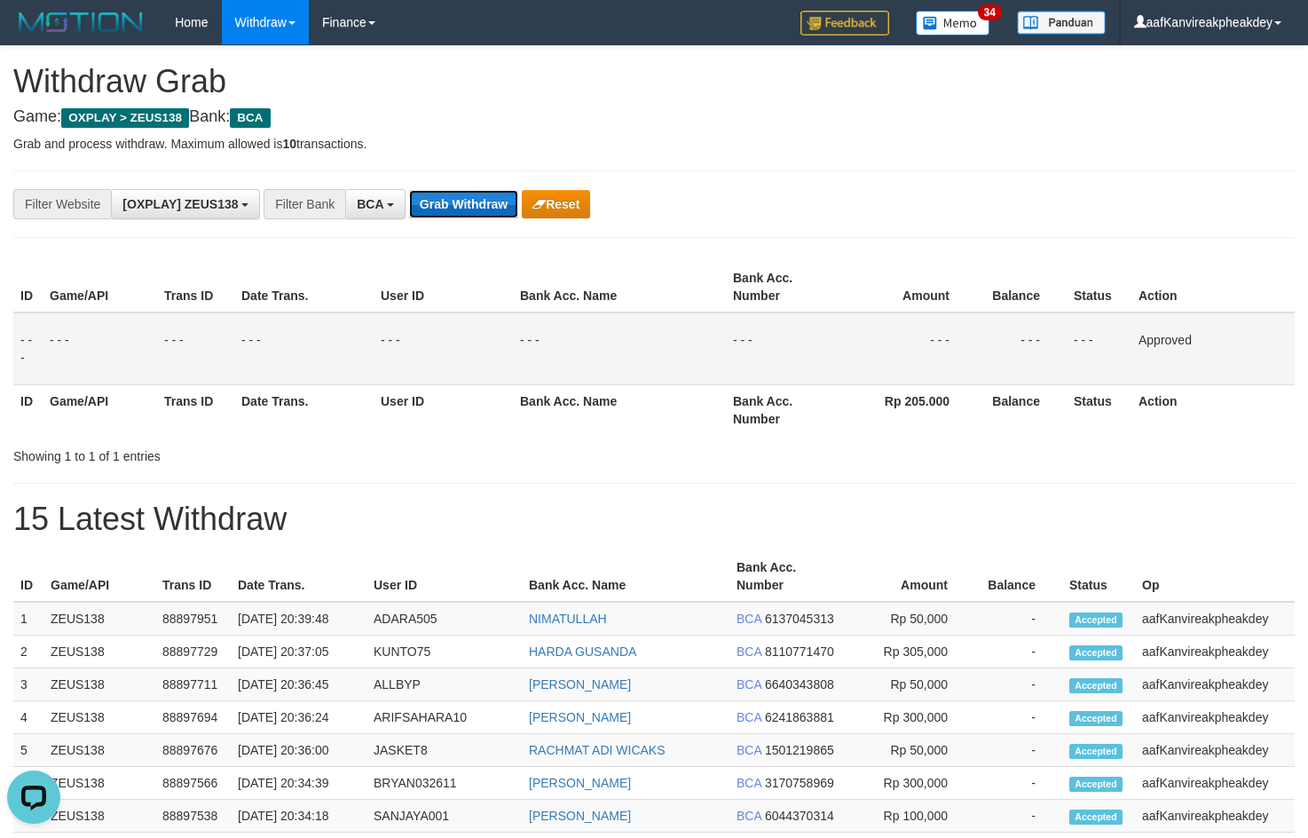
click at [443, 195] on button "Grab Withdraw" at bounding box center [463, 204] width 109 height 28
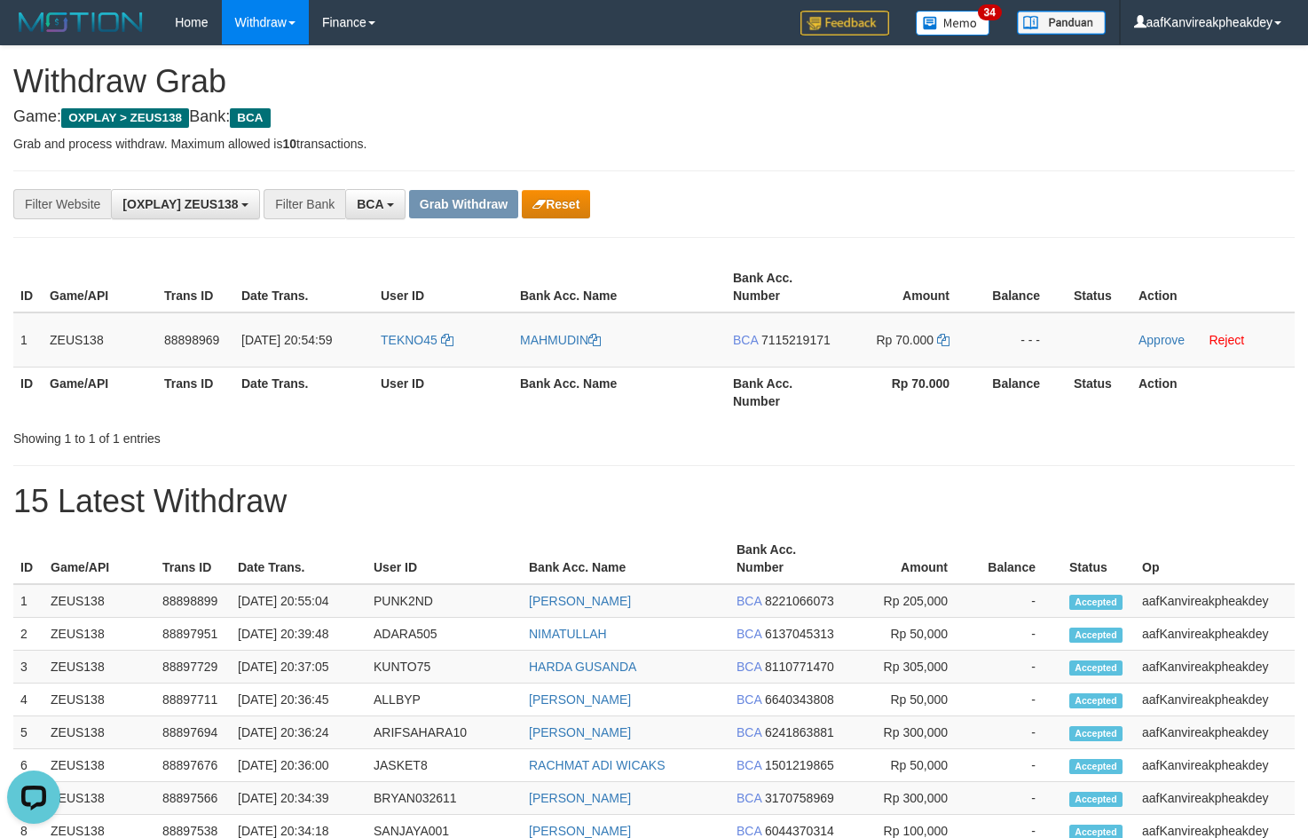
click at [950, 147] on p "Grab and process withdraw. Maximum allowed is 10 transactions." at bounding box center [653, 144] width 1281 height 18
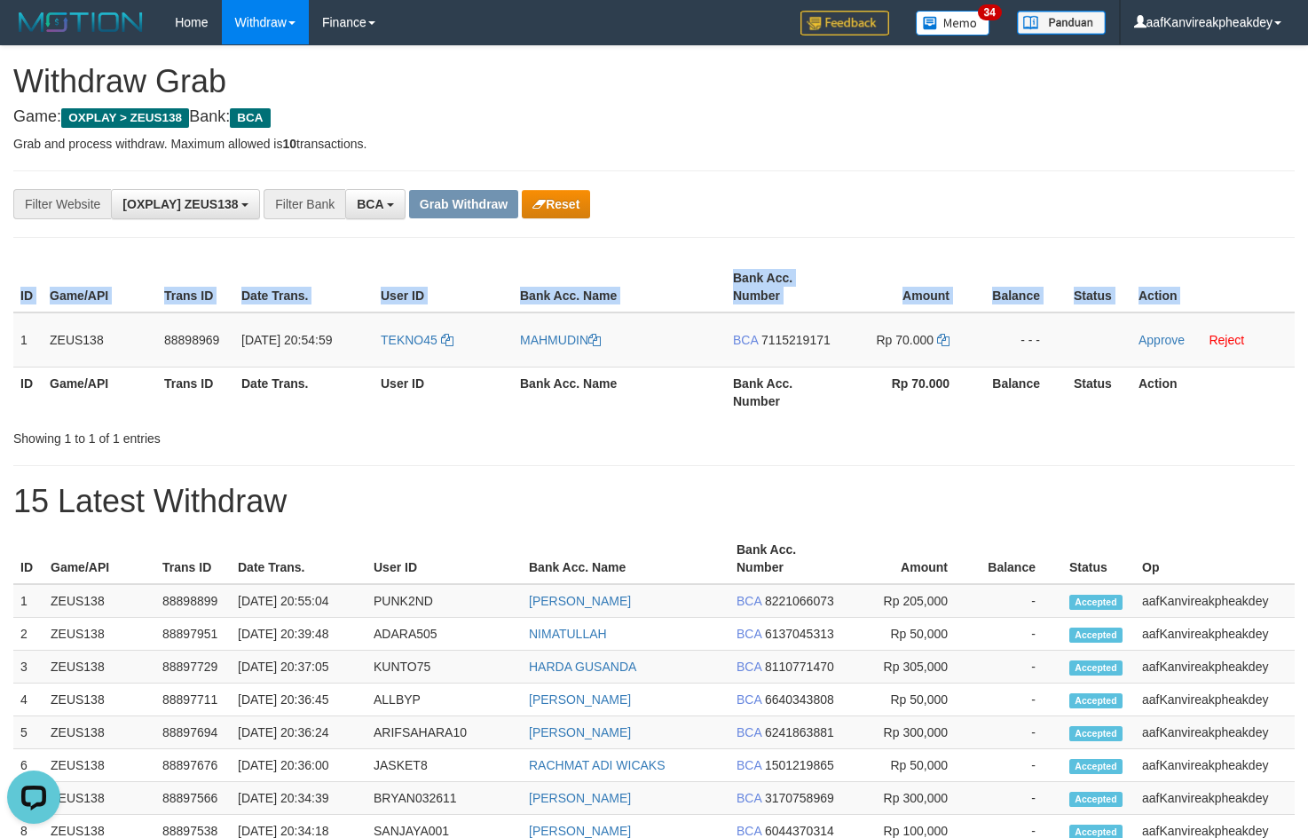
copy table "ID Game/API Trans ID Date Trans. User ID Bank Acc. Name Bank Acc. Number Amount…"
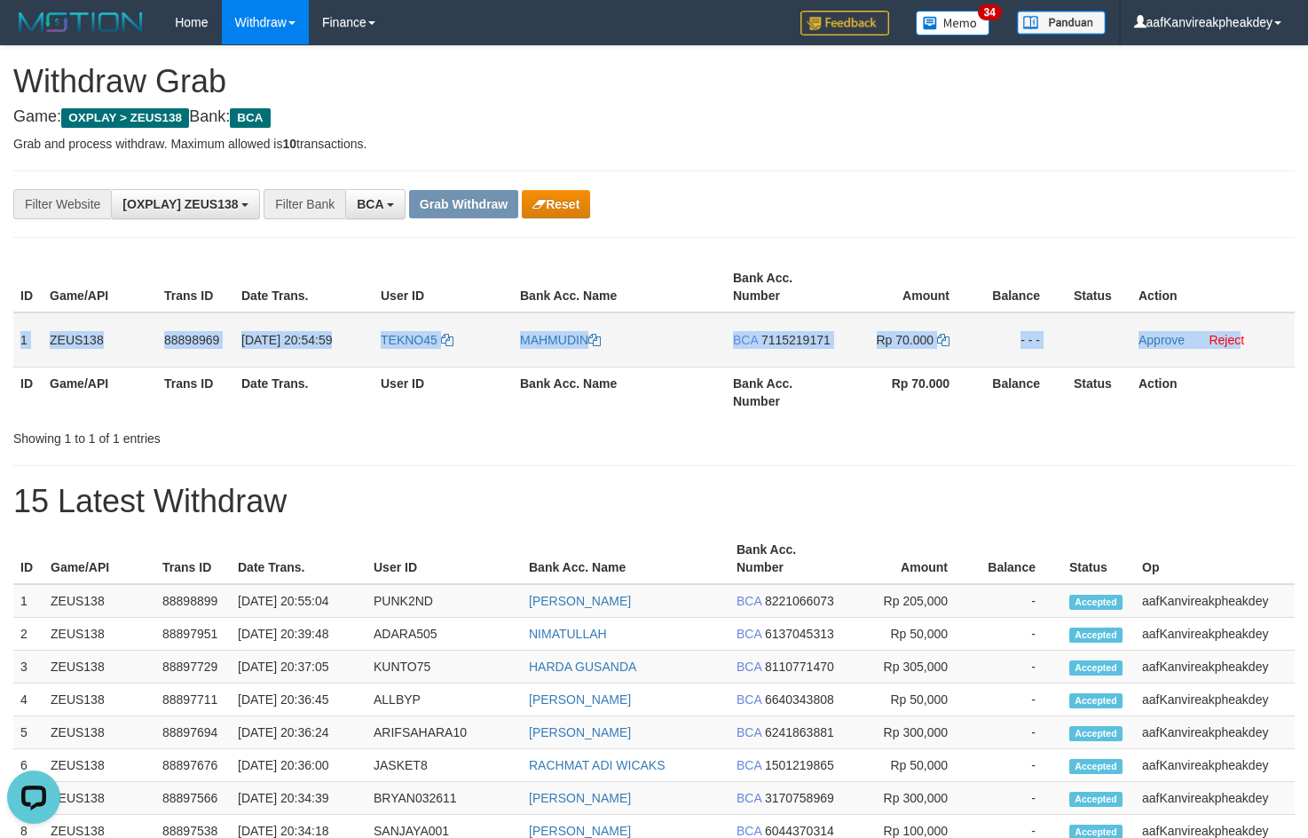
copy tr "1 ZEUS138 88898969 [DATE] 20:54:59 TEKNO45 MAHMUDIN BCA 7115219171 Rp 70.000 - …"
drag, startPoint x: 16, startPoint y: 340, endPoint x: 1241, endPoint y: 347, distance: 1225.4
click at [1241, 347] on tr "1 ZEUS138 88898969 [DATE] 20:54:59 TEKNO45 MAHMUDIN BCA 7115219171 Rp 70.000 - …" at bounding box center [653, 339] width 1281 height 55
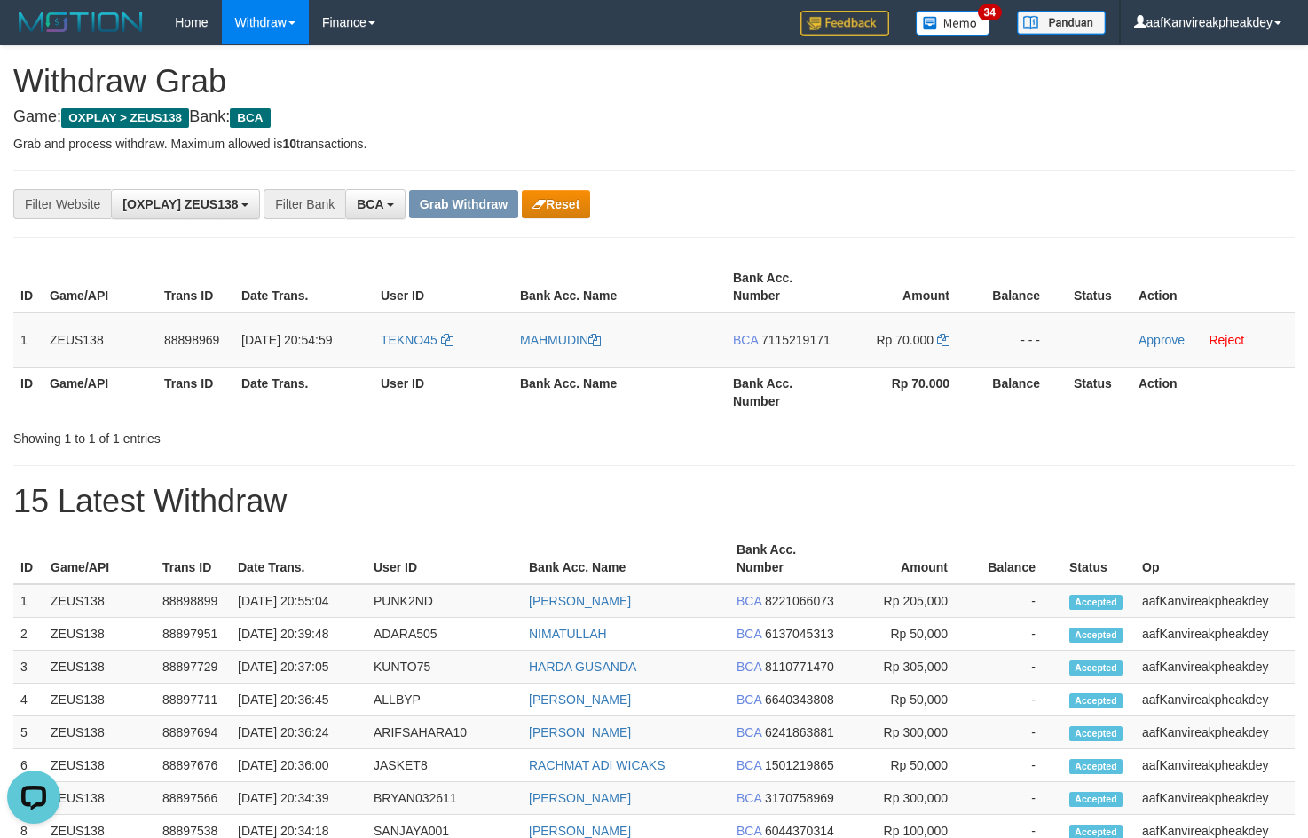
click at [855, 170] on hr at bounding box center [653, 170] width 1281 height 1
click at [398, 358] on td "TEKNO45" at bounding box center [443, 339] width 139 height 55
copy link "TEKNO45"
click at [1025, 153] on div "**********" at bounding box center [654, 774] width 1308 height 1457
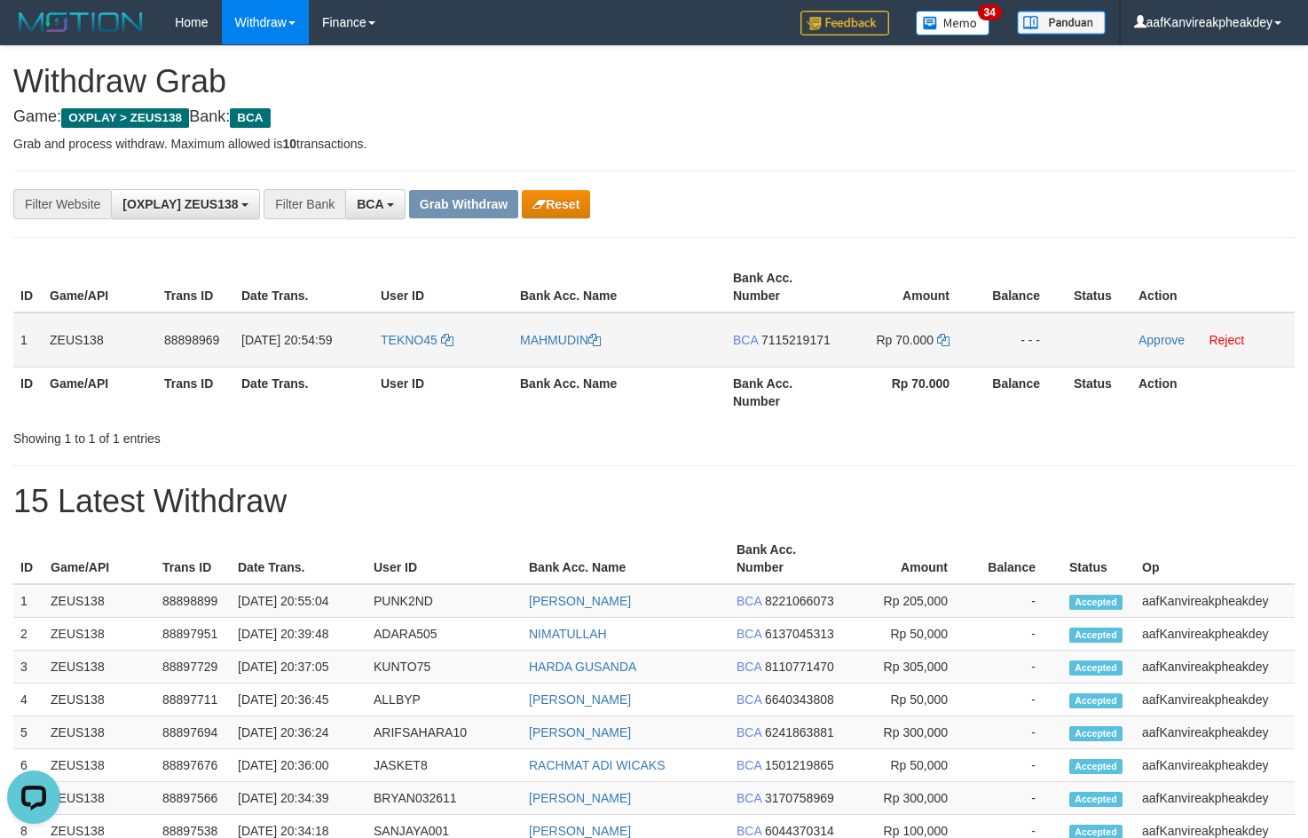
click at [792, 337] on span "7115219171" at bounding box center [795, 340] width 69 height 14
click at [937, 343] on icon at bounding box center [943, 340] width 12 height 12
click at [940, 343] on icon at bounding box center [943, 340] width 12 height 12
drag, startPoint x: 940, startPoint y: 343, endPoint x: 1312, endPoint y: 309, distance: 374.2
click at [941, 343] on icon at bounding box center [943, 340] width 12 height 12
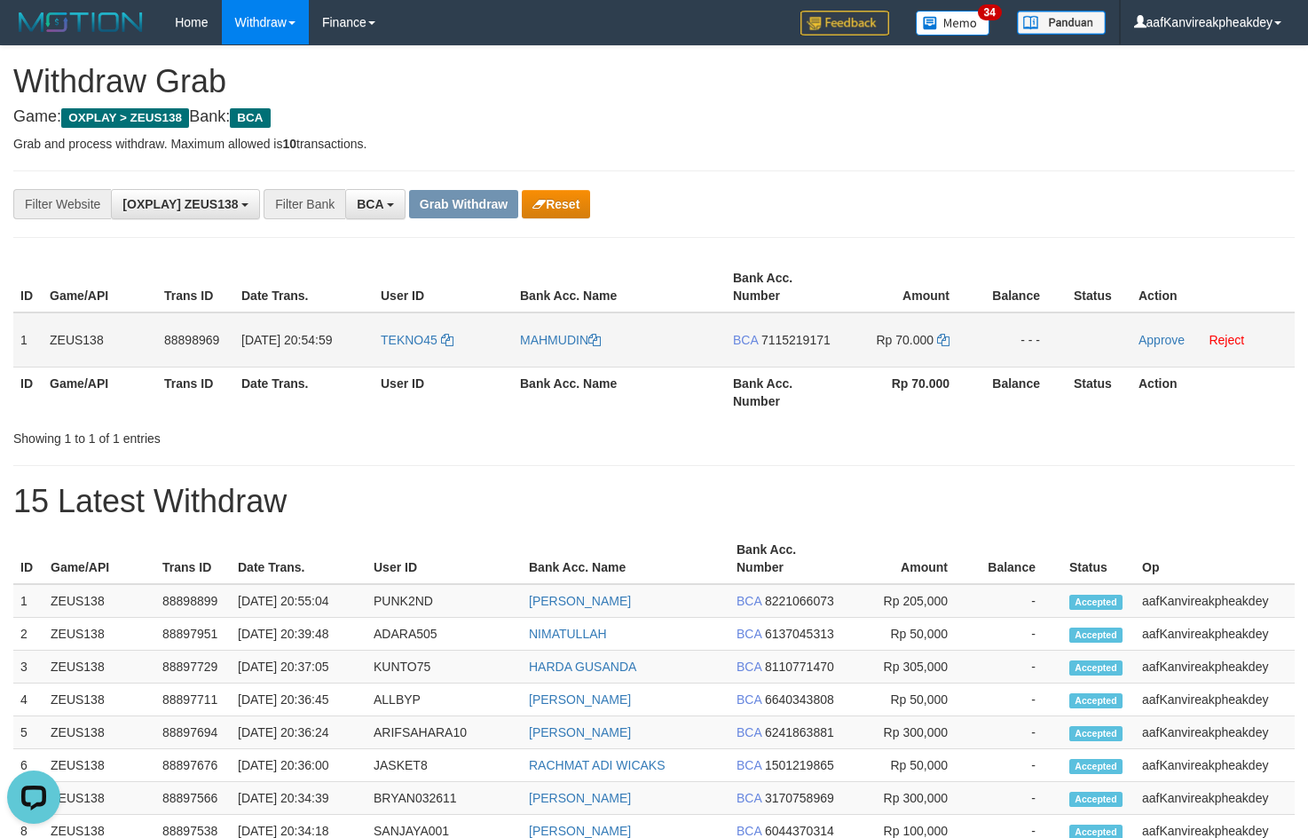
click at [1146, 325] on td "Approve Reject" at bounding box center [1212, 339] width 163 height 55
click at [1153, 346] on link "Approve" at bounding box center [1161, 340] width 46 height 14
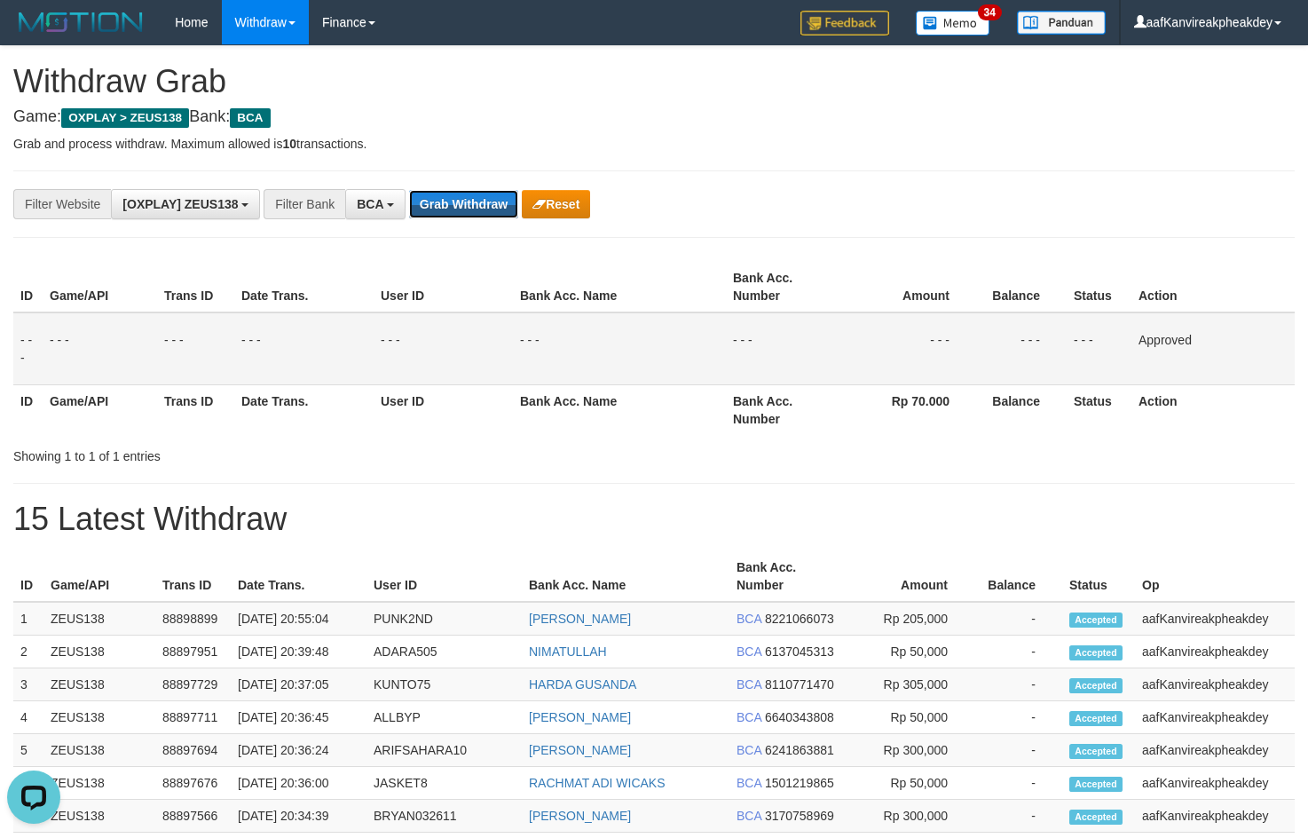
drag, startPoint x: 485, startPoint y: 208, endPoint x: 928, endPoint y: 83, distance: 459.9
click at [484, 208] on button "Grab Withdraw" at bounding box center [463, 204] width 109 height 28
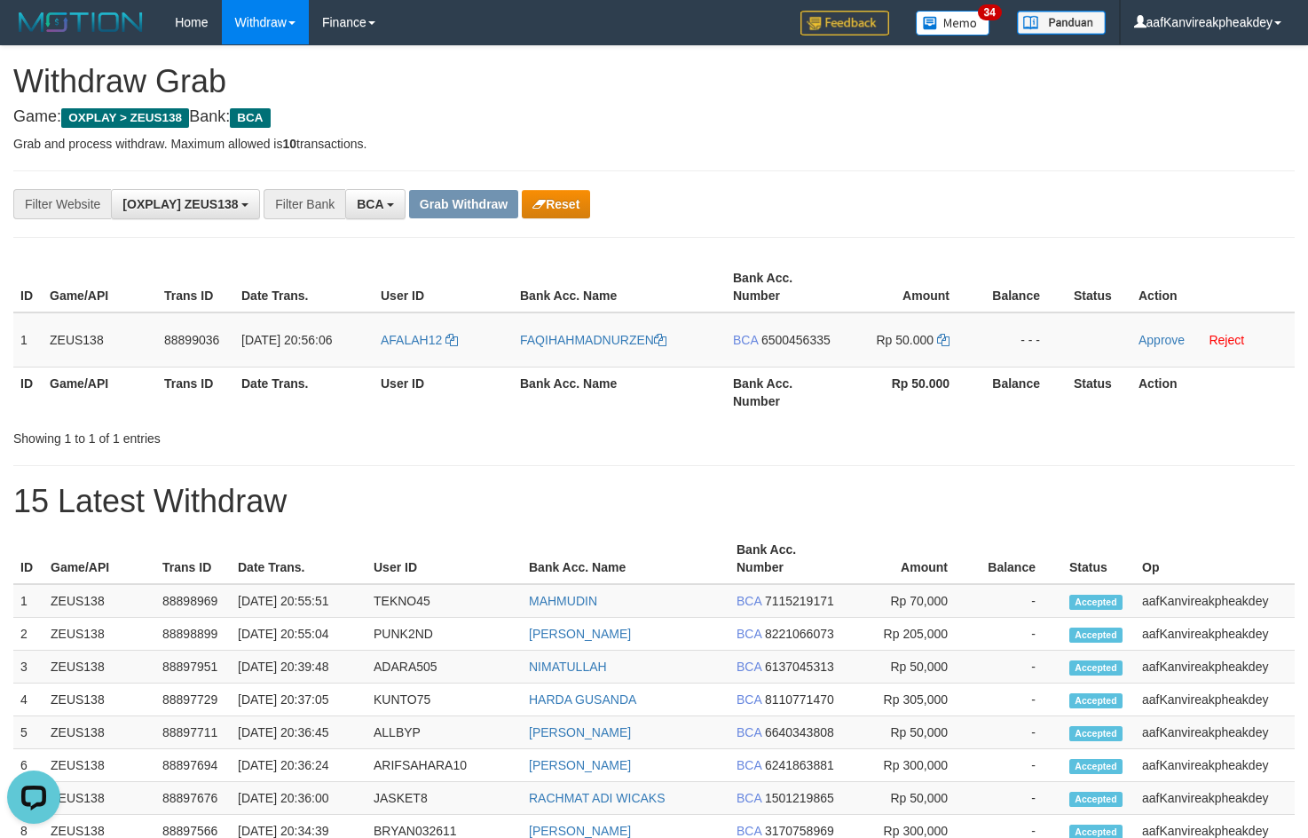
drag, startPoint x: 10, startPoint y: 345, endPoint x: 14, endPoint y: 335, distance: 11.5
click at [10, 343] on div "ID Game/API Trans ID Date Trans. User ID Bank Acc. Name Bank Acc. Number Amount…" at bounding box center [654, 339] width 1308 height 166
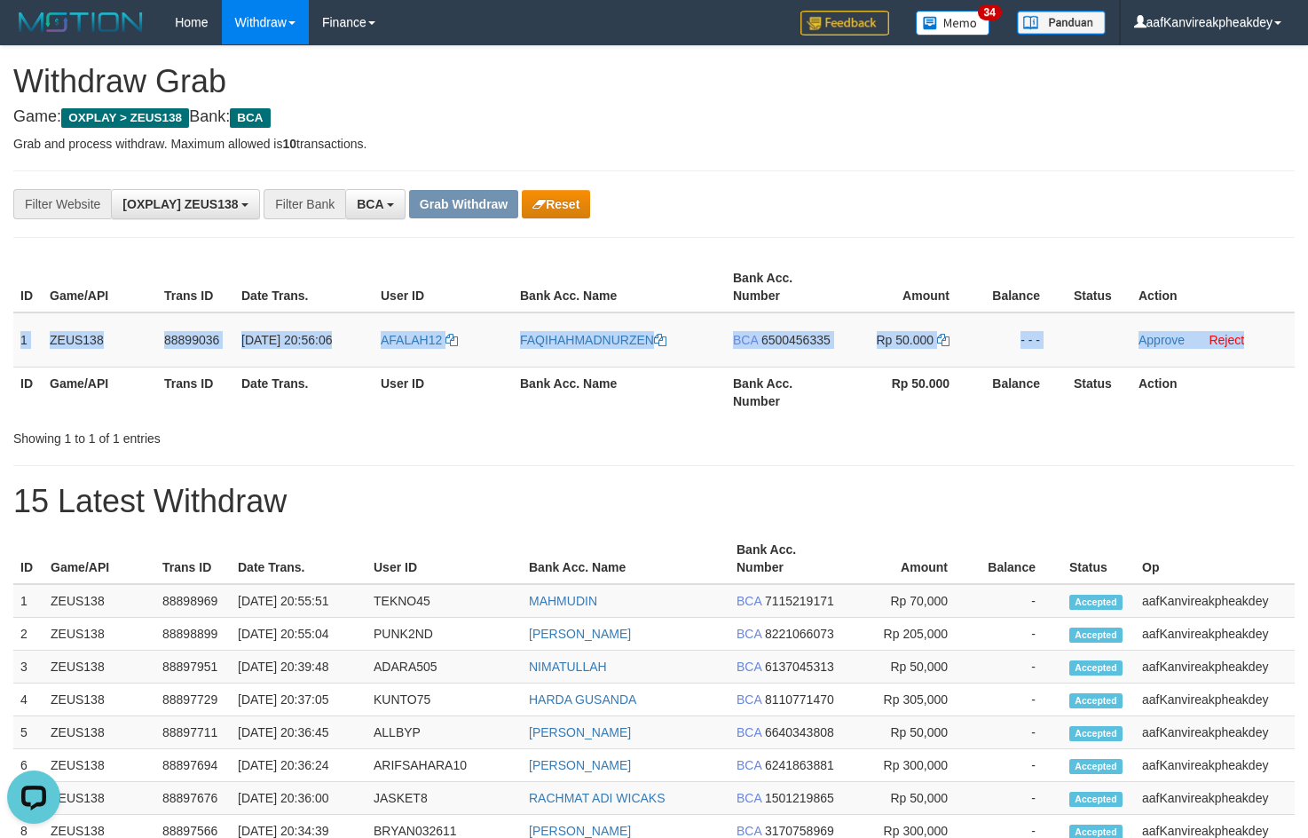
drag, startPoint x: 19, startPoint y: 327, endPoint x: 1290, endPoint y: 298, distance: 1271.9
click at [1275, 343] on tr "1 ZEUS138 88899036 [DATE] 20:56:06 AFALAH12 [GEOGRAPHIC_DATA] BCA 6500456335 Rp…" at bounding box center [653, 339] width 1281 height 55
copy tr "1 ZEUS138 88899036 [DATE] 20:56:06 AFALAH12 FAQIHAHMADNURZEN BCA 6500456335 Rp …"
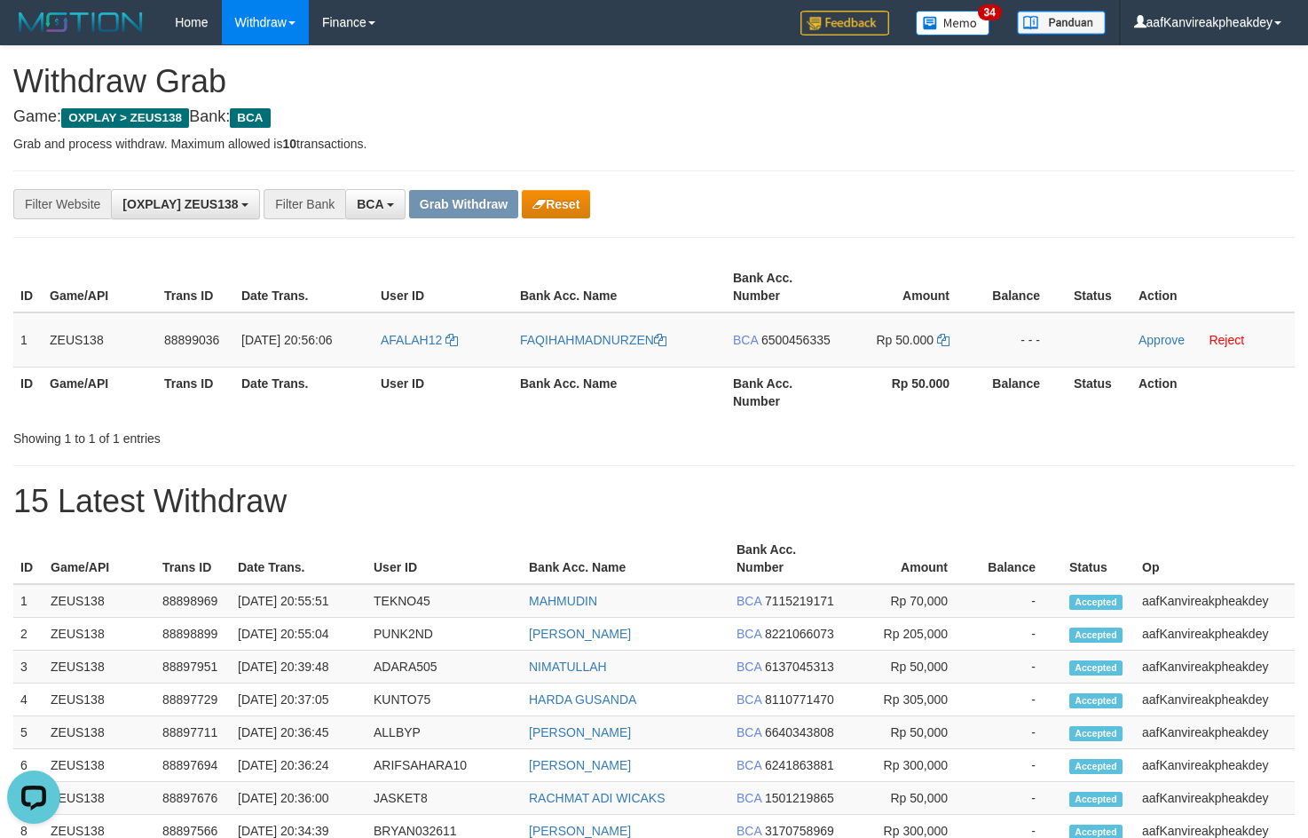
drag, startPoint x: 780, startPoint y: 162, endPoint x: 773, endPoint y: 170, distance: 10.7
click at [776, 164] on div "**********" at bounding box center [654, 774] width 1308 height 1457
click at [414, 362] on td "AFALAH12" at bounding box center [443, 339] width 139 height 55
copy link "AFALAH12"
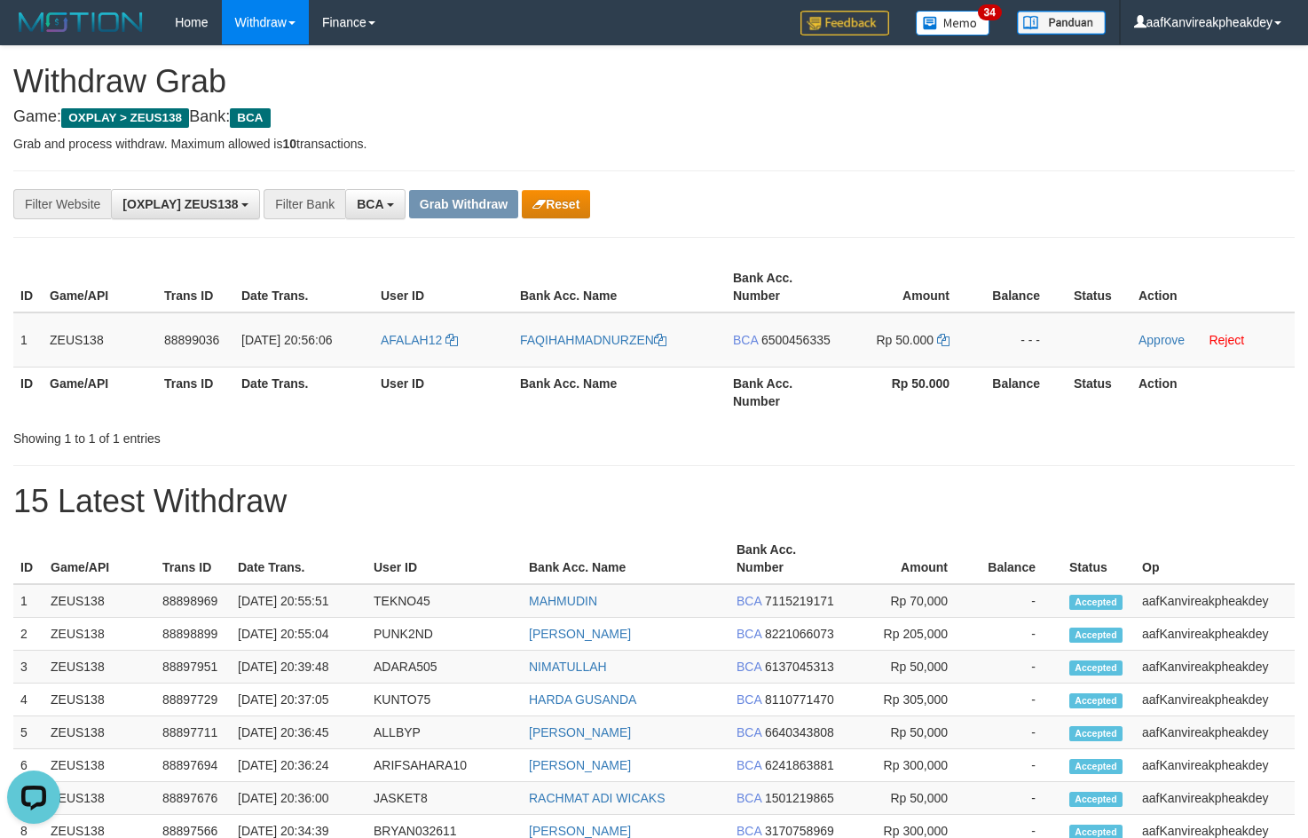
click at [986, 164] on div "**********" at bounding box center [654, 774] width 1308 height 1457
click at [817, 340] on span "6500456335" at bounding box center [795, 340] width 69 height 14
click at [940, 342] on icon at bounding box center [943, 340] width 12 height 12
click at [941, 342] on icon at bounding box center [943, 340] width 12 height 12
click at [942, 342] on icon at bounding box center [943, 340] width 12 height 12
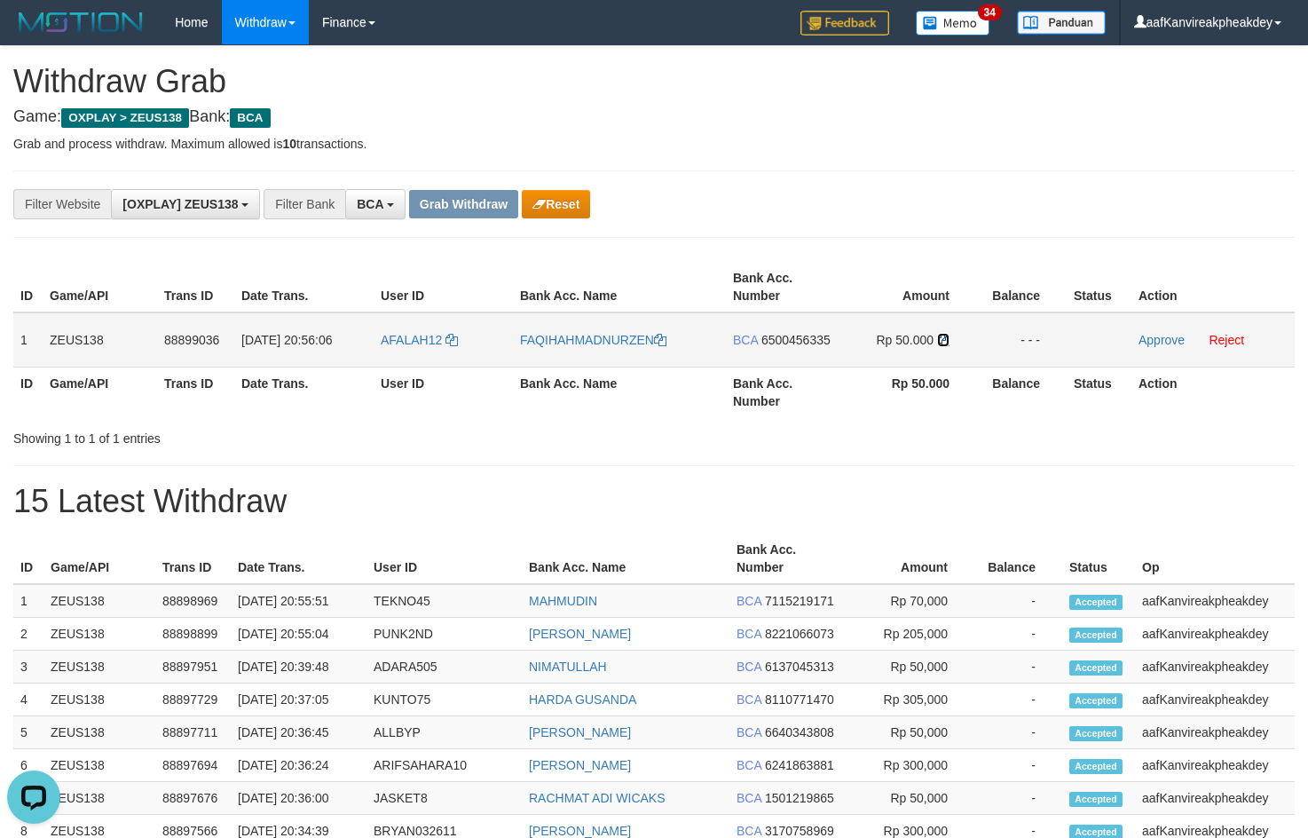
drag, startPoint x: 942, startPoint y: 342, endPoint x: 981, endPoint y: 343, distance: 38.2
click at [959, 342] on td "Rp 50.000" at bounding box center [908, 339] width 136 height 55
click at [1152, 343] on link "Approve" at bounding box center [1161, 340] width 46 height 14
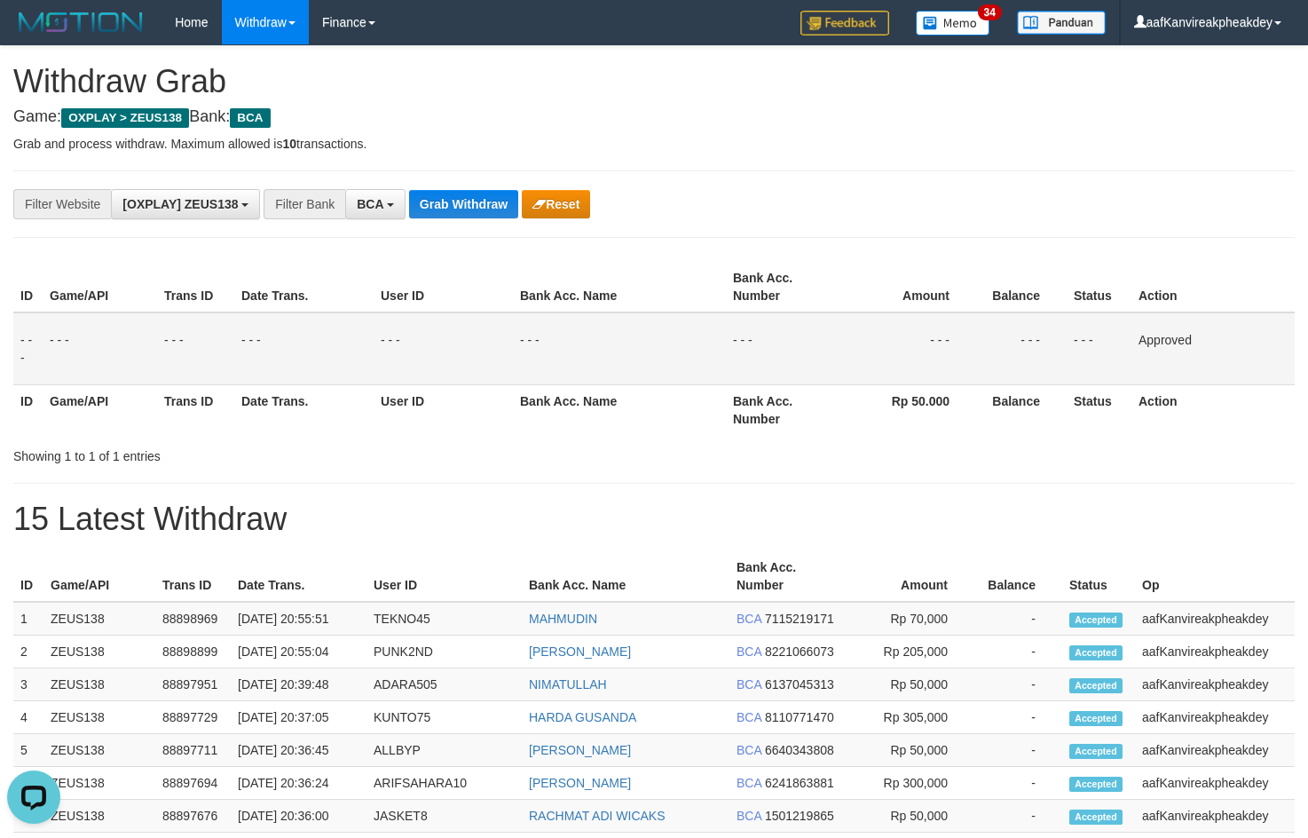
click at [794, 212] on div "**********" at bounding box center [545, 204] width 1090 height 30
click at [356, 71] on h1 "Withdraw Grab" at bounding box center [653, 81] width 1281 height 35
click at [264, 66] on h1 "Withdraw Grab" at bounding box center [653, 81] width 1281 height 35
